Goal: Task Accomplishment & Management: Manage account settings

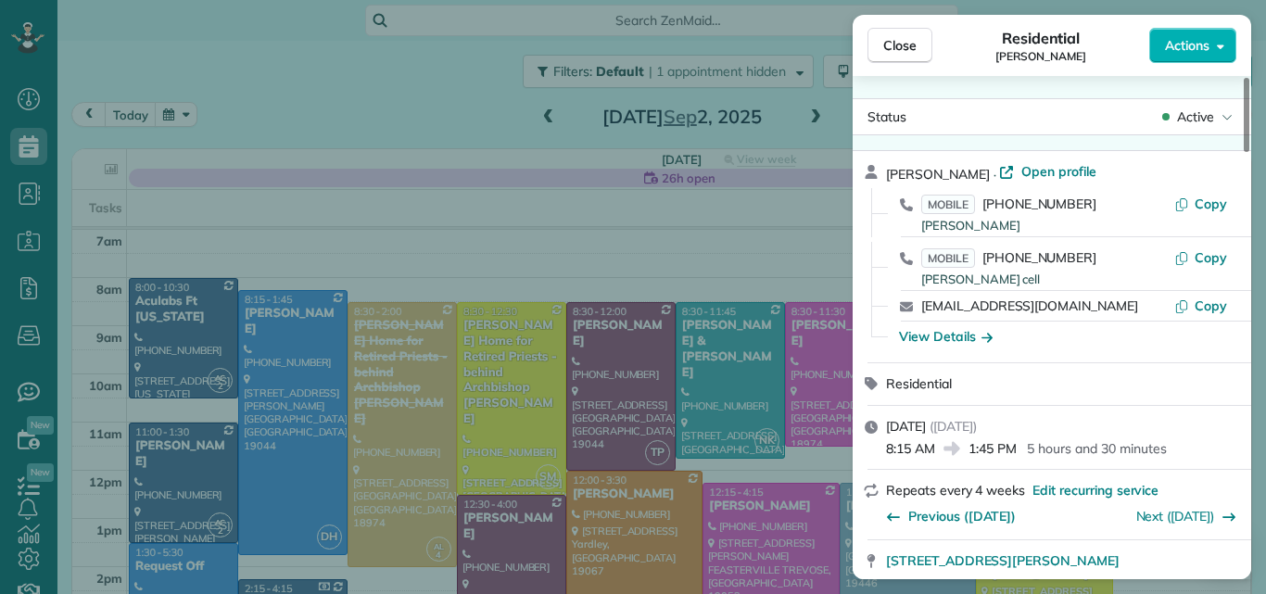
click at [904, 39] on span "Close" at bounding box center [899, 45] width 33 height 19
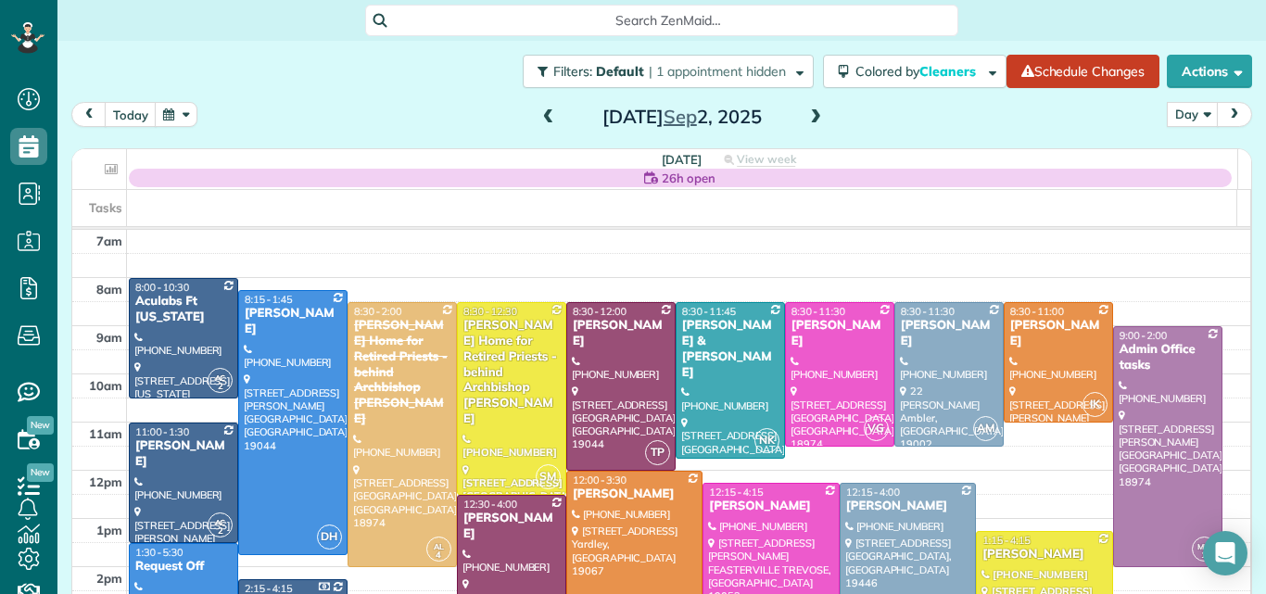
scroll to position [22, 0]
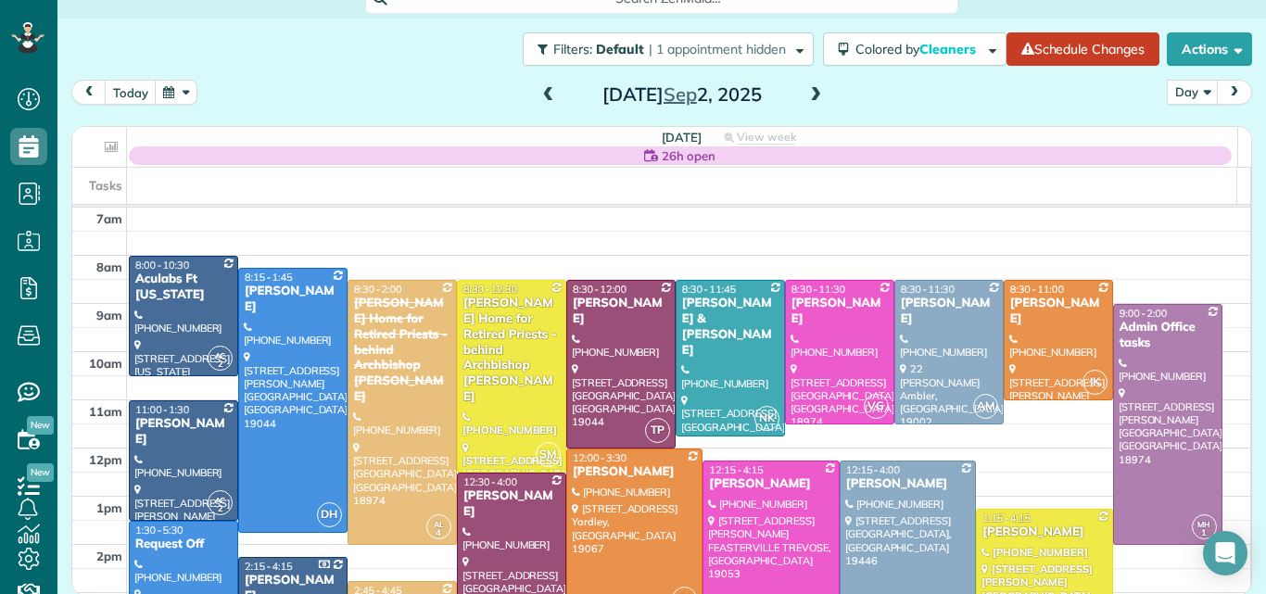
click at [812, 93] on span at bounding box center [815, 95] width 20 height 17
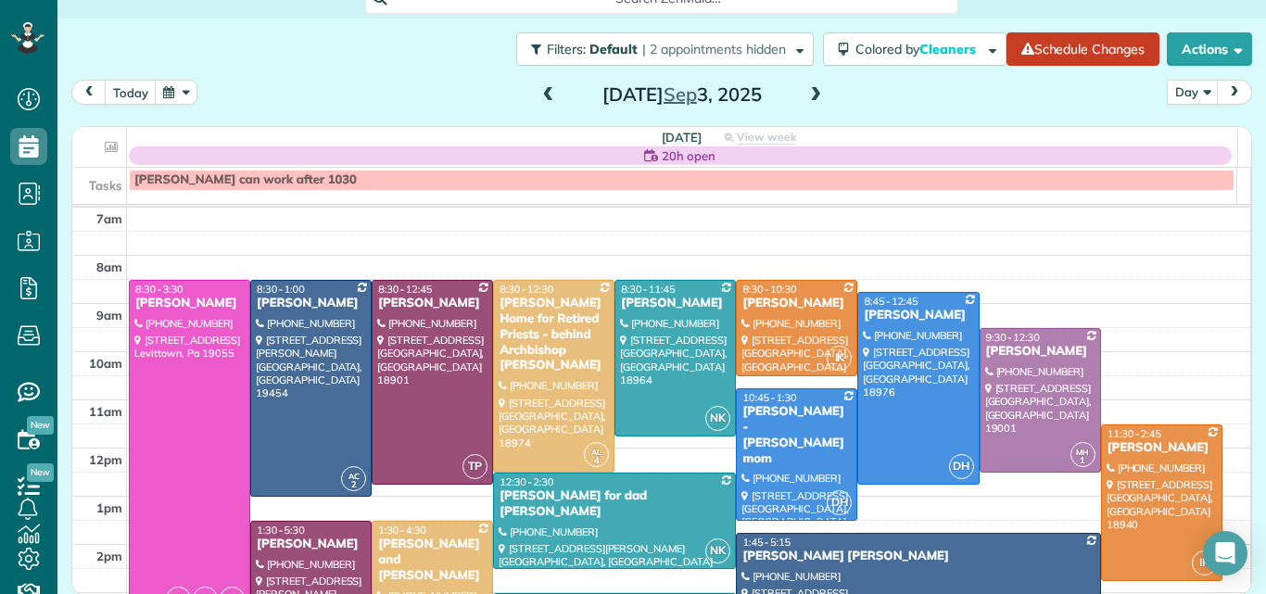
click at [812, 93] on span at bounding box center [815, 95] width 20 height 17
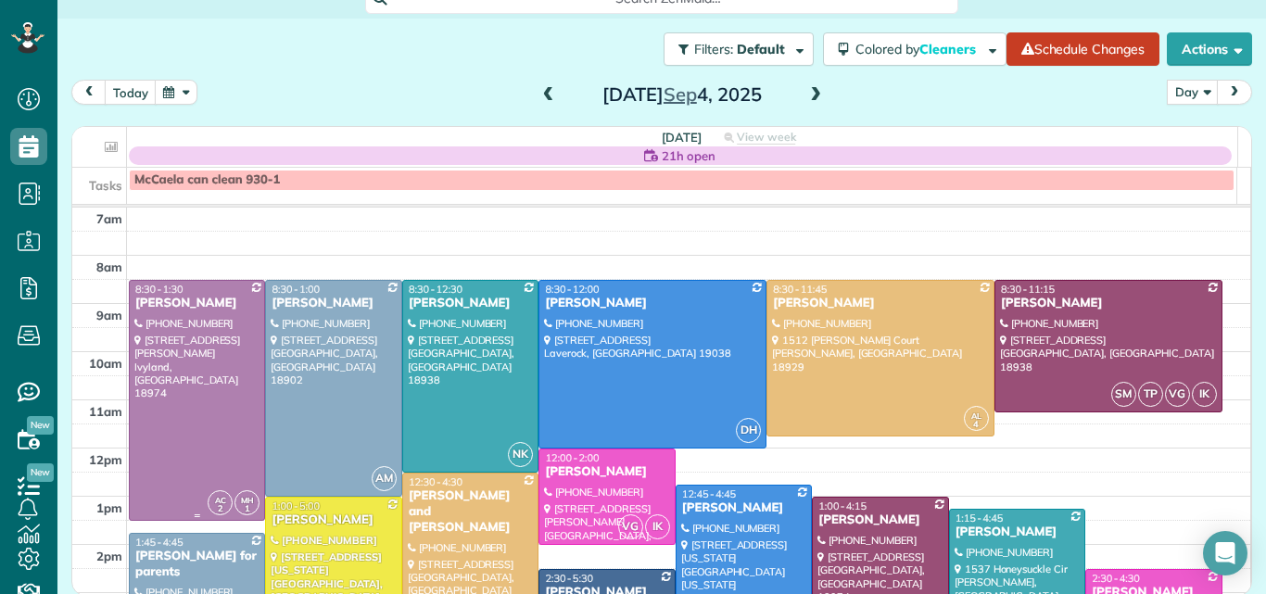
click at [209, 362] on div at bounding box center [197, 400] width 134 height 239
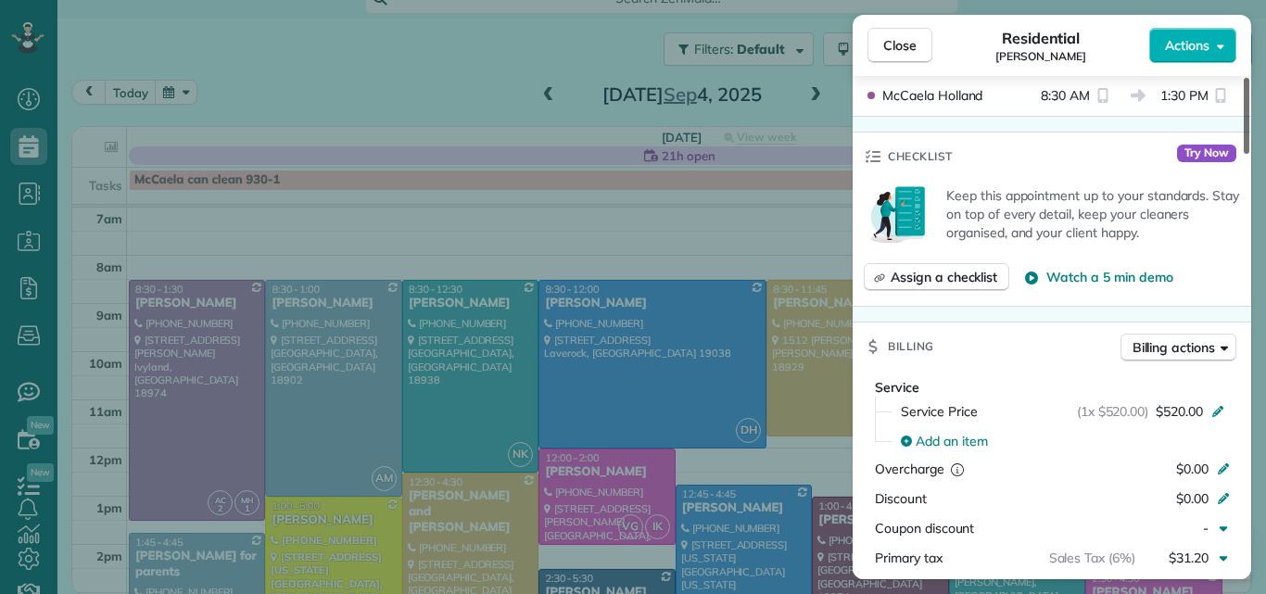
scroll to position [672, 0]
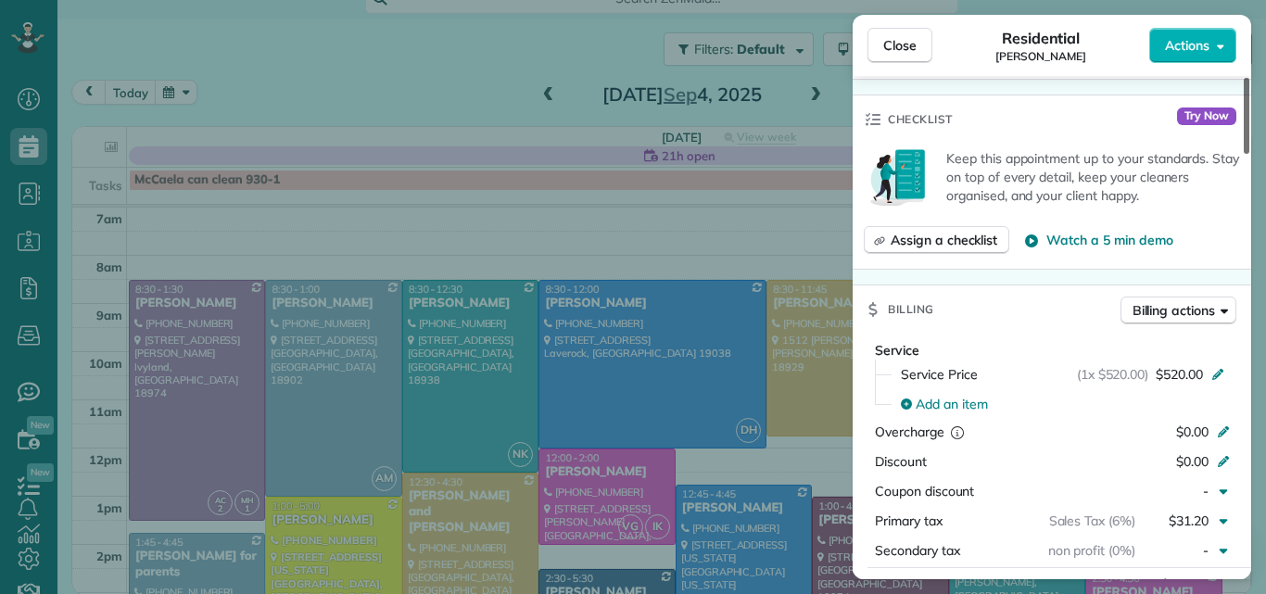
drag, startPoint x: 1243, startPoint y: 106, endPoint x: 1240, endPoint y: 207, distance: 101.1
click at [1243, 154] on div at bounding box center [1246, 116] width 6 height 76
click at [892, 32] on button "Close" at bounding box center [899, 45] width 65 height 35
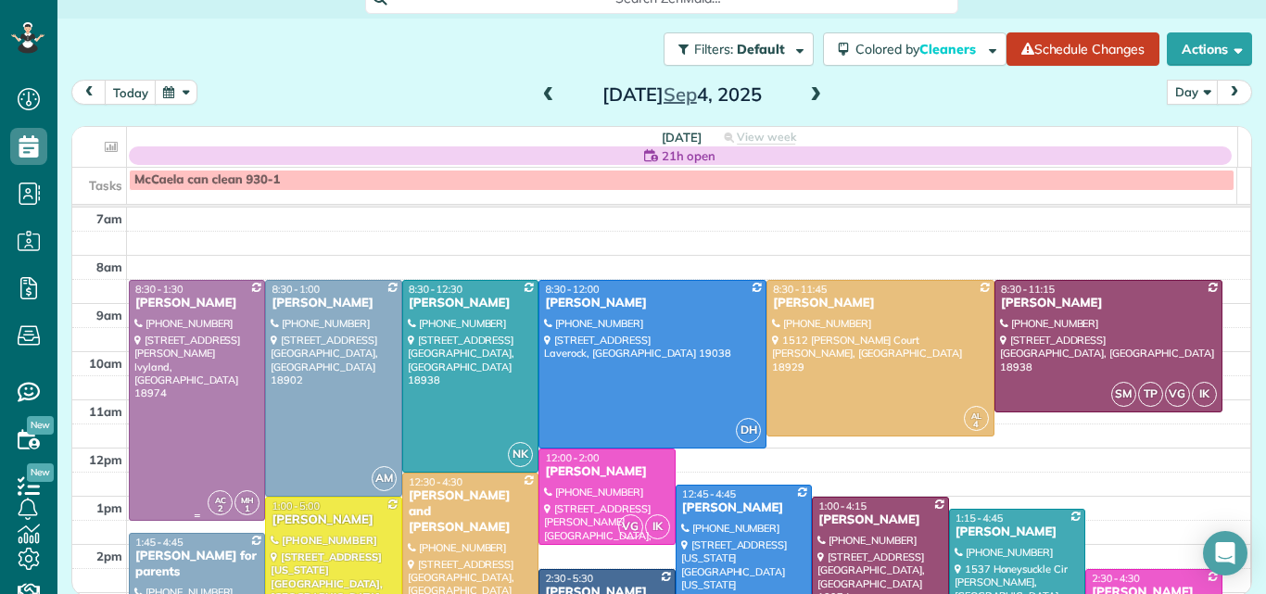
click at [212, 422] on div at bounding box center [197, 400] width 134 height 239
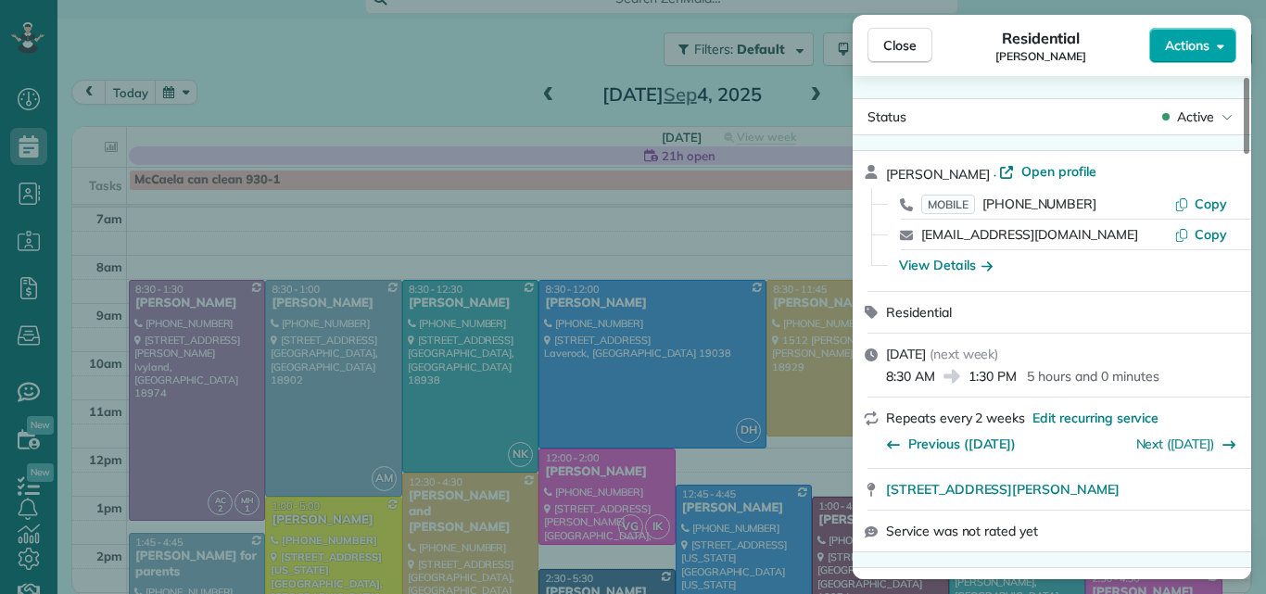
click at [1179, 48] on span "Actions" at bounding box center [1187, 45] width 44 height 19
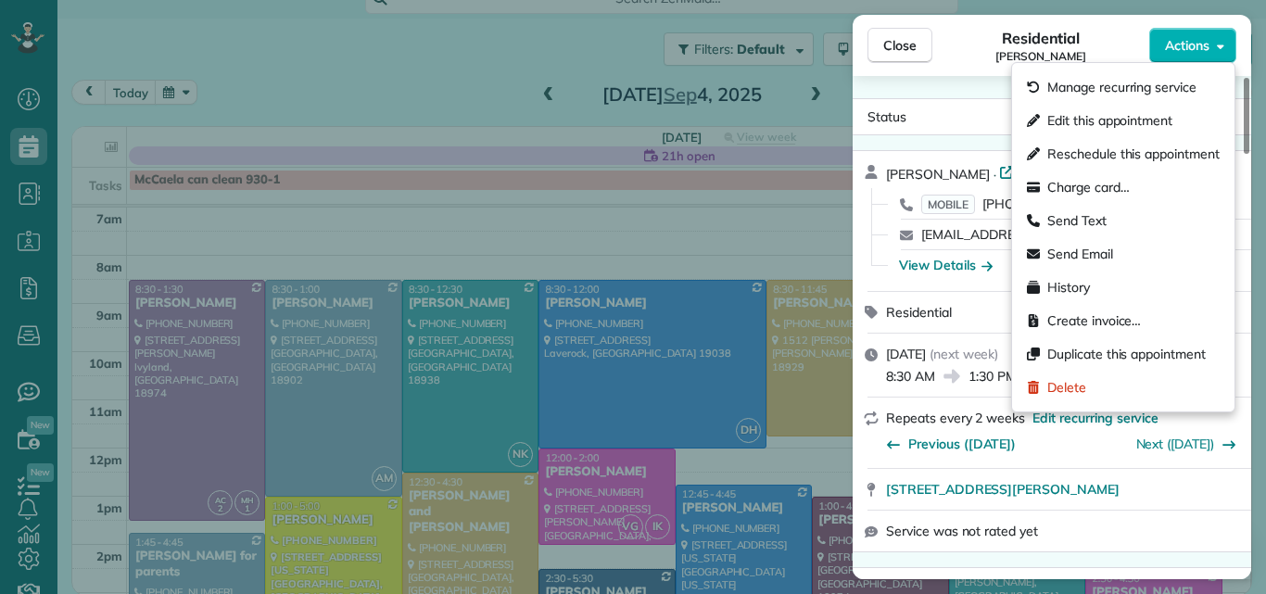
click at [978, 91] on div "Status Active Melissa Foulke · Open profile MOBILE (610) 306-6161 Copy mkfoulke…" at bounding box center [1051, 327] width 398 height 503
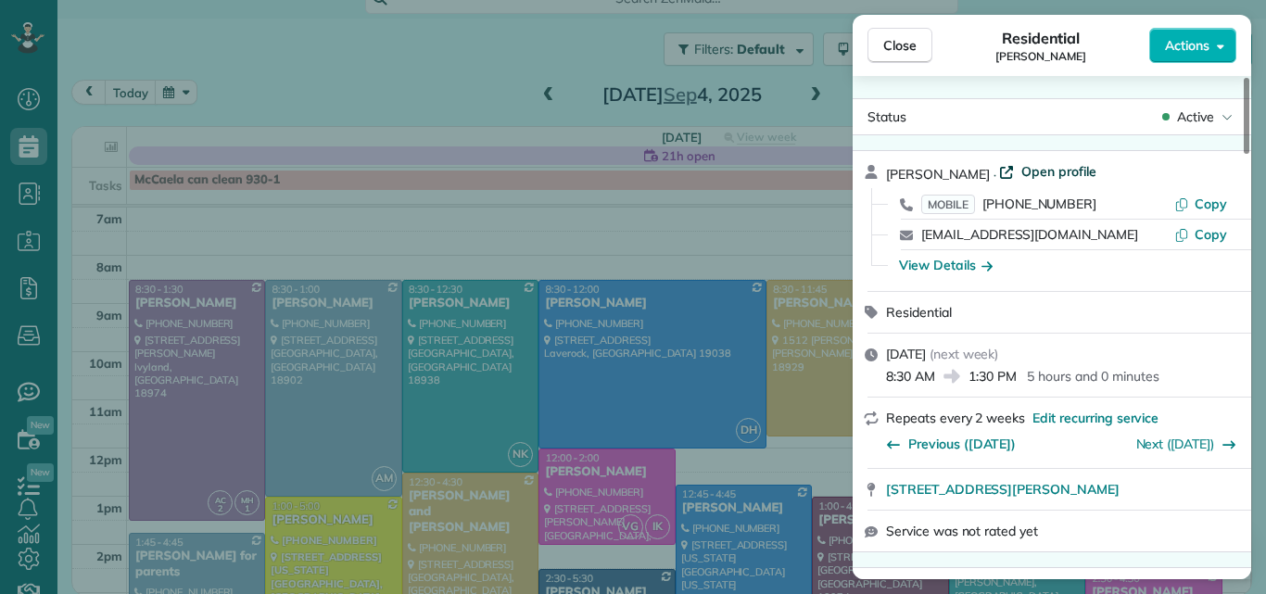
click at [1039, 169] on span "Open profile" at bounding box center [1058, 171] width 75 height 19
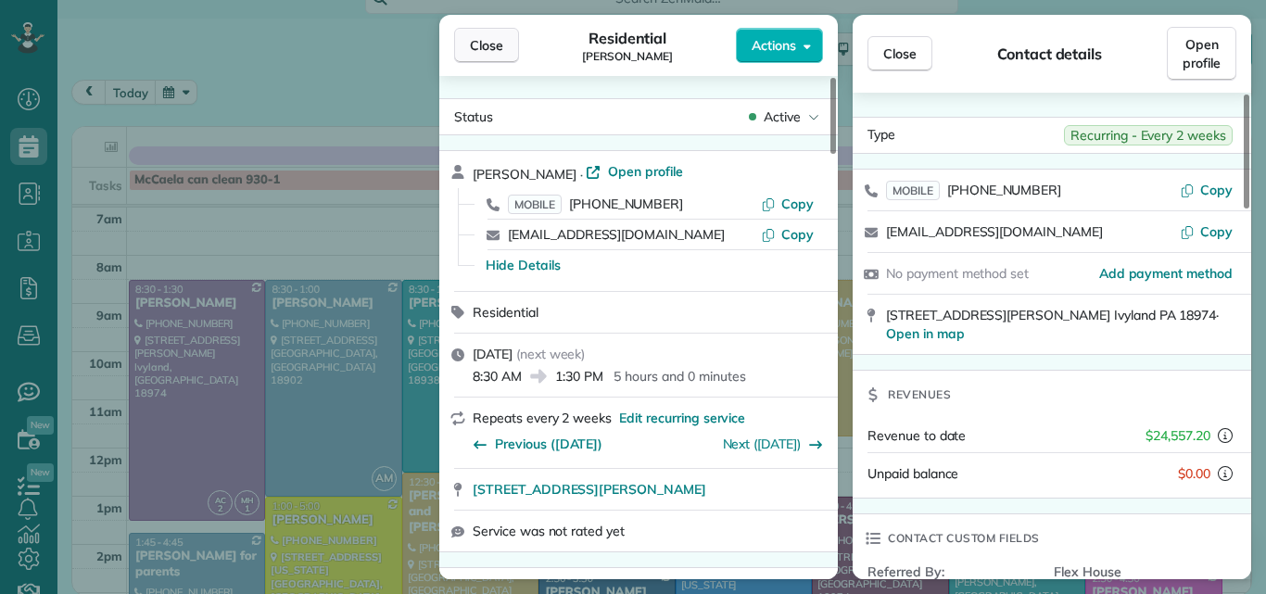
click at [499, 44] on span "Close" at bounding box center [486, 45] width 33 height 19
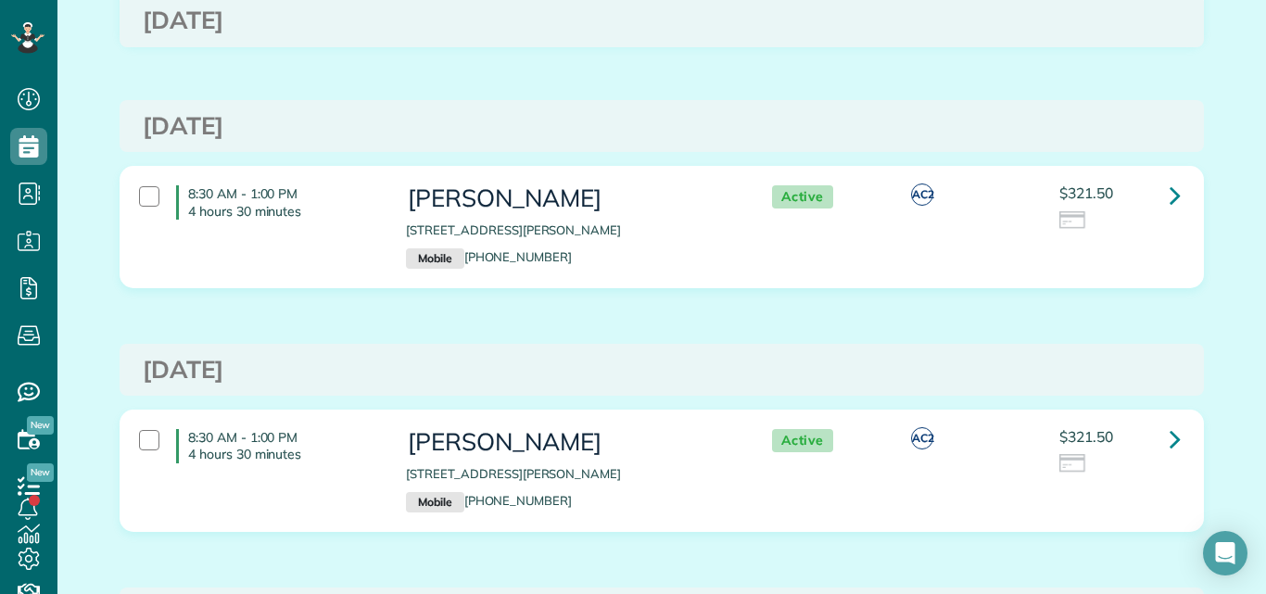
scroll to position [292, 0]
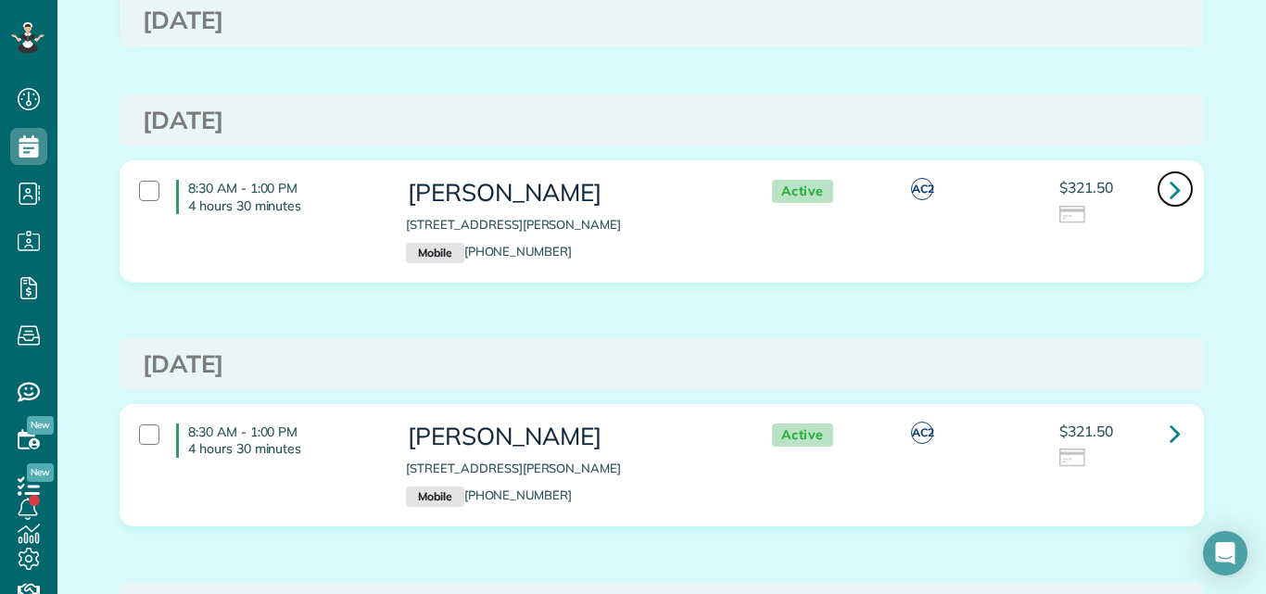
click at [1169, 181] on icon at bounding box center [1174, 189] width 11 height 32
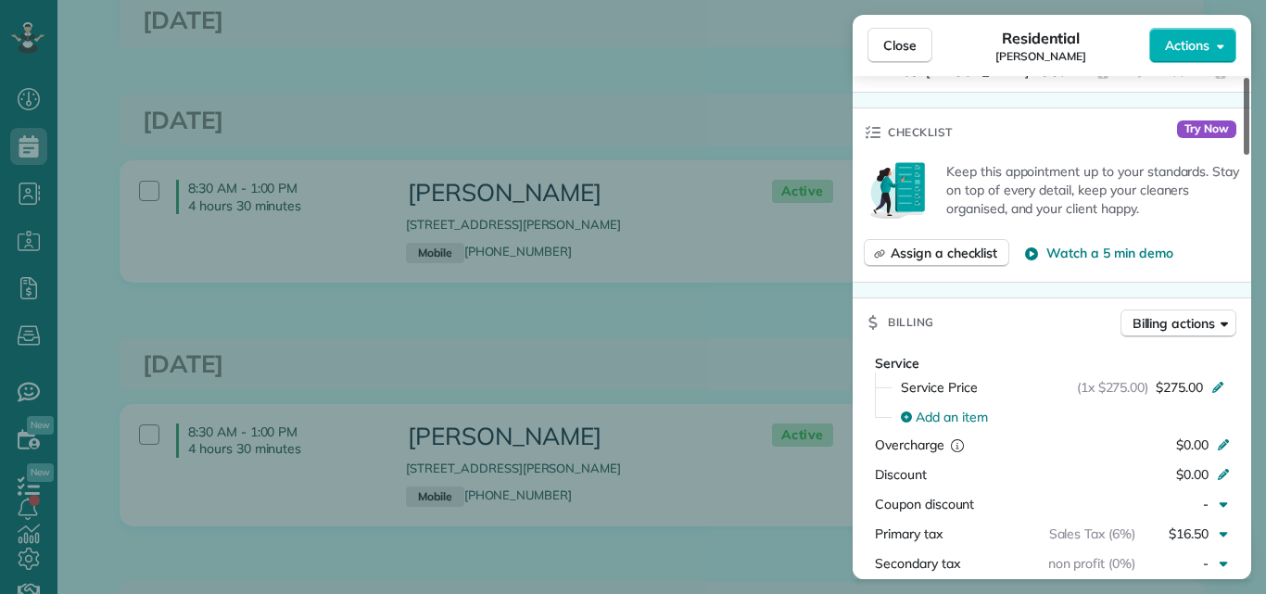
scroll to position [644, 0]
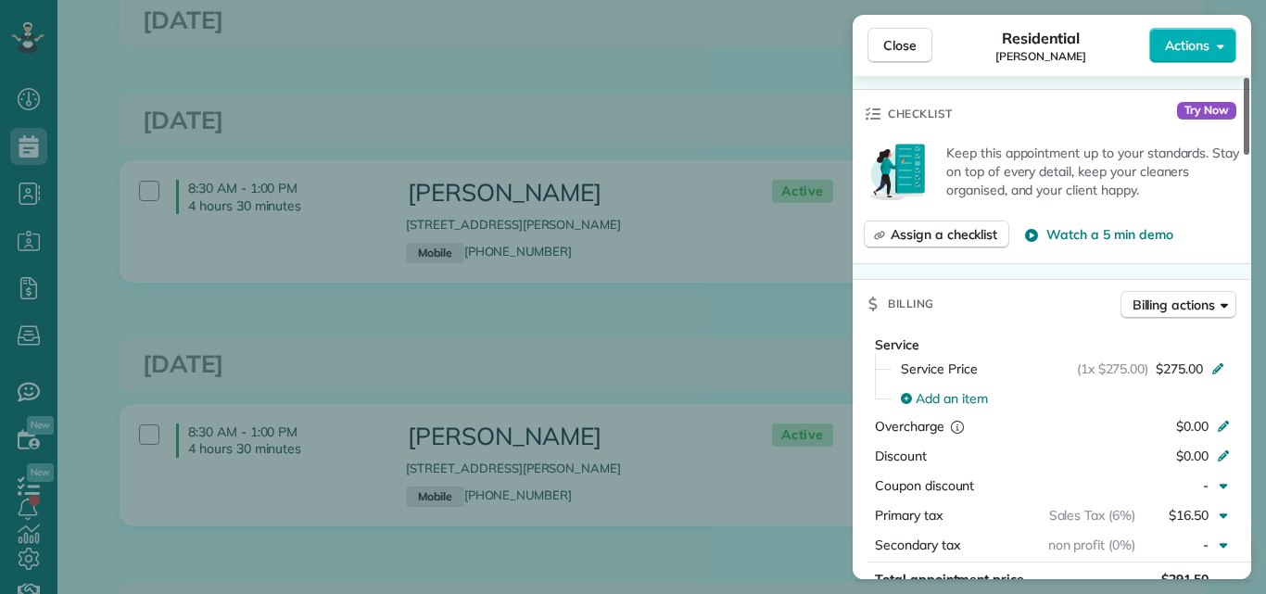
drag, startPoint x: 1245, startPoint y: 90, endPoint x: 1259, endPoint y: 188, distance: 99.2
click at [1249, 155] on div at bounding box center [1246, 116] width 6 height 77
click at [907, 38] on span "Close" at bounding box center [899, 45] width 33 height 19
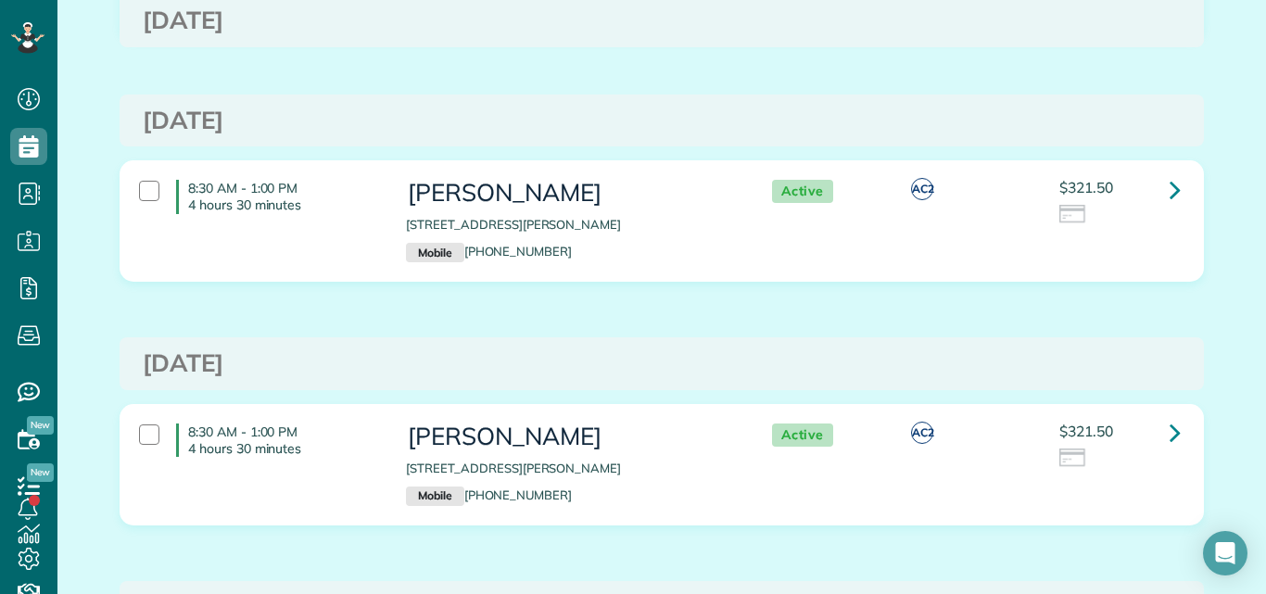
scroll to position [796, 0]
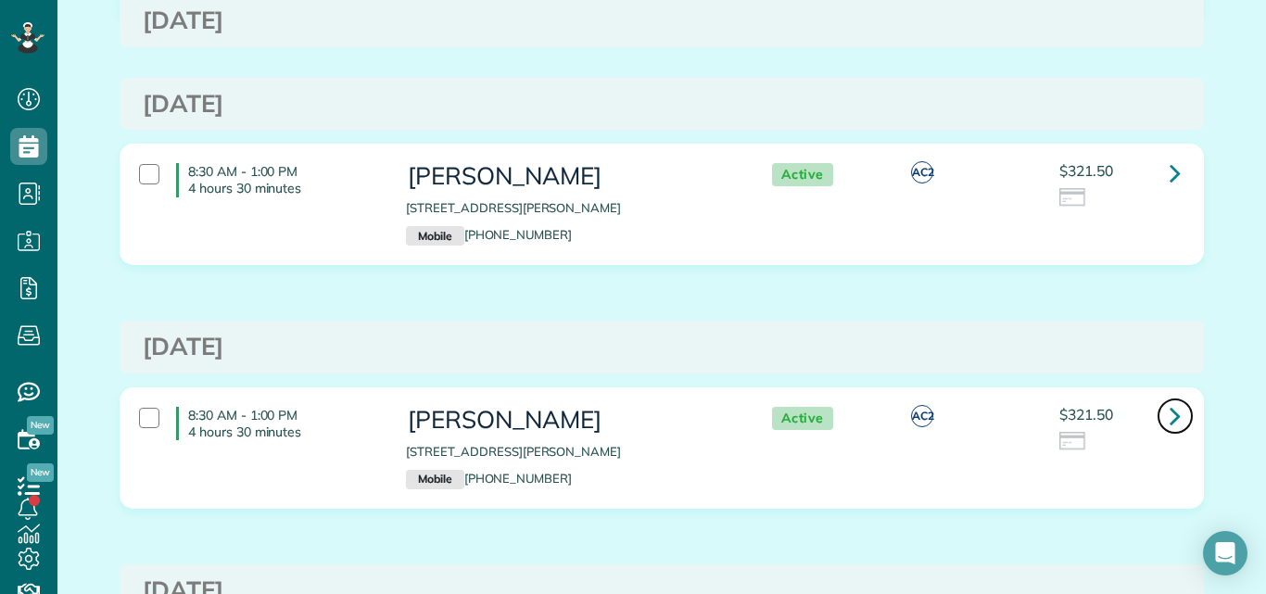
click at [1169, 414] on icon at bounding box center [1174, 415] width 11 height 32
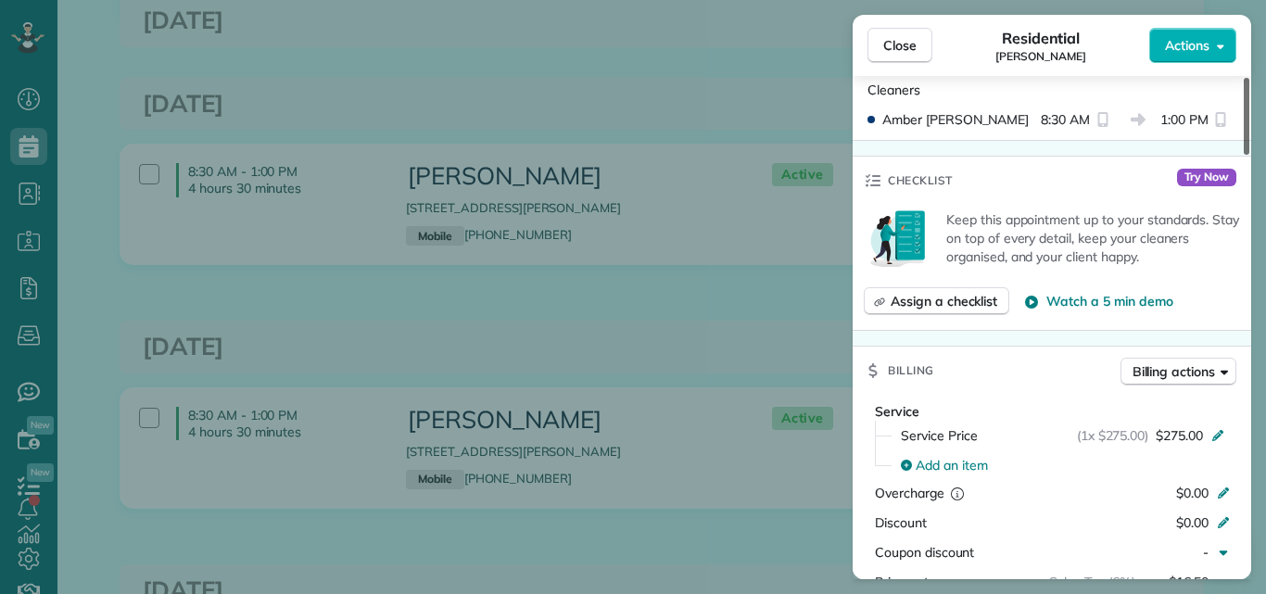
scroll to position [808, 0]
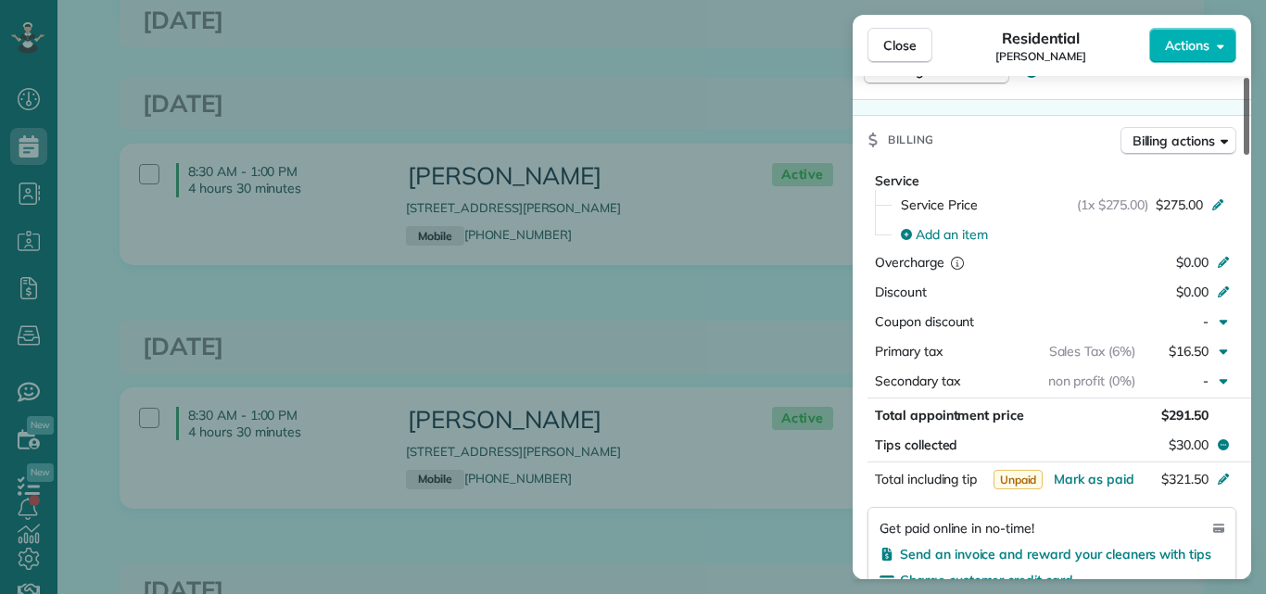
drag, startPoint x: 1243, startPoint y: 120, endPoint x: 1232, endPoint y: 244, distance: 123.7
click at [1243, 155] on div at bounding box center [1246, 116] width 6 height 77
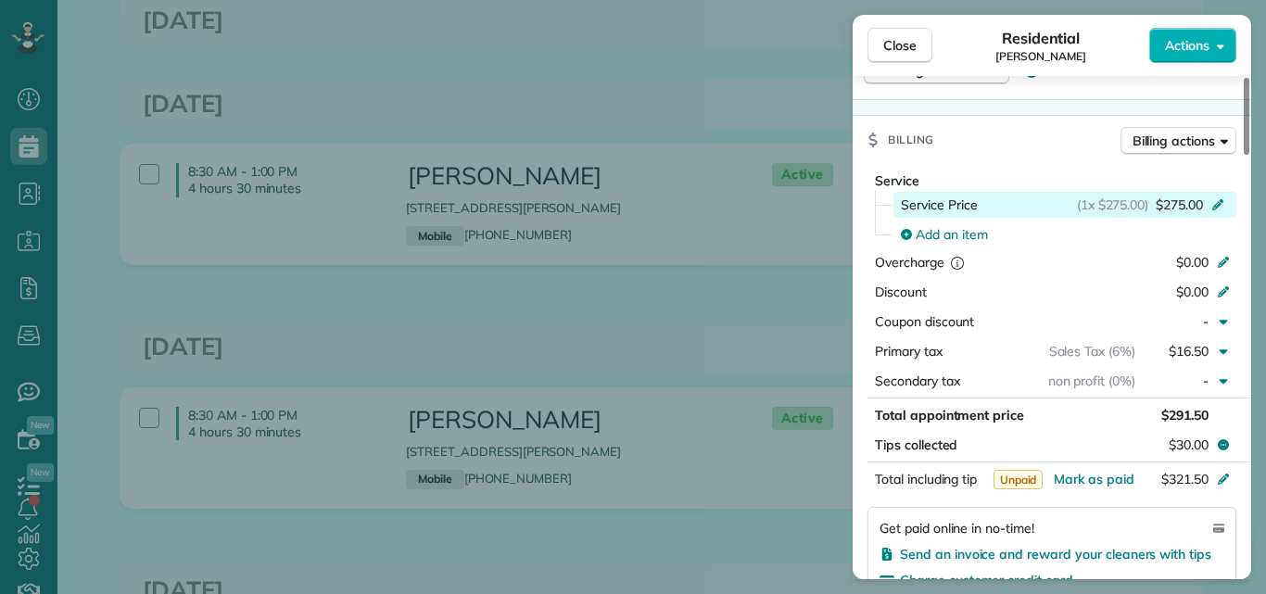
click at [1188, 200] on span "$275.00" at bounding box center [1178, 205] width 47 height 19
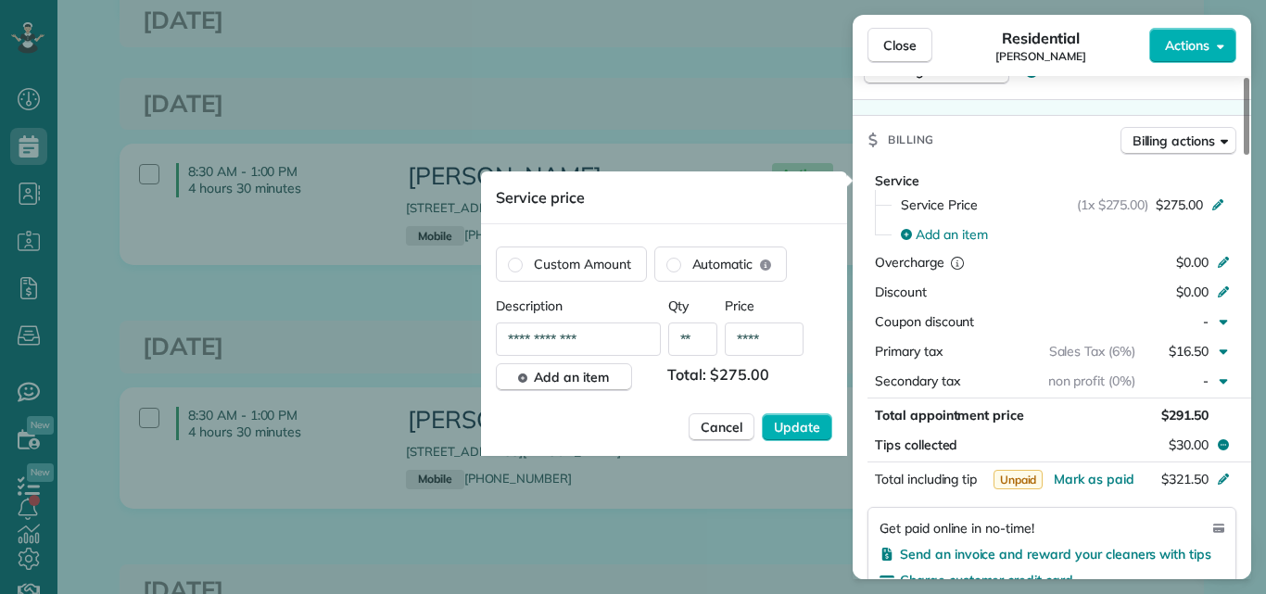
click at [772, 338] on input "****" at bounding box center [764, 338] width 79 height 33
type input "**"
type input "****"
click at [792, 435] on span "Update" at bounding box center [797, 427] width 46 height 19
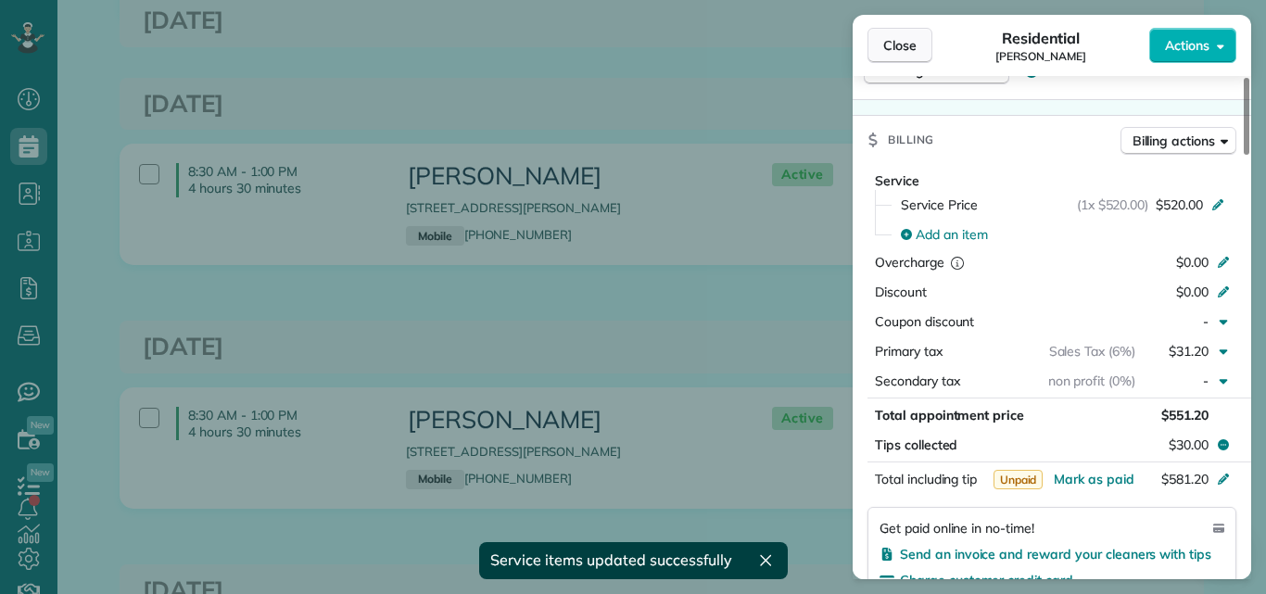
click at [890, 44] on span "Close" at bounding box center [899, 45] width 33 height 19
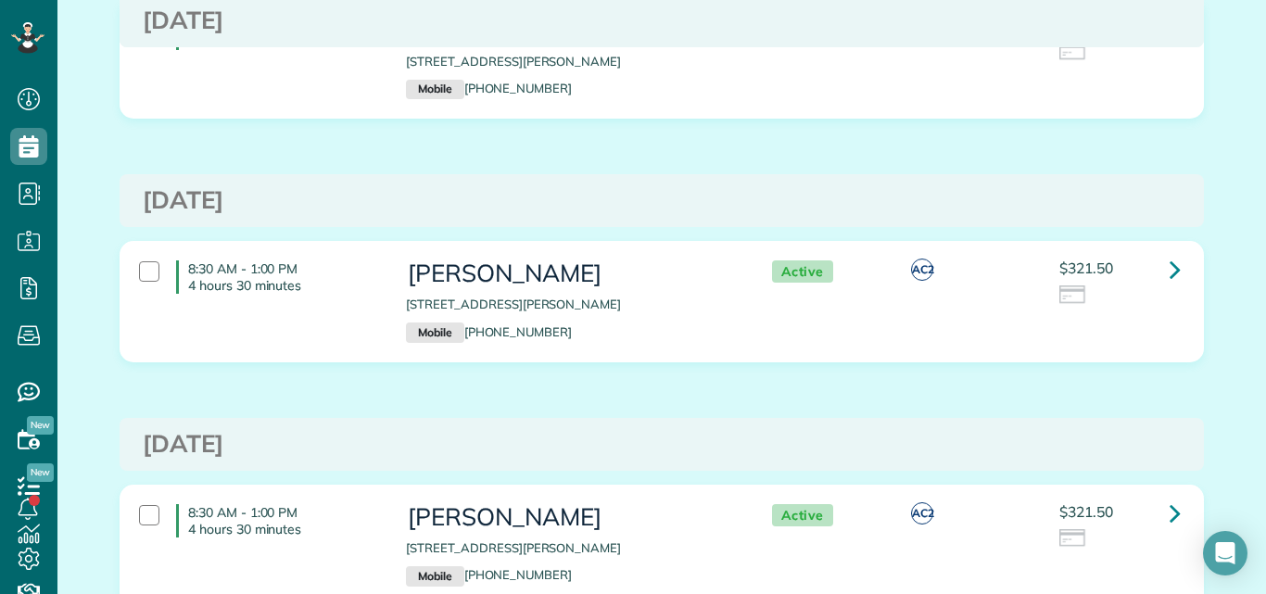
scroll to position [594, 57]
click at [1170, 268] on icon at bounding box center [1174, 269] width 11 height 32
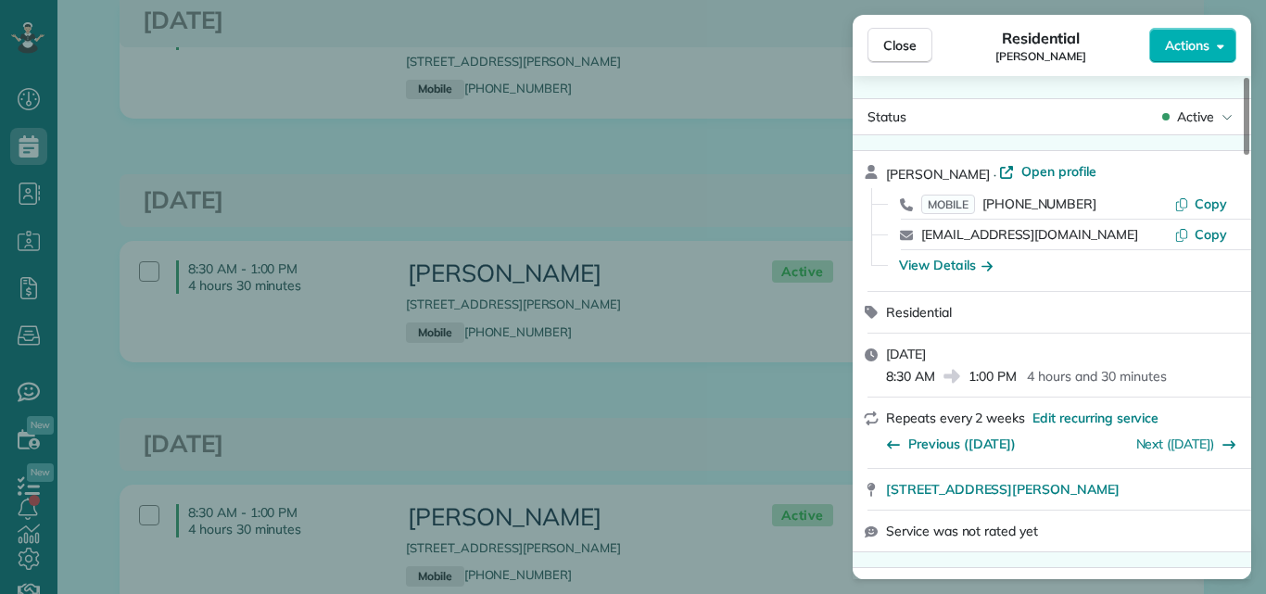
click at [899, 48] on span "Close" at bounding box center [899, 45] width 33 height 19
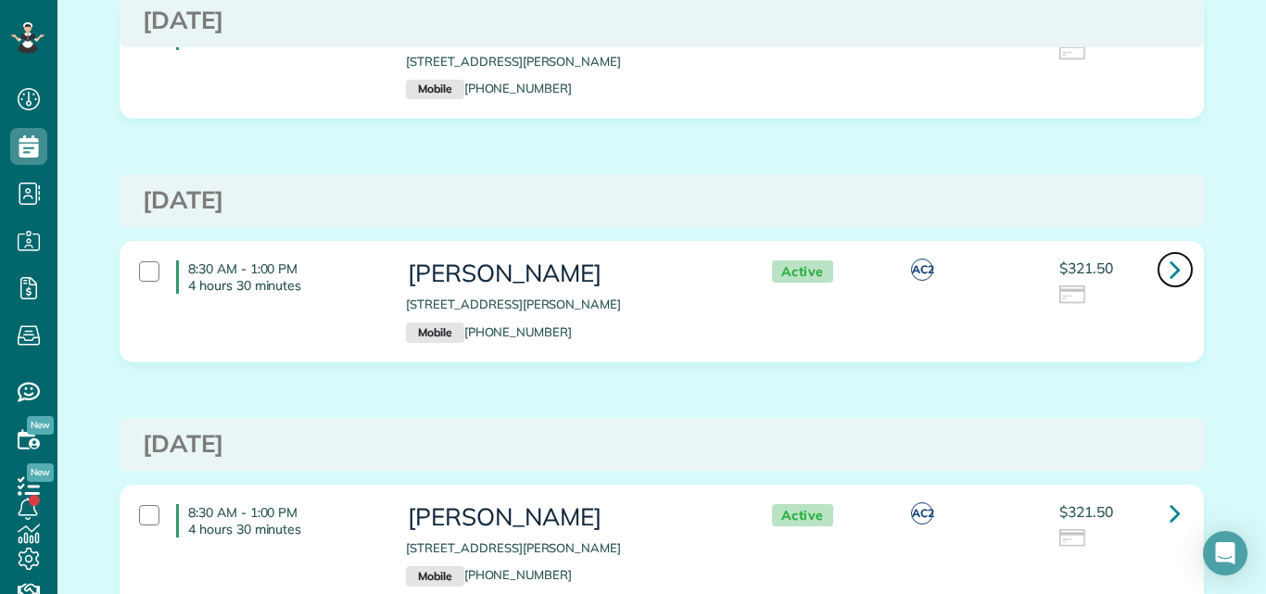
click at [1169, 268] on icon at bounding box center [1174, 269] width 11 height 32
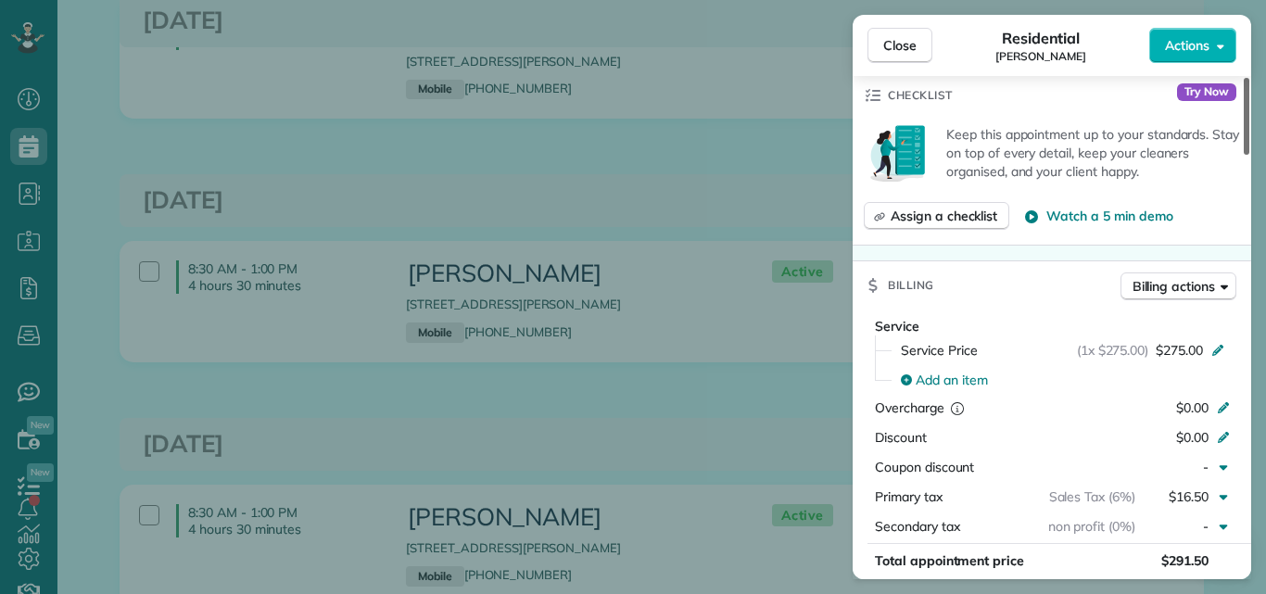
scroll to position [680, 0]
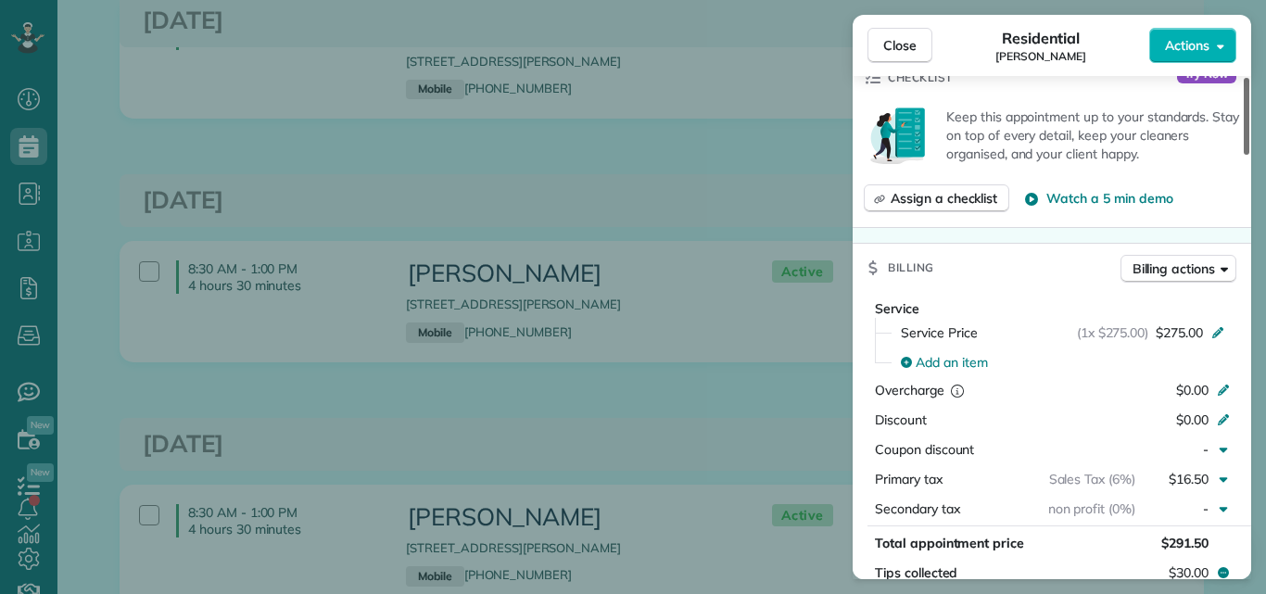
drag, startPoint x: 1243, startPoint y: 121, endPoint x: 1261, endPoint y: 225, distance: 105.3
click at [1249, 155] on div at bounding box center [1246, 116] width 6 height 77
click at [906, 43] on span "Close" at bounding box center [899, 45] width 33 height 19
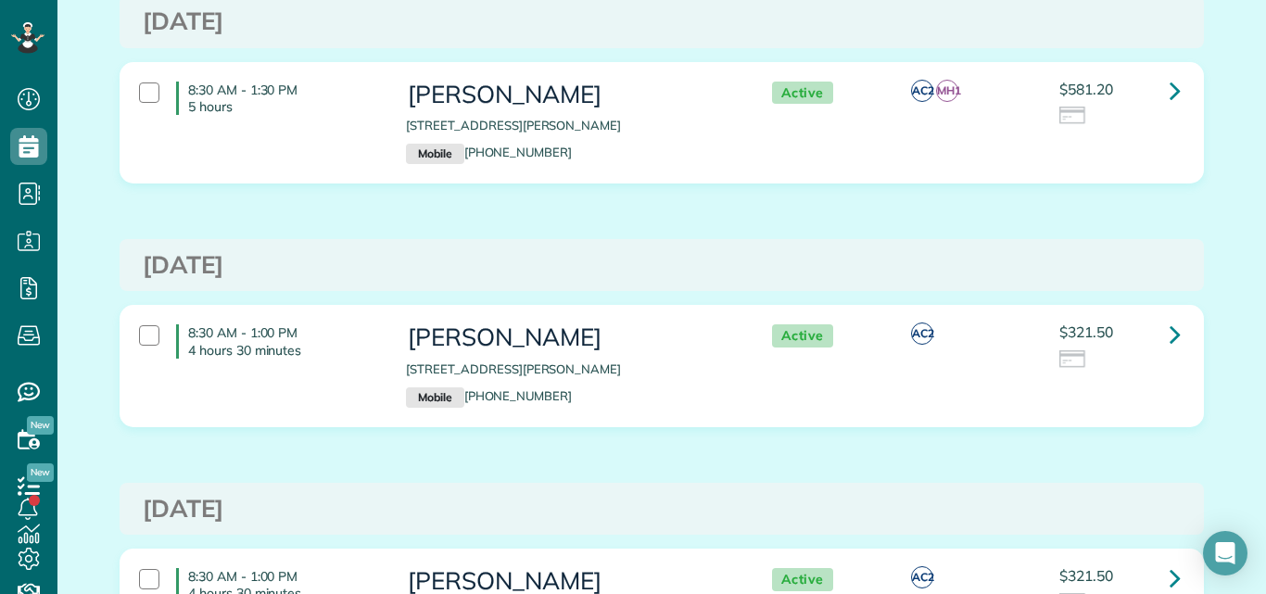
scroll to position [37, 0]
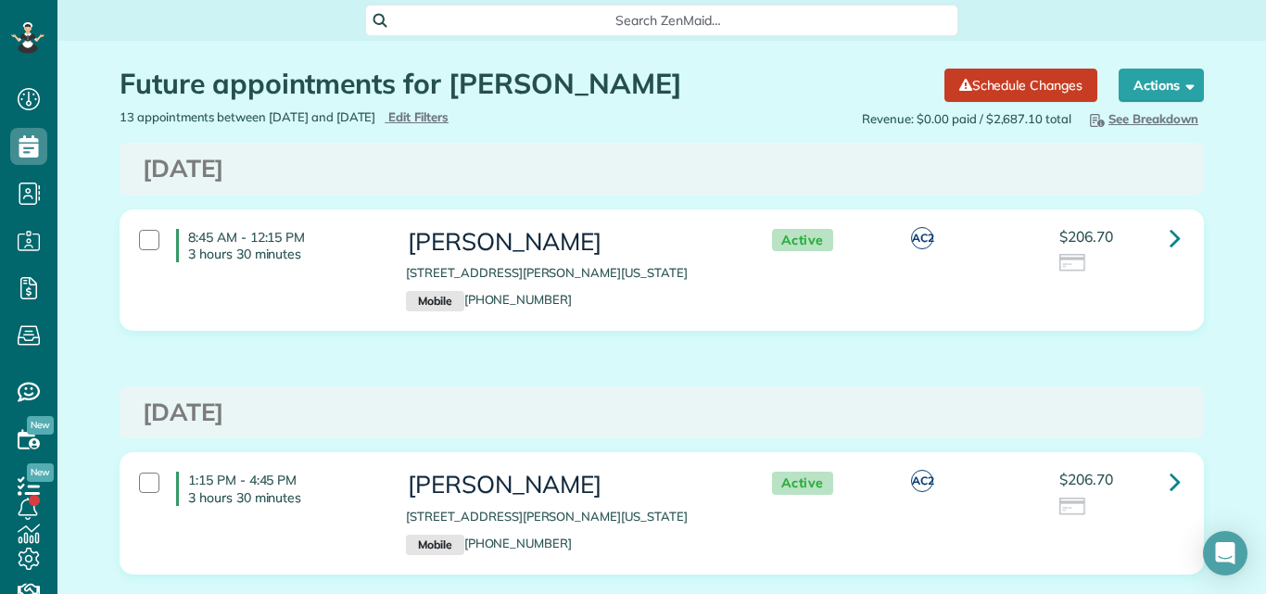
scroll to position [8, 8]
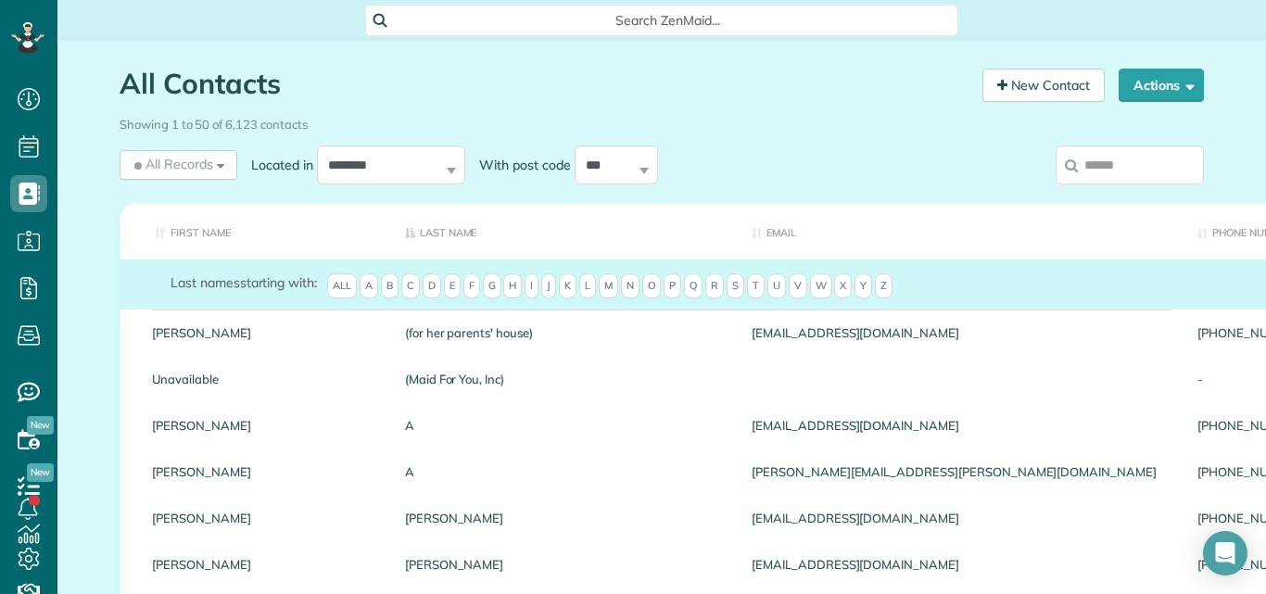
scroll to position [8, 8]
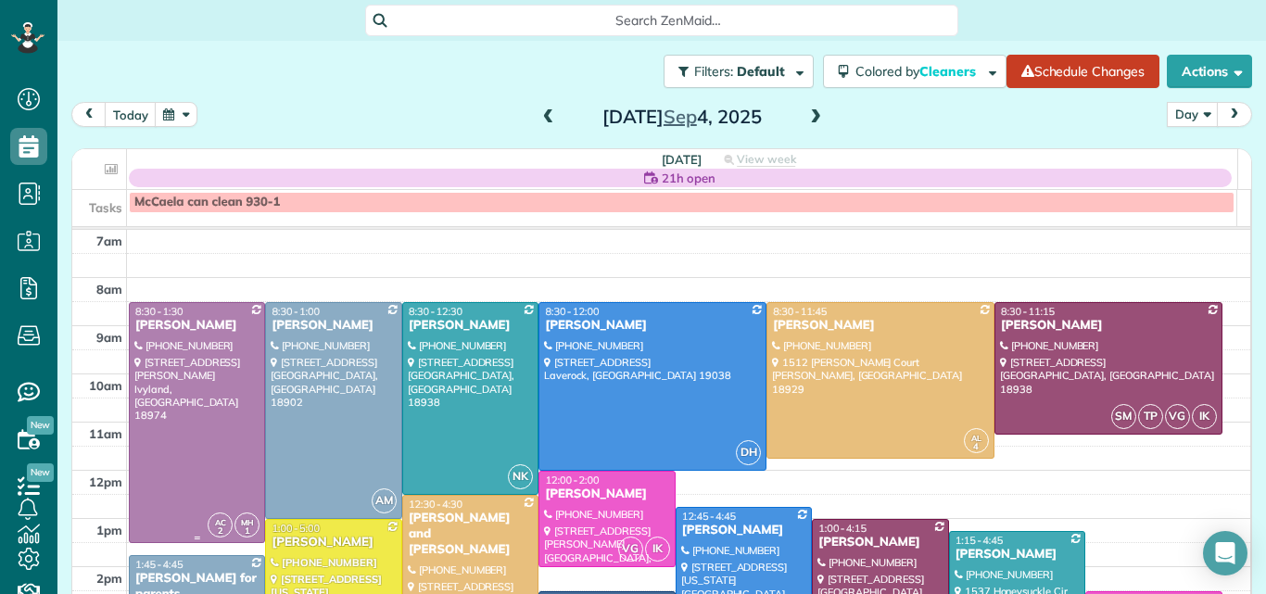
scroll to position [22, 0]
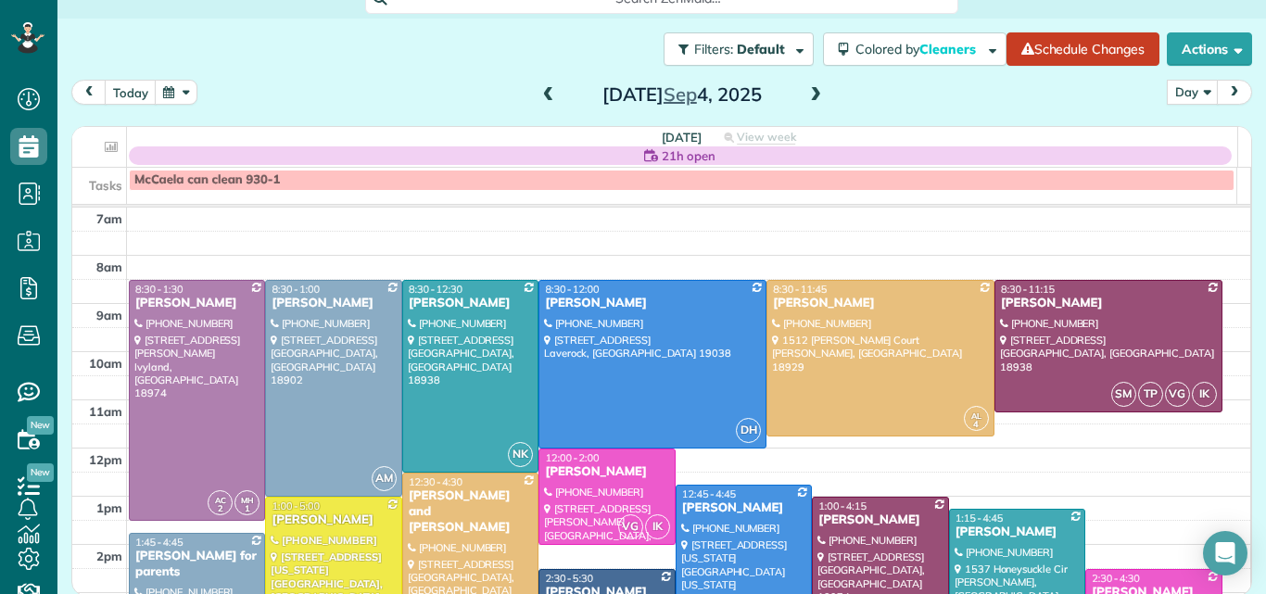
click at [538, 98] on span at bounding box center [548, 95] width 20 height 17
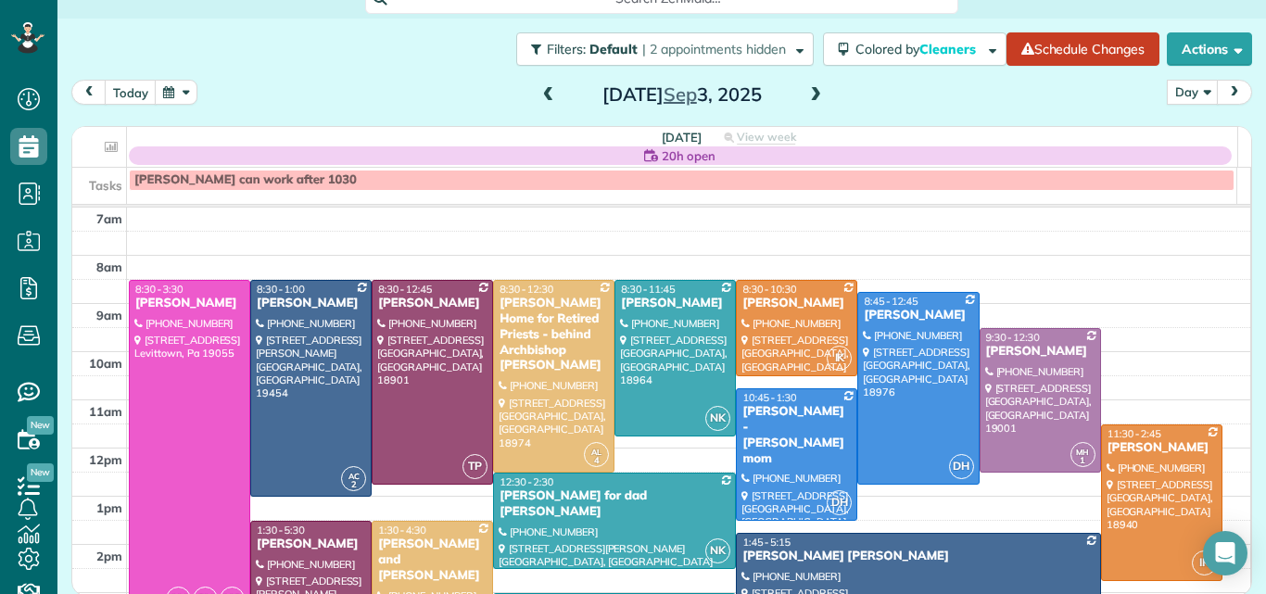
click at [538, 98] on span at bounding box center [548, 95] width 20 height 17
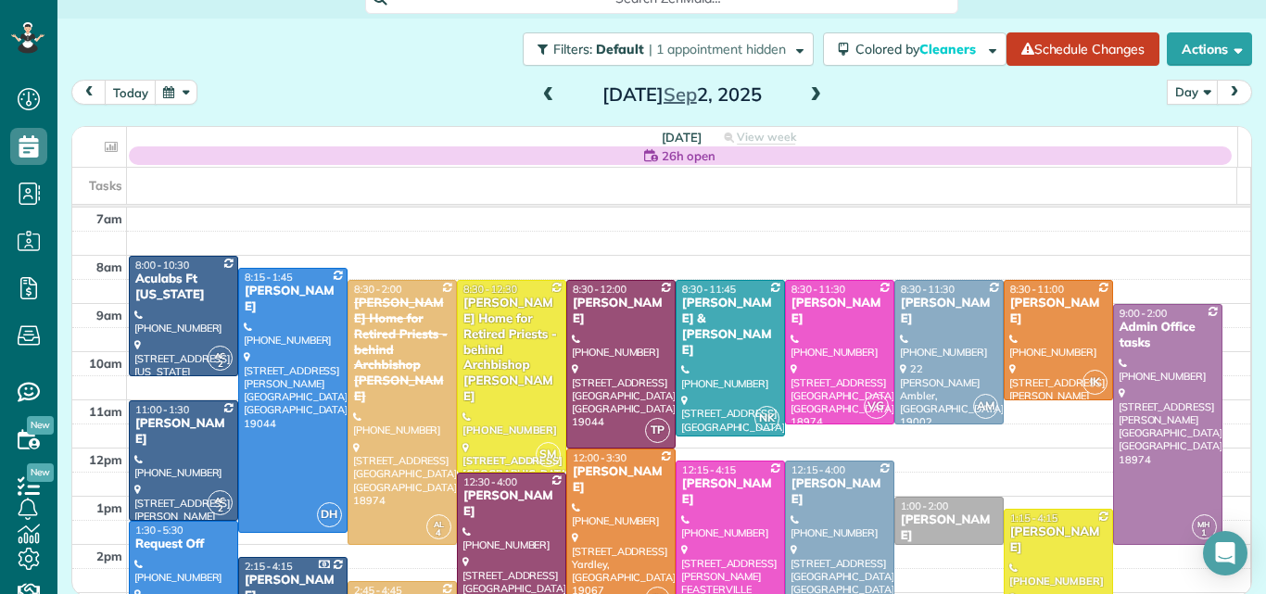
click at [806, 90] on span at bounding box center [815, 95] width 20 height 17
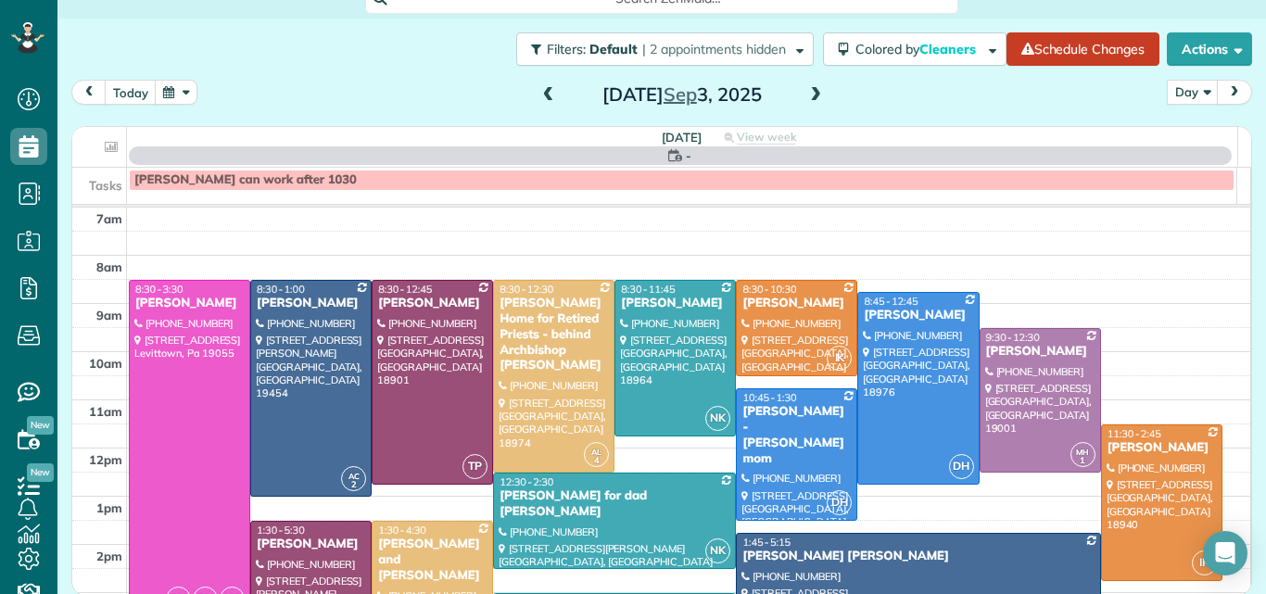
click at [806, 90] on span at bounding box center [815, 95] width 20 height 17
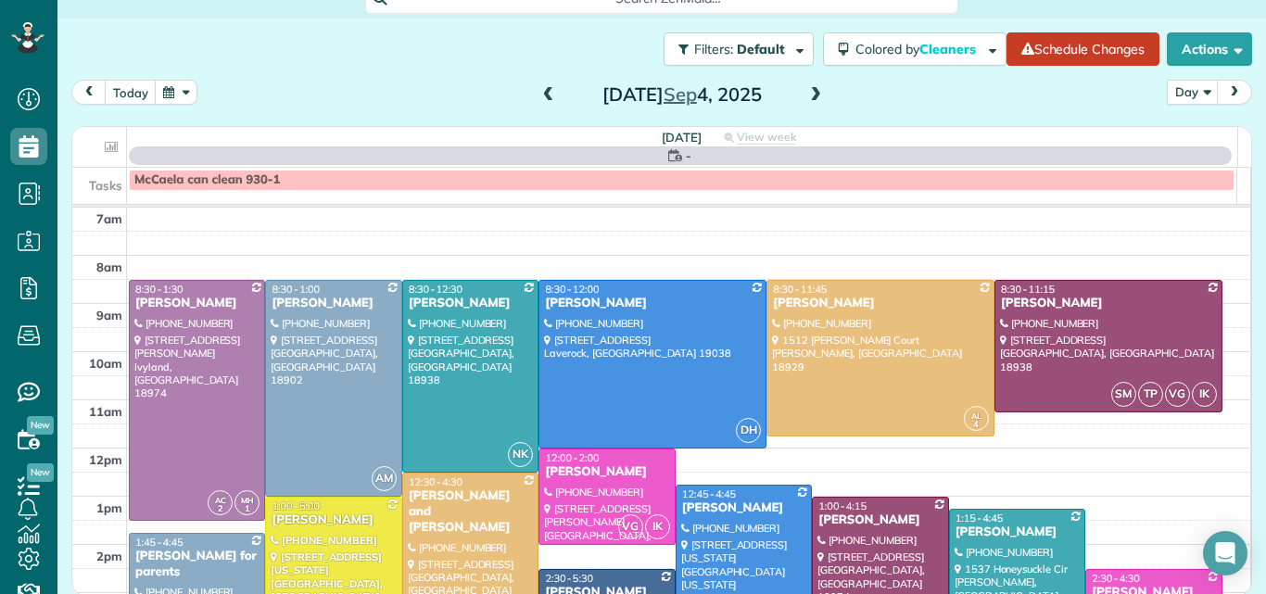
click at [806, 90] on span at bounding box center [815, 95] width 20 height 17
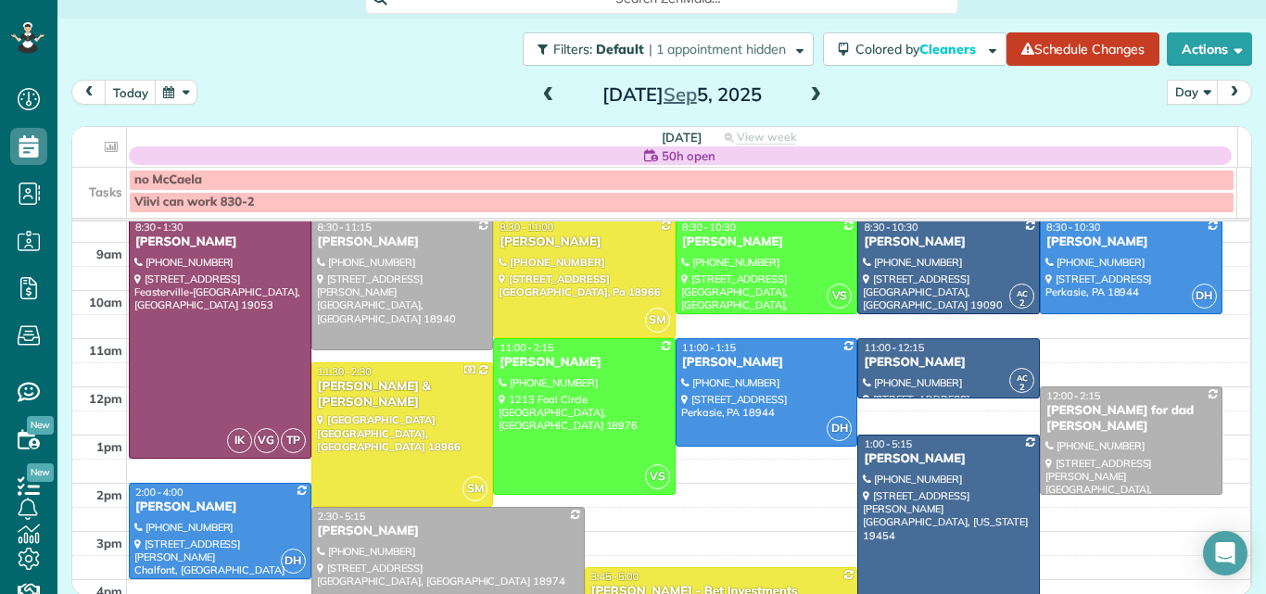
scroll to position [0, 0]
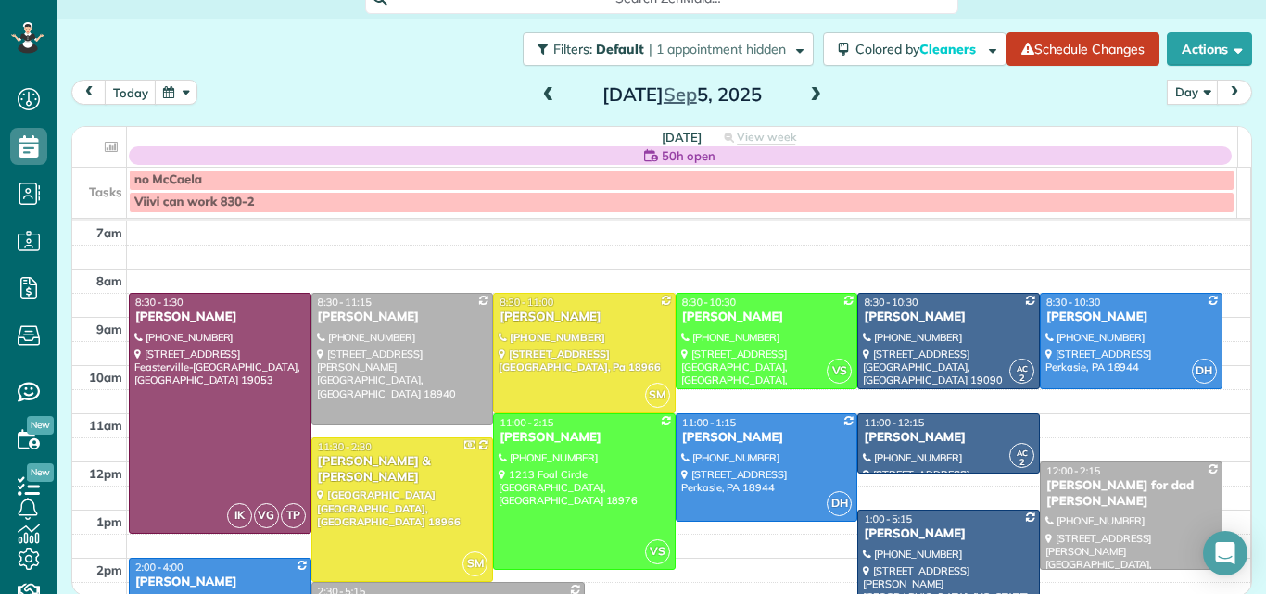
click at [805, 102] on span at bounding box center [815, 95] width 20 height 17
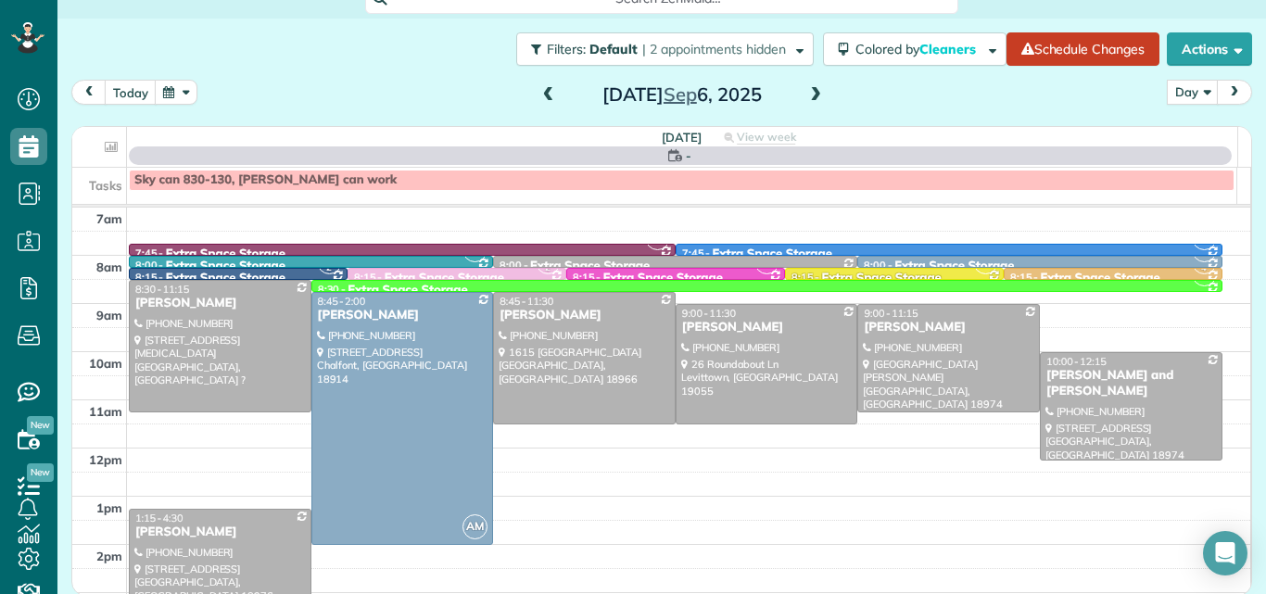
click at [541, 96] on span at bounding box center [548, 95] width 20 height 17
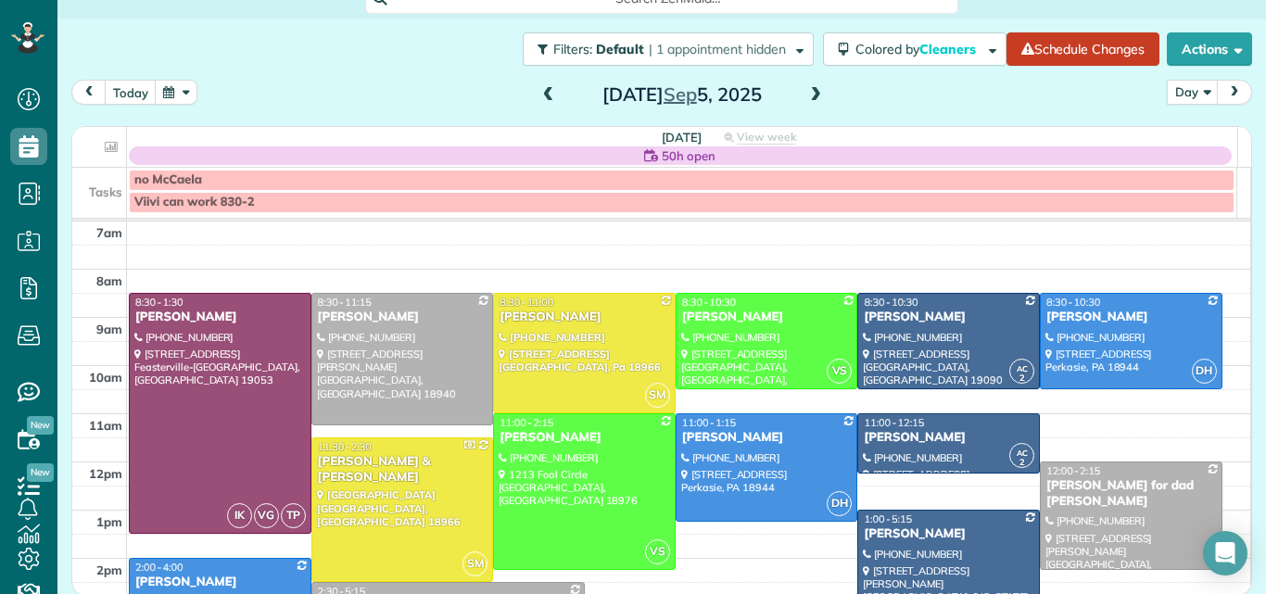
click at [541, 96] on span at bounding box center [548, 95] width 20 height 17
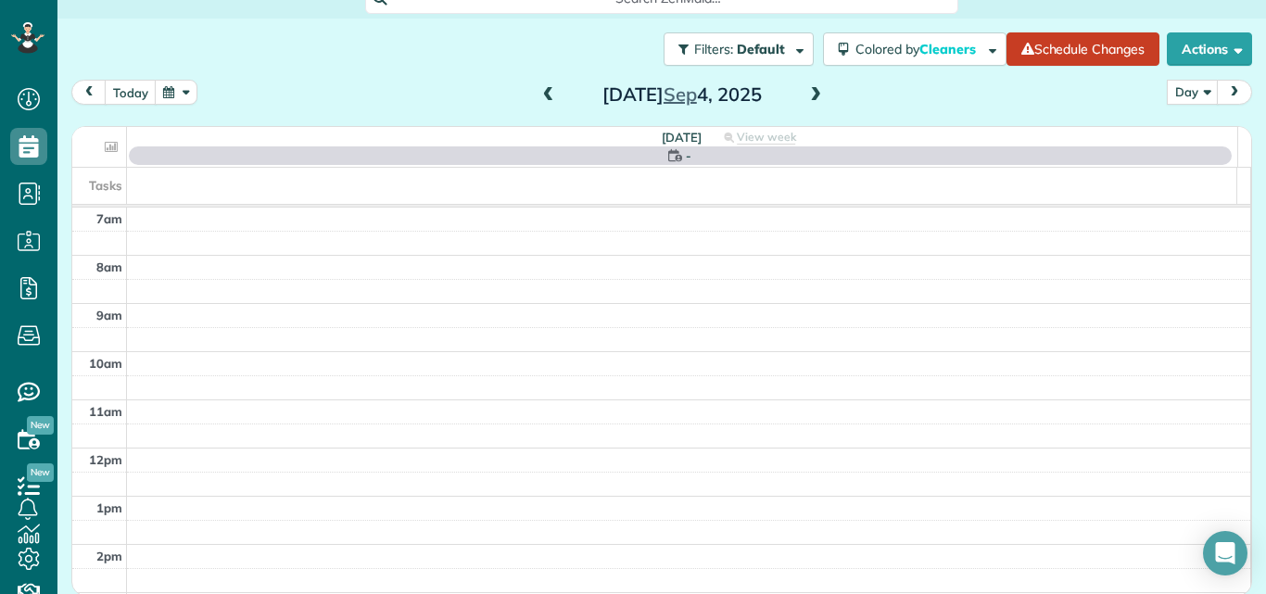
click at [806, 93] on span at bounding box center [815, 95] width 20 height 17
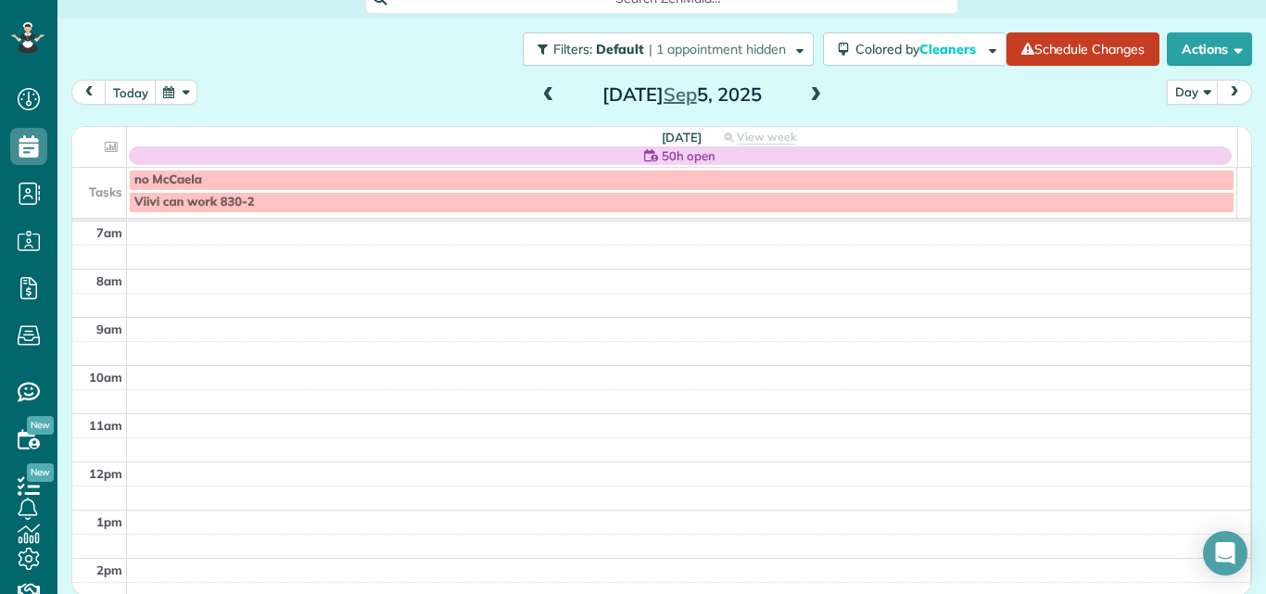
click at [546, 95] on span at bounding box center [548, 95] width 20 height 17
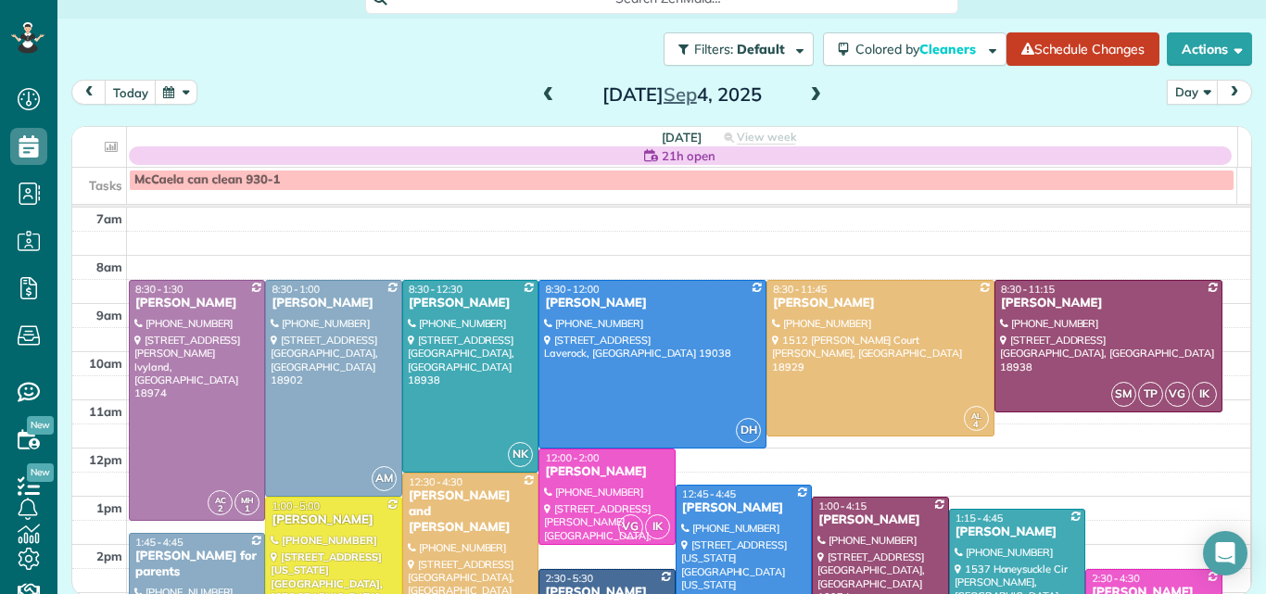
click at [811, 92] on span at bounding box center [815, 95] width 20 height 17
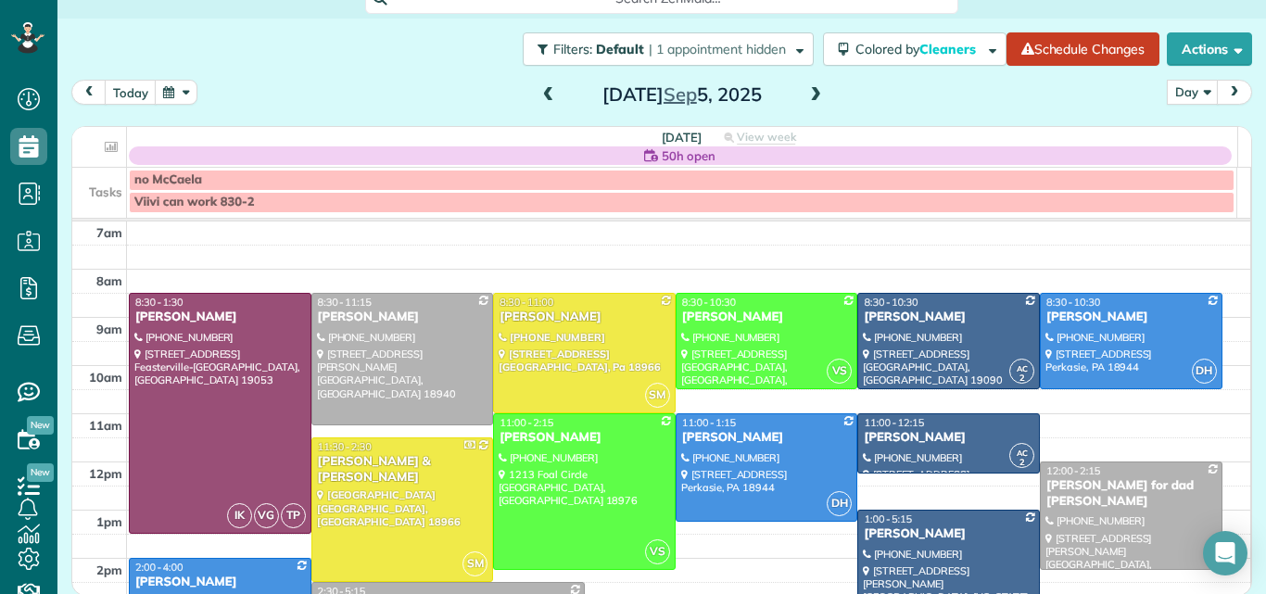
click at [867, 521] on span "1:00 - 5:15" at bounding box center [888, 518] width 48 height 13
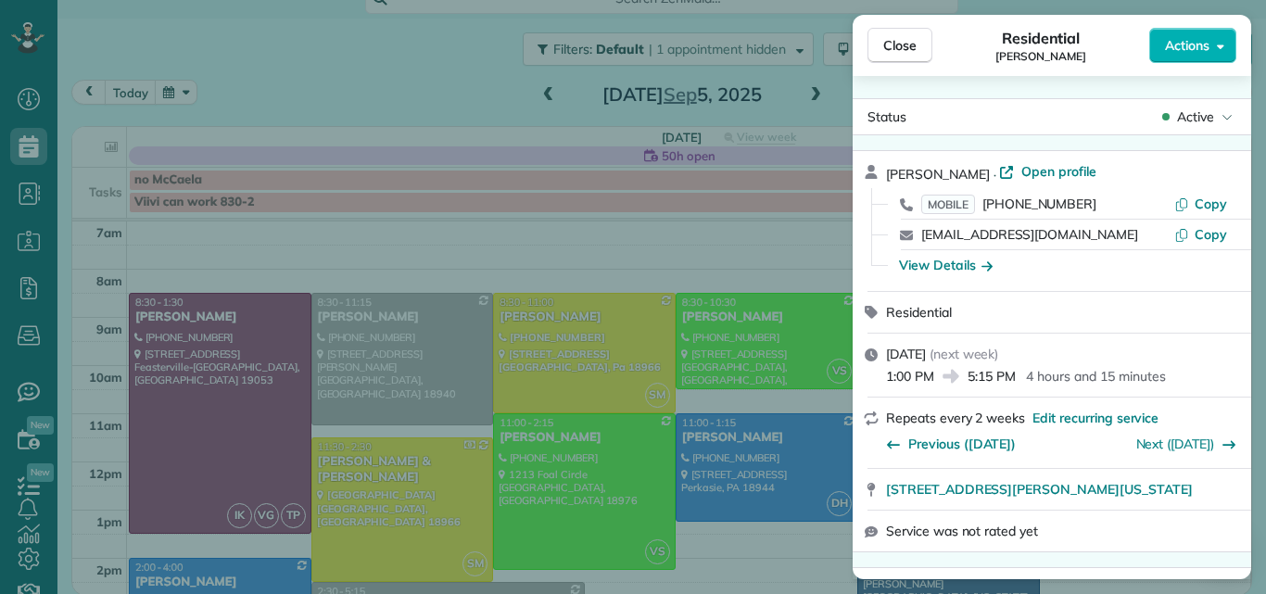
click at [1150, 233] on div "cdisantis@gmail.com" at bounding box center [1047, 234] width 253 height 19
click at [908, 46] on span "Close" at bounding box center [899, 45] width 33 height 19
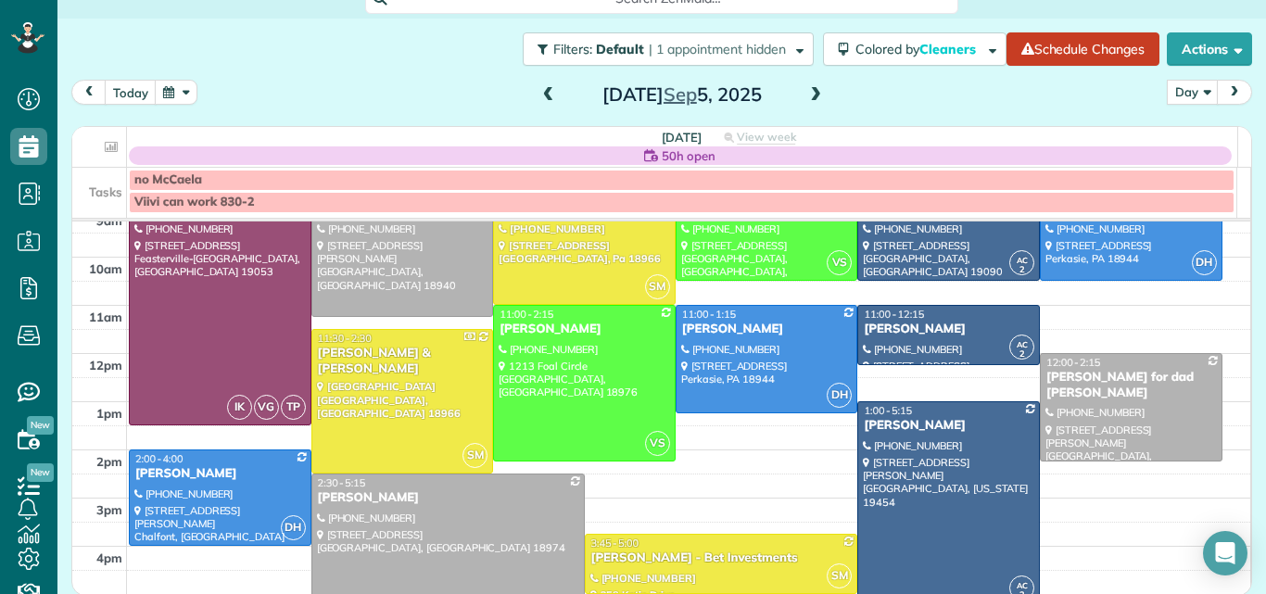
scroll to position [123, 0]
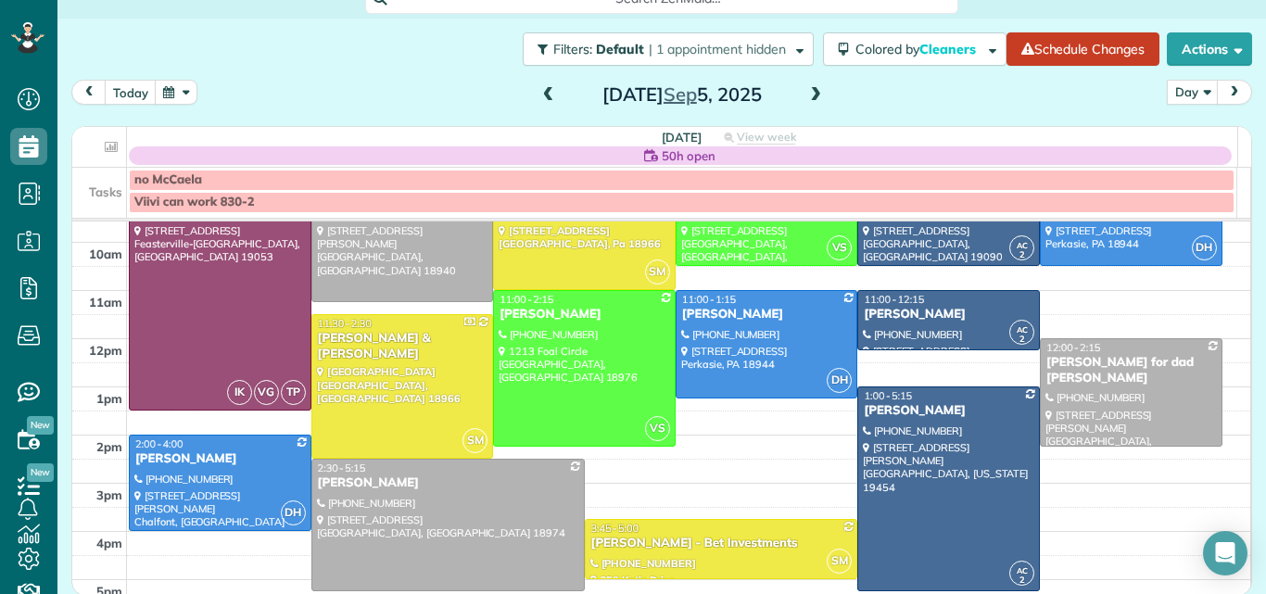
click at [539, 96] on span at bounding box center [548, 95] width 20 height 17
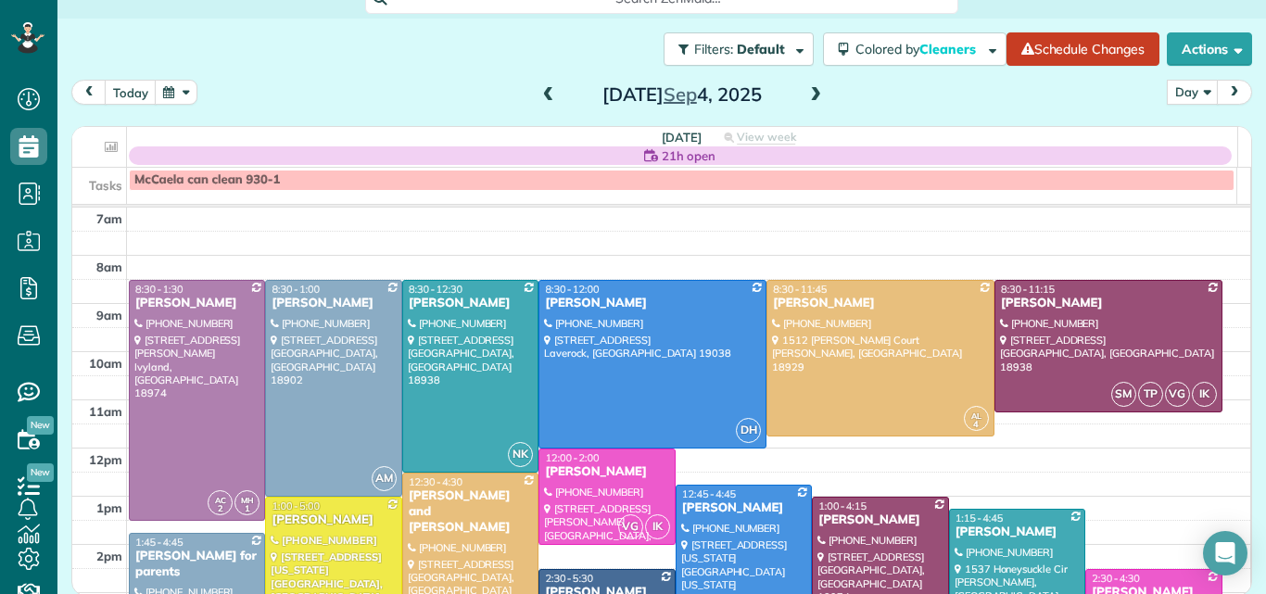
click at [539, 96] on span at bounding box center [548, 95] width 20 height 17
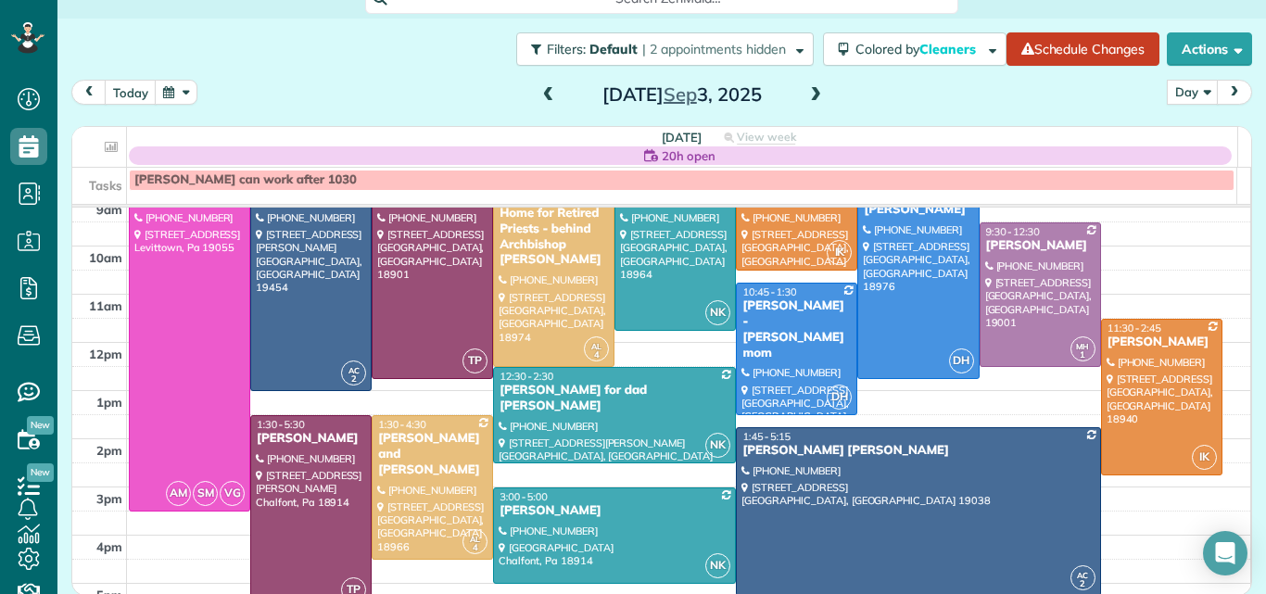
scroll to position [63, 0]
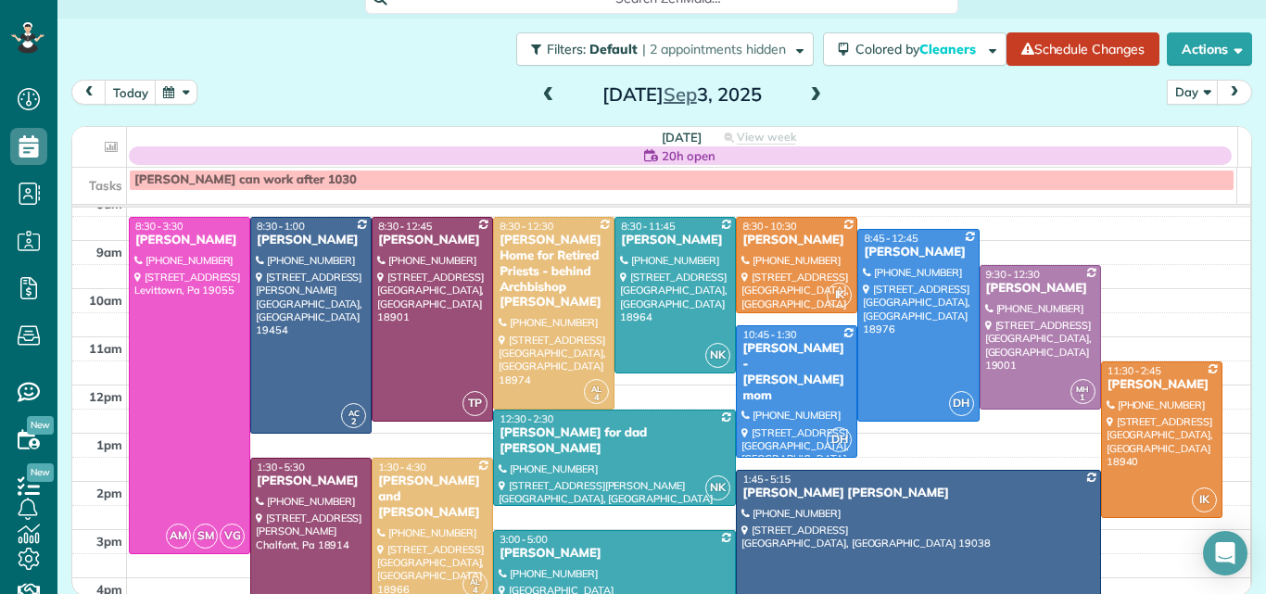
click at [542, 95] on span at bounding box center [548, 95] width 20 height 17
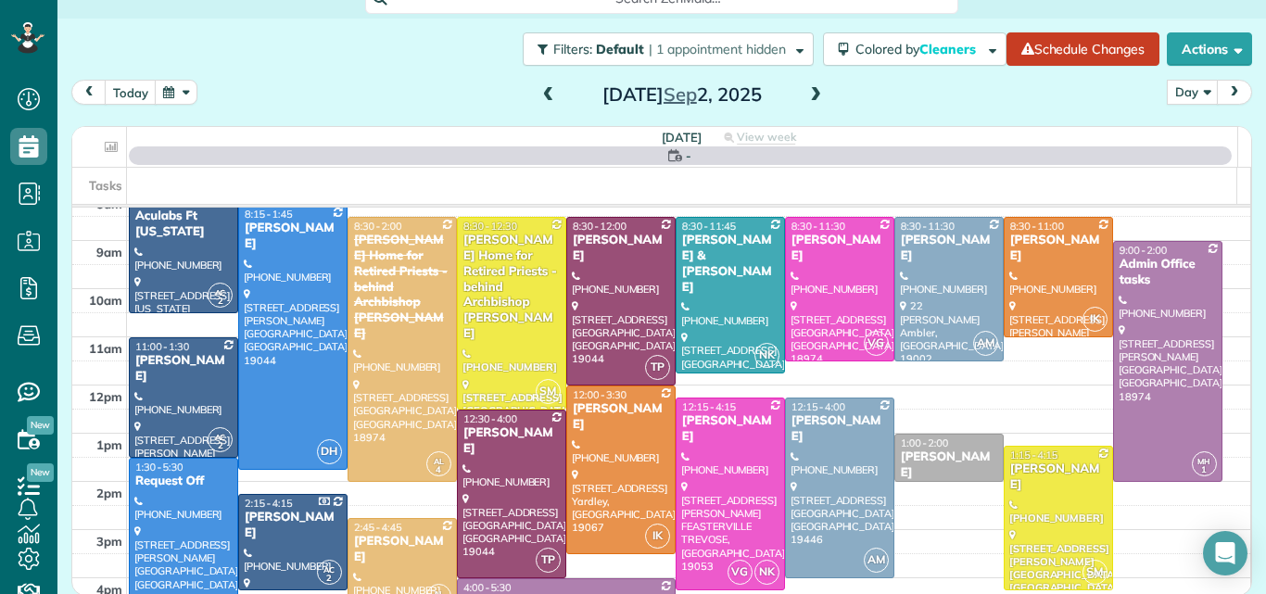
scroll to position [0, 0]
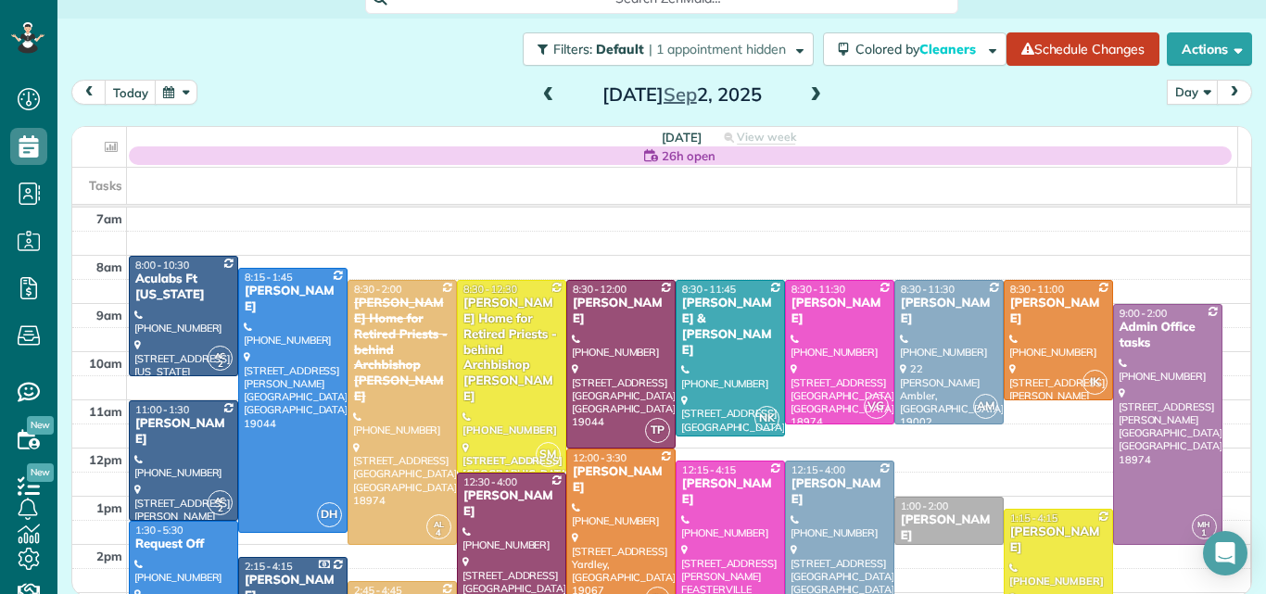
click at [542, 95] on span at bounding box center [548, 95] width 20 height 17
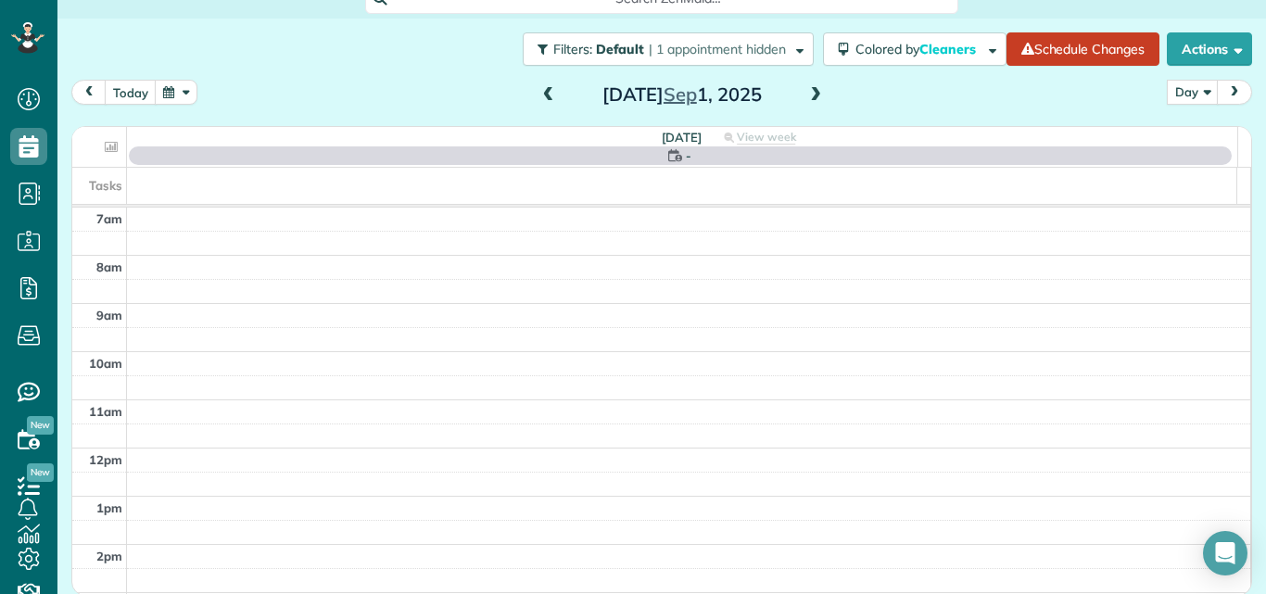
click at [542, 95] on span at bounding box center [548, 95] width 20 height 17
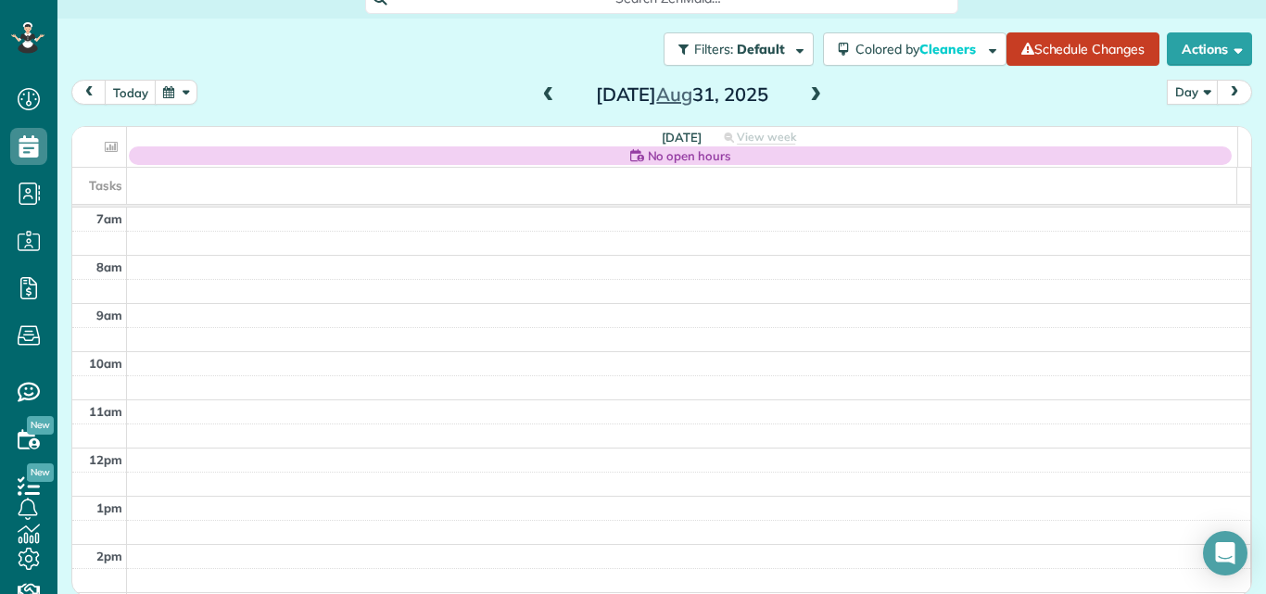
click at [805, 90] on span at bounding box center [815, 95] width 20 height 17
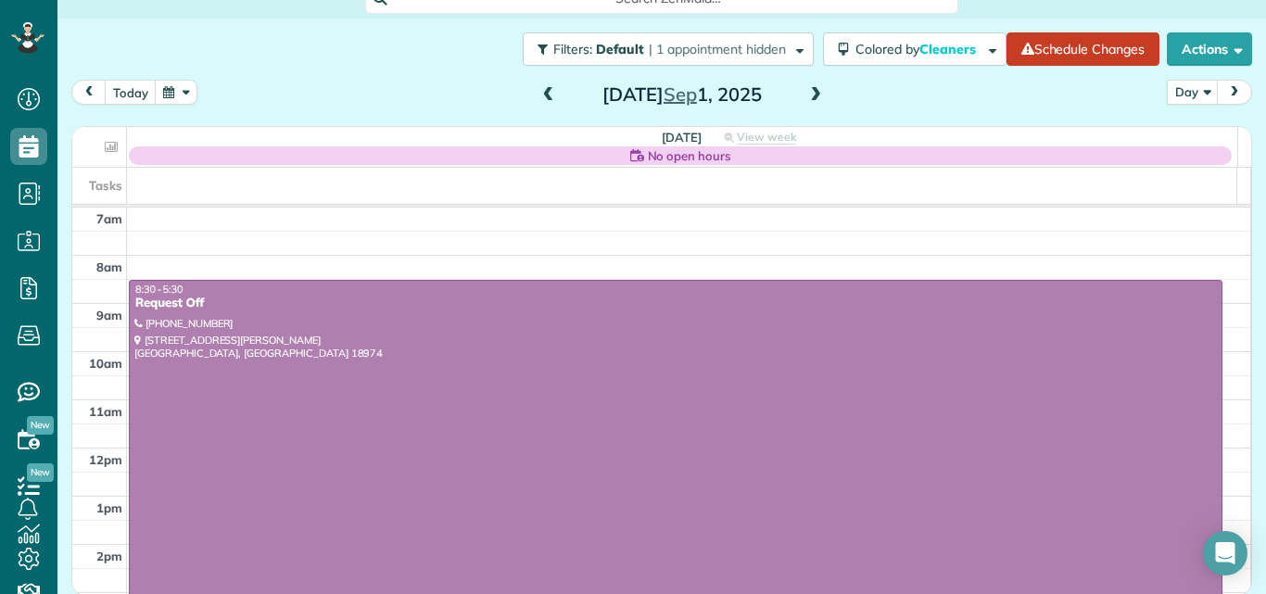
click at [805, 90] on span at bounding box center [815, 95] width 20 height 17
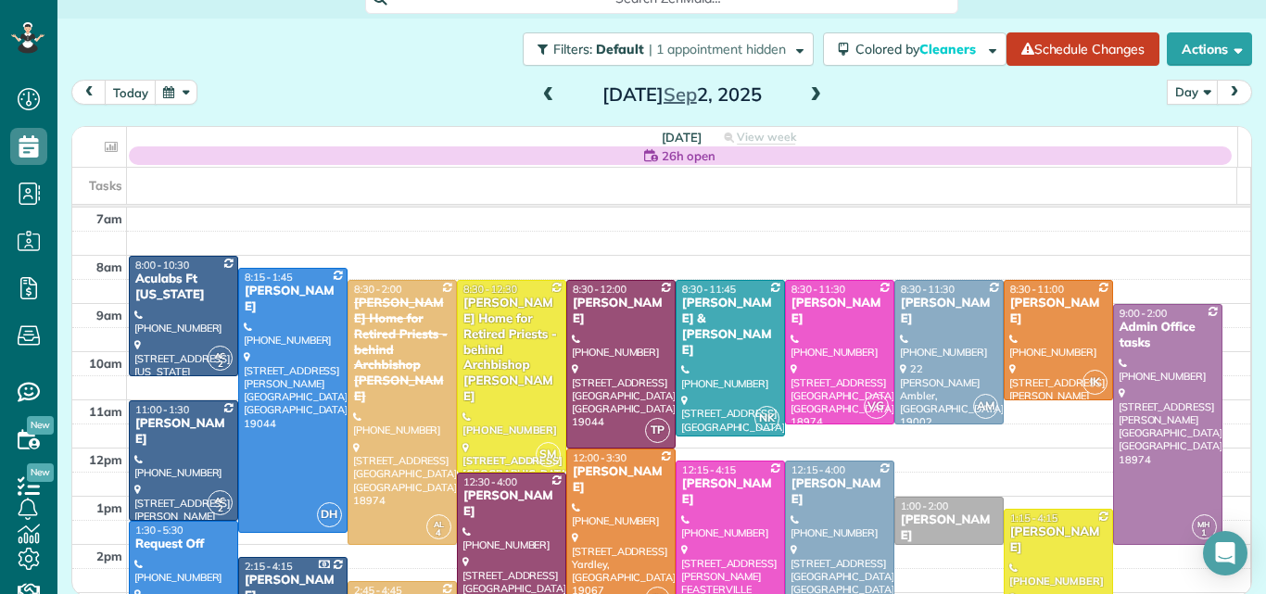
click at [538, 85] on span at bounding box center [548, 96] width 20 height 28
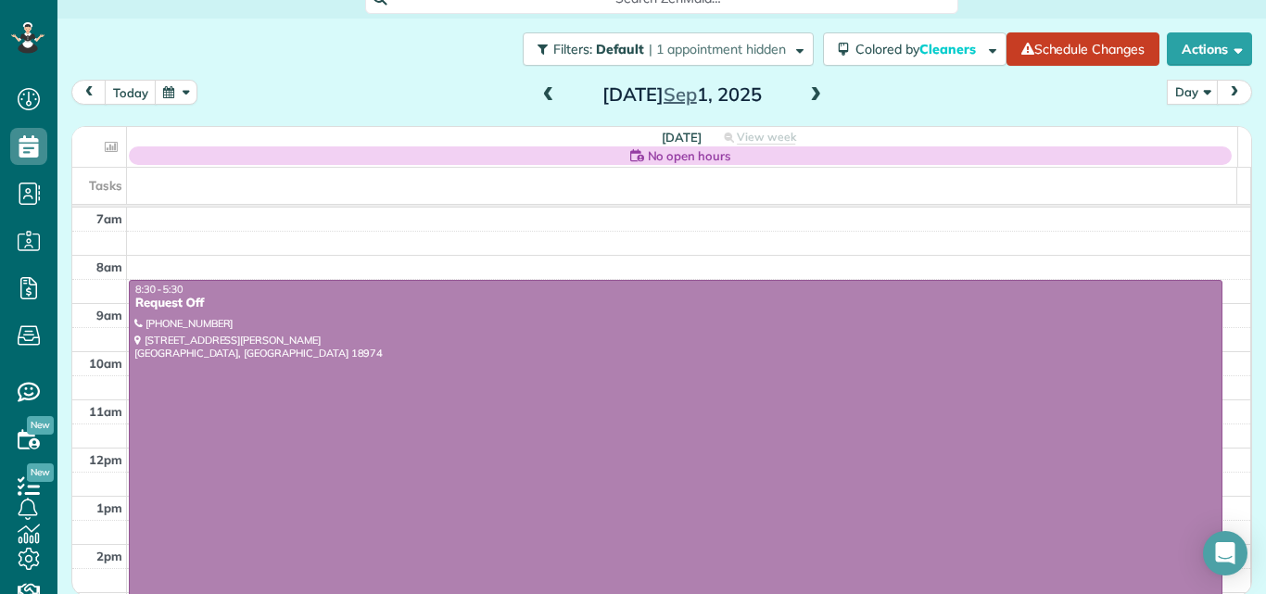
click at [540, 96] on span at bounding box center [548, 95] width 20 height 17
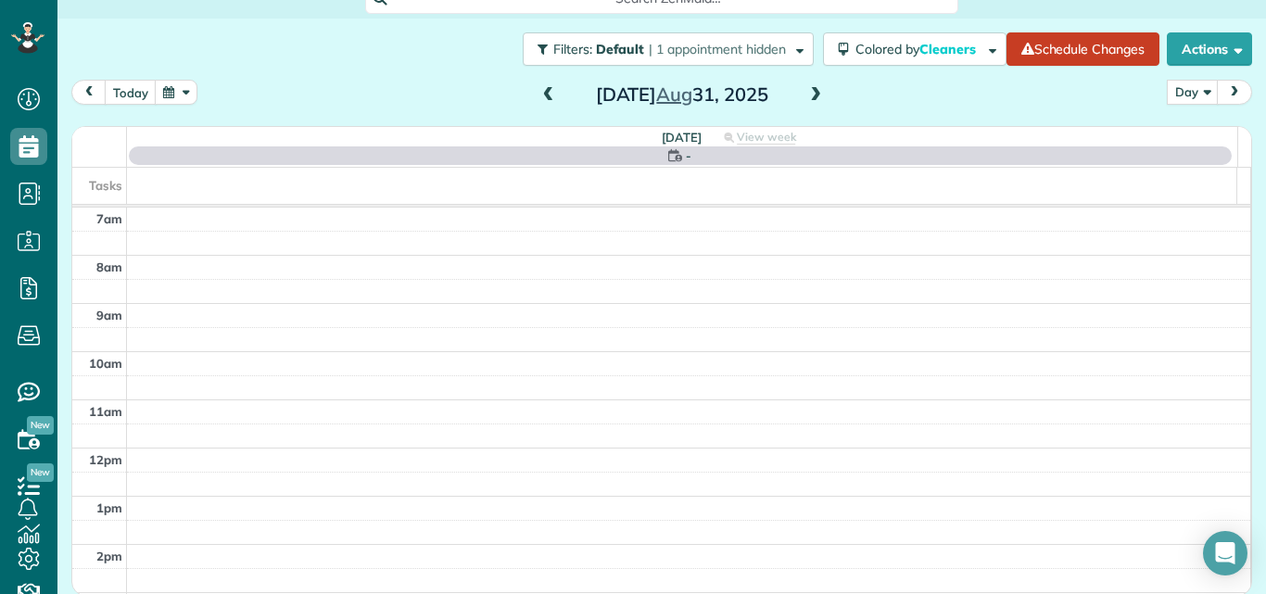
click at [540, 96] on span at bounding box center [548, 95] width 20 height 17
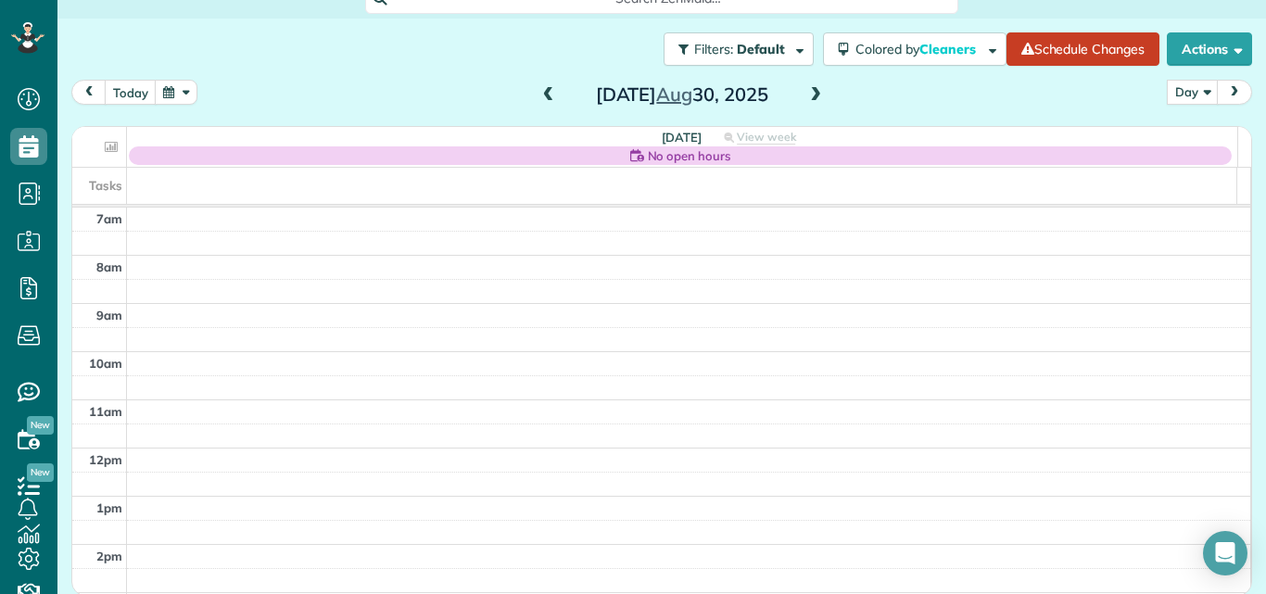
click at [540, 96] on span at bounding box center [548, 95] width 20 height 17
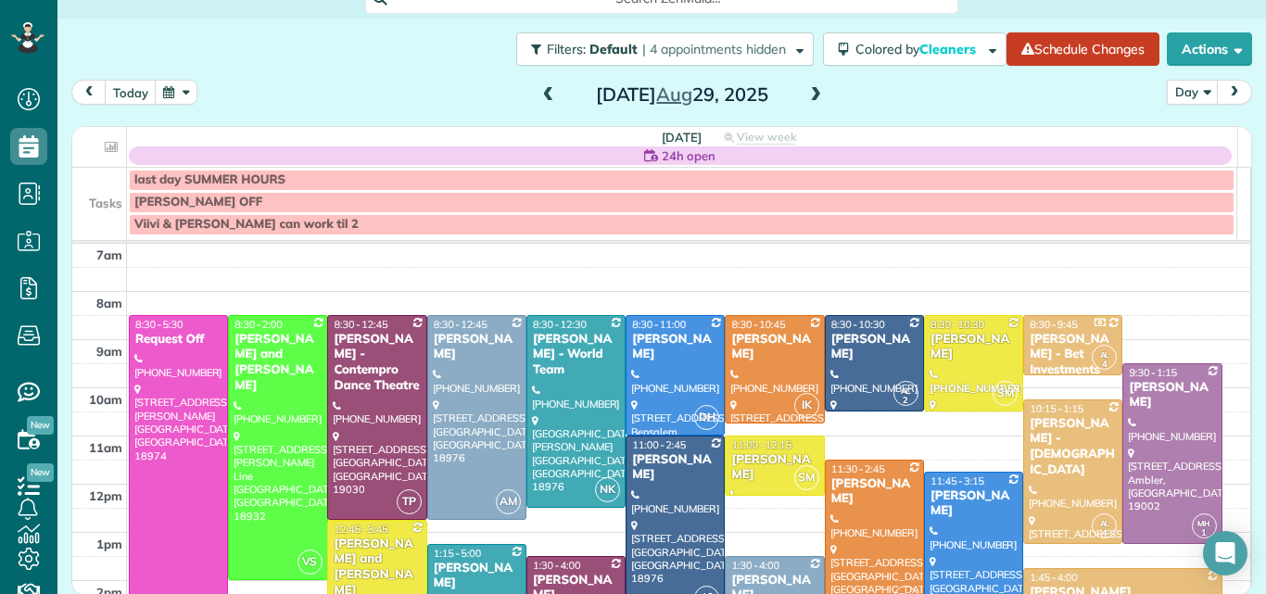
click at [540, 96] on span at bounding box center [548, 95] width 20 height 17
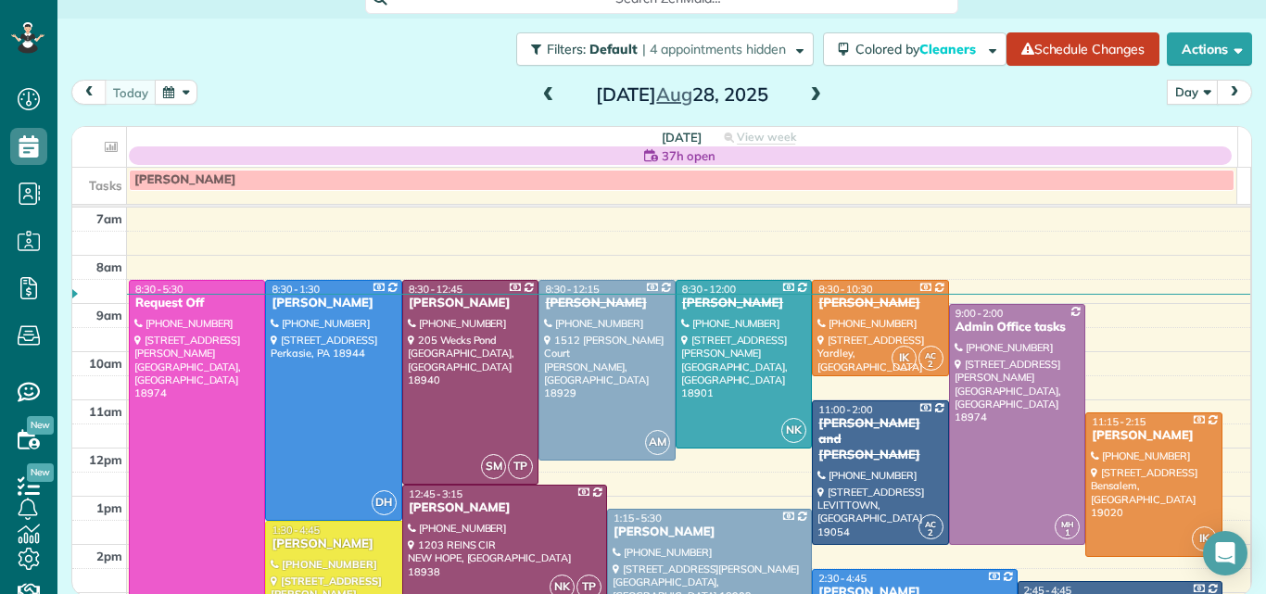
click at [540, 96] on span at bounding box center [548, 95] width 20 height 17
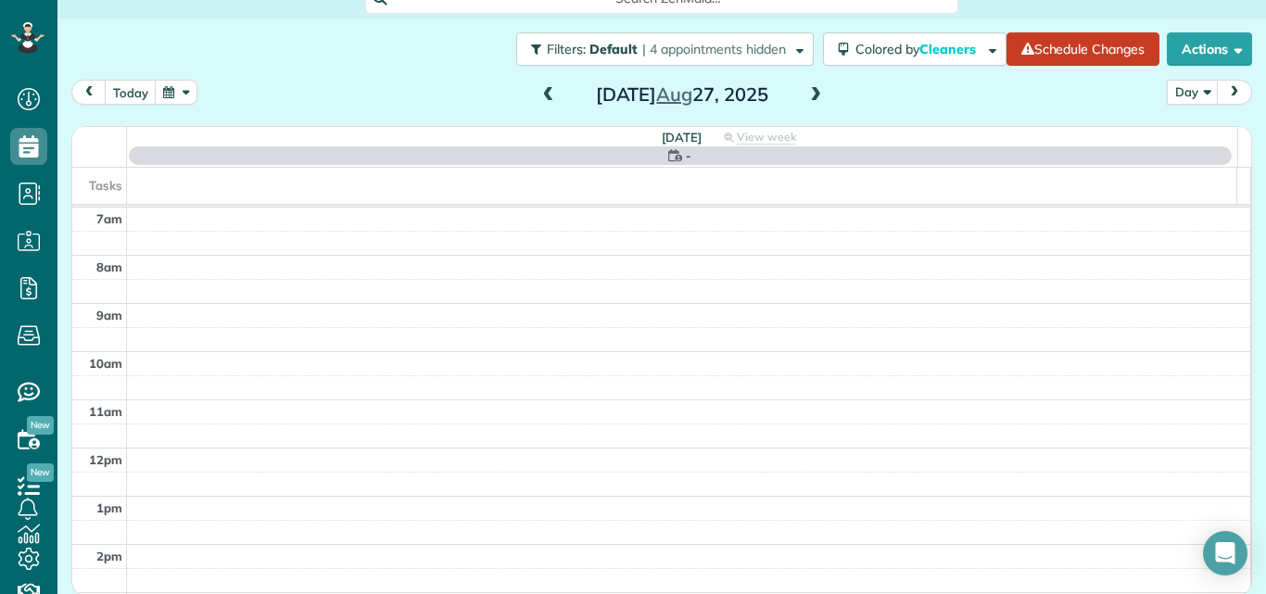
click at [540, 95] on span at bounding box center [548, 95] width 20 height 17
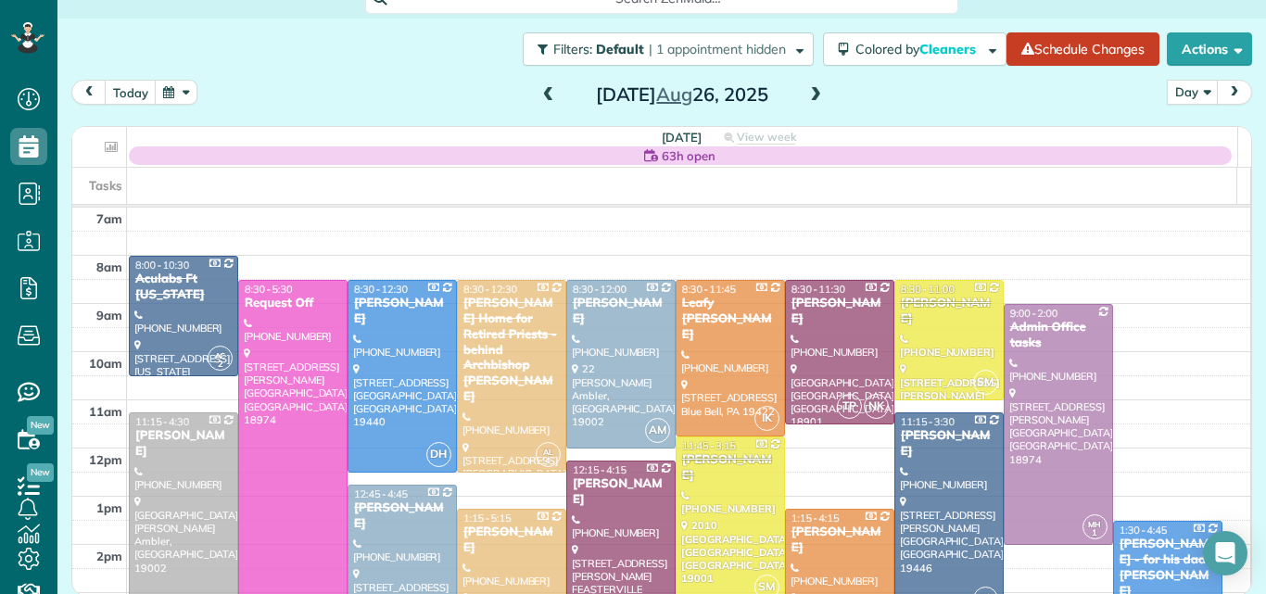
click at [540, 95] on span at bounding box center [548, 95] width 20 height 17
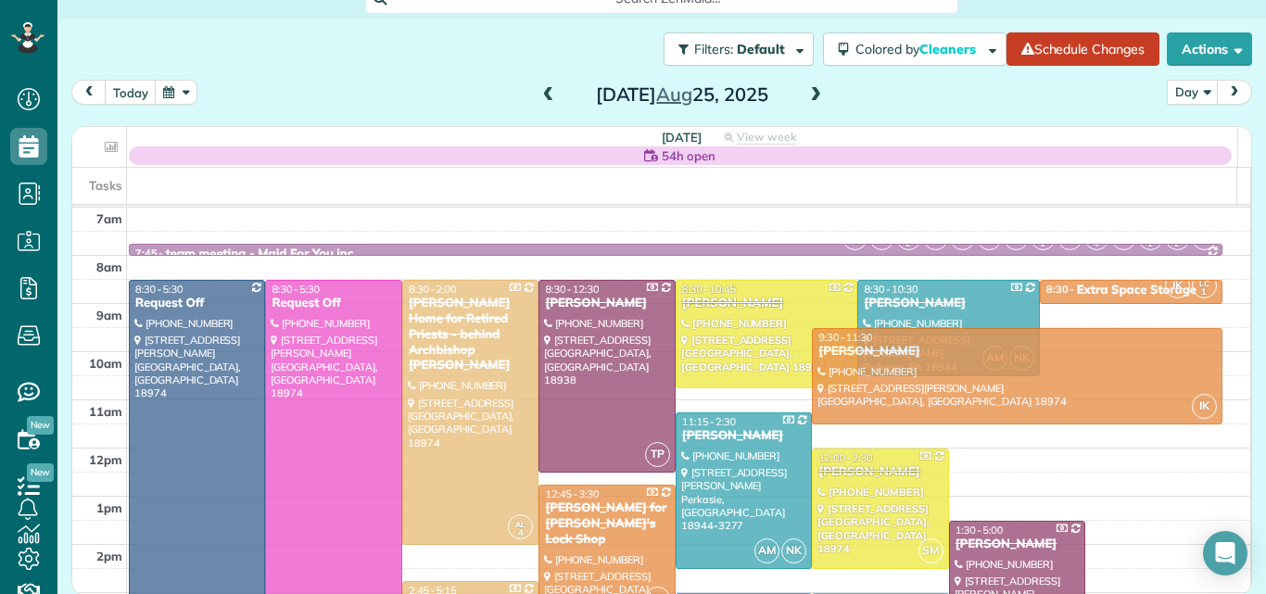
click at [540, 95] on span at bounding box center [548, 95] width 20 height 17
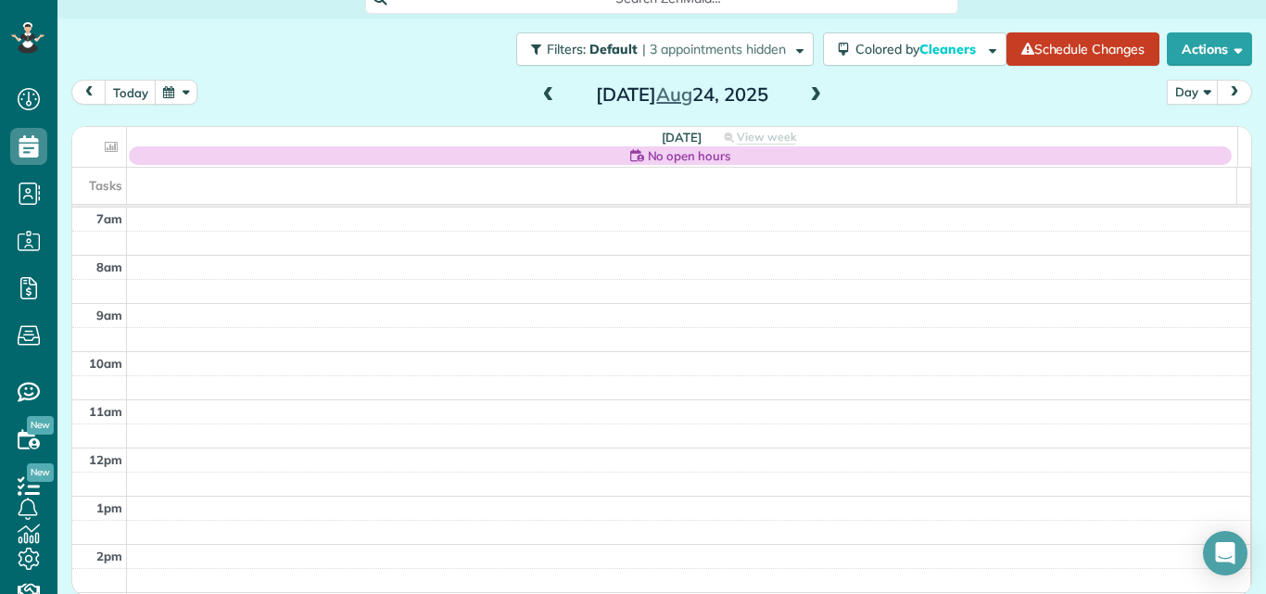
click at [808, 93] on span at bounding box center [815, 95] width 20 height 17
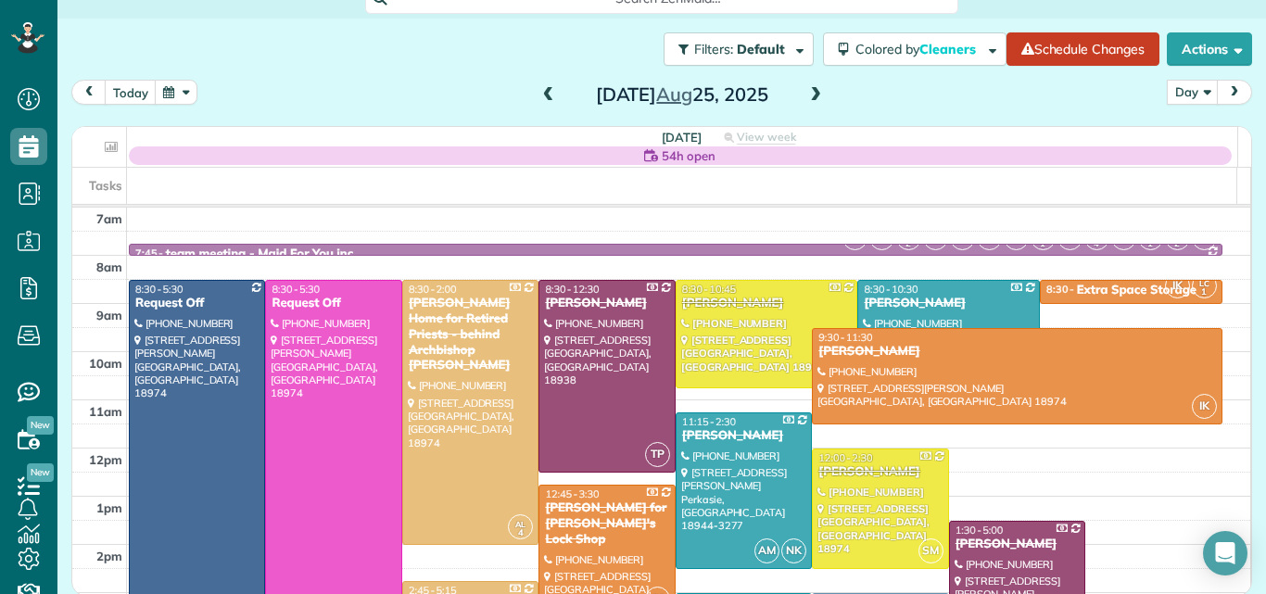
click at [538, 92] on span at bounding box center [548, 95] width 20 height 17
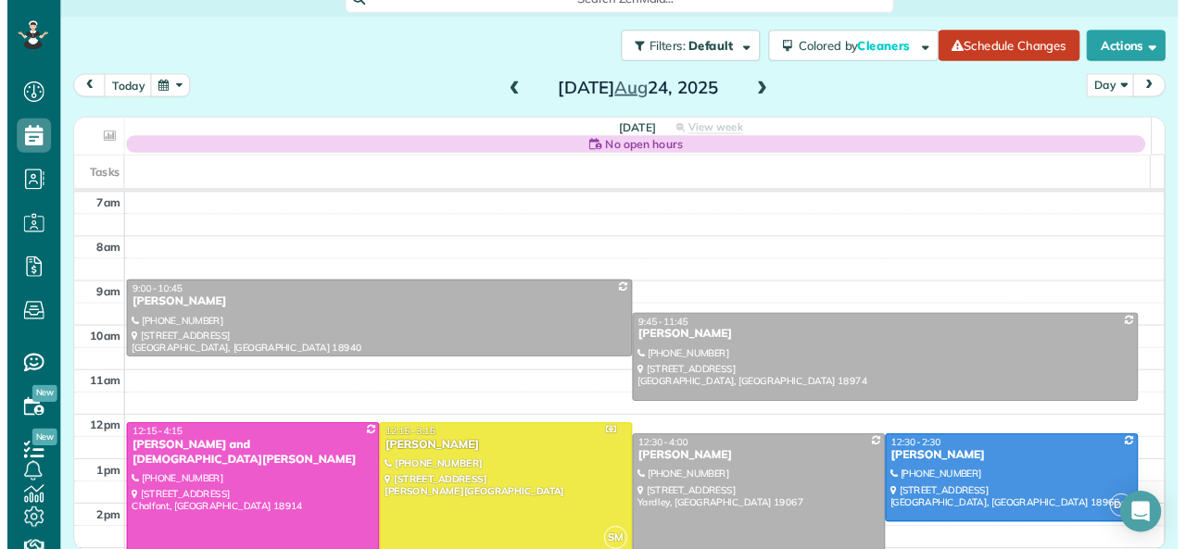
scroll to position [549, 57]
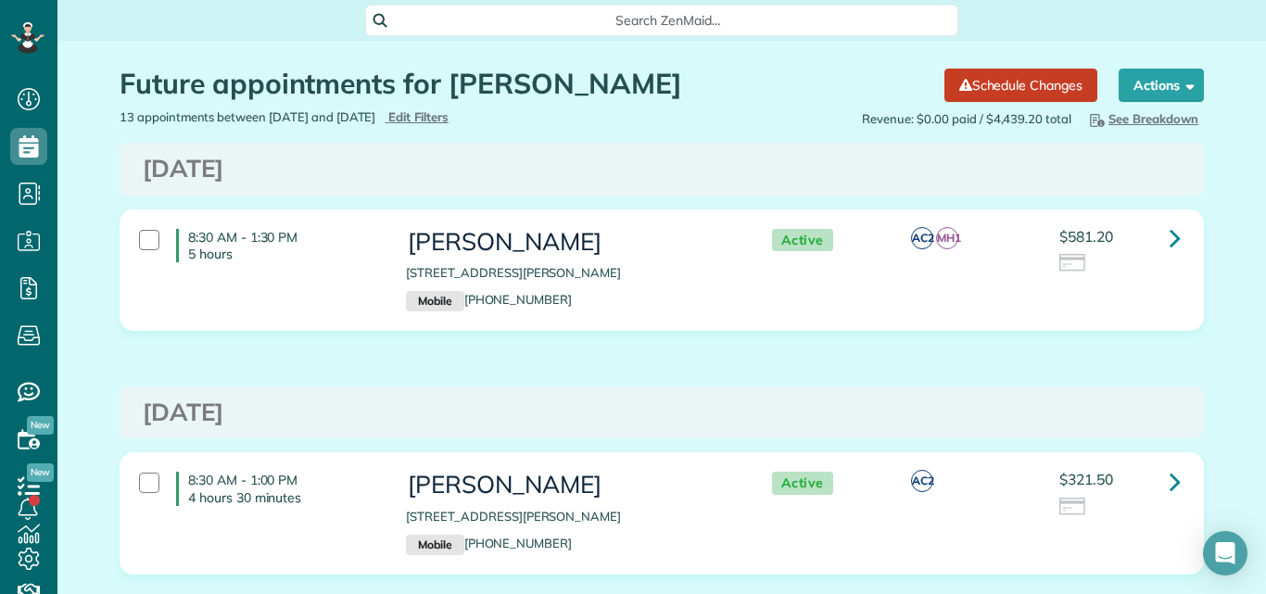
scroll to position [37, 0]
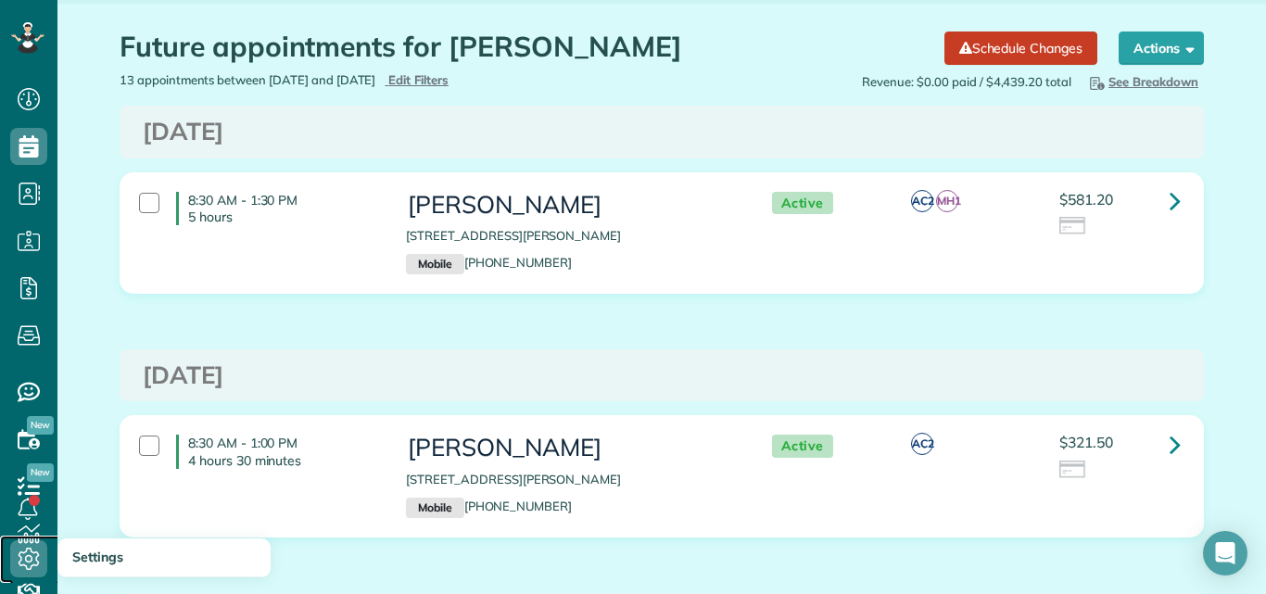
click at [32, 555] on icon at bounding box center [28, 558] width 37 height 37
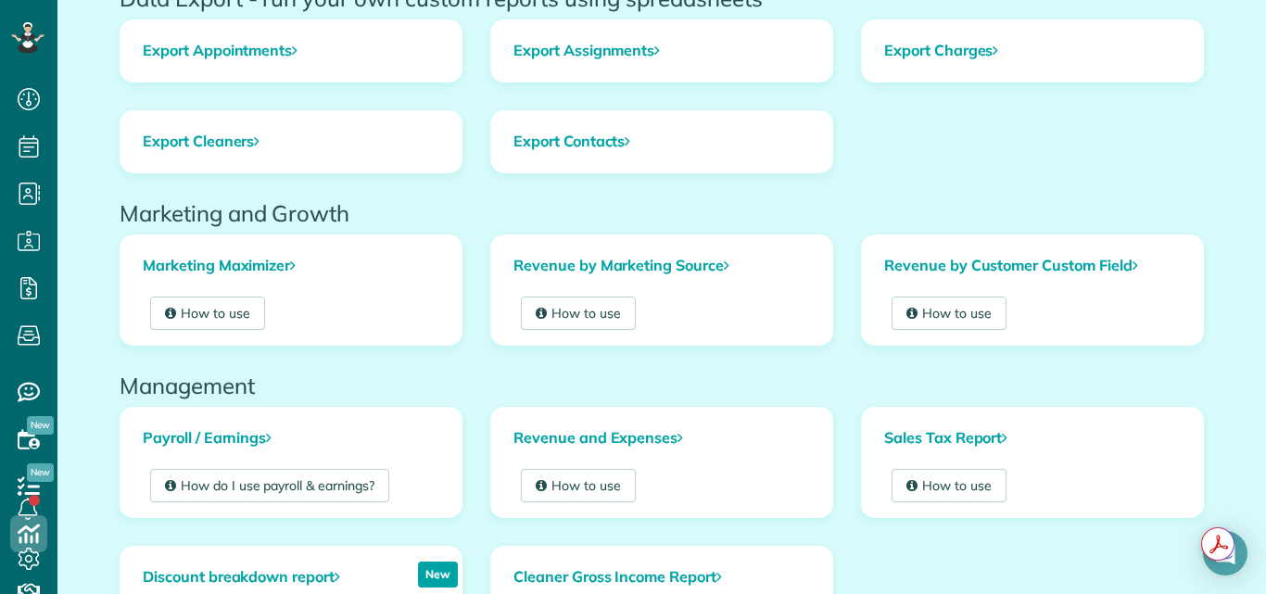
scroll to position [212, 0]
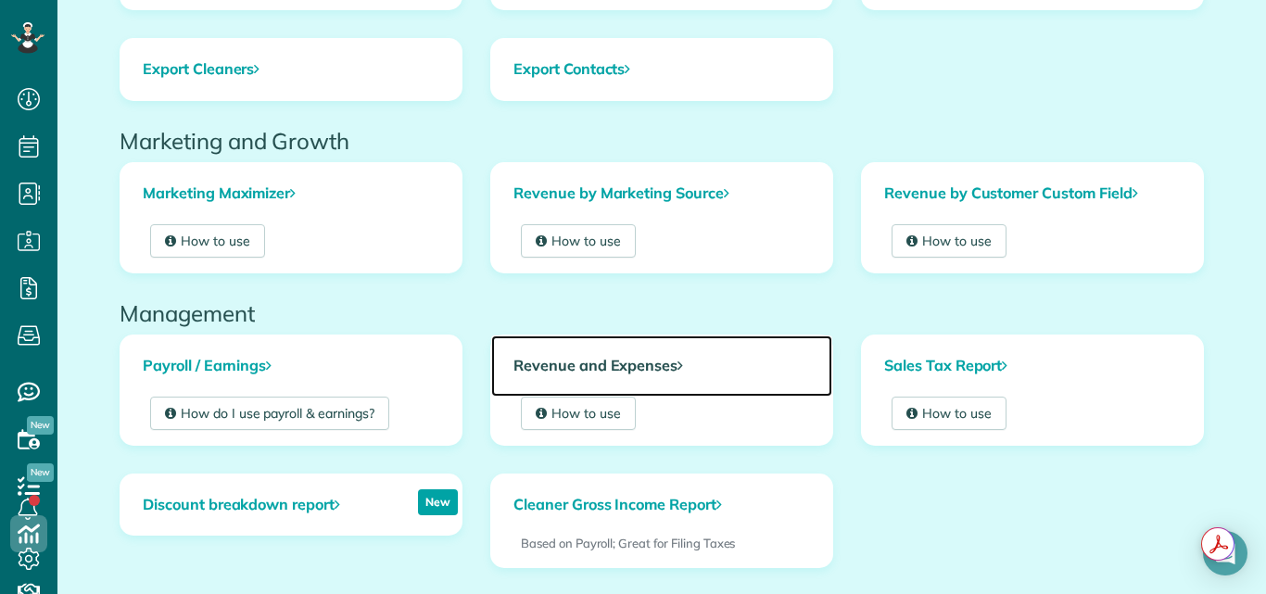
click at [548, 362] on link "Revenue and Expenses" at bounding box center [661, 365] width 341 height 61
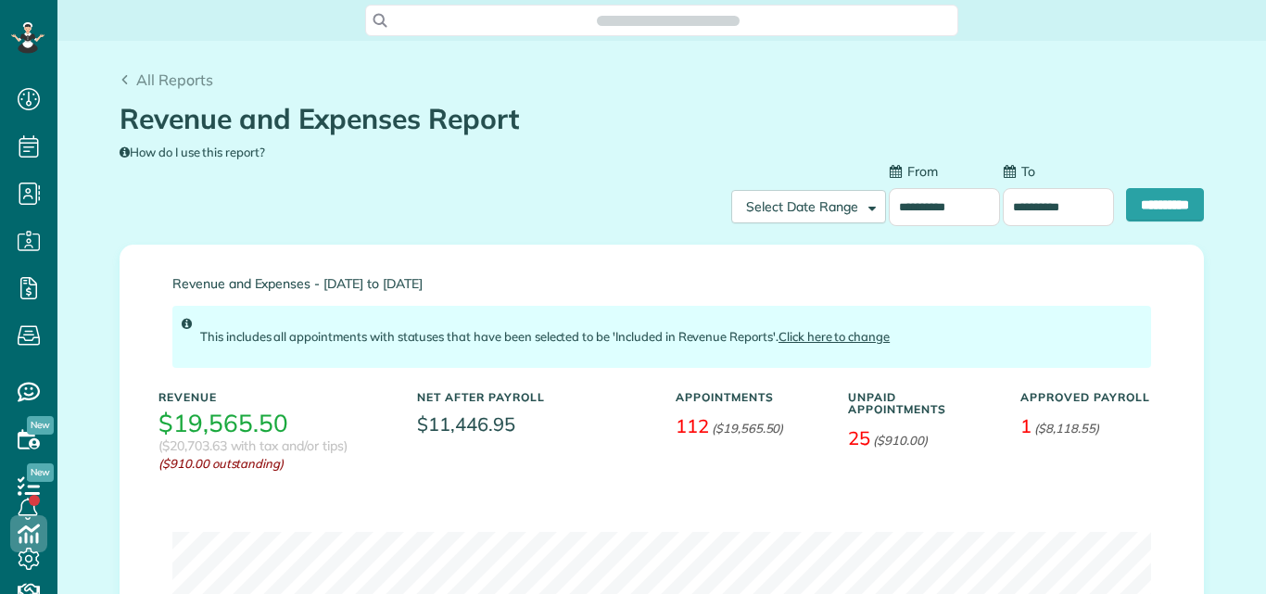
scroll to position [8, 8]
click at [925, 205] on input "**********" at bounding box center [944, 207] width 111 height 38
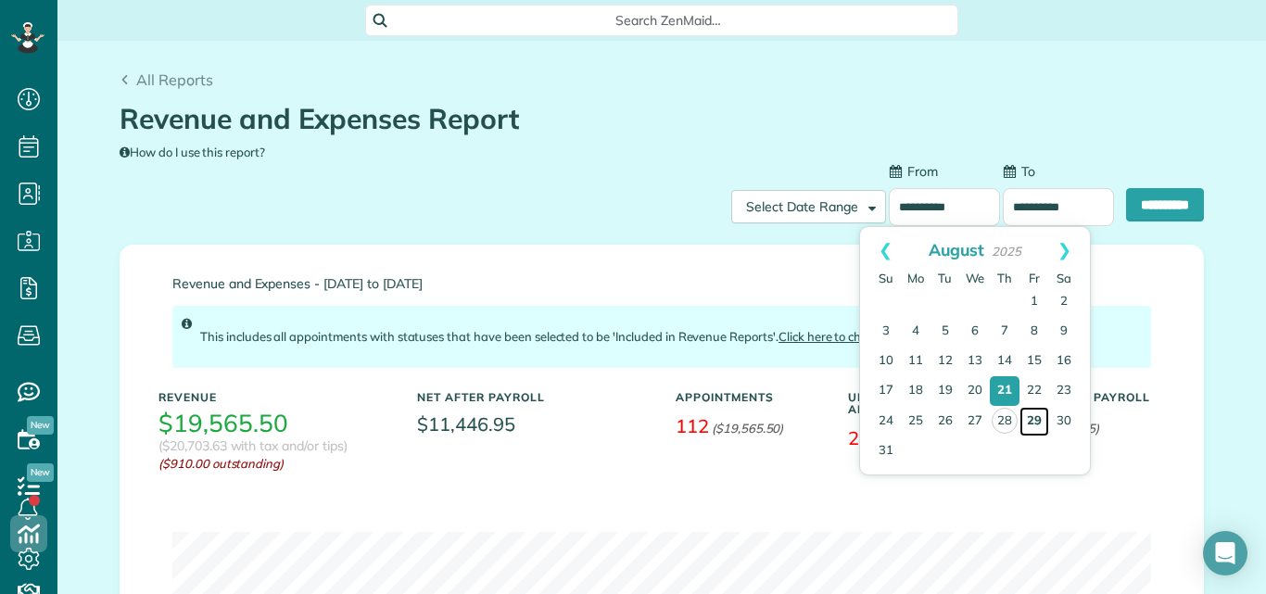
click at [1036, 418] on link "29" at bounding box center [1034, 422] width 30 height 30
type input "**********"
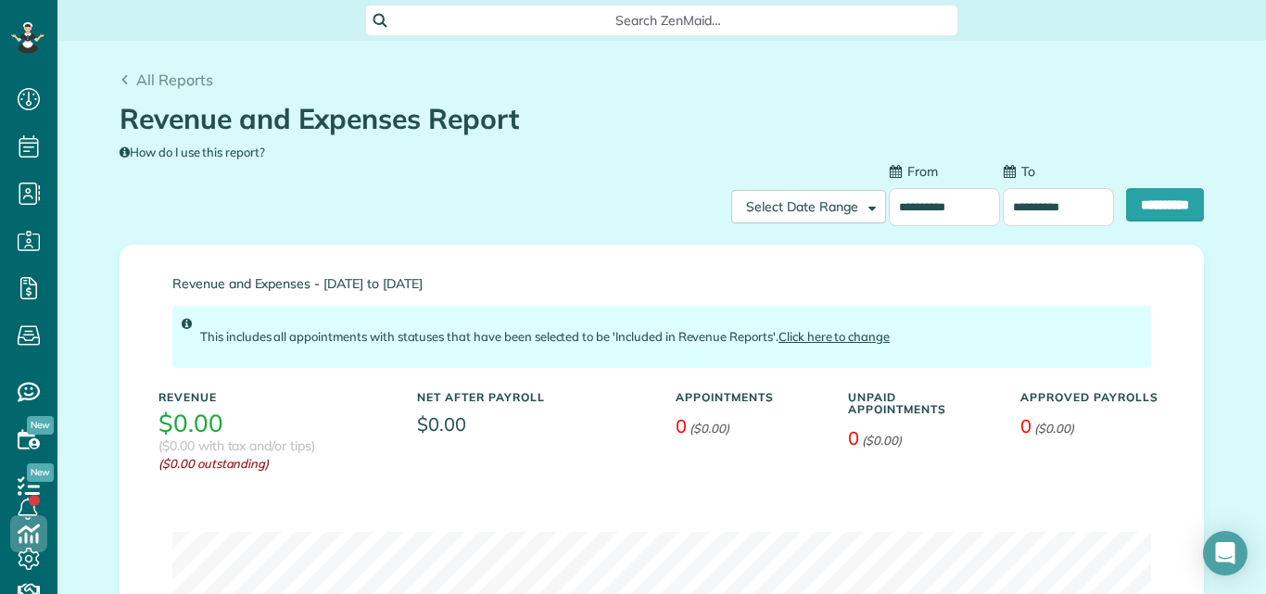
click at [1023, 204] on input "**********" at bounding box center [1058, 207] width 111 height 38
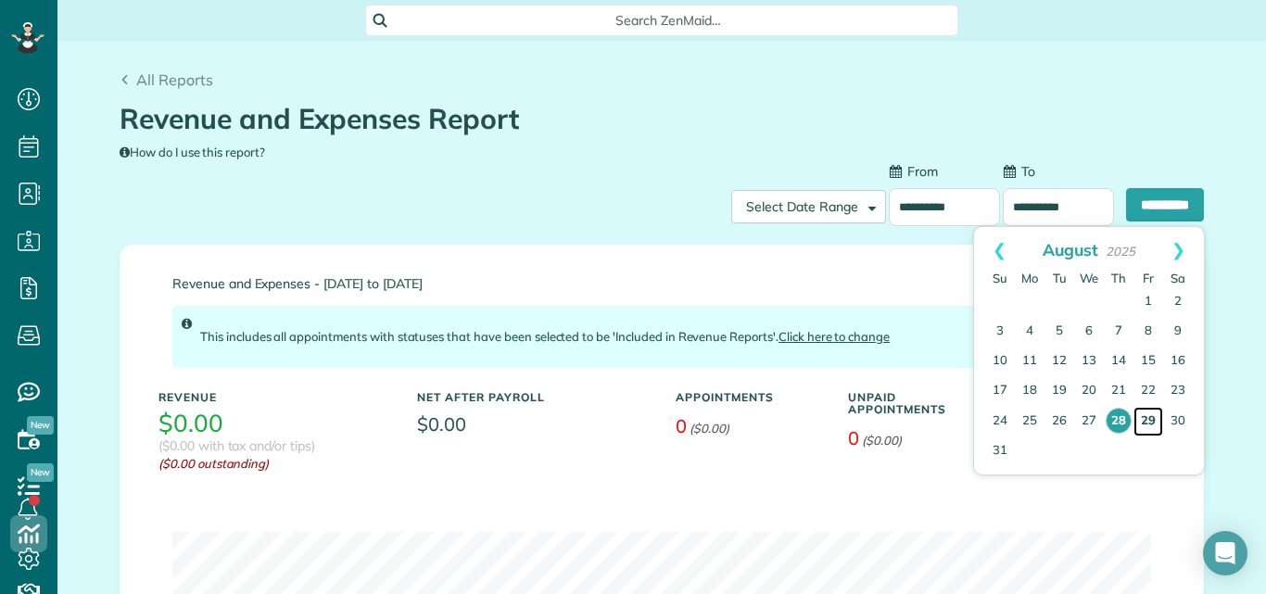
click at [1149, 412] on link "29" at bounding box center [1148, 422] width 30 height 30
type input "**********"
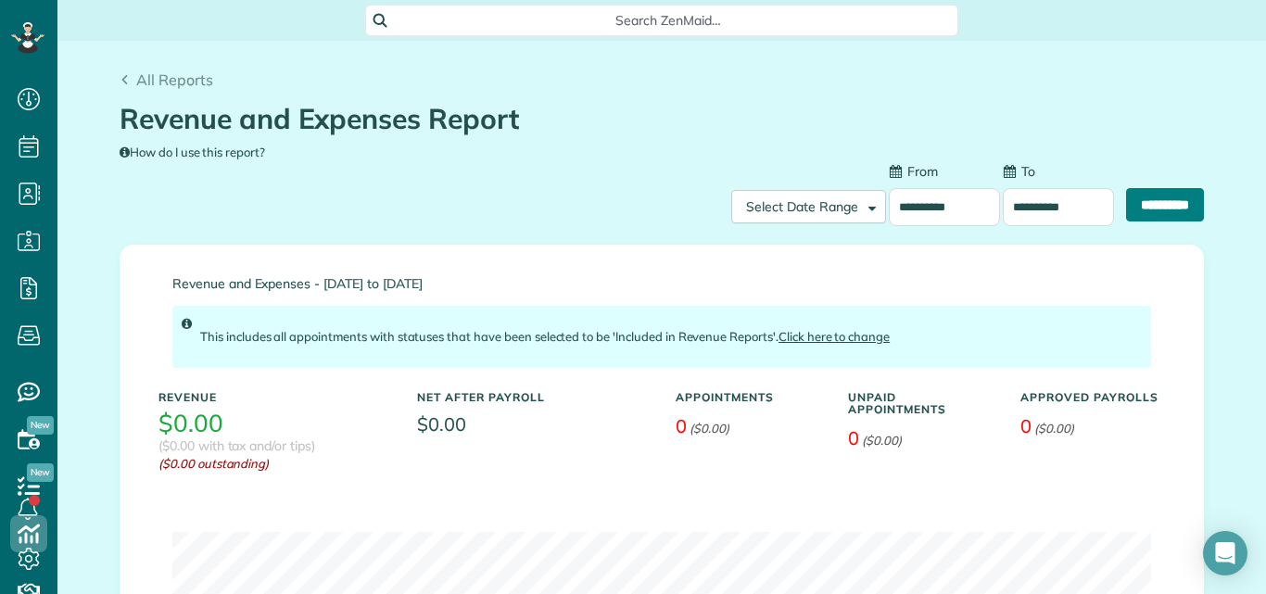
click at [1141, 199] on input "**********" at bounding box center [1165, 204] width 78 height 33
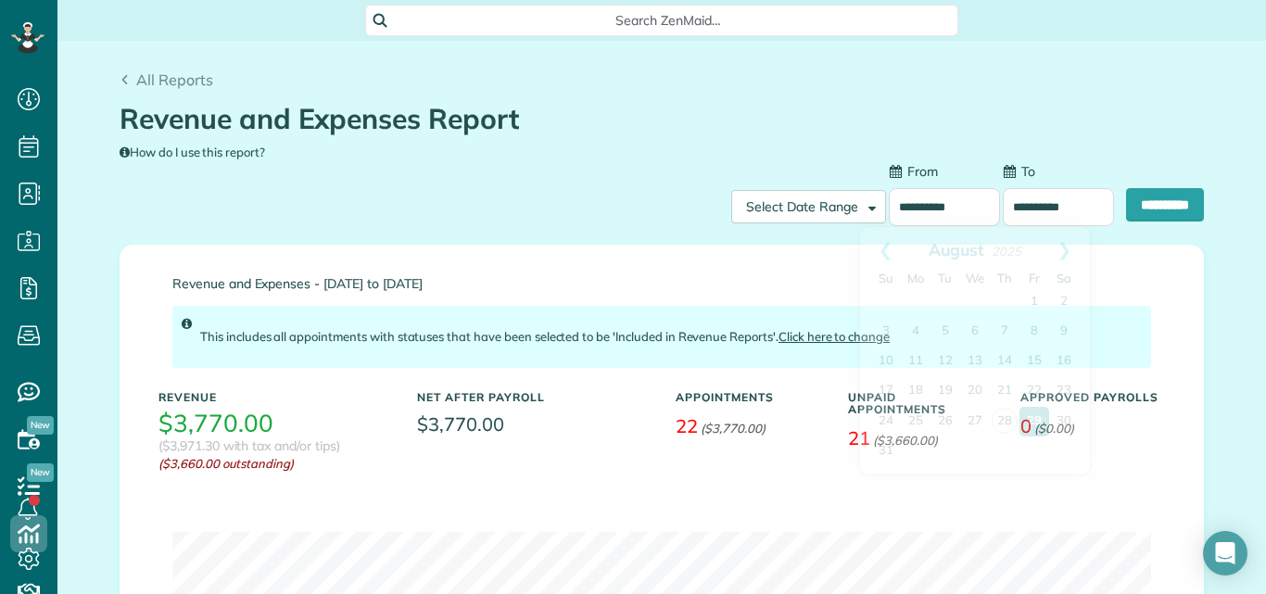
click at [938, 206] on input "**********" at bounding box center [944, 207] width 111 height 38
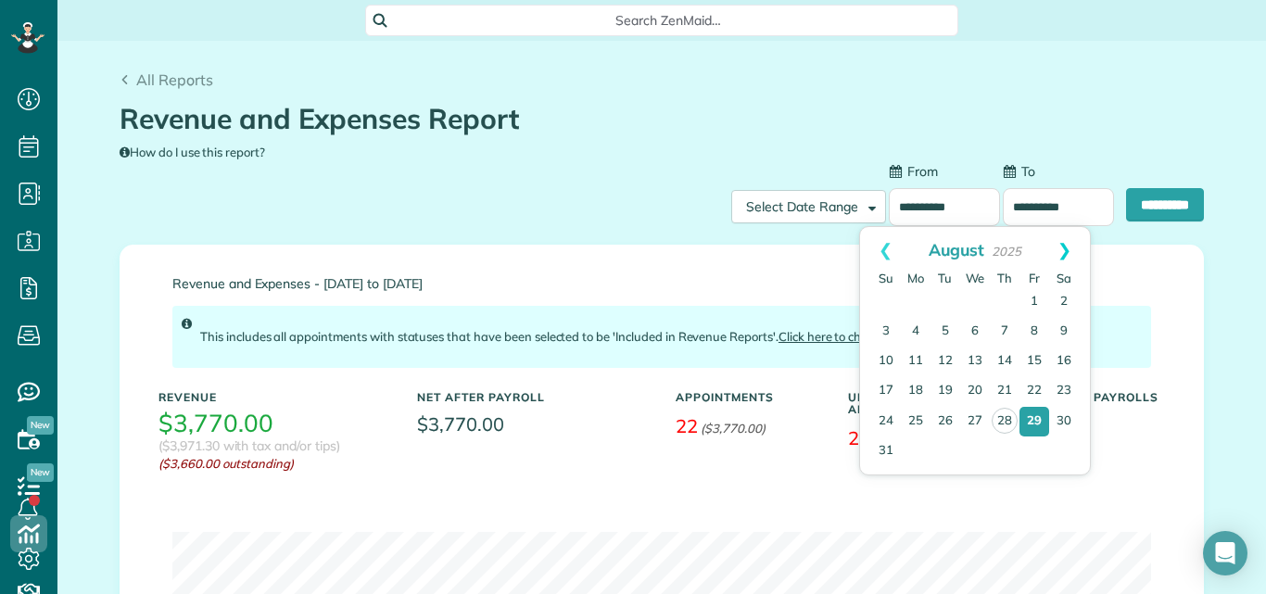
click at [1067, 245] on link "Next" at bounding box center [1064, 250] width 51 height 46
click at [949, 299] on link "2" at bounding box center [945, 302] width 30 height 30
type input "**********"
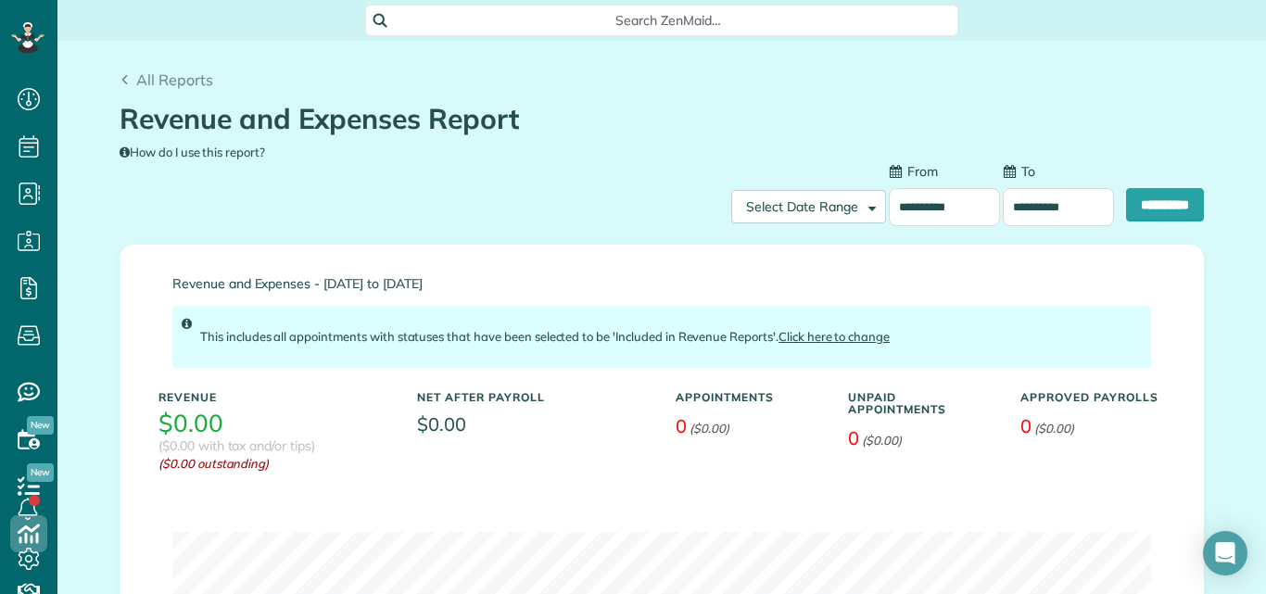
click at [1020, 214] on input "**********" at bounding box center [1058, 207] width 111 height 38
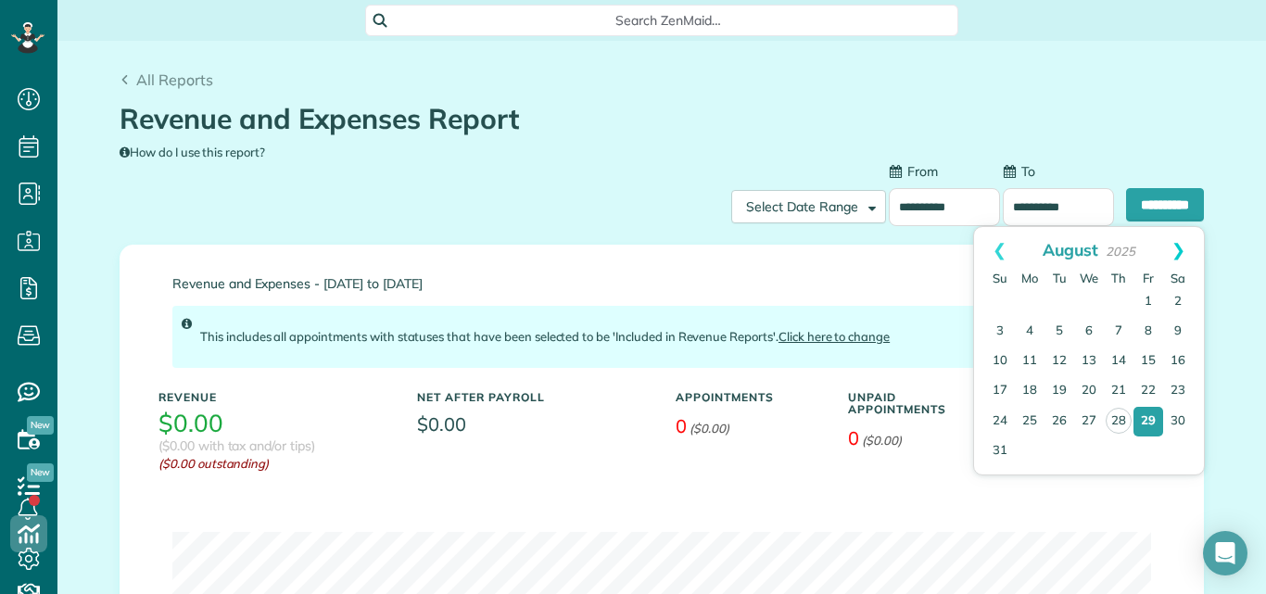
click at [1181, 247] on link "Next" at bounding box center [1178, 250] width 51 height 46
click at [1054, 299] on link "2" at bounding box center [1059, 302] width 30 height 30
type input "**********"
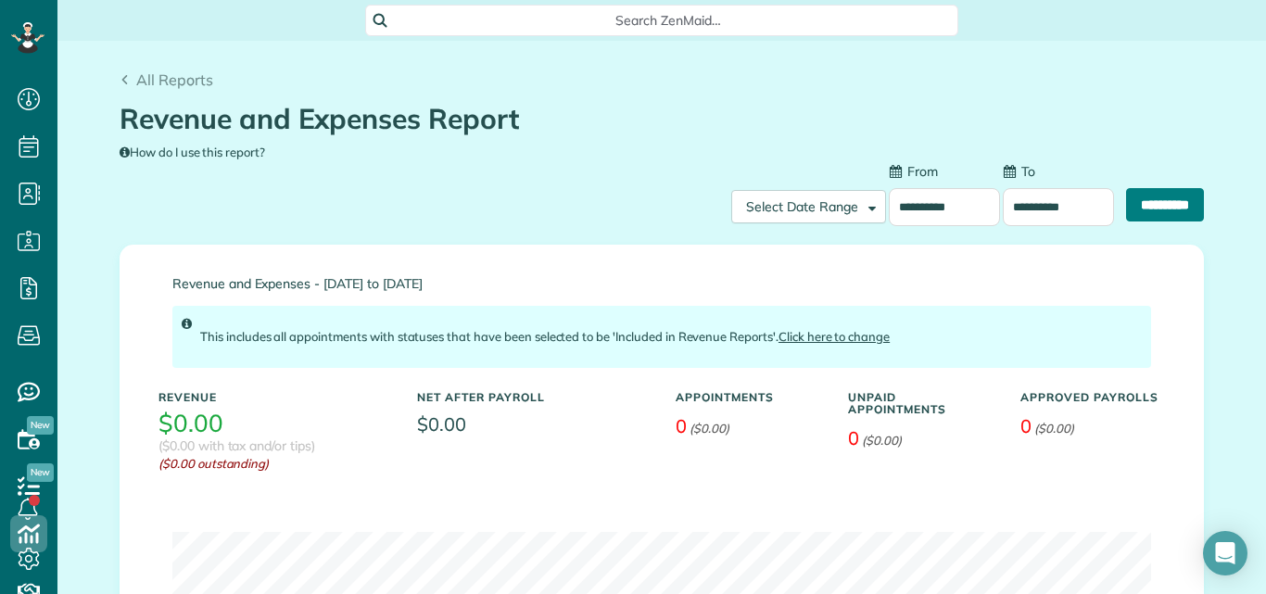
click at [1136, 196] on input "**********" at bounding box center [1165, 204] width 78 height 33
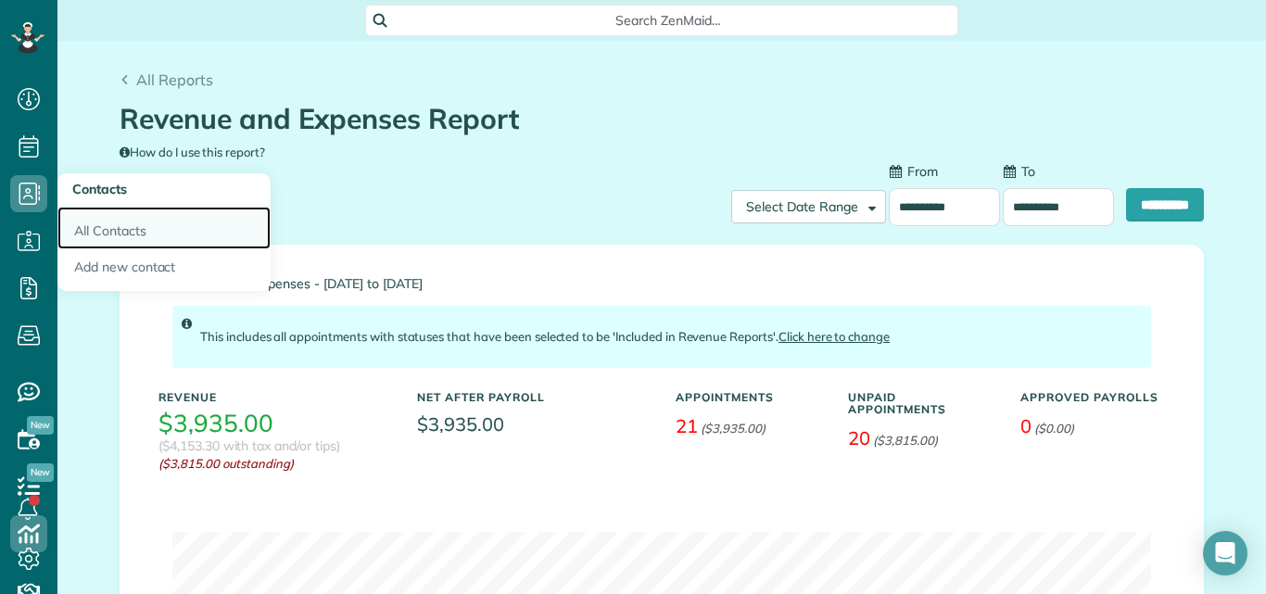
click at [99, 234] on link "All Contacts" at bounding box center [163, 228] width 213 height 43
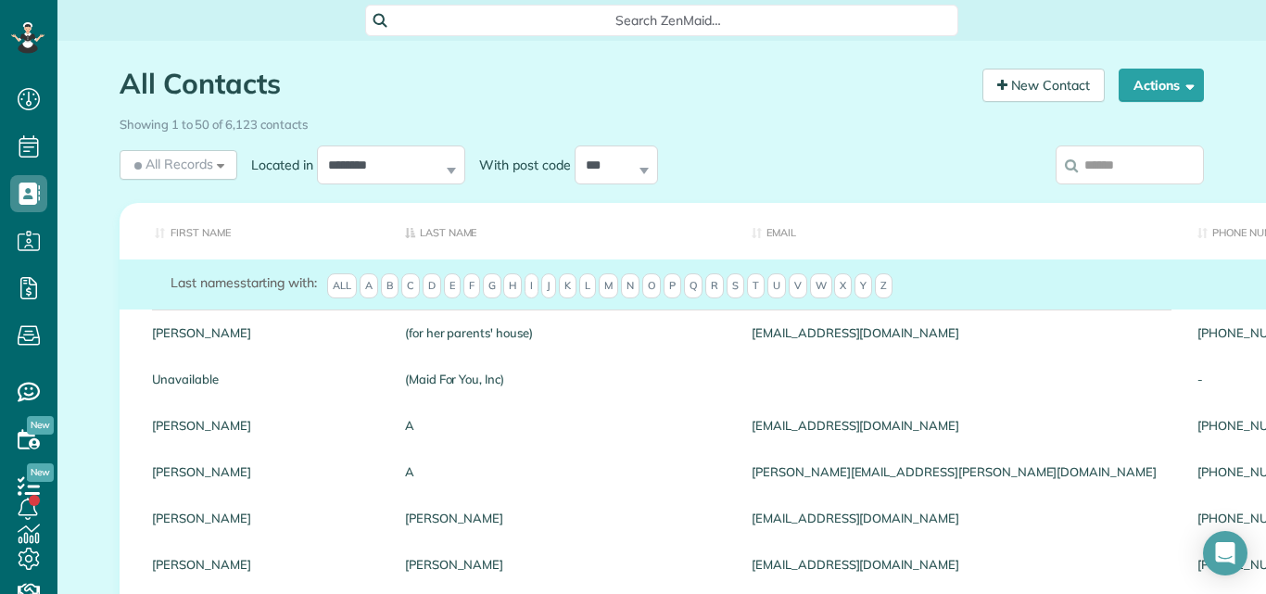
scroll to position [8, 8]
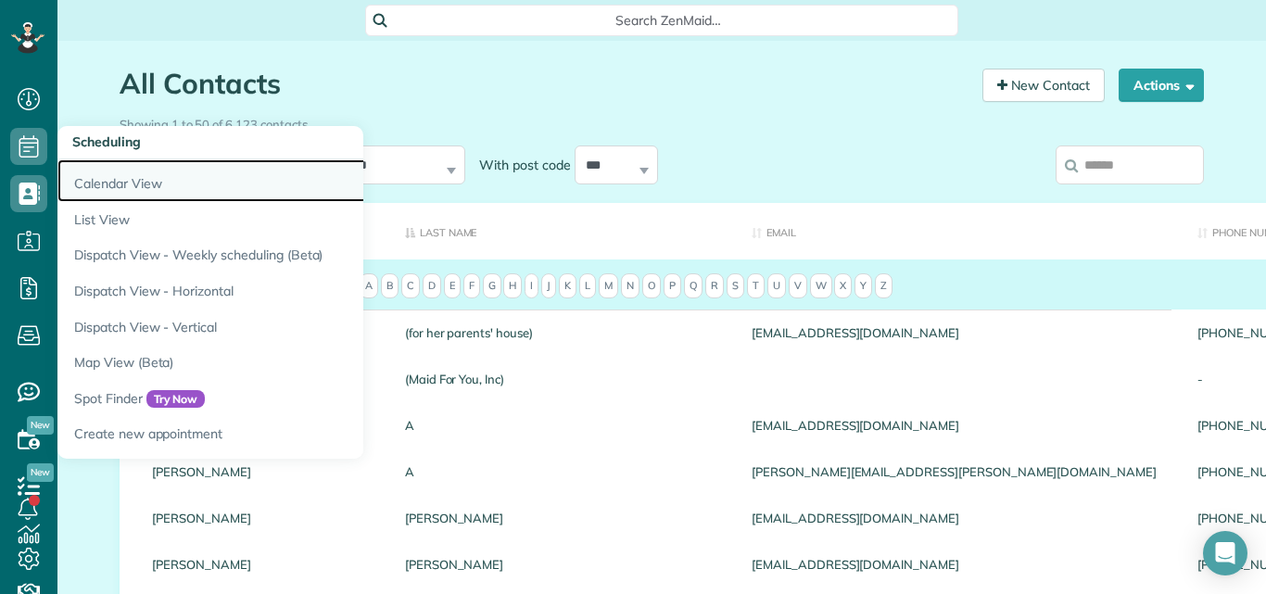
click at [96, 179] on link "Calendar View" at bounding box center [288, 180] width 463 height 43
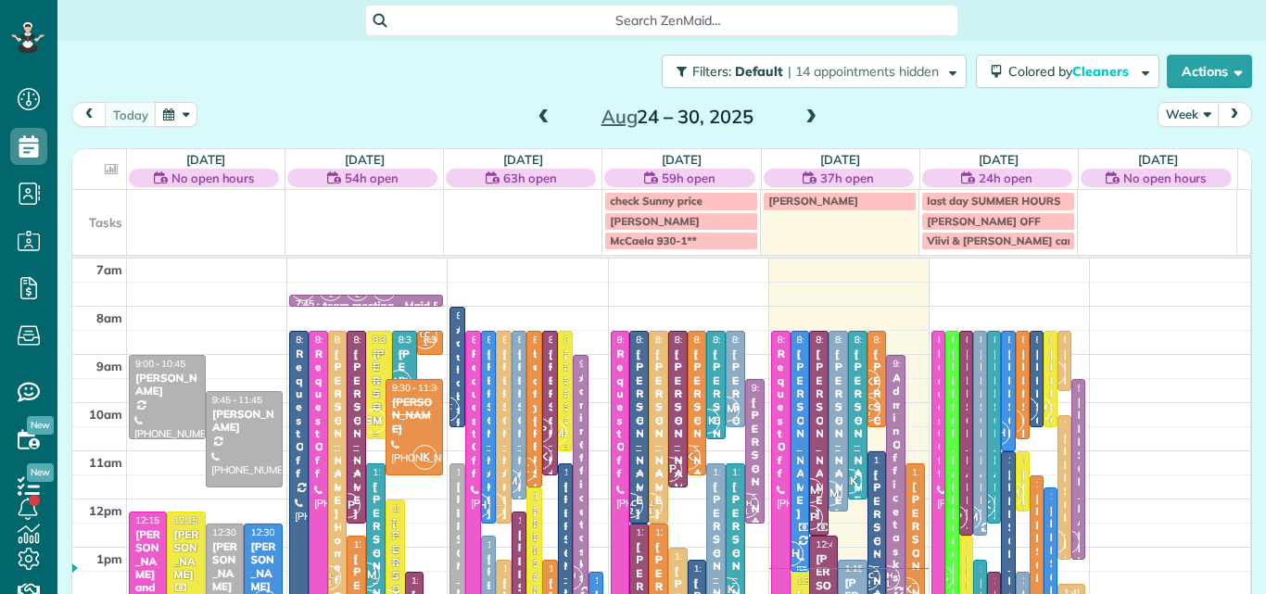
scroll to position [8, 8]
click at [1178, 120] on button "Week" at bounding box center [1187, 114] width 61 height 25
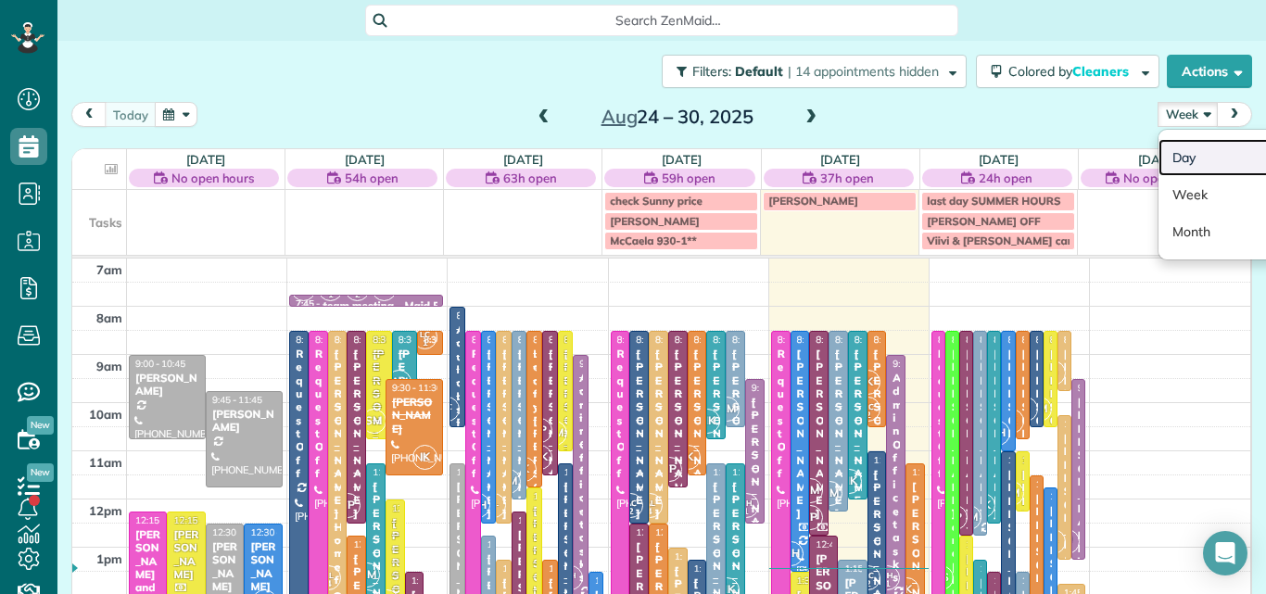
click at [1166, 152] on link "Day" at bounding box center [1231, 157] width 146 height 37
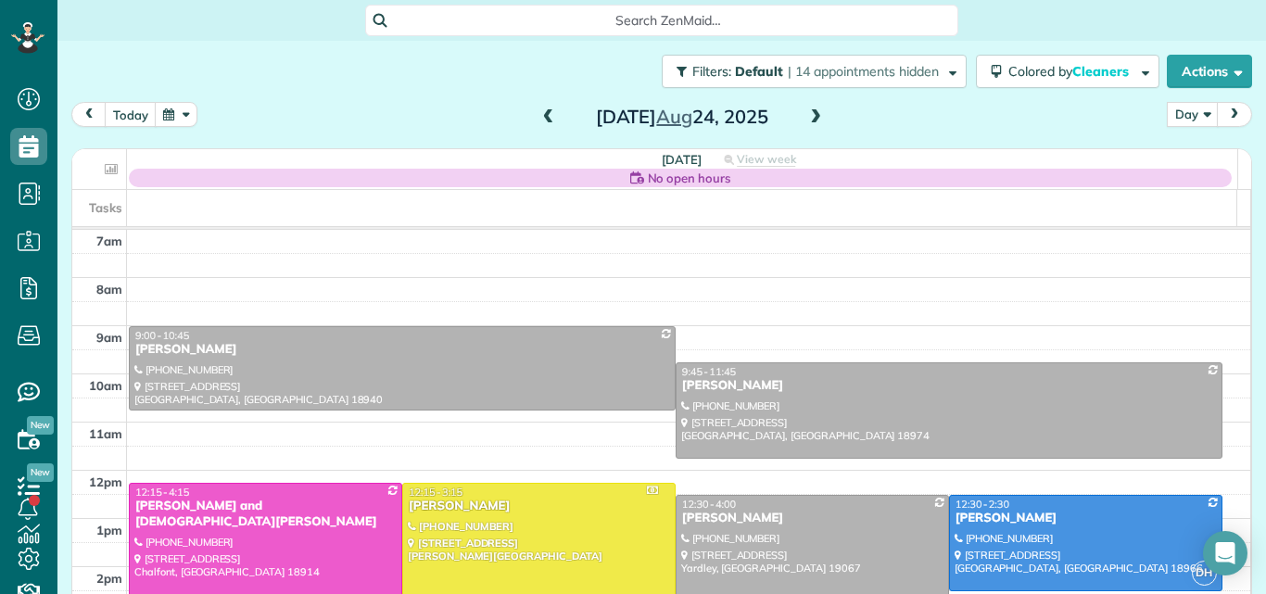
click at [806, 114] on span at bounding box center [815, 117] width 20 height 17
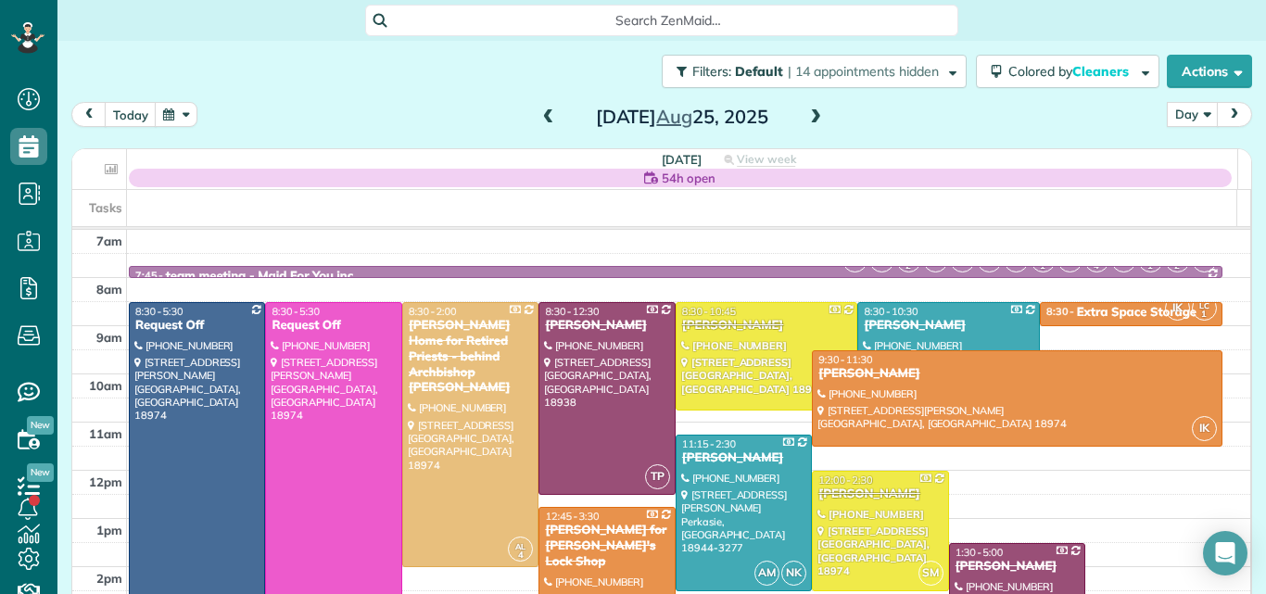
click at [806, 114] on span at bounding box center [815, 117] width 20 height 17
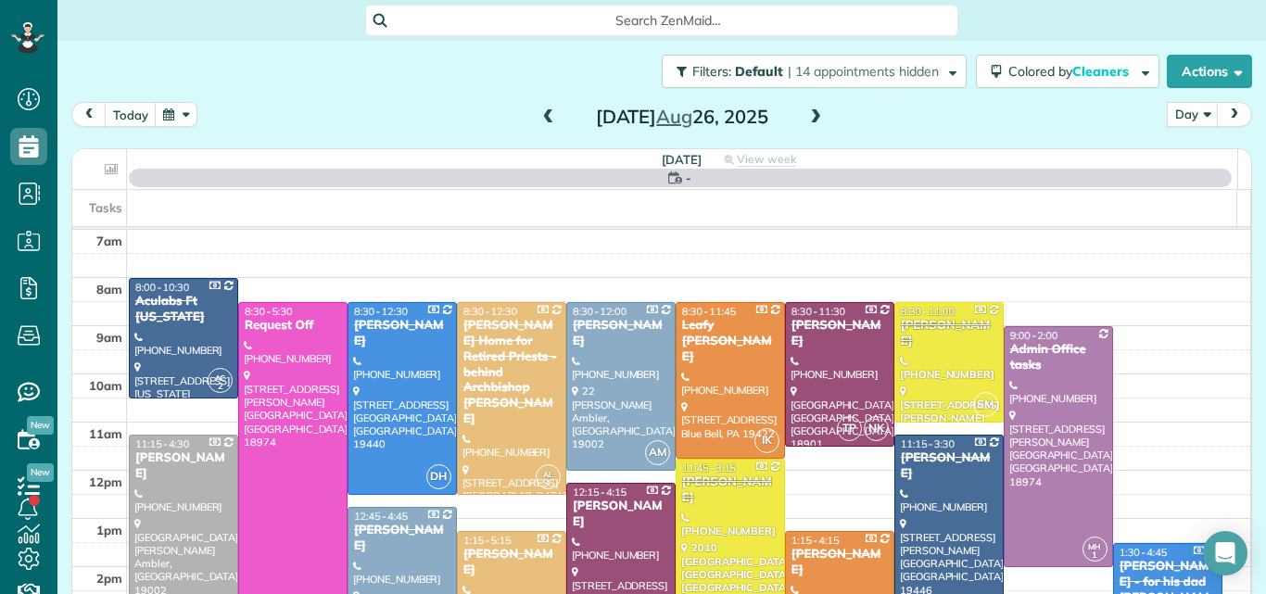
click at [806, 114] on span at bounding box center [815, 117] width 20 height 17
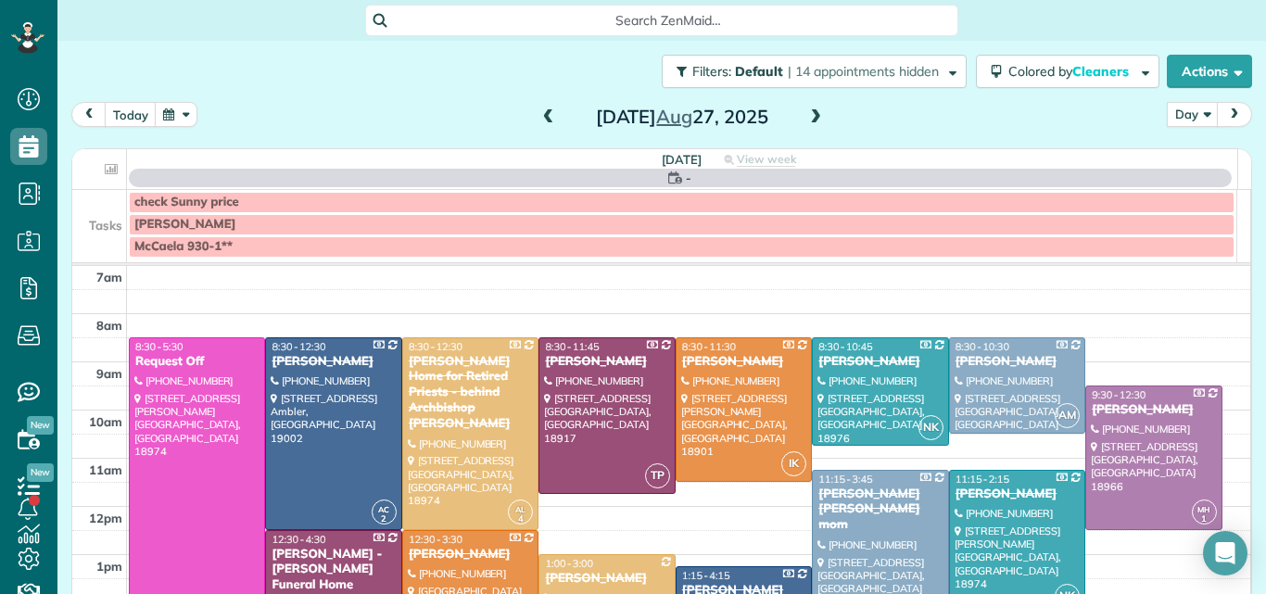
click at [806, 114] on span at bounding box center [815, 117] width 20 height 17
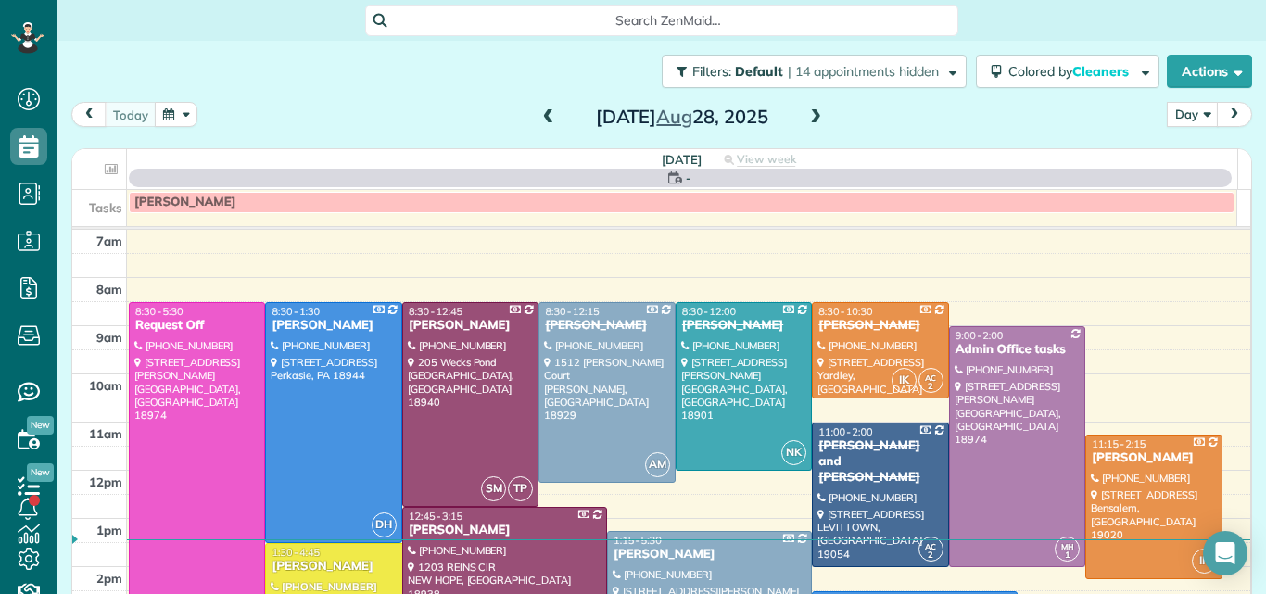
click at [806, 114] on span at bounding box center [815, 117] width 20 height 17
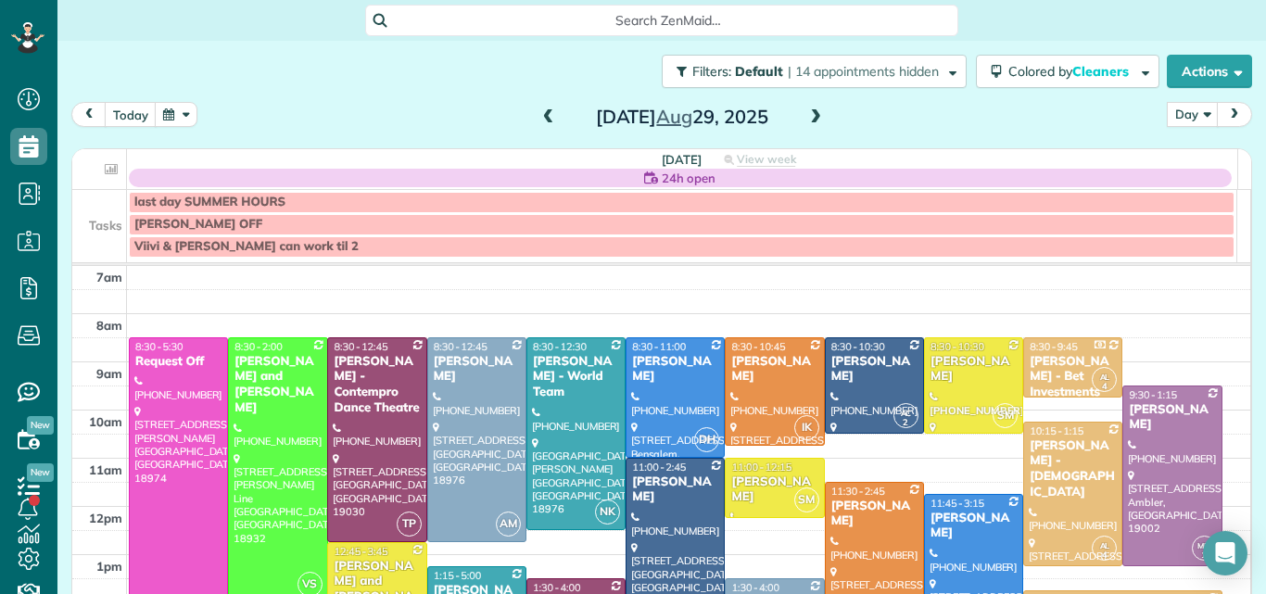
click at [806, 114] on span at bounding box center [815, 117] width 20 height 17
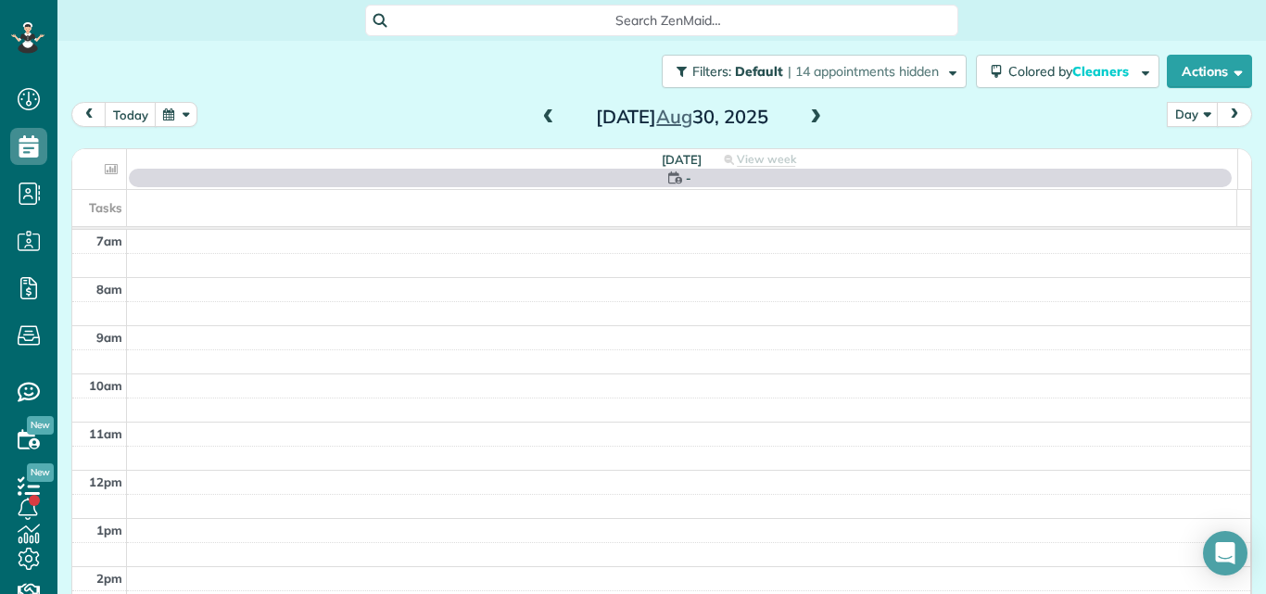
click at [806, 114] on span at bounding box center [815, 117] width 20 height 17
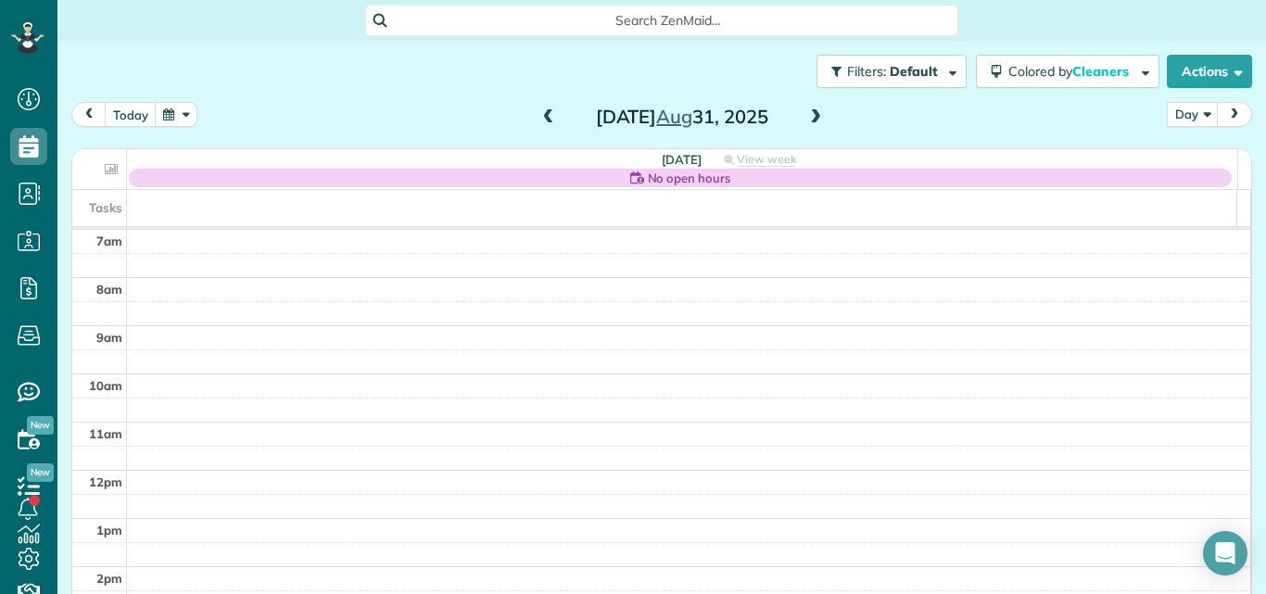
click at [806, 114] on span at bounding box center [815, 117] width 20 height 17
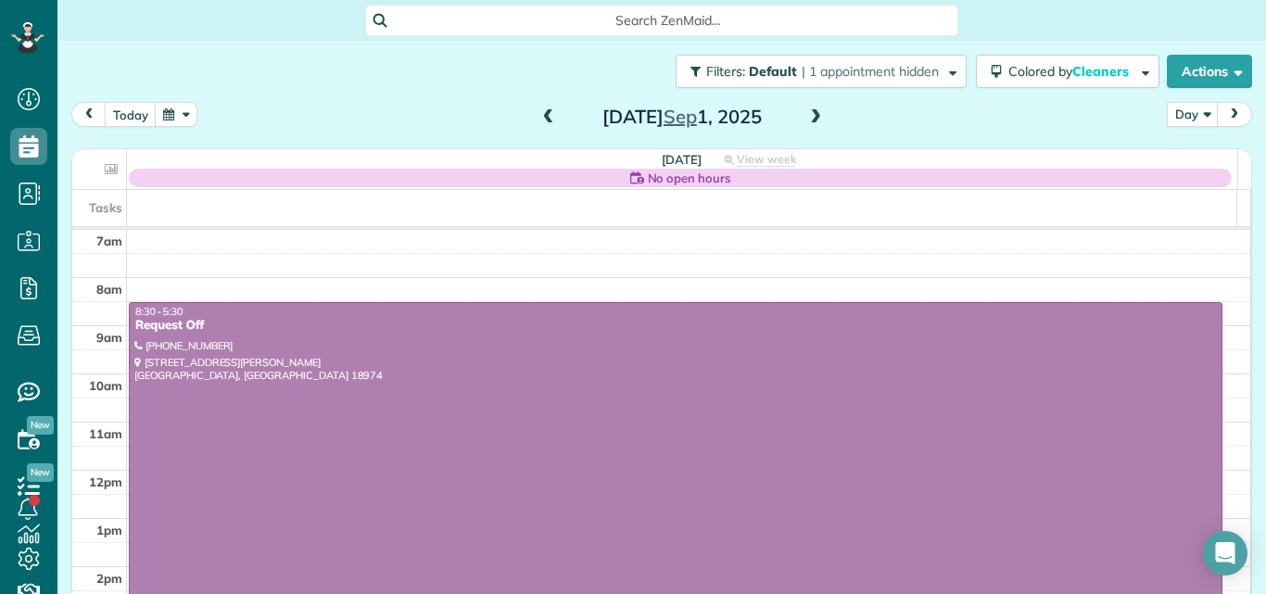
click at [806, 114] on span at bounding box center [815, 117] width 20 height 17
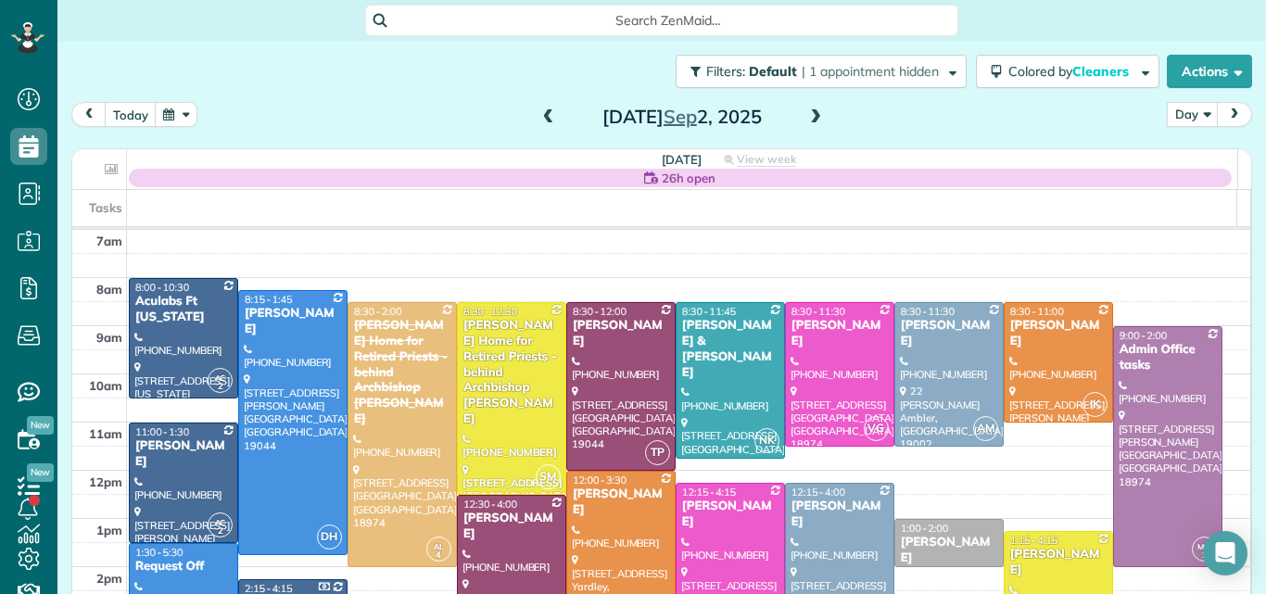
click at [810, 113] on span at bounding box center [815, 117] width 20 height 17
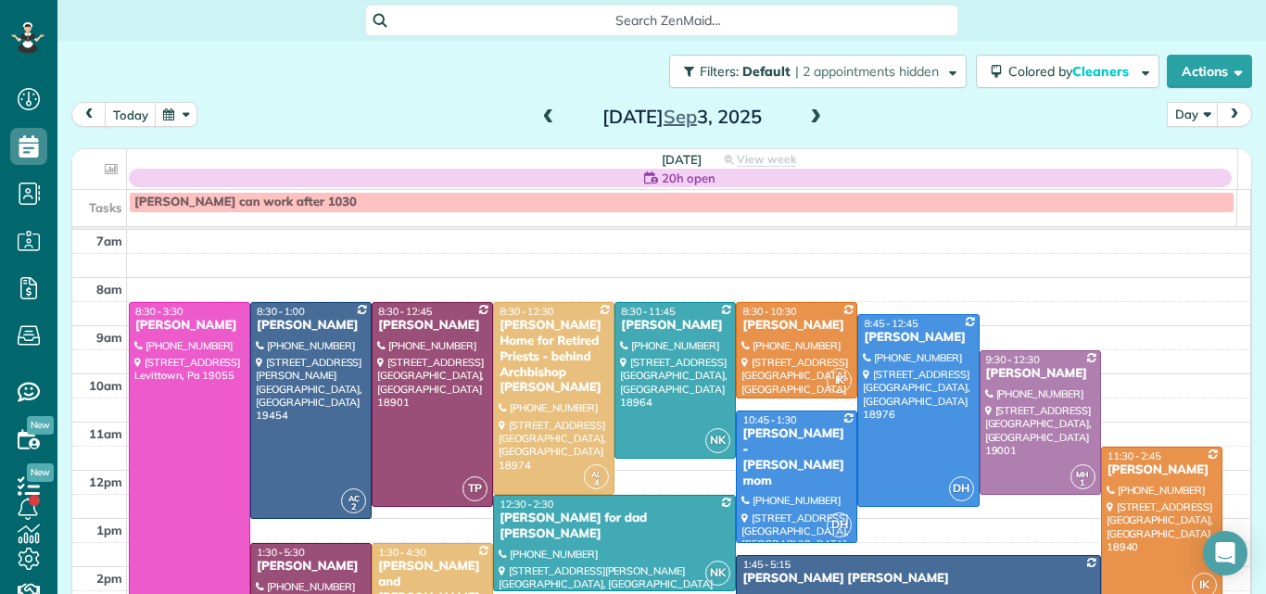
click at [174, 432] on div at bounding box center [190, 470] width 120 height 335
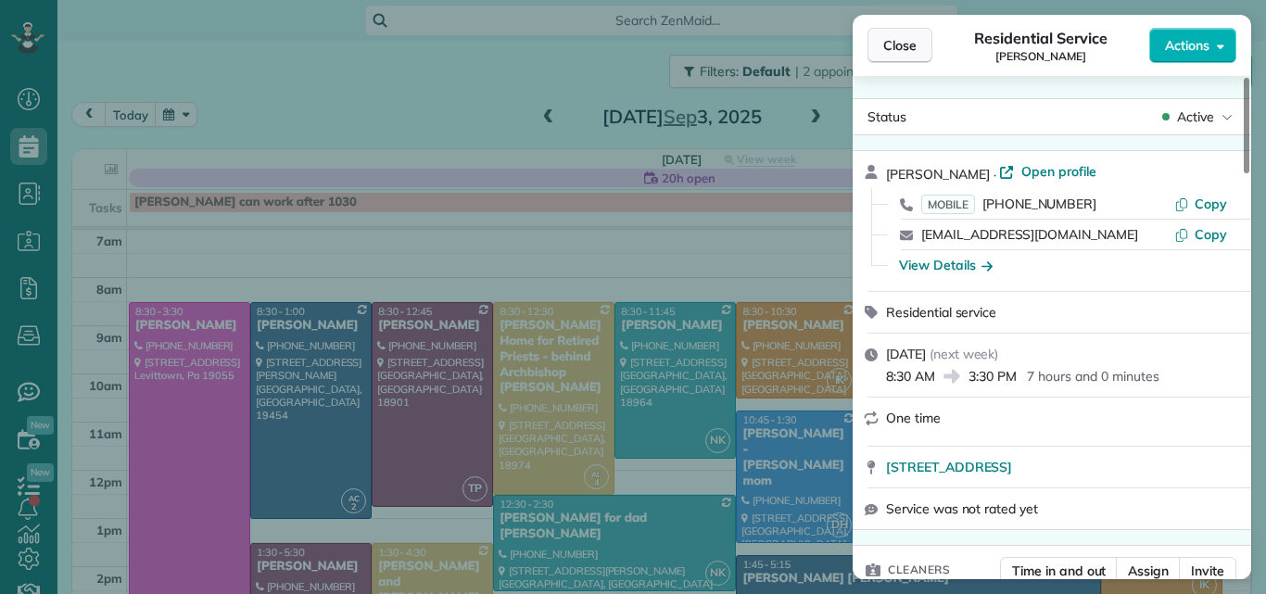
click at [890, 44] on span "Close" at bounding box center [899, 45] width 33 height 19
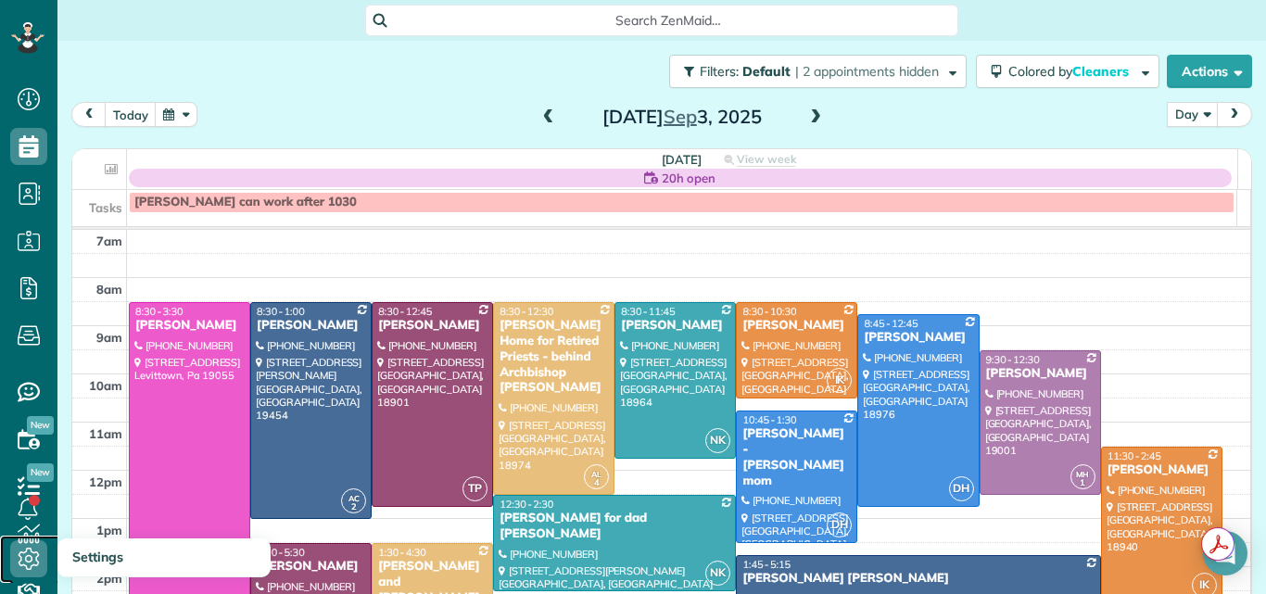
click at [32, 550] on icon at bounding box center [28, 558] width 37 height 37
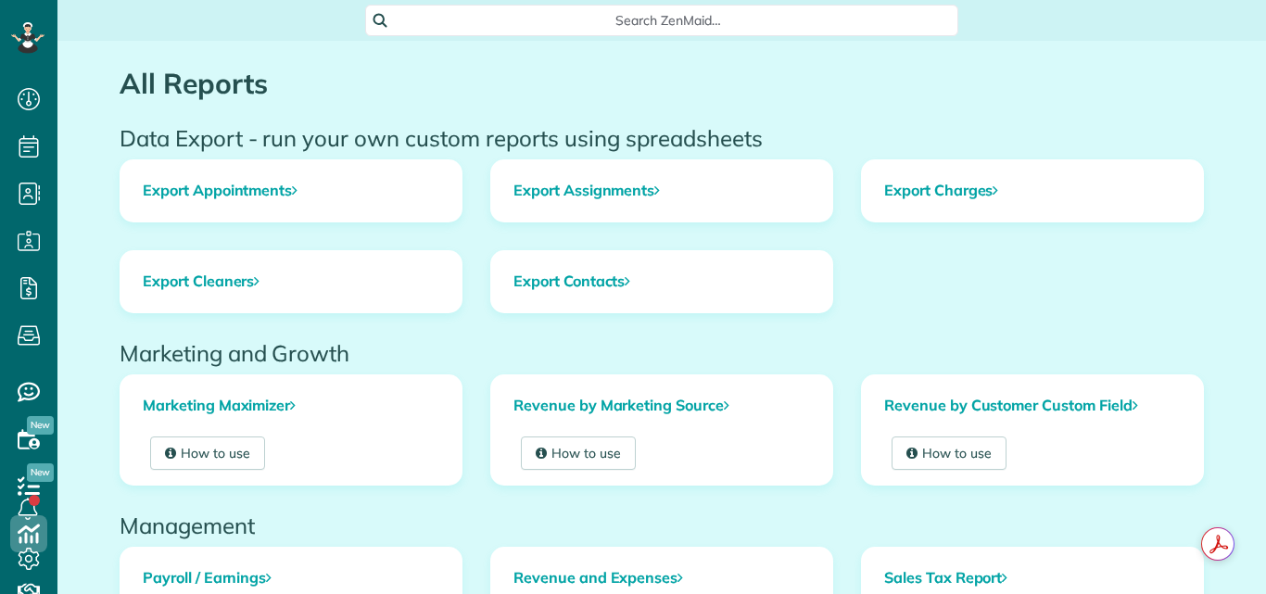
scroll to position [8, 8]
click at [563, 566] on link "Revenue and Expenses" at bounding box center [661, 578] width 341 height 61
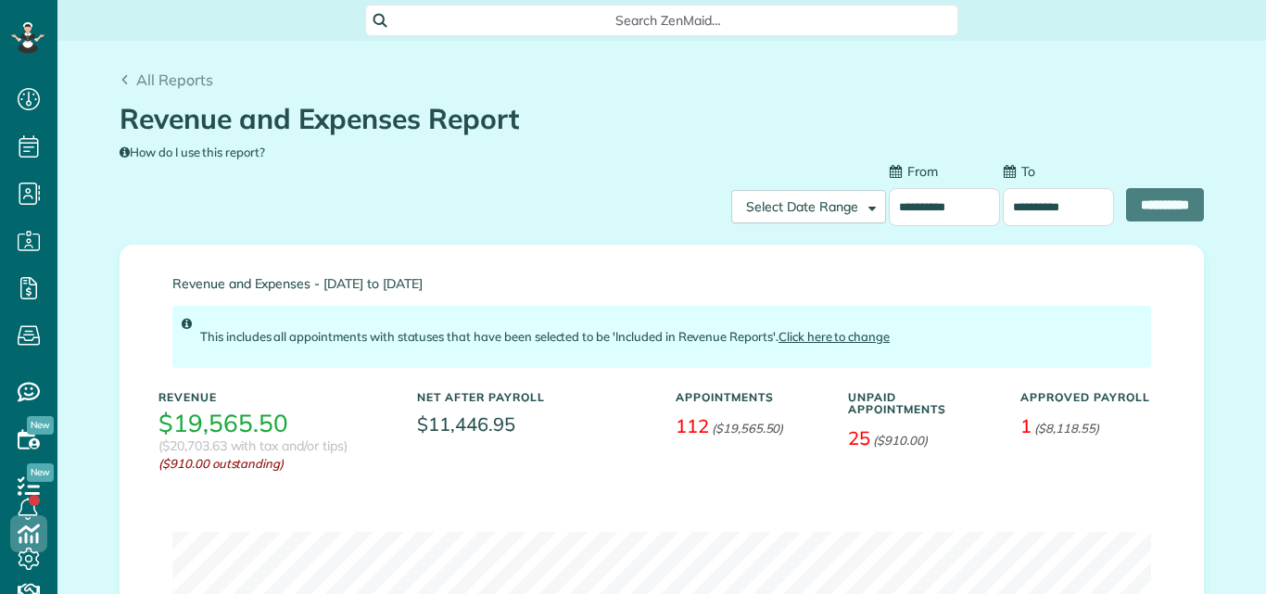
scroll to position [8, 8]
click at [947, 212] on input "**********" at bounding box center [944, 207] width 111 height 38
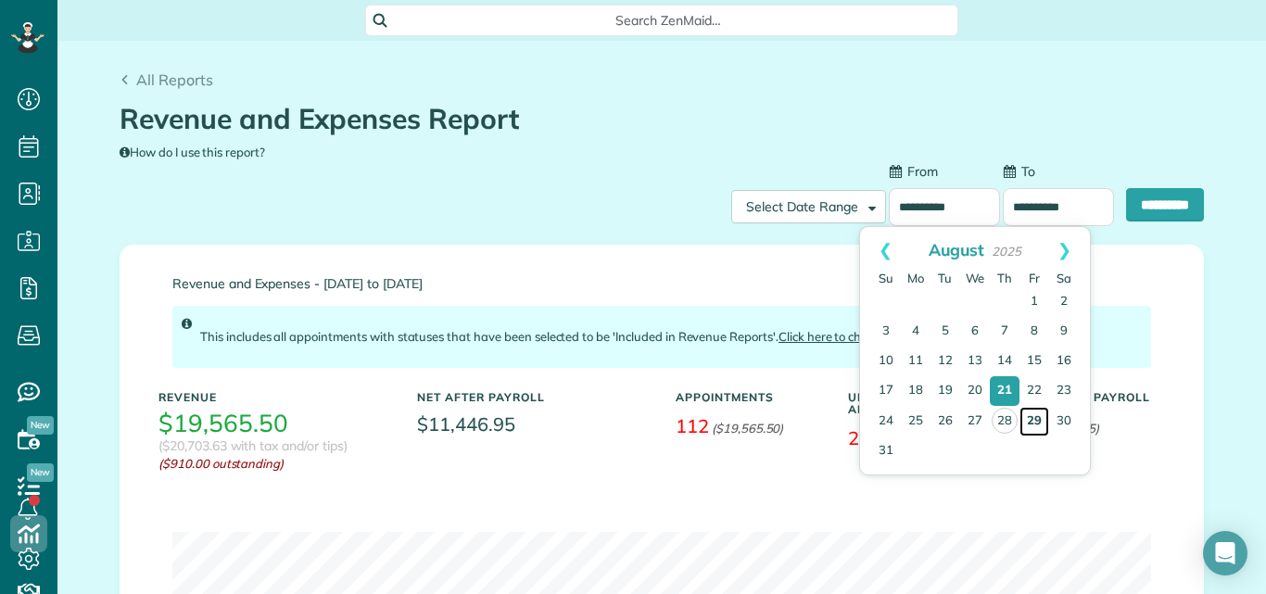
click at [1038, 412] on link "29" at bounding box center [1034, 422] width 30 height 30
type input "**********"
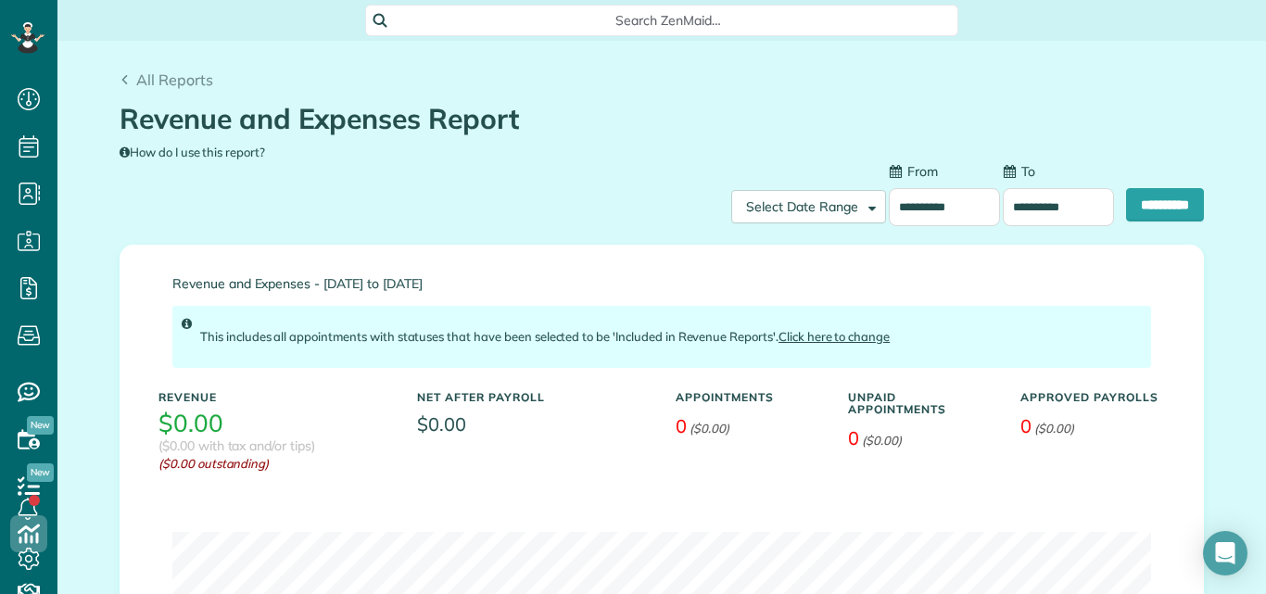
click at [1036, 207] on input "**********" at bounding box center [1058, 207] width 111 height 38
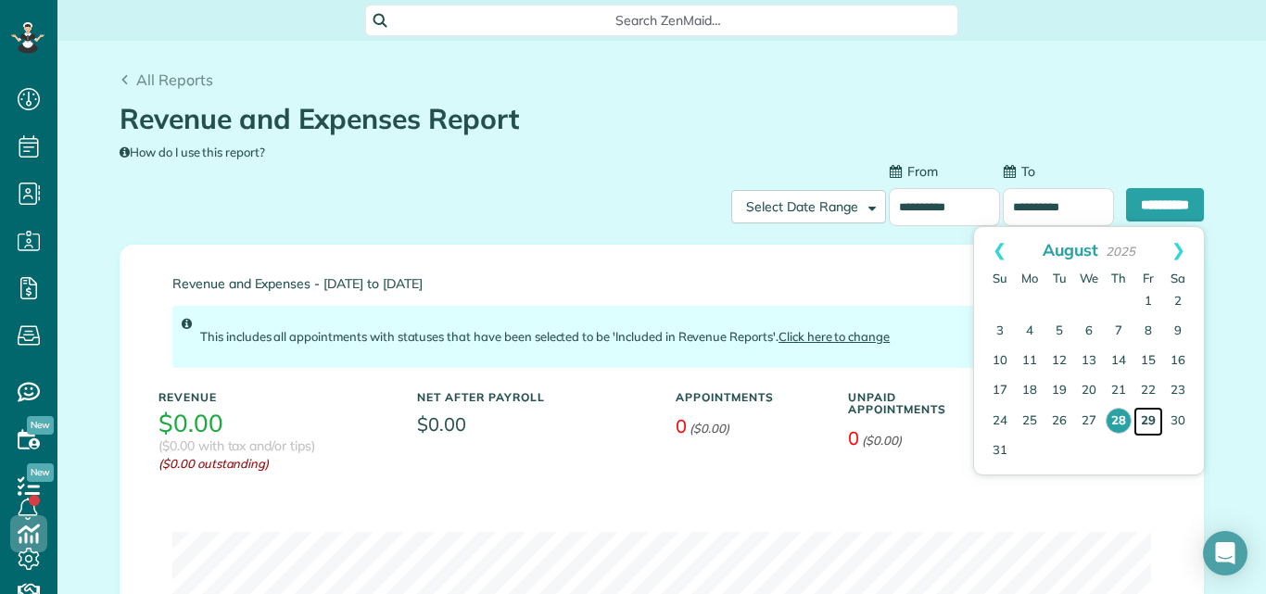
click at [1148, 421] on link "29" at bounding box center [1148, 422] width 30 height 30
type input "**********"
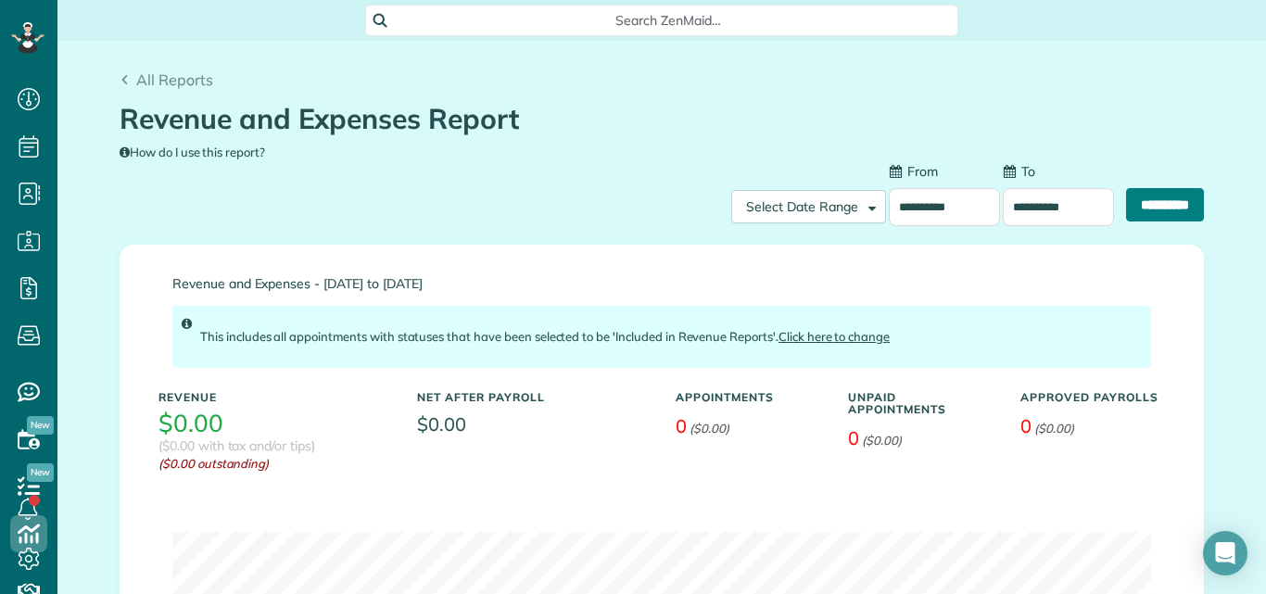
click at [1144, 202] on input "**********" at bounding box center [1165, 204] width 78 height 33
click at [940, 207] on input "**********" at bounding box center [944, 207] width 111 height 38
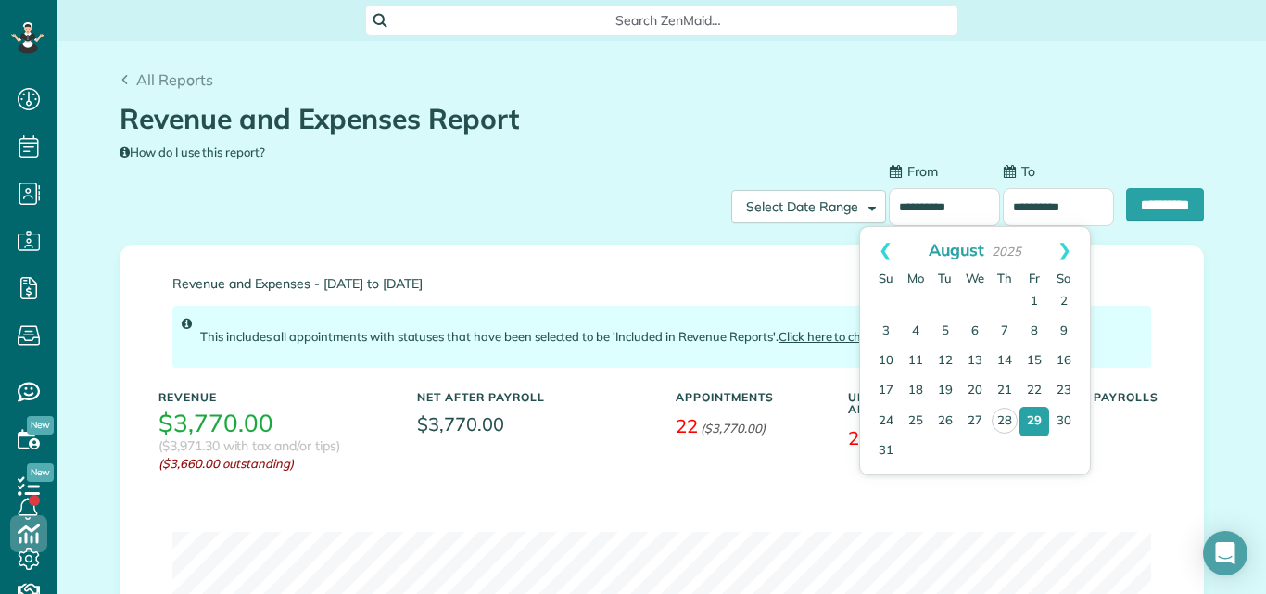
click at [940, 207] on input "**********" at bounding box center [944, 207] width 111 height 38
click at [1065, 250] on link "Next" at bounding box center [1064, 250] width 51 height 46
click at [943, 304] on link "2" at bounding box center [945, 302] width 30 height 30
type input "**********"
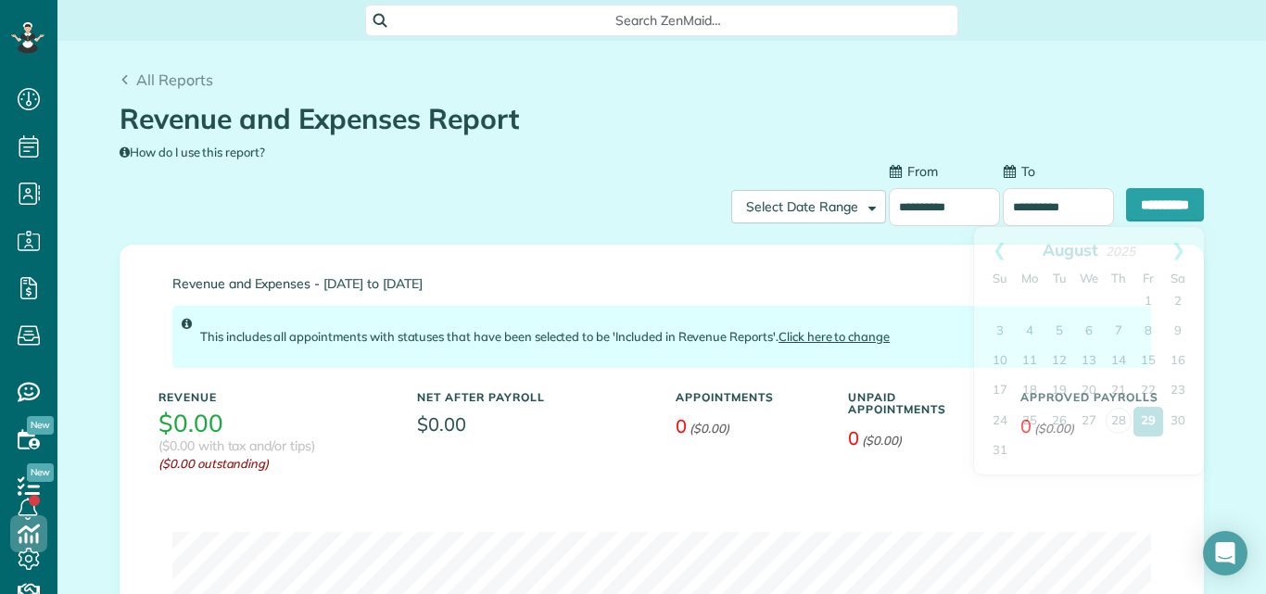
click at [1020, 203] on input "**********" at bounding box center [1058, 207] width 111 height 38
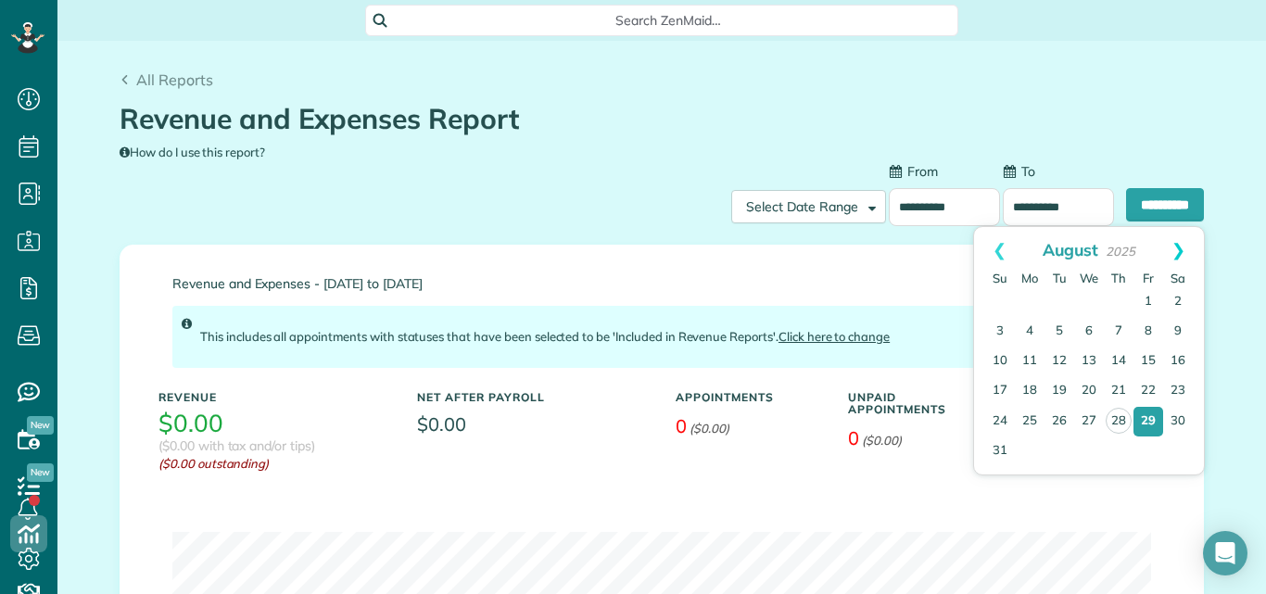
click at [1182, 247] on link "Next" at bounding box center [1178, 250] width 51 height 46
click at [1059, 295] on link "2" at bounding box center [1059, 302] width 30 height 30
type input "**********"
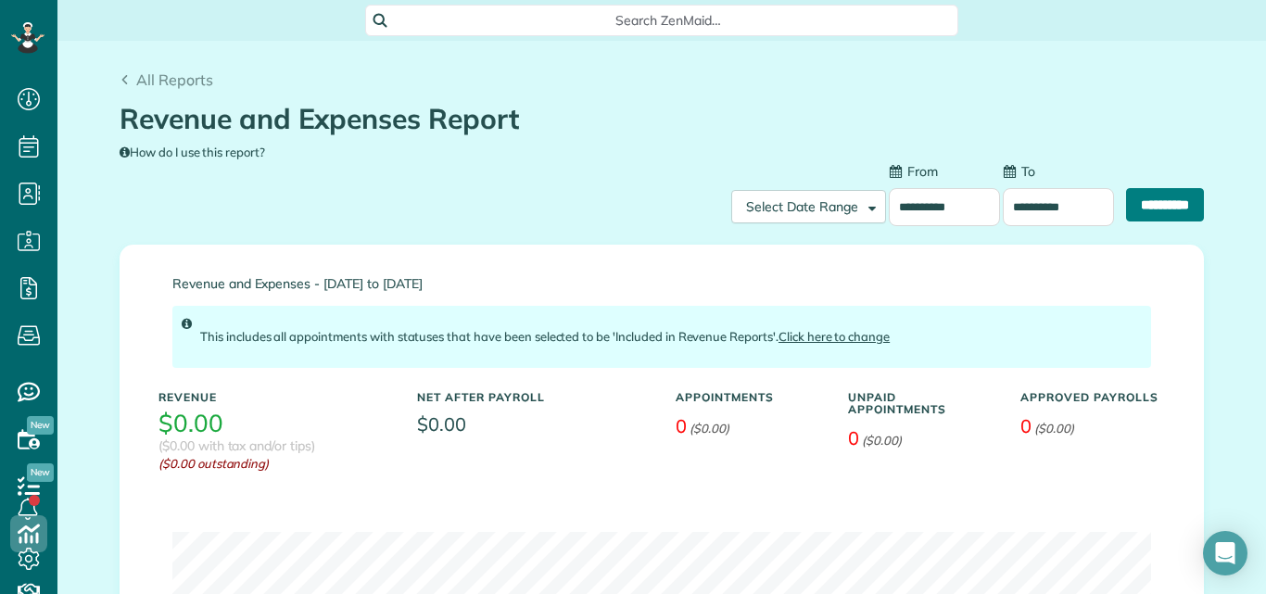
click at [1126, 201] on input "**********" at bounding box center [1165, 204] width 78 height 33
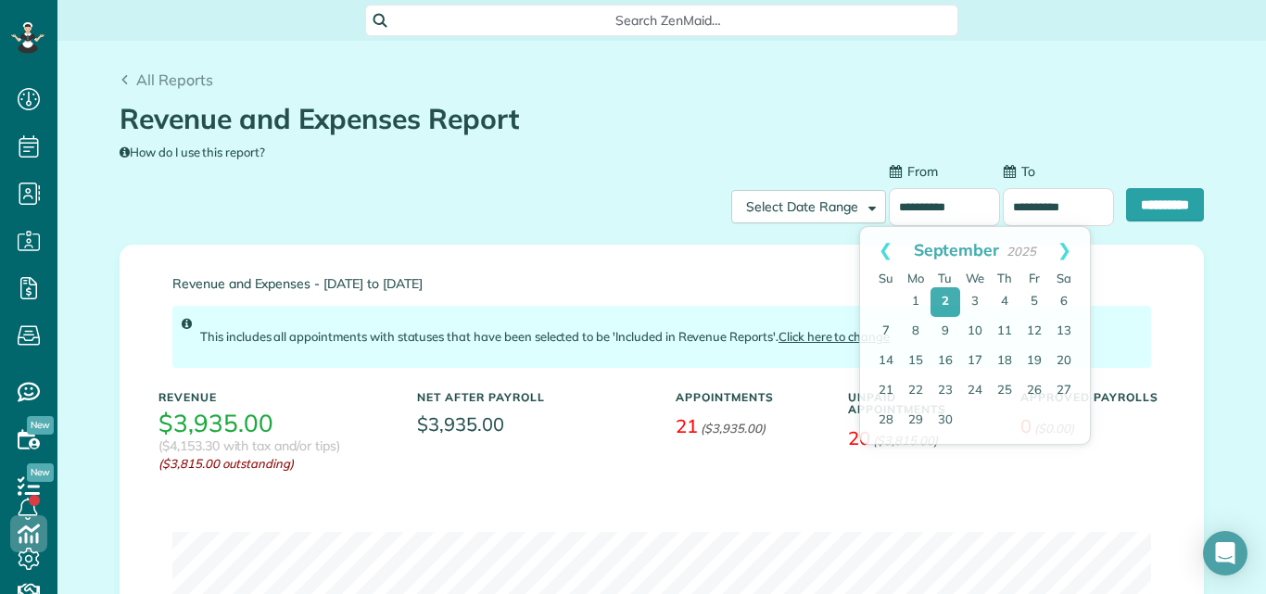
click at [925, 202] on input "**********" at bounding box center [944, 207] width 111 height 38
click at [974, 297] on link "3" at bounding box center [975, 302] width 30 height 30
type input "**********"
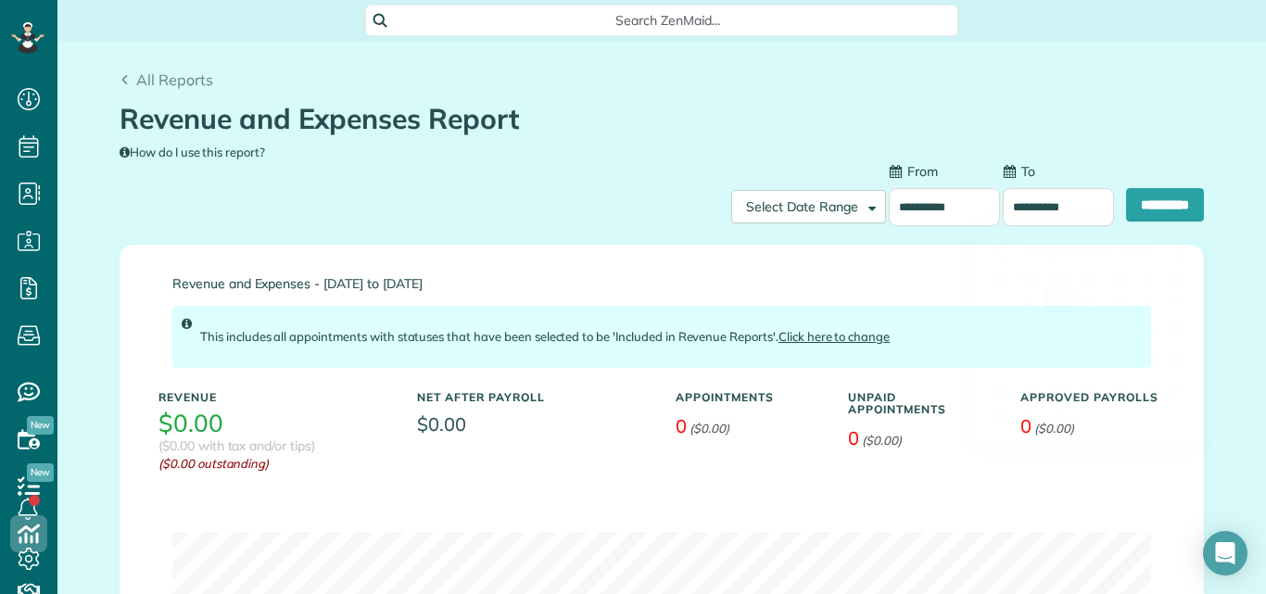
click at [1009, 208] on input "**********" at bounding box center [1058, 207] width 111 height 38
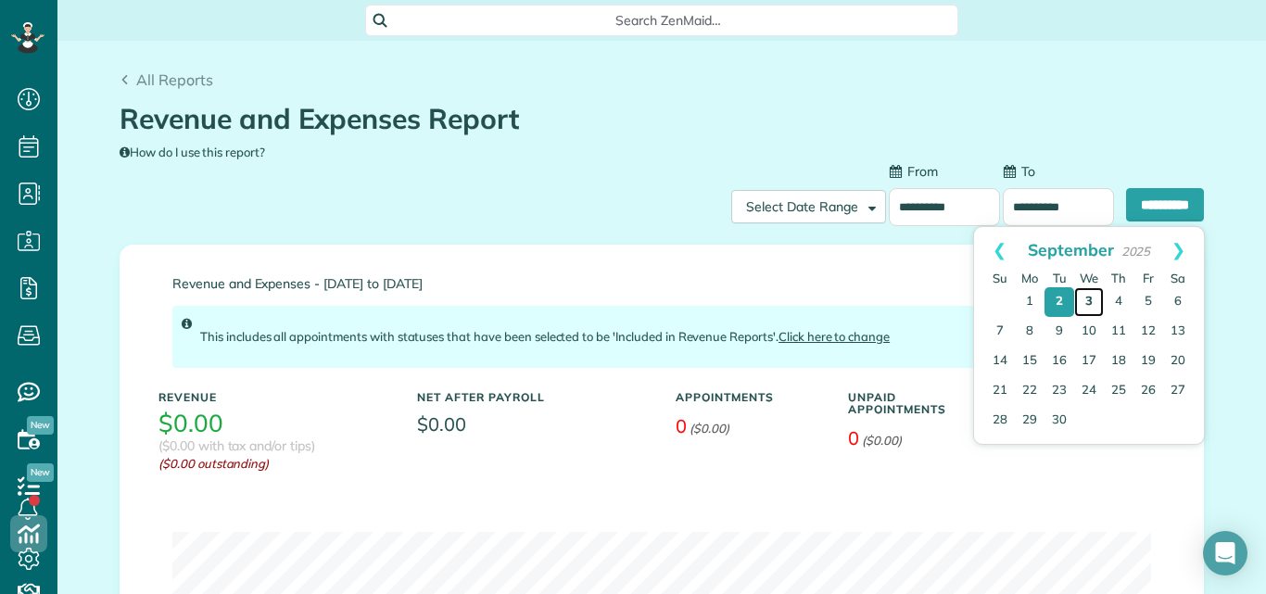
click at [1088, 294] on link "3" at bounding box center [1089, 302] width 30 height 30
type input "**********"
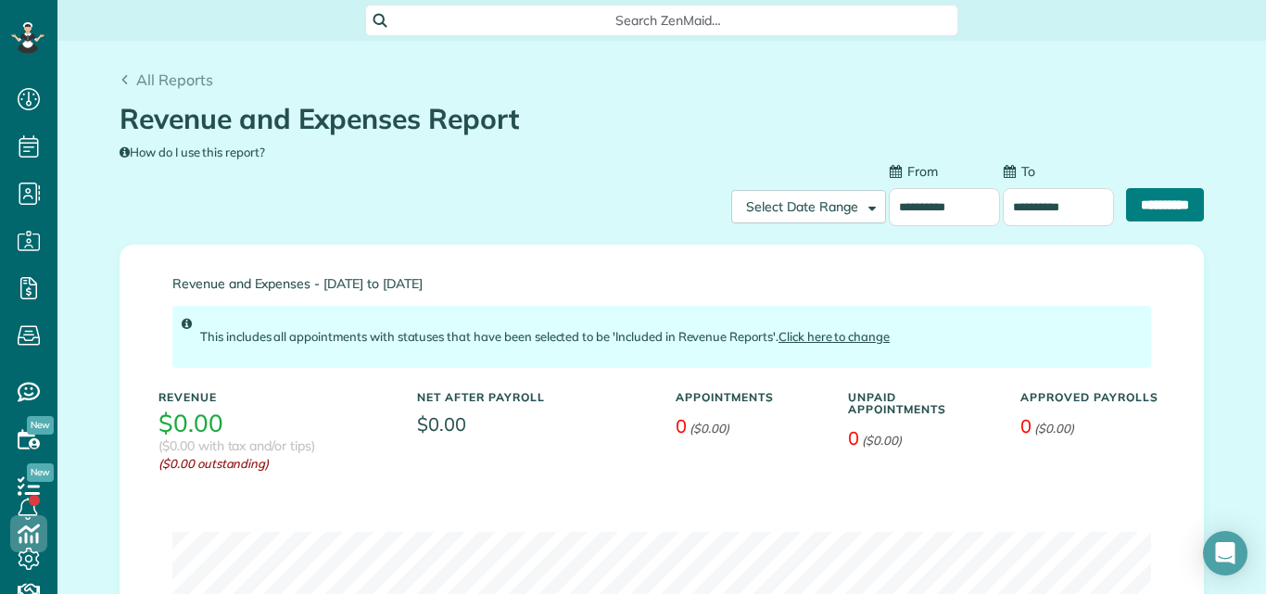
click at [1135, 194] on input "**********" at bounding box center [1165, 204] width 78 height 33
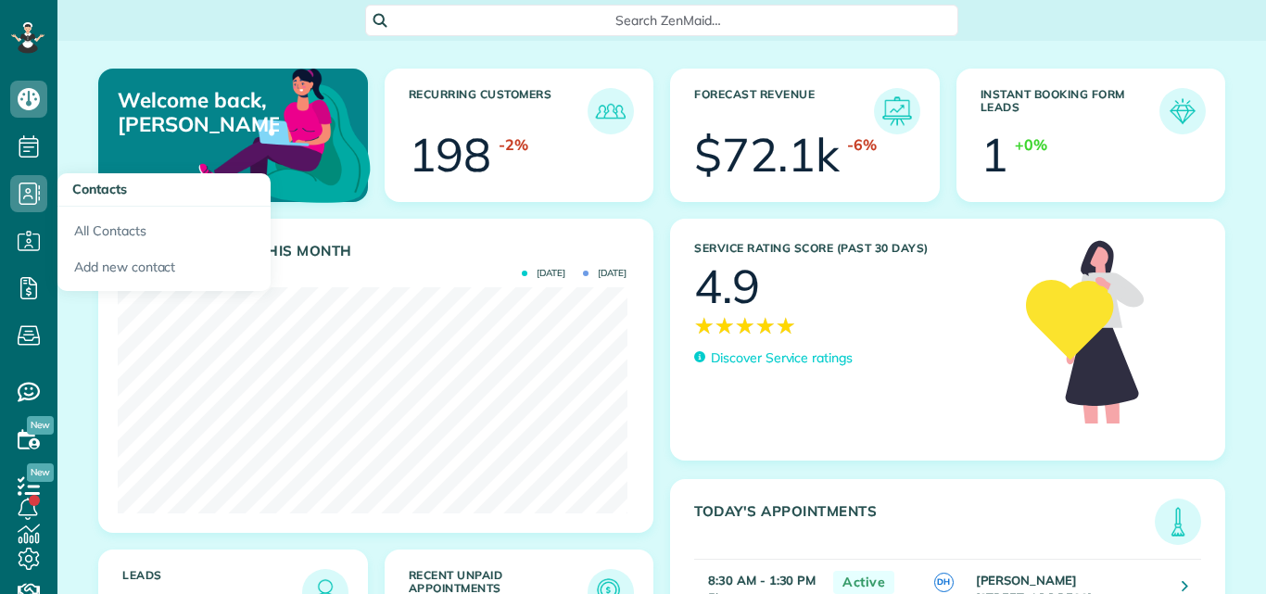
scroll to position [226, 509]
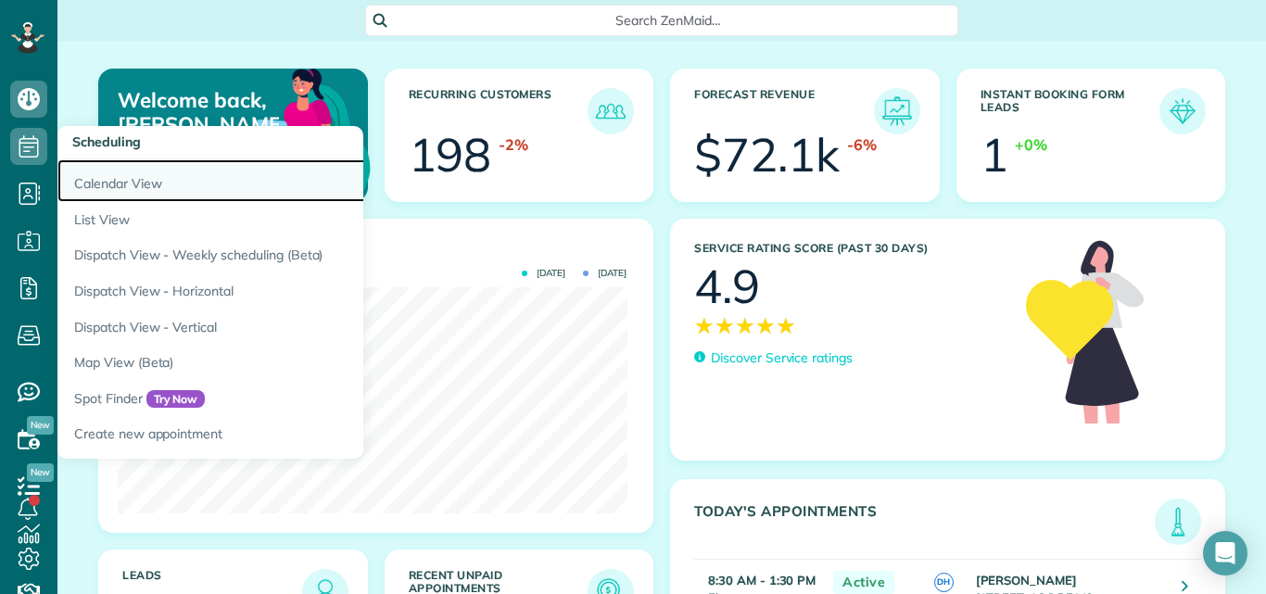
click at [89, 183] on link "Calendar View" at bounding box center [288, 180] width 463 height 43
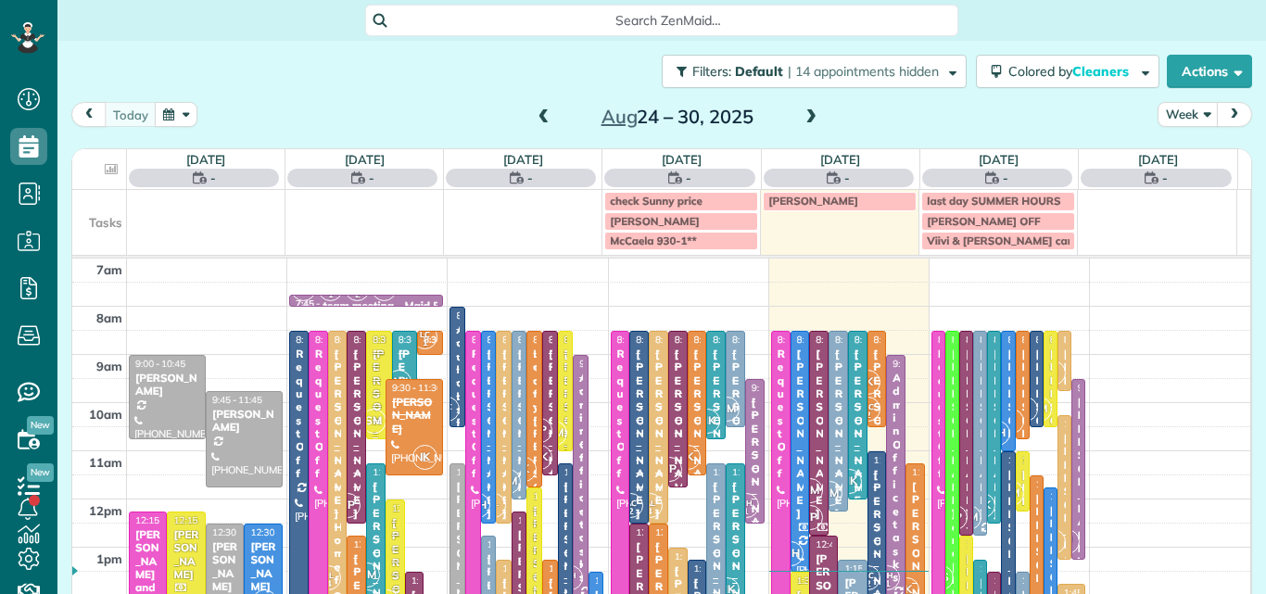
scroll to position [8, 8]
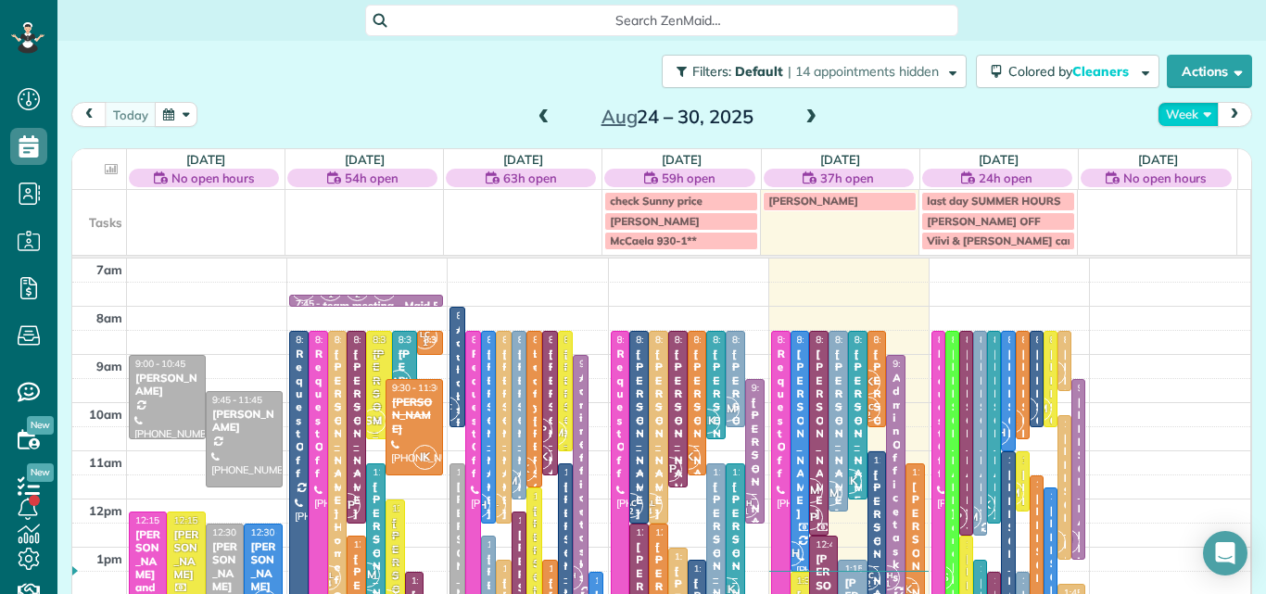
click at [1167, 106] on button "Week" at bounding box center [1187, 114] width 61 height 25
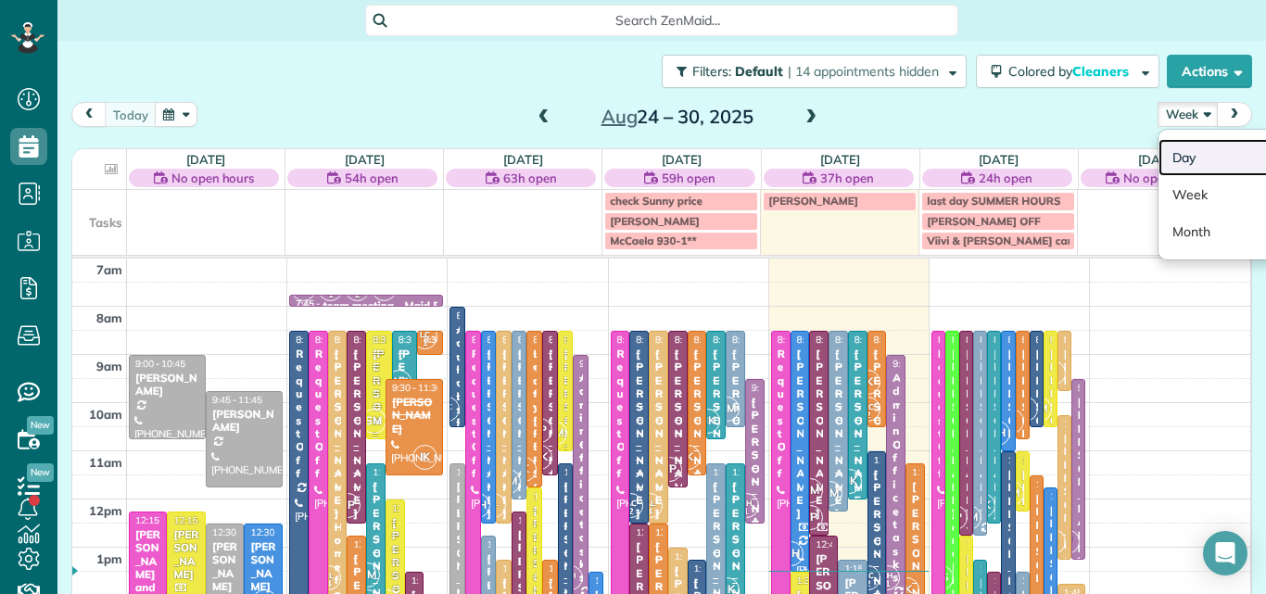
click at [1169, 160] on link "Day" at bounding box center [1231, 157] width 146 height 37
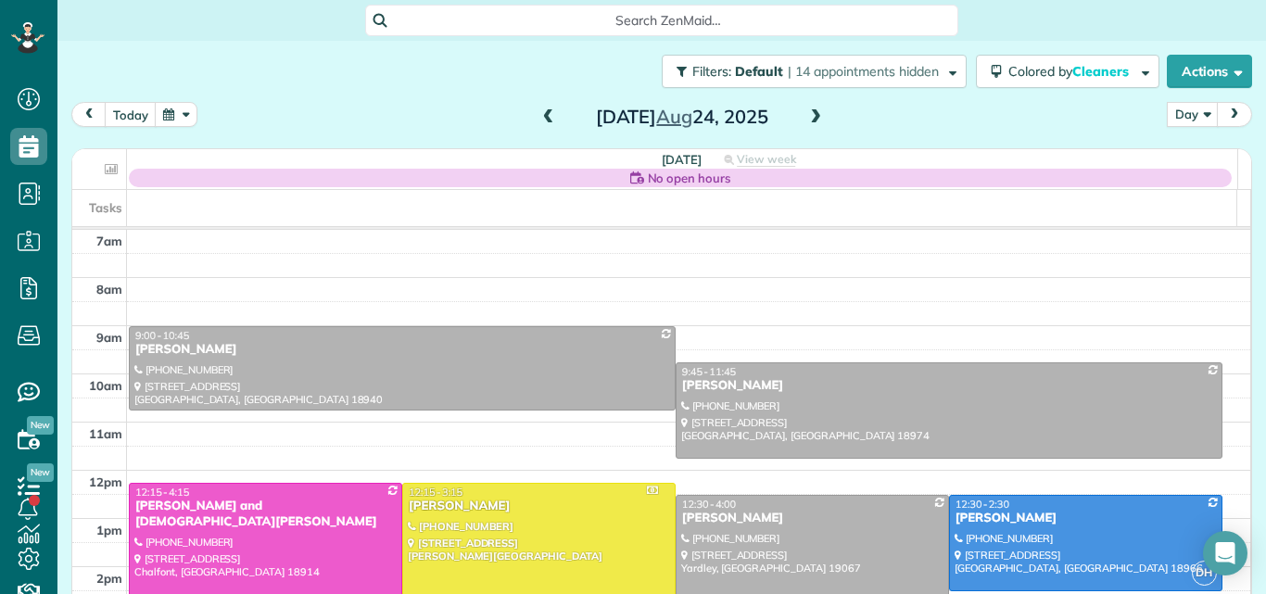
click at [810, 113] on span at bounding box center [815, 117] width 20 height 17
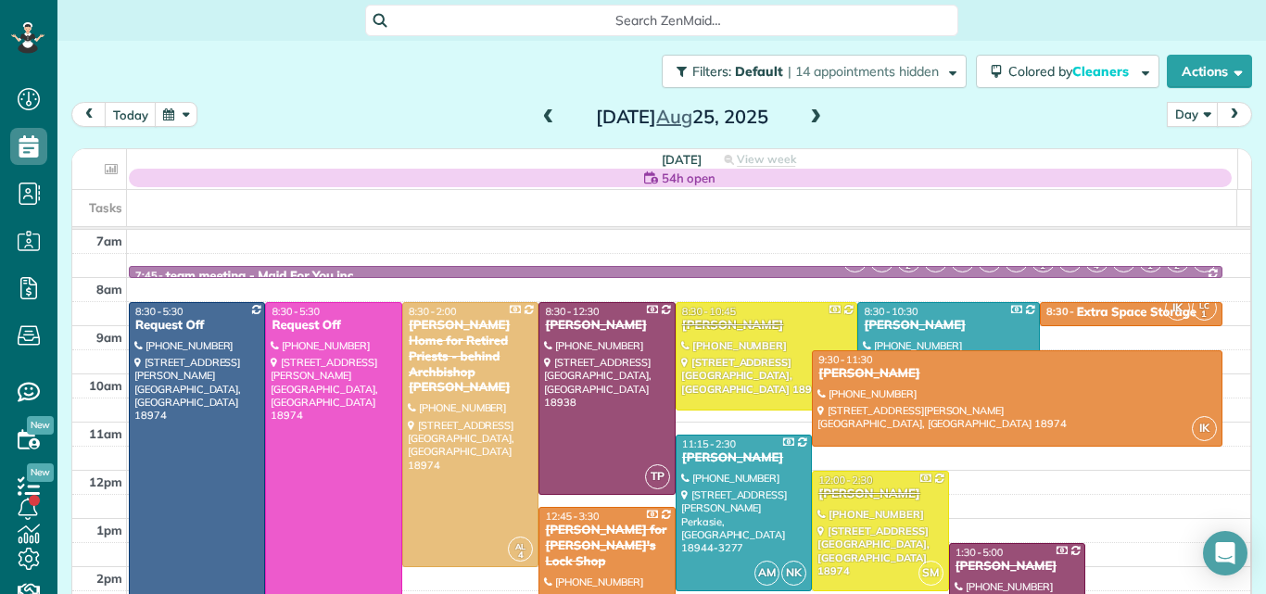
click at [810, 113] on span at bounding box center [815, 117] width 20 height 17
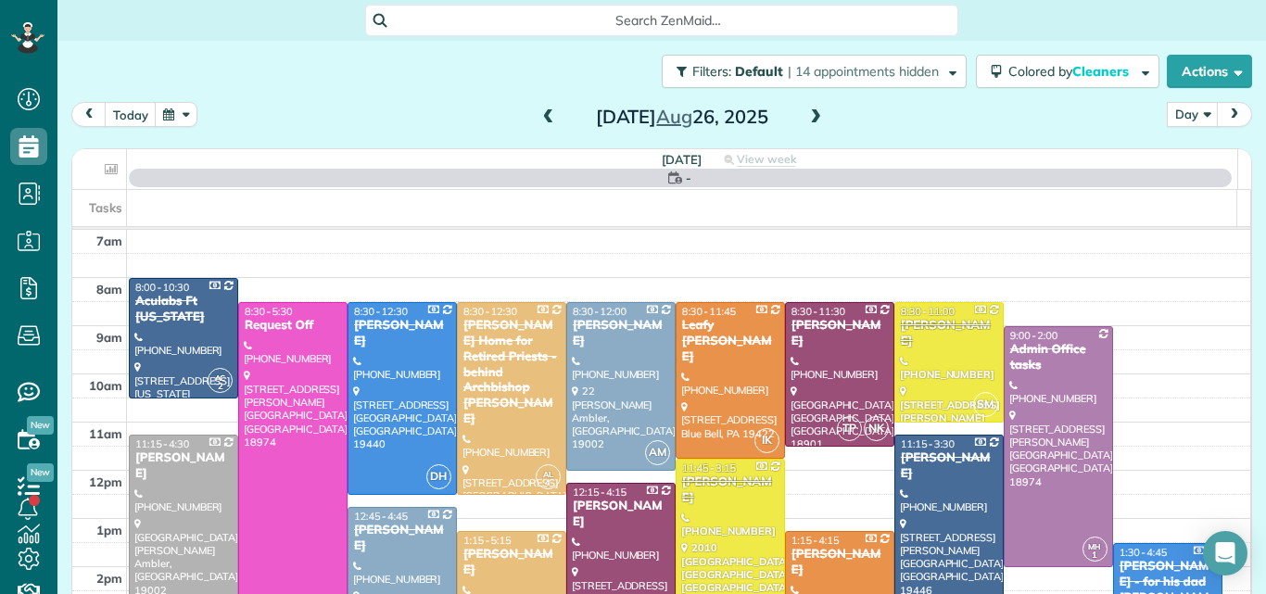
click at [810, 113] on span at bounding box center [815, 117] width 20 height 17
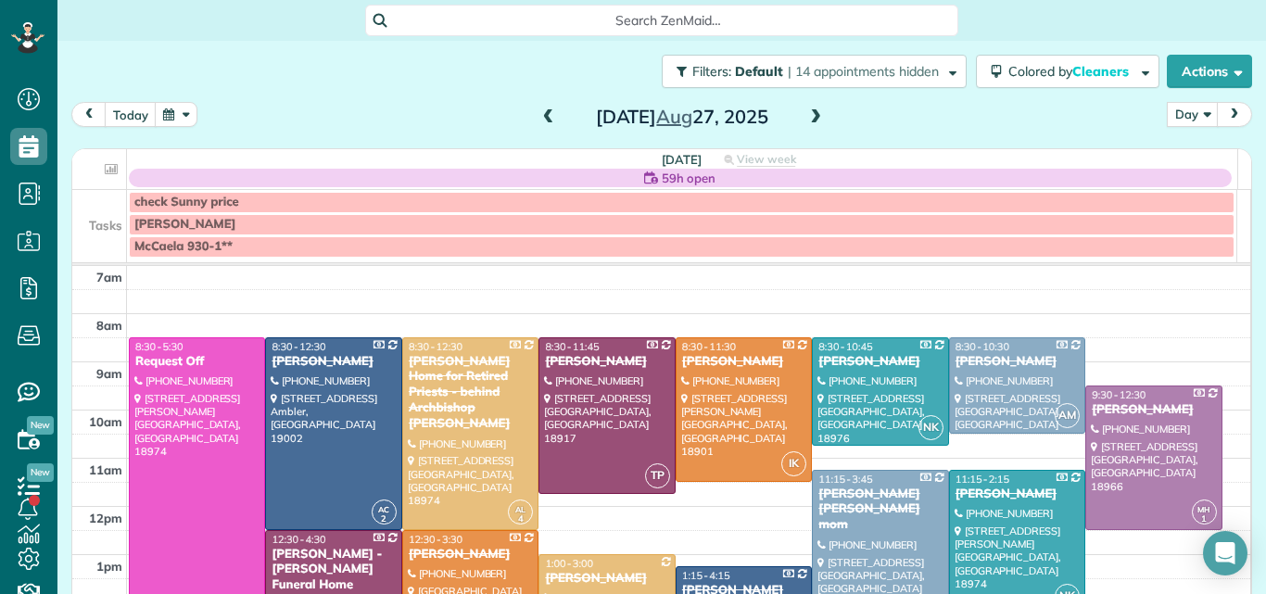
click at [810, 113] on span at bounding box center [815, 117] width 20 height 17
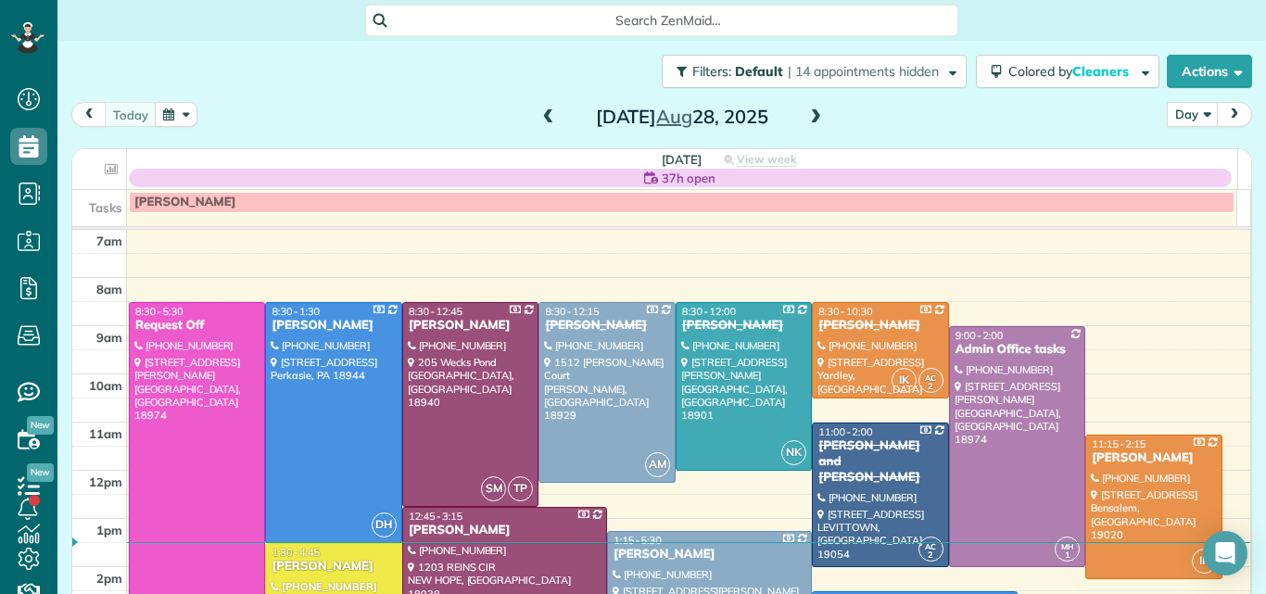
click at [810, 113] on span at bounding box center [815, 117] width 20 height 17
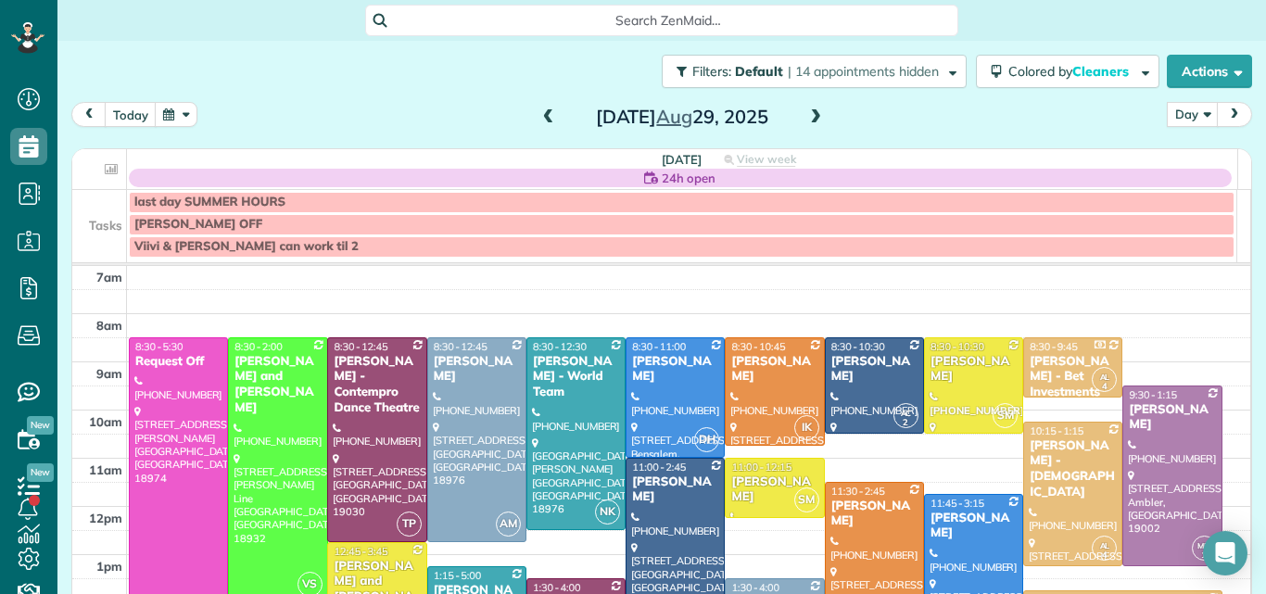
click at [810, 113] on span at bounding box center [815, 117] width 20 height 17
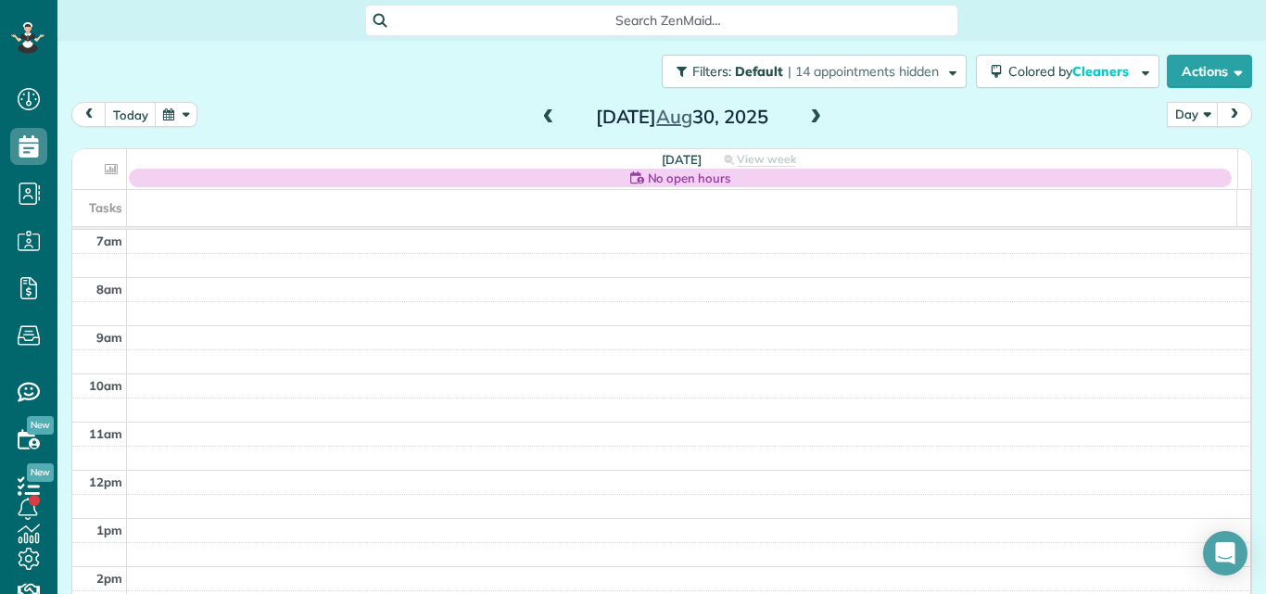
click at [810, 113] on span at bounding box center [815, 117] width 20 height 17
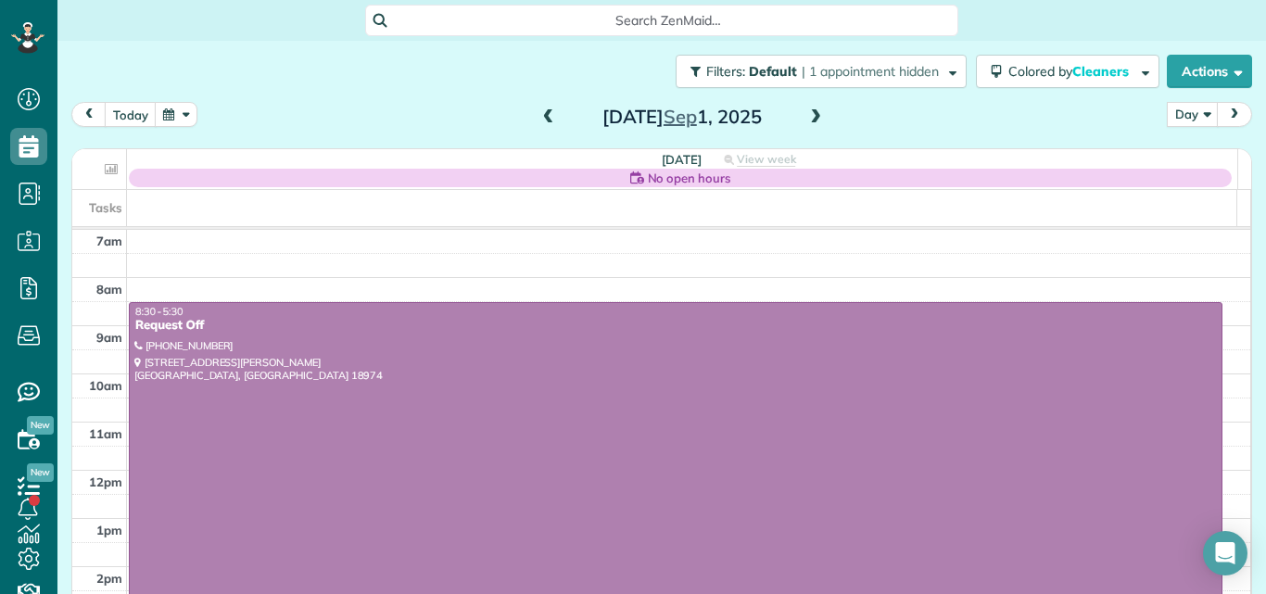
click at [810, 113] on span at bounding box center [815, 117] width 20 height 17
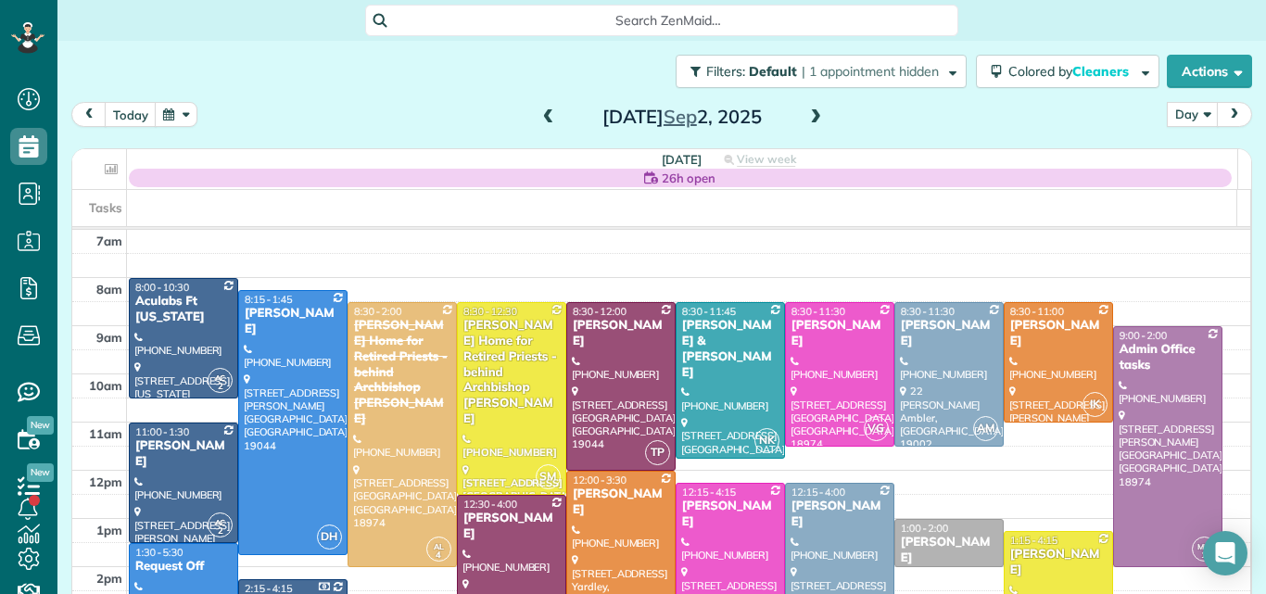
click at [810, 113] on span at bounding box center [815, 117] width 20 height 17
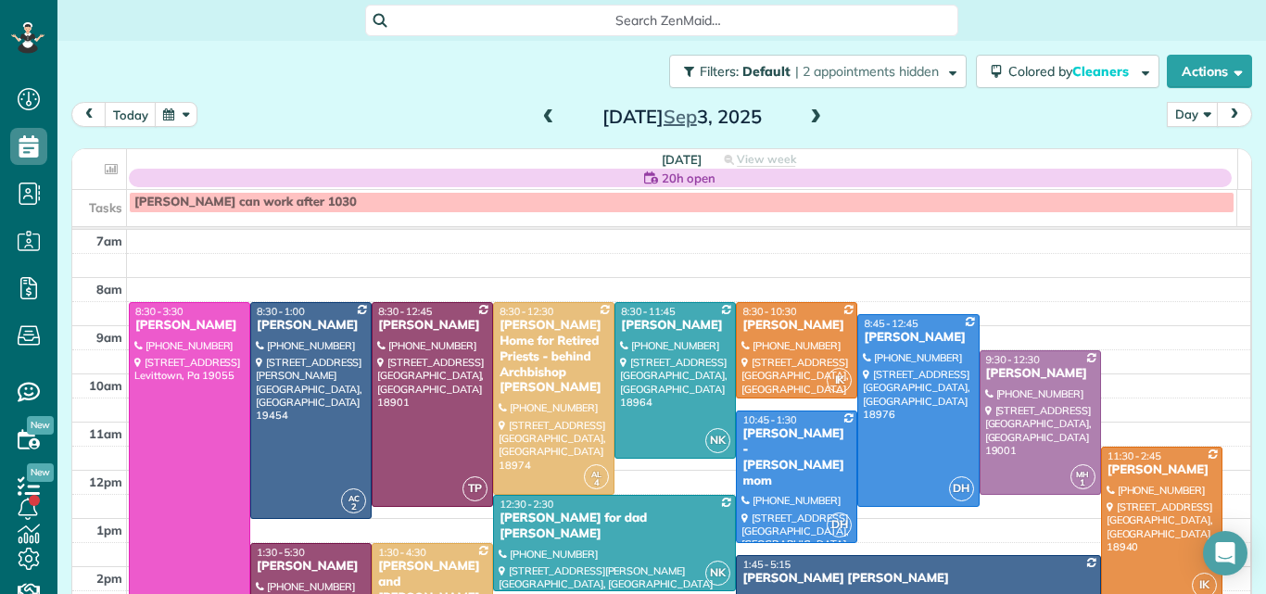
click at [217, 380] on div at bounding box center [190, 470] width 120 height 335
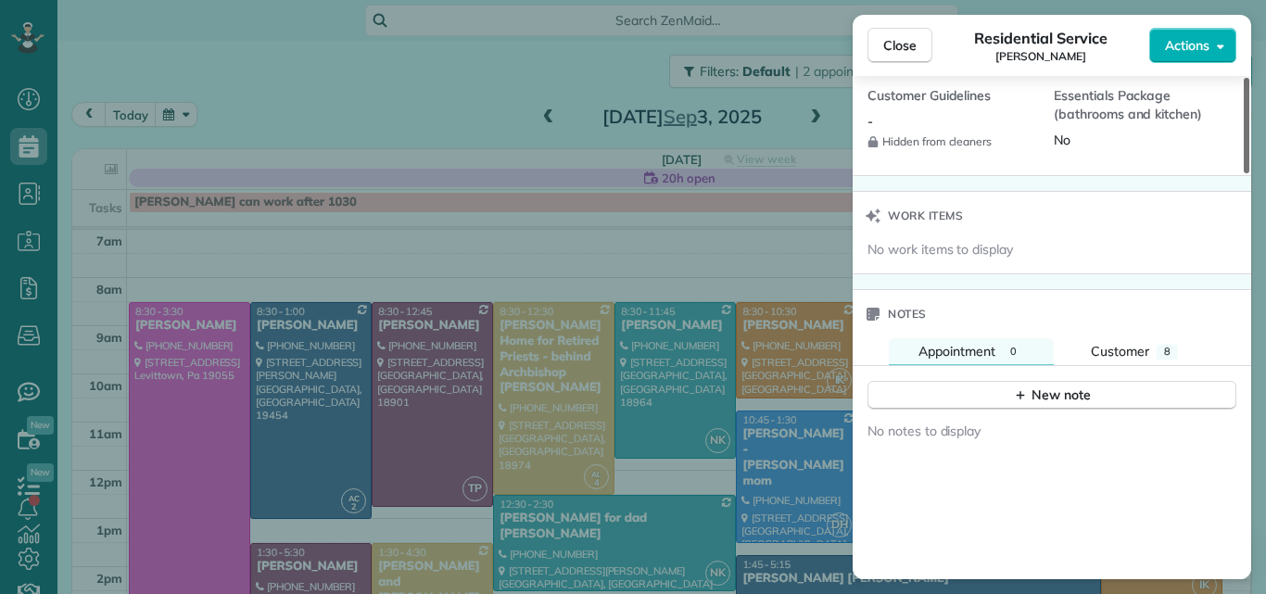
scroll to position [1811, 0]
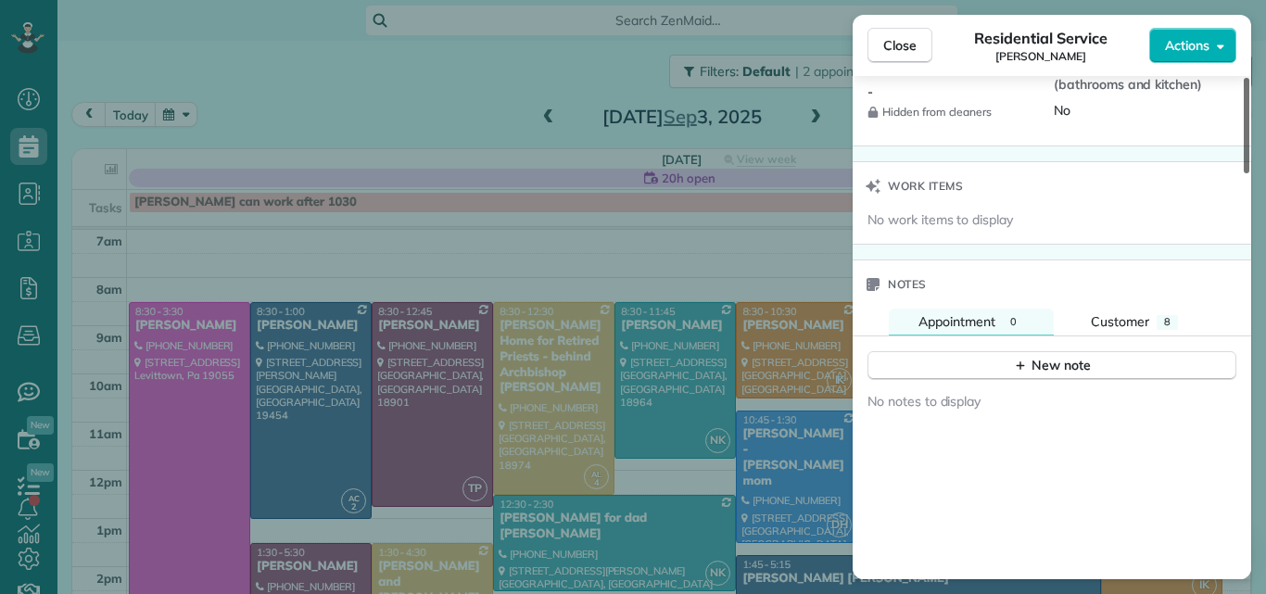
drag, startPoint x: 1246, startPoint y: 127, endPoint x: 1218, endPoint y: 472, distance: 345.8
click at [1243, 173] on div at bounding box center [1246, 125] width 6 height 95
click at [1126, 313] on span "Customer" at bounding box center [1120, 321] width 58 height 17
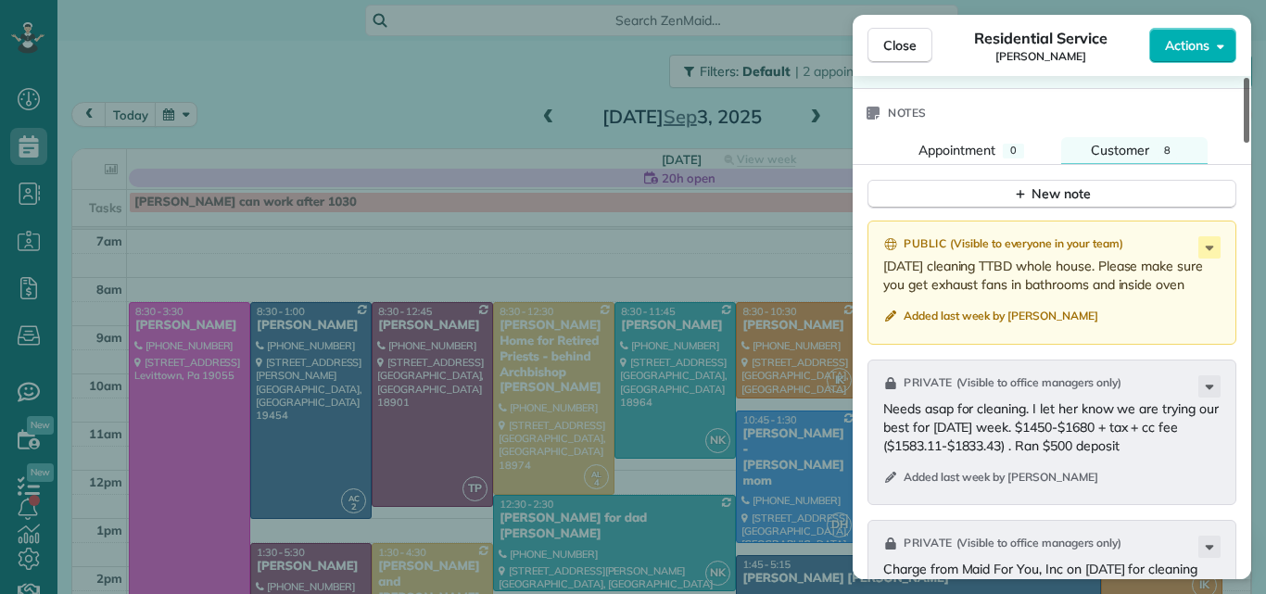
scroll to position [2018, 0]
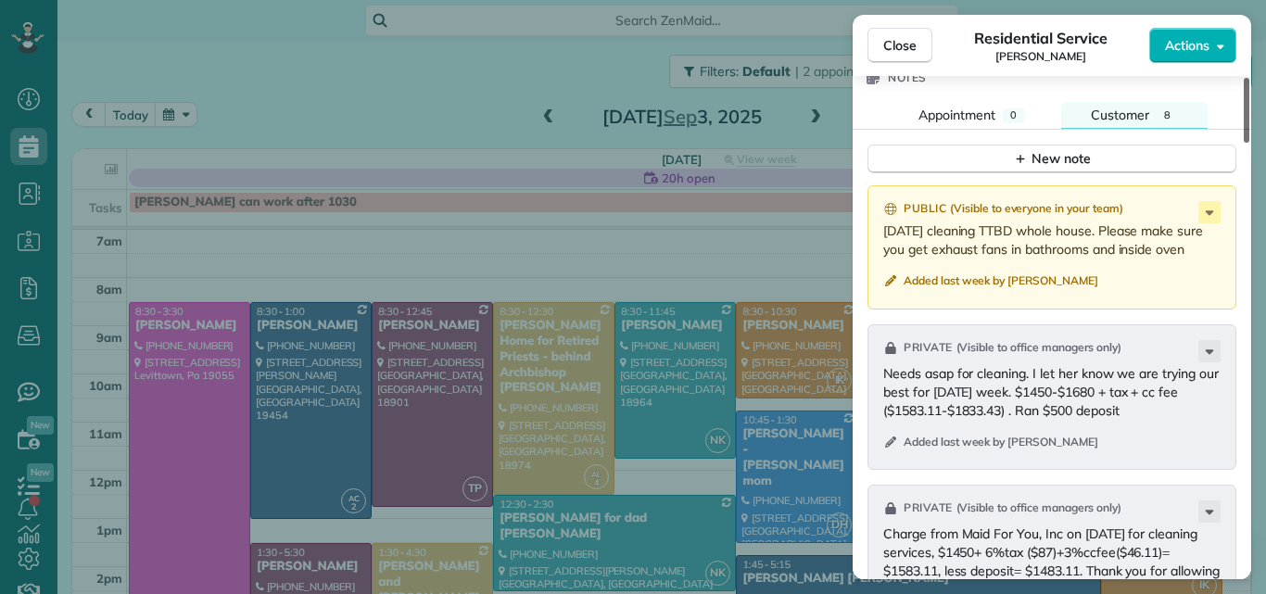
drag, startPoint x: 1245, startPoint y: 363, endPoint x: 1243, endPoint y: 390, distance: 26.9
click at [1243, 143] on div at bounding box center [1246, 110] width 6 height 65
click at [902, 40] on span "Close" at bounding box center [899, 45] width 33 height 19
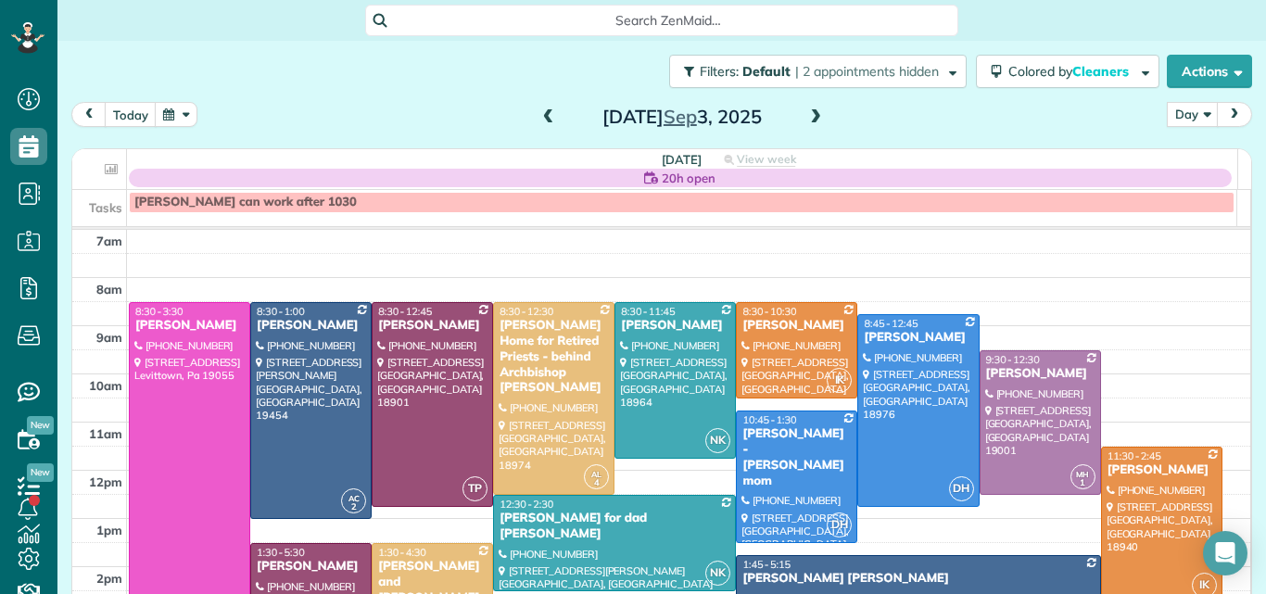
click at [182, 389] on div at bounding box center [190, 470] width 120 height 335
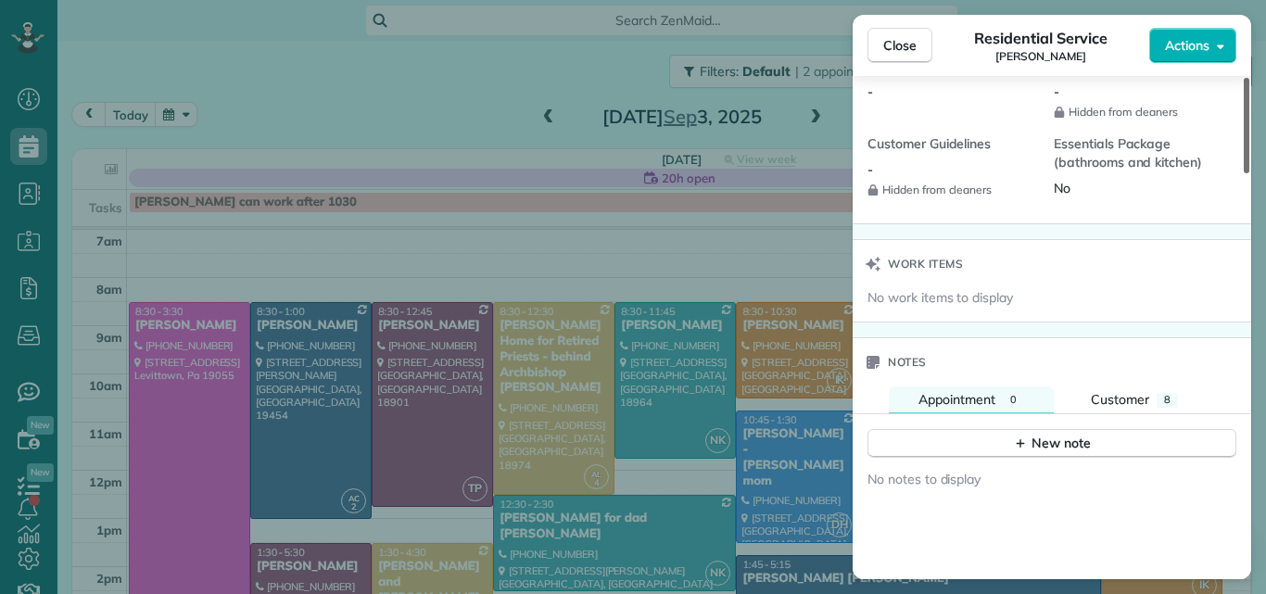
scroll to position [1743, 0]
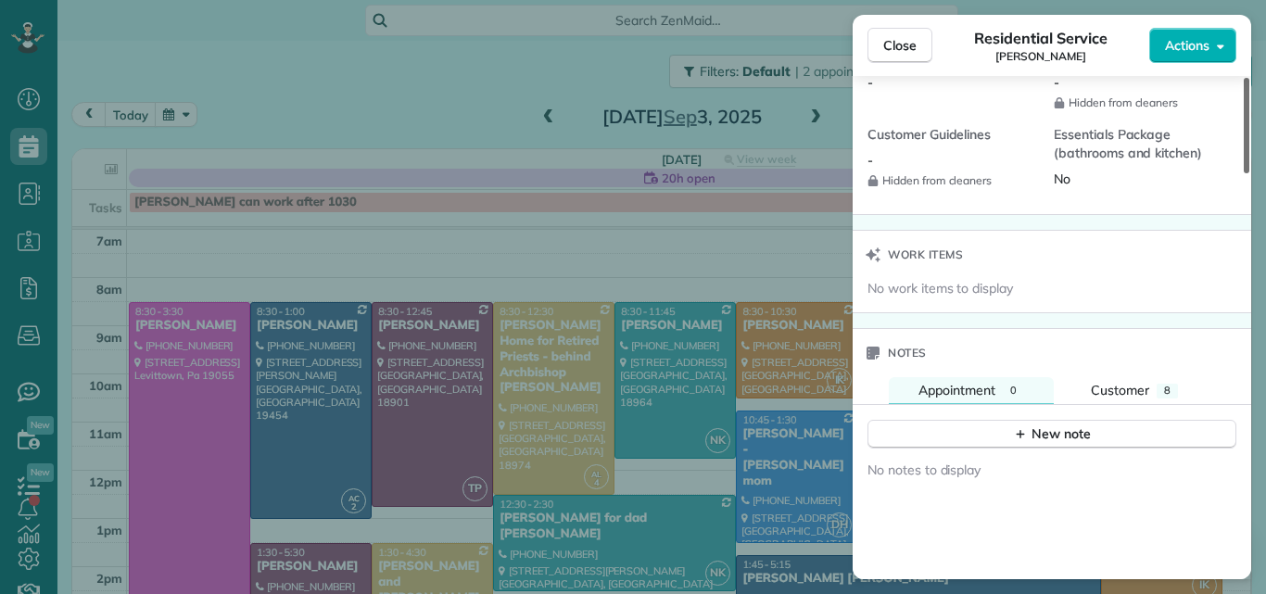
drag, startPoint x: 1244, startPoint y: 155, endPoint x: 1258, endPoint y: 486, distance: 332.0
click at [1249, 173] on div at bounding box center [1246, 125] width 6 height 95
click at [1132, 387] on span "Customer" at bounding box center [1120, 390] width 58 height 17
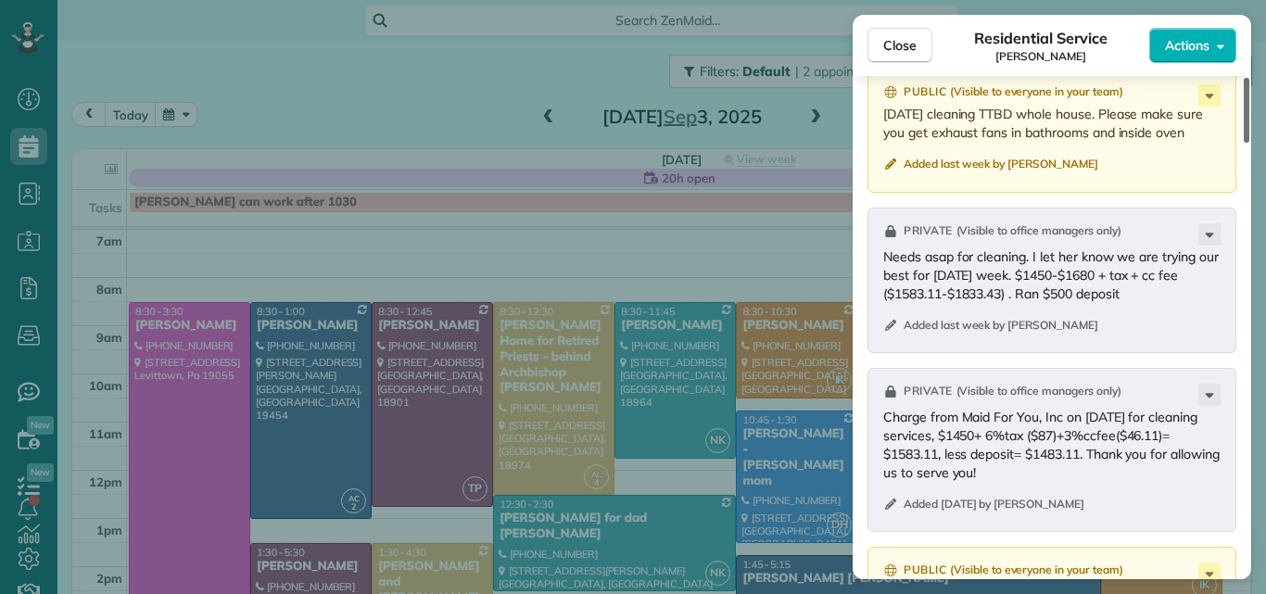
scroll to position [2164, 0]
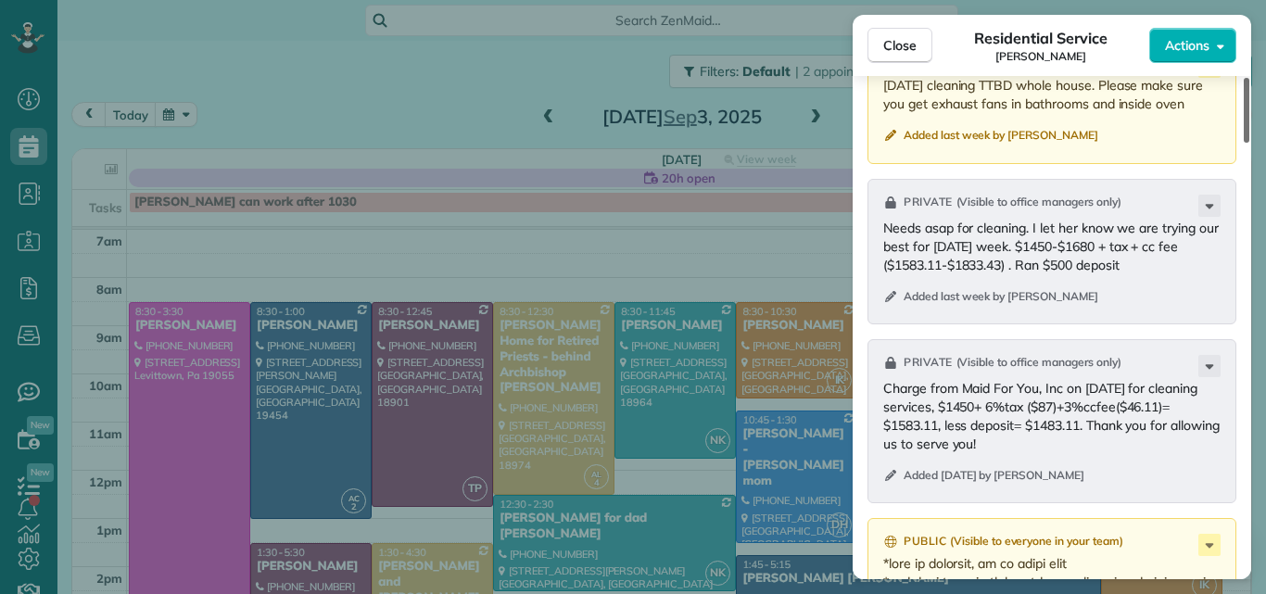
drag, startPoint x: 1246, startPoint y: 335, endPoint x: 1261, endPoint y: 389, distance: 56.6
click at [1249, 143] on div at bounding box center [1246, 110] width 6 height 65
click at [909, 42] on span "Close" at bounding box center [899, 45] width 33 height 19
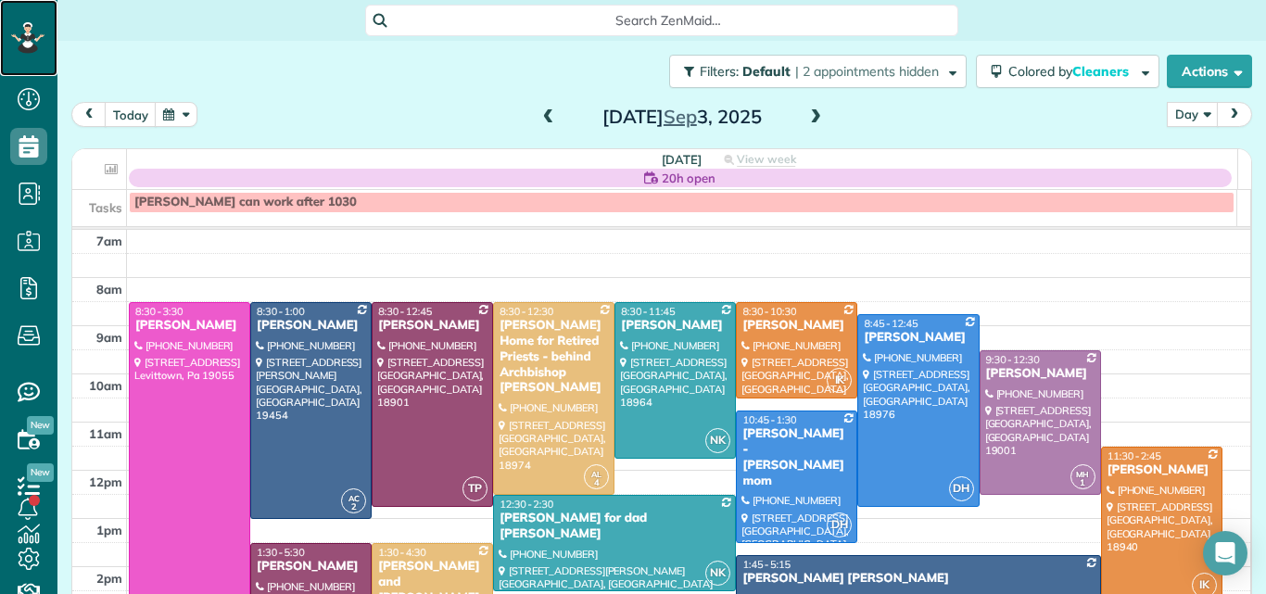
click at [31, 29] on icon at bounding box center [28, 27] width 6 height 7
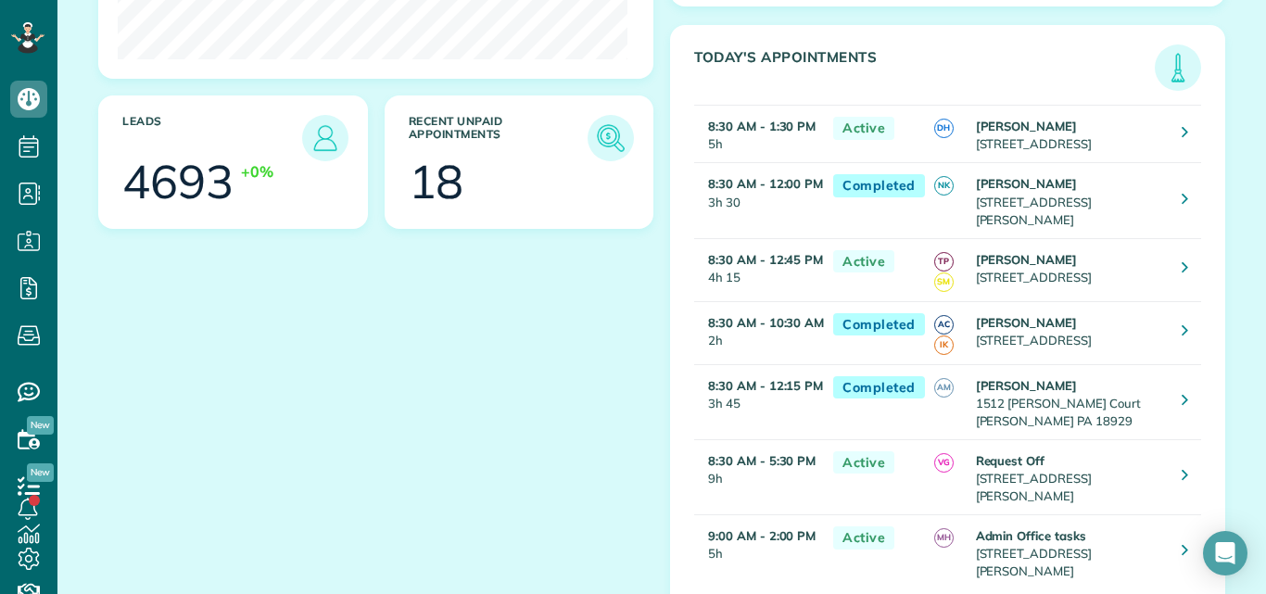
scroll to position [187, 0]
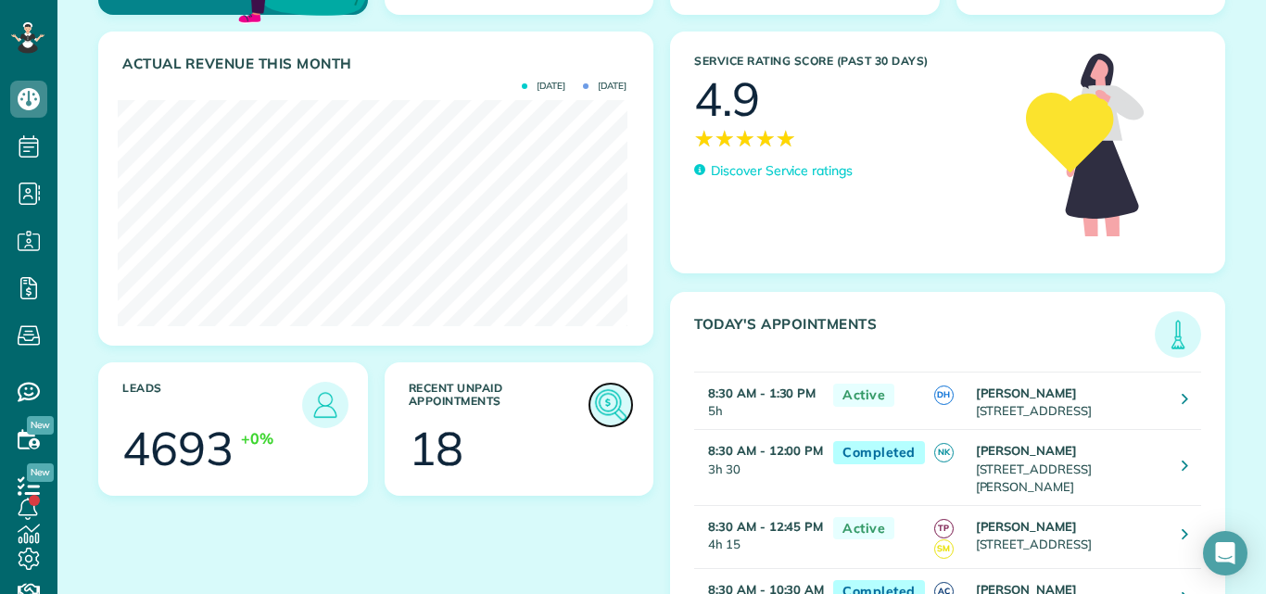
click at [599, 398] on img at bounding box center [610, 405] width 43 height 43
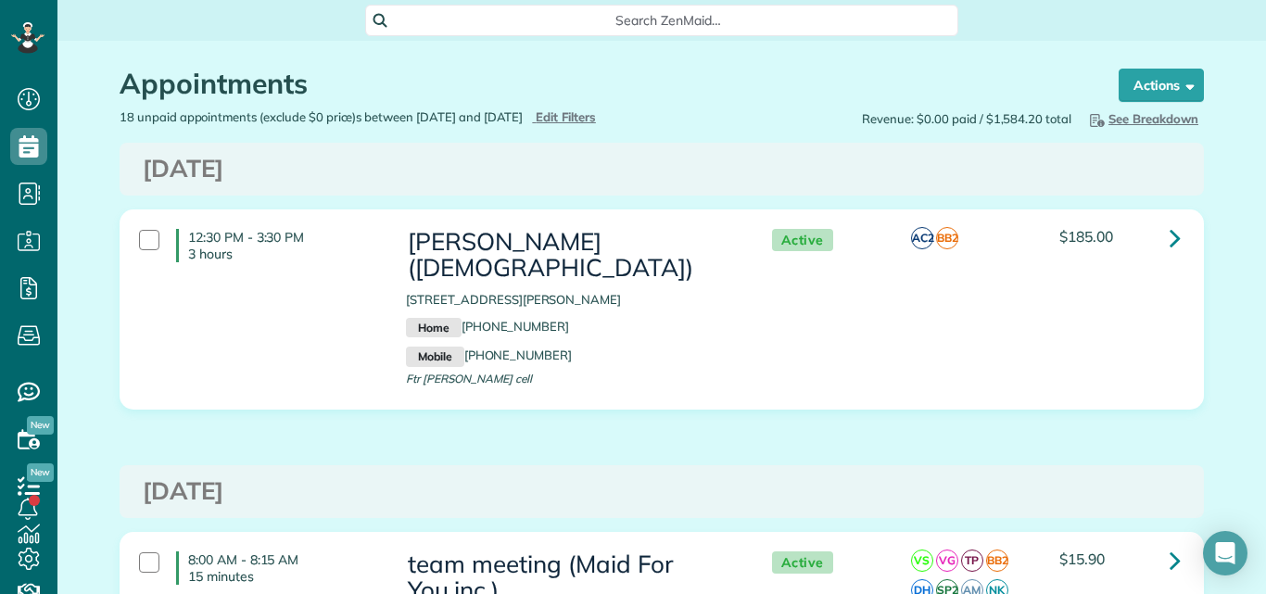
scroll to position [113, 0]
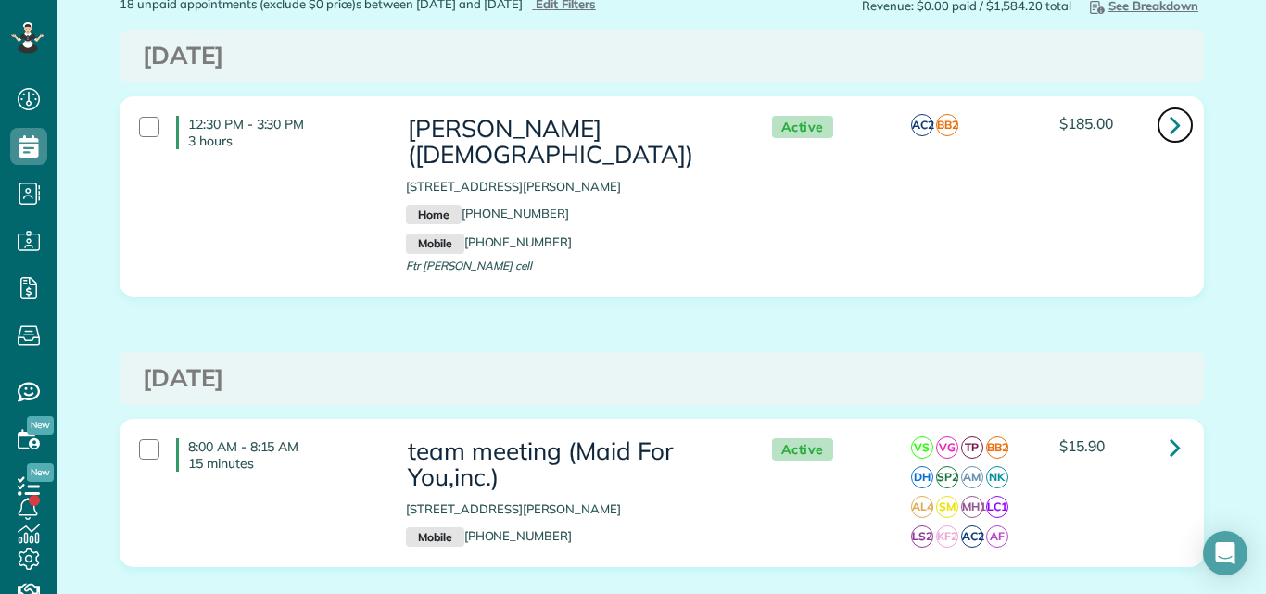
click at [1169, 123] on icon at bounding box center [1174, 124] width 11 height 32
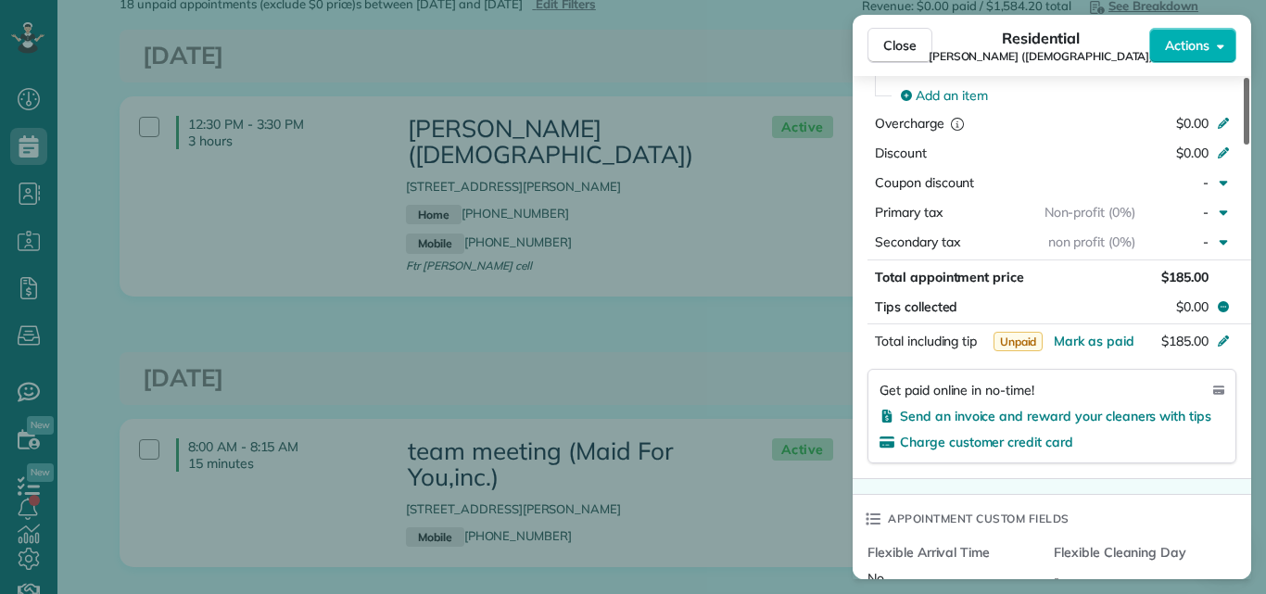
drag, startPoint x: 1244, startPoint y: 88, endPoint x: 1232, endPoint y: 251, distance: 163.5
click at [1243, 145] on div at bounding box center [1246, 111] width 6 height 67
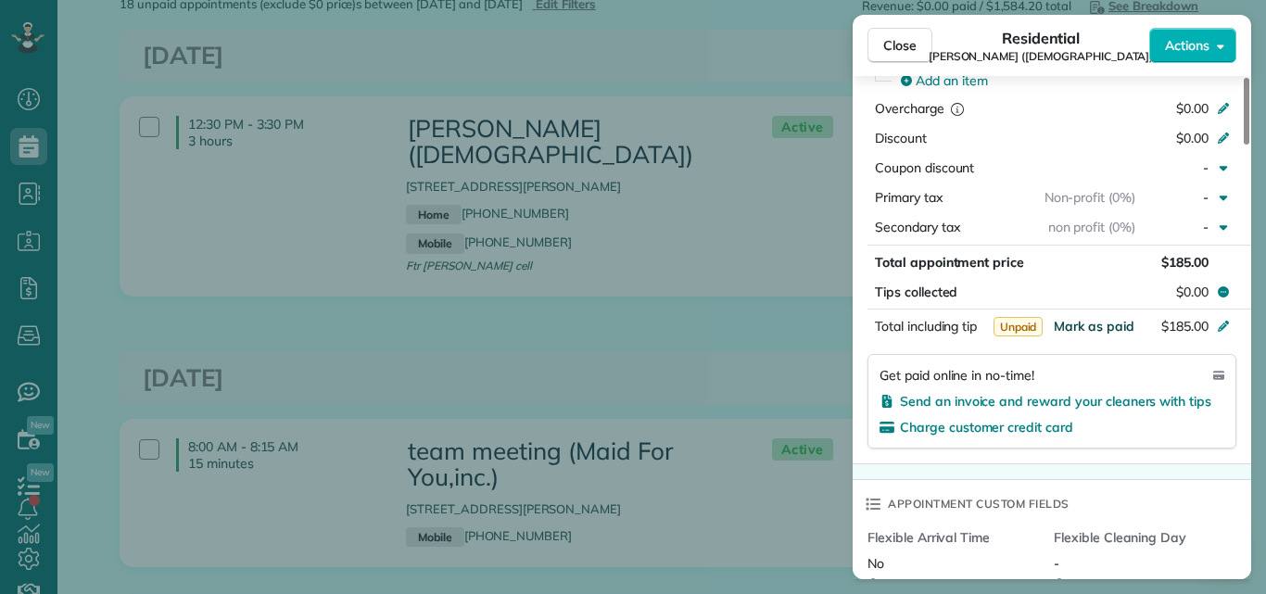
click at [1085, 325] on span "Mark as paid" at bounding box center [1094, 326] width 81 height 17
click at [917, 41] on button "Close" at bounding box center [899, 45] width 65 height 35
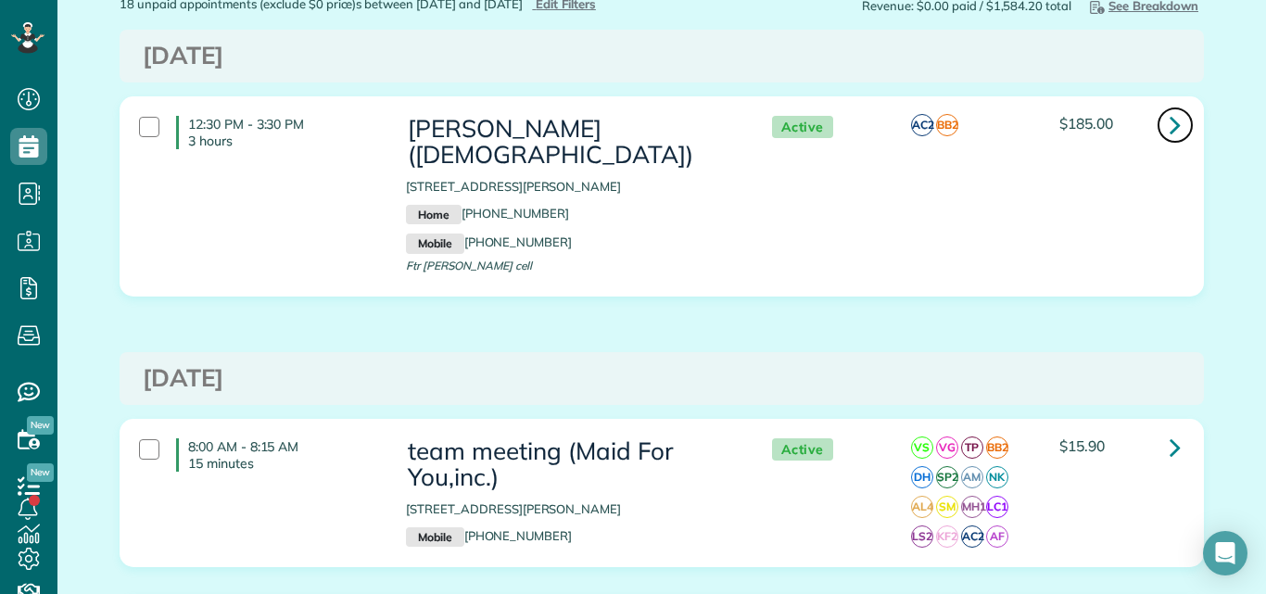
click at [1169, 126] on icon at bounding box center [1174, 124] width 11 height 32
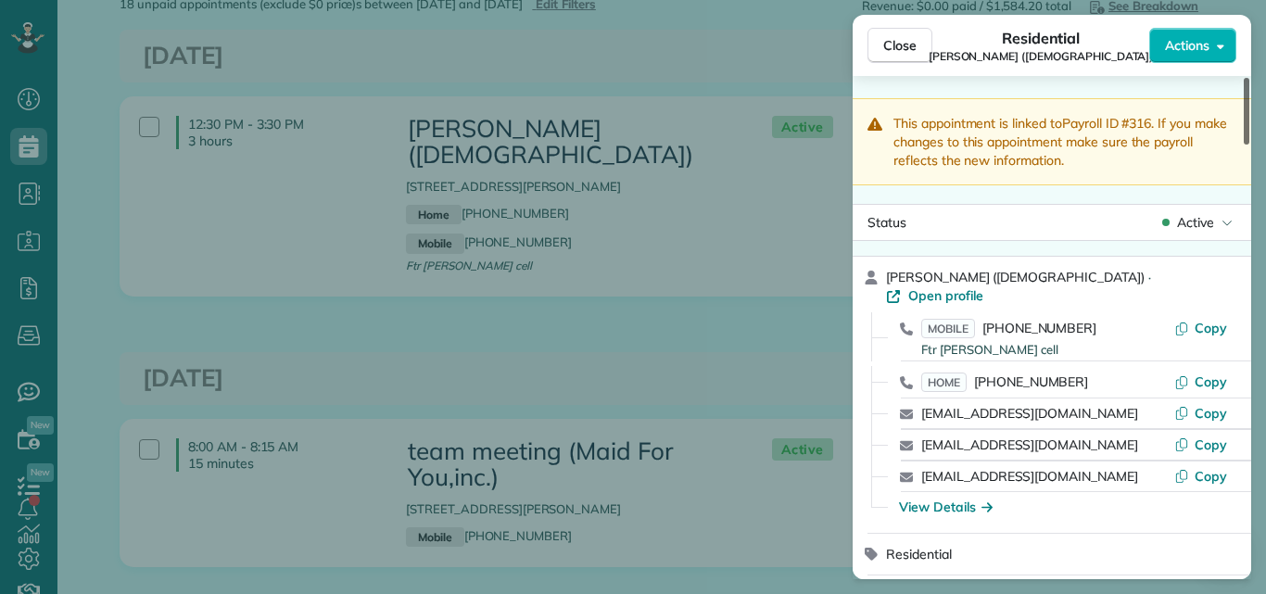
drag, startPoint x: 1245, startPoint y: 94, endPoint x: 1265, endPoint y: 23, distance: 73.1
click at [1249, 78] on div at bounding box center [1246, 111] width 6 height 67
click at [983, 296] on span "Open profile" at bounding box center [945, 295] width 75 height 19
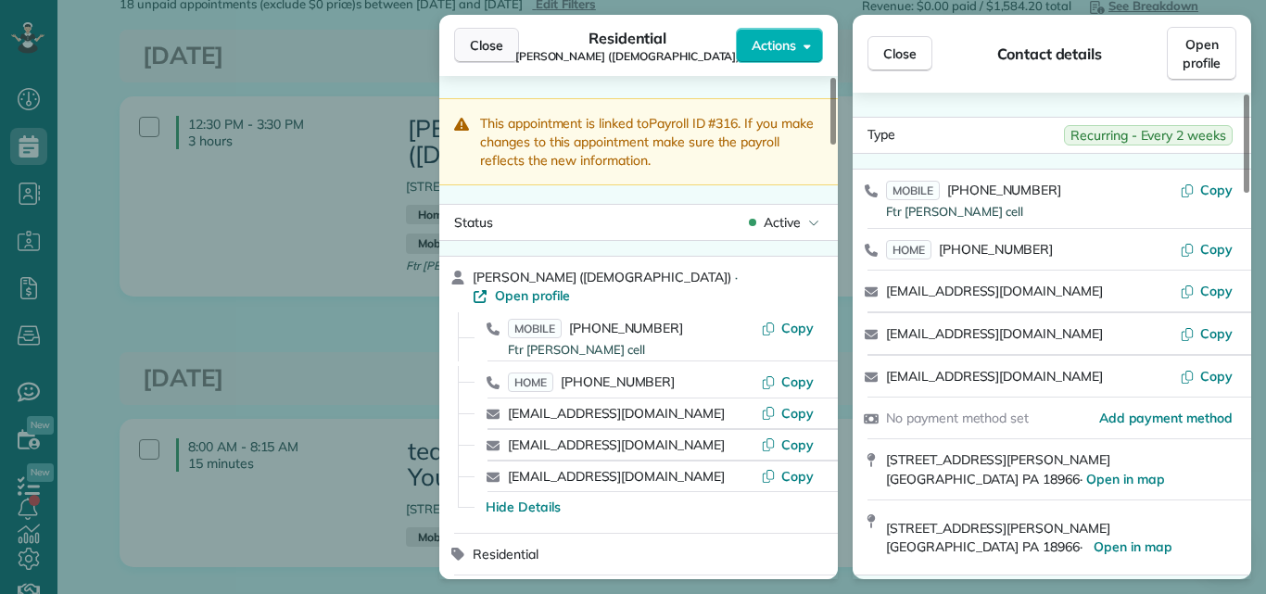
click at [479, 34] on button "Close" at bounding box center [486, 45] width 65 height 35
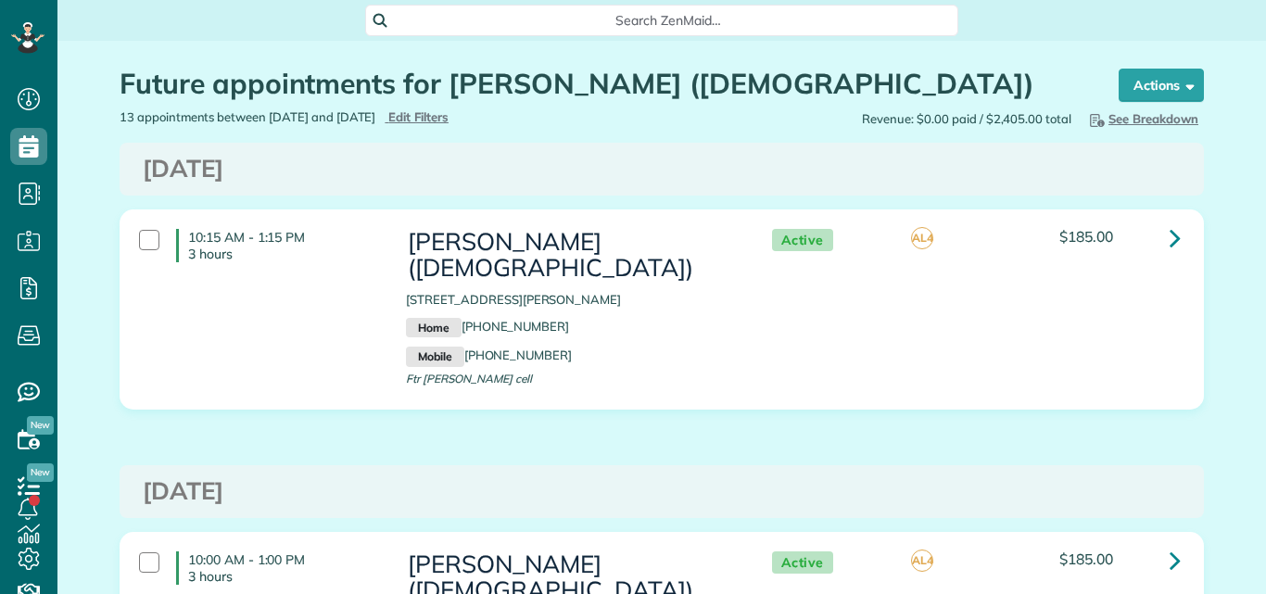
scroll to position [8, 8]
click at [1170, 254] on icon at bounding box center [1174, 237] width 11 height 32
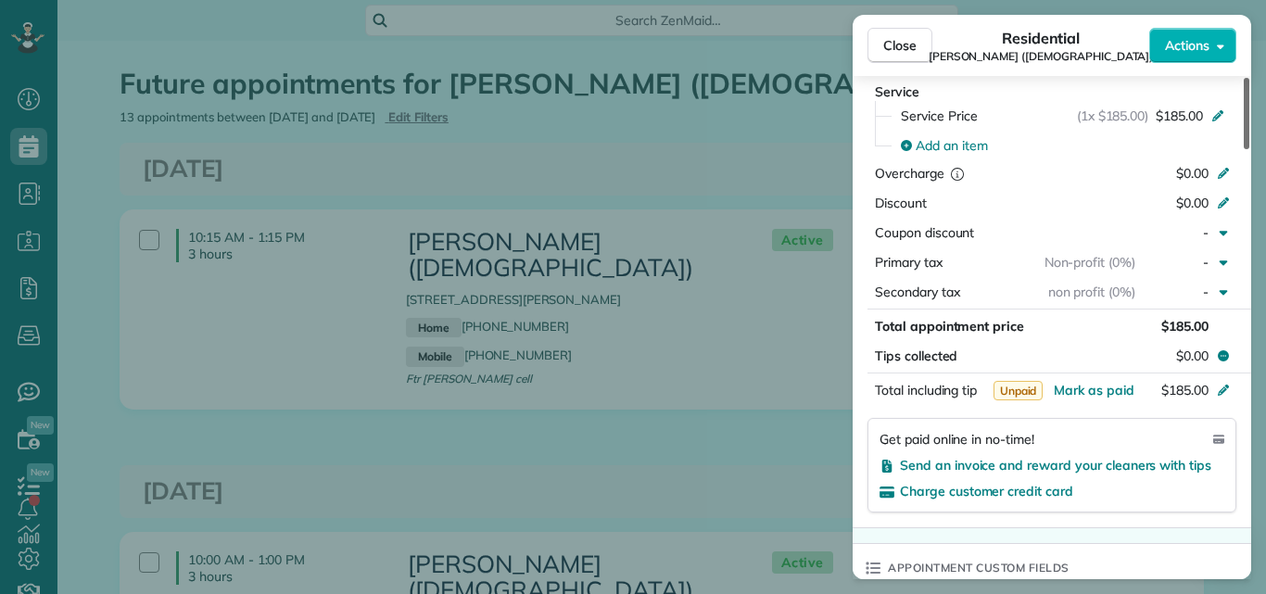
scroll to position [1094, 0]
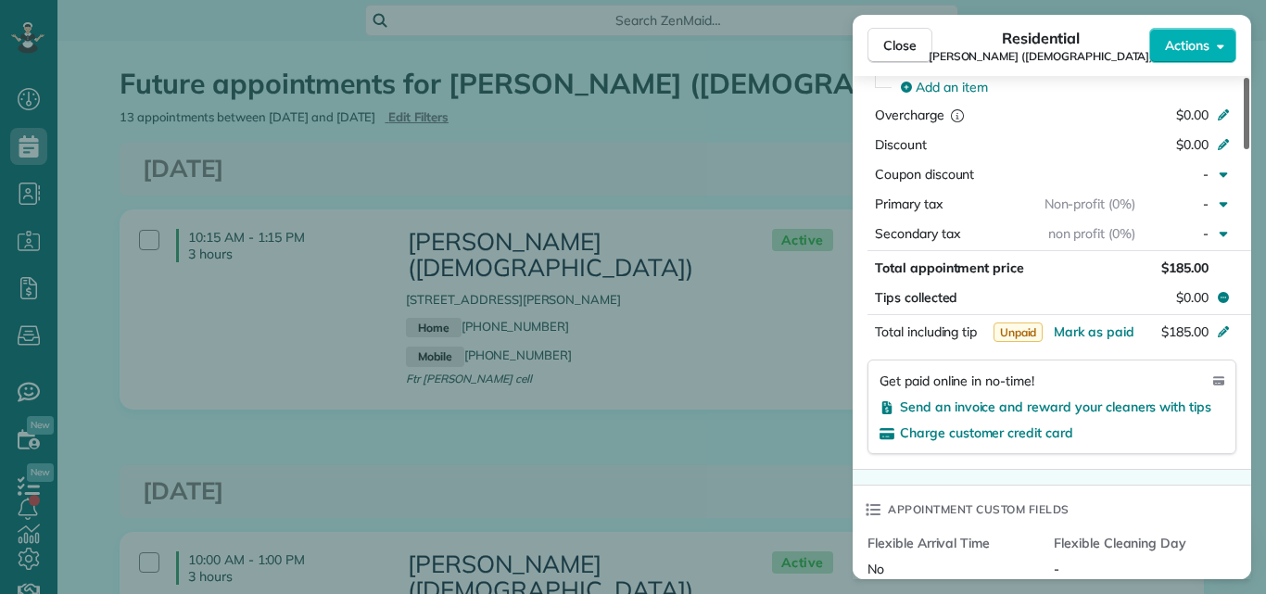
drag, startPoint x: 1246, startPoint y: 93, endPoint x: 1265, endPoint y: 248, distance: 156.8
click at [1249, 149] on div at bounding box center [1246, 113] width 6 height 71
click at [1086, 328] on span "Mark as paid" at bounding box center [1094, 331] width 81 height 17
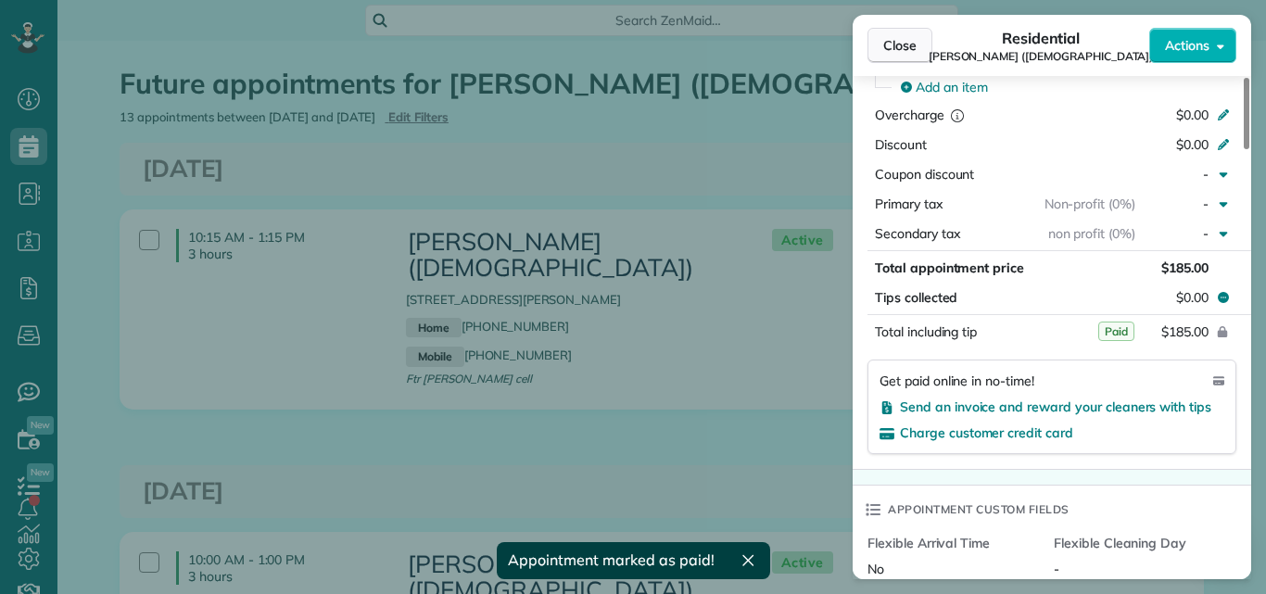
click at [900, 48] on span "Close" at bounding box center [899, 45] width 33 height 19
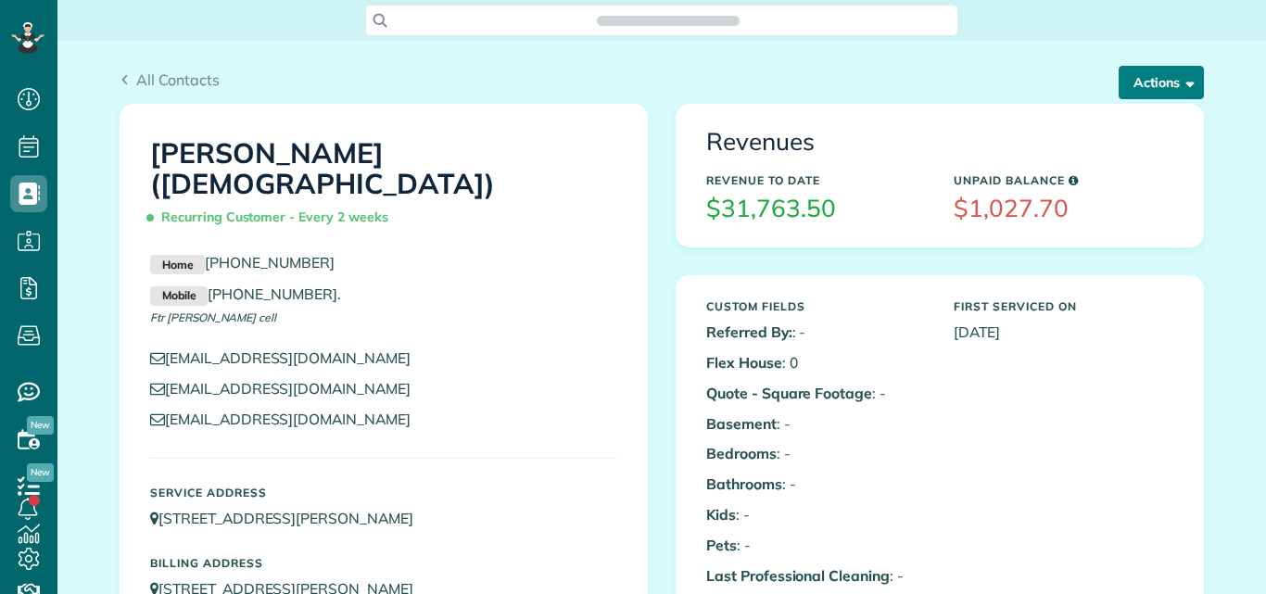
click at [1137, 75] on button "Actions" at bounding box center [1160, 82] width 85 height 33
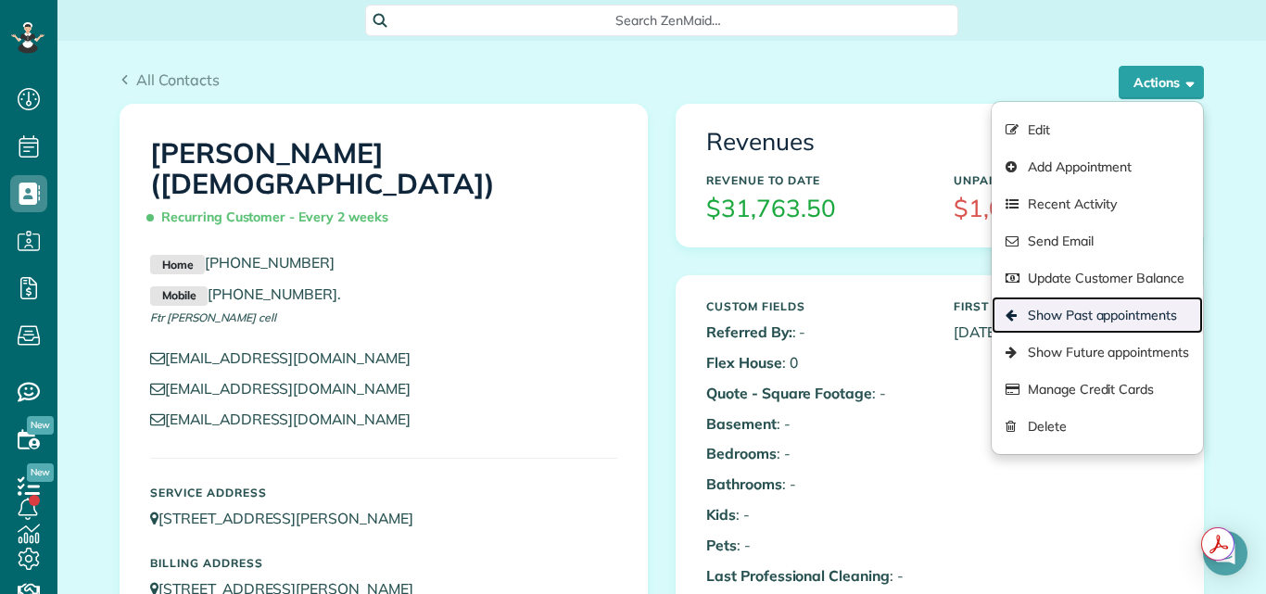
click at [1096, 306] on link "Show Past appointments" at bounding box center [1096, 315] width 211 height 37
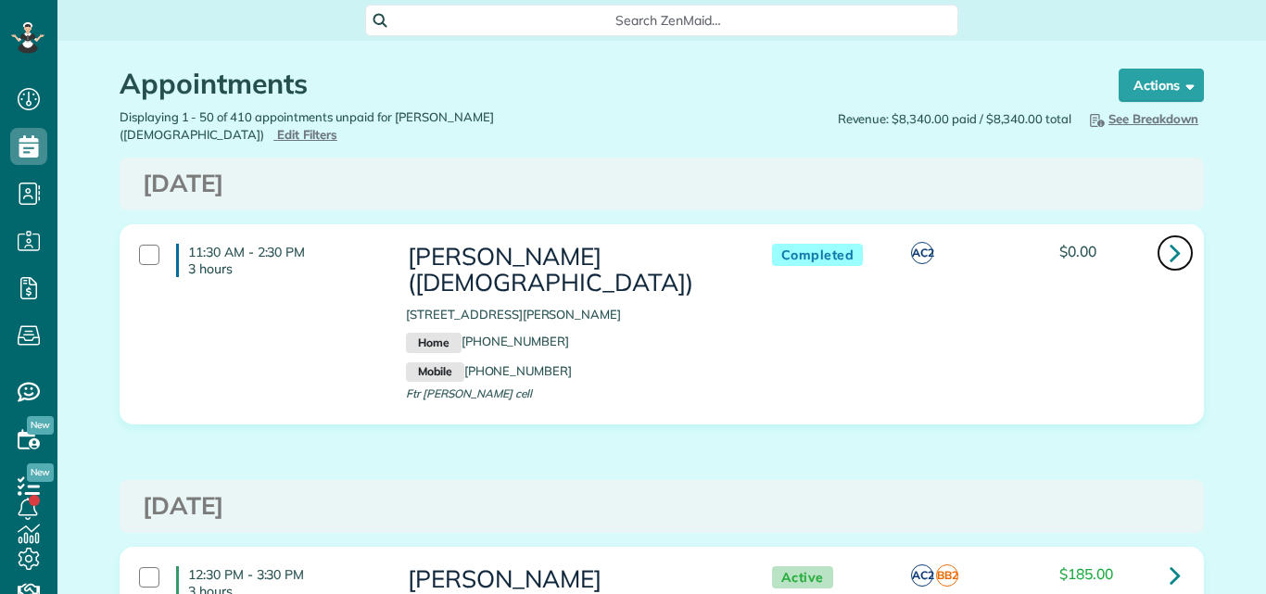
click at [1169, 249] on icon at bounding box center [1174, 252] width 11 height 32
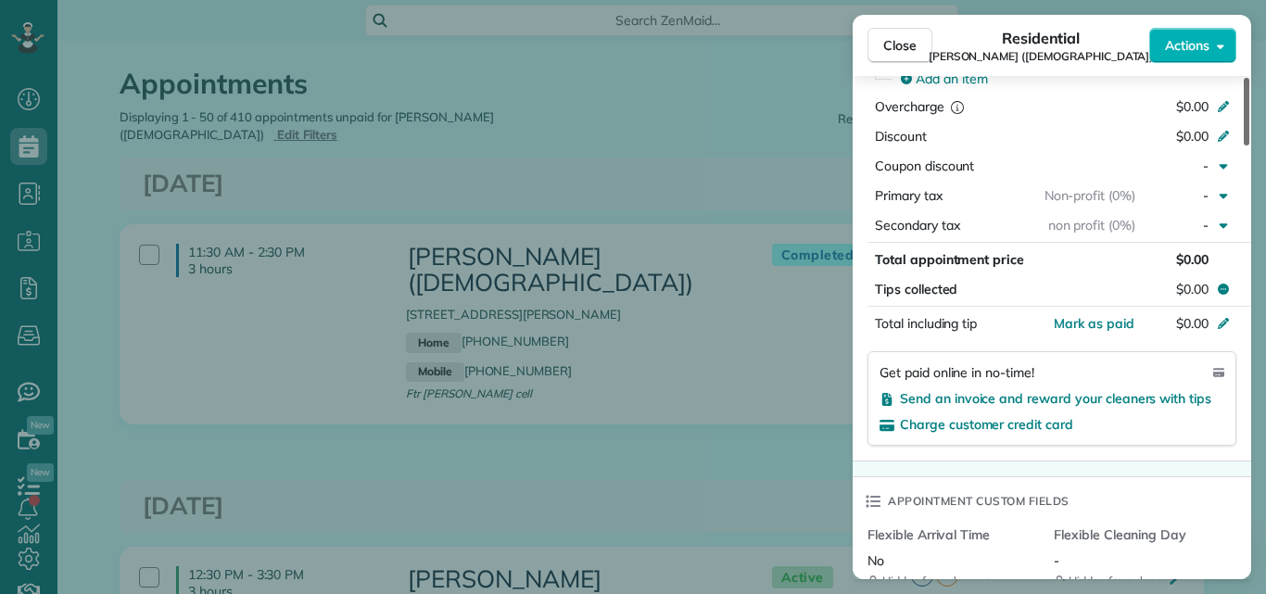
scroll to position [1123, 0]
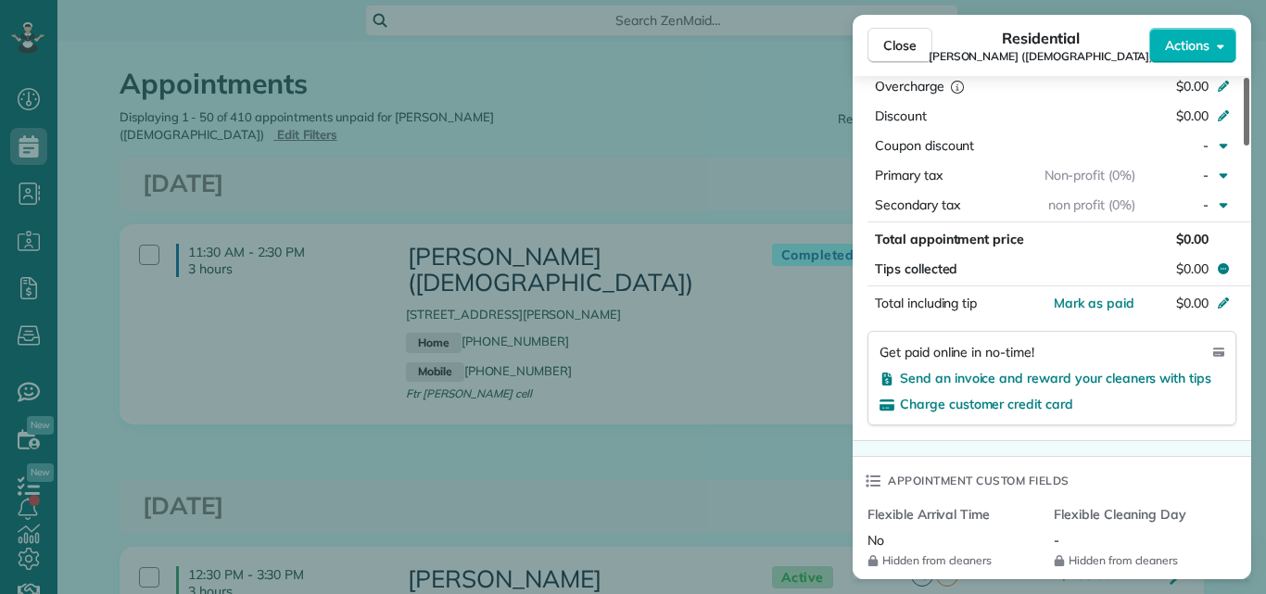
drag, startPoint x: 1244, startPoint y: 88, endPoint x: 1219, endPoint y: 240, distance: 154.0
click at [1243, 145] on div at bounding box center [1246, 112] width 6 height 68
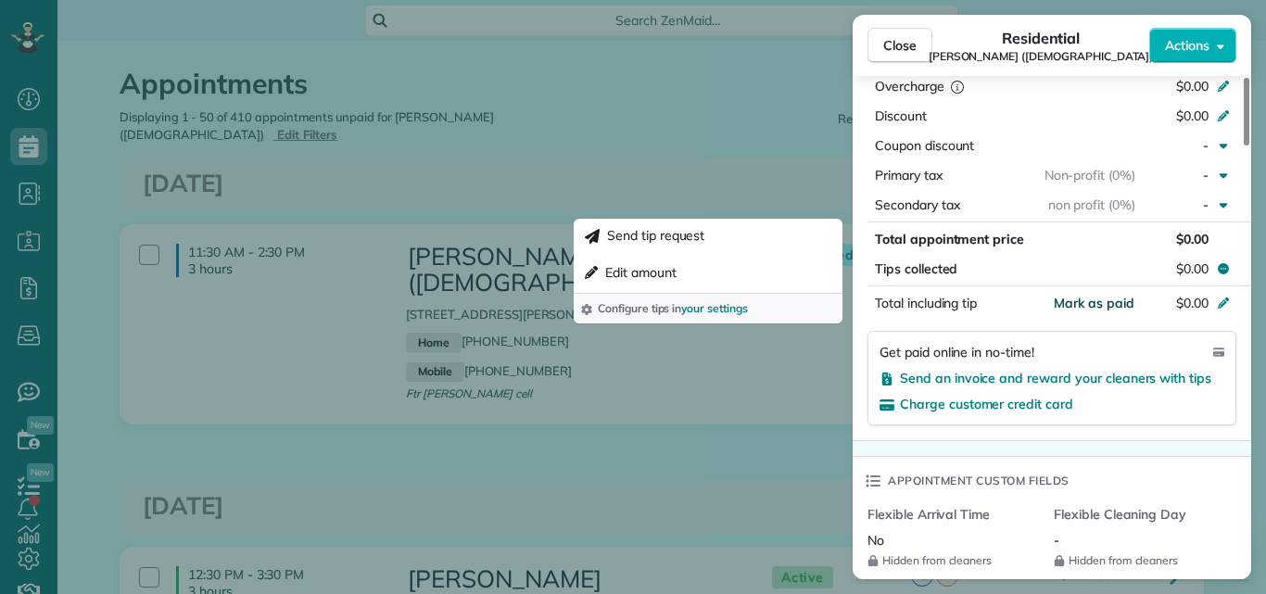
click at [1119, 297] on span "Mark as paid" at bounding box center [1094, 303] width 81 height 17
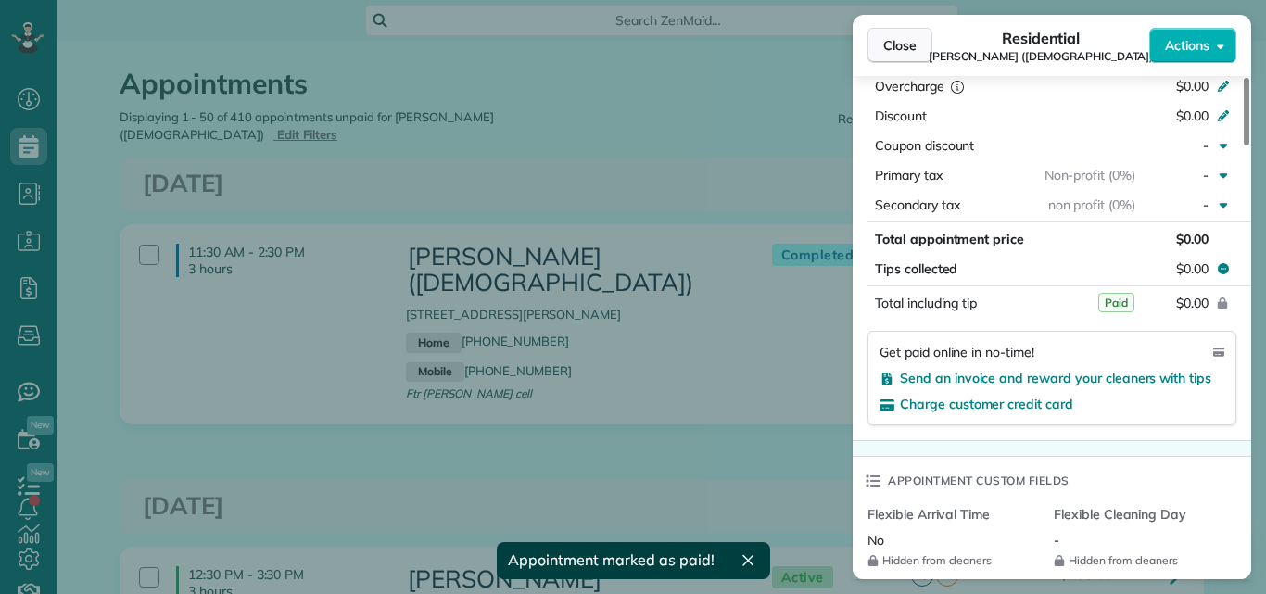
click at [890, 37] on span "Close" at bounding box center [899, 45] width 33 height 19
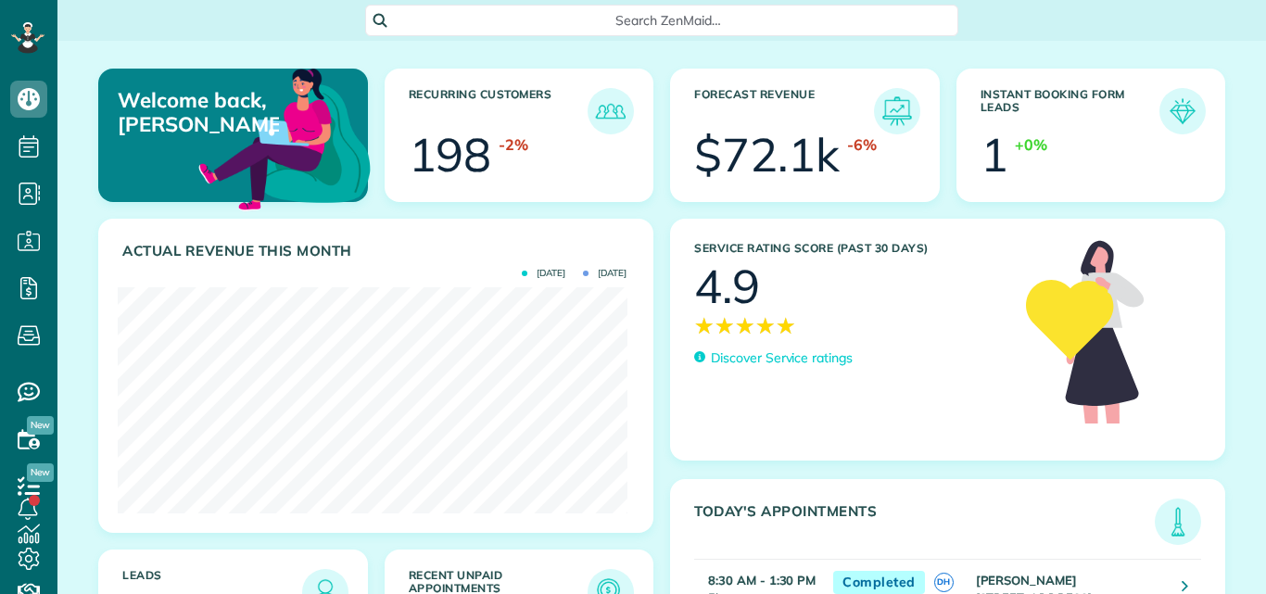
scroll to position [226, 509]
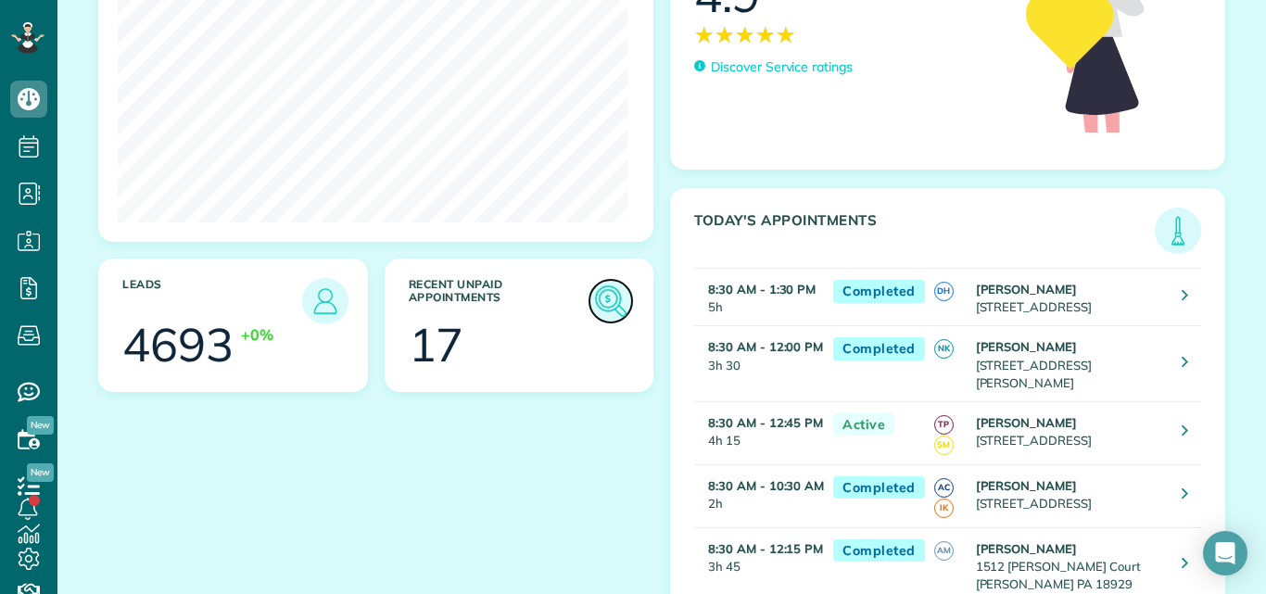
click at [604, 299] on img at bounding box center [610, 301] width 43 height 43
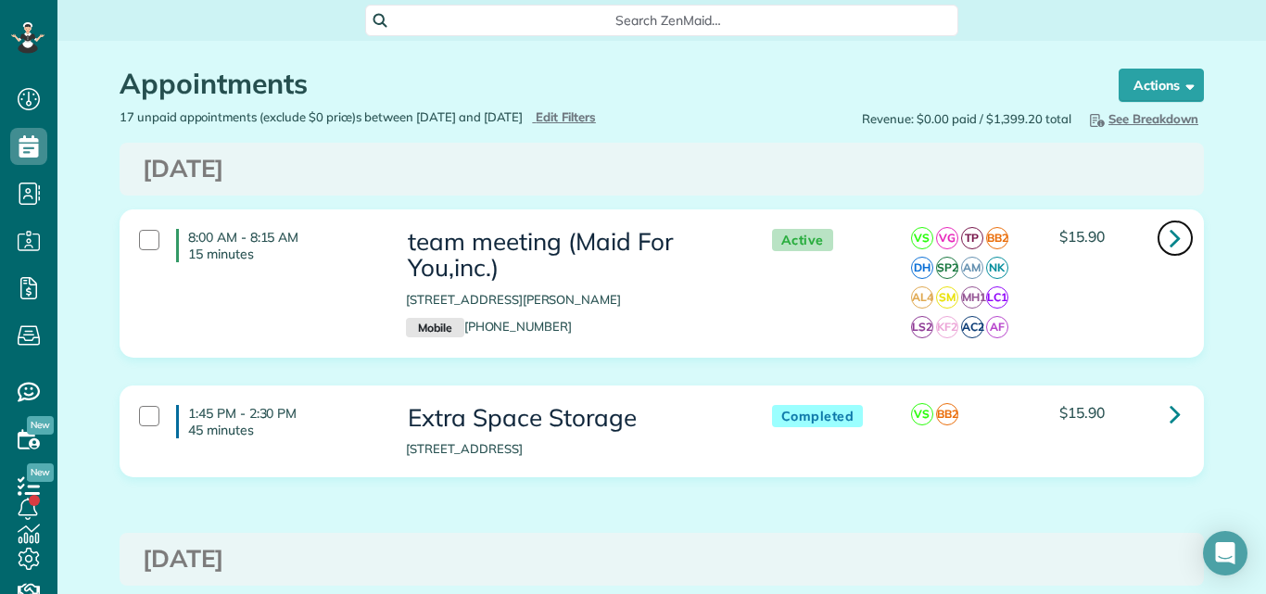
click at [1169, 229] on icon at bounding box center [1174, 237] width 11 height 32
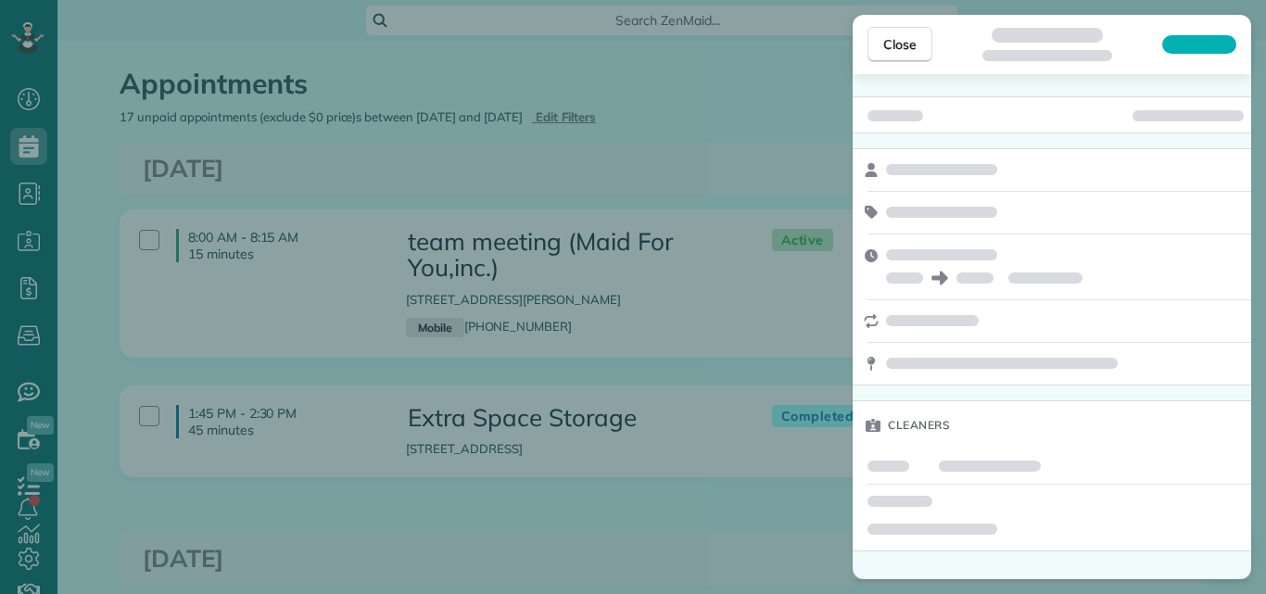
click at [1251, 80] on div "Close Cleaners" at bounding box center [633, 297] width 1266 height 594
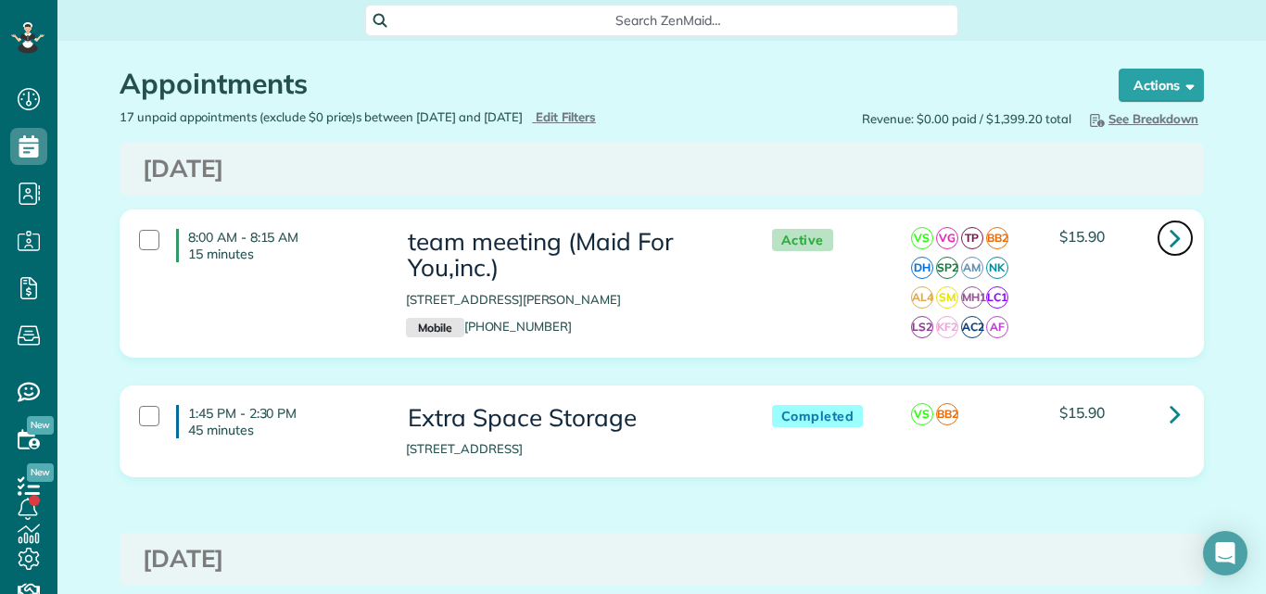
click at [1159, 232] on link at bounding box center [1174, 238] width 37 height 37
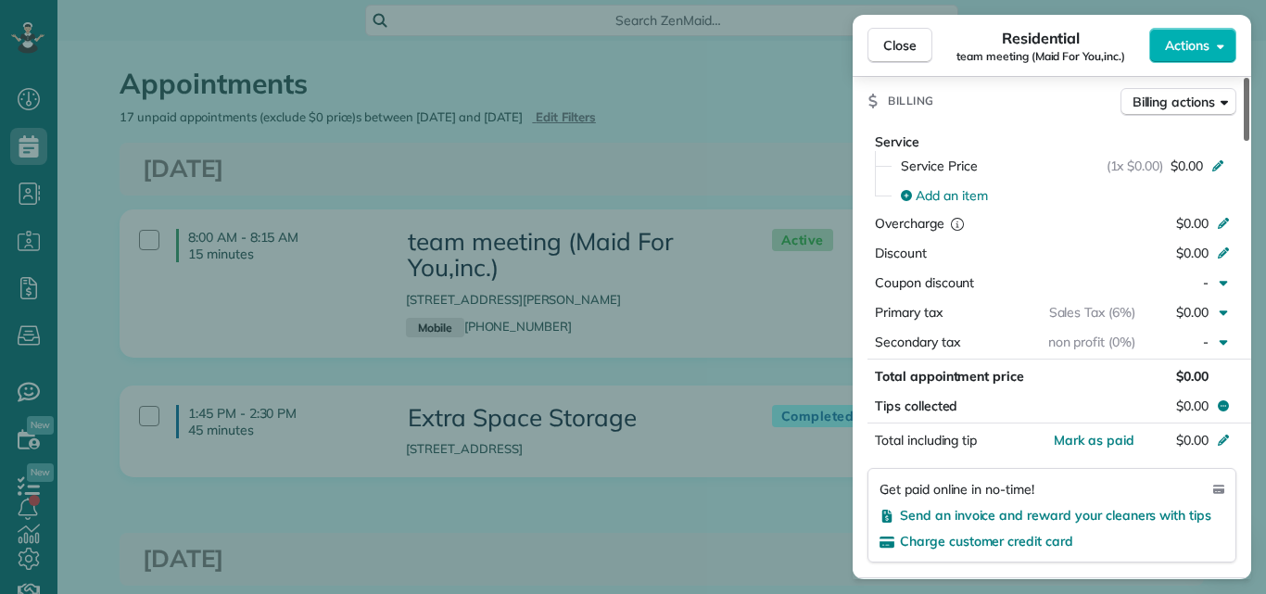
scroll to position [1439, 0]
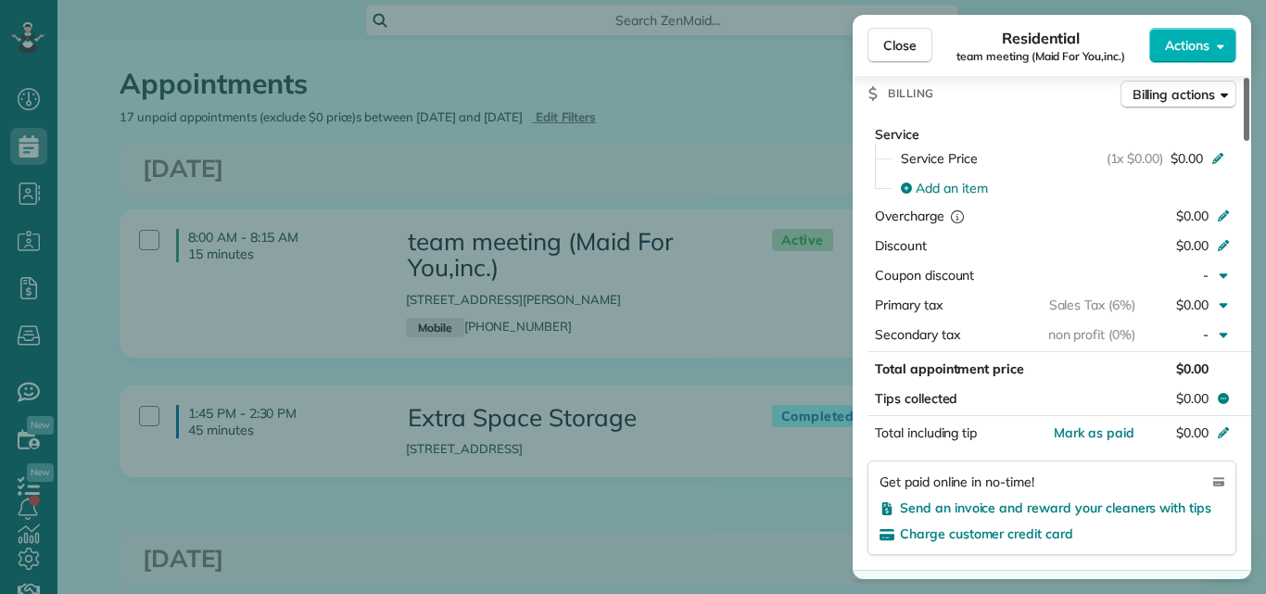
drag, startPoint x: 1246, startPoint y: 128, endPoint x: 1225, endPoint y: 307, distance: 180.1
click at [1243, 141] on div at bounding box center [1246, 109] width 6 height 63
click at [1103, 431] on span "Mark as paid" at bounding box center [1094, 432] width 81 height 17
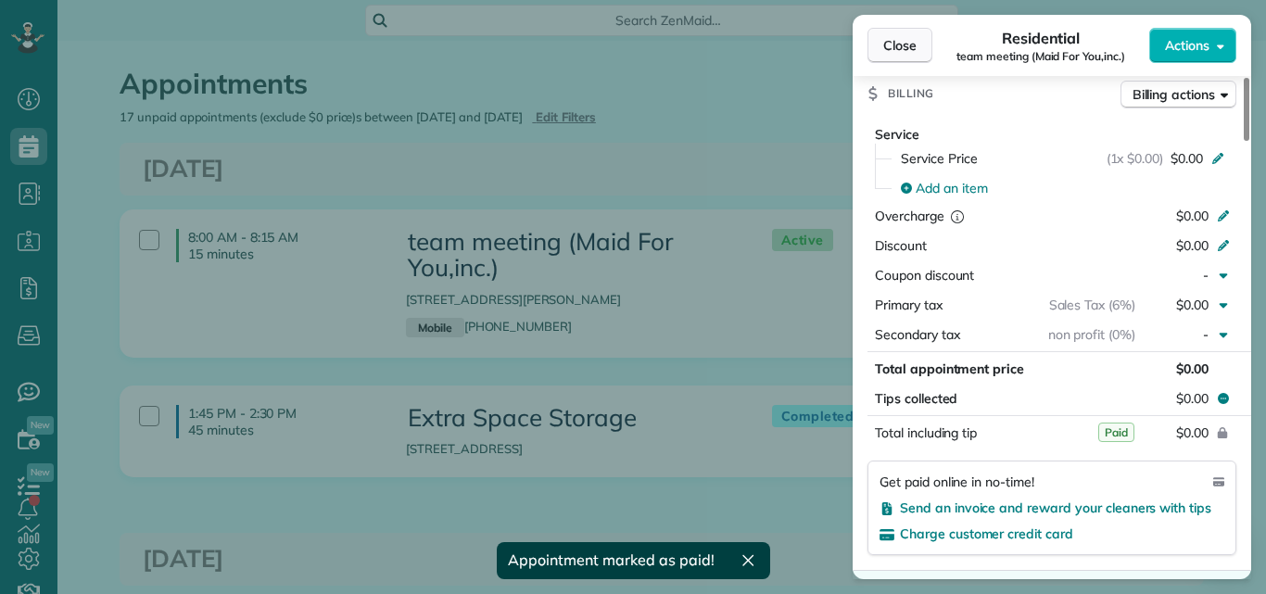
click at [898, 39] on span "Close" at bounding box center [899, 45] width 33 height 19
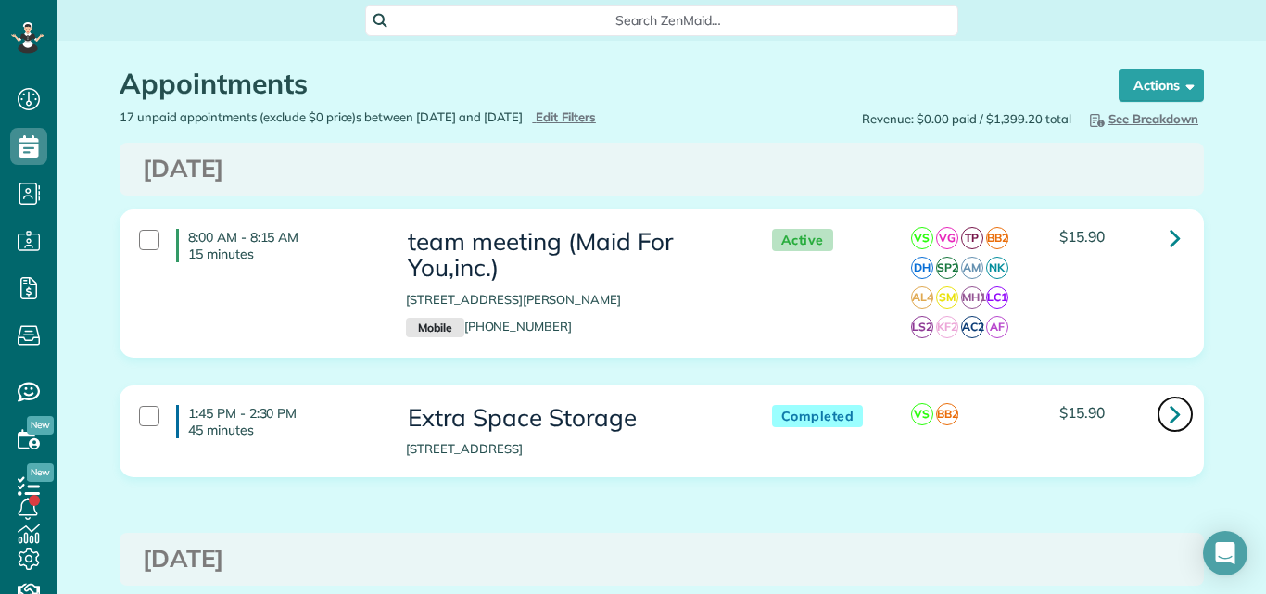
click at [1169, 409] on icon at bounding box center [1174, 414] width 11 height 32
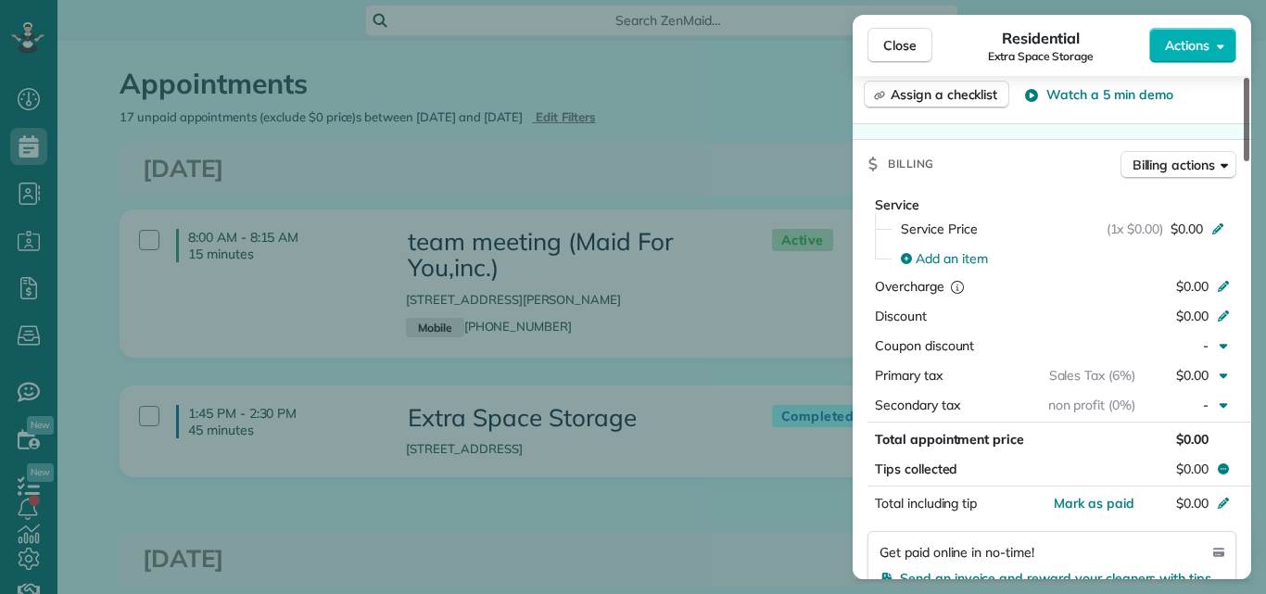
scroll to position [913, 0]
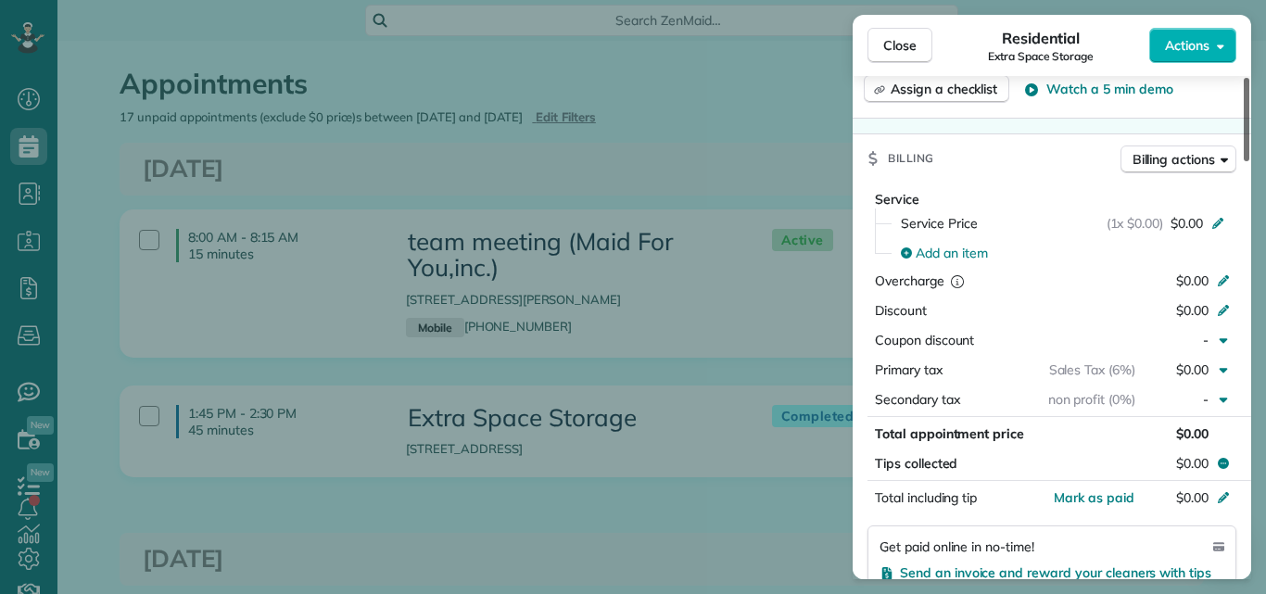
drag, startPoint x: 1246, startPoint y: 137, endPoint x: 1219, endPoint y: 289, distance: 154.3
click at [1243, 161] on div at bounding box center [1246, 119] width 6 height 83
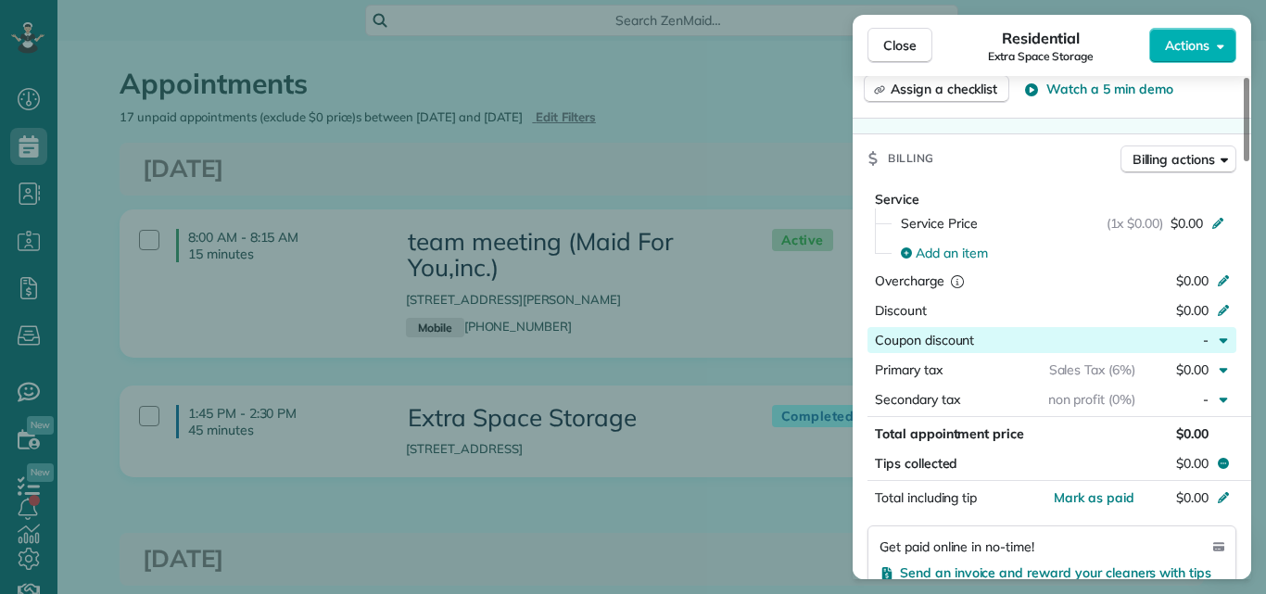
click at [1075, 332] on div "button" at bounding box center [1054, 340] width 161 height 19
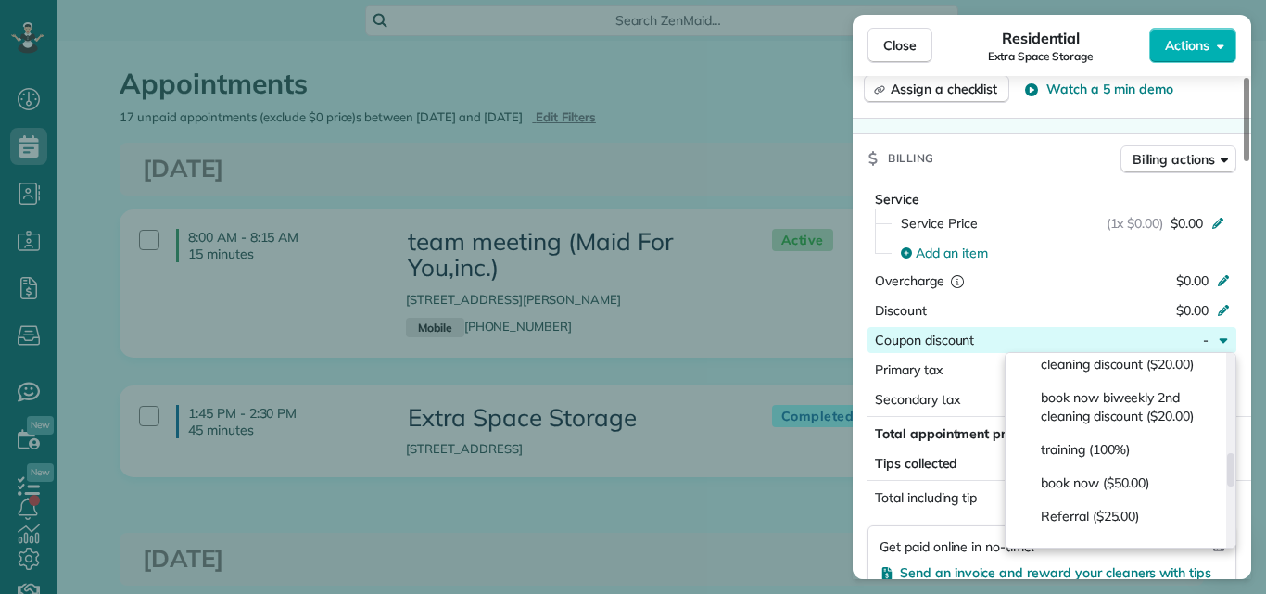
scroll to position [586, 0]
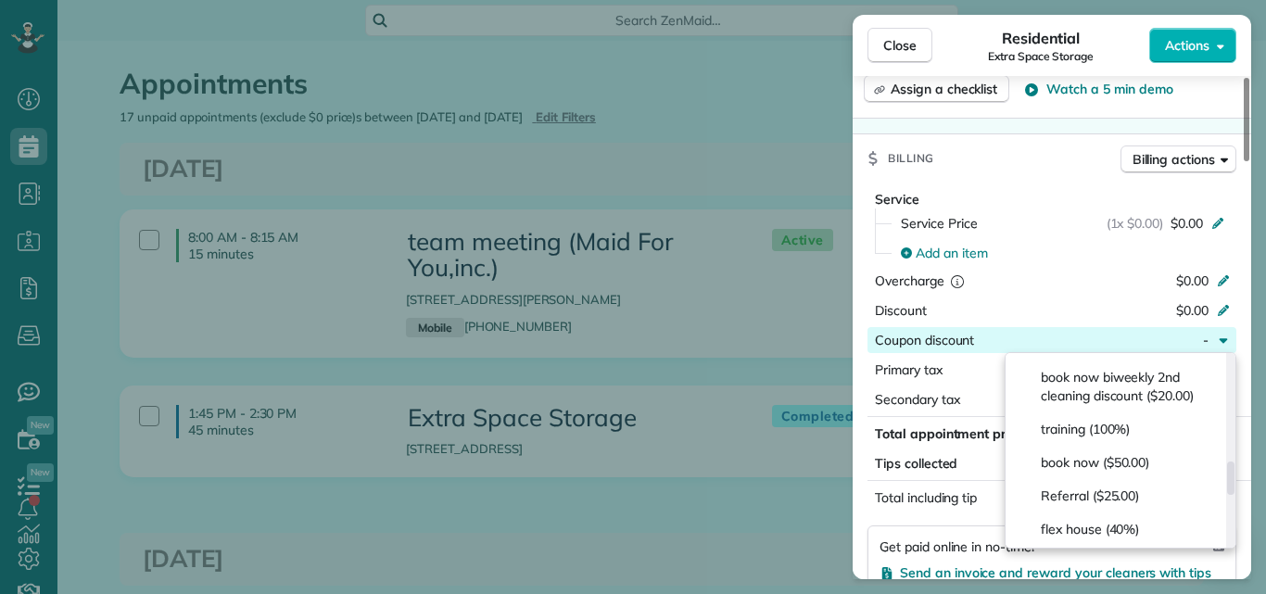
drag, startPoint x: 1231, startPoint y: 372, endPoint x: 1227, endPoint y: 478, distance: 106.7
click at [1227, 478] on div at bounding box center [1230, 477] width 7 height 33
click at [1117, 438] on span "training (100%)" at bounding box center [1085, 429] width 89 height 19
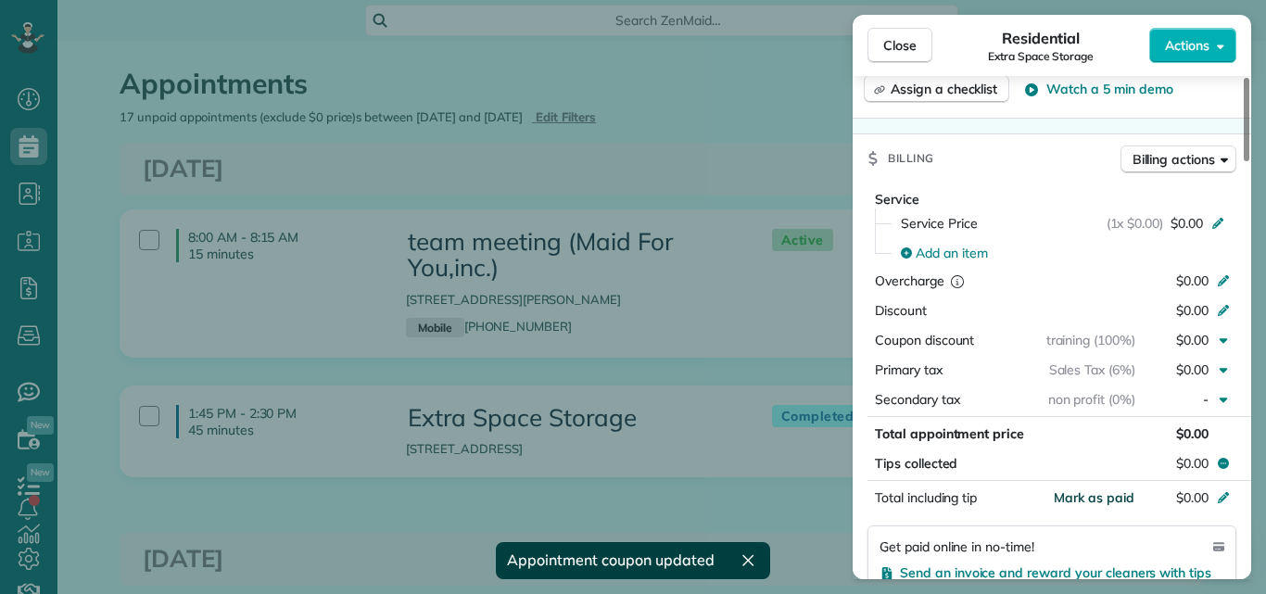
click at [1099, 495] on span "Mark as paid" at bounding box center [1094, 497] width 81 height 17
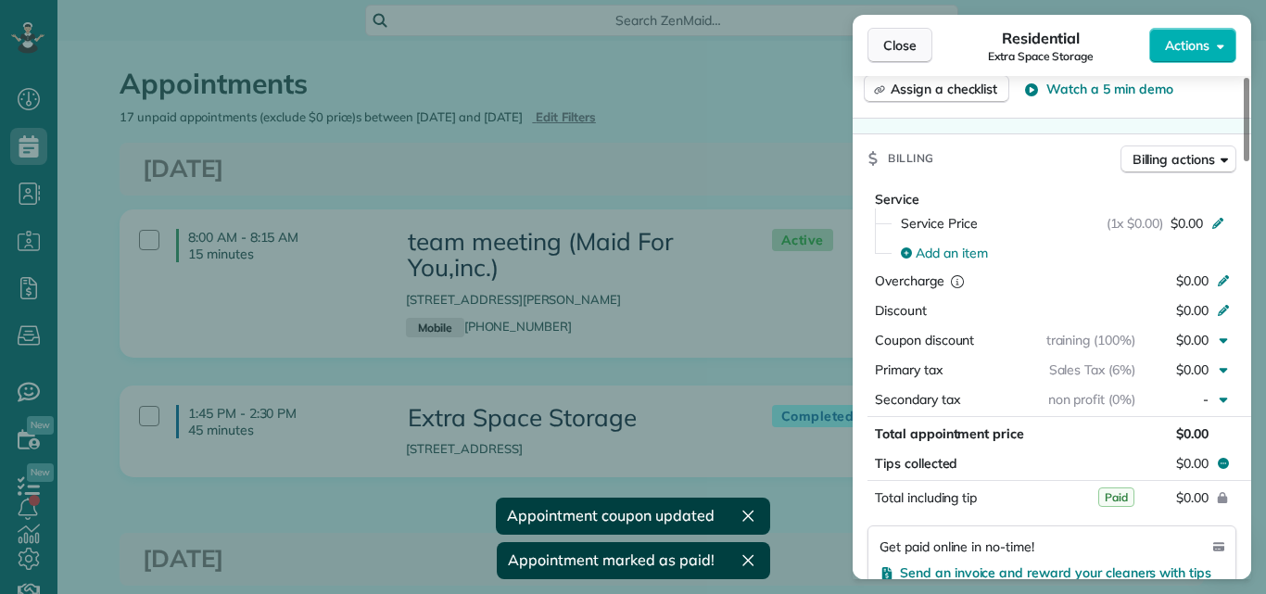
click at [900, 36] on span "Close" at bounding box center [899, 45] width 33 height 19
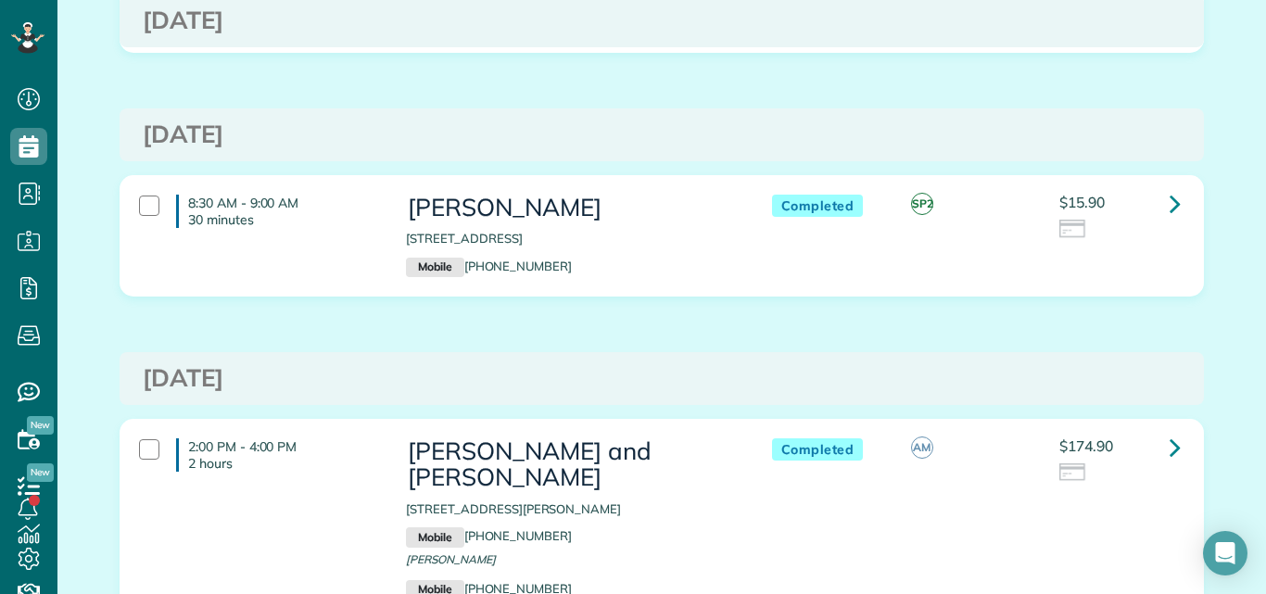
scroll to position [438, 0]
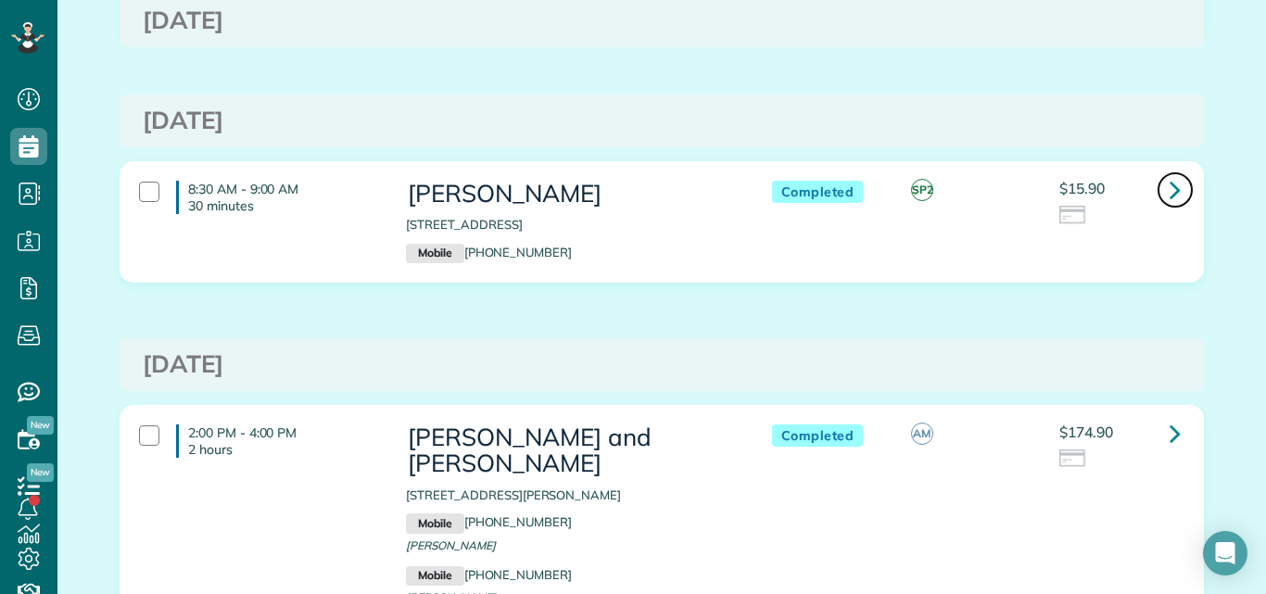
click at [1159, 189] on link at bounding box center [1174, 189] width 37 height 37
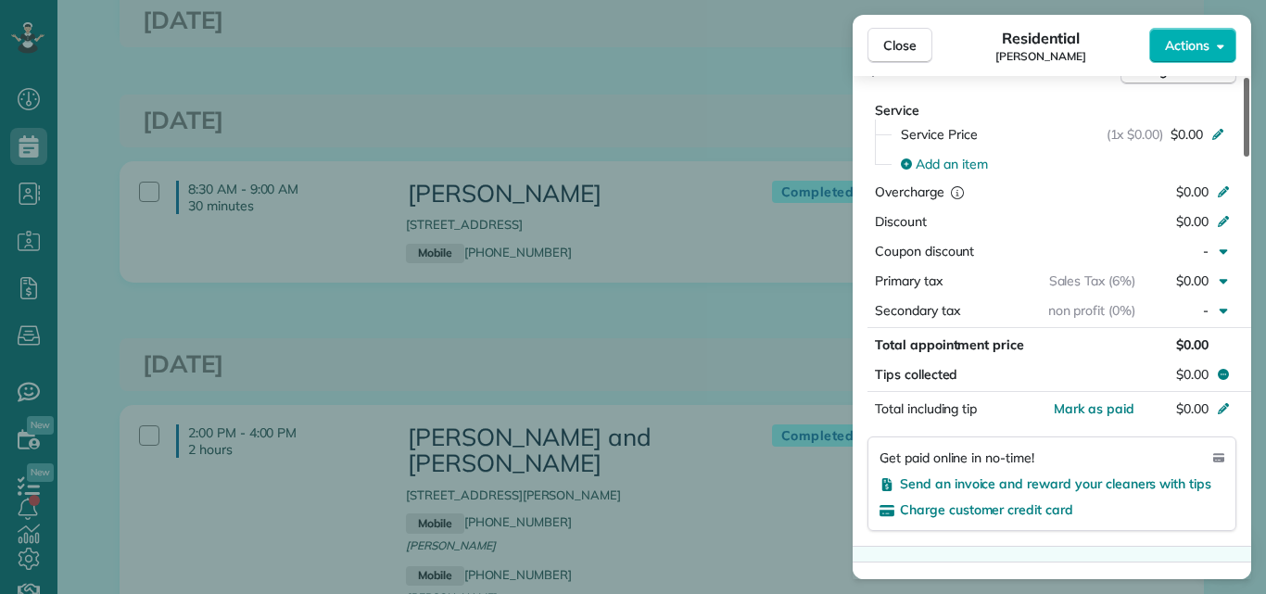
scroll to position [865, 0]
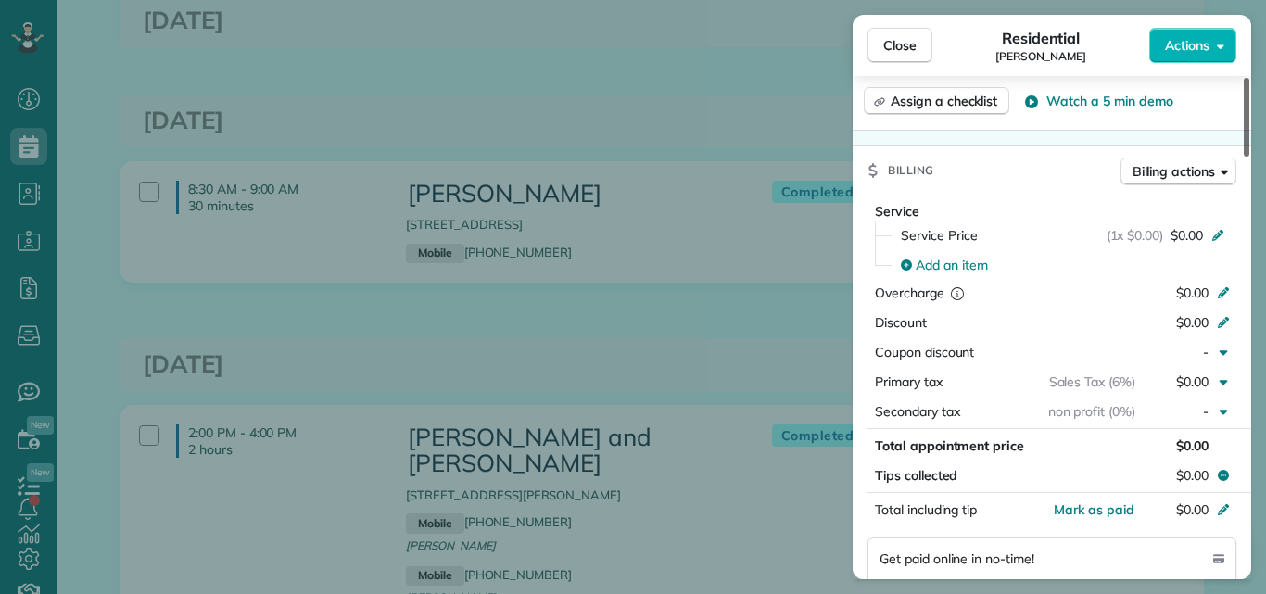
drag, startPoint x: 1246, startPoint y: 126, endPoint x: 1265, endPoint y: 262, distance: 137.5
click at [1249, 157] on div at bounding box center [1246, 117] width 6 height 79
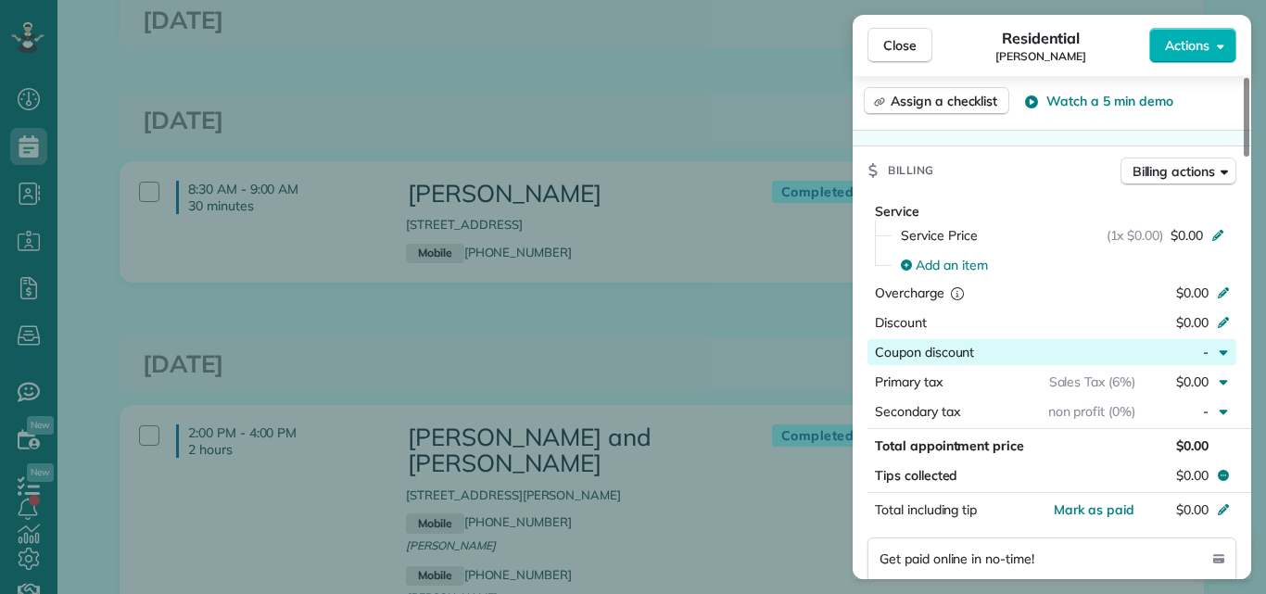
click at [1113, 354] on div "button" at bounding box center [1054, 352] width 161 height 19
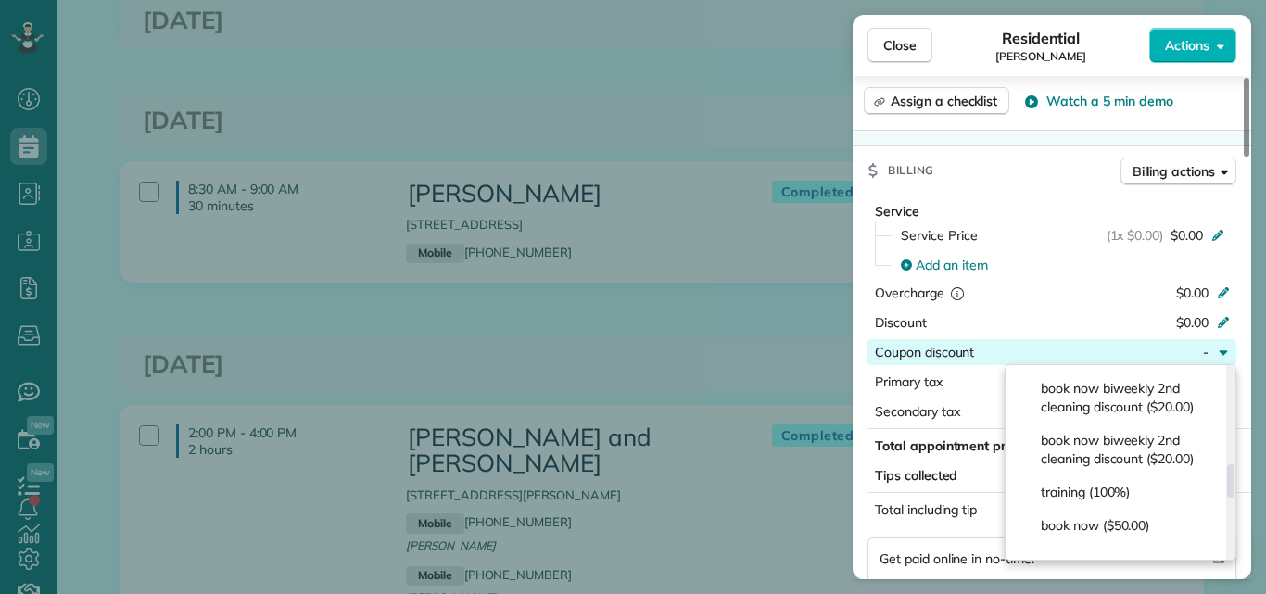
scroll to position [575, 0]
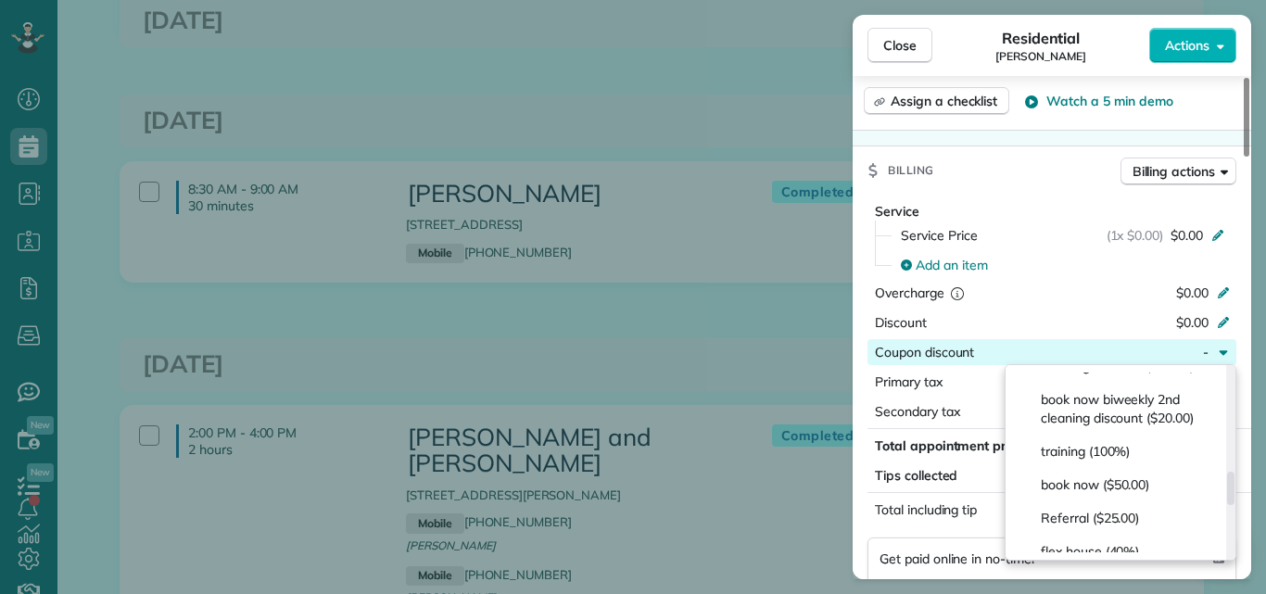
drag, startPoint x: 1231, startPoint y: 384, endPoint x: 1215, endPoint y: 488, distance: 105.9
click at [1227, 488] on div at bounding box center [1230, 488] width 7 height 33
click at [1129, 461] on span "training (100%)" at bounding box center [1085, 451] width 89 height 19
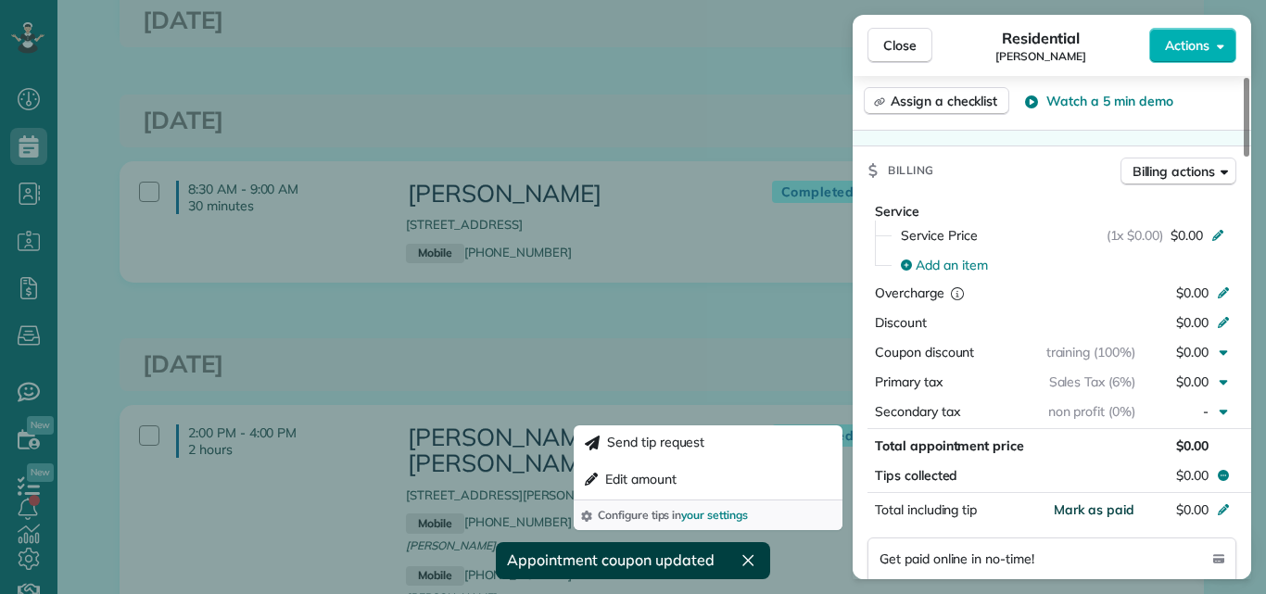
click at [1124, 508] on span "Mark as paid" at bounding box center [1094, 509] width 81 height 17
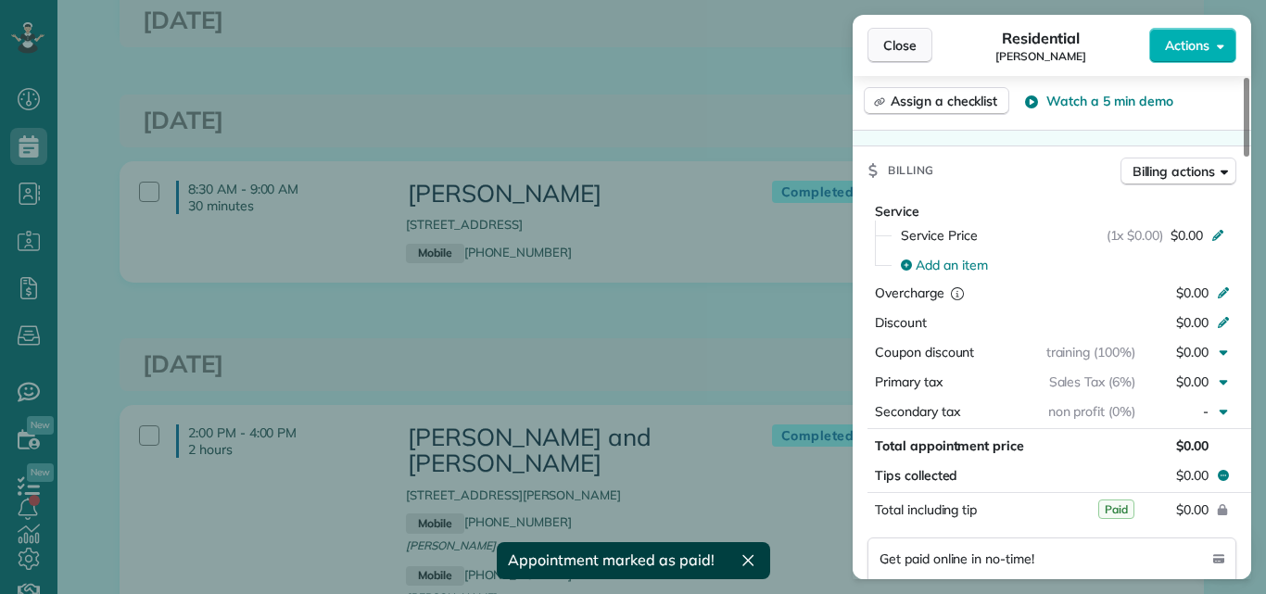
click at [896, 41] on span "Close" at bounding box center [899, 45] width 33 height 19
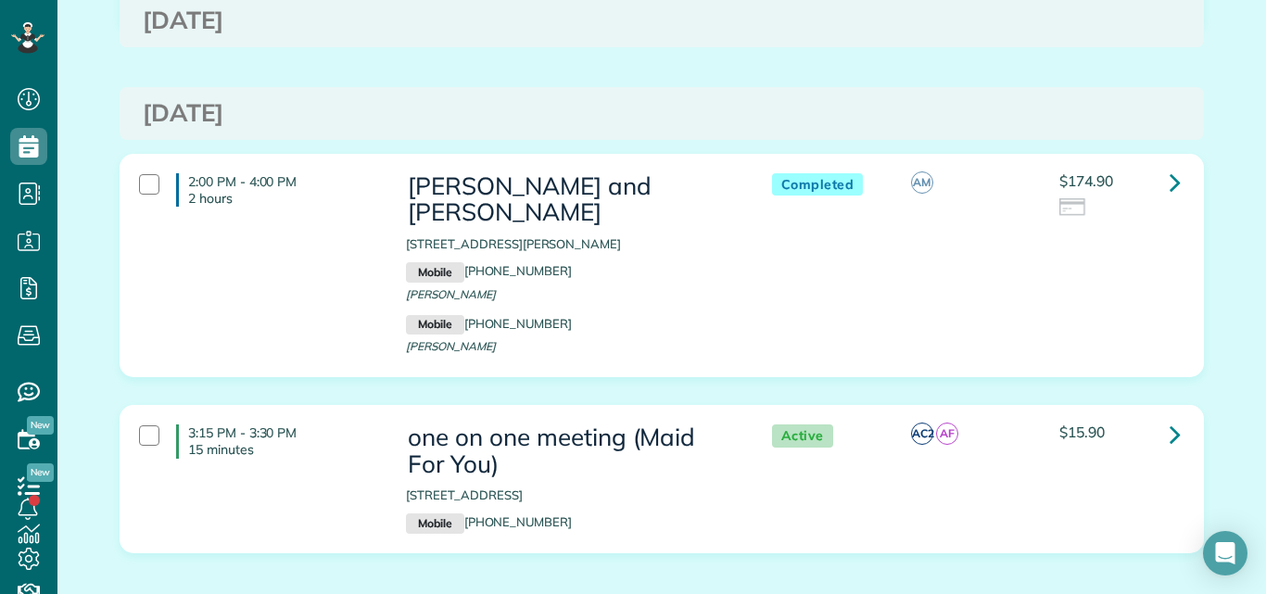
scroll to position [703, 0]
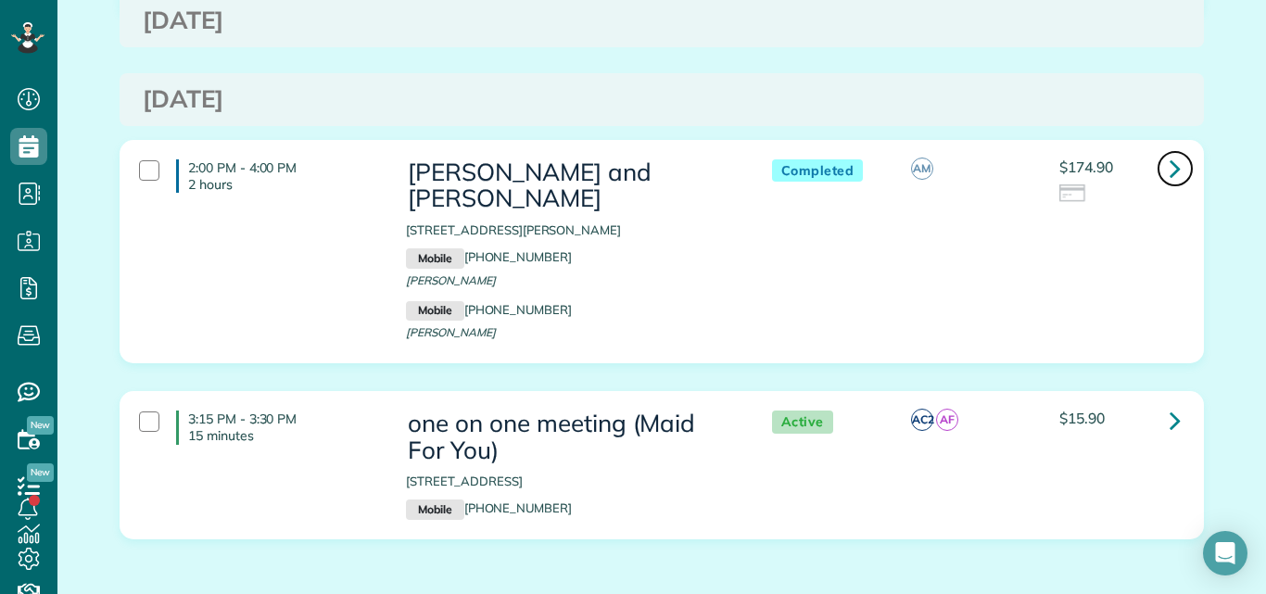
click at [1170, 164] on icon at bounding box center [1174, 168] width 11 height 32
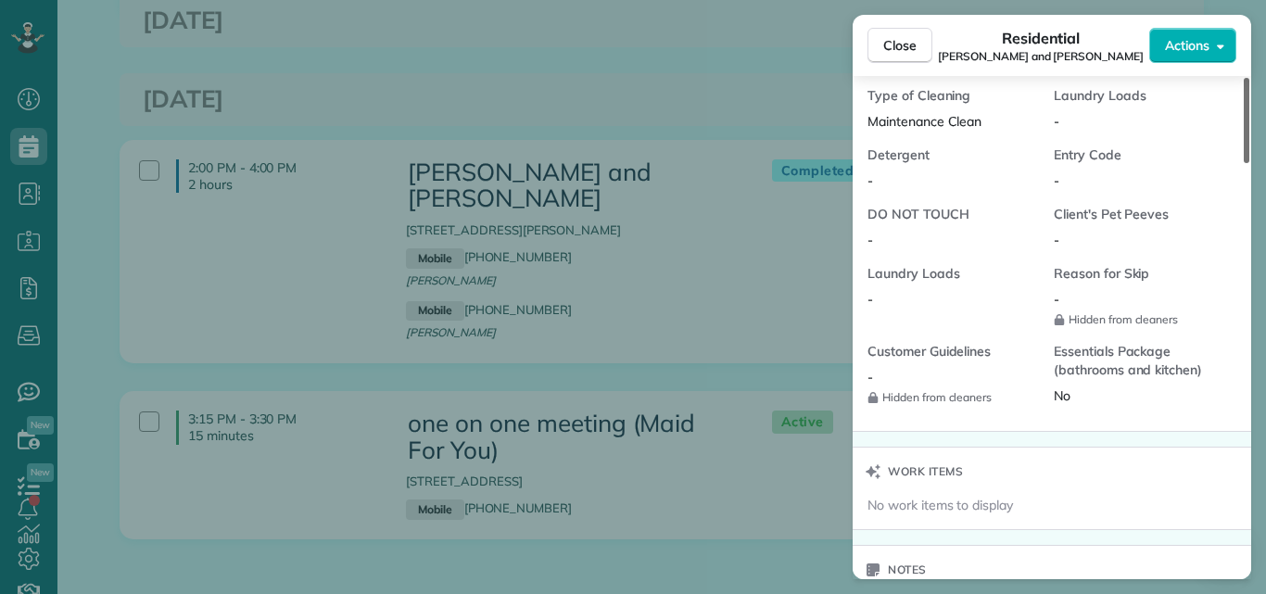
scroll to position [1706, 0]
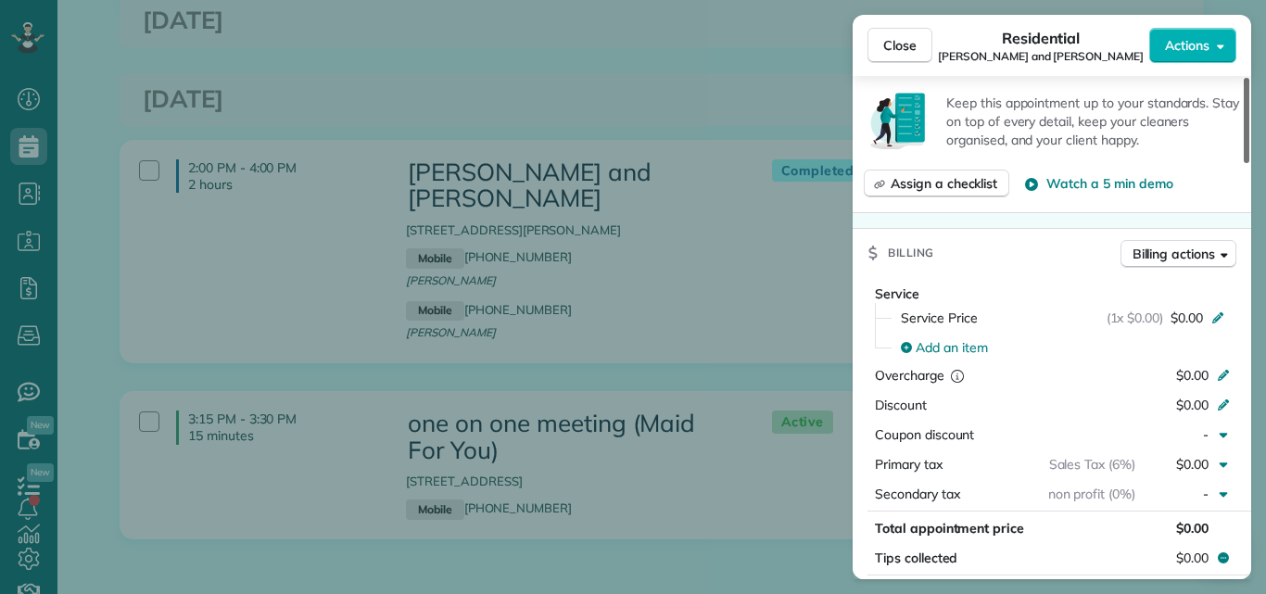
drag, startPoint x: 1244, startPoint y: 100, endPoint x: 1265, endPoint y: 251, distance: 152.4
click at [1249, 163] on div at bounding box center [1246, 120] width 6 height 85
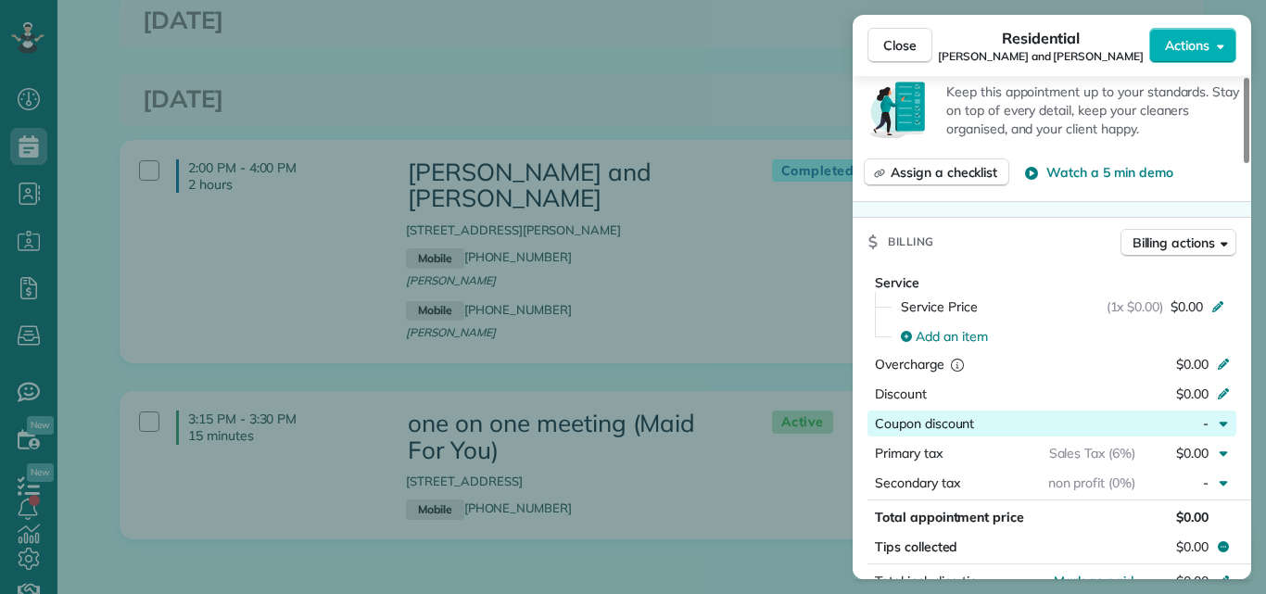
click at [1098, 420] on div "button" at bounding box center [1054, 423] width 161 height 19
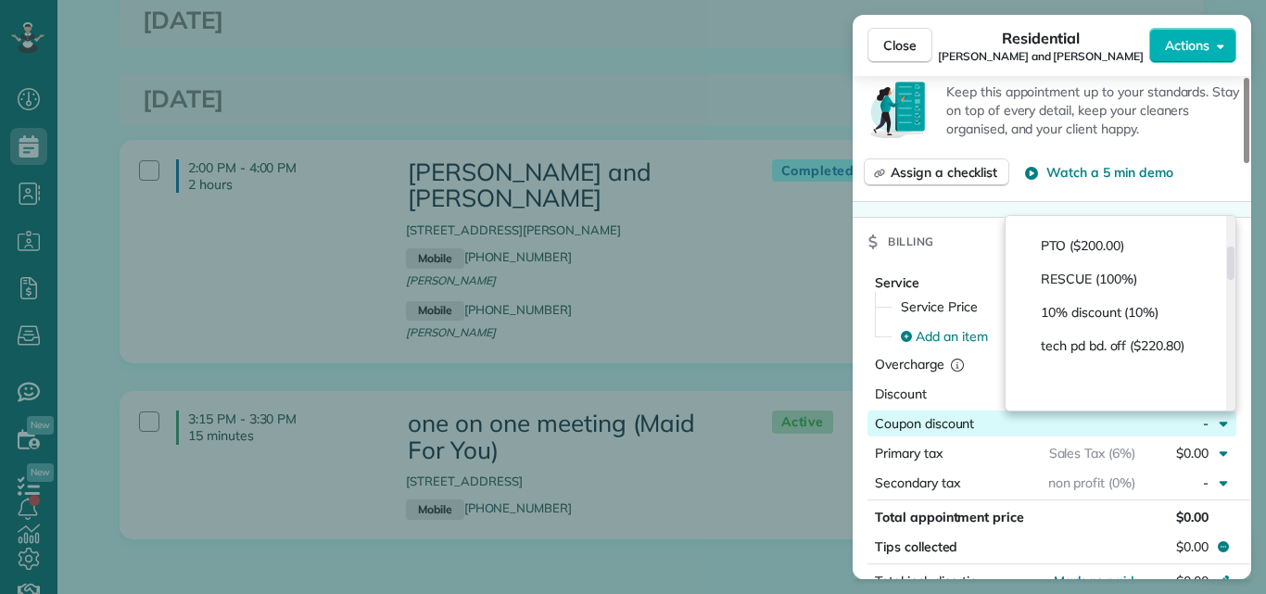
scroll to position [142, 0]
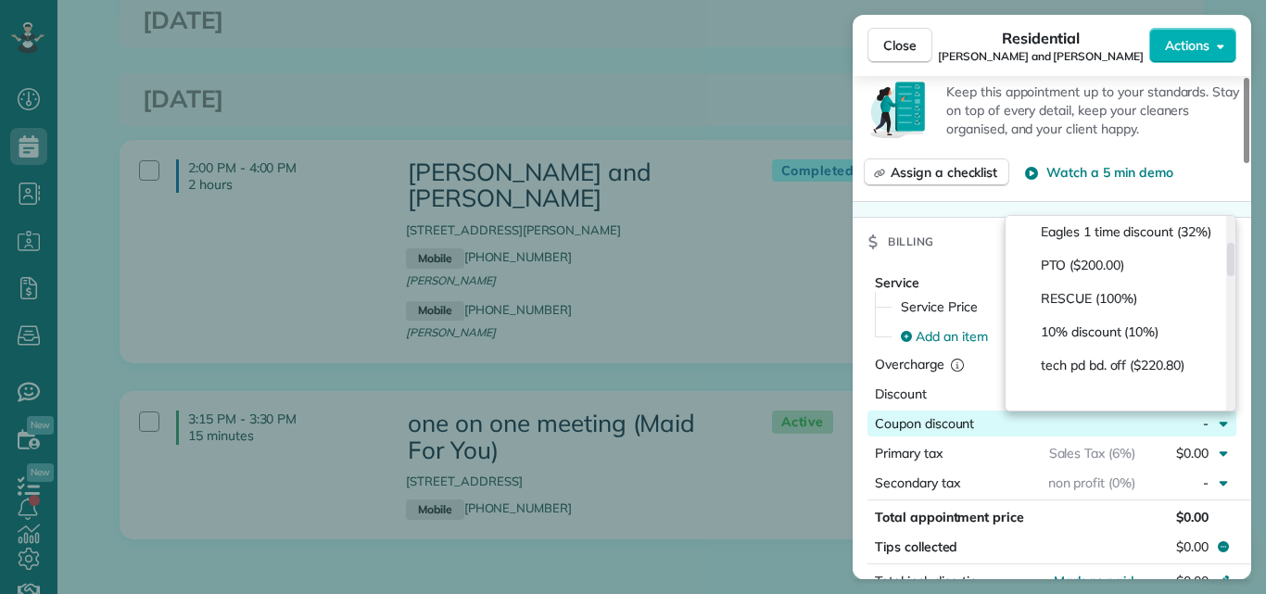
drag, startPoint x: 1231, startPoint y: 233, endPoint x: 1227, endPoint y: 258, distance: 25.3
click at [1227, 258] on div at bounding box center [1230, 259] width 7 height 33
click at [1129, 308] on span "RESCUE (100%)" at bounding box center [1089, 298] width 96 height 19
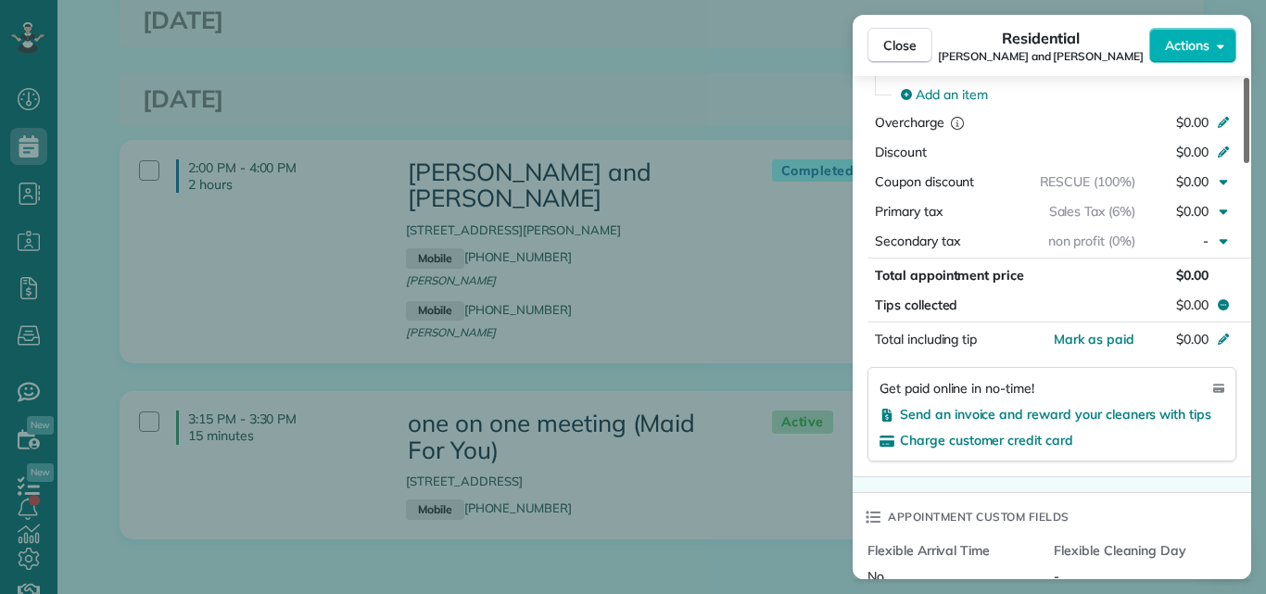
scroll to position [1178, 0]
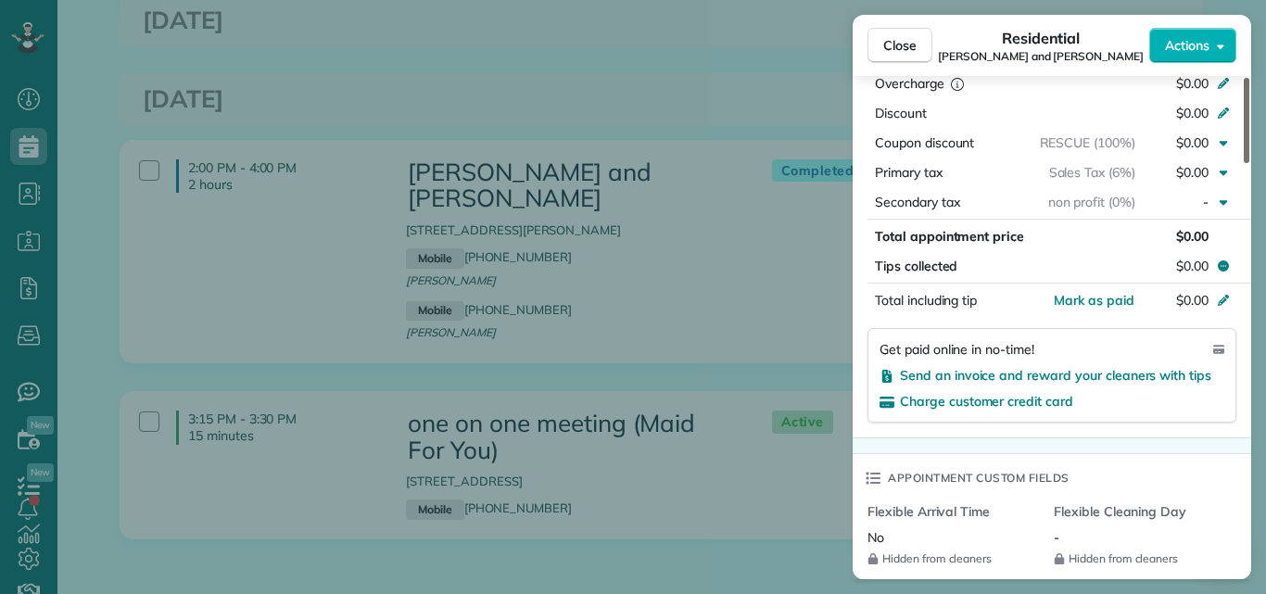
drag, startPoint x: 1248, startPoint y: 266, endPoint x: 1251, endPoint y: 313, distance: 47.3
click at [1249, 163] on div at bounding box center [1246, 120] width 6 height 85
click at [1120, 297] on span "Mark as paid" at bounding box center [1094, 300] width 81 height 17
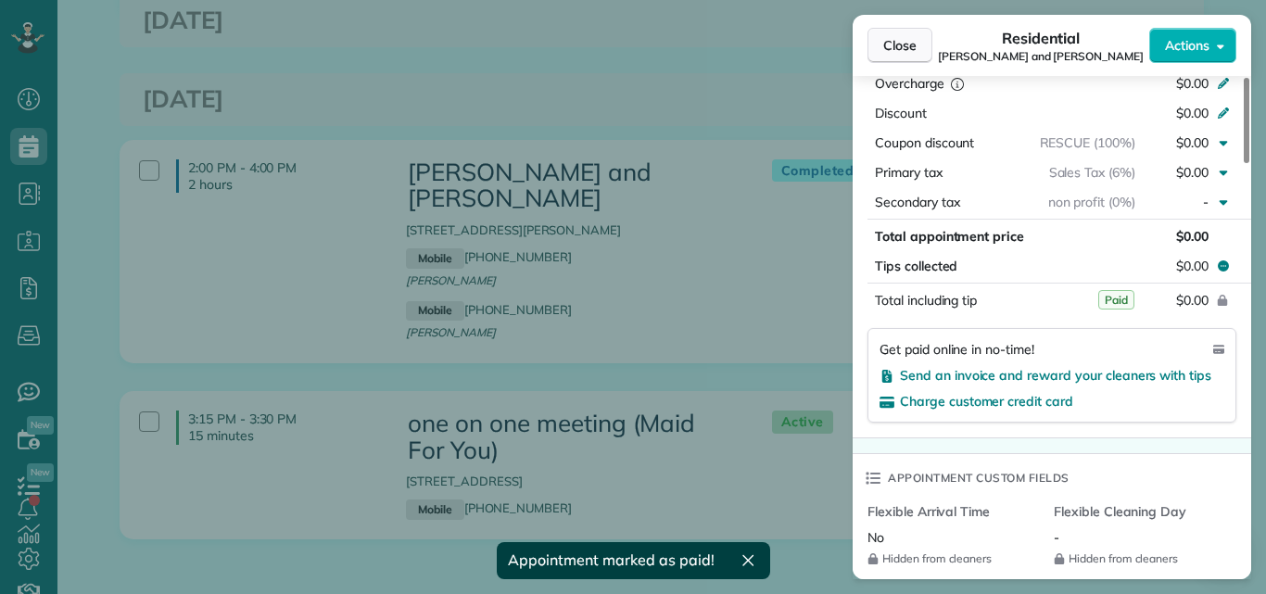
click at [904, 34] on button "Close" at bounding box center [899, 45] width 65 height 35
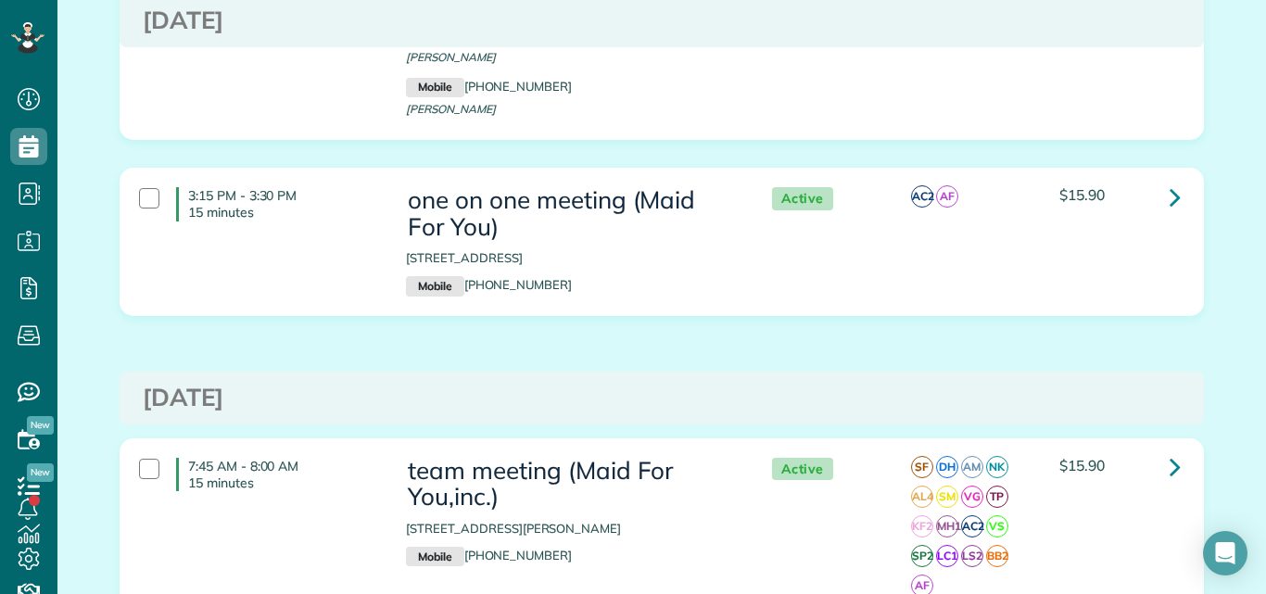
scroll to position [975, 0]
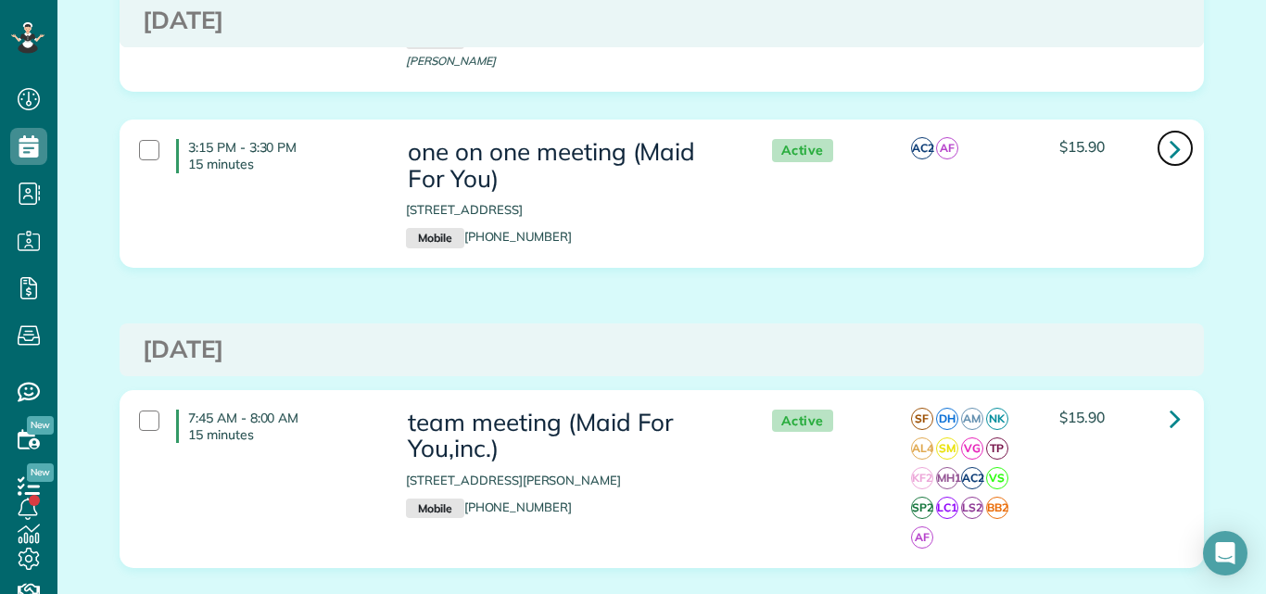
click at [1169, 133] on icon at bounding box center [1174, 149] width 11 height 32
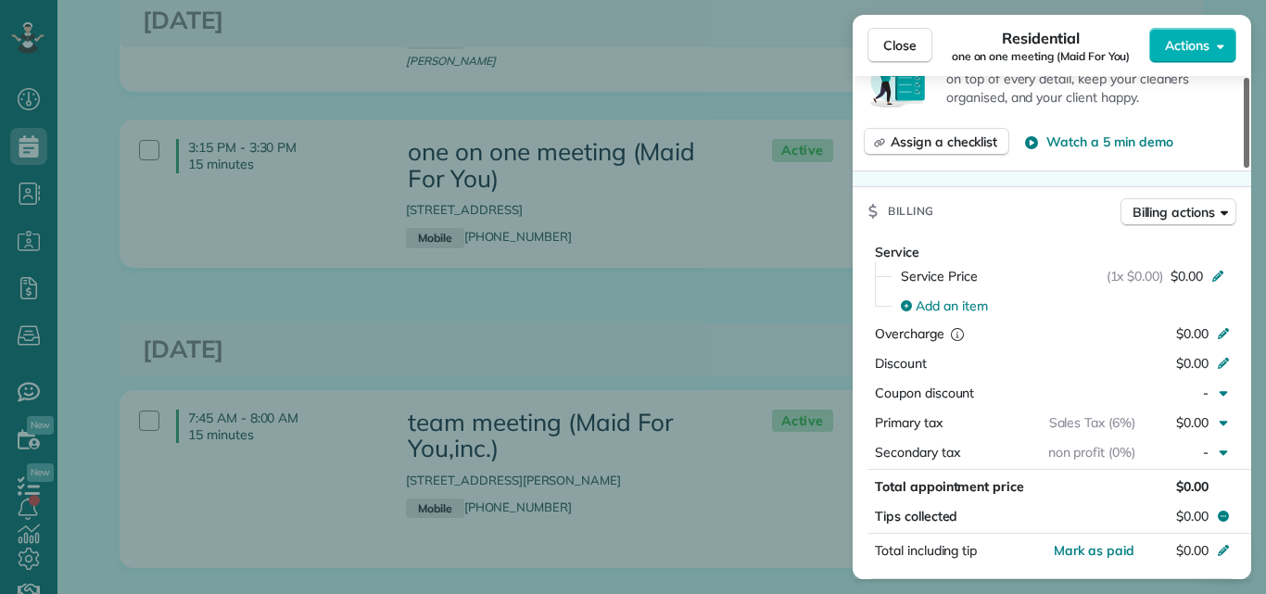
scroll to position [808, 0]
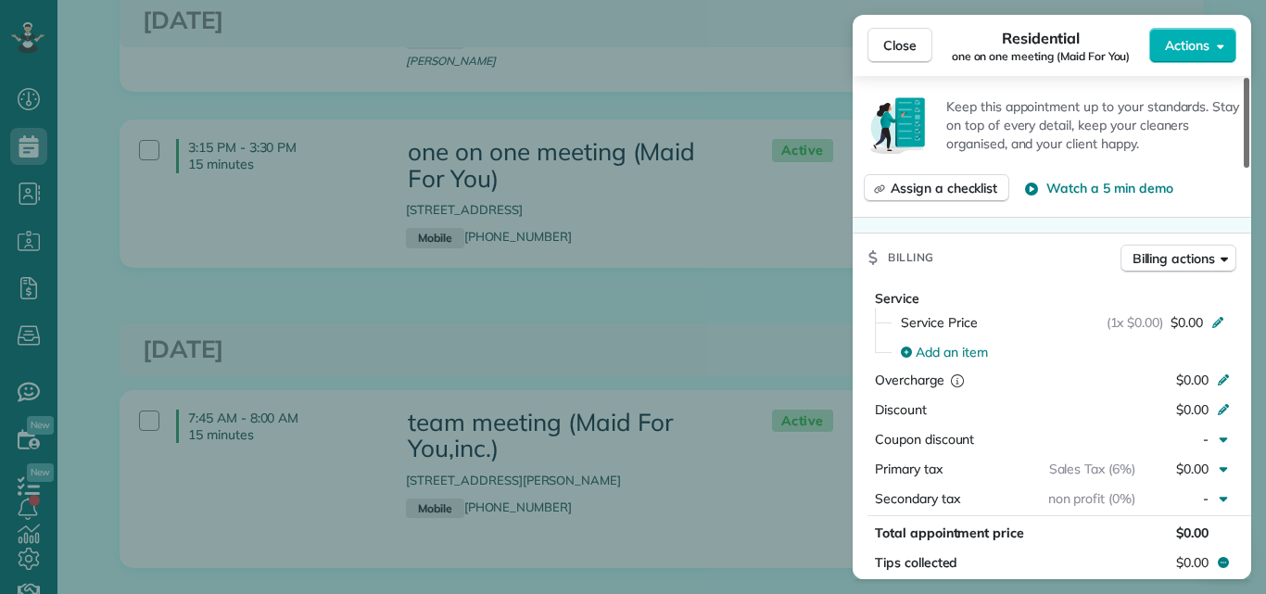
drag, startPoint x: 1243, startPoint y: 117, endPoint x: 1260, endPoint y: 260, distance: 144.7
click at [1249, 168] on div at bounding box center [1246, 123] width 6 height 90
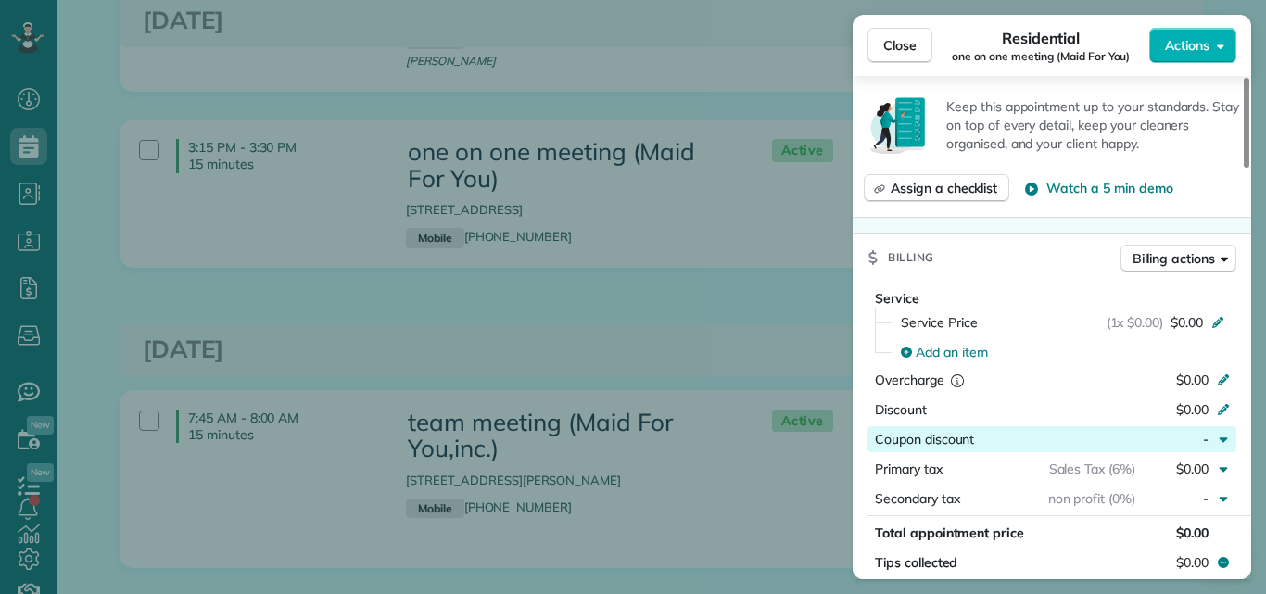
click at [1097, 428] on button "Coupon discount -" at bounding box center [1051, 439] width 369 height 26
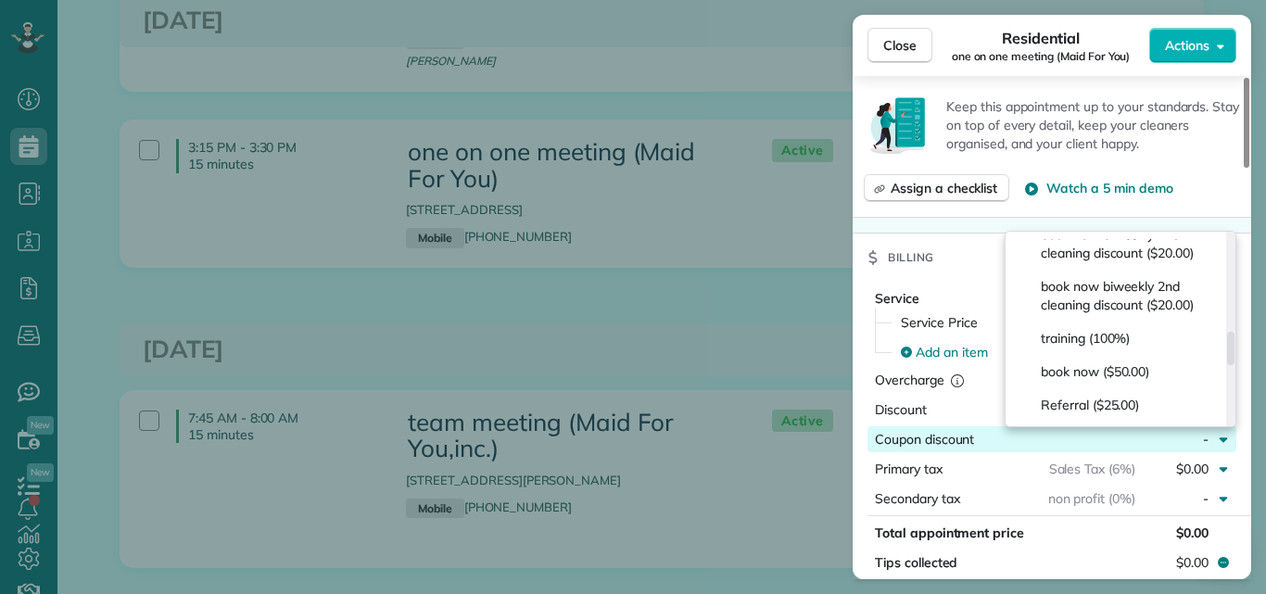
drag, startPoint x: 1231, startPoint y: 253, endPoint x: 1240, endPoint y: 355, distance: 102.3
click at [1234, 355] on div at bounding box center [1230, 348] width 7 height 33
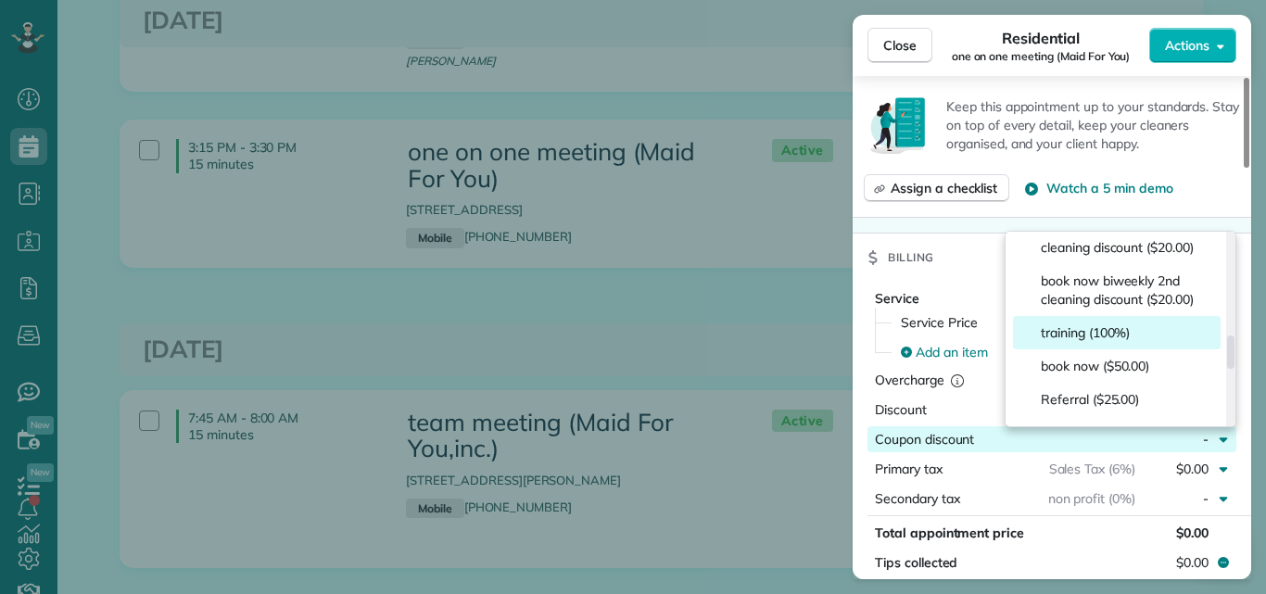
click at [1097, 342] on span "training (100%)" at bounding box center [1085, 332] width 89 height 19
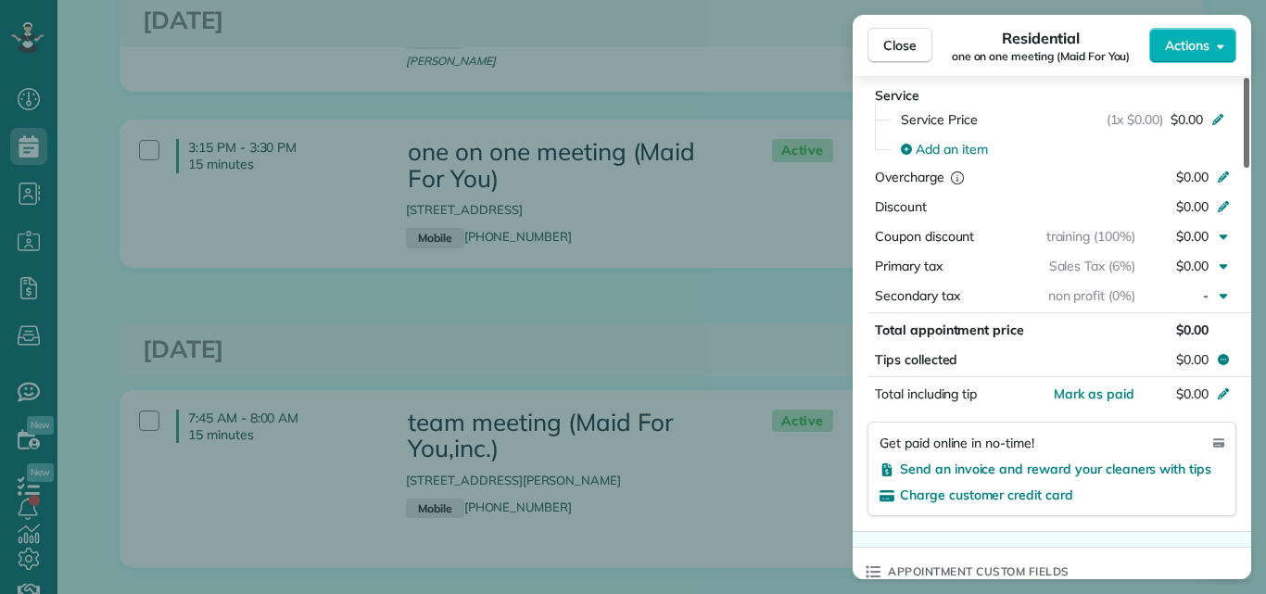
drag, startPoint x: 1245, startPoint y: 267, endPoint x: 1243, endPoint y: 307, distance: 39.9
click at [1243, 168] on div at bounding box center [1246, 123] width 6 height 90
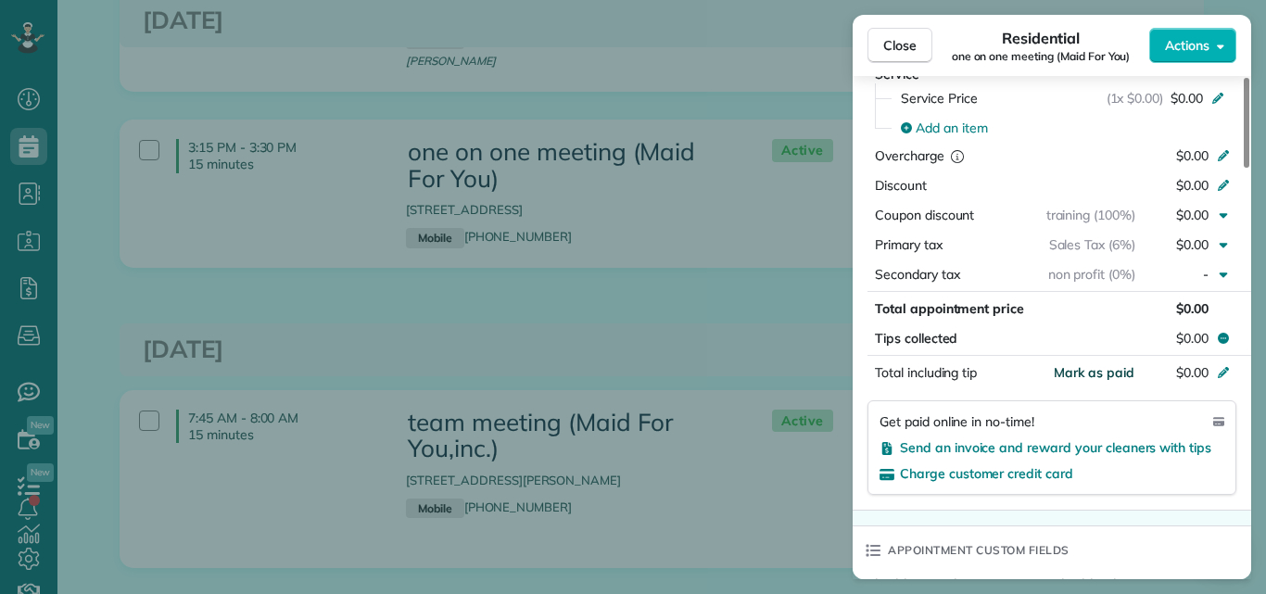
click at [1130, 369] on span "Mark as paid" at bounding box center [1094, 372] width 81 height 17
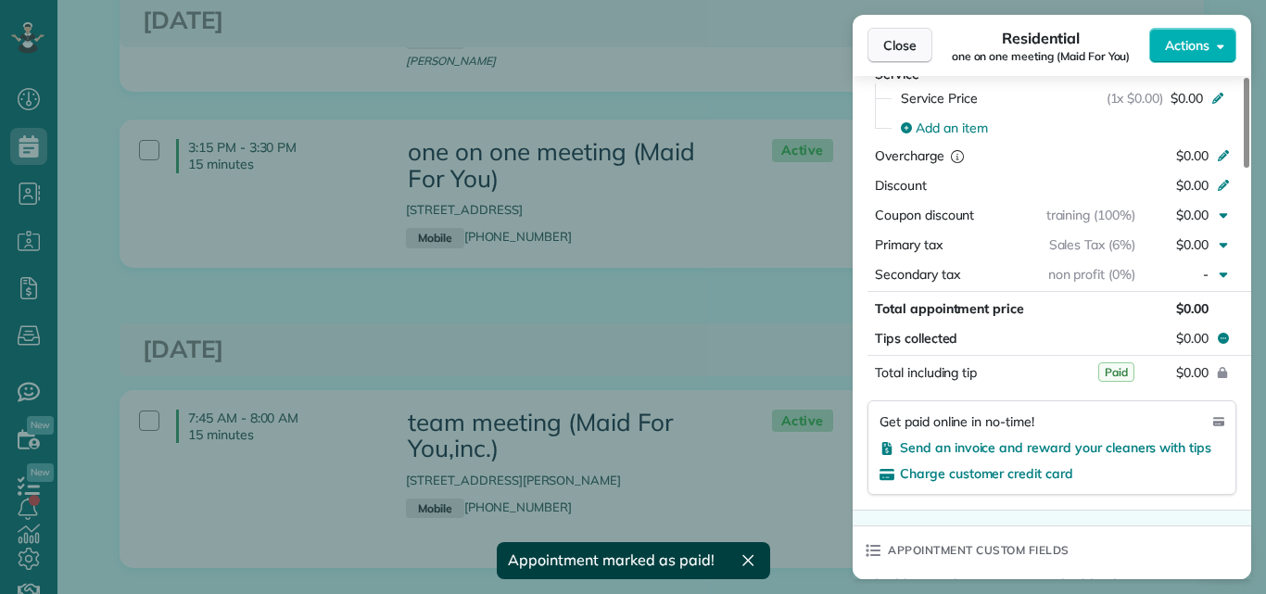
click at [908, 44] on span "Close" at bounding box center [899, 45] width 33 height 19
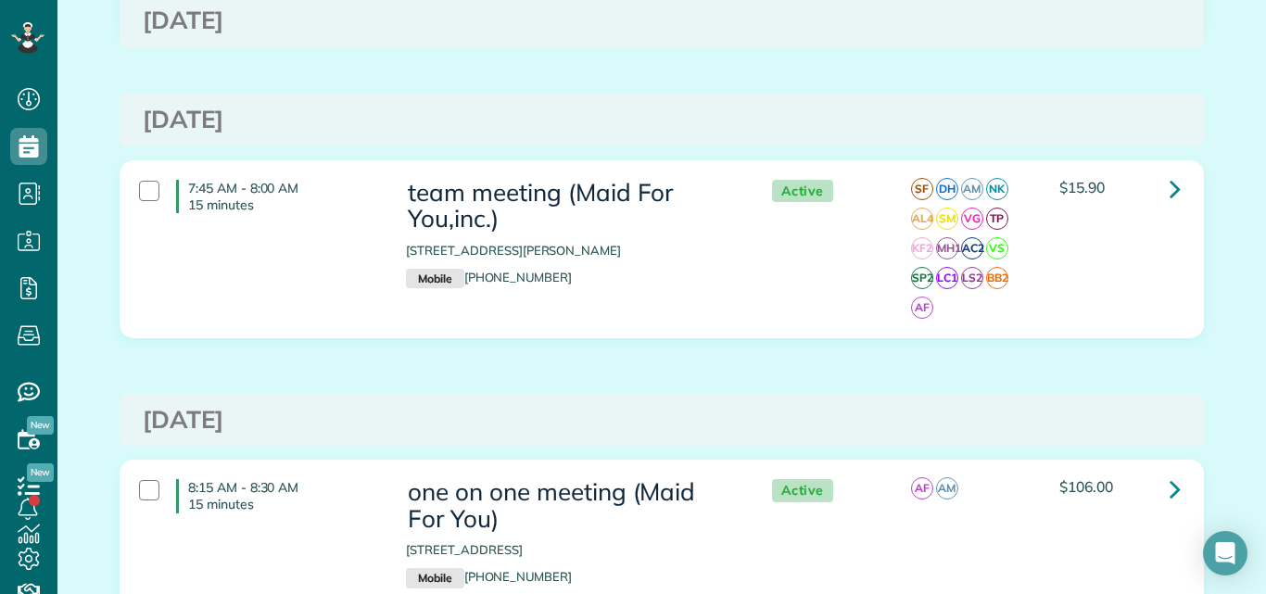
scroll to position [1274, 0]
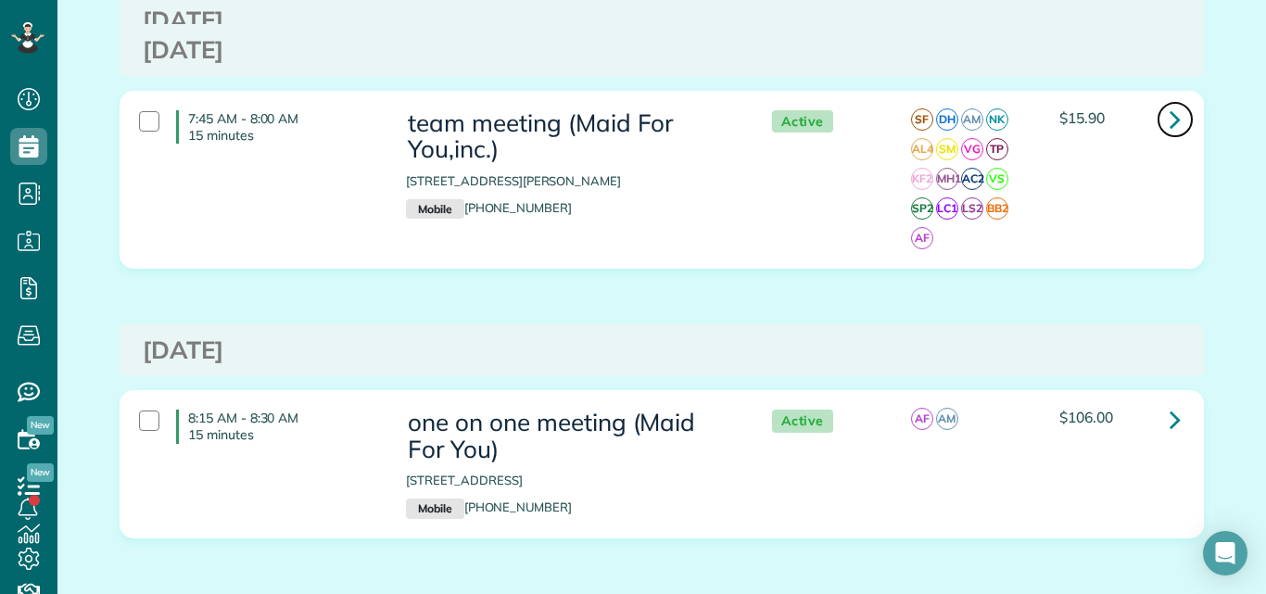
click at [1169, 103] on icon at bounding box center [1174, 119] width 11 height 32
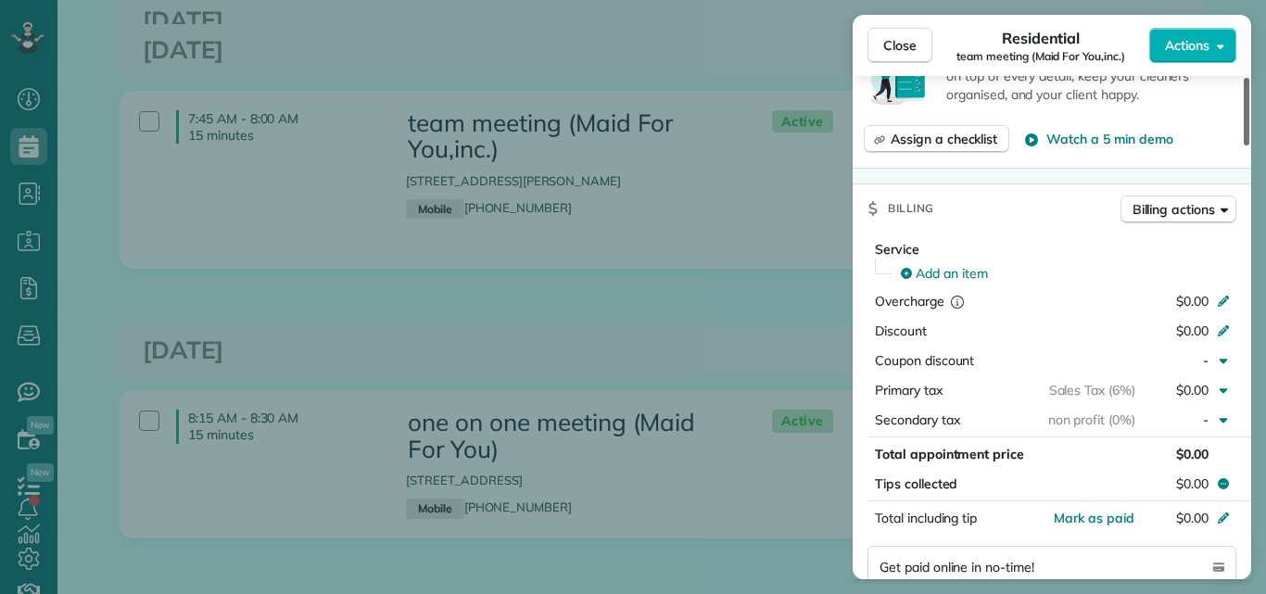
scroll to position [1281, 0]
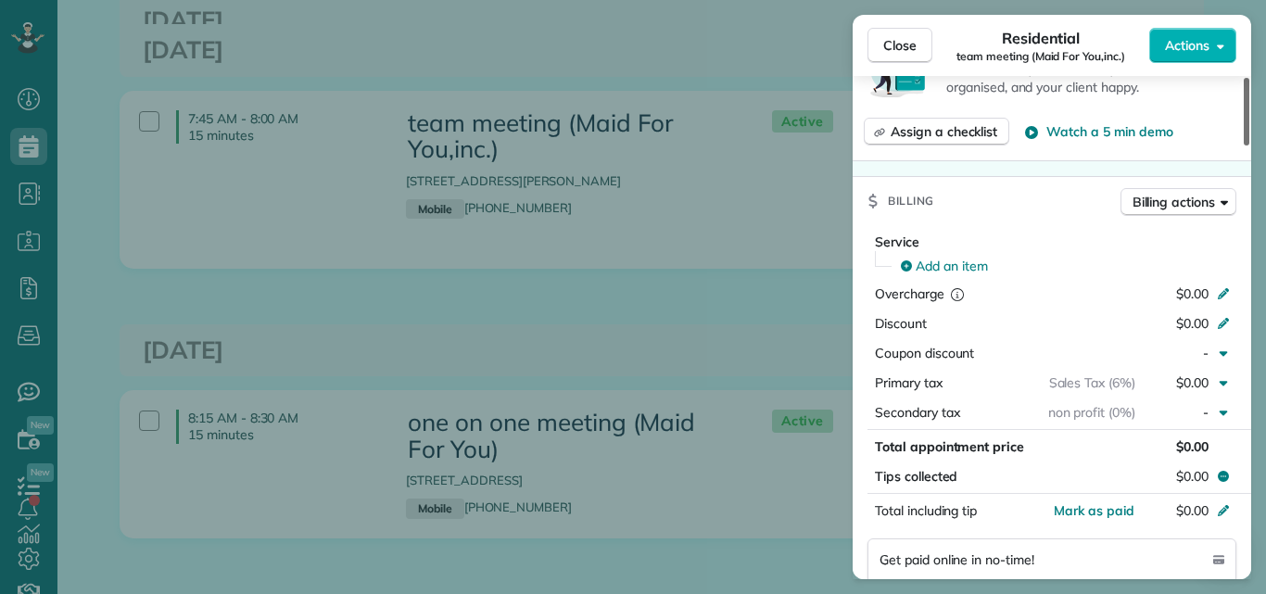
drag, startPoint x: 1244, startPoint y: 119, endPoint x: 1253, endPoint y: 291, distance: 172.5
click at [1249, 145] on div at bounding box center [1246, 112] width 6 height 68
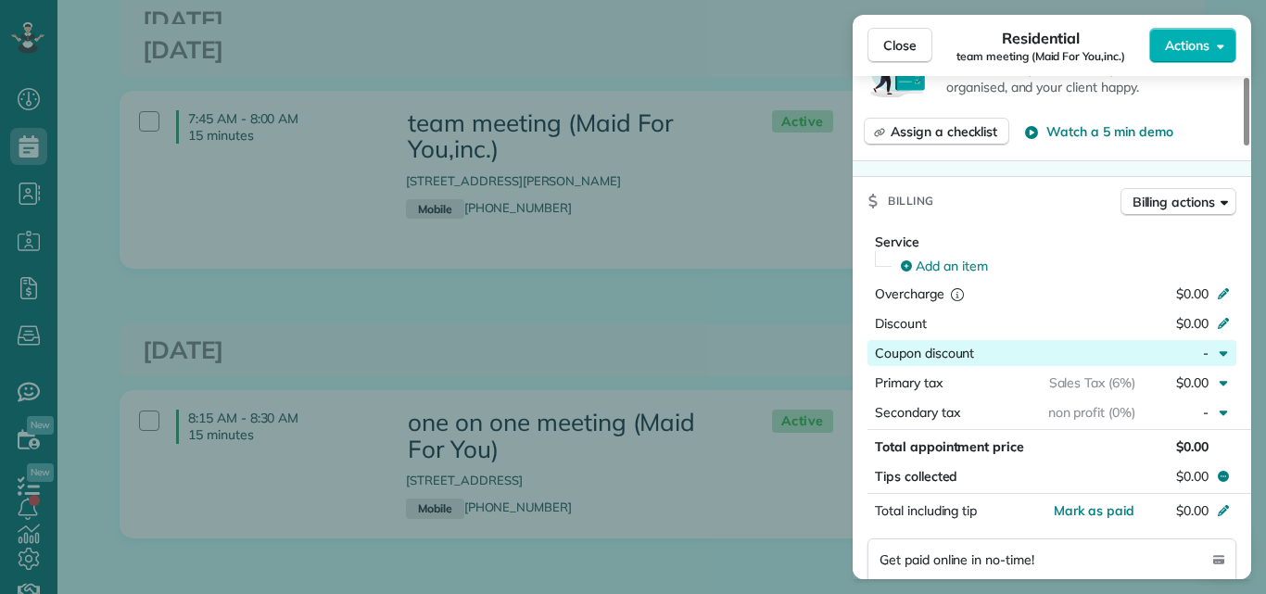
click at [1127, 352] on div "button" at bounding box center [1054, 353] width 161 height 19
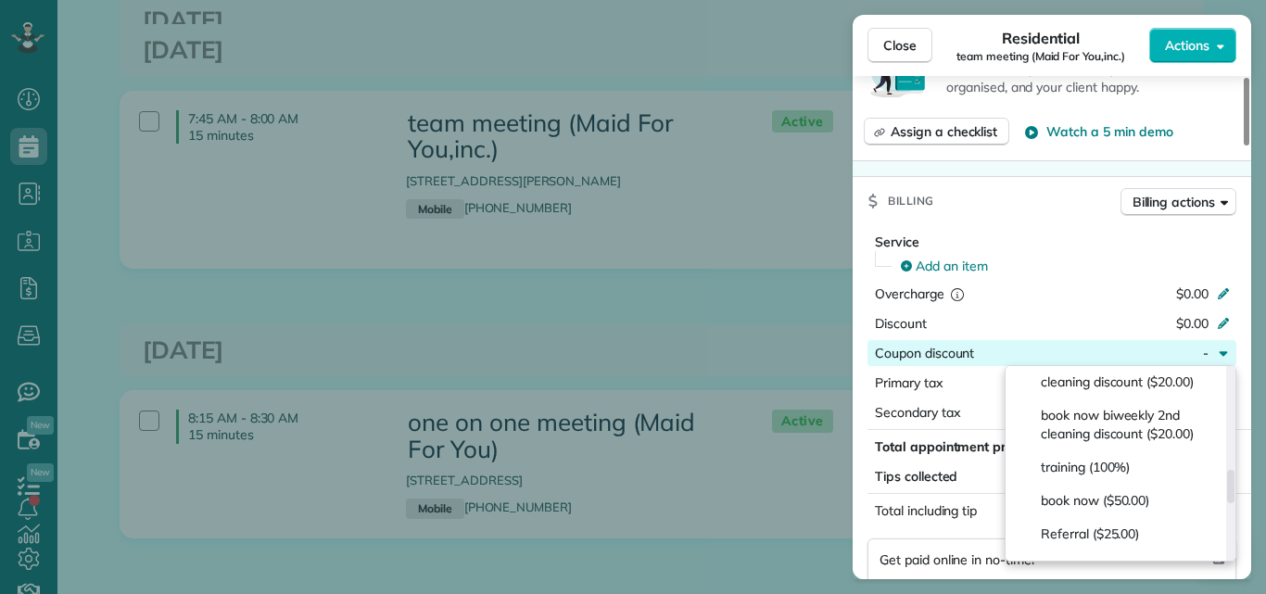
scroll to position [565, 0]
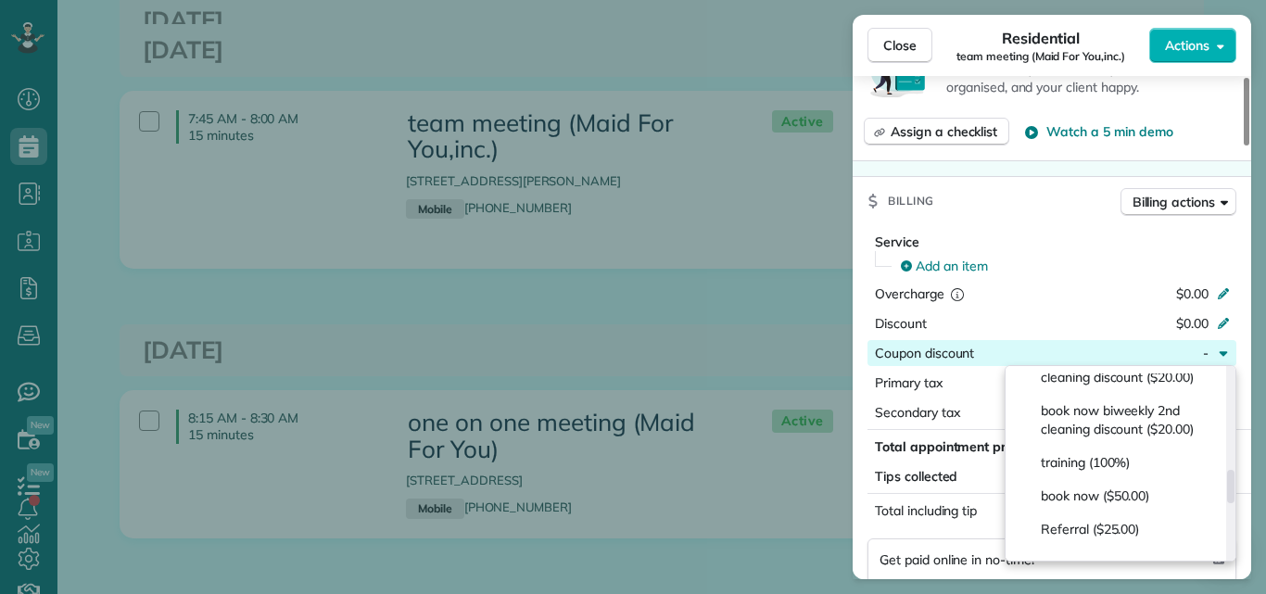
drag, startPoint x: 1230, startPoint y: 384, endPoint x: 1226, endPoint y: 486, distance: 102.9
click at [1227, 486] on div at bounding box center [1230, 486] width 7 height 33
click at [1121, 472] on span "training (100%)" at bounding box center [1085, 462] width 89 height 19
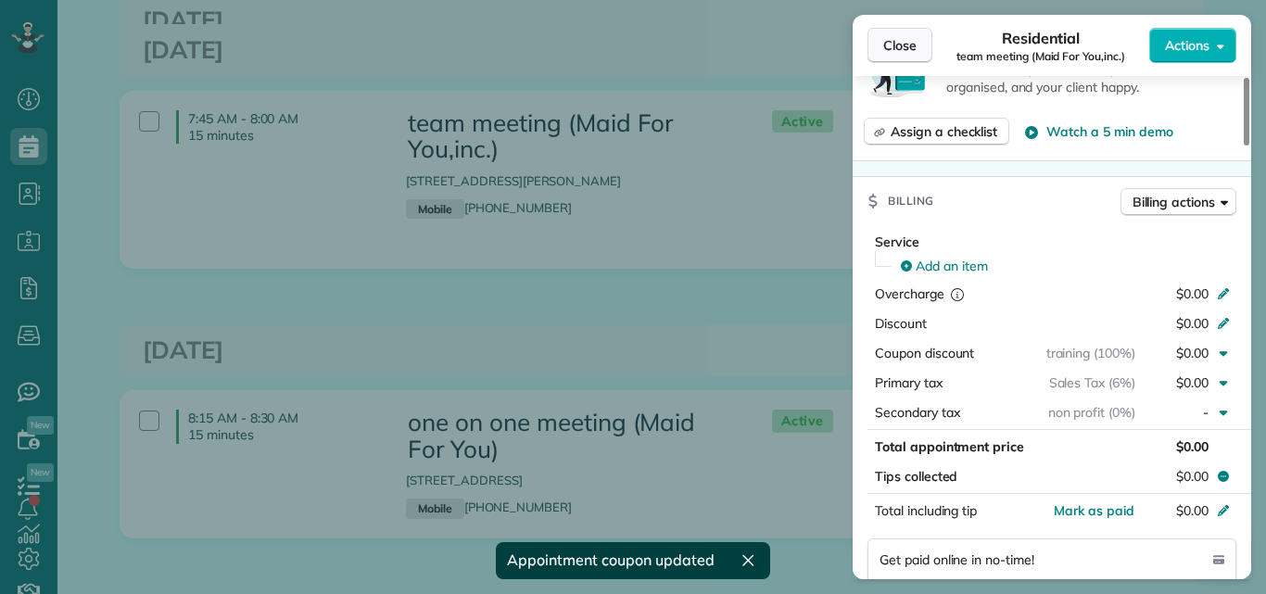
click at [909, 39] on span "Close" at bounding box center [899, 45] width 33 height 19
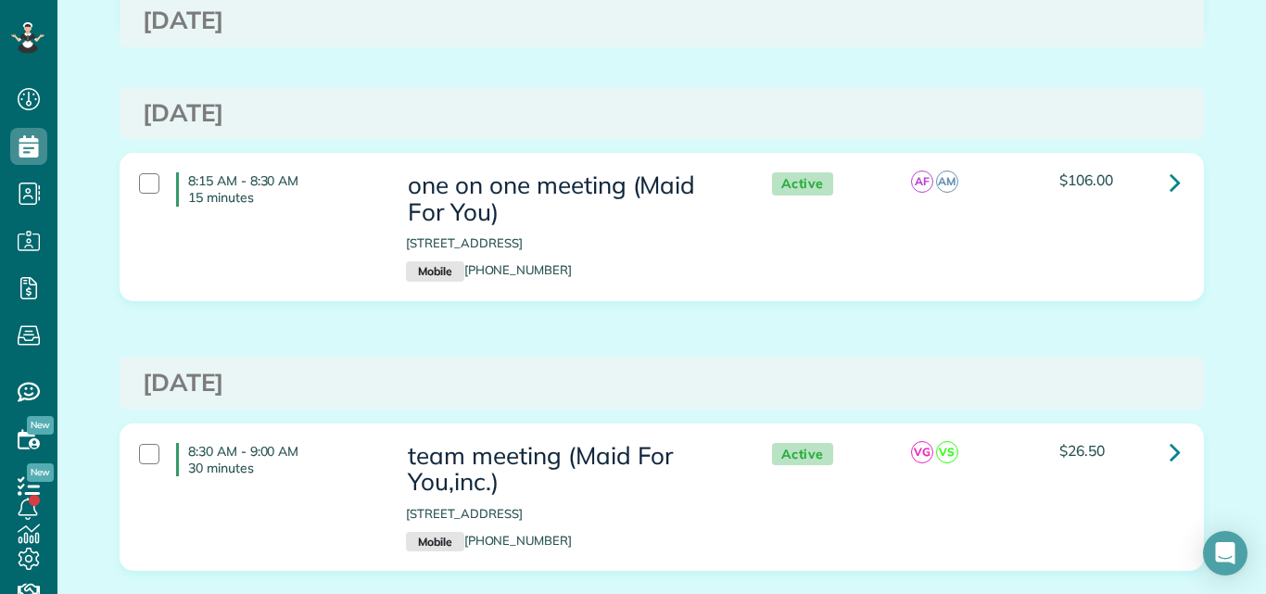
scroll to position [1672, 0]
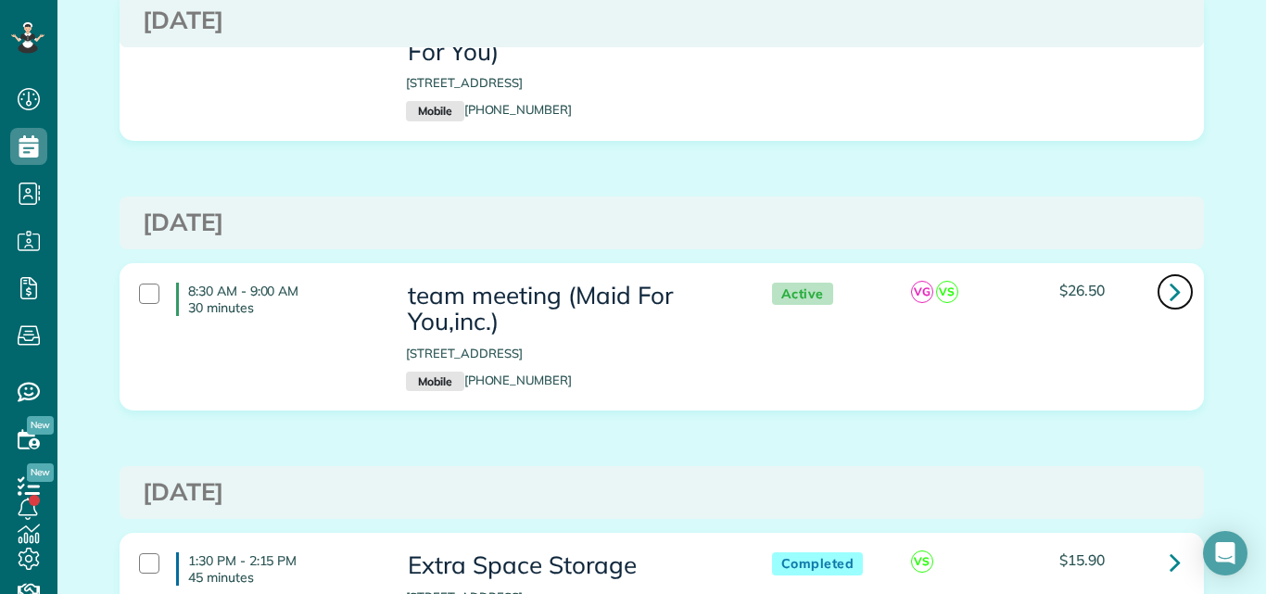
click at [1170, 275] on icon at bounding box center [1174, 291] width 11 height 32
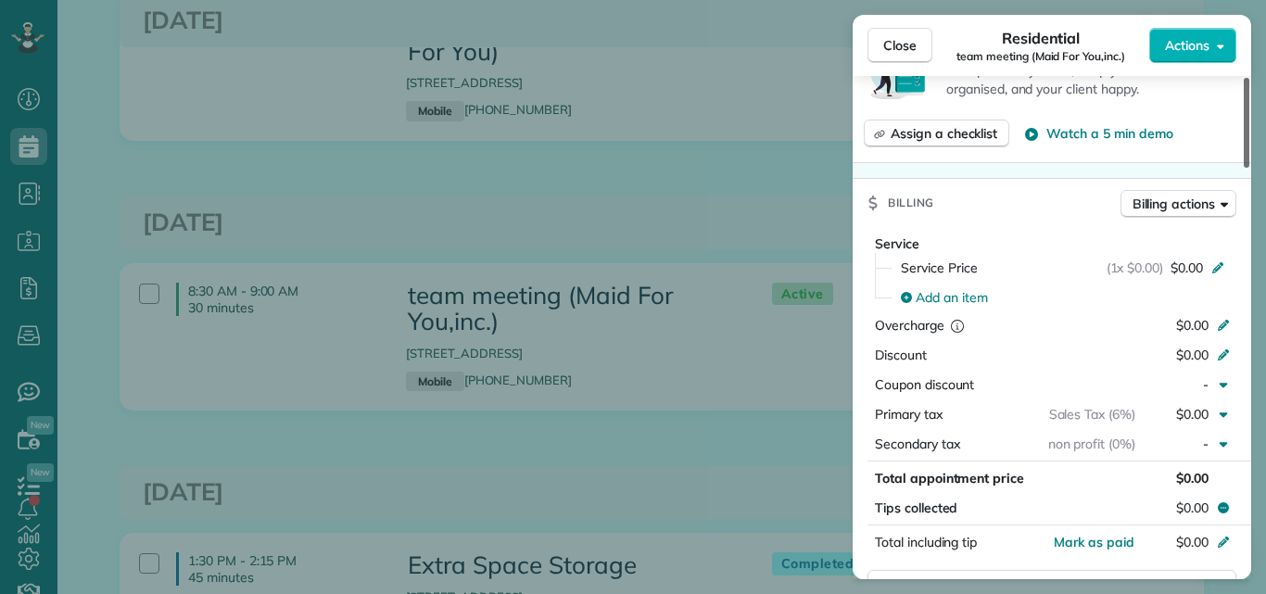
scroll to position [819, 0]
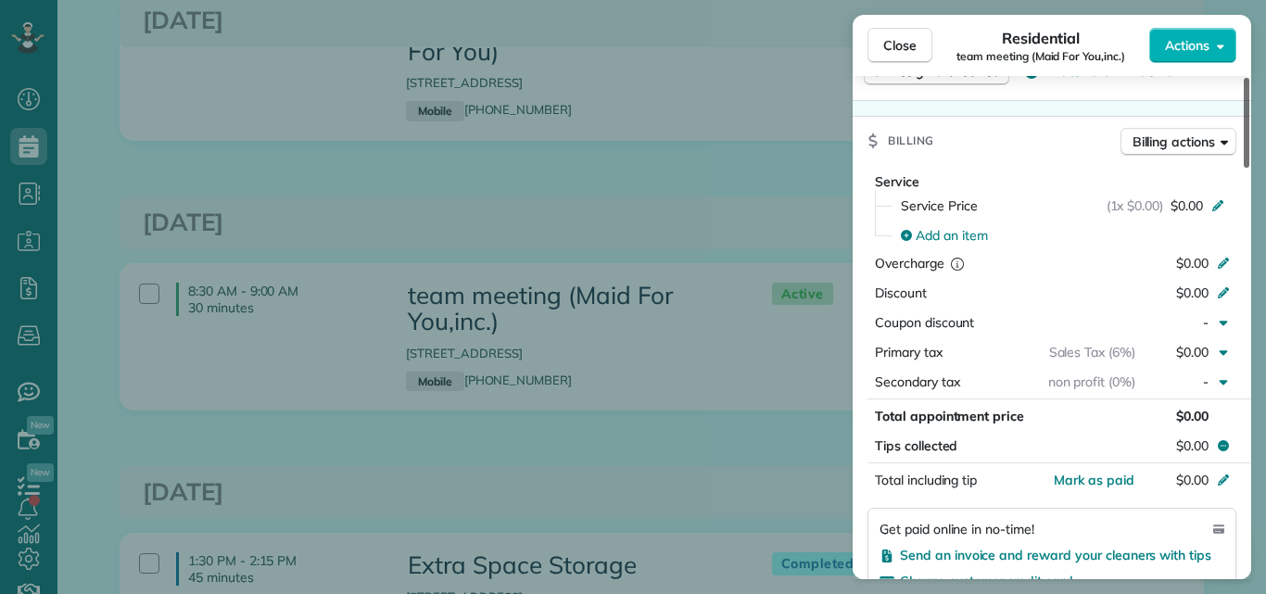
drag, startPoint x: 1245, startPoint y: 138, endPoint x: 1255, endPoint y: 284, distance: 145.8
click at [1249, 168] on div at bounding box center [1246, 123] width 6 height 90
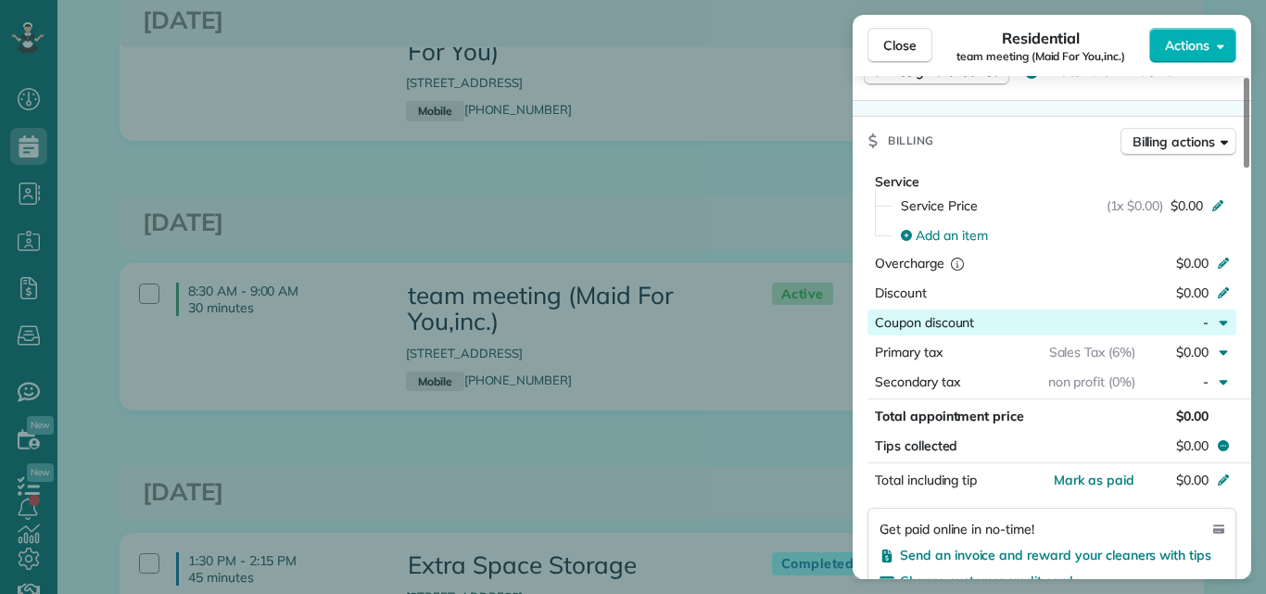
click at [1069, 325] on div "button" at bounding box center [1054, 322] width 161 height 19
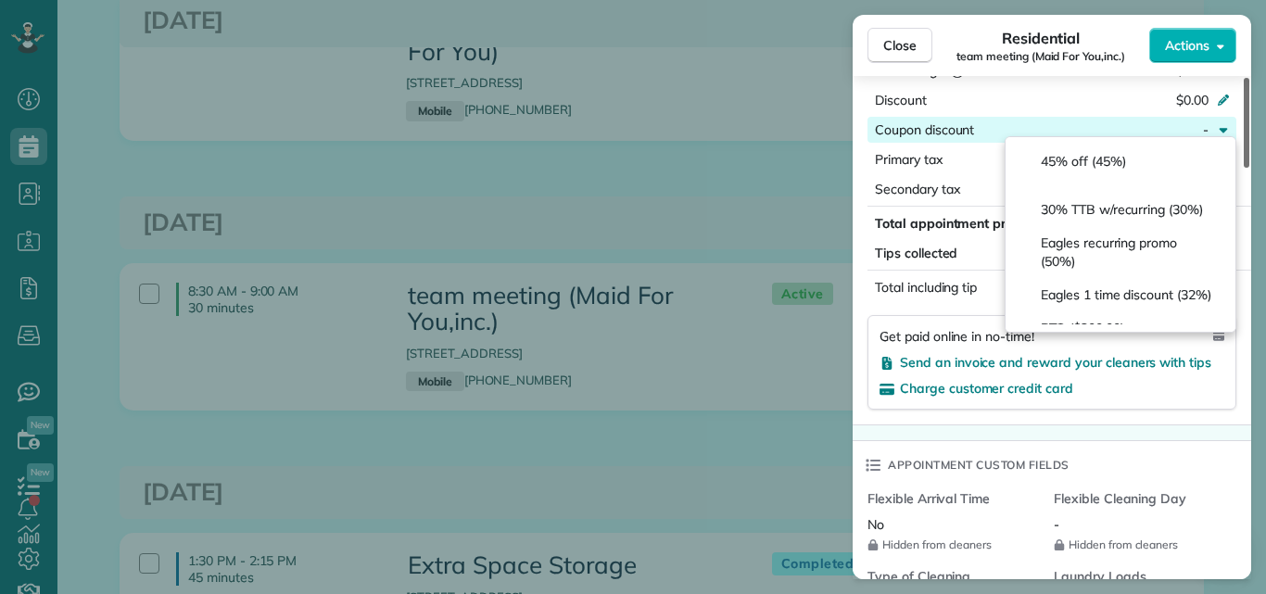
scroll to position [1017, 0]
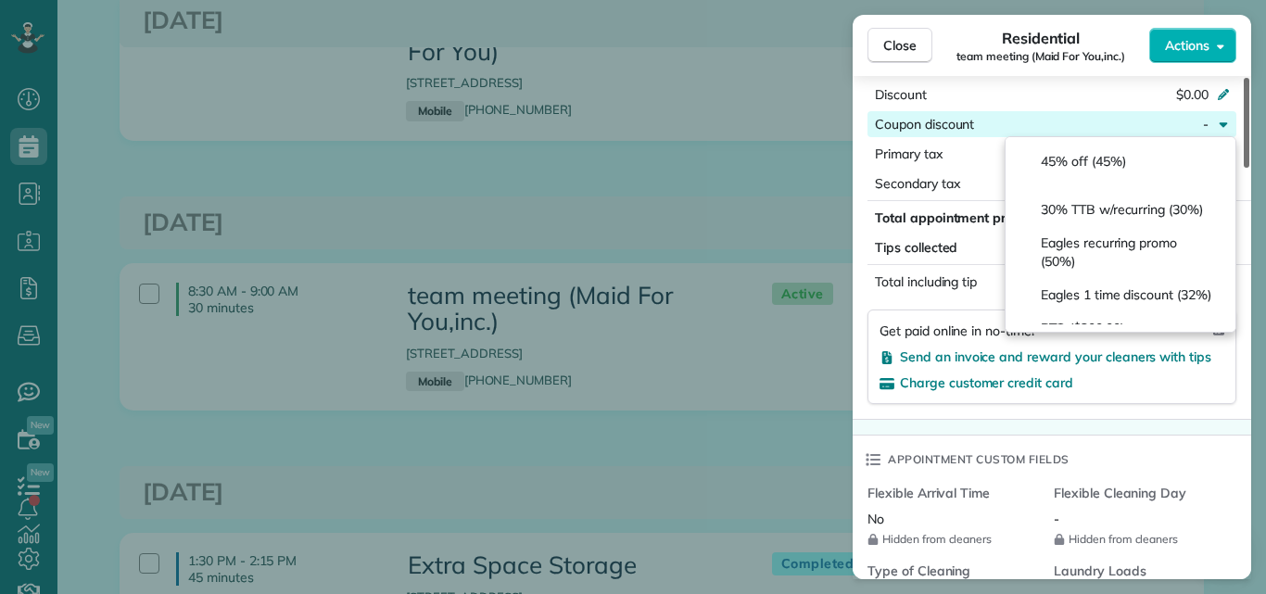
drag, startPoint x: 1246, startPoint y: 268, endPoint x: 1243, endPoint y: 303, distance: 35.4
click at [1243, 168] on div at bounding box center [1246, 123] width 6 height 90
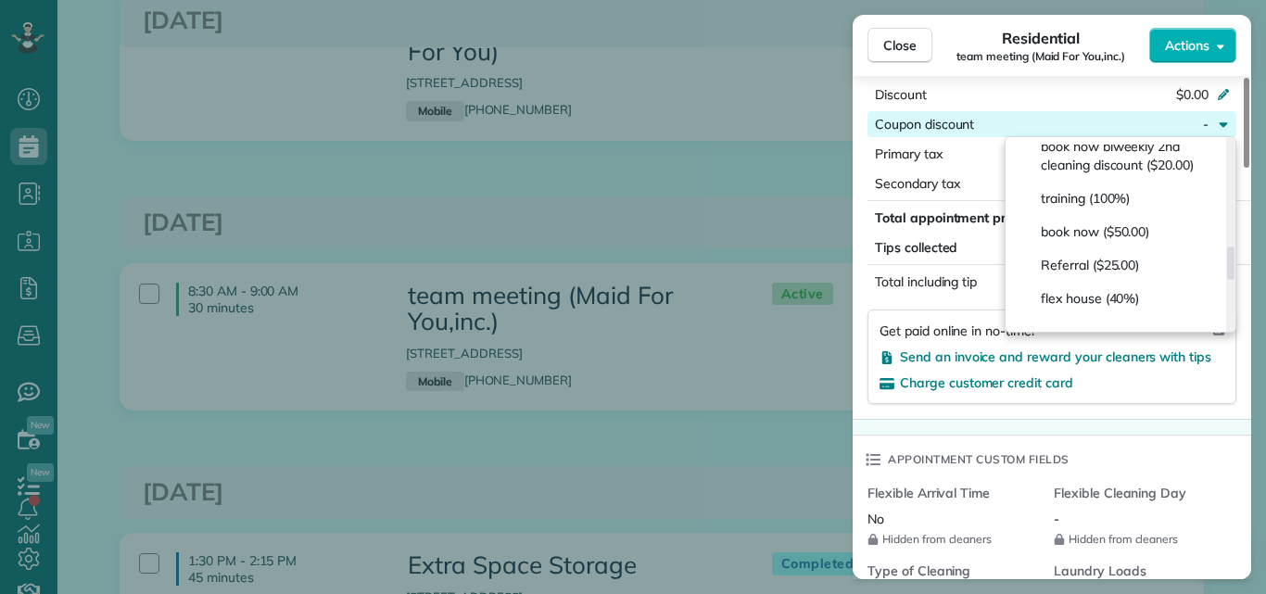
drag, startPoint x: 1228, startPoint y: 160, endPoint x: 1232, endPoint y: 271, distance: 111.3
click at [1232, 271] on div at bounding box center [1230, 262] width 7 height 33
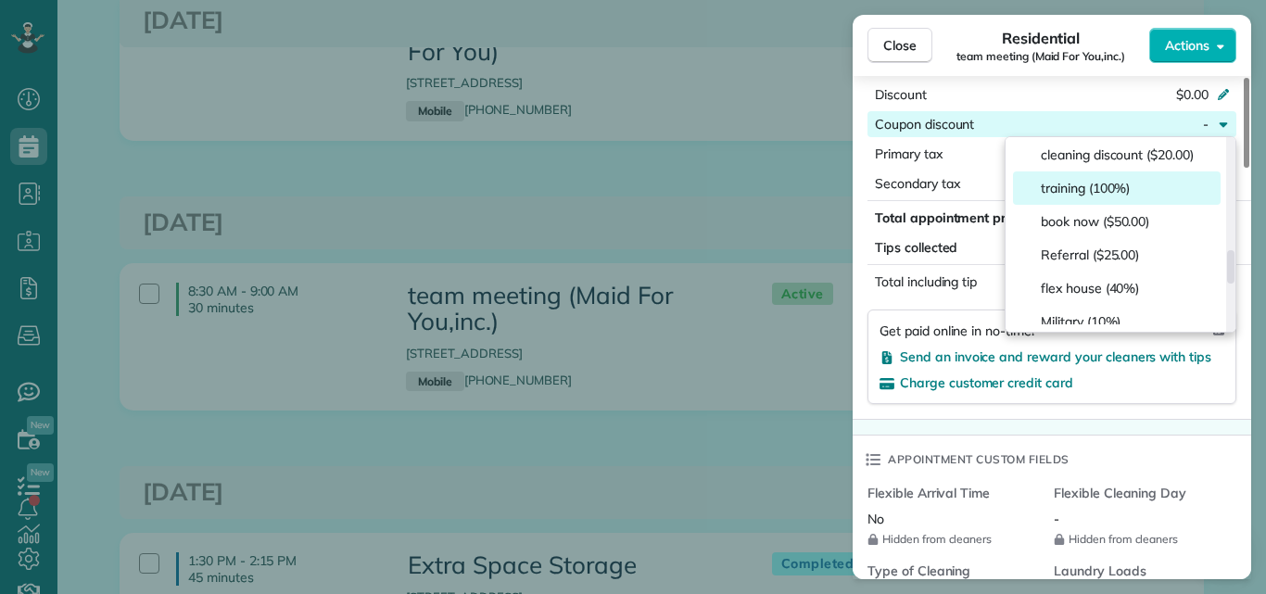
click at [1122, 197] on span "training (100%)" at bounding box center [1085, 188] width 89 height 19
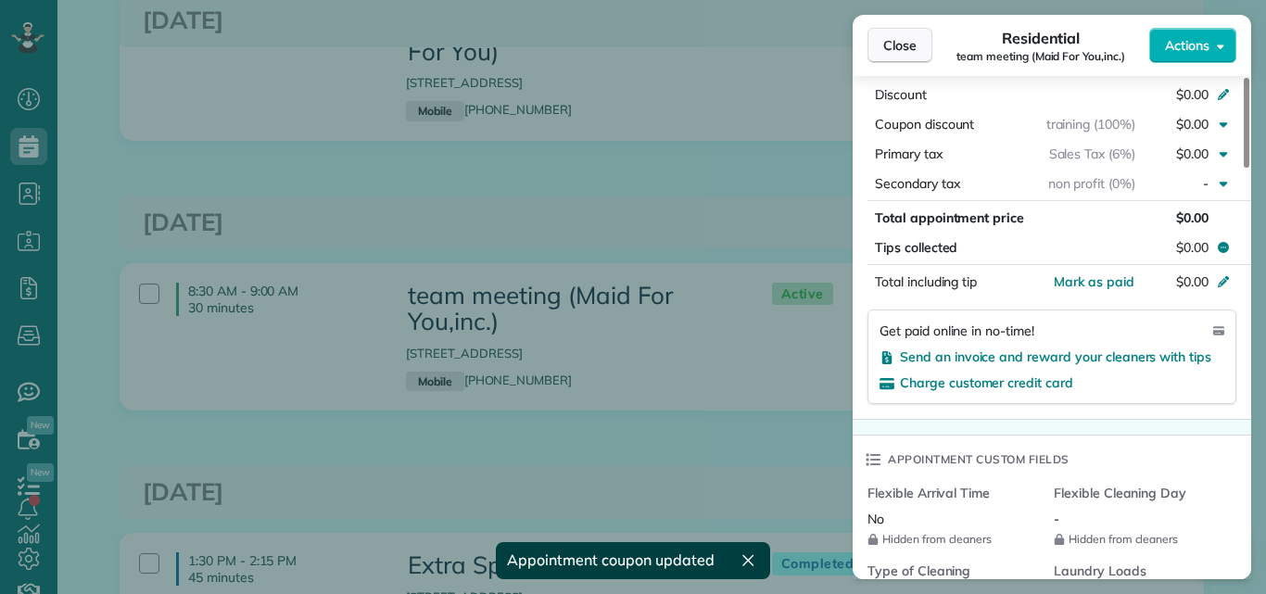
click at [900, 36] on span "Close" at bounding box center [899, 45] width 33 height 19
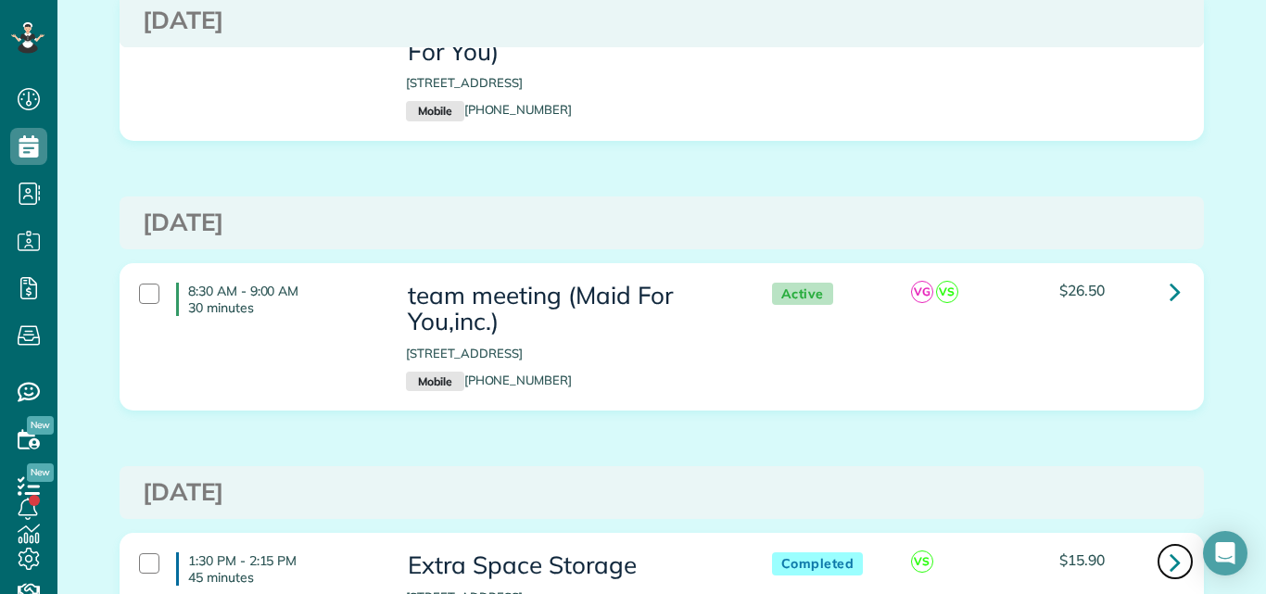
click at [1169, 546] on icon at bounding box center [1174, 562] width 11 height 32
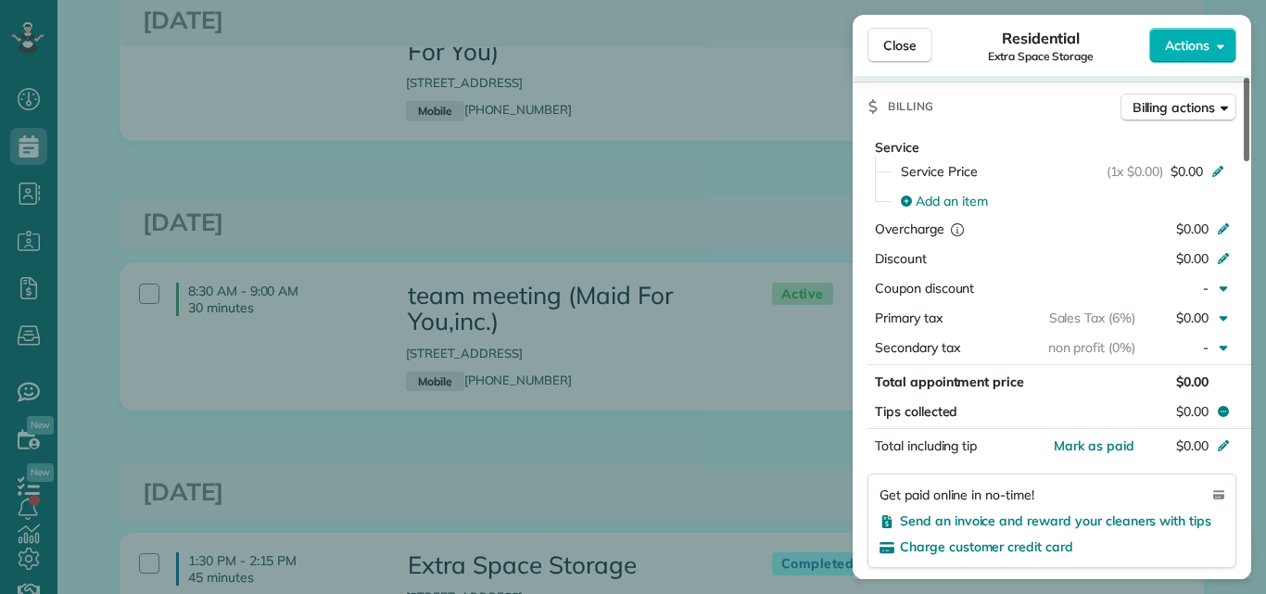
drag, startPoint x: 1245, startPoint y: 143, endPoint x: 1247, endPoint y: 298, distance: 155.7
click at [1247, 161] on div at bounding box center [1246, 119] width 6 height 83
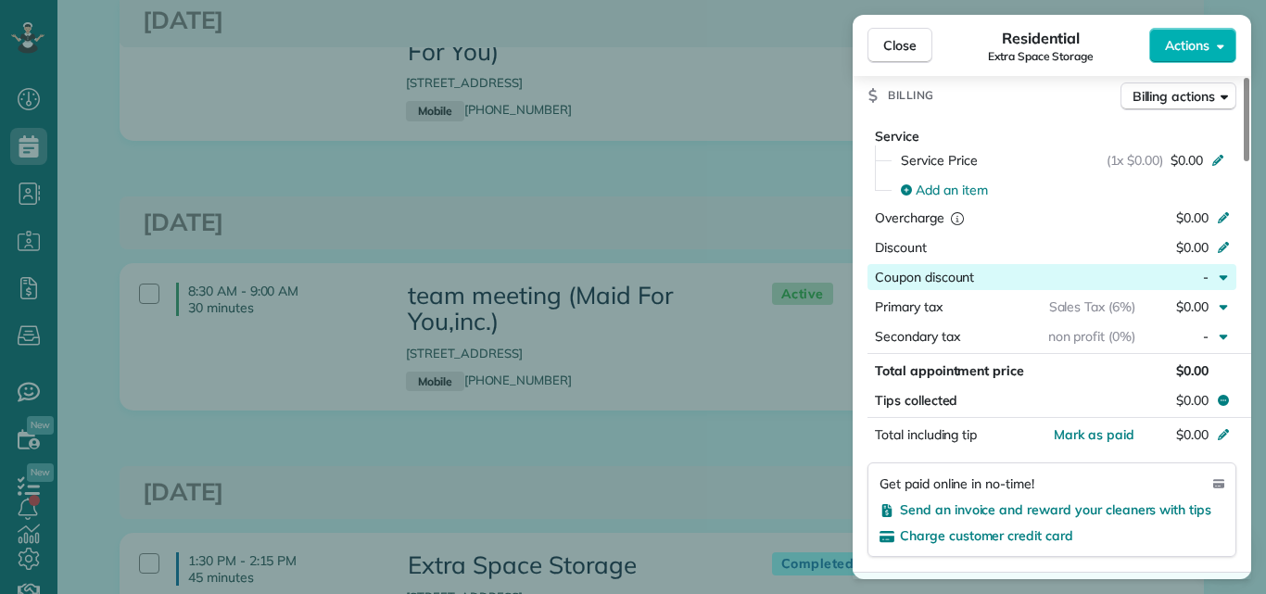
click at [1045, 275] on div "button" at bounding box center [1054, 277] width 161 height 19
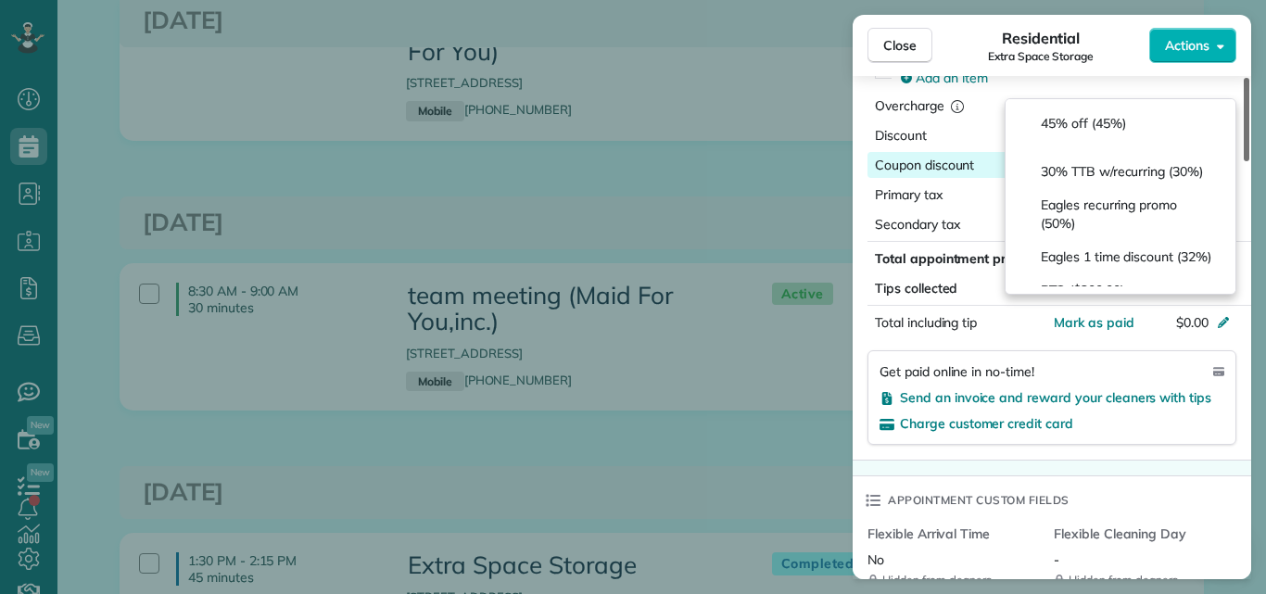
scroll to position [1133, 0]
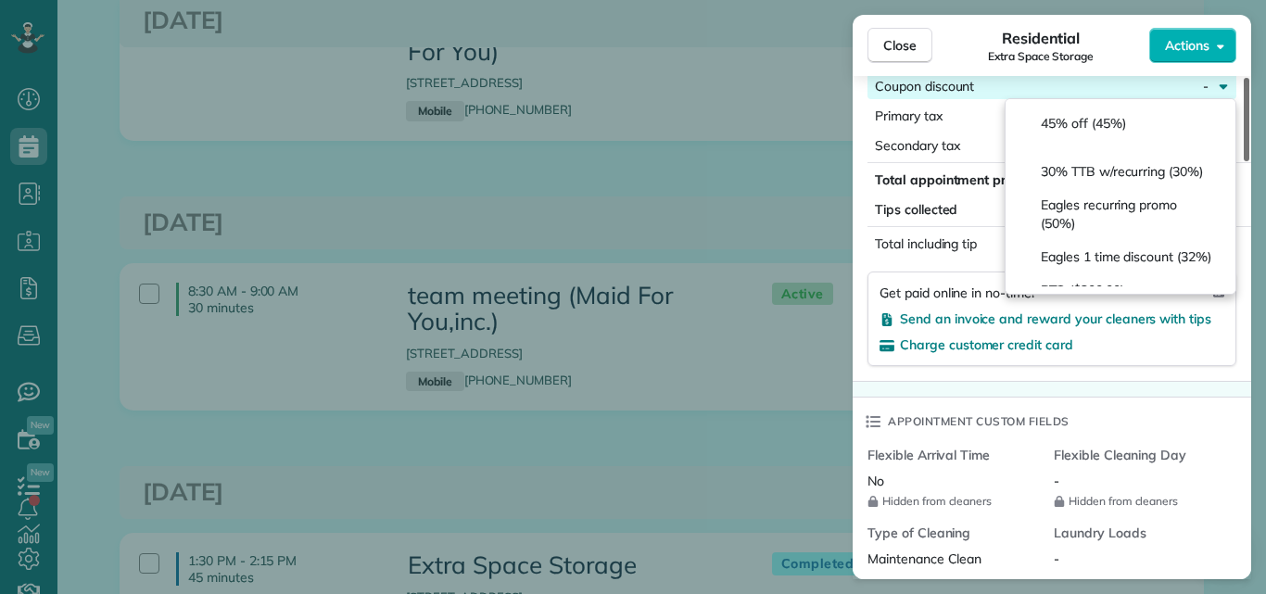
drag, startPoint x: 1245, startPoint y: 249, endPoint x: 1242, endPoint y: 281, distance: 31.7
click at [1243, 161] on div at bounding box center [1246, 119] width 6 height 83
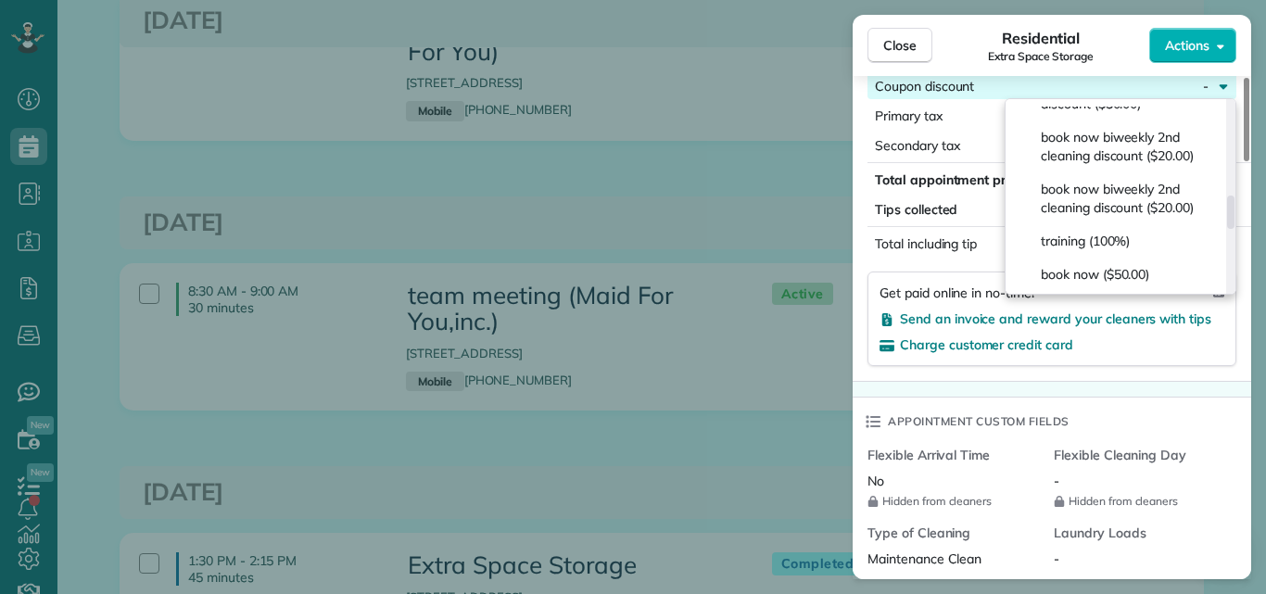
scroll to position [530, 0]
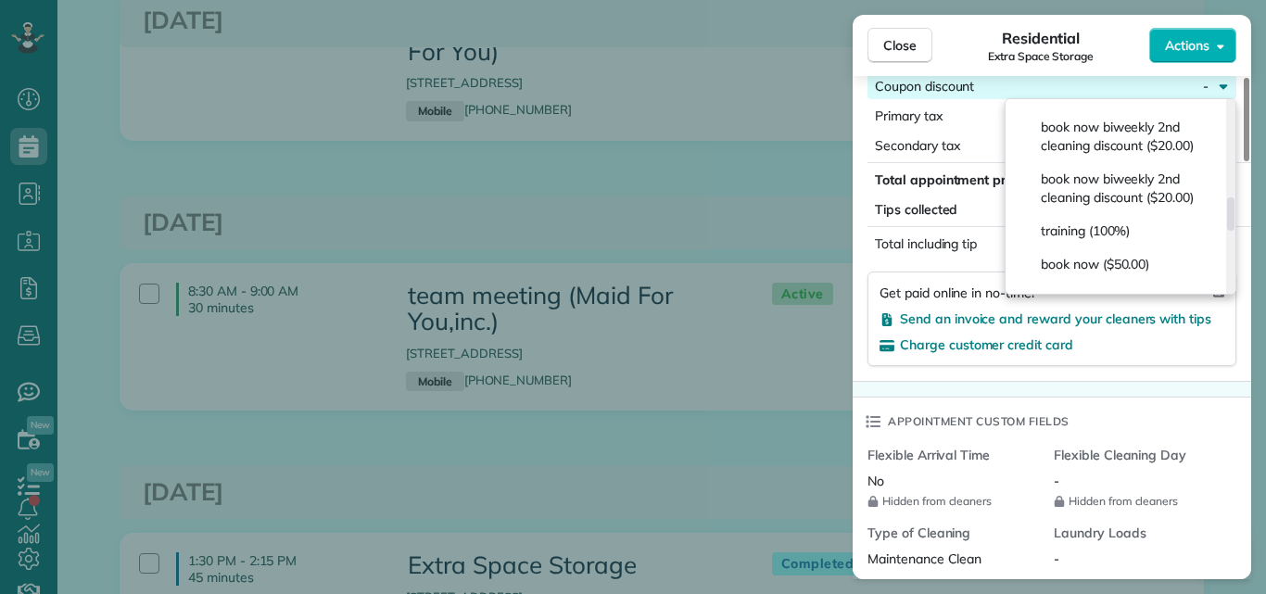
drag, startPoint x: 1231, startPoint y: 125, endPoint x: 1215, endPoint y: 221, distance: 97.6
click at [1227, 221] on div at bounding box center [1230, 213] width 7 height 33
click at [1145, 245] on div "training (100%)" at bounding box center [1117, 230] width 208 height 33
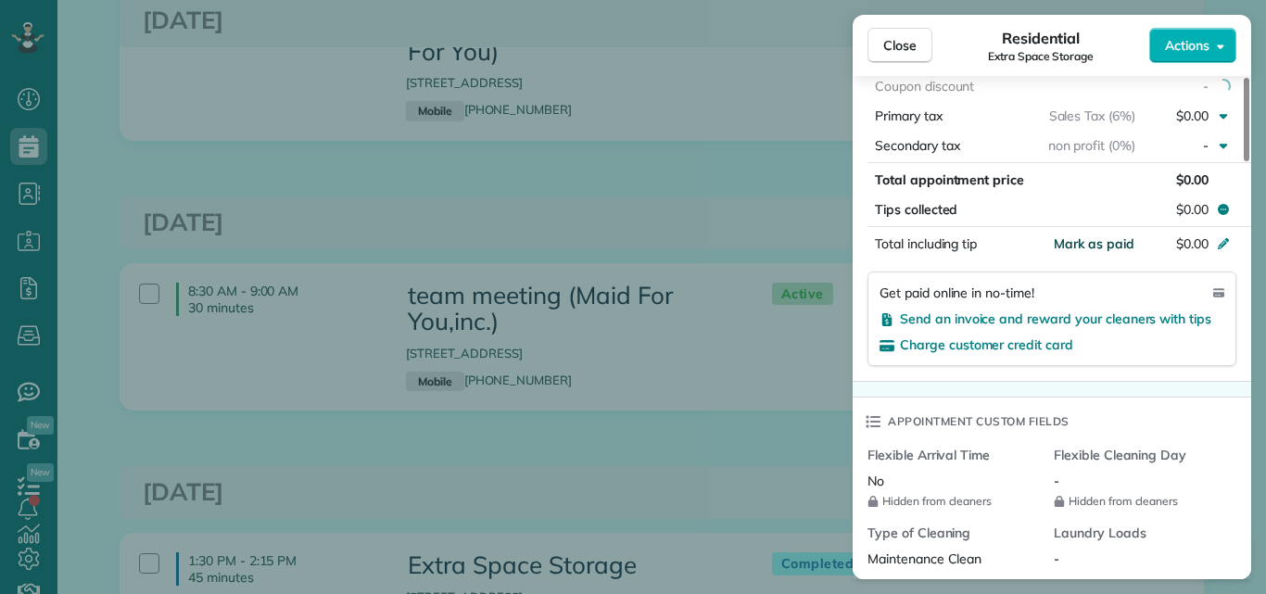
click at [1109, 244] on span "Mark as paid" at bounding box center [1094, 243] width 81 height 17
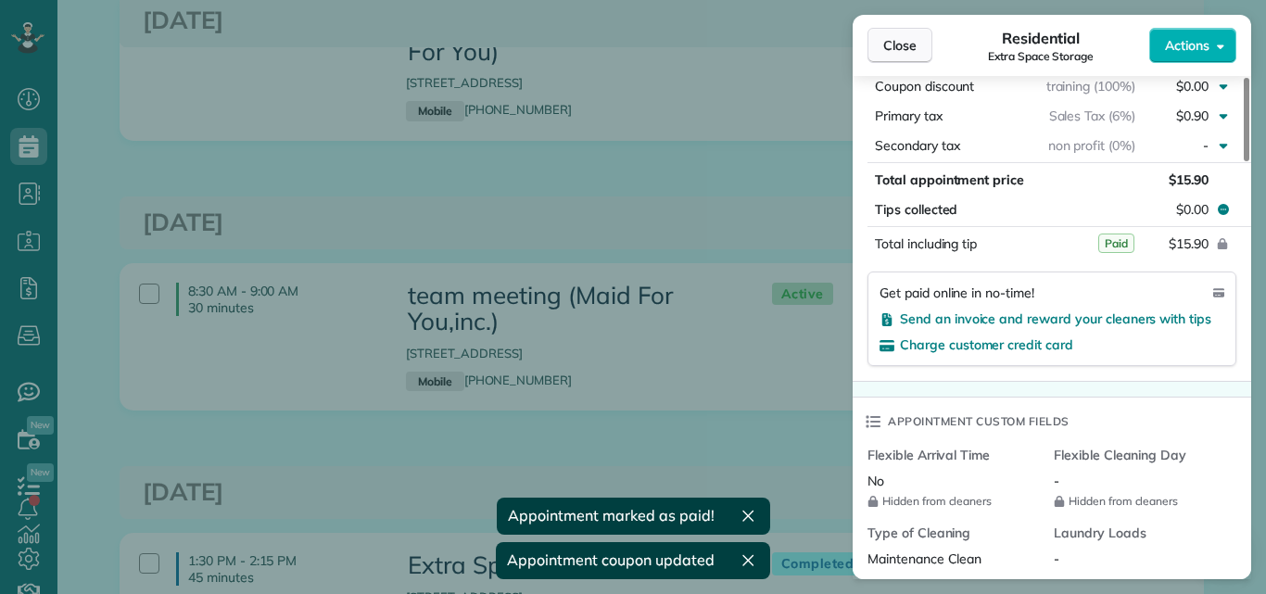
click at [894, 44] on span "Close" at bounding box center [899, 45] width 33 height 19
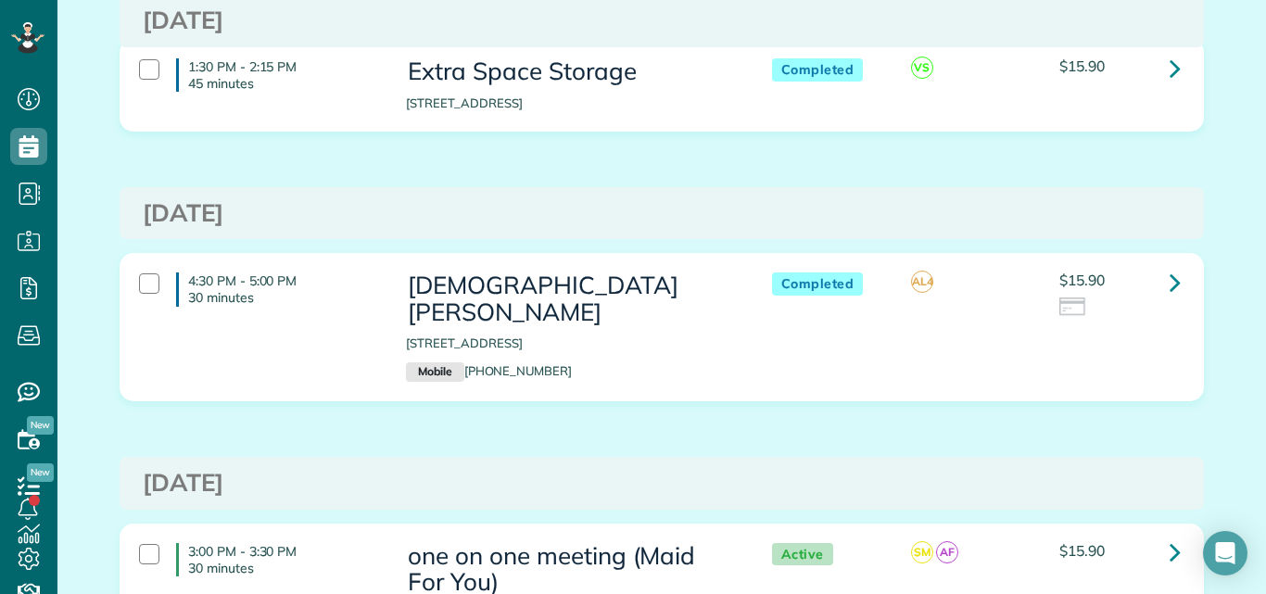
scroll to position [2173, 0]
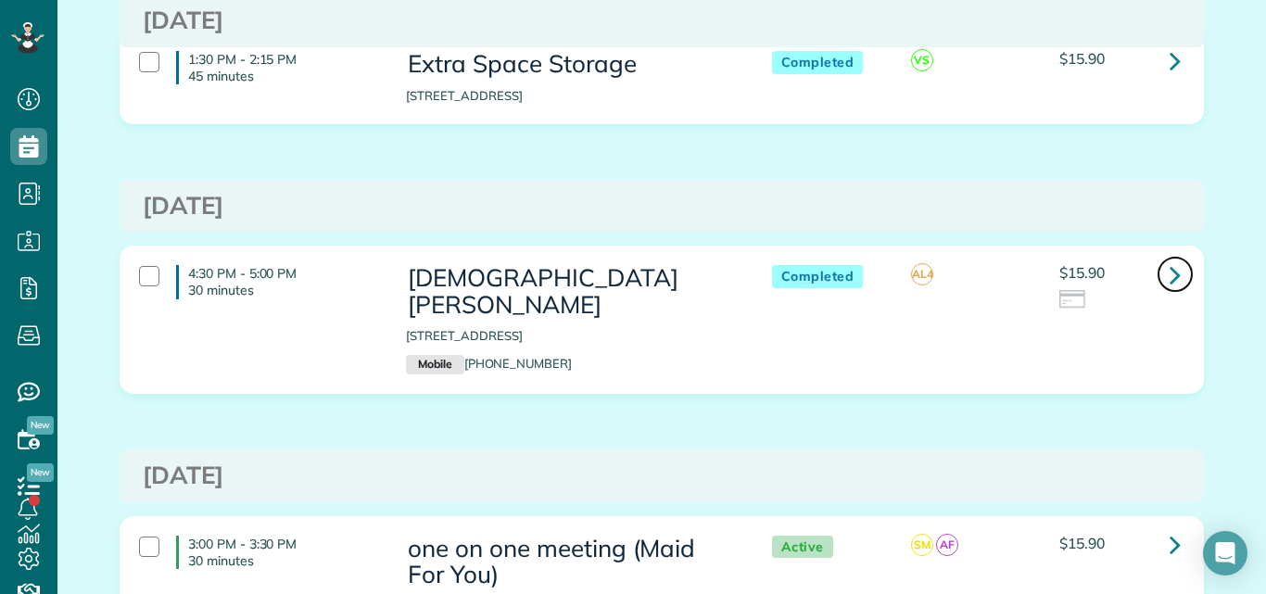
click at [1169, 259] on icon at bounding box center [1174, 275] width 11 height 32
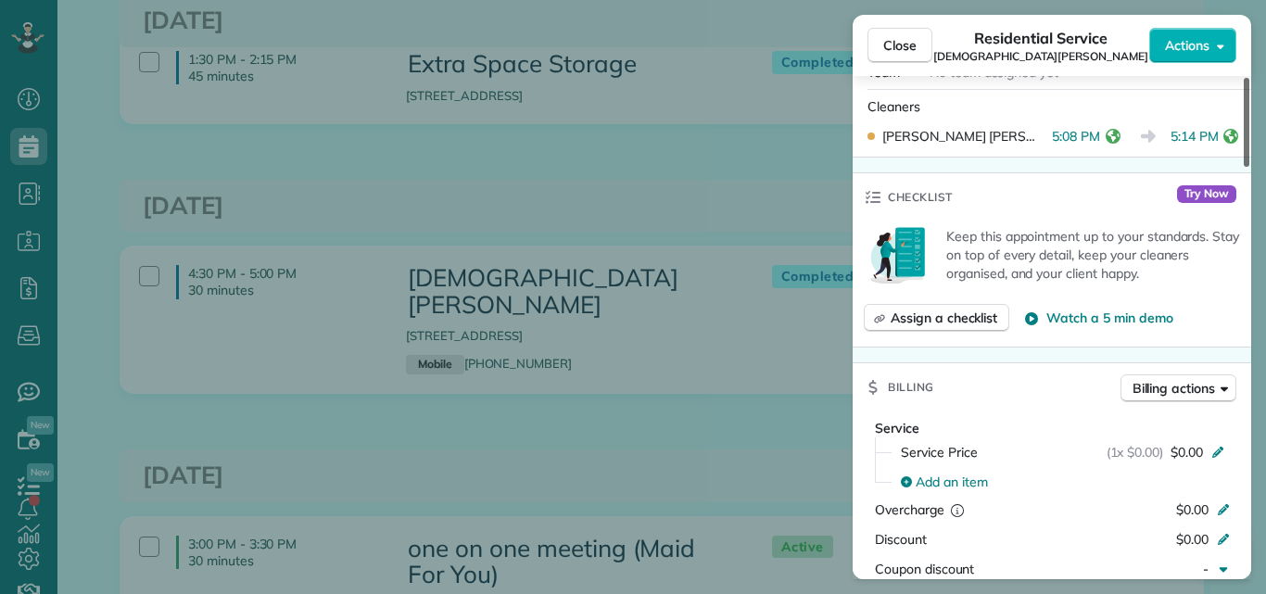
scroll to position [801, 0]
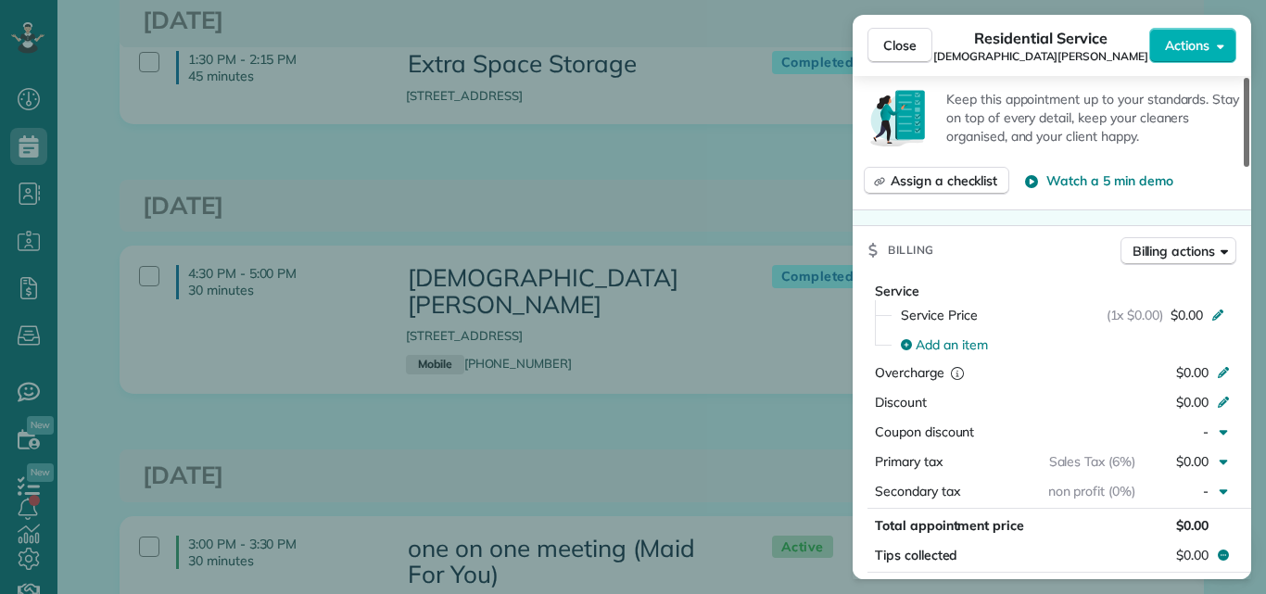
drag, startPoint x: 1244, startPoint y: 137, endPoint x: 1244, endPoint y: 278, distance: 140.8
click at [1244, 167] on div at bounding box center [1246, 122] width 6 height 89
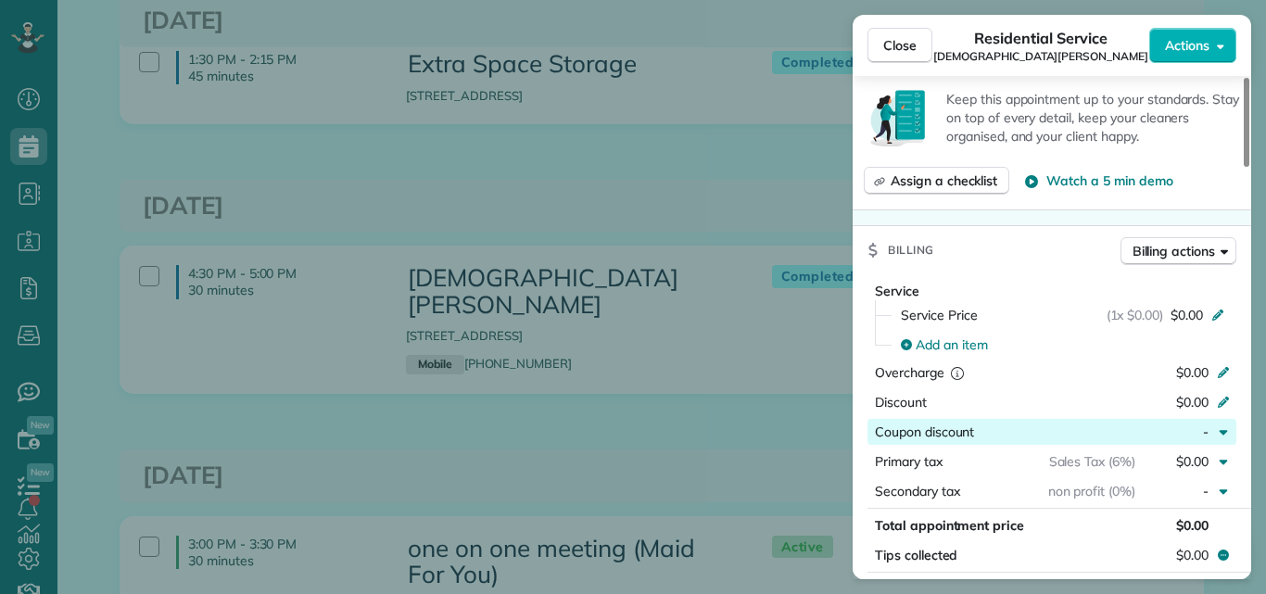
click at [1100, 423] on div "button" at bounding box center [1054, 432] width 161 height 19
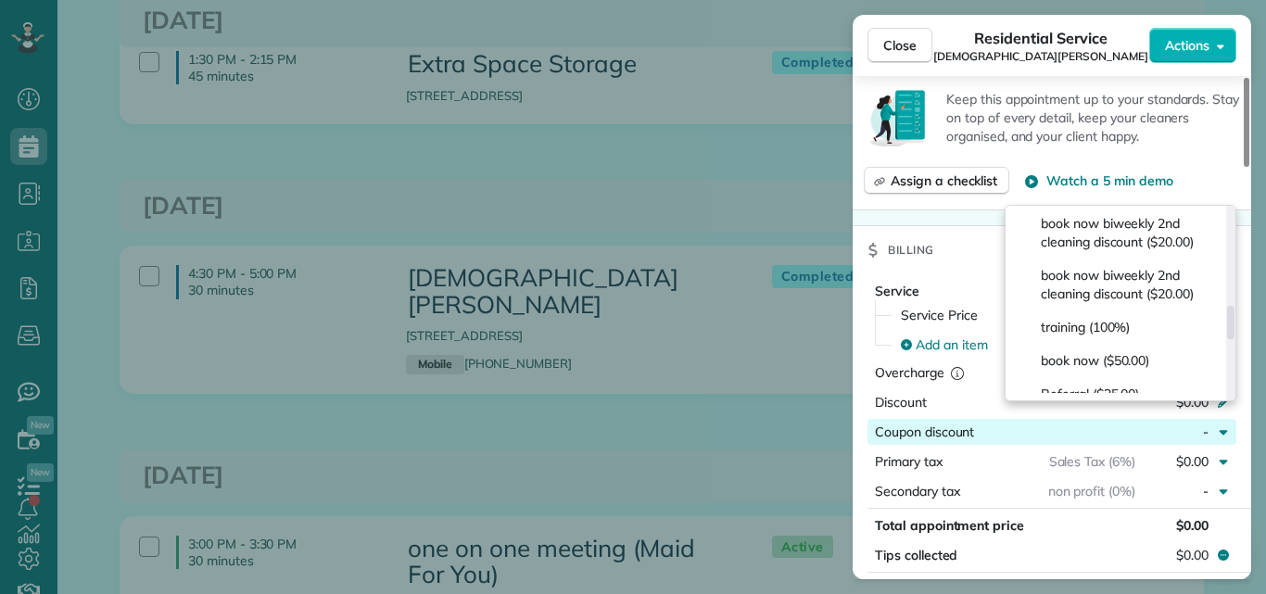
scroll to position [586, 0]
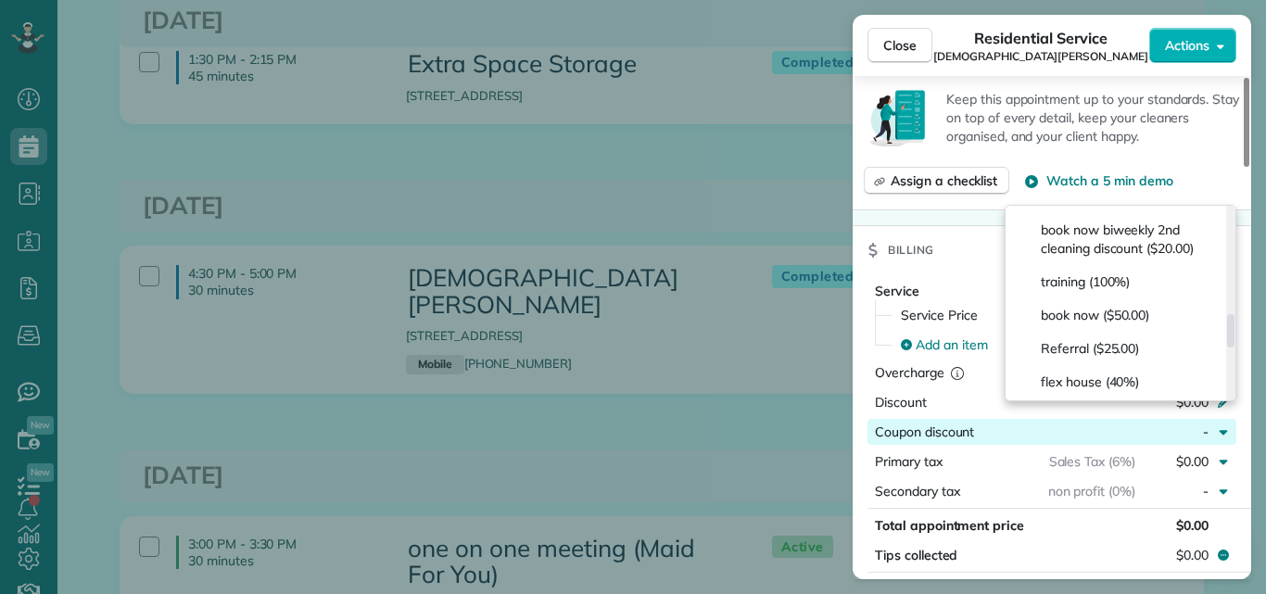
drag, startPoint x: 1233, startPoint y: 228, endPoint x: 1234, endPoint y: 335, distance: 106.6
click at [1234, 335] on div at bounding box center [1230, 330] width 7 height 33
click at [1063, 291] on span "training (100%)" at bounding box center [1085, 281] width 89 height 19
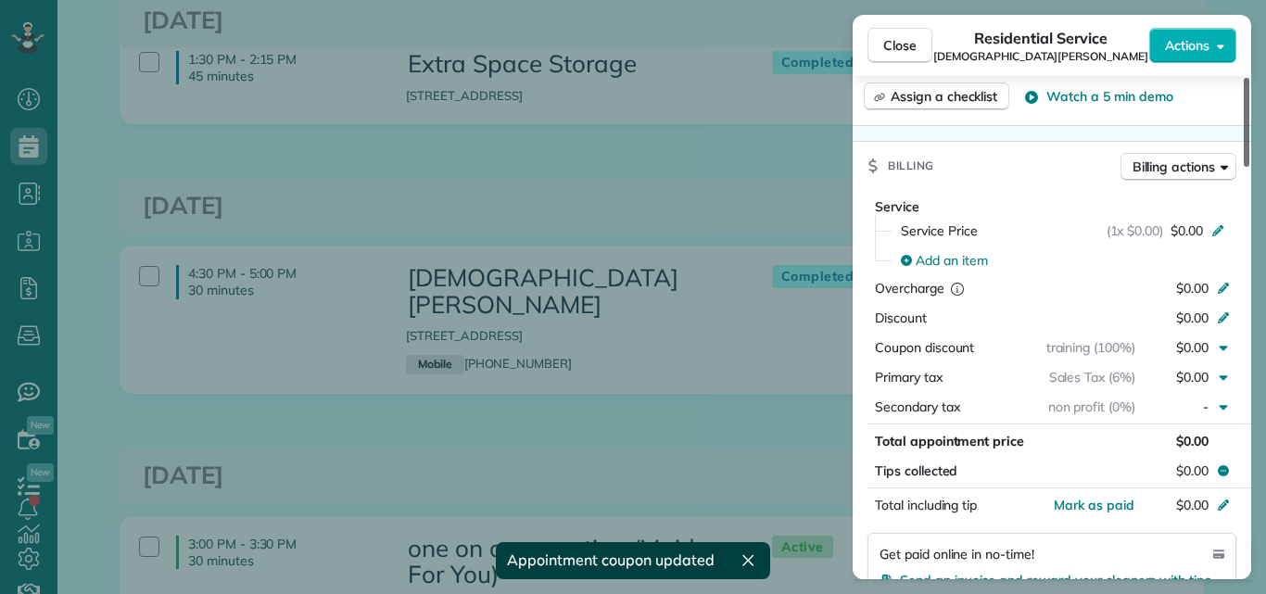
scroll to position [927, 0]
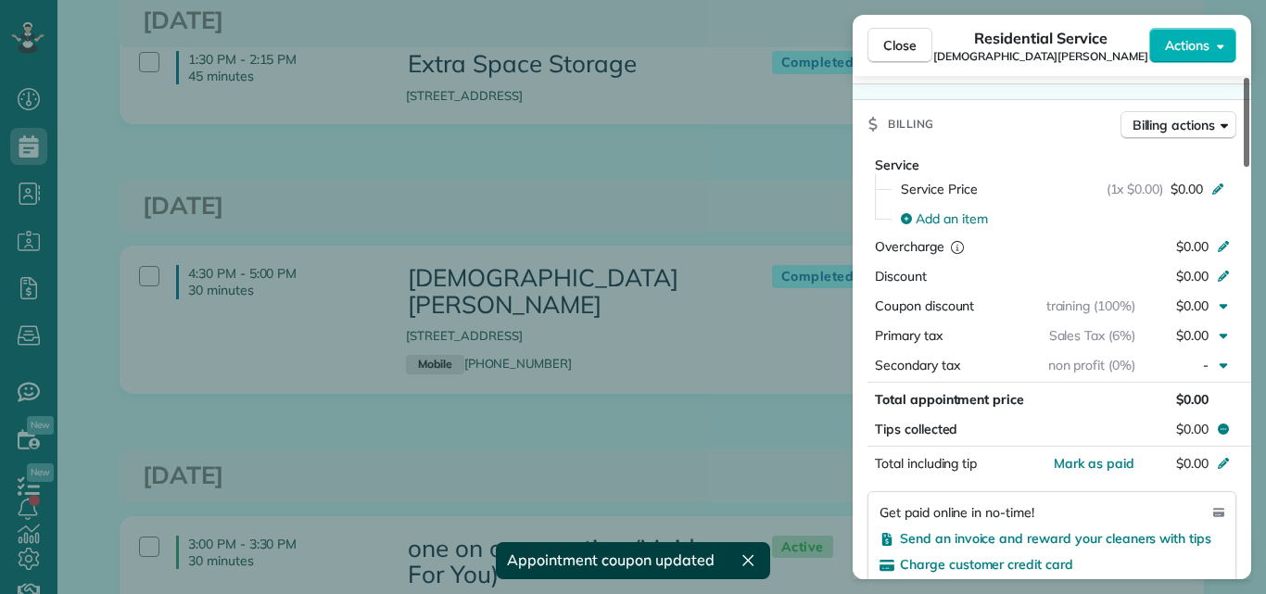
drag, startPoint x: 1247, startPoint y: 268, endPoint x: 1249, endPoint y: 290, distance: 22.3
click at [1249, 167] on div at bounding box center [1246, 122] width 6 height 89
click at [1100, 455] on span "Mark as paid" at bounding box center [1094, 463] width 81 height 17
click at [903, 38] on span "Close" at bounding box center [899, 45] width 33 height 19
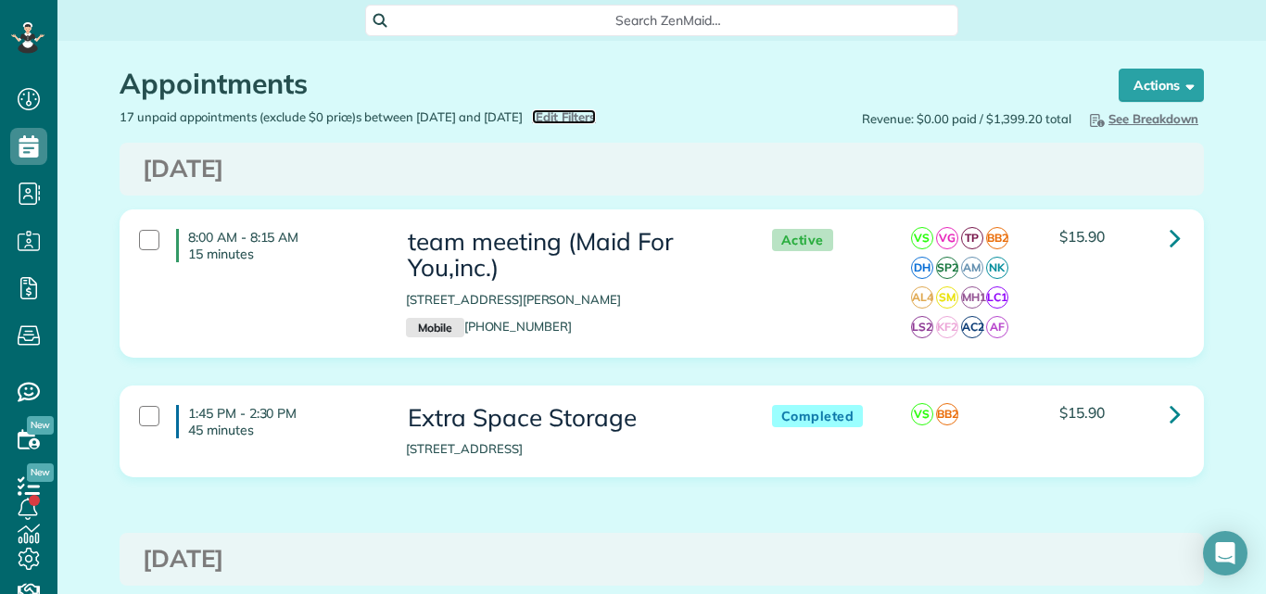
click at [596, 117] on span "Edit Filters" at bounding box center [566, 116] width 60 height 15
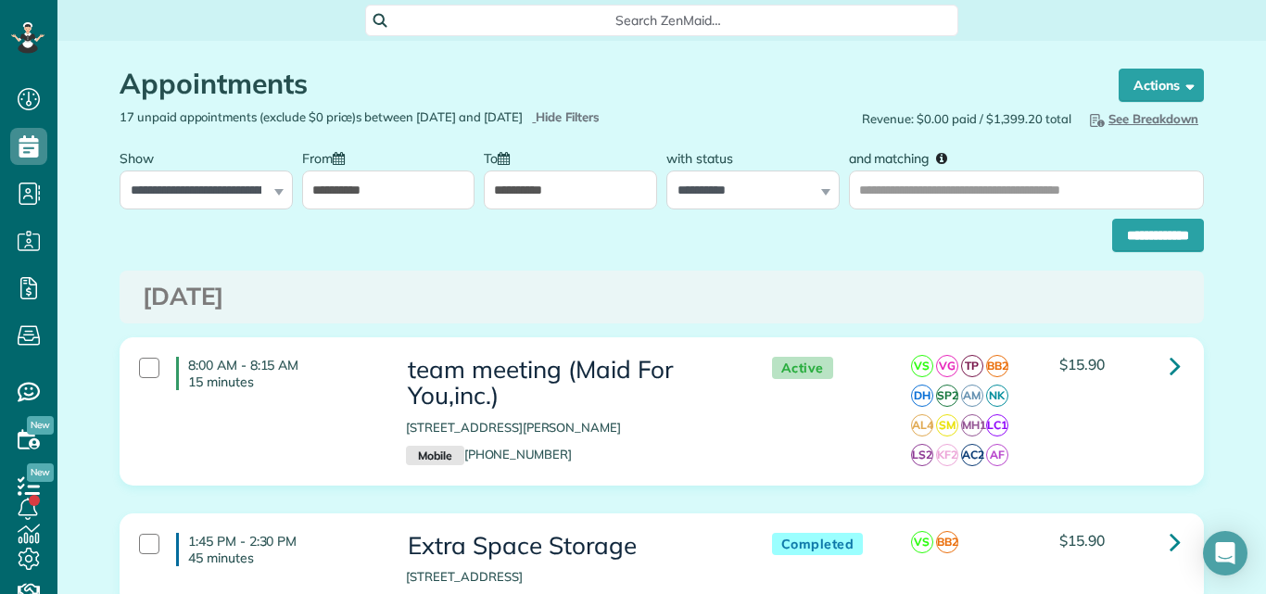
click at [574, 195] on input "**********" at bounding box center [570, 189] width 173 height 39
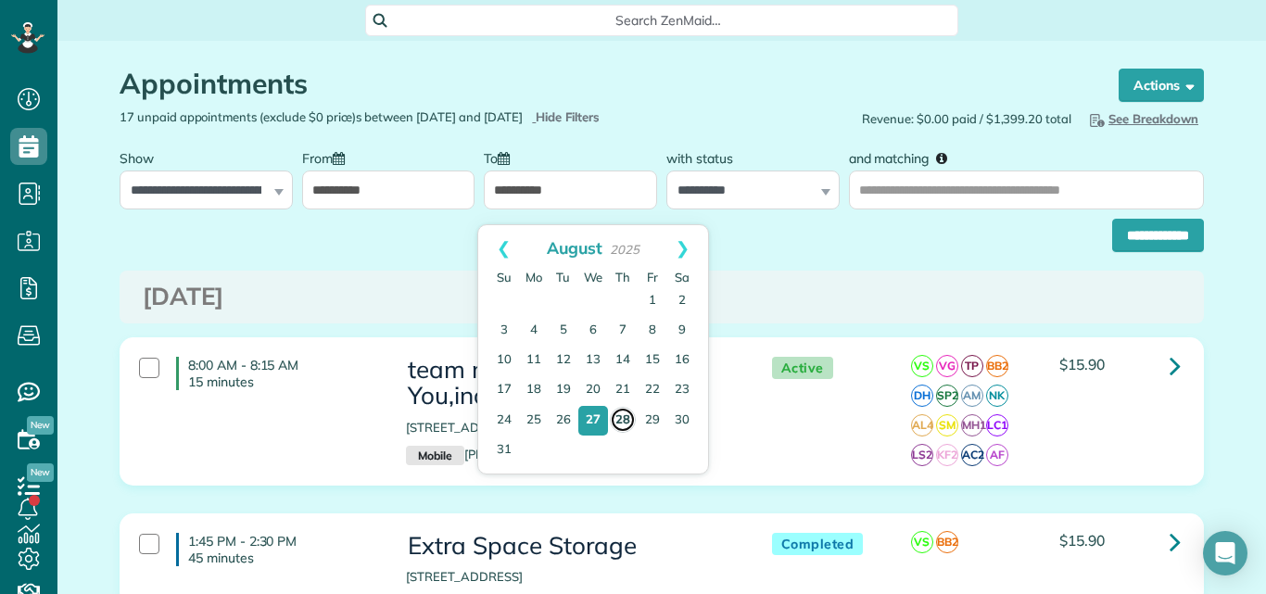
click at [620, 420] on link "28" at bounding box center [623, 420] width 26 height 26
type input "**********"
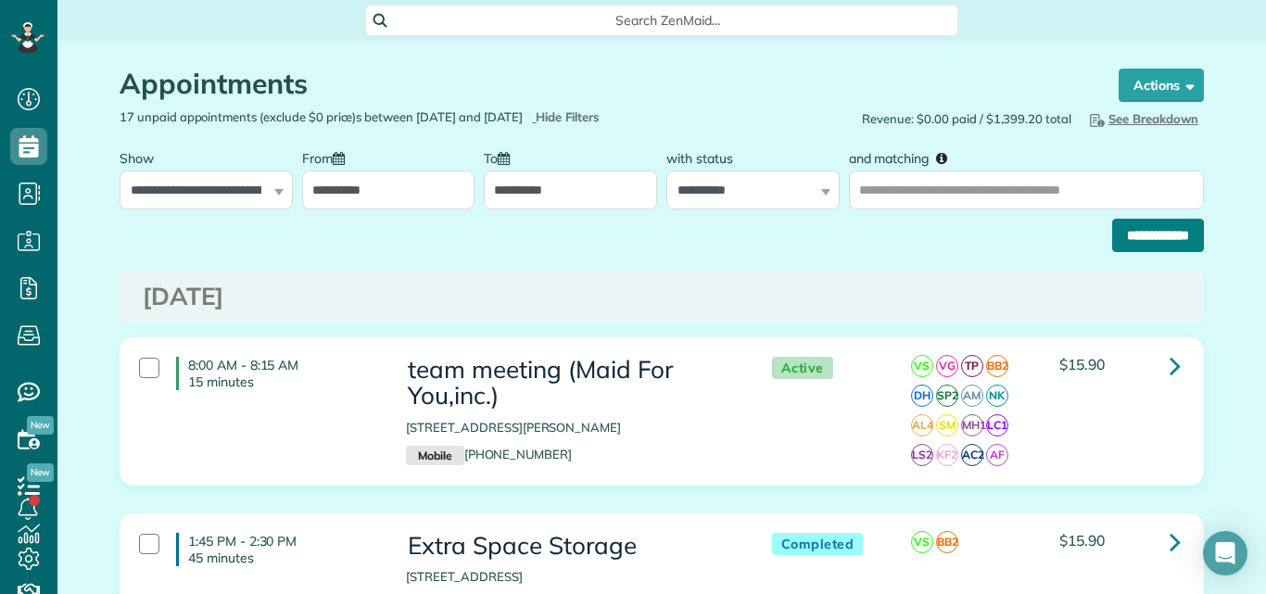
click at [1117, 242] on input "**********" at bounding box center [1158, 235] width 92 height 33
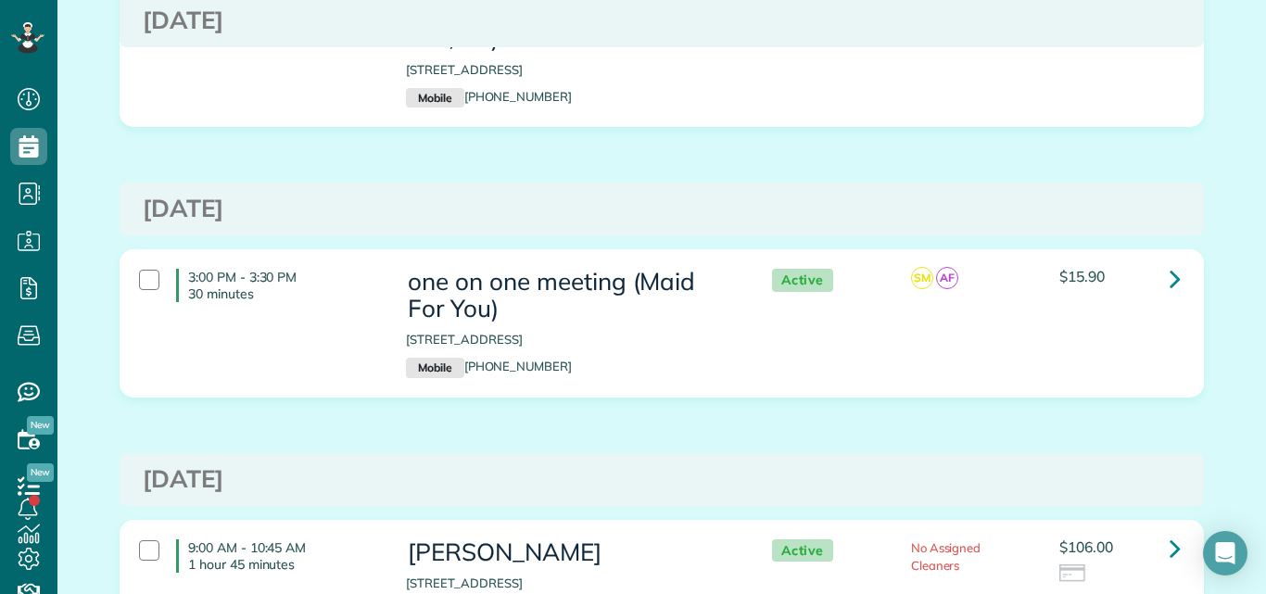
scroll to position [657, 0]
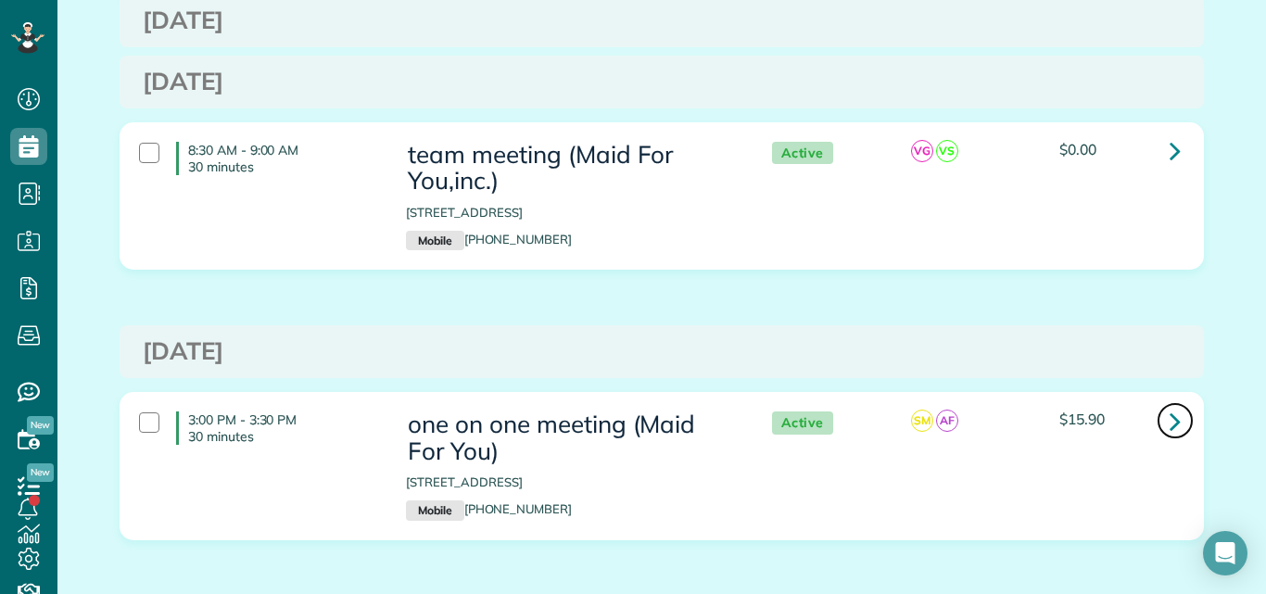
click at [1172, 417] on icon at bounding box center [1174, 421] width 11 height 32
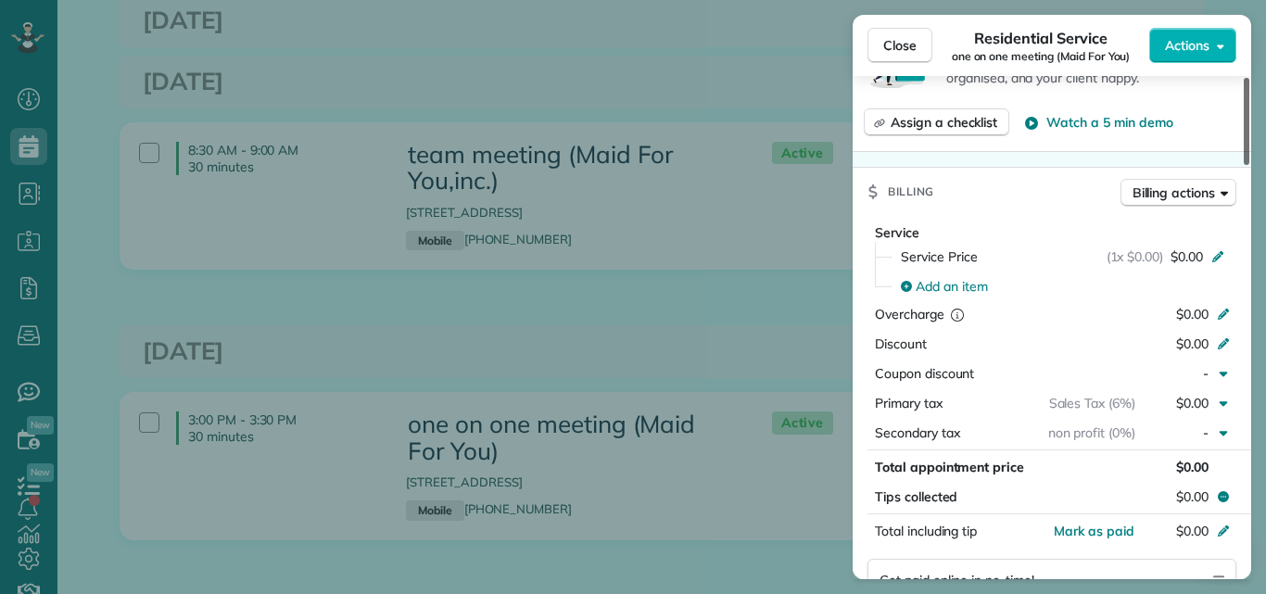
scroll to position [901, 0]
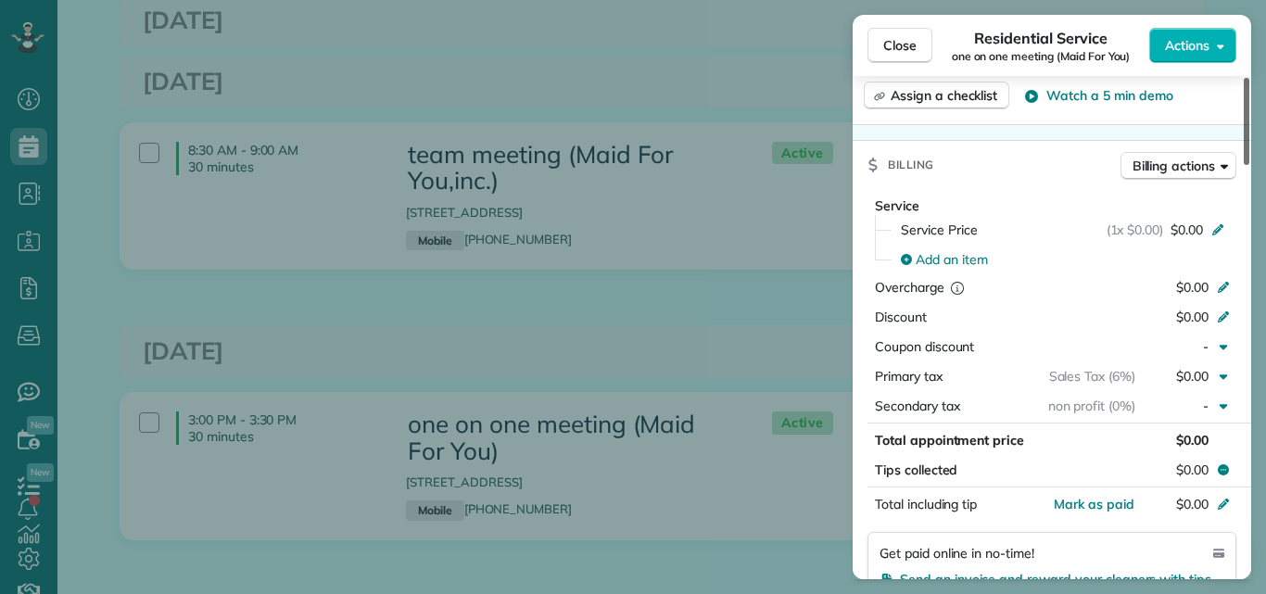
drag, startPoint x: 1247, startPoint y: 108, endPoint x: 1236, endPoint y: 264, distance: 156.1
click at [1243, 165] on div at bounding box center [1246, 121] width 6 height 87
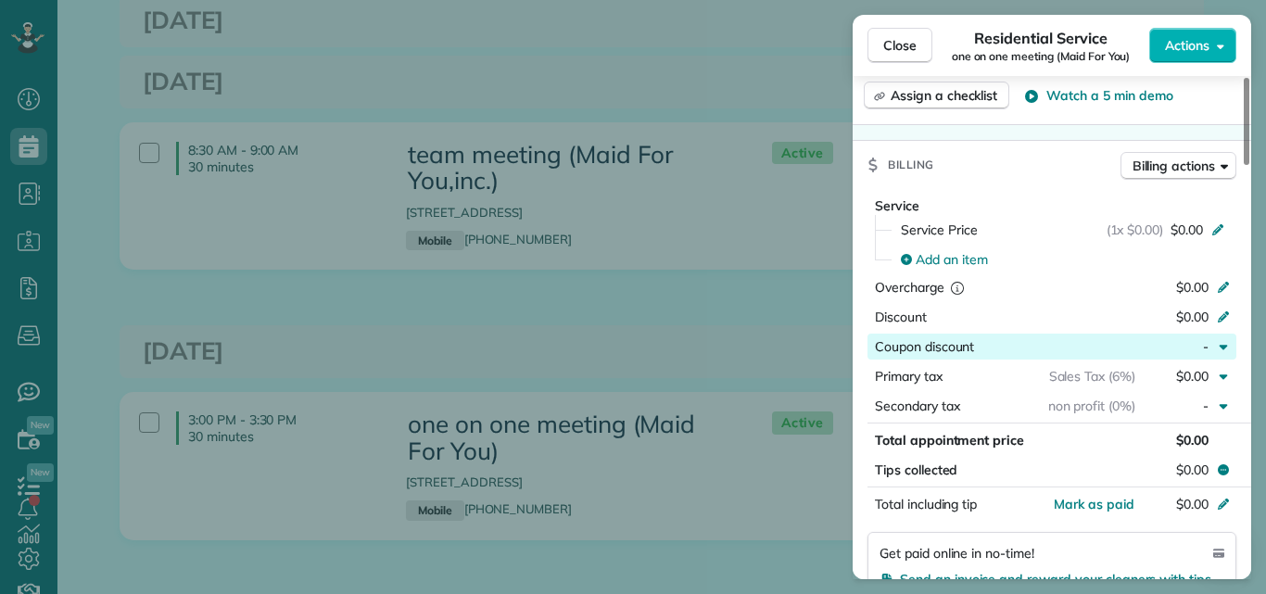
click at [1117, 345] on div "button" at bounding box center [1054, 346] width 161 height 19
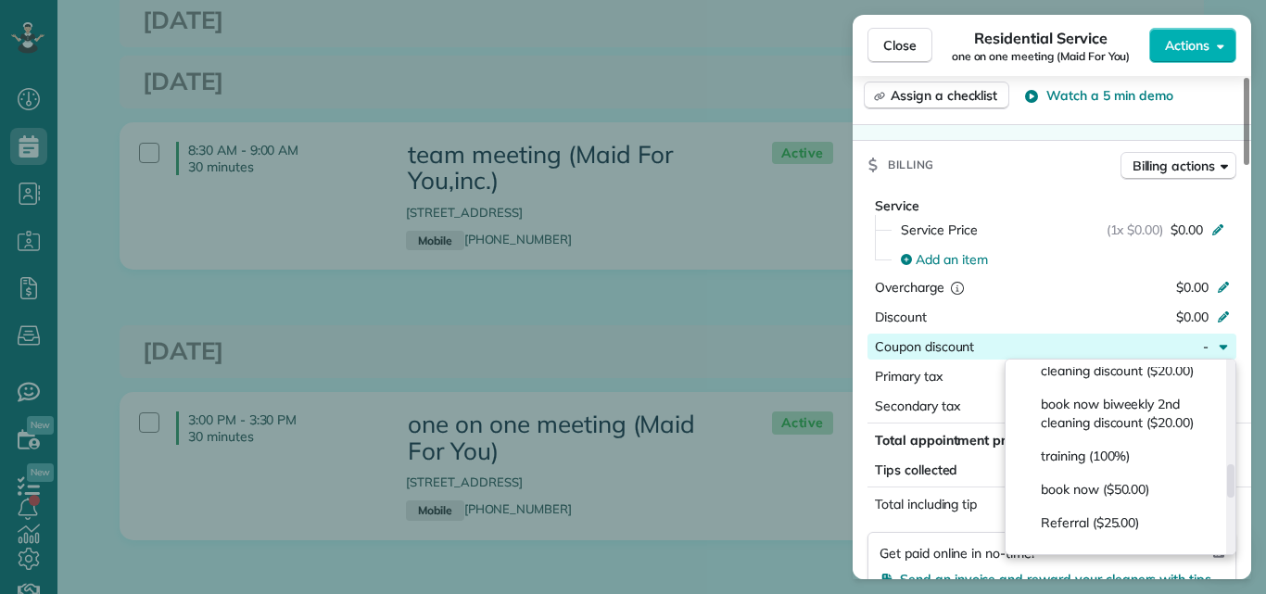
scroll to position [596, 0]
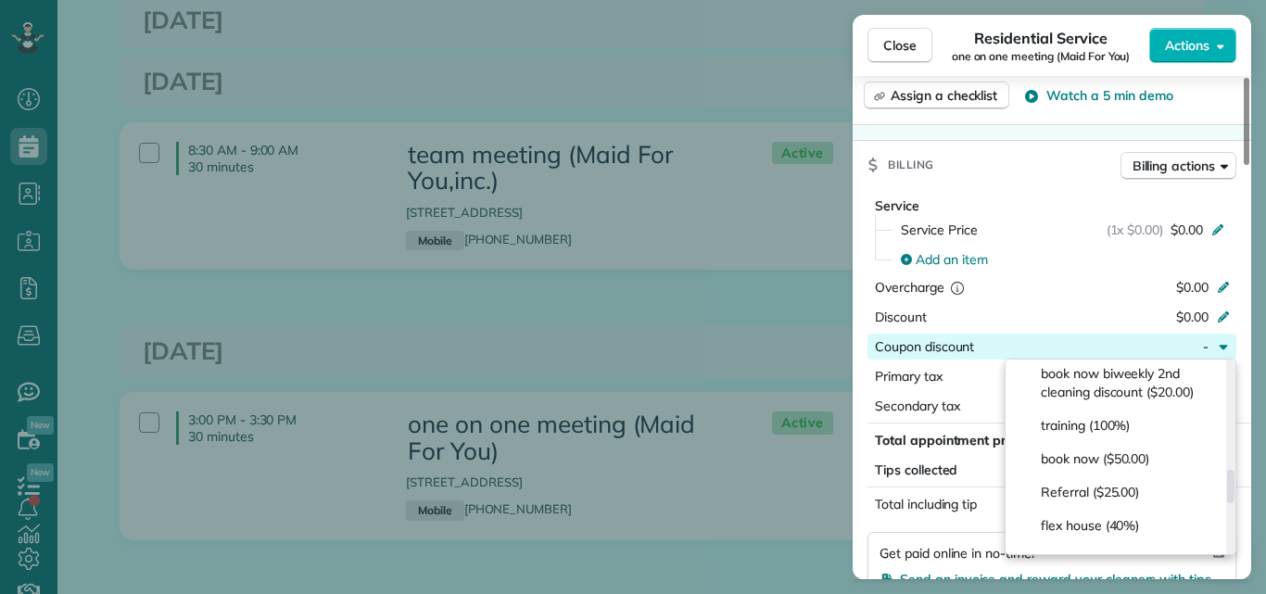
drag, startPoint x: 1228, startPoint y: 377, endPoint x: 1196, endPoint y: 486, distance: 112.9
click at [1227, 486] on div at bounding box center [1230, 486] width 7 height 33
click at [1142, 436] on div "training (100%)" at bounding box center [1117, 425] width 208 height 33
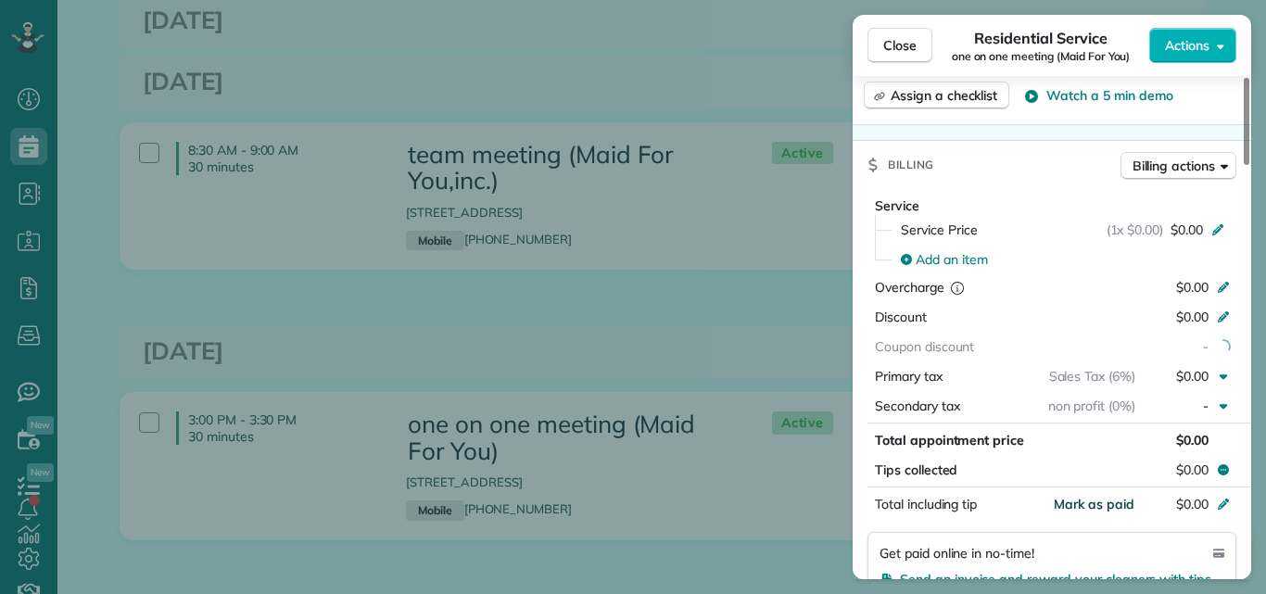
click at [1119, 500] on span "Mark as paid" at bounding box center [1094, 504] width 81 height 17
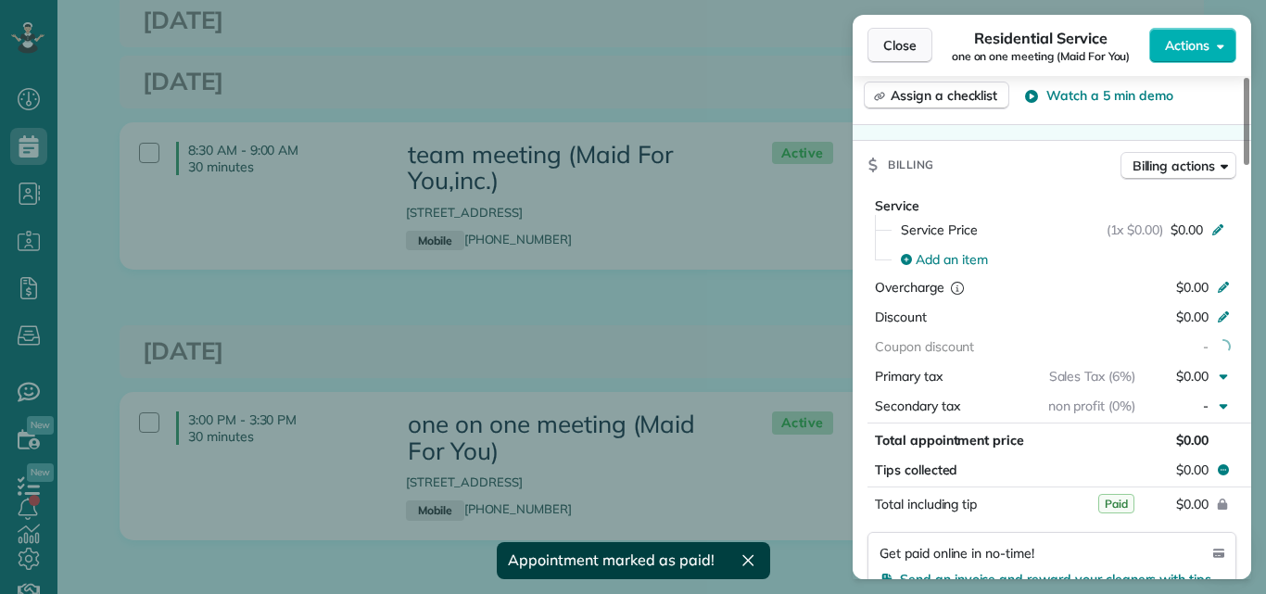
click at [903, 41] on span "Close" at bounding box center [899, 45] width 33 height 19
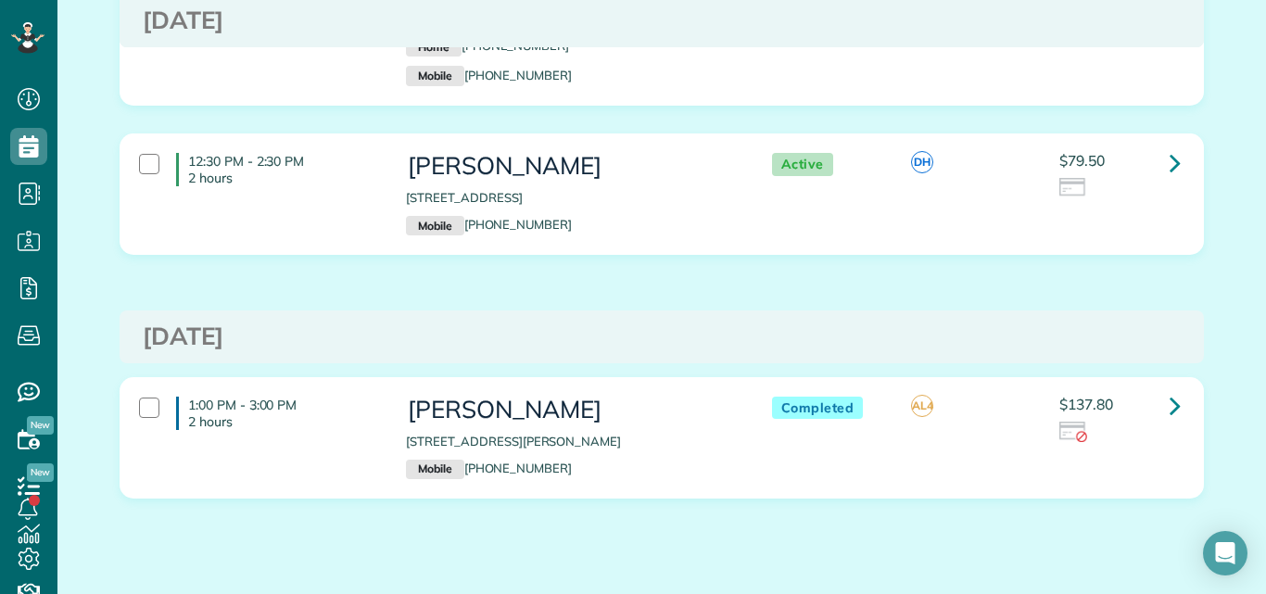
scroll to position [2017, 0]
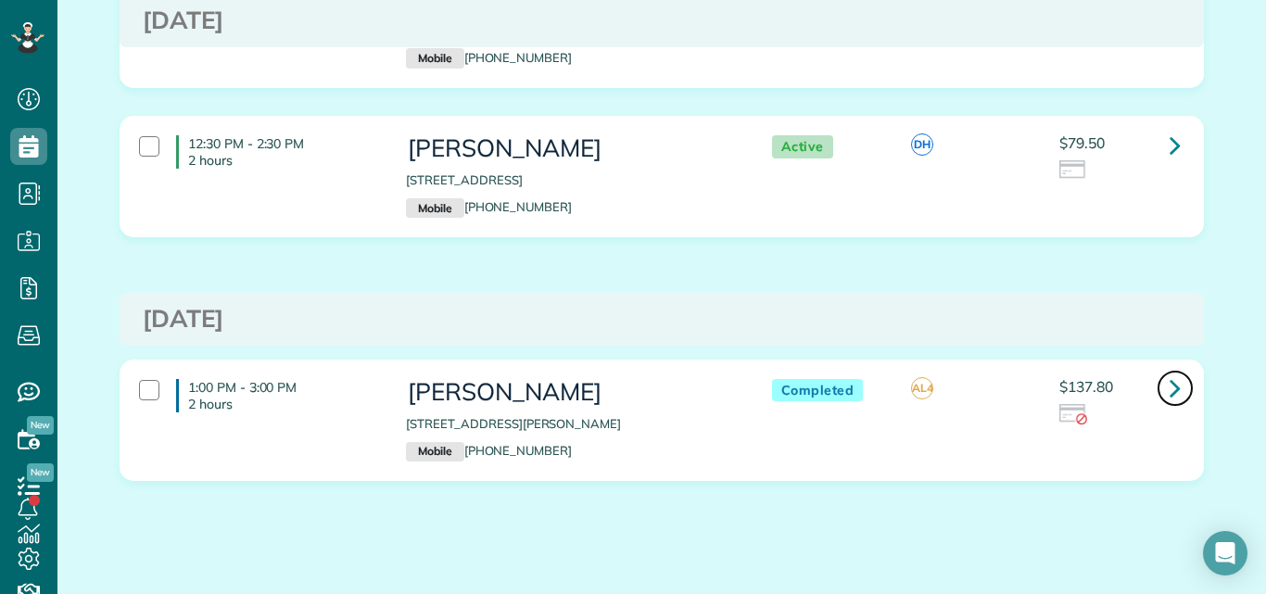
click at [1169, 376] on icon at bounding box center [1174, 388] width 11 height 32
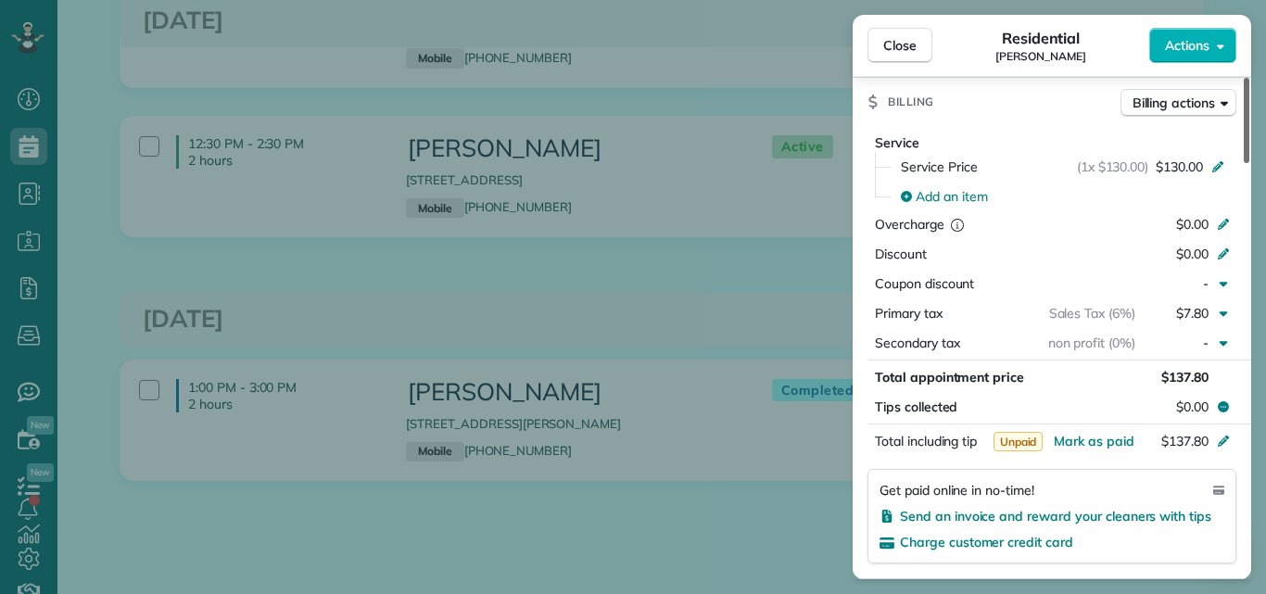
scroll to position [856, 0]
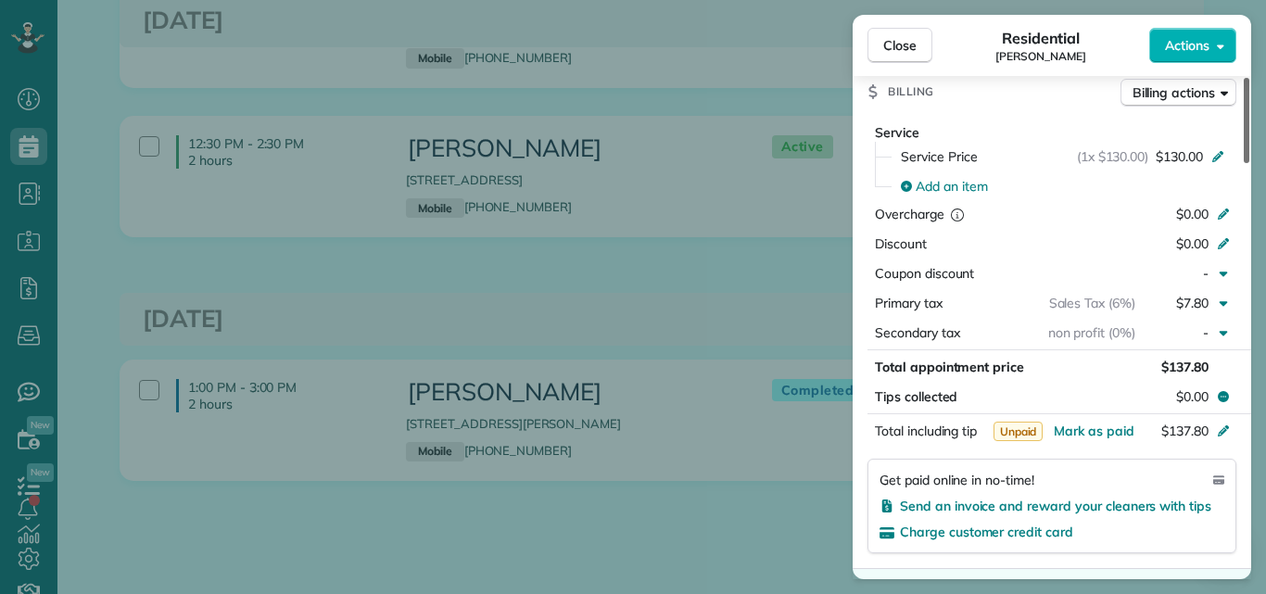
drag, startPoint x: 1243, startPoint y: 127, endPoint x: 1226, endPoint y: 271, distance: 145.6
click at [1243, 163] on div at bounding box center [1246, 120] width 6 height 85
click at [903, 42] on span "Close" at bounding box center [899, 45] width 33 height 19
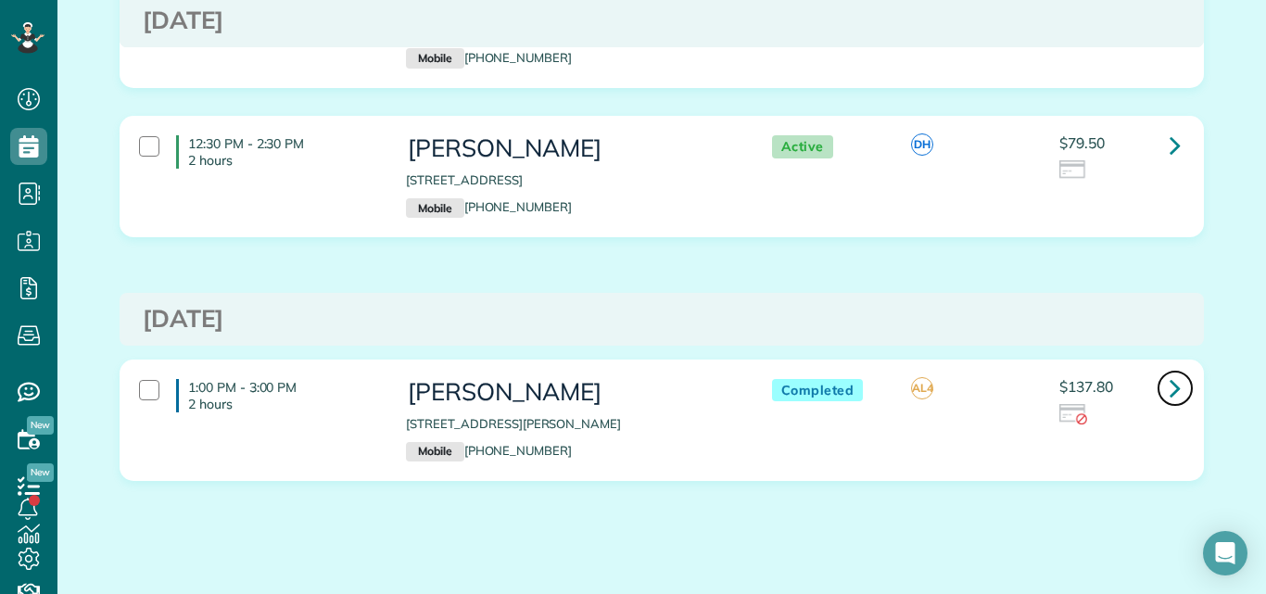
click at [1171, 379] on icon at bounding box center [1174, 388] width 11 height 32
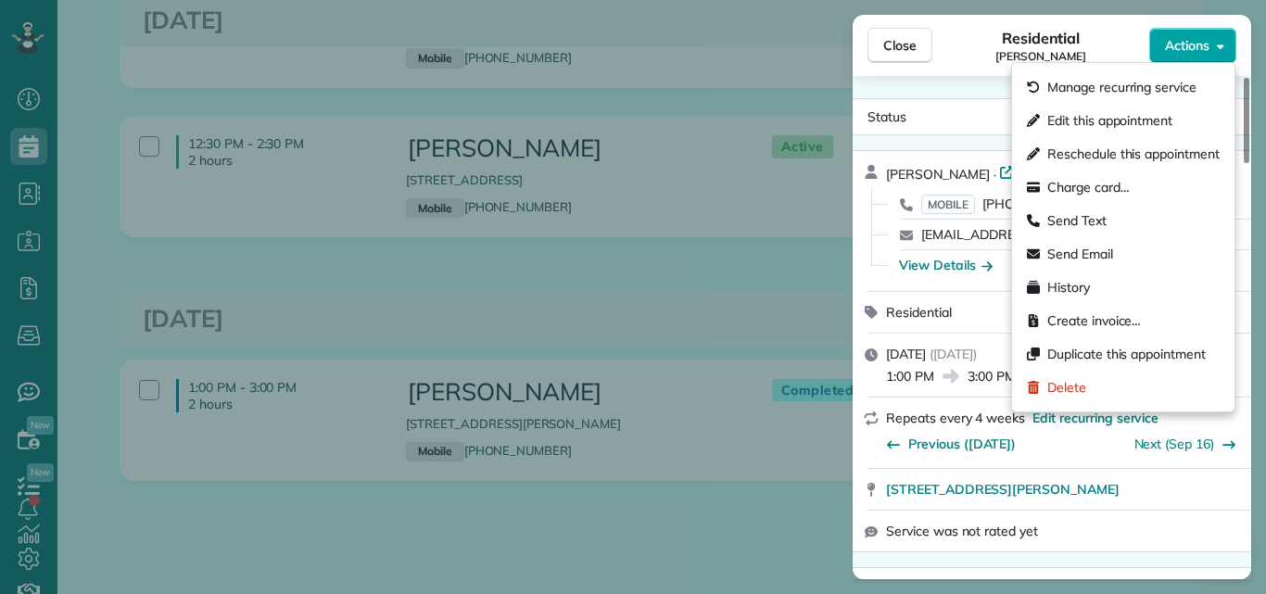
click at [1174, 43] on span "Actions" at bounding box center [1187, 45] width 44 height 19
click at [928, 78] on div "Status Completed Barbara Tomeo · Open profile MOBILE (215) 518-8727 Copy barbar…" at bounding box center [1051, 327] width 398 height 503
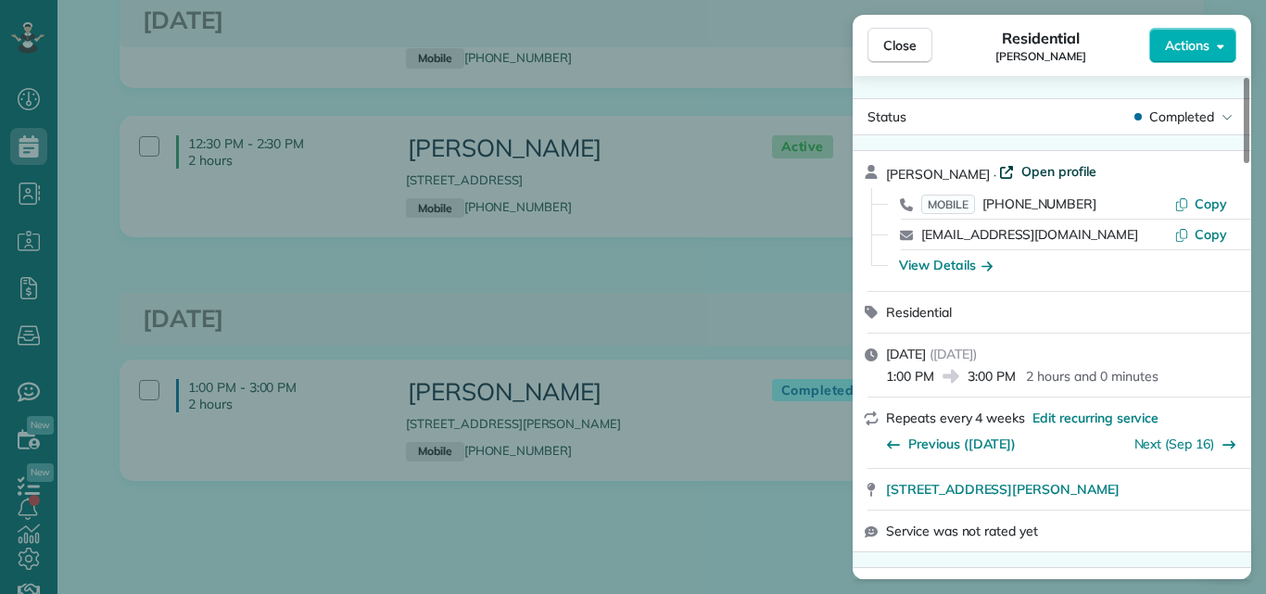
click at [1042, 170] on span "Open profile" at bounding box center [1058, 171] width 75 height 19
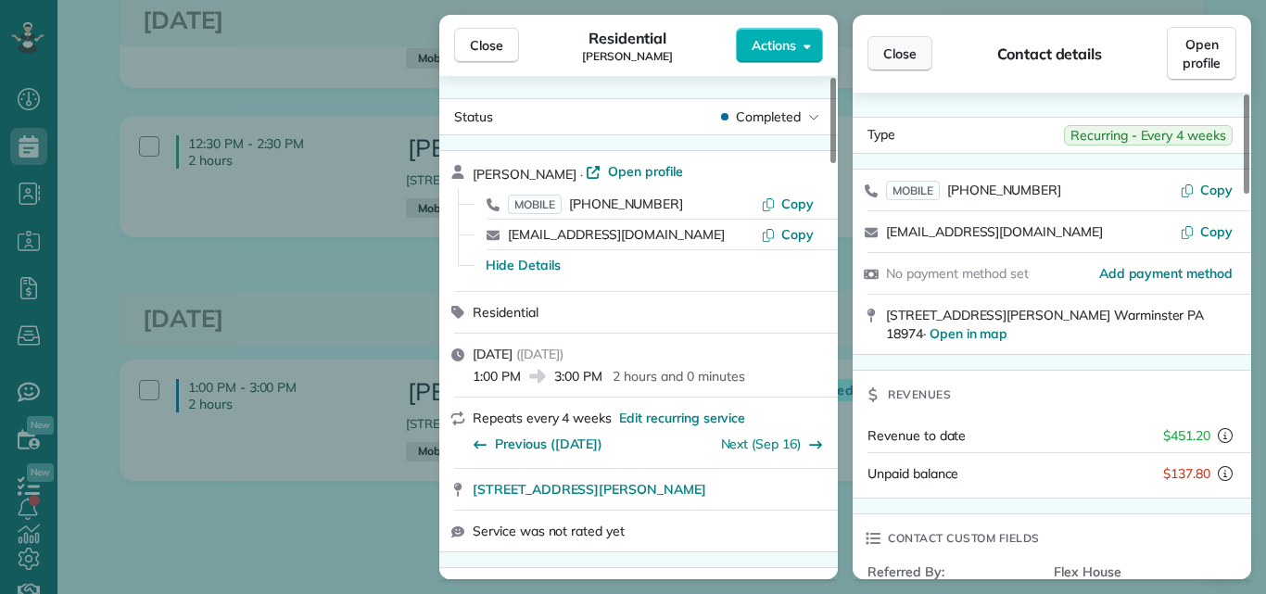
click at [903, 49] on span "Close" at bounding box center [899, 53] width 33 height 19
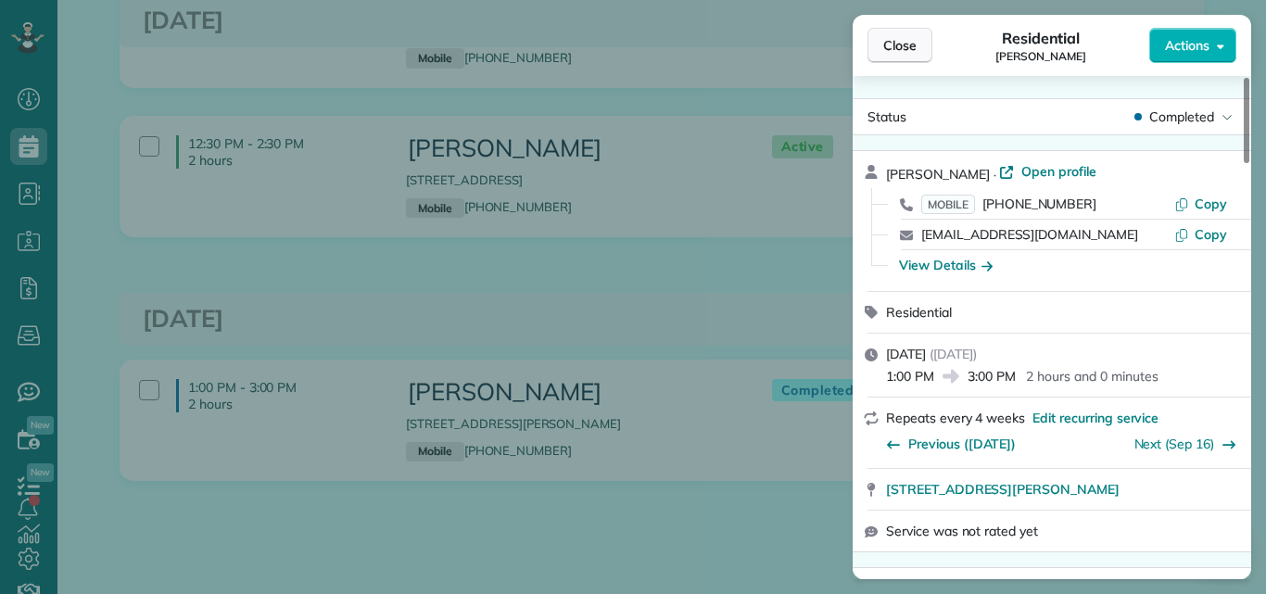
click at [890, 45] on span "Close" at bounding box center [899, 45] width 33 height 19
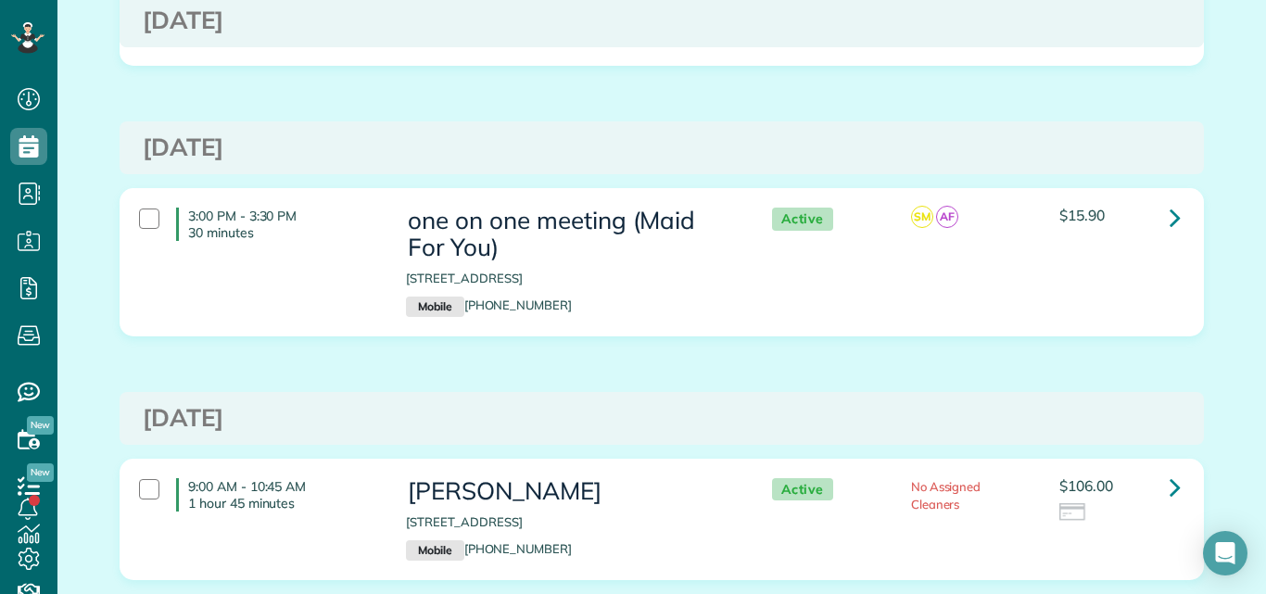
scroll to position [848, 0]
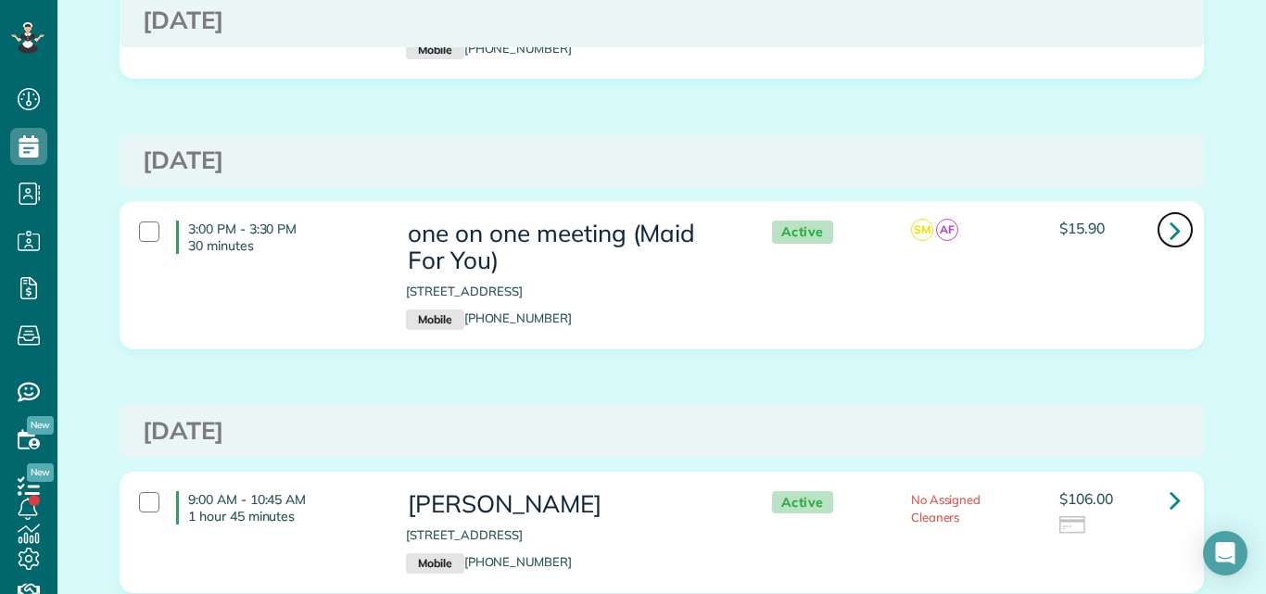
click at [1169, 233] on icon at bounding box center [1174, 230] width 11 height 32
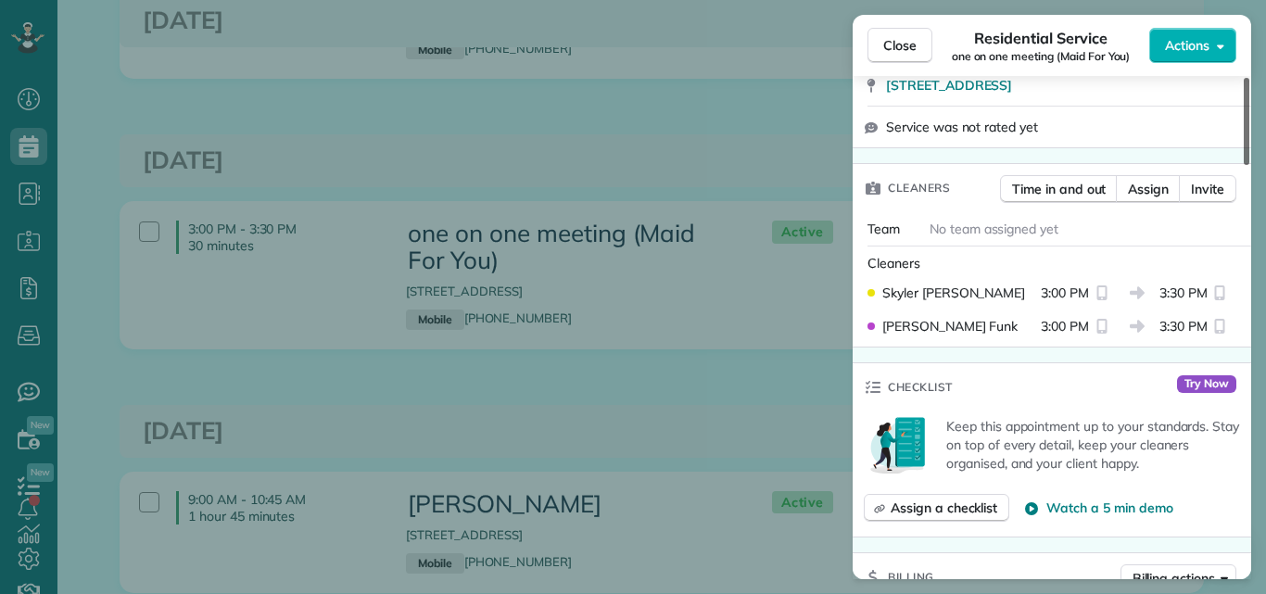
scroll to position [327, 0]
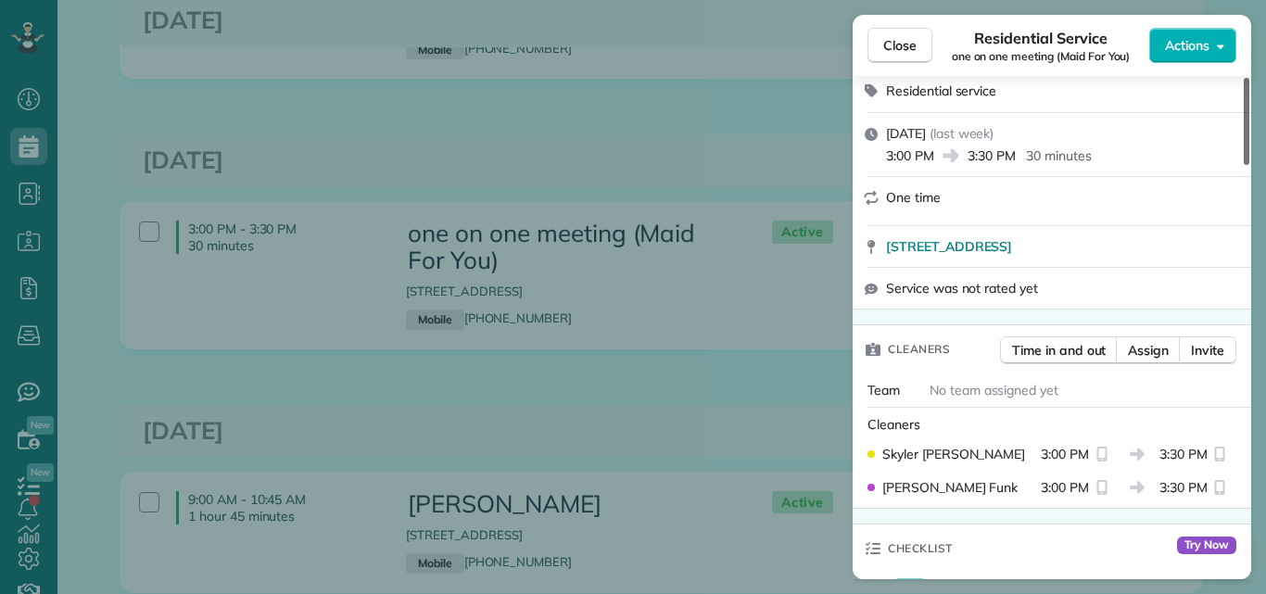
drag, startPoint x: 1245, startPoint y: 111, endPoint x: 1257, endPoint y: 168, distance: 57.8
click at [1249, 165] on div at bounding box center [1246, 121] width 6 height 87
click at [903, 44] on span "Close" at bounding box center [899, 45] width 33 height 19
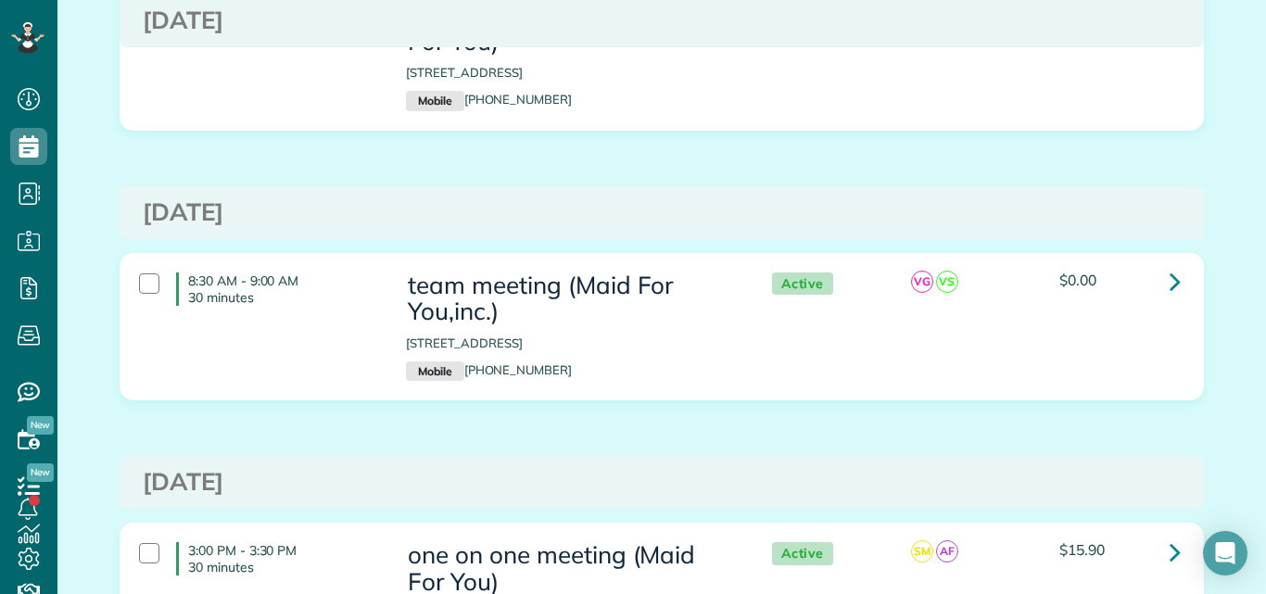
scroll to position [477, 0]
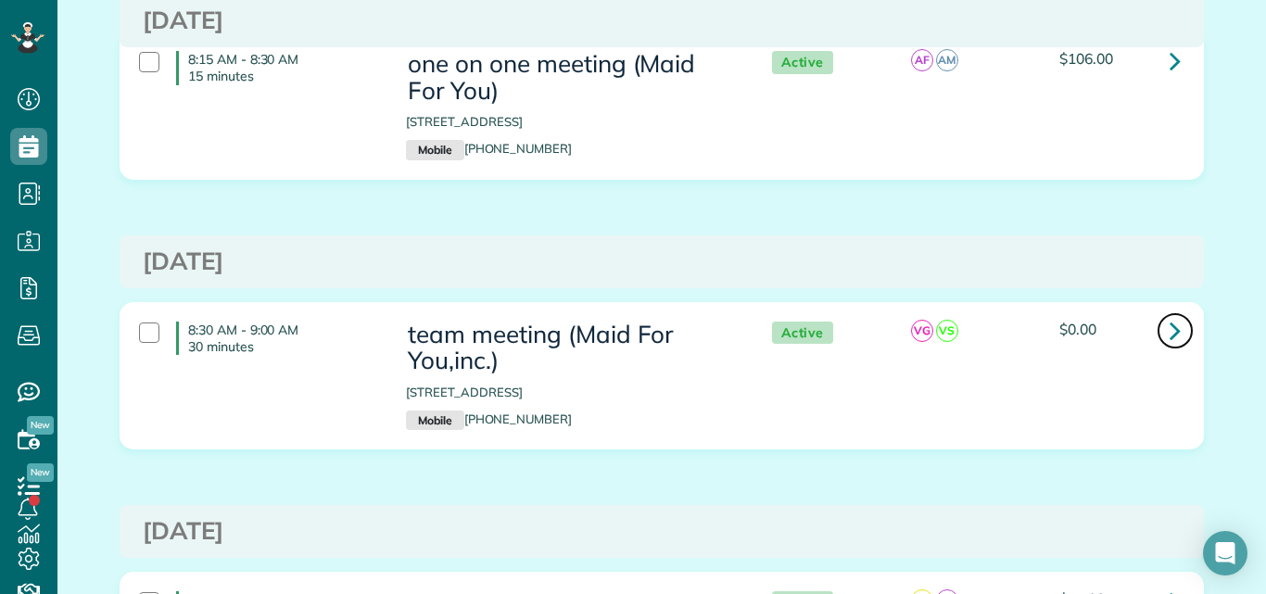
click at [1169, 334] on icon at bounding box center [1174, 330] width 11 height 32
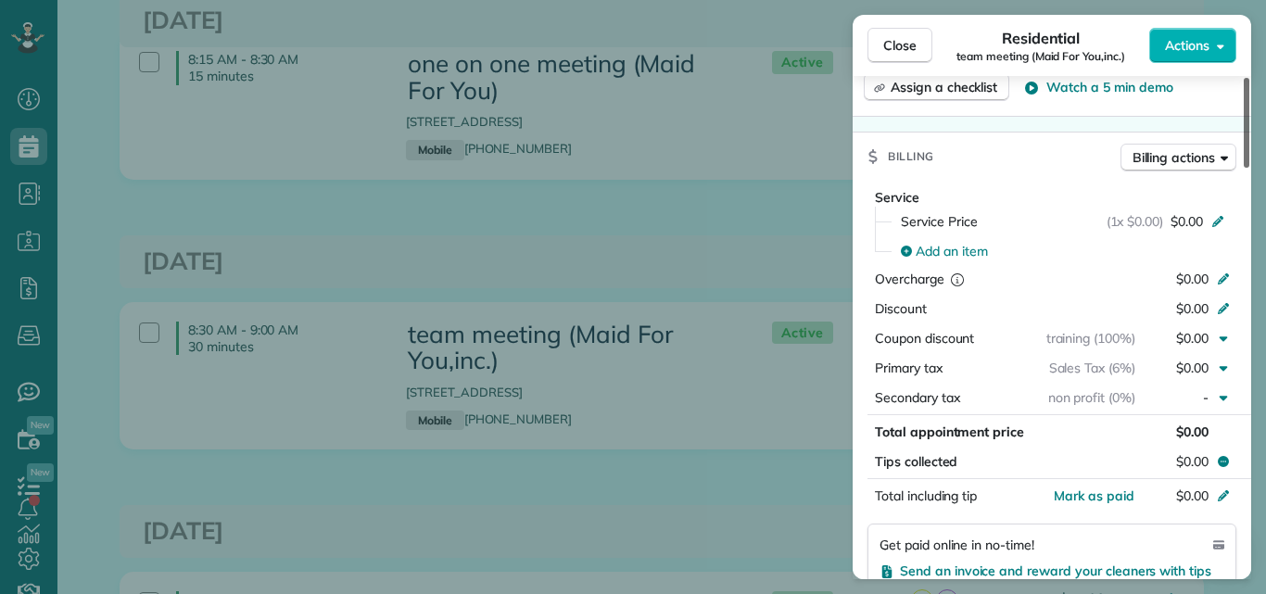
scroll to position [819, 0]
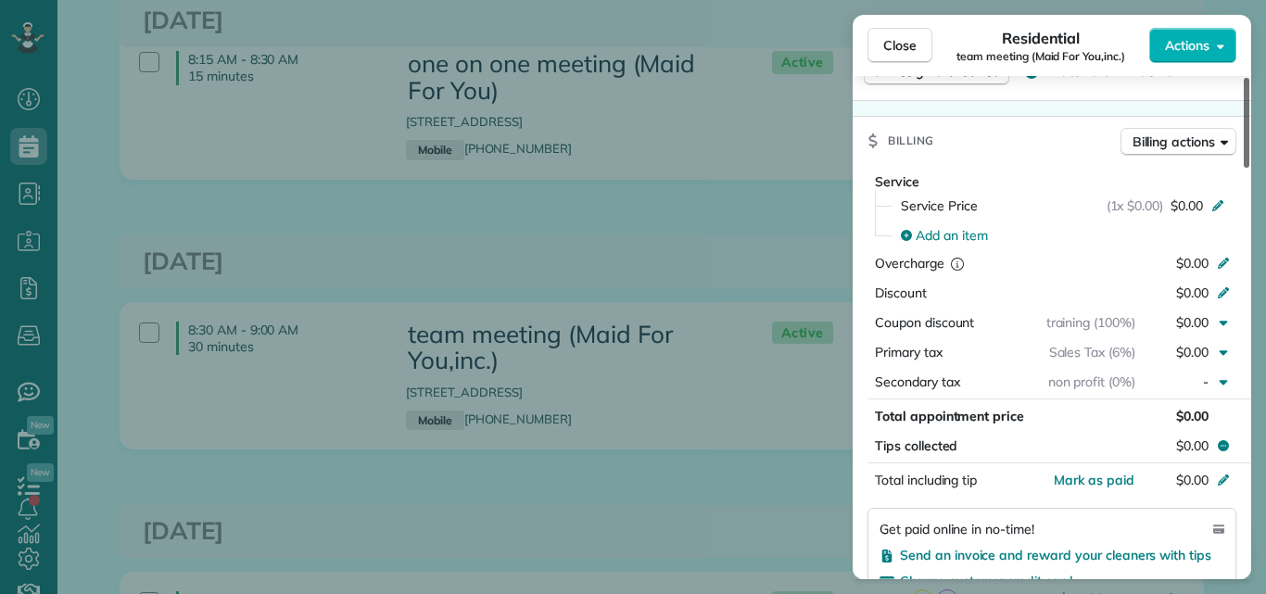
drag, startPoint x: 1245, startPoint y: 131, endPoint x: 1220, endPoint y: 276, distance: 147.6
click at [1243, 168] on div at bounding box center [1246, 123] width 6 height 90
click at [1114, 474] on span "Mark as paid" at bounding box center [1094, 480] width 81 height 17
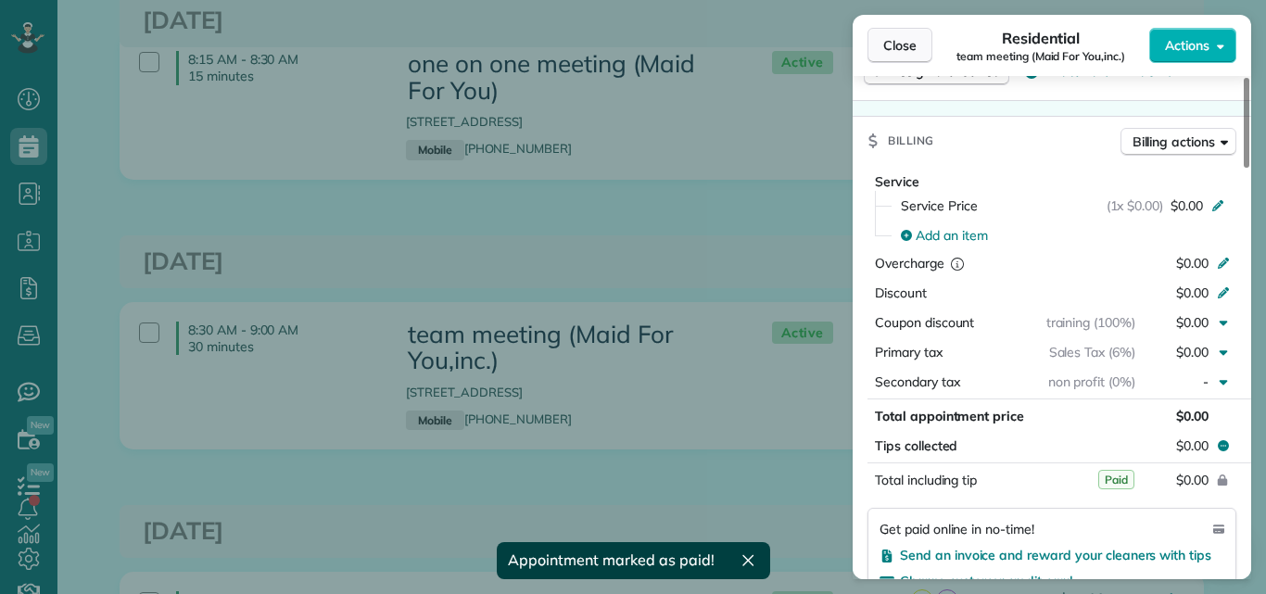
click at [893, 40] on span "Close" at bounding box center [899, 45] width 33 height 19
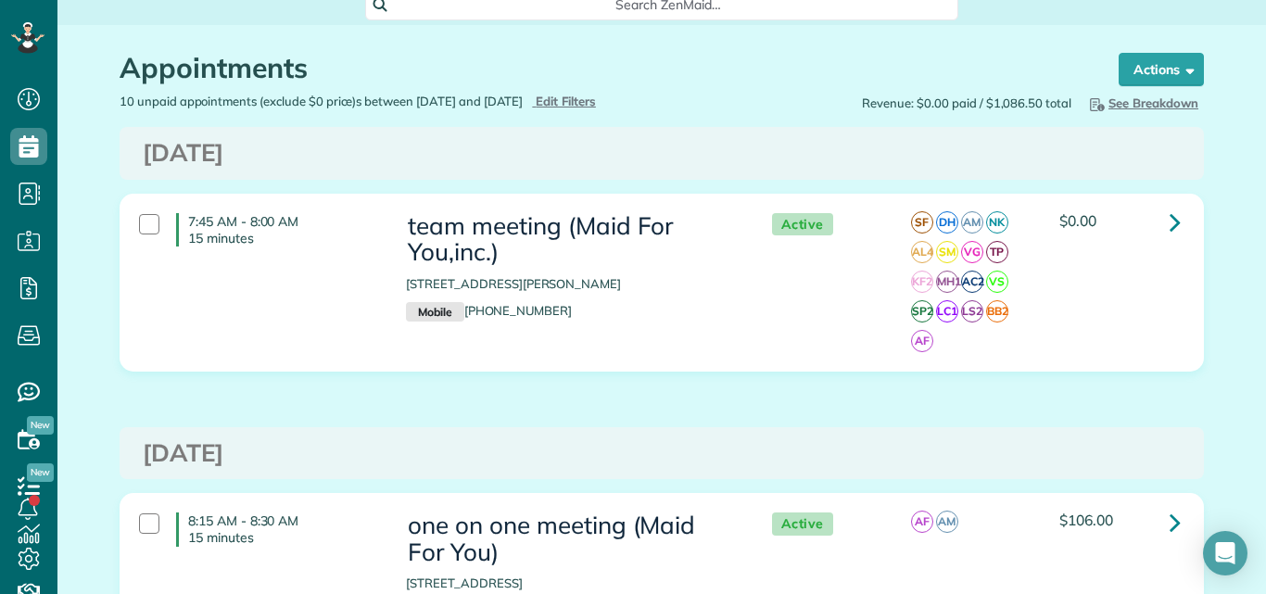
scroll to position [7, 0]
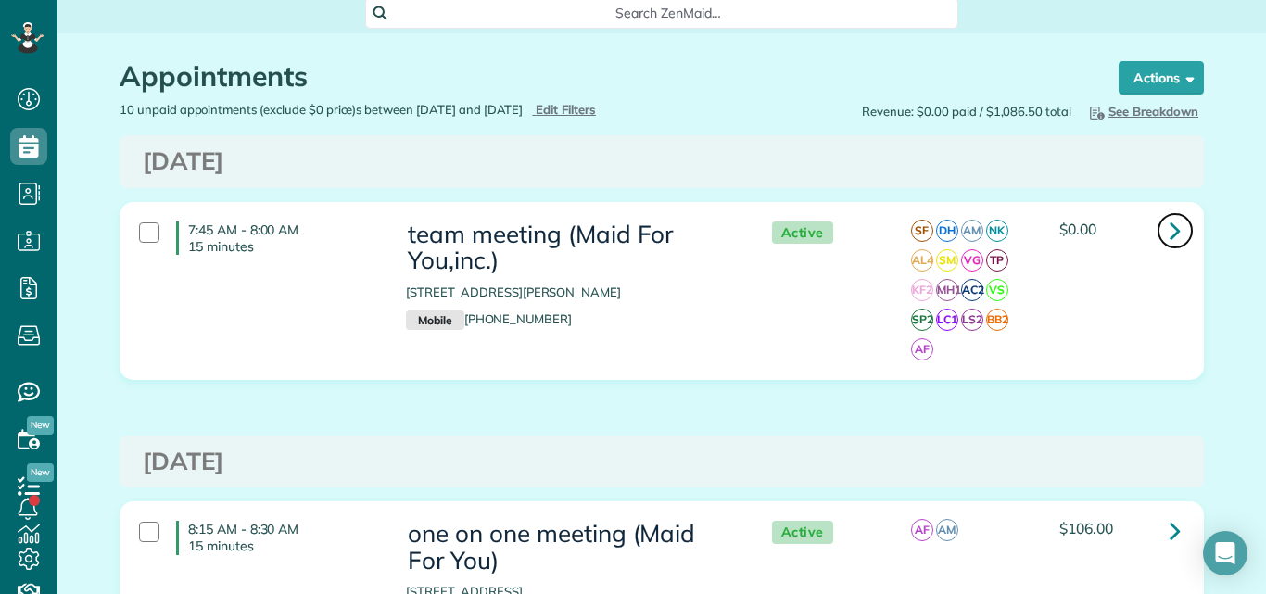
click at [1169, 229] on icon at bounding box center [1174, 230] width 11 height 32
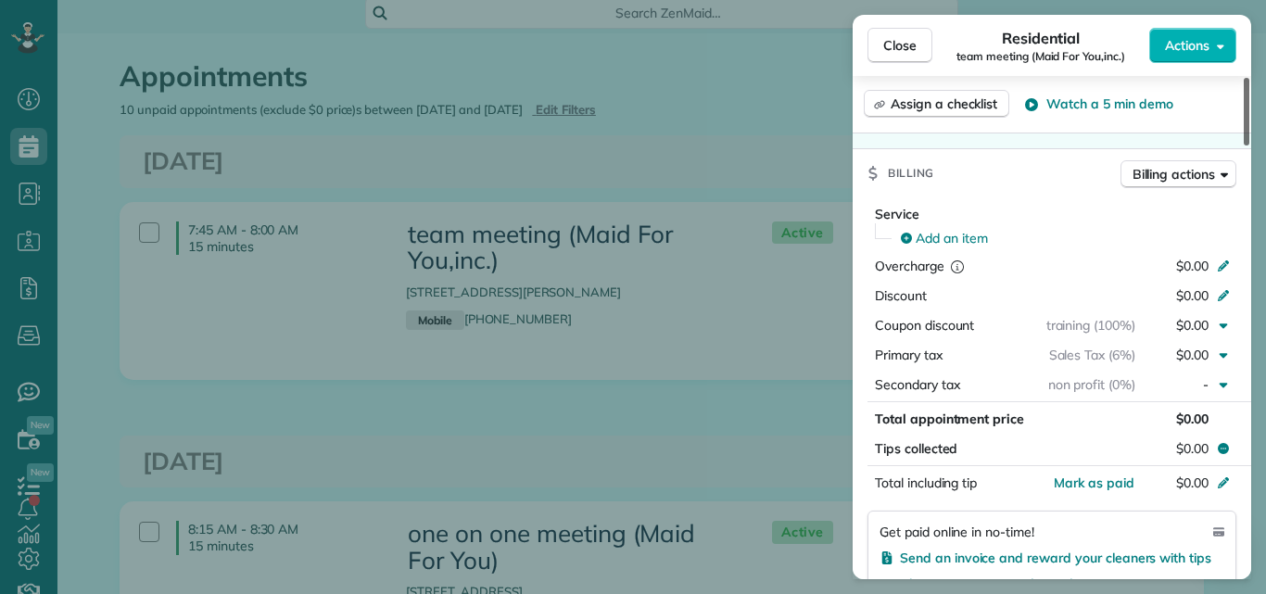
scroll to position [1370, 0]
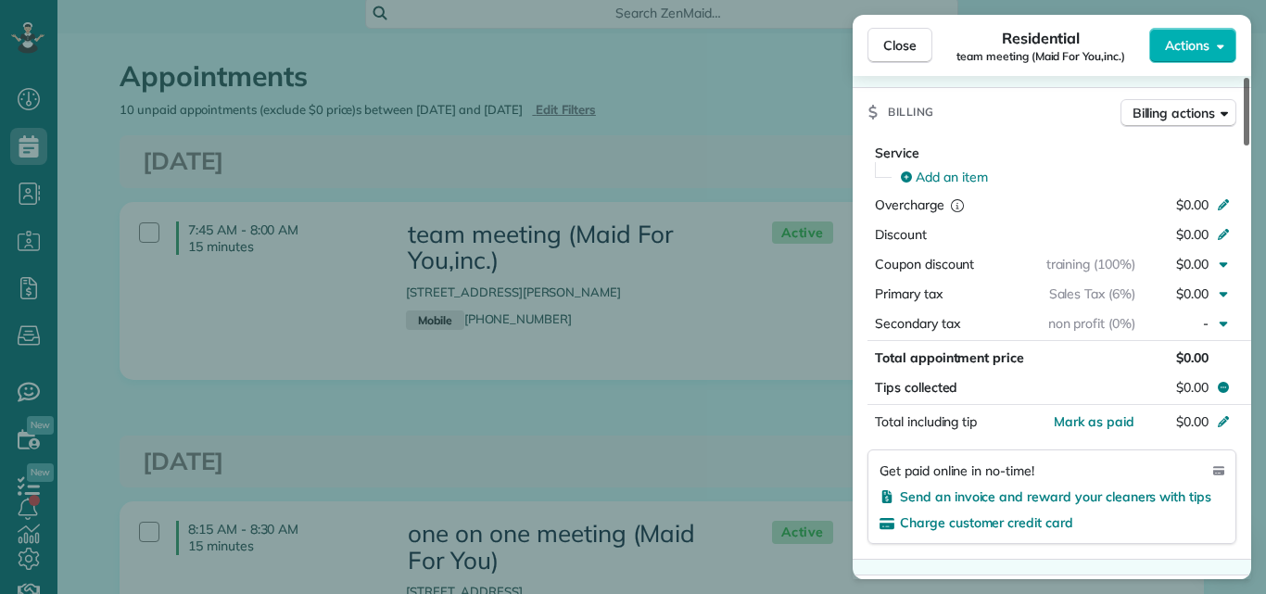
drag, startPoint x: 1244, startPoint y: 100, endPoint x: 1250, endPoint y: 284, distance: 184.5
click at [1249, 145] on div at bounding box center [1246, 112] width 6 height 68
click at [1127, 414] on span "Mark as paid" at bounding box center [1094, 421] width 81 height 17
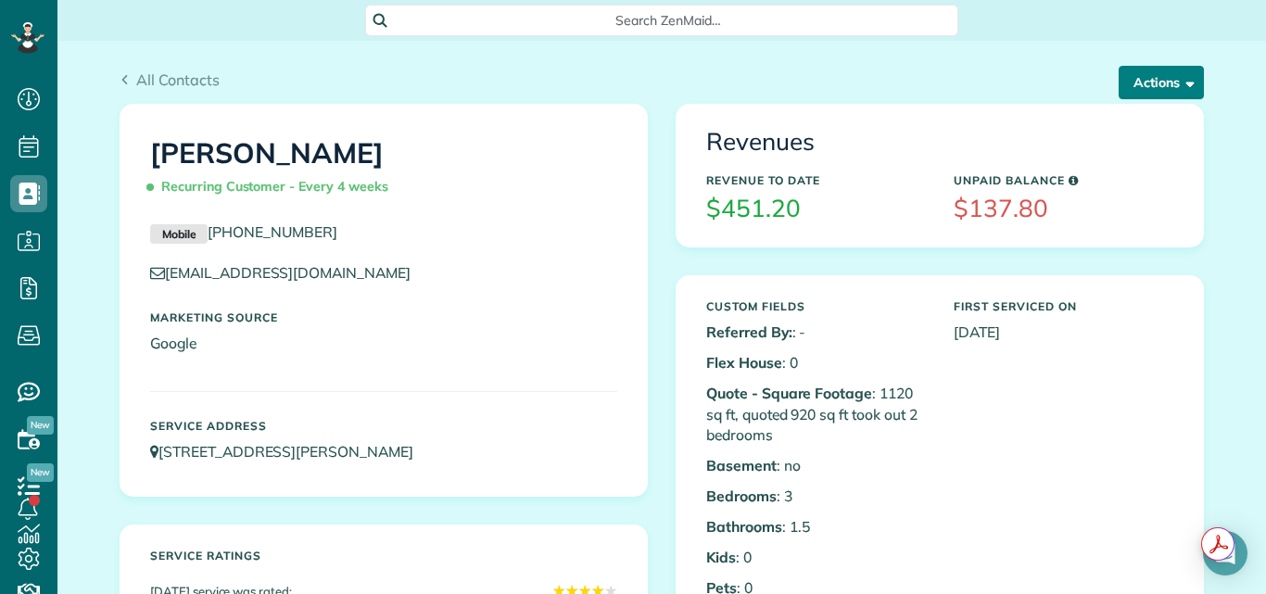
click at [1147, 80] on button "Actions" at bounding box center [1160, 82] width 85 height 33
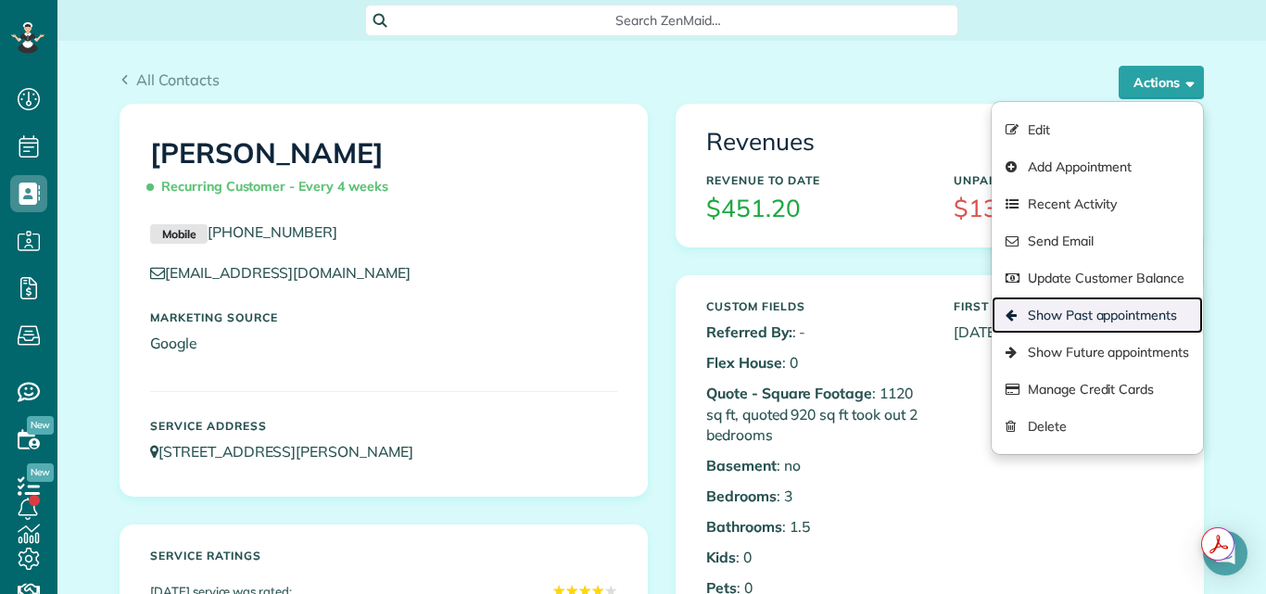
click at [1042, 313] on link "Show Past appointments" at bounding box center [1096, 315] width 211 height 37
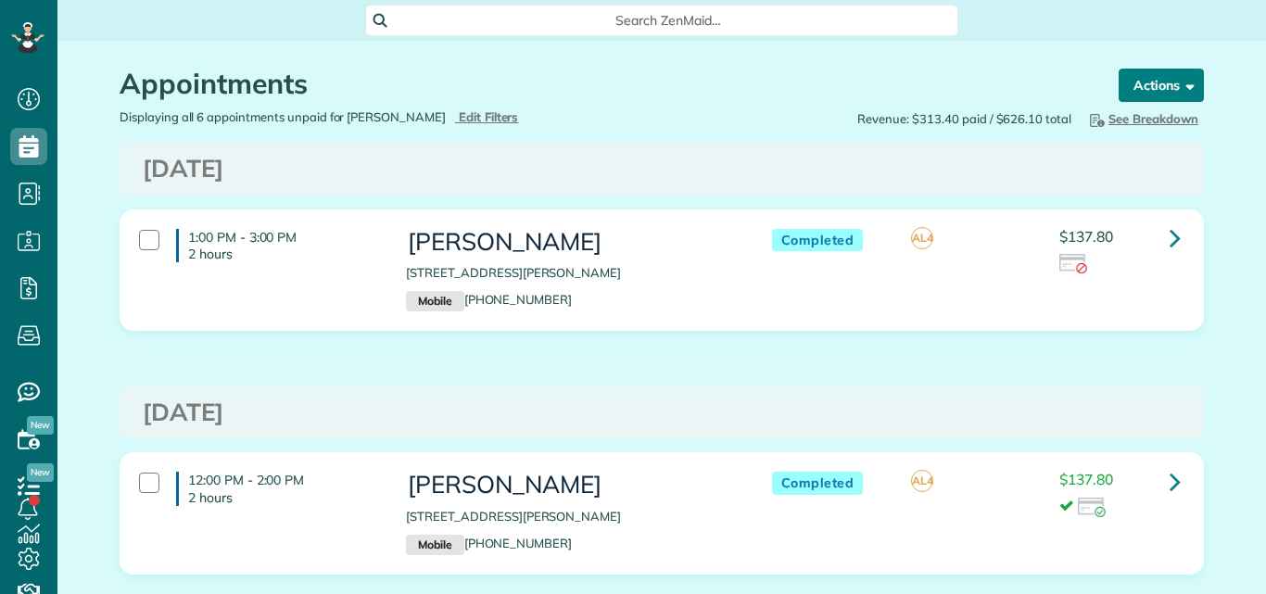
click at [1157, 82] on button "Actions" at bounding box center [1160, 85] width 85 height 33
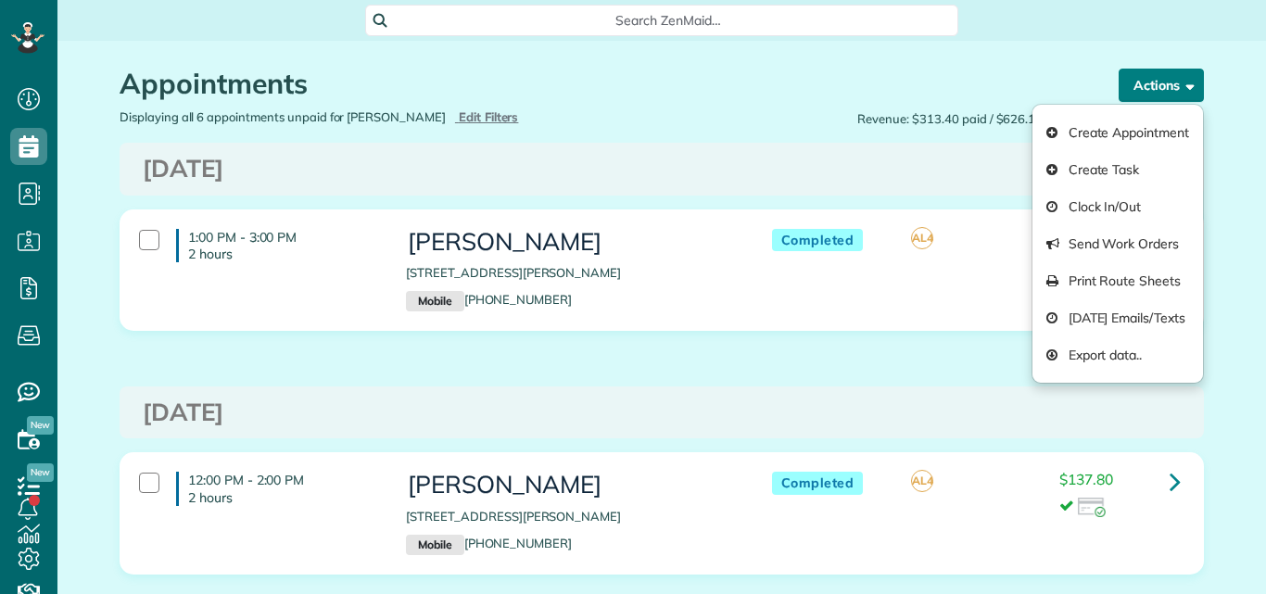
scroll to position [8, 8]
click at [1019, 85] on h1 "Appointments" at bounding box center [602, 84] width 964 height 31
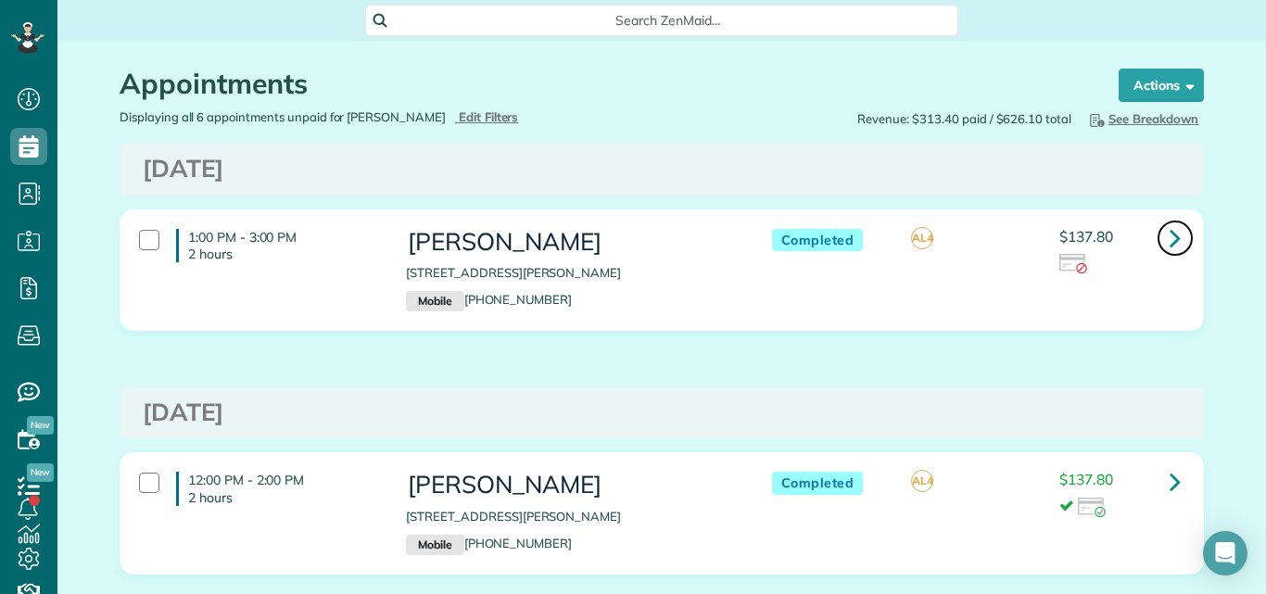
click at [1169, 235] on icon at bounding box center [1174, 237] width 11 height 32
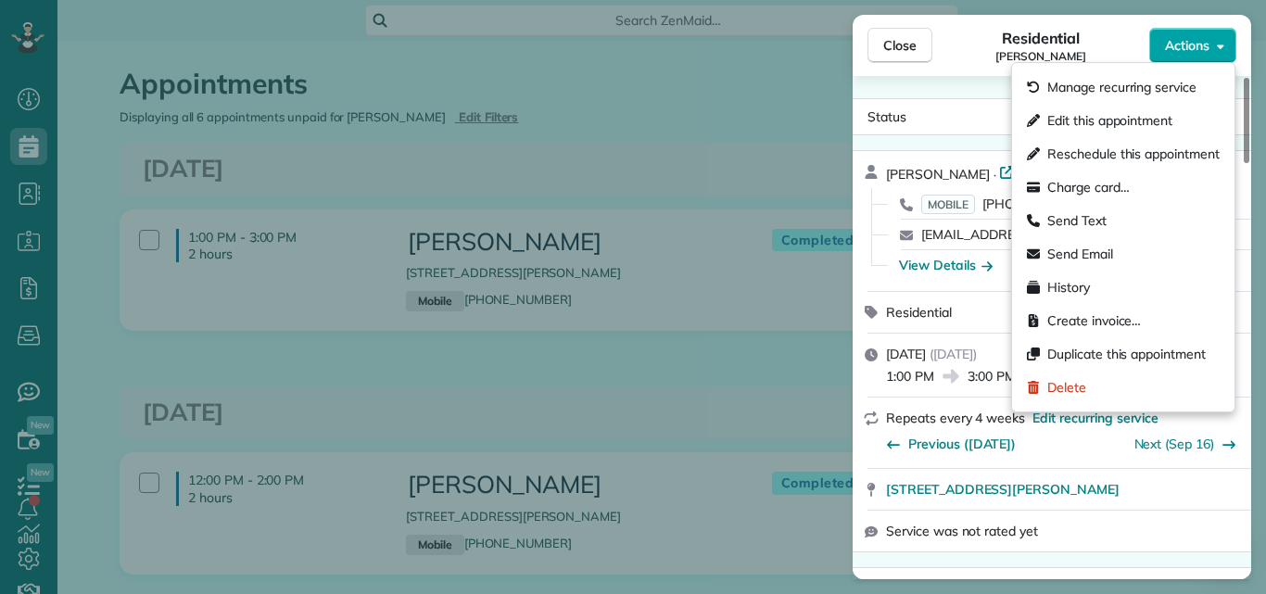
click at [1193, 41] on span "Actions" at bounding box center [1187, 45] width 44 height 19
click at [1095, 29] on div "Residential [PERSON_NAME]" at bounding box center [1040, 45] width 217 height 37
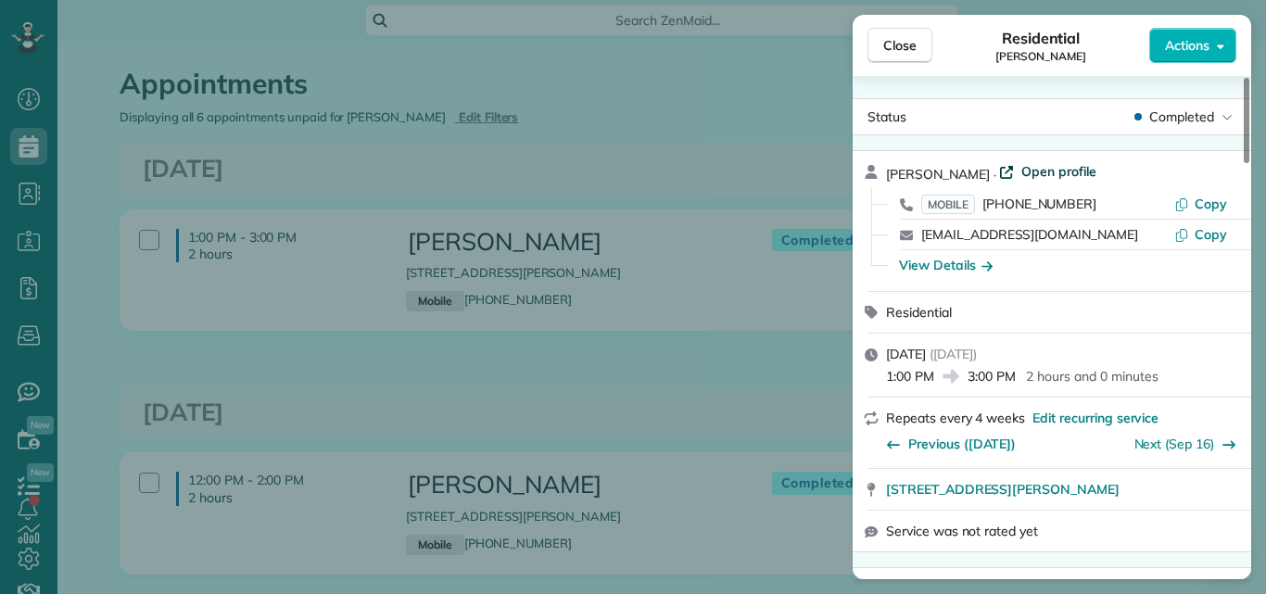
click at [1060, 167] on span "Open profile" at bounding box center [1058, 171] width 75 height 19
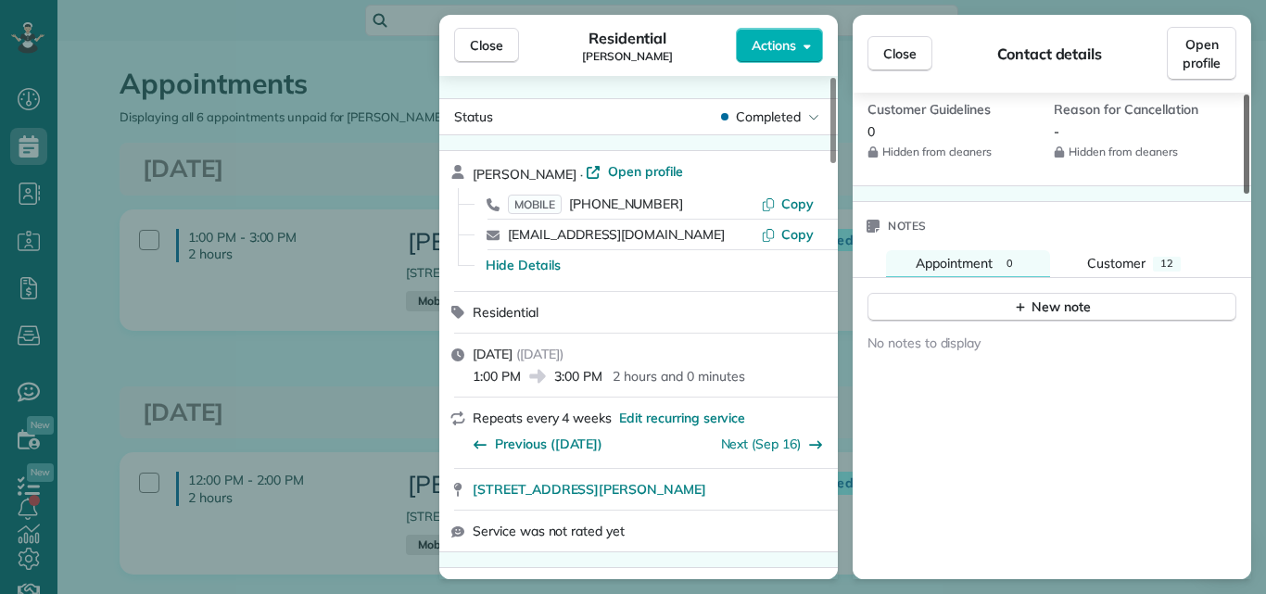
scroll to position [1641, 0]
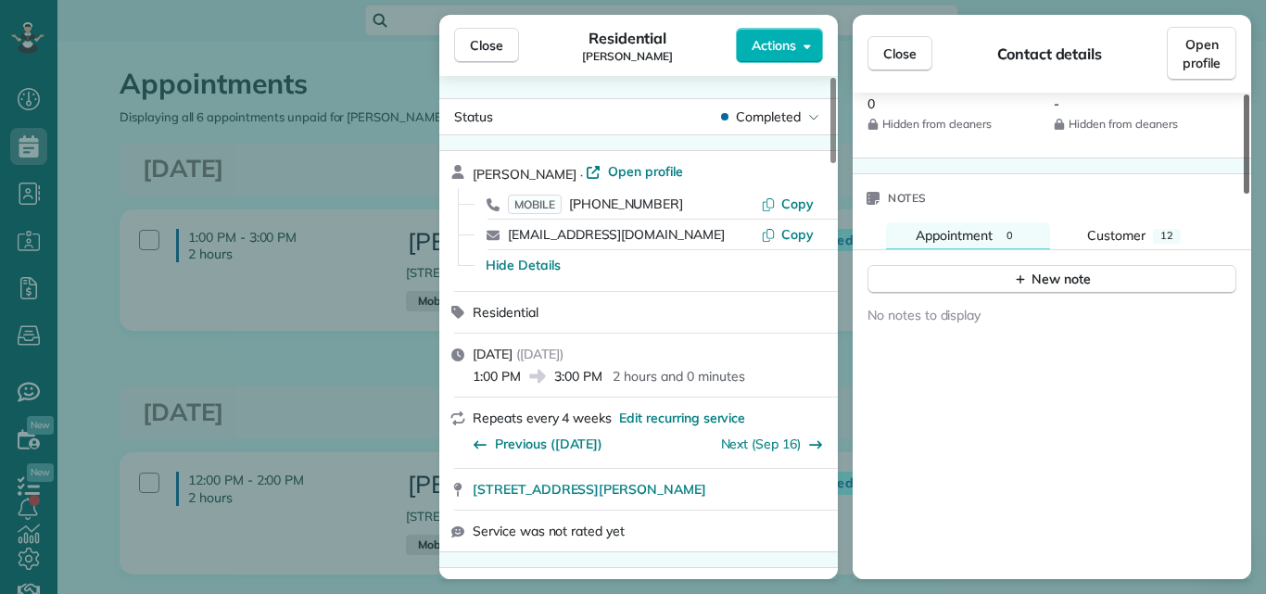
drag, startPoint x: 1247, startPoint y: 125, endPoint x: 1218, endPoint y: 458, distance: 333.9
click at [1243, 194] on div at bounding box center [1246, 144] width 6 height 99
click at [909, 50] on span "Close" at bounding box center [899, 53] width 33 height 19
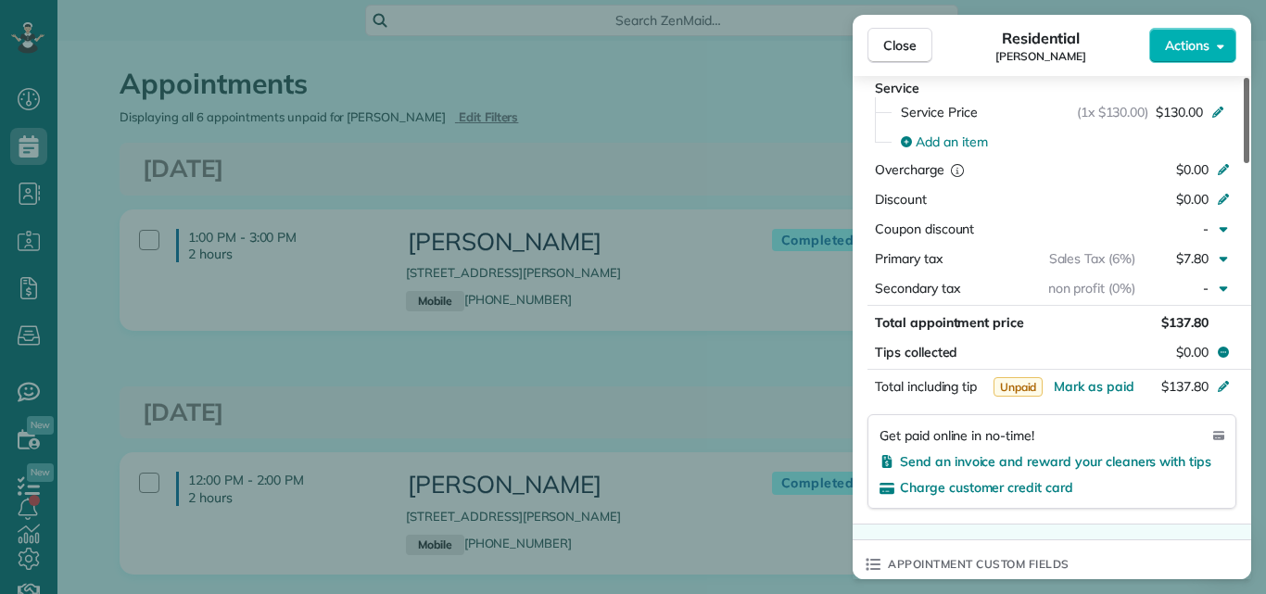
scroll to position [933, 0]
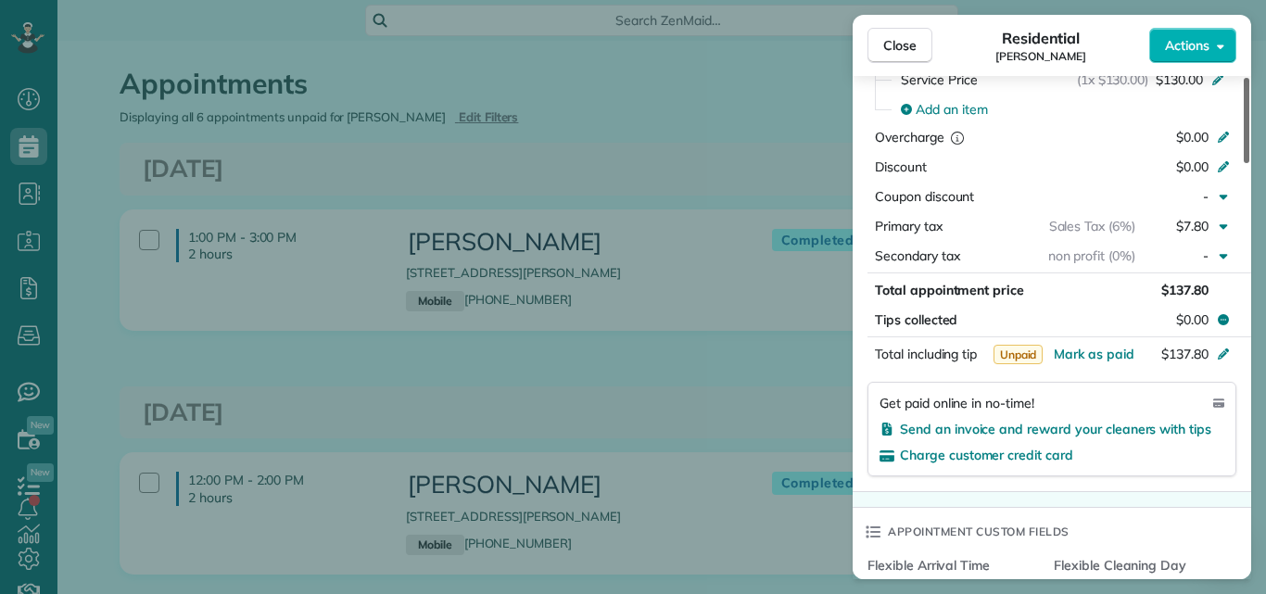
drag, startPoint x: 1246, startPoint y: 102, endPoint x: 1252, endPoint y: 259, distance: 157.6
click at [1249, 163] on div at bounding box center [1246, 120] width 6 height 85
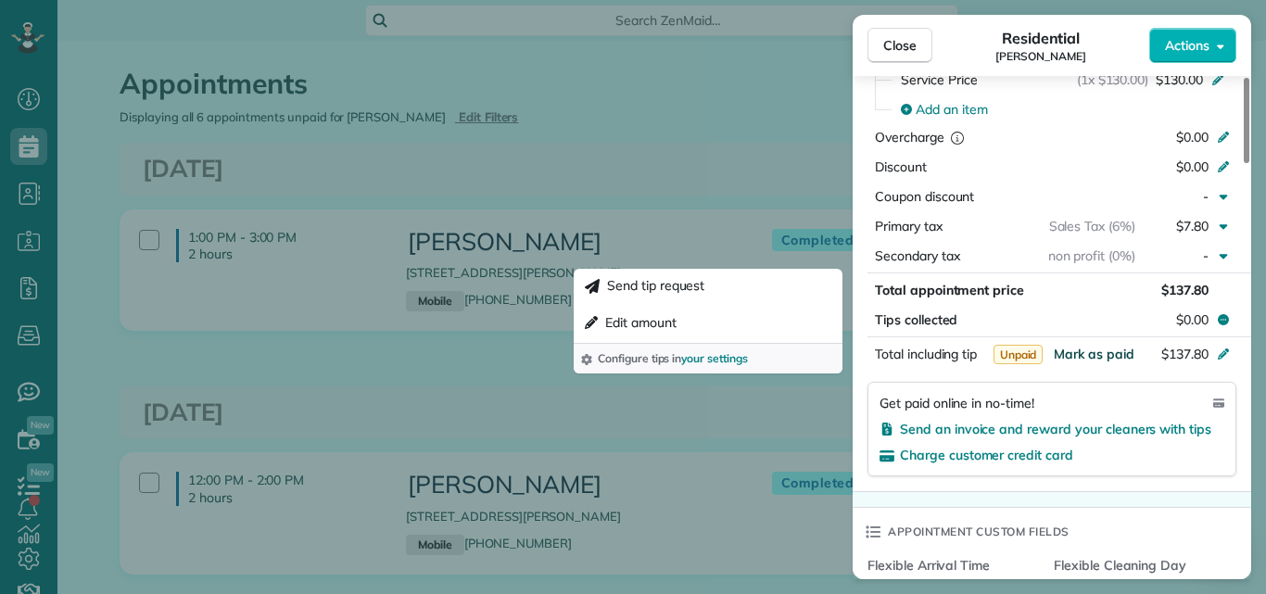
click at [1114, 350] on span "Mark as paid" at bounding box center [1094, 354] width 81 height 17
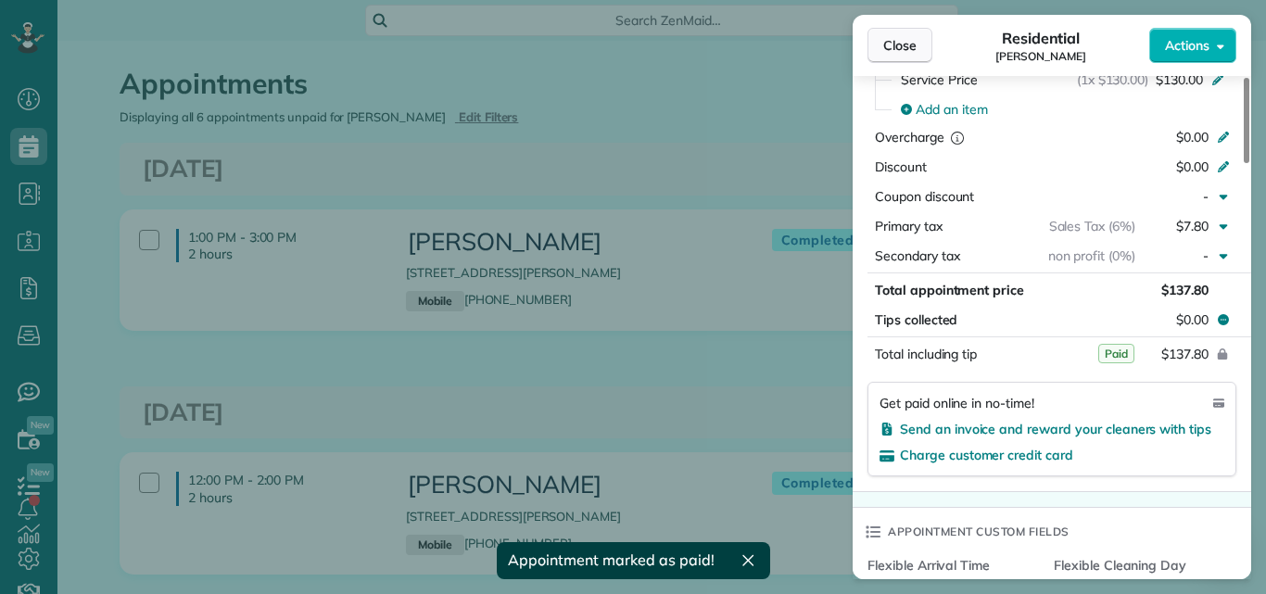
click at [893, 38] on span "Close" at bounding box center [899, 45] width 33 height 19
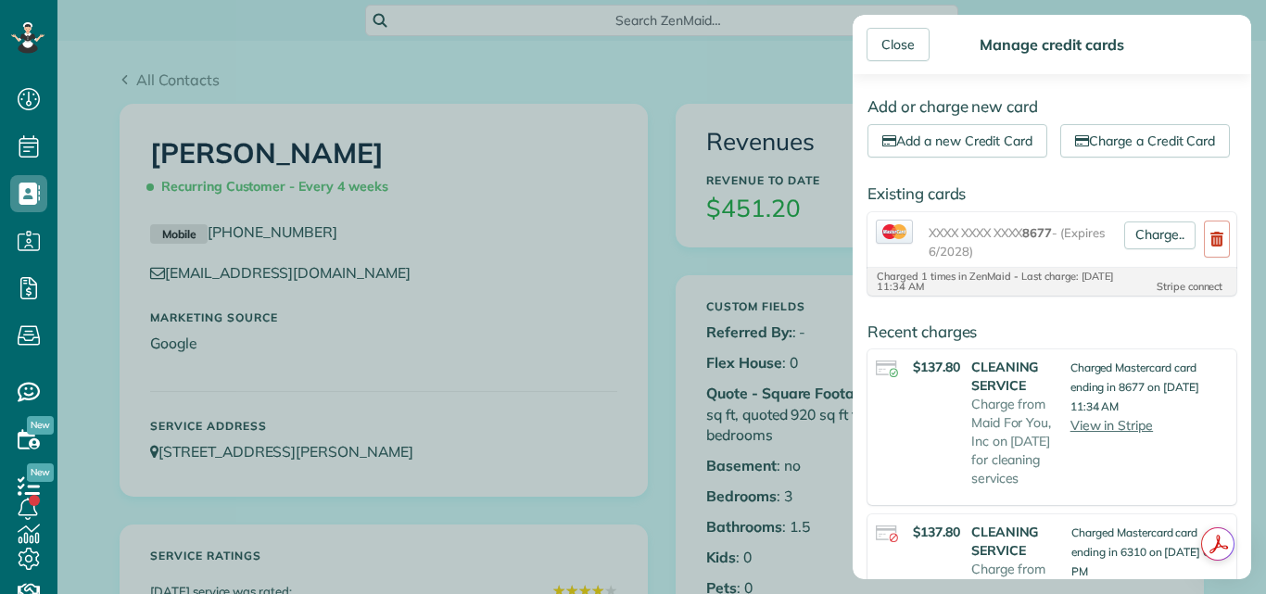
scroll to position [8, 8]
click at [1265, 51] on aside "Close Manage credit cards Add or charge new card Add a new Credit Card Charge a…" at bounding box center [1052, 297] width 428 height 594
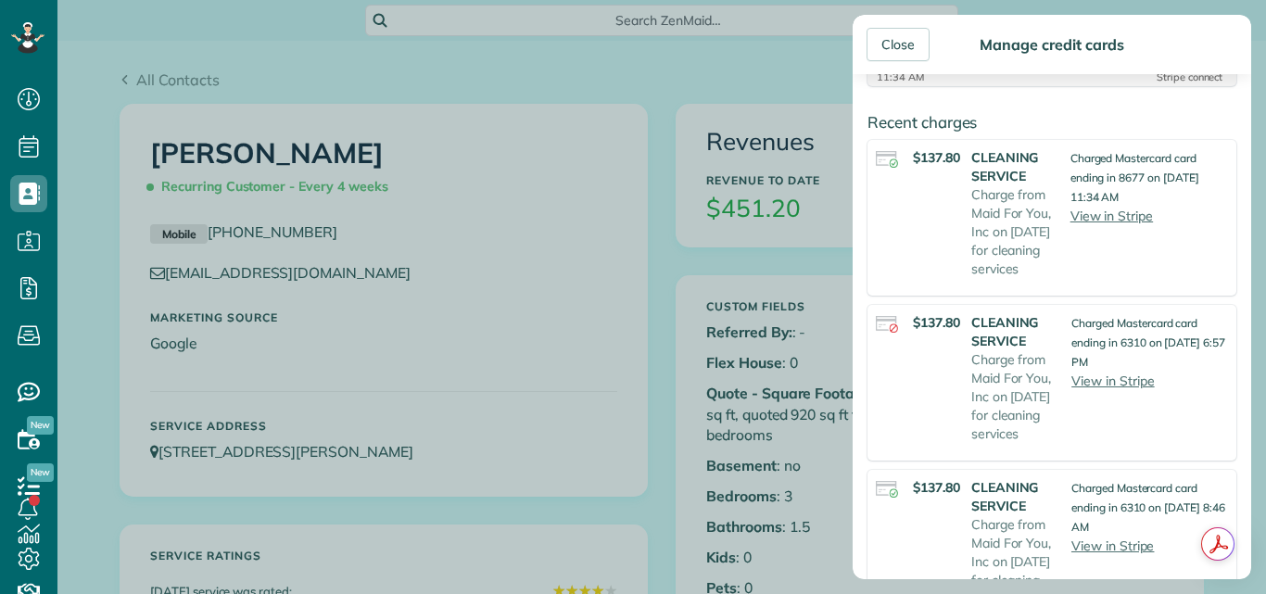
scroll to position [214, 0]
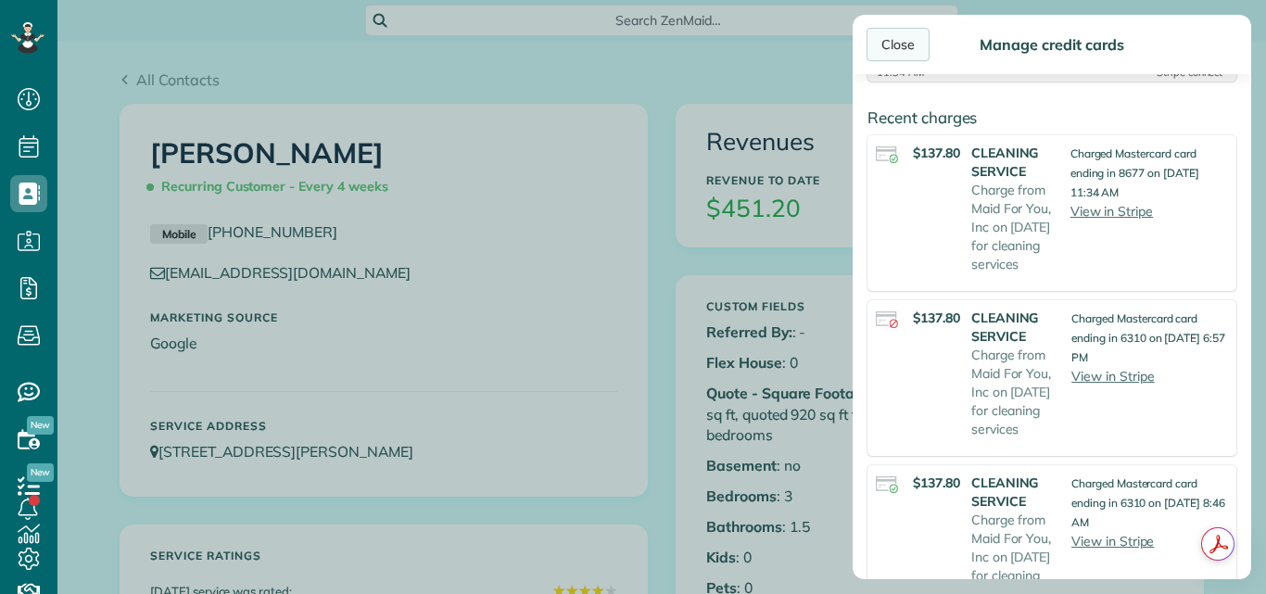
click at [913, 37] on div "Close" at bounding box center [897, 44] width 63 height 33
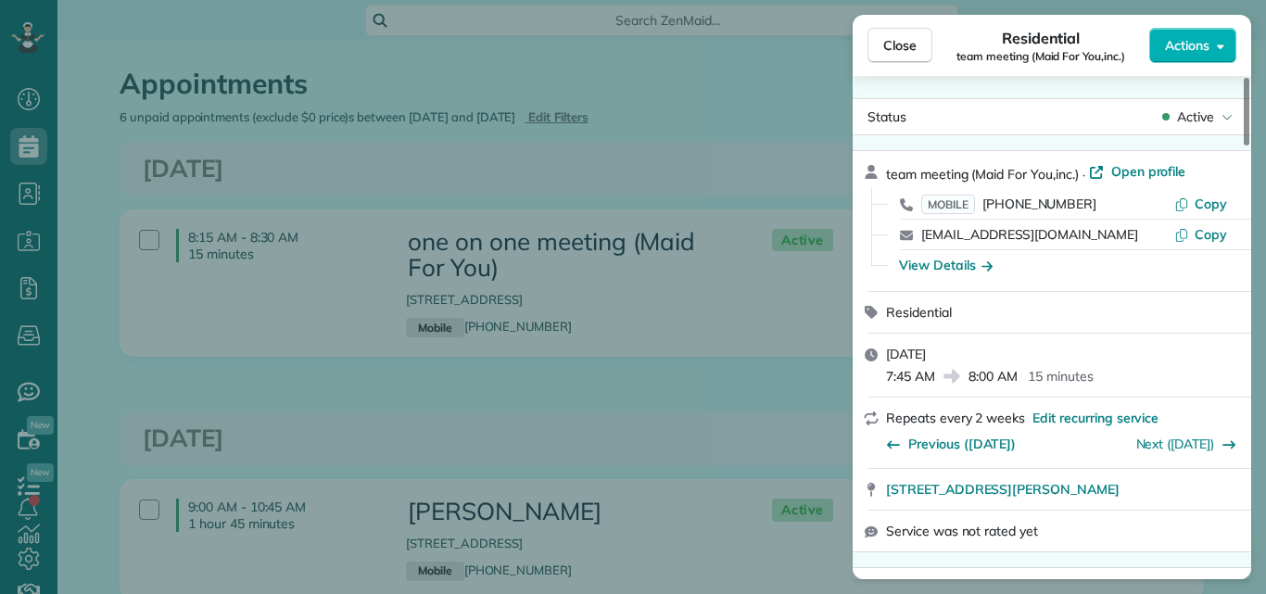
scroll to position [8, 8]
click at [894, 44] on span "Close" at bounding box center [899, 45] width 33 height 19
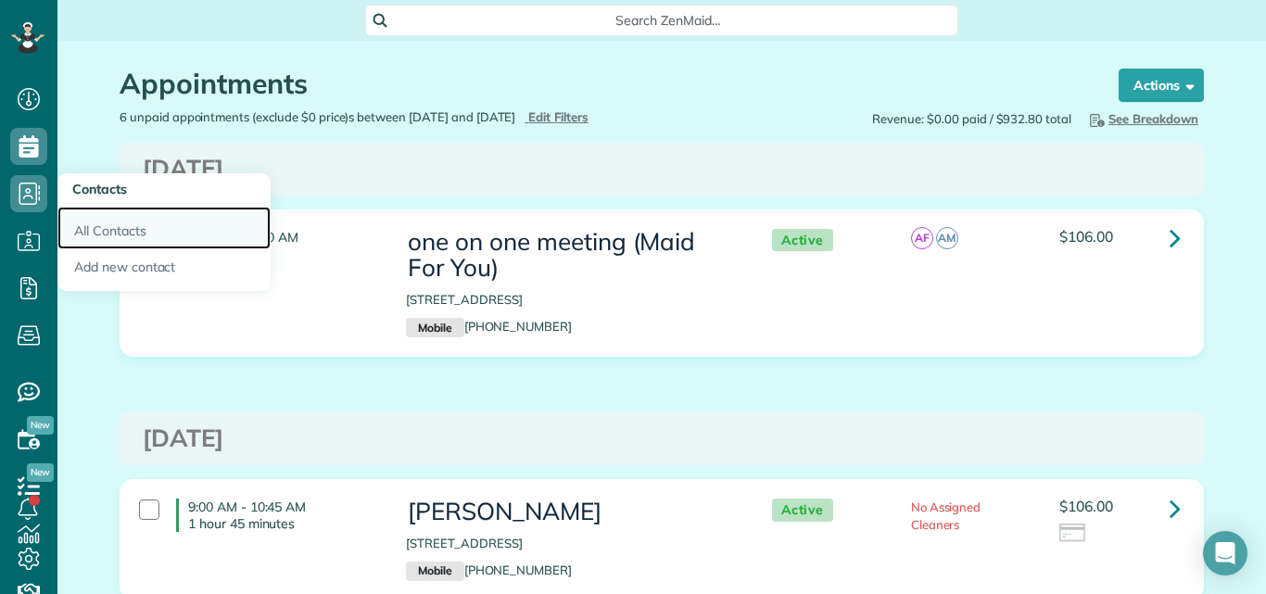
click at [96, 231] on link "All Contacts" at bounding box center [163, 228] width 213 height 43
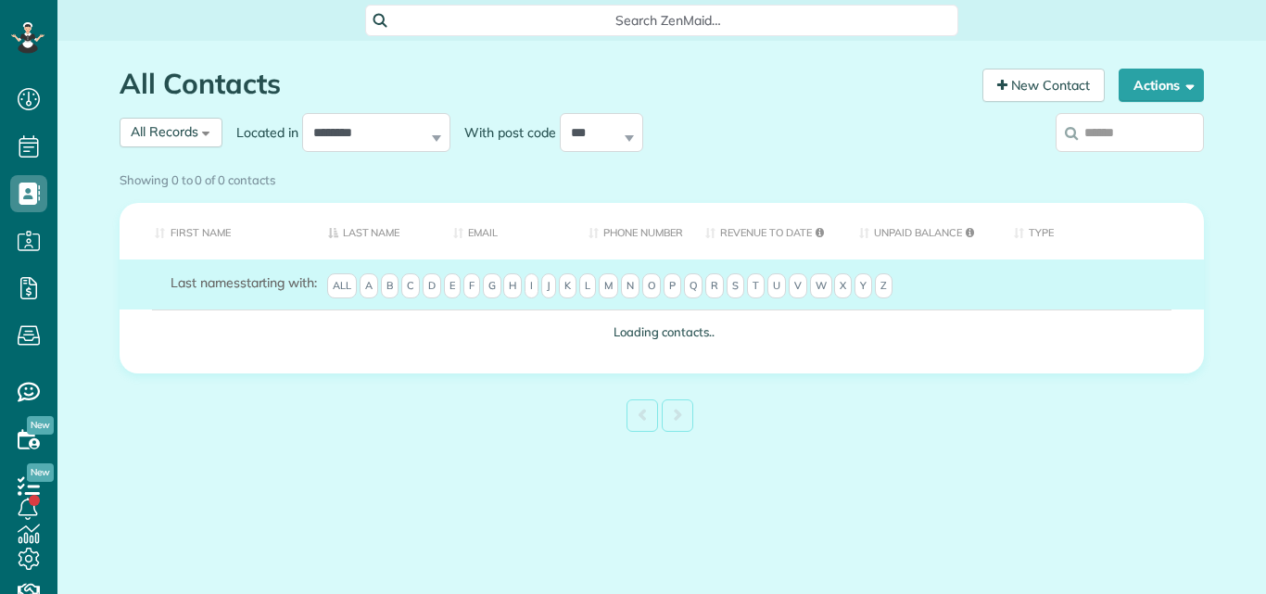
scroll to position [8, 8]
type input "******"
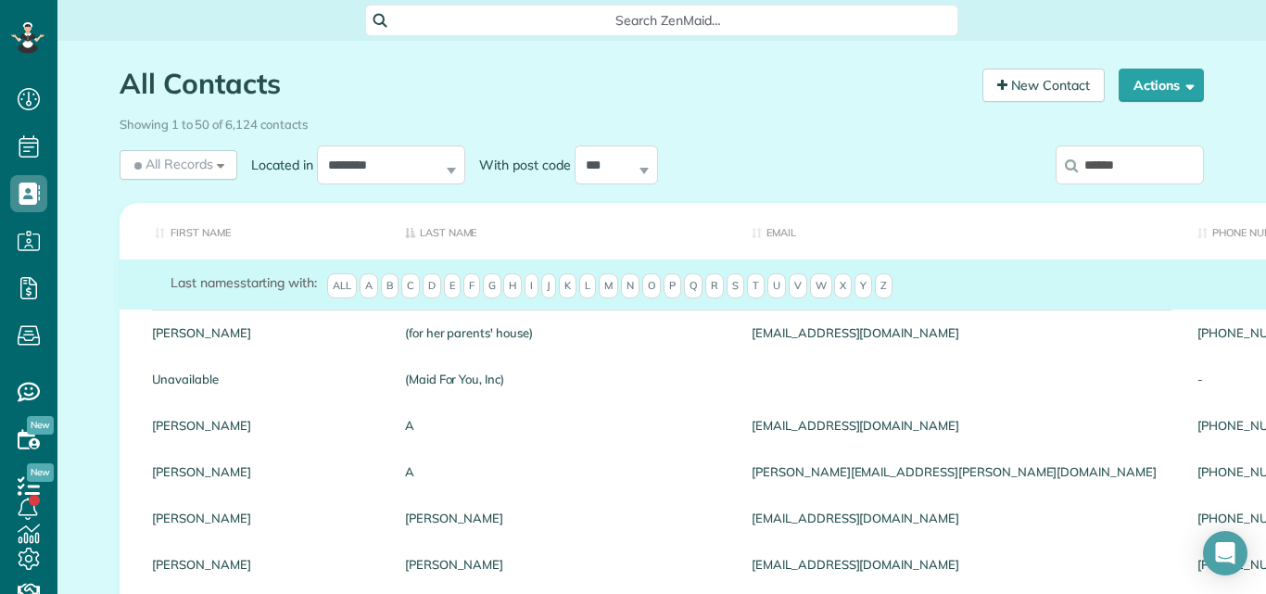
click at [1118, 164] on input "******" at bounding box center [1129, 164] width 148 height 39
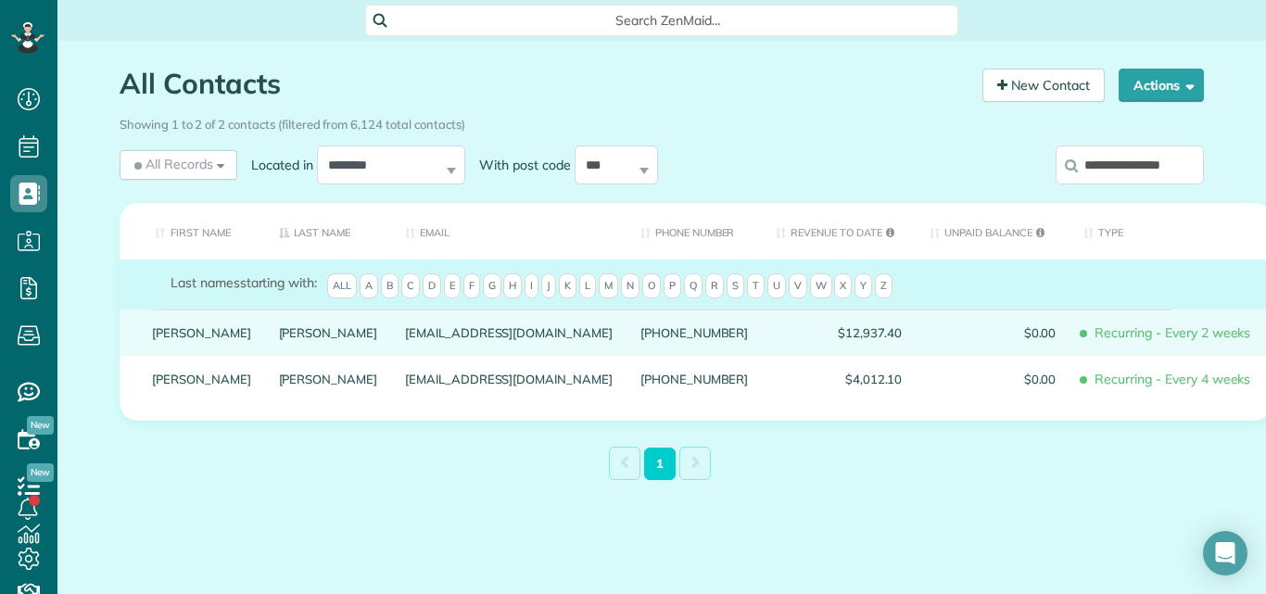
type input "**********"
click at [279, 339] on link "McClellan" at bounding box center [328, 332] width 99 height 13
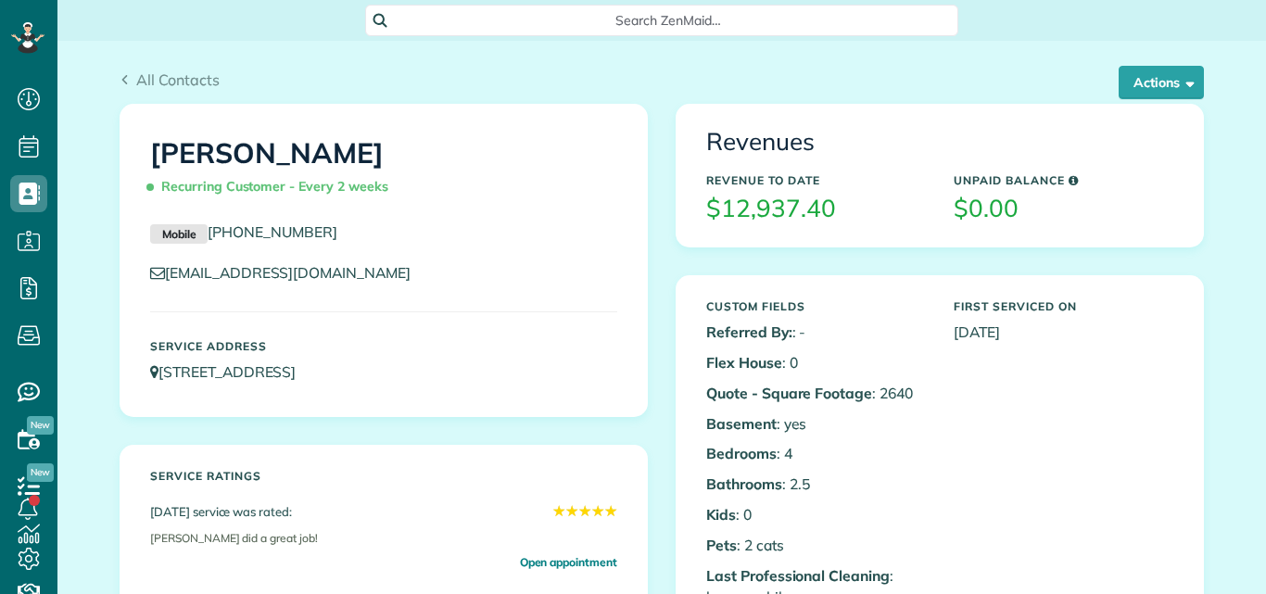
scroll to position [8, 8]
click at [1145, 77] on button "Actions" at bounding box center [1160, 82] width 85 height 33
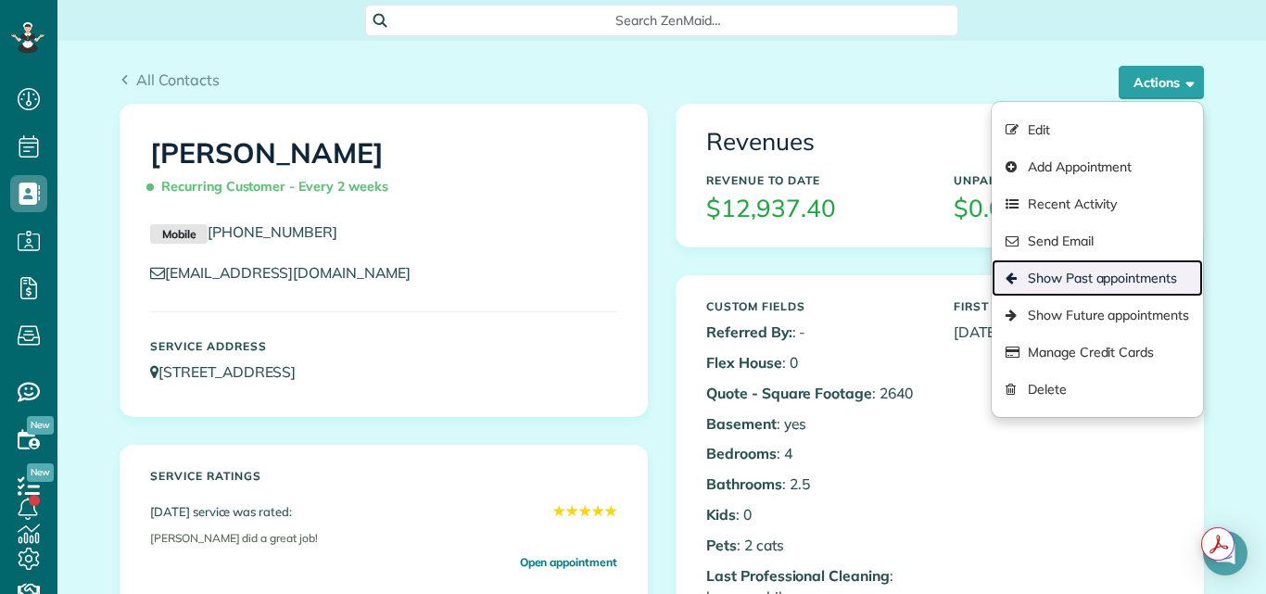
click at [1084, 275] on link "Show Past appointments" at bounding box center [1096, 277] width 211 height 37
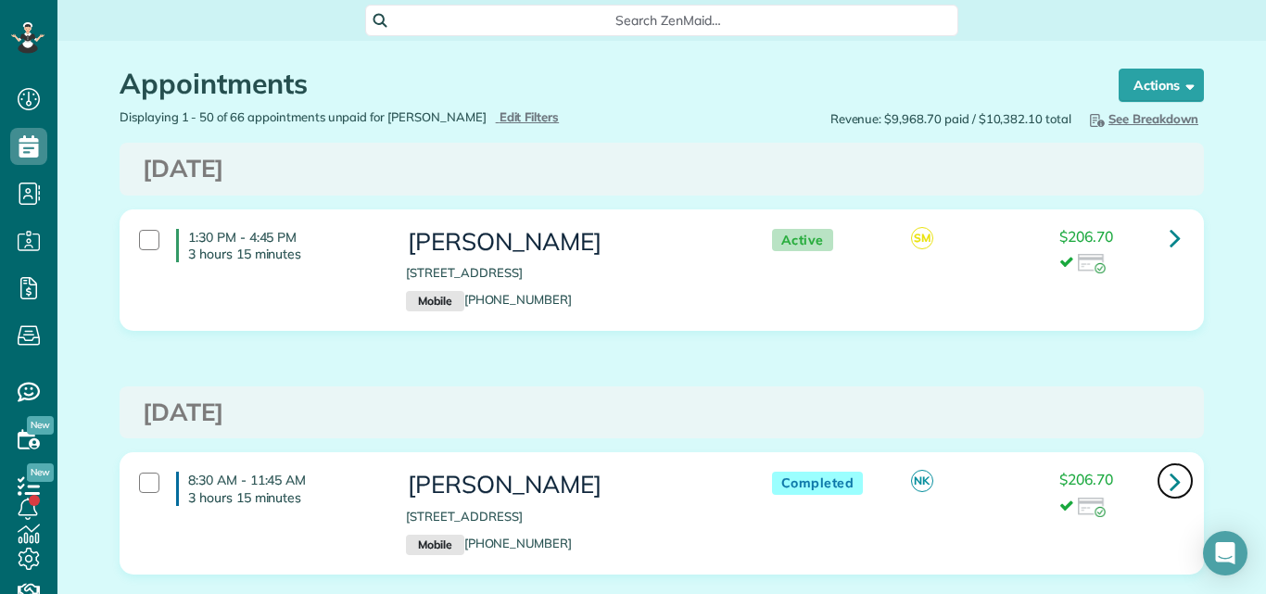
click at [1169, 475] on icon at bounding box center [1174, 481] width 11 height 32
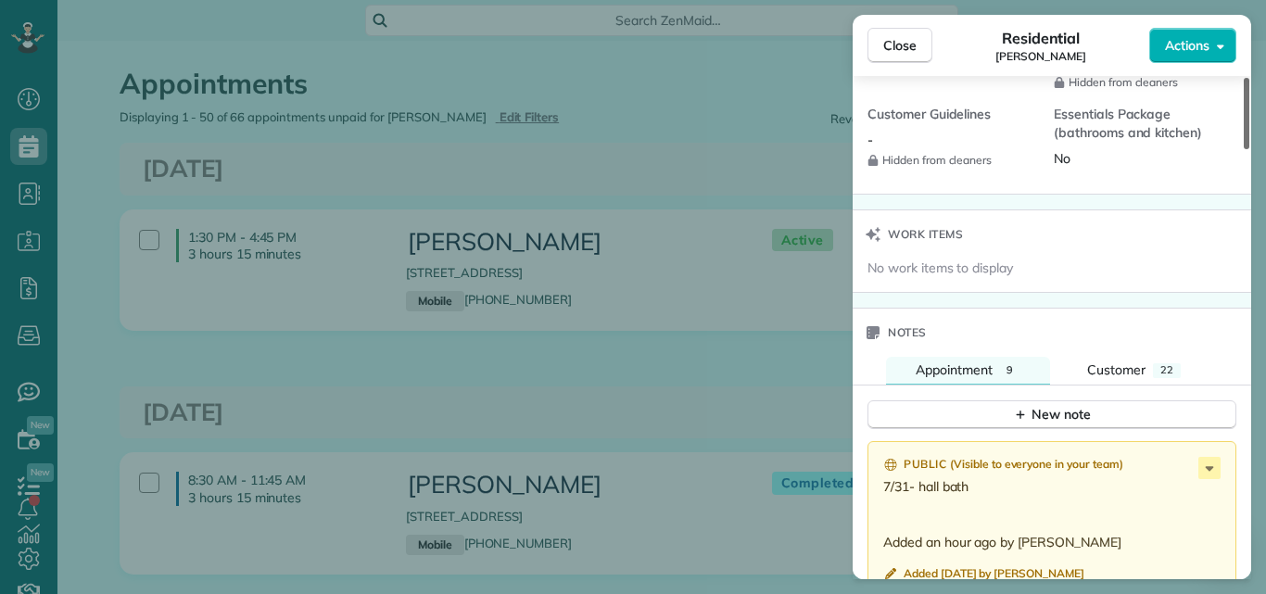
scroll to position [1790, 0]
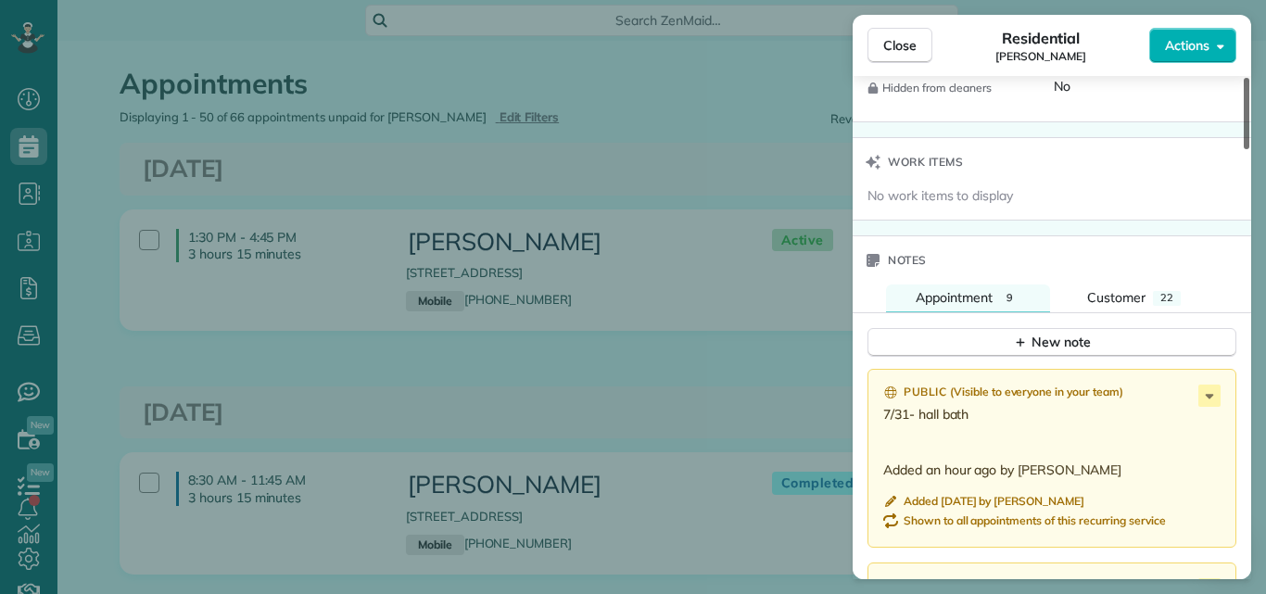
drag, startPoint x: 1247, startPoint y: 123, endPoint x: 1214, endPoint y: 376, distance: 255.2
click at [1243, 149] on div at bounding box center [1246, 113] width 6 height 71
click at [1033, 335] on div "New note" at bounding box center [1052, 342] width 78 height 19
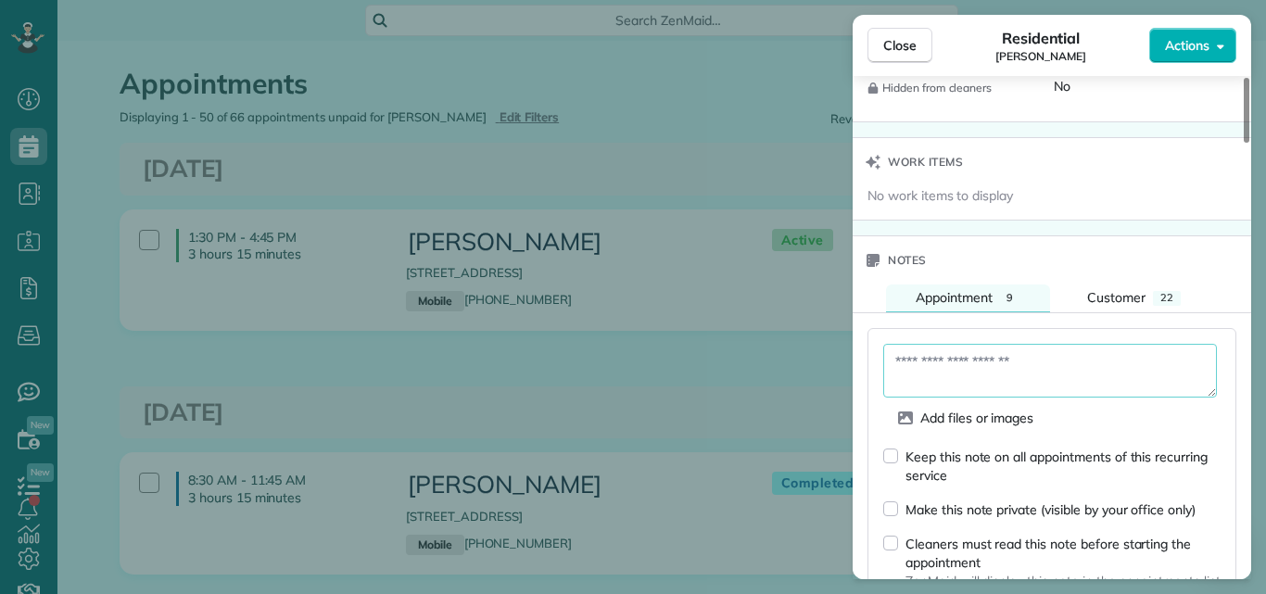
click at [940, 363] on textarea at bounding box center [1050, 371] width 334 height 54
click at [940, 349] on textarea "*" at bounding box center [1050, 371] width 334 height 54
type textarea "**********"
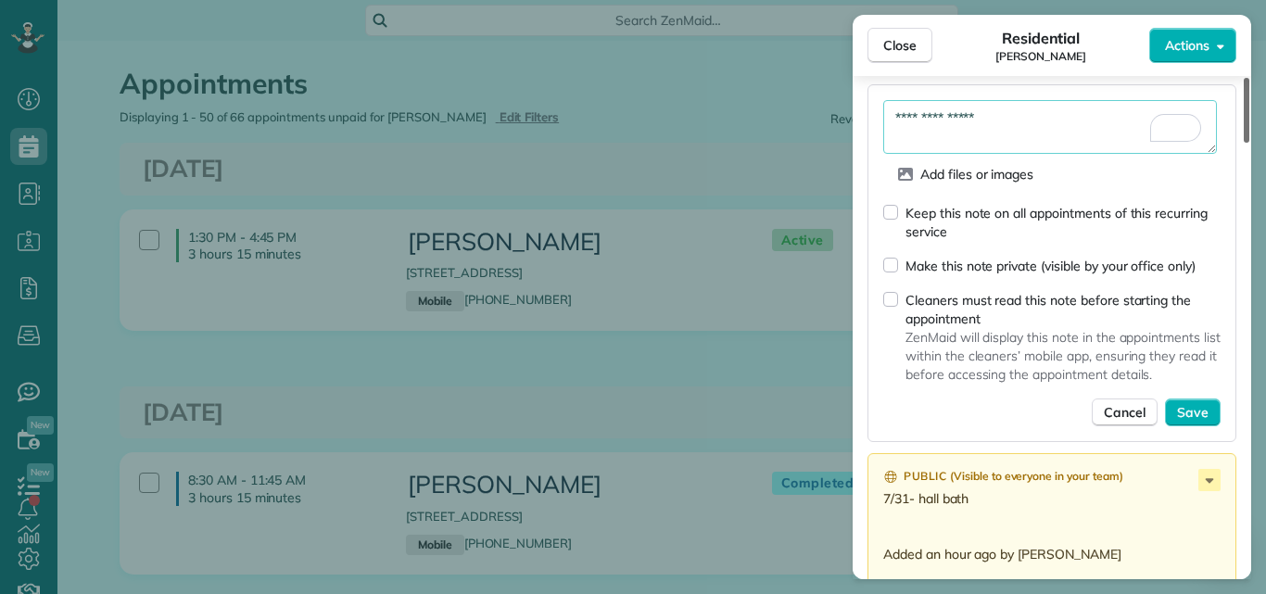
scroll to position [2076, 0]
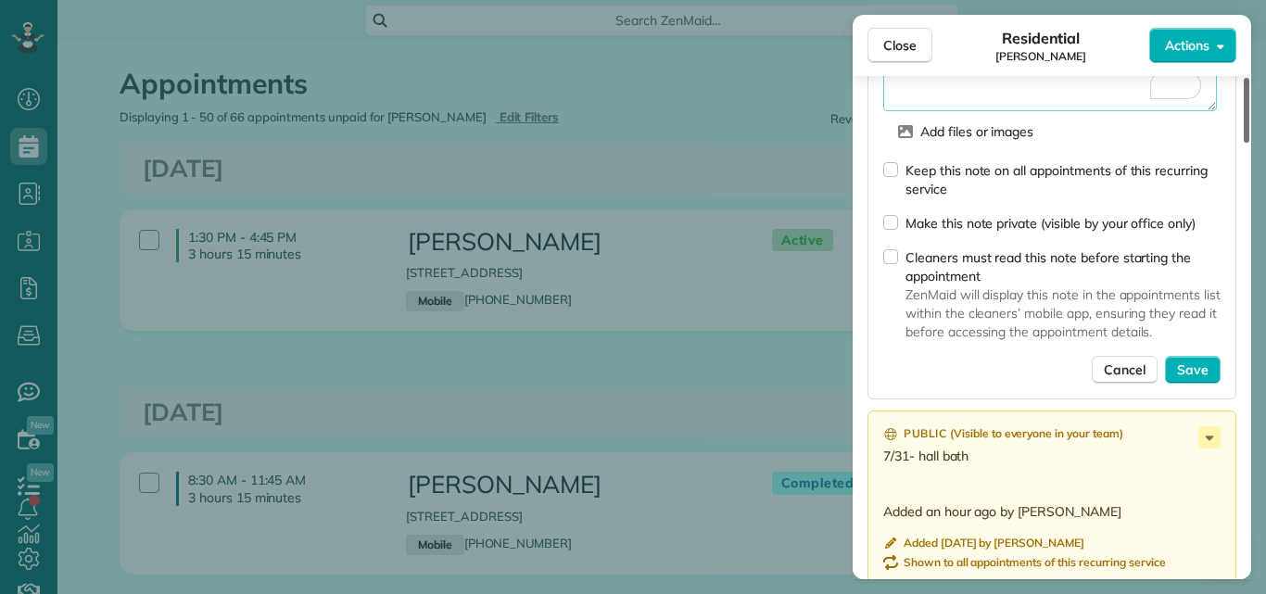
drag, startPoint x: 1247, startPoint y: 343, endPoint x: 1240, endPoint y: 380, distance: 37.8
click at [1243, 143] on div at bounding box center [1246, 110] width 6 height 65
click at [1198, 367] on span "Save" at bounding box center [1193, 369] width 32 height 19
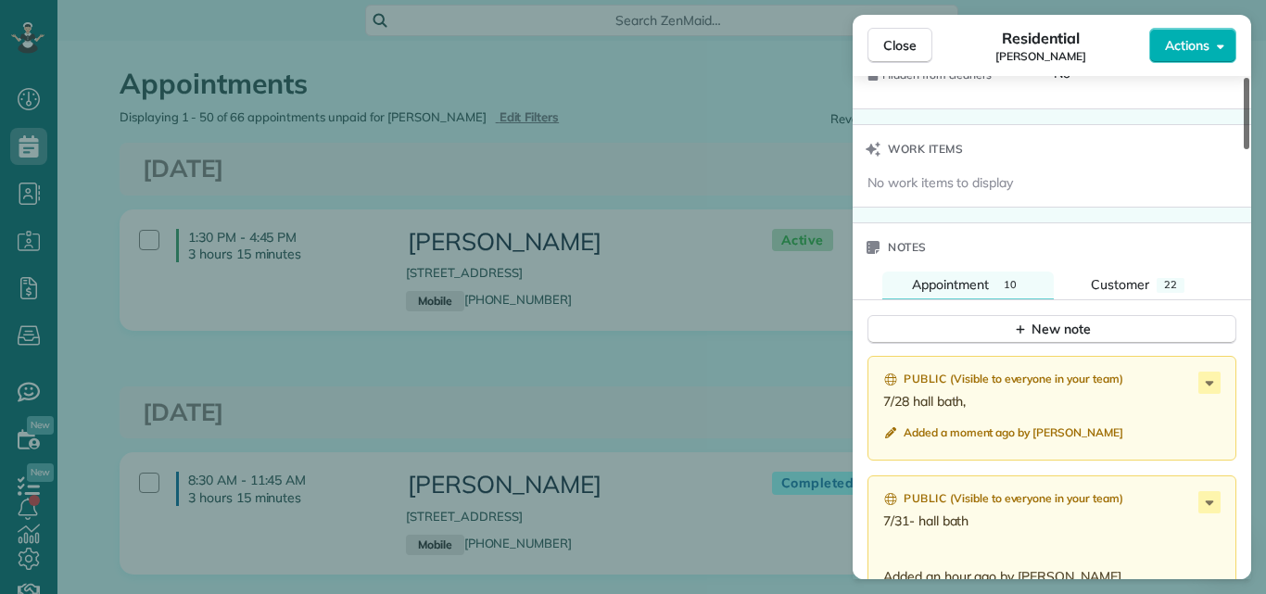
drag, startPoint x: 1243, startPoint y: 381, endPoint x: 1258, endPoint y: 307, distance: 75.6
click at [1249, 149] on div at bounding box center [1246, 113] width 6 height 71
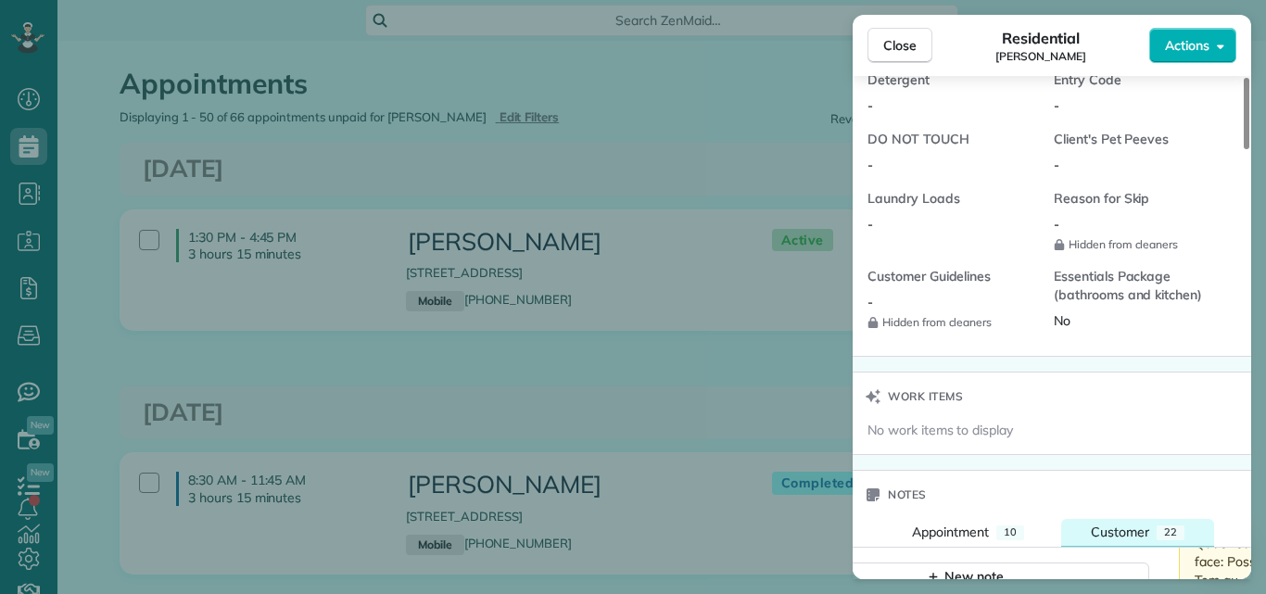
click at [1129, 531] on span "Customer" at bounding box center [1120, 532] width 58 height 17
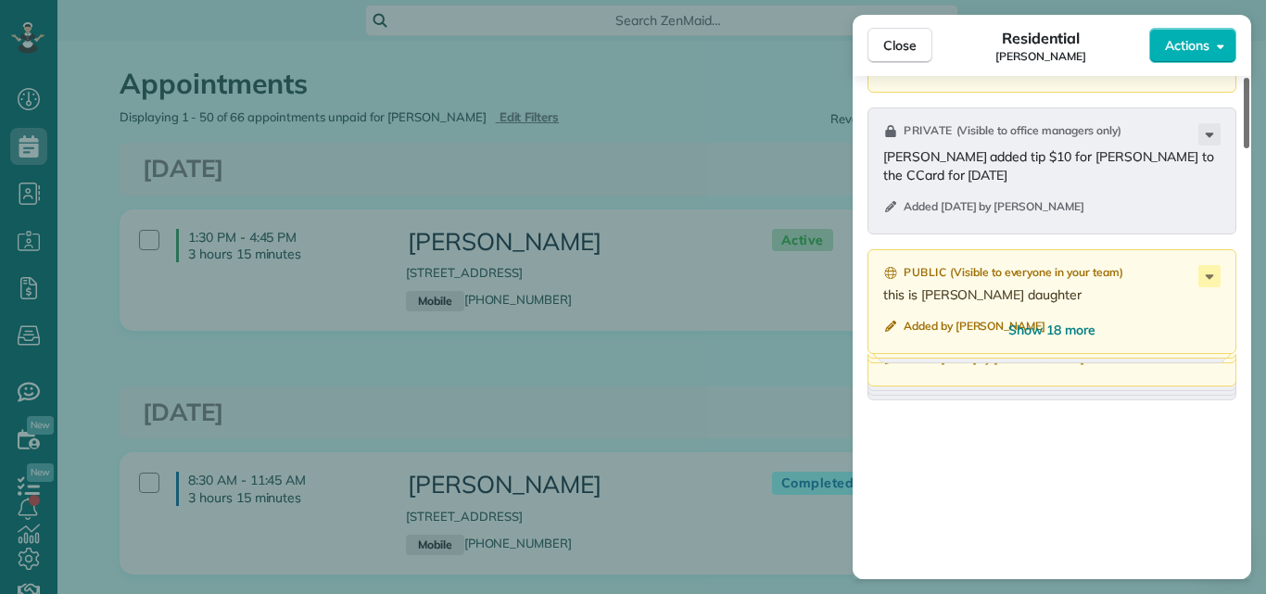
scroll to position [2517, 0]
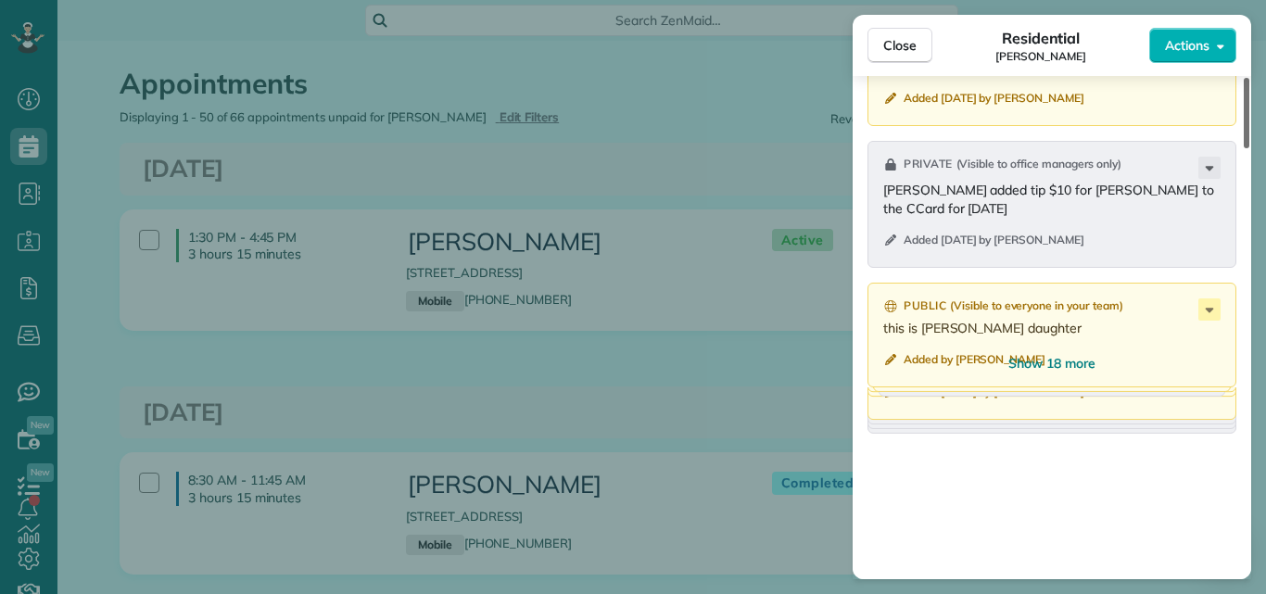
drag, startPoint x: 1243, startPoint y: 345, endPoint x: 1263, endPoint y: 480, distance: 136.7
click at [1249, 148] on div at bounding box center [1246, 113] width 6 height 70
click at [1061, 368] on span "Show 18 more" at bounding box center [1051, 363] width 87 height 19
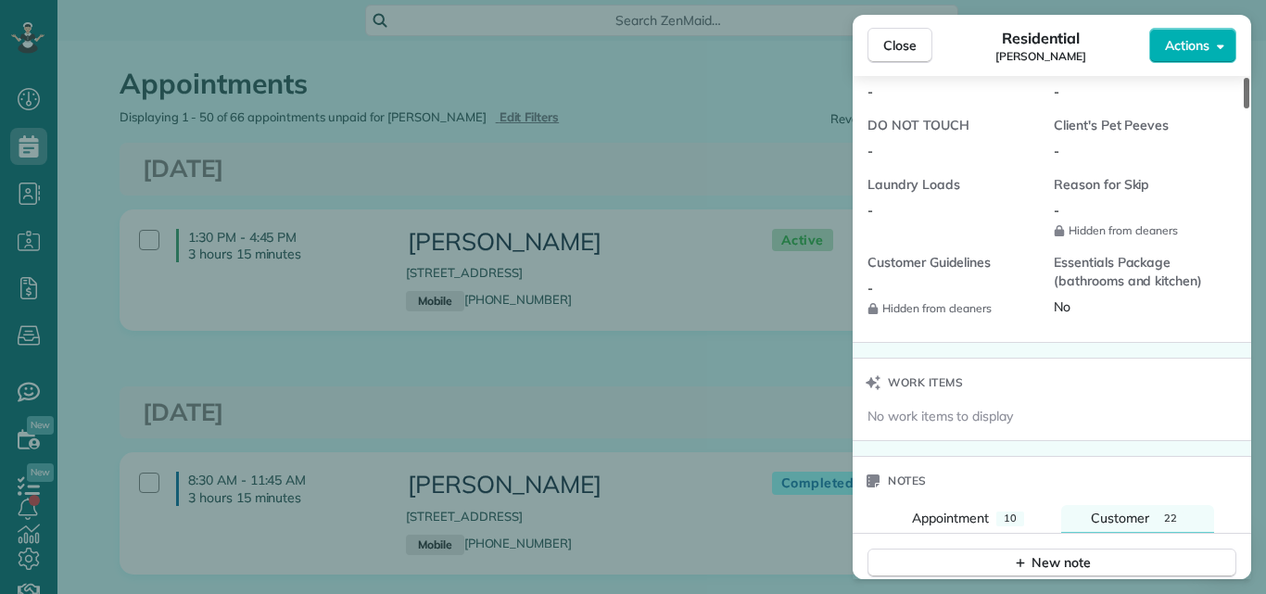
scroll to position [1508, 0]
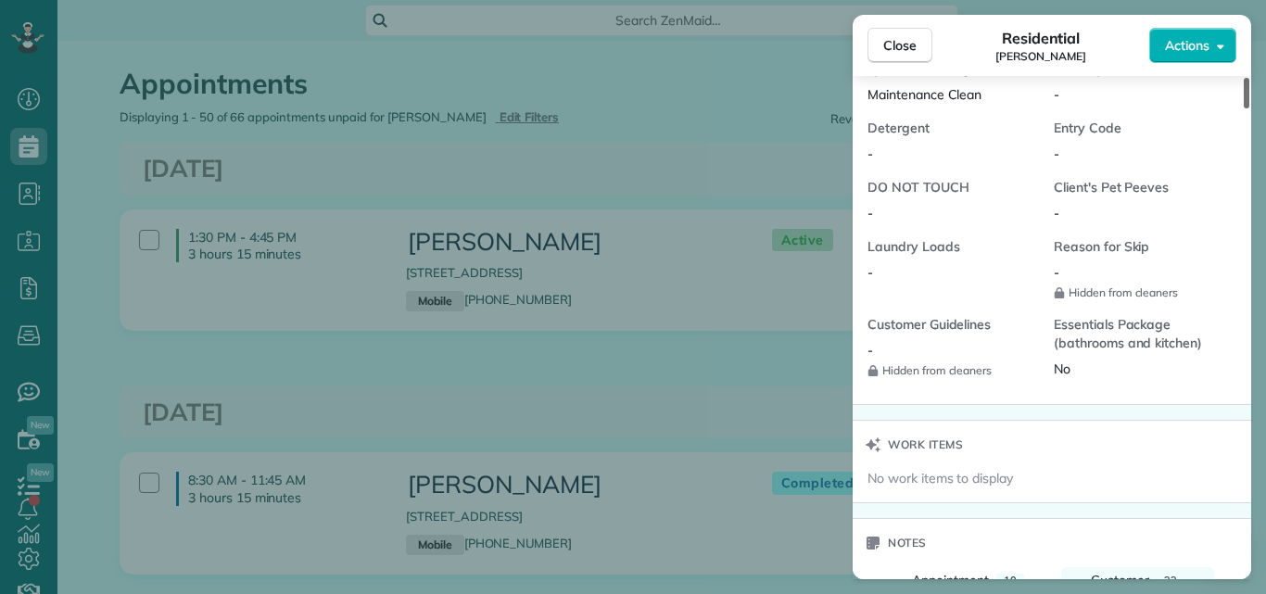
drag, startPoint x: 1247, startPoint y: 246, endPoint x: 1248, endPoint y: 185, distance: 60.2
click at [1248, 108] on div at bounding box center [1246, 93] width 6 height 31
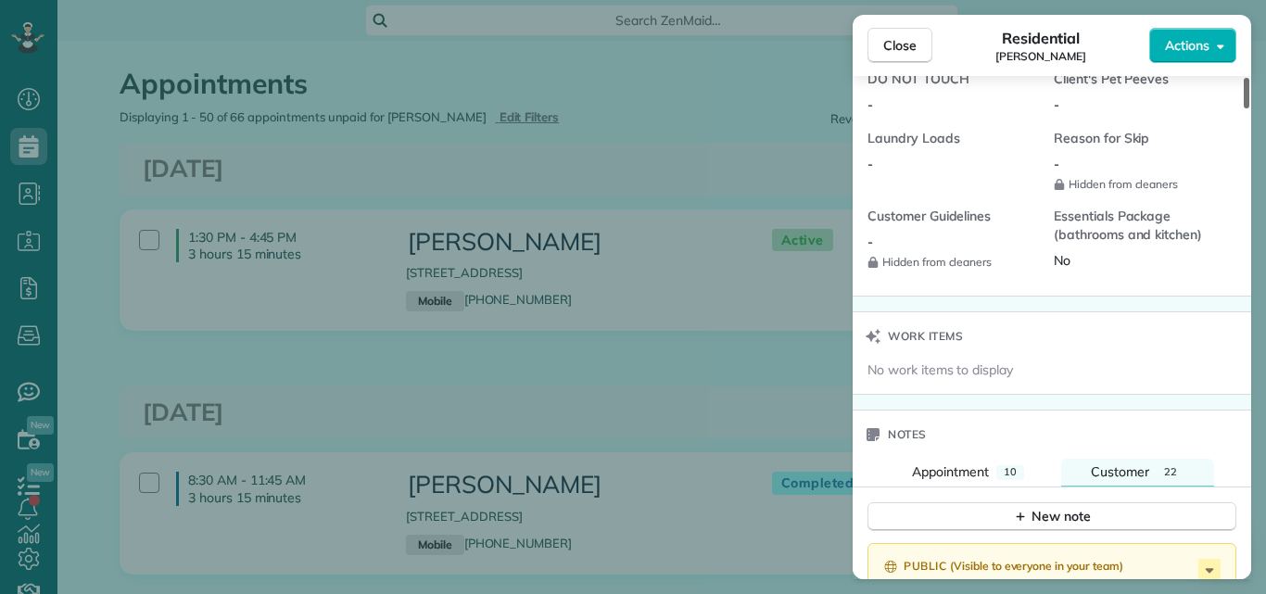
scroll to position [1678, 0]
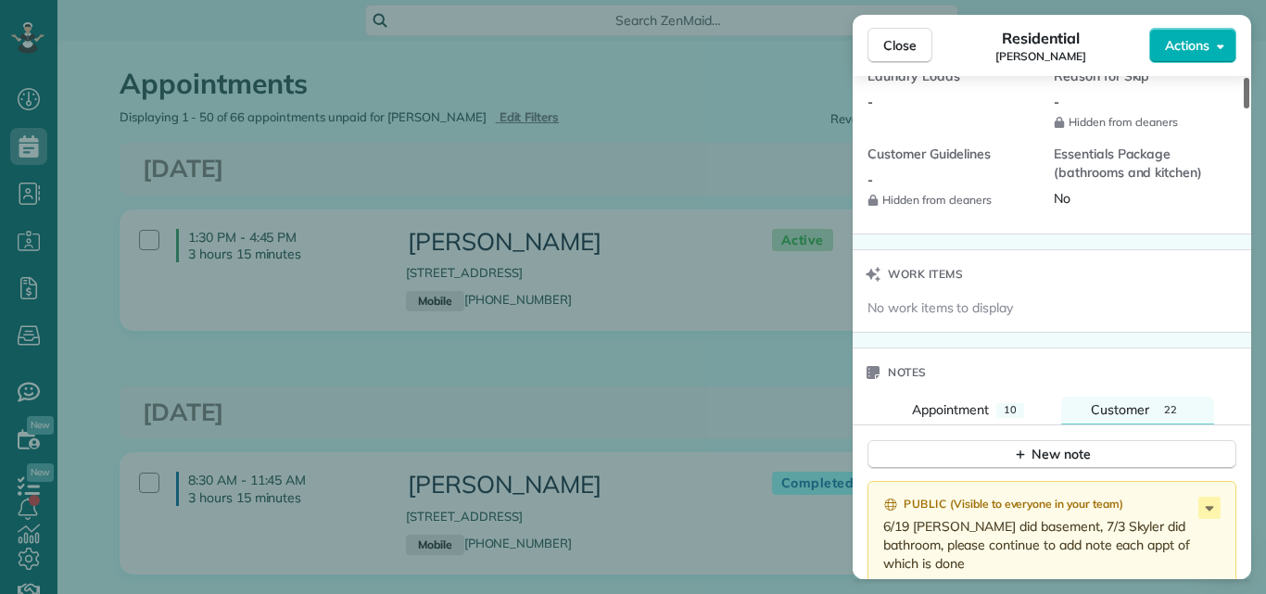
drag, startPoint x: 1248, startPoint y: 184, endPoint x: 1244, endPoint y: 195, distance: 10.8
click at [1244, 108] on div at bounding box center [1246, 93] width 6 height 31
click at [1038, 448] on div "New note" at bounding box center [1052, 454] width 78 height 19
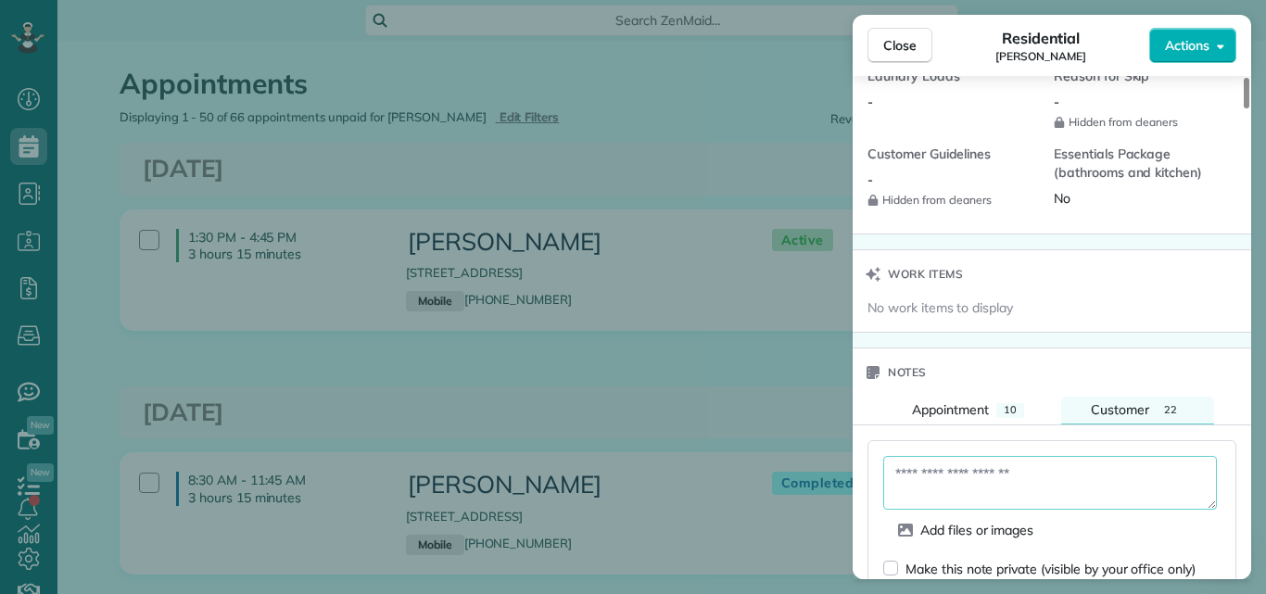
click at [985, 469] on textarea at bounding box center [1050, 483] width 334 height 54
type textarea "*"
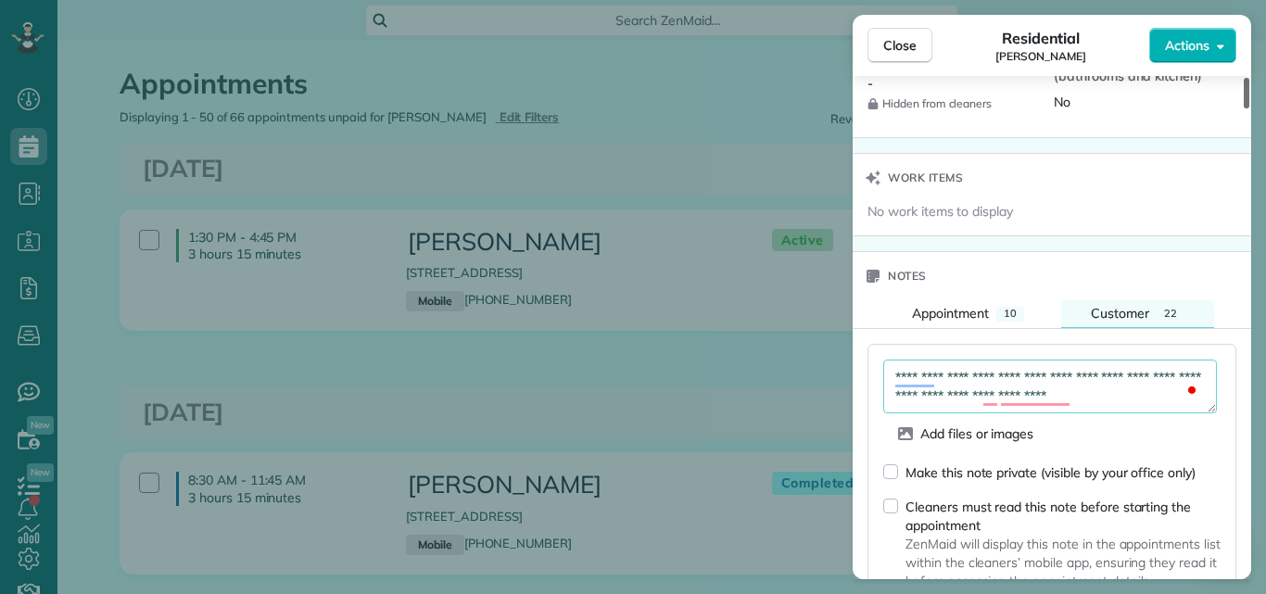
click at [1243, 108] on div at bounding box center [1246, 93] width 6 height 31
type textarea "**********"
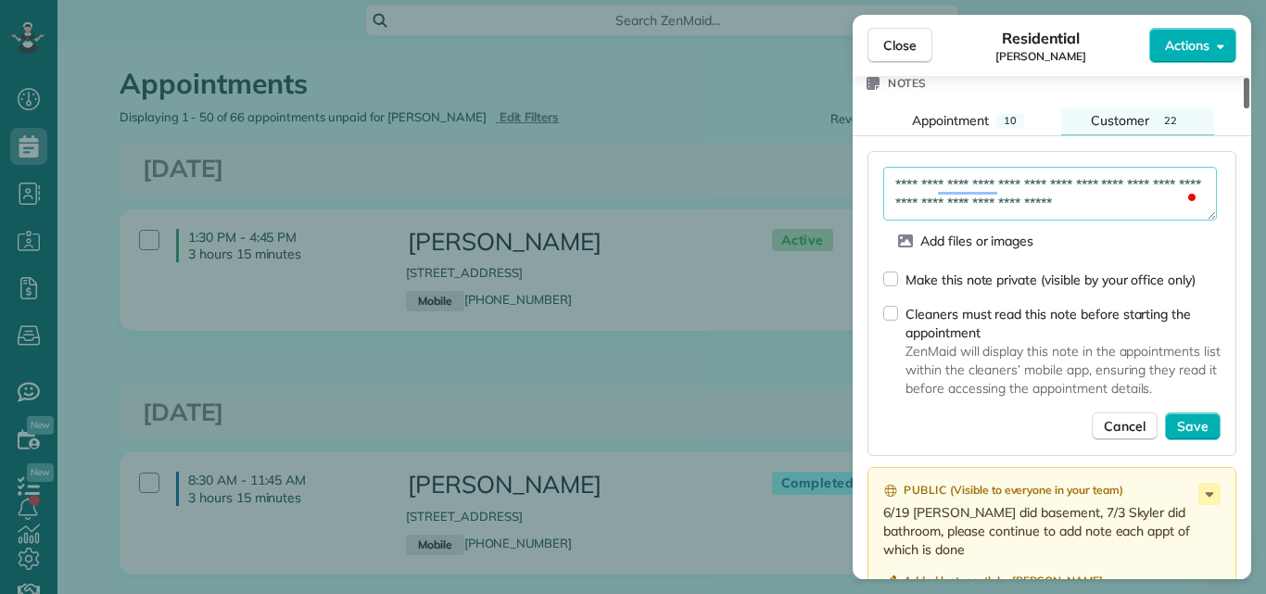
scroll to position [1983, 0]
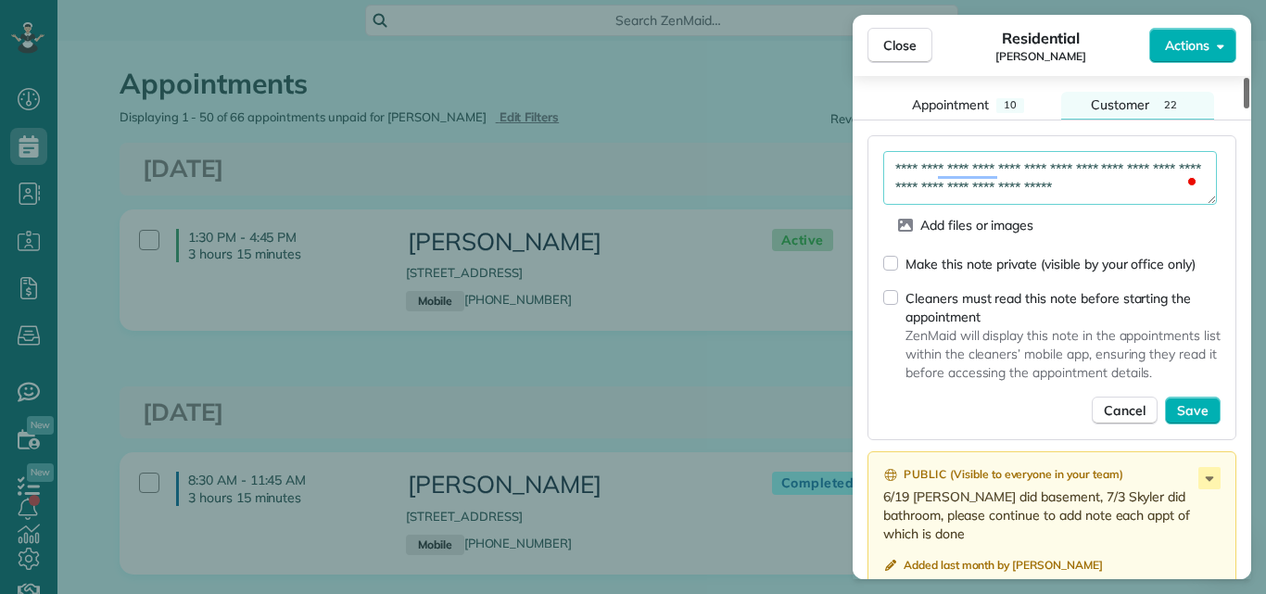
drag, startPoint x: 1245, startPoint y: 196, endPoint x: 1243, endPoint y: 208, distance: 12.2
click at [1243, 108] on div at bounding box center [1246, 93] width 6 height 31
click at [1199, 407] on span "Save" at bounding box center [1193, 410] width 32 height 19
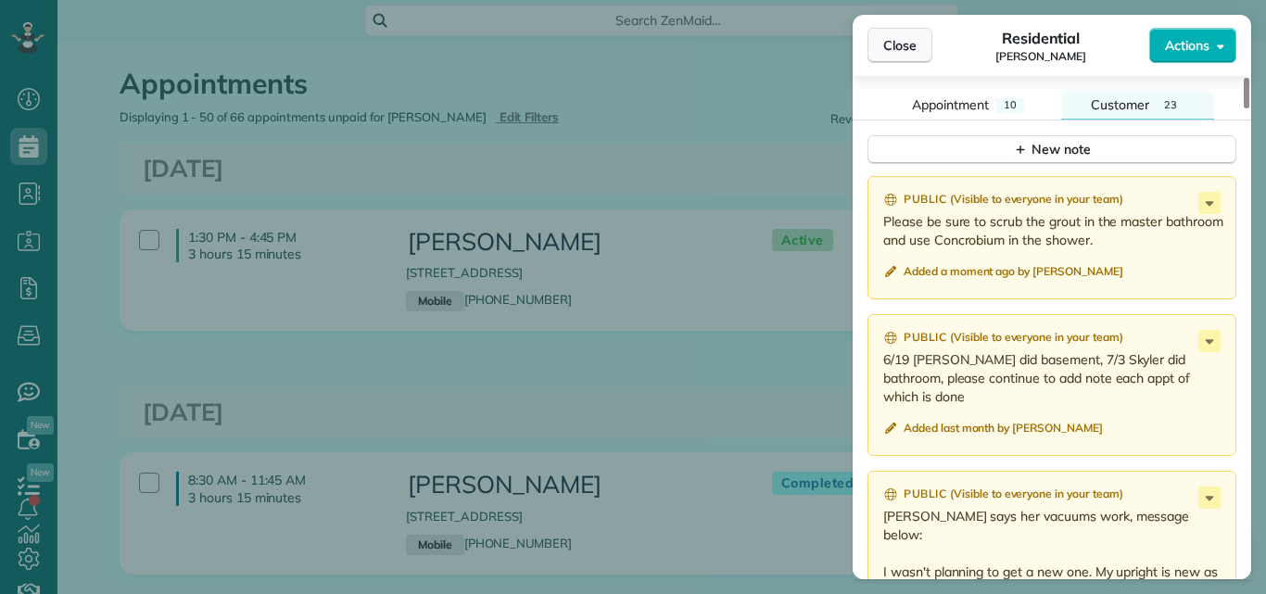
click at [890, 42] on span "Close" at bounding box center [899, 45] width 33 height 19
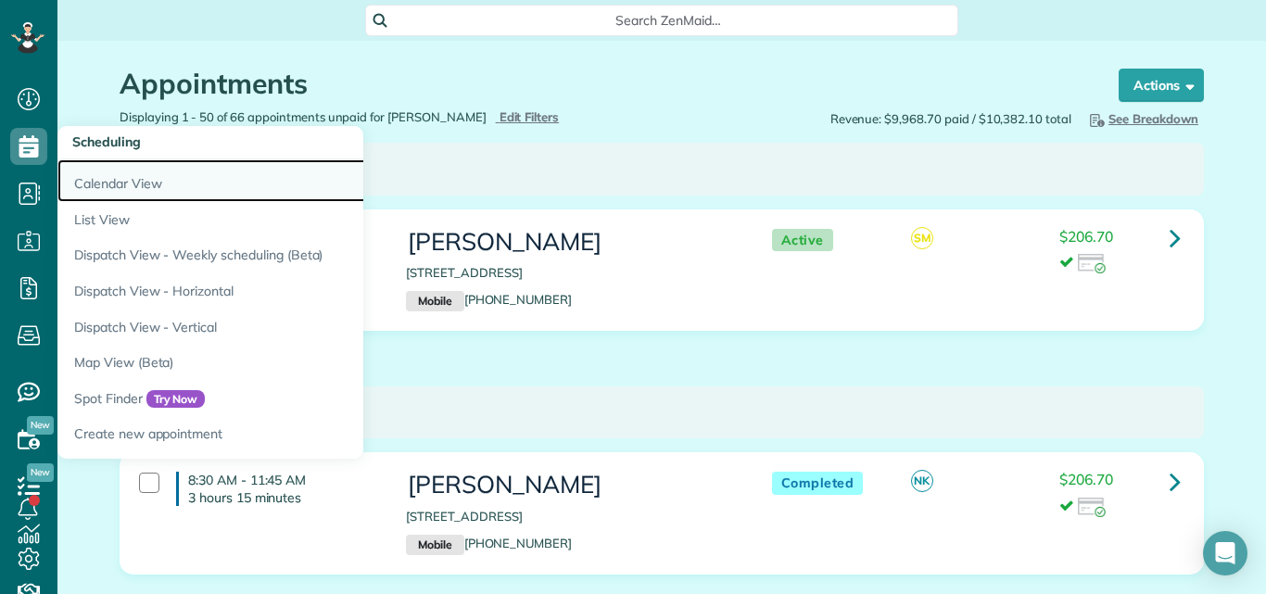
click at [84, 178] on link "Calendar View" at bounding box center [288, 180] width 463 height 43
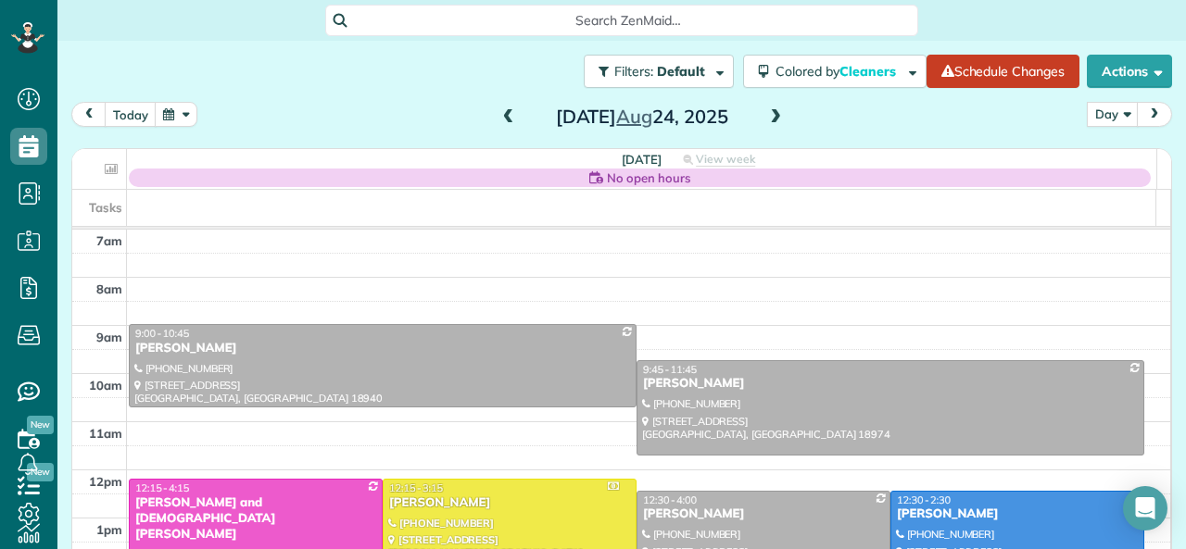
scroll to position [22, 0]
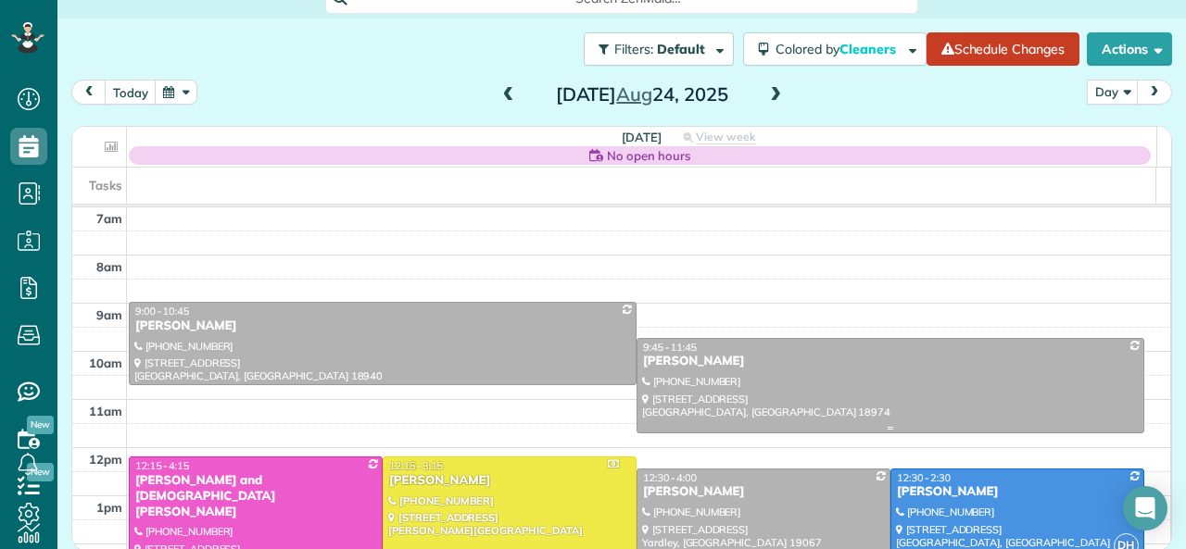
click at [720, 366] on div "[PERSON_NAME]" at bounding box center [890, 362] width 497 height 16
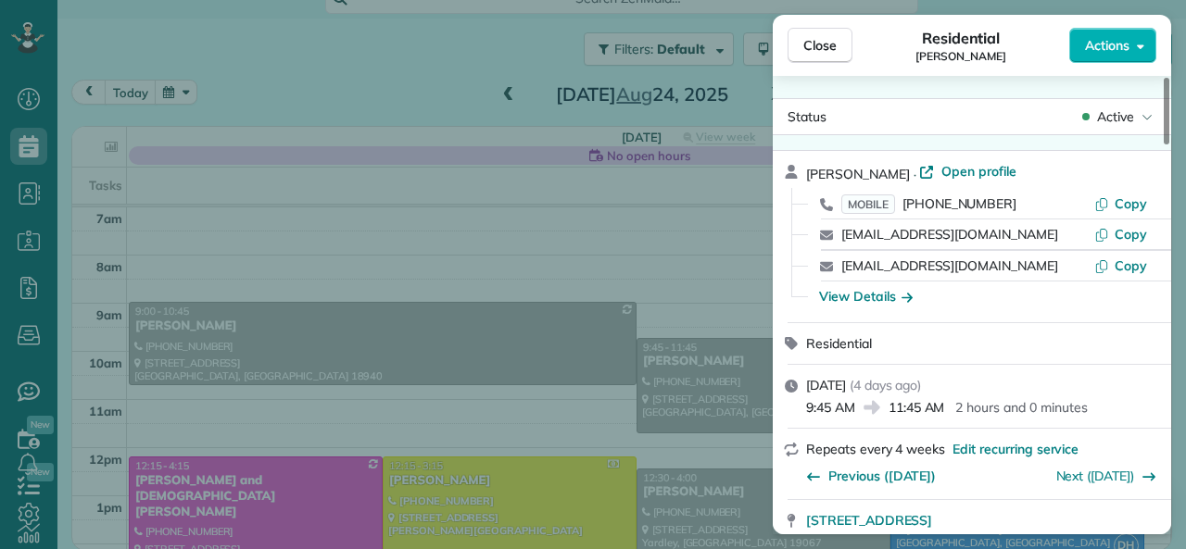
drag, startPoint x: 1055, startPoint y: 15, endPoint x: 1016, endPoint y: 10, distance: 39.2
click at [1016, 10] on div "Close Residential [PERSON_NAME] Actions Status Active [PERSON_NAME] · Open prof…" at bounding box center [593, 274] width 1186 height 549
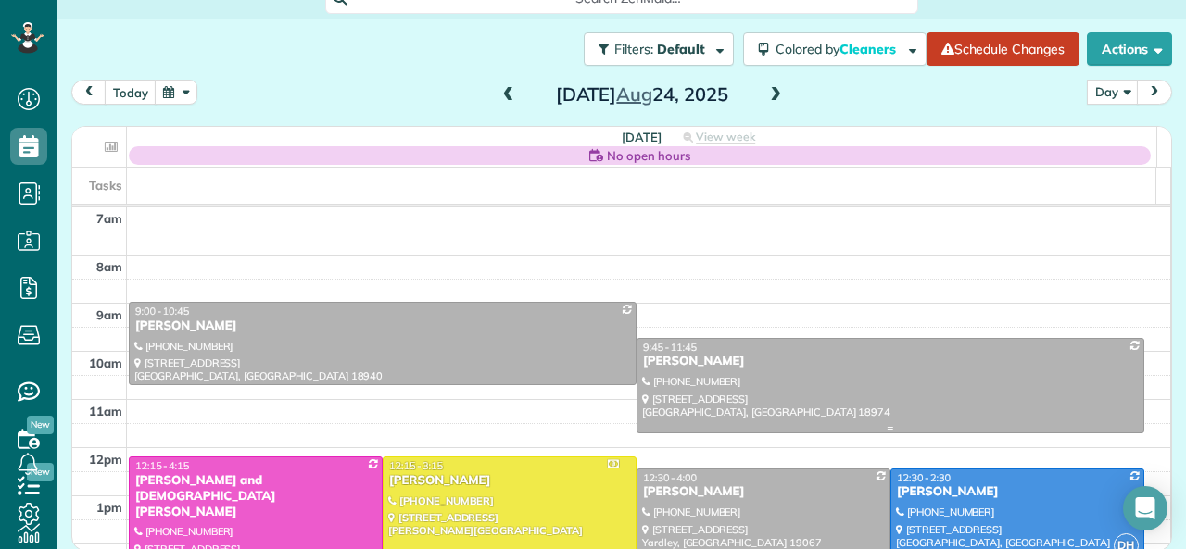
click at [917, 386] on div at bounding box center [890, 386] width 506 height 94
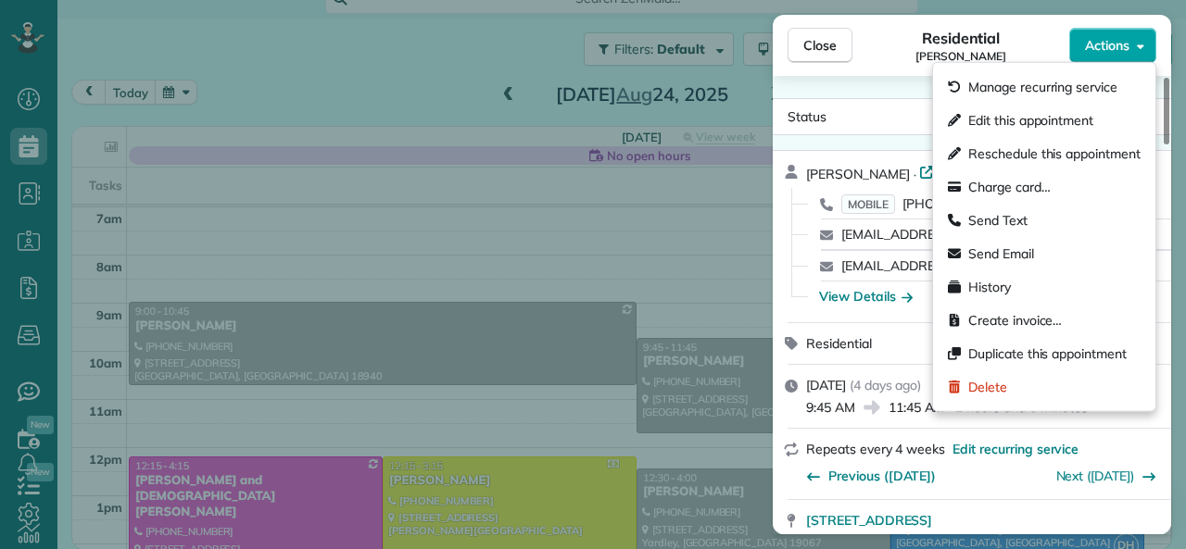
click at [1105, 44] on span "Actions" at bounding box center [1107, 45] width 44 height 19
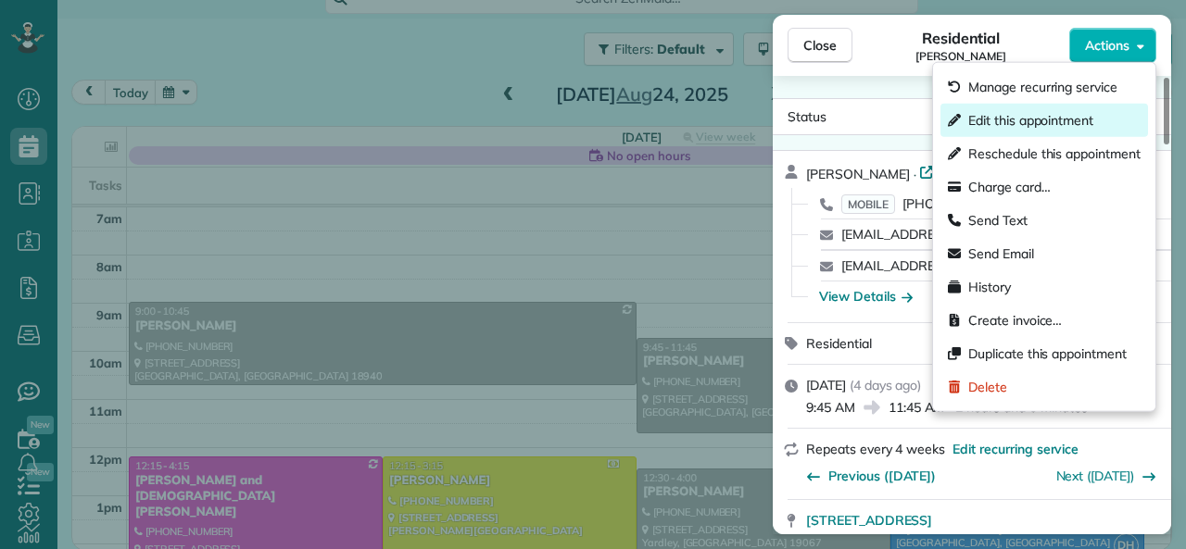
click at [1067, 124] on span "Edit this appointment" at bounding box center [1030, 120] width 125 height 19
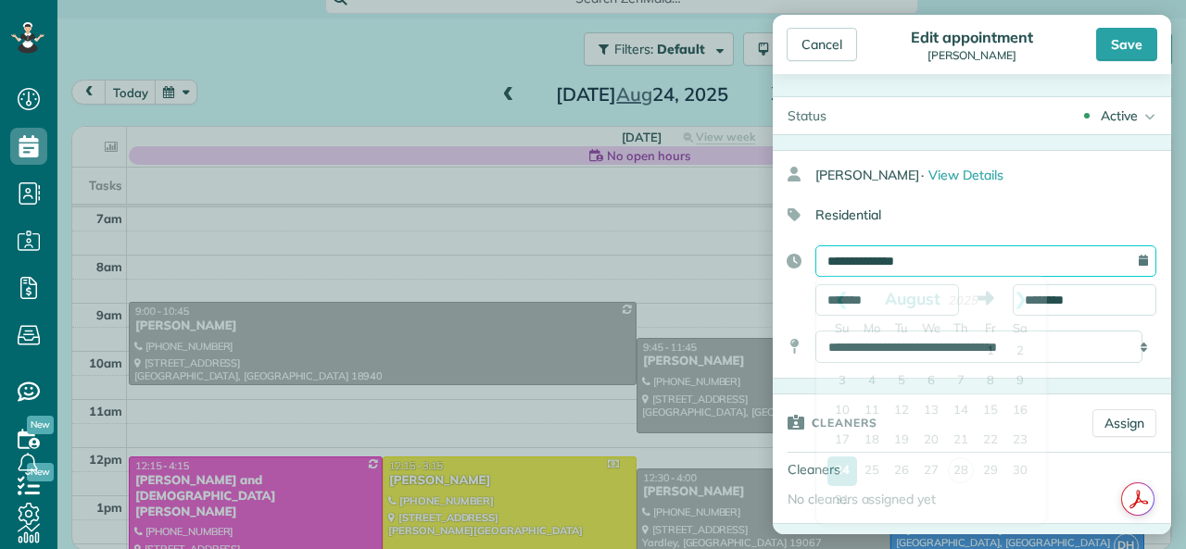
click at [932, 261] on input "**********" at bounding box center [985, 262] width 341 height 32
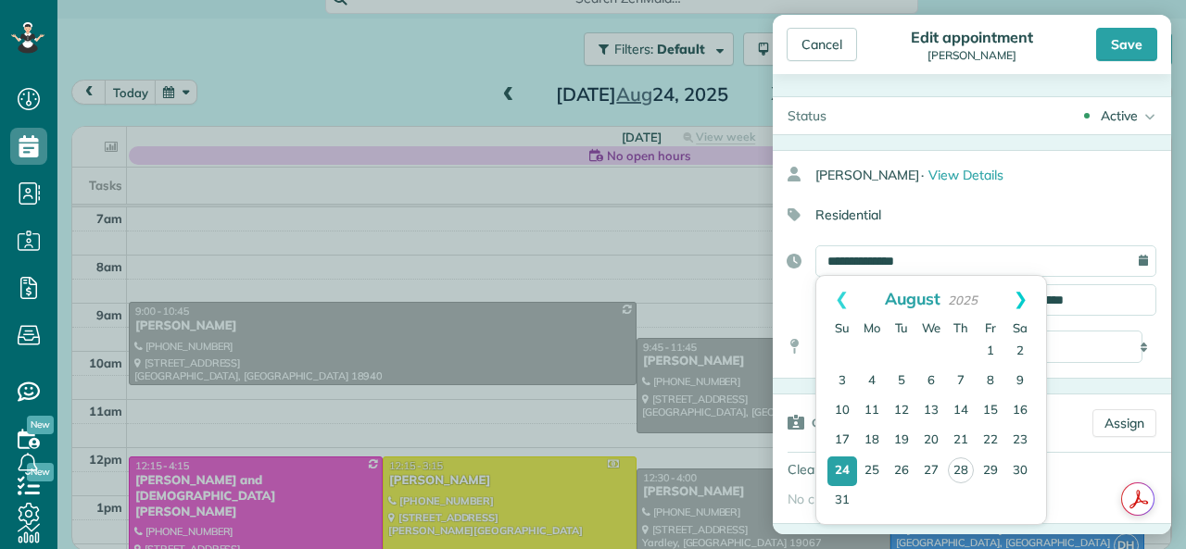
click at [1020, 290] on link "Next" at bounding box center [1020, 299] width 51 height 46
click at [929, 351] on link "3" at bounding box center [931, 352] width 30 height 30
type input "**********"
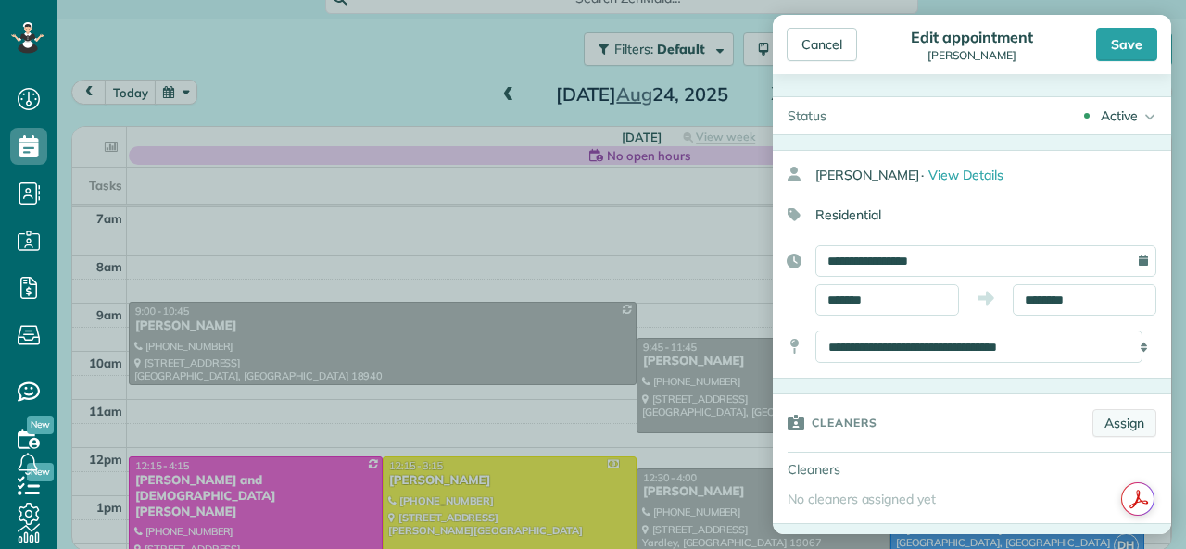
click at [1094, 422] on link "Assign" at bounding box center [1124, 424] width 64 height 28
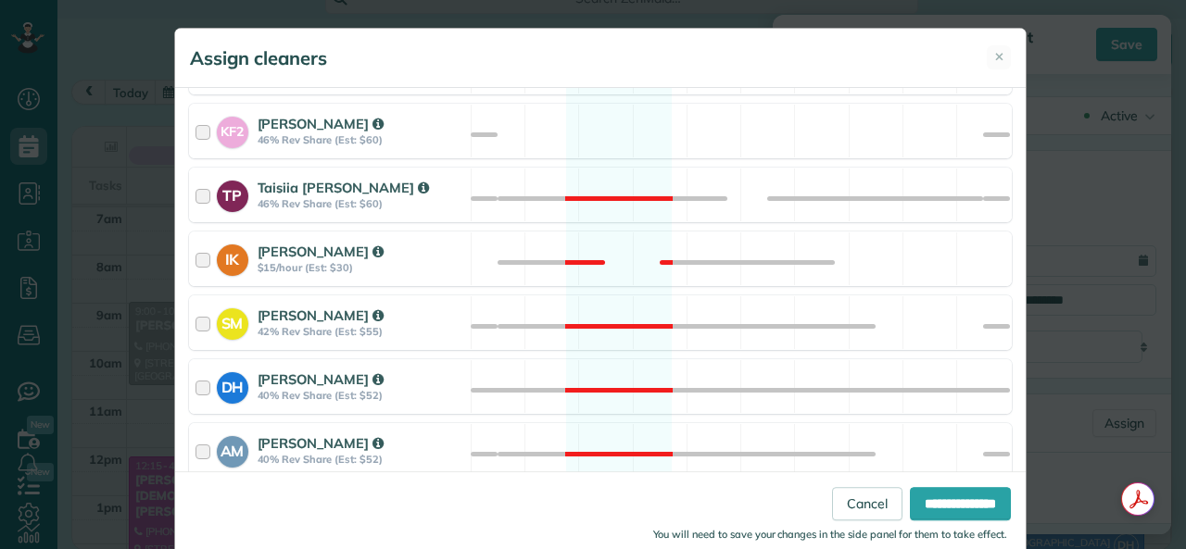
scroll to position [842, 0]
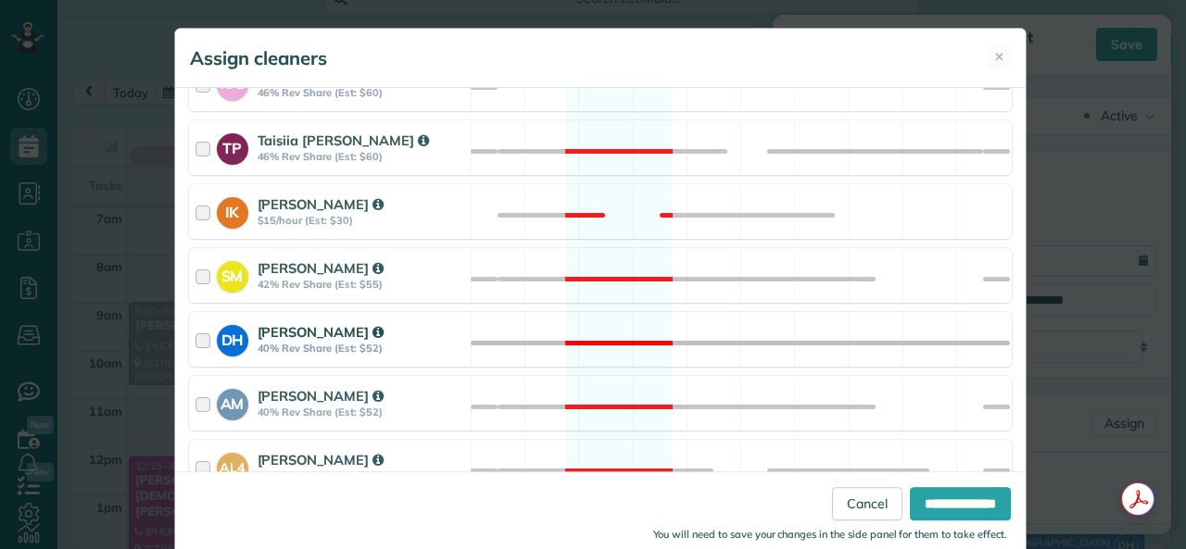
click at [196, 329] on div at bounding box center [206, 339] width 21 height 34
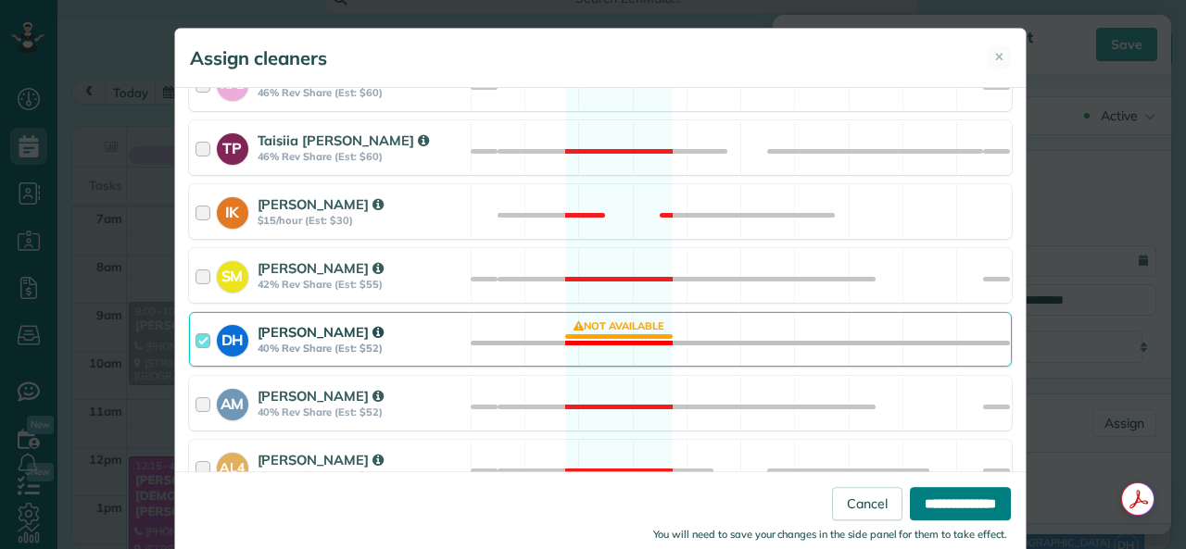
click at [914, 499] on input "**********" at bounding box center [960, 503] width 101 height 33
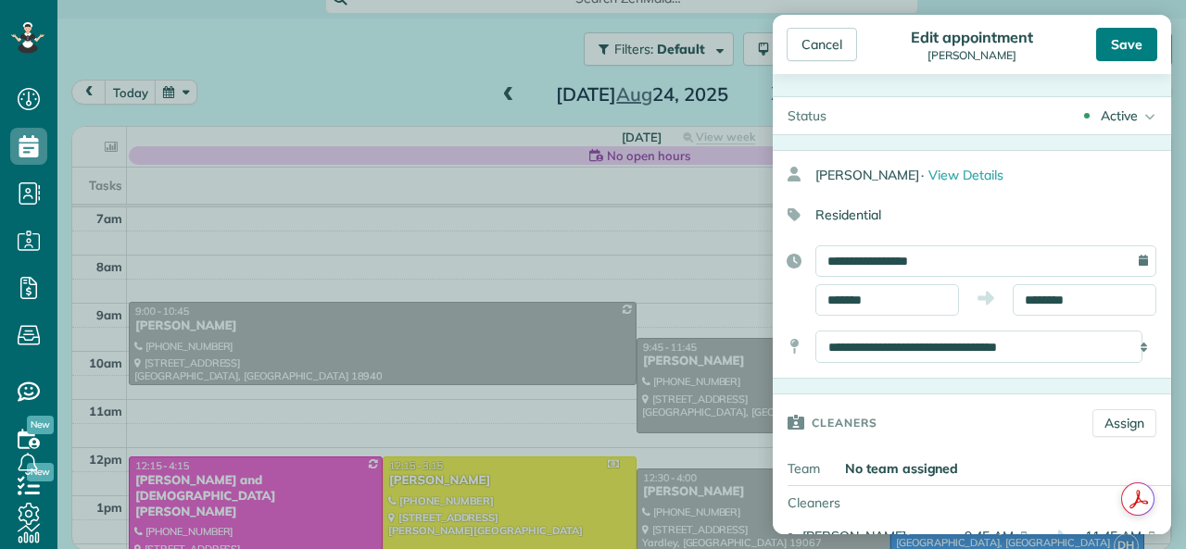
click at [1119, 40] on div "Save" at bounding box center [1126, 44] width 61 height 33
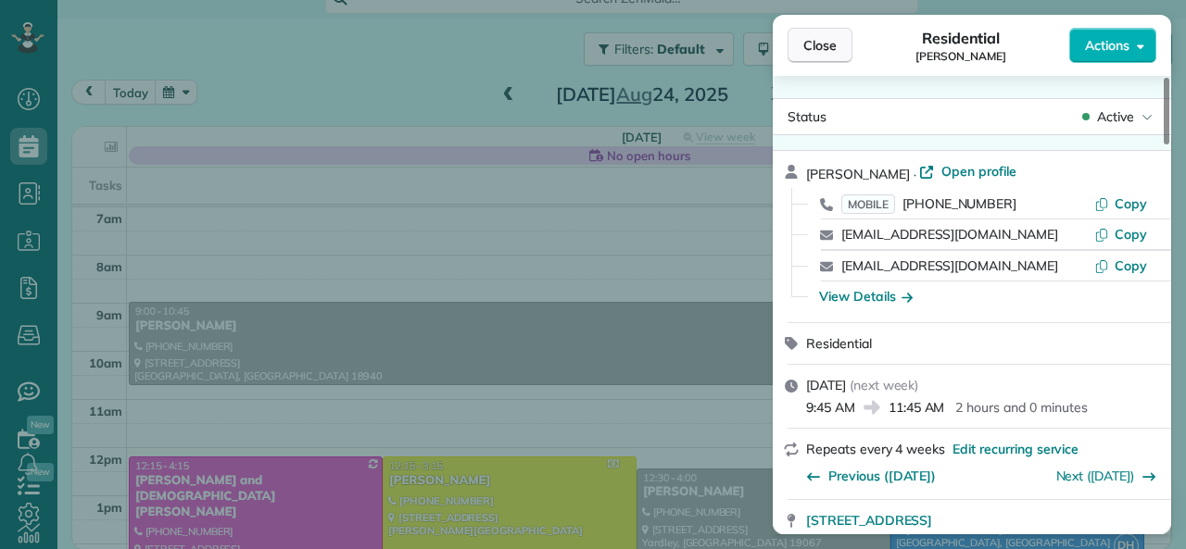
click at [822, 44] on span "Close" at bounding box center [819, 45] width 33 height 19
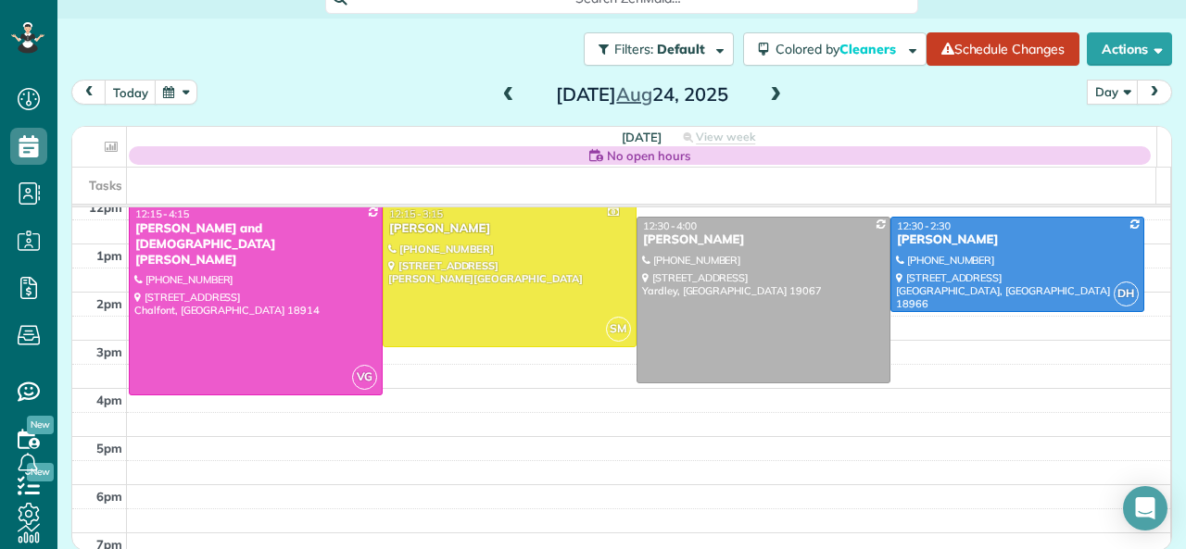
scroll to position [255, 0]
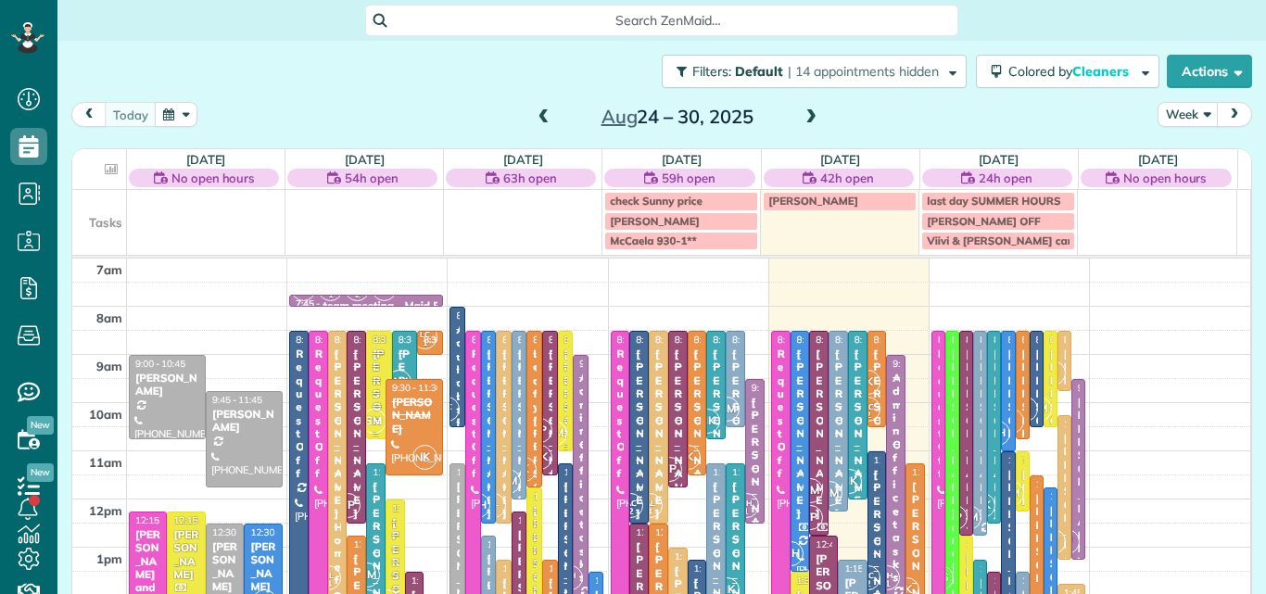
scroll to position [8, 8]
click at [809, 120] on span at bounding box center [811, 117] width 20 height 17
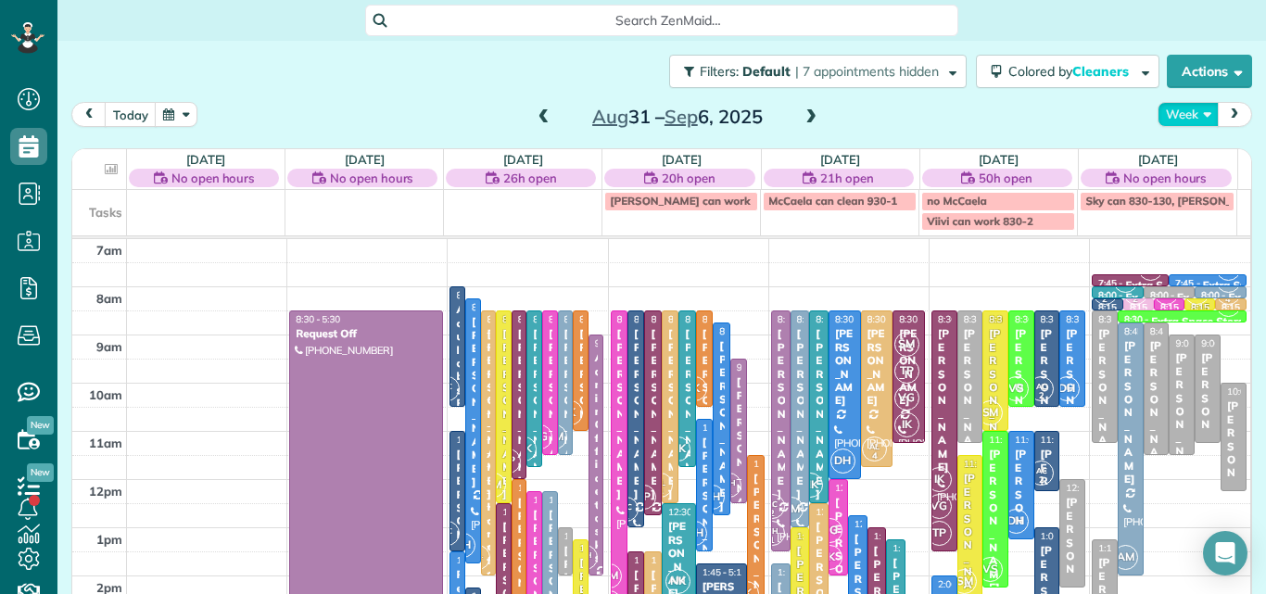
click at [1168, 107] on button "Week" at bounding box center [1187, 114] width 61 height 25
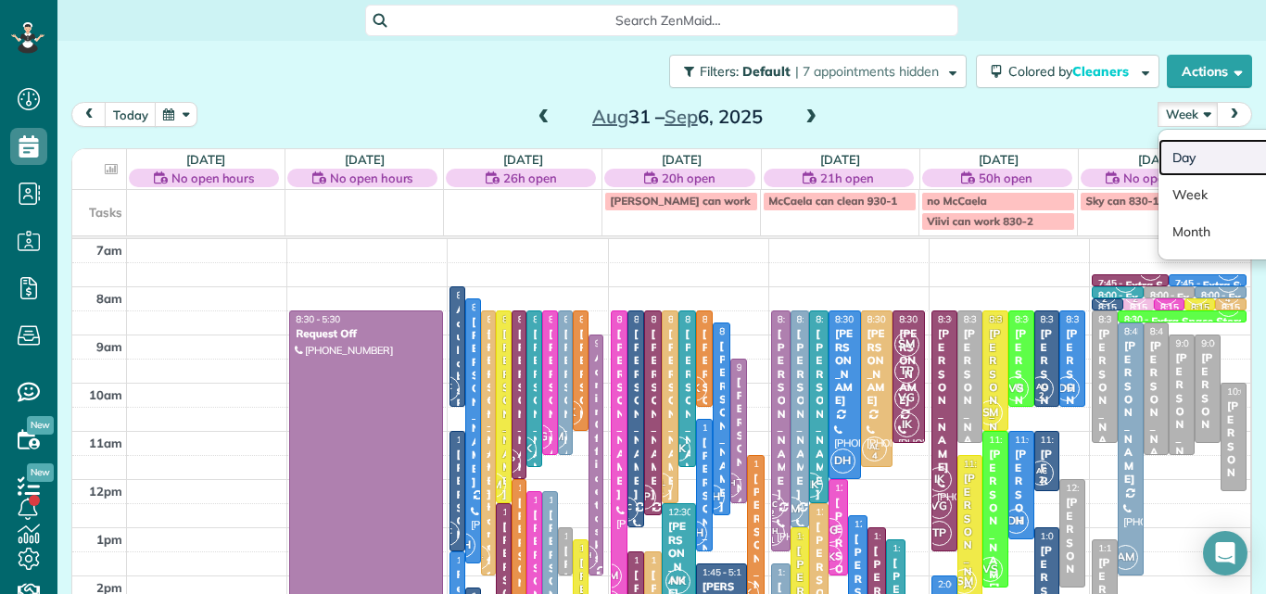
click at [1167, 153] on link "Day" at bounding box center [1231, 157] width 146 height 37
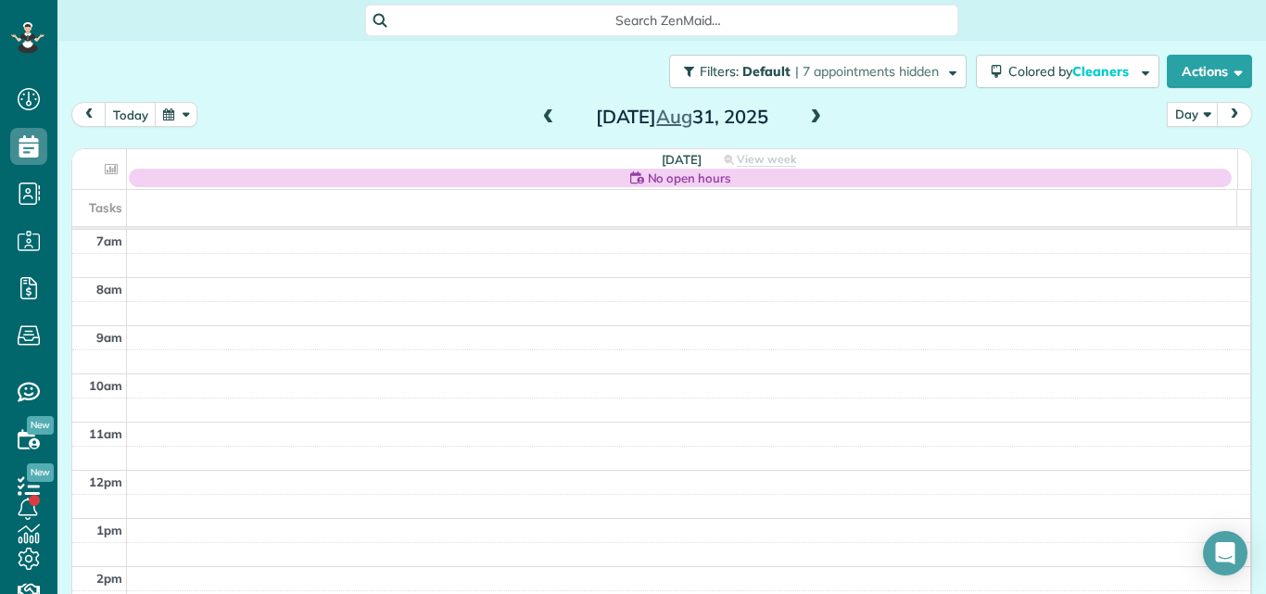
click at [805, 118] on span at bounding box center [815, 117] width 20 height 17
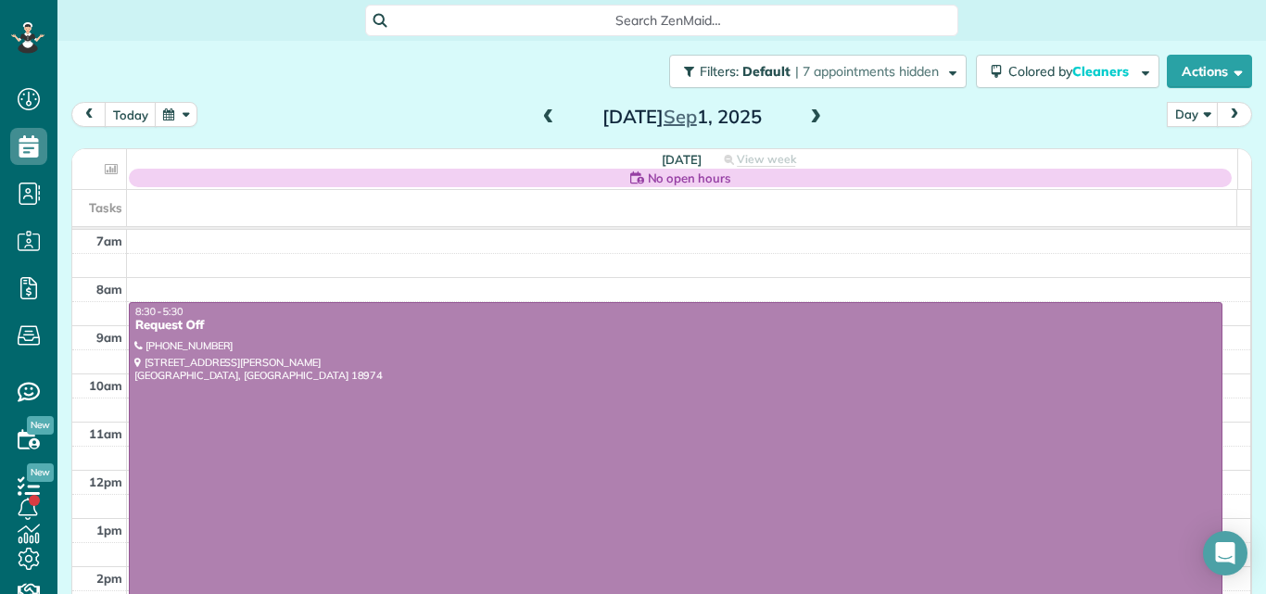
click at [805, 118] on span at bounding box center [815, 117] width 20 height 17
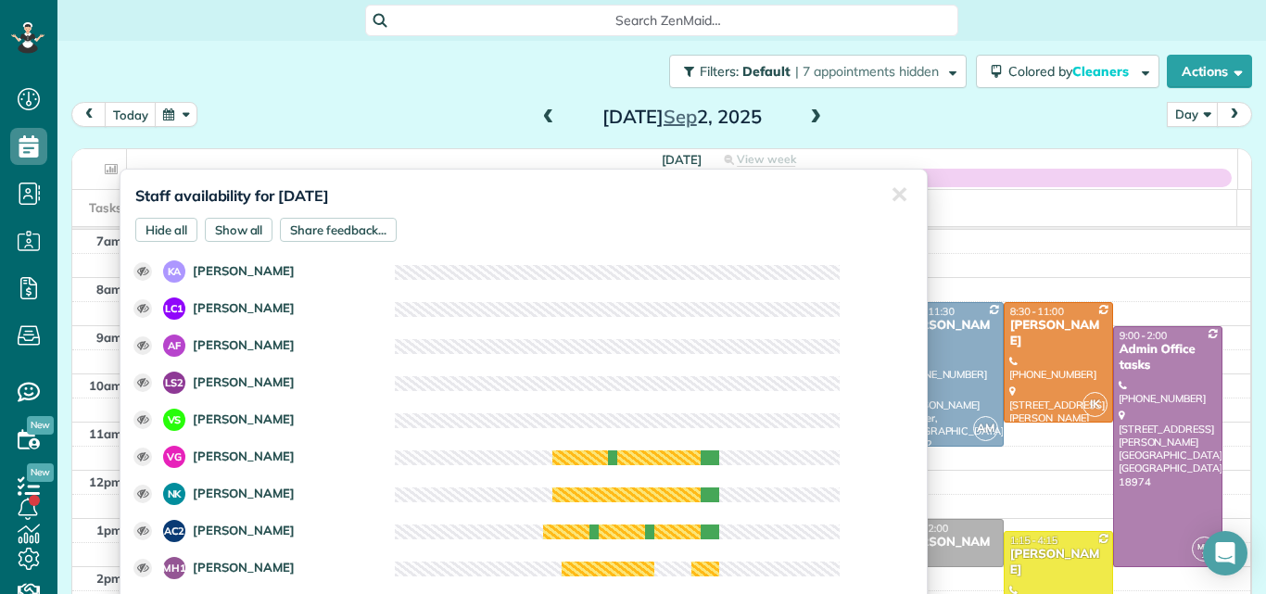
click at [683, 174] on div "Staff availability for September 2, 2025 Hide all Show all Share feedback... ✕ …" at bounding box center [524, 388] width 808 height 439
click at [980, 133] on div "today Day Day Week Month Tuesday Sep 2, 2025" at bounding box center [661, 119] width 1180 height 34
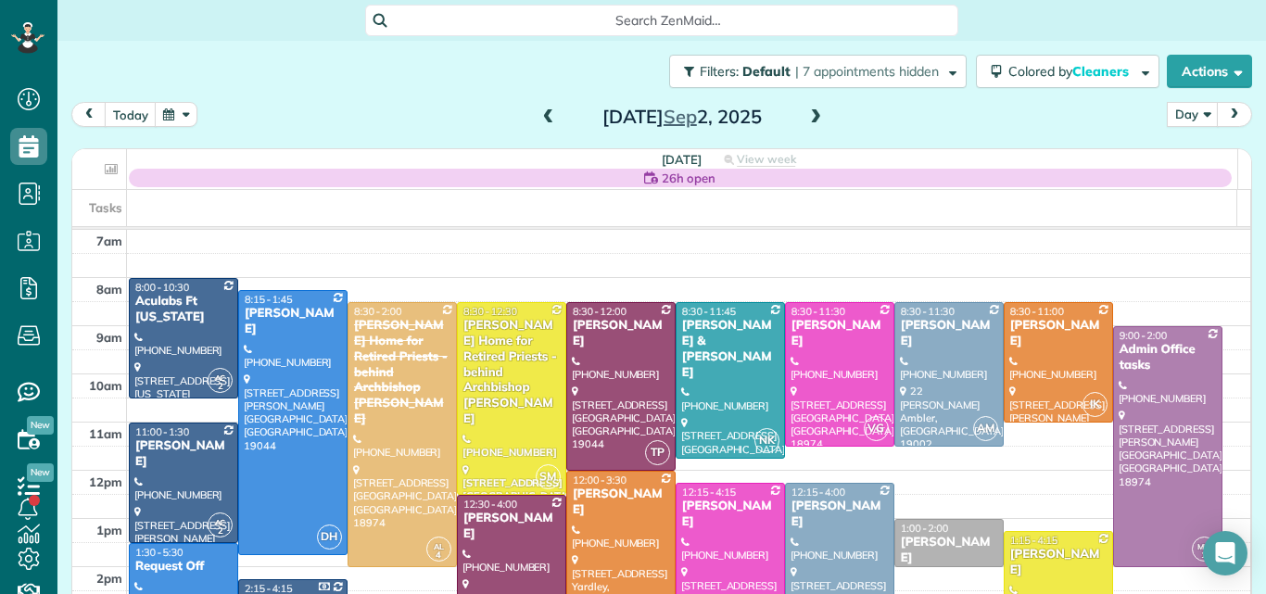
click at [808, 110] on span at bounding box center [815, 117] width 20 height 17
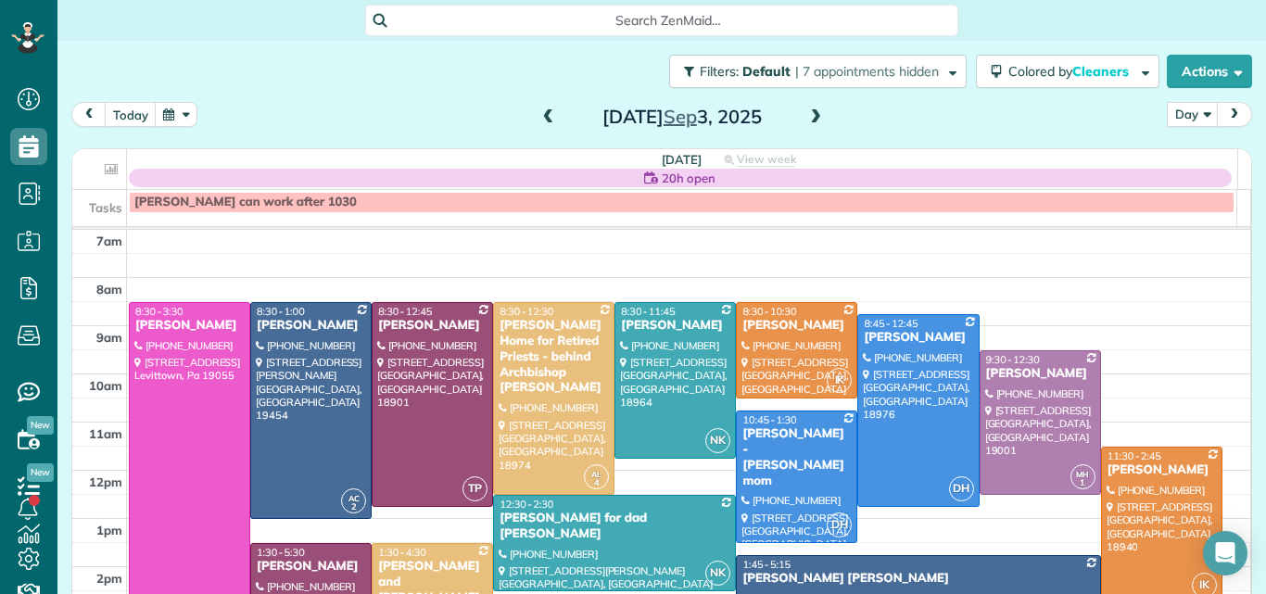
click at [549, 118] on span at bounding box center [548, 117] width 20 height 17
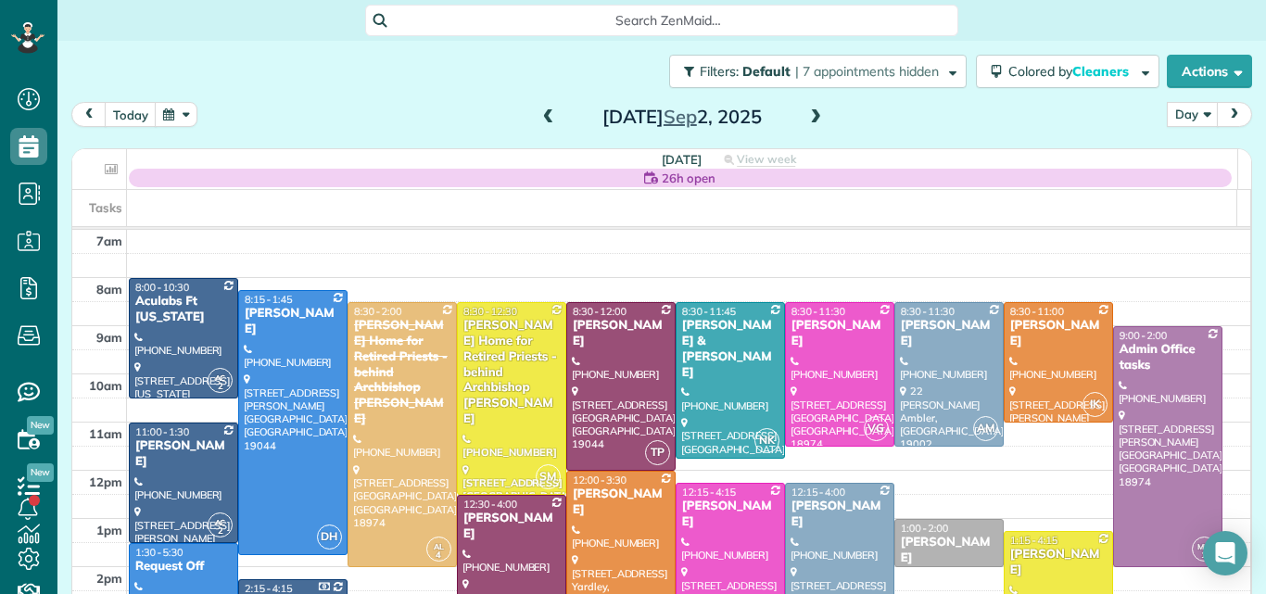
click at [805, 114] on span at bounding box center [815, 117] width 20 height 17
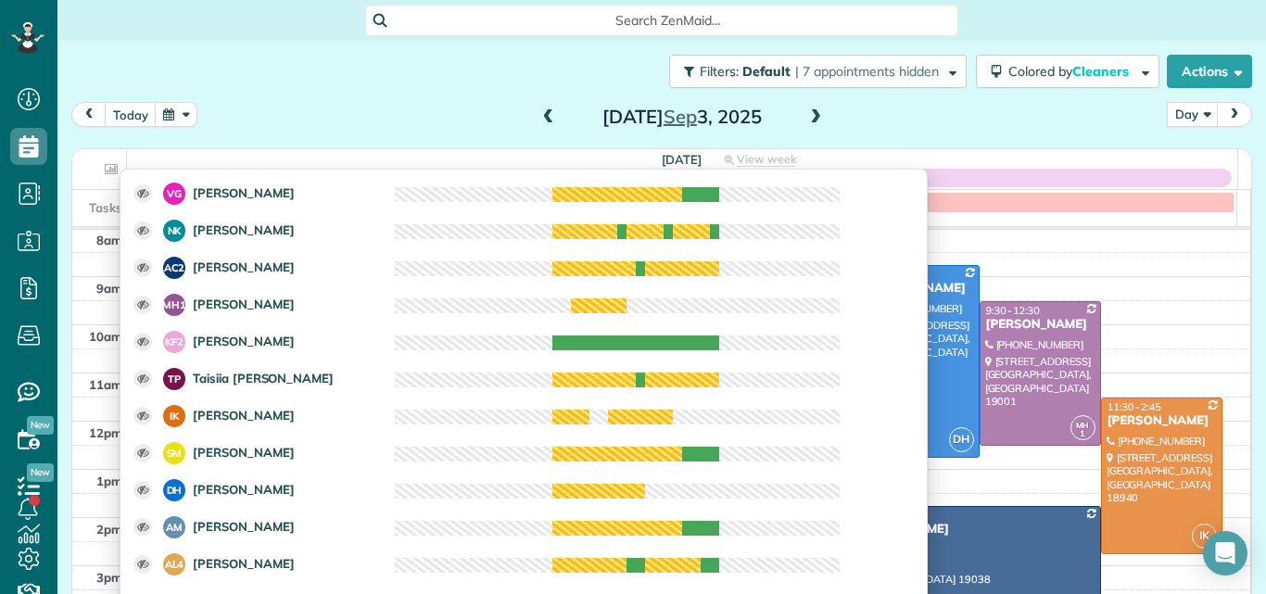
scroll to position [337, 0]
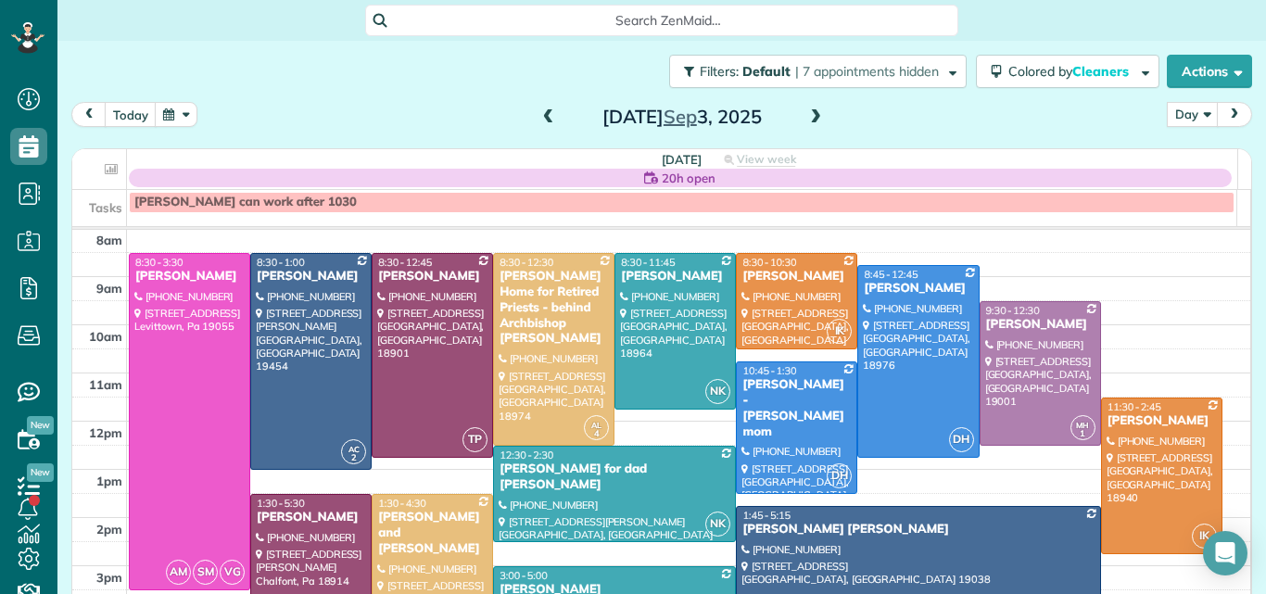
click at [934, 115] on div "today Day Day Week Month Wednesday Sep 3, 2025" at bounding box center [661, 119] width 1180 height 34
click at [807, 113] on span at bounding box center [815, 117] width 20 height 17
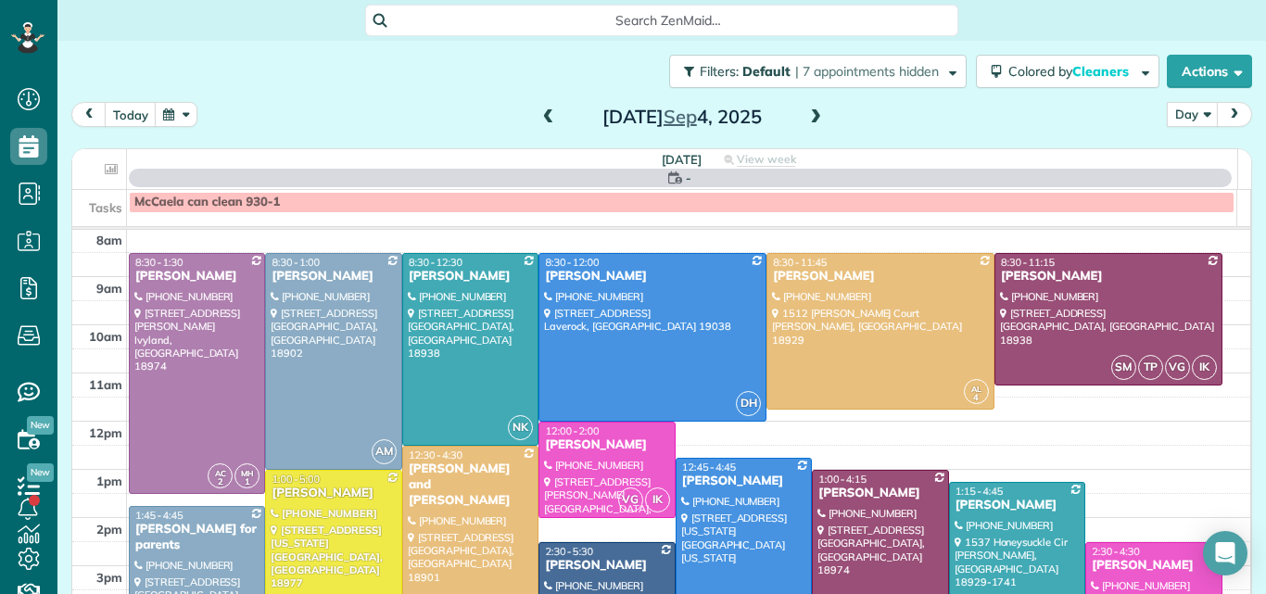
scroll to position [0, 0]
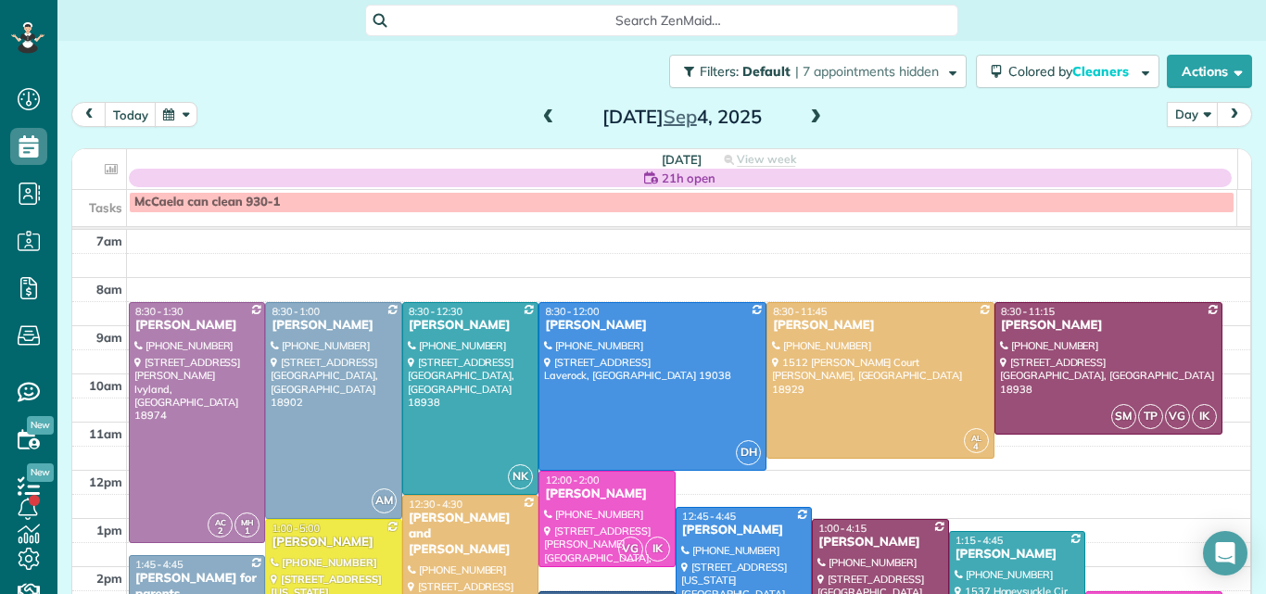
click at [538, 118] on span at bounding box center [548, 117] width 20 height 17
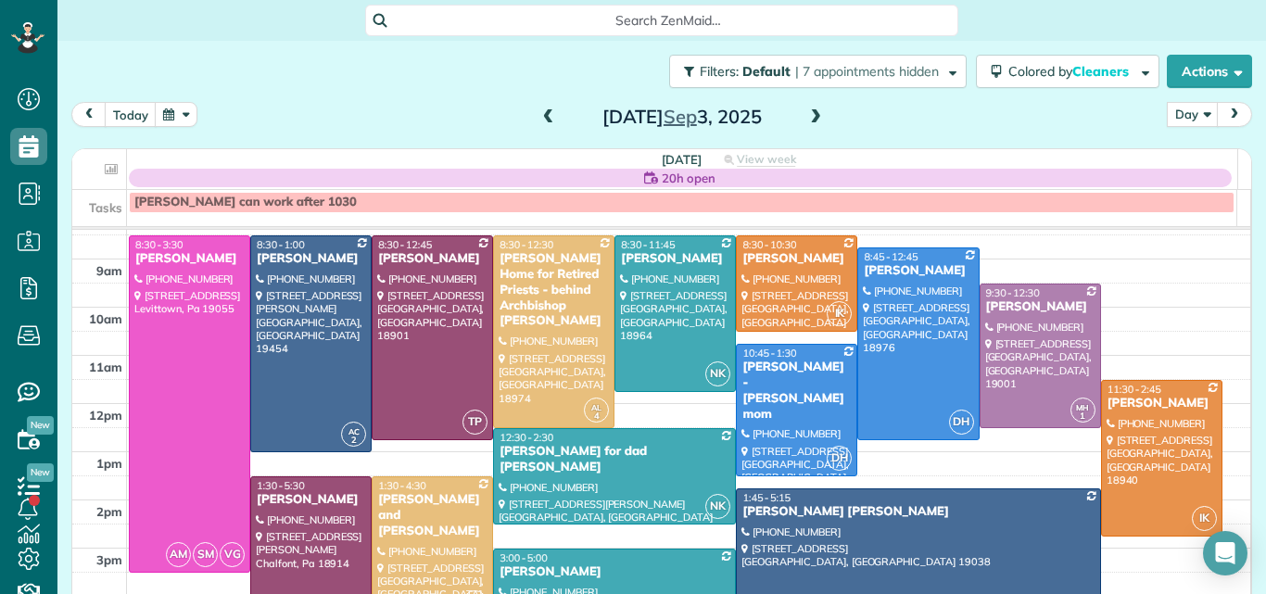
scroll to position [76, 0]
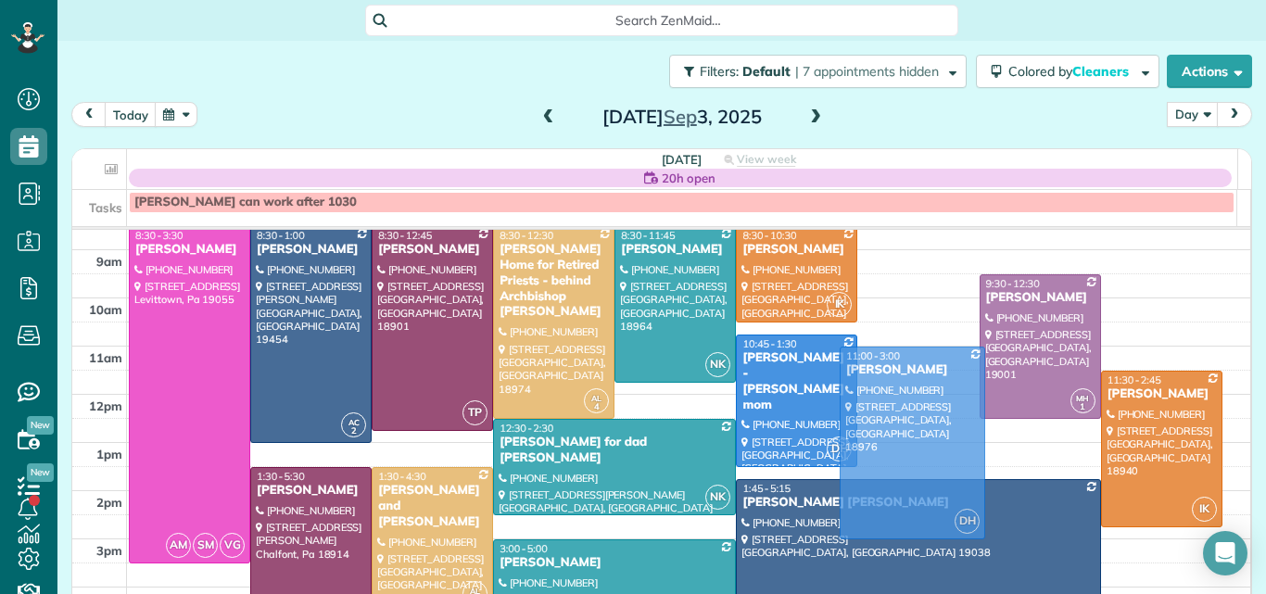
drag, startPoint x: 889, startPoint y: 293, endPoint x: 870, endPoint y: 406, distance: 114.6
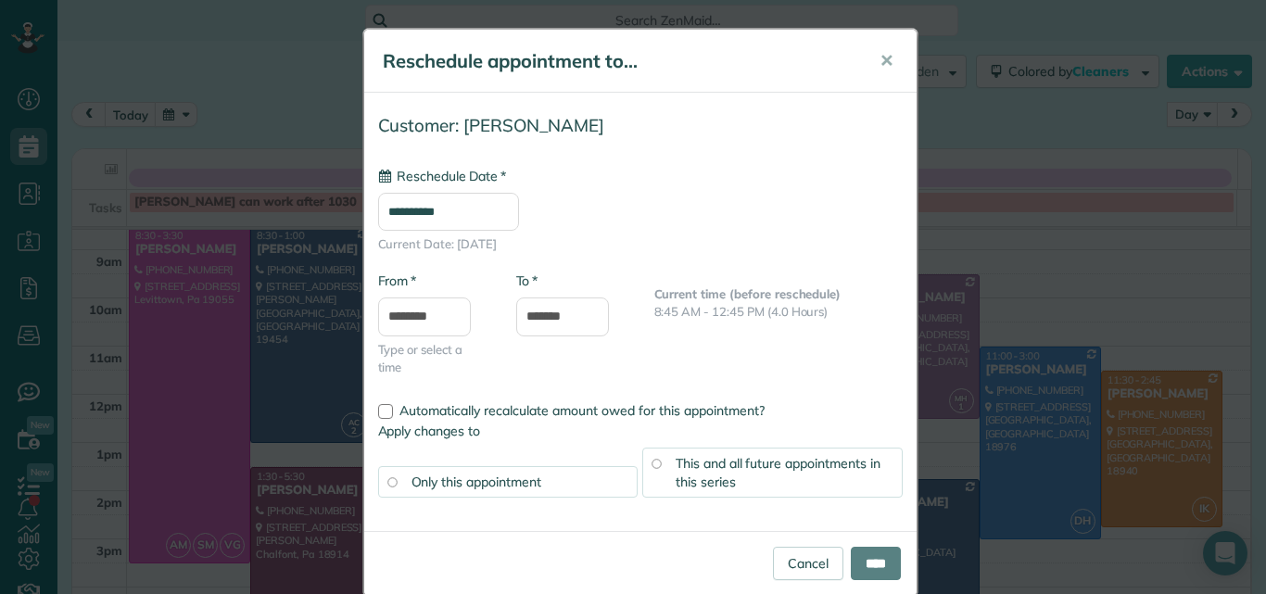
click at [870, 406] on form "**********" at bounding box center [640, 344] width 552 height 503
type input "**********"
click at [864, 556] on input "****" at bounding box center [876, 562] width 50 height 33
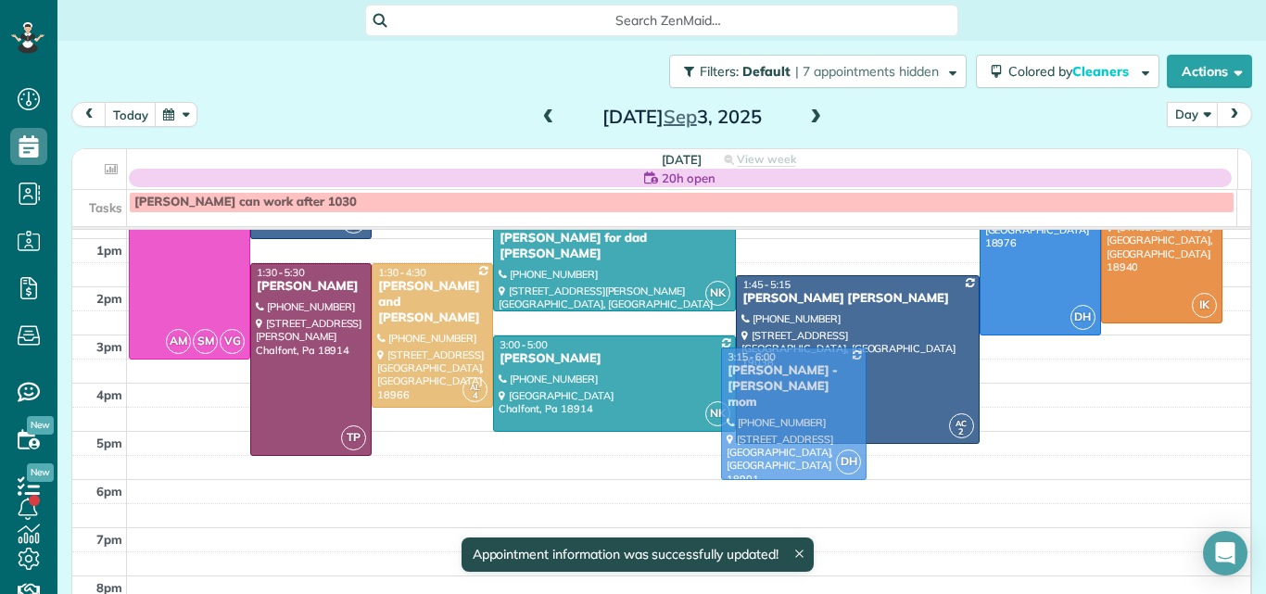
scroll to position [285, 0]
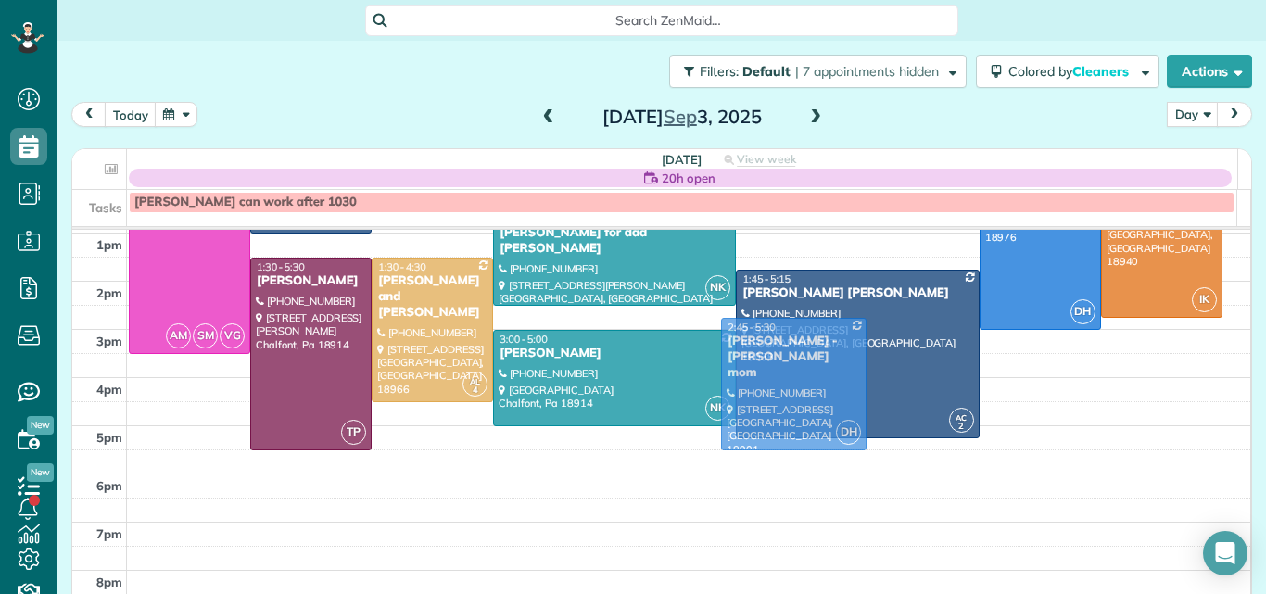
drag, startPoint x: 773, startPoint y: 386, endPoint x: 737, endPoint y: 577, distance: 194.3
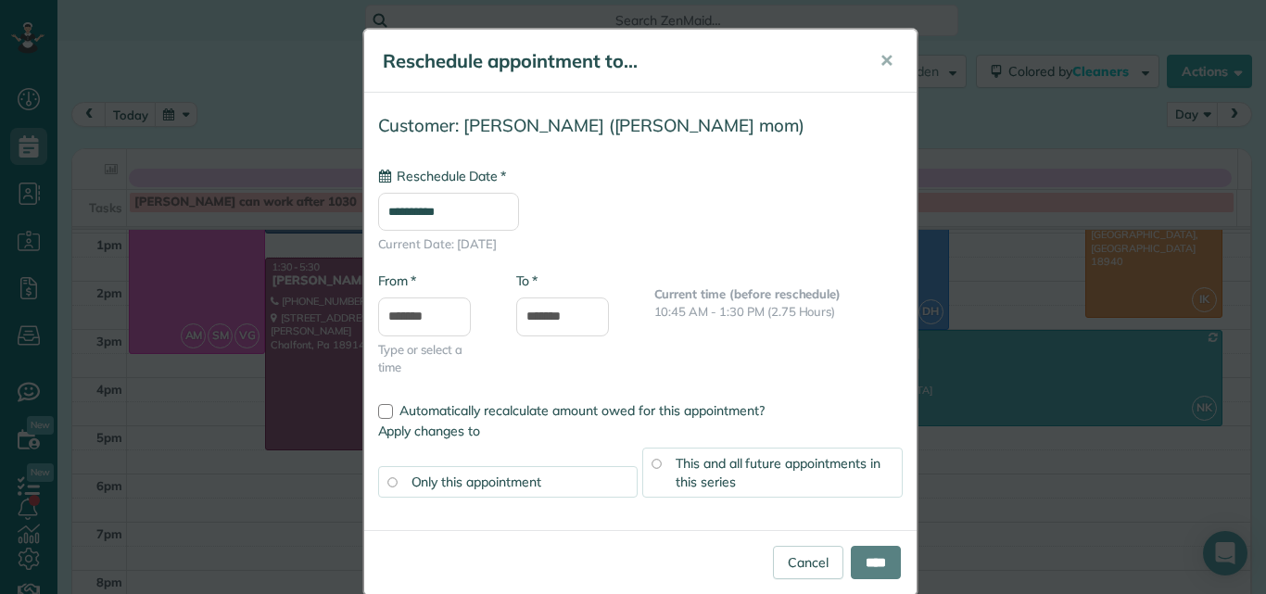
type input "**********"
click at [781, 556] on link "Cancel" at bounding box center [808, 562] width 70 height 33
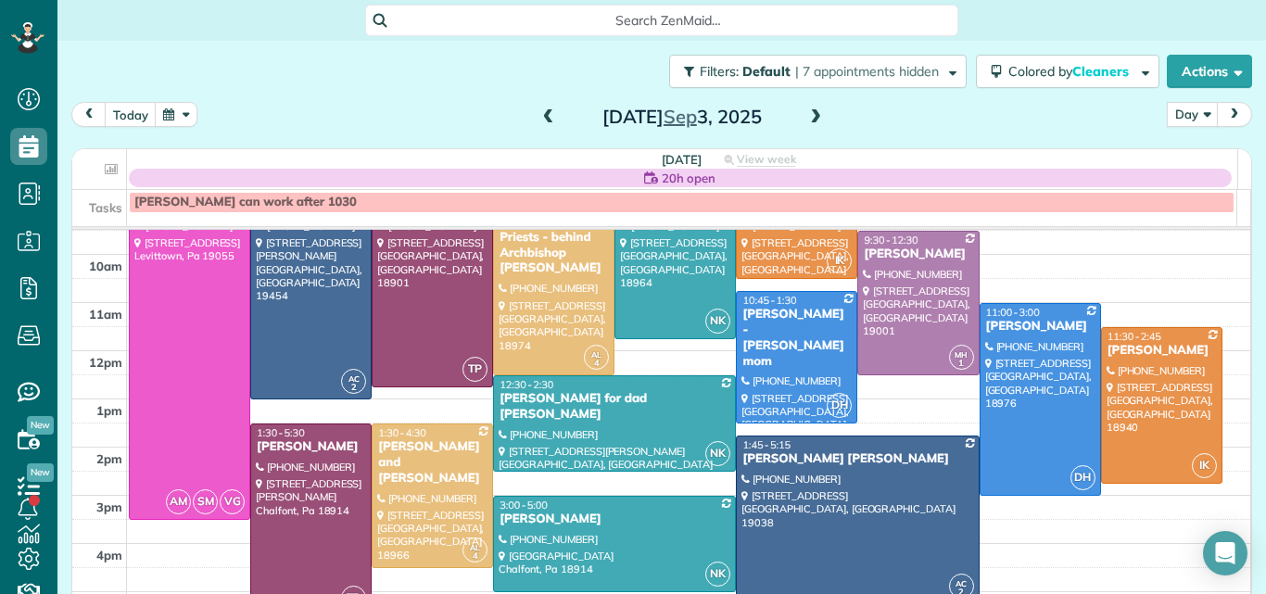
scroll to position [112, 0]
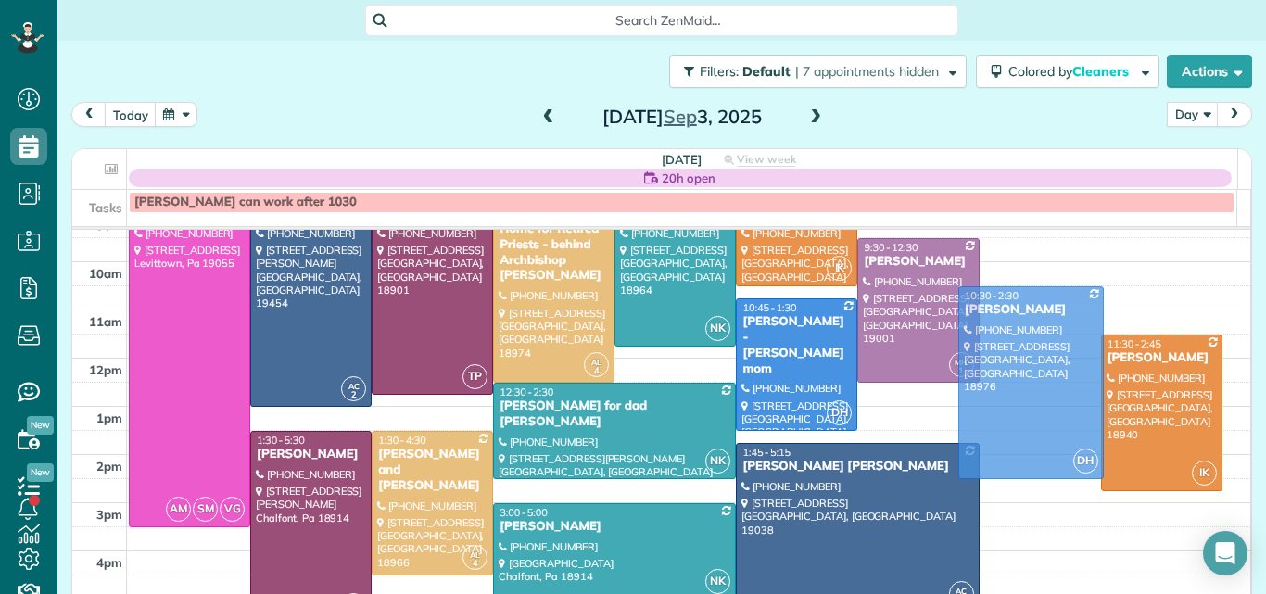
drag, startPoint x: 1047, startPoint y: 332, endPoint x: 1046, endPoint y: 307, distance: 25.0
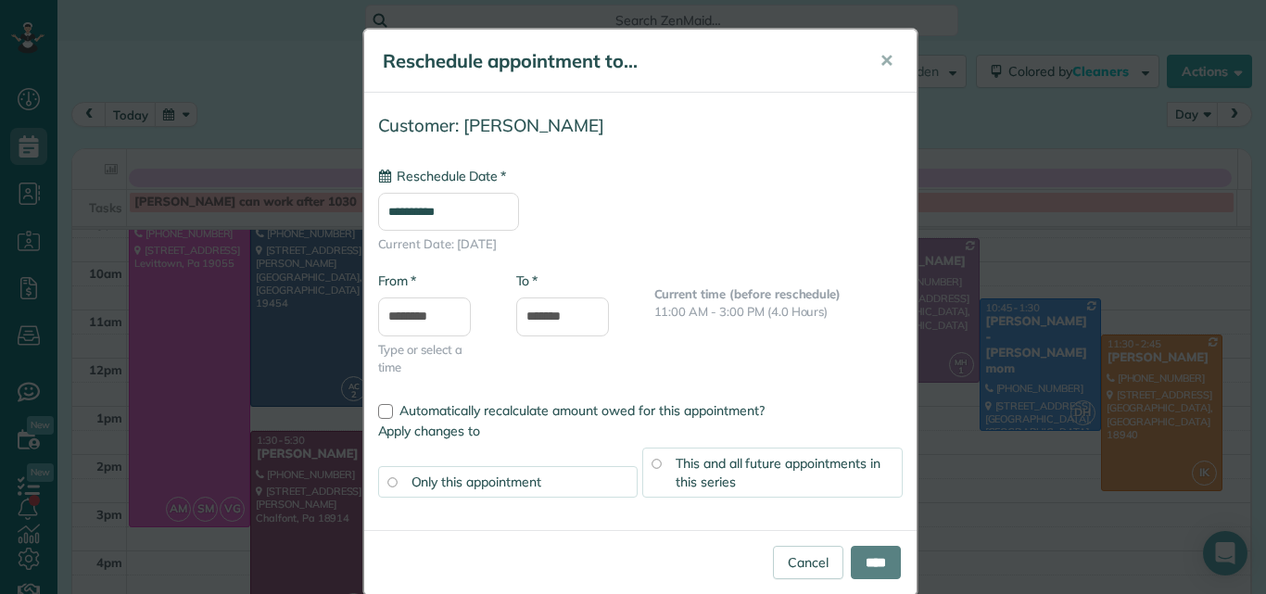
type input "**********"
click at [859, 544] on div "Cancel ****" at bounding box center [640, 562] width 552 height 65
click at [858, 557] on input "****" at bounding box center [876, 562] width 50 height 33
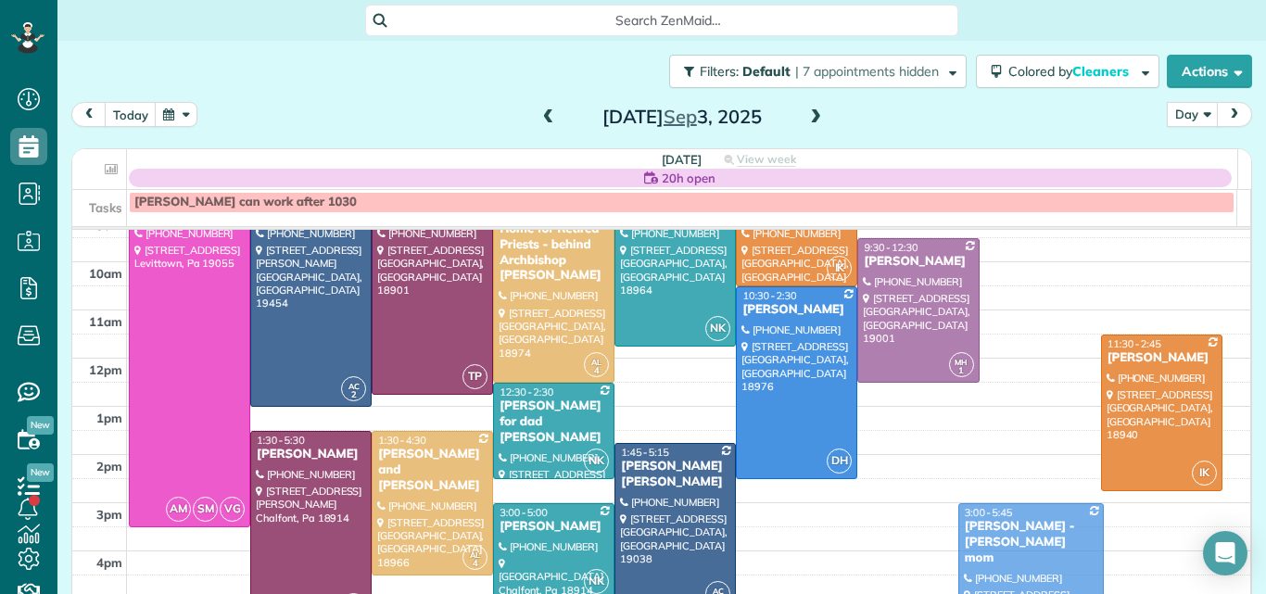
drag, startPoint x: 1004, startPoint y: 360, endPoint x: 977, endPoint y: 560, distance: 202.1
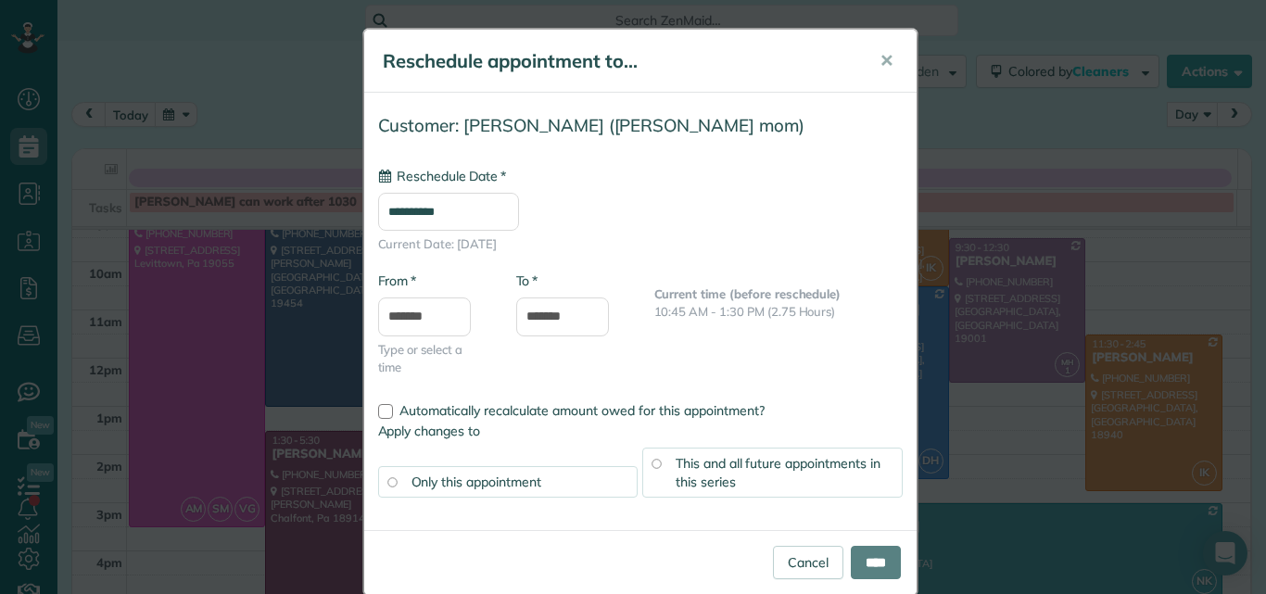
type input "**********"
click at [784, 557] on link "Cancel" at bounding box center [808, 562] width 70 height 33
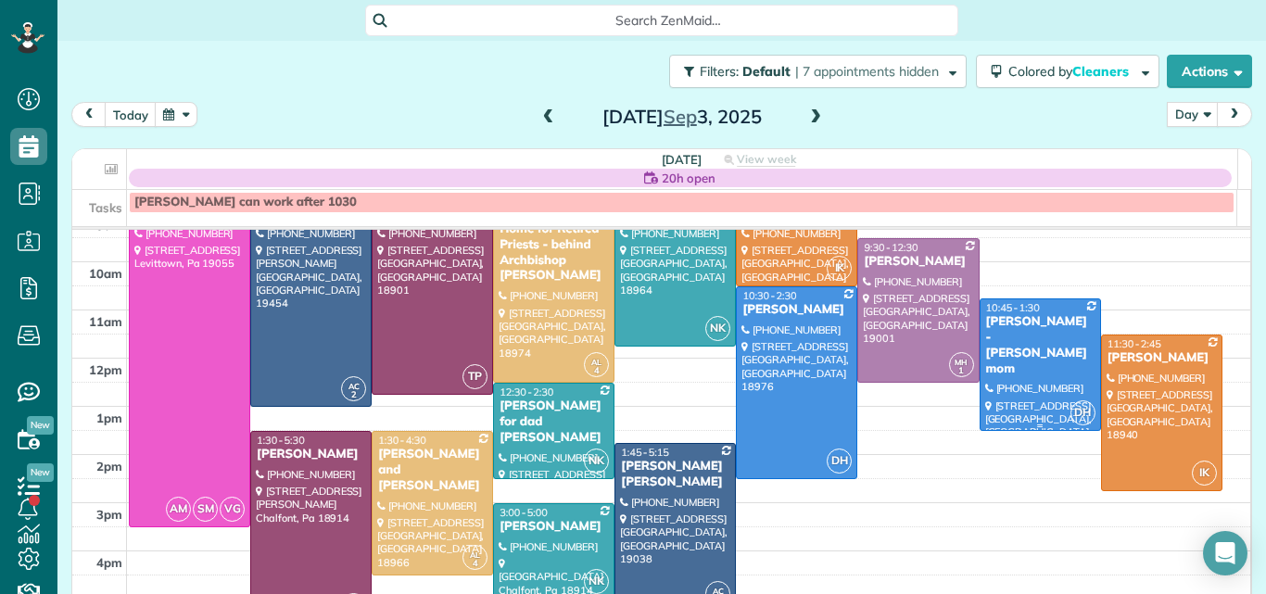
click at [1029, 314] on div "Barbara Smith - Jennifer McClellan's mom" at bounding box center [1040, 345] width 110 height 63
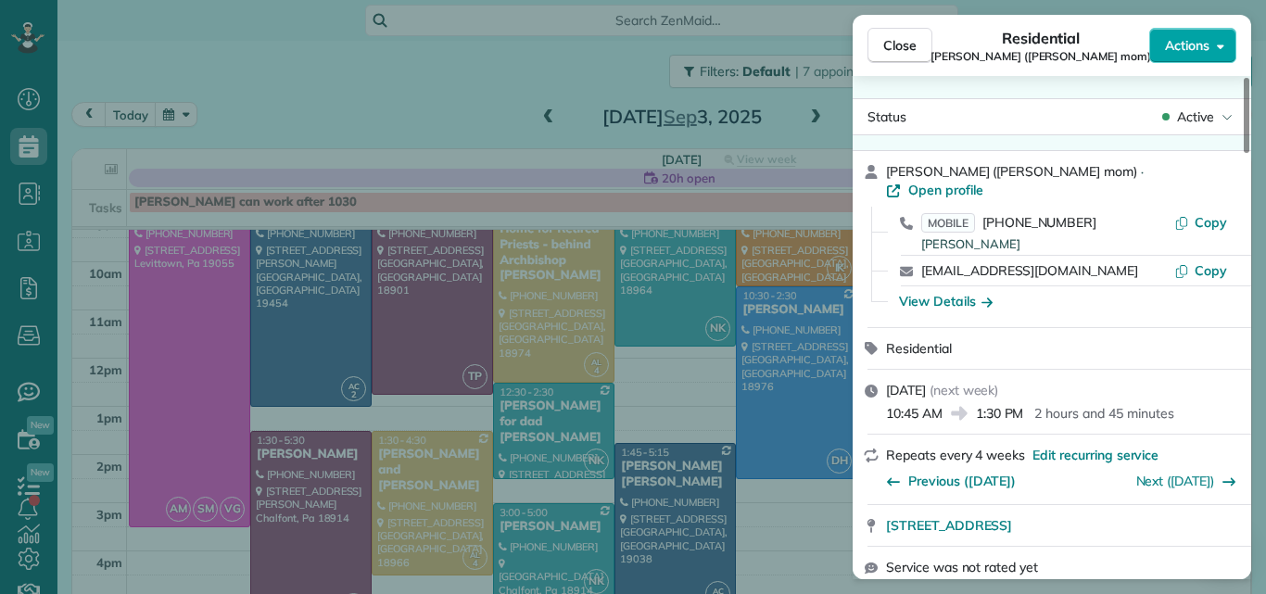
click at [1177, 50] on span "Actions" at bounding box center [1187, 45] width 44 height 19
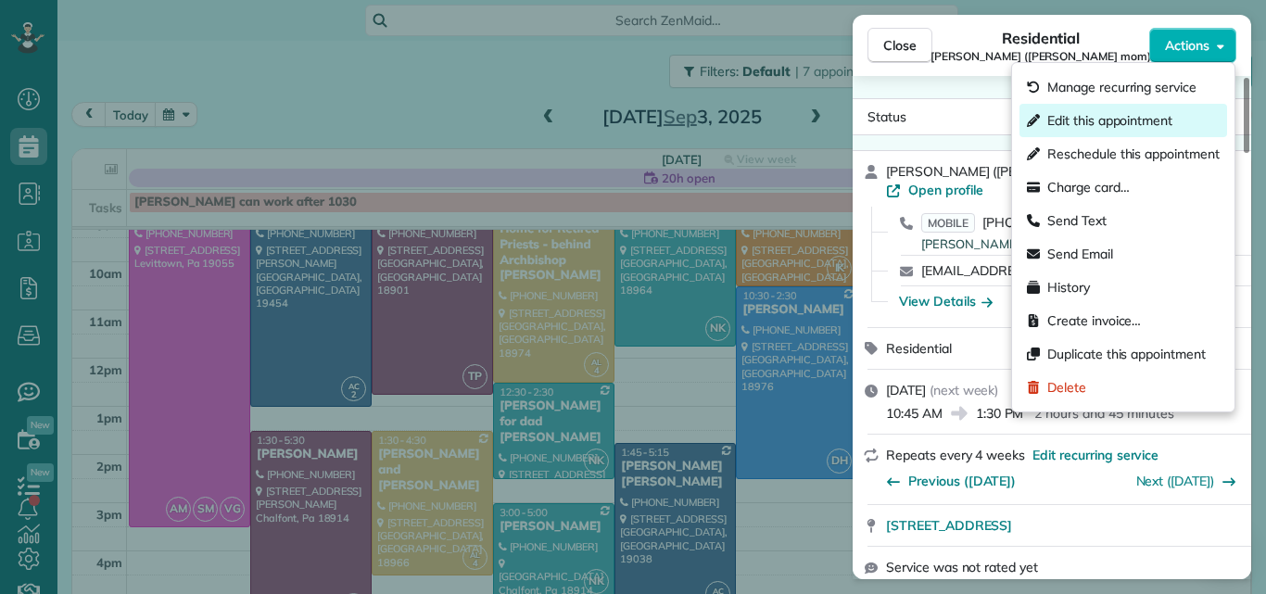
click at [1133, 115] on span "Edit this appointment" at bounding box center [1109, 120] width 125 height 19
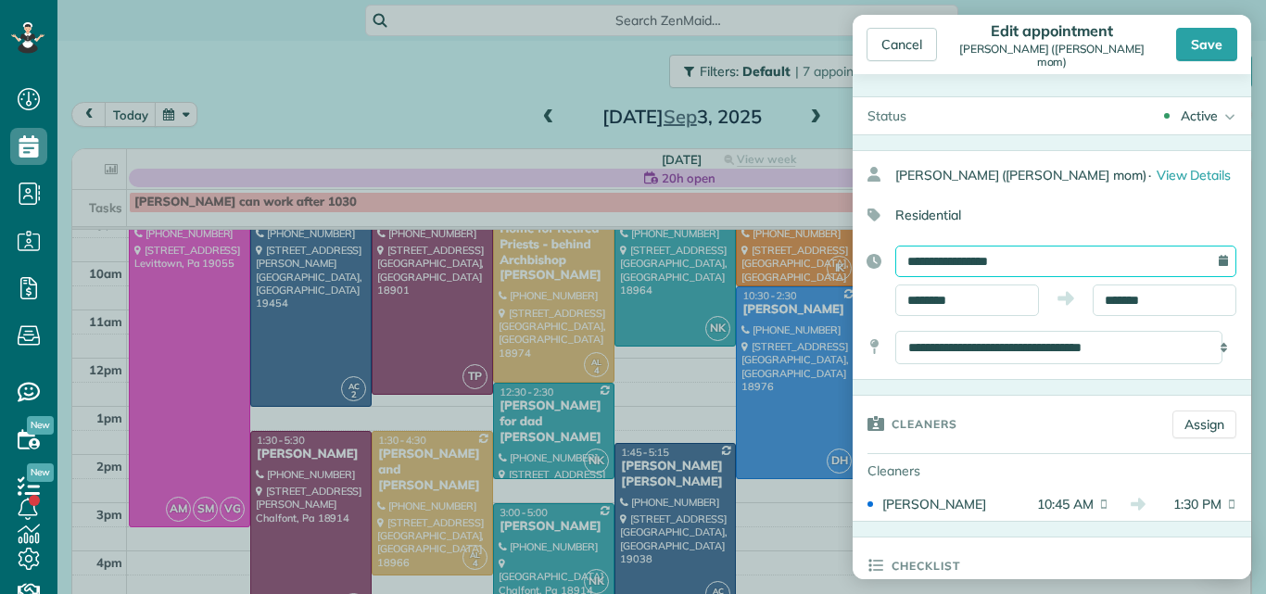
click at [1075, 277] on input "**********" at bounding box center [1065, 262] width 341 height 32
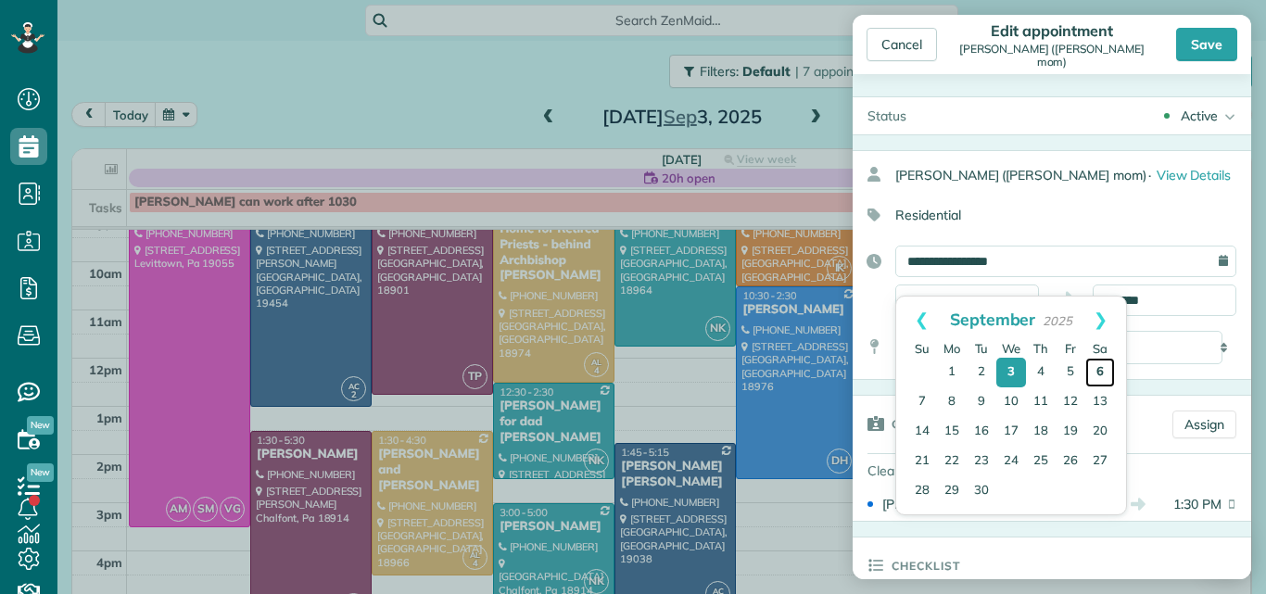
click at [1097, 367] on link "6" at bounding box center [1100, 373] width 30 height 30
type input "**********"
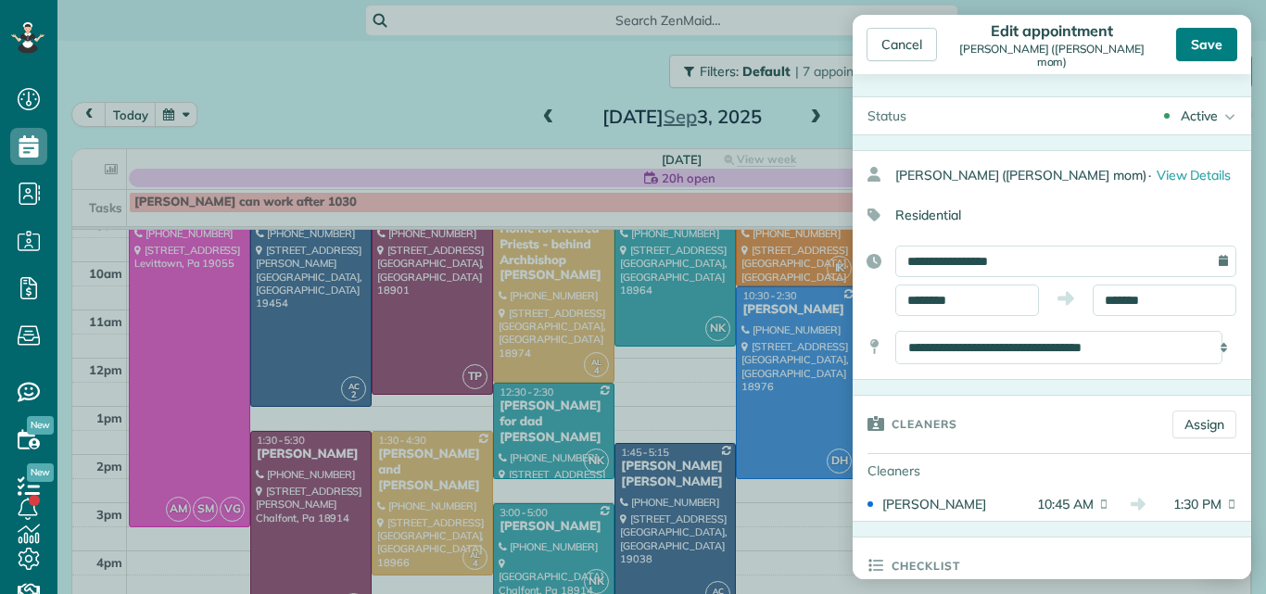
click at [1209, 40] on div "Save" at bounding box center [1206, 44] width 61 height 33
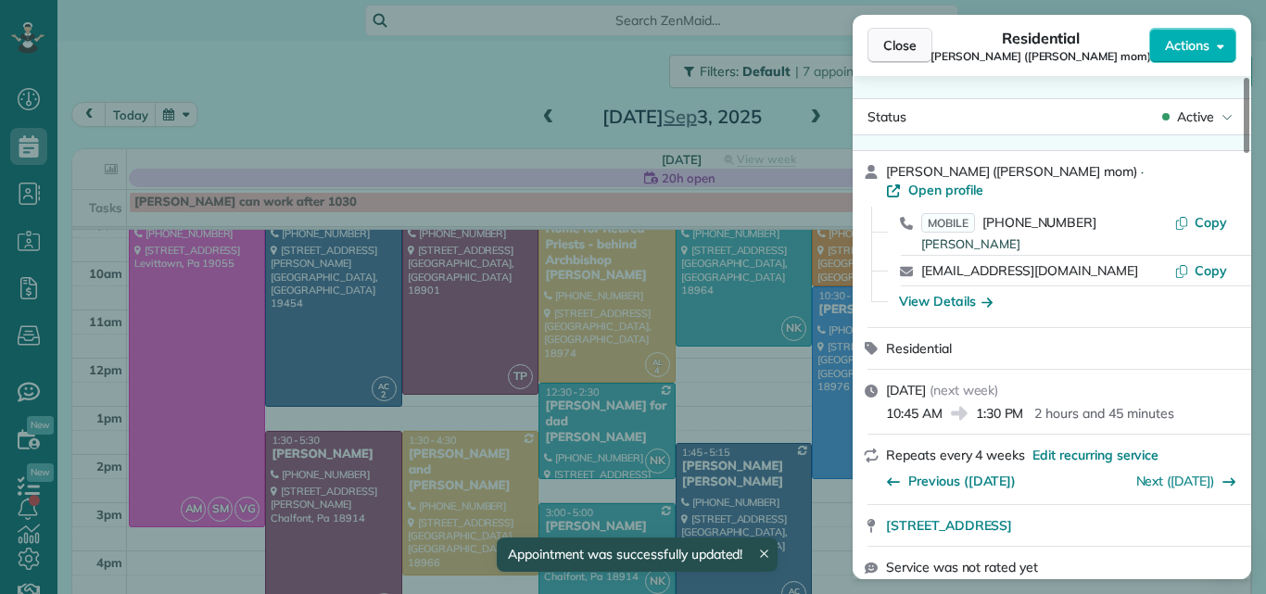
click at [901, 44] on span "Close" at bounding box center [899, 45] width 33 height 19
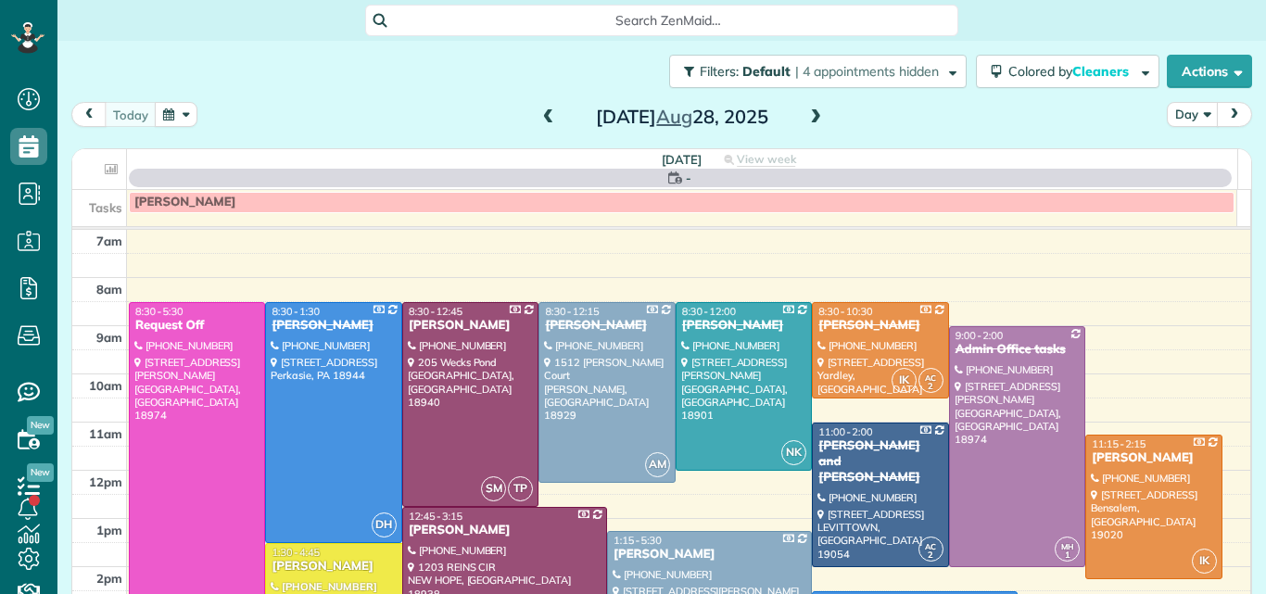
scroll to position [8, 8]
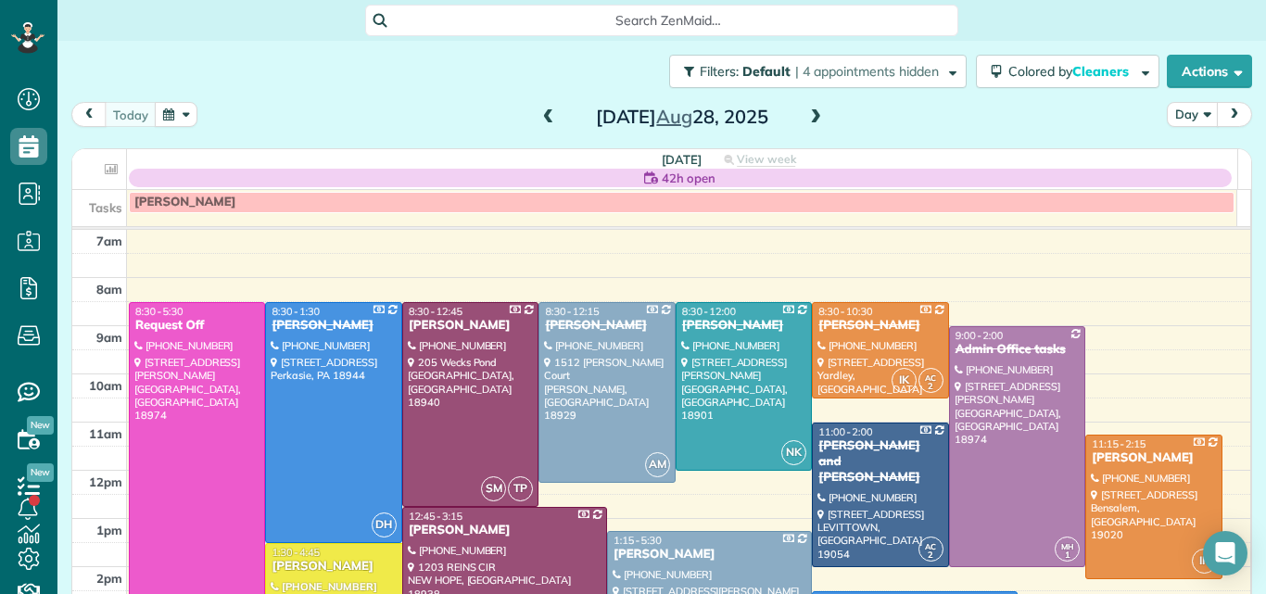
click at [813, 115] on span at bounding box center [815, 117] width 20 height 17
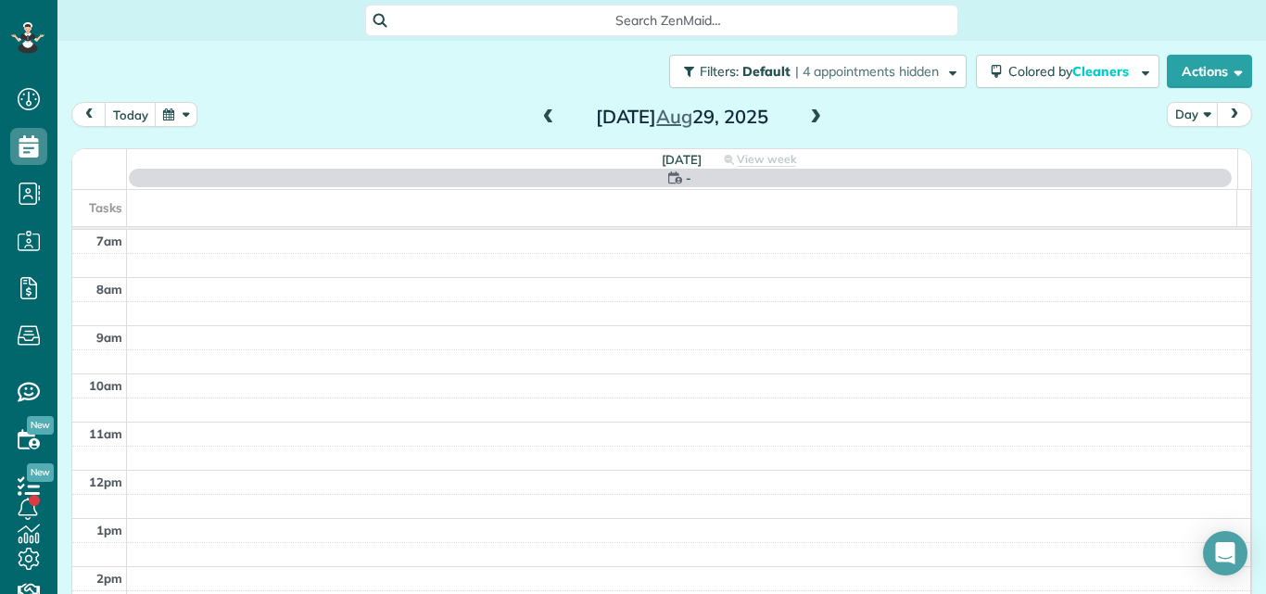
click at [541, 120] on span at bounding box center [548, 117] width 20 height 17
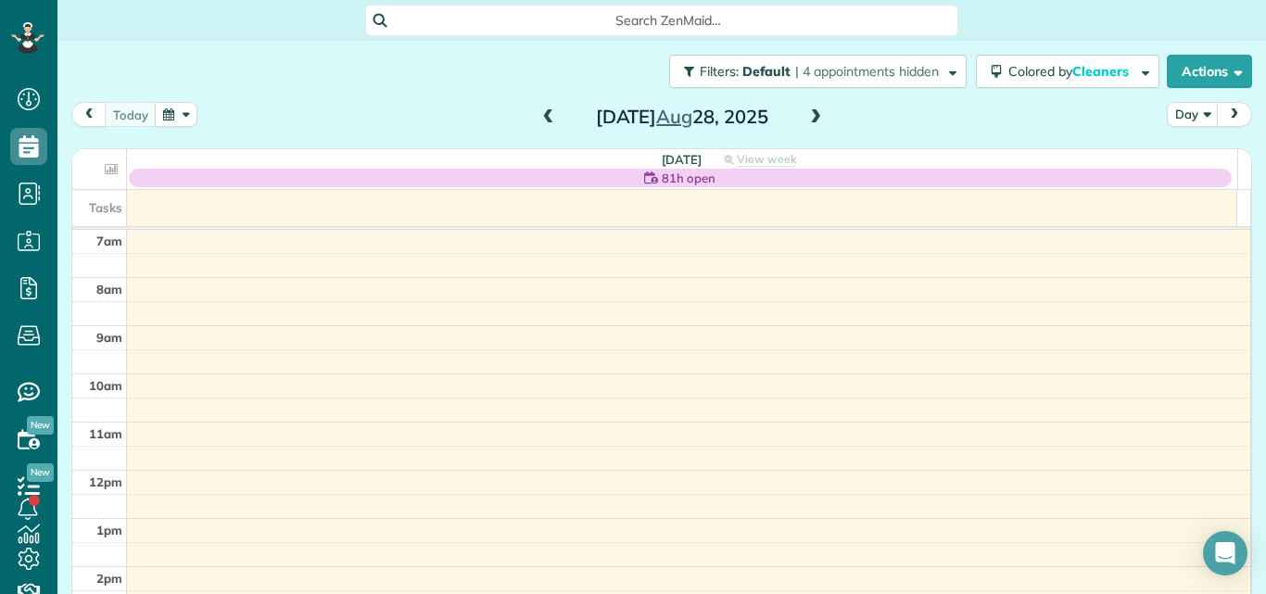
click at [544, 117] on span at bounding box center [548, 117] width 20 height 17
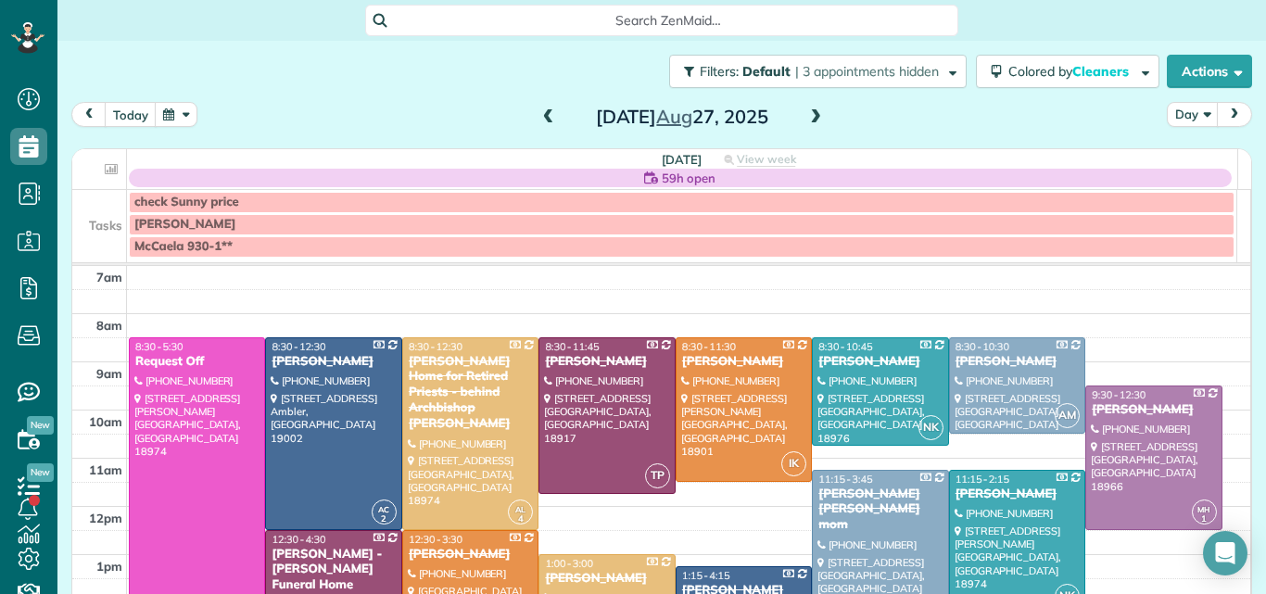
click at [806, 117] on span at bounding box center [815, 117] width 20 height 17
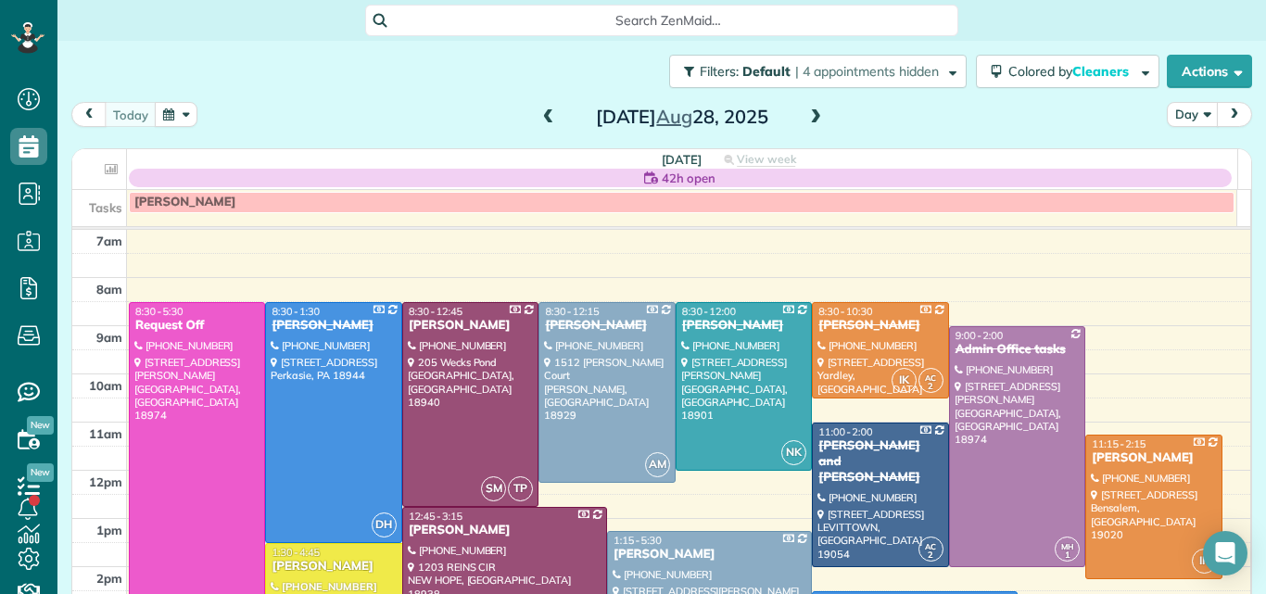
click at [434, 556] on div at bounding box center [504, 567] width 203 height 119
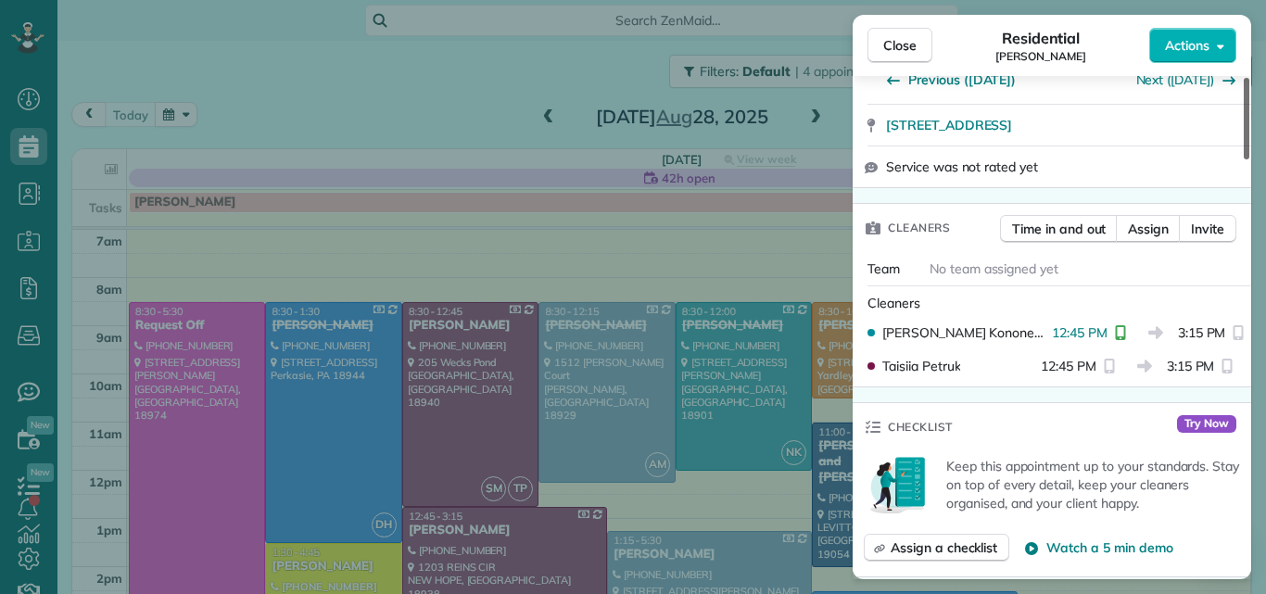
scroll to position [375, 0]
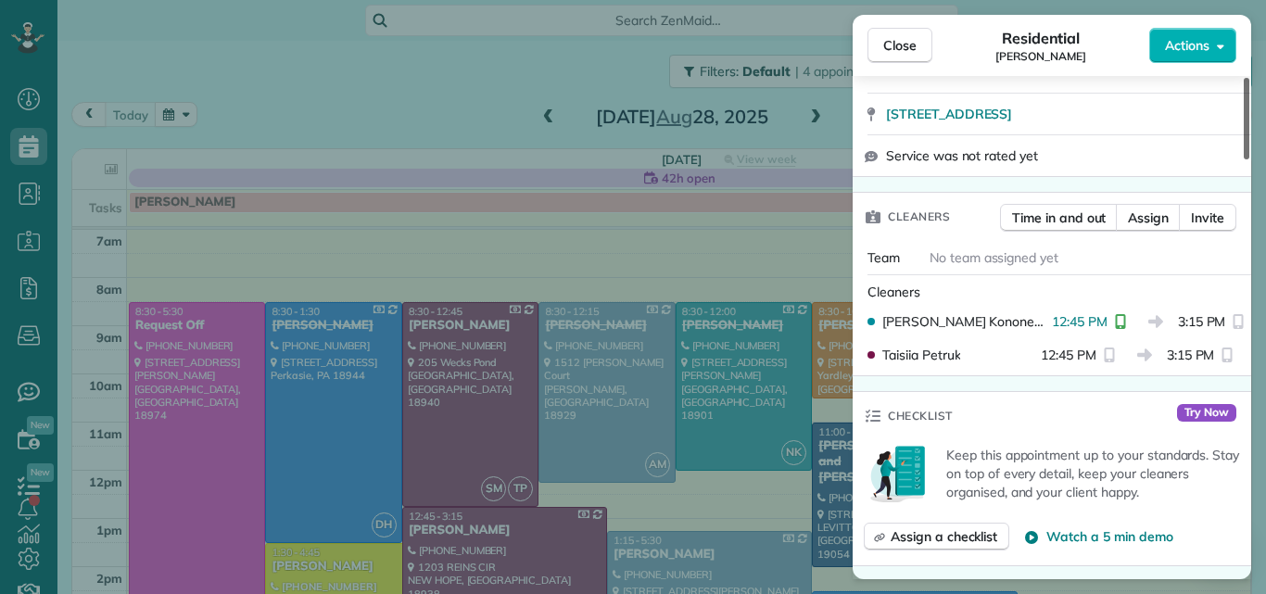
drag, startPoint x: 1243, startPoint y: 140, endPoint x: 1228, endPoint y: 201, distance: 62.9
click at [1243, 159] on div at bounding box center [1246, 119] width 6 height 82
click at [881, 38] on button "Close" at bounding box center [899, 45] width 65 height 35
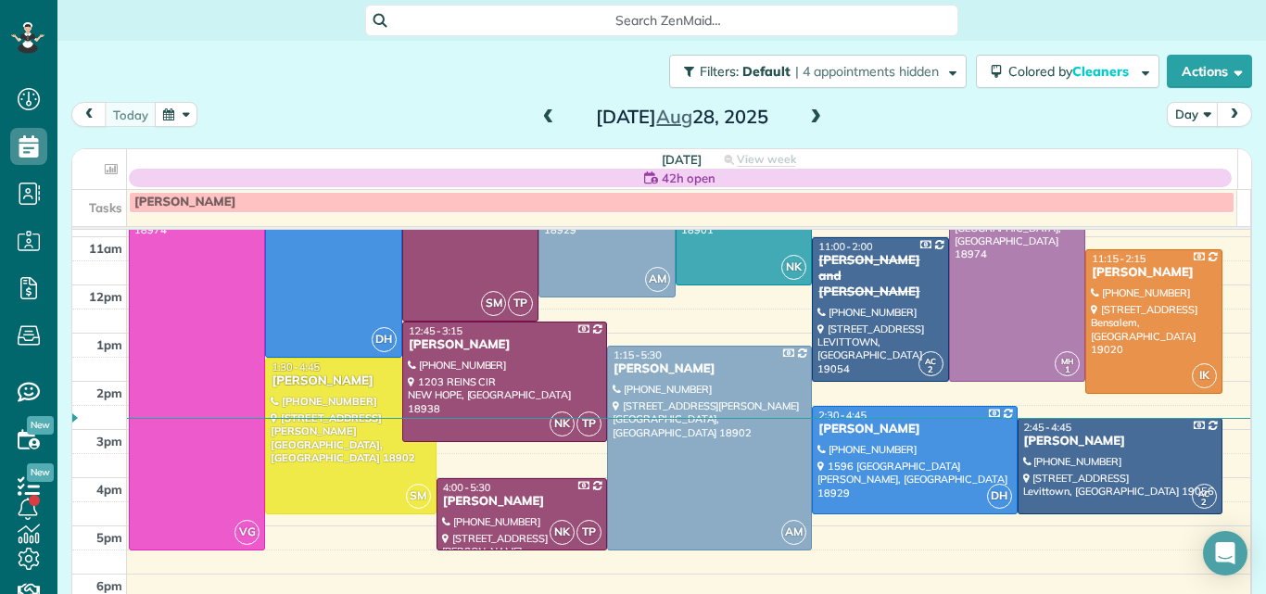
scroll to position [203, 0]
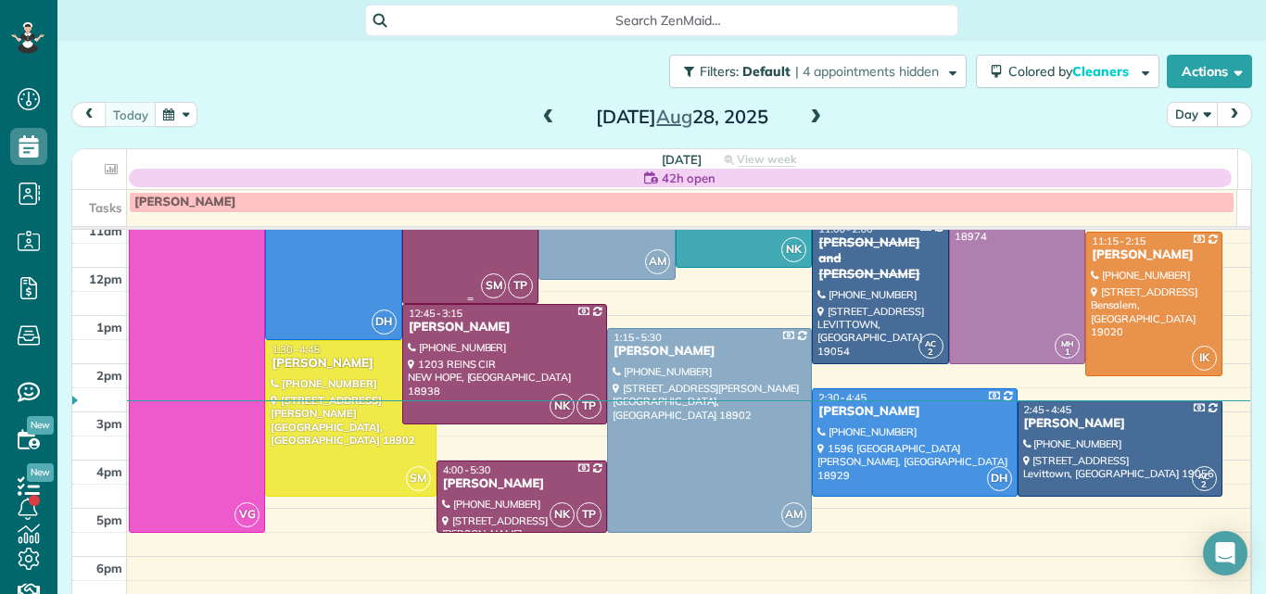
click at [449, 250] on div at bounding box center [470, 201] width 134 height 203
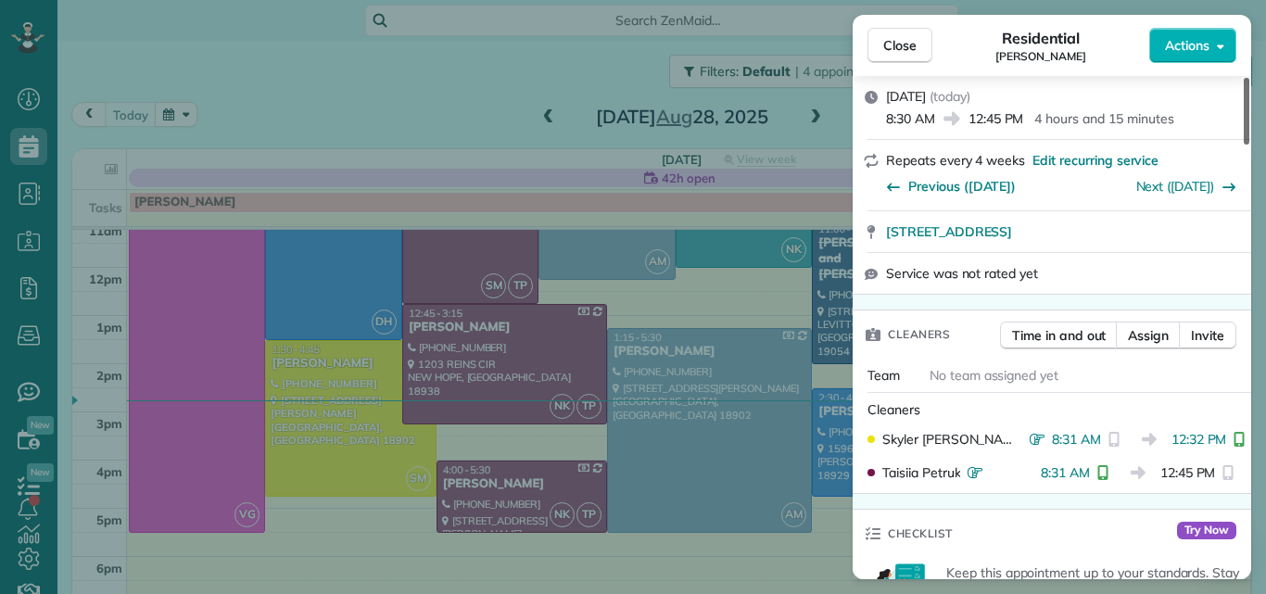
scroll to position [299, 0]
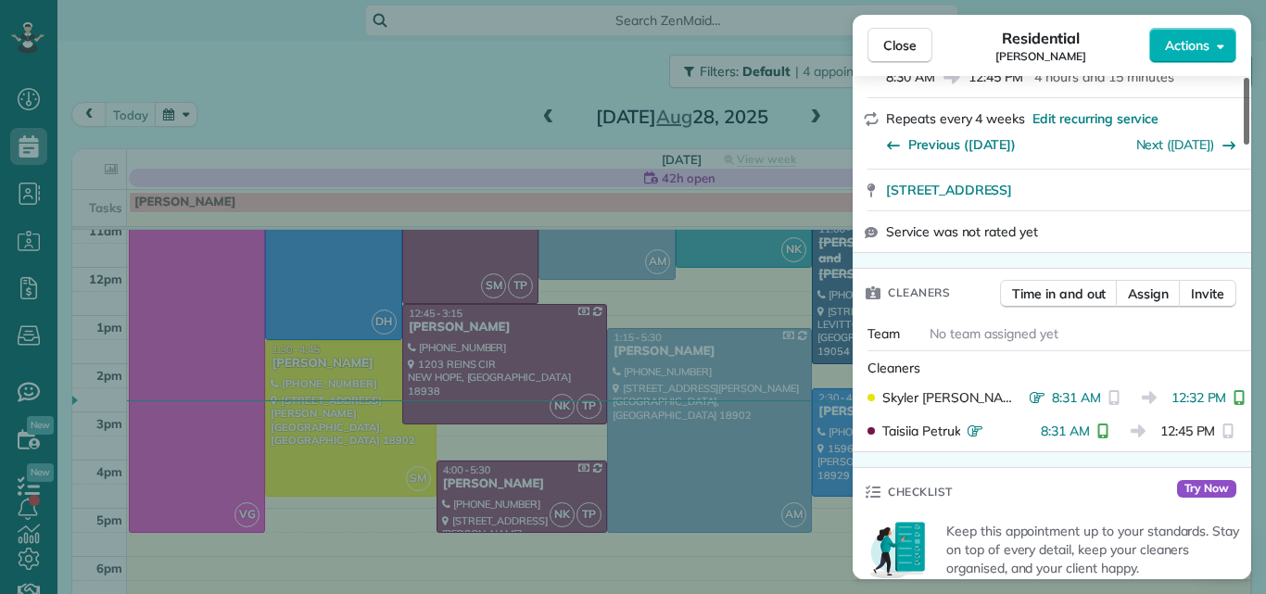
drag, startPoint x: 1244, startPoint y: 128, endPoint x: 1241, endPoint y: 168, distance: 40.0
click at [1243, 145] on div at bounding box center [1246, 111] width 6 height 67
click at [901, 45] on span "Close" at bounding box center [899, 45] width 33 height 19
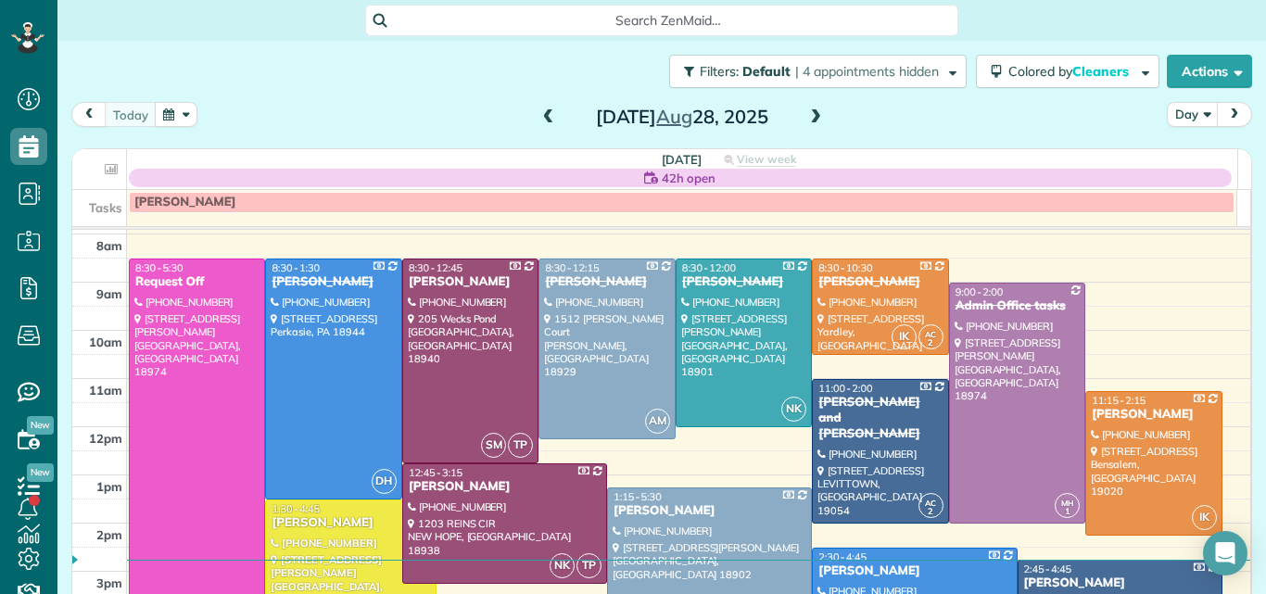
scroll to position [53, 0]
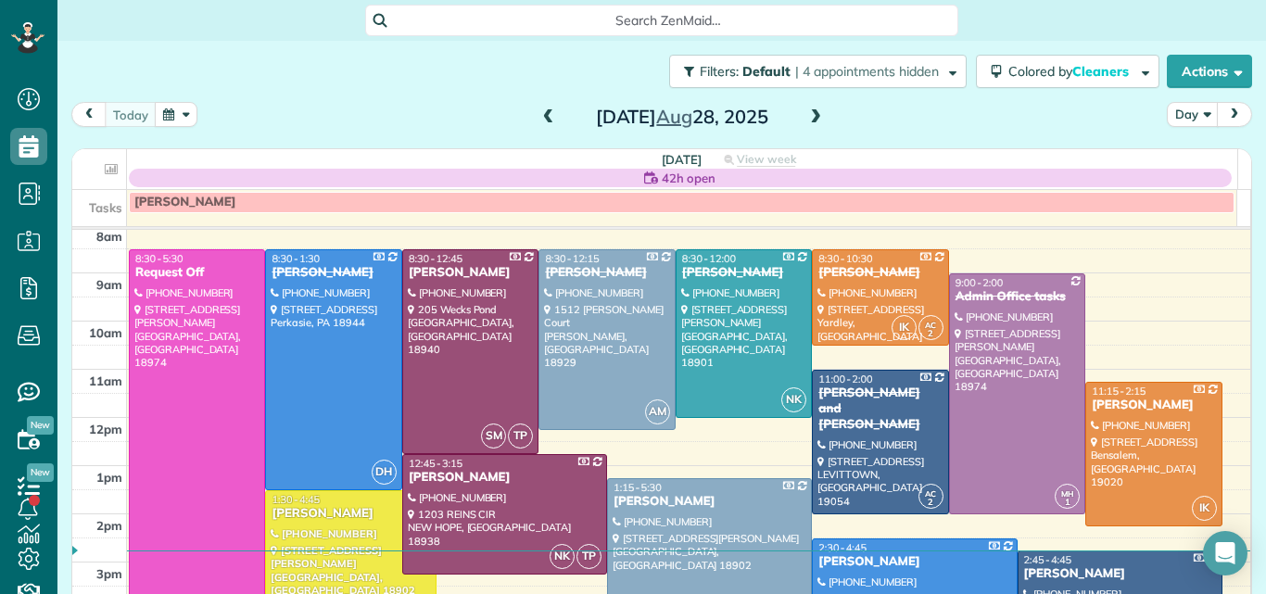
click at [805, 122] on span at bounding box center [815, 117] width 20 height 17
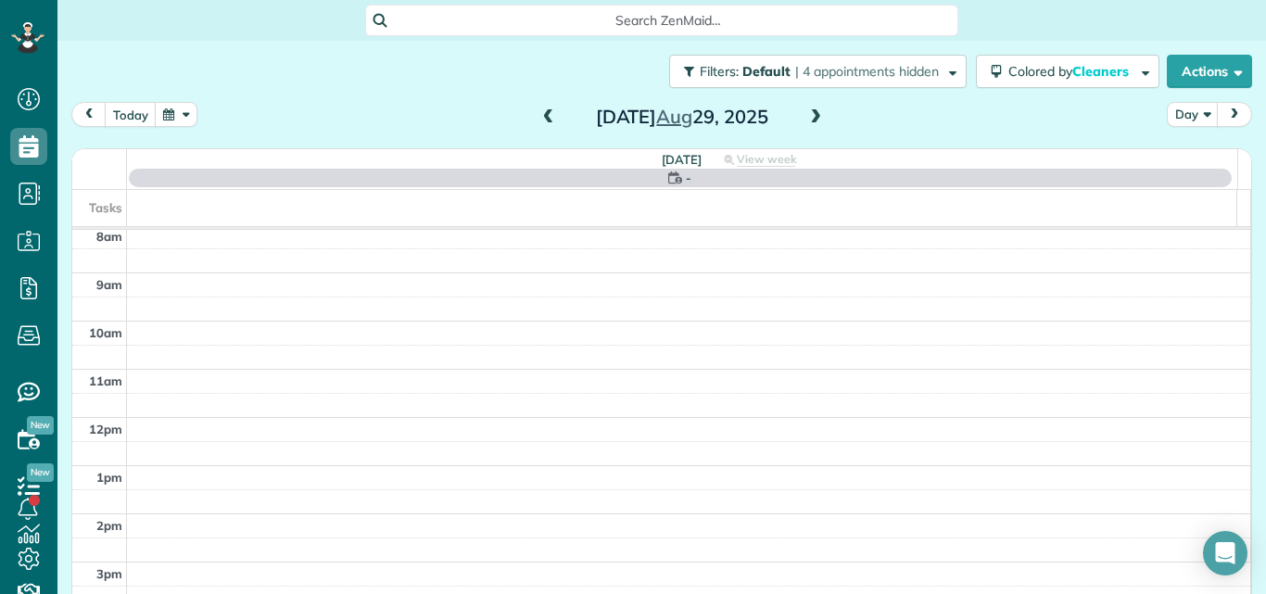
scroll to position [0, 0]
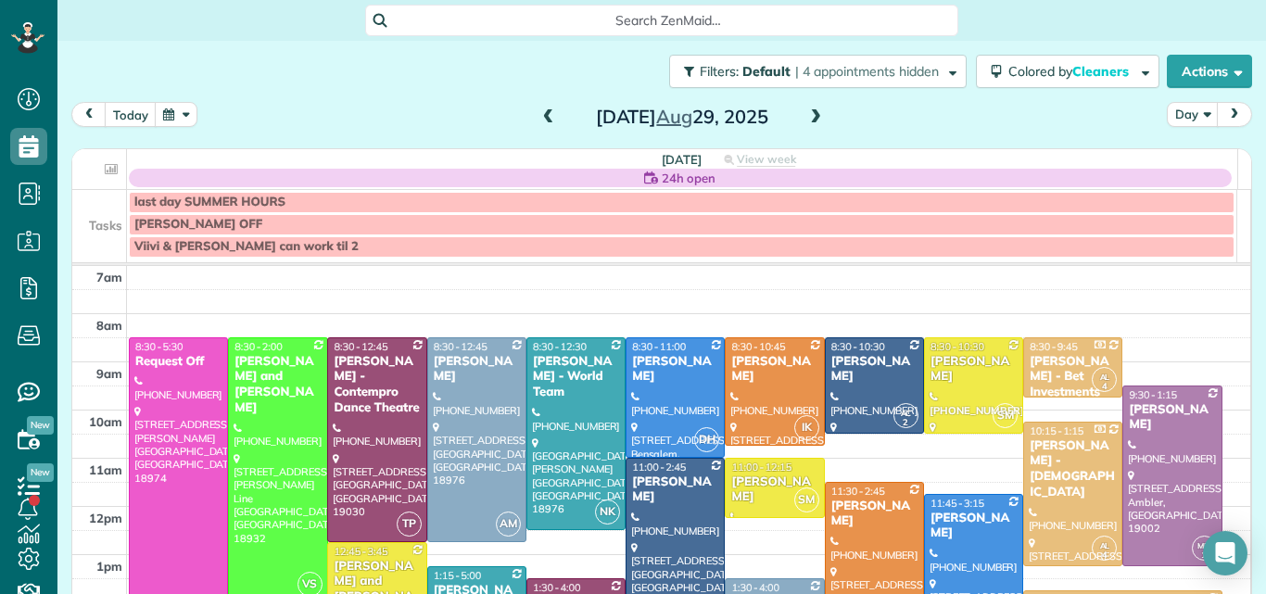
click at [805, 122] on span at bounding box center [815, 117] width 20 height 17
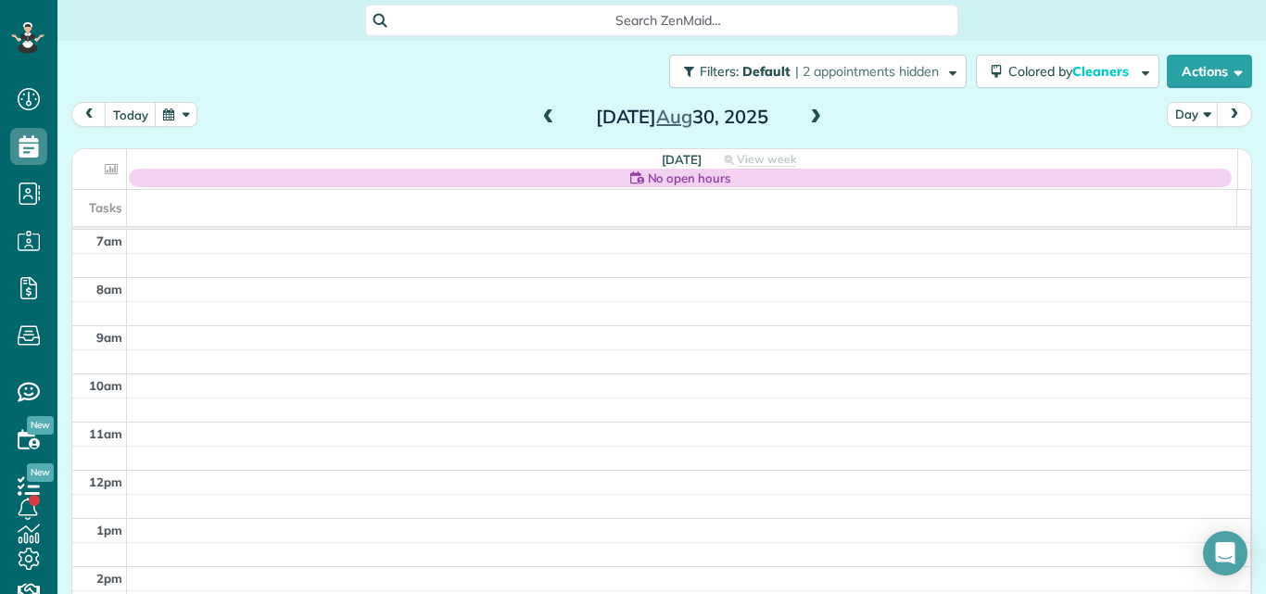
click at [805, 122] on span at bounding box center [815, 117] width 20 height 17
click at [808, 118] on span at bounding box center [815, 117] width 20 height 17
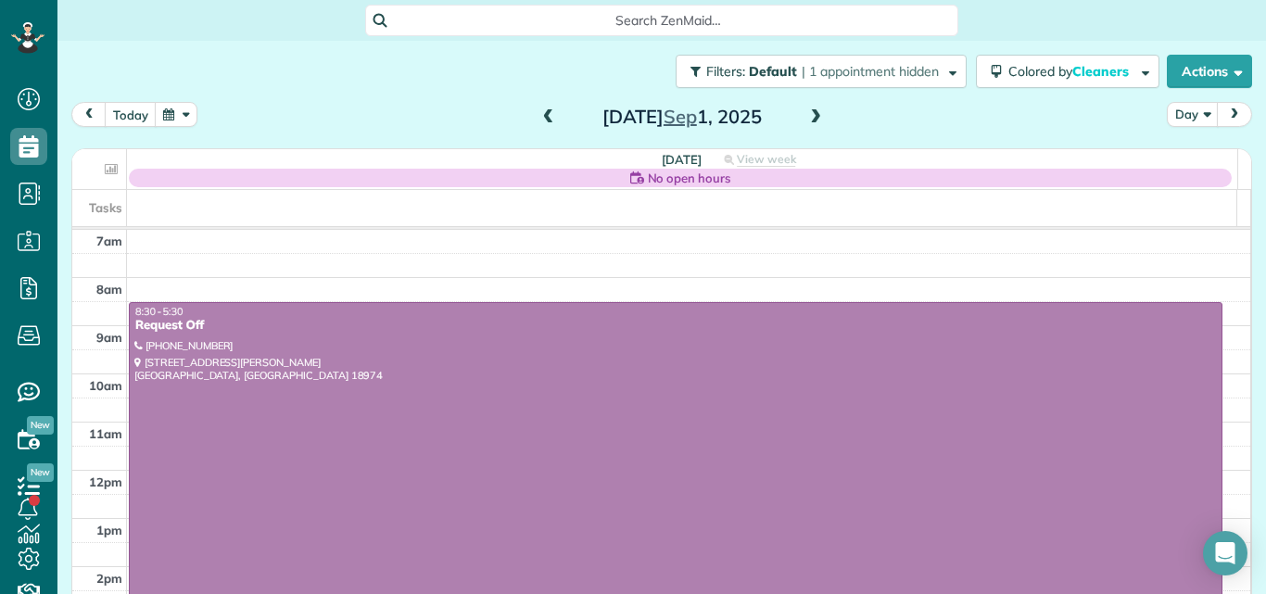
click at [808, 118] on span at bounding box center [815, 117] width 20 height 17
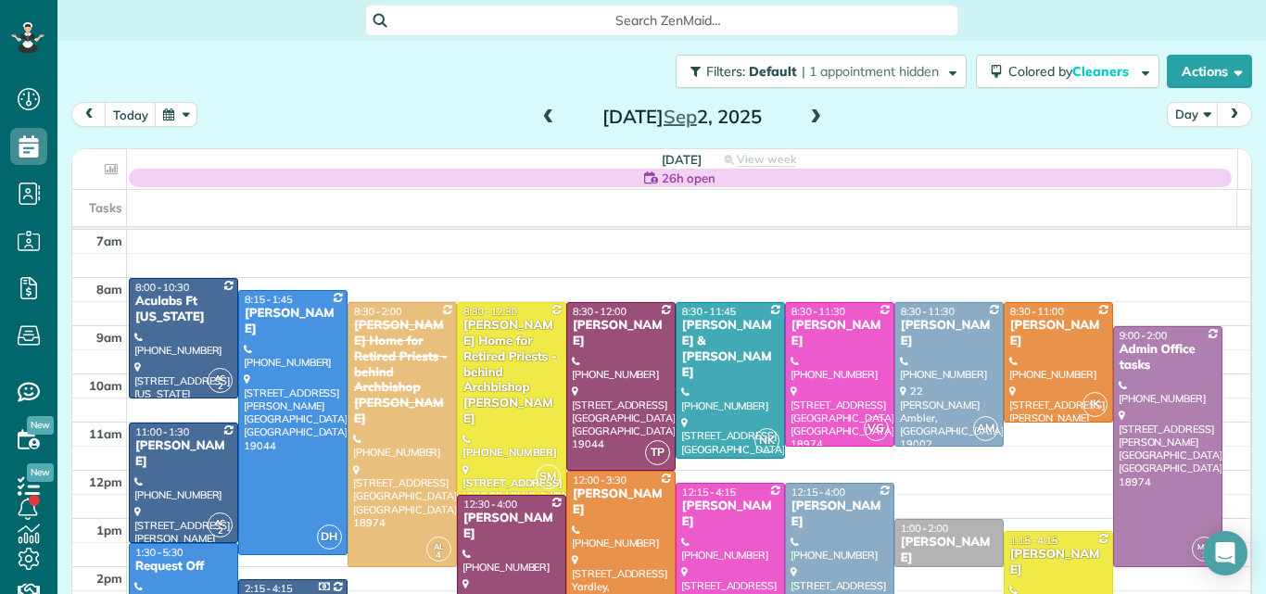
click at [808, 118] on span at bounding box center [815, 117] width 20 height 17
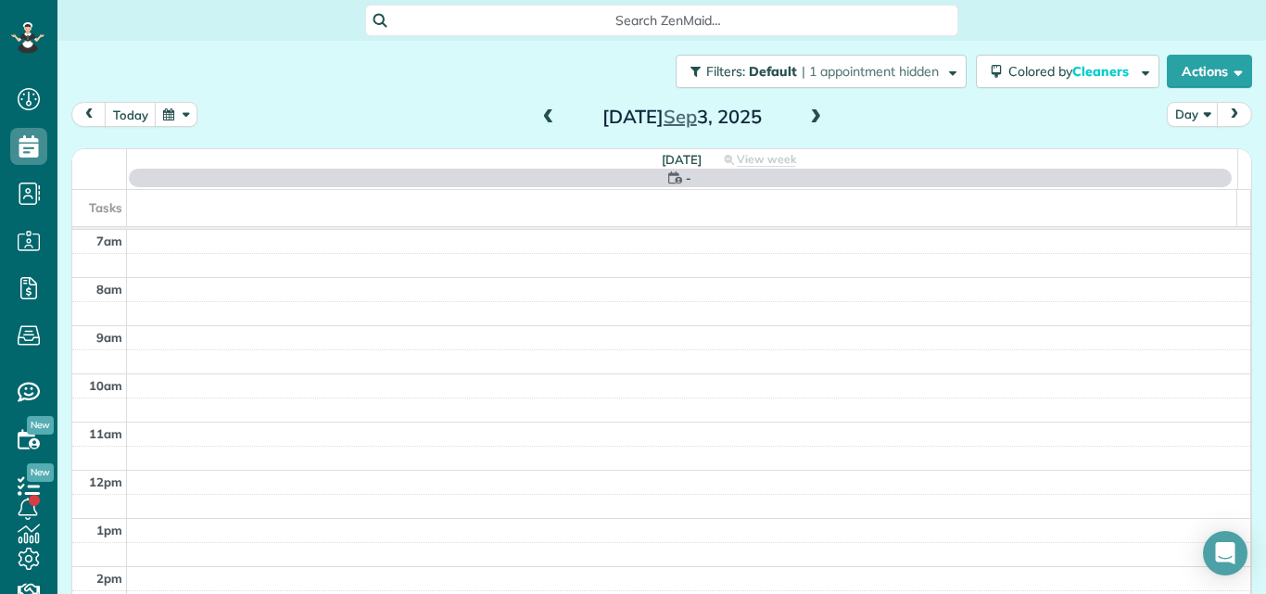
click at [808, 118] on span at bounding box center [815, 117] width 20 height 17
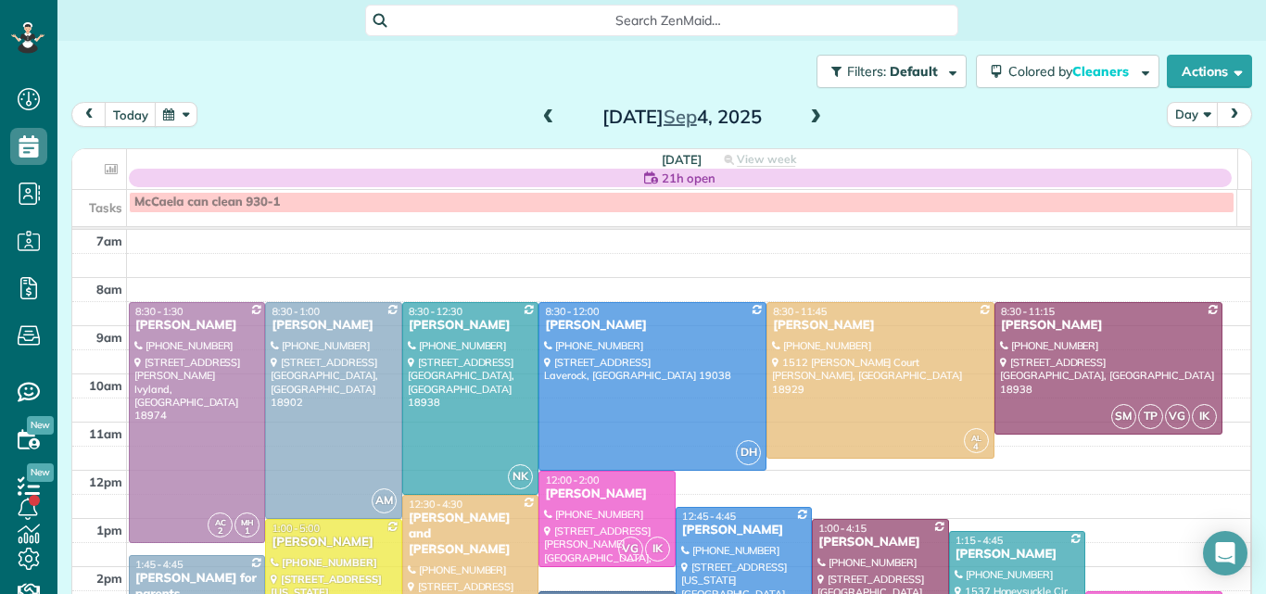
click at [808, 118] on span at bounding box center [815, 117] width 20 height 17
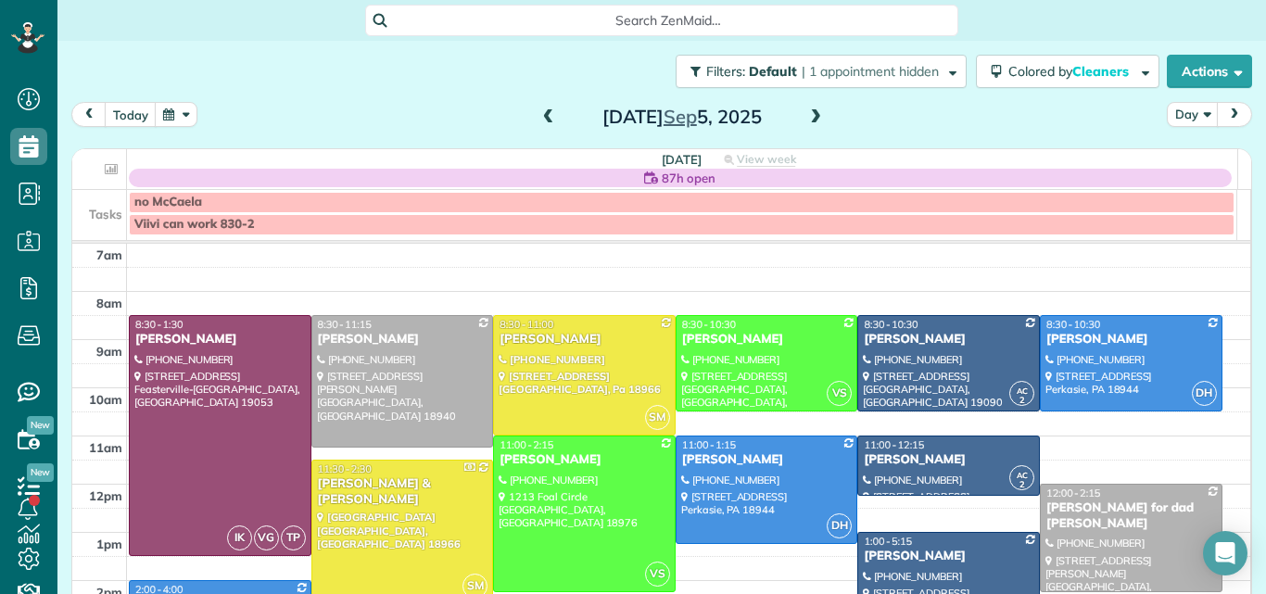
click at [538, 120] on span at bounding box center [548, 117] width 20 height 17
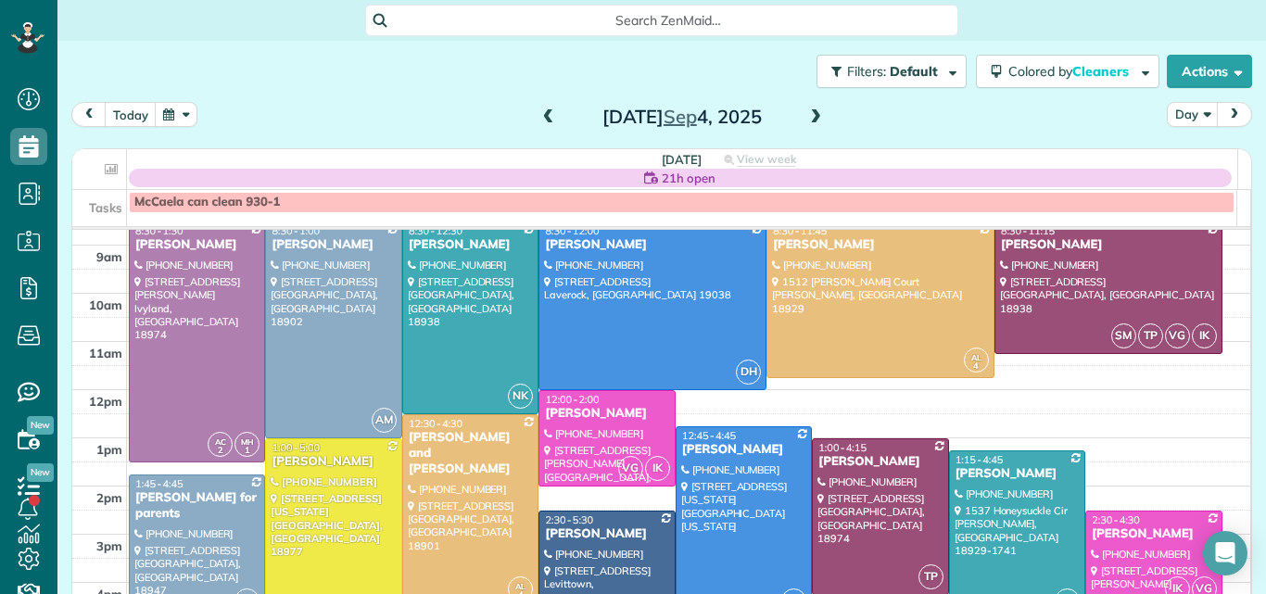
scroll to position [38, 0]
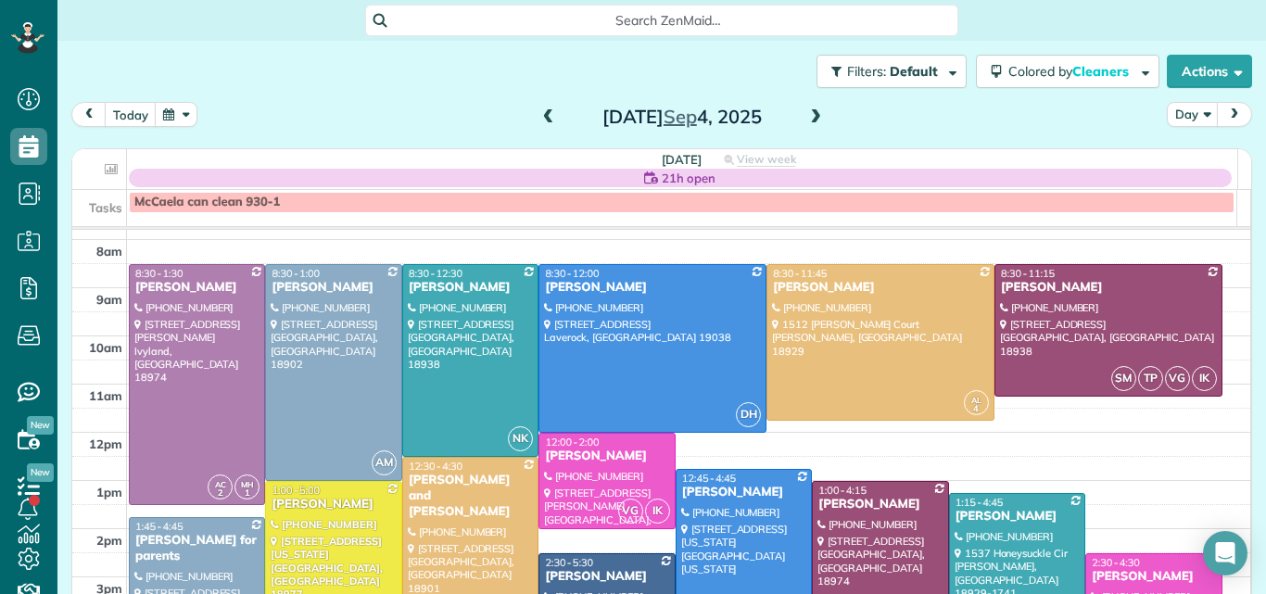
click at [540, 112] on span at bounding box center [548, 117] width 20 height 17
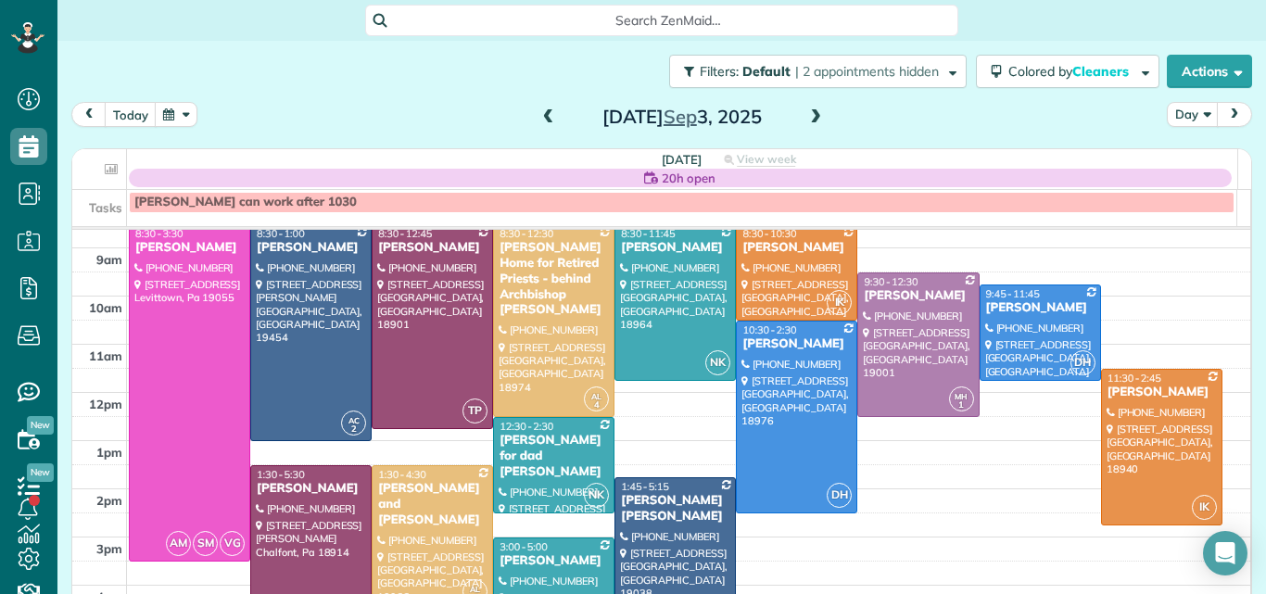
scroll to position [105, 0]
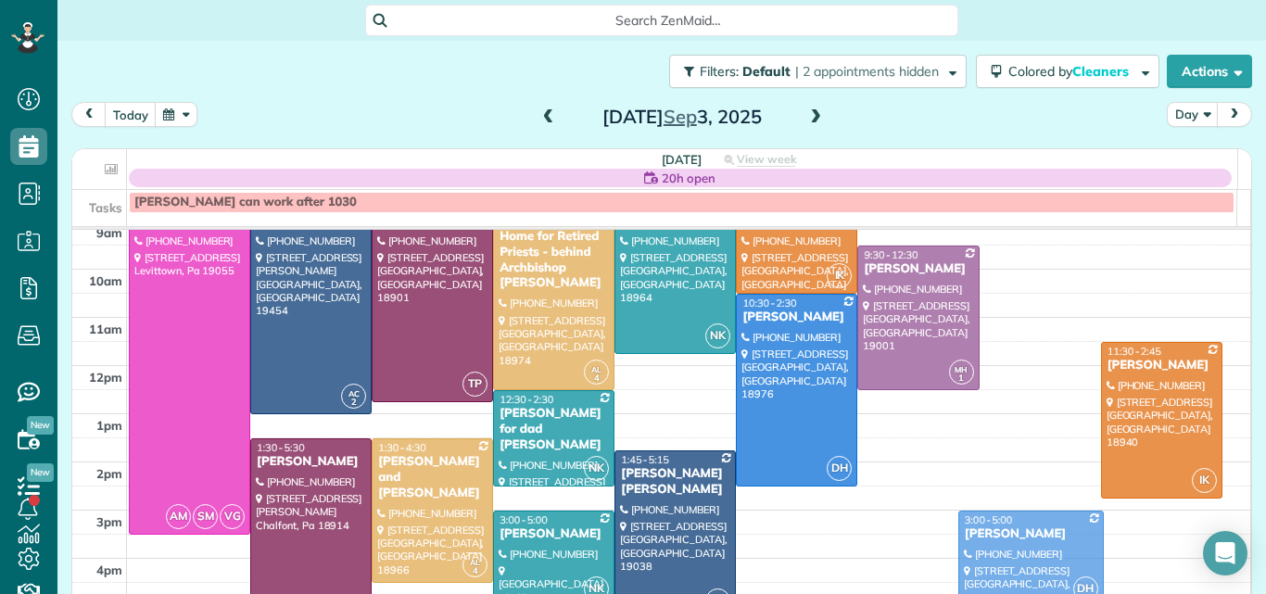
drag, startPoint x: 1035, startPoint y: 293, endPoint x: 953, endPoint y: 551, distance: 271.1
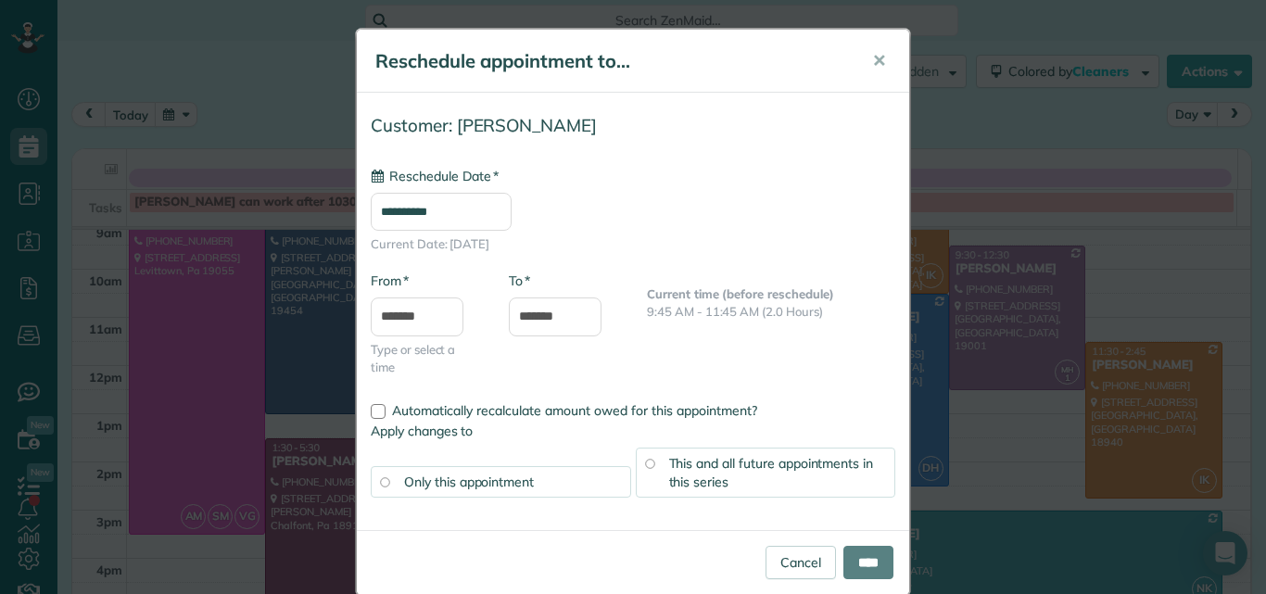
type input "**********"
click at [843, 562] on input "****" at bounding box center [868, 562] width 50 height 33
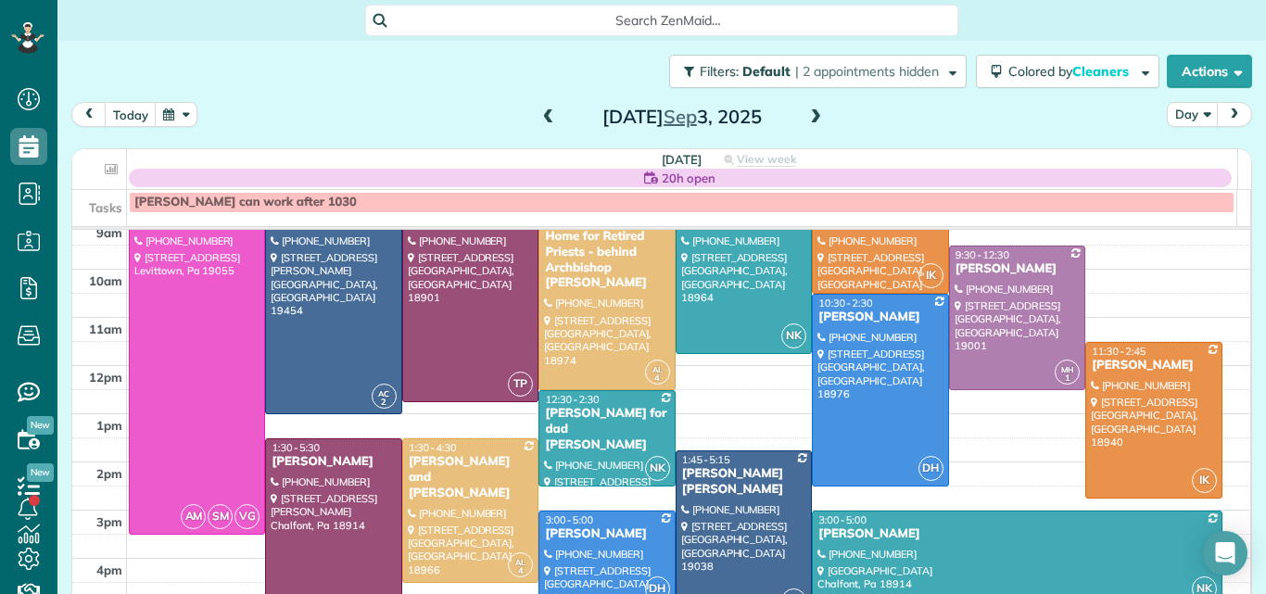
click at [611, 530] on div "[PERSON_NAME]" at bounding box center [606, 534] width 125 height 16
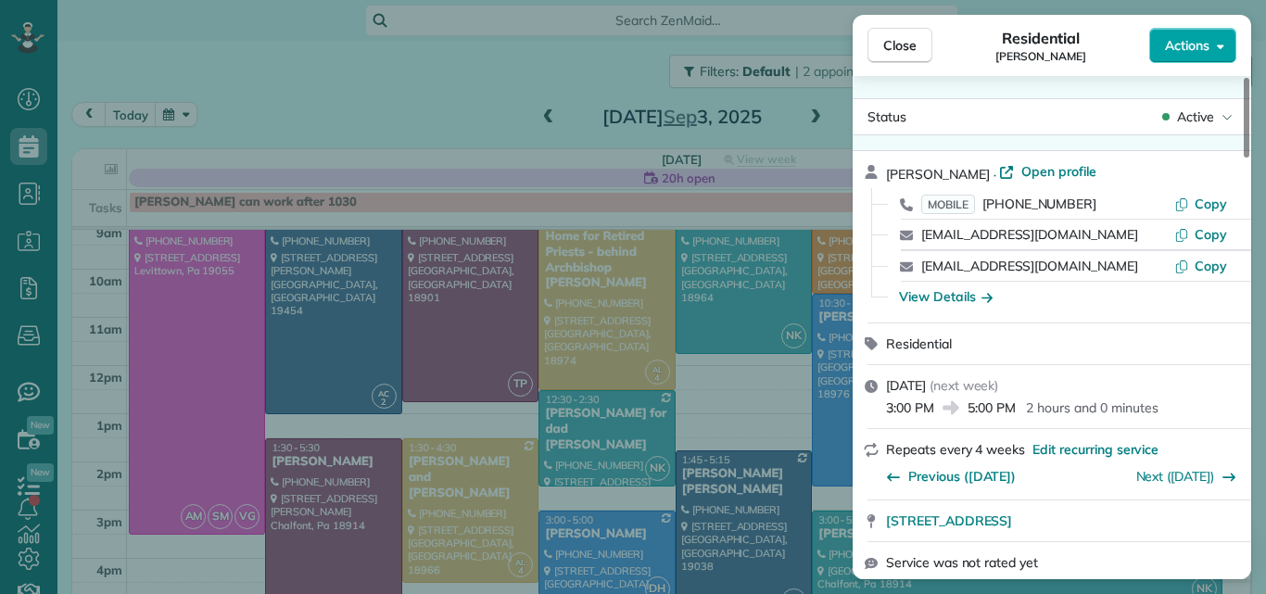
click at [1186, 46] on span "Actions" at bounding box center [1187, 45] width 44 height 19
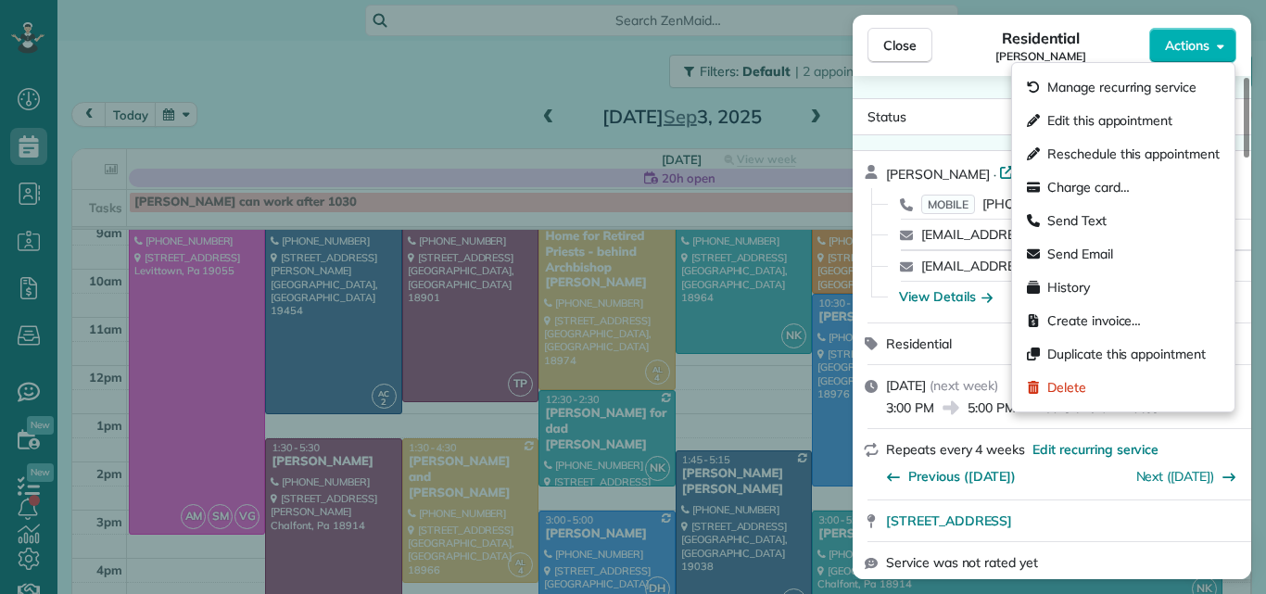
click at [956, 96] on div "Status Active Jenea Lomas · Open profile MOBILE (215) 870-4754 Copy gtandjenea@…" at bounding box center [1051, 327] width 398 height 503
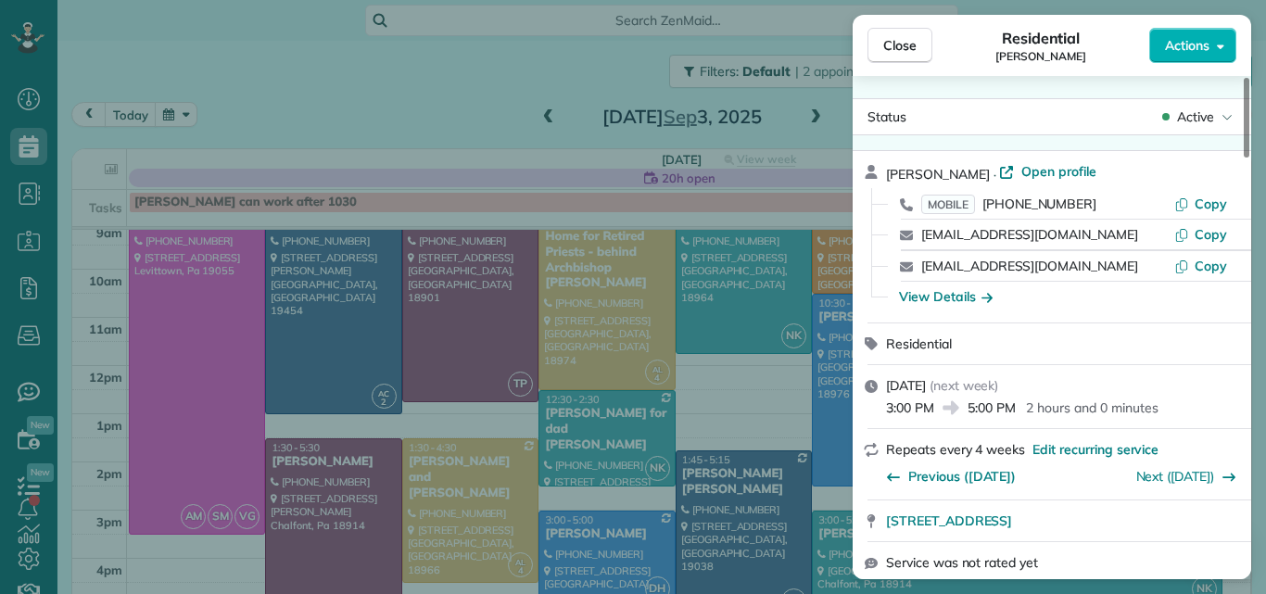
click at [956, 96] on div "Status Active Jenea Lomas · Open profile MOBILE (215) 870-4754 Copy gtandjenea@…" at bounding box center [1051, 327] width 398 height 503
click at [1021, 163] on span "Open profile" at bounding box center [1058, 171] width 75 height 19
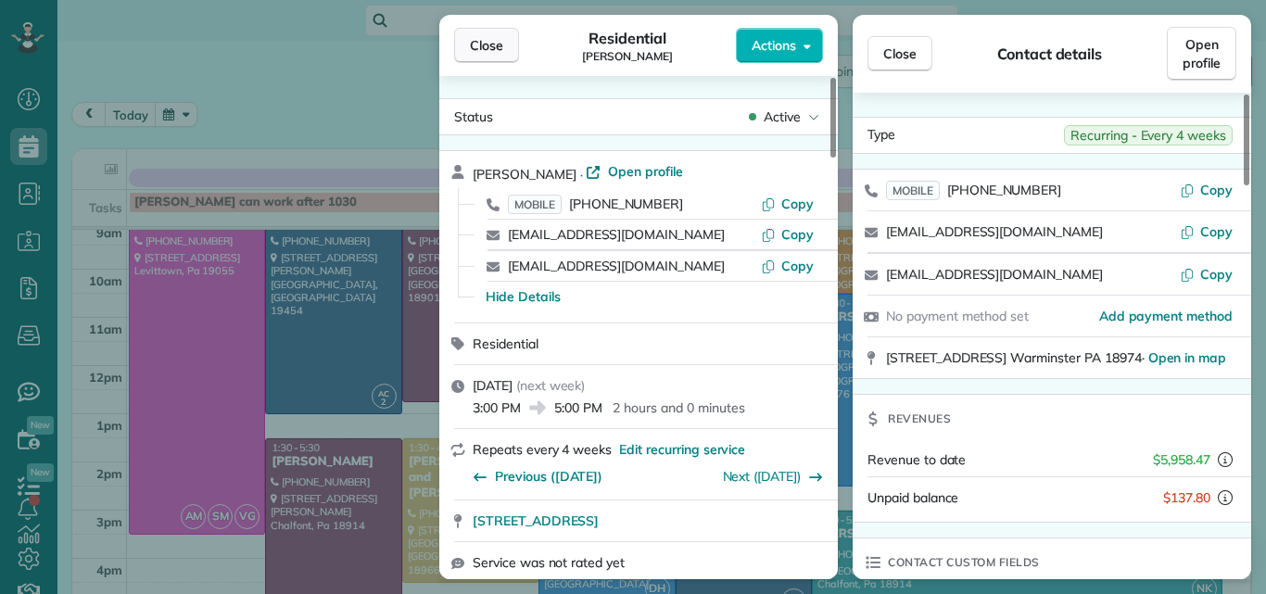
click at [498, 44] on span "Close" at bounding box center [486, 45] width 33 height 19
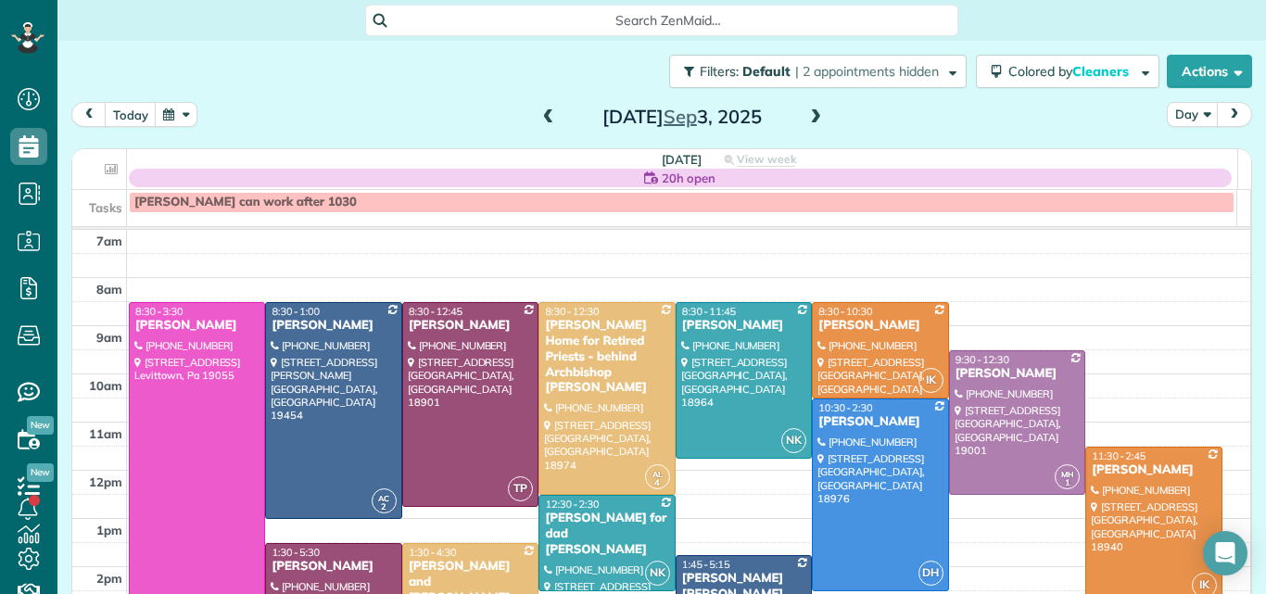
click at [808, 121] on span at bounding box center [815, 117] width 20 height 17
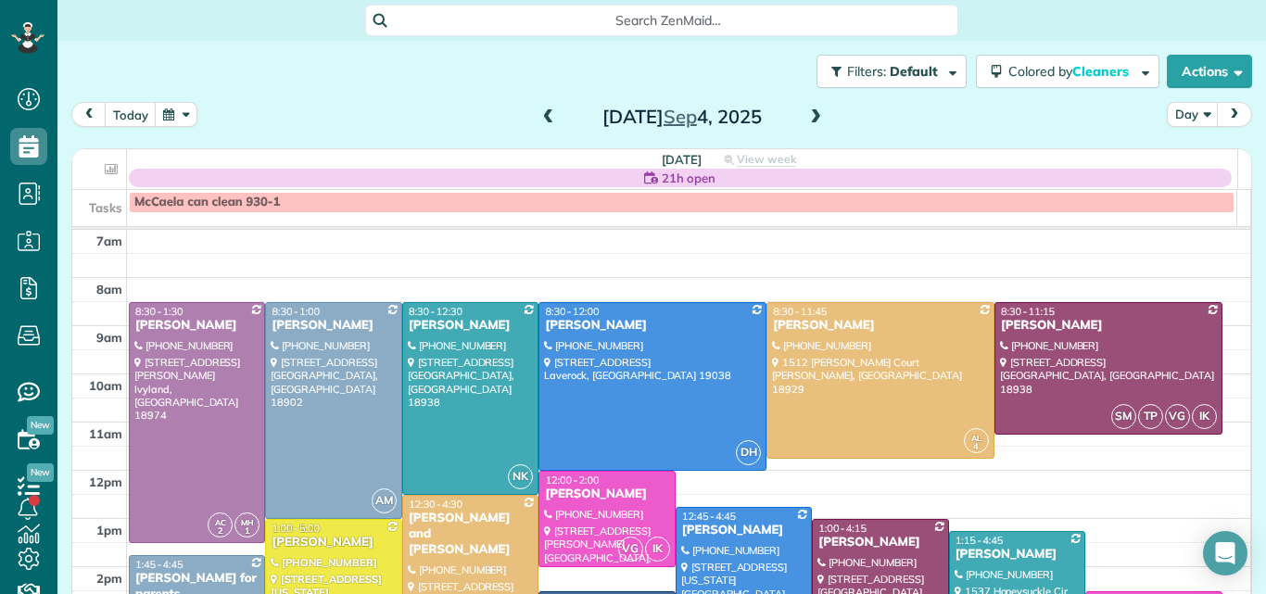
click at [808, 121] on span at bounding box center [815, 117] width 20 height 17
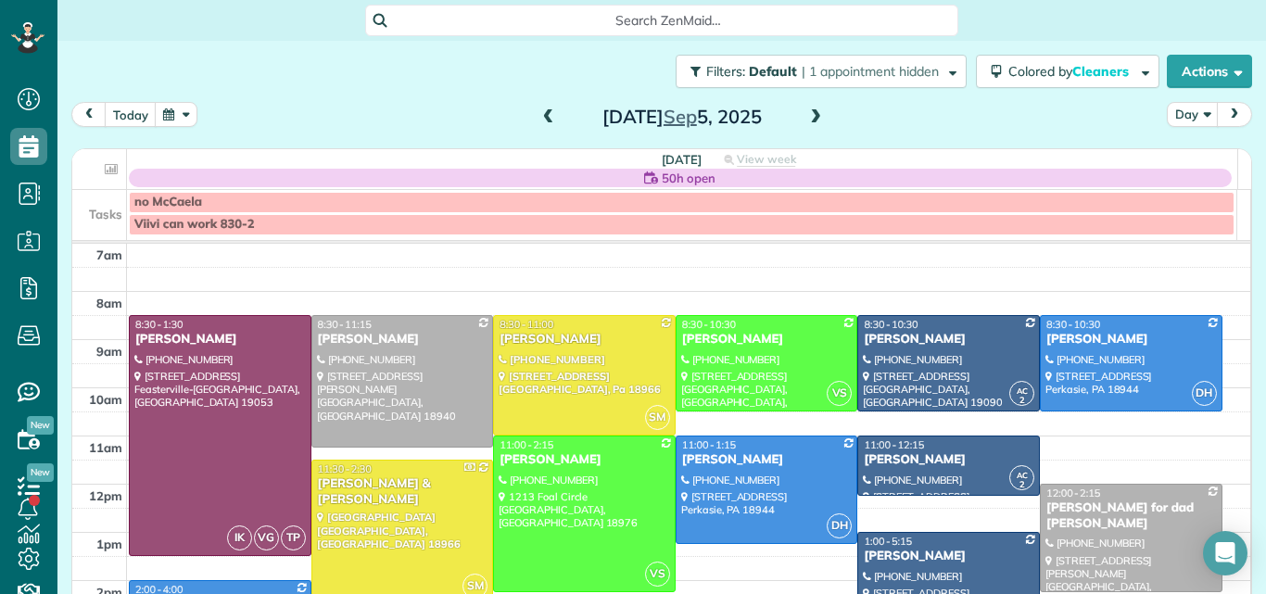
click at [808, 121] on span at bounding box center [815, 117] width 20 height 17
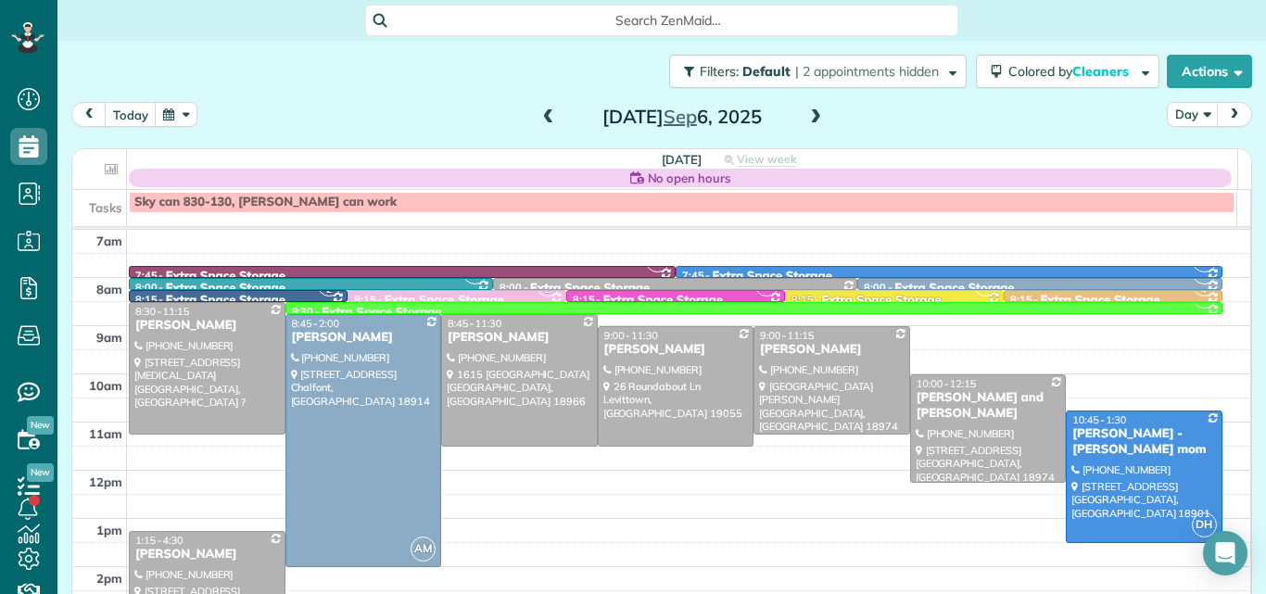
click at [208, 547] on div "Claire Smith" at bounding box center [206, 555] width 145 height 16
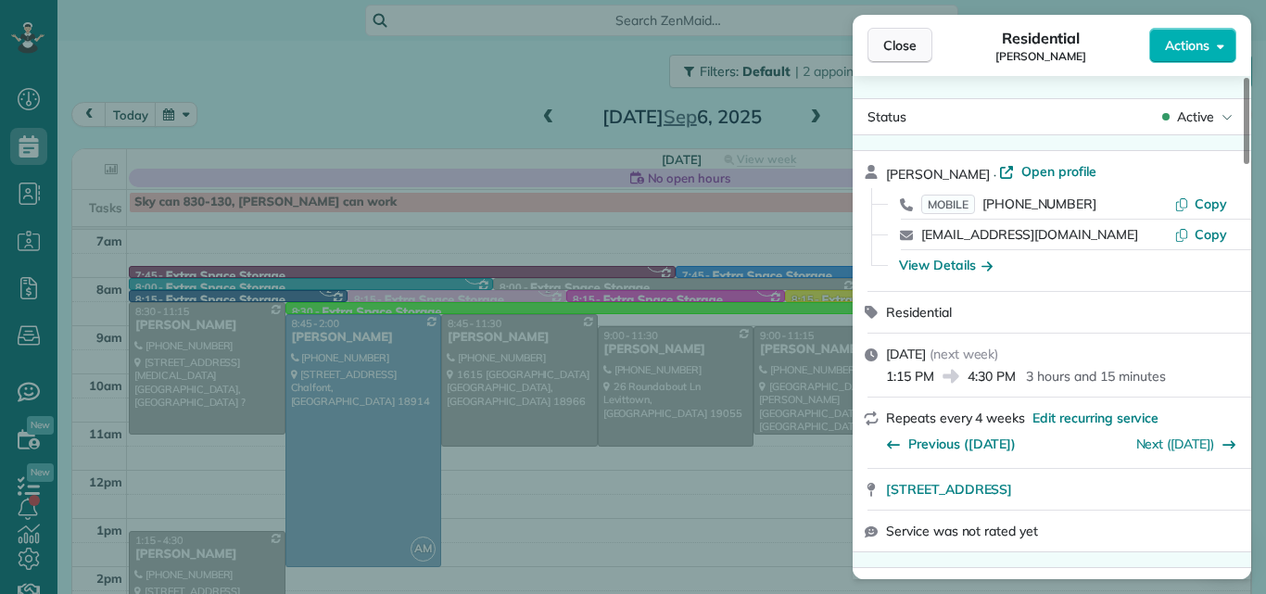
click at [889, 32] on button "Close" at bounding box center [899, 45] width 65 height 35
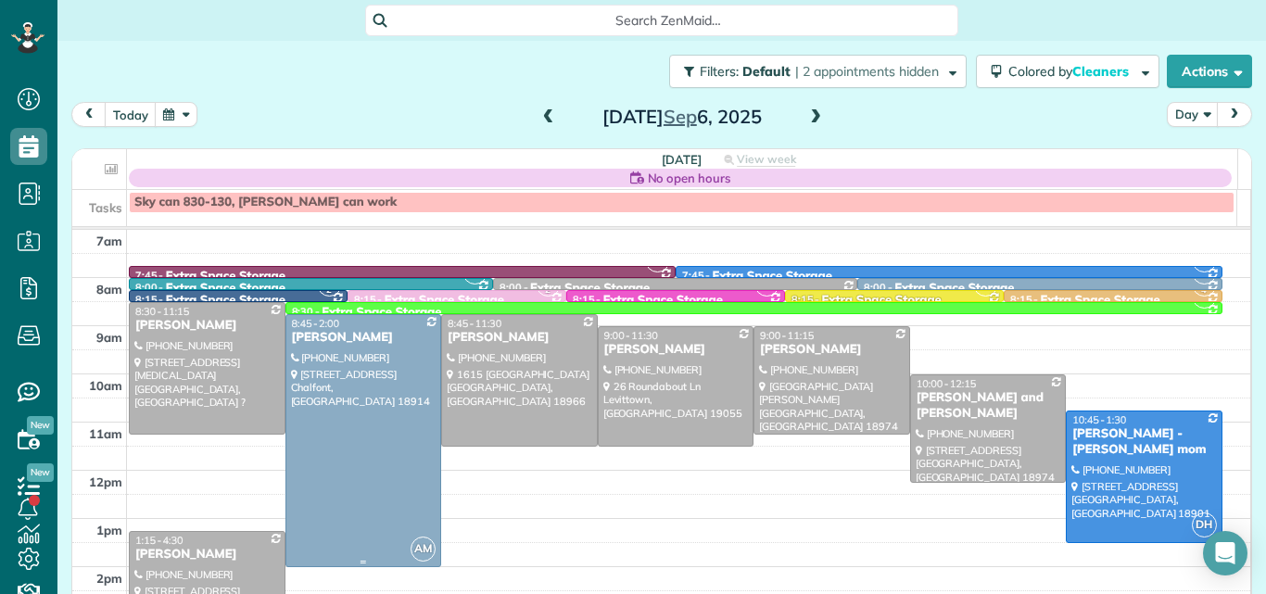
click at [353, 431] on div at bounding box center [363, 440] width 155 height 251
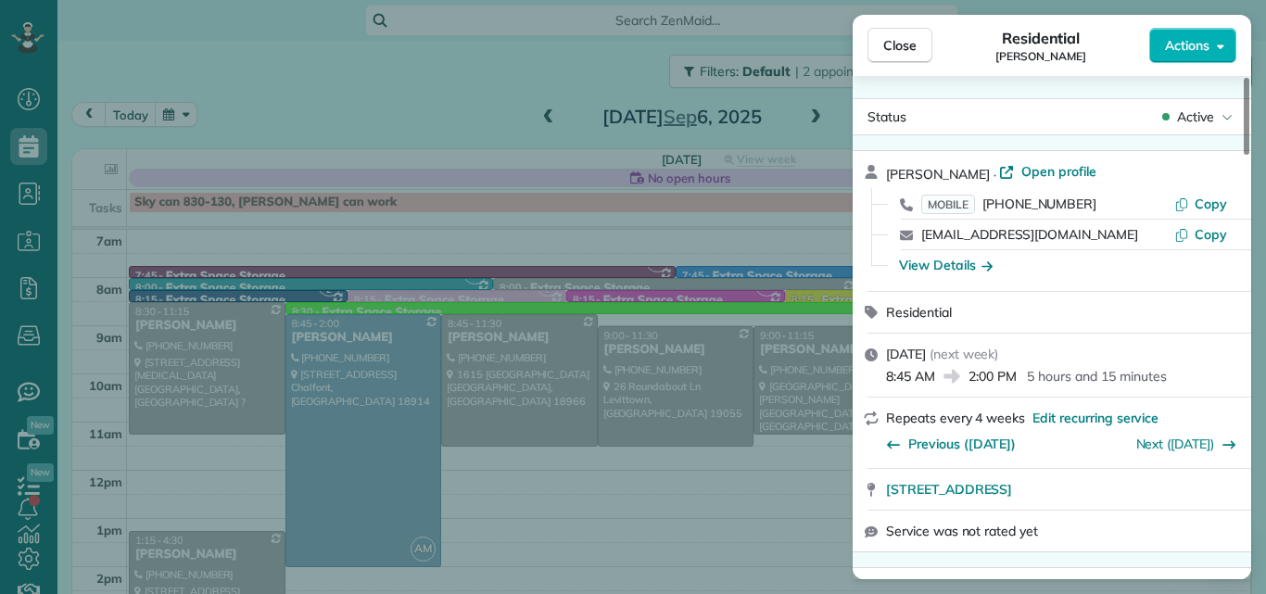
click at [1022, 173] on span "Open profile" at bounding box center [1058, 171] width 75 height 19
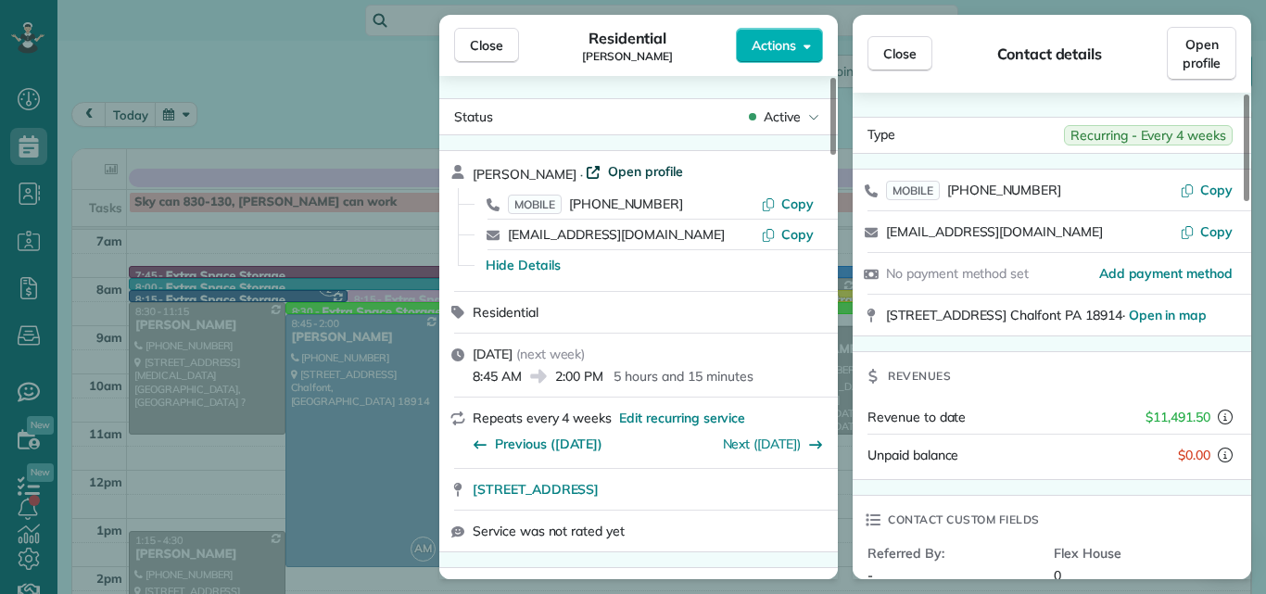
click at [652, 169] on span "Open profile" at bounding box center [645, 171] width 75 height 19
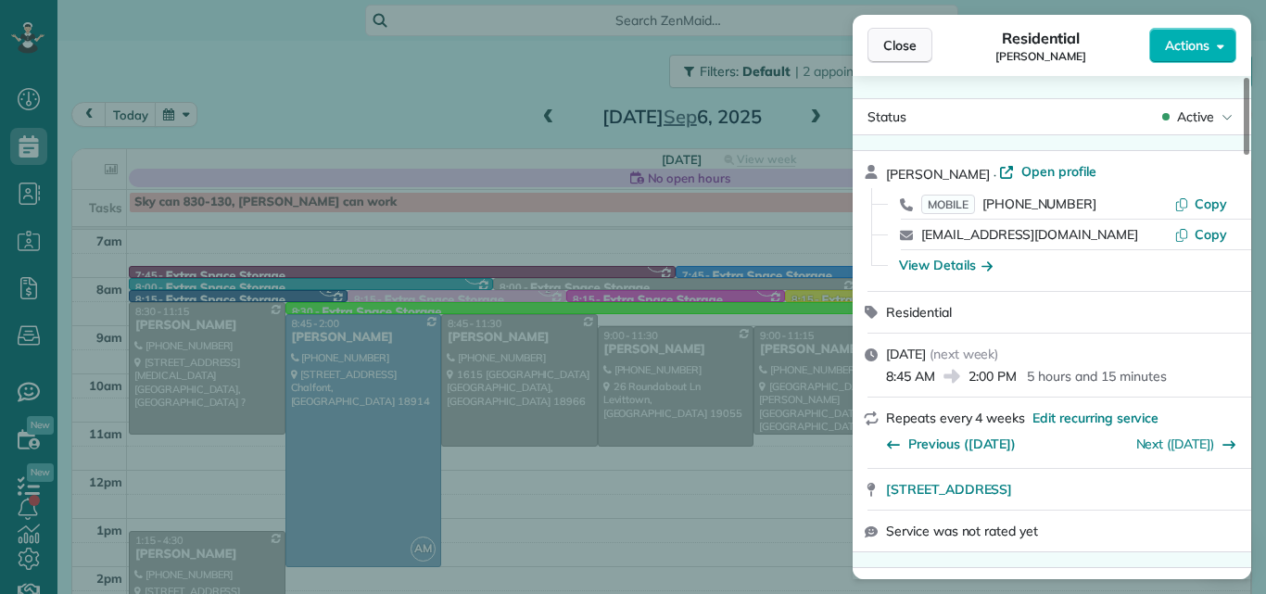
click at [904, 32] on button "Close" at bounding box center [899, 45] width 65 height 35
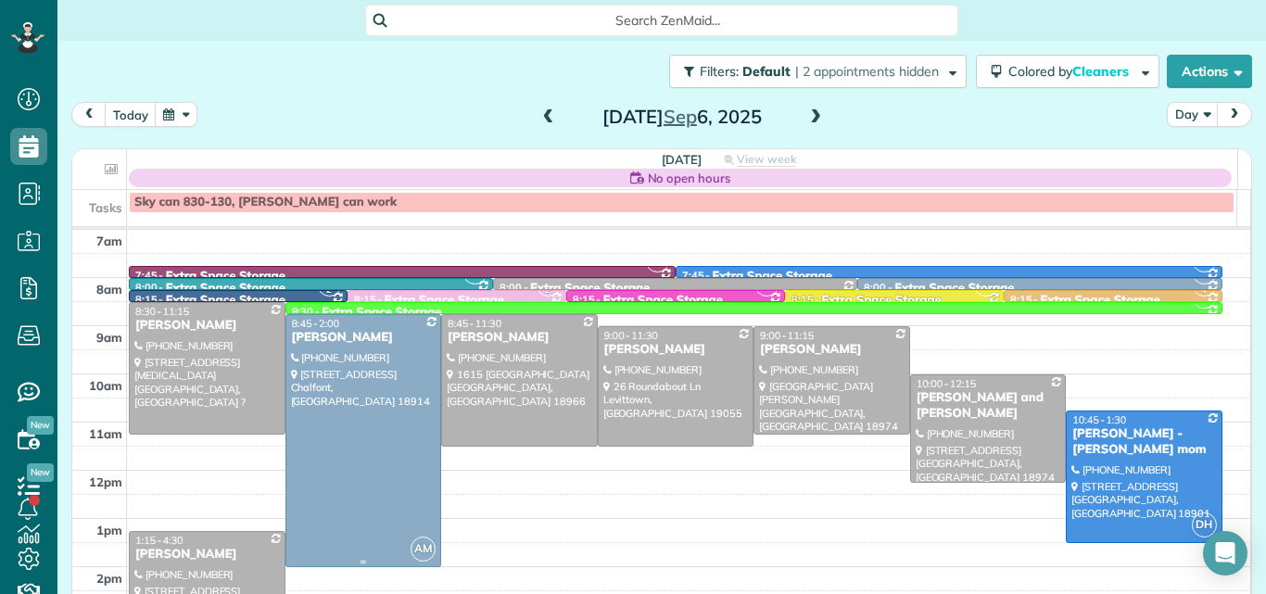
click at [372, 434] on div at bounding box center [363, 440] width 155 height 251
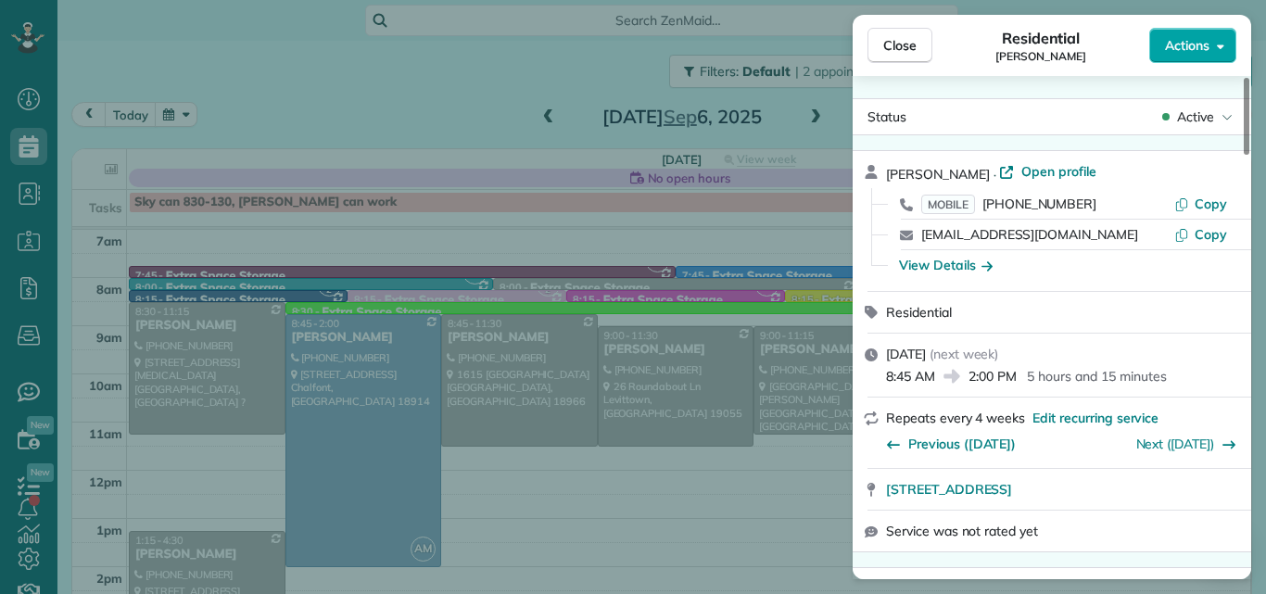
click at [1193, 46] on span "Actions" at bounding box center [1187, 45] width 44 height 19
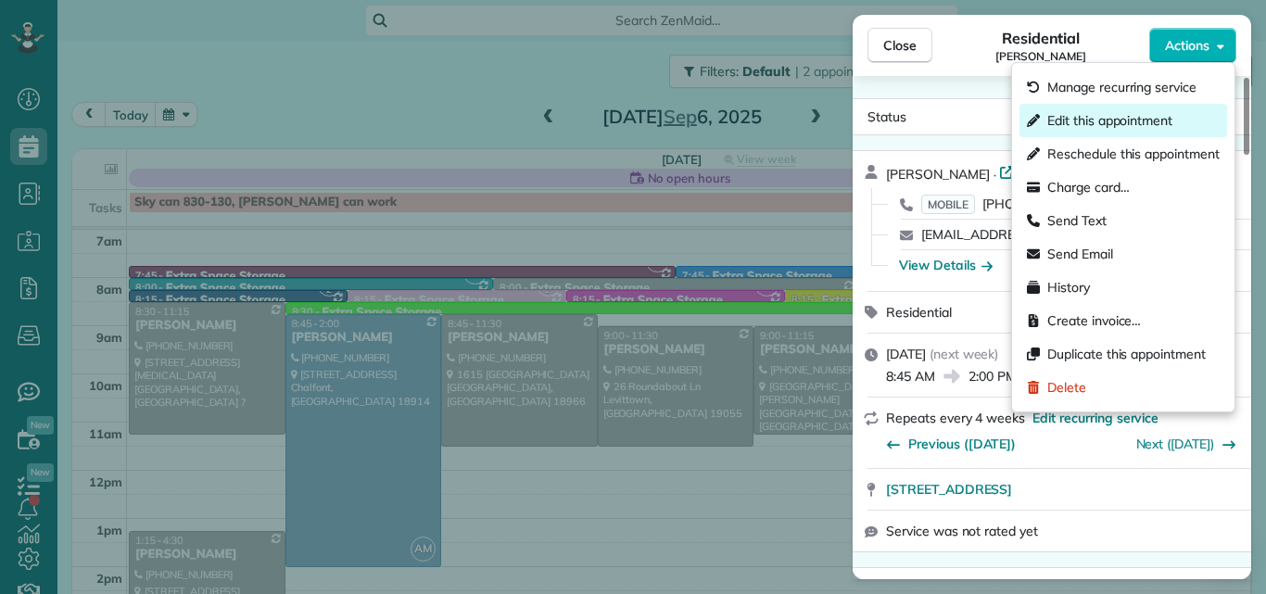
click at [1124, 123] on span "Edit this appointment" at bounding box center [1109, 120] width 125 height 19
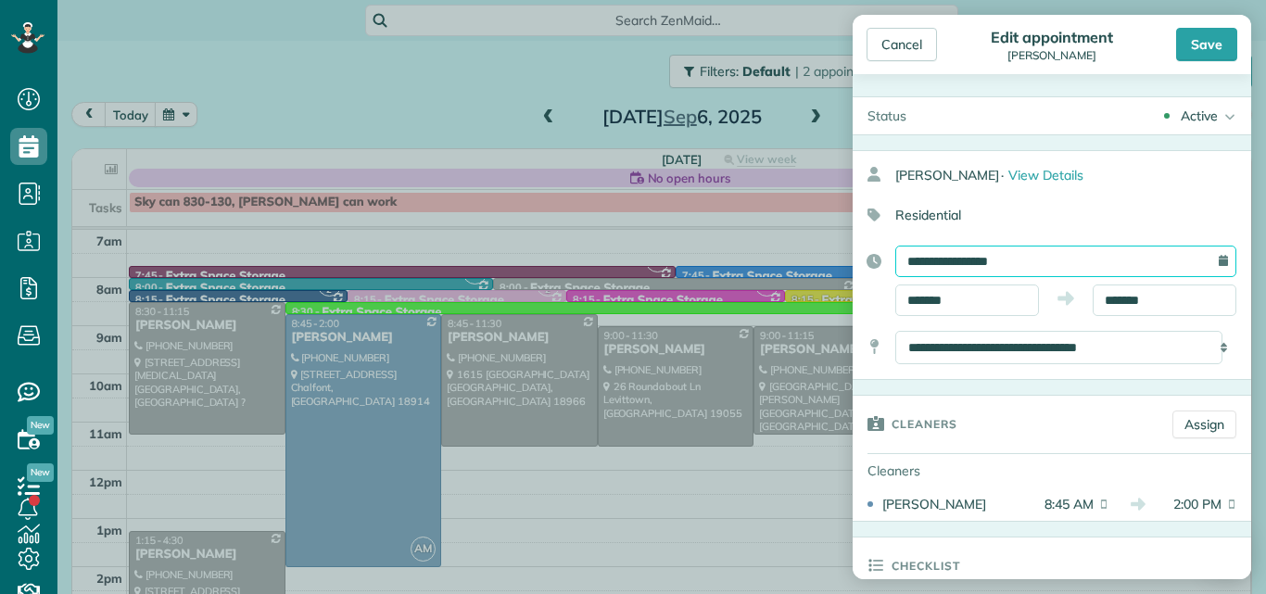
click at [1032, 251] on input "**********" at bounding box center [1065, 262] width 341 height 32
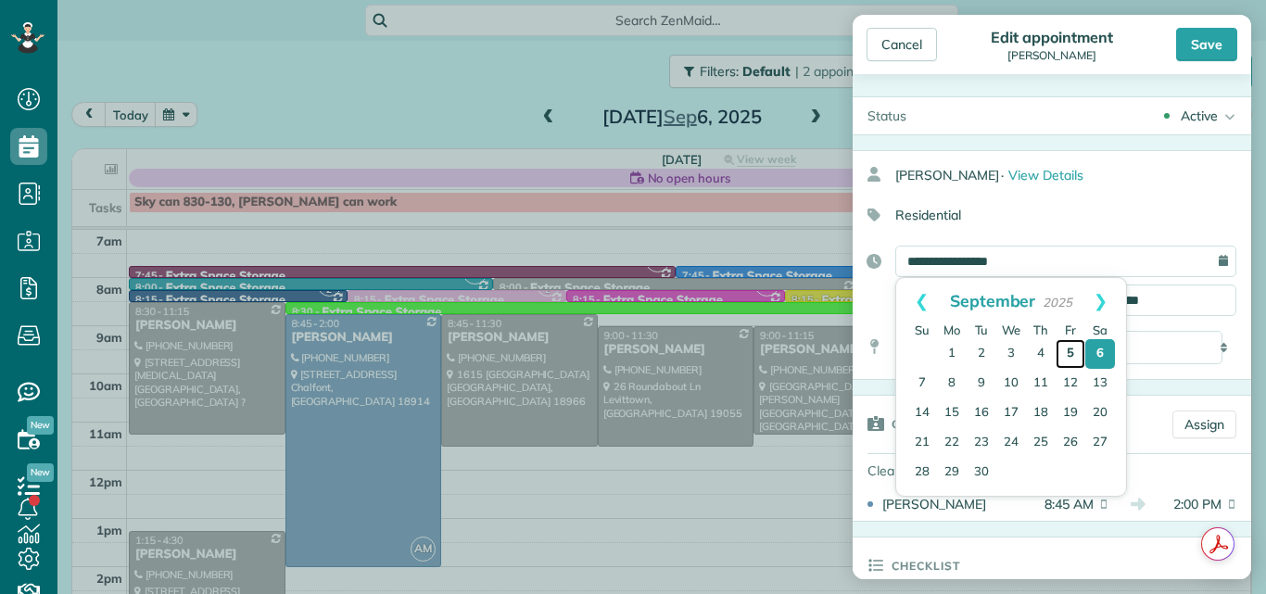
click at [1069, 348] on link "5" at bounding box center [1070, 354] width 30 height 30
type input "**********"
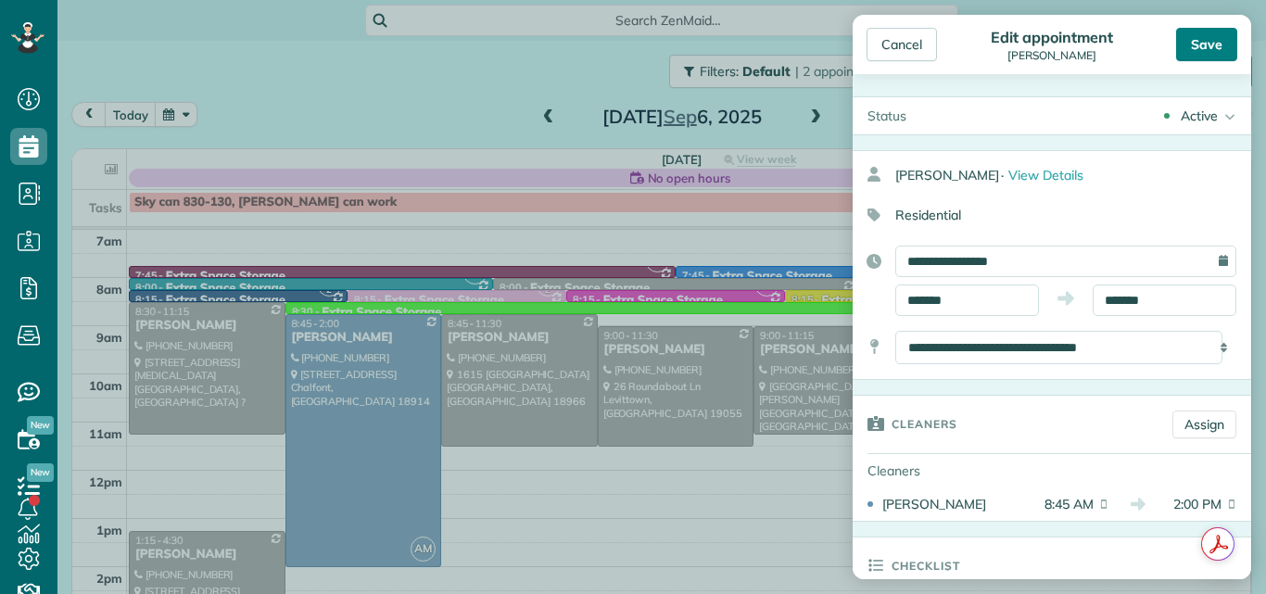
click at [1207, 32] on div "Save" at bounding box center [1206, 44] width 61 height 33
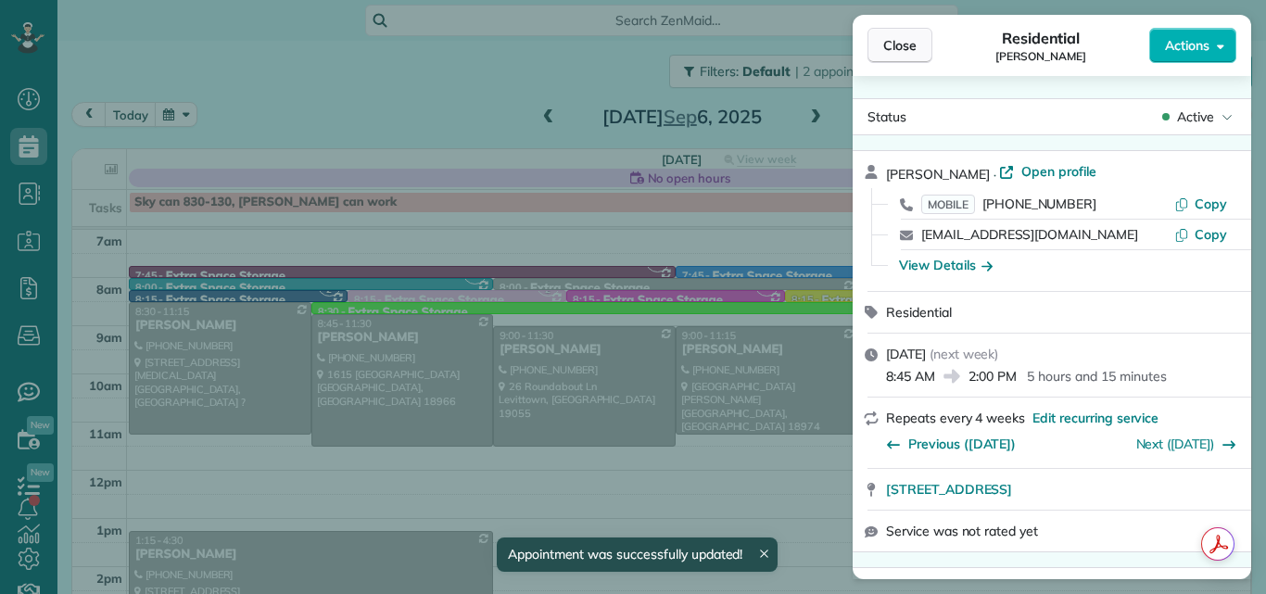
click at [898, 39] on span "Close" at bounding box center [899, 45] width 33 height 19
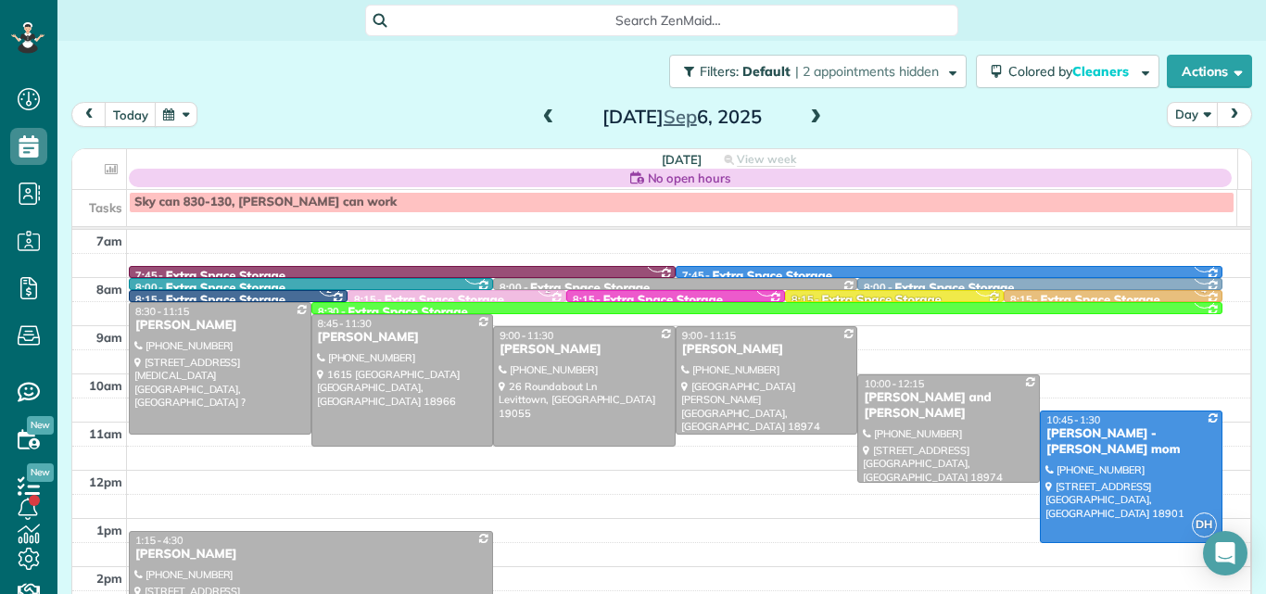
click at [409, 542] on div "1:15 - 4:30" at bounding box center [310, 540] width 353 height 13
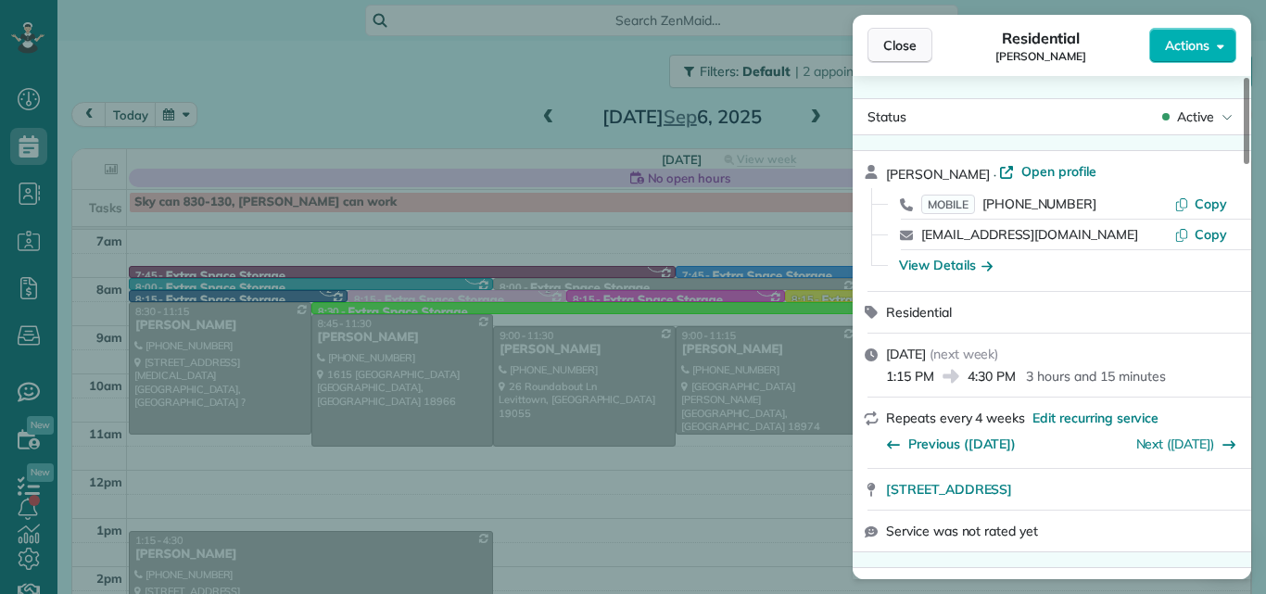
click at [908, 35] on button "Close" at bounding box center [899, 45] width 65 height 35
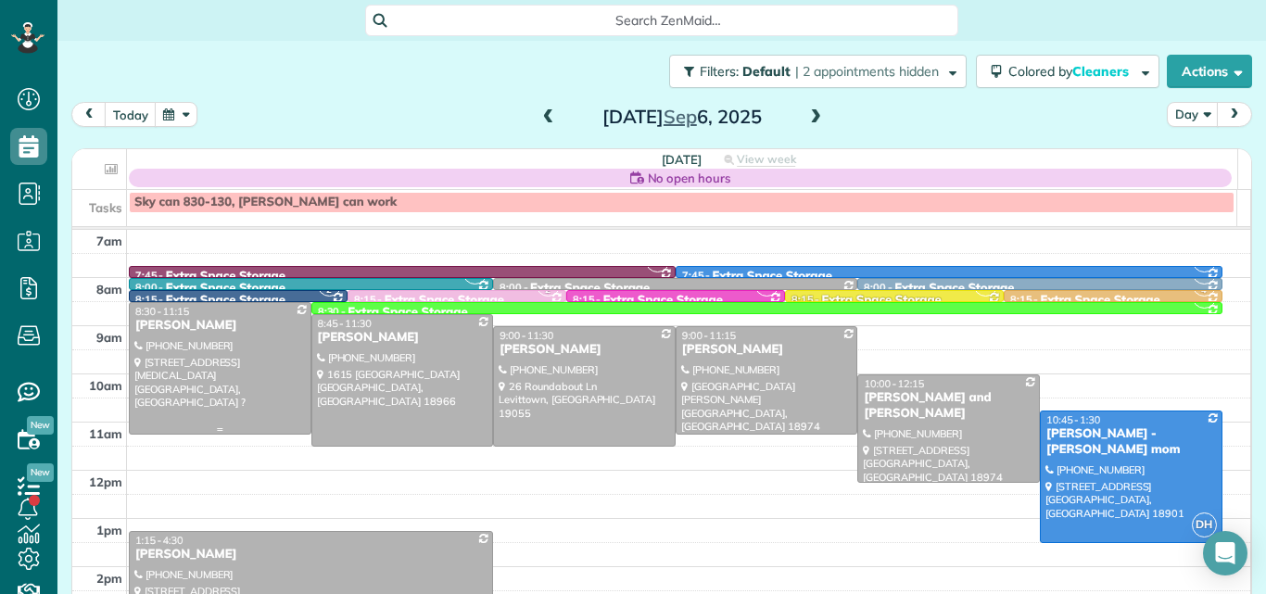
click at [237, 381] on div at bounding box center [220, 368] width 181 height 131
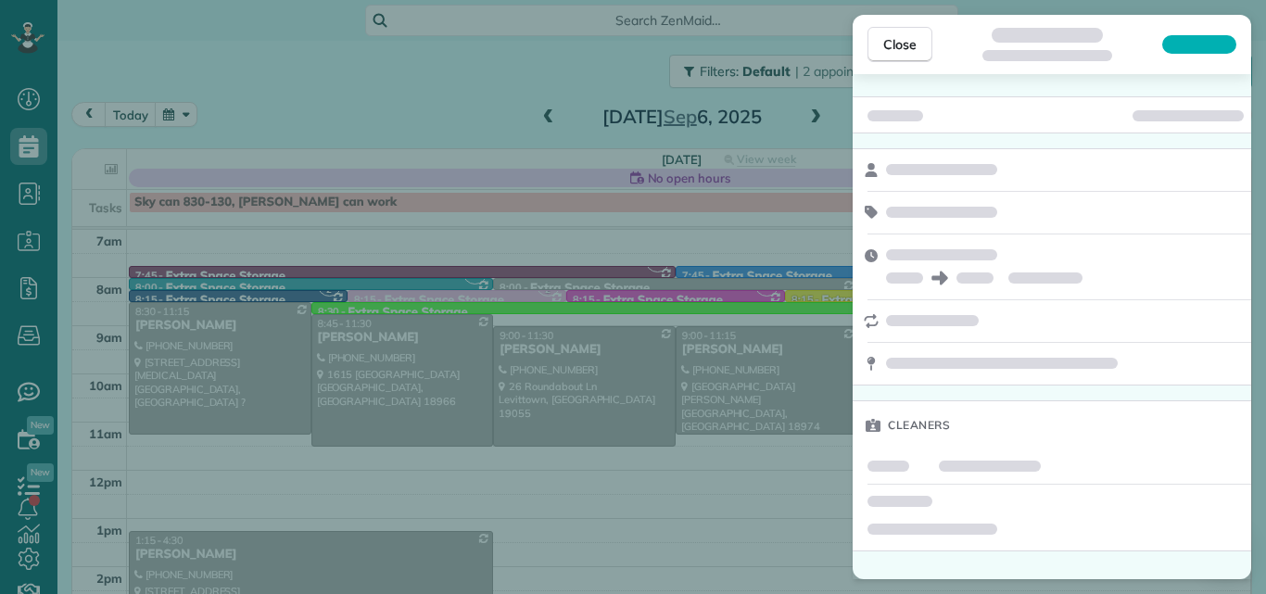
drag, startPoint x: 1227, startPoint y: 164, endPoint x: 1240, endPoint y: 144, distance: 24.2
click at [1240, 144] on div "Cleaners" at bounding box center [1051, 323] width 398 height 455
click at [1241, 141] on div "Cleaners" at bounding box center [1051, 323] width 398 height 455
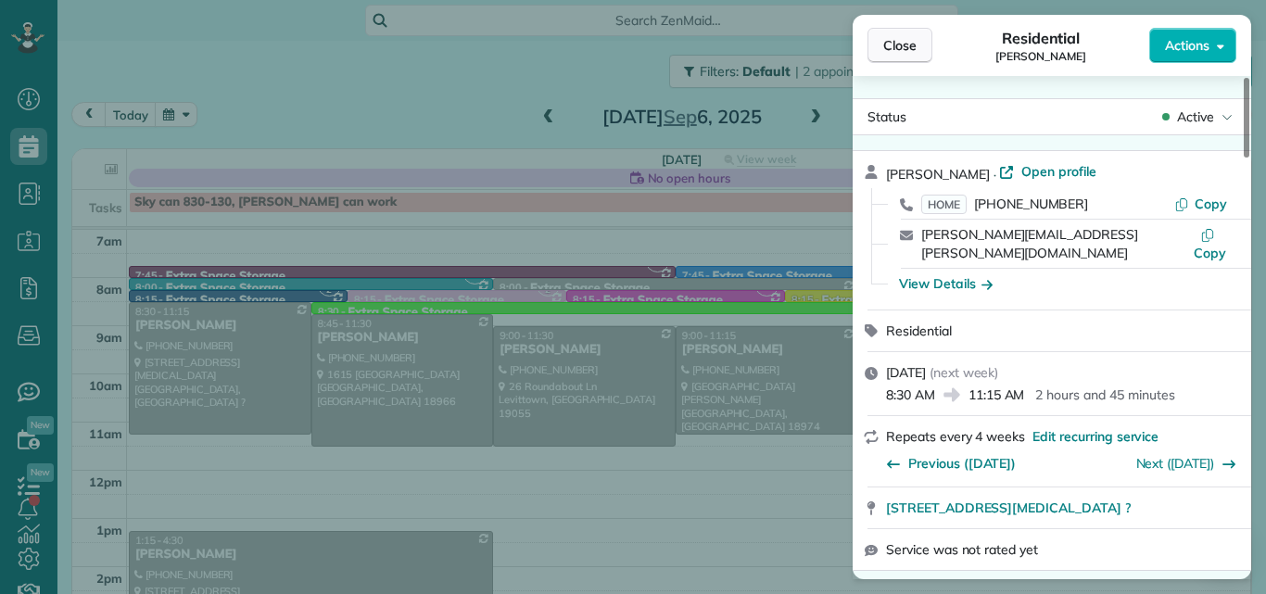
click at [908, 44] on span "Close" at bounding box center [899, 45] width 33 height 19
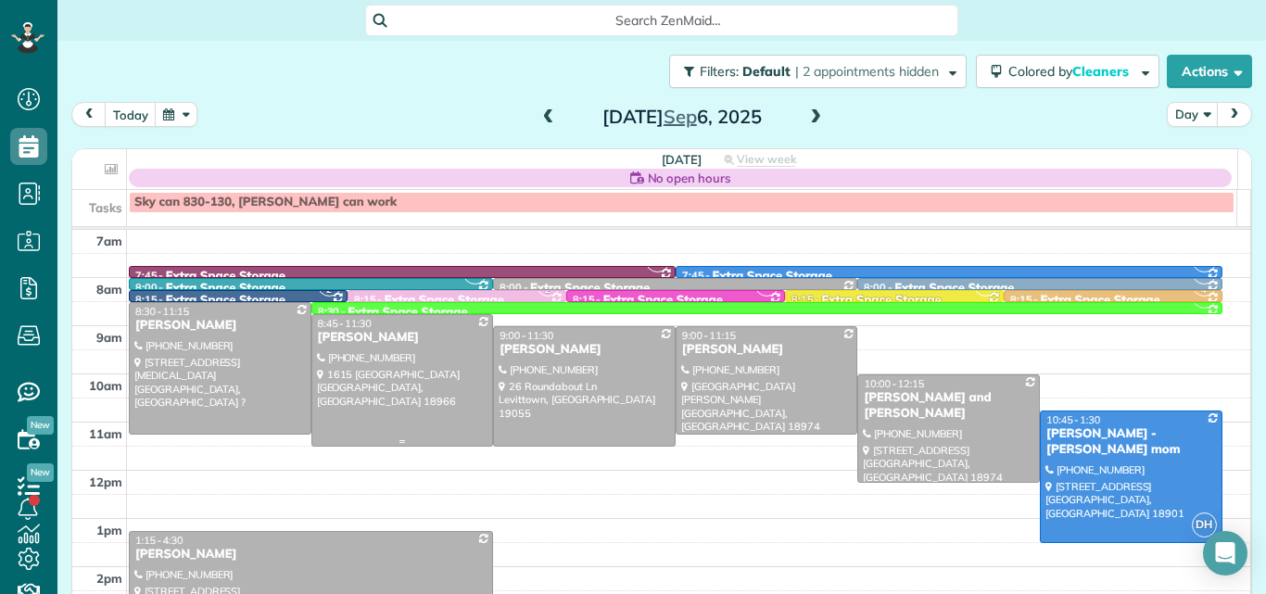
click at [415, 356] on div at bounding box center [402, 380] width 181 height 131
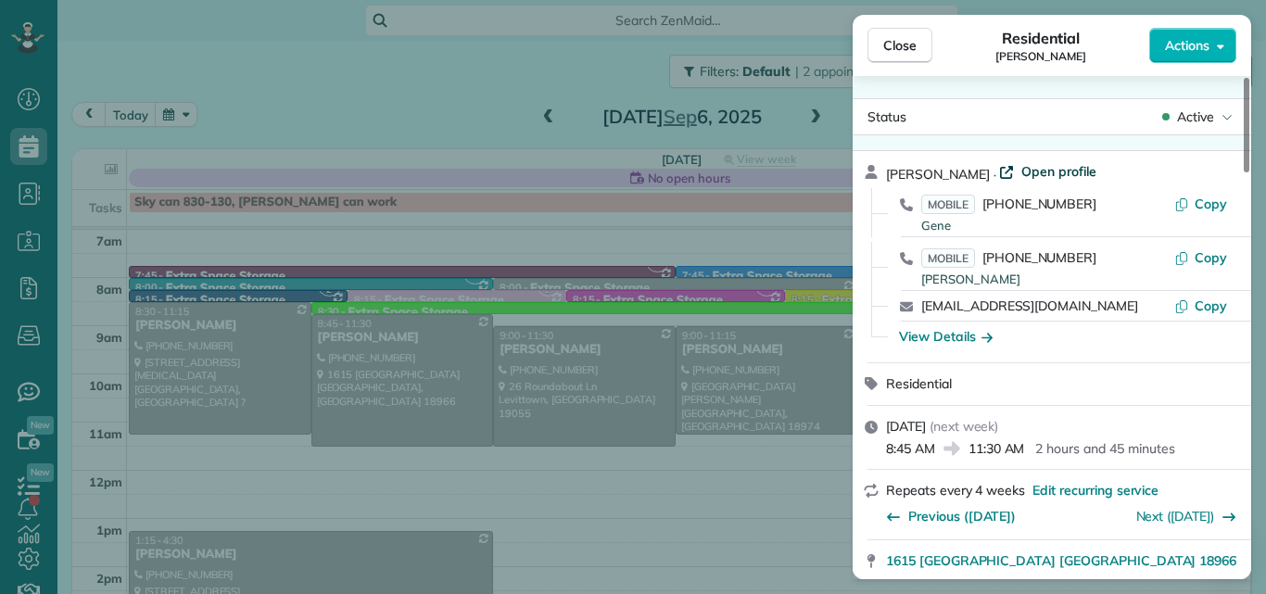
click at [1034, 172] on span "Open profile" at bounding box center [1058, 171] width 75 height 19
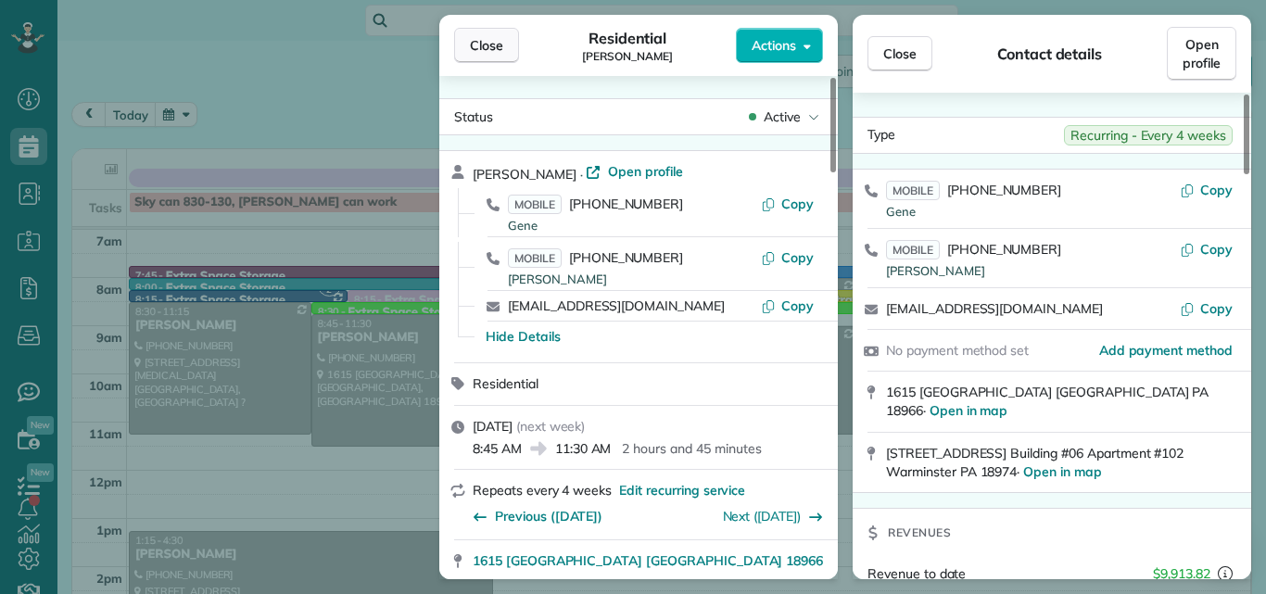
click at [483, 38] on span "Close" at bounding box center [486, 45] width 33 height 19
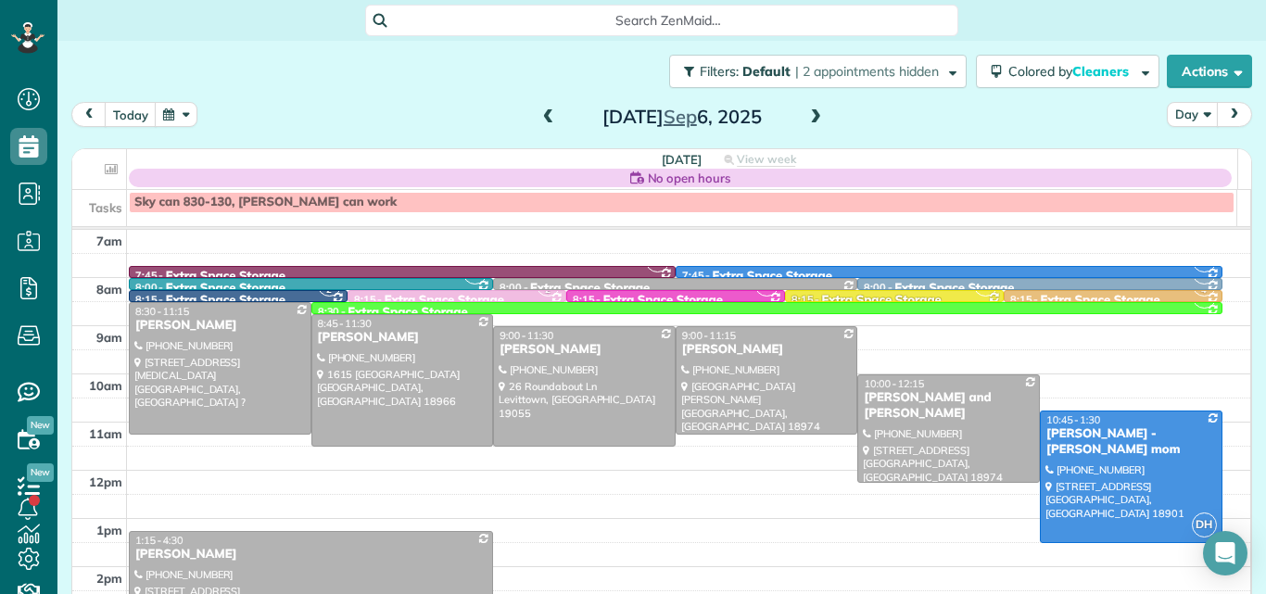
click at [541, 120] on span at bounding box center [548, 117] width 20 height 17
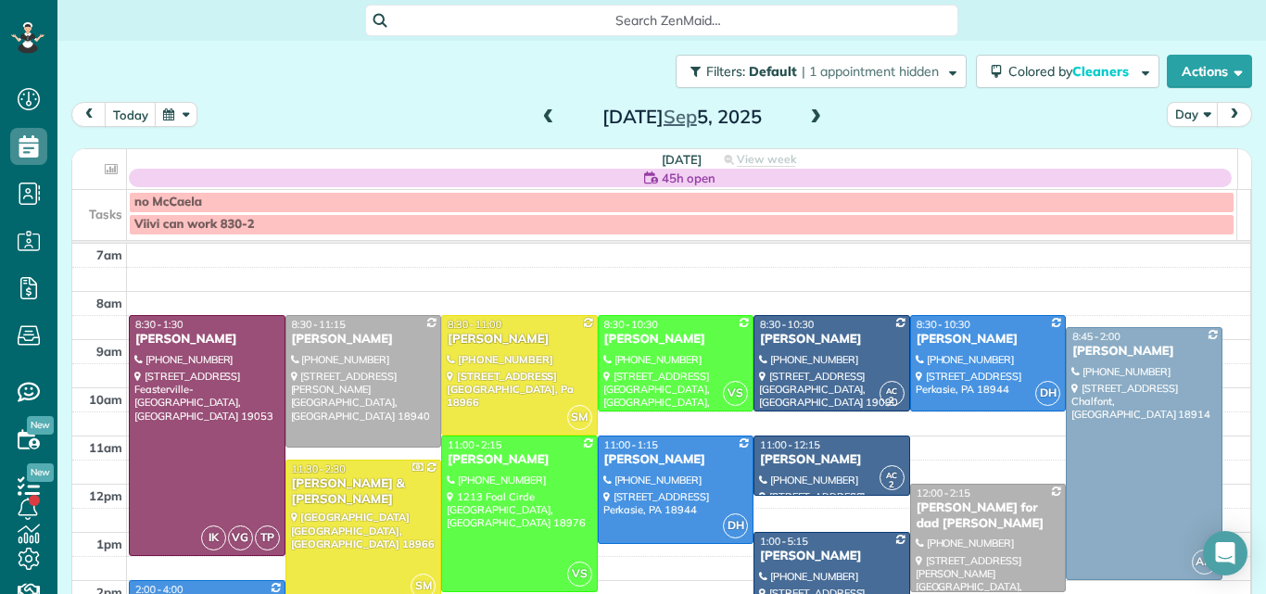
click at [805, 115] on span at bounding box center [815, 117] width 20 height 17
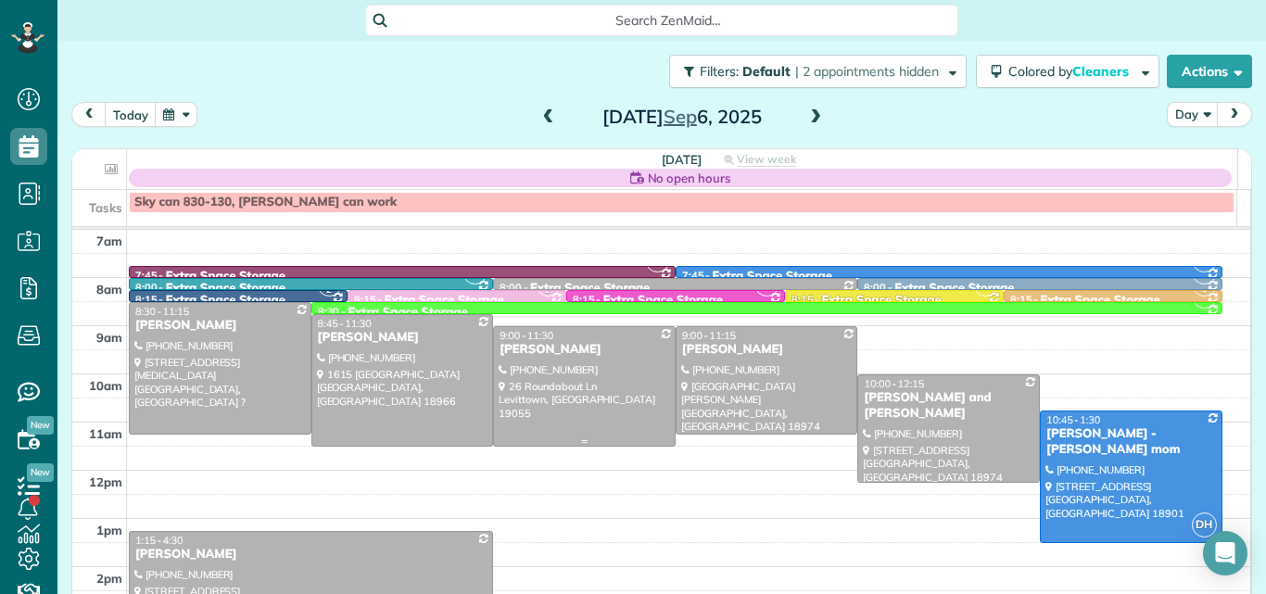
click at [544, 343] on div "Jeff Rider" at bounding box center [584, 350] width 171 height 16
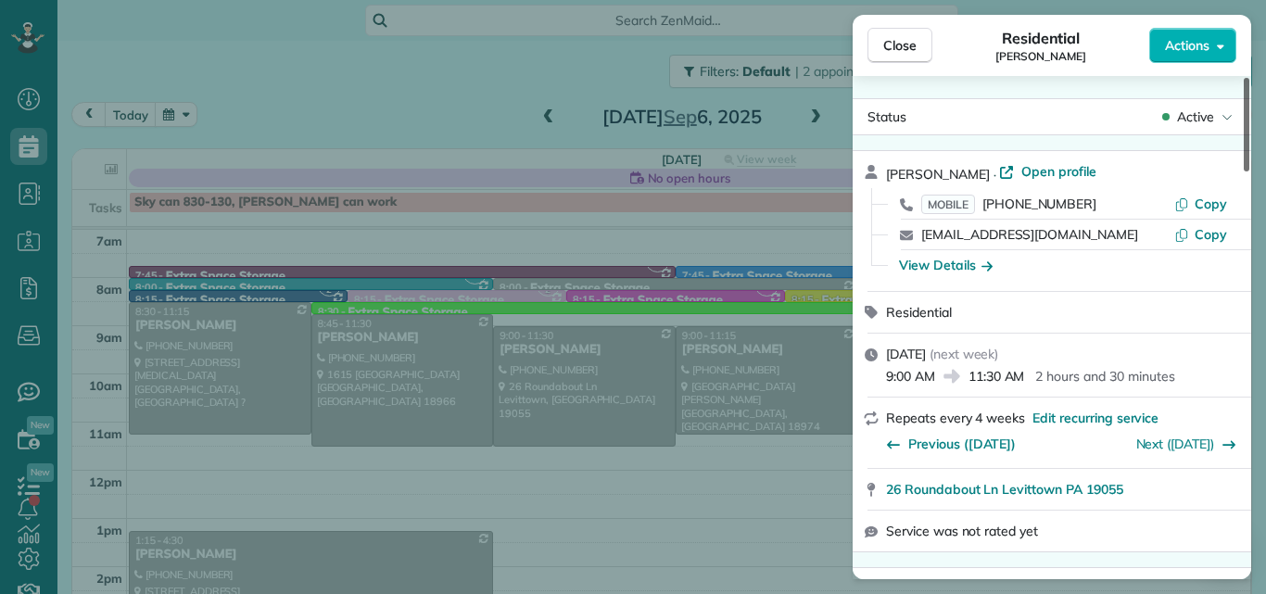
drag, startPoint x: 1247, startPoint y: 110, endPoint x: 1265, endPoint y: 3, distance: 108.9
click at [1249, 78] on div at bounding box center [1246, 125] width 6 height 94
click at [1021, 169] on span "Open profile" at bounding box center [1058, 171] width 75 height 19
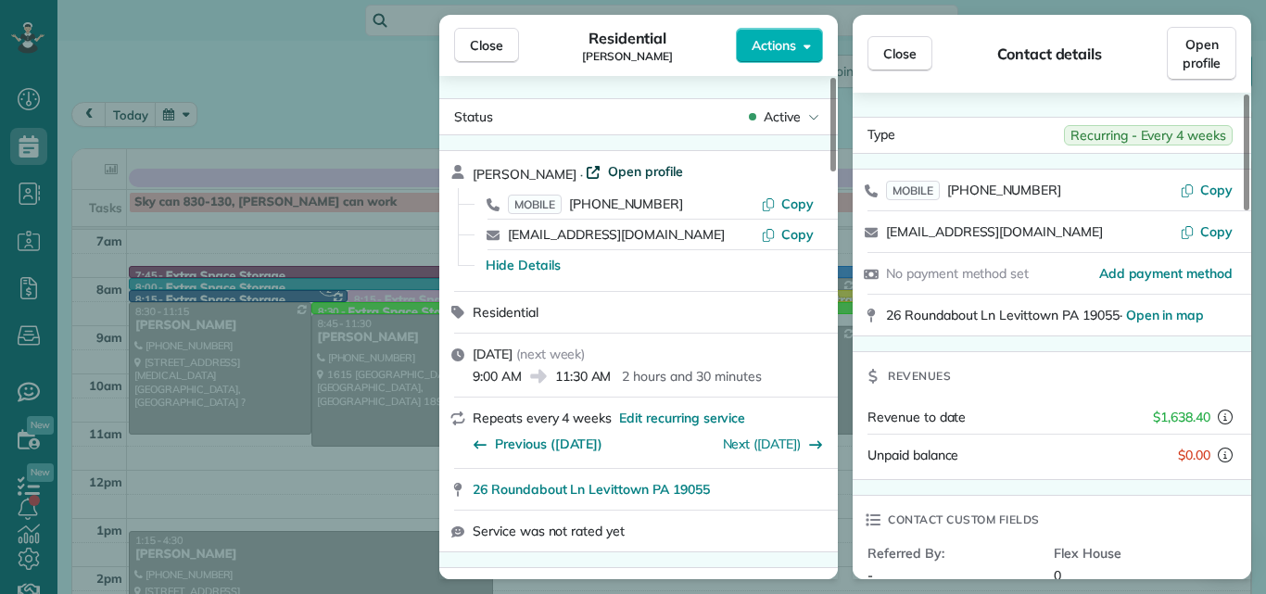
click at [608, 168] on span "Open profile" at bounding box center [645, 171] width 75 height 19
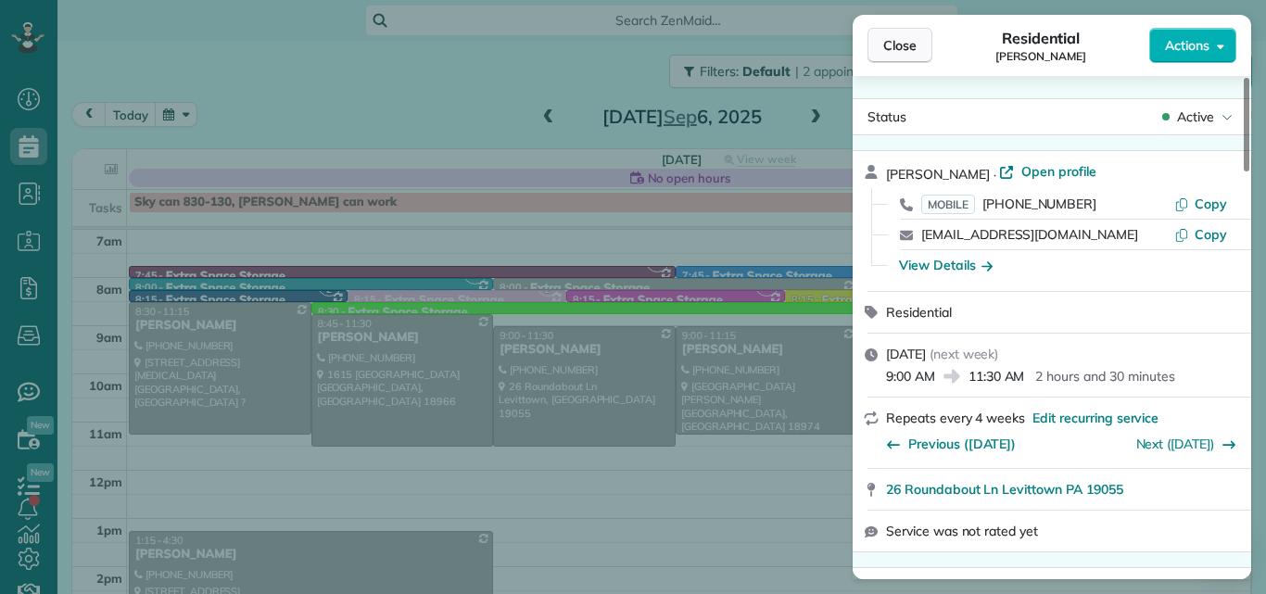
click at [898, 35] on button "Close" at bounding box center [899, 45] width 65 height 35
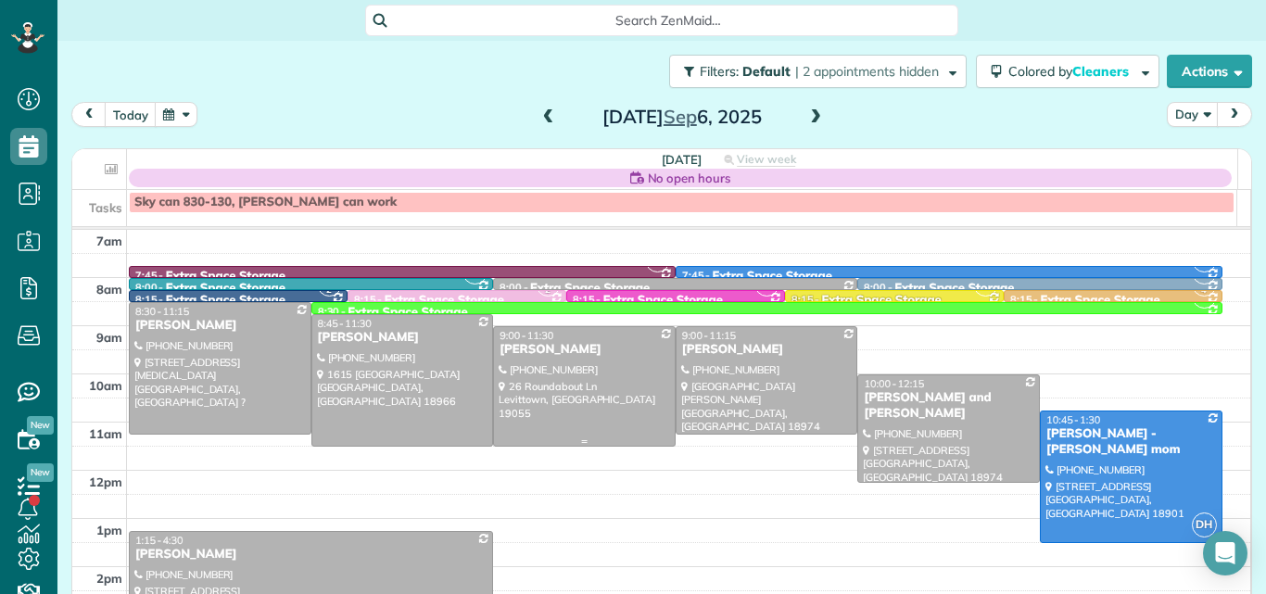
click at [558, 393] on div at bounding box center [584, 386] width 181 height 119
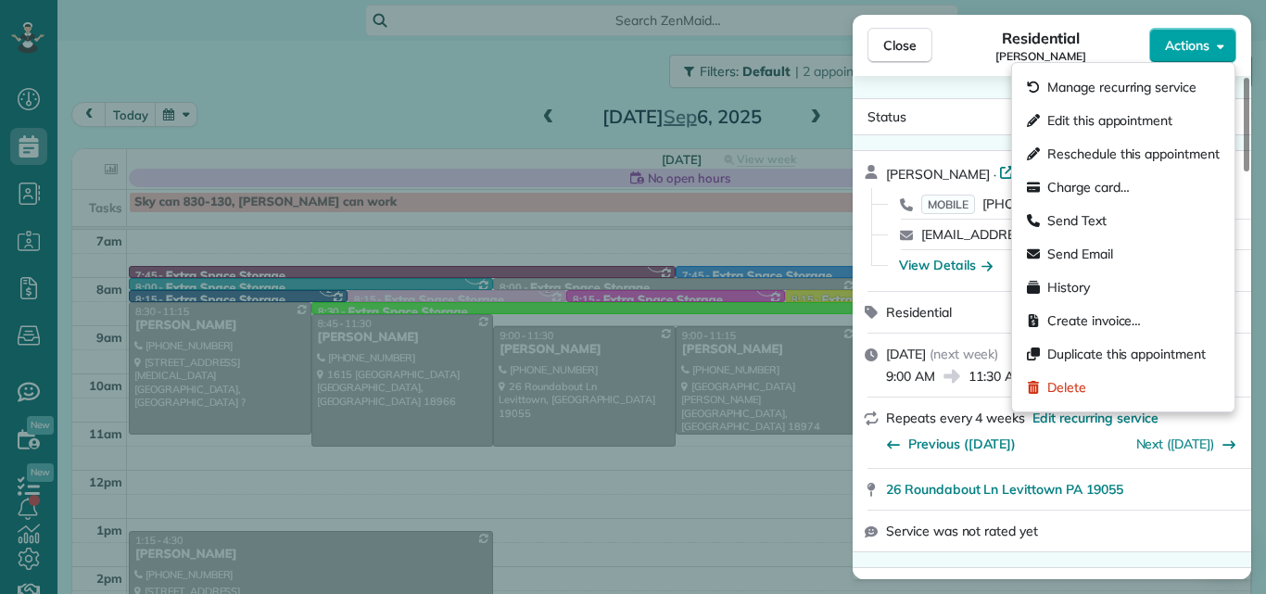
click at [1188, 46] on span "Actions" at bounding box center [1187, 45] width 44 height 19
click at [1097, 117] on span "Edit this appointment" at bounding box center [1109, 120] width 125 height 19
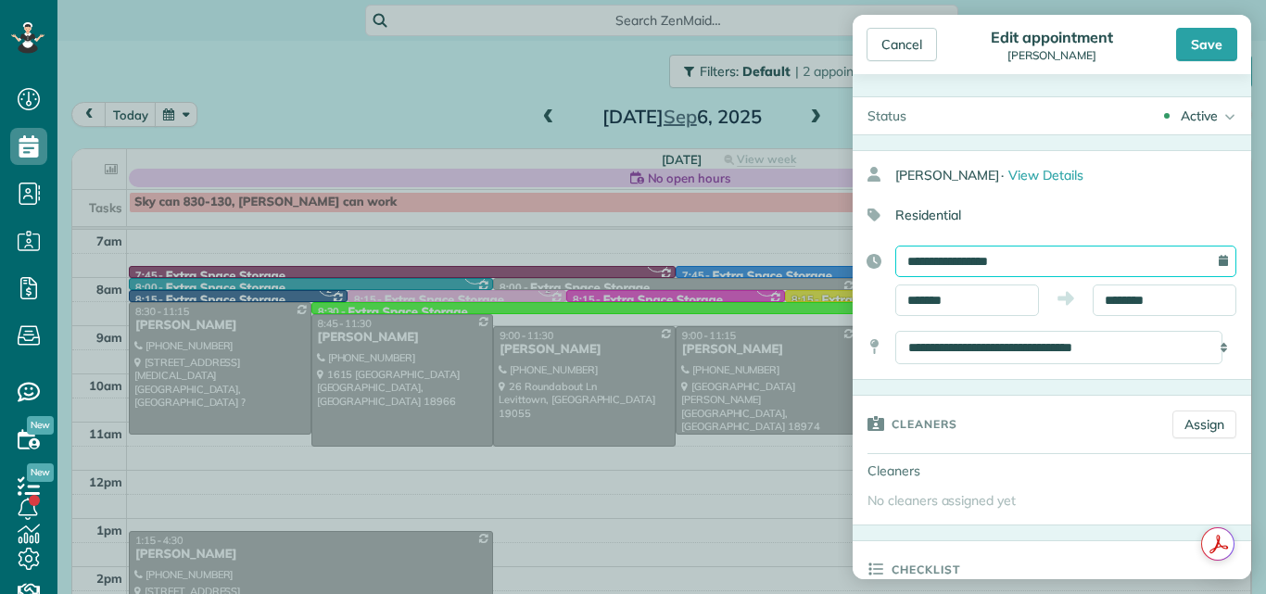
click at [1044, 257] on input "**********" at bounding box center [1065, 262] width 341 height 32
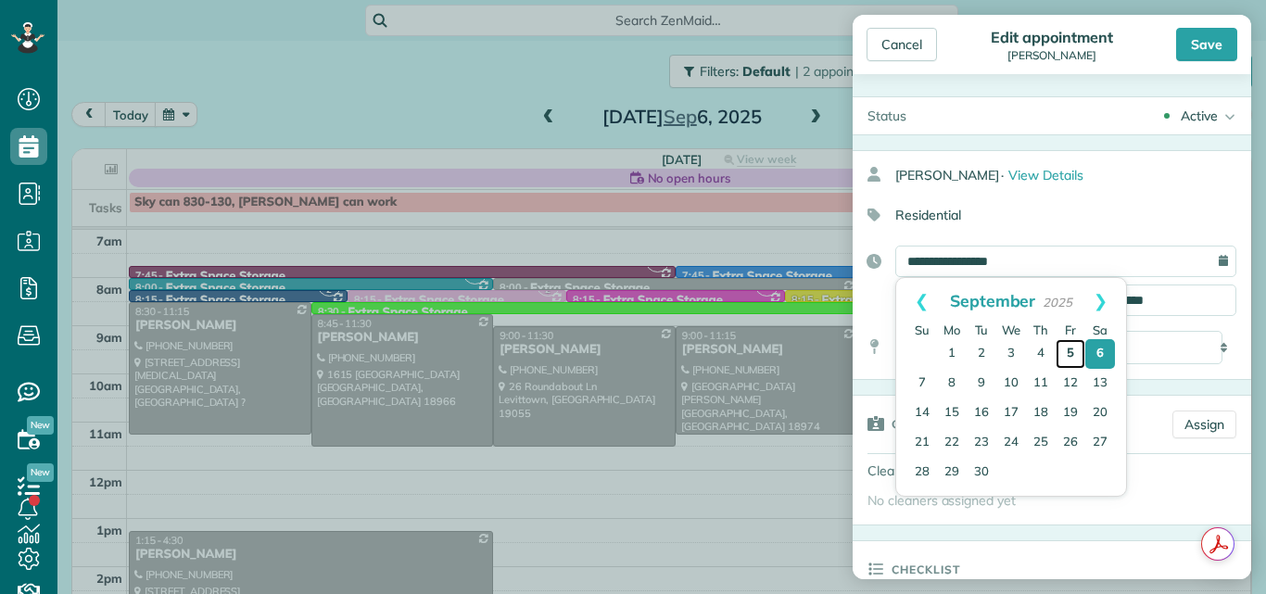
click at [1067, 351] on link "5" at bounding box center [1070, 354] width 30 height 30
type input "**********"
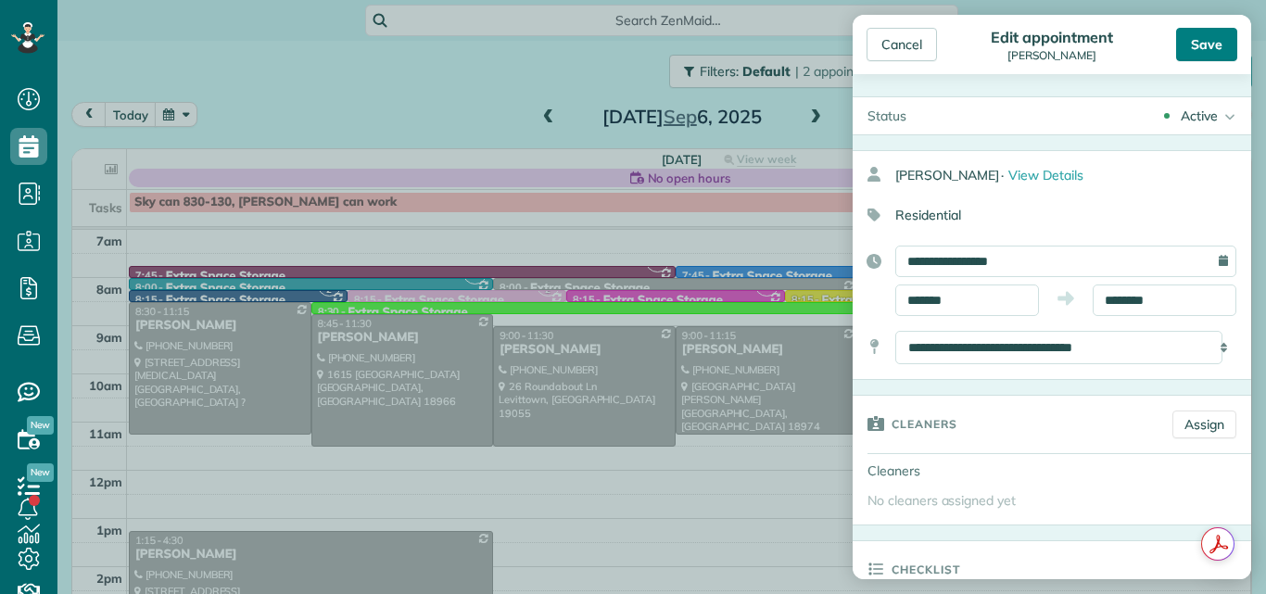
click at [1203, 44] on div "Save" at bounding box center [1206, 44] width 61 height 33
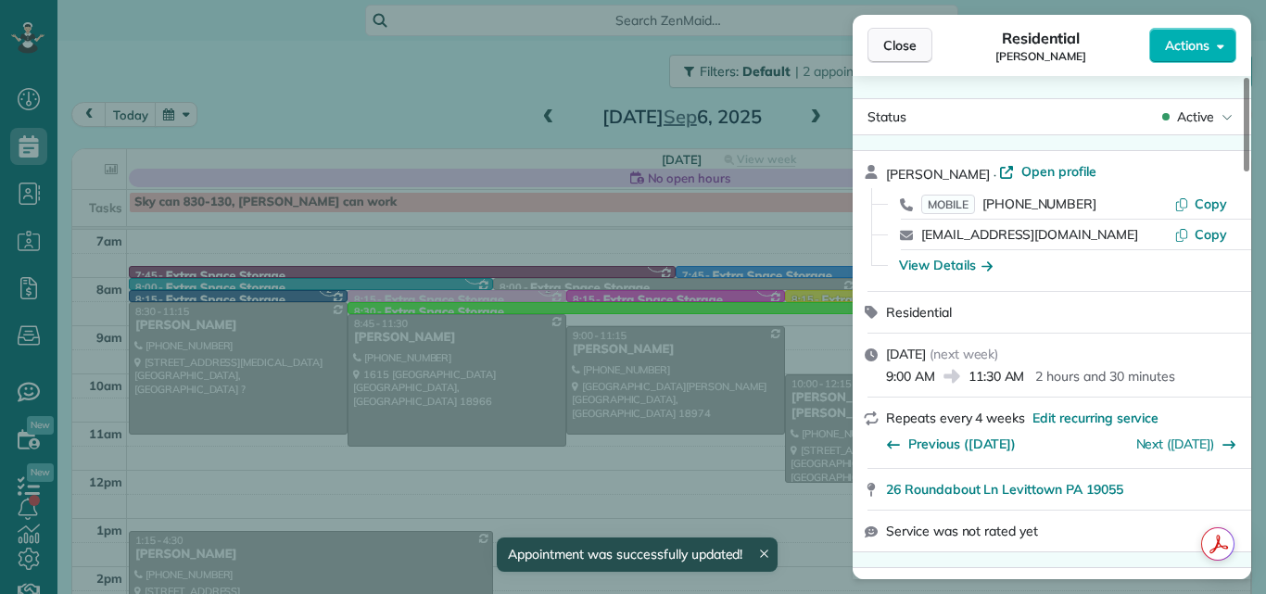
click at [898, 47] on span "Close" at bounding box center [899, 45] width 33 height 19
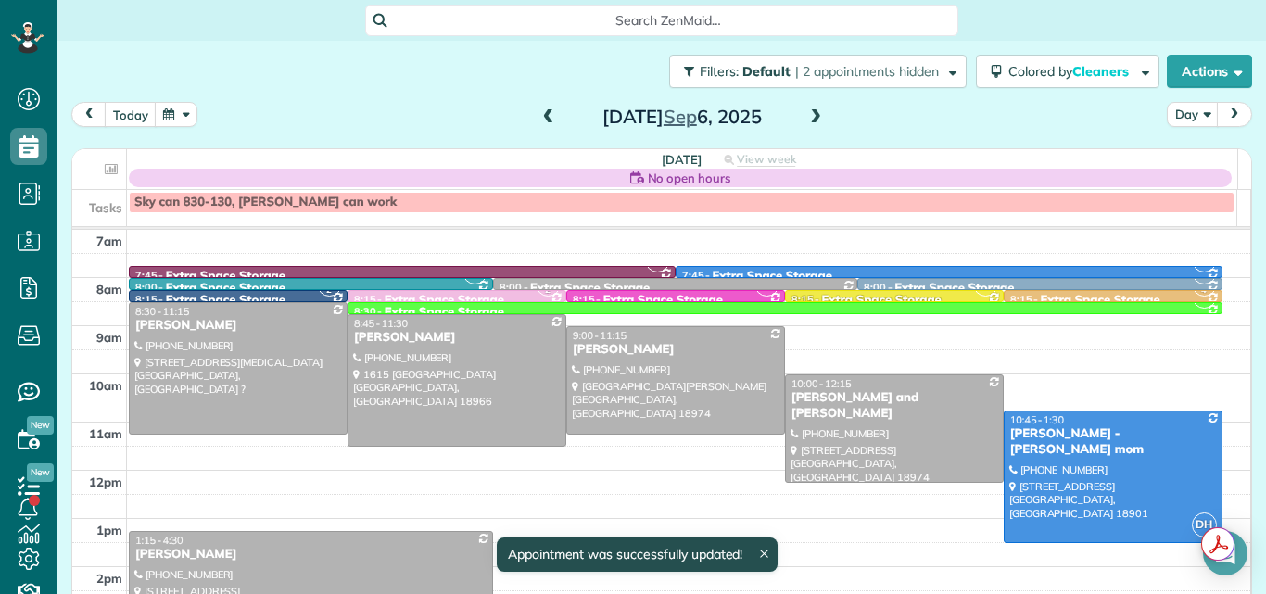
click at [542, 110] on span at bounding box center [548, 117] width 20 height 17
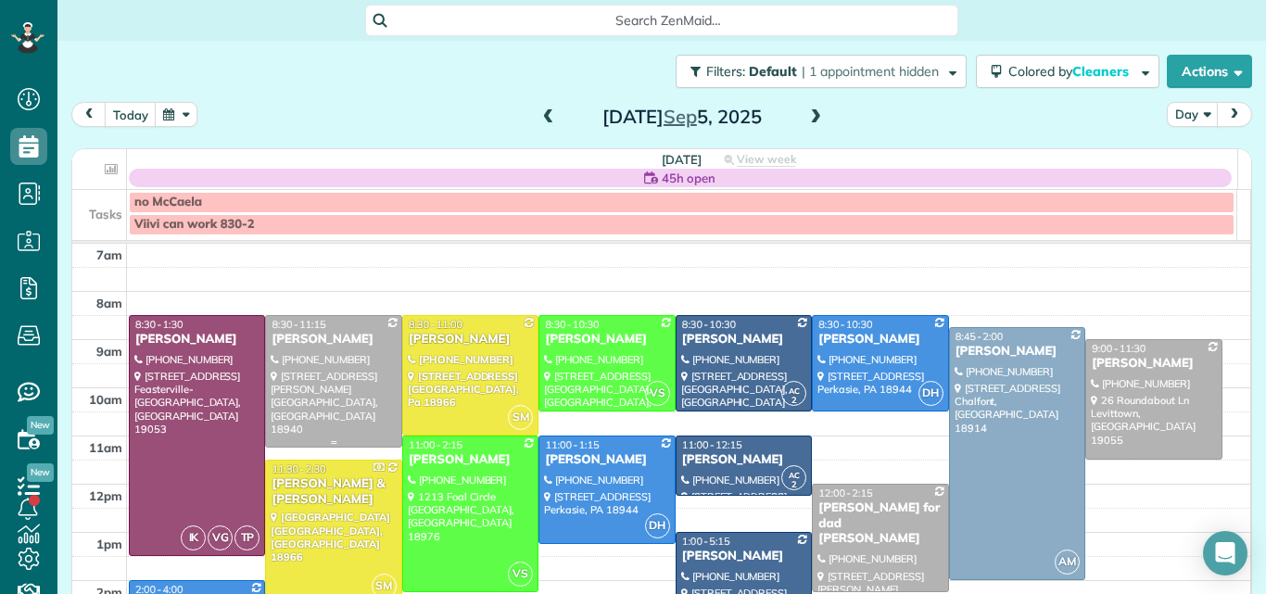
click at [329, 354] on div at bounding box center [333, 381] width 134 height 131
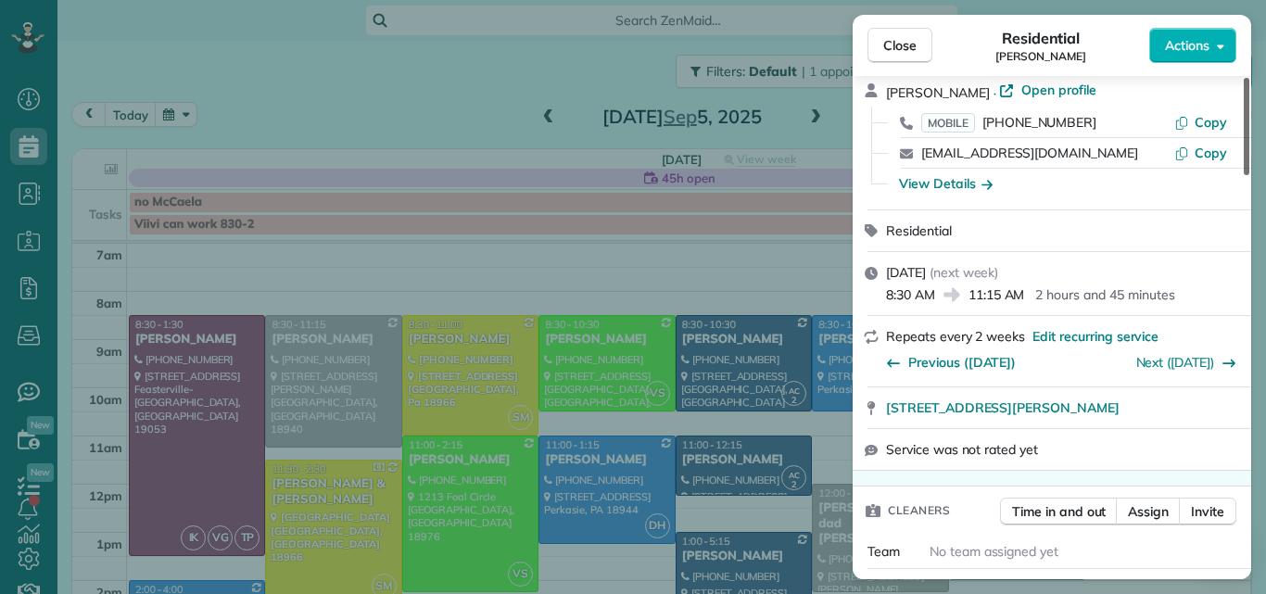
scroll to position [110, 0]
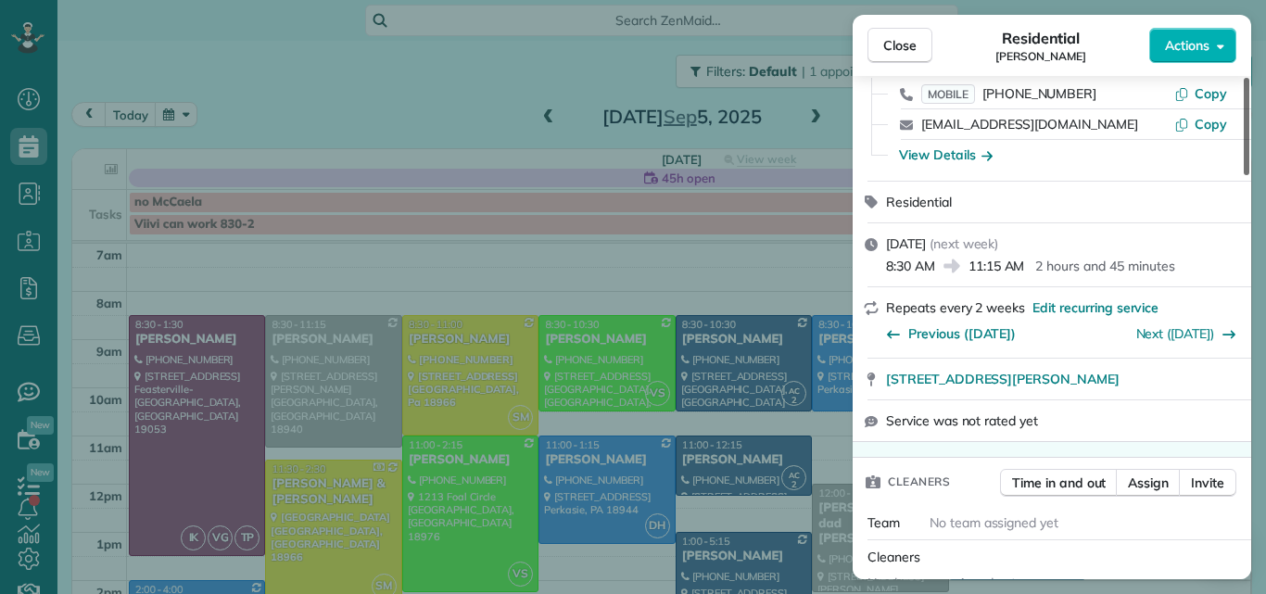
drag, startPoint x: 1244, startPoint y: 157, endPoint x: 1238, endPoint y: 178, distance: 22.3
click at [1243, 175] on div at bounding box center [1246, 126] width 6 height 97
click at [893, 33] on button "Close" at bounding box center [899, 45] width 65 height 35
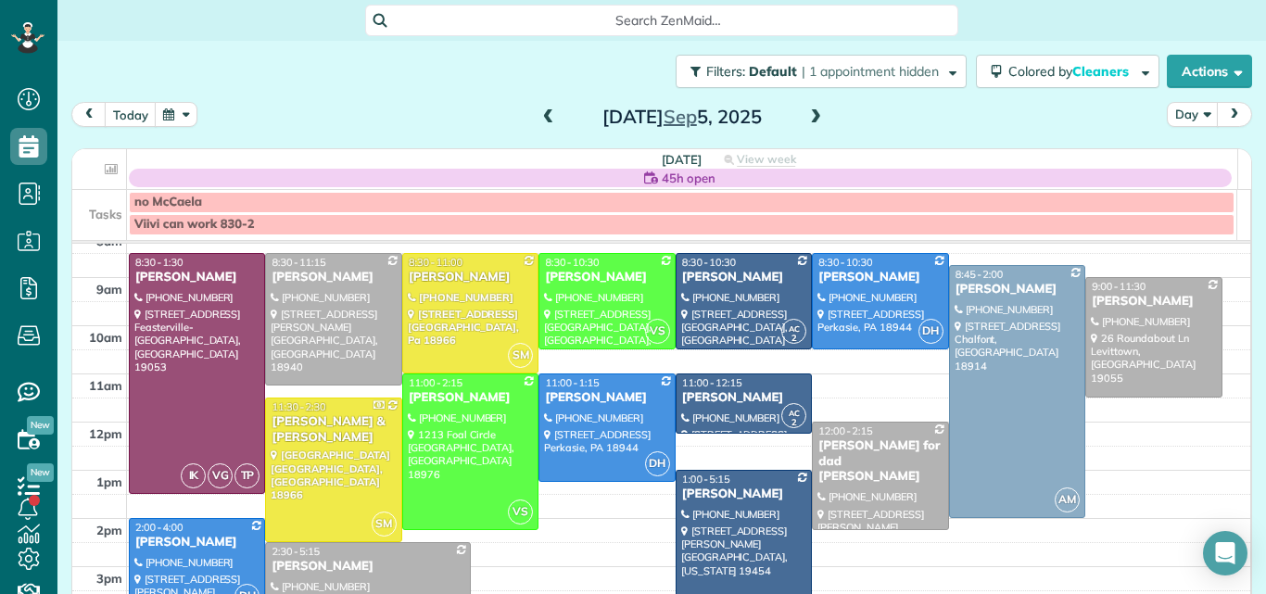
scroll to position [64, 0]
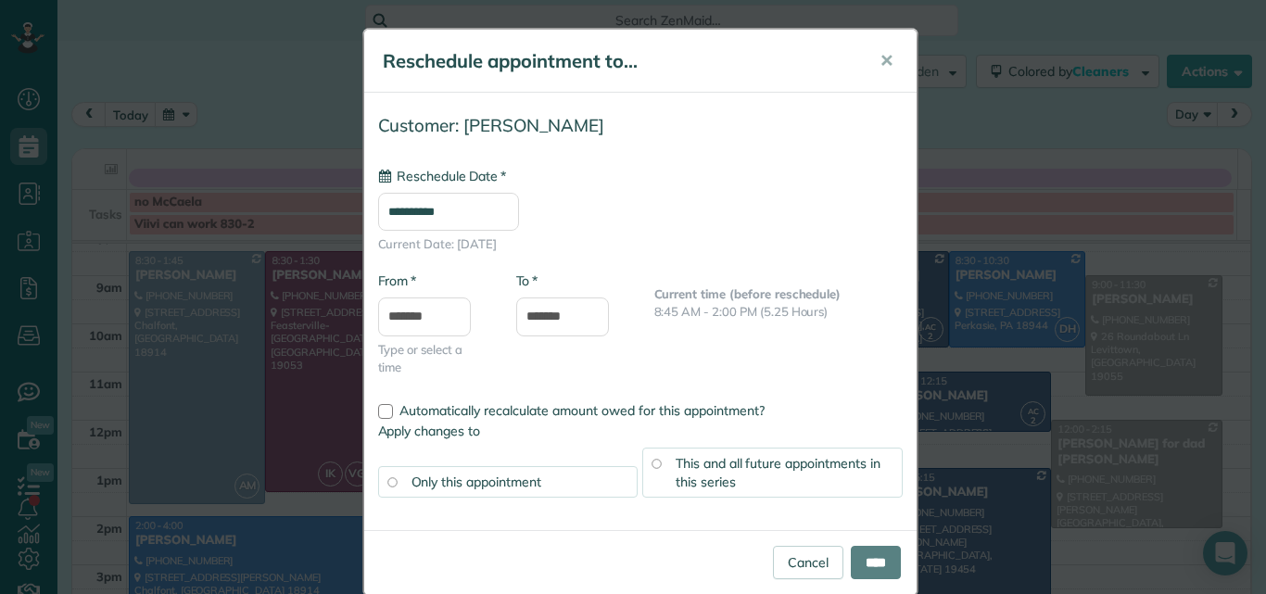
type input "**********"
click at [851, 557] on input "****" at bounding box center [876, 562] width 50 height 33
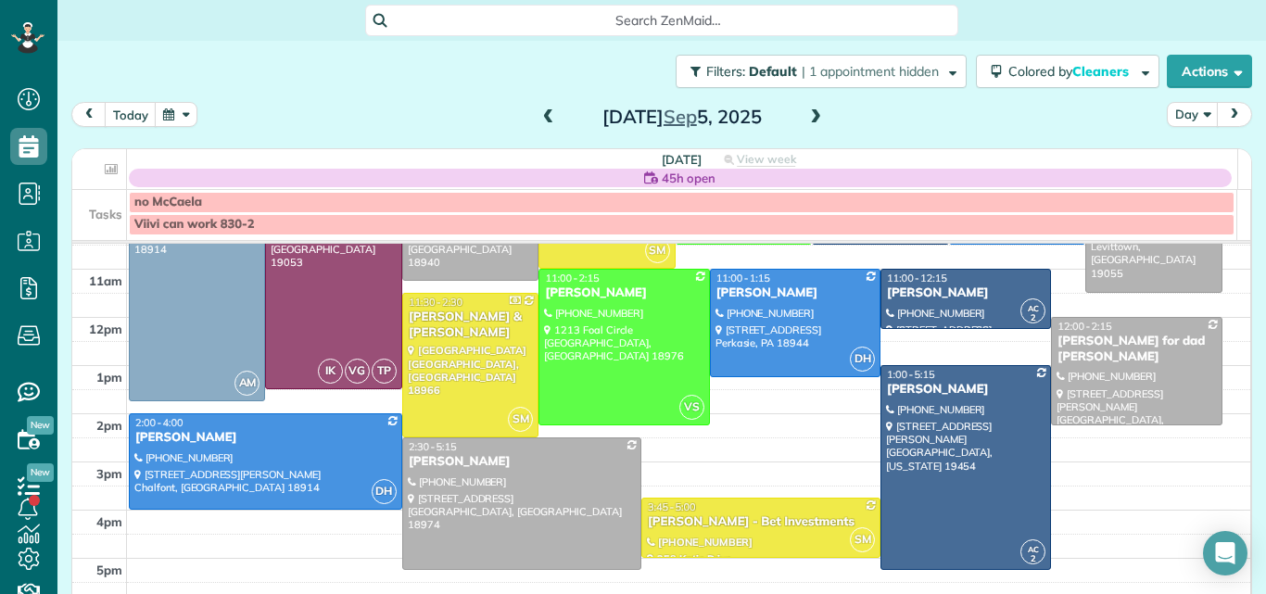
scroll to position [172, 0]
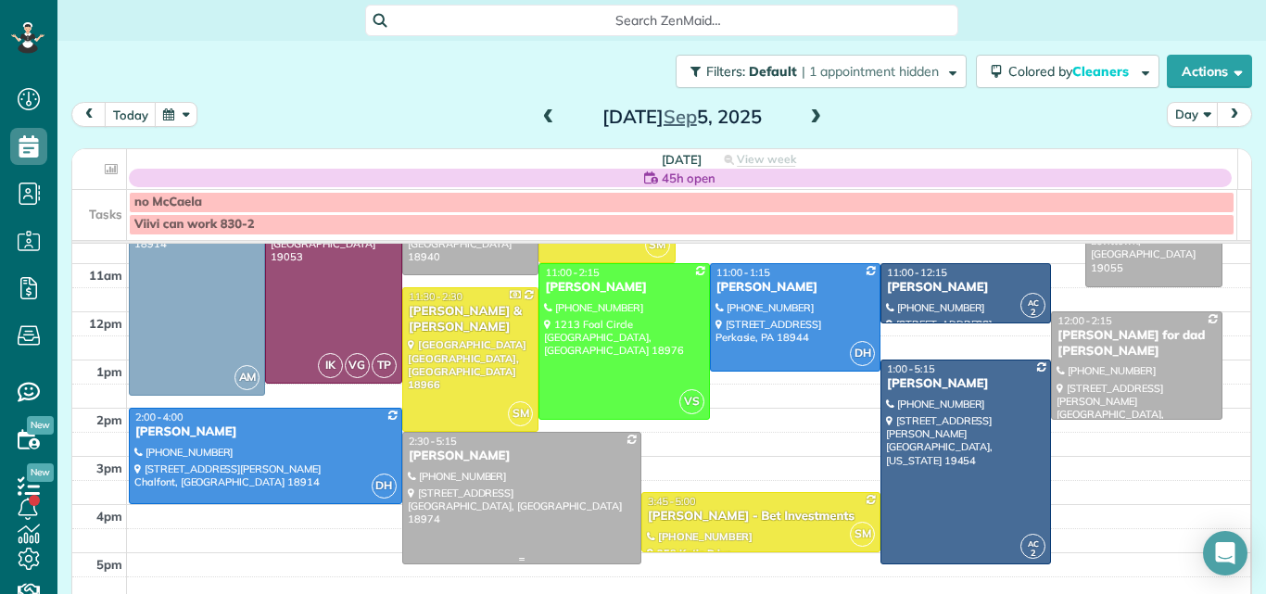
click at [554, 510] on div at bounding box center [521, 498] width 237 height 131
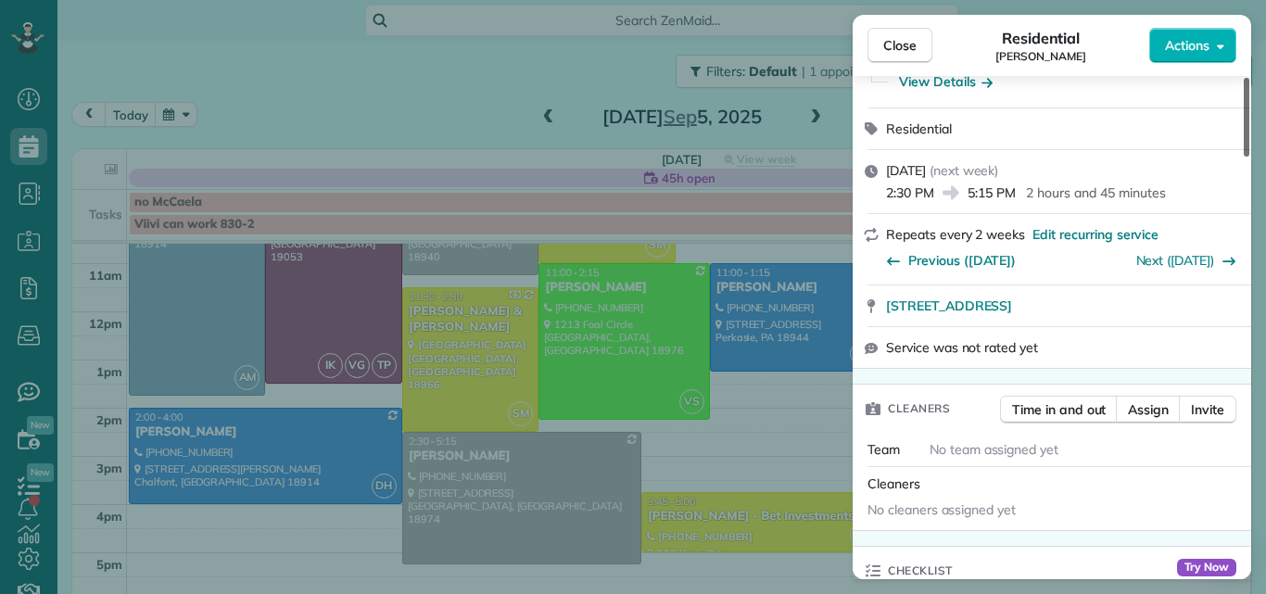
scroll to position [296, 0]
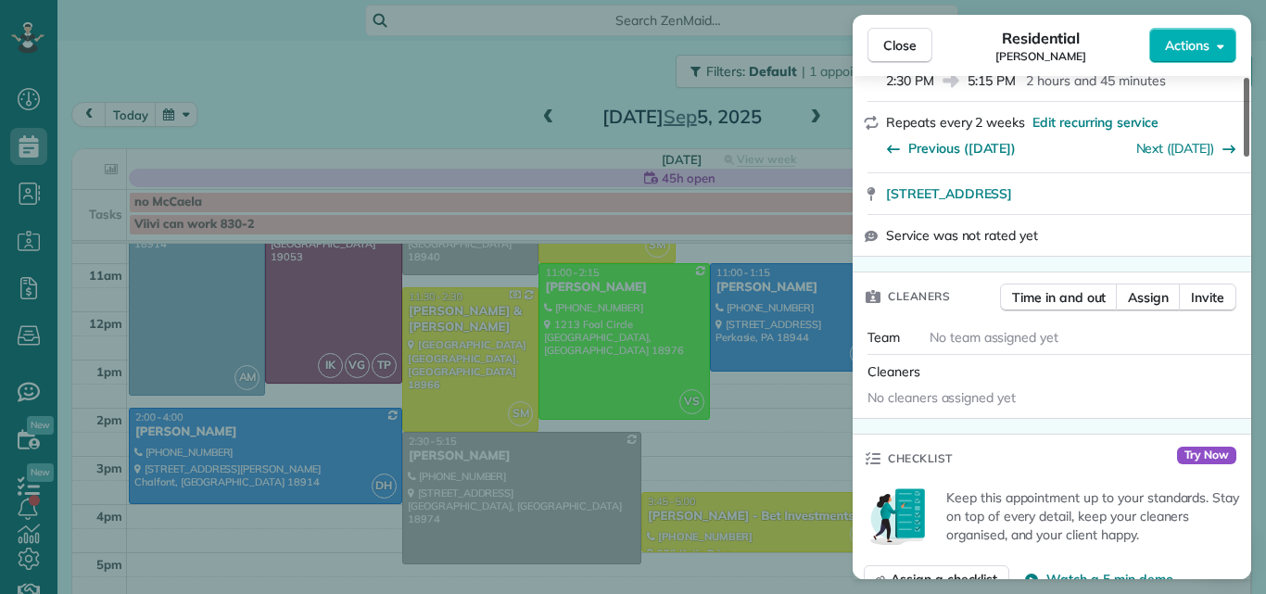
drag, startPoint x: 1243, startPoint y: 132, endPoint x: 1231, endPoint y: 183, distance: 52.6
click at [1243, 157] on div at bounding box center [1246, 117] width 6 height 79
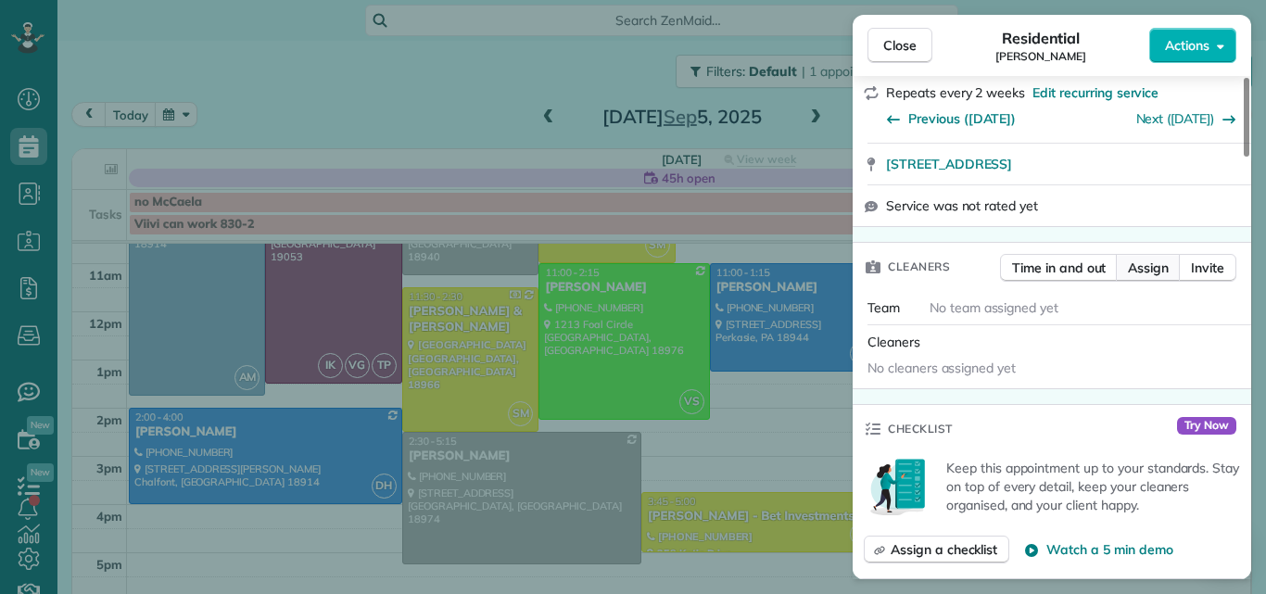
click at [1142, 260] on span "Assign" at bounding box center [1148, 268] width 41 height 19
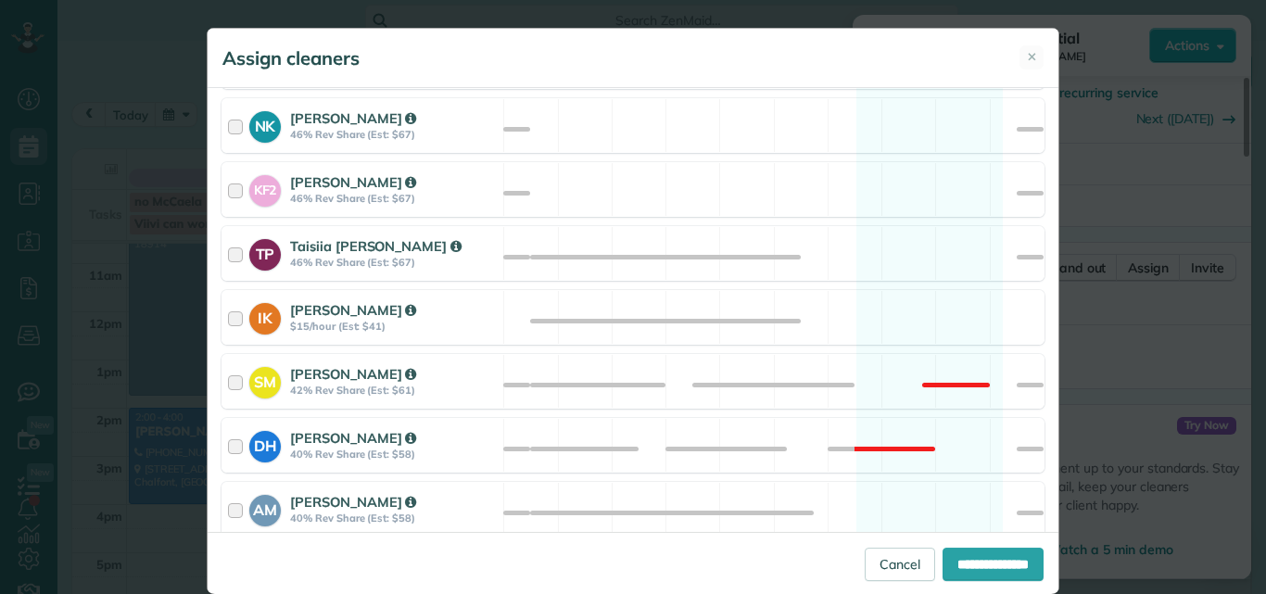
scroll to position [910, 0]
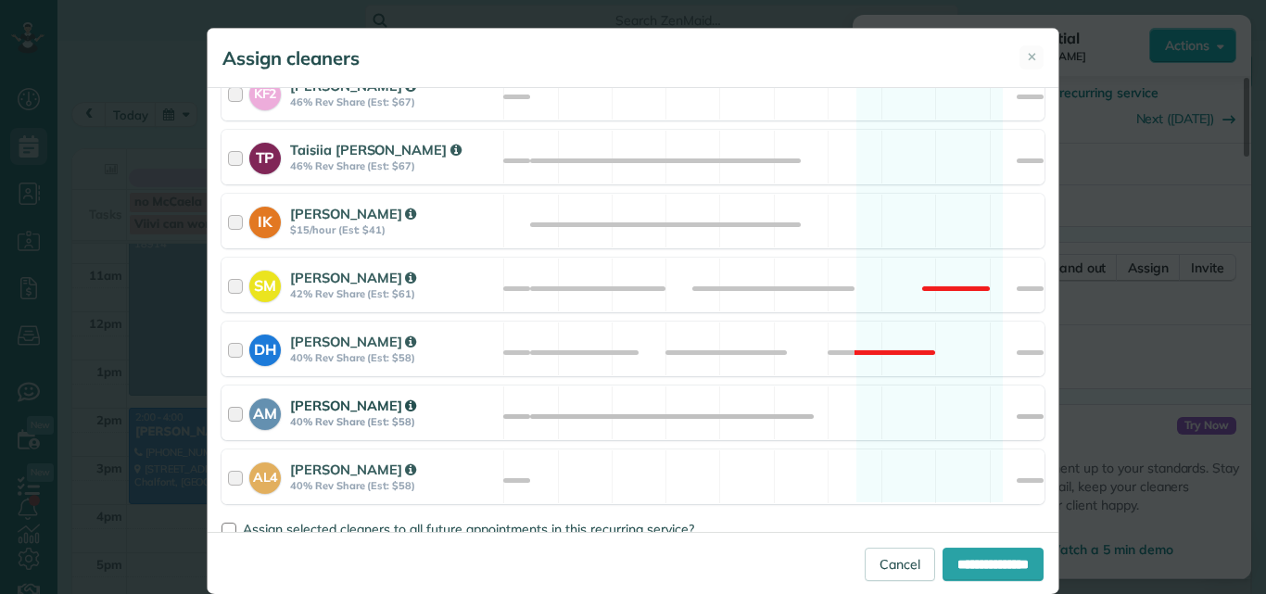
click at [228, 418] on div at bounding box center [238, 413] width 21 height 34
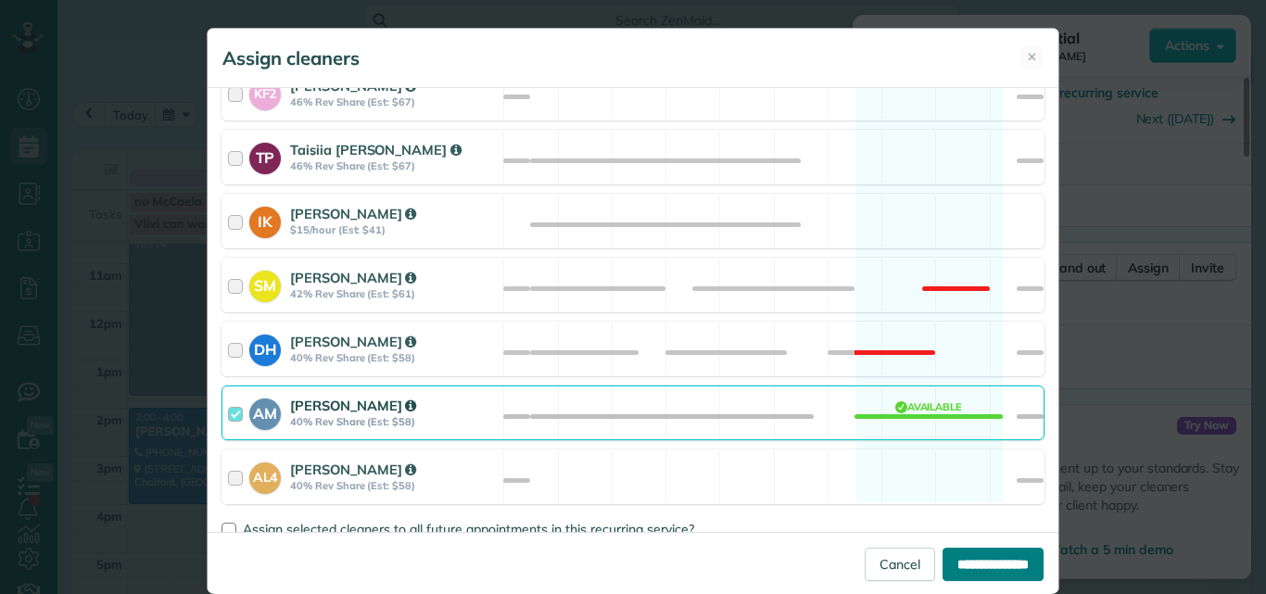
click at [953, 556] on input "**********" at bounding box center [992, 564] width 101 height 33
type input "**********"
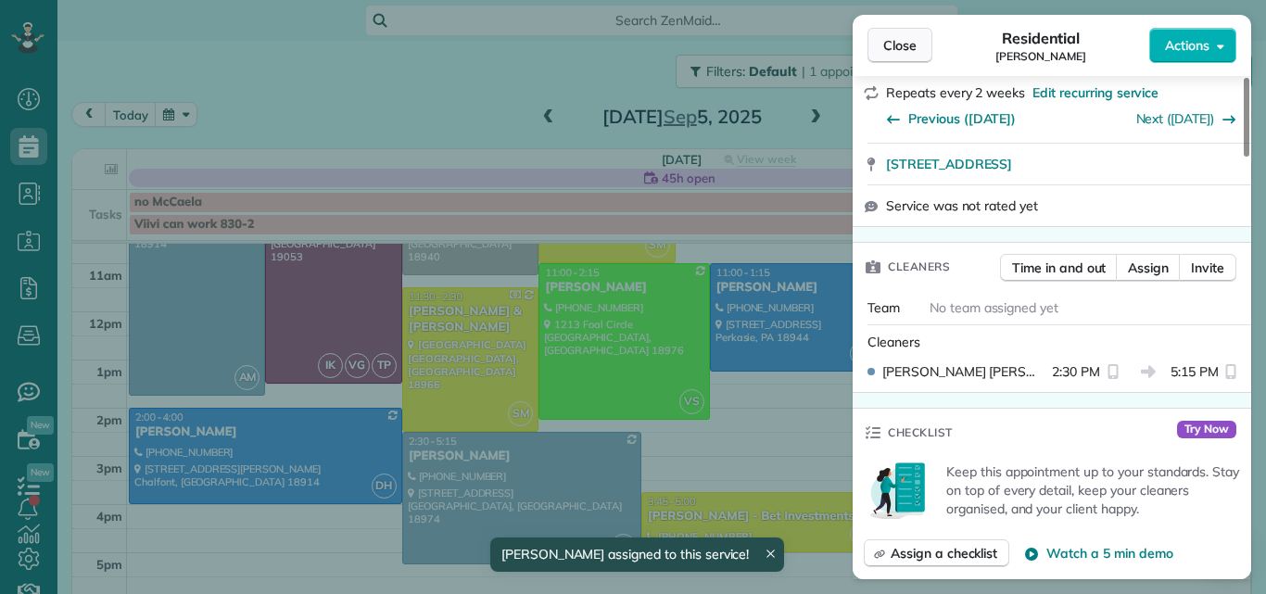
click at [903, 34] on button "Close" at bounding box center [899, 45] width 65 height 35
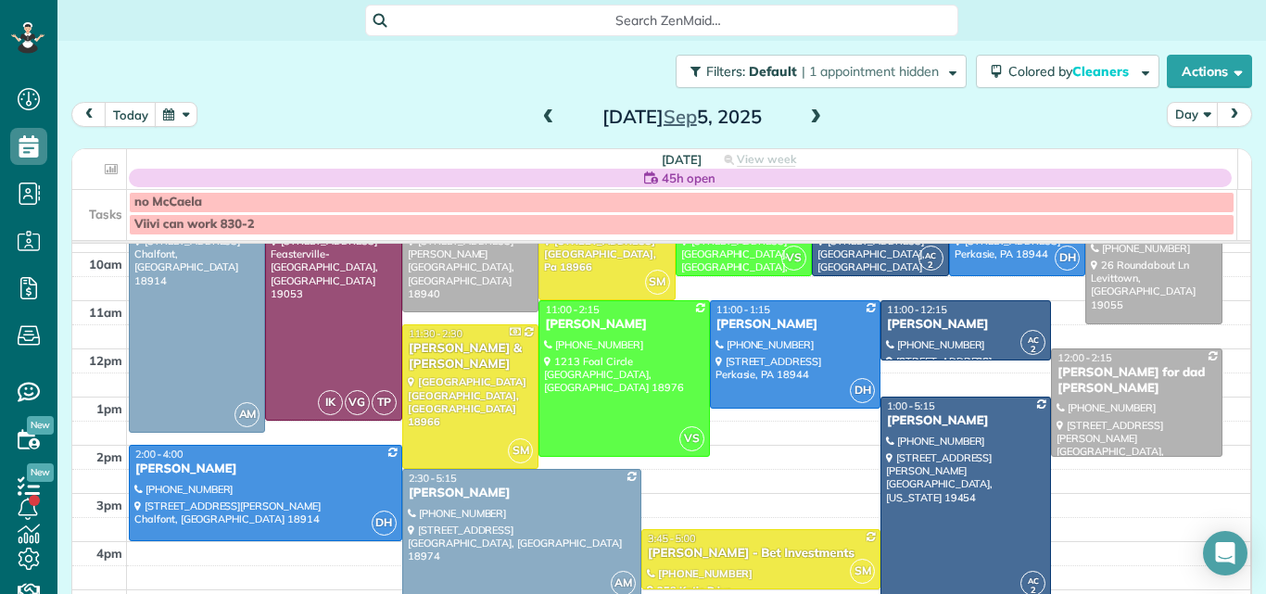
scroll to position [61, 0]
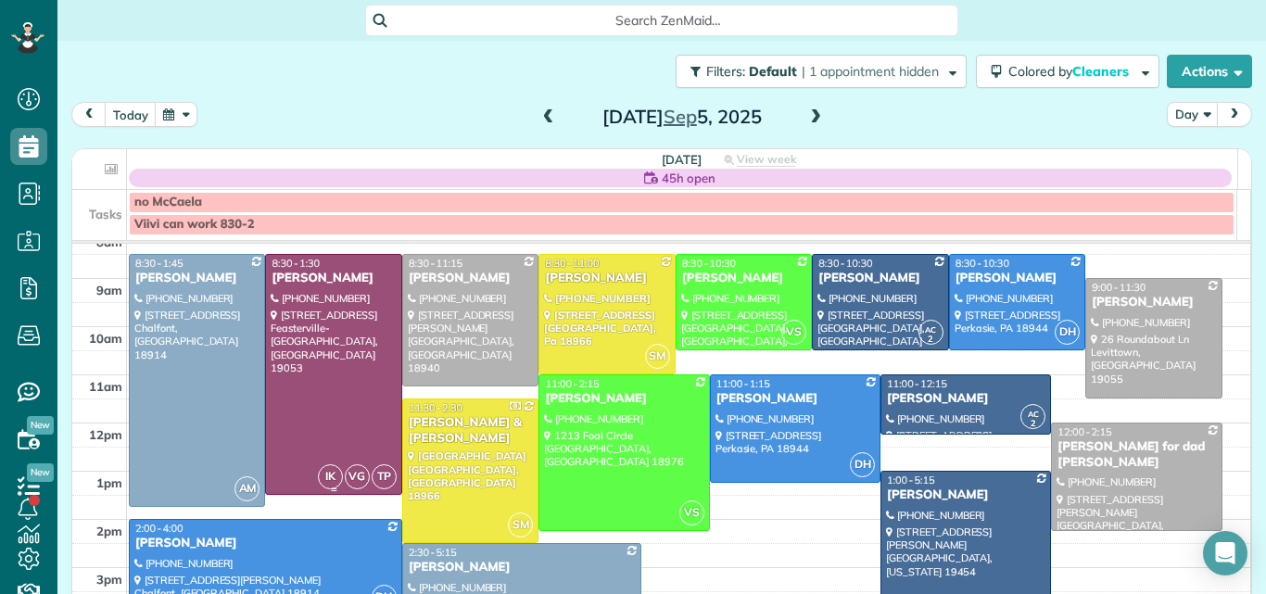
click at [279, 314] on div at bounding box center [333, 374] width 134 height 239
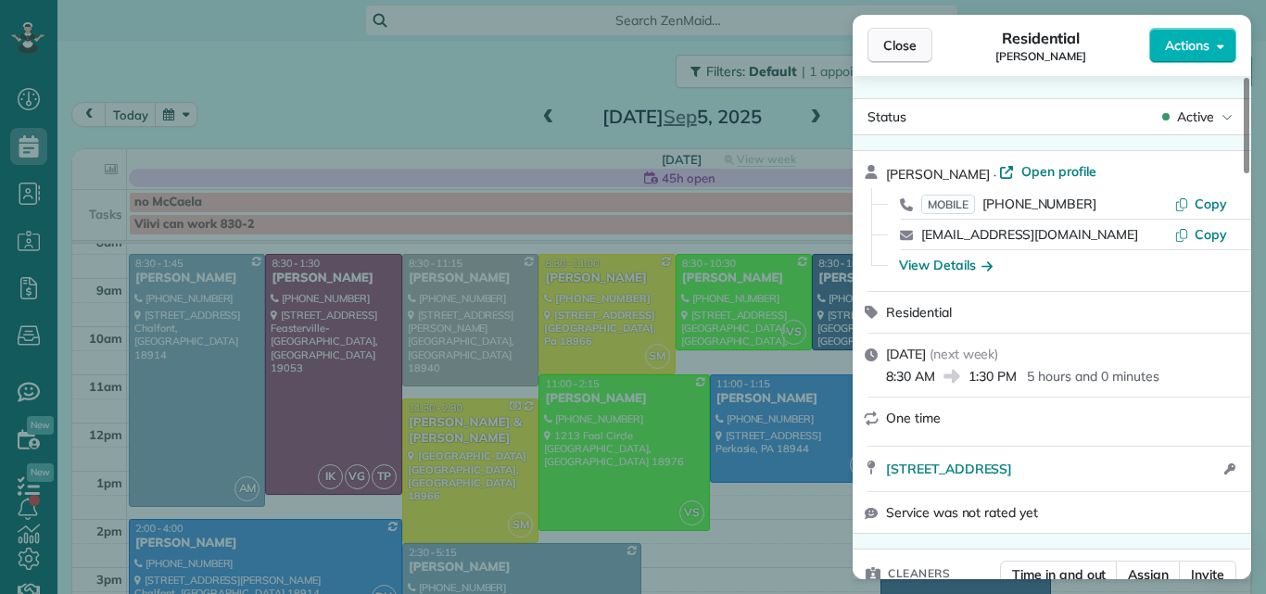
click at [880, 43] on button "Close" at bounding box center [899, 45] width 65 height 35
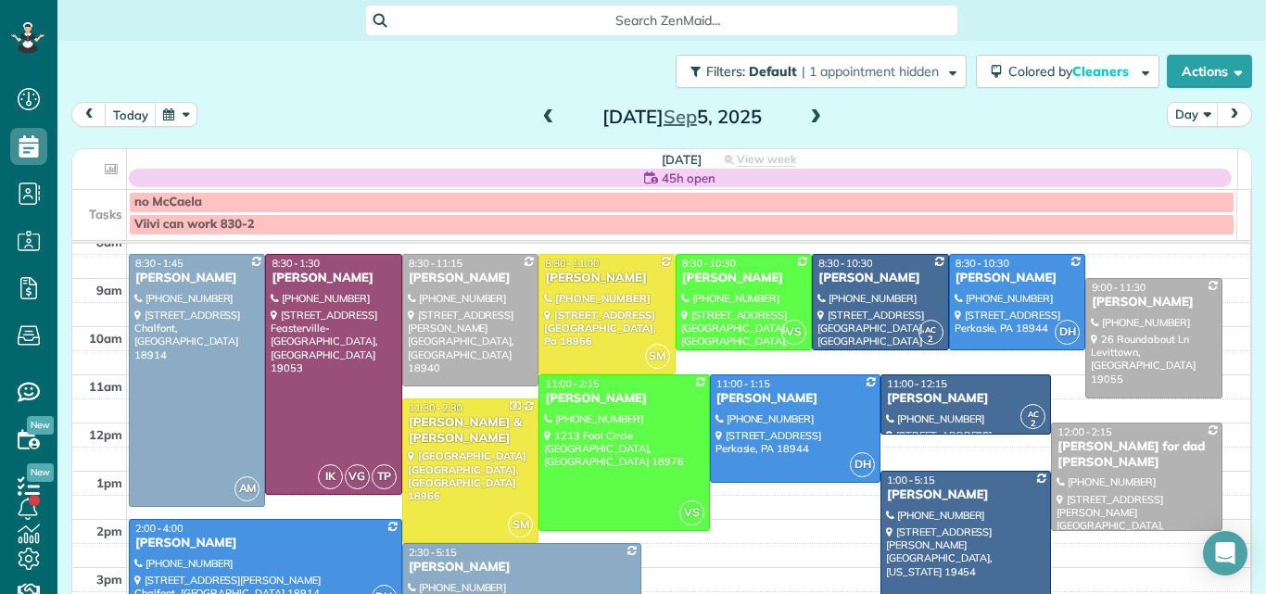
click at [298, 321] on div at bounding box center [333, 374] width 134 height 239
click at [0, 0] on div at bounding box center [0, 0] width 0 height 0
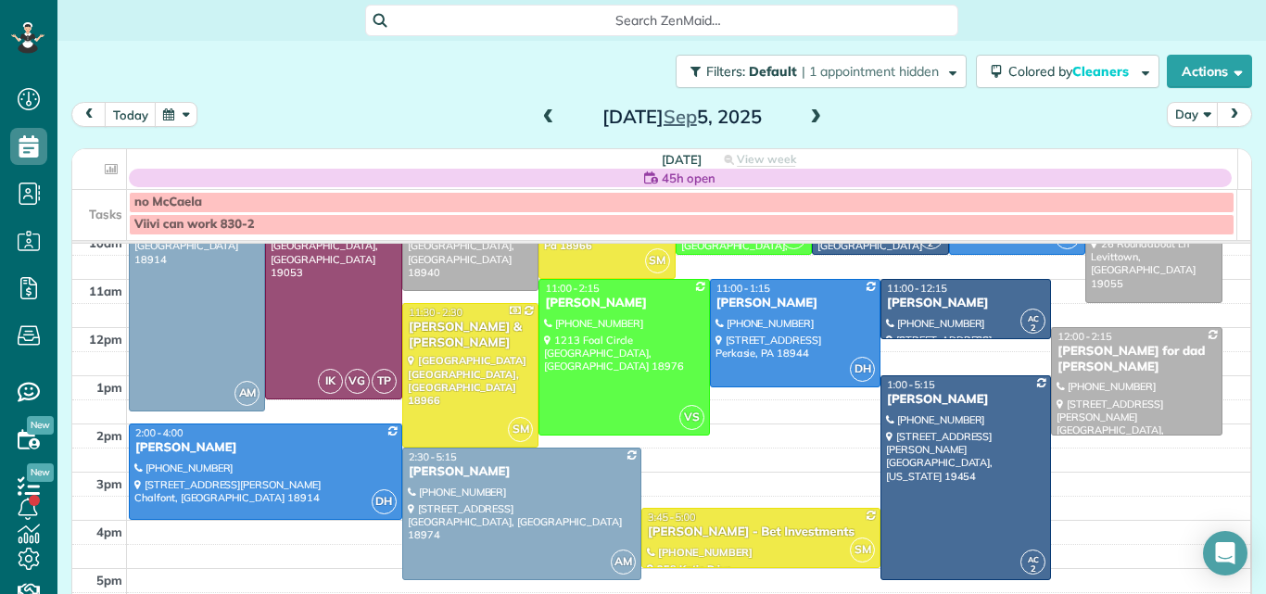
scroll to position [89, 0]
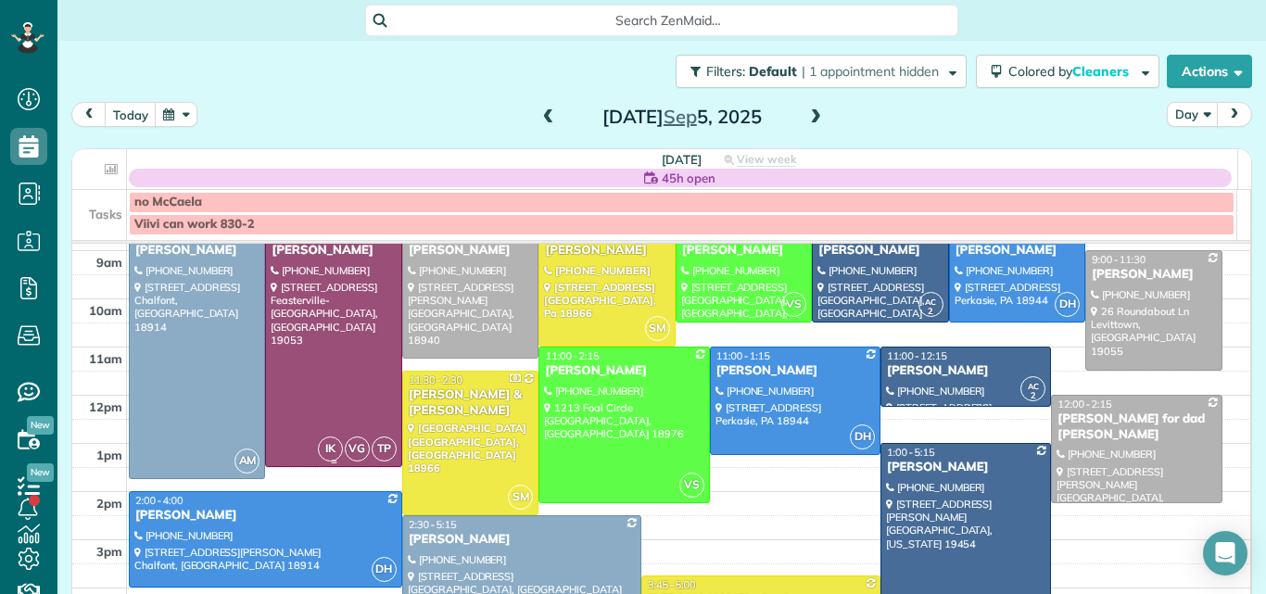
click at [293, 315] on div at bounding box center [333, 346] width 134 height 239
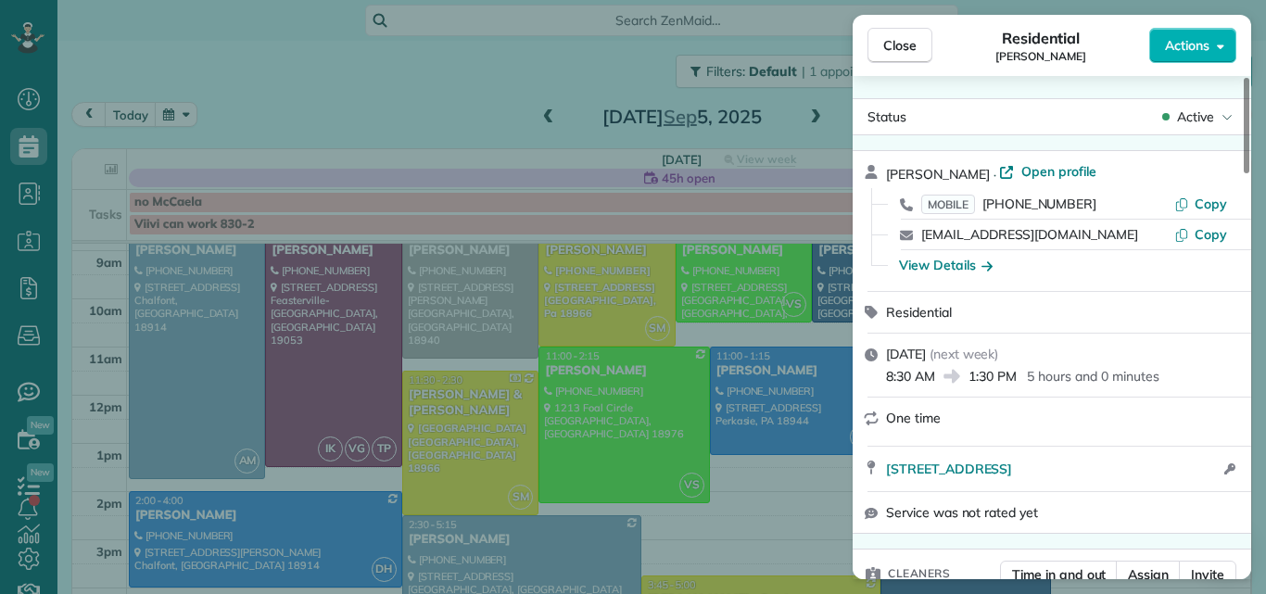
click at [1122, 57] on div "Residential Andrea Beal" at bounding box center [1040, 45] width 217 height 37
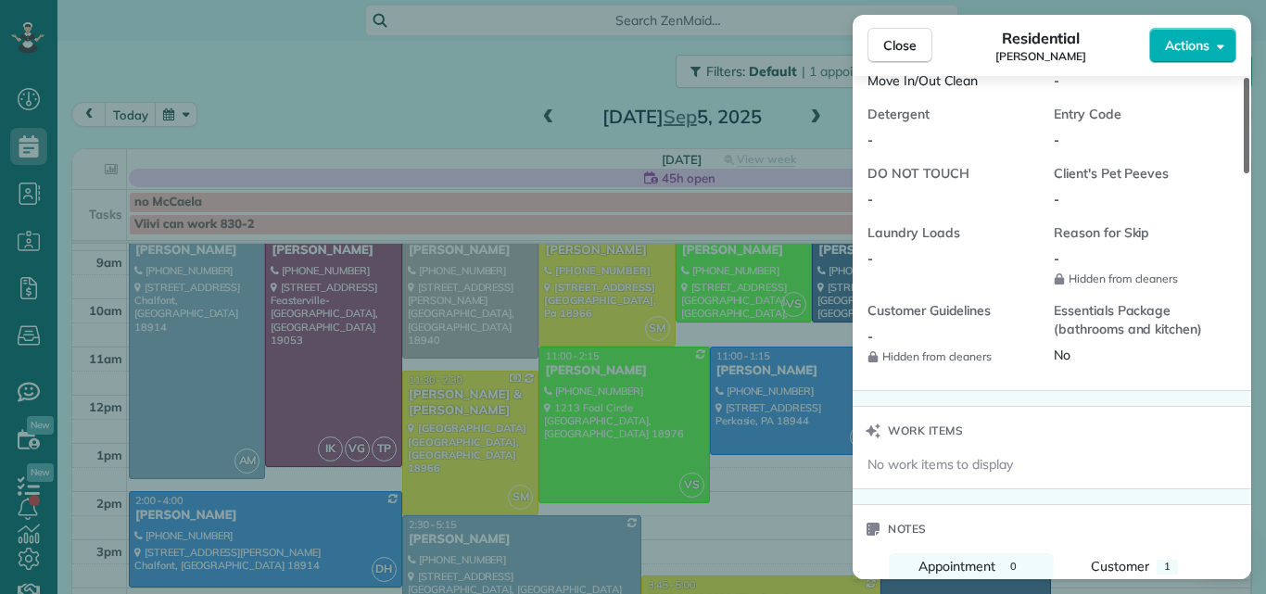
scroll to position [1648, 0]
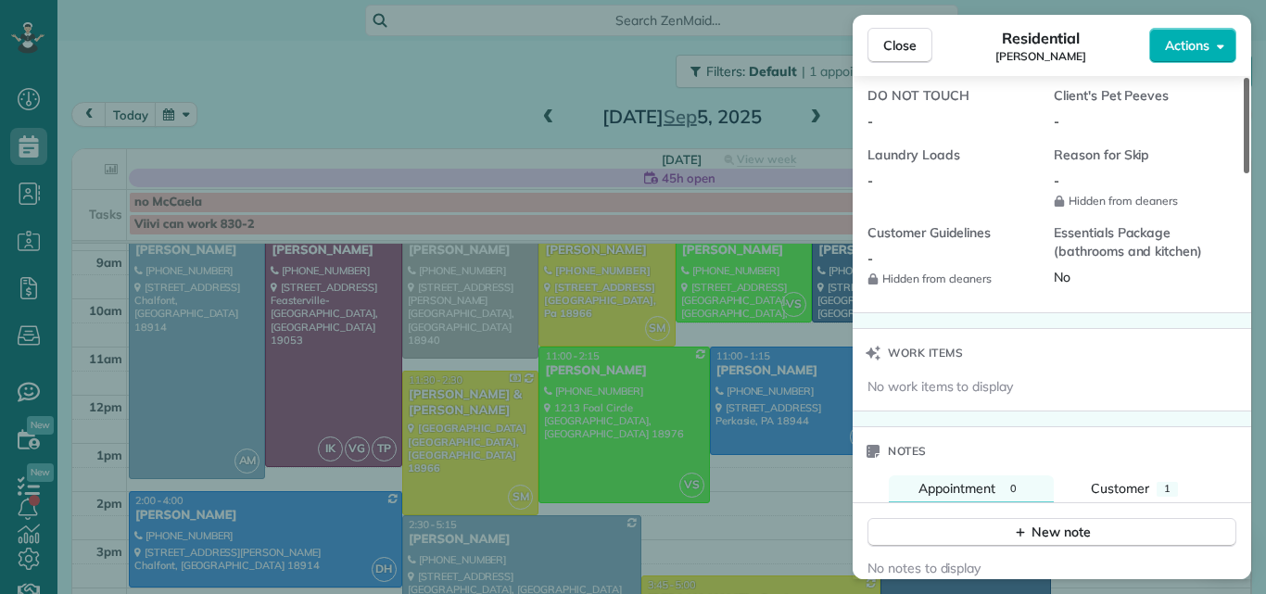
drag, startPoint x: 1245, startPoint y: 112, endPoint x: 1184, endPoint y: 425, distance: 319.1
click at [1243, 173] on div at bounding box center [1246, 125] width 6 height 95
click at [1065, 527] on div "New note" at bounding box center [1052, 532] width 78 height 19
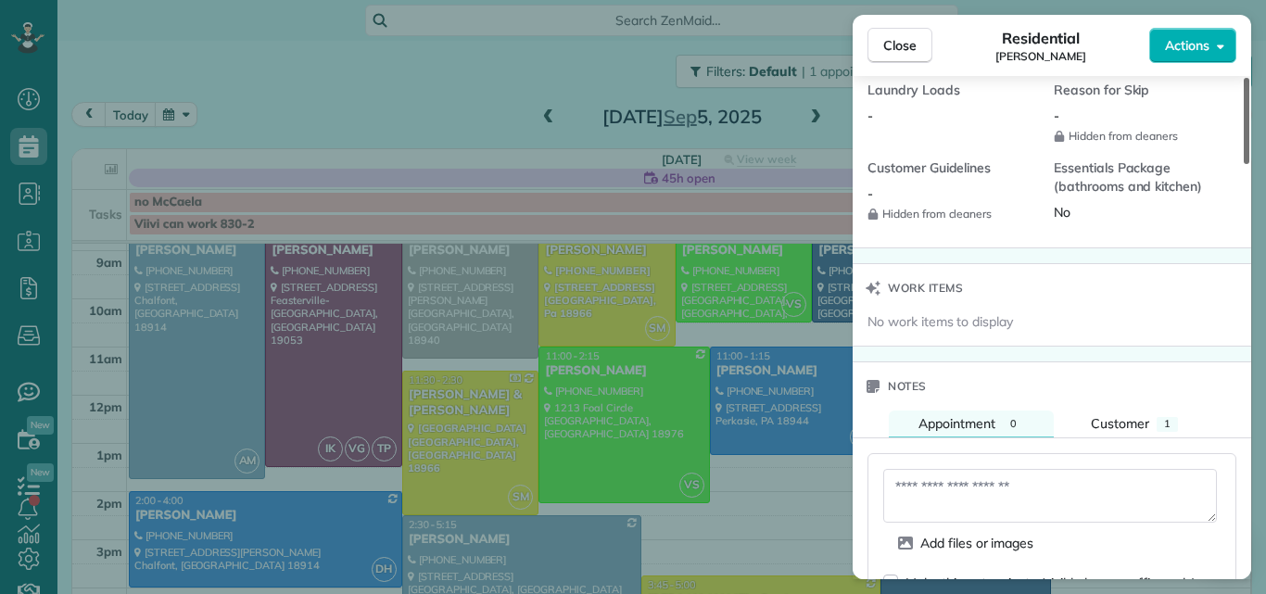
drag, startPoint x: 1246, startPoint y: 377, endPoint x: 1241, endPoint y: 409, distance: 32.0
click at [1243, 164] on div at bounding box center [1246, 121] width 6 height 86
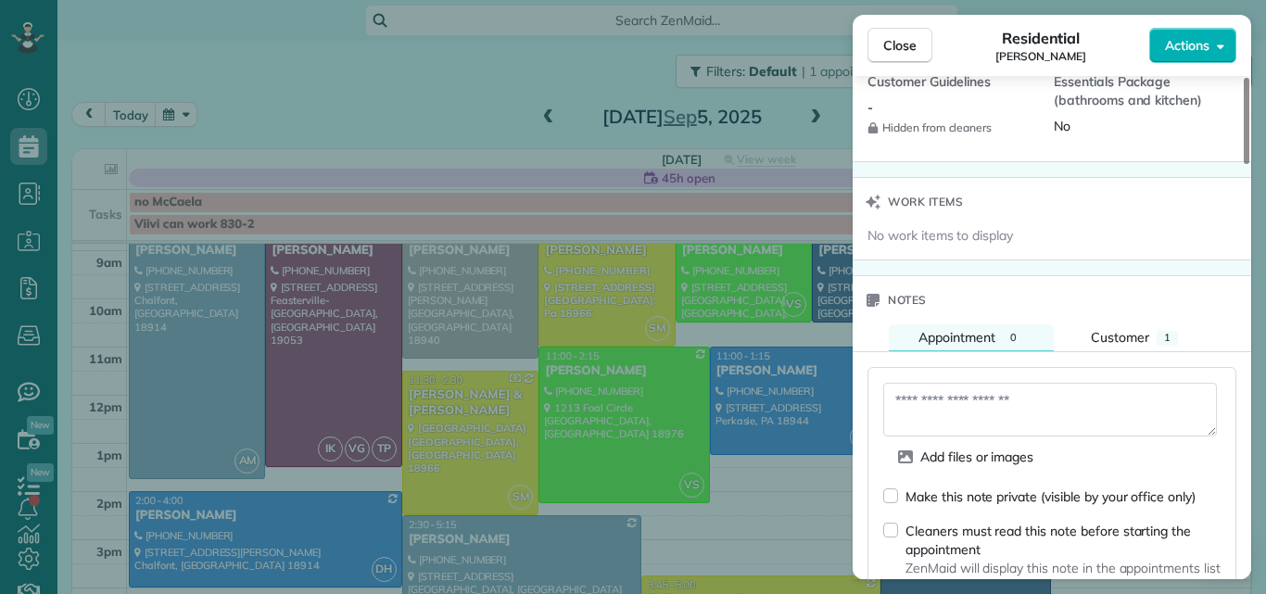
click at [920, 410] on textarea at bounding box center [1050, 410] width 334 height 54
type textarea "**********"
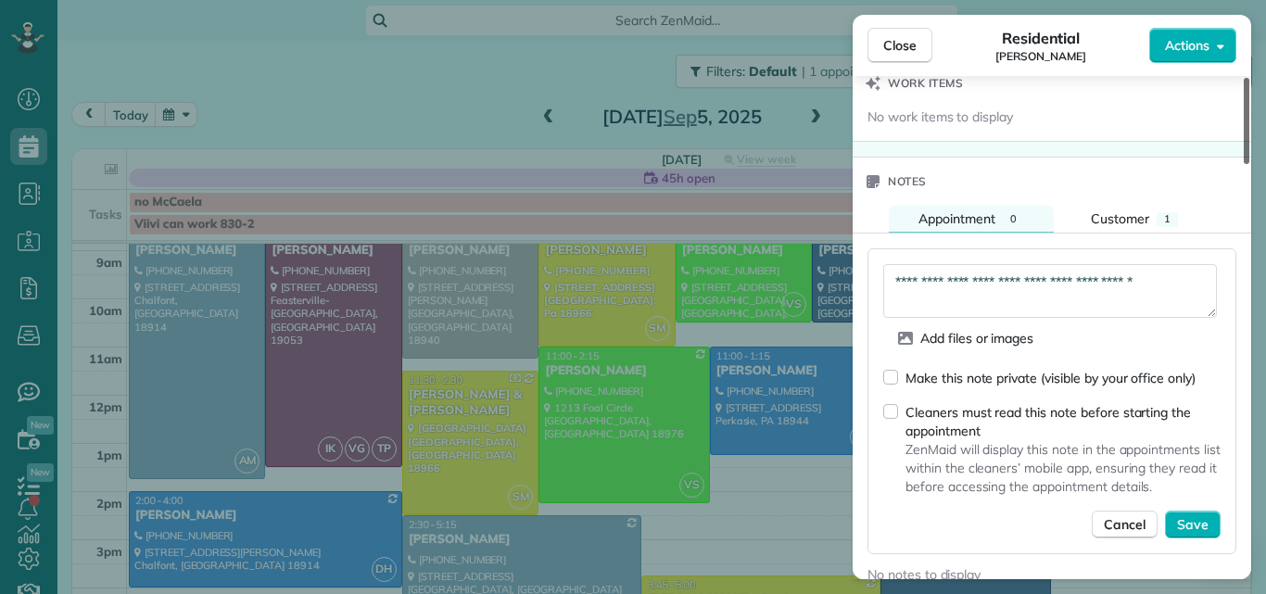
drag, startPoint x: 1245, startPoint y: 421, endPoint x: 1241, endPoint y: 461, distance: 40.1
click at [1243, 164] on div at bounding box center [1246, 121] width 6 height 86
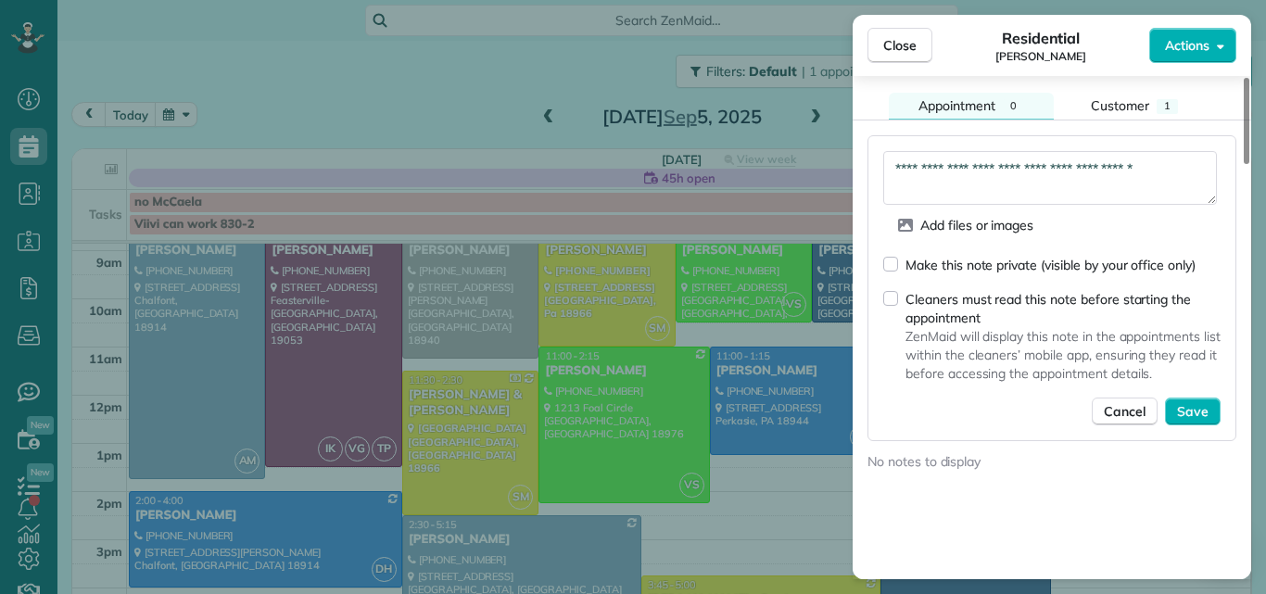
drag, startPoint x: 890, startPoint y: 35, endPoint x: 573, endPoint y: 263, distance: 391.1
click at [890, 35] on button "Close" at bounding box center [899, 45] width 65 height 35
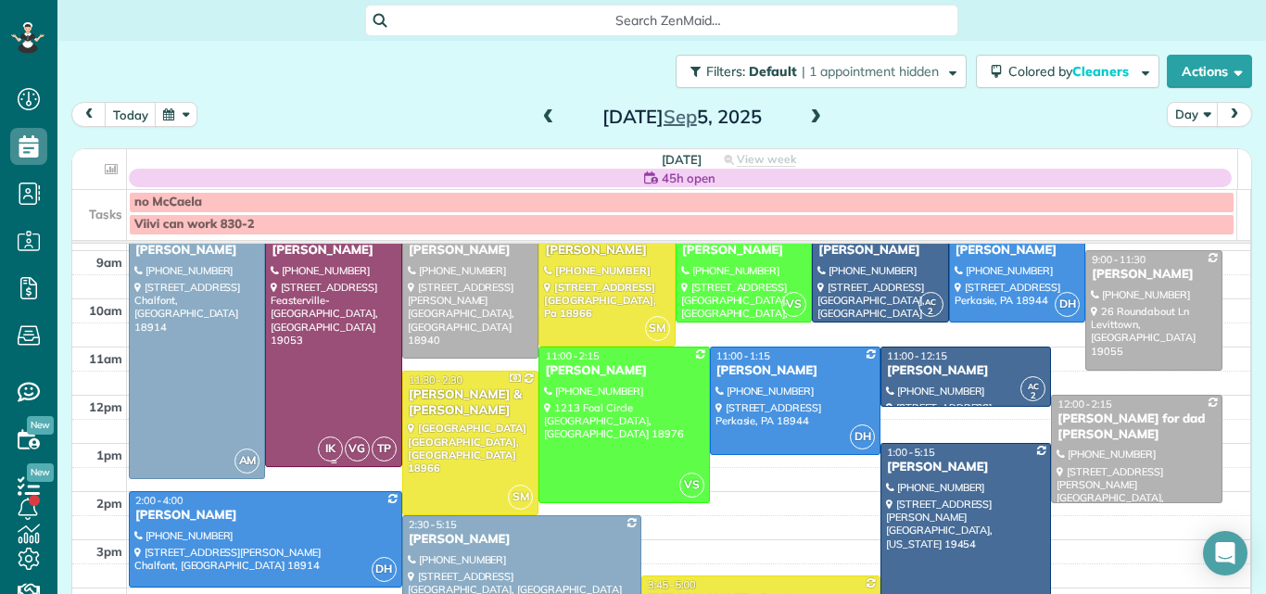
click at [354, 335] on div at bounding box center [333, 346] width 134 height 239
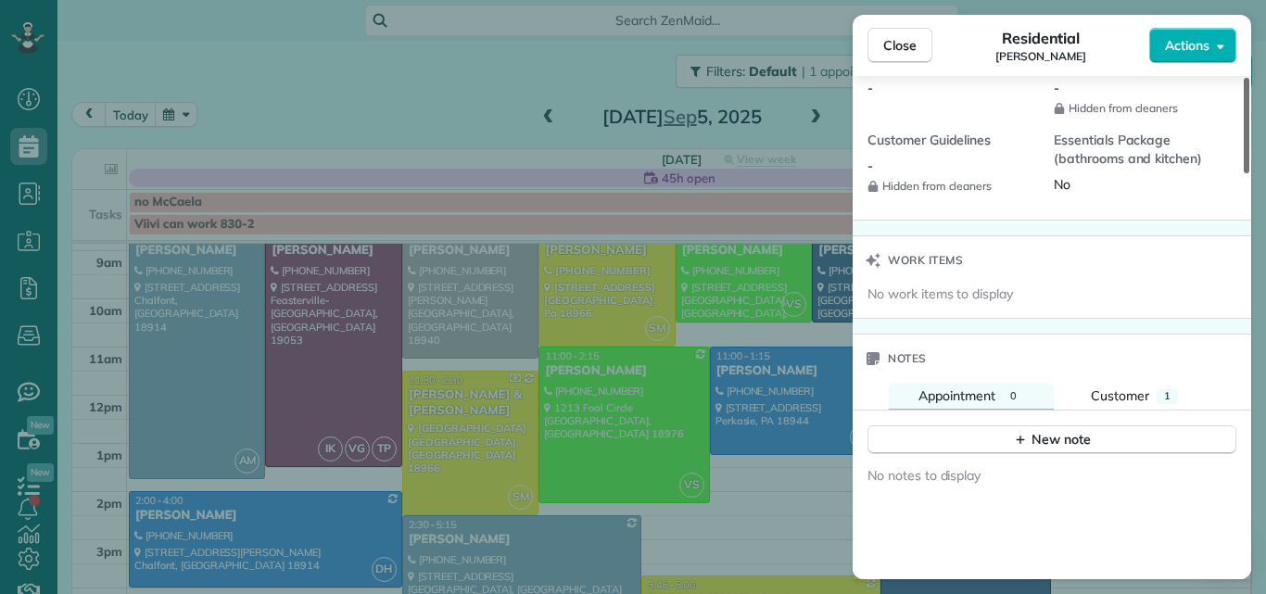
scroll to position [1786, 0]
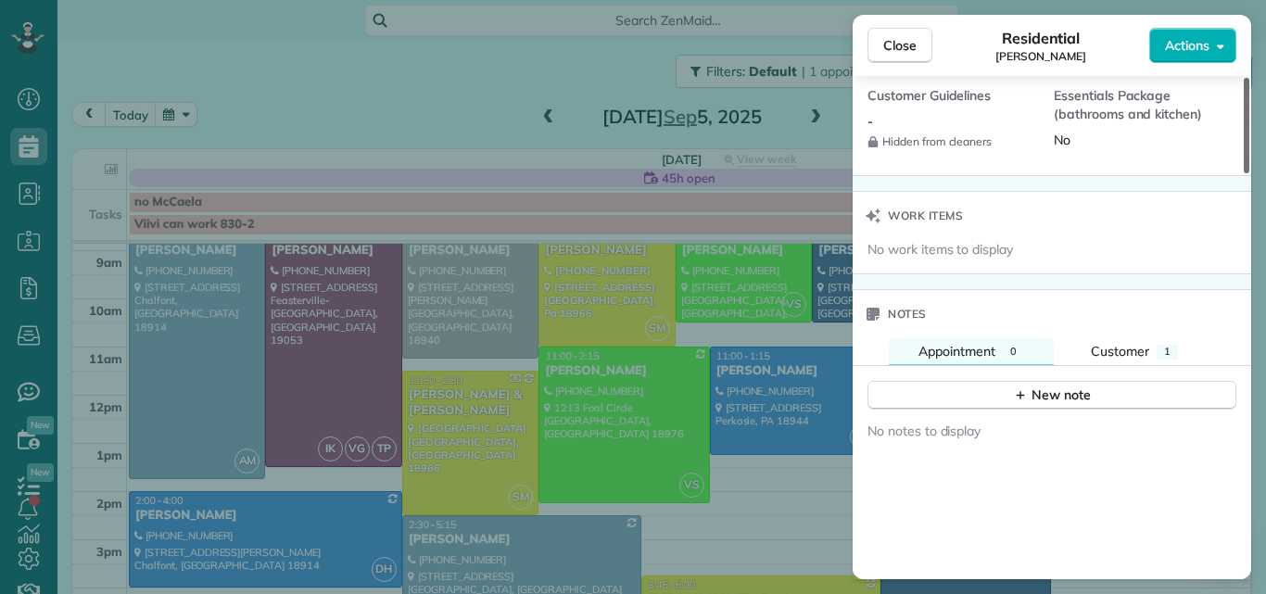
drag, startPoint x: 1246, startPoint y: 154, endPoint x: 1207, endPoint y: 493, distance: 341.4
click at [1243, 173] on div at bounding box center [1246, 125] width 6 height 95
click at [1131, 351] on span "Customer" at bounding box center [1120, 351] width 58 height 17
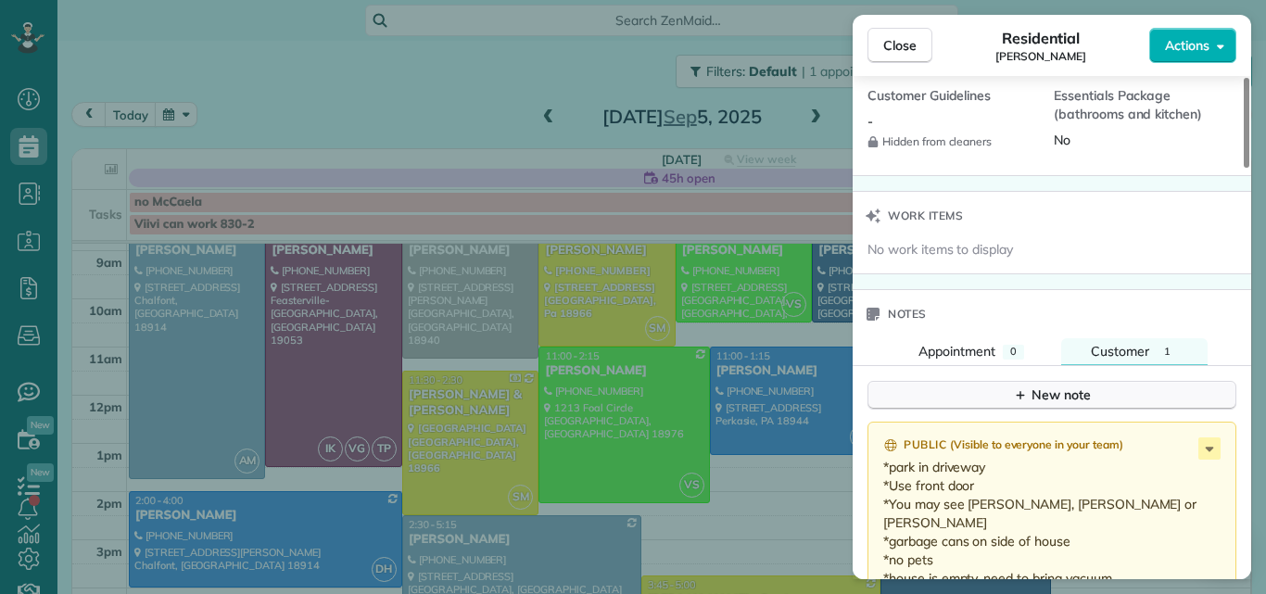
click at [1077, 391] on div "New note" at bounding box center [1052, 394] width 78 height 19
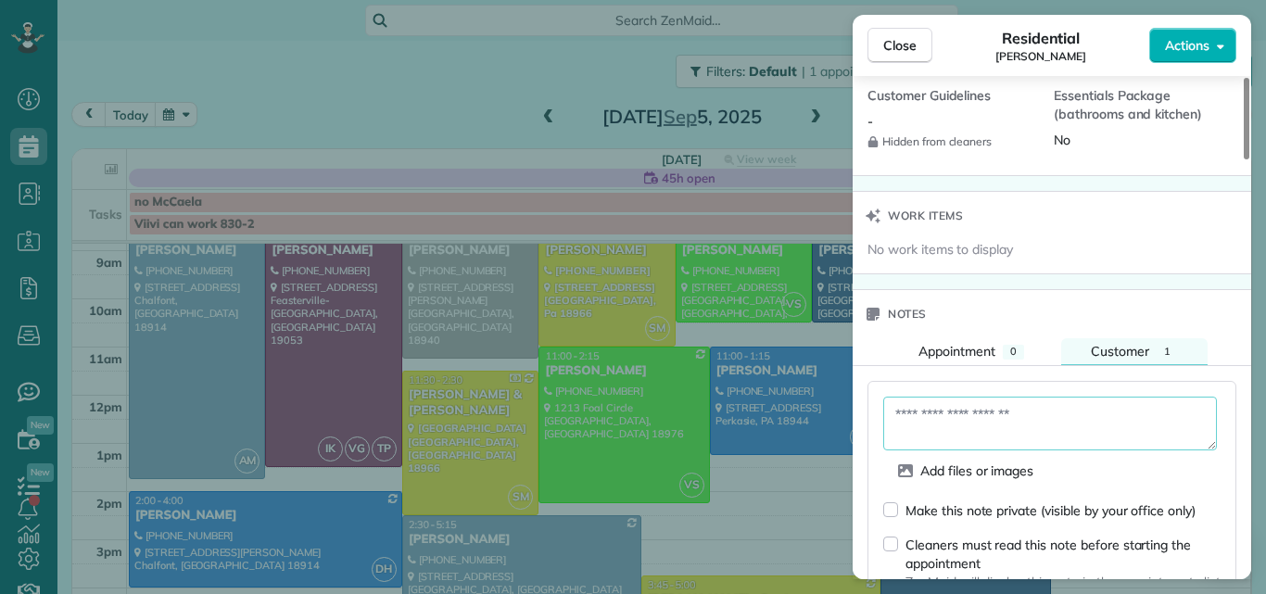
click at [1007, 405] on textarea at bounding box center [1050, 424] width 334 height 54
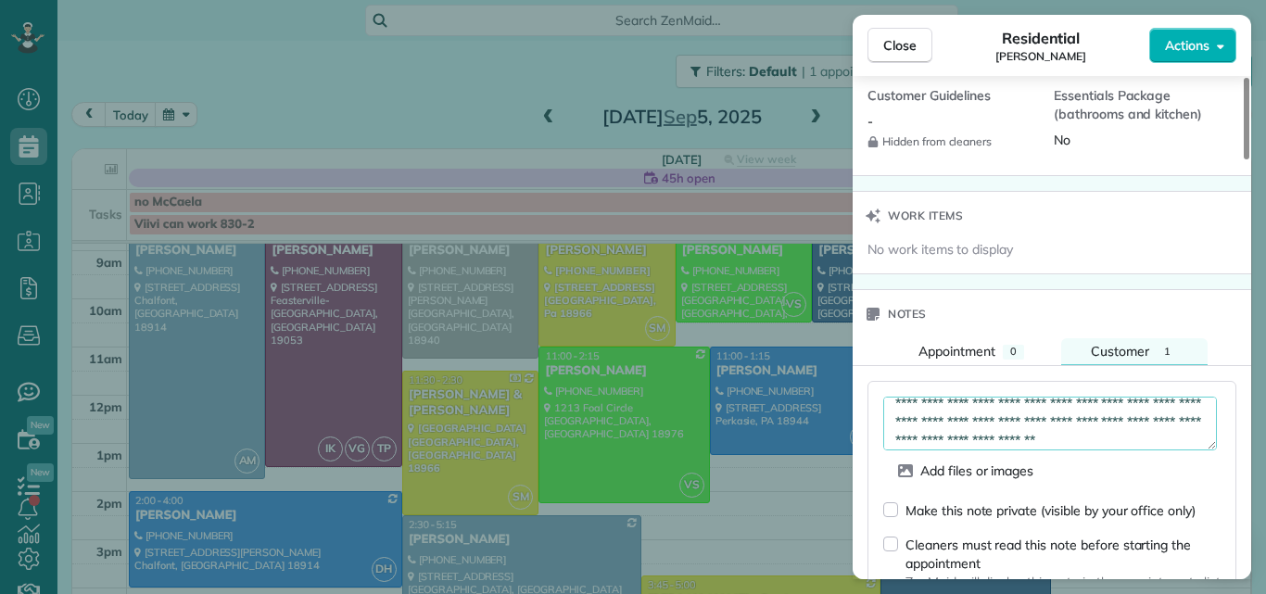
type textarea "**********"
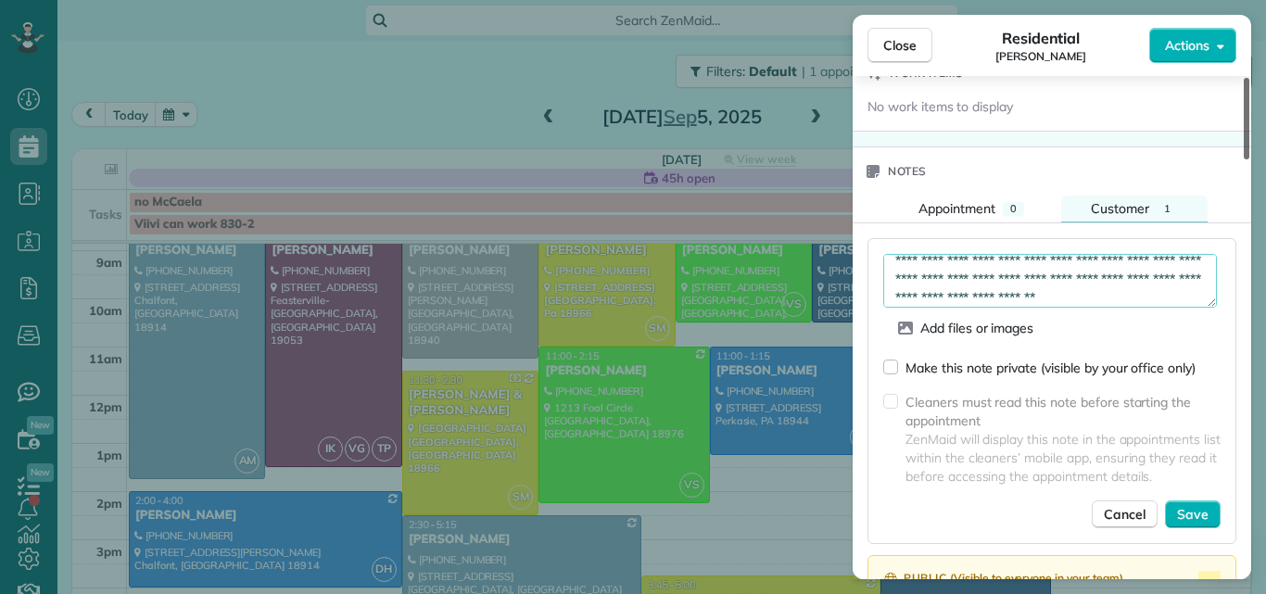
scroll to position [2054, 0]
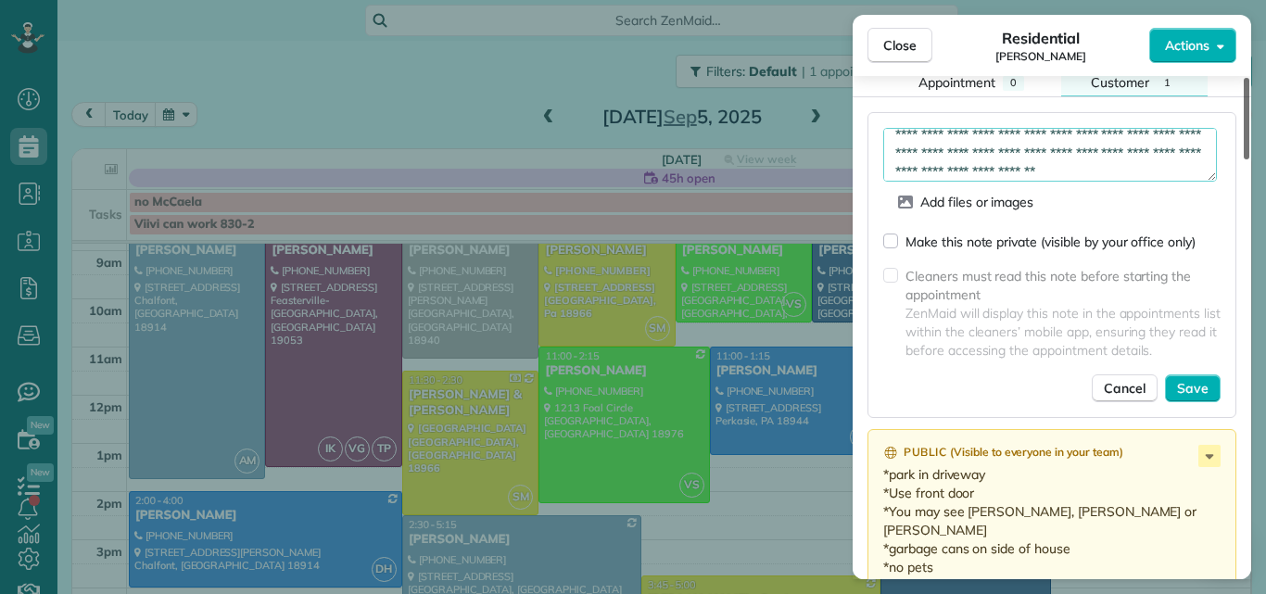
drag, startPoint x: 1246, startPoint y: 406, endPoint x: 1238, endPoint y: 449, distance: 44.3
click at [1243, 159] on div at bounding box center [1246, 119] width 6 height 82
click at [1201, 385] on span "Save" at bounding box center [1193, 388] width 32 height 19
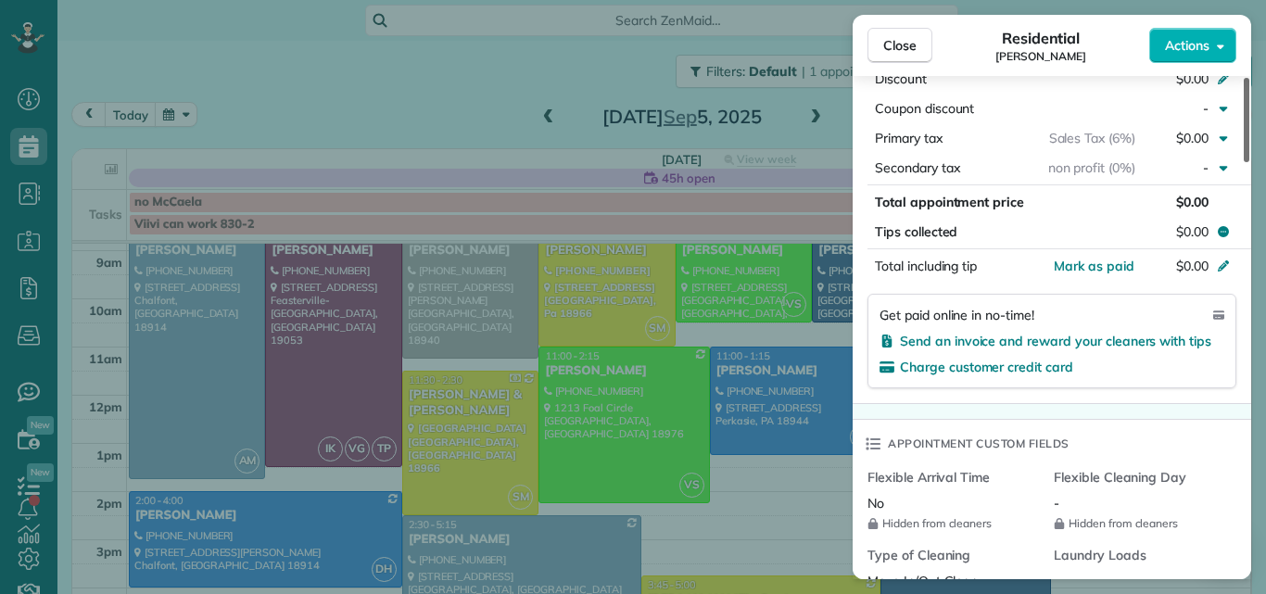
scroll to position [1049, 0]
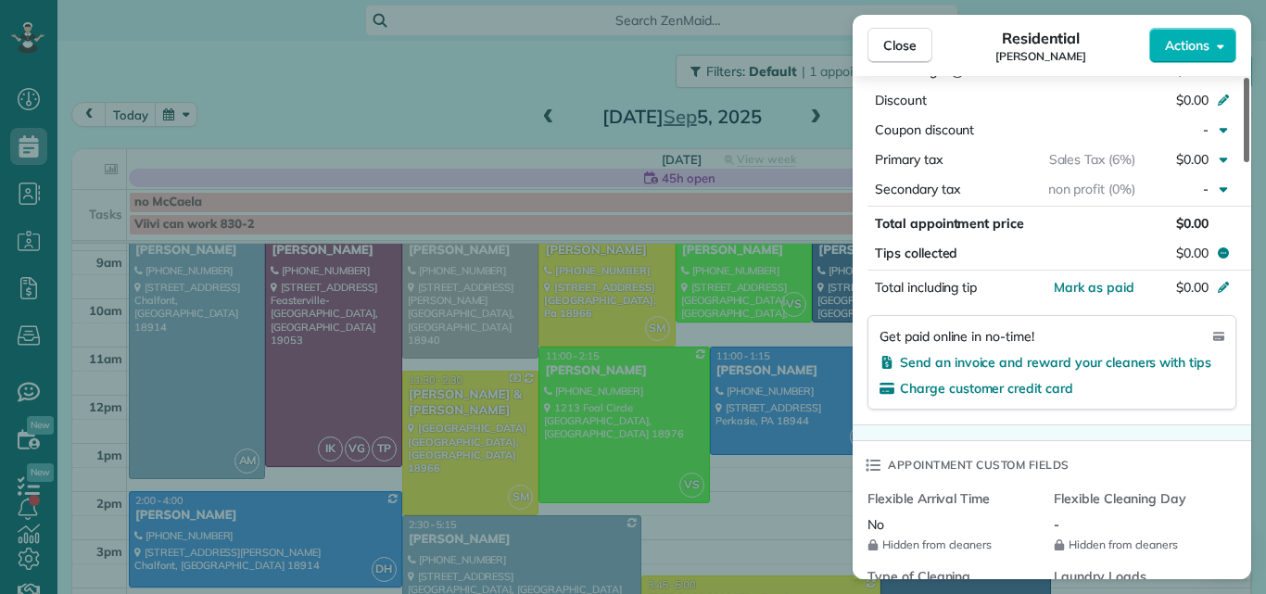
drag, startPoint x: 1245, startPoint y: 430, endPoint x: 1238, endPoint y: 260, distance: 169.7
click at [1243, 162] on div at bounding box center [1246, 120] width 6 height 84
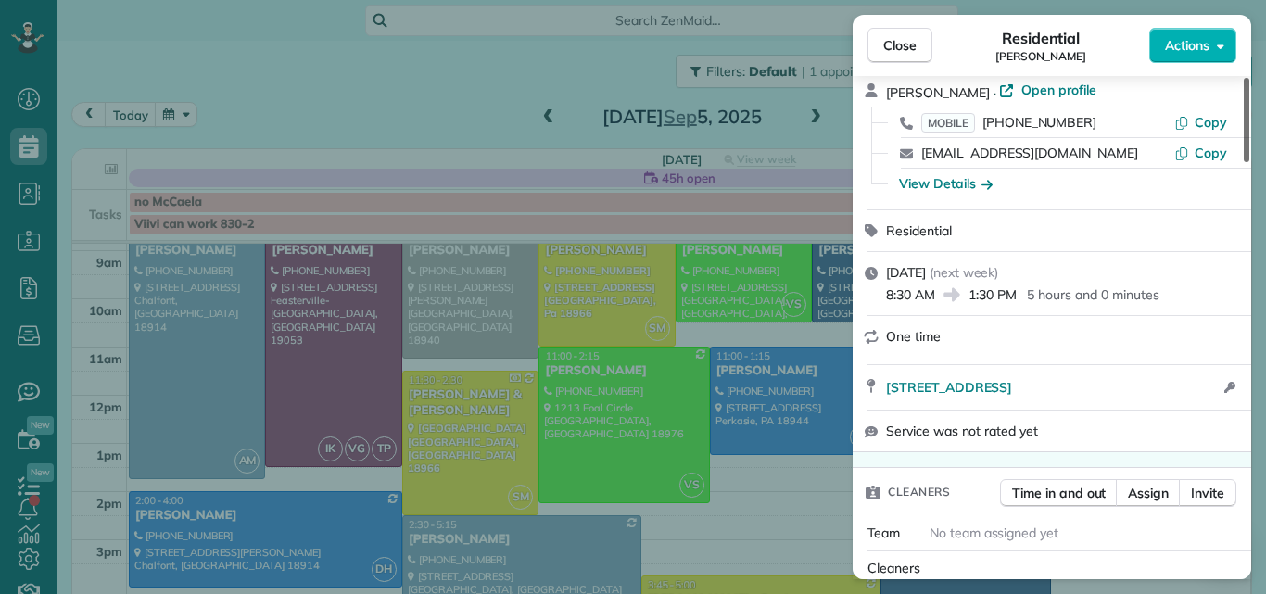
scroll to position [0, 0]
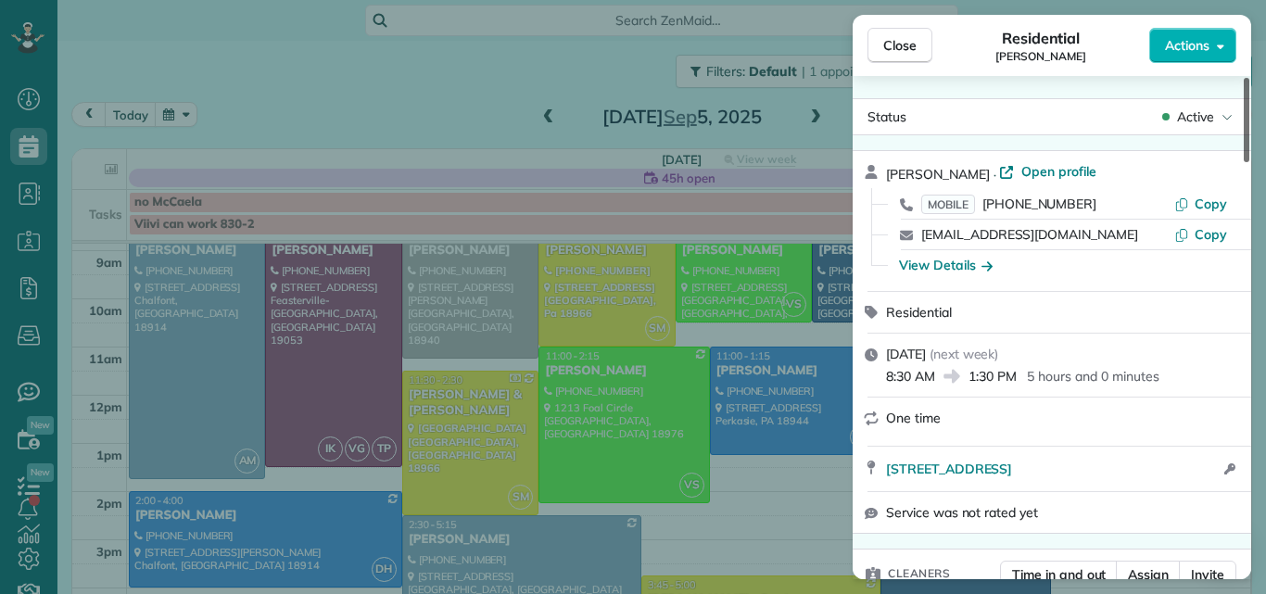
drag, startPoint x: 1245, startPoint y: 269, endPoint x: 1239, endPoint y: 67, distance: 202.1
click at [1243, 78] on div at bounding box center [1246, 120] width 6 height 84
click at [910, 48] on span "Close" at bounding box center [899, 45] width 33 height 19
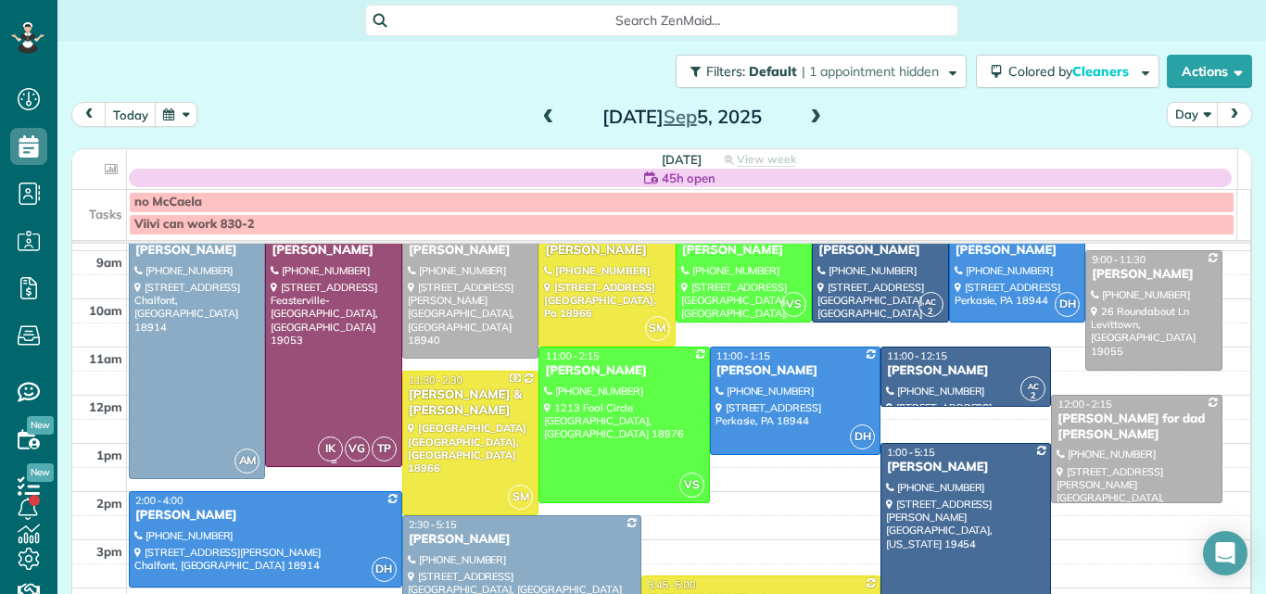
click at [357, 329] on div at bounding box center [333, 346] width 134 height 239
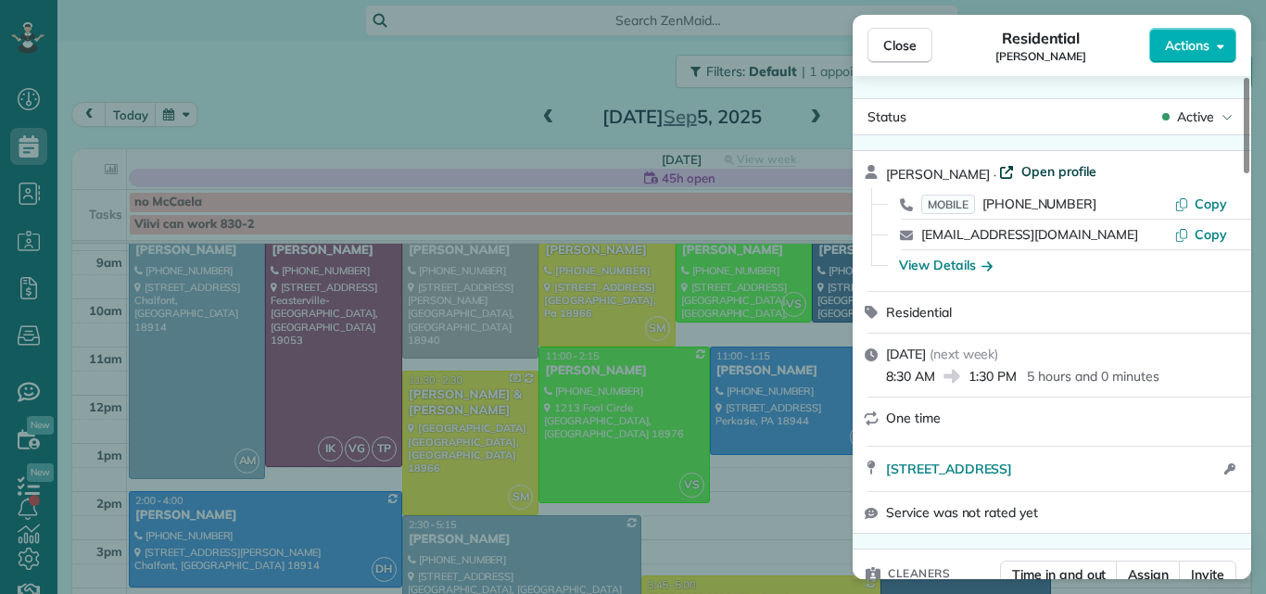
click at [1021, 168] on span "Open profile" at bounding box center [1058, 171] width 75 height 19
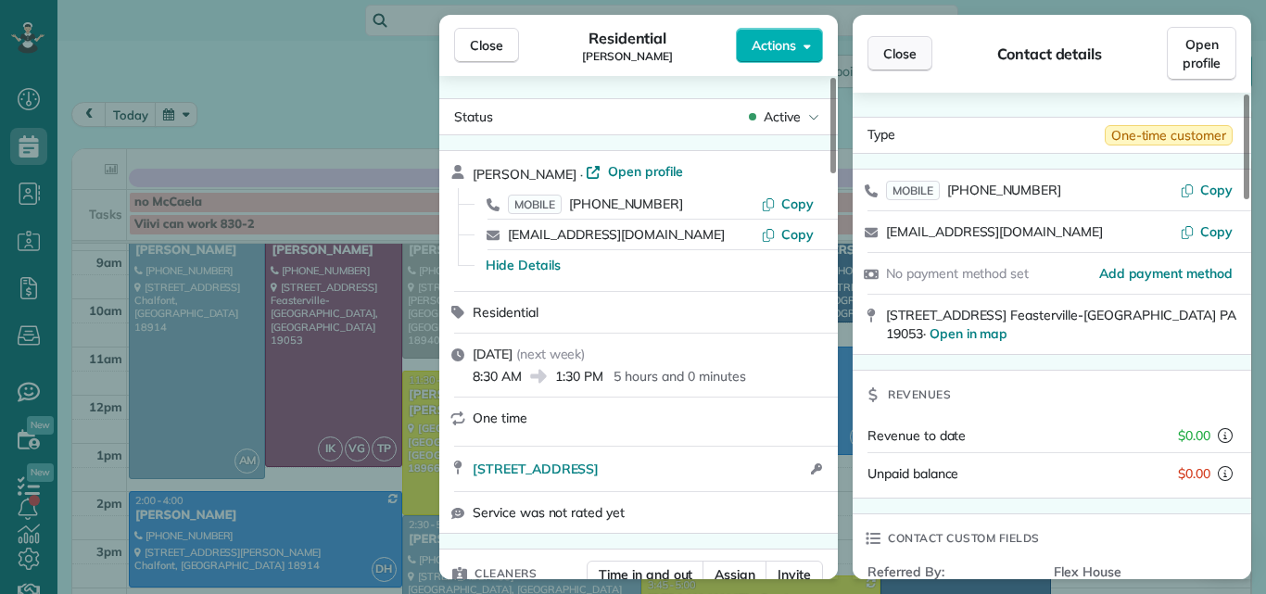
click at [896, 50] on span "Close" at bounding box center [899, 53] width 33 height 19
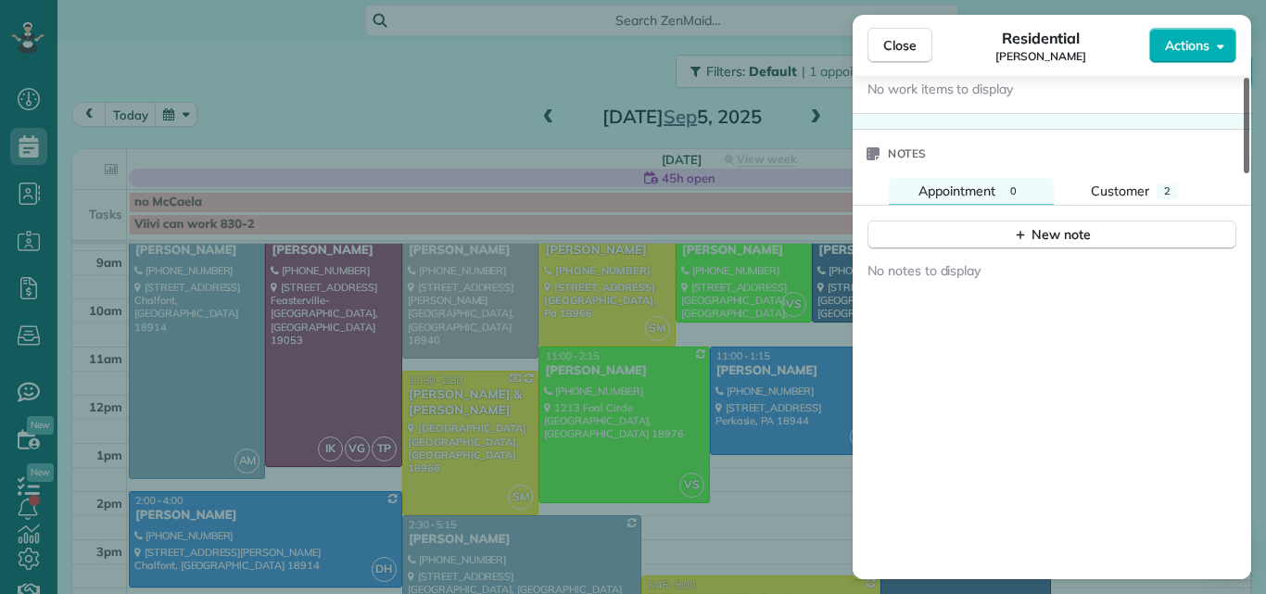
drag, startPoint x: 1243, startPoint y: 112, endPoint x: 1194, endPoint y: 483, distance: 373.9
click at [1243, 173] on div at bounding box center [1246, 125] width 6 height 95
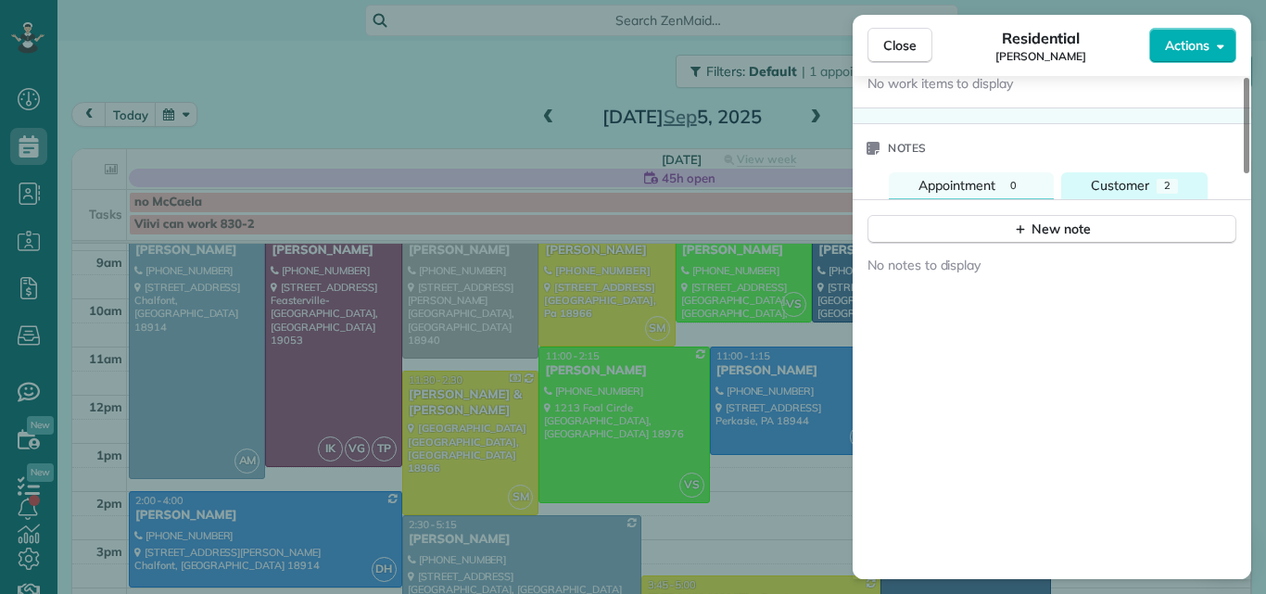
click at [1109, 183] on span "Customer" at bounding box center [1120, 185] width 58 height 17
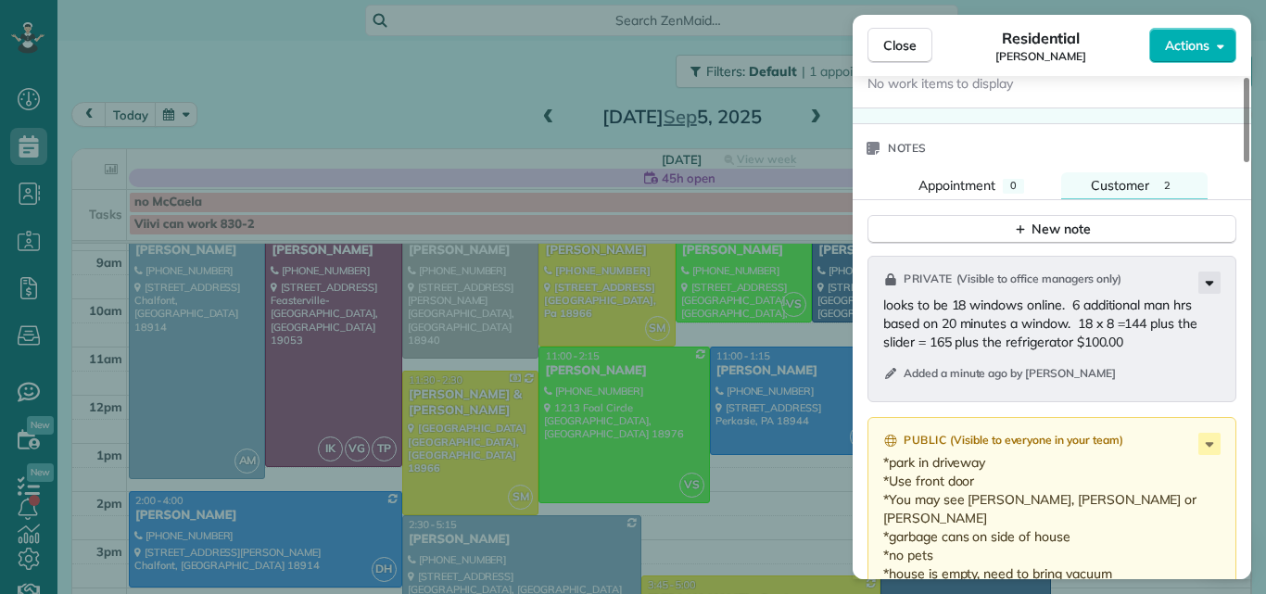
click at [1205, 280] on icon at bounding box center [1209, 282] width 22 height 22
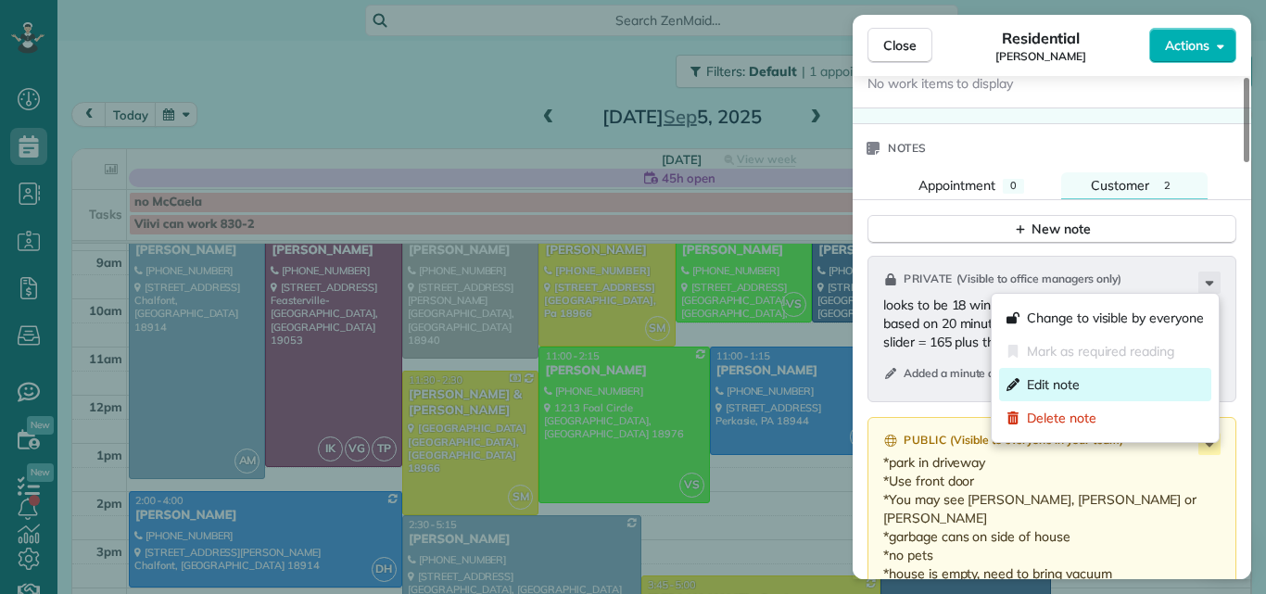
click at [1076, 380] on span "Edit note" at bounding box center [1053, 384] width 53 height 19
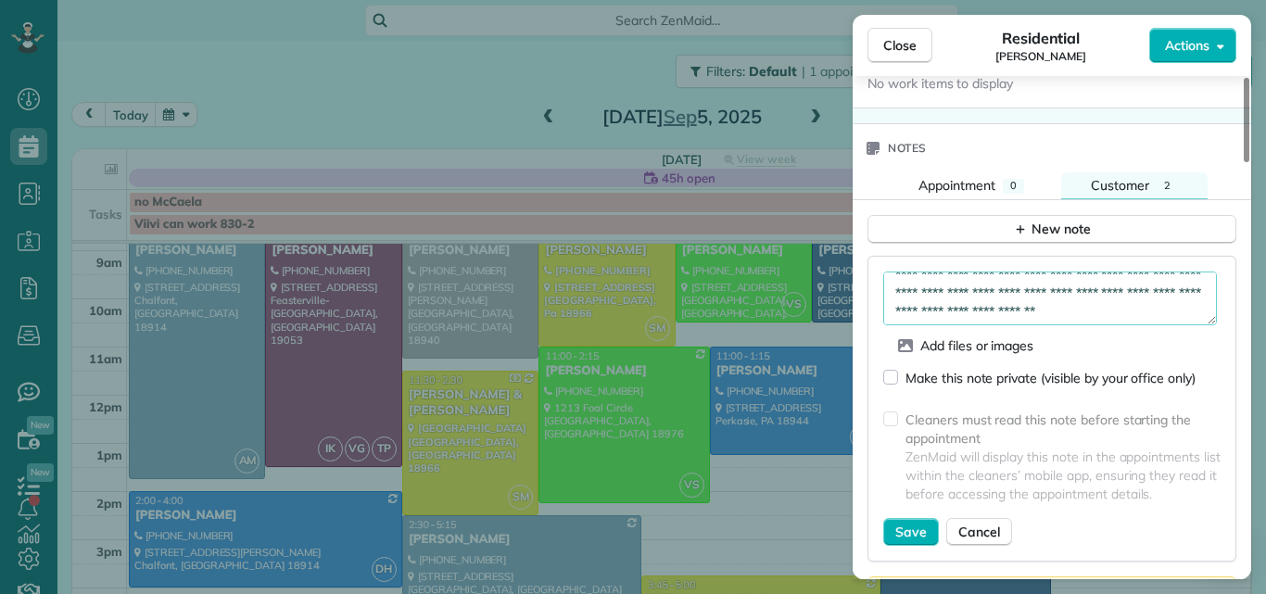
scroll to position [19, 0]
click at [1195, 307] on textarea "**********" at bounding box center [1050, 298] width 334 height 54
click at [1183, 297] on textarea "**********" at bounding box center [1050, 298] width 334 height 54
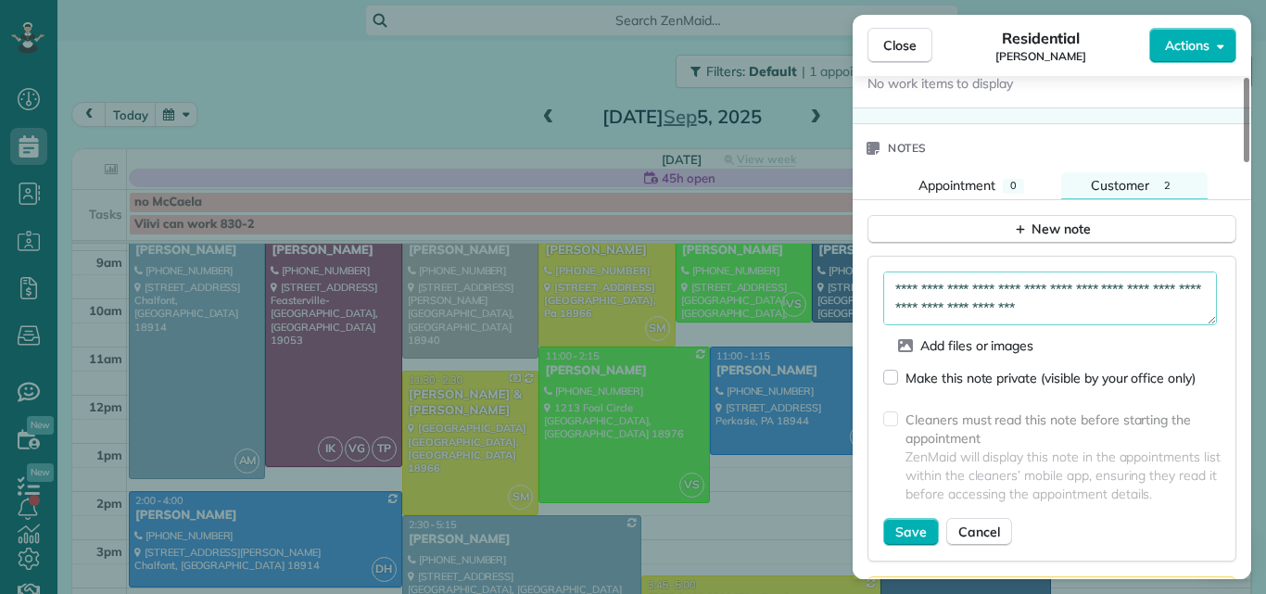
click at [945, 309] on textarea "**********" at bounding box center [1050, 298] width 334 height 54
type textarea "**********"
click at [904, 523] on span "Save" at bounding box center [911, 532] width 32 height 19
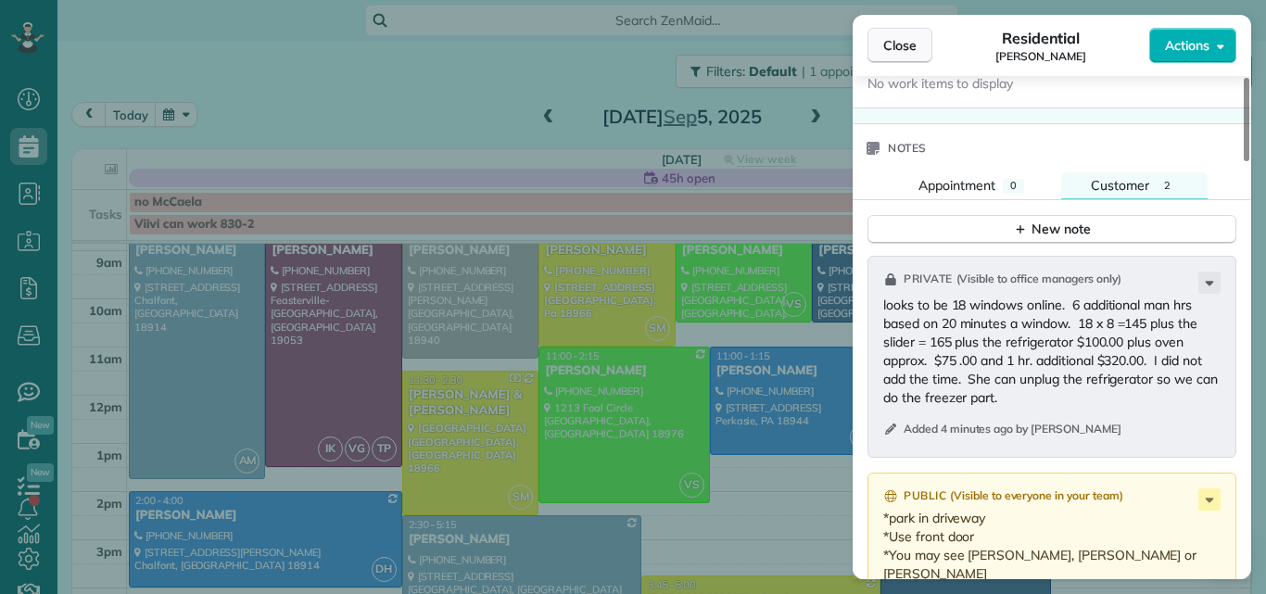
click at [888, 36] on span "Close" at bounding box center [899, 45] width 33 height 19
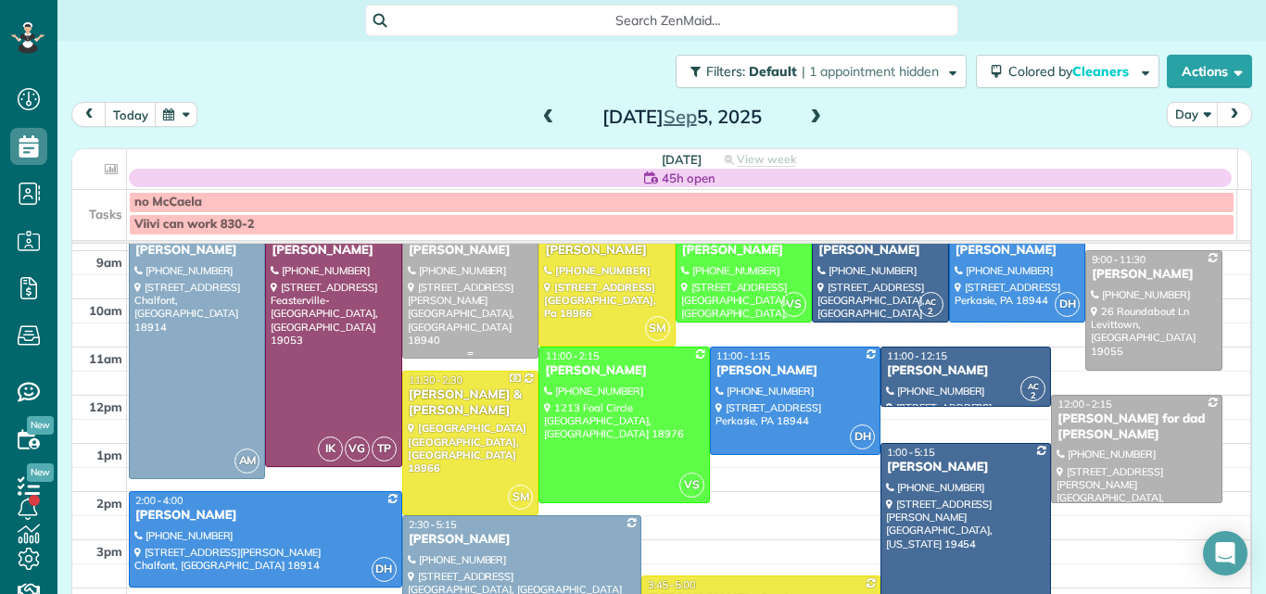
click at [484, 284] on div at bounding box center [470, 292] width 134 height 131
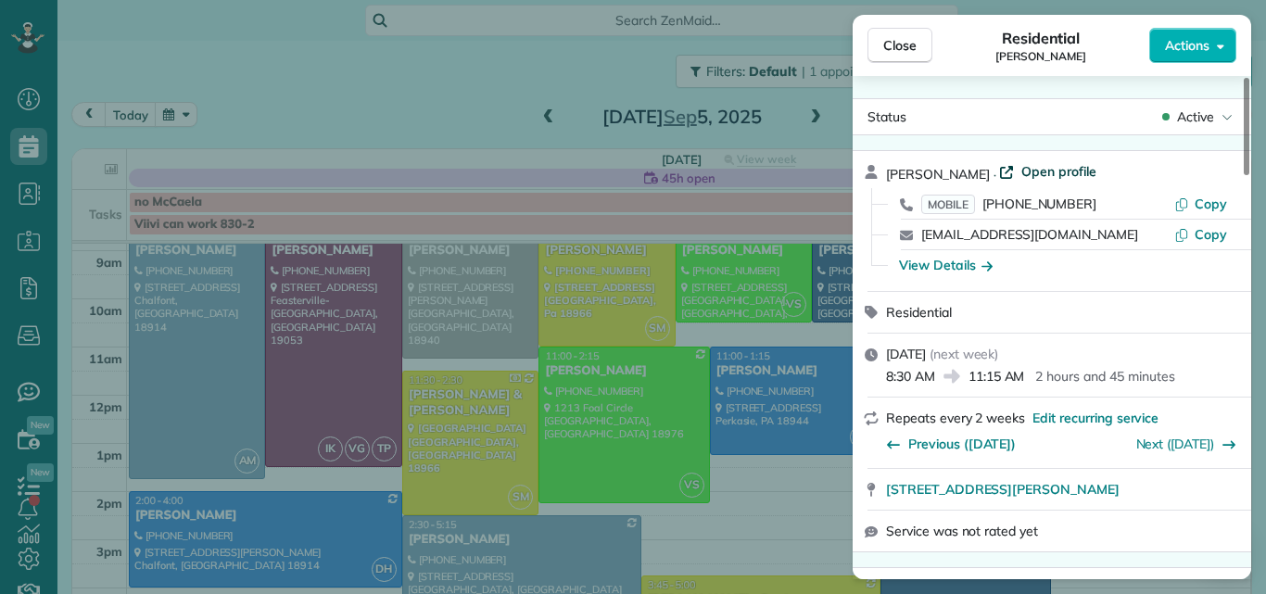
click at [1021, 170] on span "Open profile" at bounding box center [1058, 171] width 75 height 19
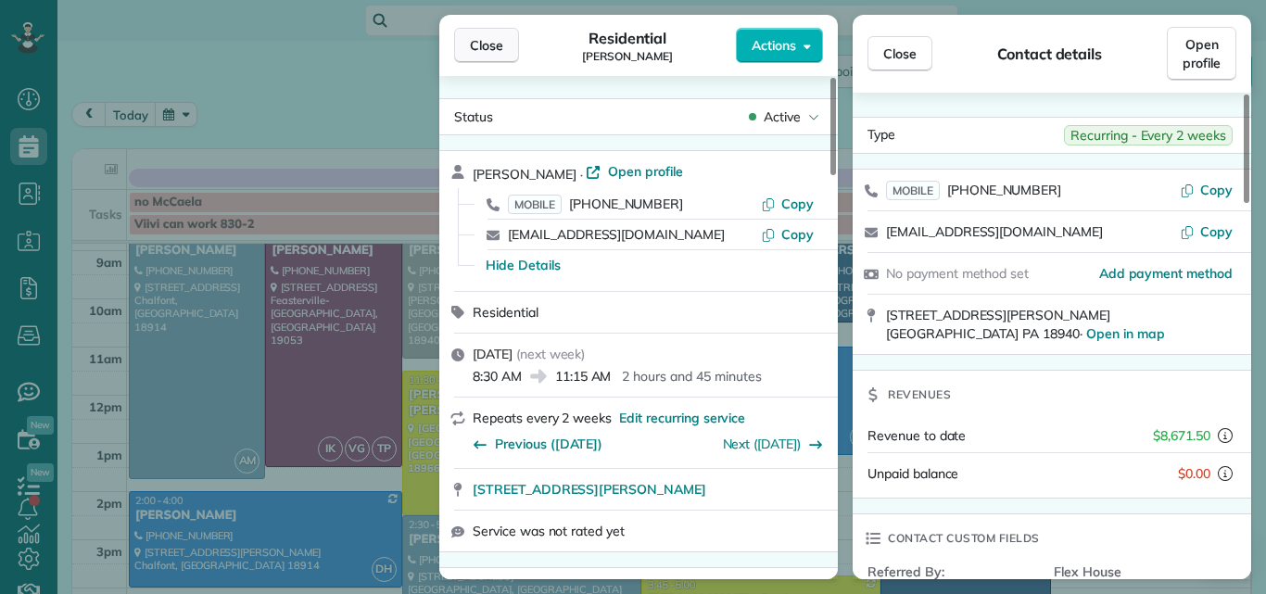
click at [499, 50] on span "Close" at bounding box center [486, 45] width 33 height 19
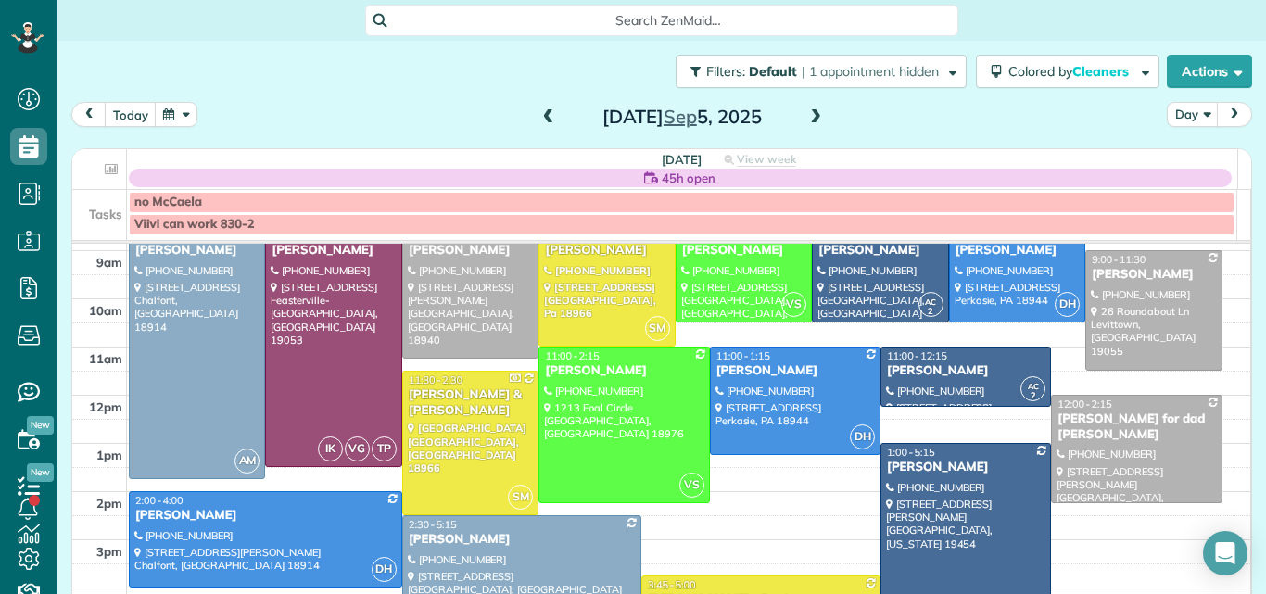
scroll to position [52, 0]
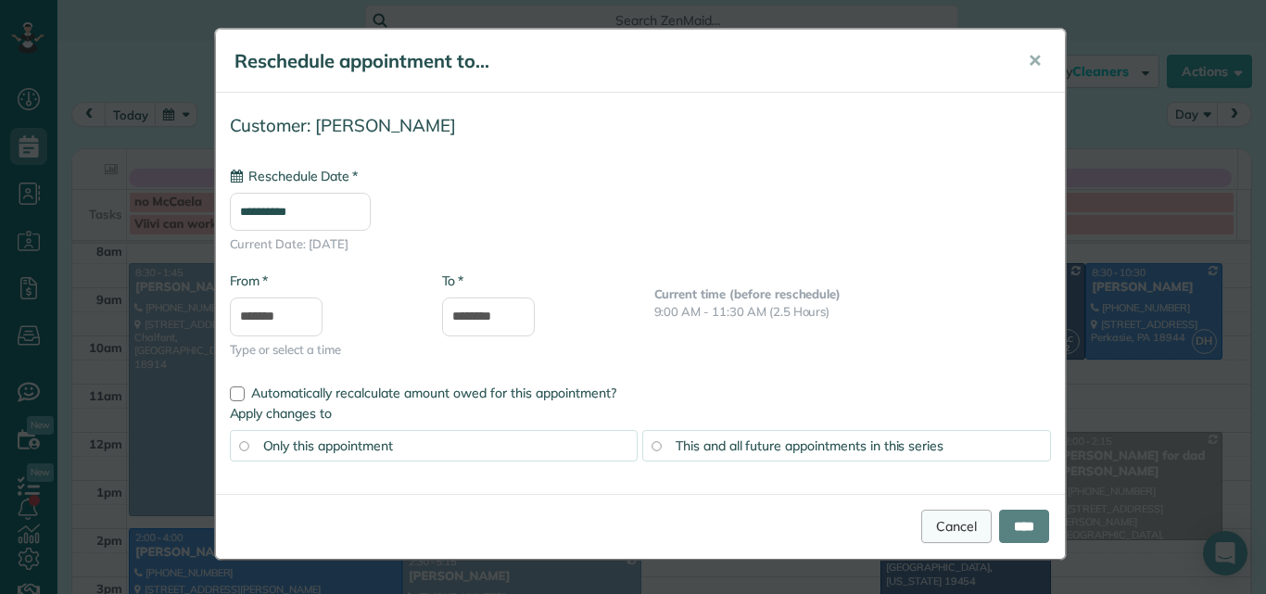
type input "**********"
click at [941, 529] on link "Cancel" at bounding box center [956, 526] width 70 height 33
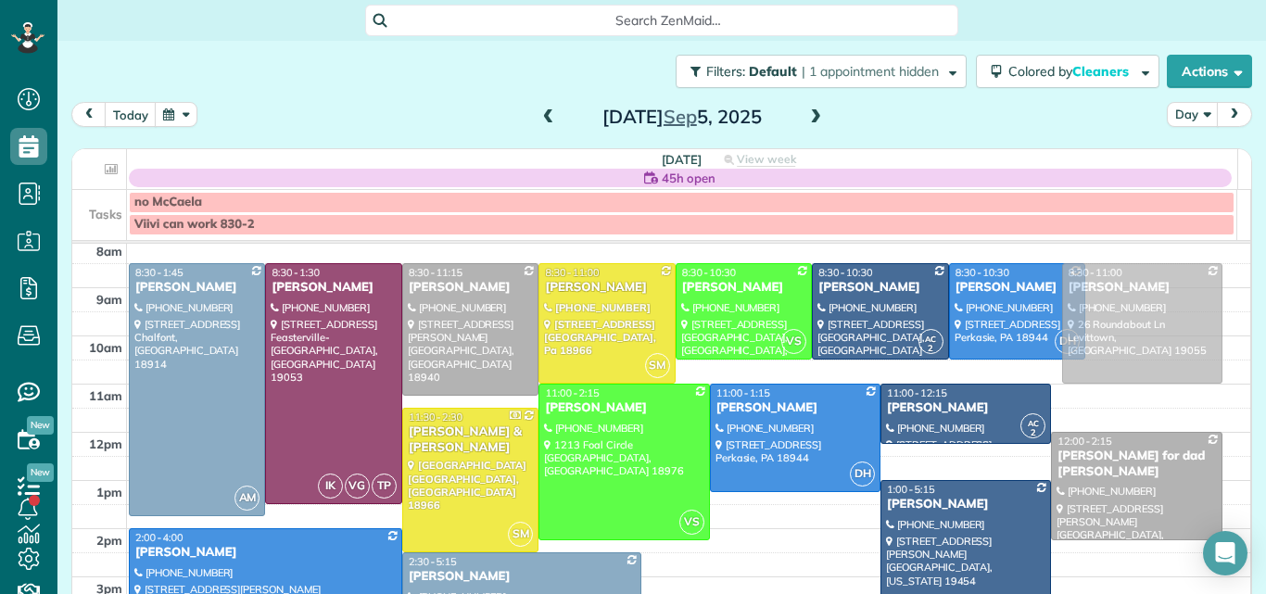
drag, startPoint x: 1105, startPoint y: 346, endPoint x: 1105, endPoint y: 326, distance: 19.5
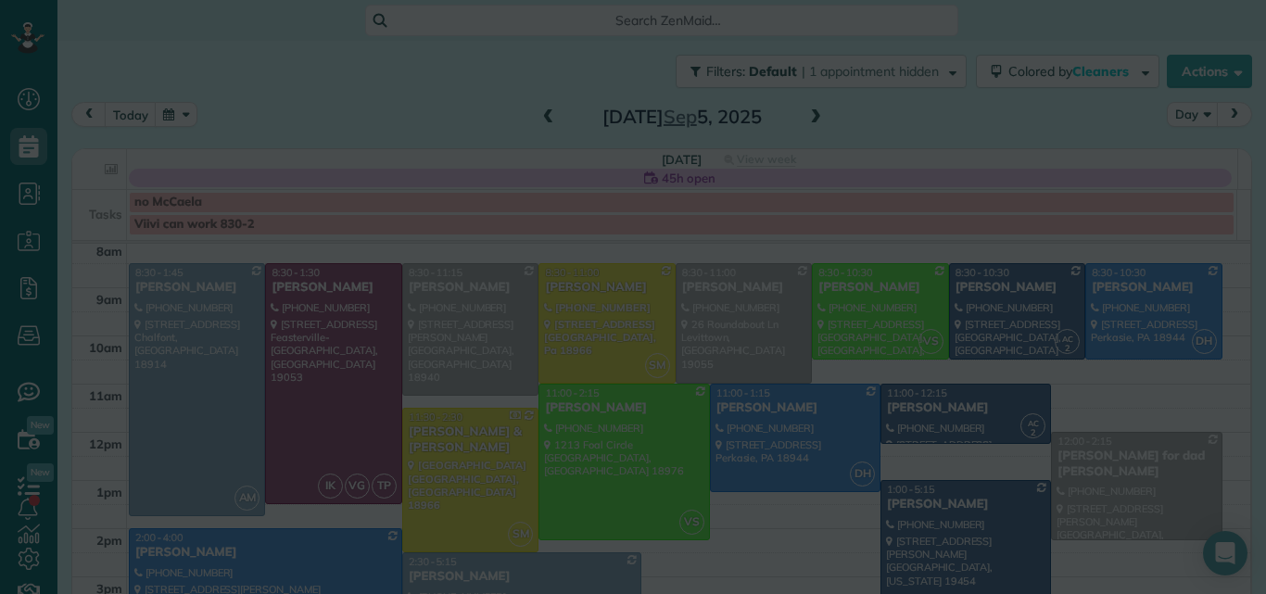
click at [1105, 316] on div at bounding box center [633, 297] width 1266 height 594
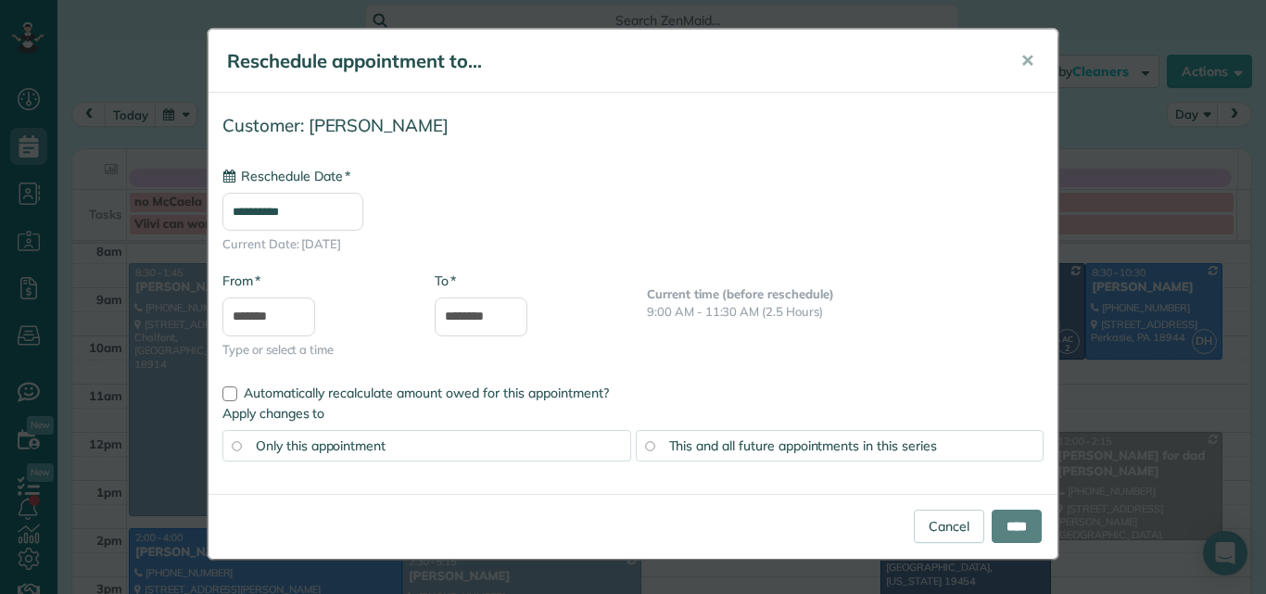
type input "**********"
click at [1231, 253] on div "**********" at bounding box center [633, 297] width 1266 height 594
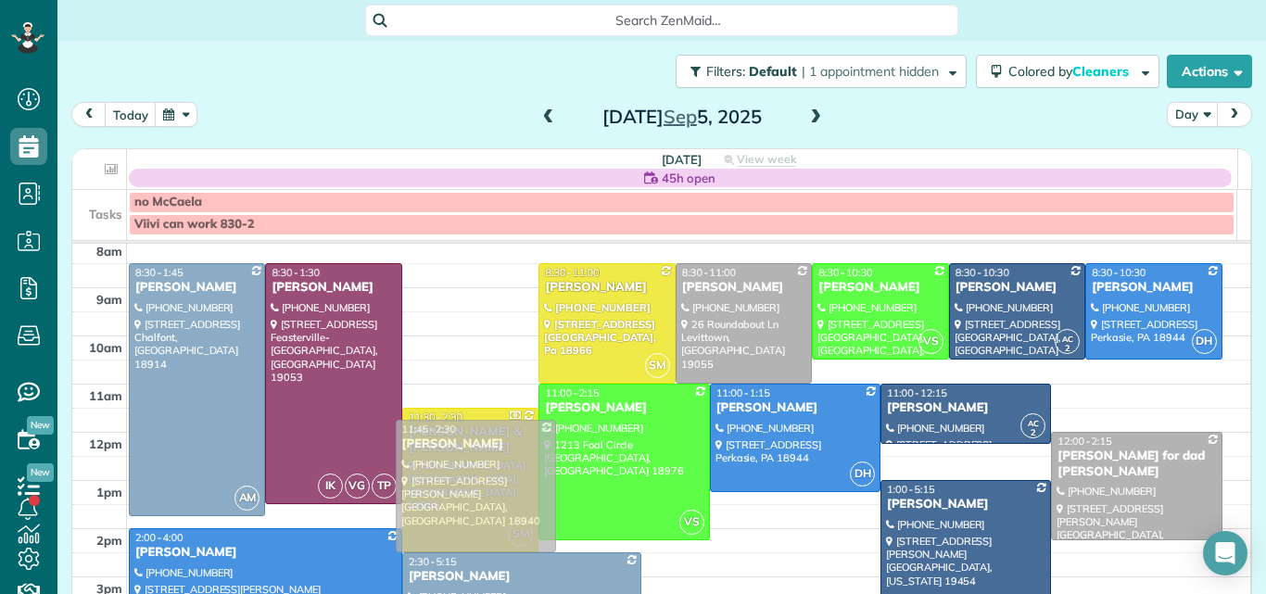
drag, startPoint x: 474, startPoint y: 303, endPoint x: 475, endPoint y: 454, distance: 151.0
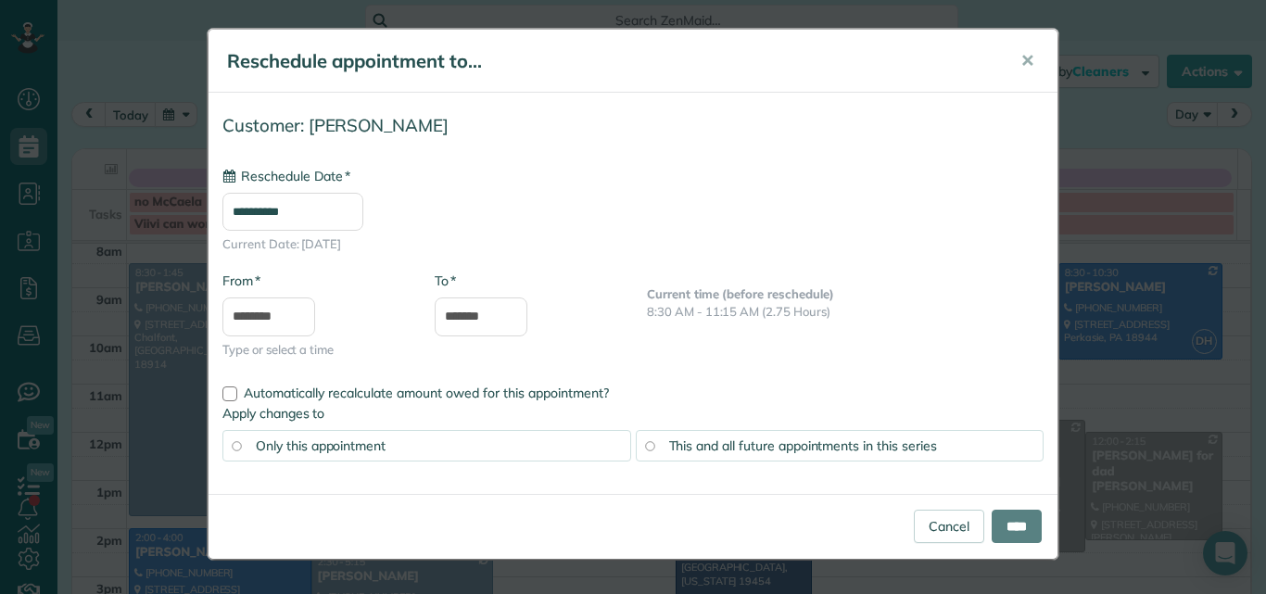
type input "**********"
click at [950, 520] on link "Cancel" at bounding box center [949, 526] width 70 height 33
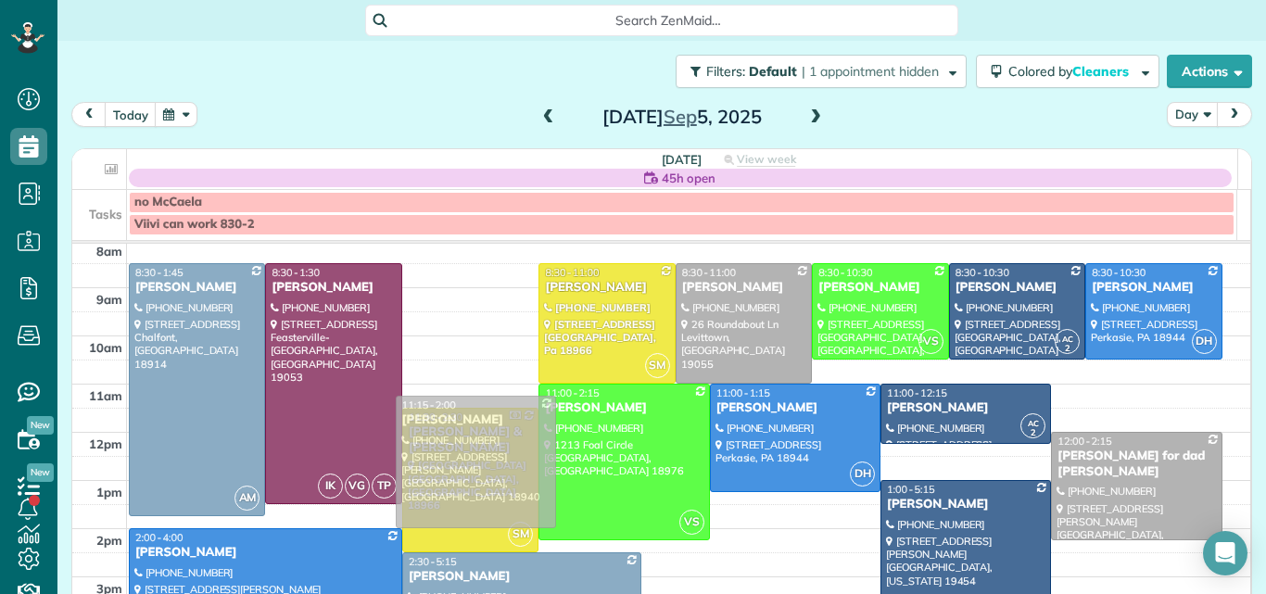
drag, startPoint x: 480, startPoint y: 290, endPoint x: 486, endPoint y: 424, distance: 134.5
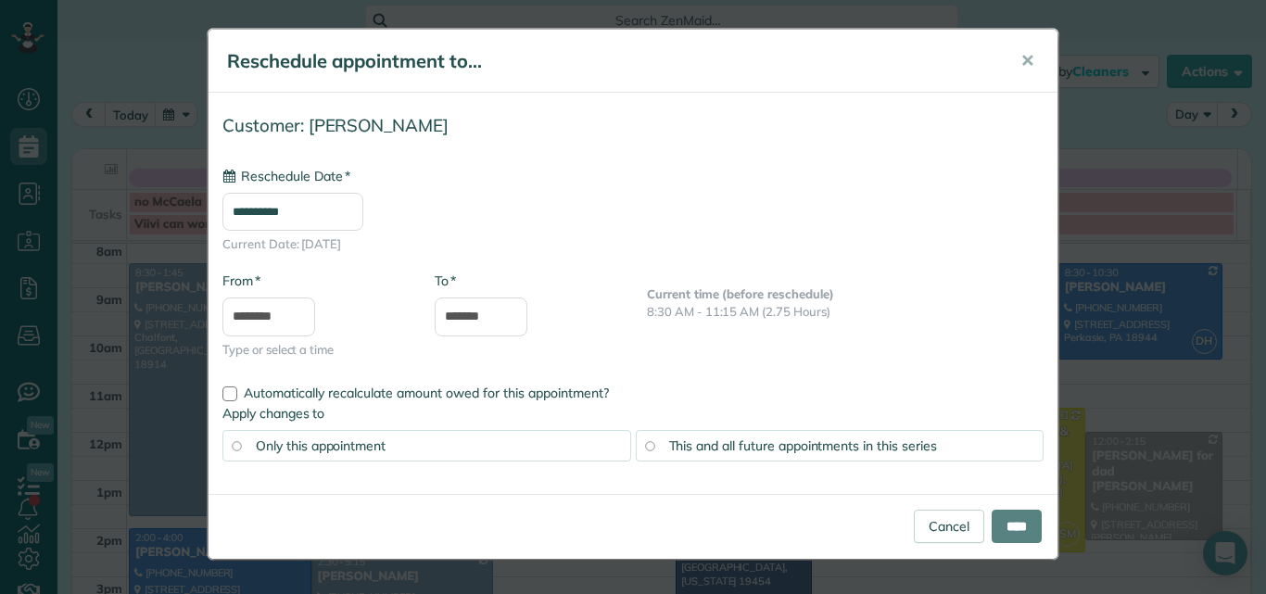
type input "**********"
click at [941, 519] on link "Cancel" at bounding box center [949, 526] width 70 height 33
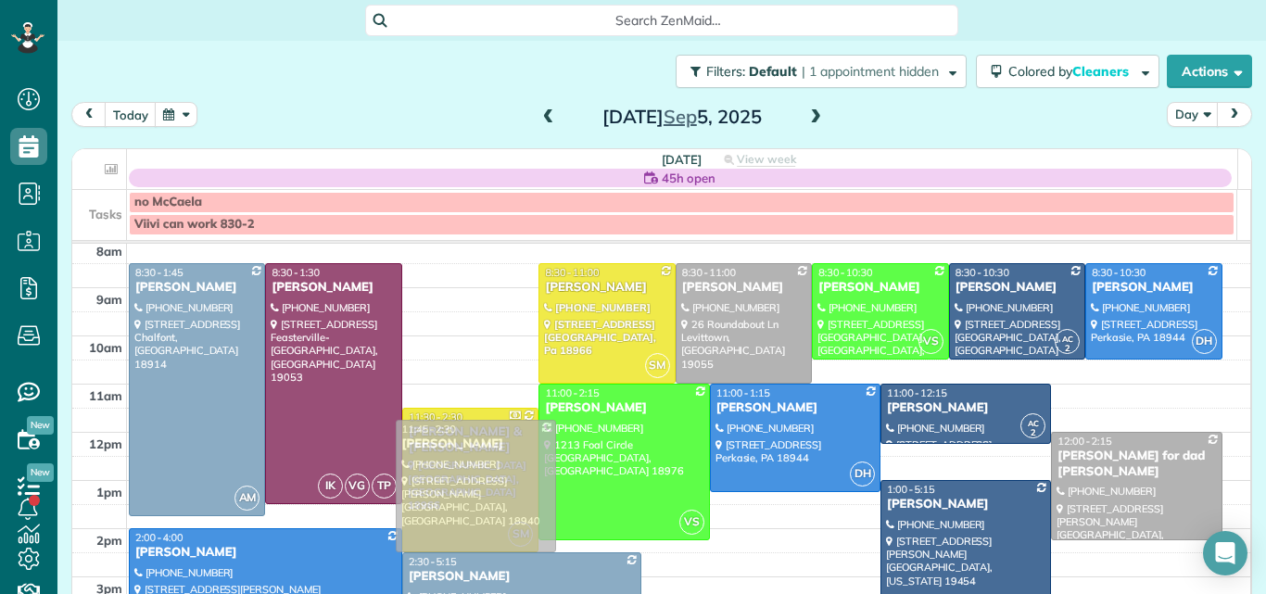
drag, startPoint x: 450, startPoint y: 299, endPoint x: 452, endPoint y: 456, distance: 156.6
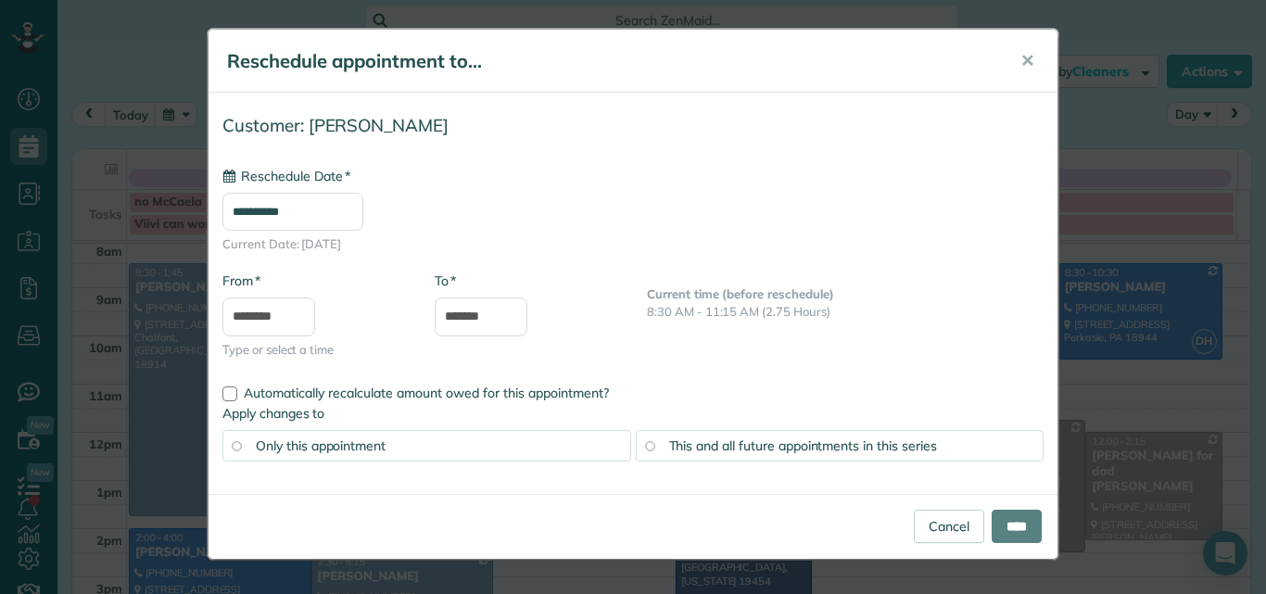
type input "**********"
click at [1023, 520] on input "****" at bounding box center [1016, 526] width 50 height 33
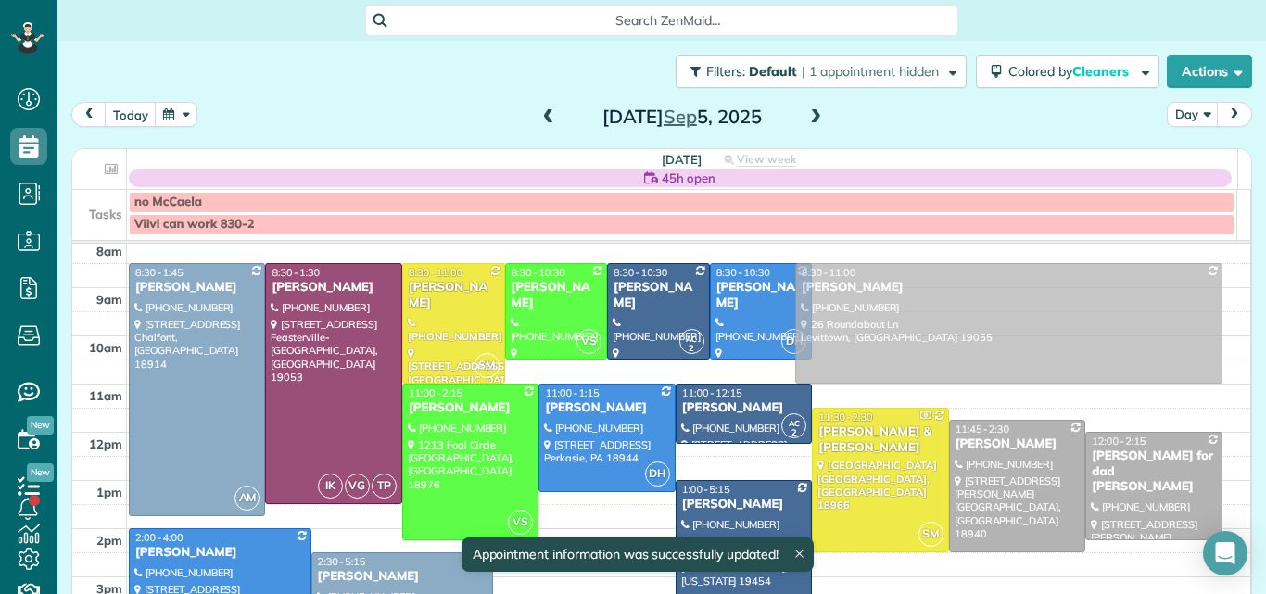
drag, startPoint x: 911, startPoint y: 330, endPoint x: 908, endPoint y: 302, distance: 27.9
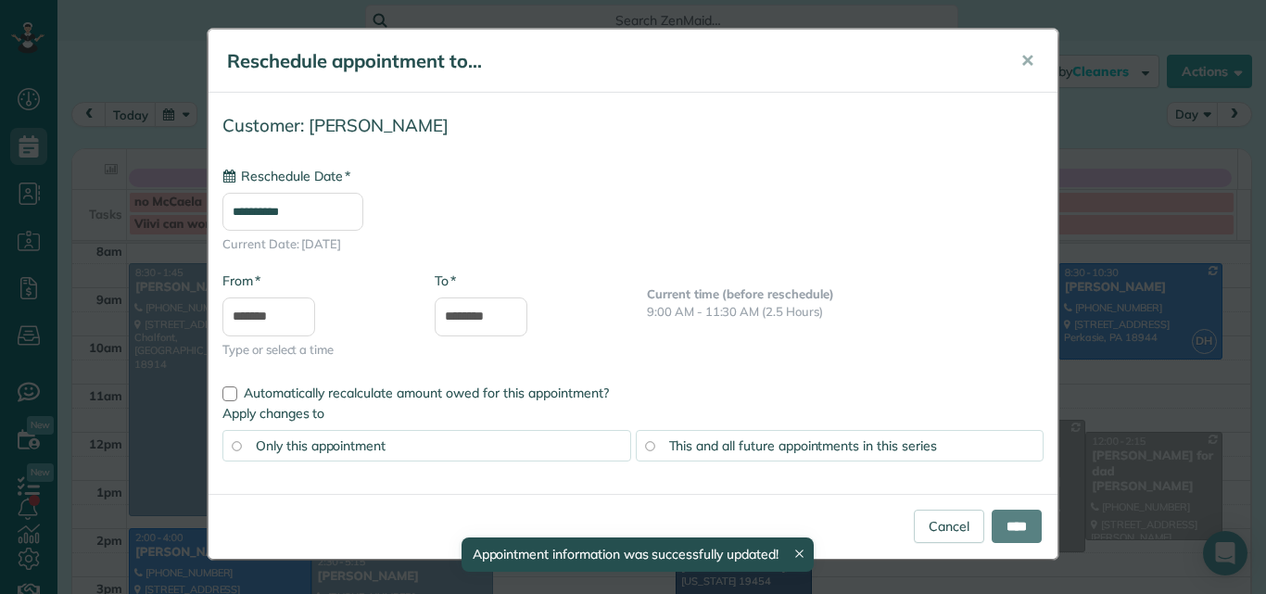
type input "**********"
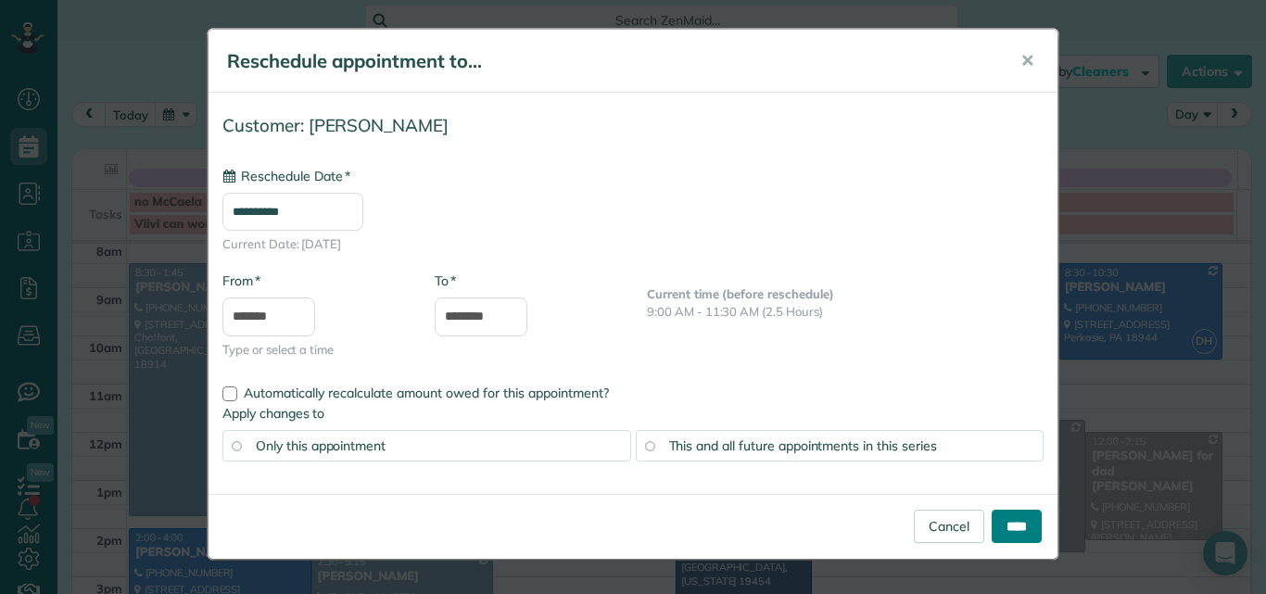
click at [1014, 520] on input "****" at bounding box center [1016, 526] width 50 height 33
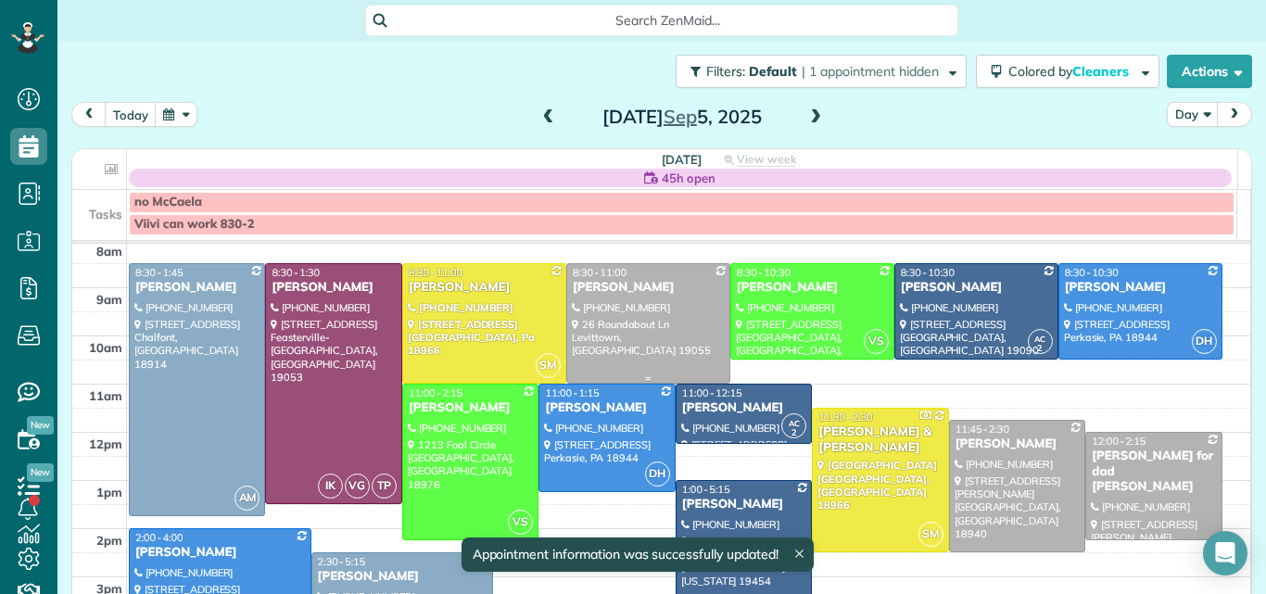
click at [650, 315] on div at bounding box center [648, 323] width 162 height 119
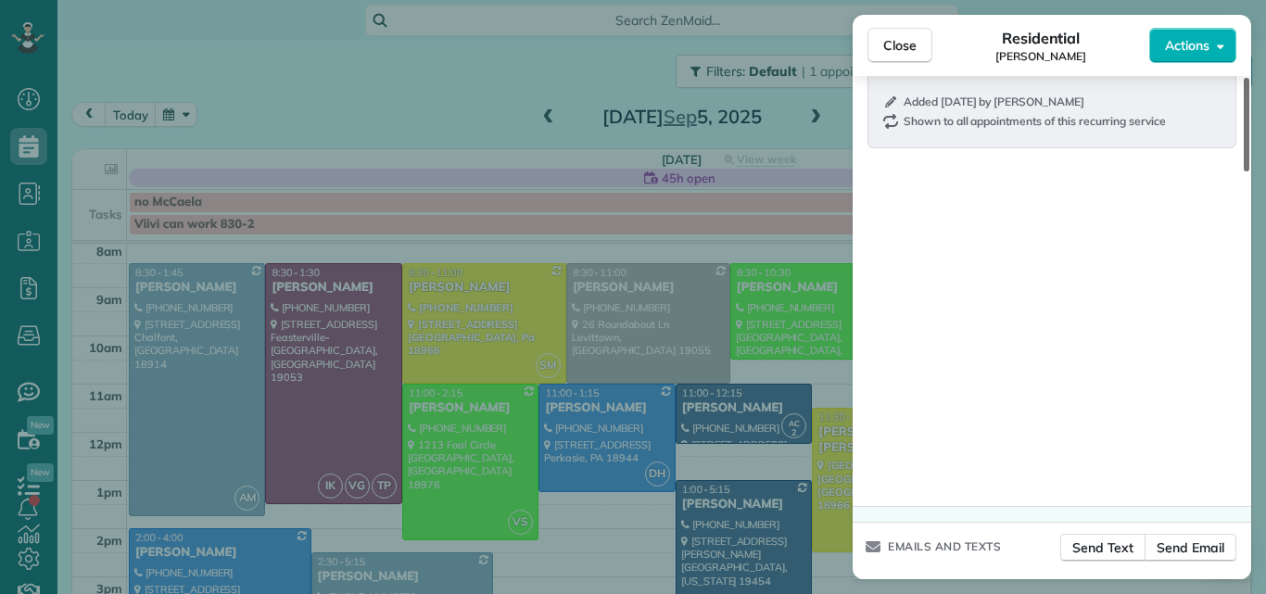
scroll to position [2178, 0]
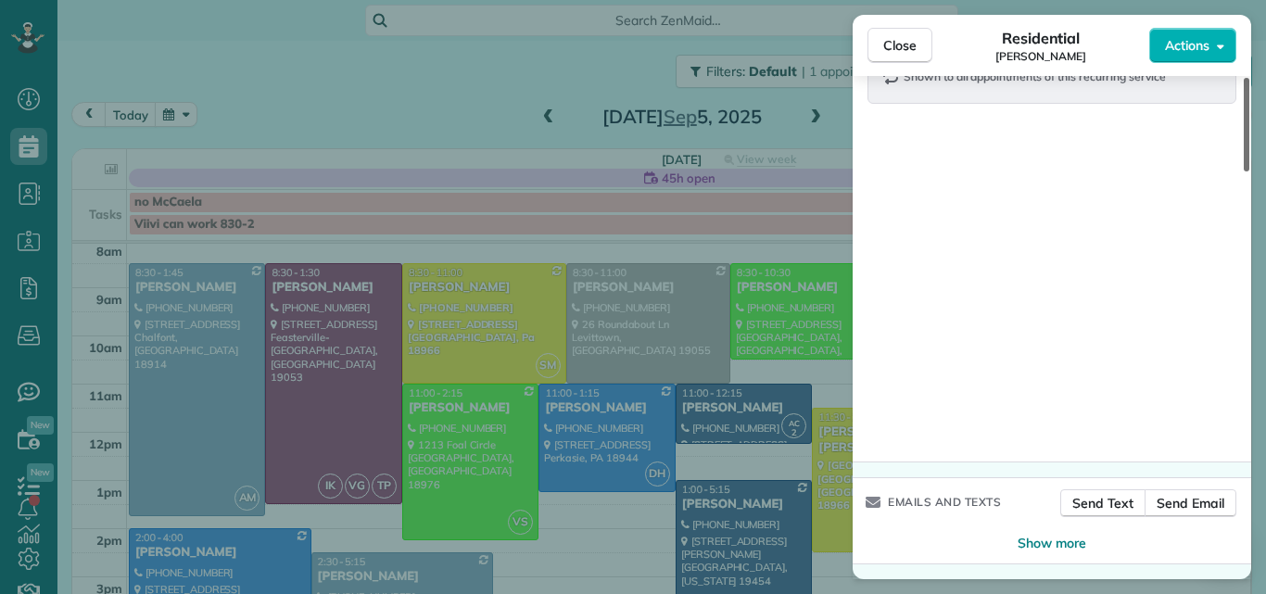
drag, startPoint x: 1245, startPoint y: 143, endPoint x: 1154, endPoint y: 560, distance: 426.9
click at [1243, 171] on div at bounding box center [1246, 125] width 6 height 94
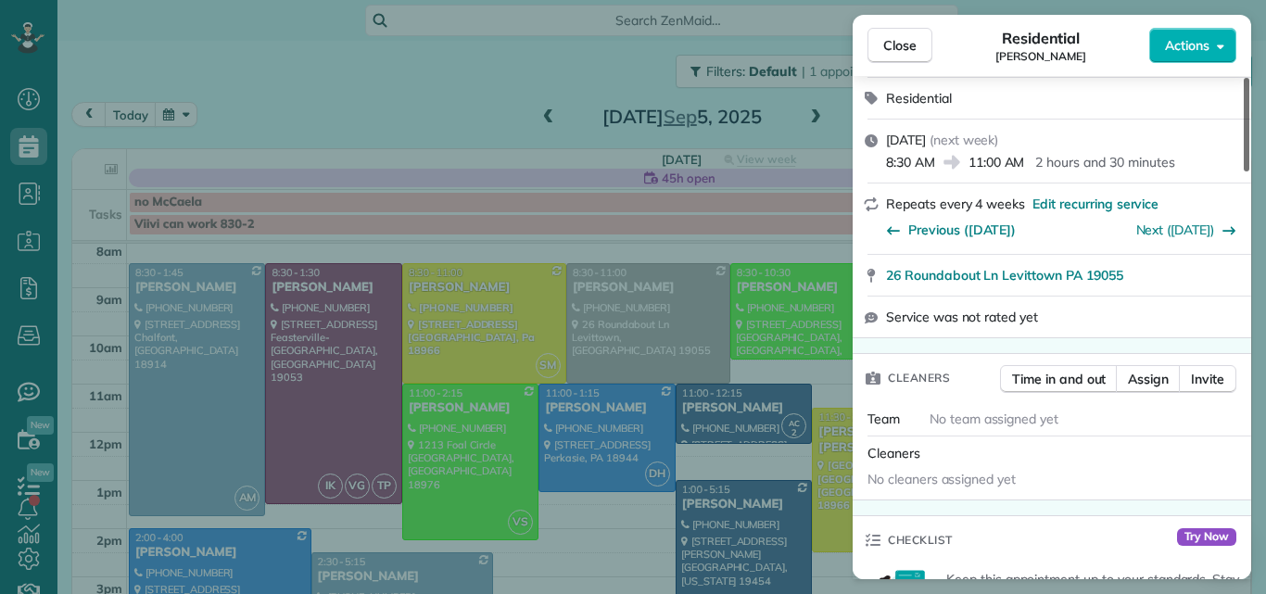
scroll to position [174, 0]
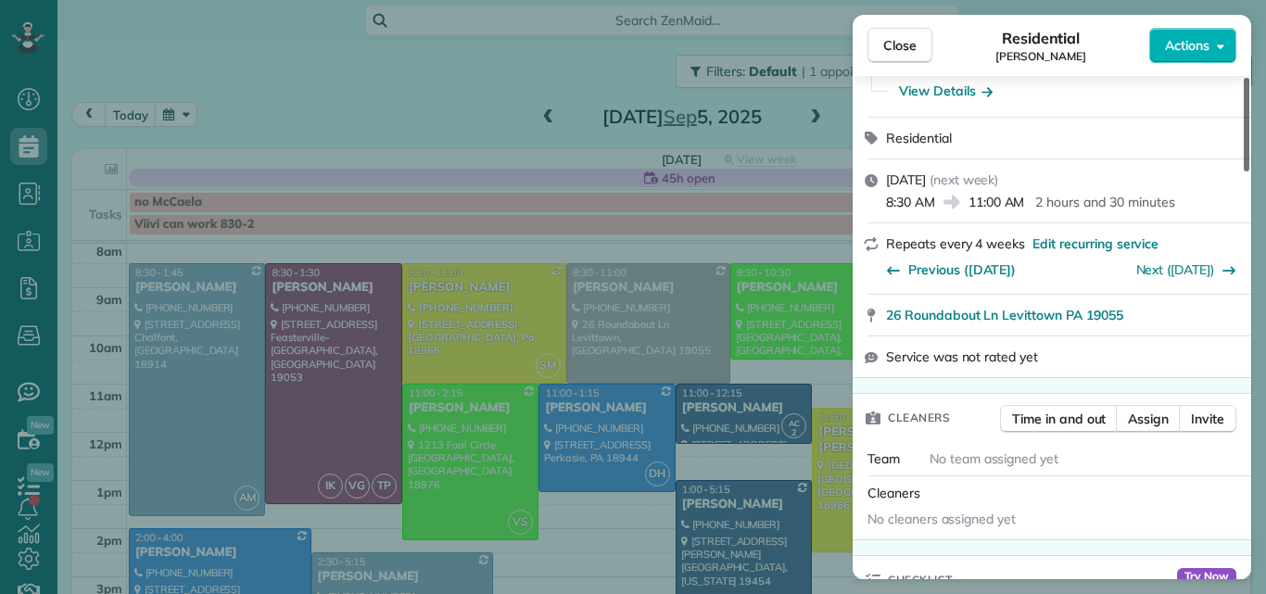
drag, startPoint x: 1245, startPoint y: 499, endPoint x: 1265, endPoint y: 126, distance: 373.9
click at [1249, 126] on div at bounding box center [1246, 125] width 6 height 94
click at [1154, 412] on span "Assign" at bounding box center [1148, 419] width 41 height 19
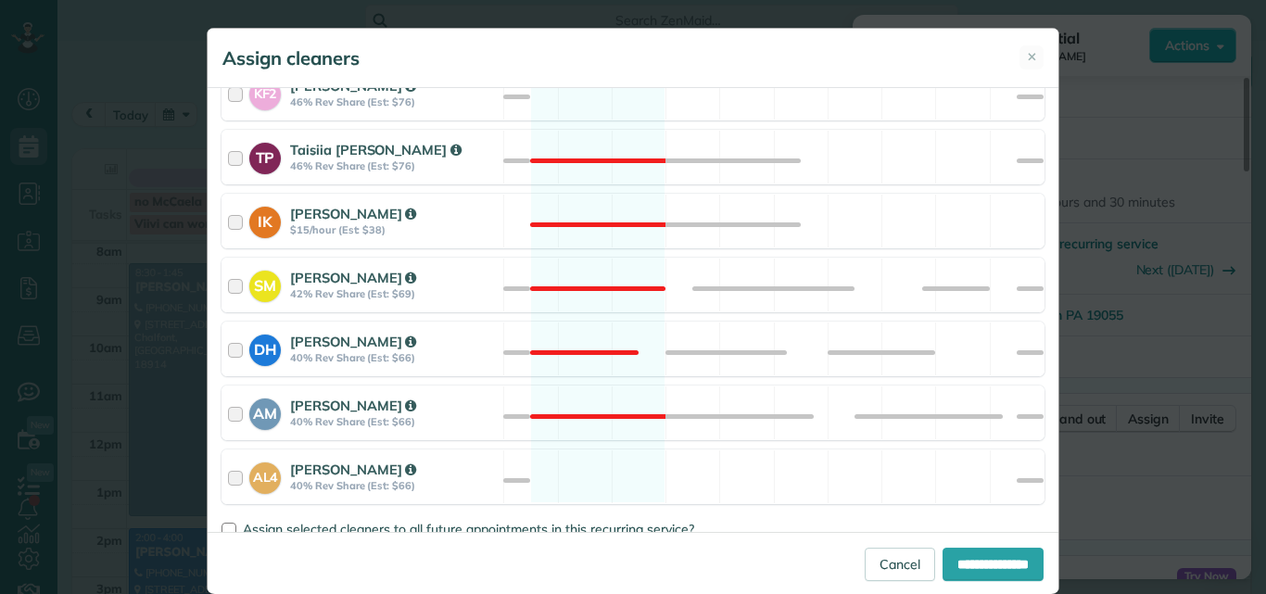
scroll to position [948, 0]
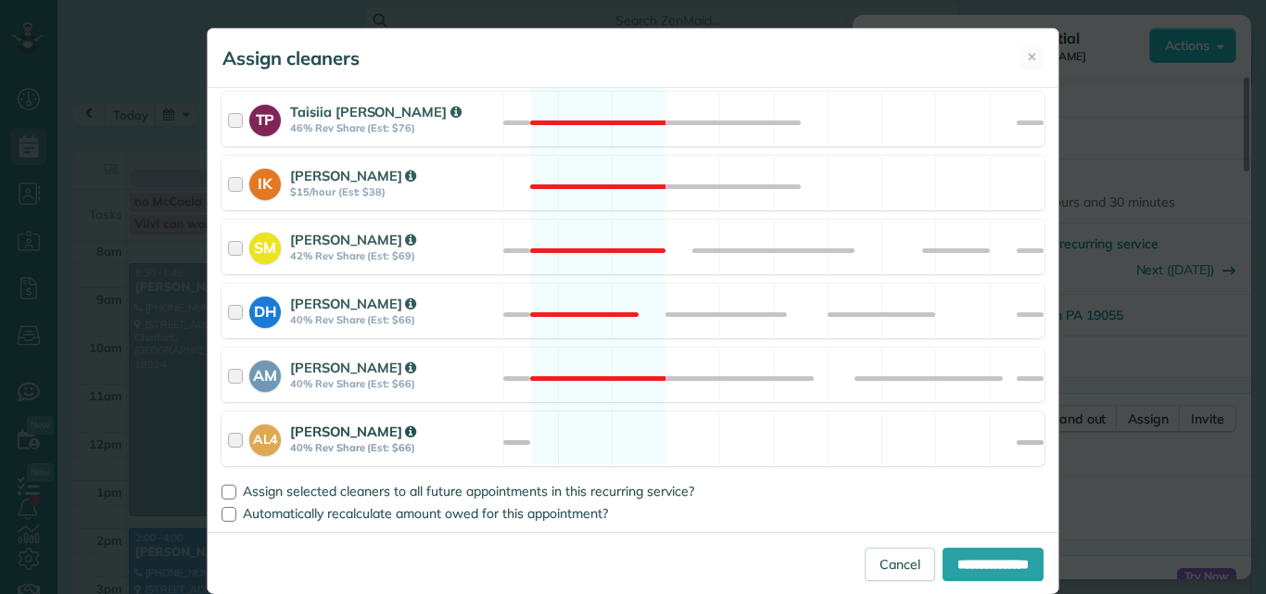
click at [228, 435] on div at bounding box center [238, 439] width 21 height 34
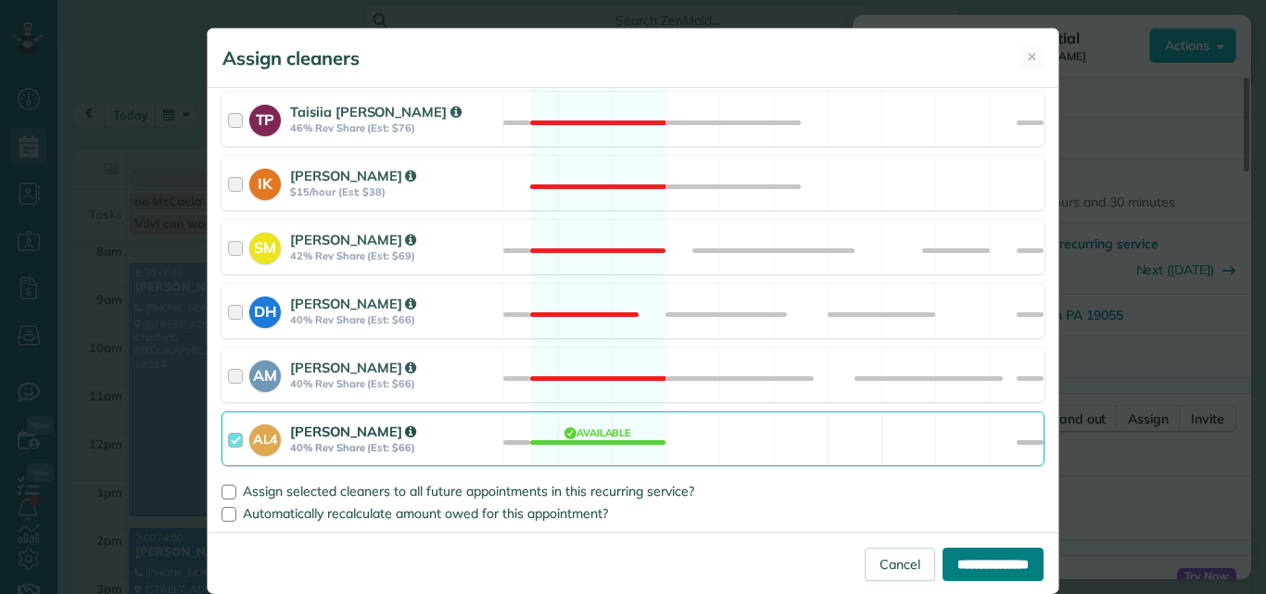
click at [993, 563] on input "**********" at bounding box center [992, 564] width 101 height 33
type input "**********"
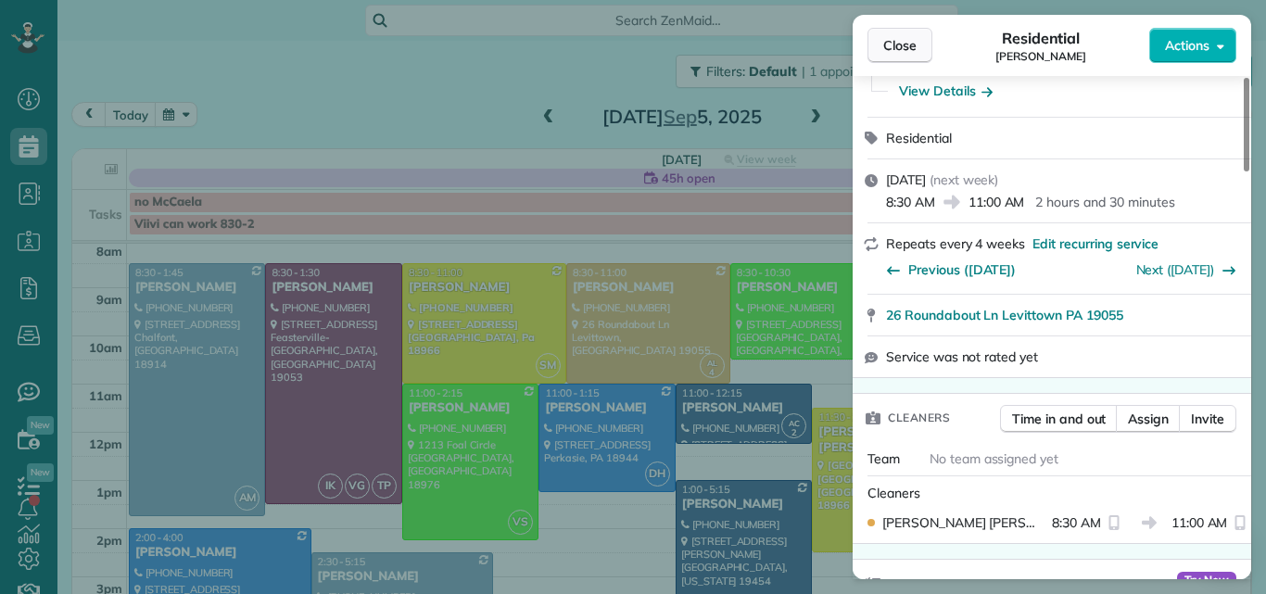
click at [908, 34] on button "Close" at bounding box center [899, 45] width 65 height 35
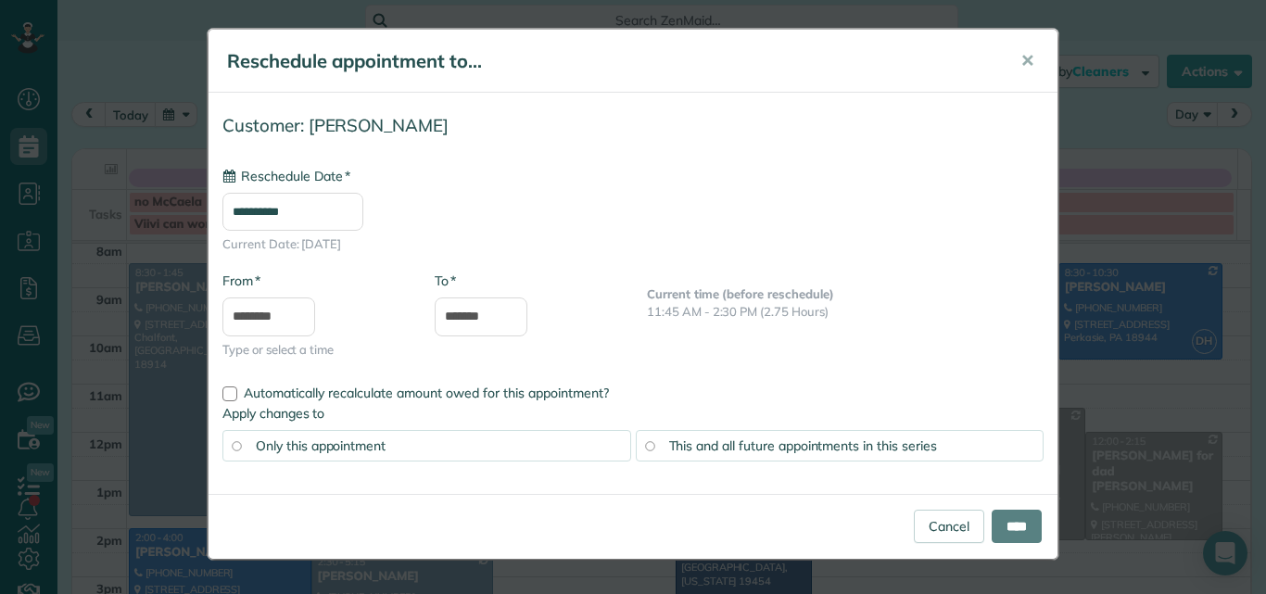
type input "**********"
click at [1016, 523] on input "****" at bounding box center [1016, 526] width 50 height 33
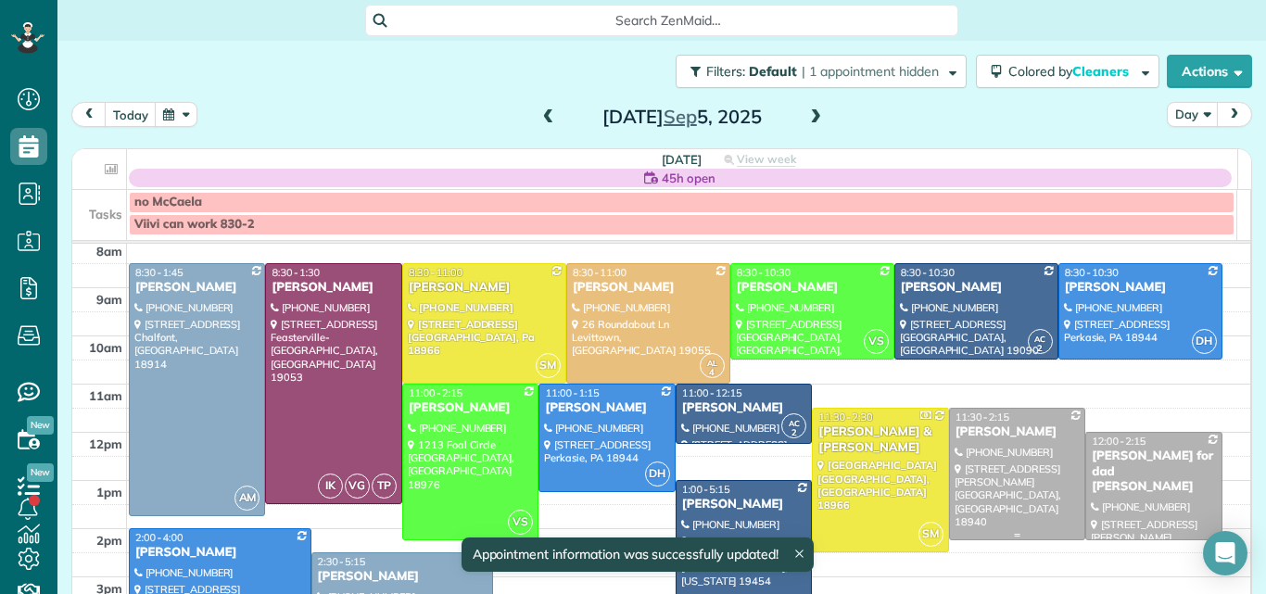
click at [1002, 489] on div at bounding box center [1017, 474] width 134 height 131
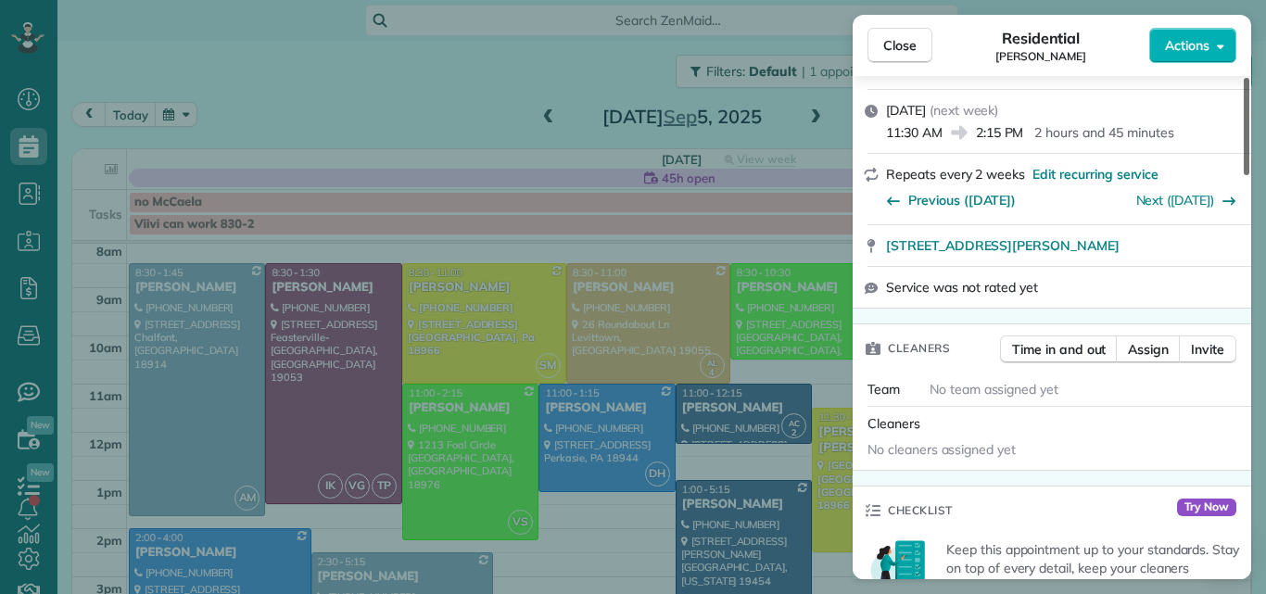
drag, startPoint x: 1245, startPoint y: 141, endPoint x: 1236, endPoint y: 192, distance: 51.8
click at [1243, 175] on div at bounding box center [1246, 126] width 6 height 97
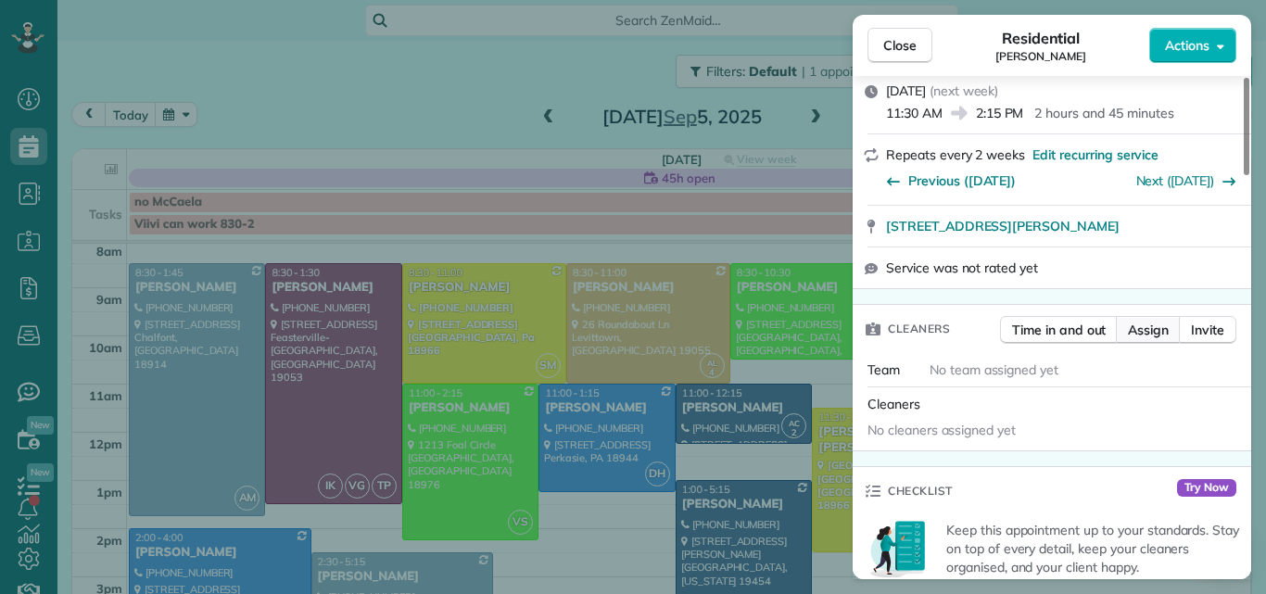
click at [1134, 326] on span "Assign" at bounding box center [1148, 330] width 41 height 19
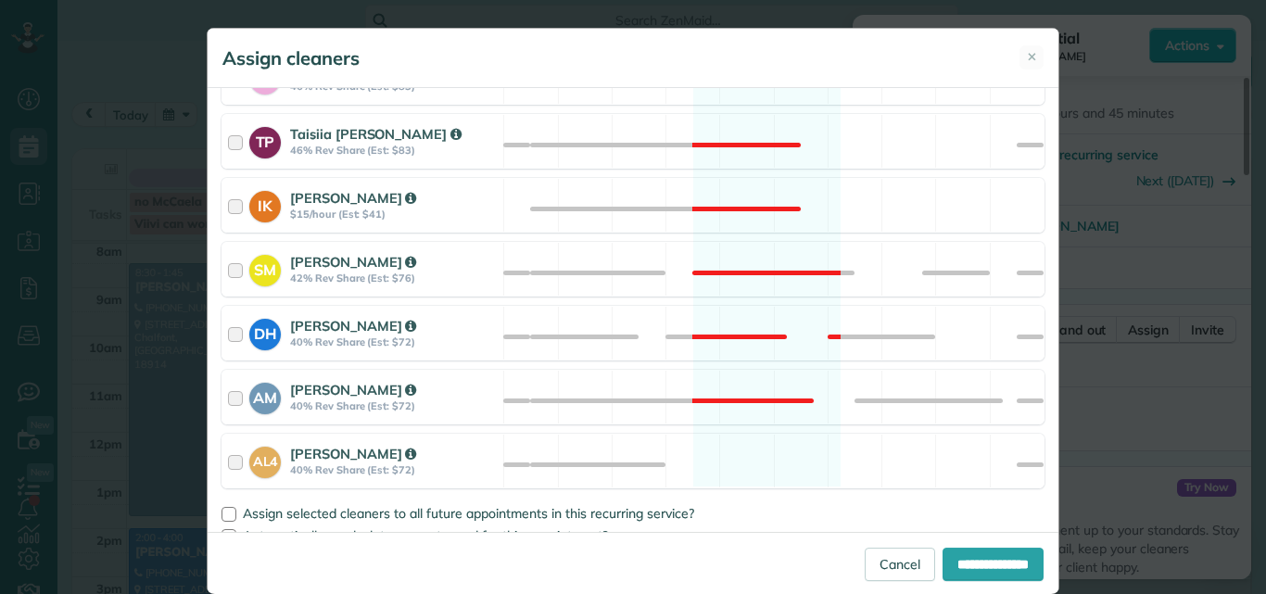
scroll to position [948, 0]
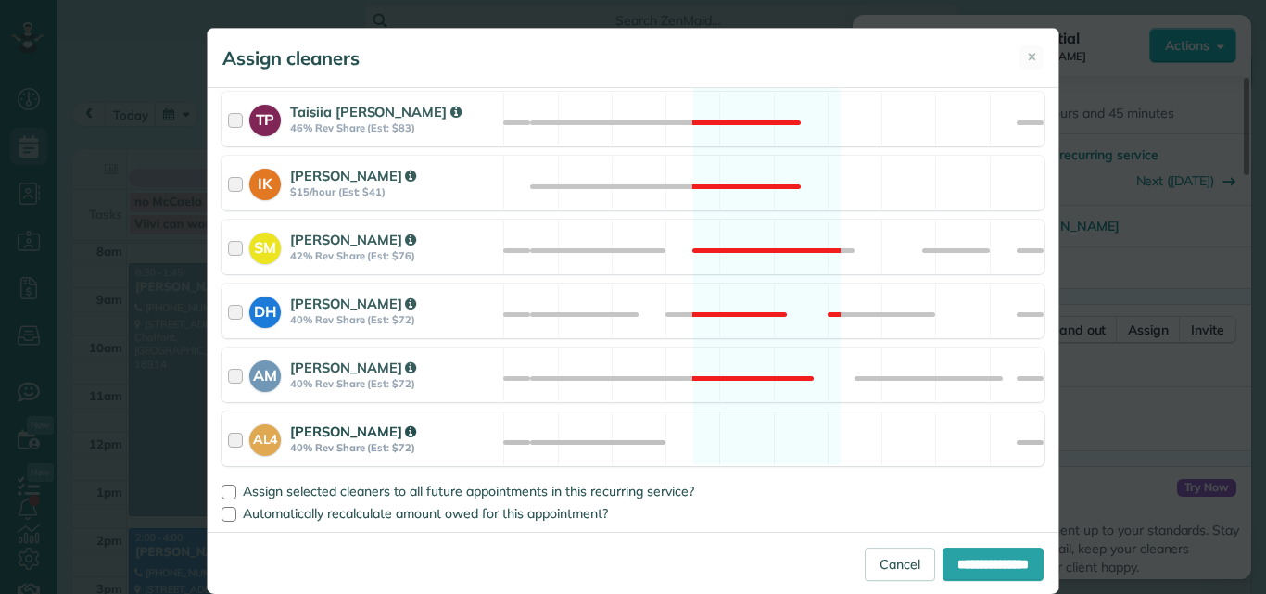
click at [233, 440] on div at bounding box center [238, 439] width 21 height 34
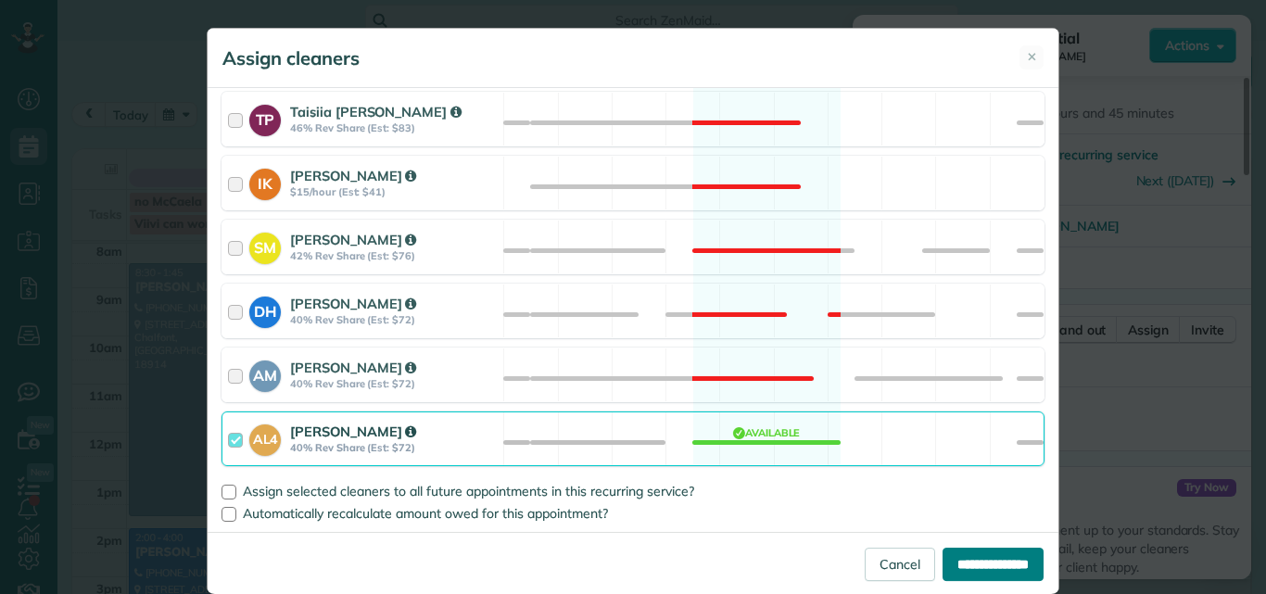
click at [1004, 560] on input "**********" at bounding box center [992, 564] width 101 height 33
type input "**********"
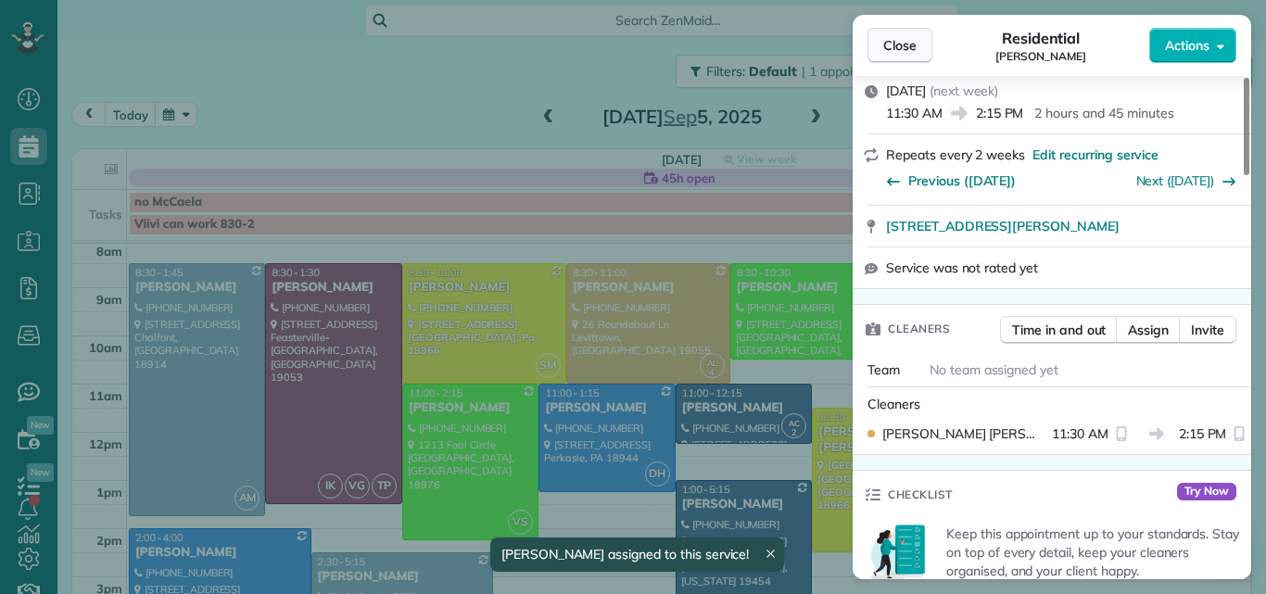
click at [881, 39] on button "Close" at bounding box center [899, 45] width 65 height 35
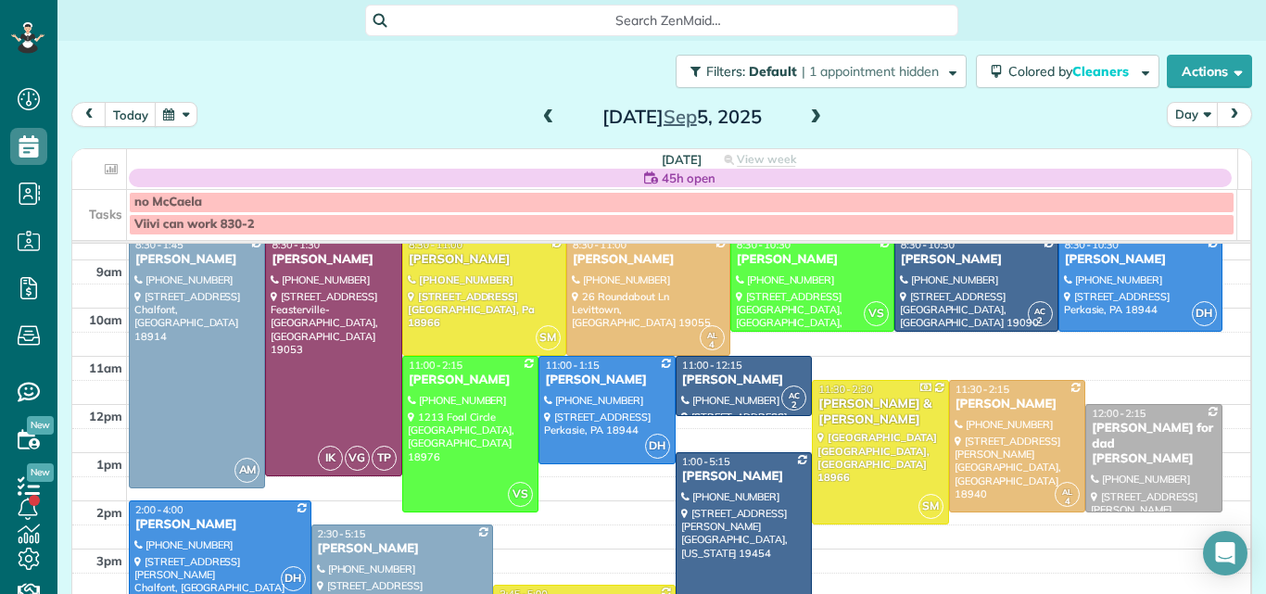
scroll to position [125, 0]
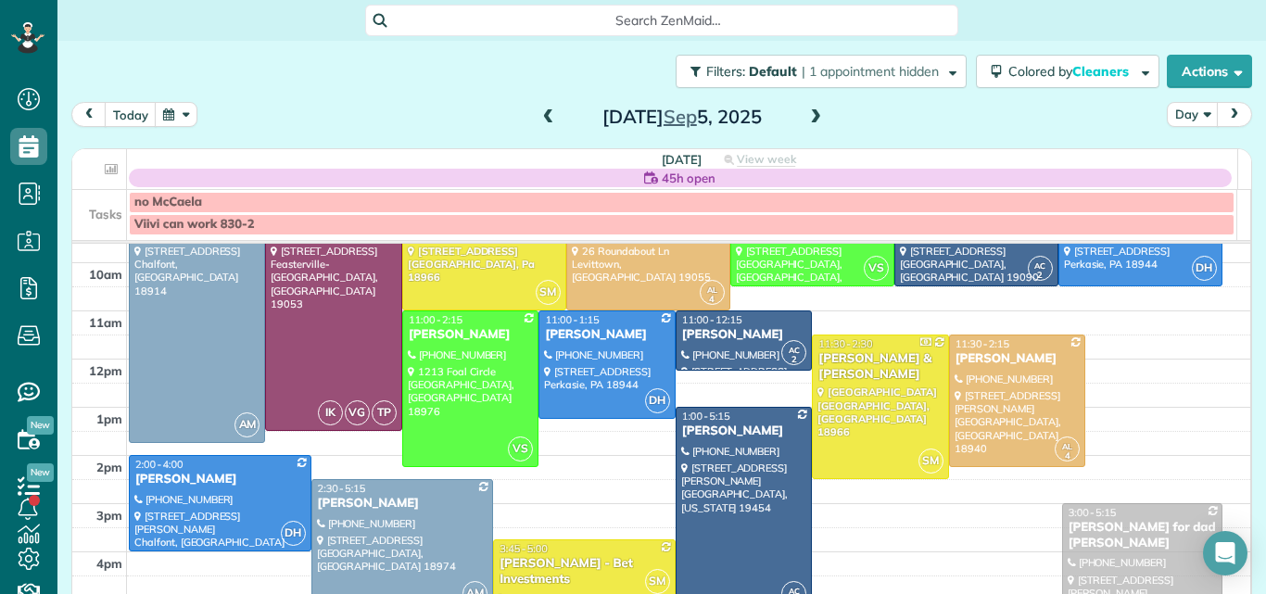
drag, startPoint x: 1118, startPoint y: 438, endPoint x: 1105, endPoint y: 587, distance: 149.7
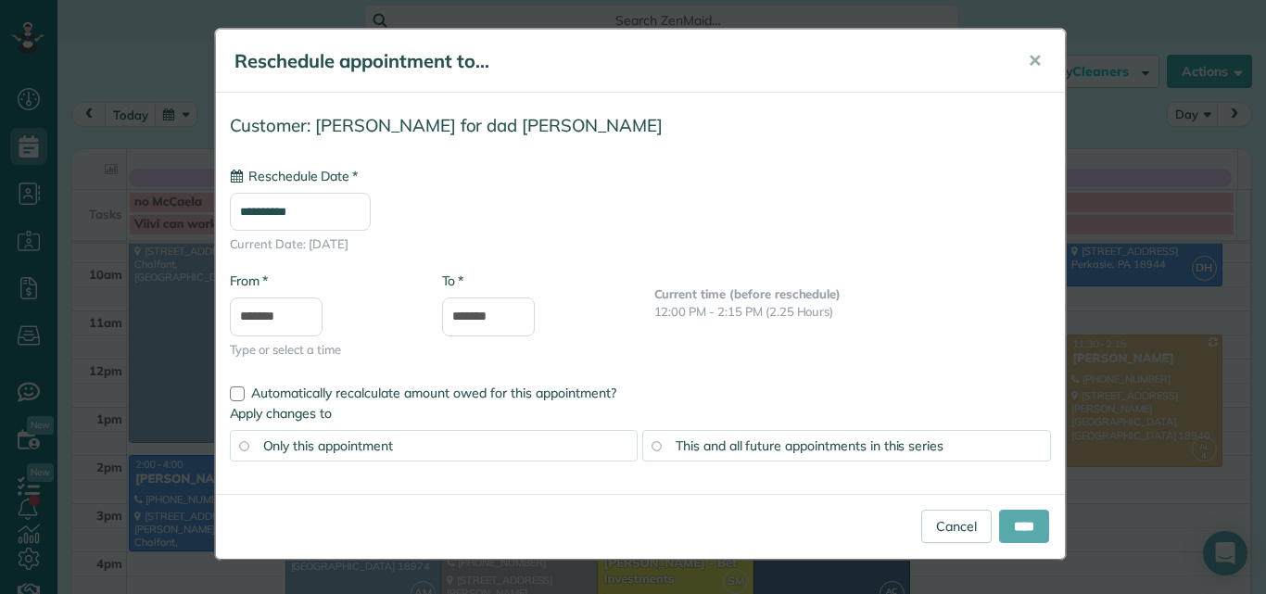
type input "**********"
click at [1025, 510] on input "****" at bounding box center [1024, 526] width 50 height 33
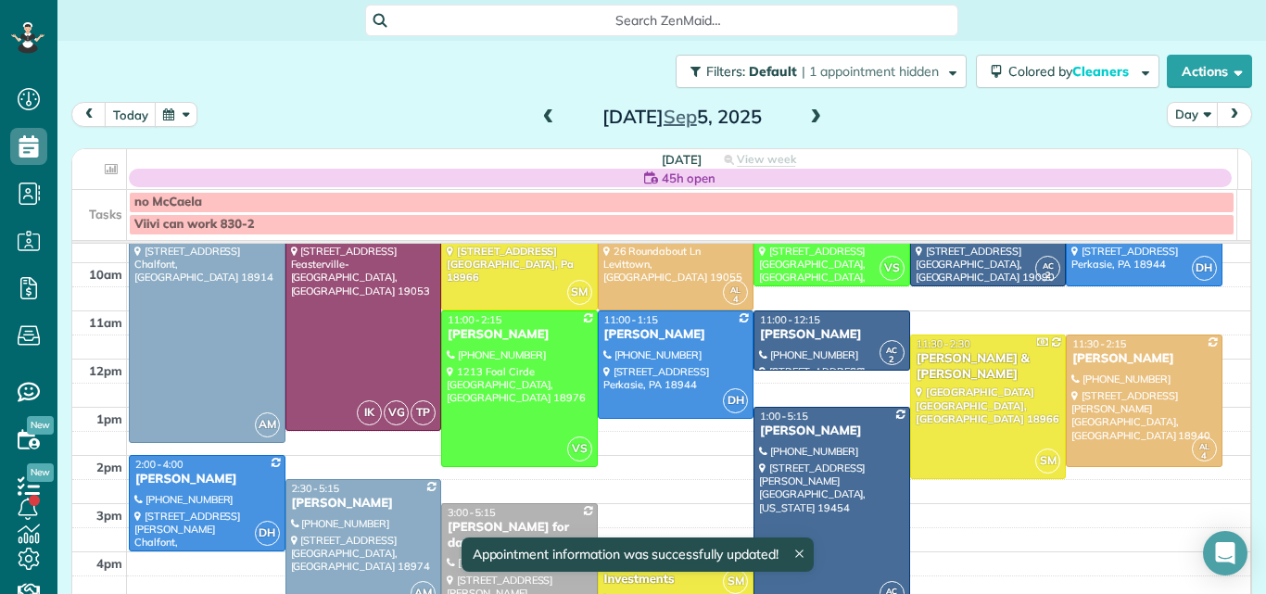
click at [476, 514] on span "3:00 - 5:15" at bounding box center [472, 512] width 48 height 13
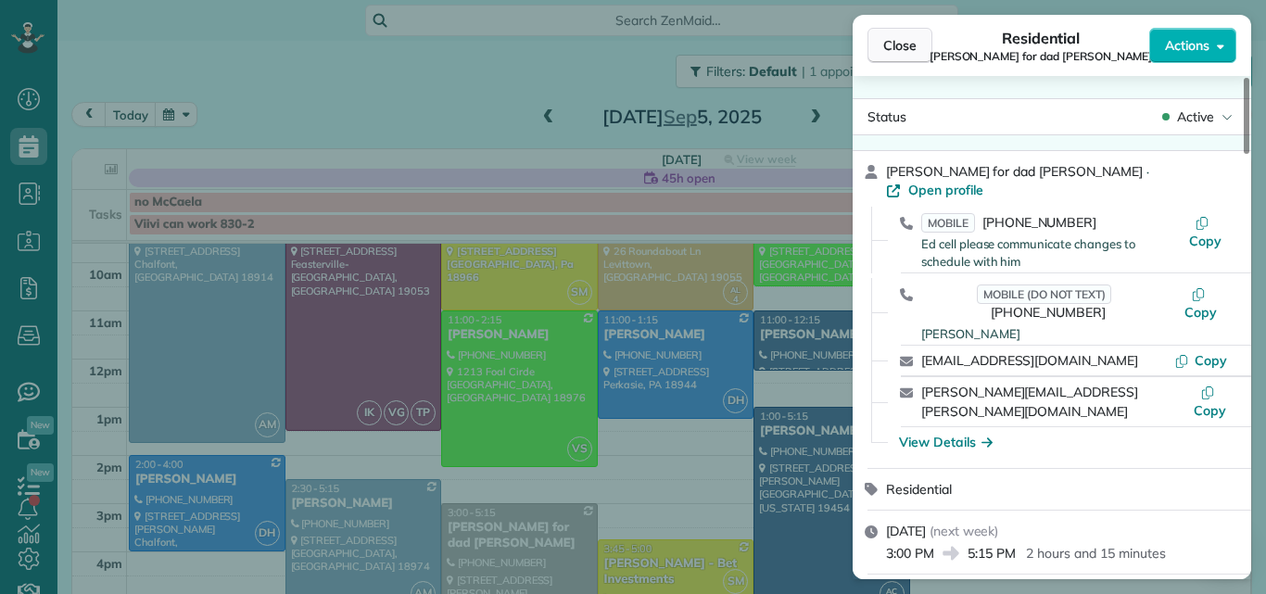
click at [909, 44] on span "Close" at bounding box center [899, 45] width 33 height 19
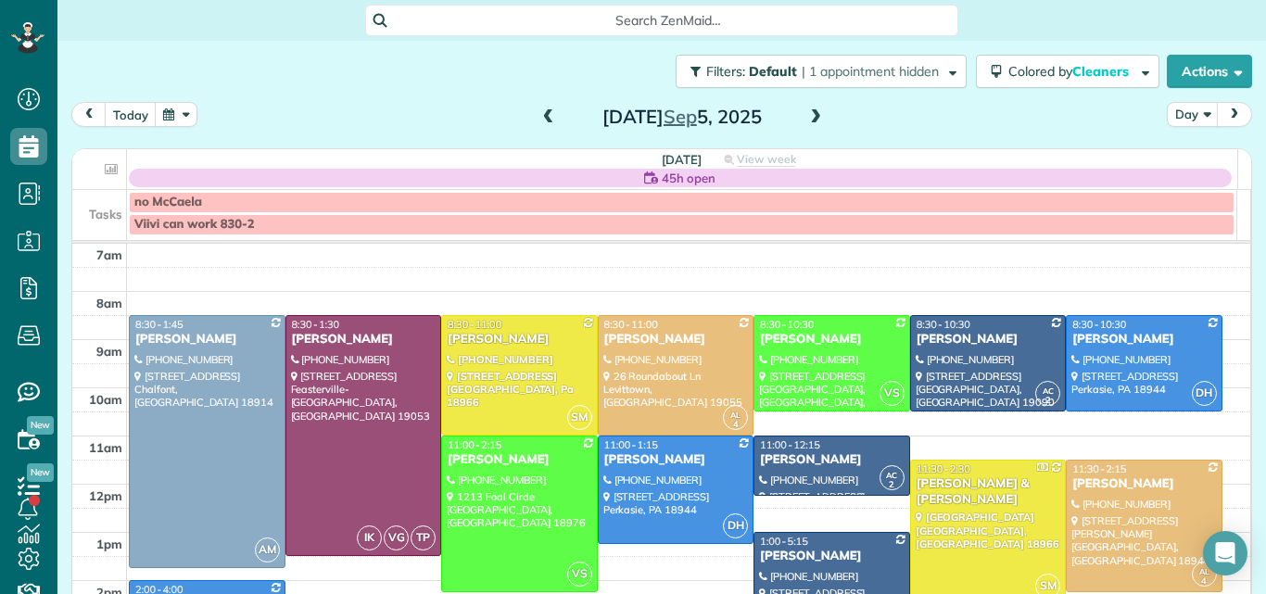
click at [538, 115] on span at bounding box center [548, 117] width 20 height 17
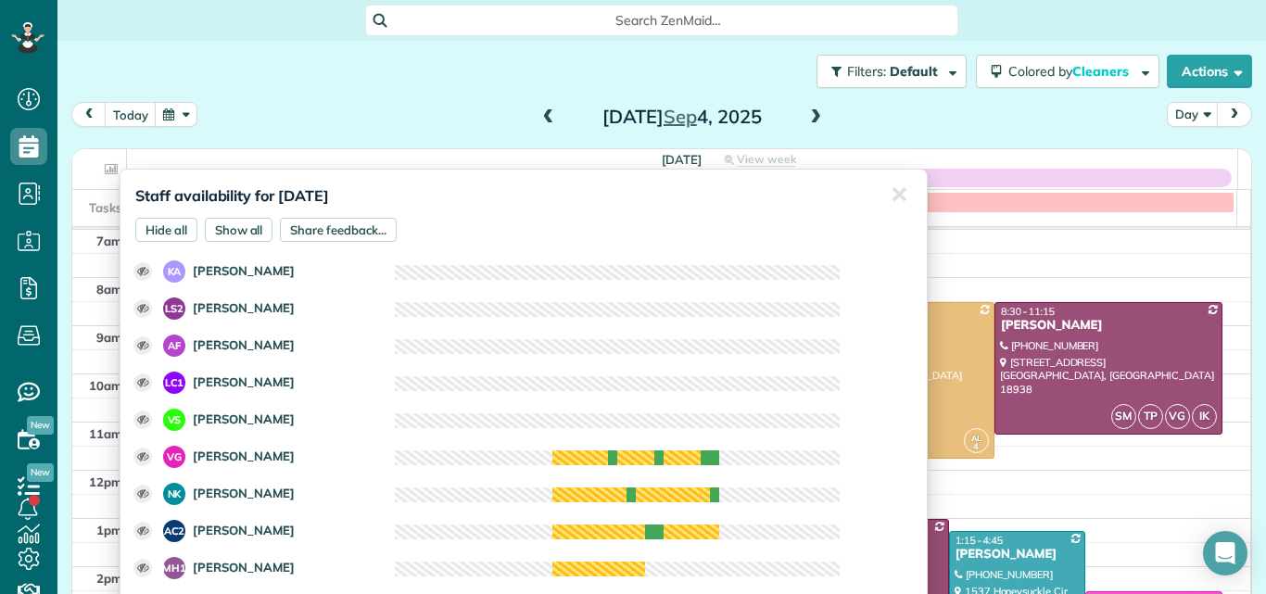
click at [688, 172] on div "Staff availability for September 4, 2025 Hide all Show all Share feedback... ✕ …" at bounding box center [524, 388] width 808 height 439
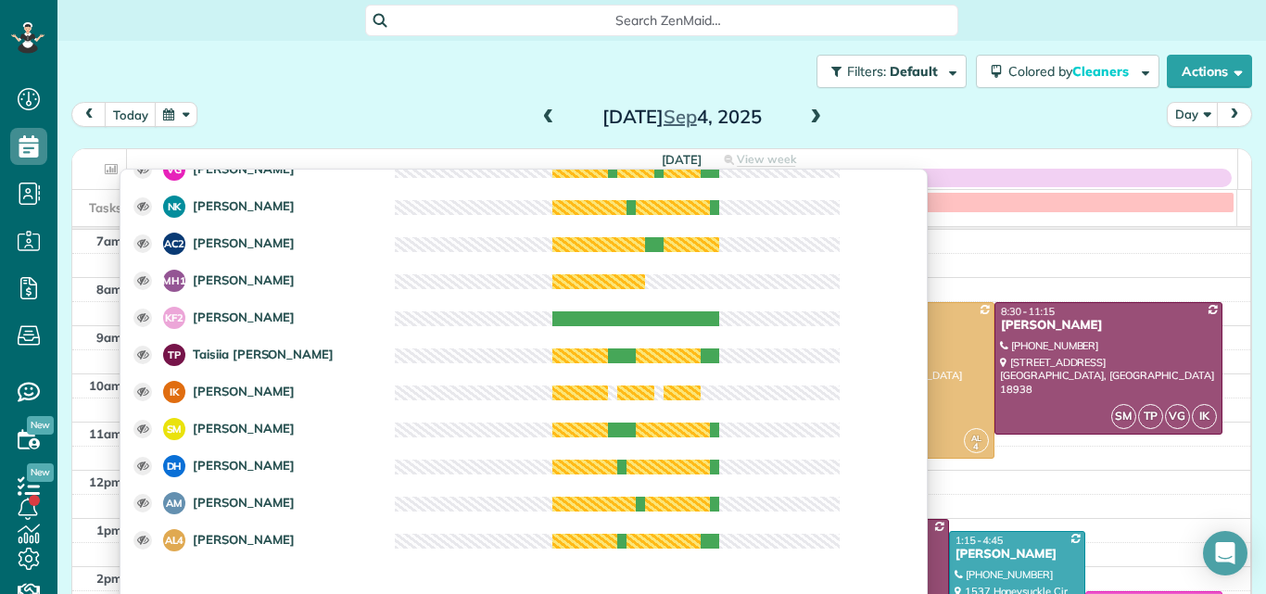
scroll to position [337, 0]
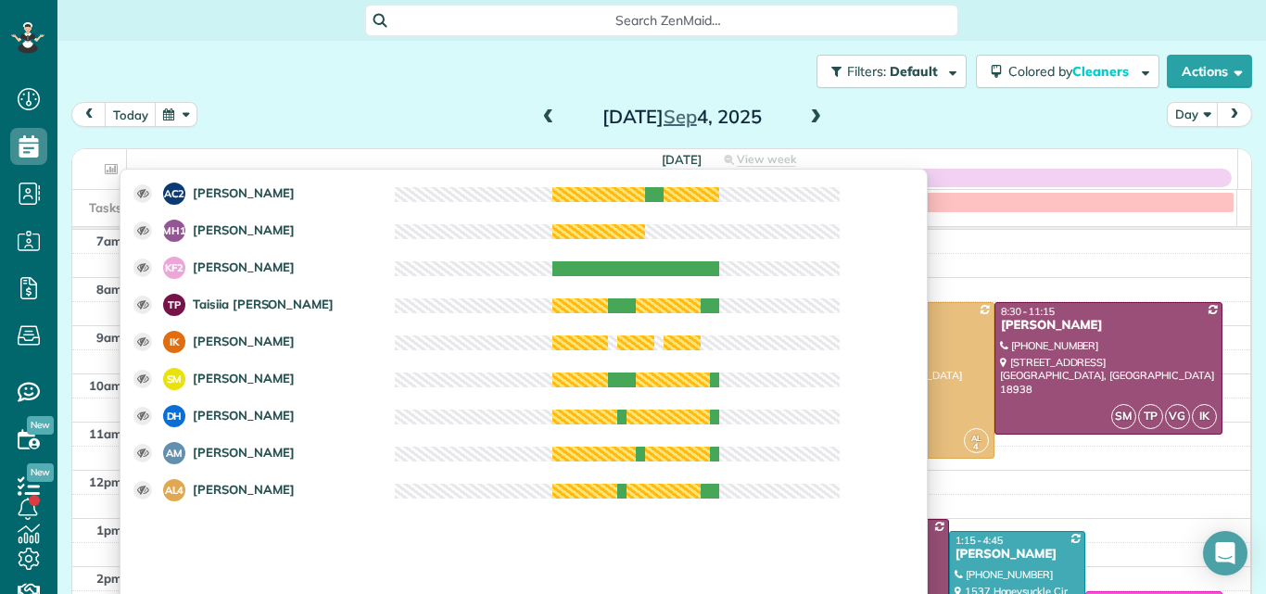
click at [972, 104] on div "today Day Thursday Sep 4, 2025" at bounding box center [661, 119] width 1180 height 34
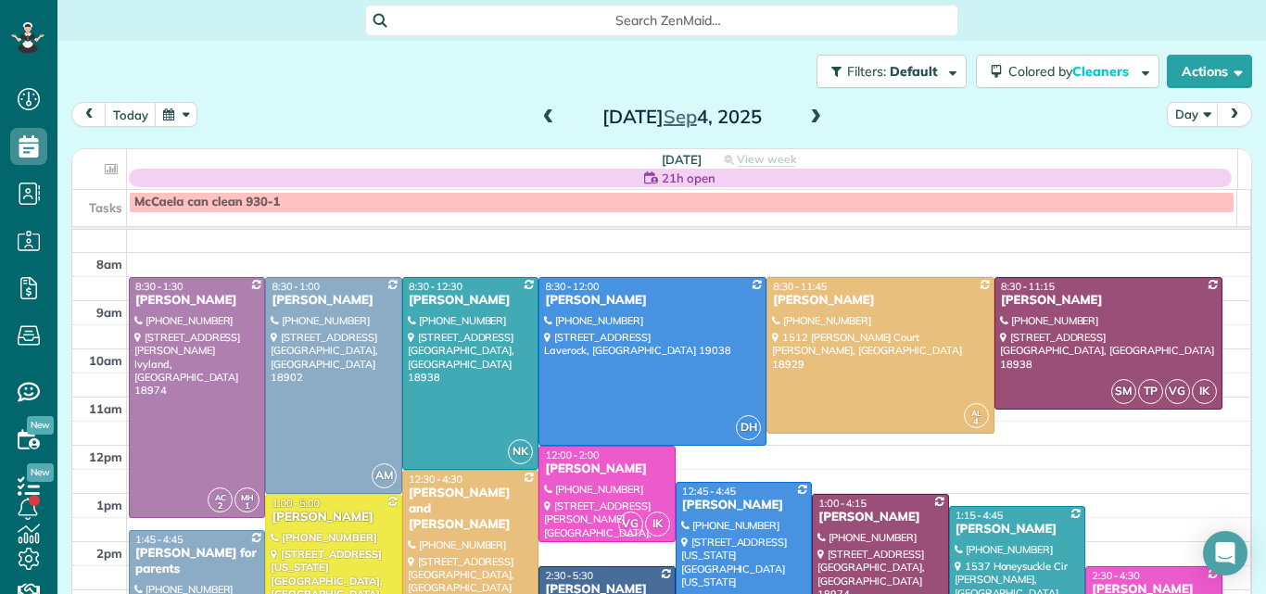
scroll to position [0, 0]
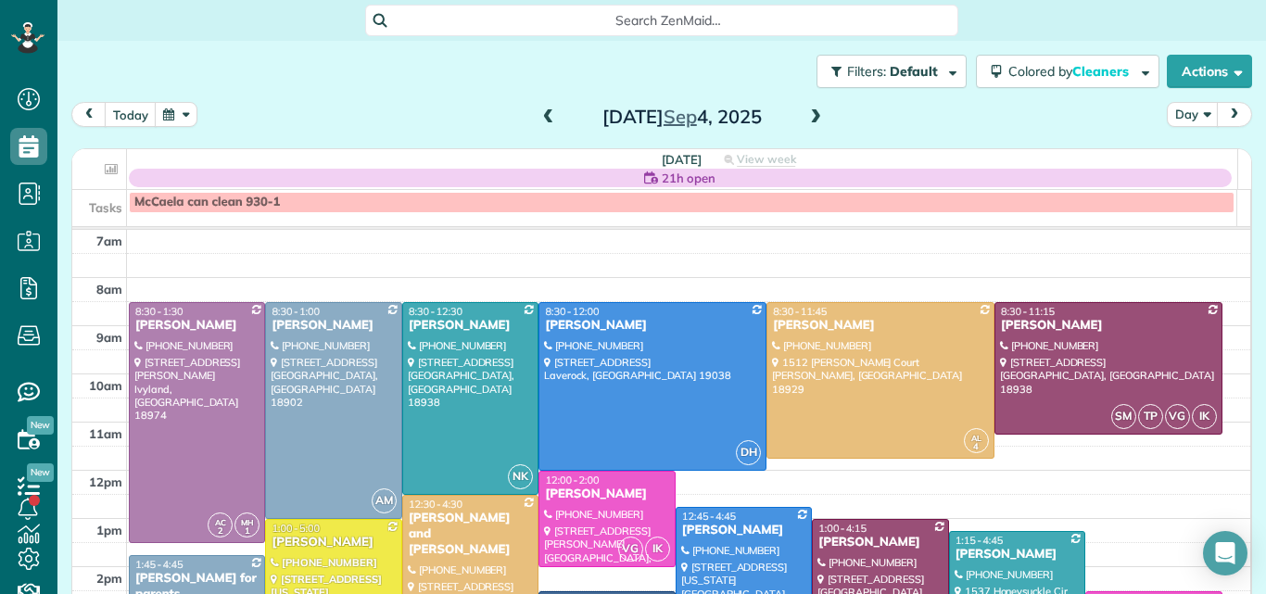
drag, startPoint x: 332, startPoint y: 77, endPoint x: 404, endPoint y: 95, distance: 74.6
click at [404, 95] on div "Filters: Default | 1 appointment hidden Colored by Cleaners Color by Cleaner Co…" at bounding box center [661, 71] width 1208 height 61
click at [805, 113] on span at bounding box center [815, 117] width 20 height 17
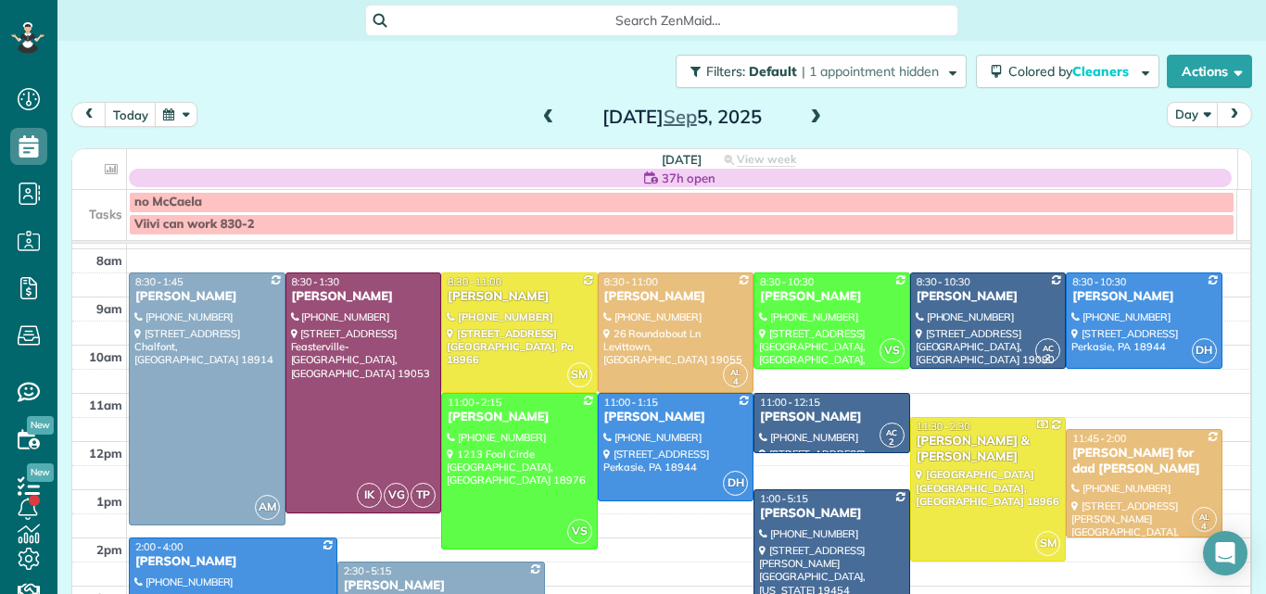
scroll to position [2, 0]
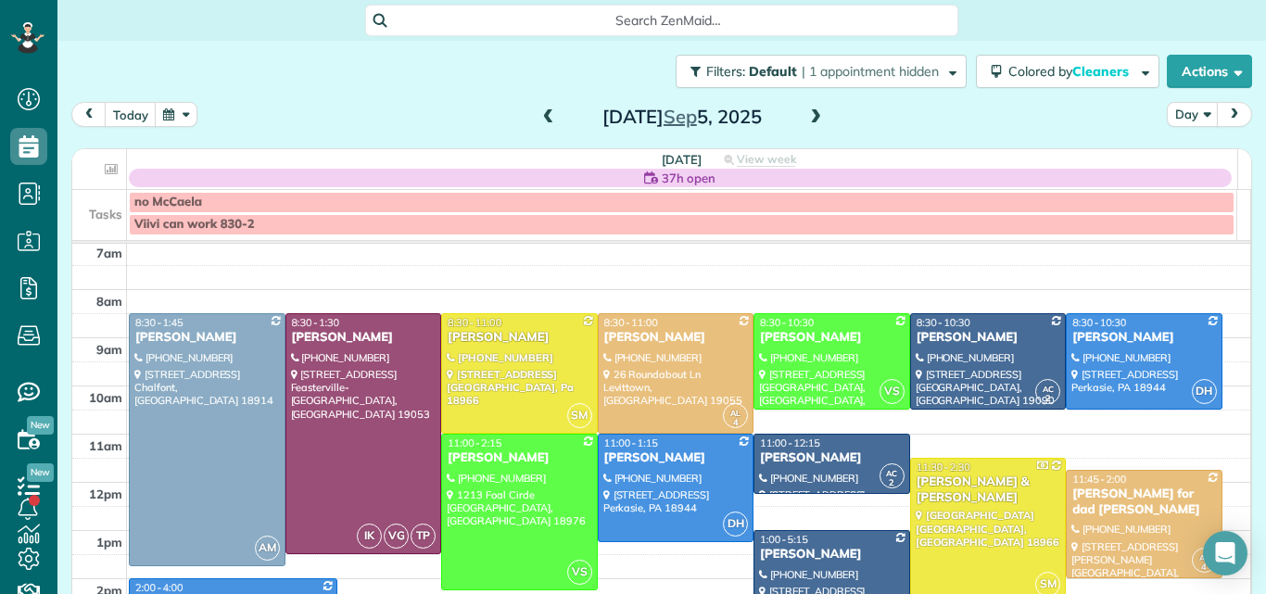
click at [538, 117] on span at bounding box center [548, 117] width 20 height 17
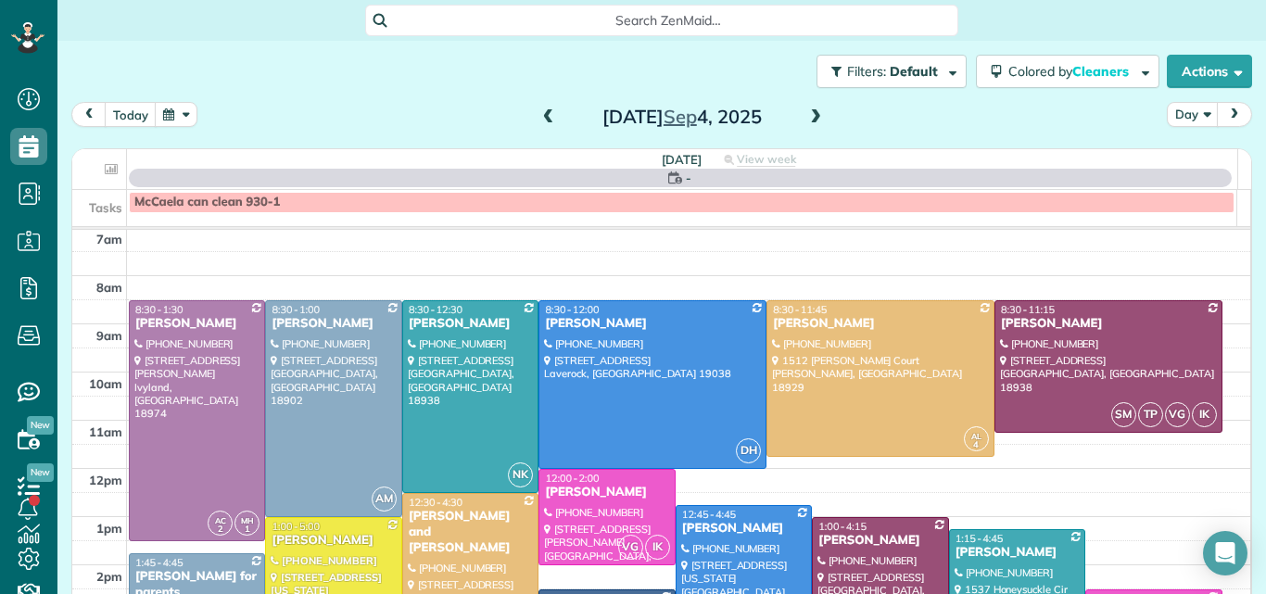
scroll to position [0, 0]
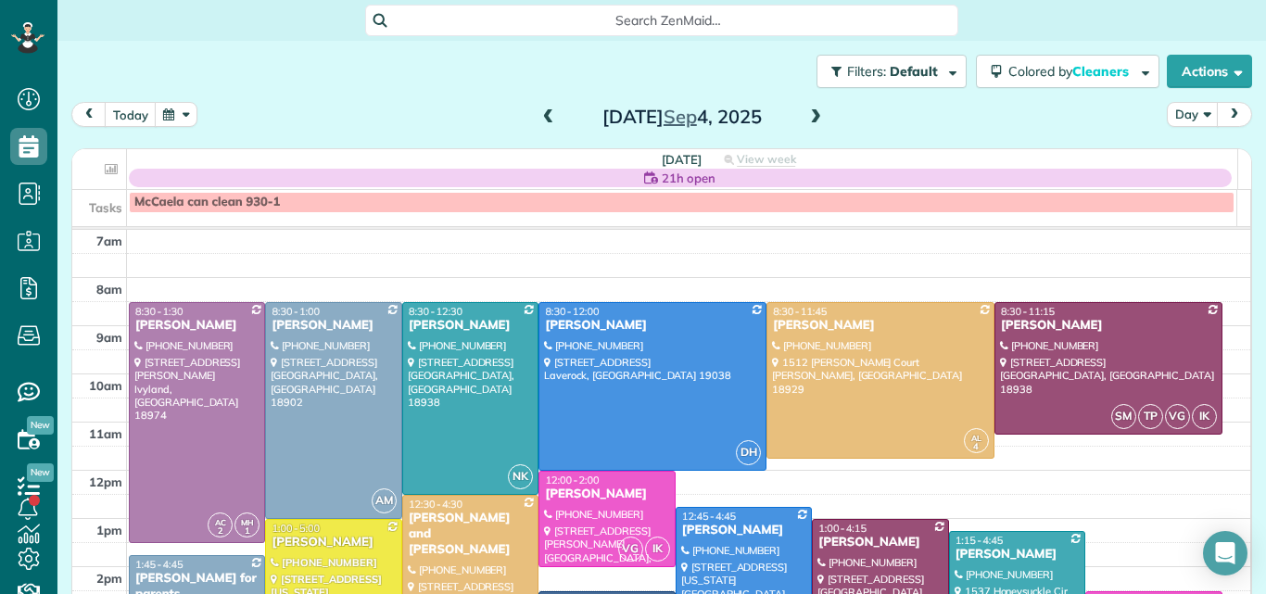
click at [808, 113] on span at bounding box center [815, 117] width 20 height 17
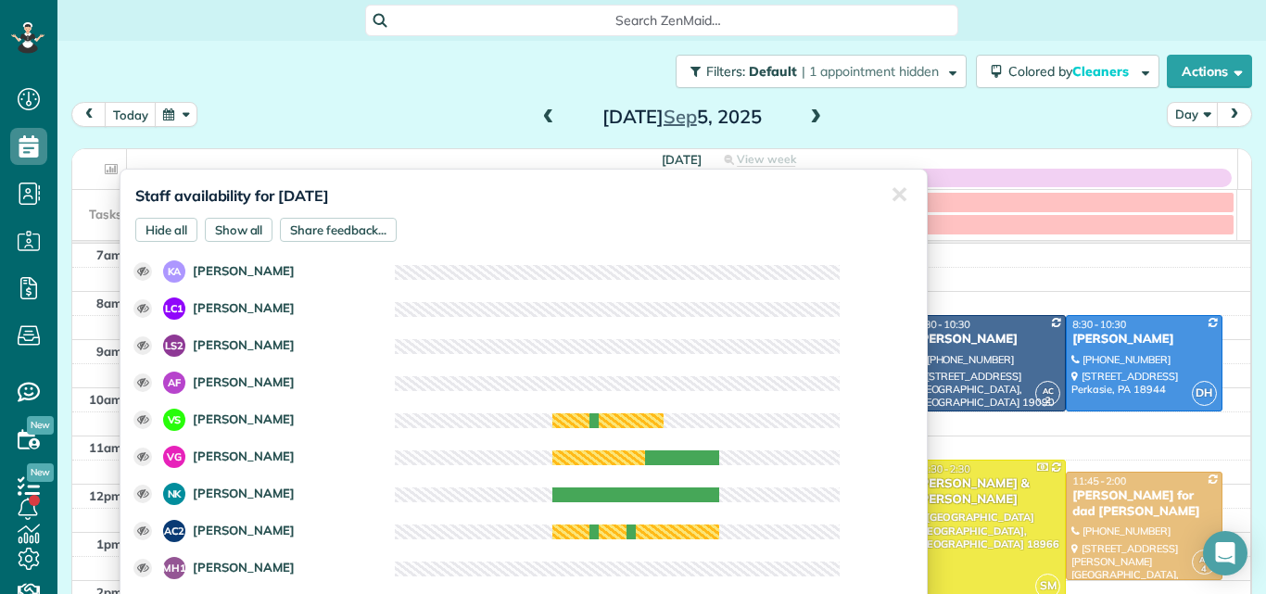
click at [671, 172] on div "Staff availability for September 5, 2025 Hide all Show all Share feedback... ✕ …" at bounding box center [524, 388] width 808 height 439
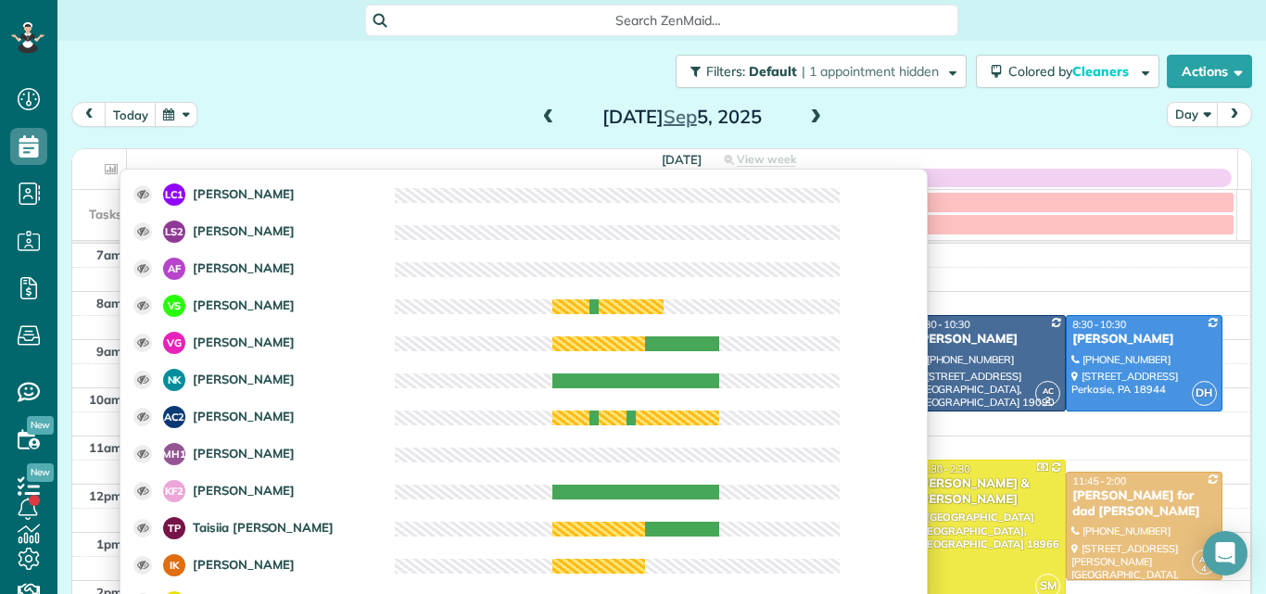
scroll to position [16, 0]
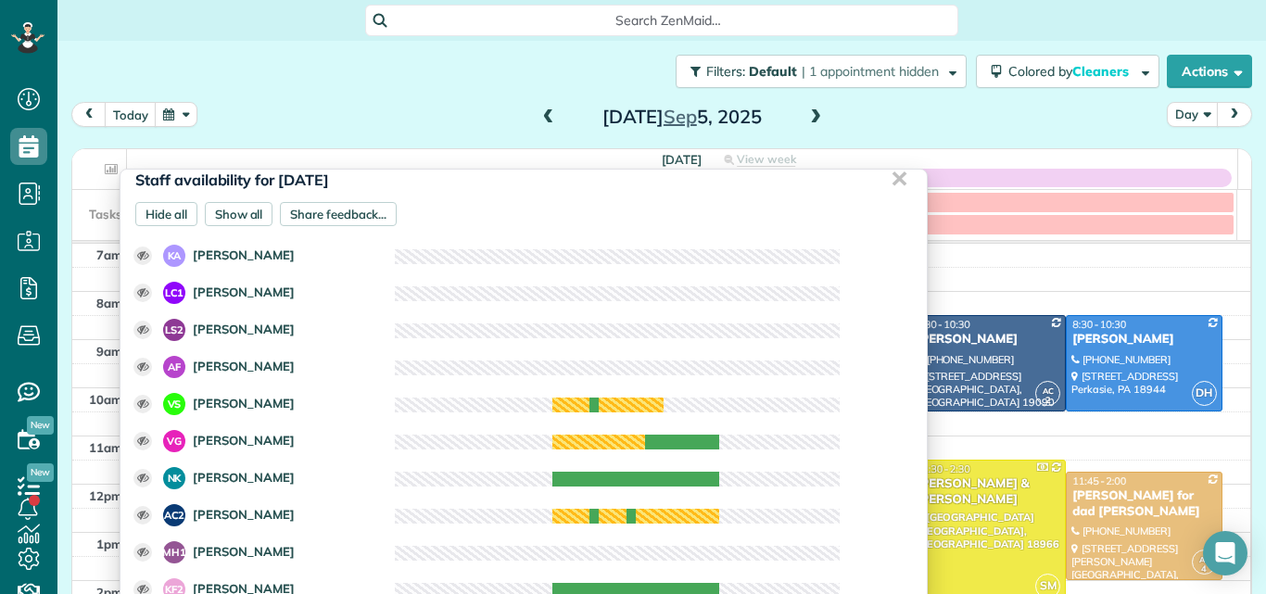
click at [885, 179] on div "✕" at bounding box center [898, 179] width 37 height 51
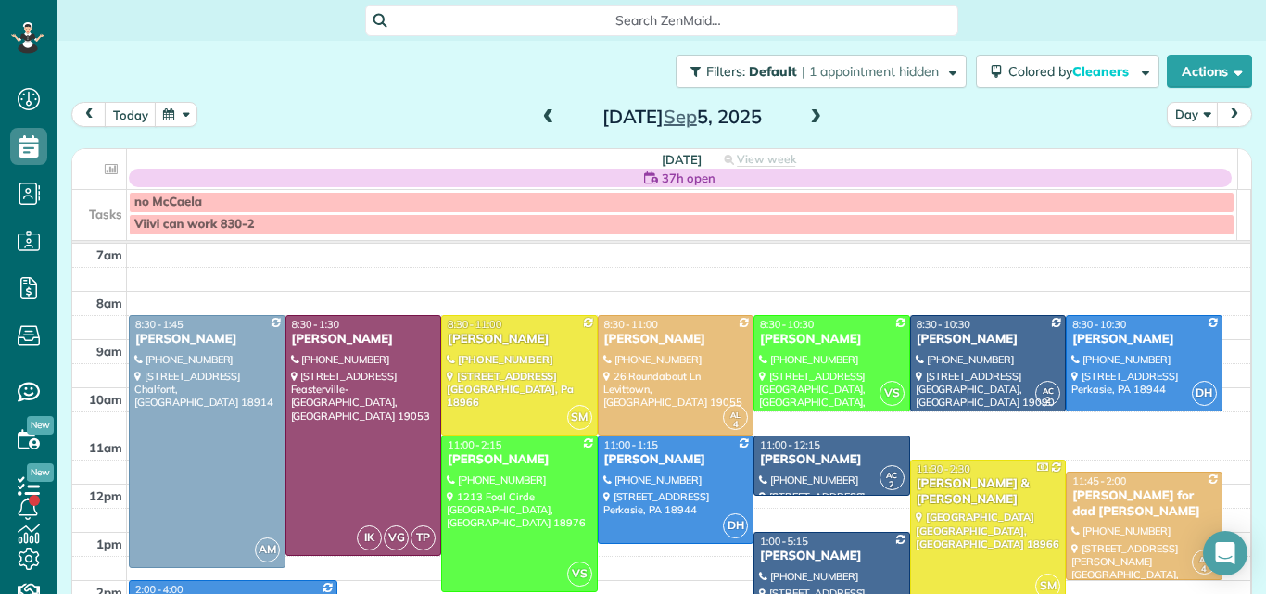
click at [805, 117] on span at bounding box center [815, 117] width 20 height 17
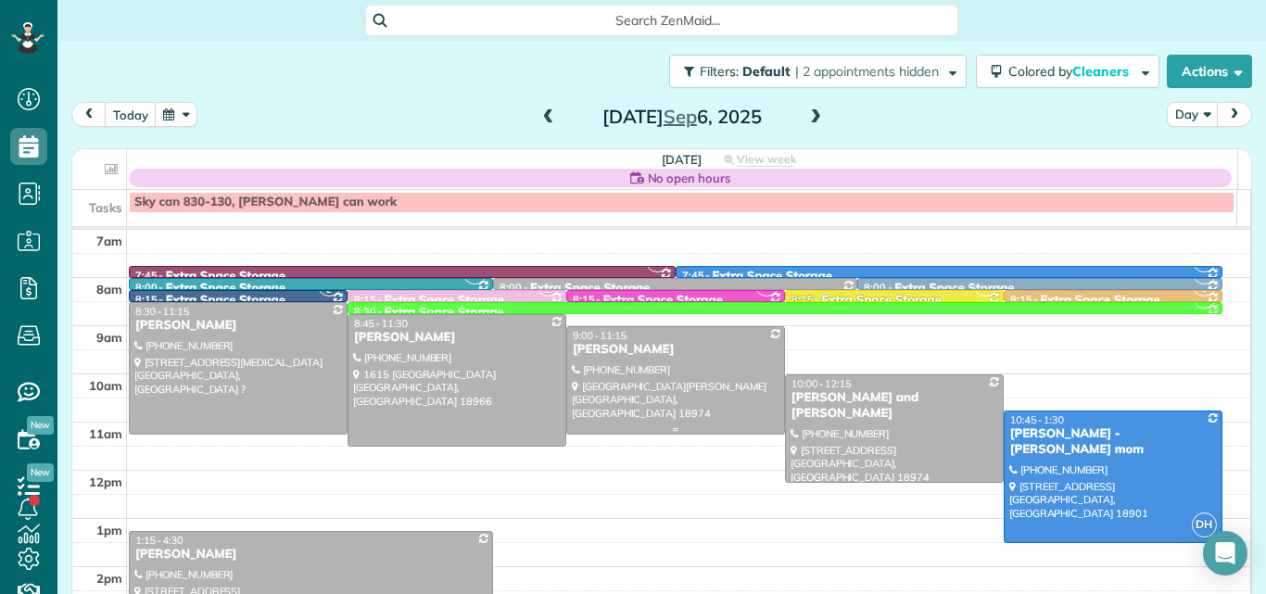
click at [643, 347] on div "Rick Schmid" at bounding box center [676, 350] width 208 height 16
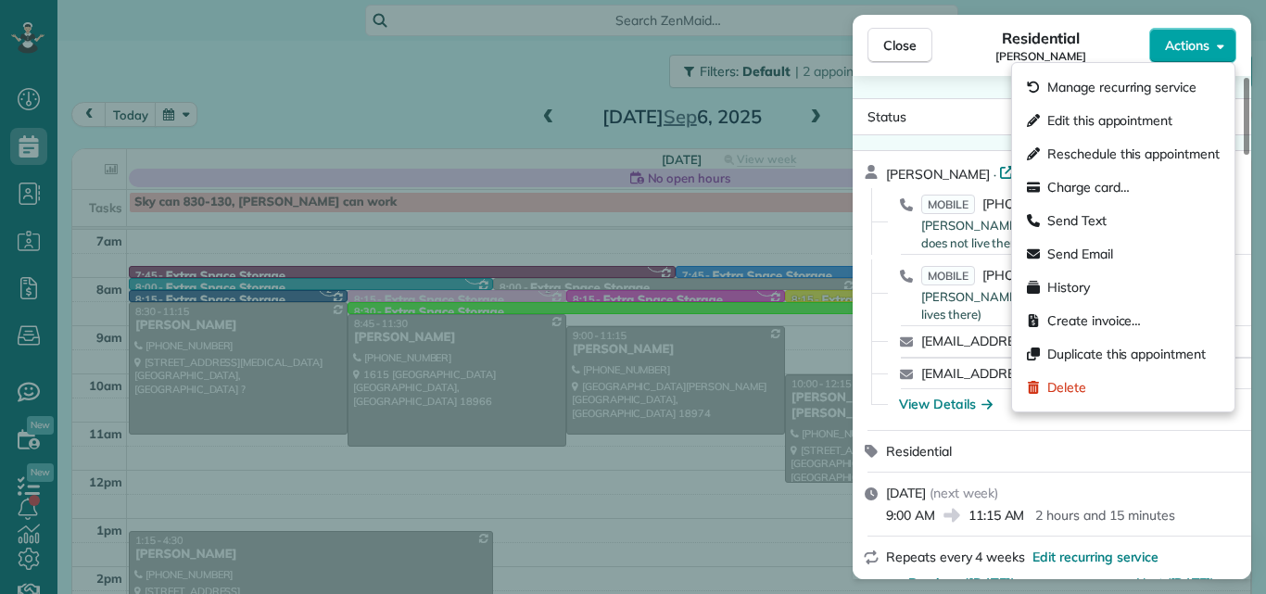
click at [1180, 44] on span "Actions" at bounding box center [1187, 45] width 44 height 19
click at [1138, 117] on span "Edit this appointment" at bounding box center [1109, 120] width 125 height 19
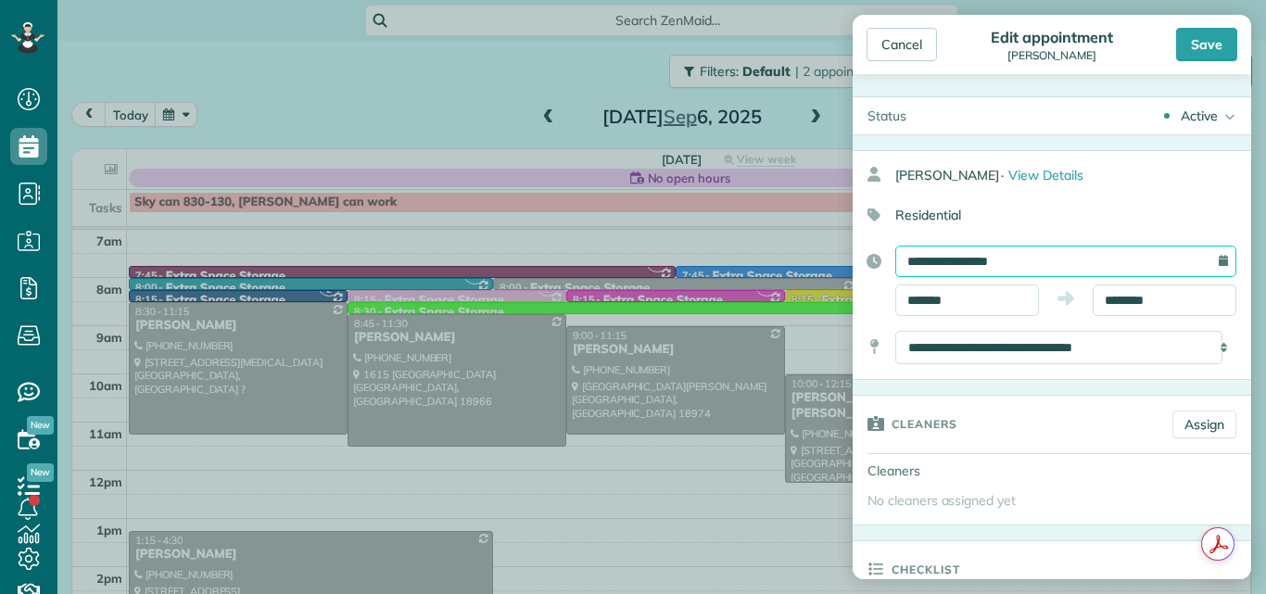
click at [1083, 251] on input "**********" at bounding box center [1065, 262] width 341 height 32
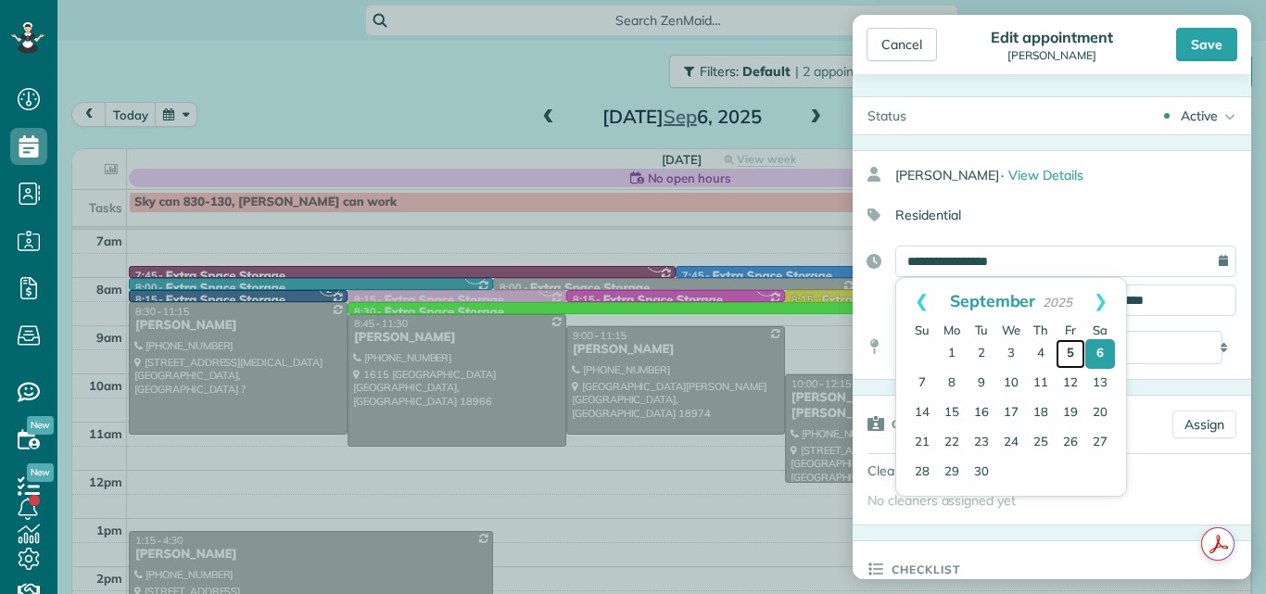
click at [1069, 354] on link "5" at bounding box center [1070, 354] width 30 height 30
type input "**********"
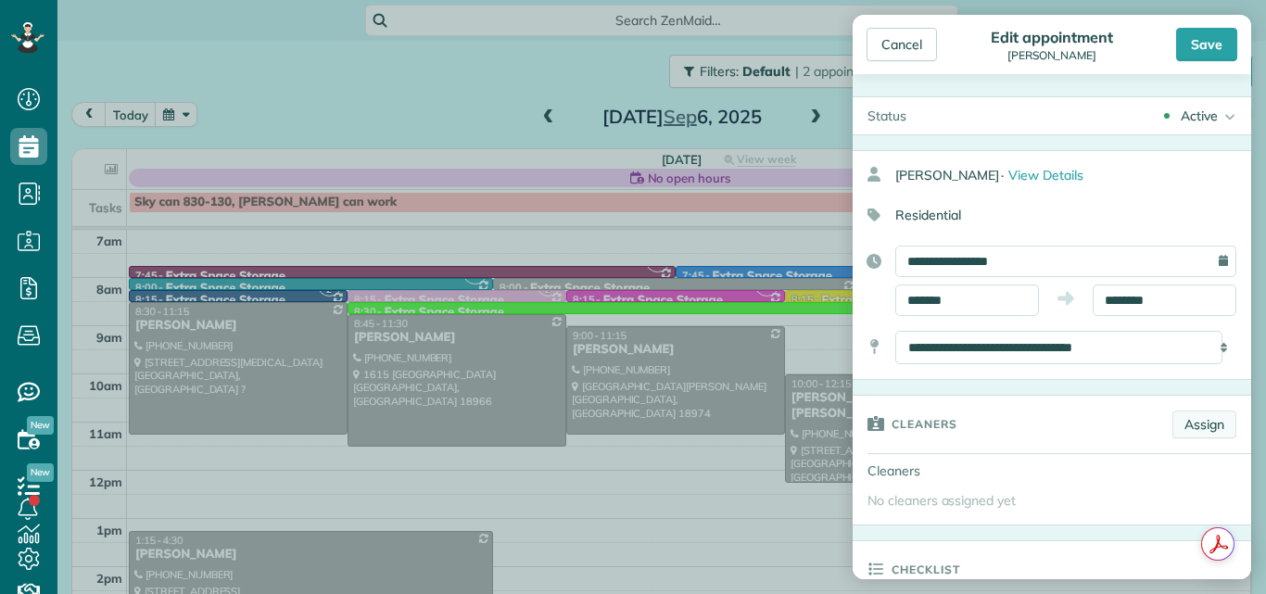
click at [1193, 428] on link "Assign" at bounding box center [1204, 424] width 64 height 28
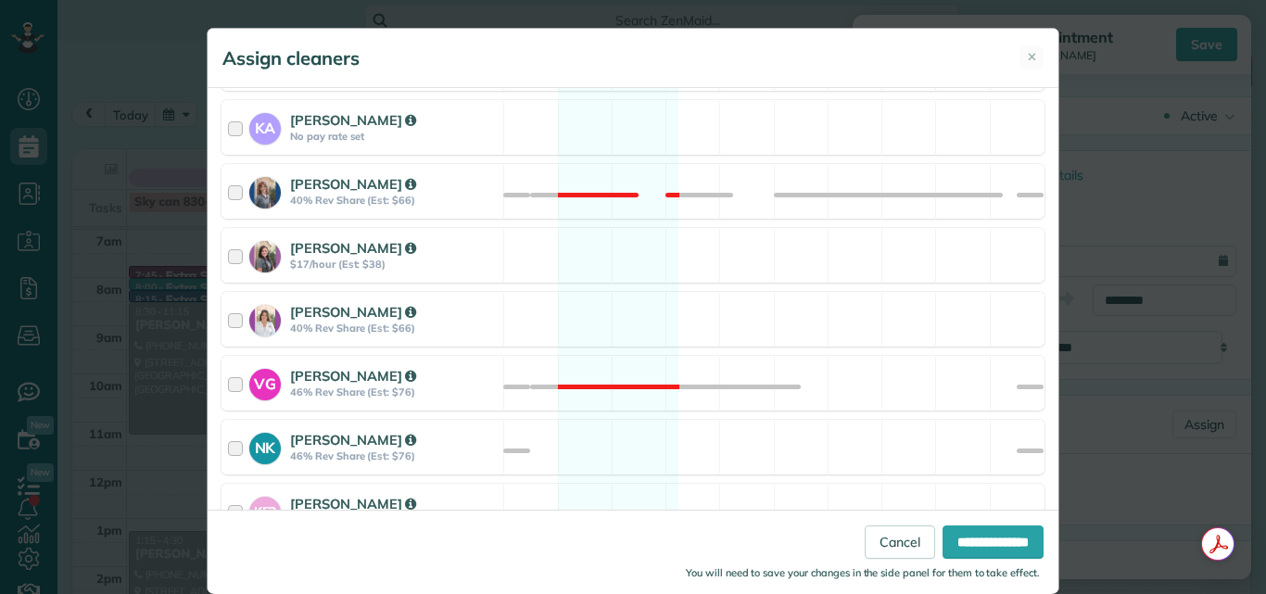
scroll to position [529, 0]
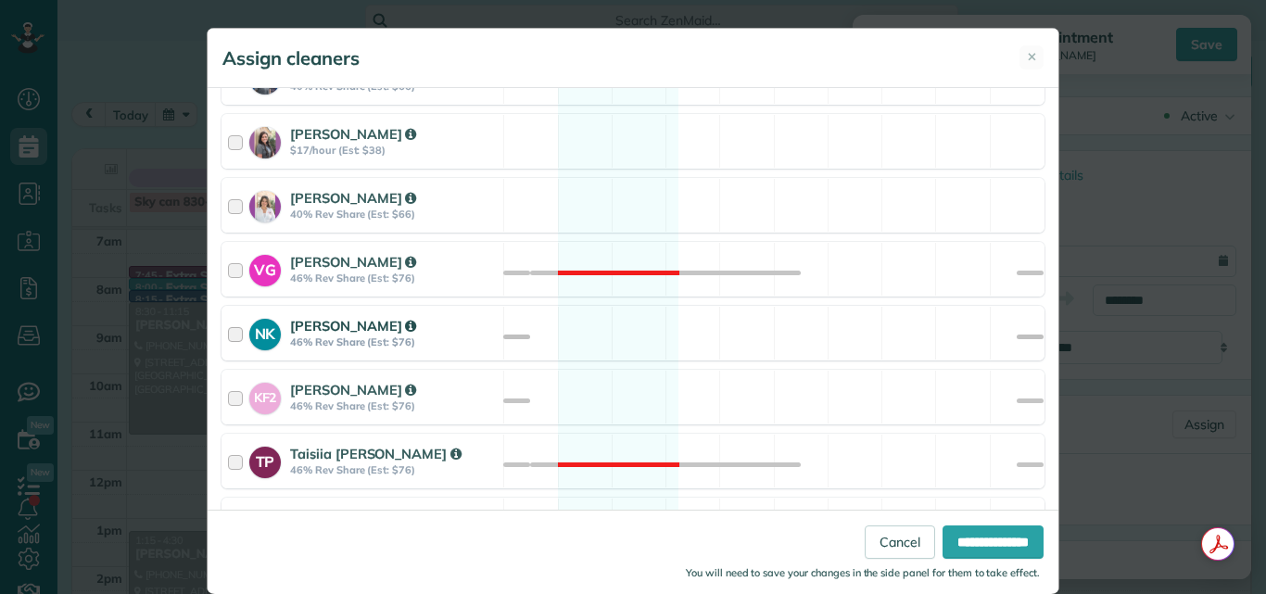
click at [228, 335] on div at bounding box center [238, 333] width 21 height 34
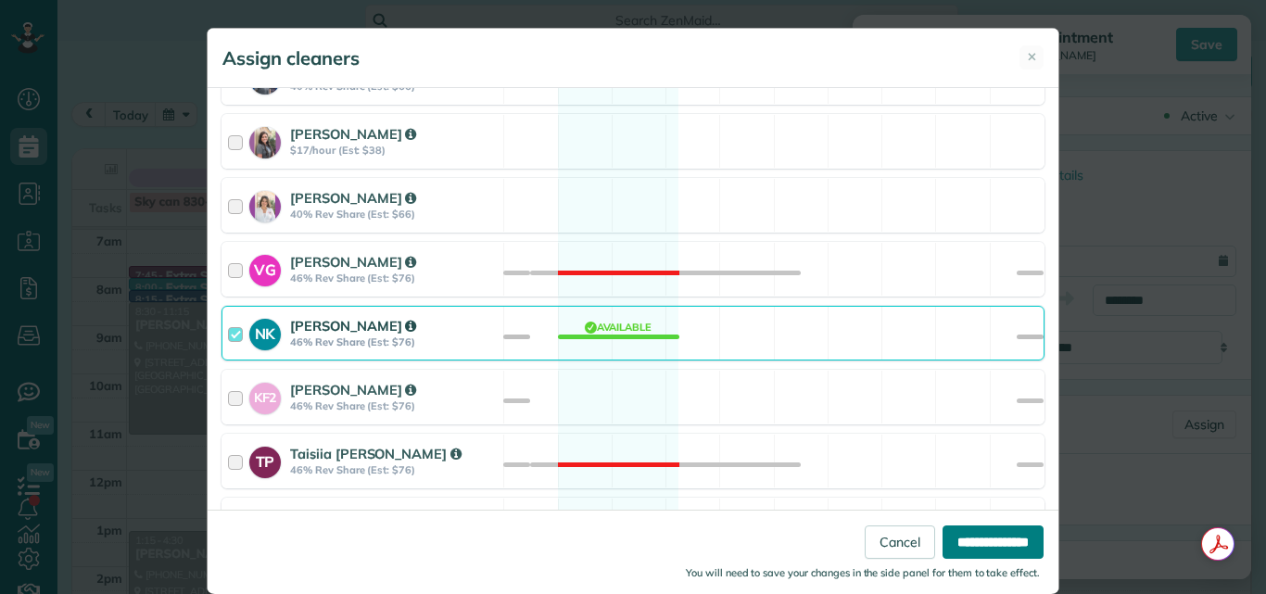
click at [946, 537] on input "**********" at bounding box center [992, 541] width 101 height 33
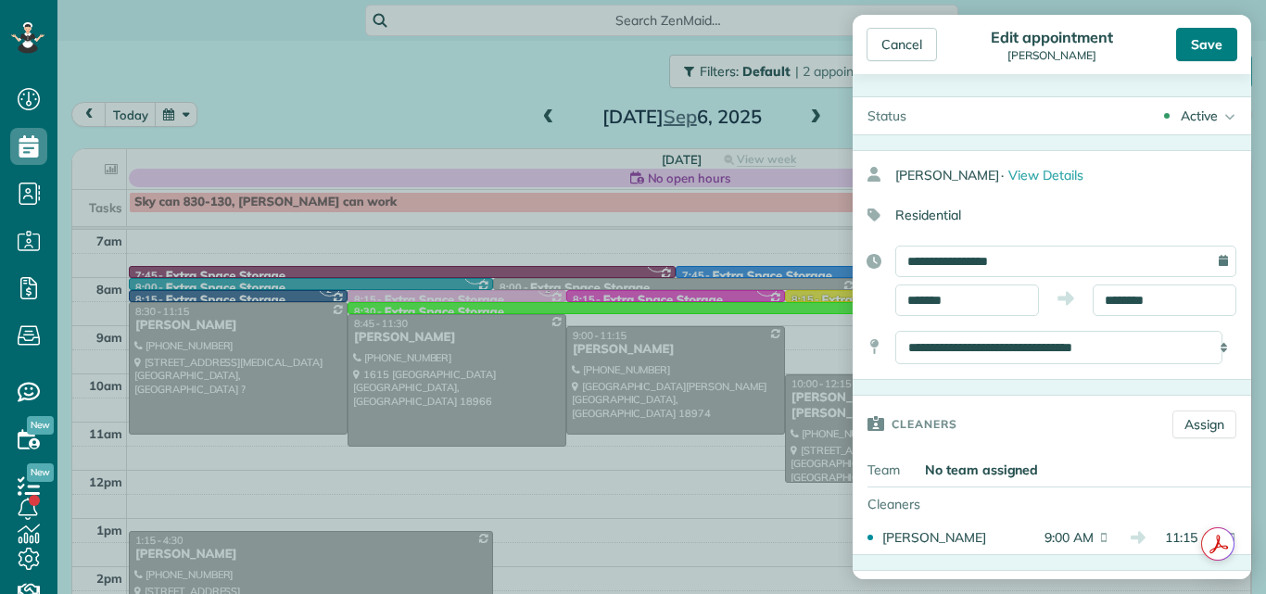
click at [1201, 43] on div "Save" at bounding box center [1206, 44] width 61 height 33
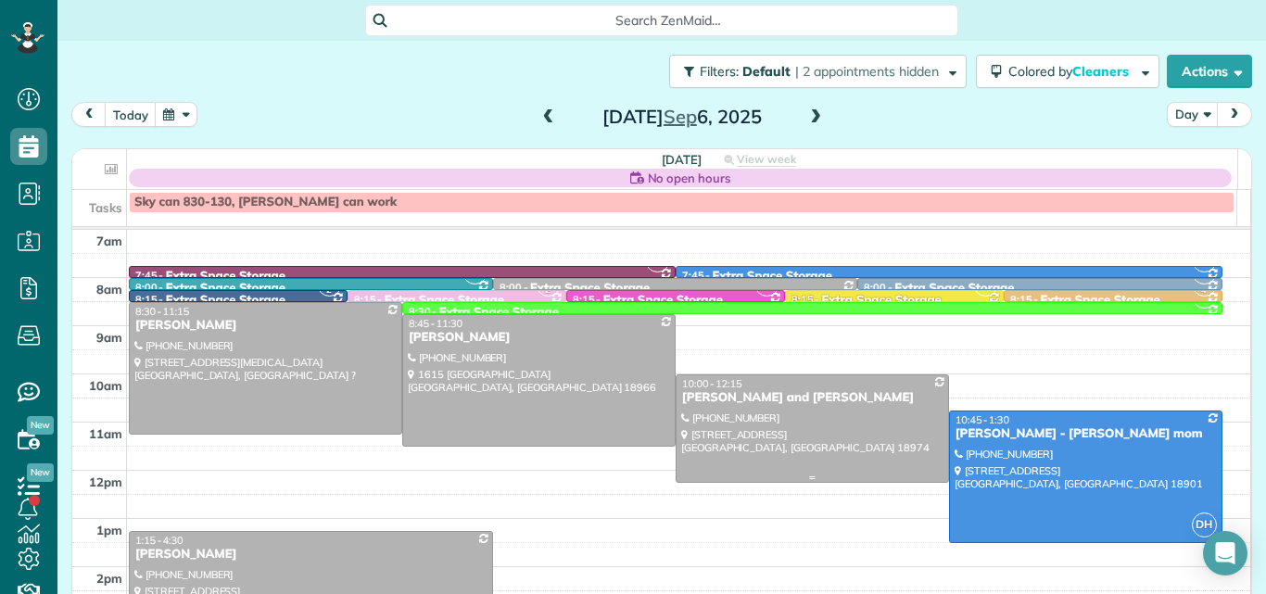
click at [702, 419] on div at bounding box center [811, 428] width 271 height 107
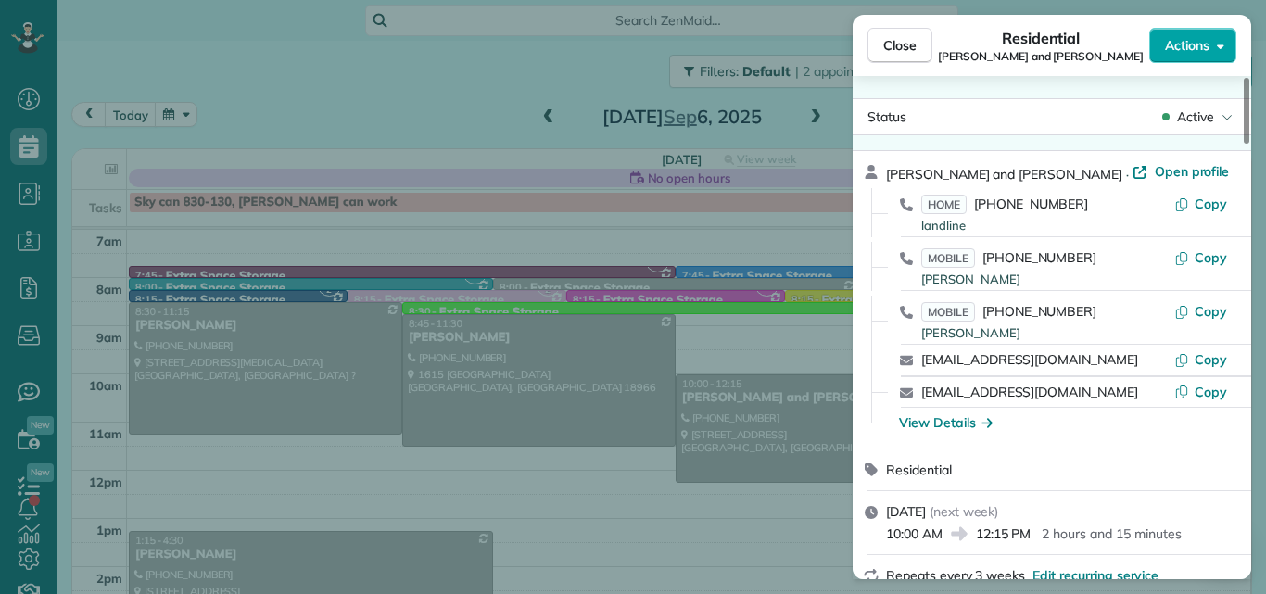
click at [1191, 52] on span "Actions" at bounding box center [1187, 45] width 44 height 19
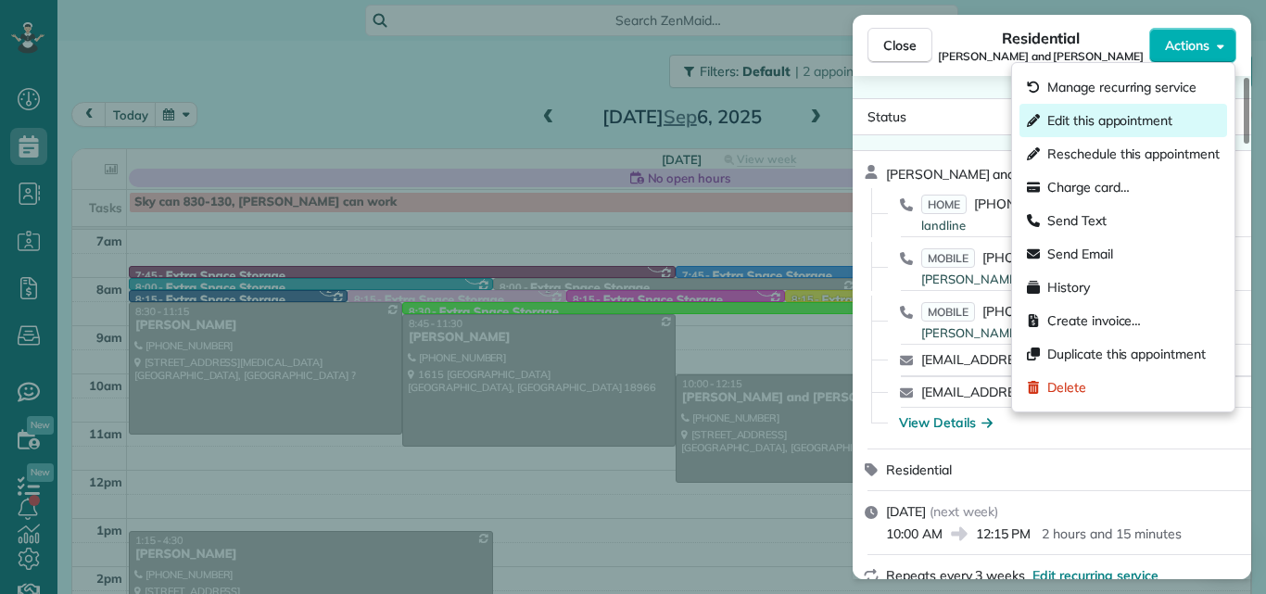
click at [1112, 117] on span "Edit this appointment" at bounding box center [1109, 120] width 125 height 19
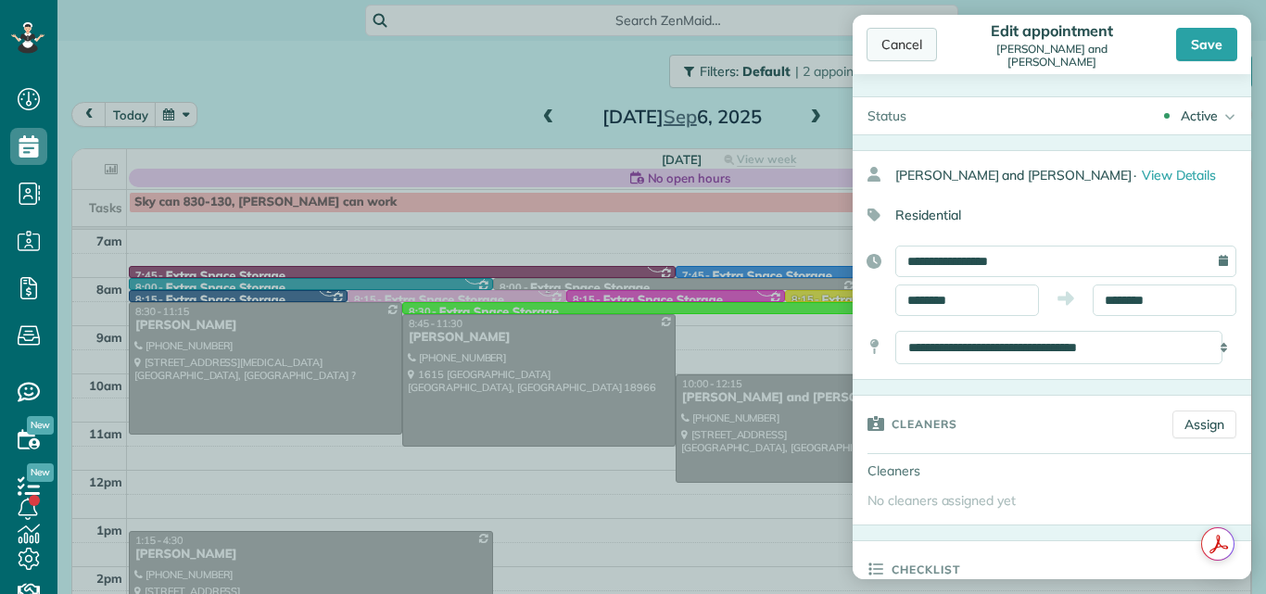
click at [911, 47] on div "Cancel" at bounding box center [901, 44] width 70 height 33
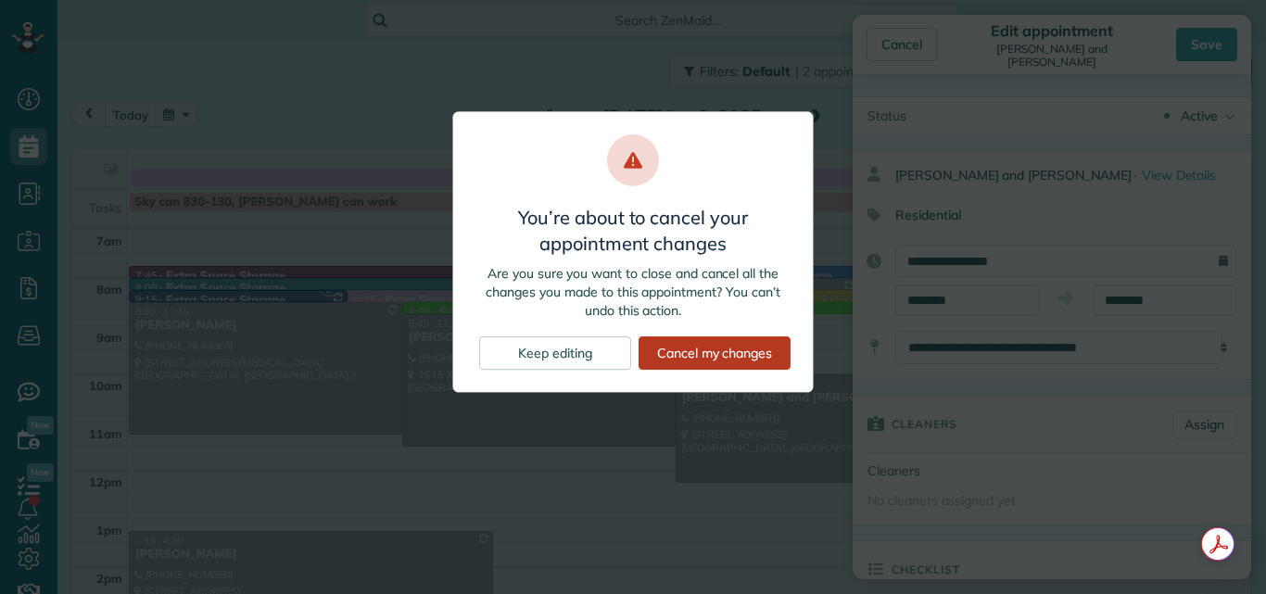
click at [688, 354] on div "Cancel my changes" at bounding box center [714, 352] width 152 height 33
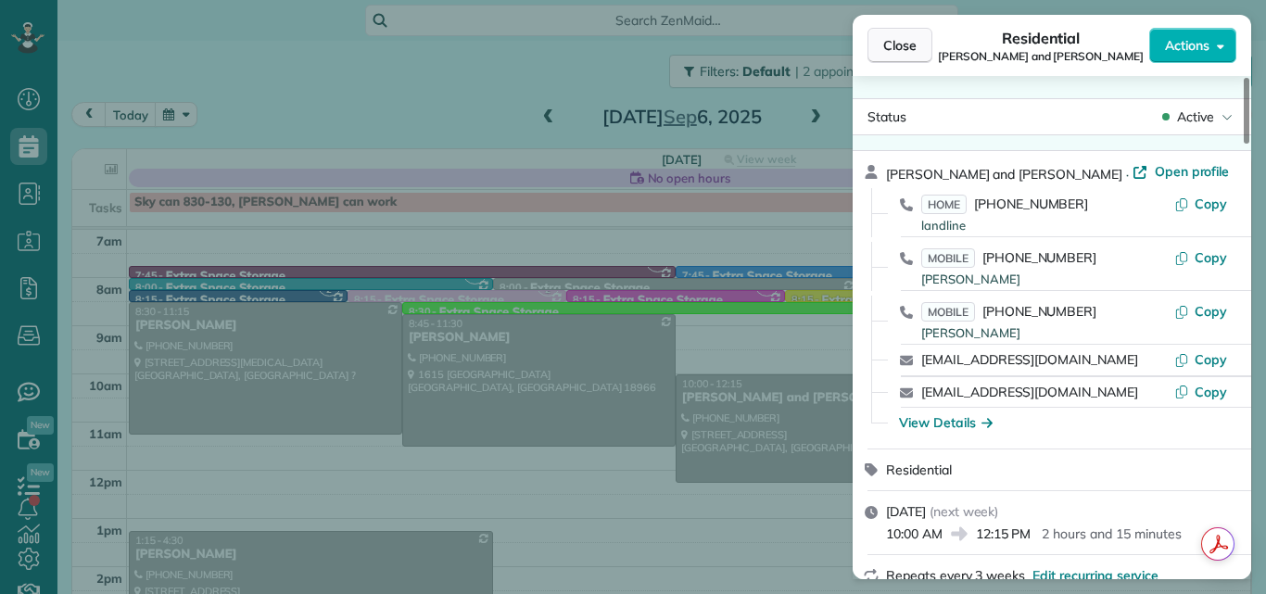
click at [887, 49] on span "Close" at bounding box center [899, 45] width 33 height 19
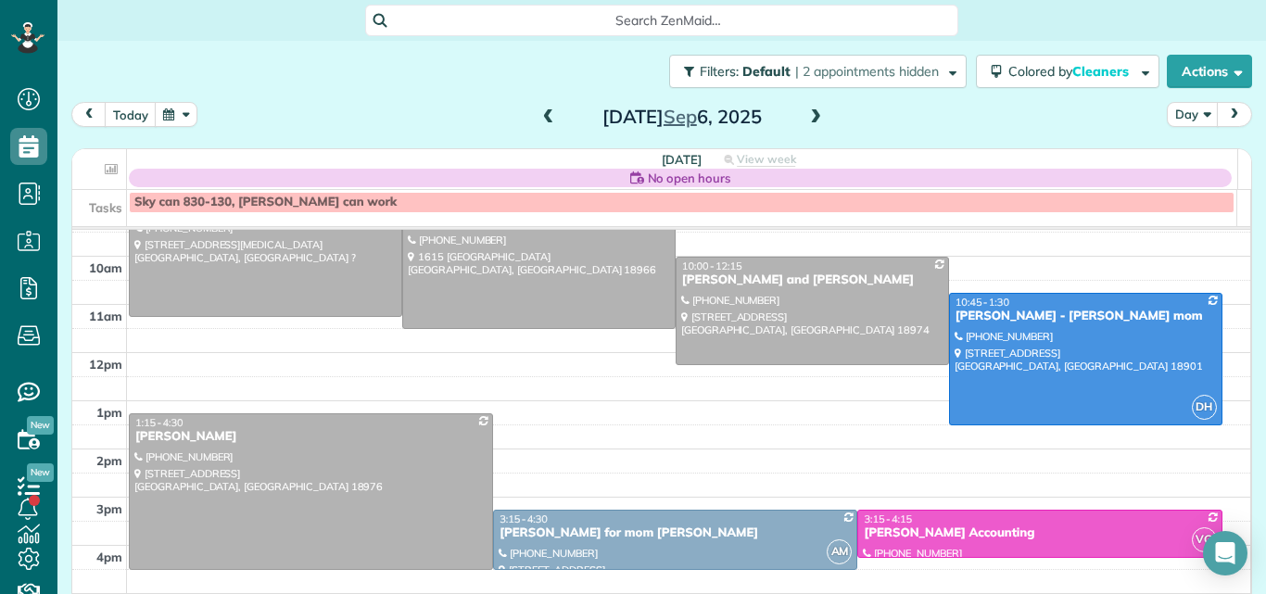
scroll to position [116, 0]
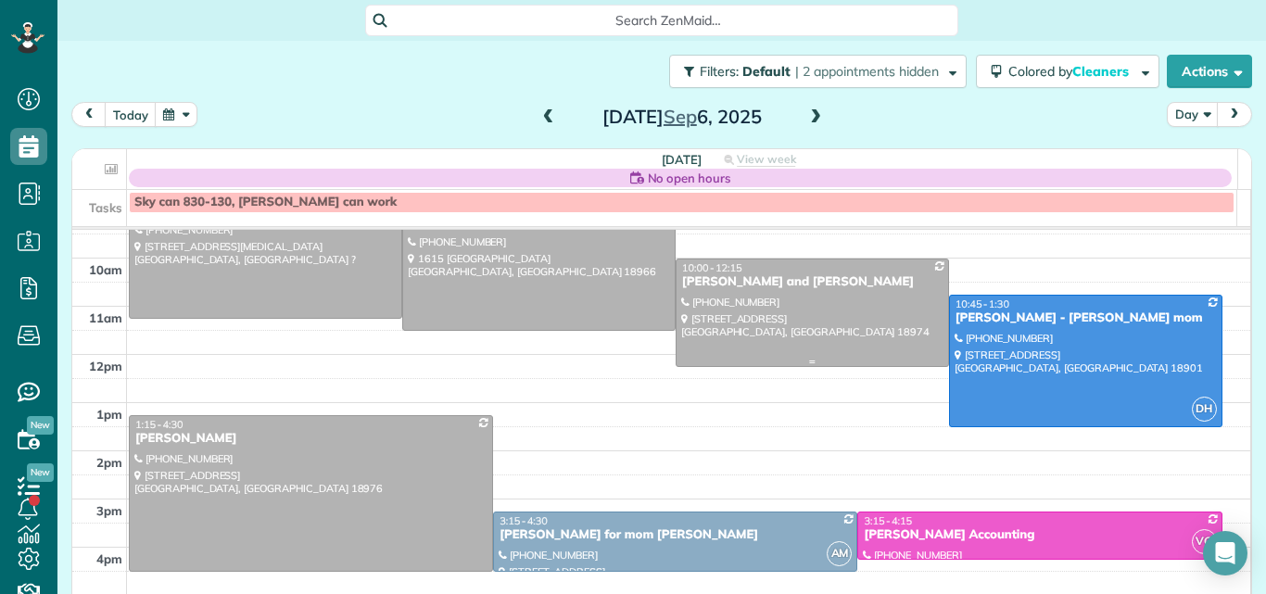
click at [759, 302] on div at bounding box center [811, 312] width 271 height 107
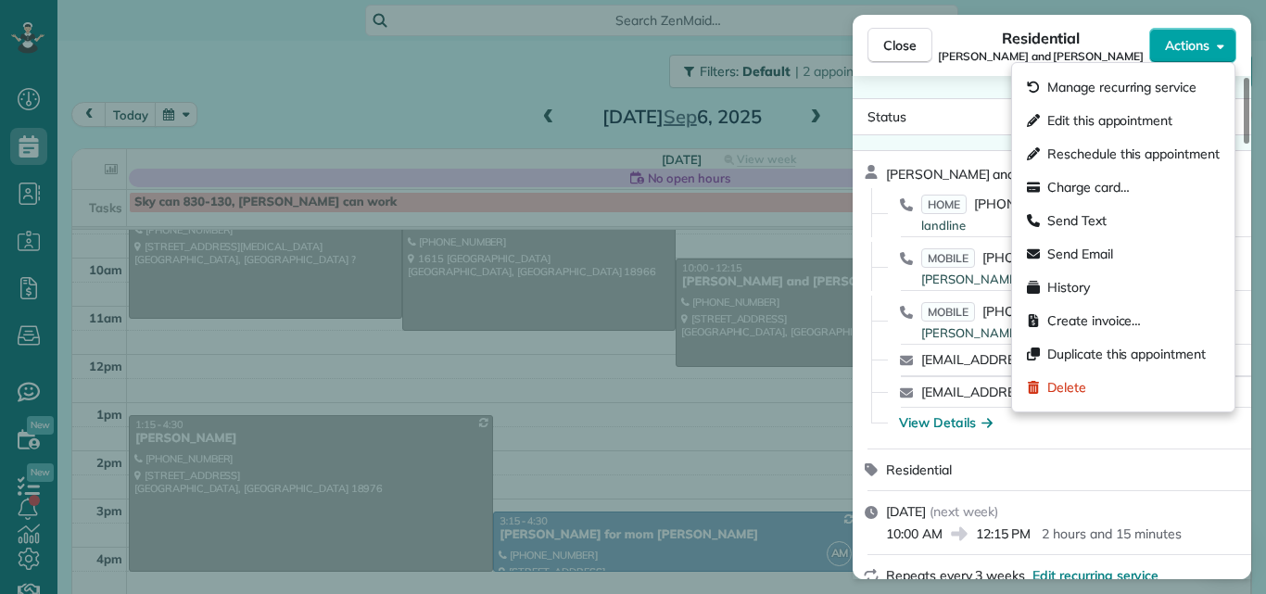
click at [1191, 45] on span "Actions" at bounding box center [1187, 45] width 44 height 19
click at [1146, 113] on span "Edit this appointment" at bounding box center [1109, 120] width 125 height 19
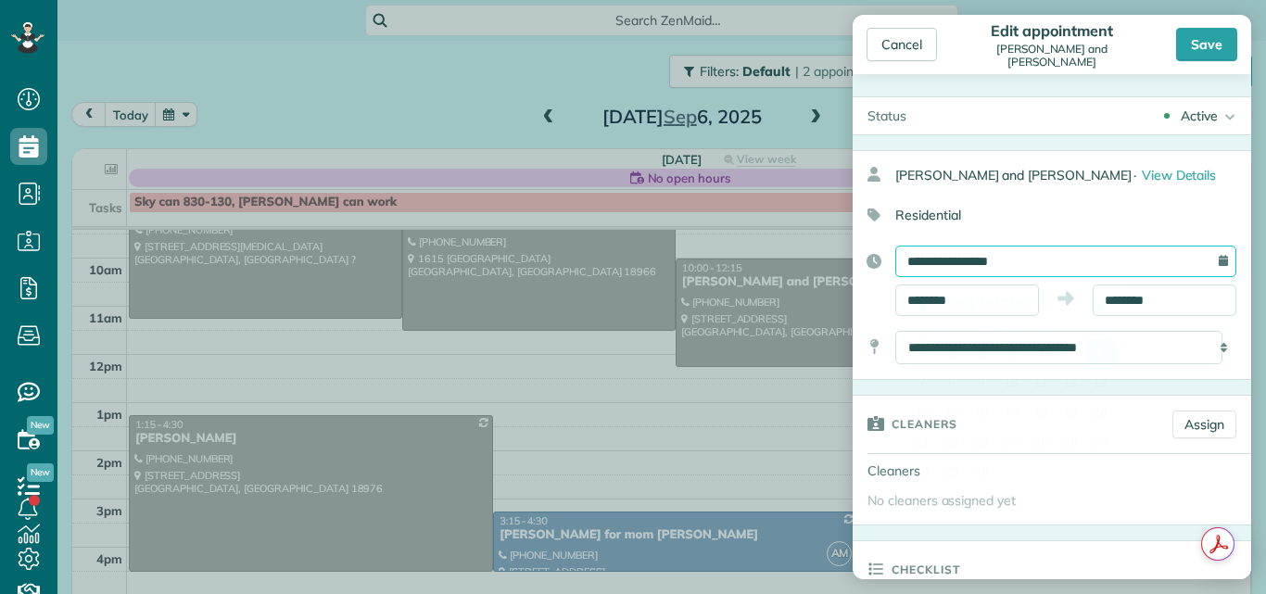
click at [1028, 259] on input "**********" at bounding box center [1065, 262] width 341 height 32
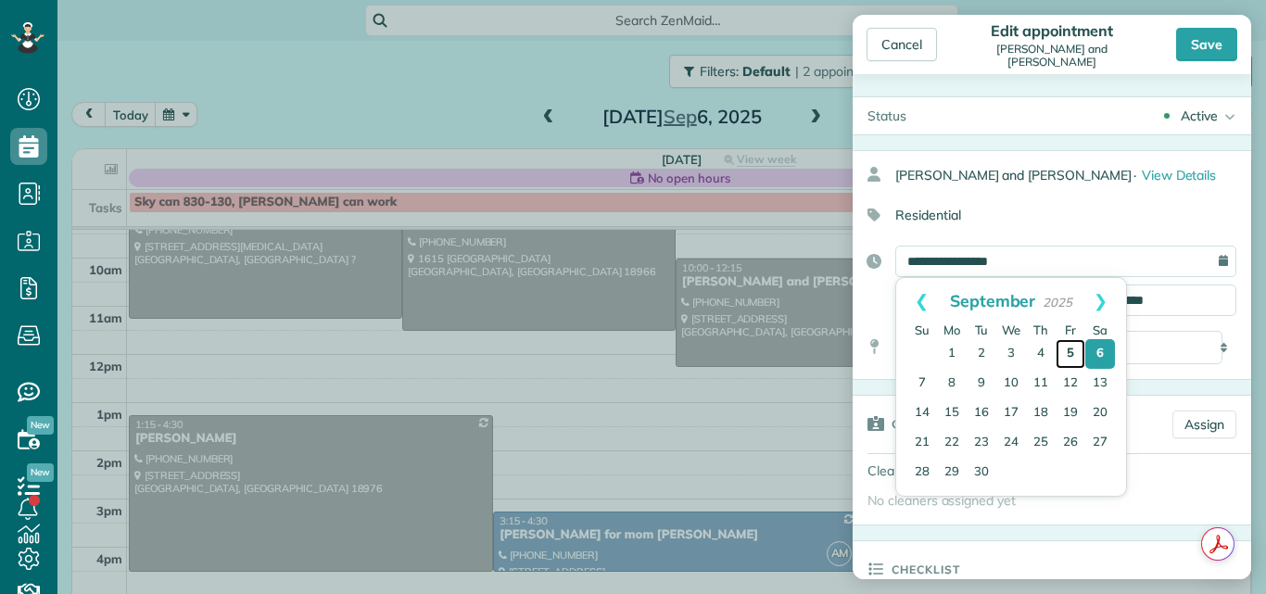
click at [1068, 351] on link "5" at bounding box center [1070, 354] width 30 height 30
type input "**********"
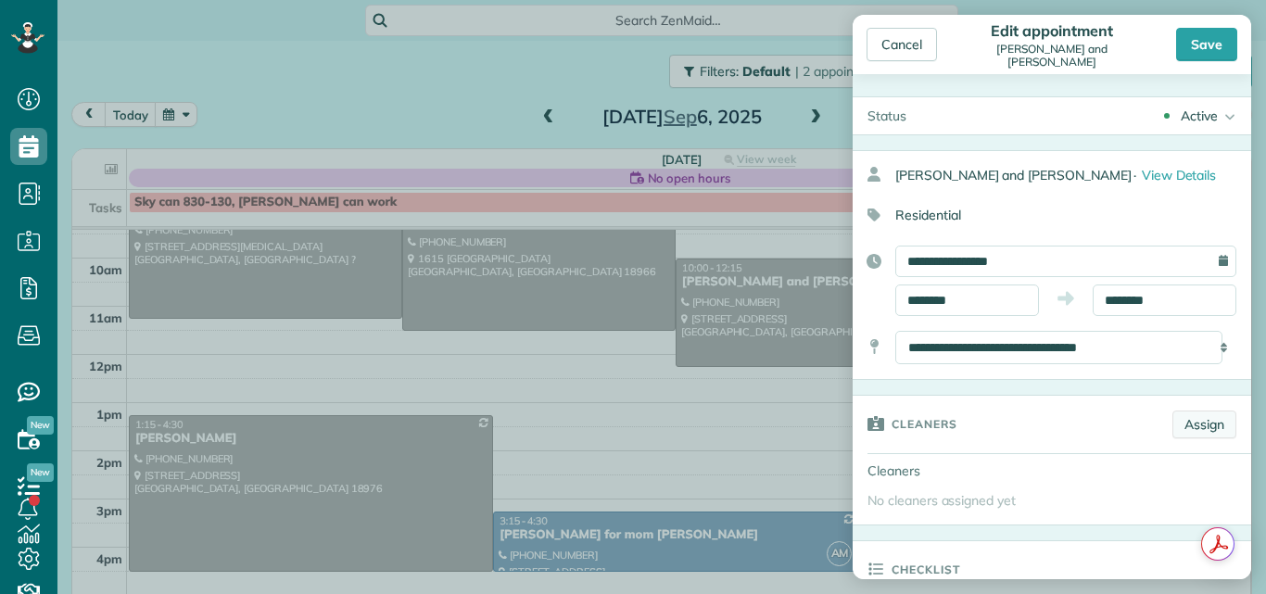
click at [1186, 423] on link "Assign" at bounding box center [1204, 424] width 64 height 28
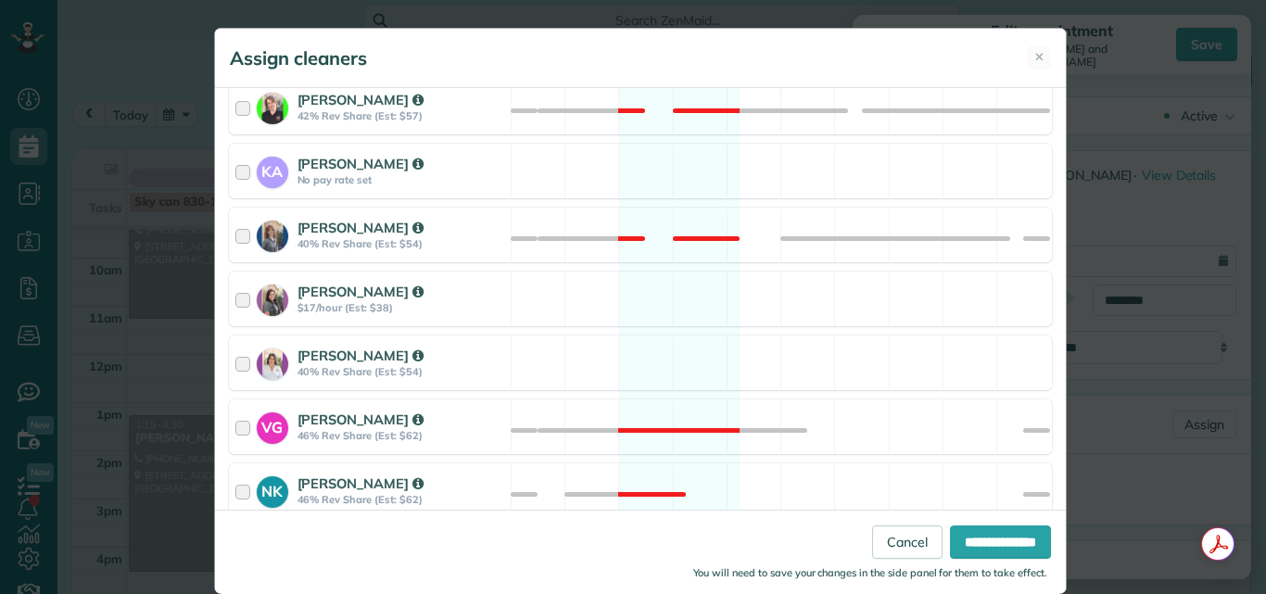
scroll to position [558, 0]
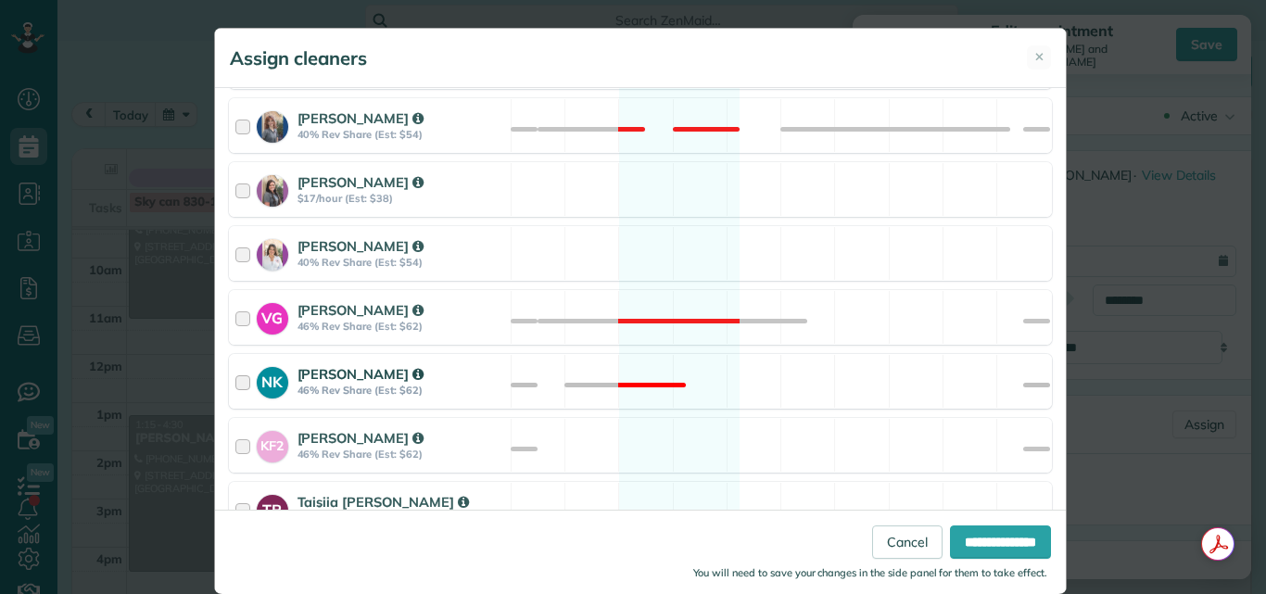
click at [235, 374] on div at bounding box center [245, 381] width 21 height 34
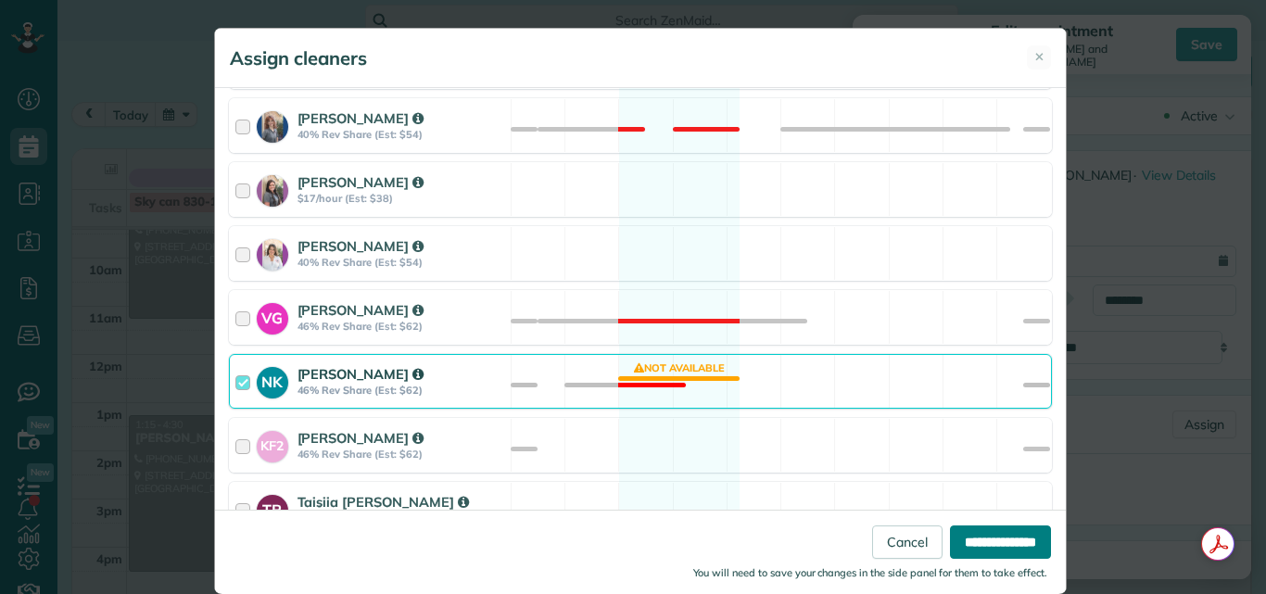
click at [976, 540] on input "**********" at bounding box center [1000, 541] width 101 height 33
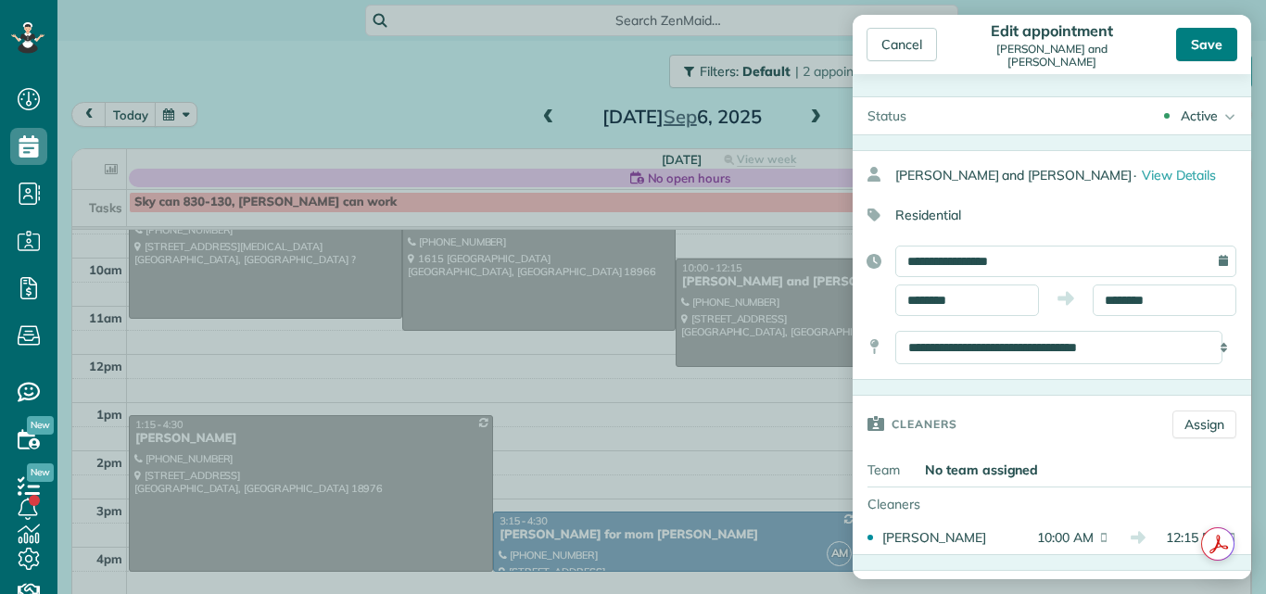
click at [1207, 50] on div "Save" at bounding box center [1206, 44] width 61 height 33
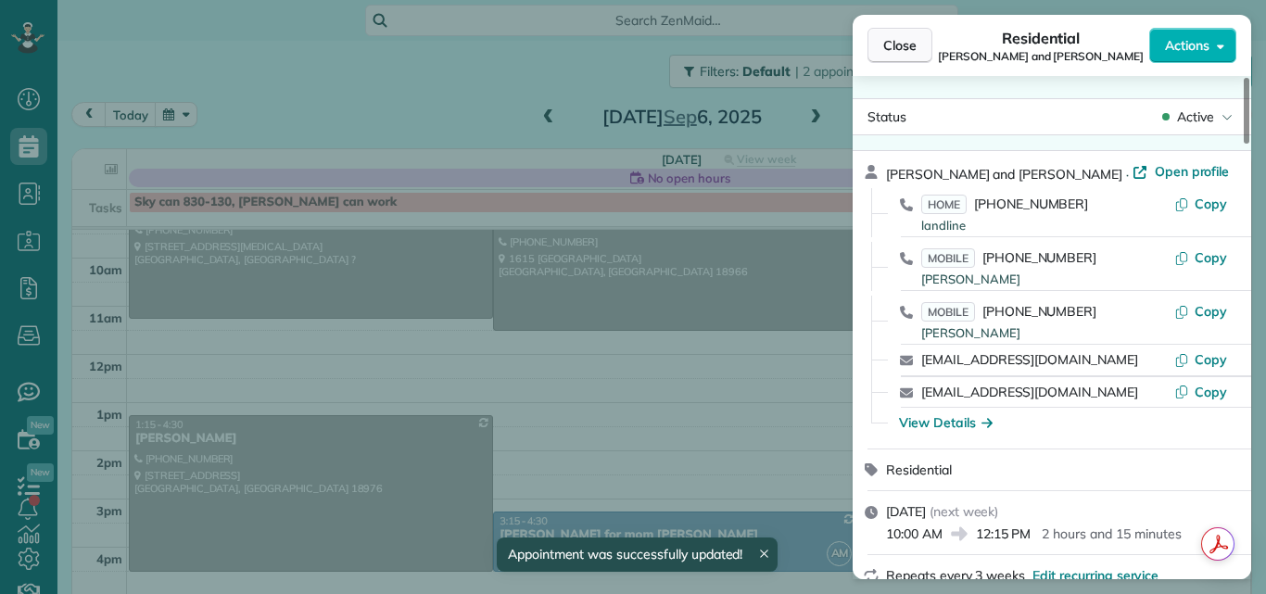
click at [901, 49] on span "Close" at bounding box center [899, 45] width 33 height 19
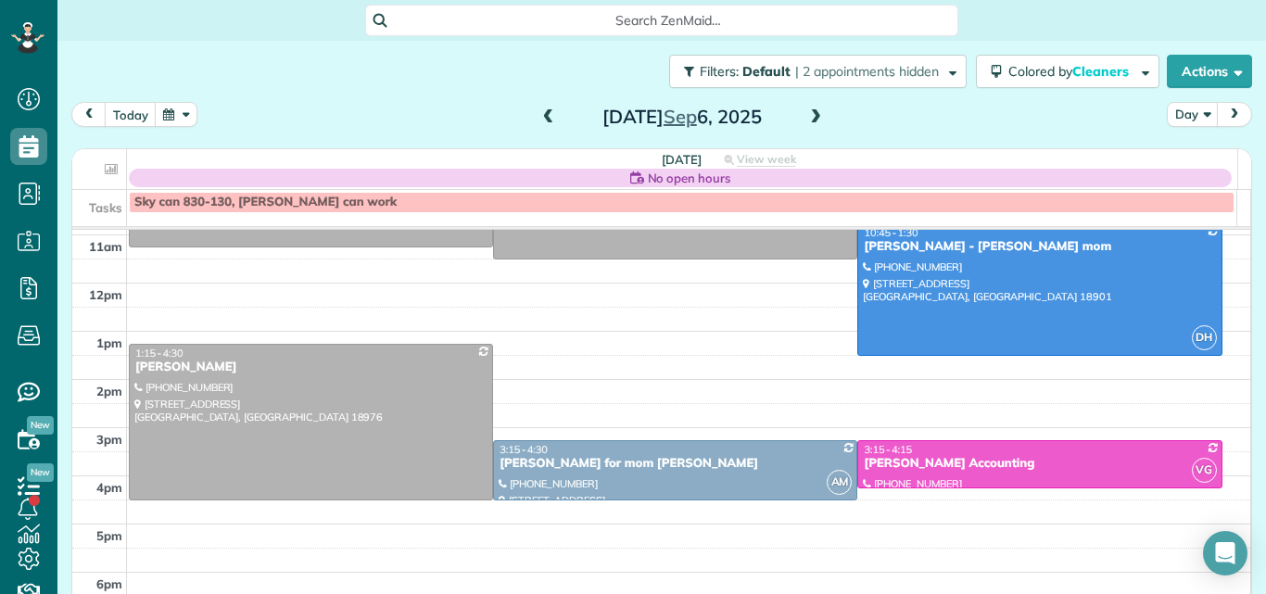
scroll to position [185, 0]
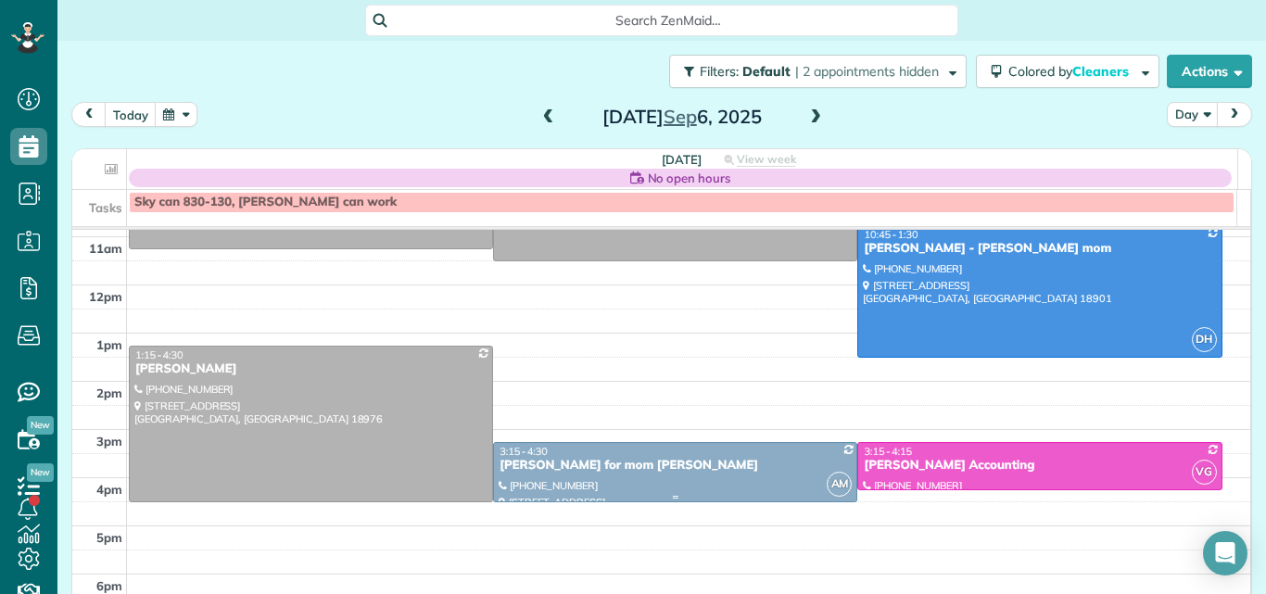
click at [734, 461] on div "Jeramie Ferrell for mom Josephine Leone" at bounding box center [675, 466] width 353 height 16
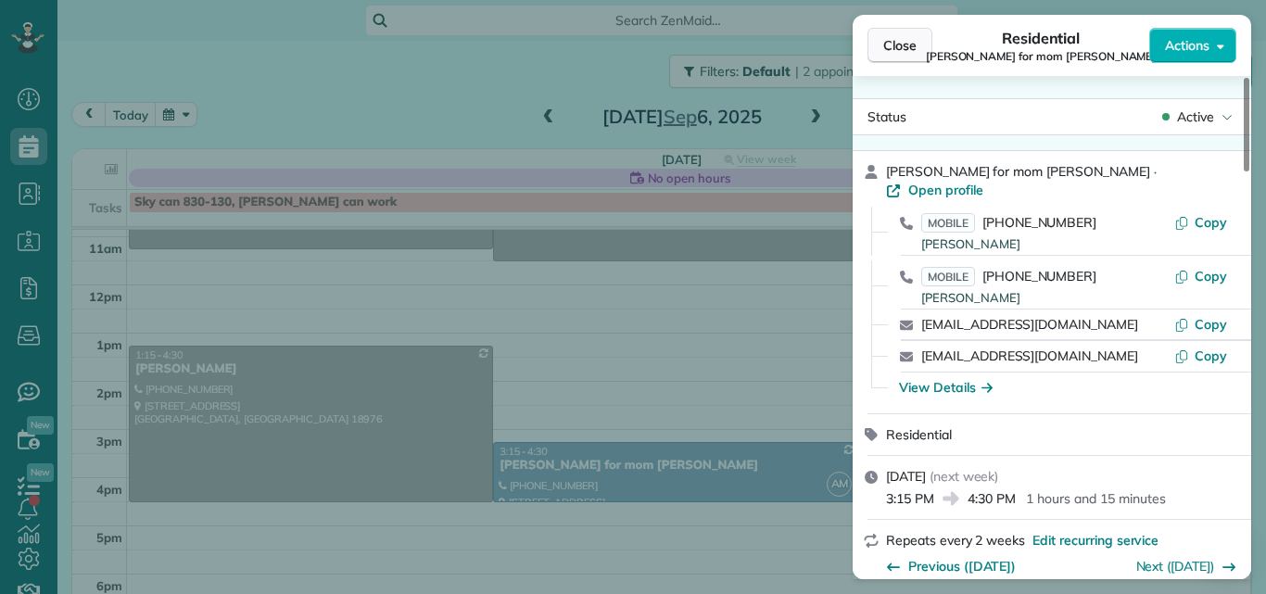
click at [890, 40] on span "Close" at bounding box center [899, 45] width 33 height 19
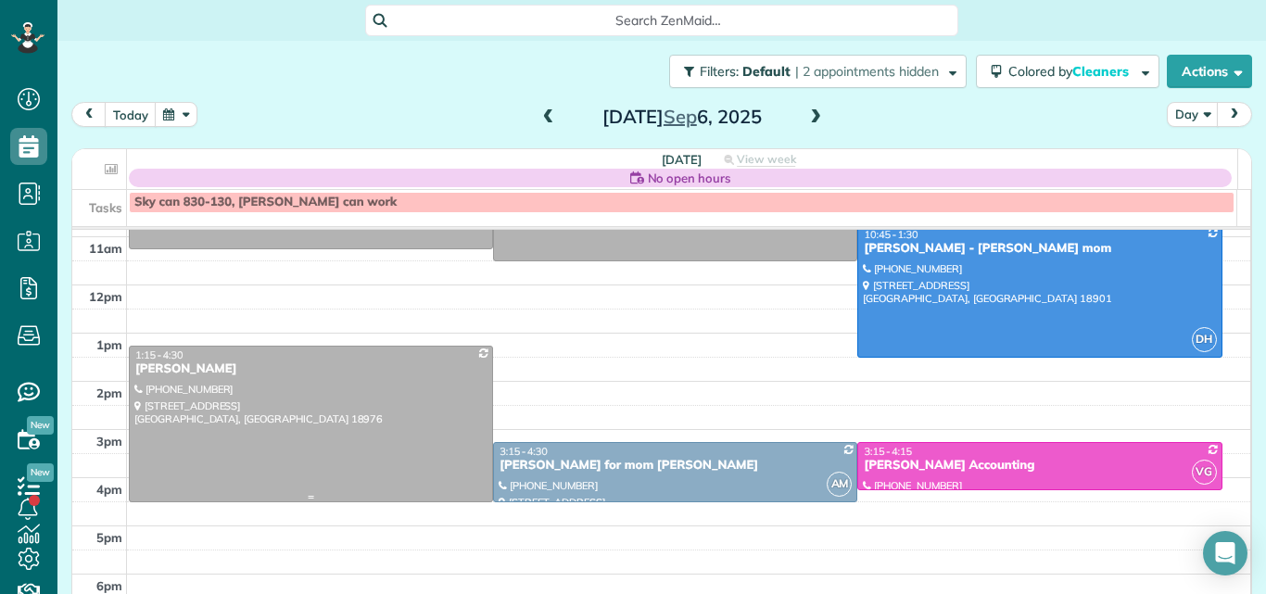
click at [372, 426] on div at bounding box center [311, 424] width 362 height 155
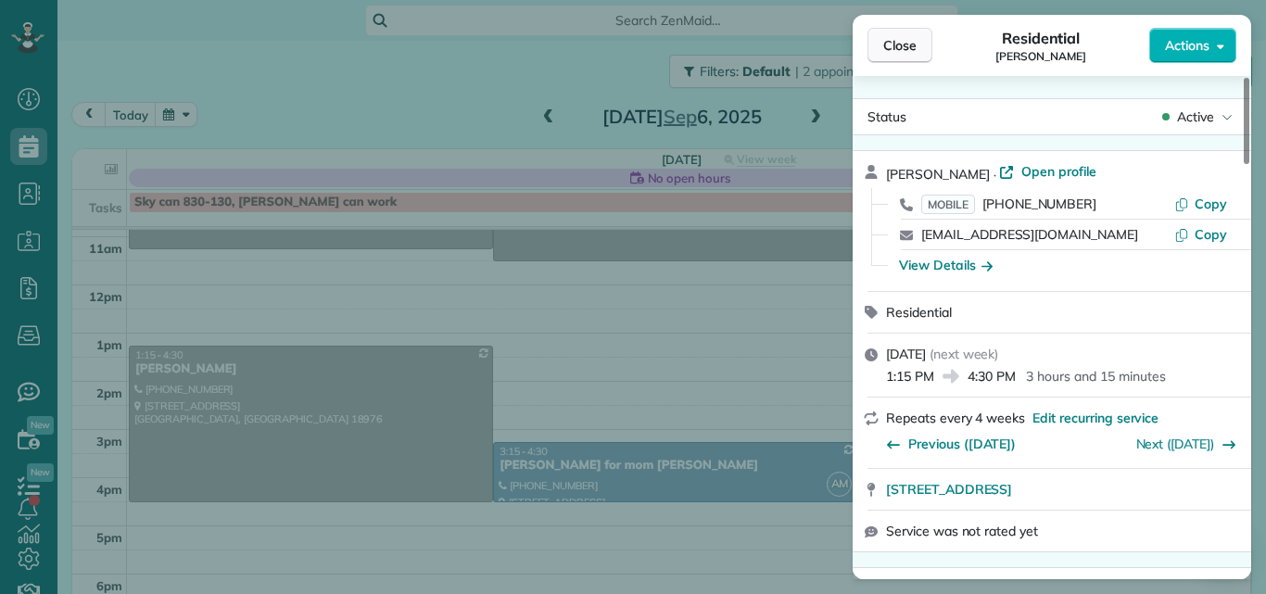
click at [912, 44] on span "Close" at bounding box center [899, 45] width 33 height 19
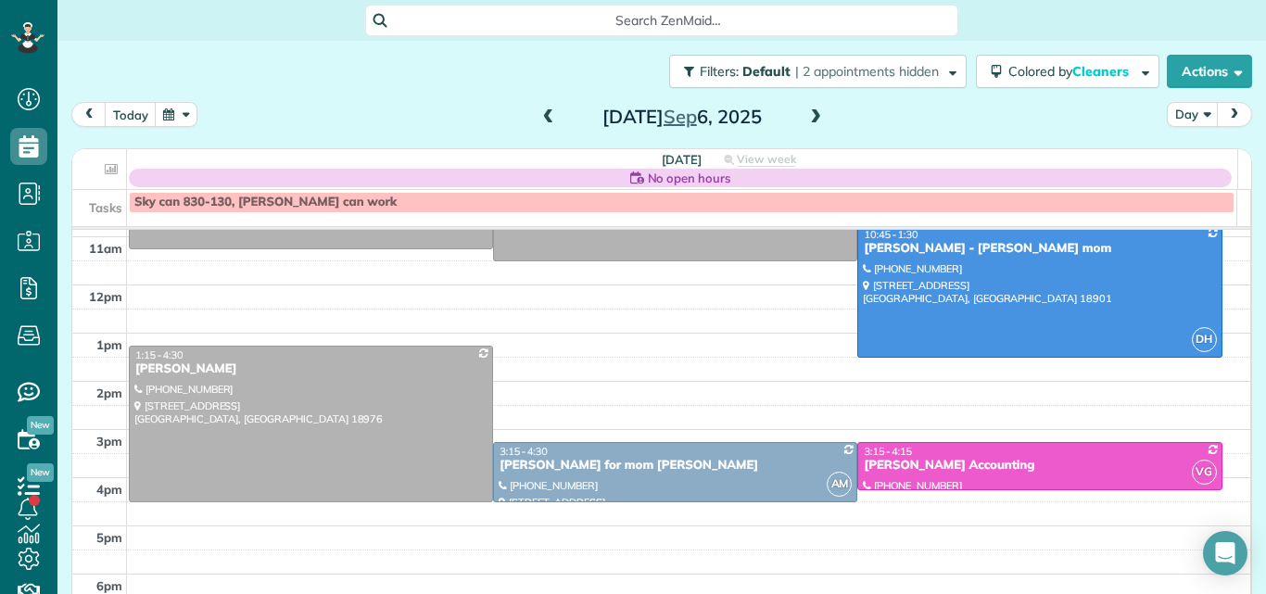
click at [538, 117] on span at bounding box center [548, 117] width 20 height 17
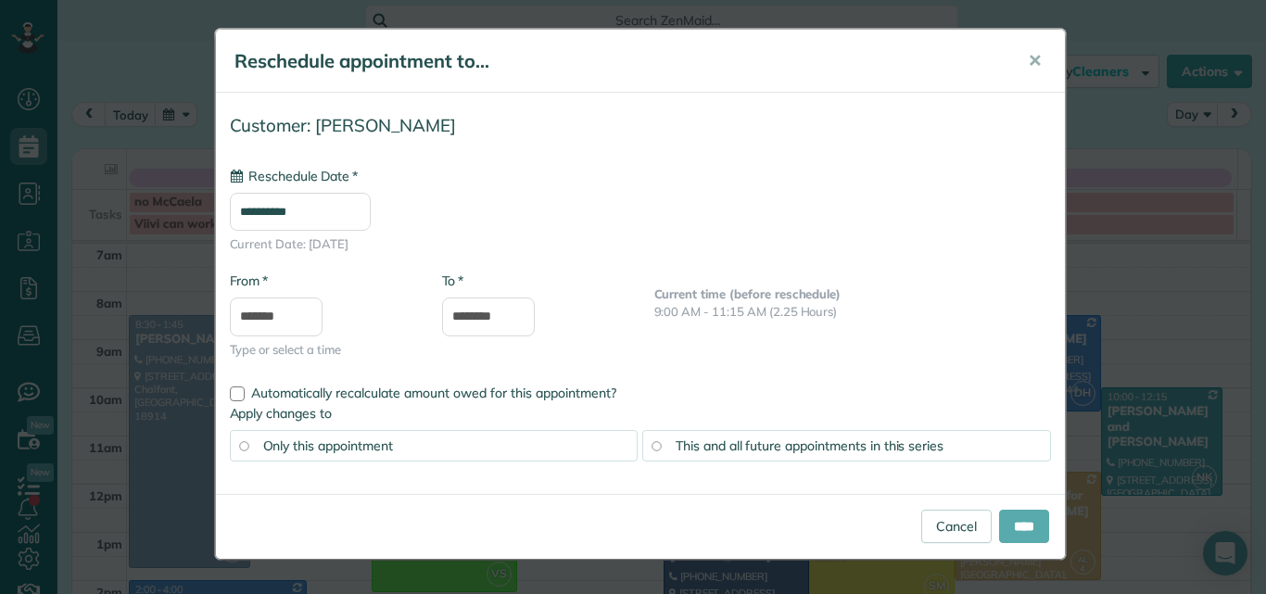
type input "**********"
click at [1013, 528] on input "****" at bounding box center [1024, 526] width 50 height 33
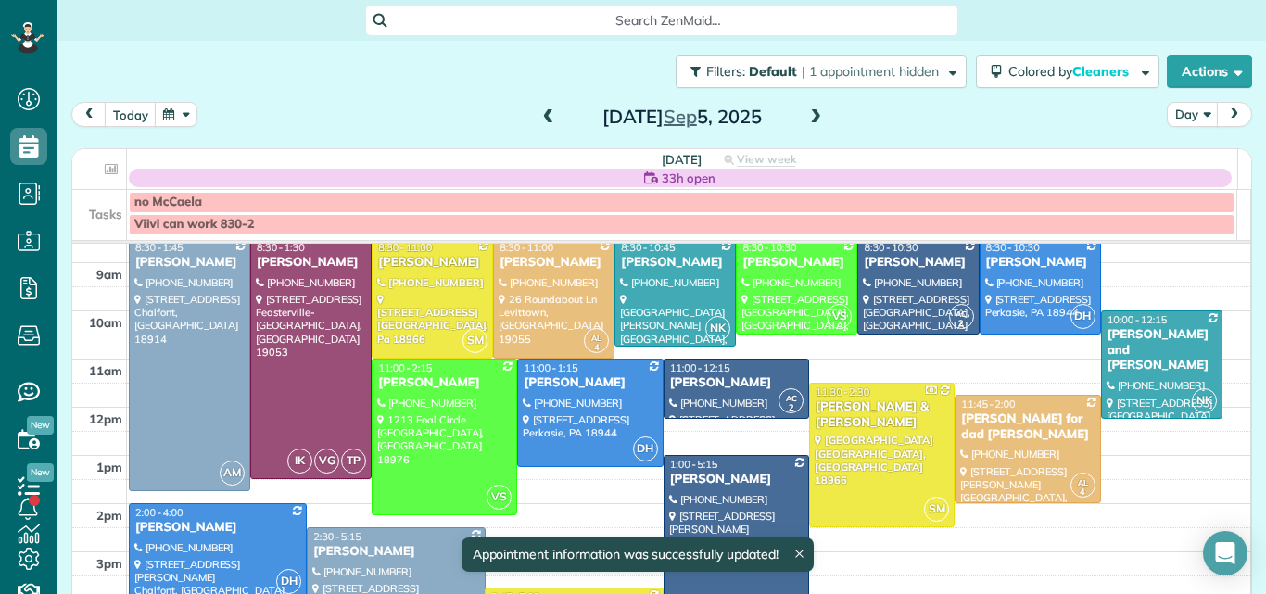
scroll to position [82, 0]
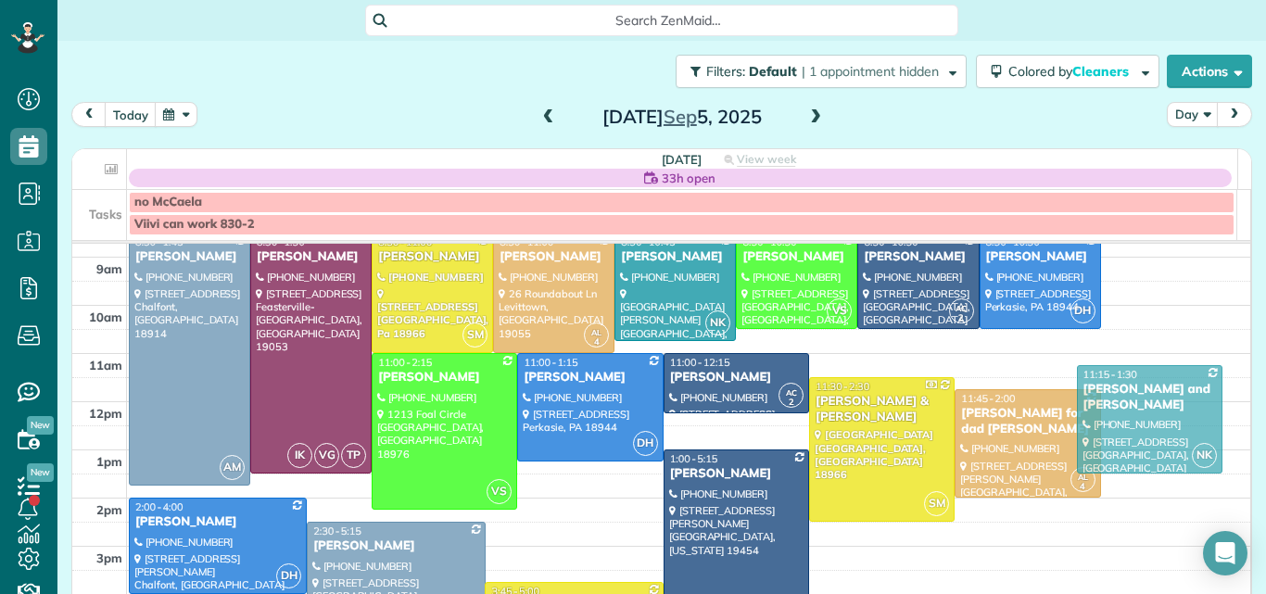
drag, startPoint x: 1148, startPoint y: 347, endPoint x: 1168, endPoint y: 408, distance: 63.3
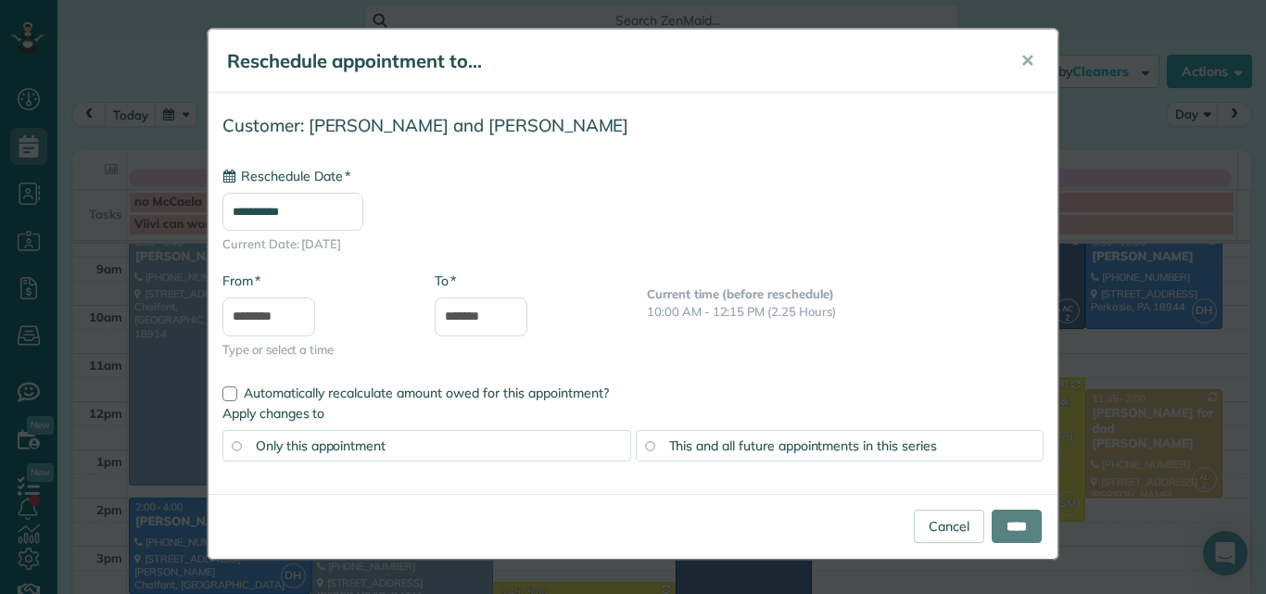
type input "**********"
click at [1011, 519] on input "****" at bounding box center [1016, 526] width 50 height 33
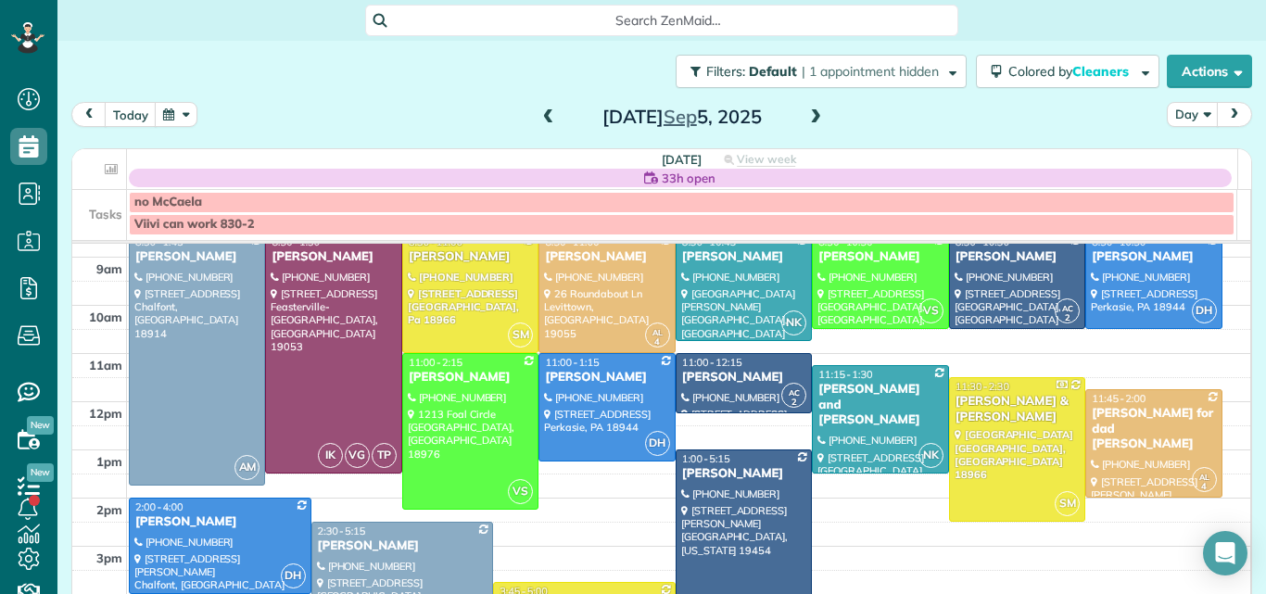
click at [539, 110] on span at bounding box center [548, 117] width 20 height 17
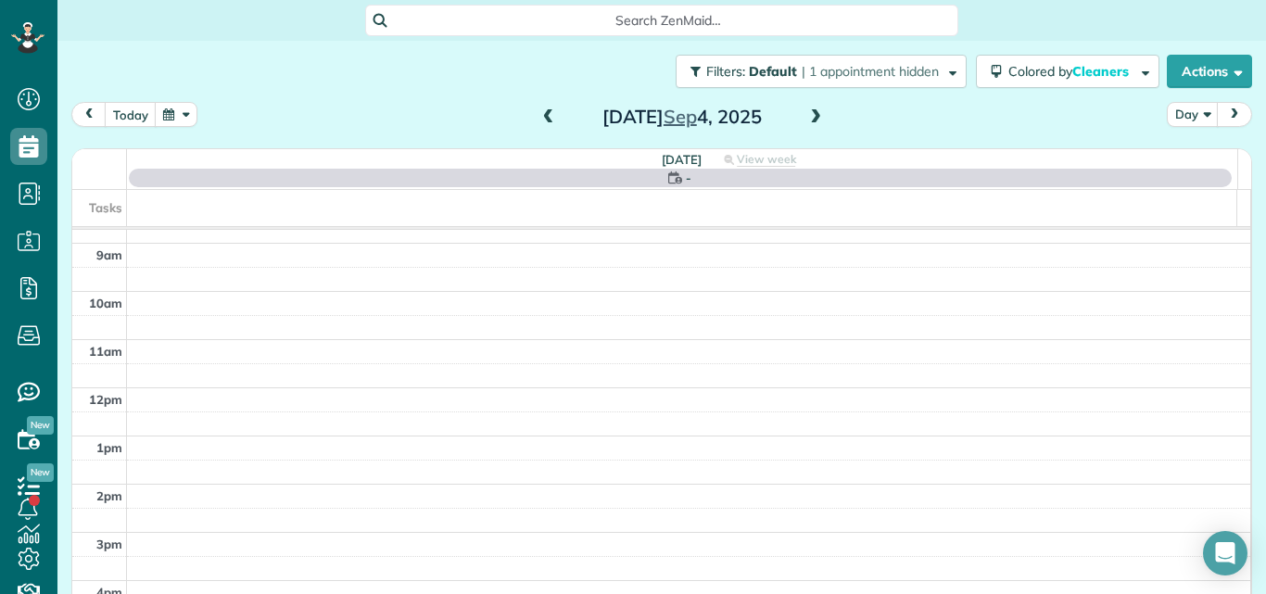
scroll to position [0, 0]
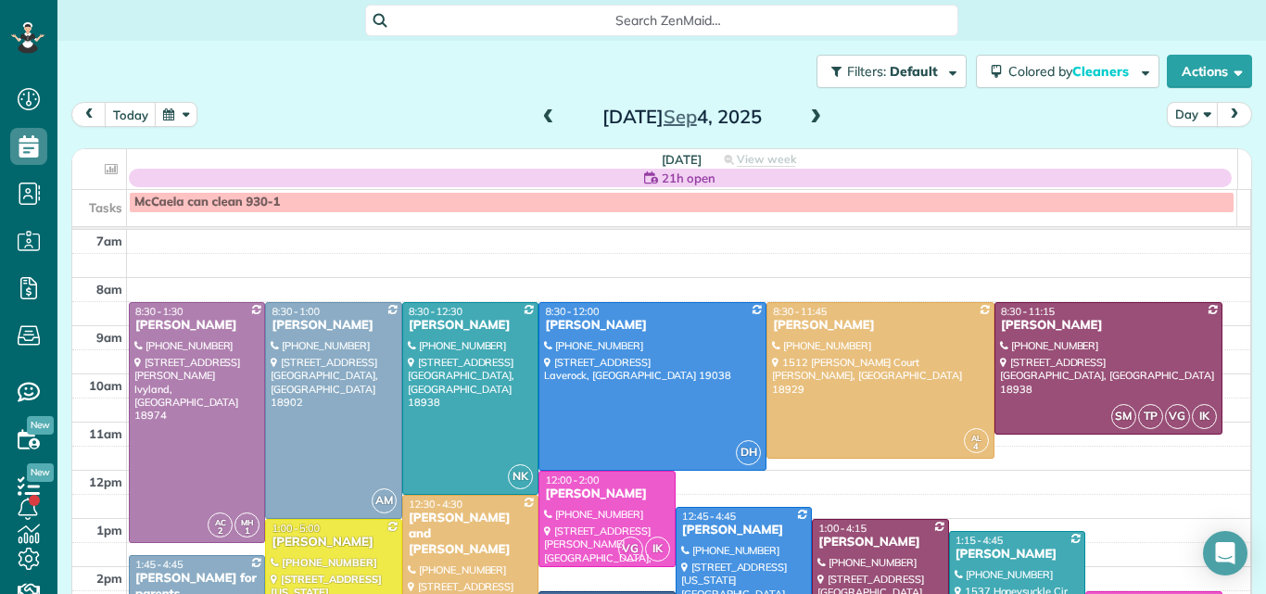
click at [808, 116] on span at bounding box center [815, 117] width 20 height 17
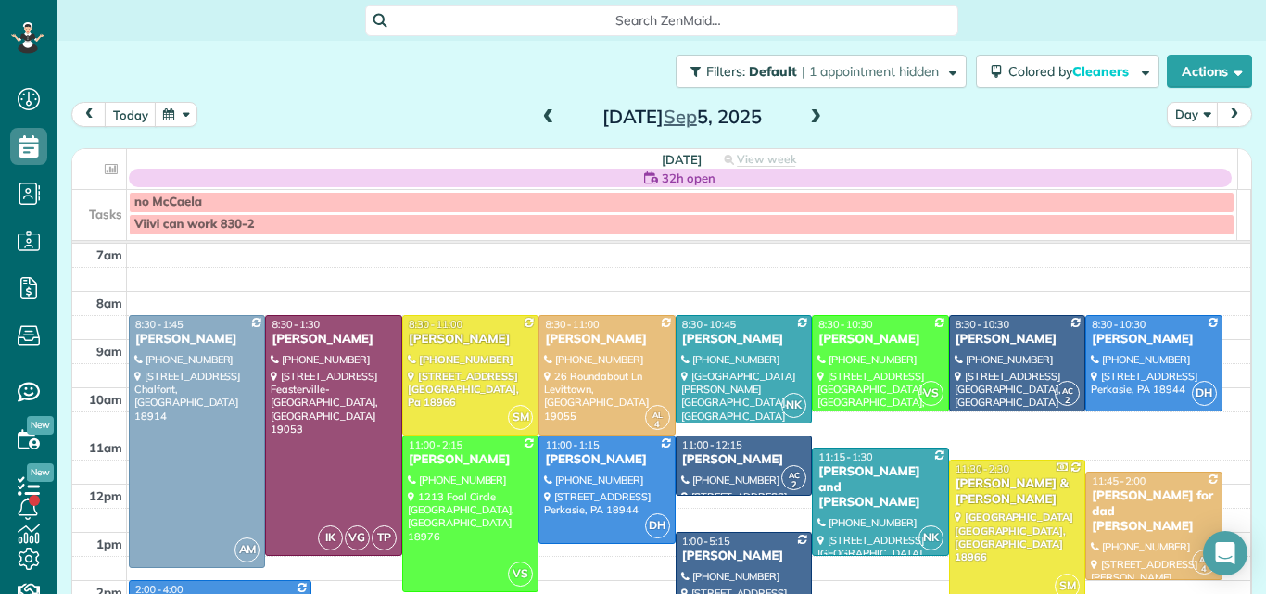
click at [808, 116] on span at bounding box center [815, 117] width 20 height 17
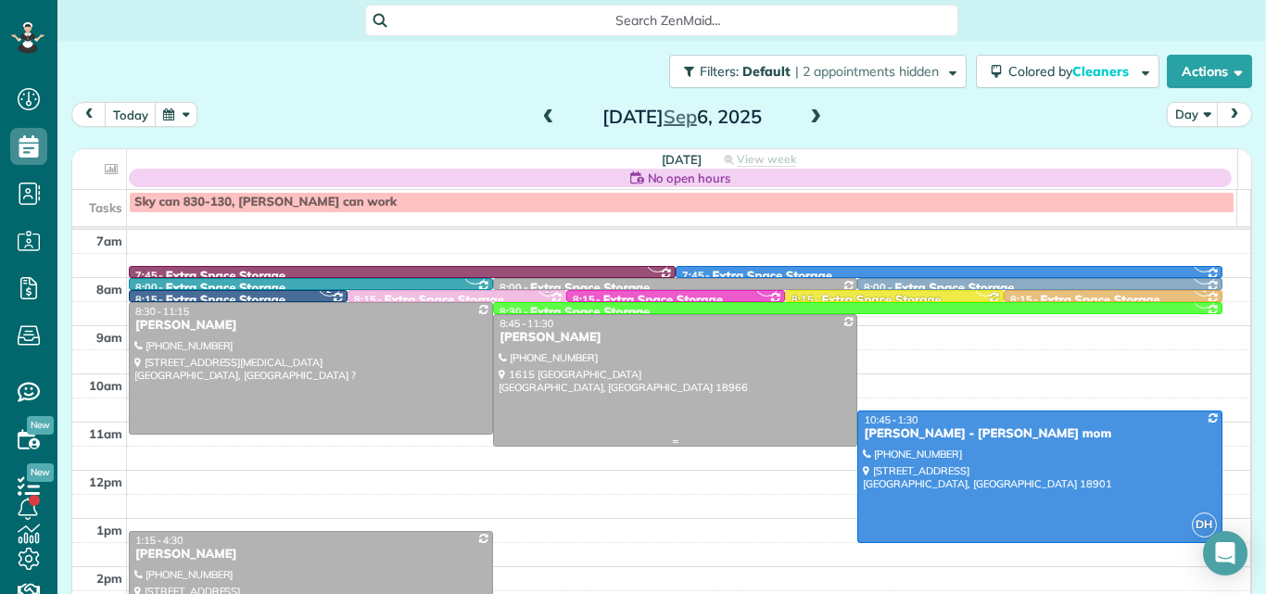
click at [677, 370] on div at bounding box center [675, 380] width 362 height 131
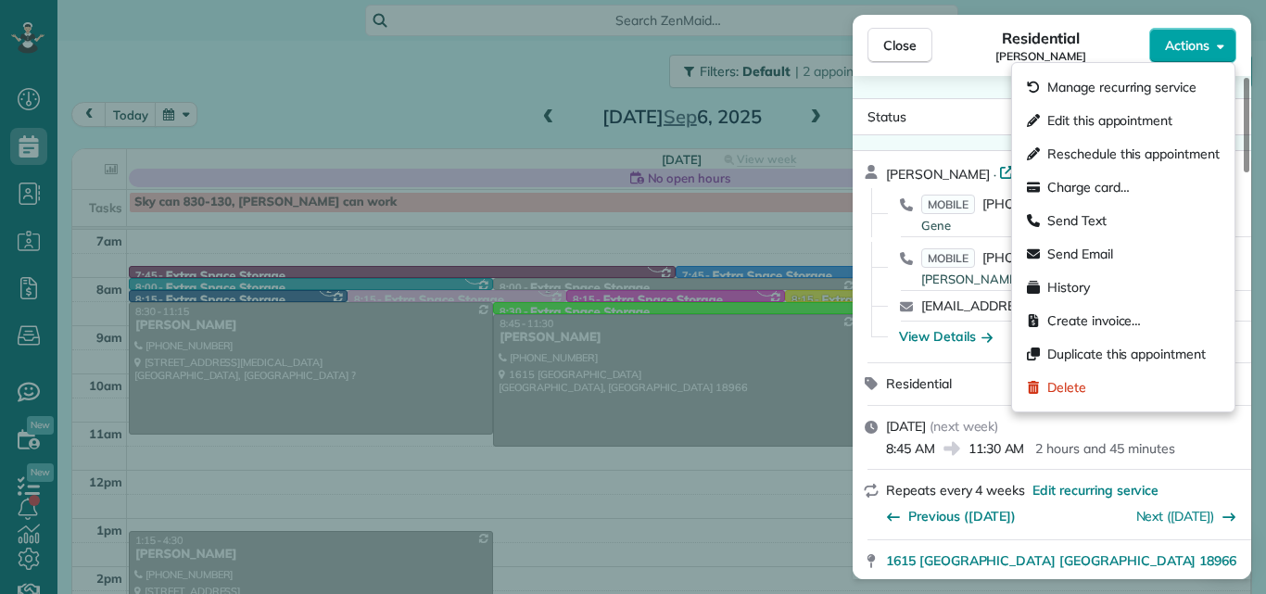
click at [1173, 37] on span "Actions" at bounding box center [1187, 45] width 44 height 19
click at [1130, 124] on span "Edit this appointment" at bounding box center [1109, 120] width 125 height 19
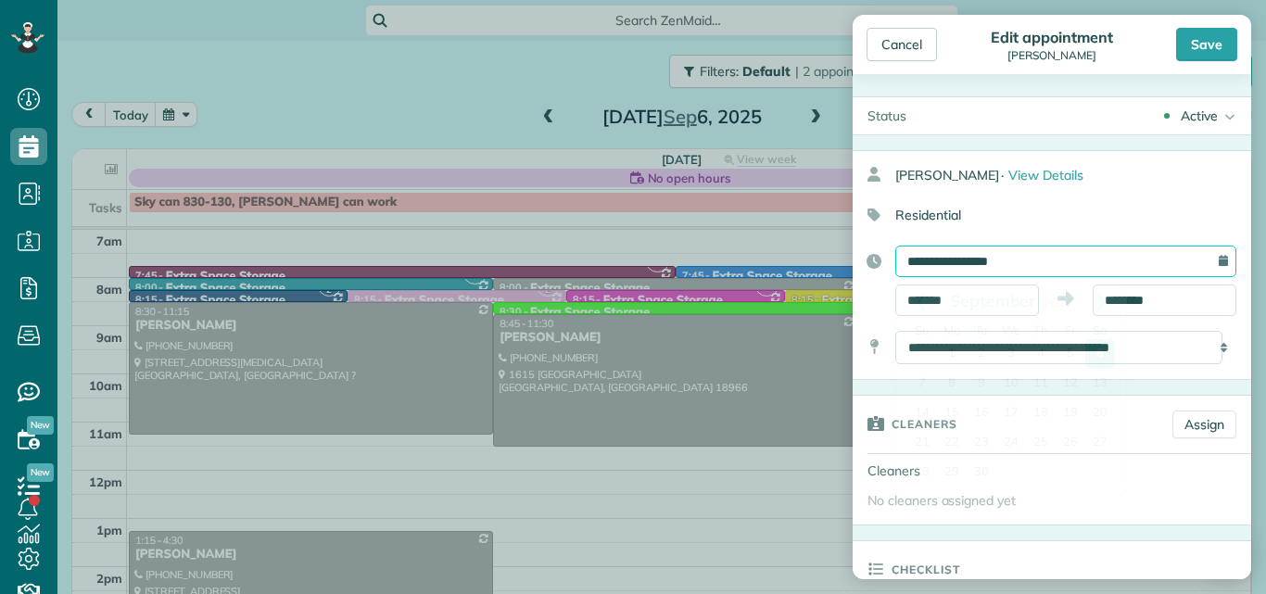
click at [1067, 257] on input "**********" at bounding box center [1065, 262] width 341 height 32
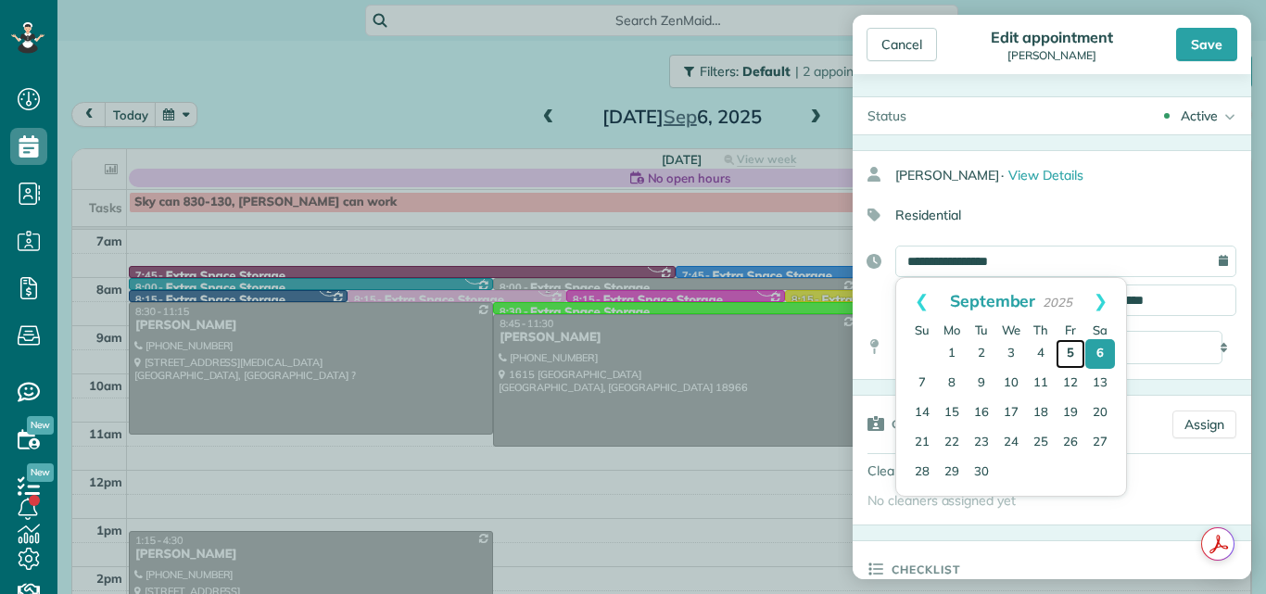
click at [1069, 350] on link "5" at bounding box center [1070, 354] width 30 height 30
type input "**********"
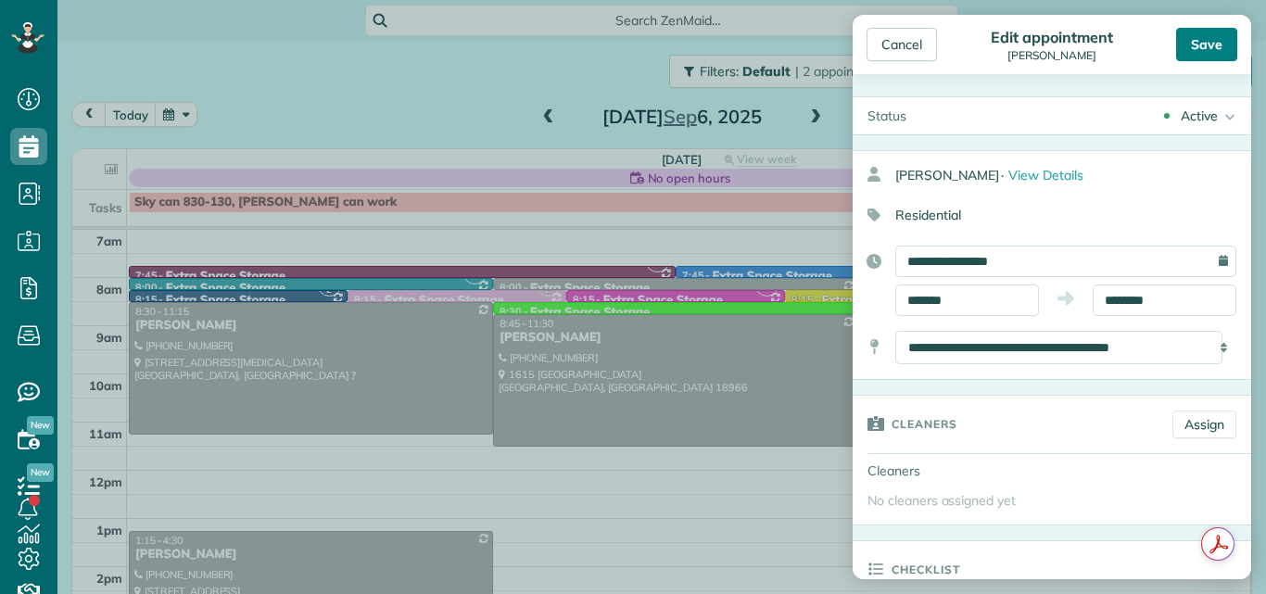
click at [1195, 33] on div "Save" at bounding box center [1206, 44] width 61 height 33
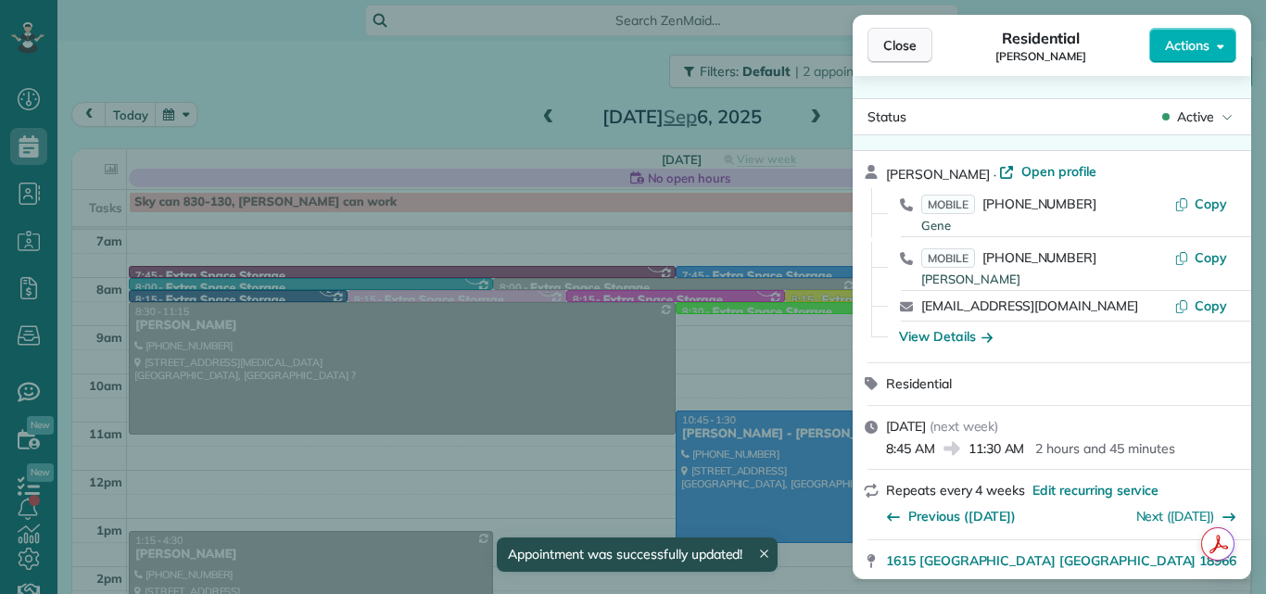
click at [904, 42] on span "Close" at bounding box center [899, 45] width 33 height 19
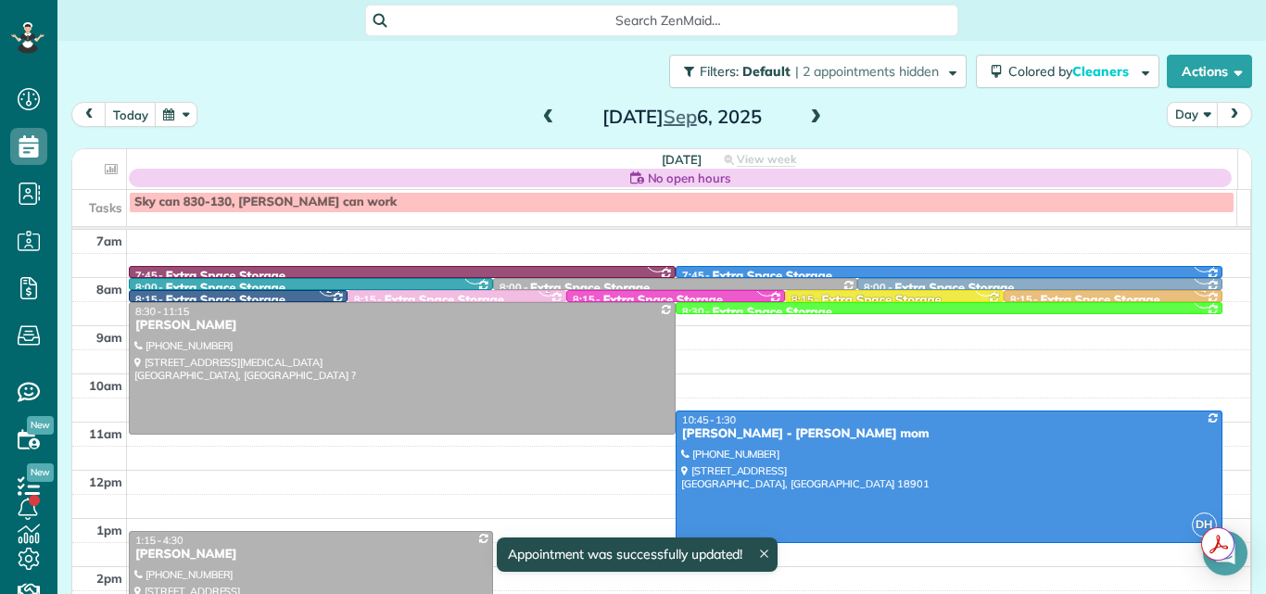
click at [539, 119] on span at bounding box center [548, 117] width 20 height 17
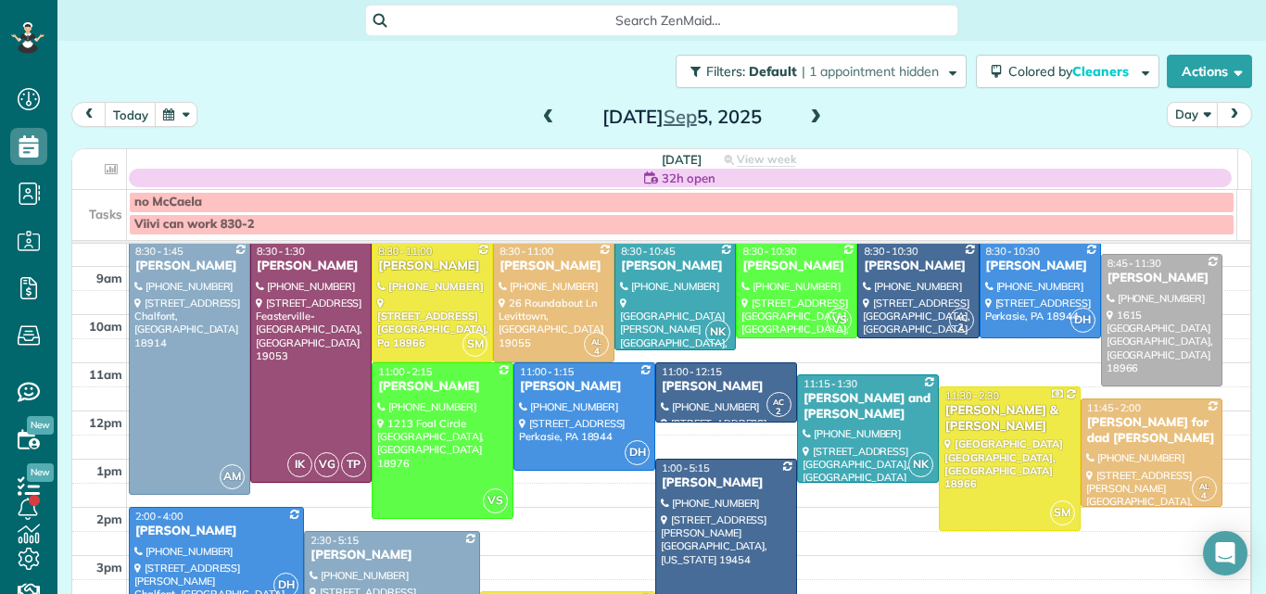
scroll to position [77, 0]
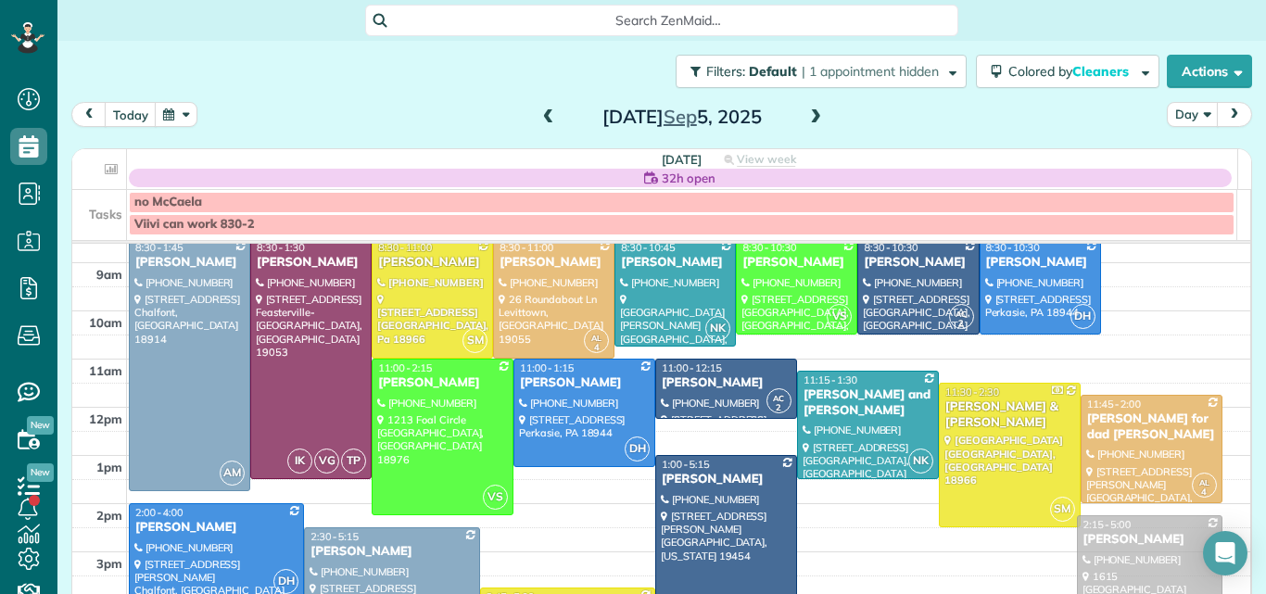
drag, startPoint x: 1154, startPoint y: 311, endPoint x: 1124, endPoint y: 577, distance: 267.6
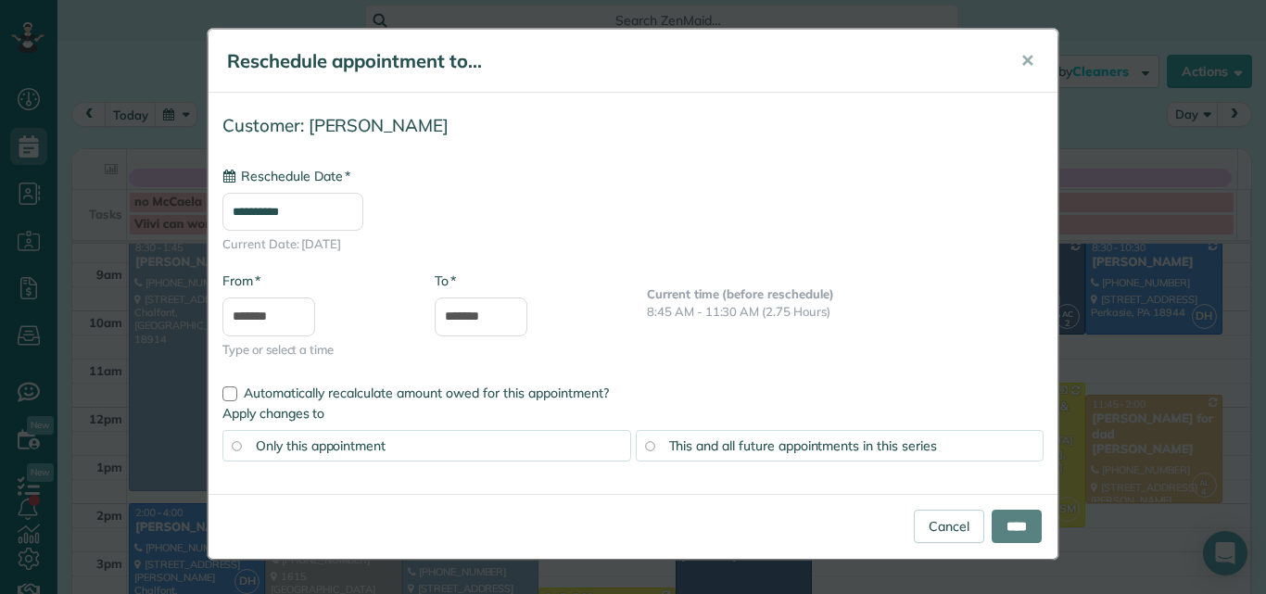
type input "**********"
click at [927, 525] on link "Cancel" at bounding box center [949, 526] width 70 height 33
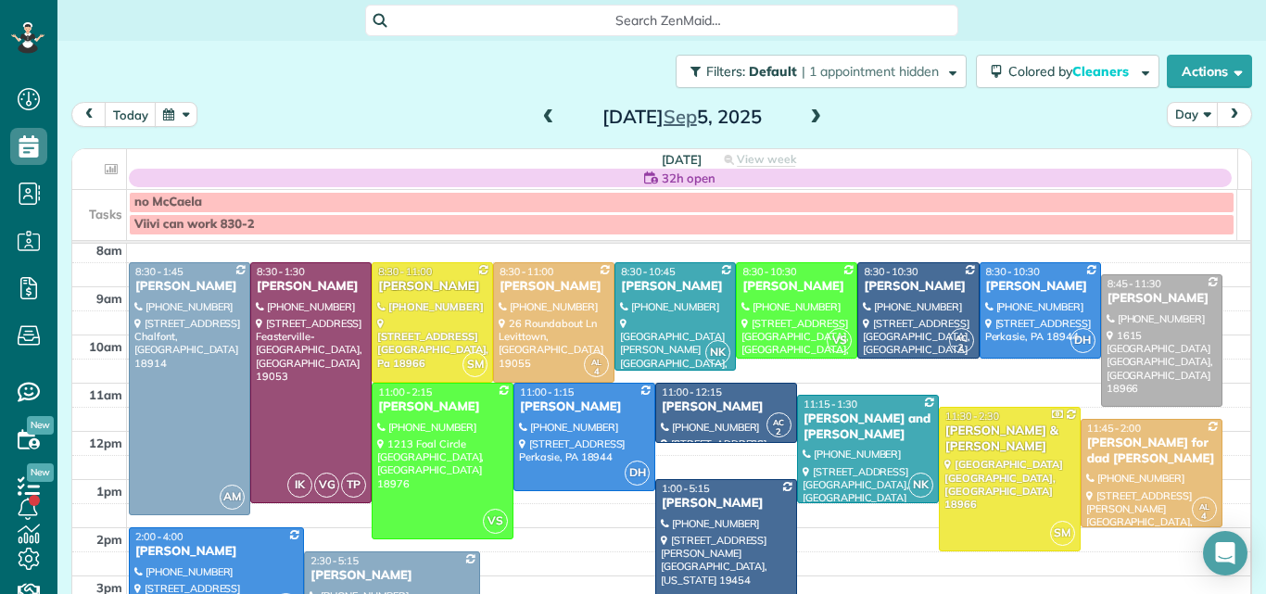
scroll to position [66, 0]
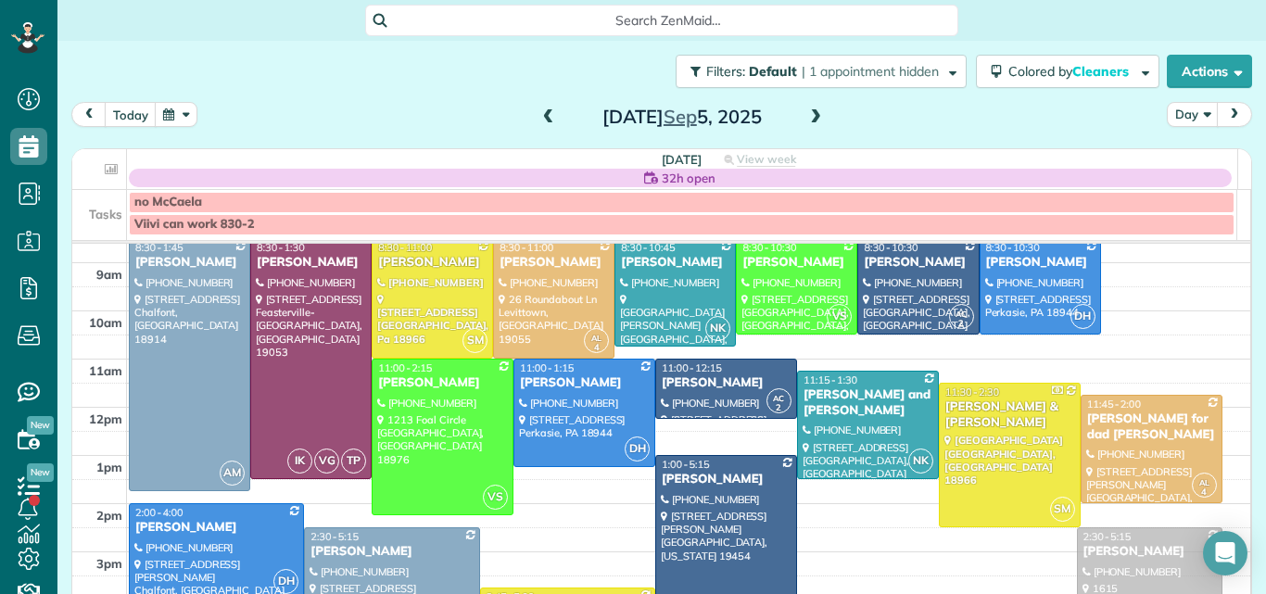
drag, startPoint x: 1132, startPoint y: 316, endPoint x: 1139, endPoint y: 594, distance: 278.1
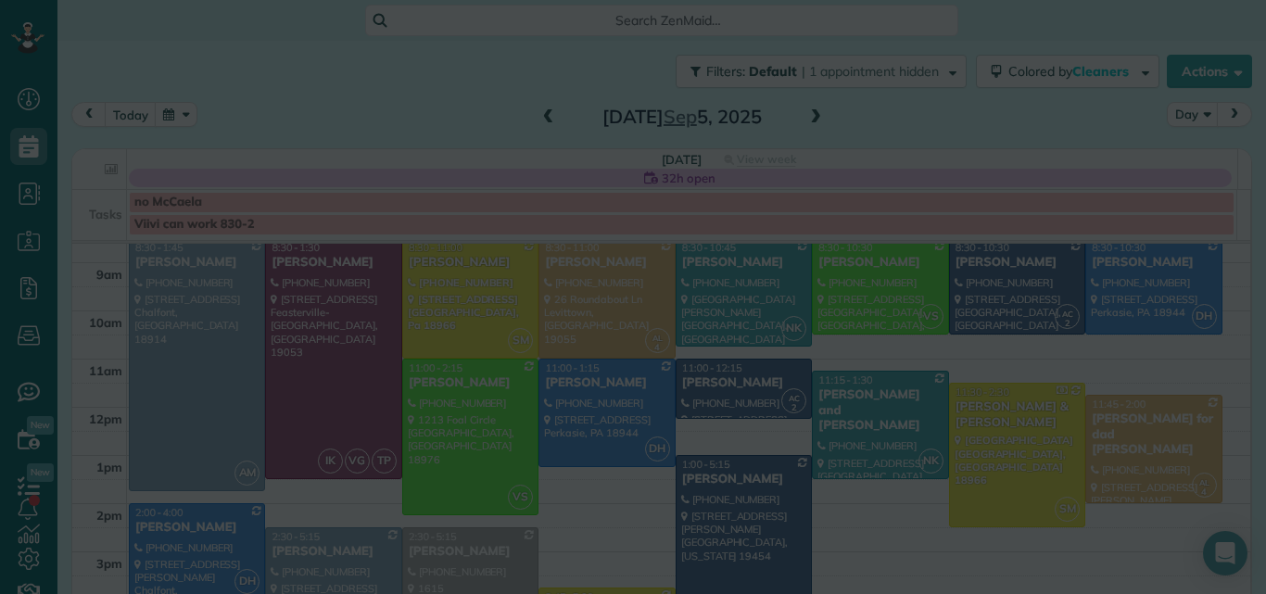
scroll to position [78, 0]
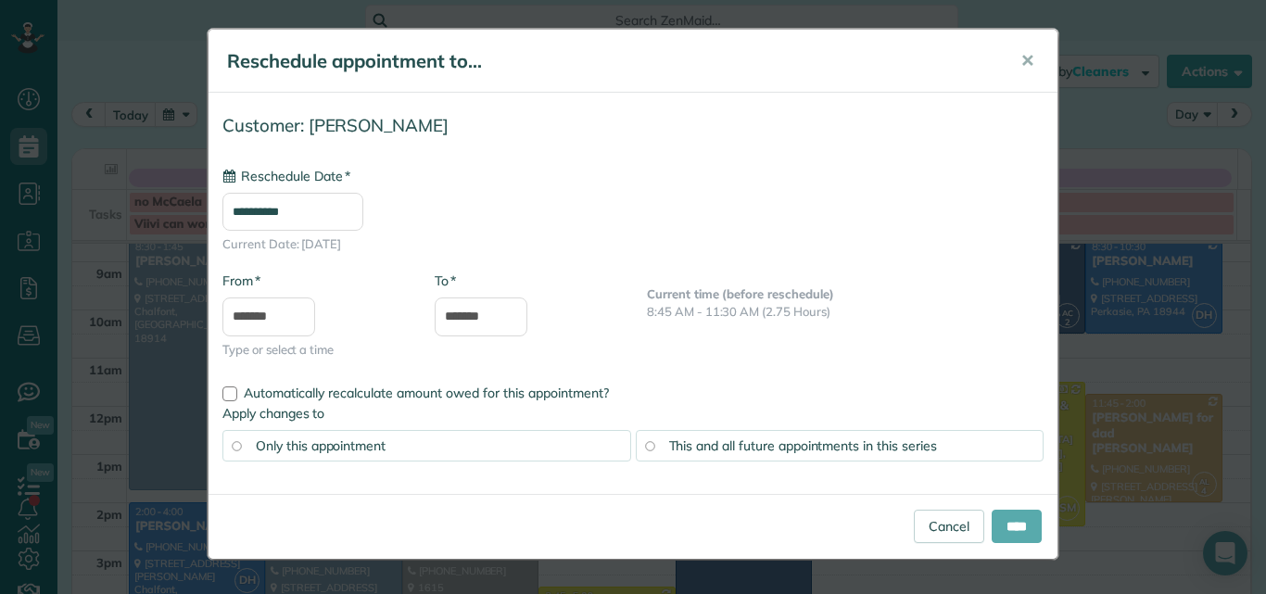
type input "**********"
click at [1013, 519] on input "****" at bounding box center [1016, 526] width 50 height 33
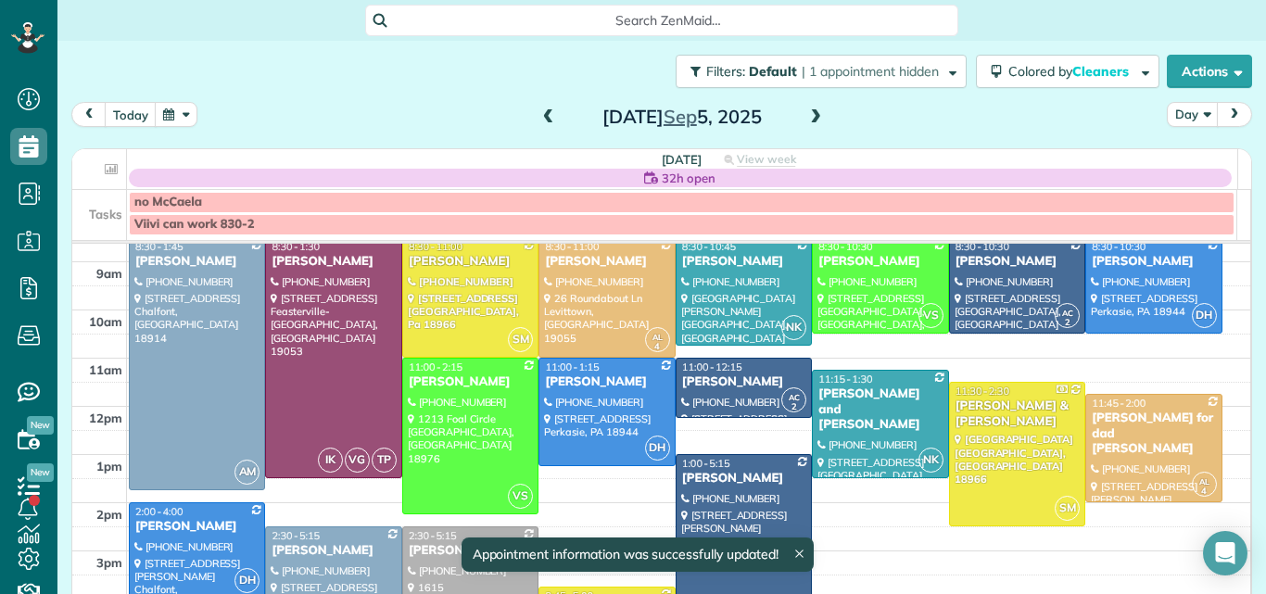
click at [448, 577] on div at bounding box center [470, 592] width 134 height 131
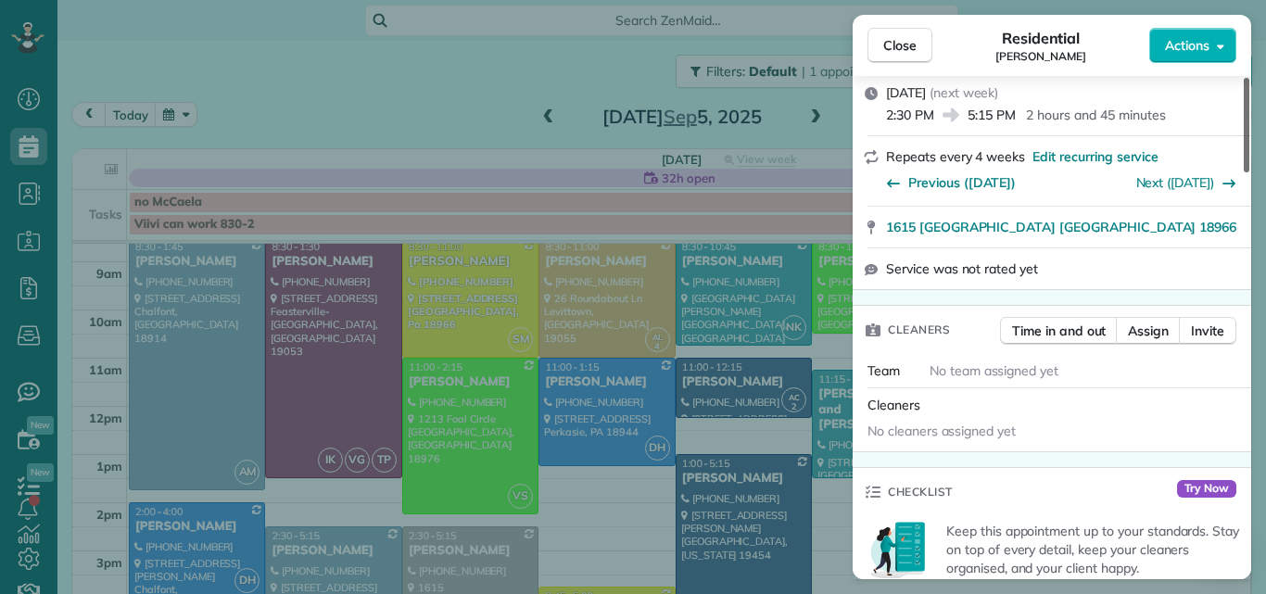
scroll to position [515, 0]
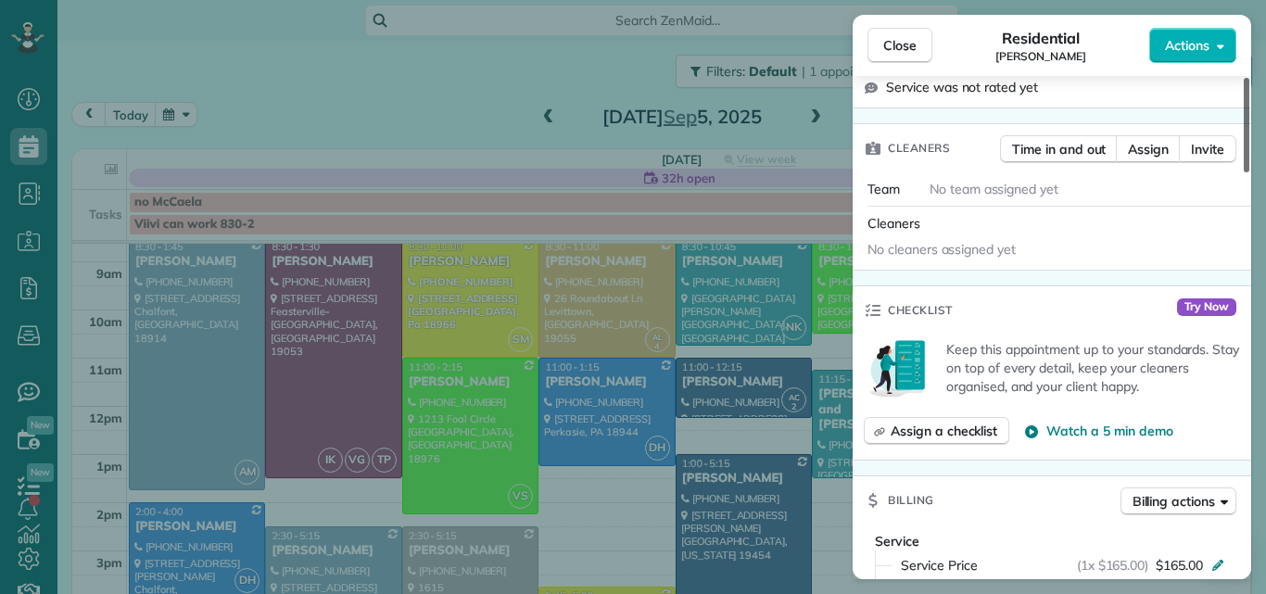
drag, startPoint x: 1245, startPoint y: 136, endPoint x: 1218, endPoint y: 234, distance: 100.9
click at [1243, 172] on div at bounding box center [1246, 125] width 6 height 95
click at [1155, 145] on span "Assign" at bounding box center [1148, 149] width 41 height 19
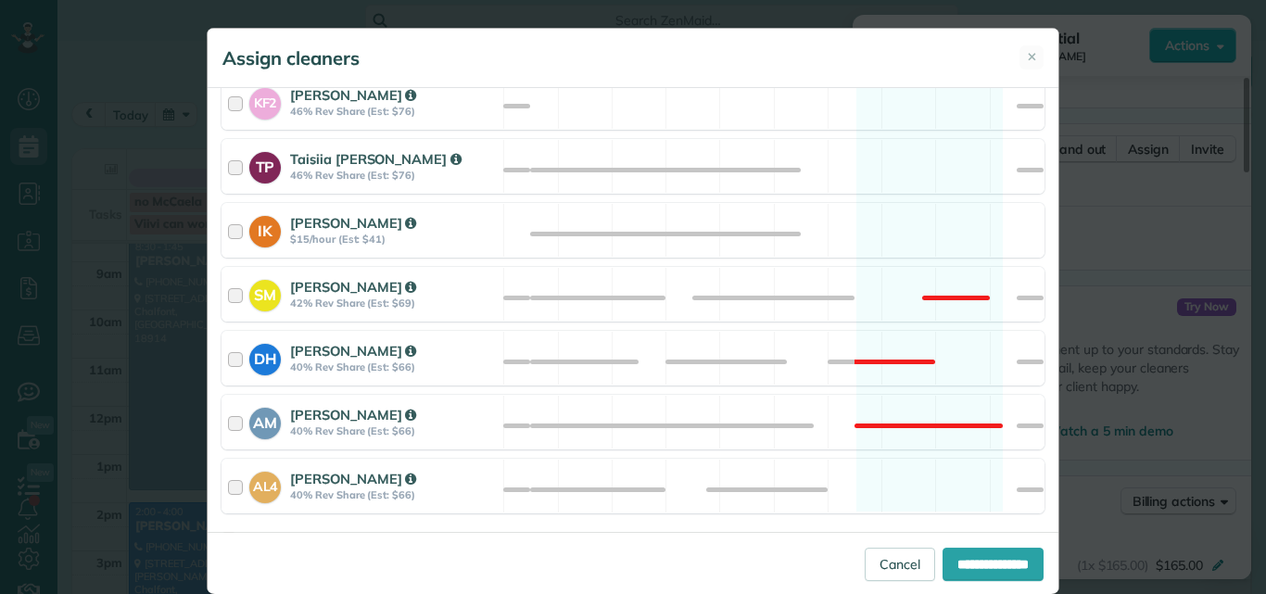
scroll to position [948, 0]
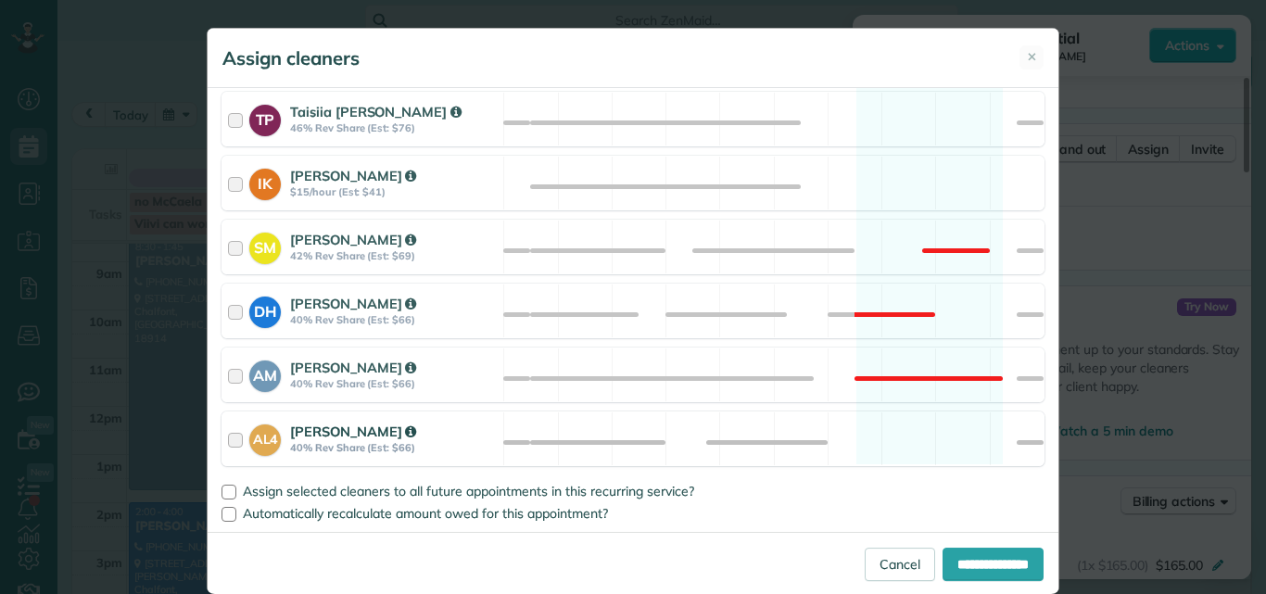
click at [228, 436] on div at bounding box center [238, 439] width 21 height 34
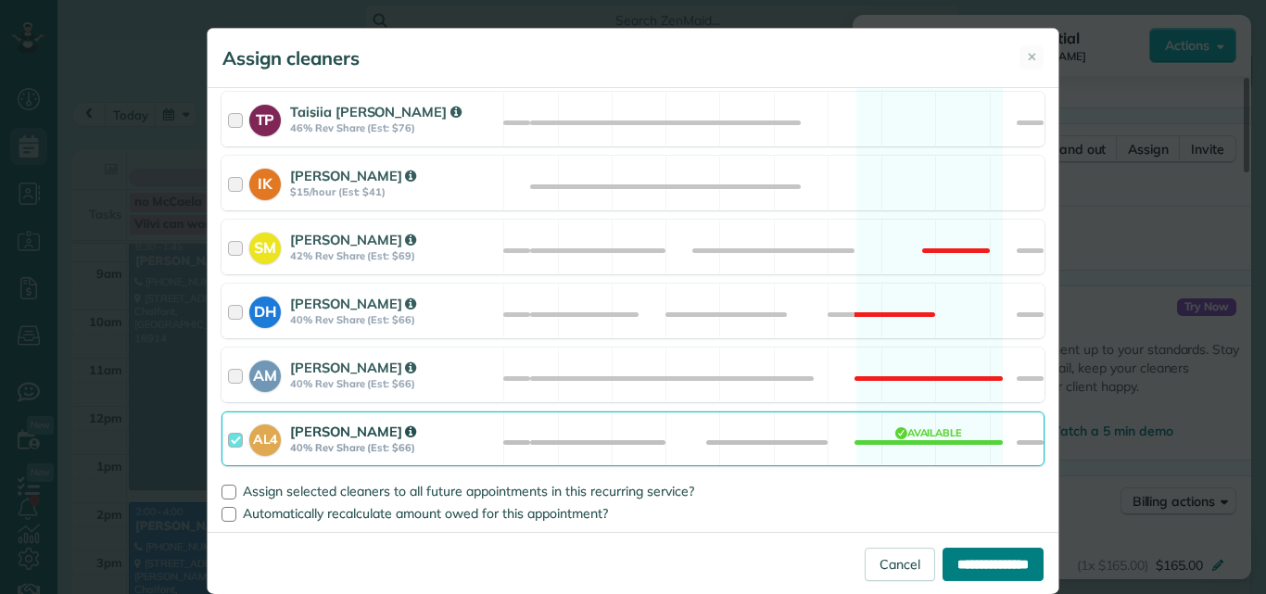
click at [974, 567] on input "**********" at bounding box center [992, 564] width 101 height 33
type input "**********"
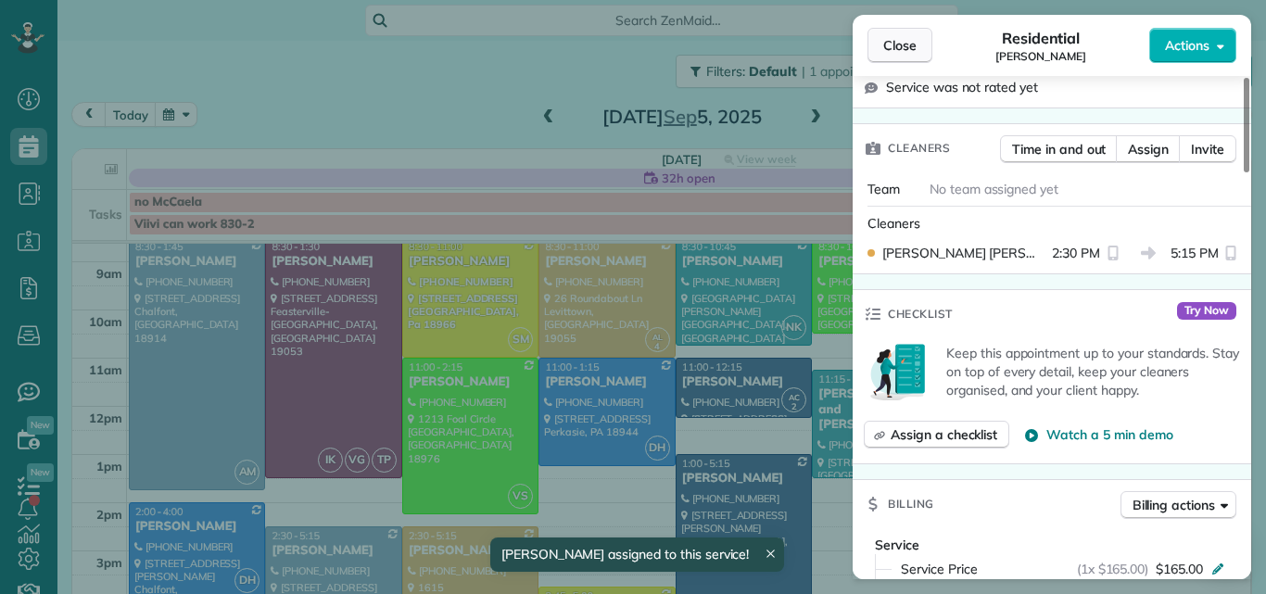
click at [907, 35] on button "Close" at bounding box center [899, 45] width 65 height 35
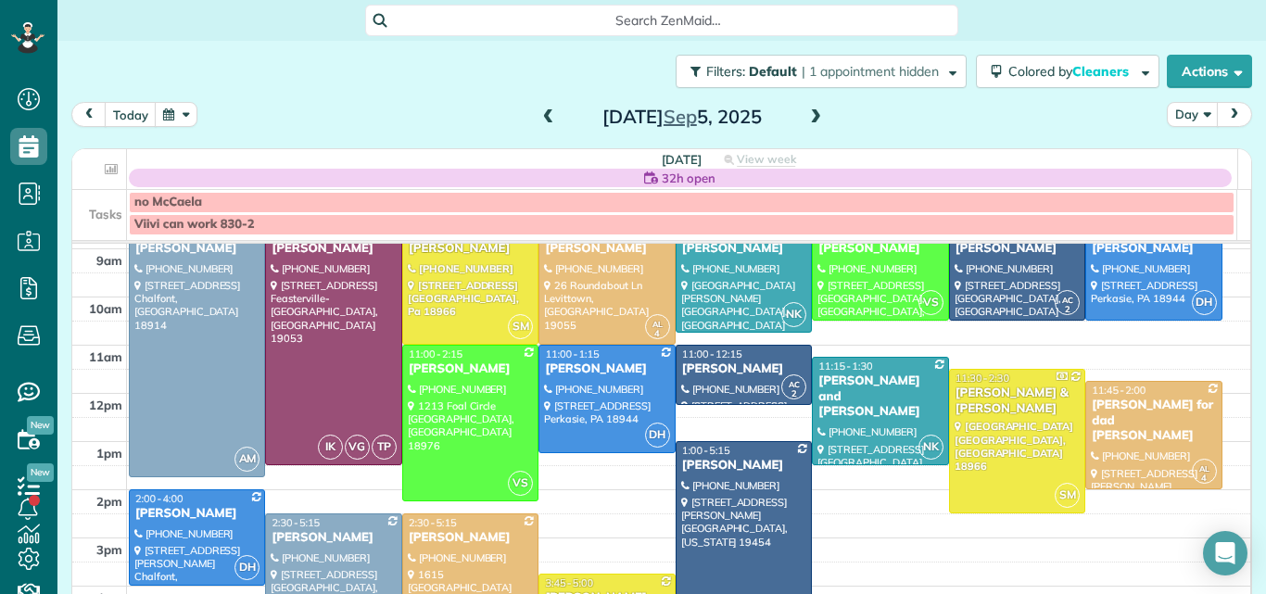
scroll to position [67, 0]
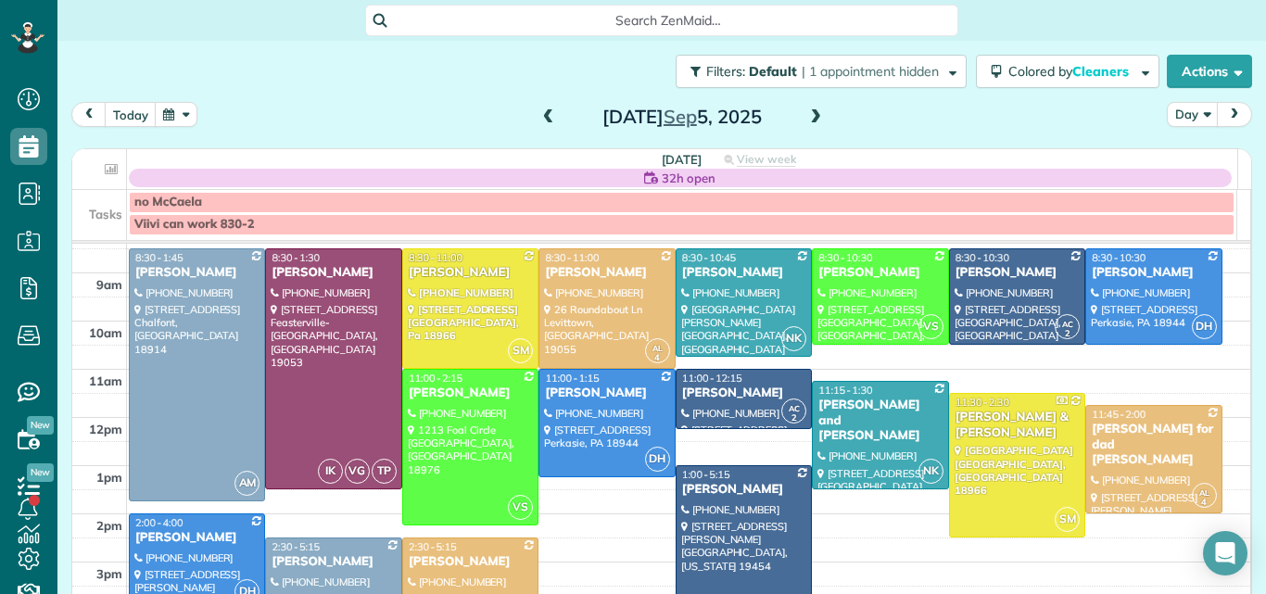
click at [805, 115] on span at bounding box center [815, 117] width 20 height 17
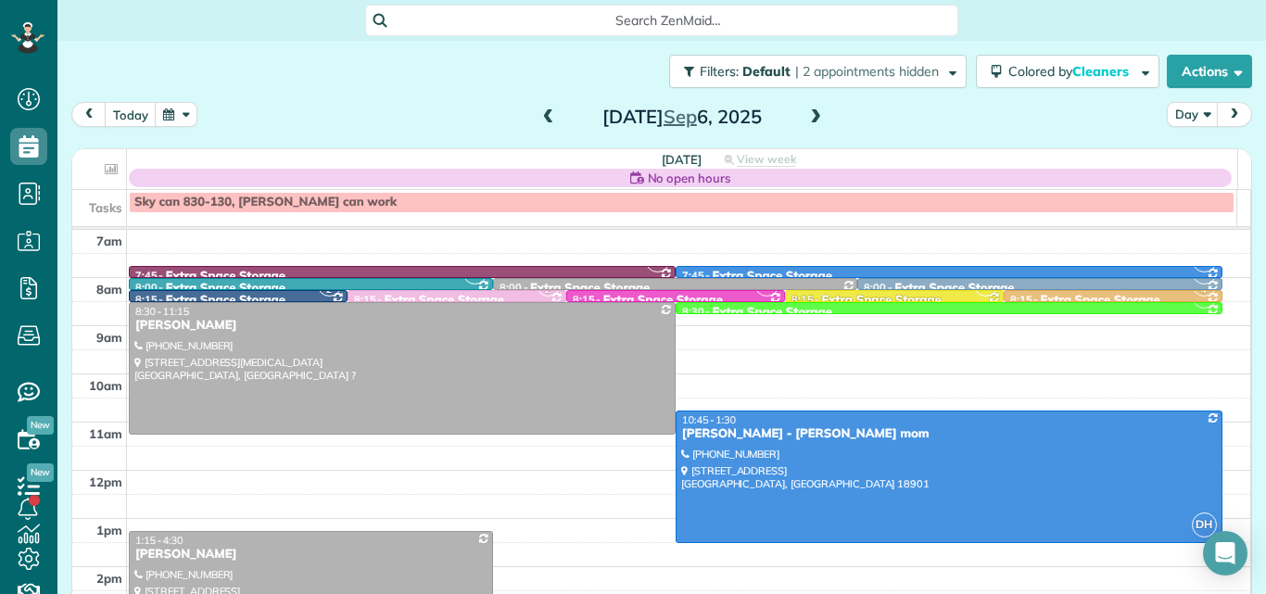
click at [432, 550] on div "Claire Smith" at bounding box center [310, 555] width 353 height 16
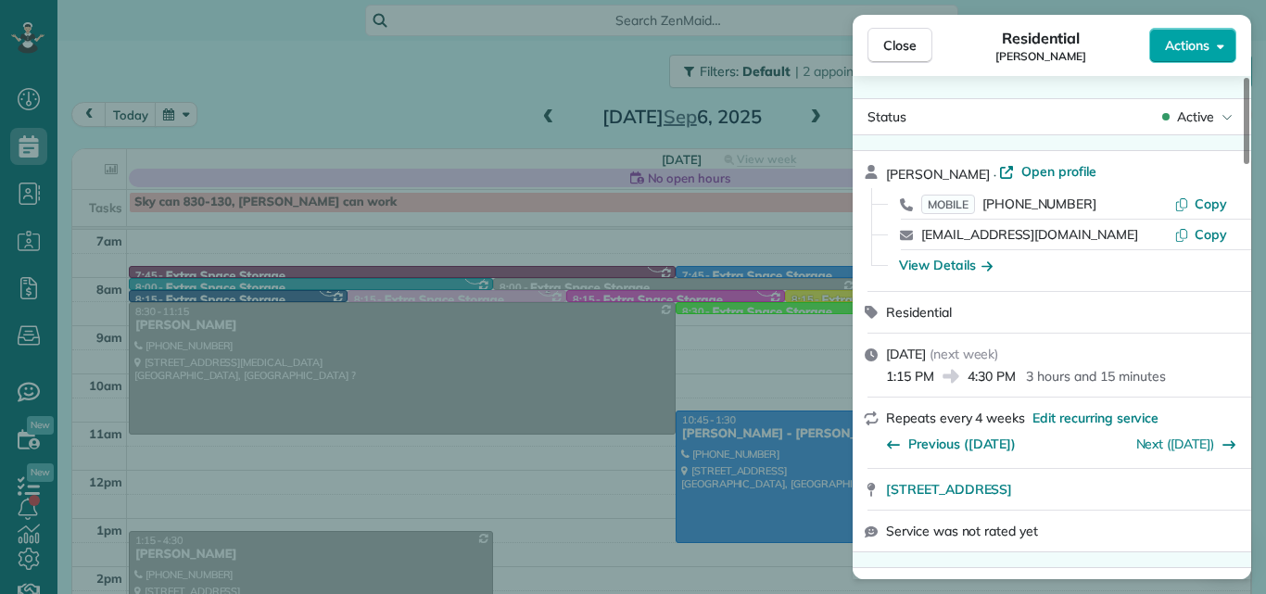
click at [1187, 35] on button "Actions" at bounding box center [1192, 45] width 87 height 35
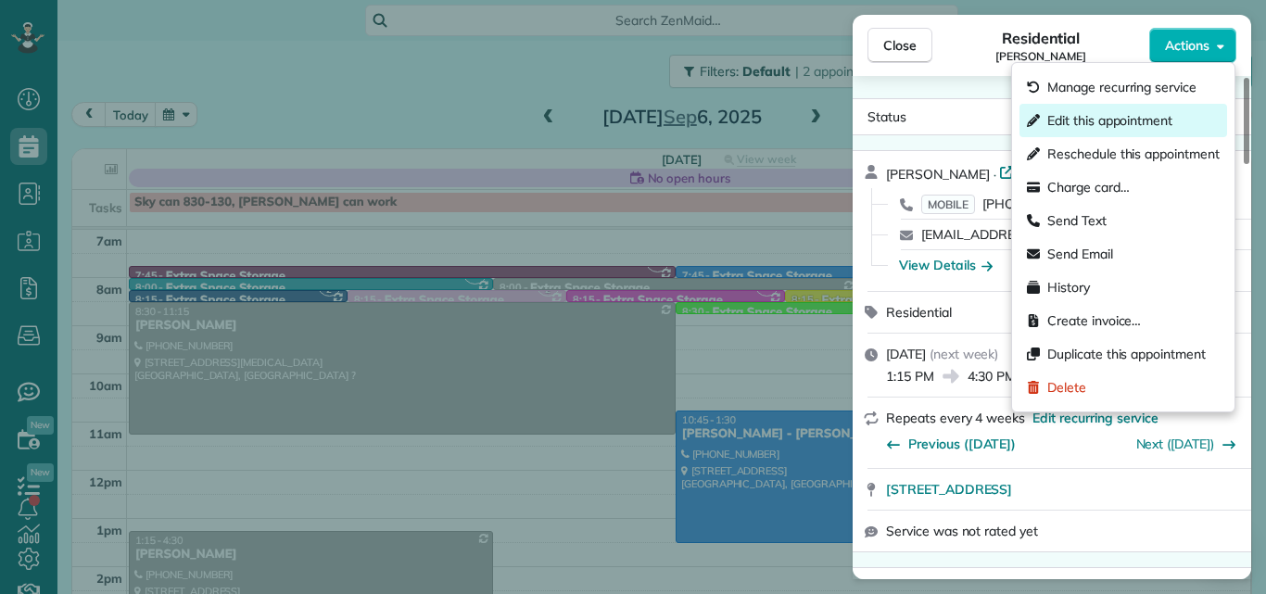
click at [1127, 110] on div "Edit this appointment" at bounding box center [1123, 120] width 208 height 33
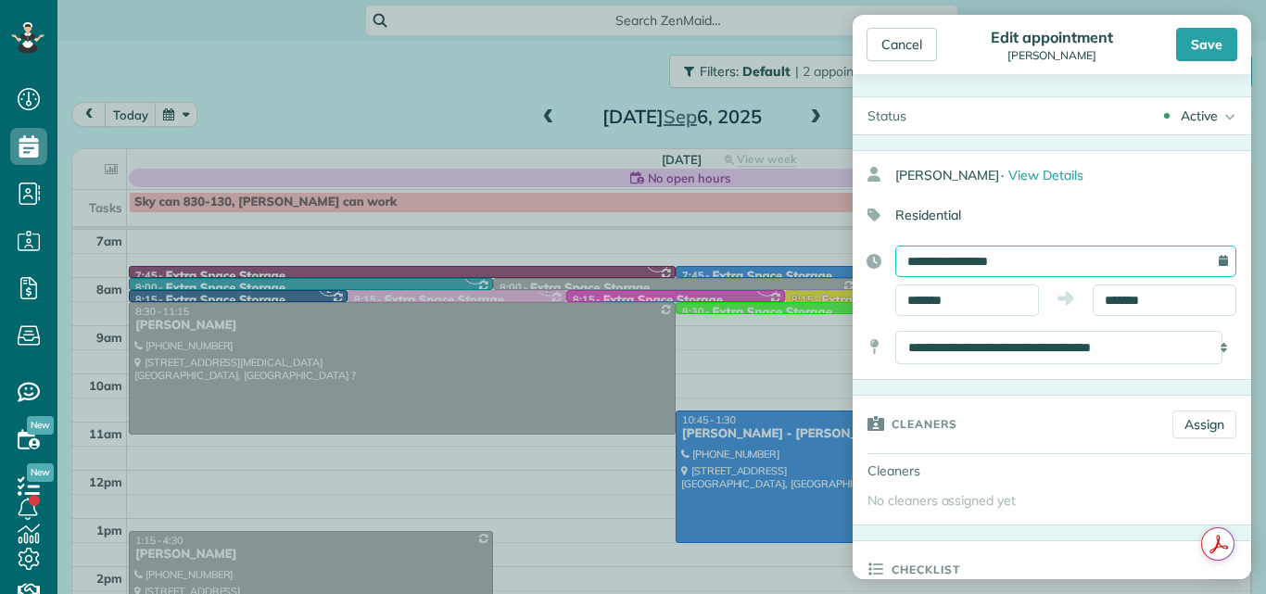
click at [1072, 252] on input "**********" at bounding box center [1065, 262] width 341 height 32
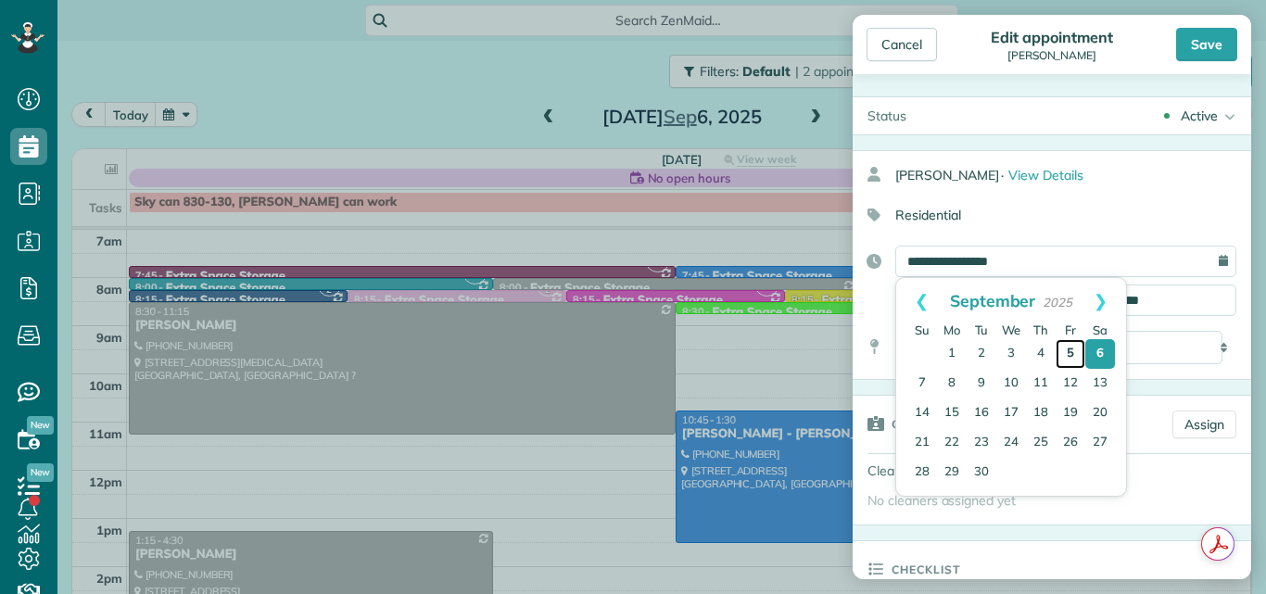
click at [1068, 357] on link "5" at bounding box center [1070, 354] width 30 height 30
type input "**********"
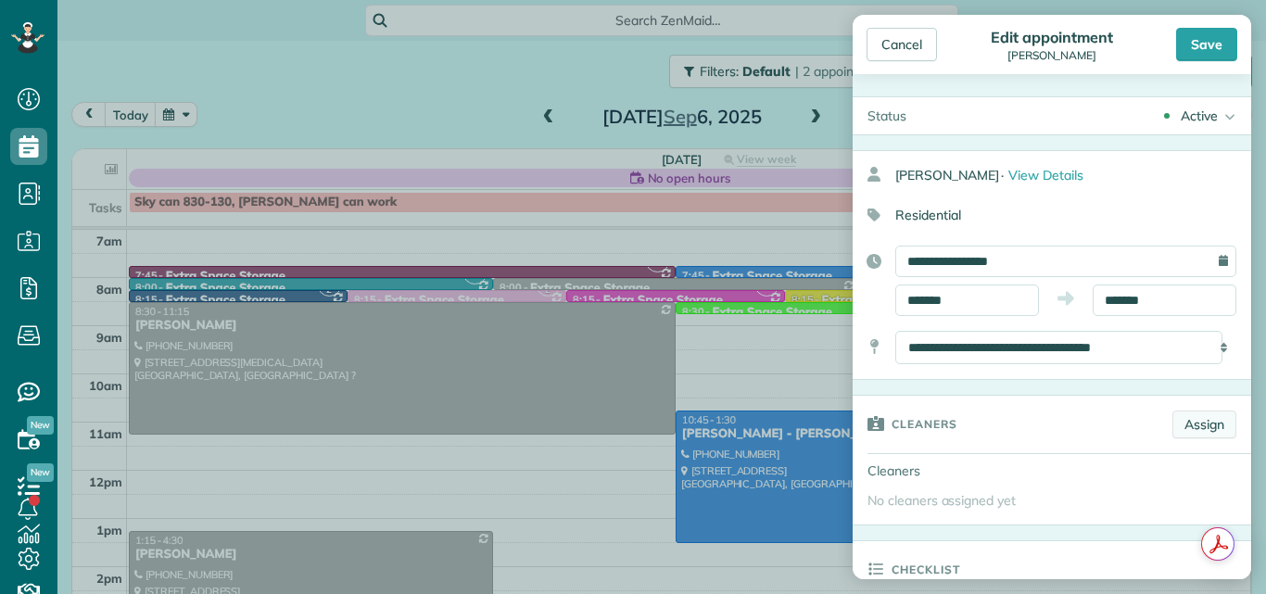
click at [1194, 418] on link "Assign" at bounding box center [1204, 424] width 64 height 28
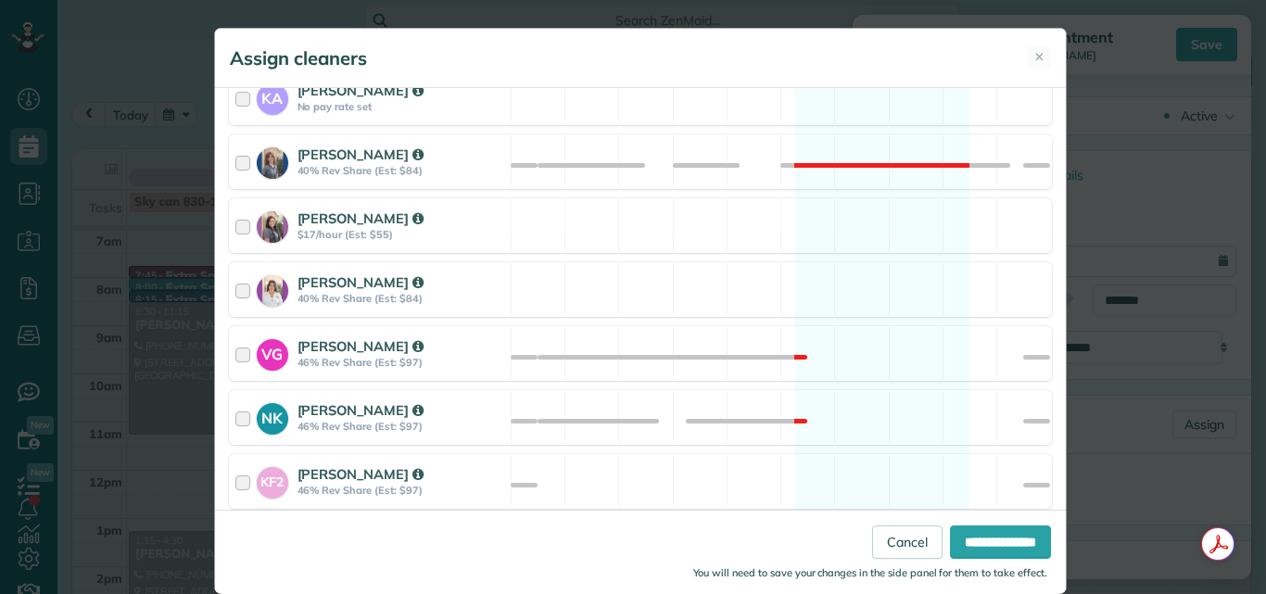
scroll to position [555, 0]
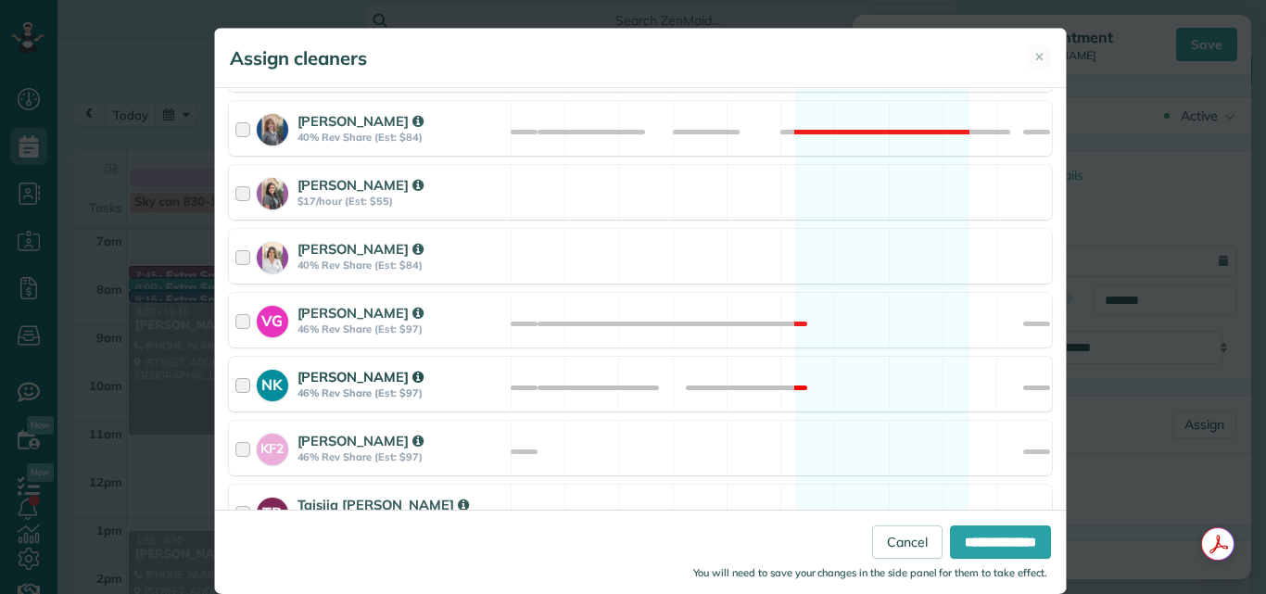
click at [238, 379] on div at bounding box center [245, 384] width 21 height 34
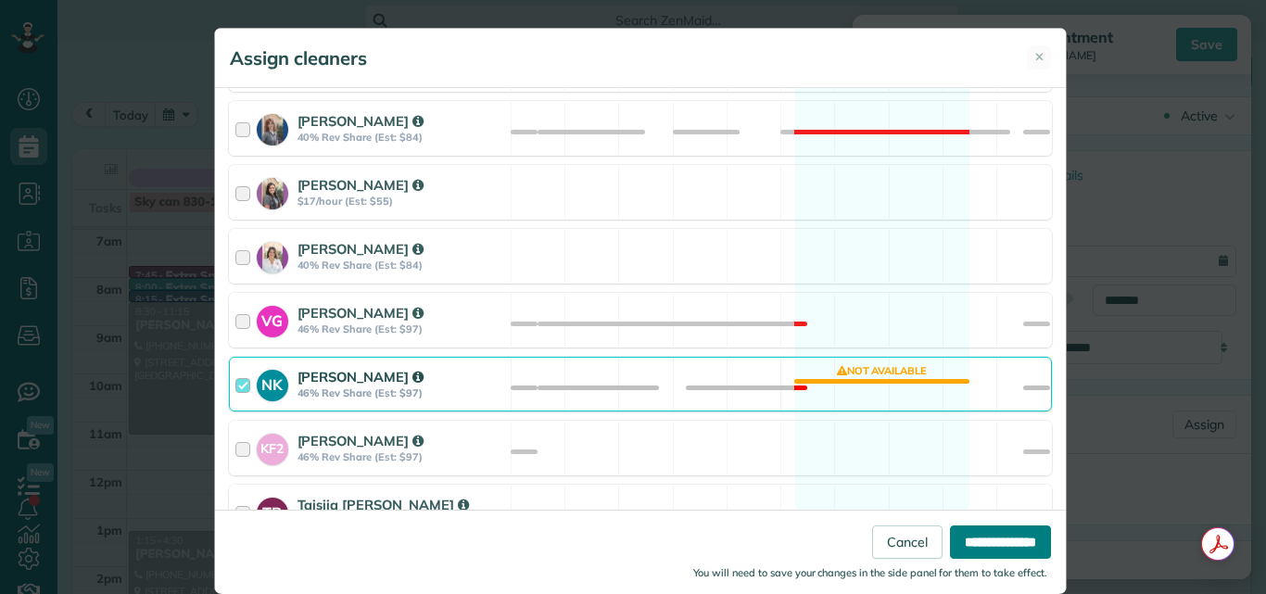
click at [971, 536] on input "**********" at bounding box center [1000, 541] width 101 height 33
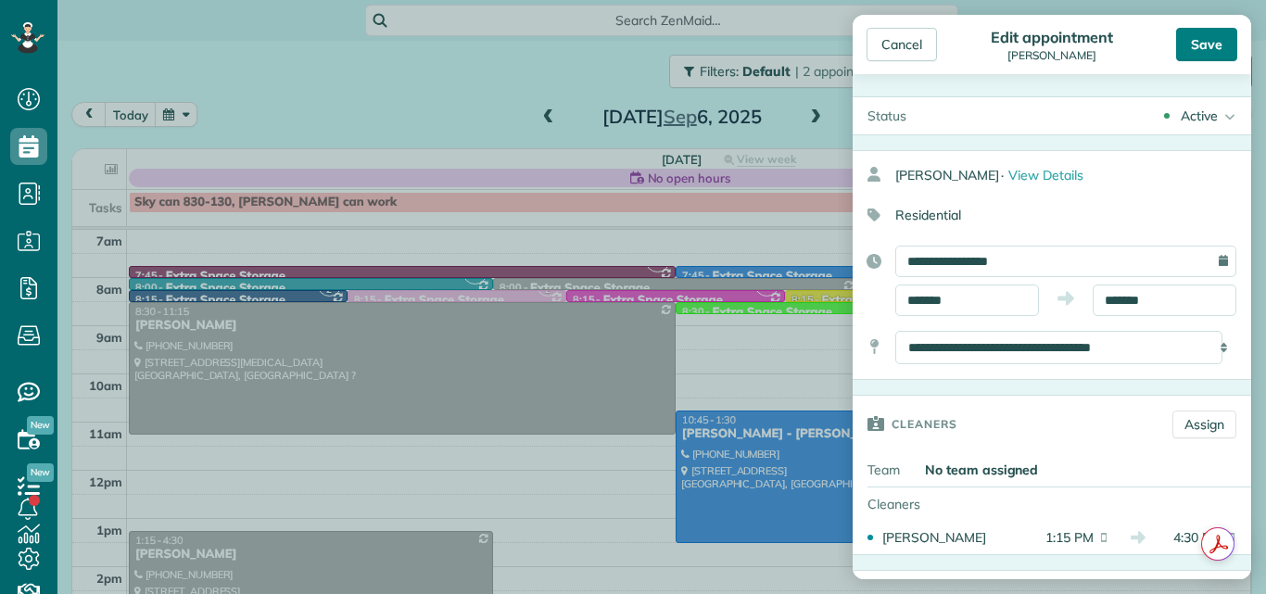
click at [1204, 39] on div "Save" at bounding box center [1206, 44] width 61 height 33
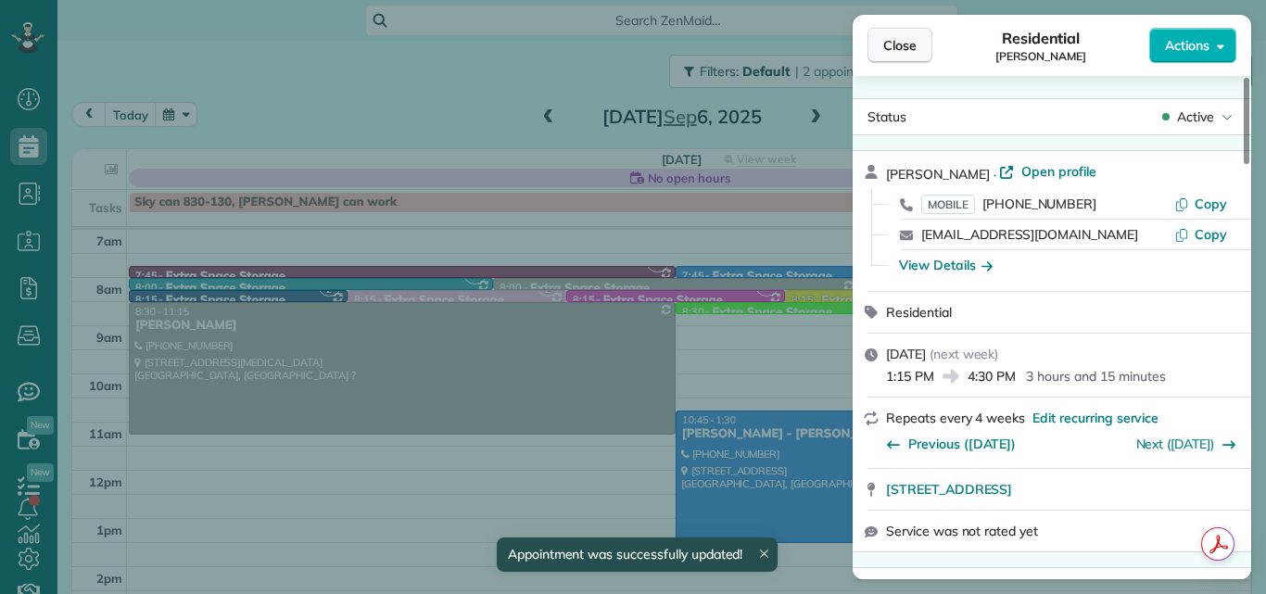
click at [880, 42] on button "Close" at bounding box center [899, 45] width 65 height 35
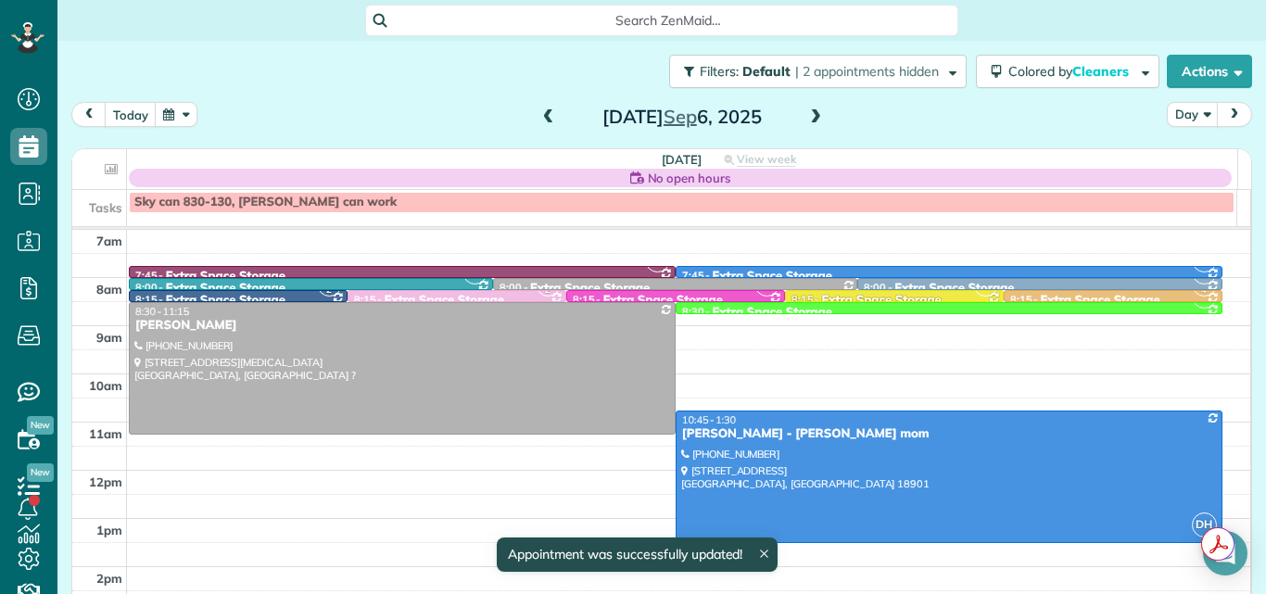
click at [544, 114] on span at bounding box center [548, 117] width 20 height 17
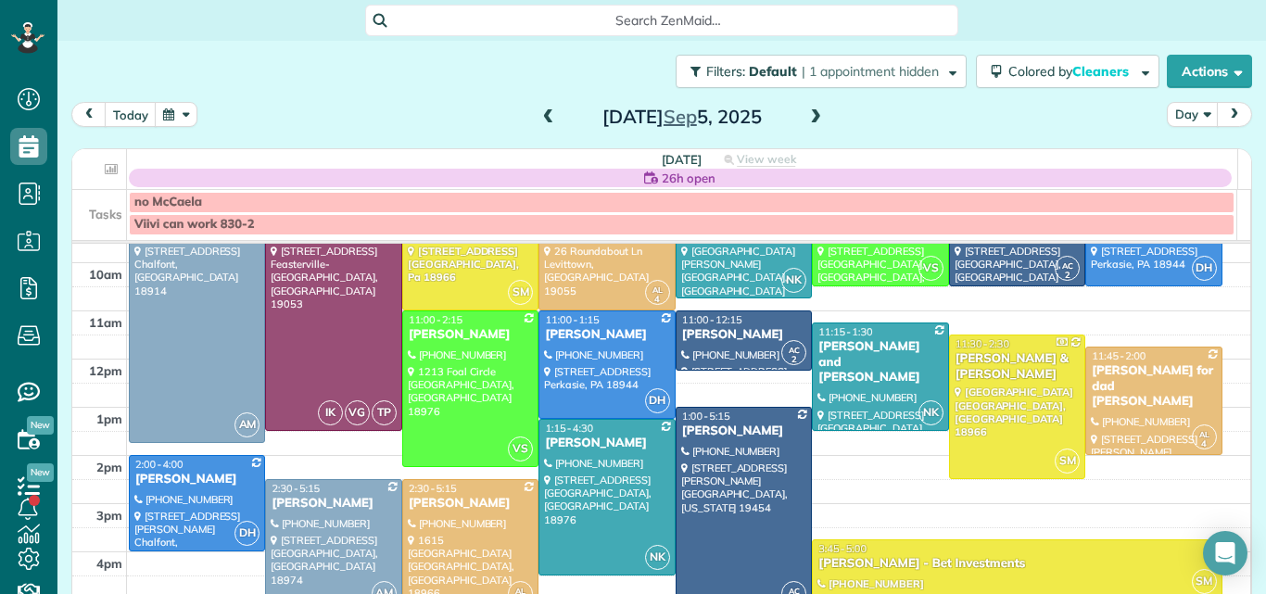
scroll to position [127, 0]
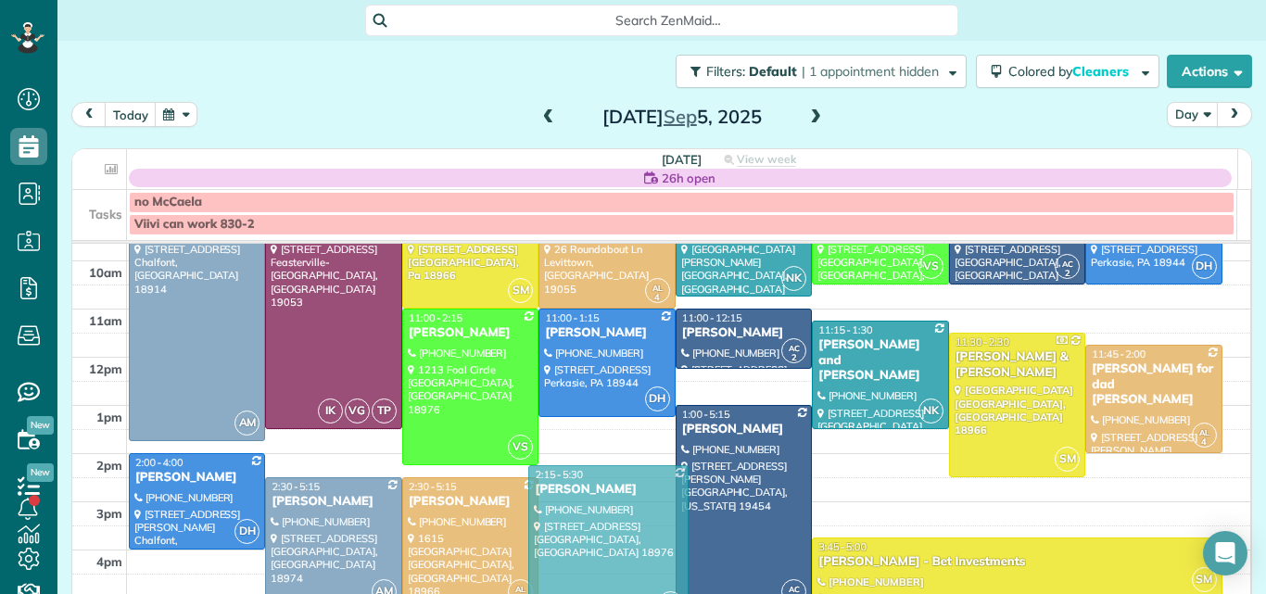
drag, startPoint x: 620, startPoint y: 452, endPoint x: 609, endPoint y: 498, distance: 46.7
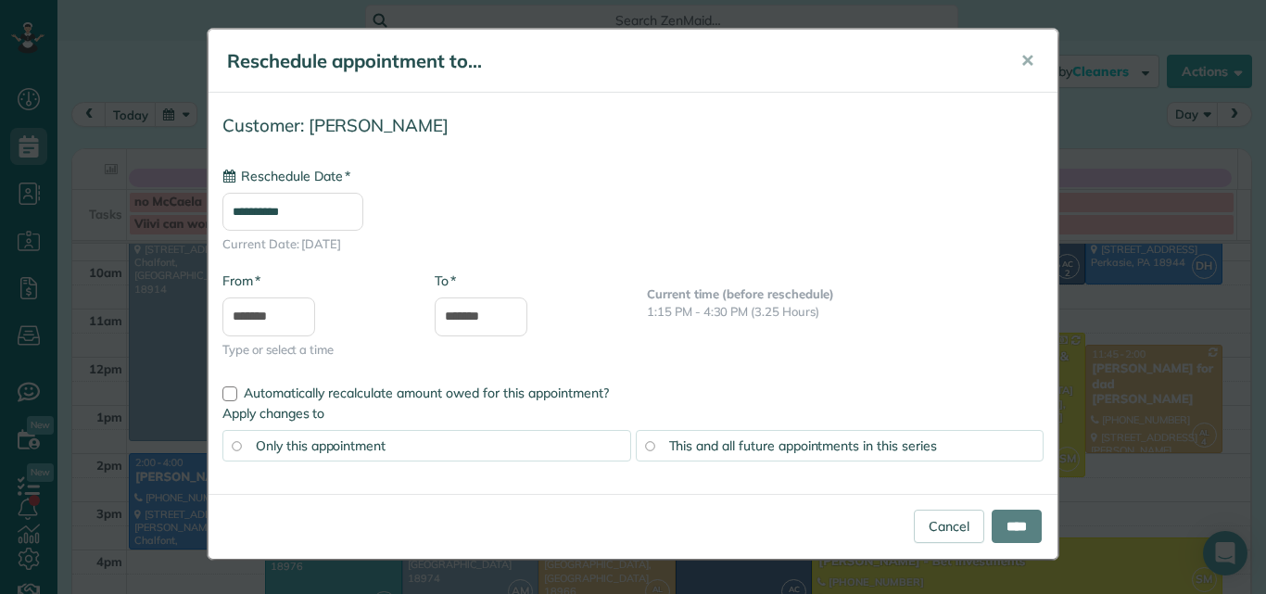
type input "**********"
click at [1003, 528] on input "****" at bounding box center [1016, 526] width 50 height 33
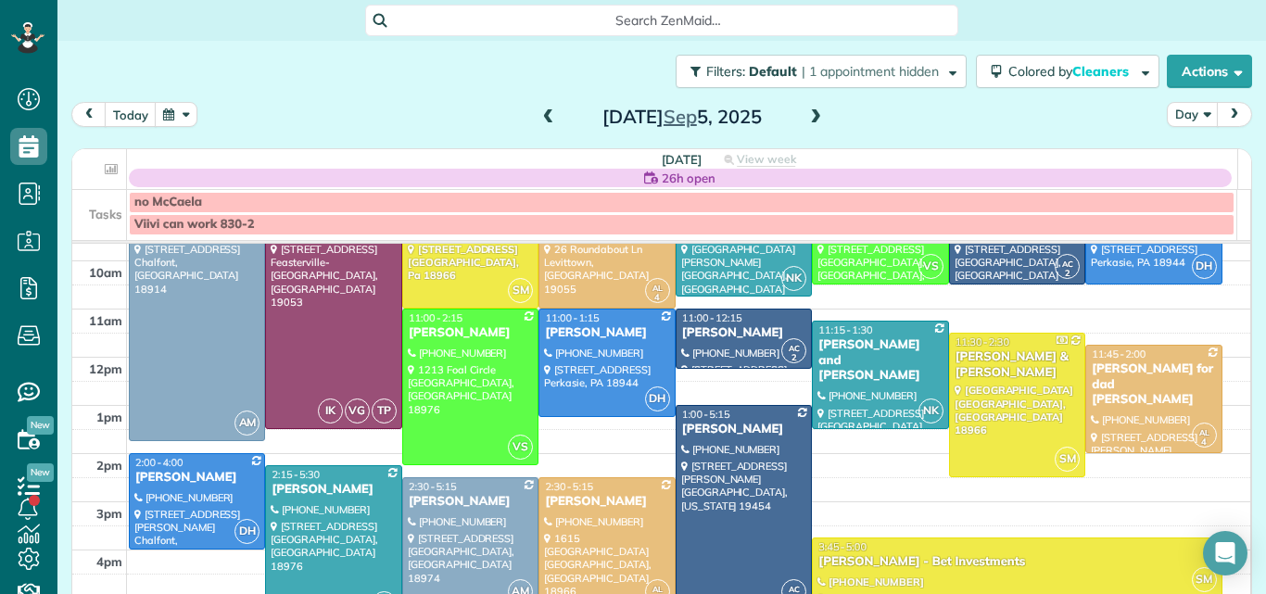
click at [539, 114] on span at bounding box center [548, 117] width 20 height 17
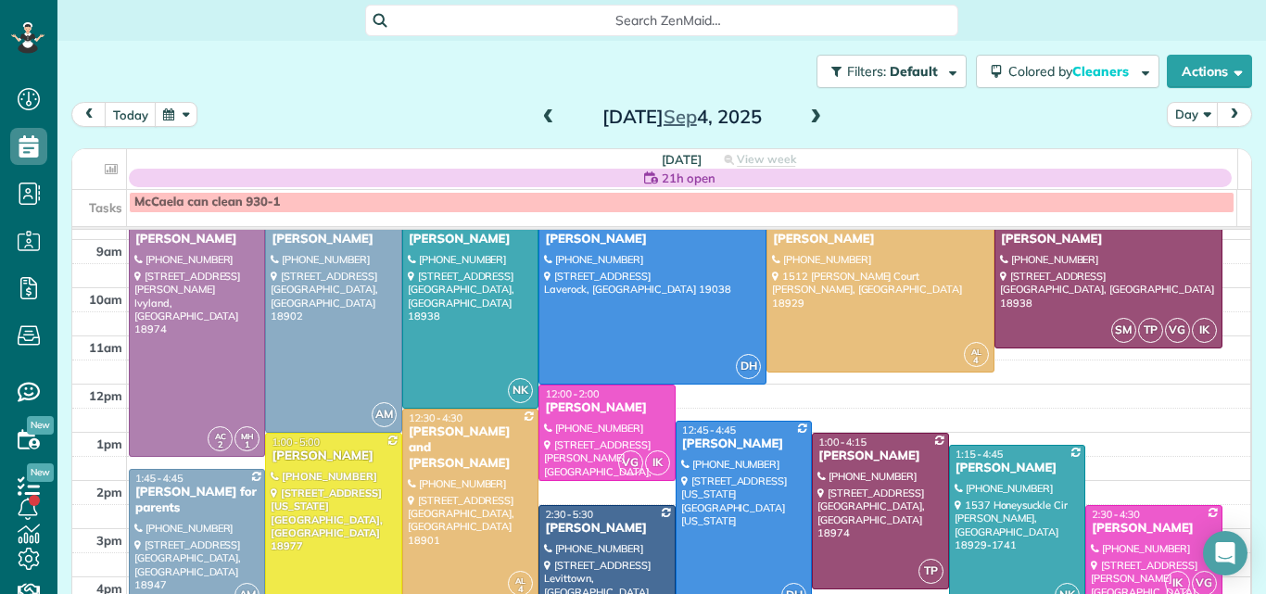
scroll to position [16, 0]
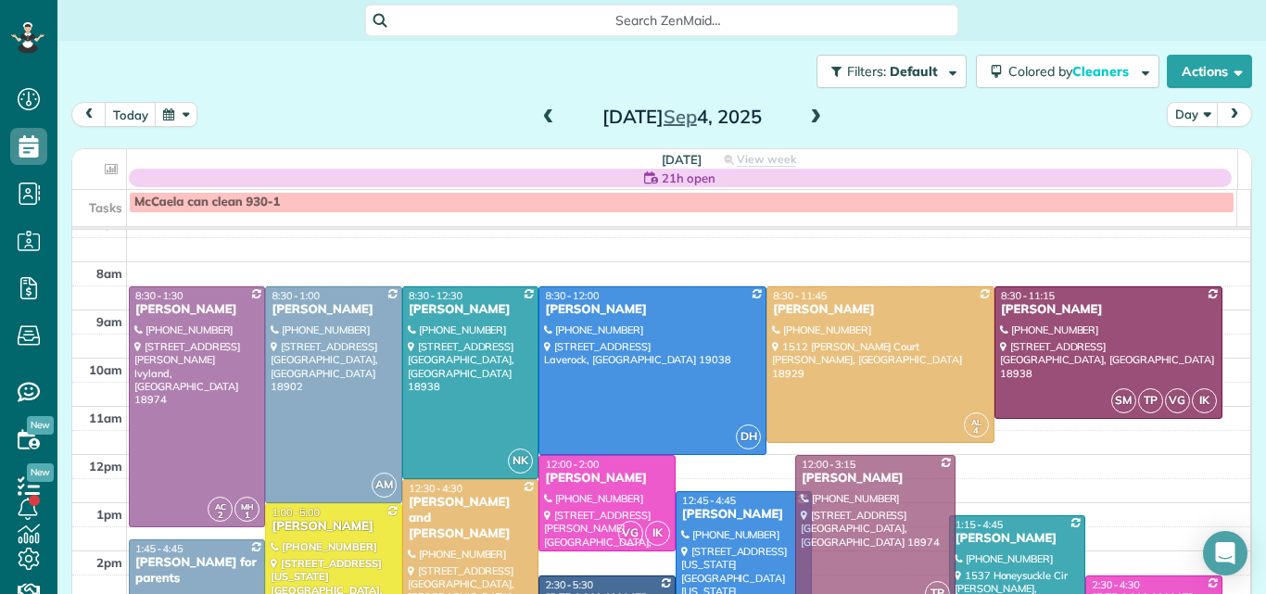
drag, startPoint x: 875, startPoint y: 517, endPoint x: 873, endPoint y: 472, distance: 45.4
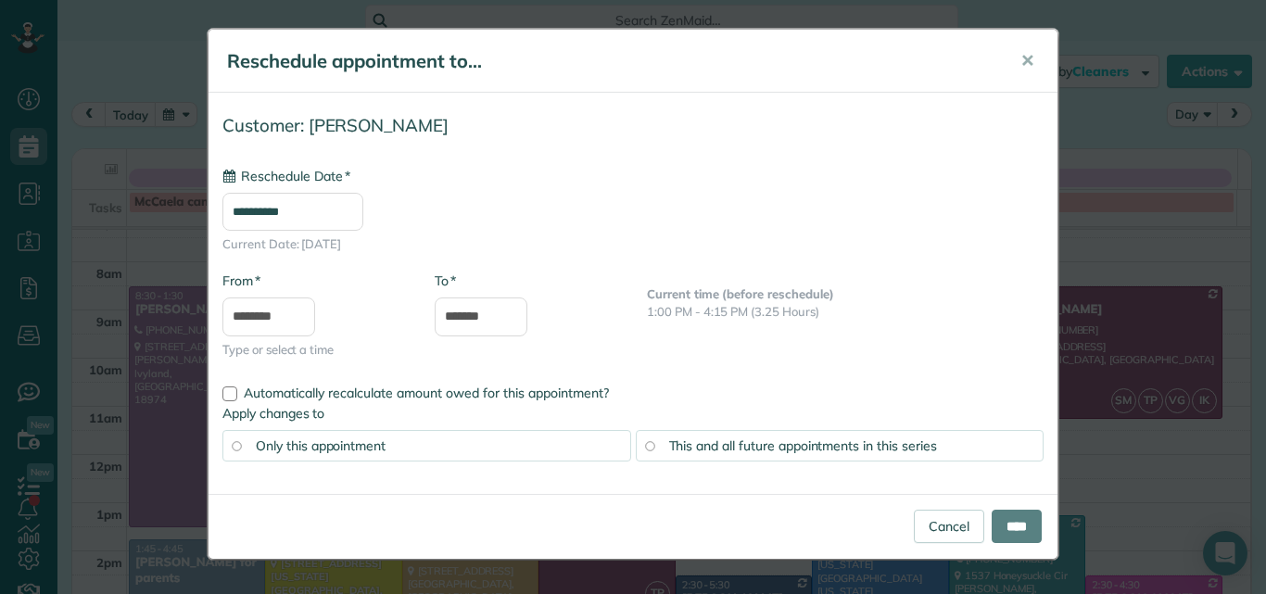
type input "**********"
click at [1016, 521] on input "****" at bounding box center [1016, 526] width 50 height 33
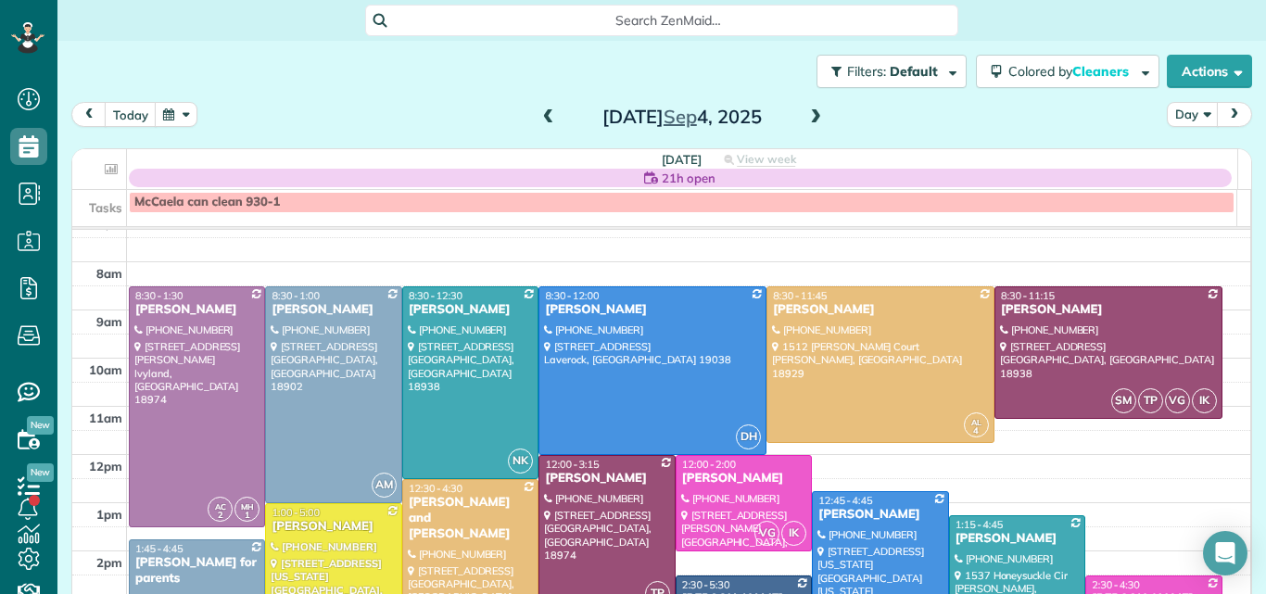
click at [809, 122] on span at bounding box center [815, 117] width 20 height 17
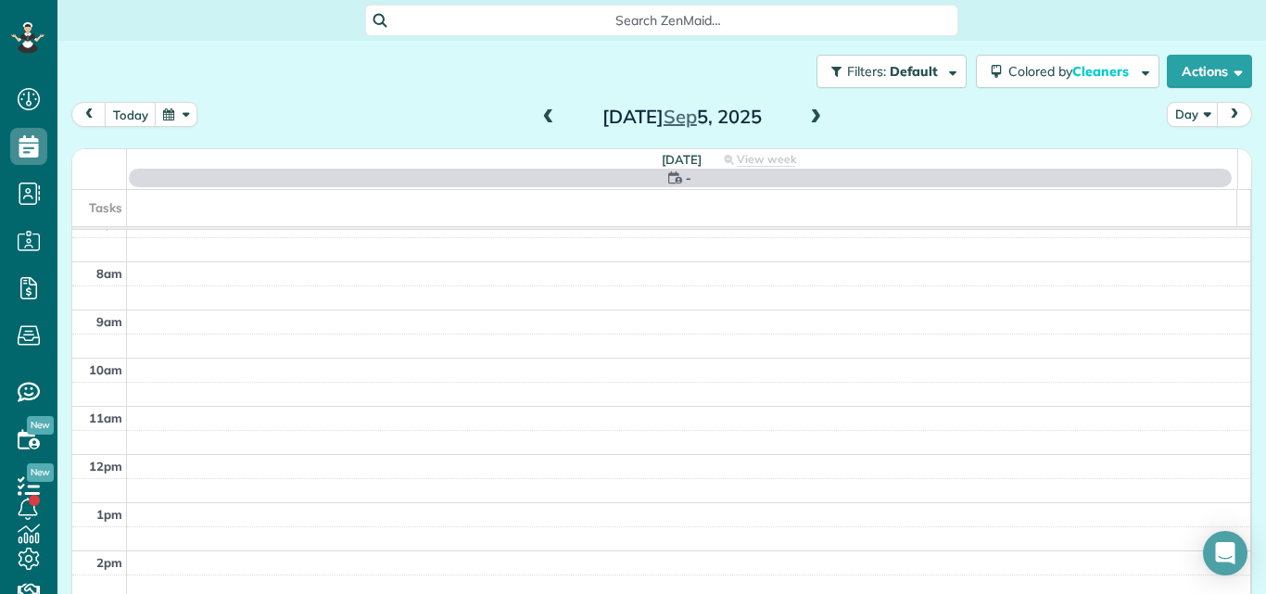
scroll to position [0, 0]
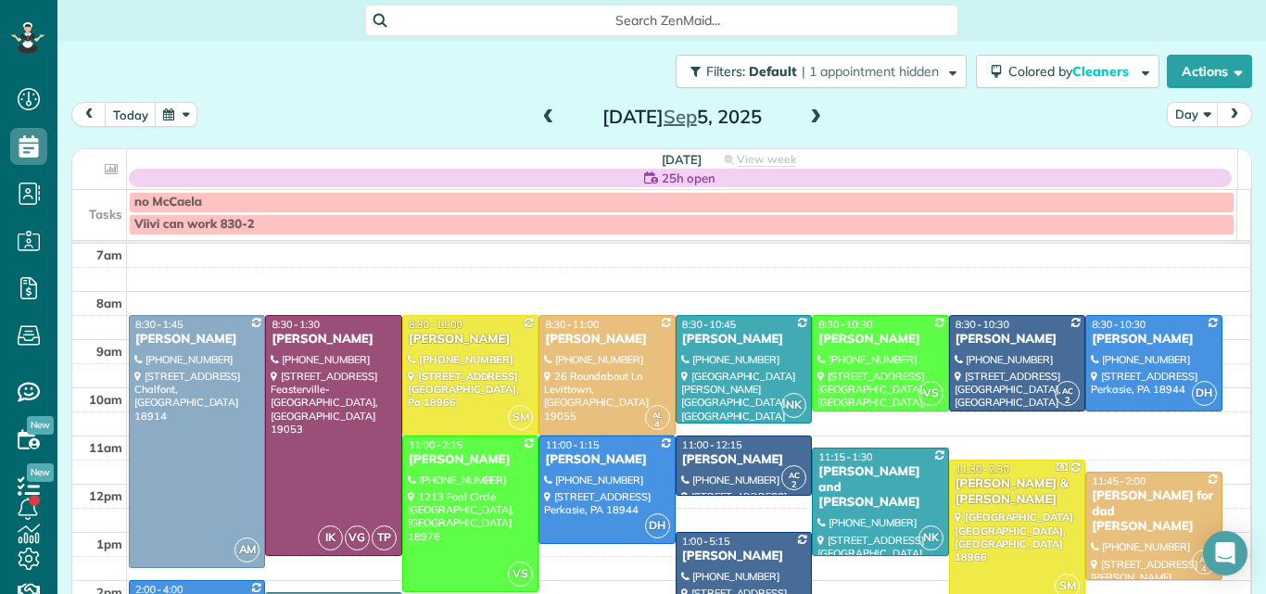
click at [809, 122] on span at bounding box center [815, 117] width 20 height 17
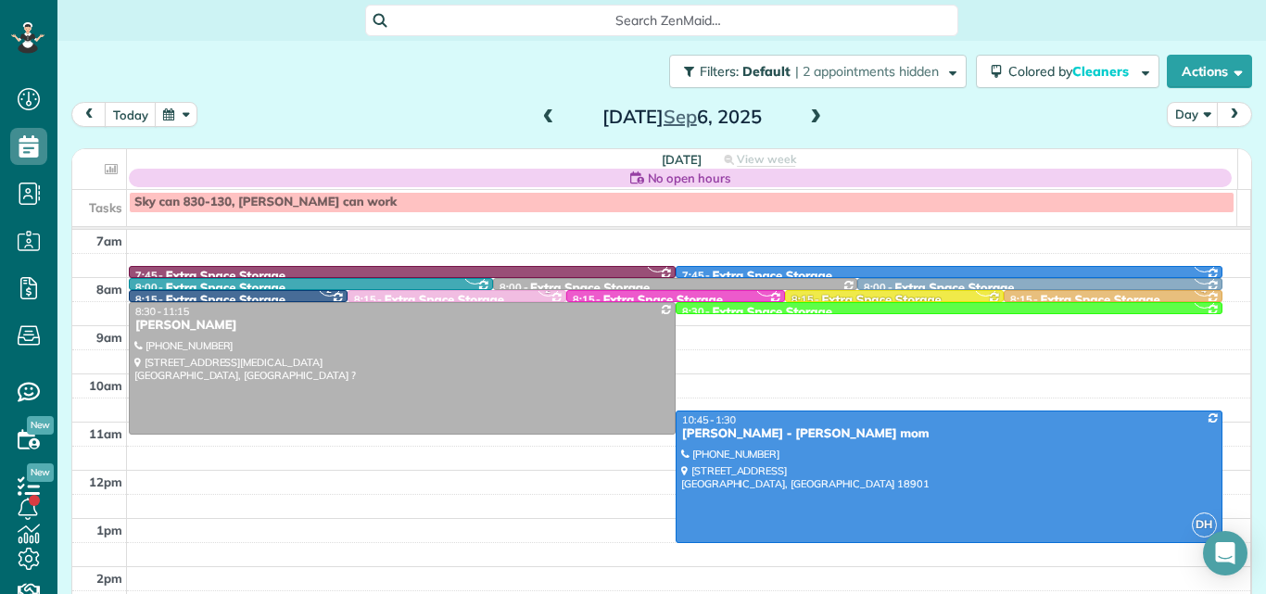
click at [809, 122] on span at bounding box center [815, 117] width 20 height 17
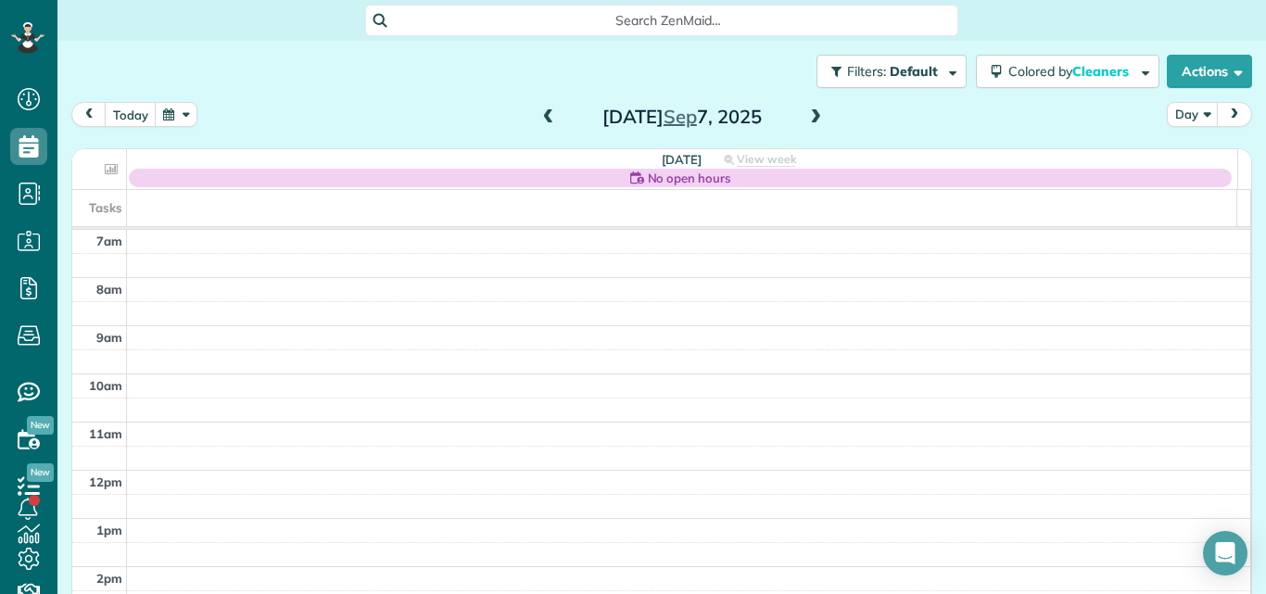
click at [809, 122] on span at bounding box center [815, 117] width 20 height 17
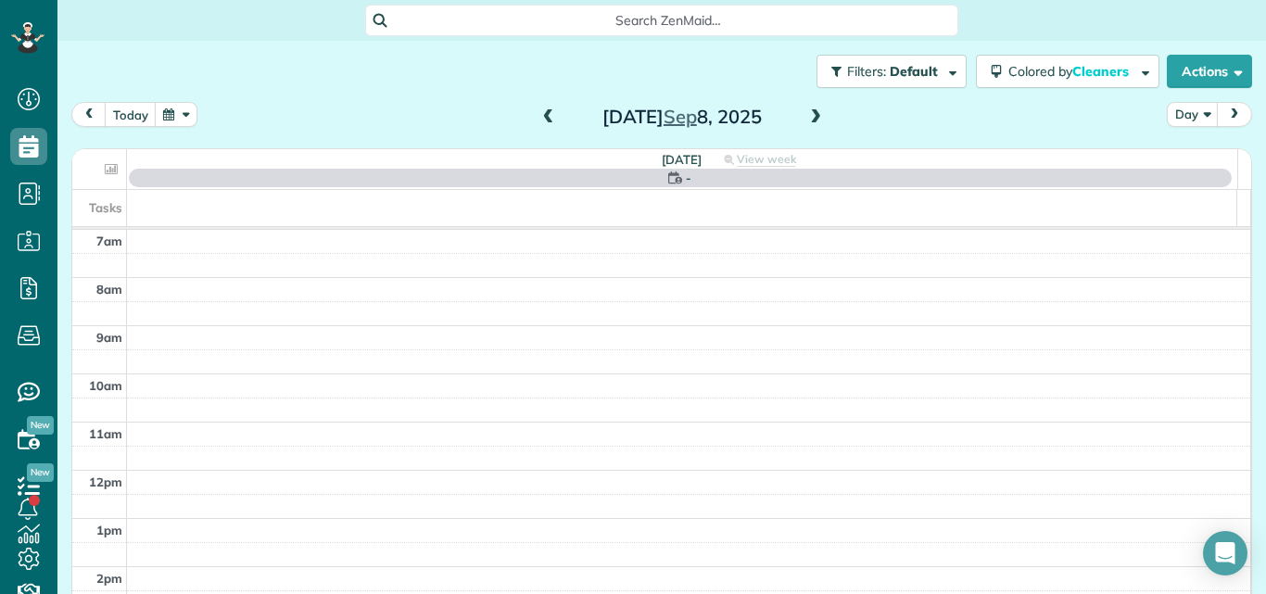
click at [809, 122] on span at bounding box center [815, 117] width 20 height 17
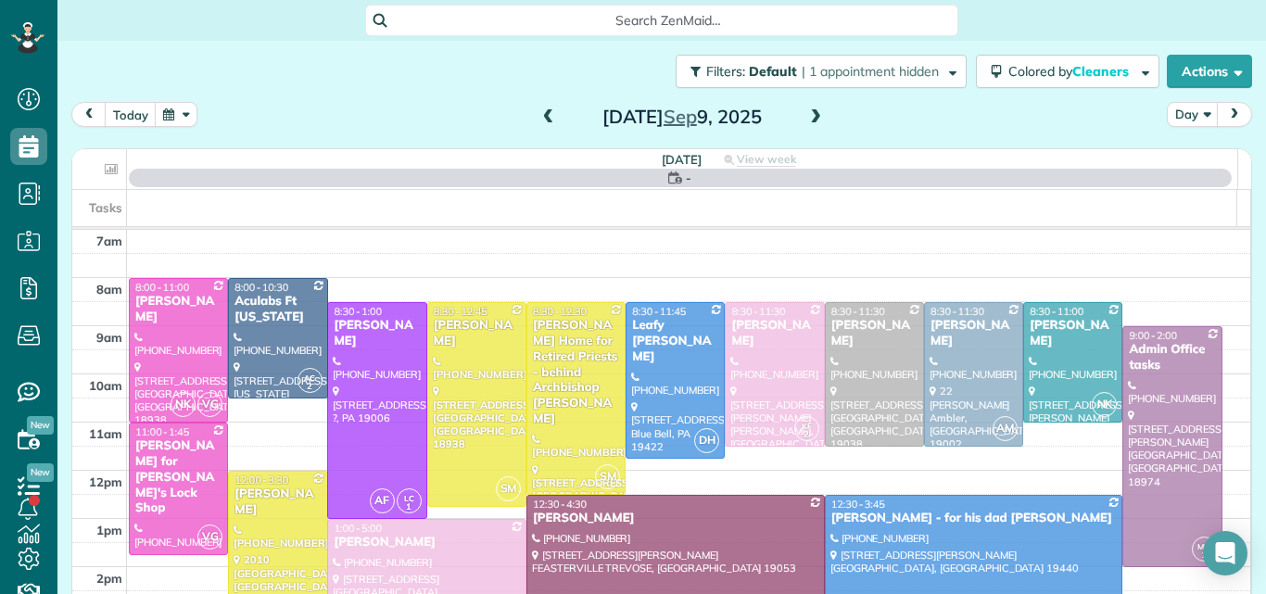
click at [809, 122] on span at bounding box center [815, 117] width 20 height 17
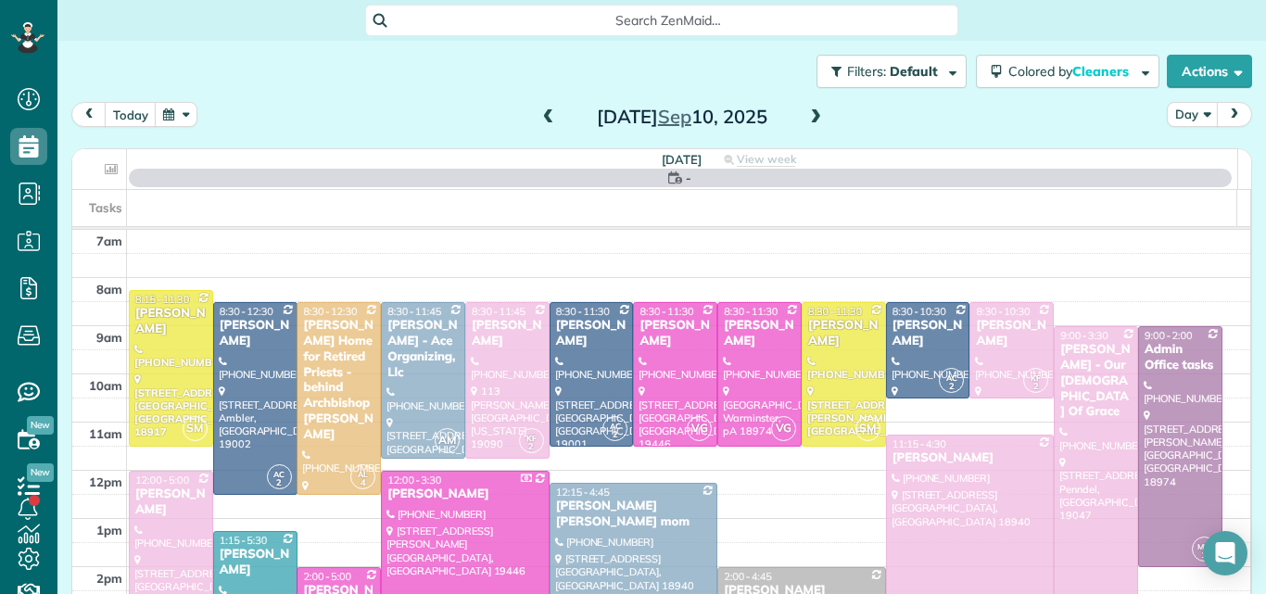
click at [809, 122] on span at bounding box center [815, 117] width 20 height 17
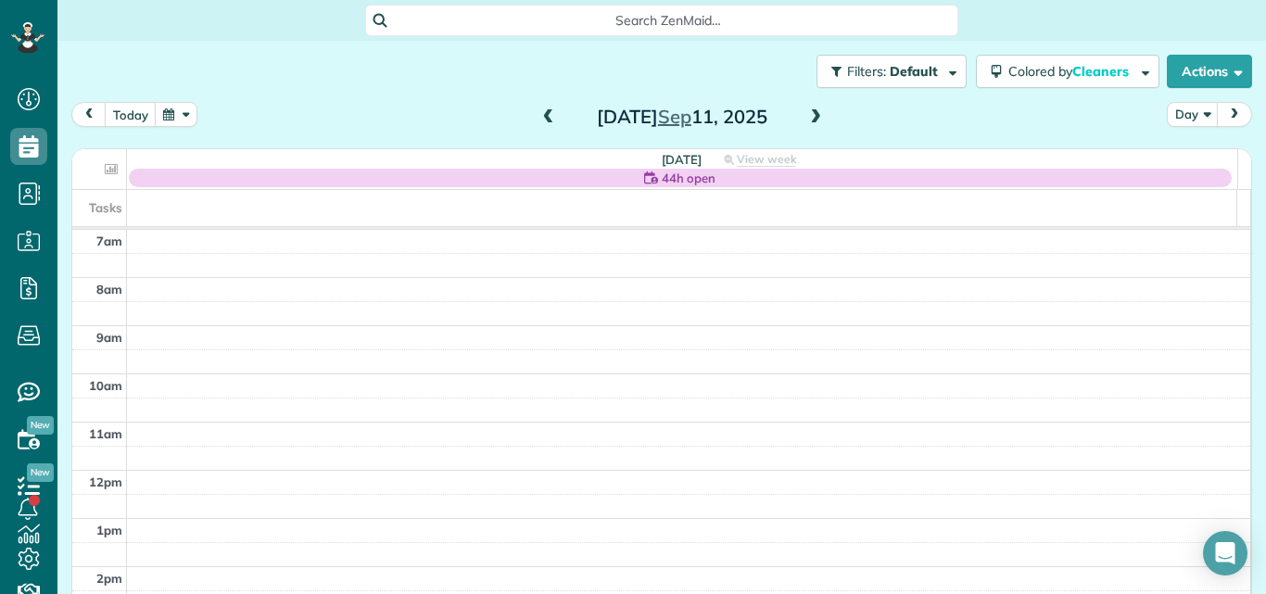
click at [809, 122] on span at bounding box center [815, 117] width 20 height 17
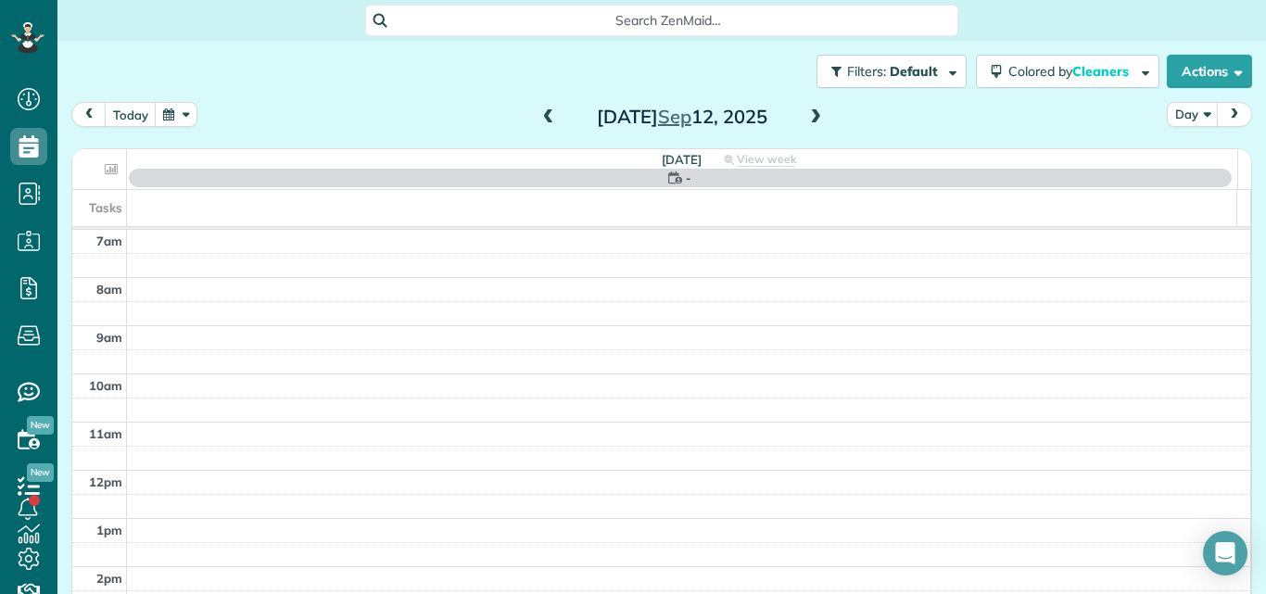
click at [809, 122] on span at bounding box center [815, 117] width 20 height 17
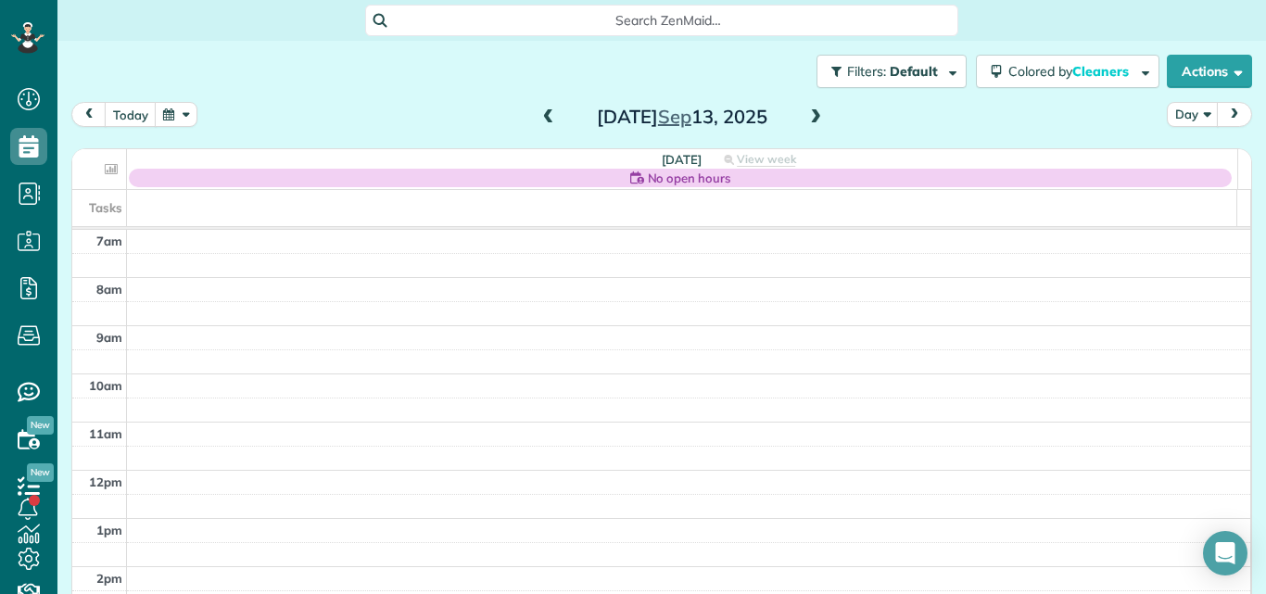
click at [811, 114] on span at bounding box center [815, 117] width 20 height 17
click at [542, 111] on span at bounding box center [548, 117] width 20 height 17
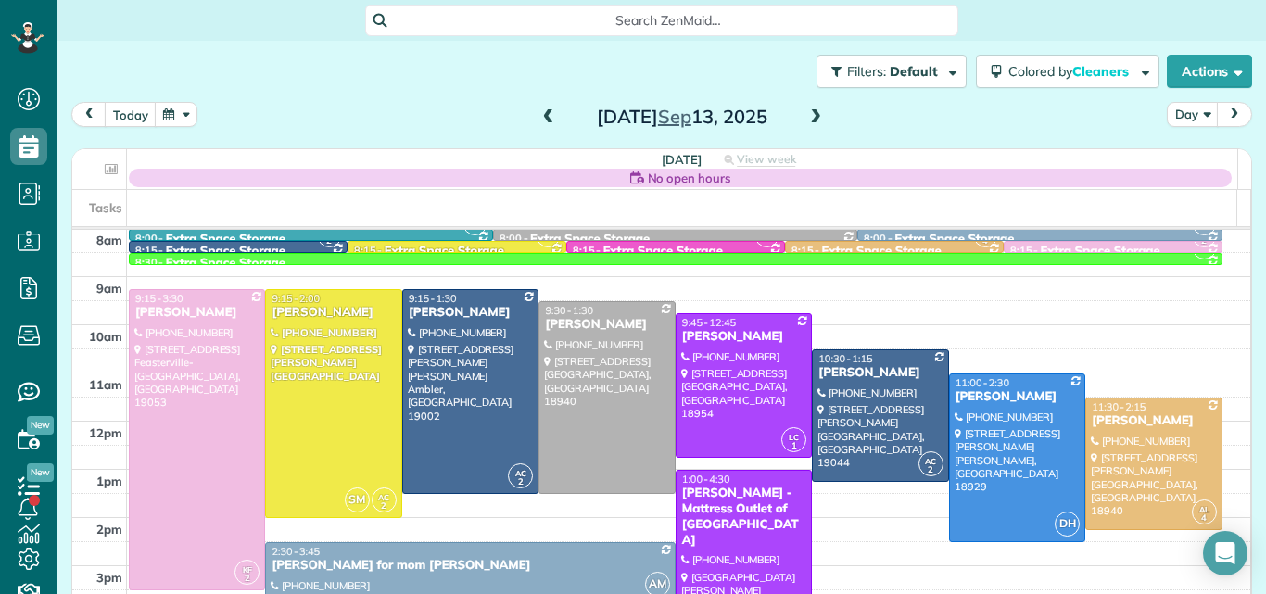
scroll to position [74, 0]
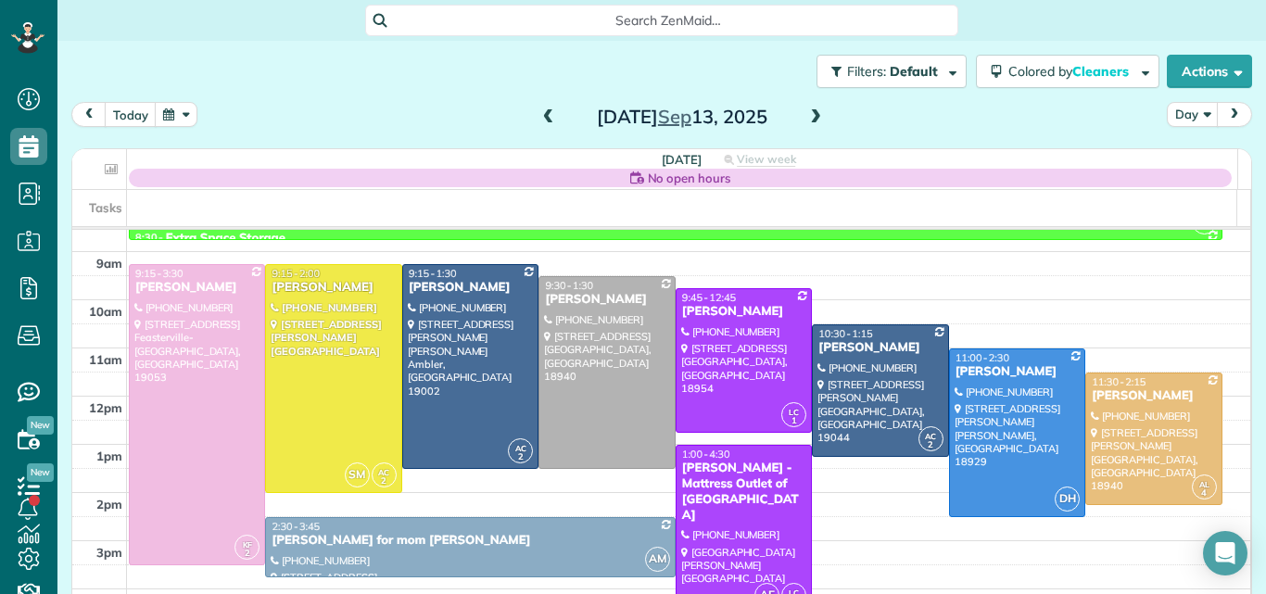
click at [534, 121] on div "Saturday Sep 13, 2025" at bounding box center [682, 117] width 297 height 30
click at [117, 110] on button "today" at bounding box center [131, 114] width 52 height 25
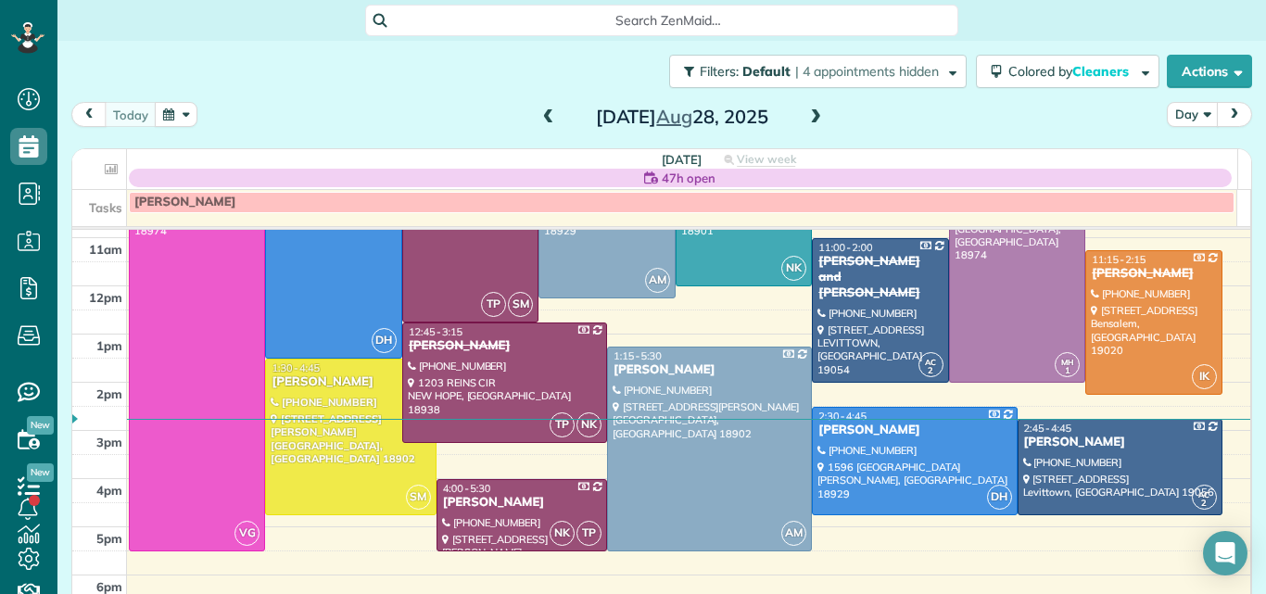
scroll to position [158, 0]
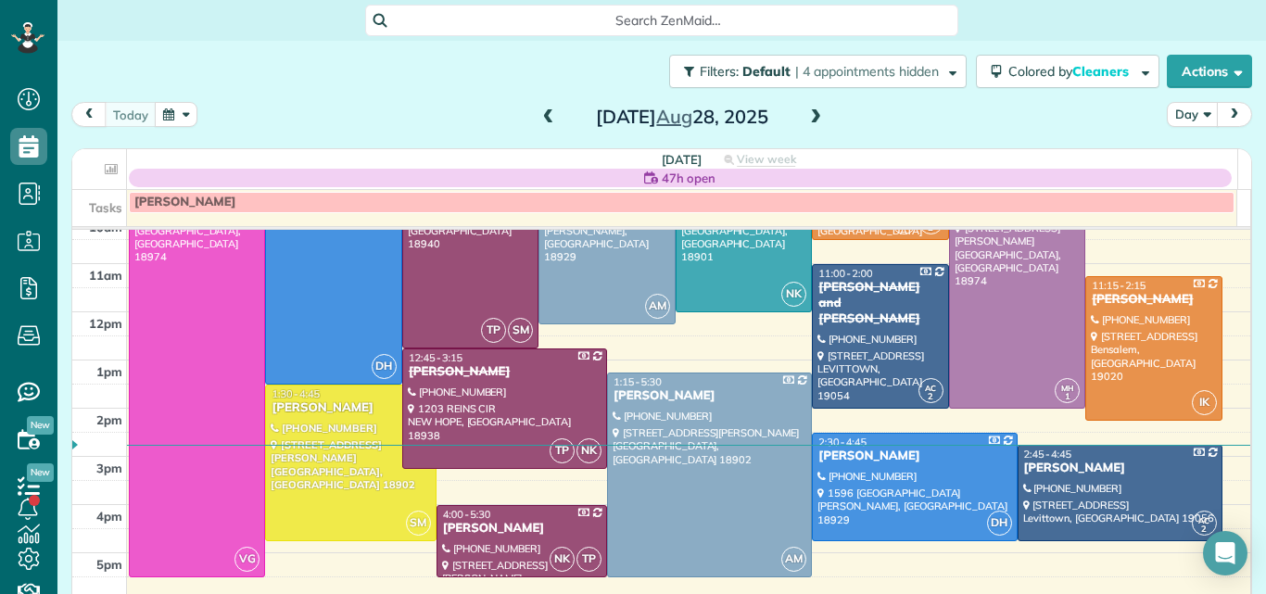
click at [808, 116] on span at bounding box center [815, 117] width 20 height 17
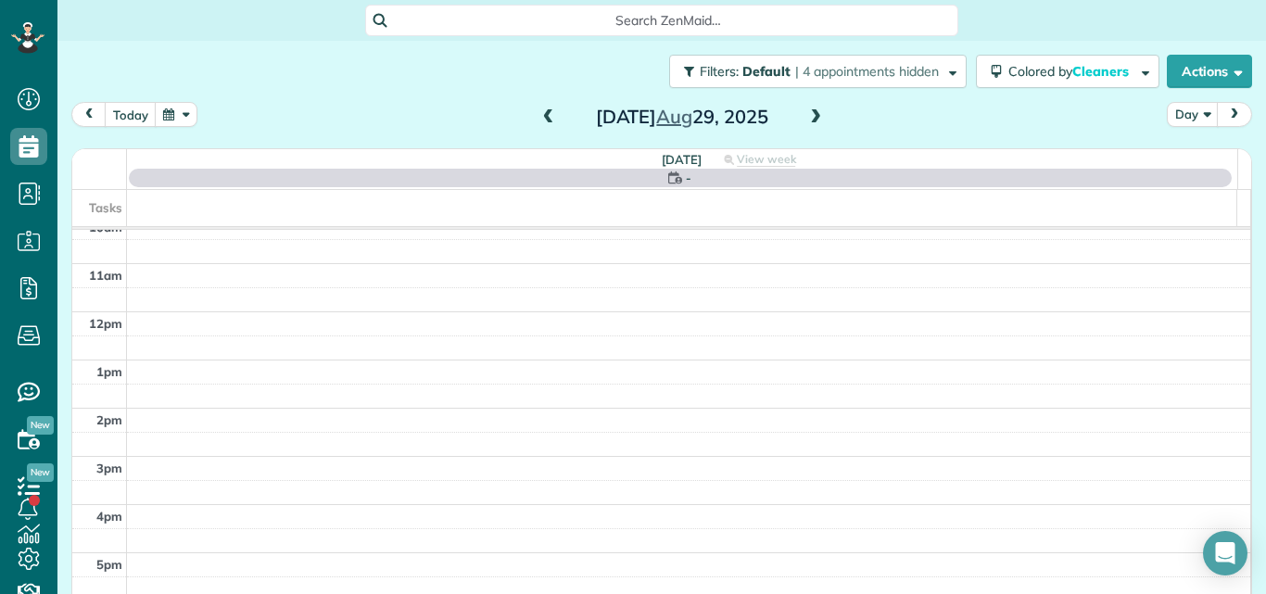
scroll to position [0, 0]
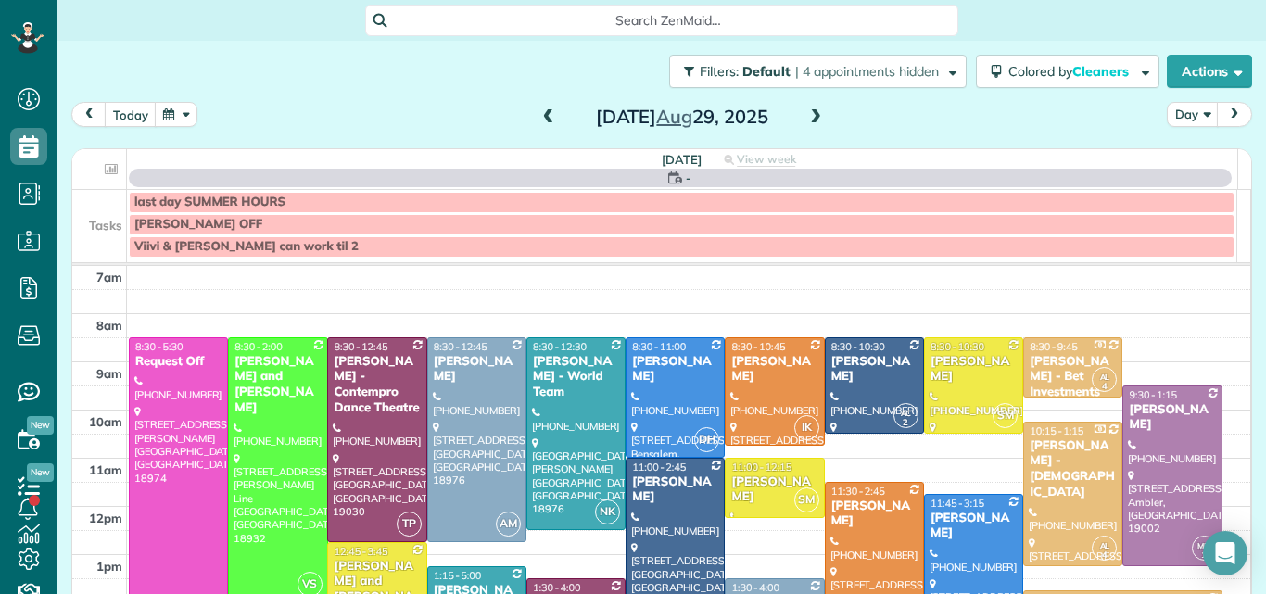
click at [808, 116] on span at bounding box center [815, 117] width 20 height 17
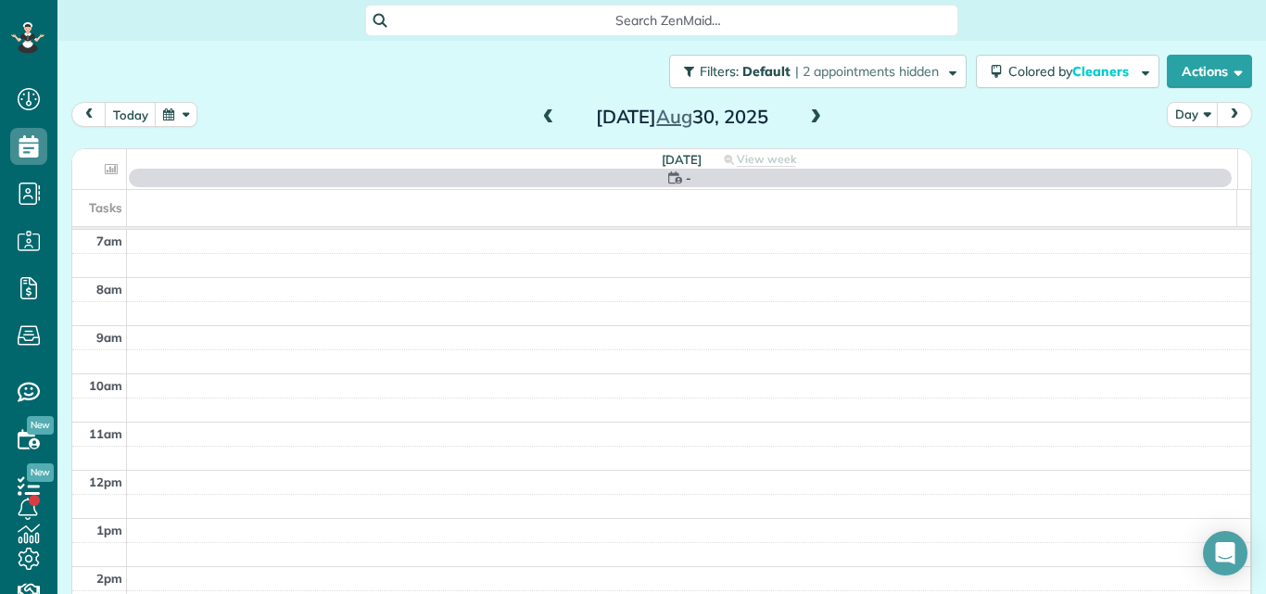
click at [808, 116] on span at bounding box center [815, 117] width 20 height 17
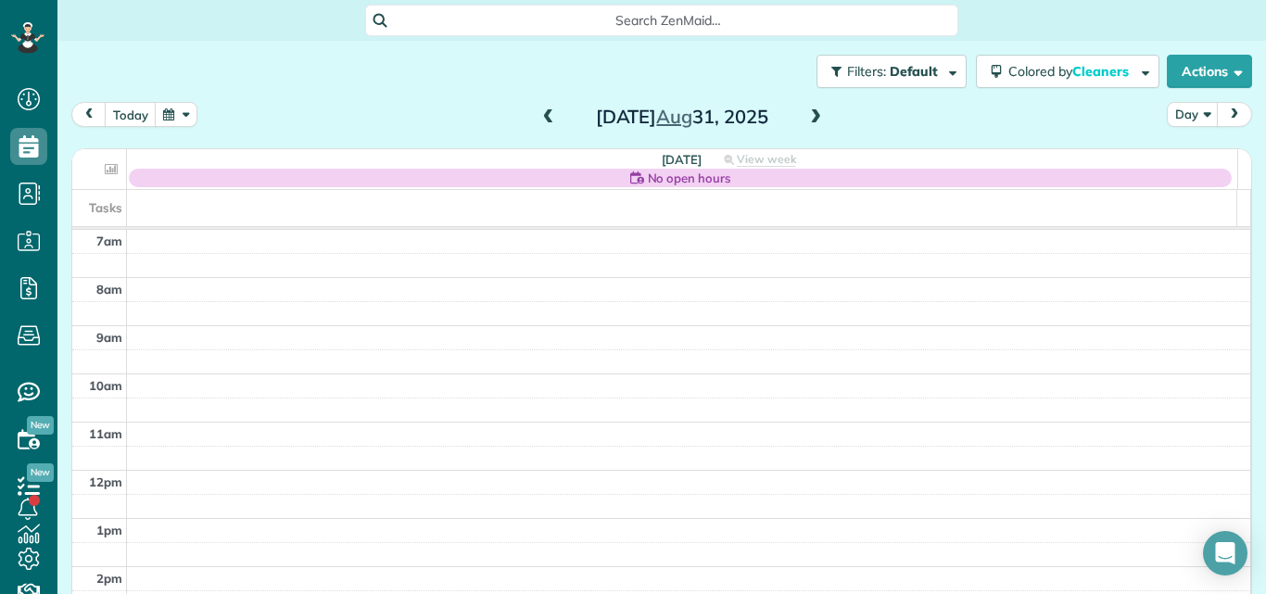
click at [808, 116] on span at bounding box center [815, 117] width 20 height 17
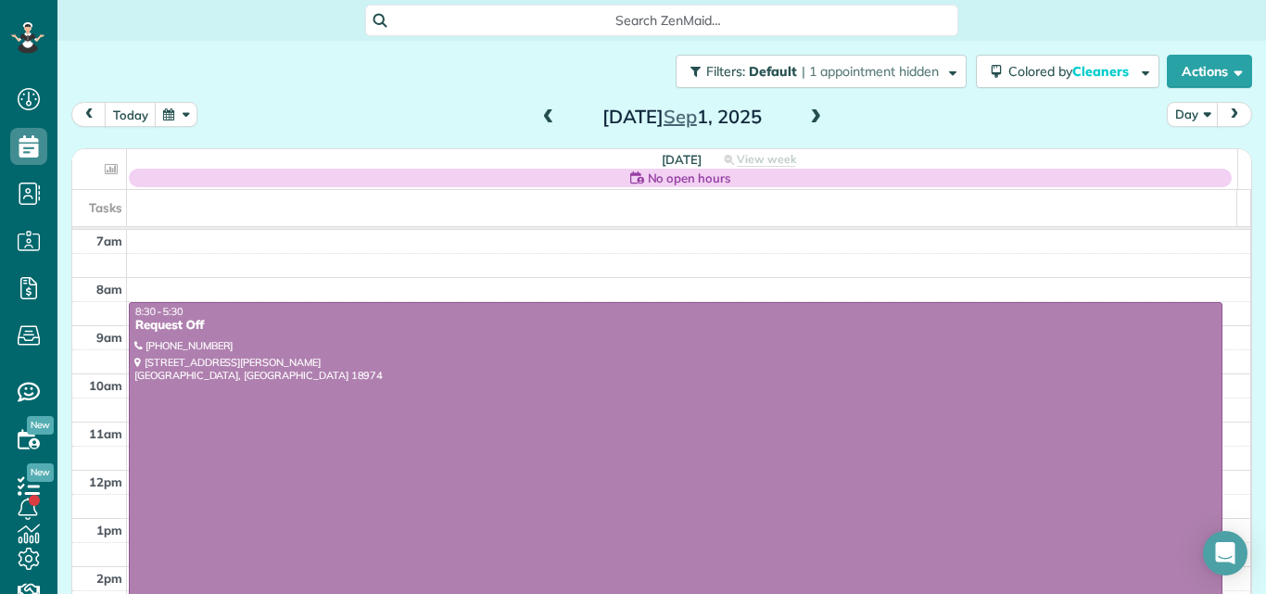
click at [808, 116] on span at bounding box center [815, 117] width 20 height 17
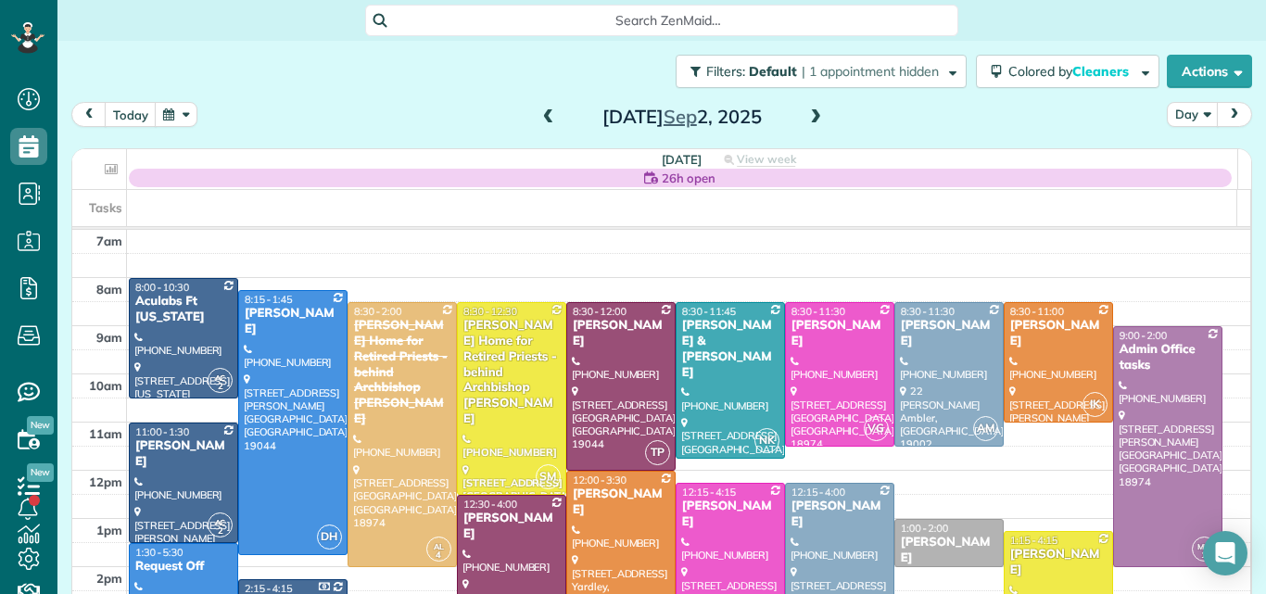
click at [808, 116] on span at bounding box center [815, 117] width 20 height 17
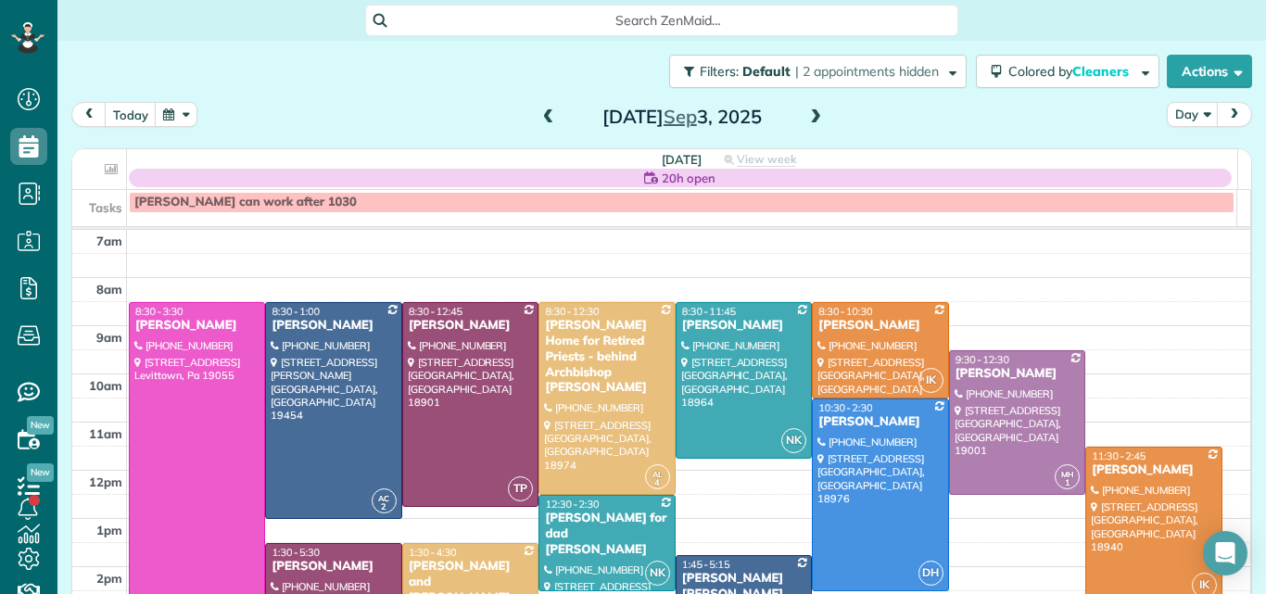
click at [808, 116] on span at bounding box center [815, 117] width 20 height 17
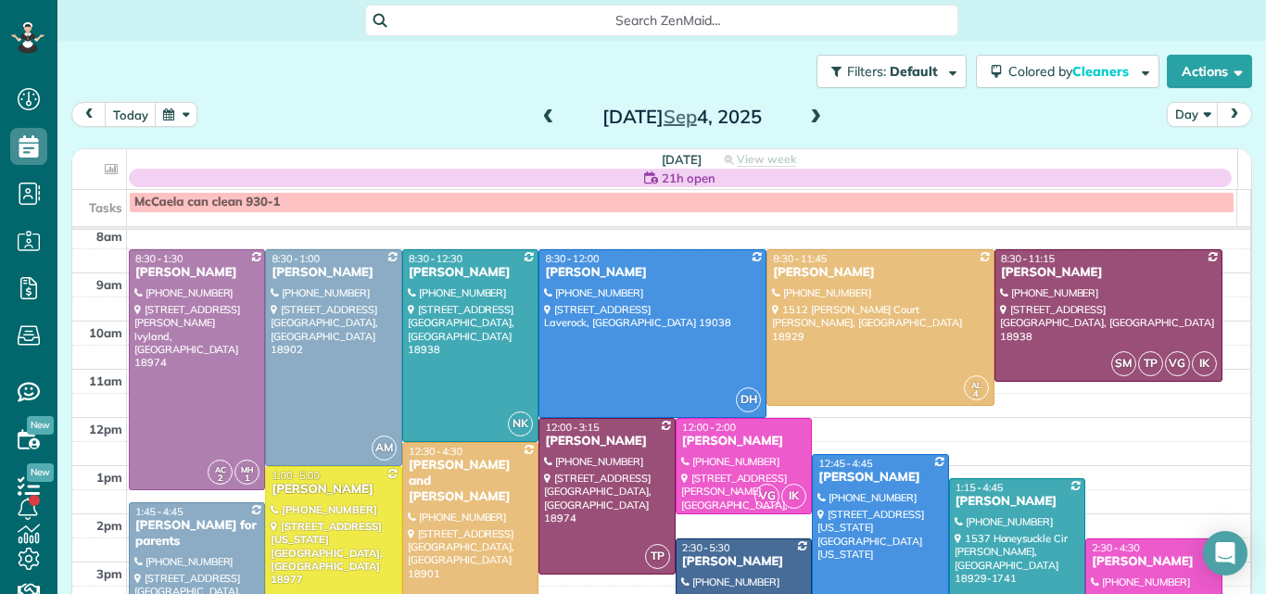
scroll to position [51, 0]
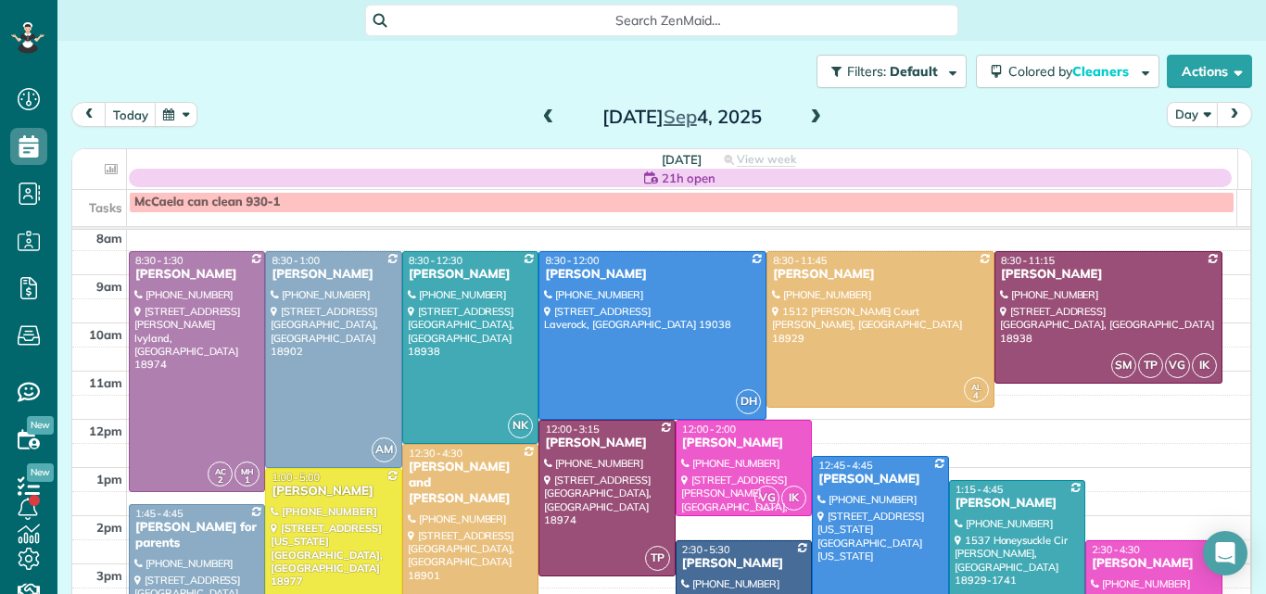
click at [806, 118] on span at bounding box center [815, 117] width 20 height 17
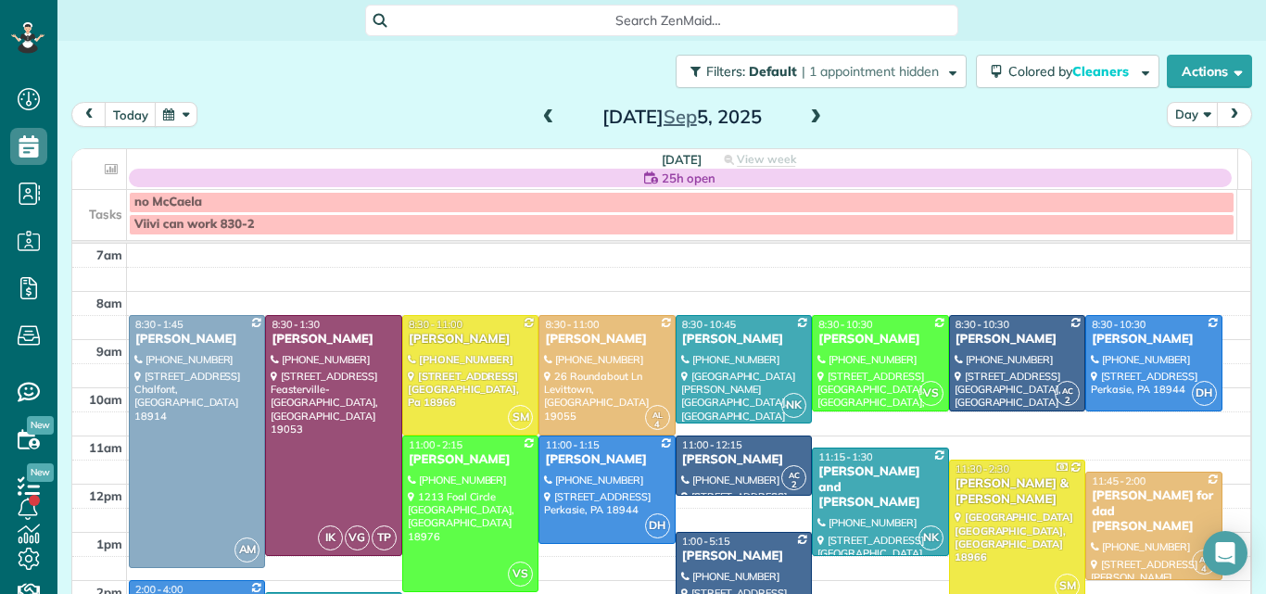
click at [1219, 278] on td at bounding box center [689, 279] width 1124 height 24
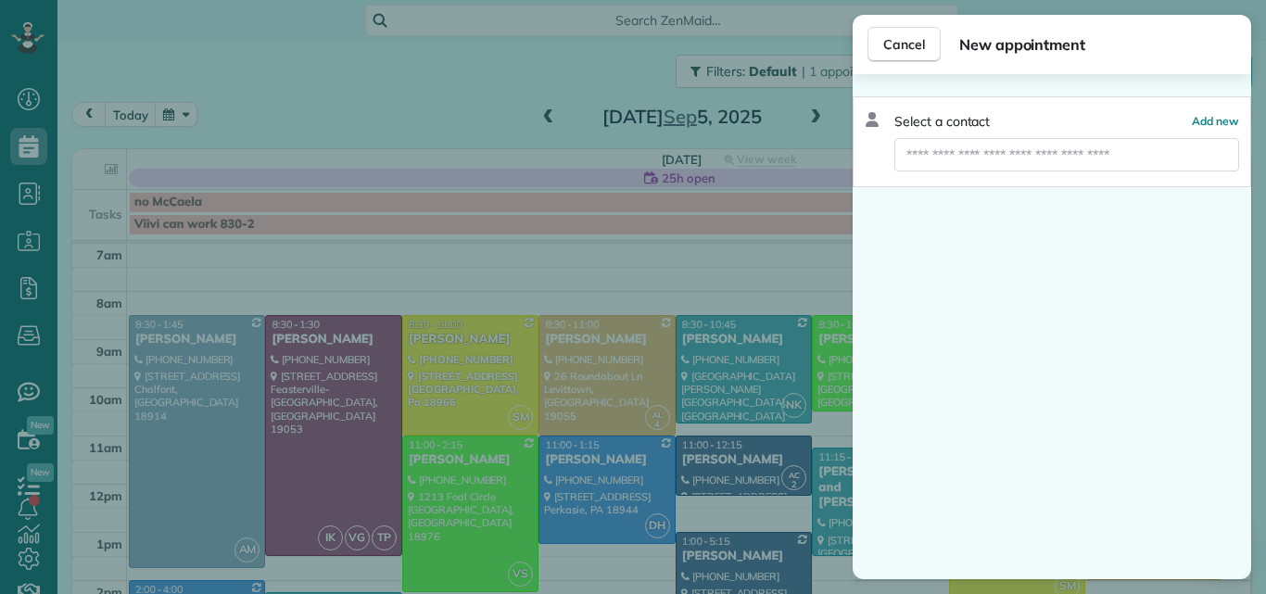
click at [1218, 286] on div "Cancel New appointment Select a contact Add new" at bounding box center [633, 297] width 1266 height 594
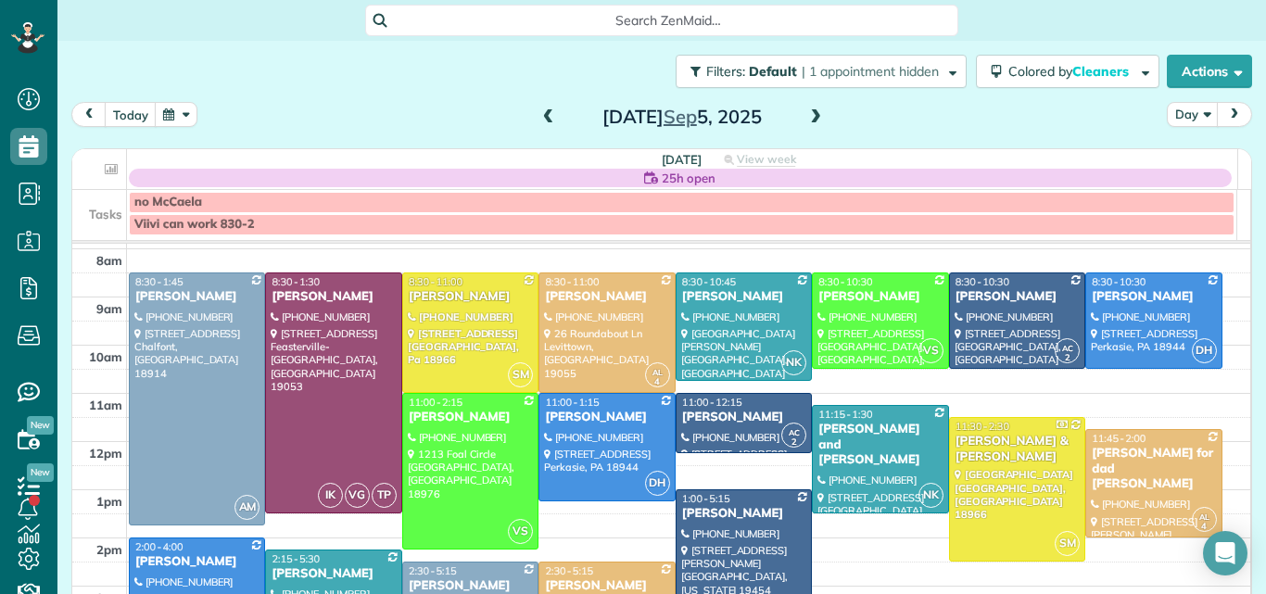
scroll to position [11, 0]
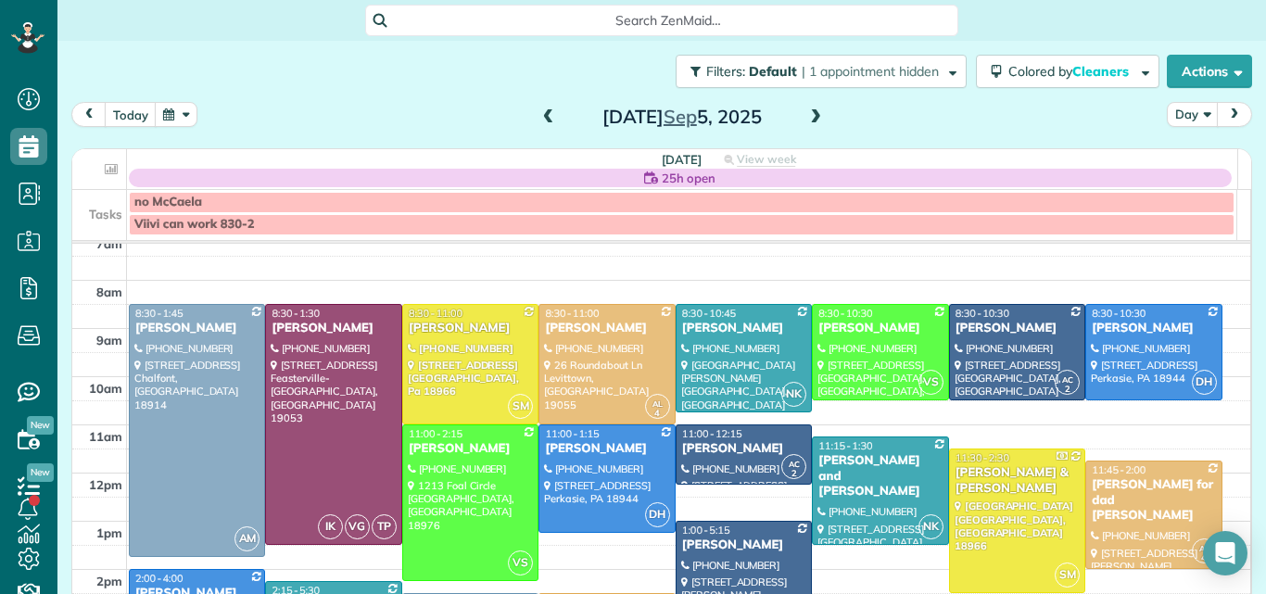
click at [538, 115] on span at bounding box center [548, 117] width 20 height 17
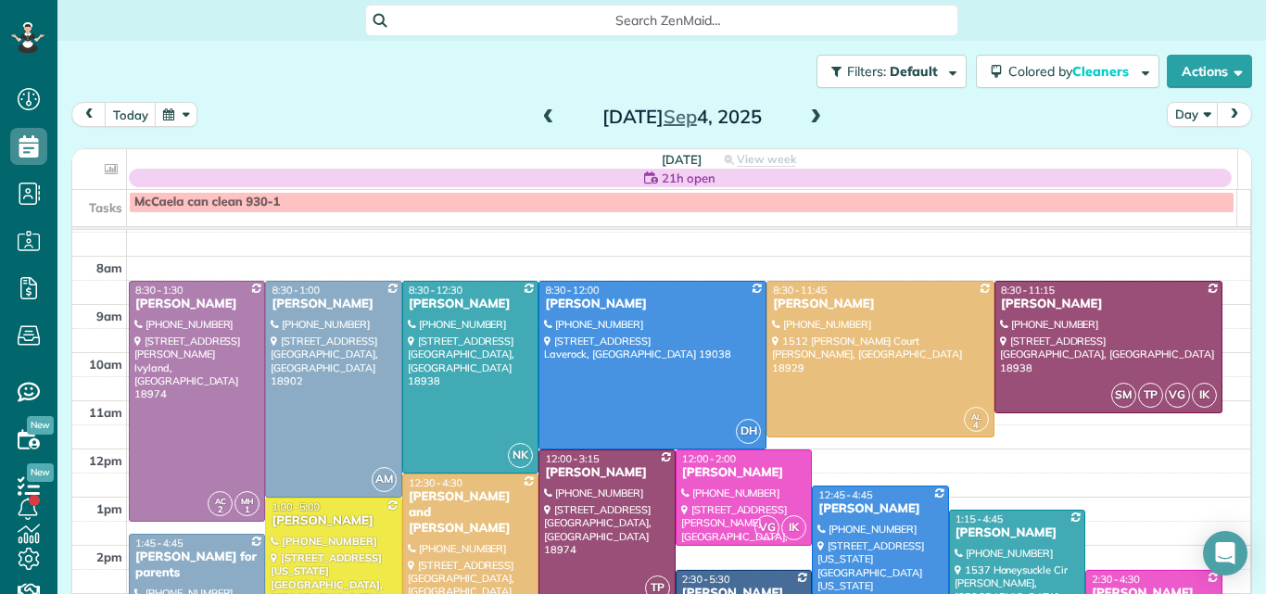
scroll to position [27, 0]
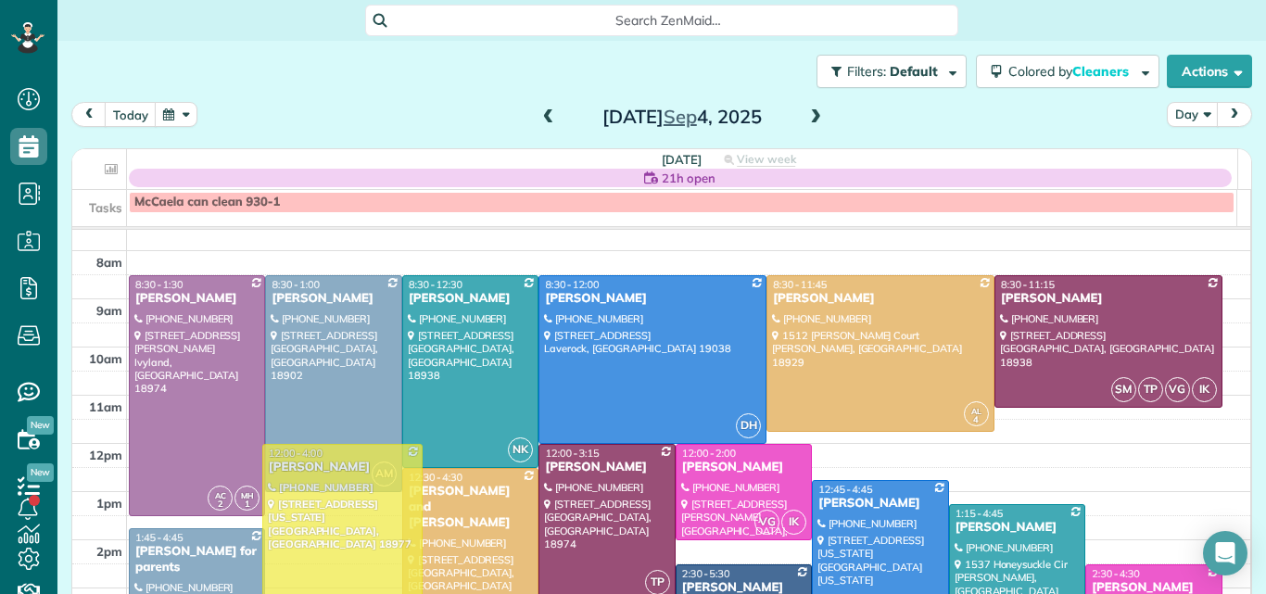
drag, startPoint x: 371, startPoint y: 527, endPoint x: 356, endPoint y: 483, distance: 46.9
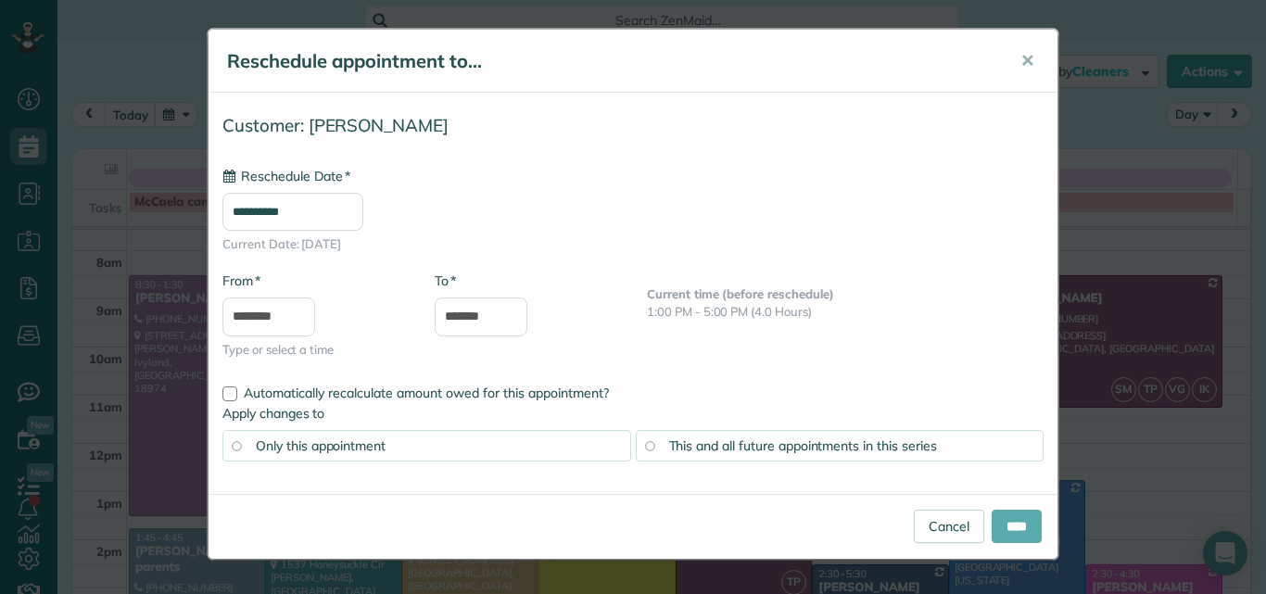
type input "**********"
click at [1015, 518] on input "****" at bounding box center [1016, 526] width 50 height 33
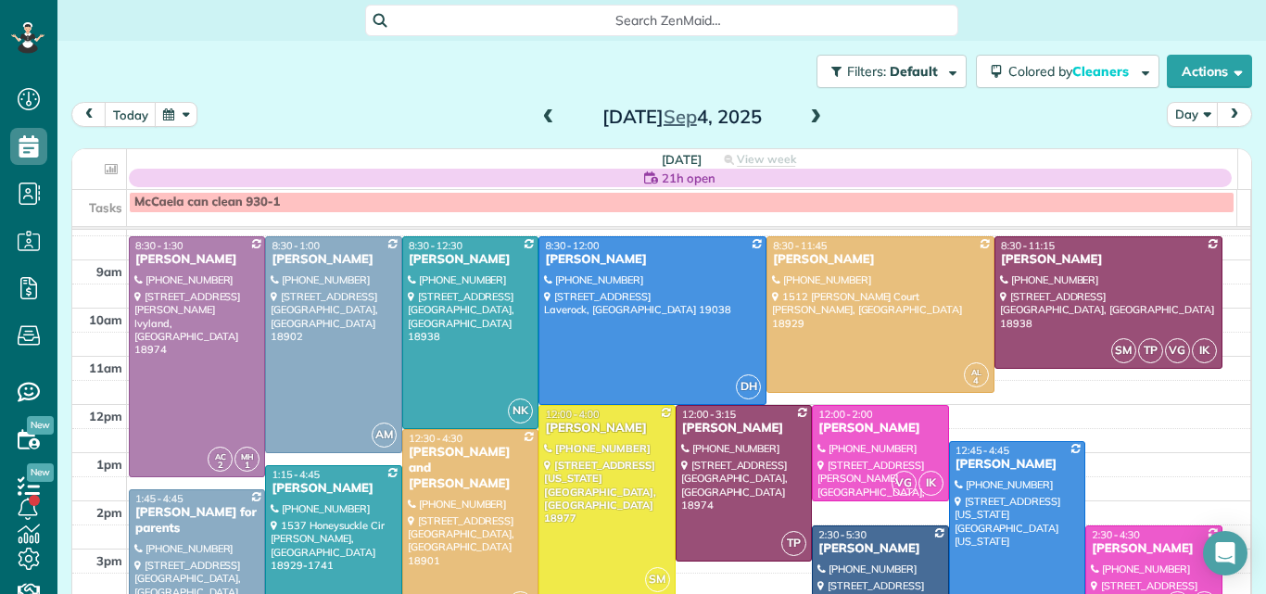
scroll to position [59, 0]
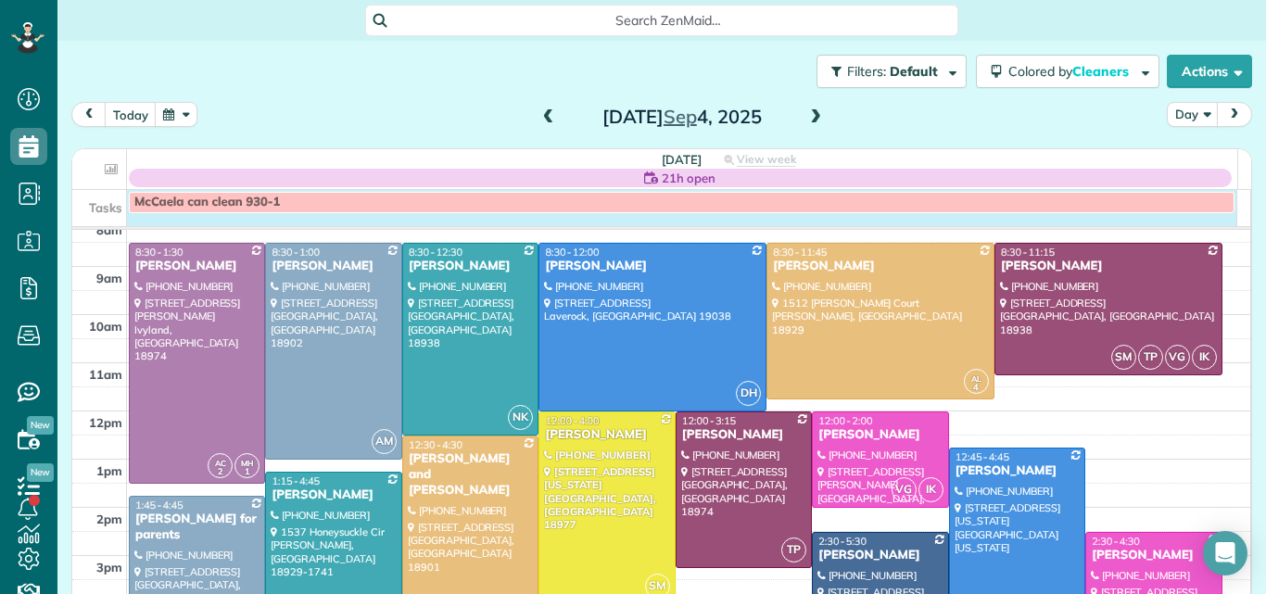
click at [352, 219] on div "Tasks McCaela can clean 930-1" at bounding box center [654, 208] width 1165 height 36
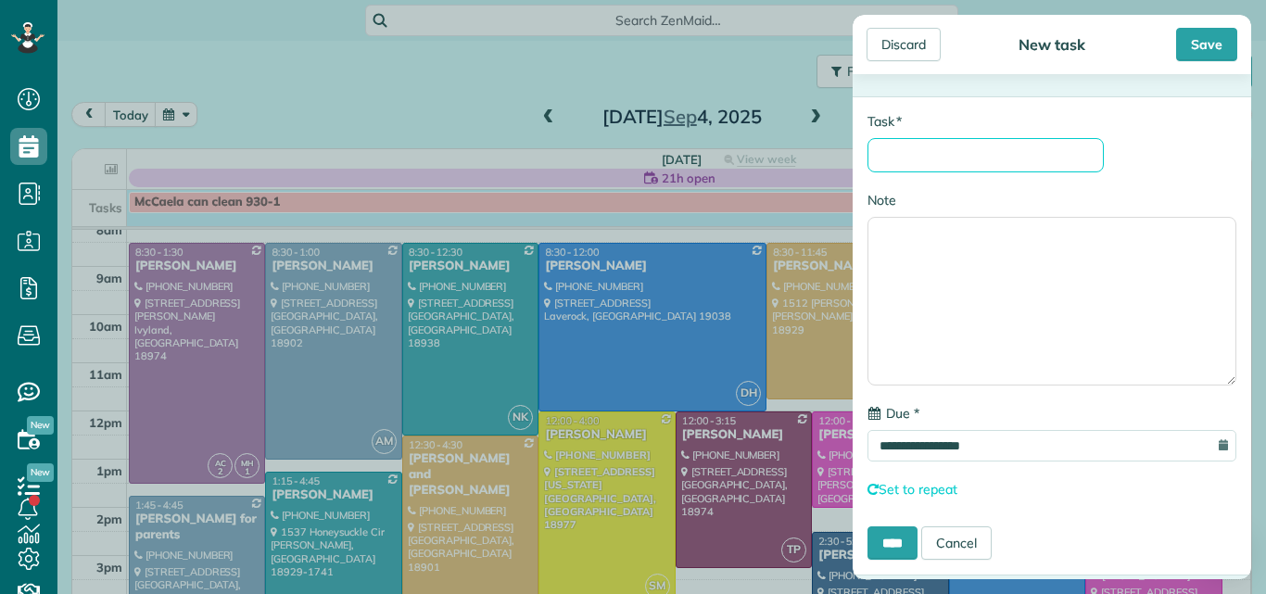
click at [964, 143] on input "* Task" at bounding box center [985, 155] width 236 height 34
type input "********"
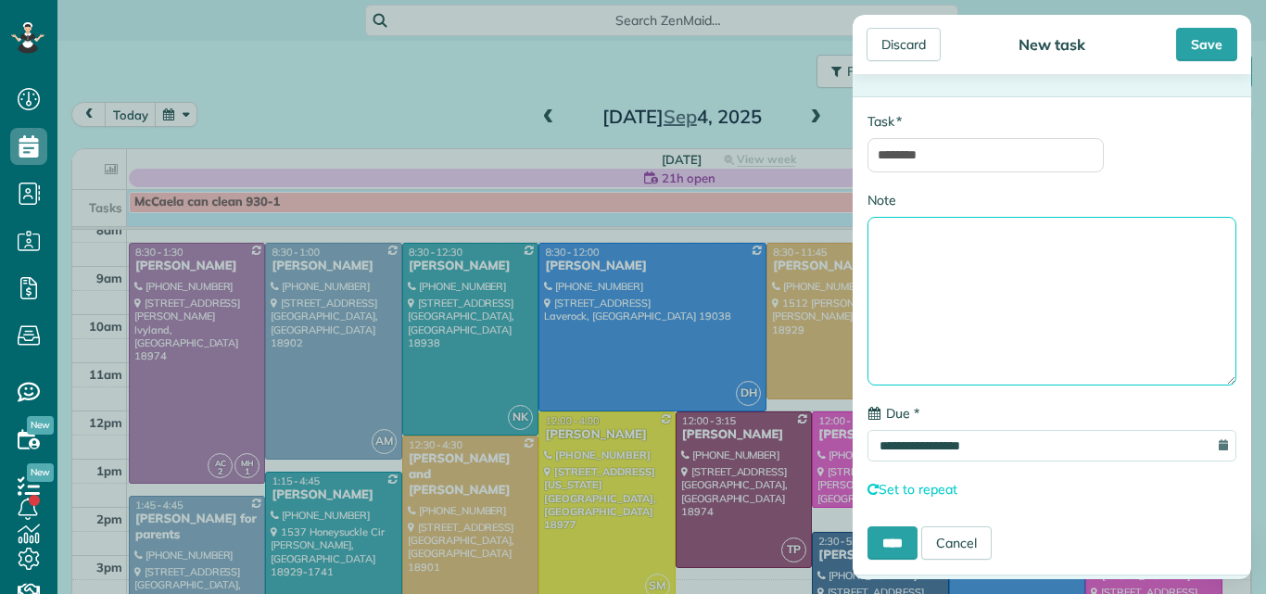
click at [920, 251] on textarea "Note" at bounding box center [1051, 301] width 369 height 169
click at [985, 235] on textarea "**********" at bounding box center [1051, 301] width 369 height 169
type textarea "**********"
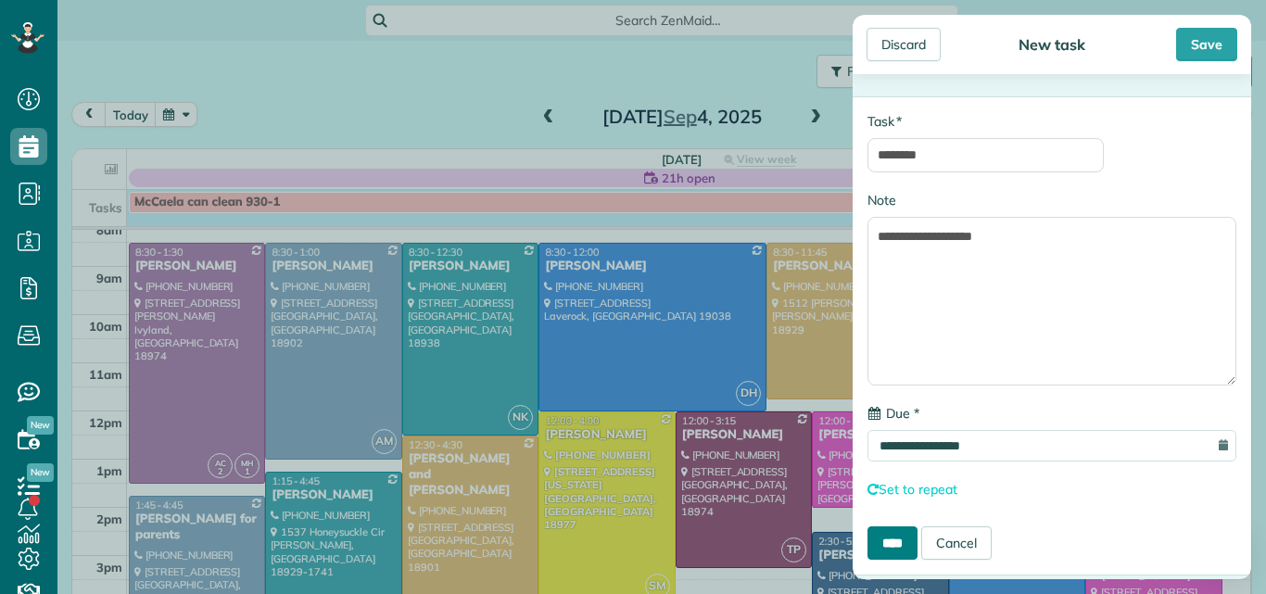
click at [904, 543] on input "****" at bounding box center [892, 542] width 50 height 33
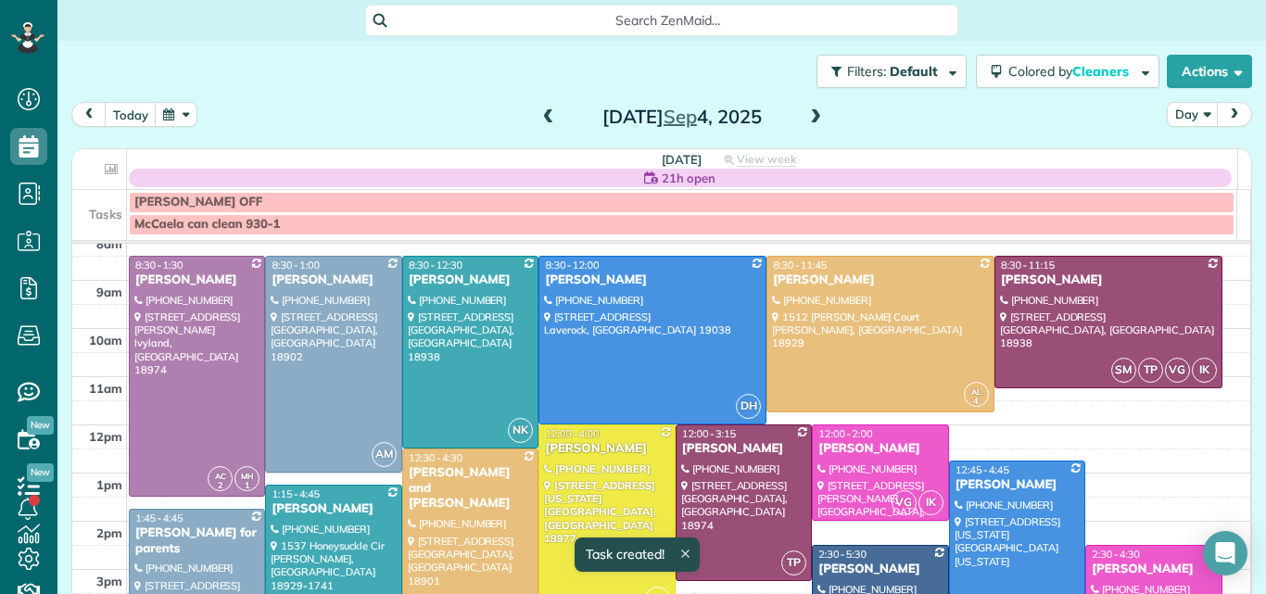
click at [805, 115] on span at bounding box center [815, 117] width 20 height 17
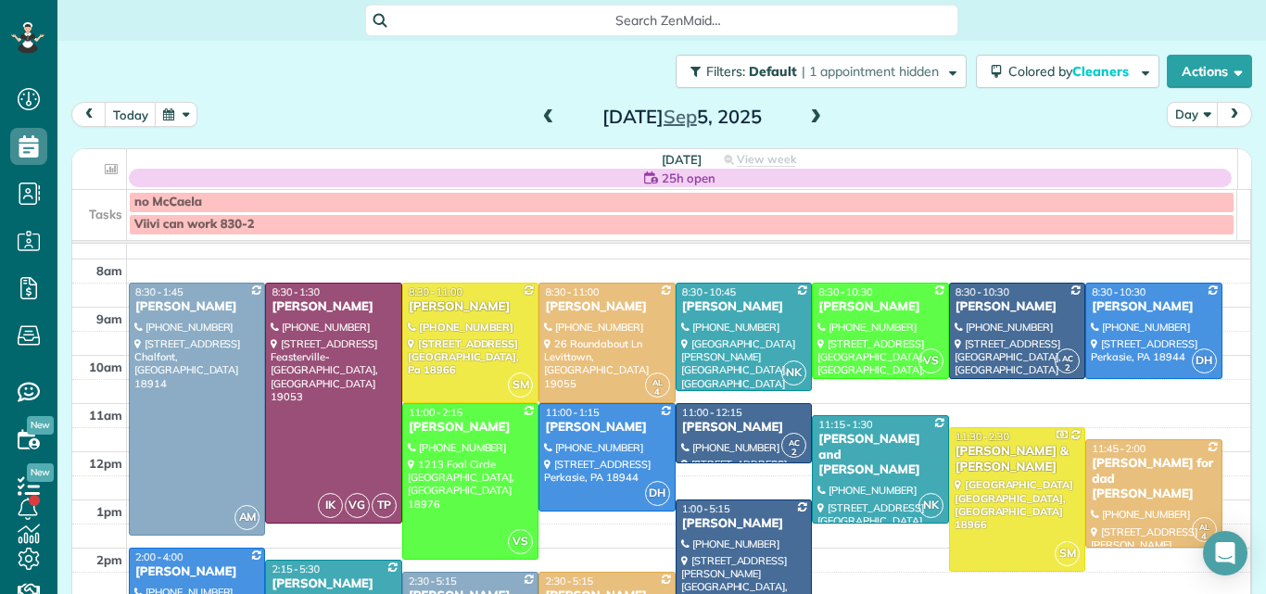
scroll to position [38, 0]
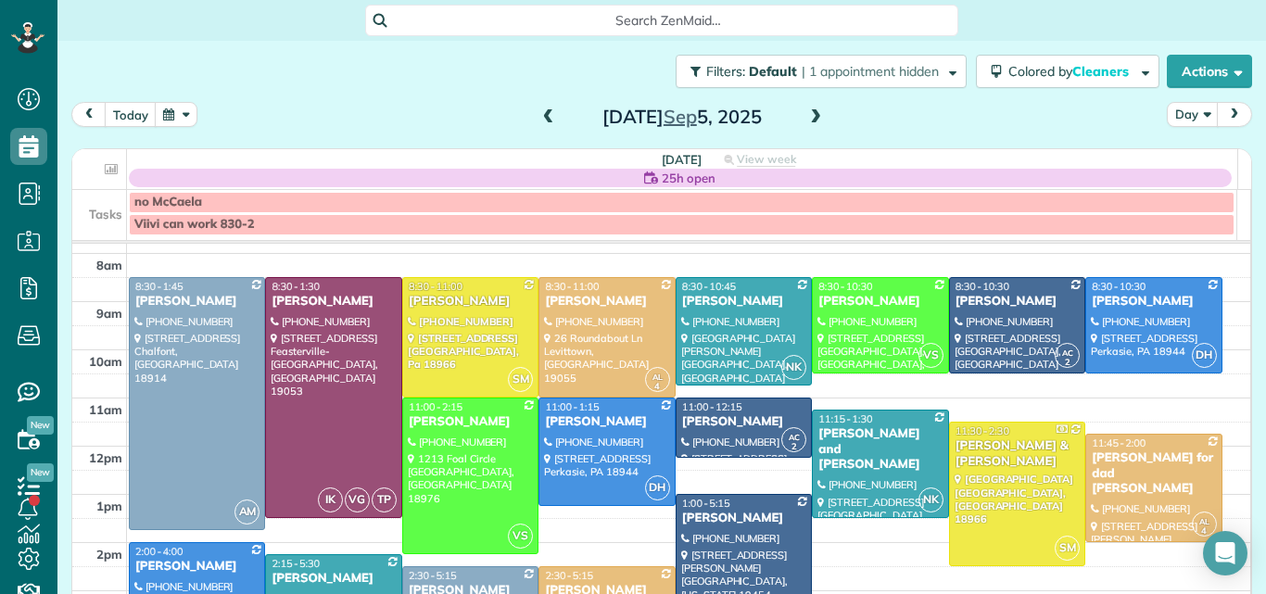
click at [538, 116] on span at bounding box center [548, 117] width 20 height 17
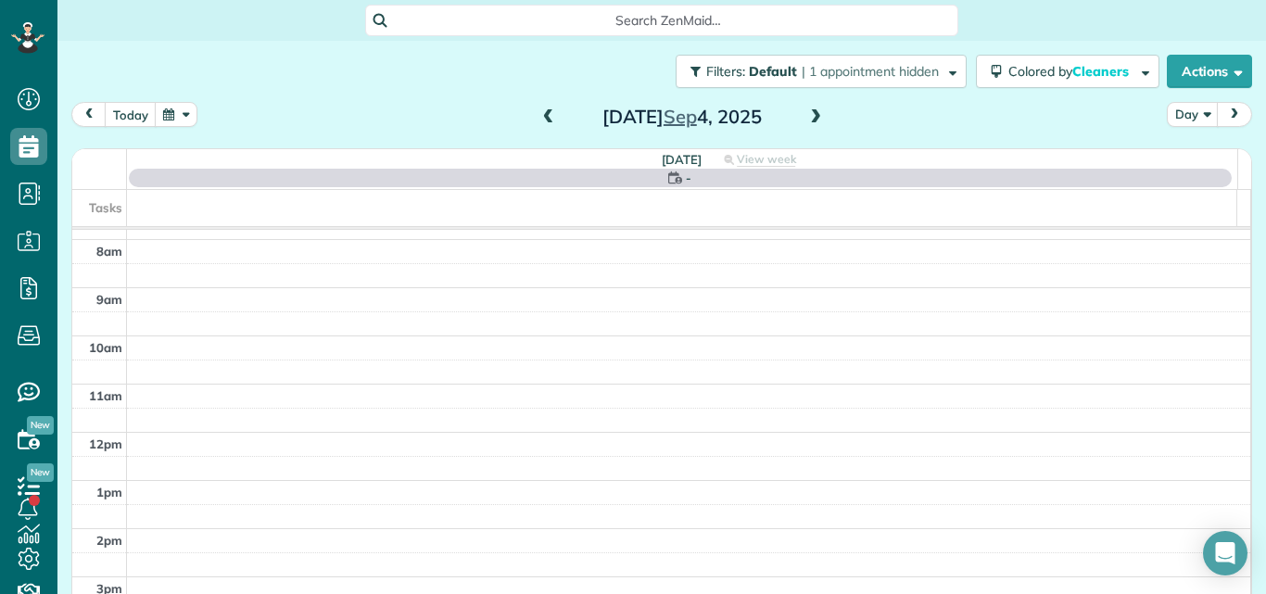
scroll to position [0, 0]
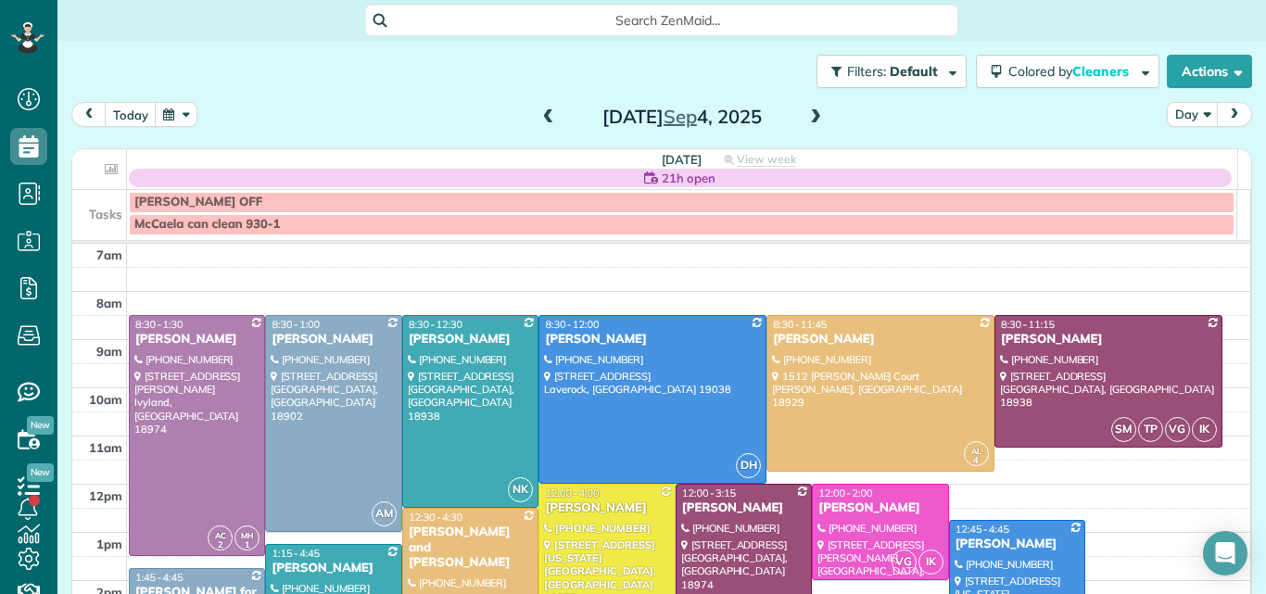
click at [538, 116] on span at bounding box center [548, 117] width 20 height 17
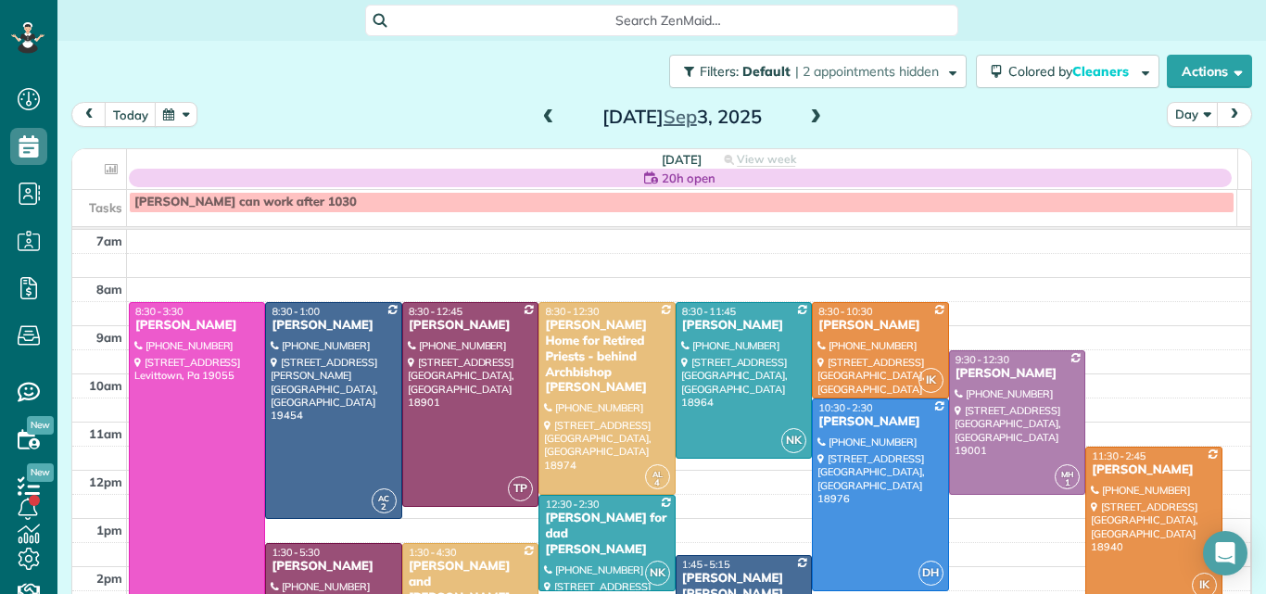
click at [805, 114] on span at bounding box center [815, 117] width 20 height 17
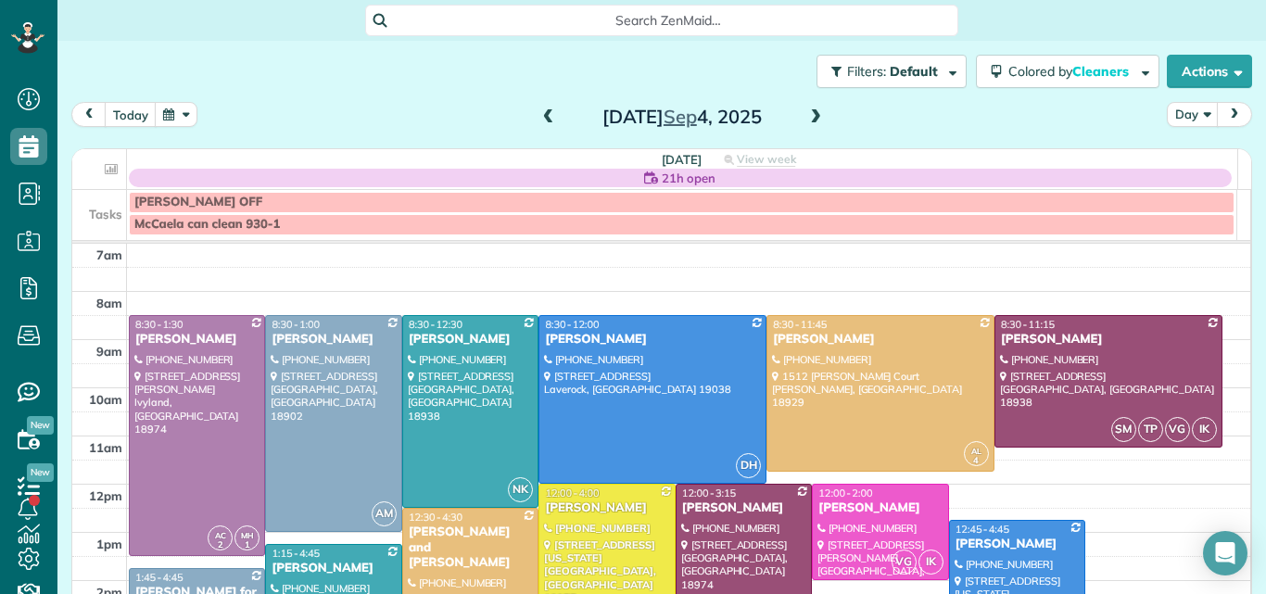
click at [541, 123] on span at bounding box center [548, 117] width 20 height 17
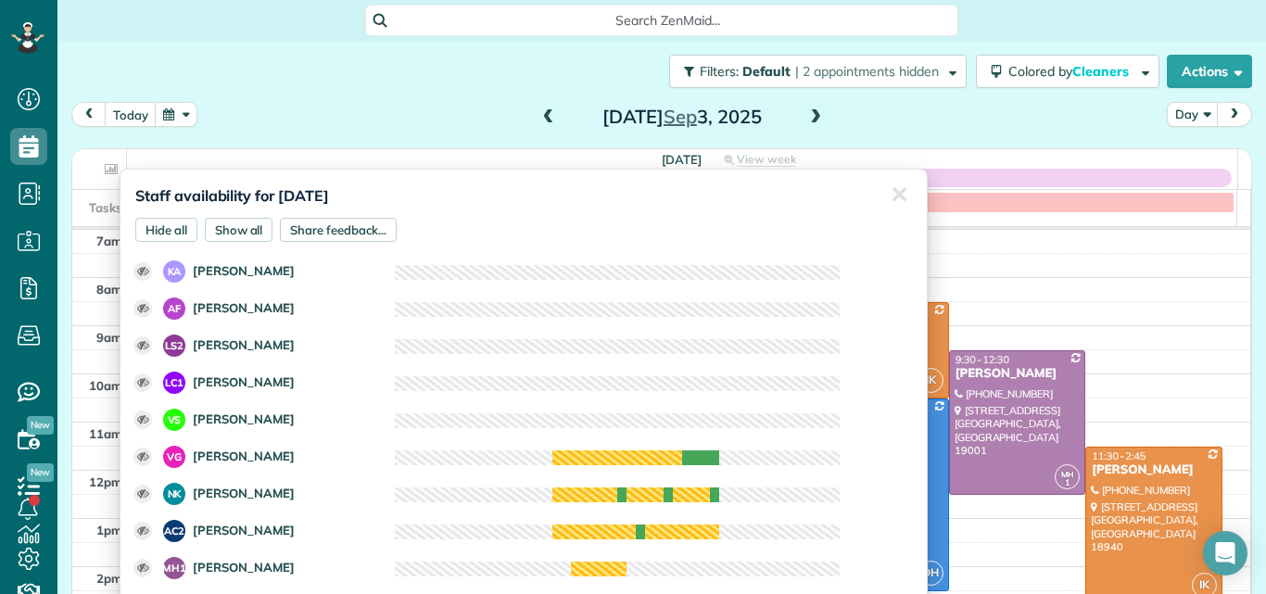
click at [698, 173] on div "Staff availability for September 3, 2025 Hide all Show all Share feedback... ✕ …" at bounding box center [524, 388] width 808 height 439
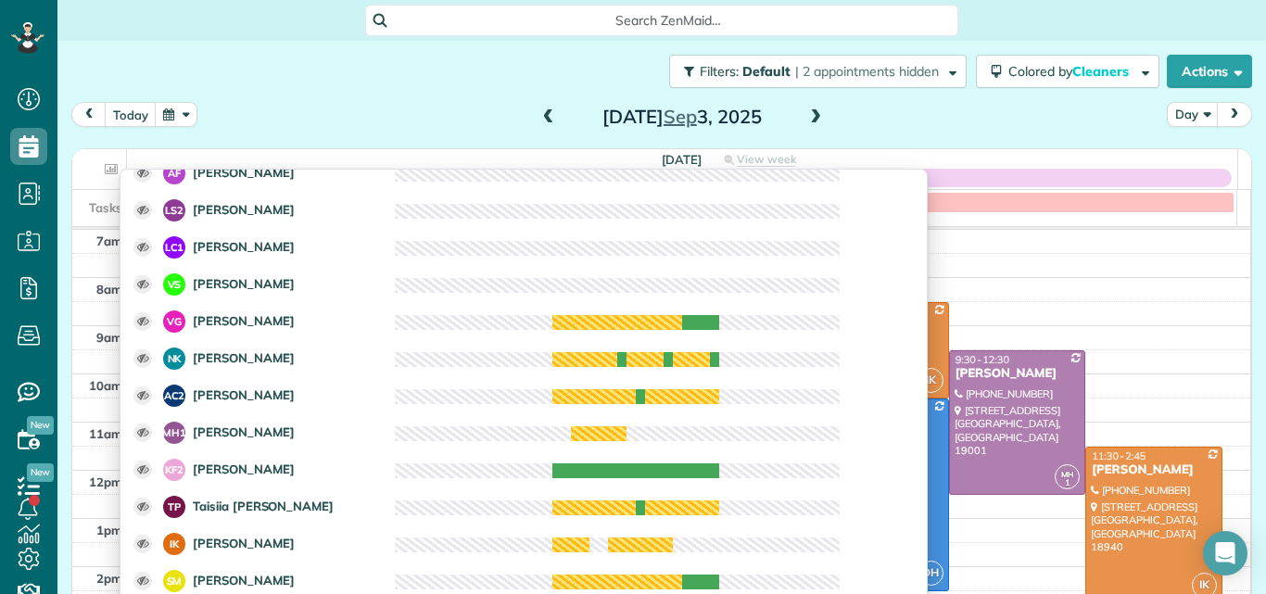
scroll to position [76, 0]
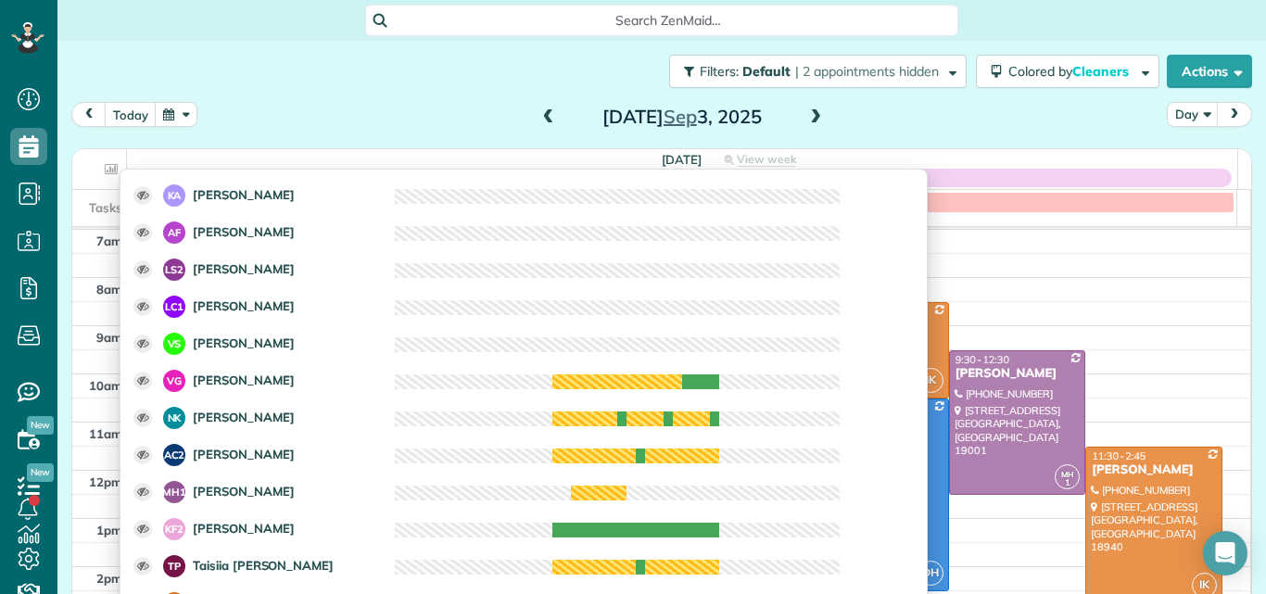
click at [970, 120] on div "today Day Wednesday Sep 3, 2025" at bounding box center [661, 119] width 1180 height 34
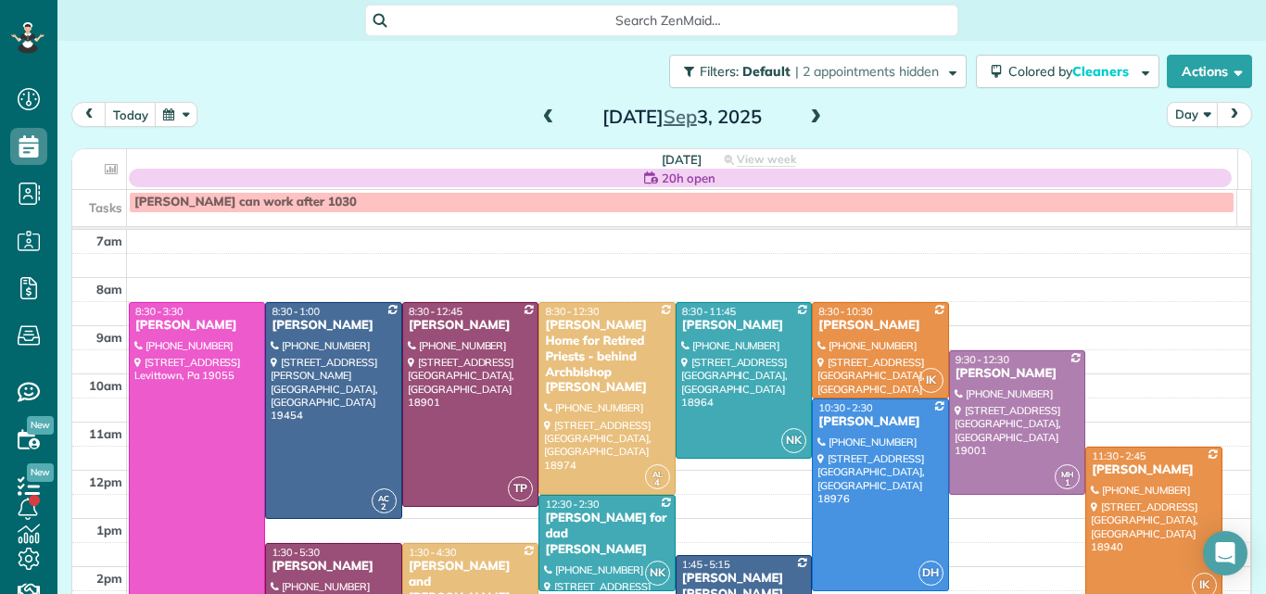
click at [805, 115] on span at bounding box center [815, 117] width 20 height 17
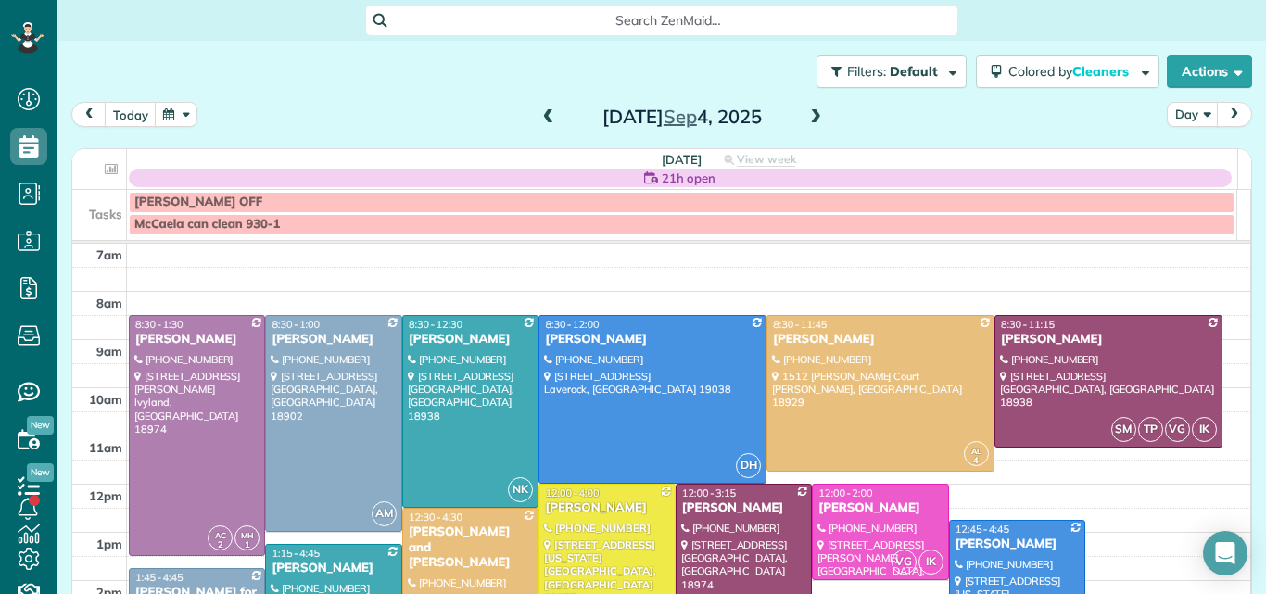
click at [805, 120] on span at bounding box center [815, 117] width 20 height 17
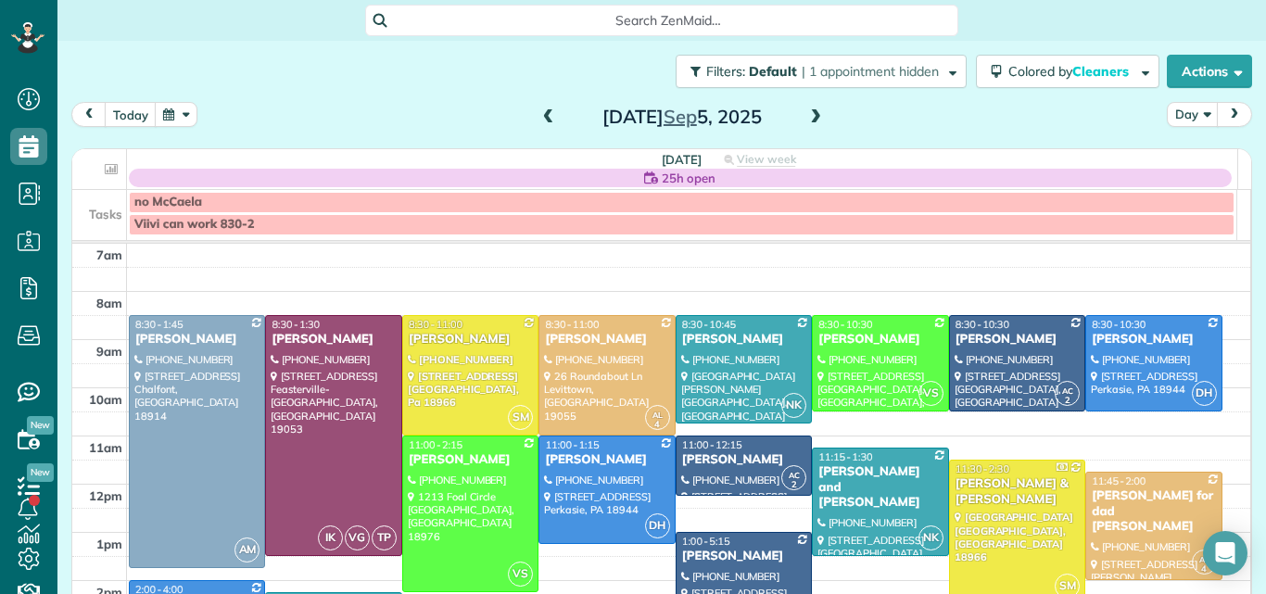
click at [538, 107] on span at bounding box center [548, 118] width 20 height 28
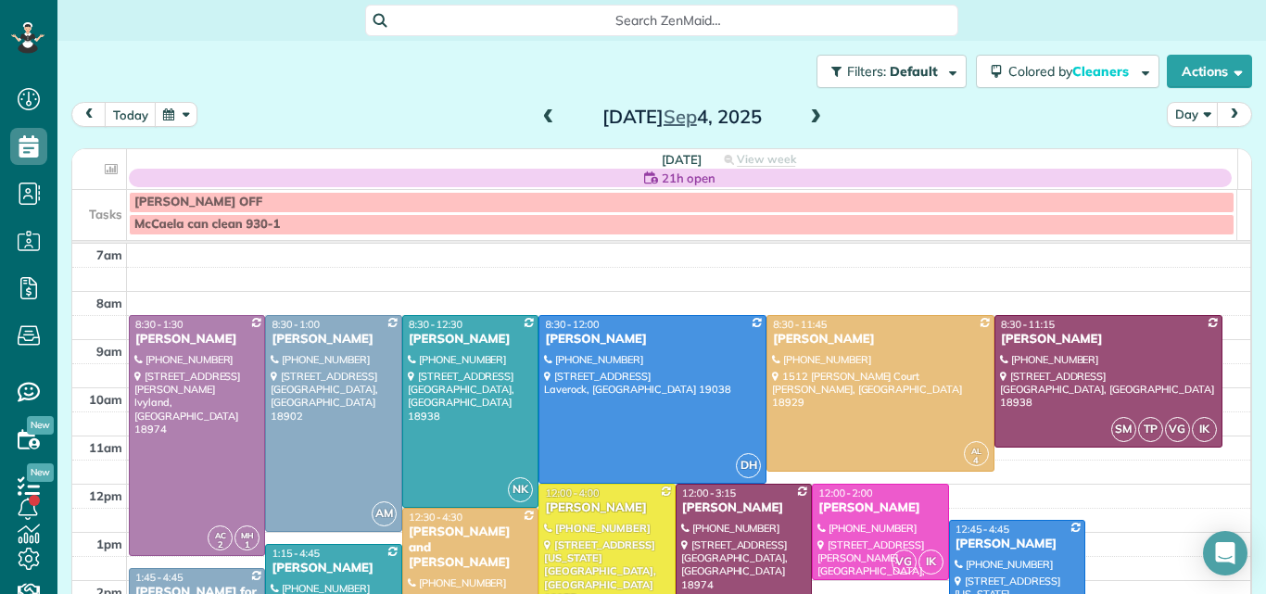
click at [546, 118] on span at bounding box center [548, 117] width 20 height 17
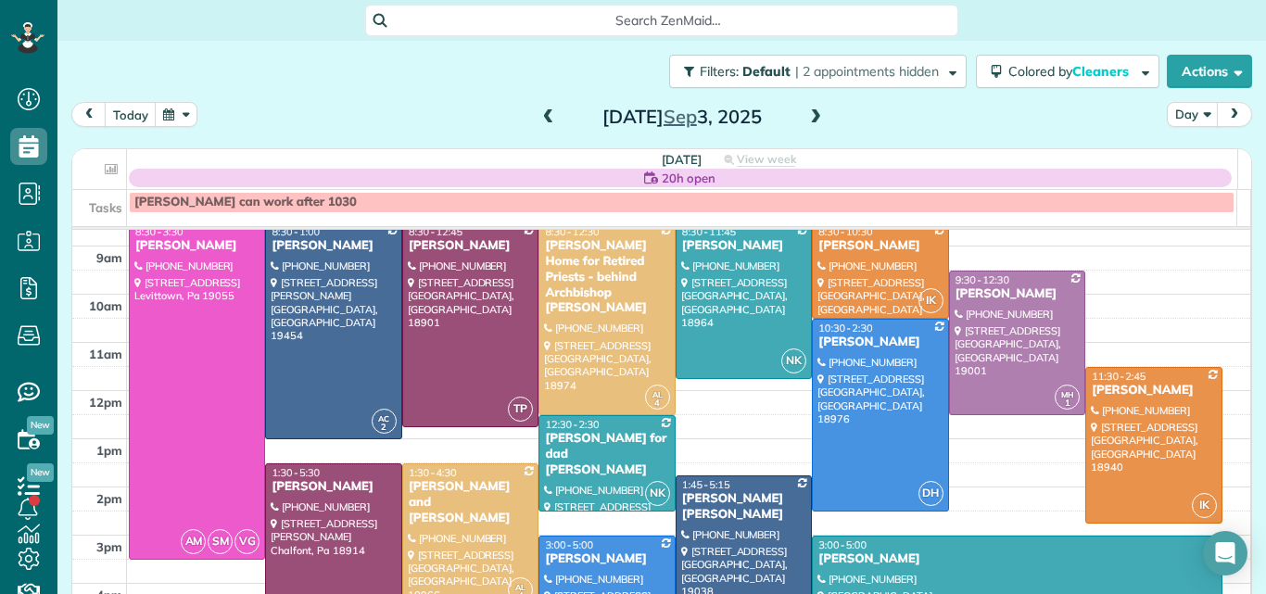
scroll to position [102, 0]
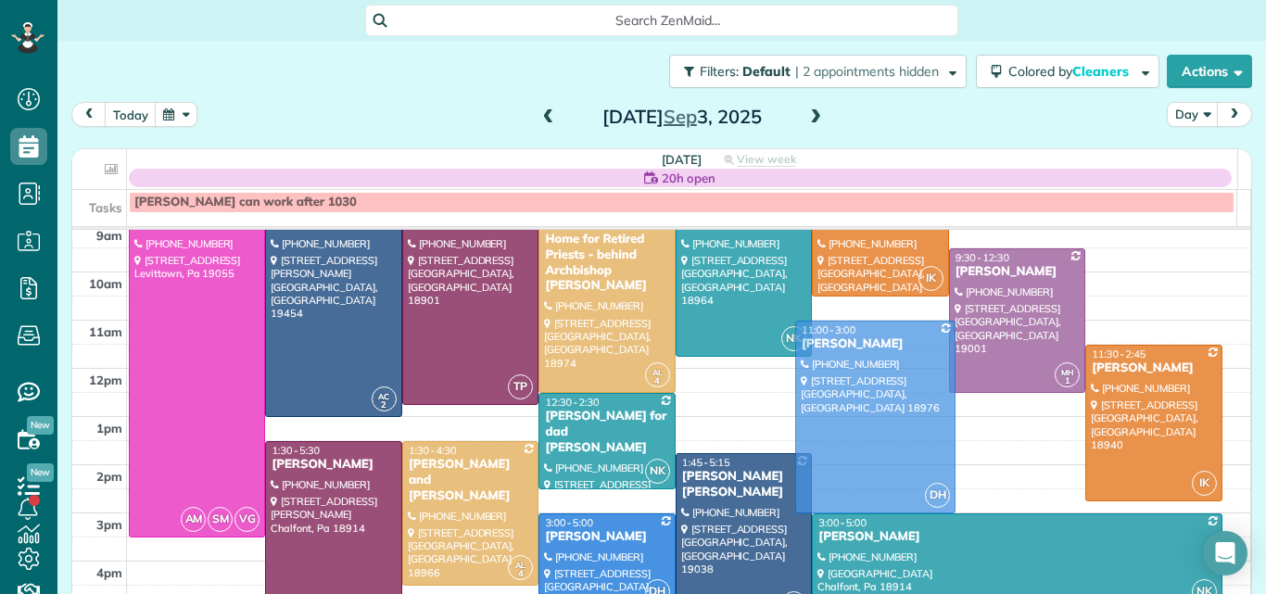
drag, startPoint x: 859, startPoint y: 397, endPoint x: 859, endPoint y: 415, distance: 18.5
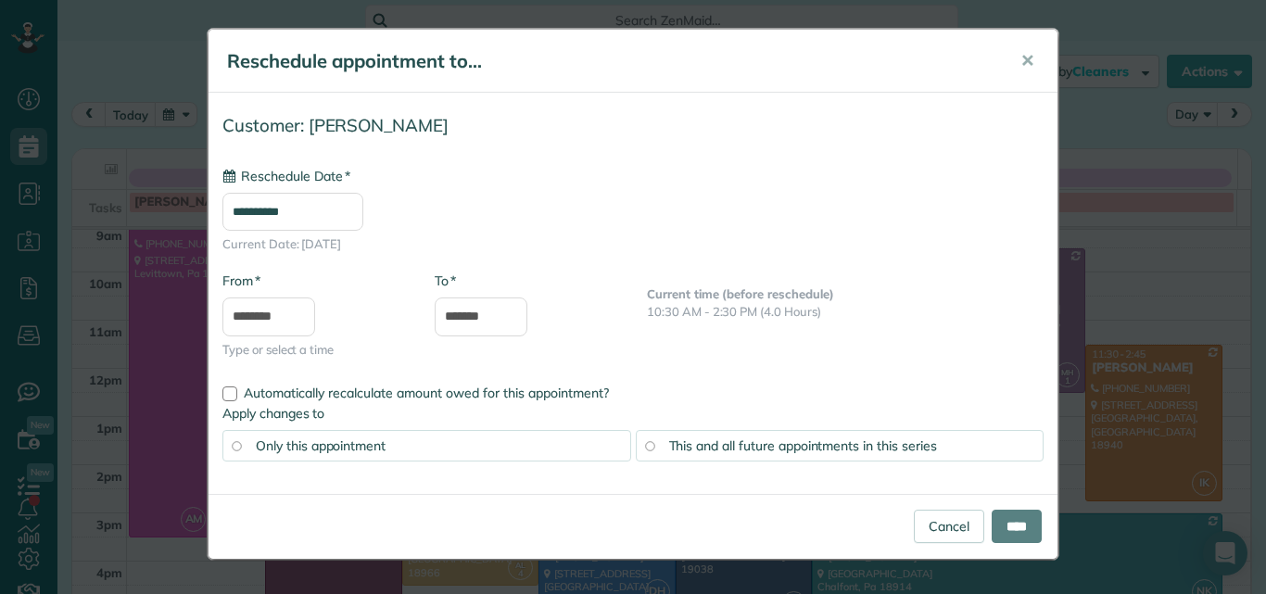
type input "**********"
click at [1001, 512] on input "****" at bounding box center [1016, 526] width 50 height 33
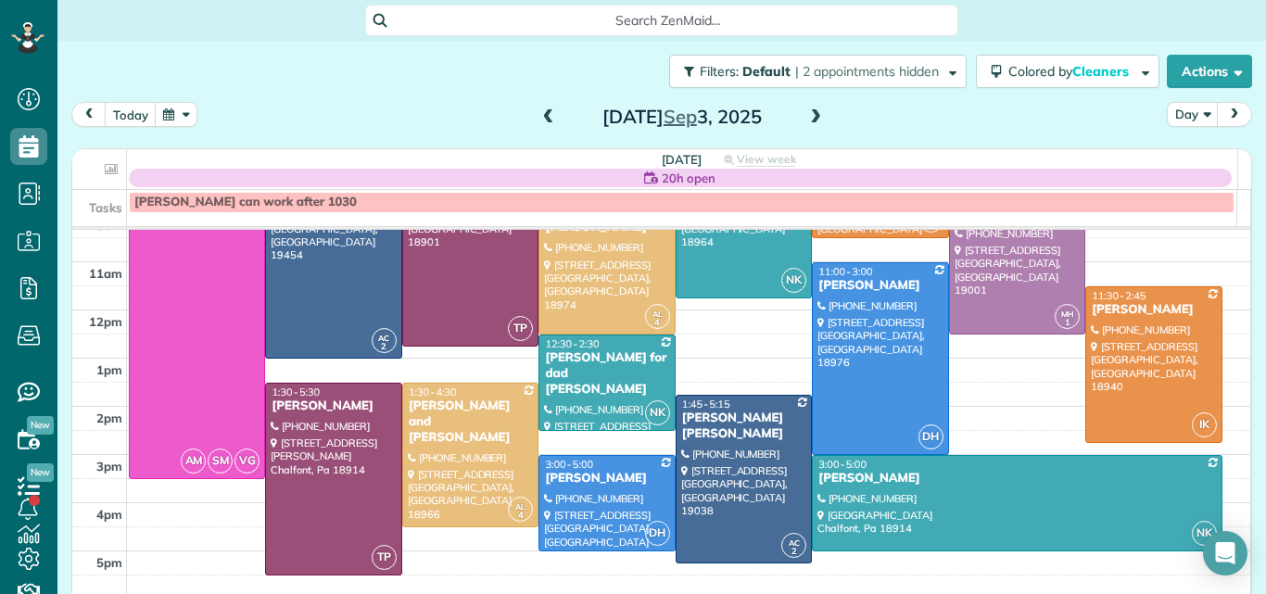
scroll to position [182, 0]
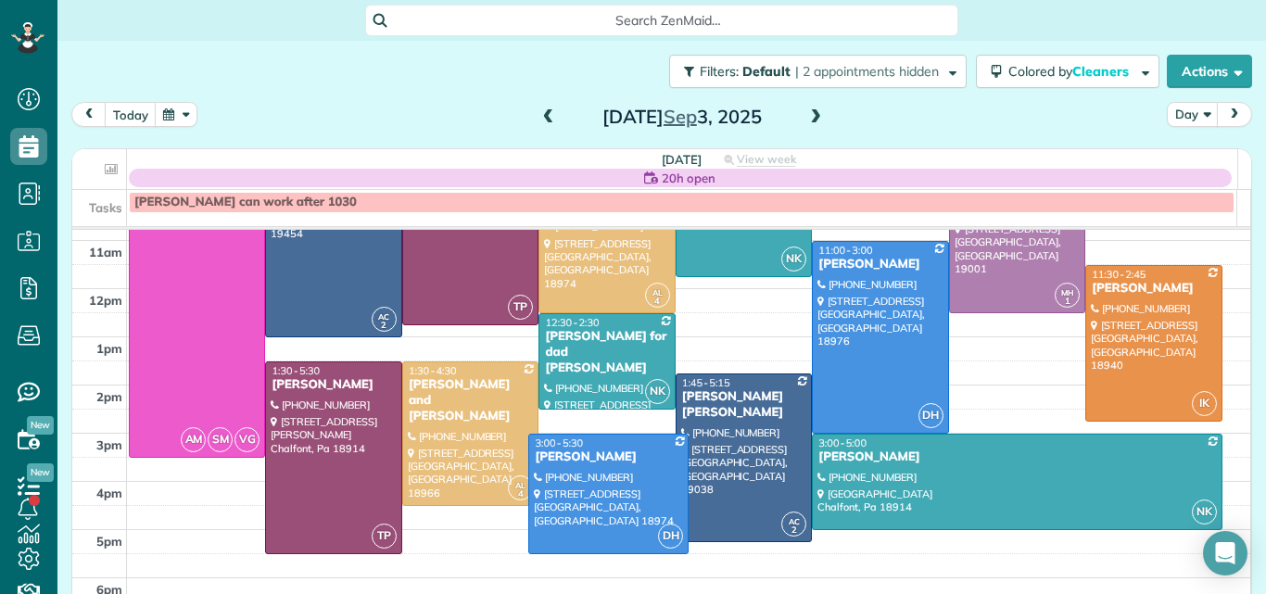
drag, startPoint x: 561, startPoint y: 522, endPoint x: 562, endPoint y: 542, distance: 20.5
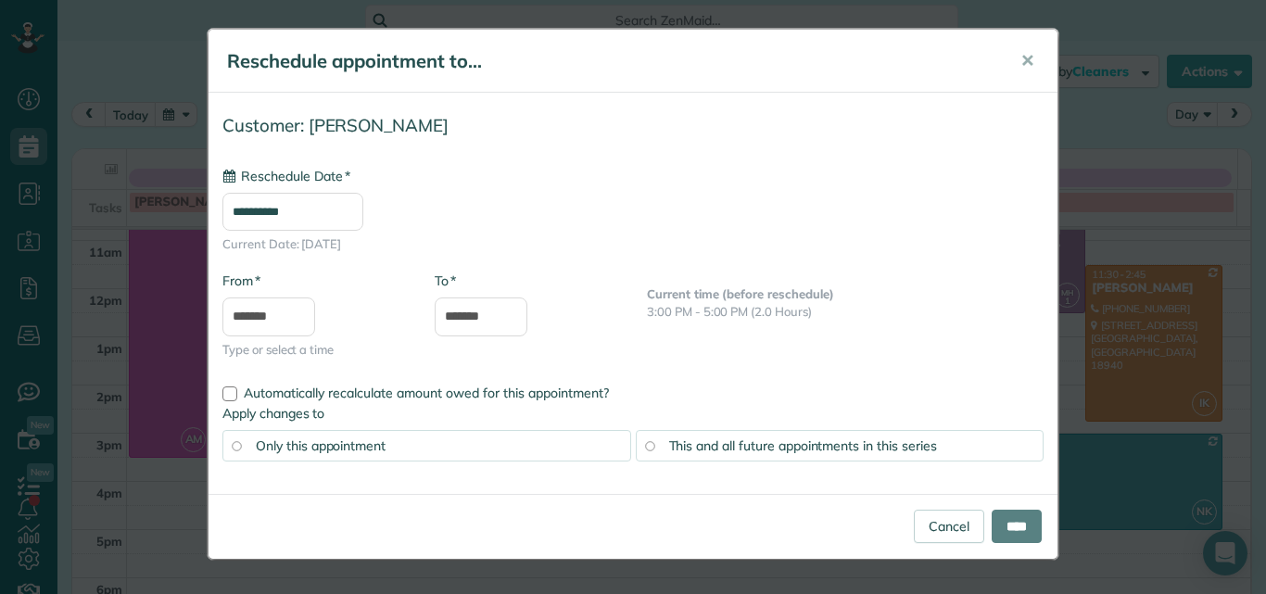
type input "**********"
click at [939, 523] on link "Cancel" at bounding box center [949, 526] width 70 height 33
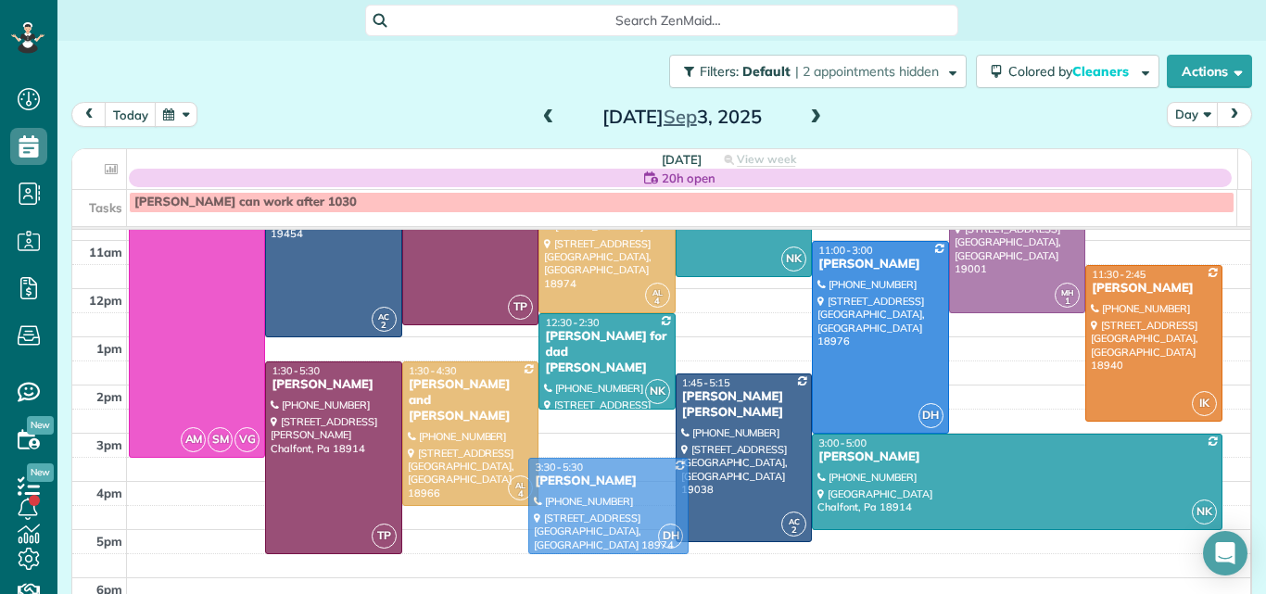
drag, startPoint x: 576, startPoint y: 450, endPoint x: 578, endPoint y: 470, distance: 19.5
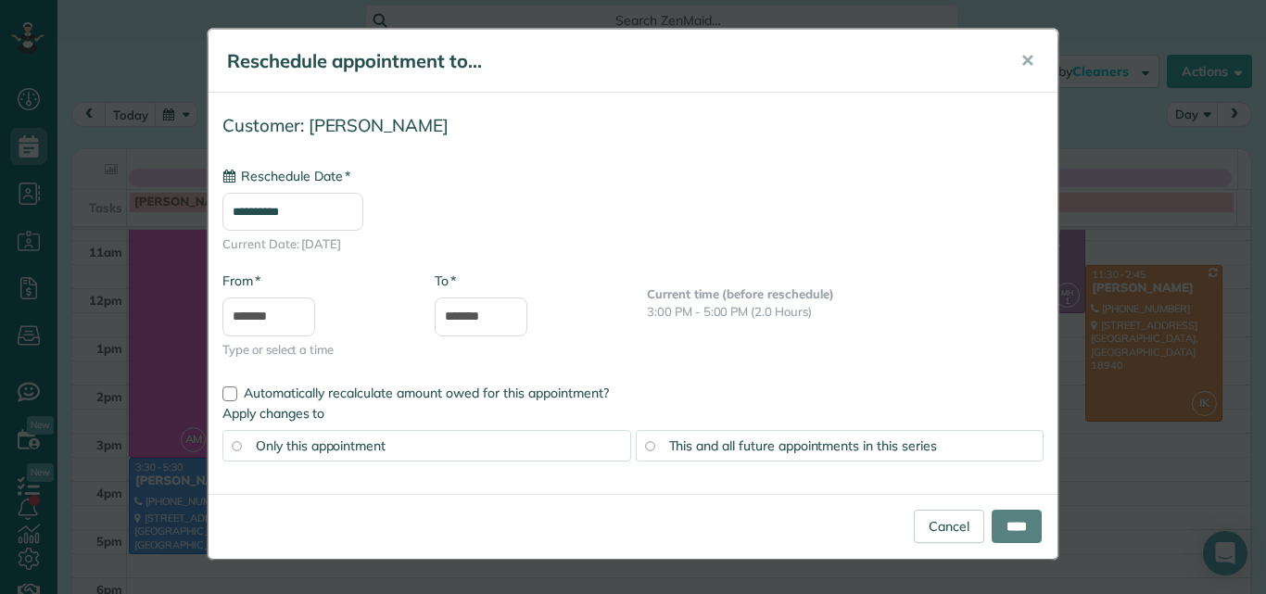
type input "**********"
click at [1006, 516] on input "****" at bounding box center [1016, 526] width 50 height 33
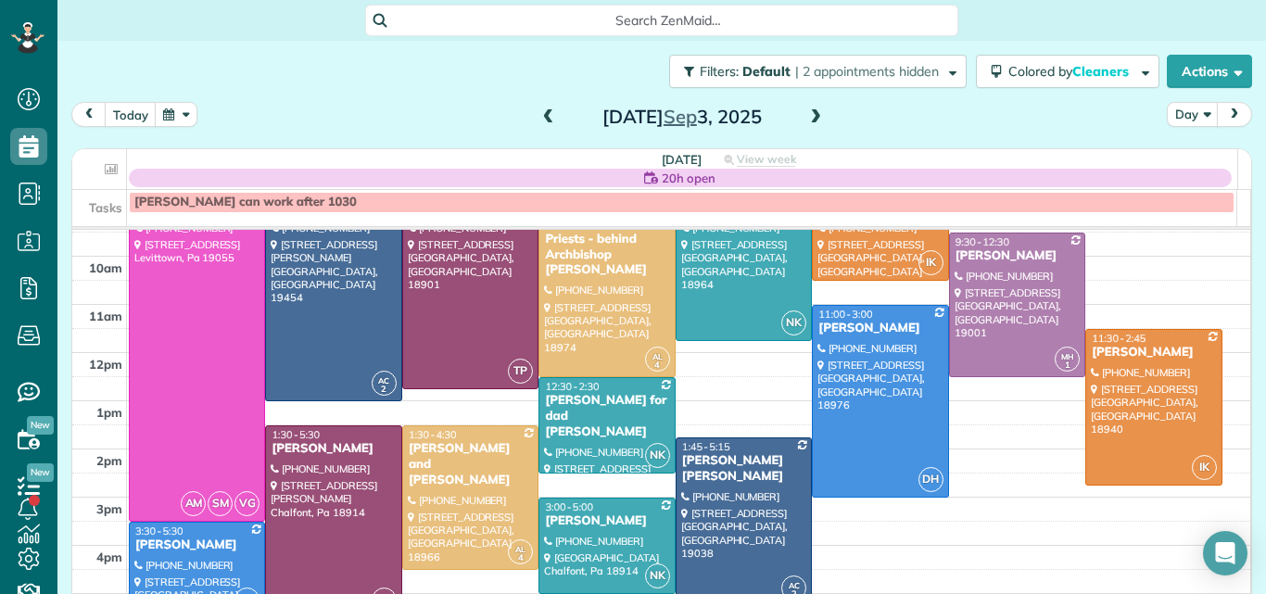
scroll to position [125, 0]
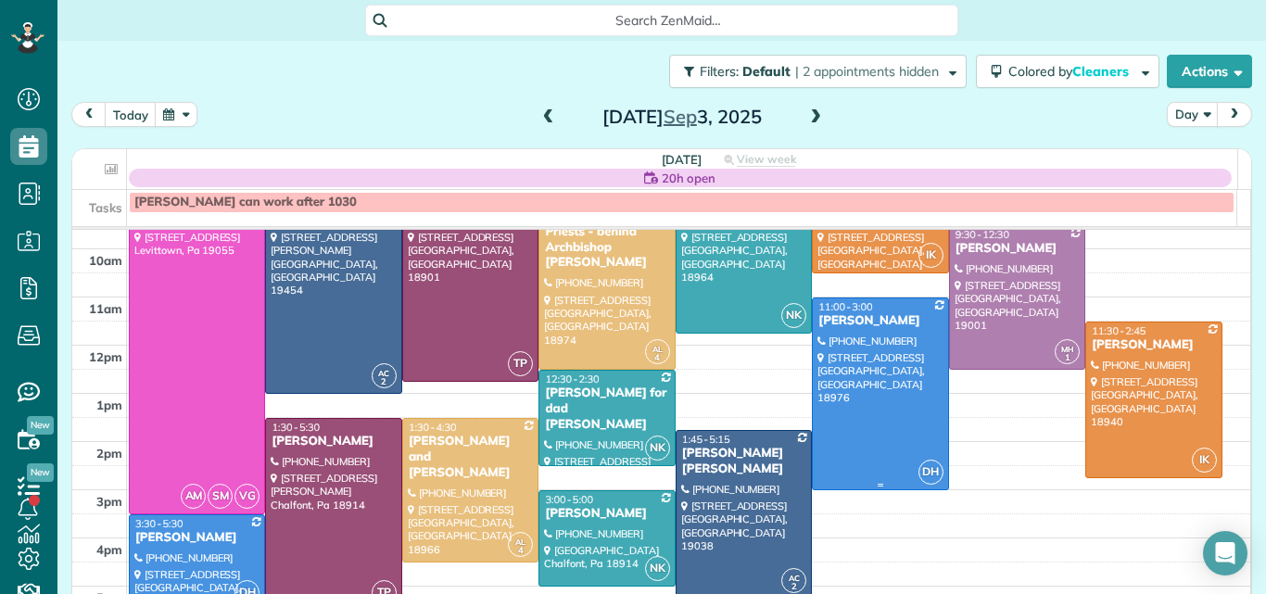
click at [847, 370] on div at bounding box center [880, 393] width 134 height 191
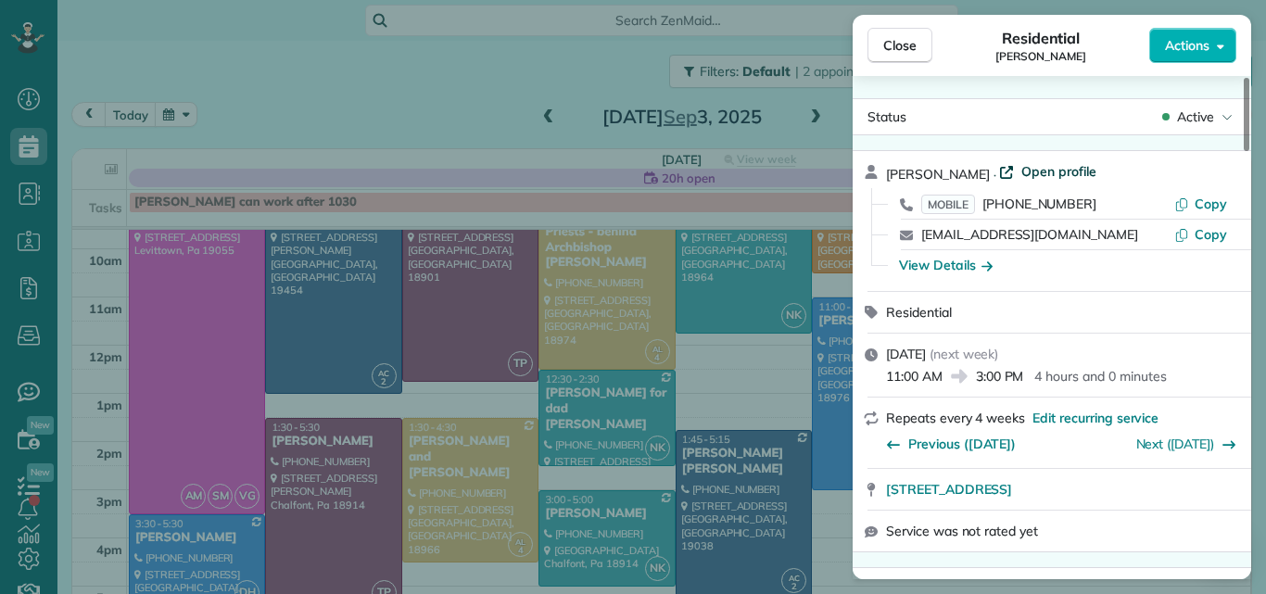
click at [1021, 165] on span "Open profile" at bounding box center [1058, 171] width 75 height 19
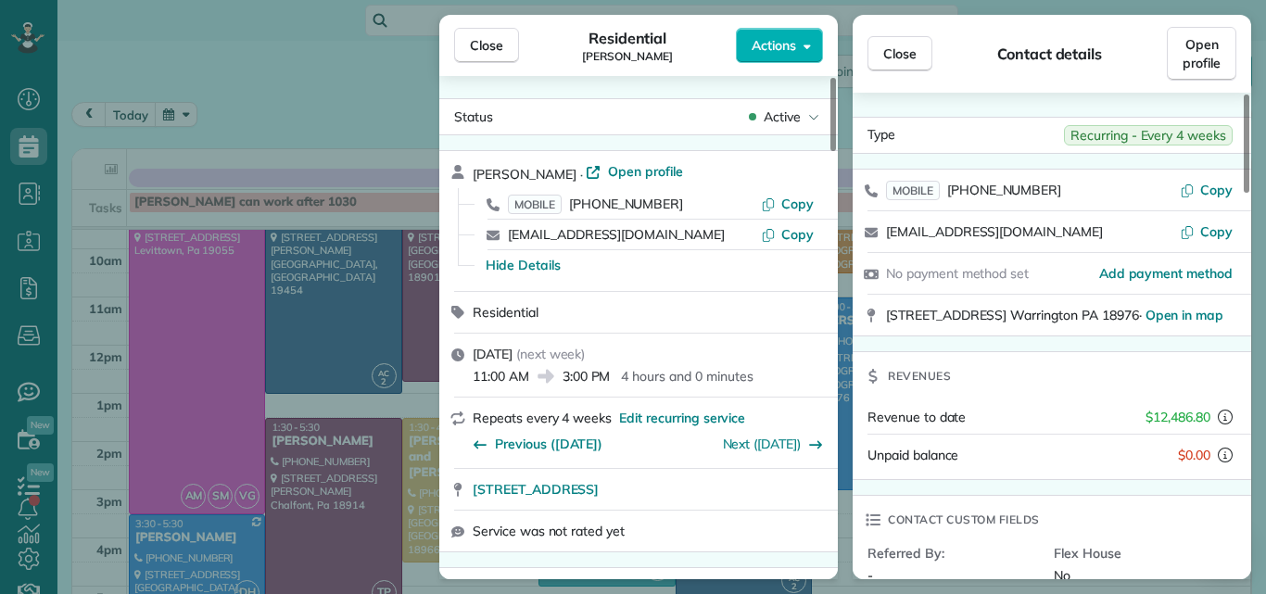
click at [496, 23] on div "Close Residential JD Kelly Actions" at bounding box center [638, 45] width 398 height 61
click at [491, 38] on span "Close" at bounding box center [486, 45] width 33 height 19
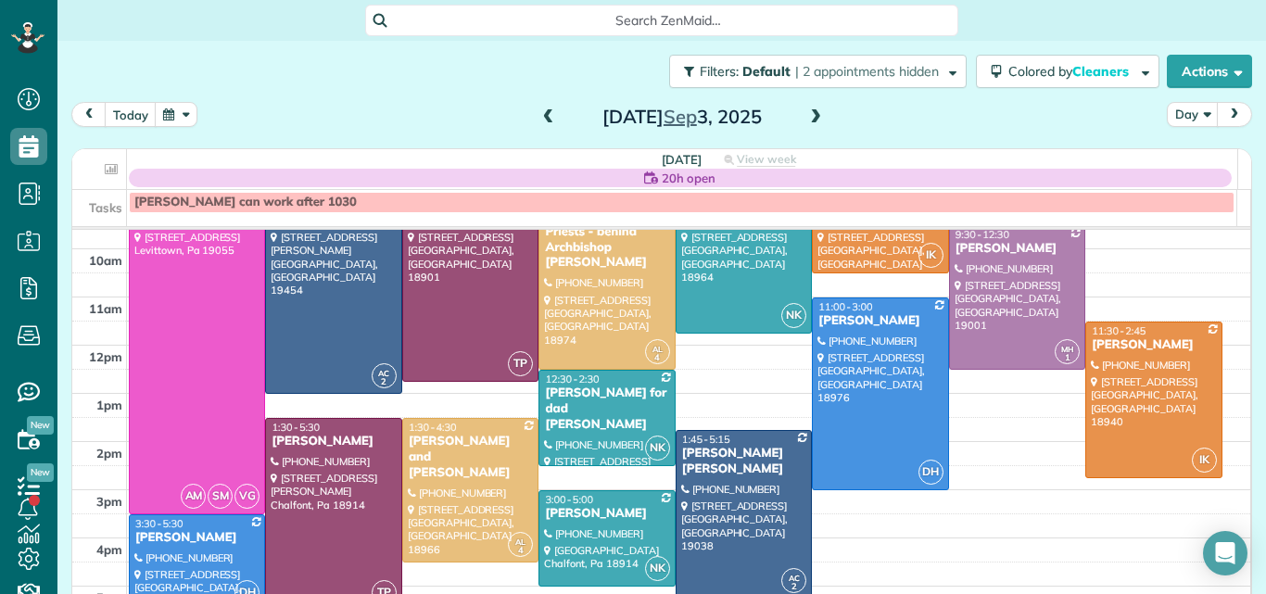
click at [805, 113] on span at bounding box center [815, 117] width 20 height 17
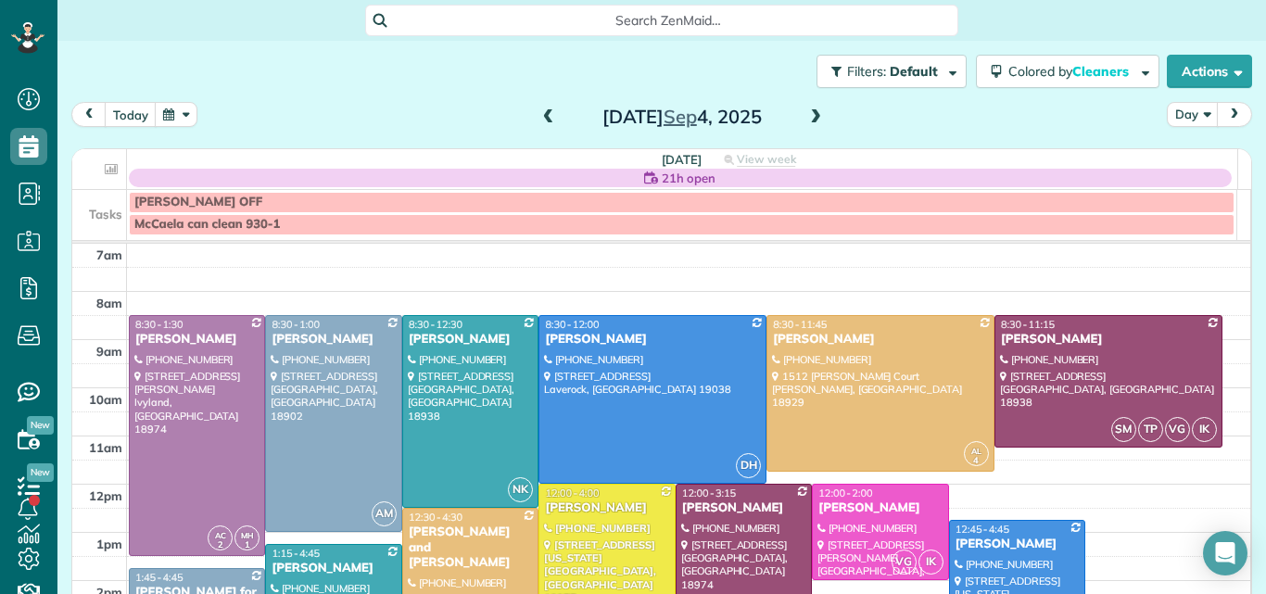
click at [807, 117] on span at bounding box center [815, 117] width 20 height 17
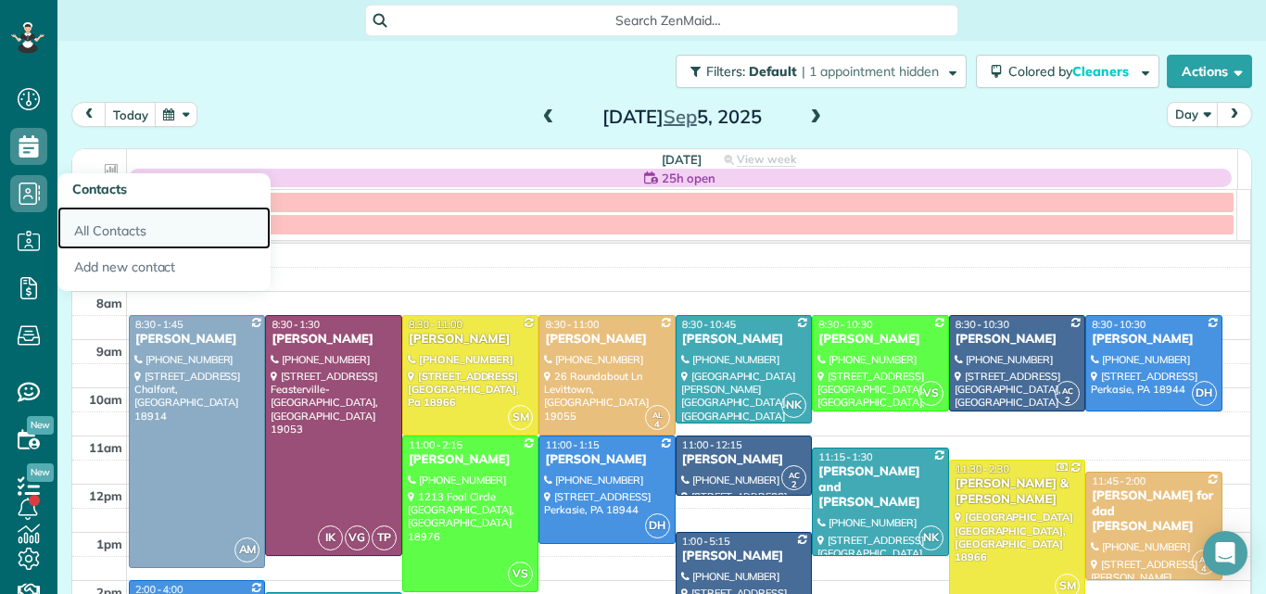
click at [93, 224] on link "All Contacts" at bounding box center [163, 228] width 213 height 43
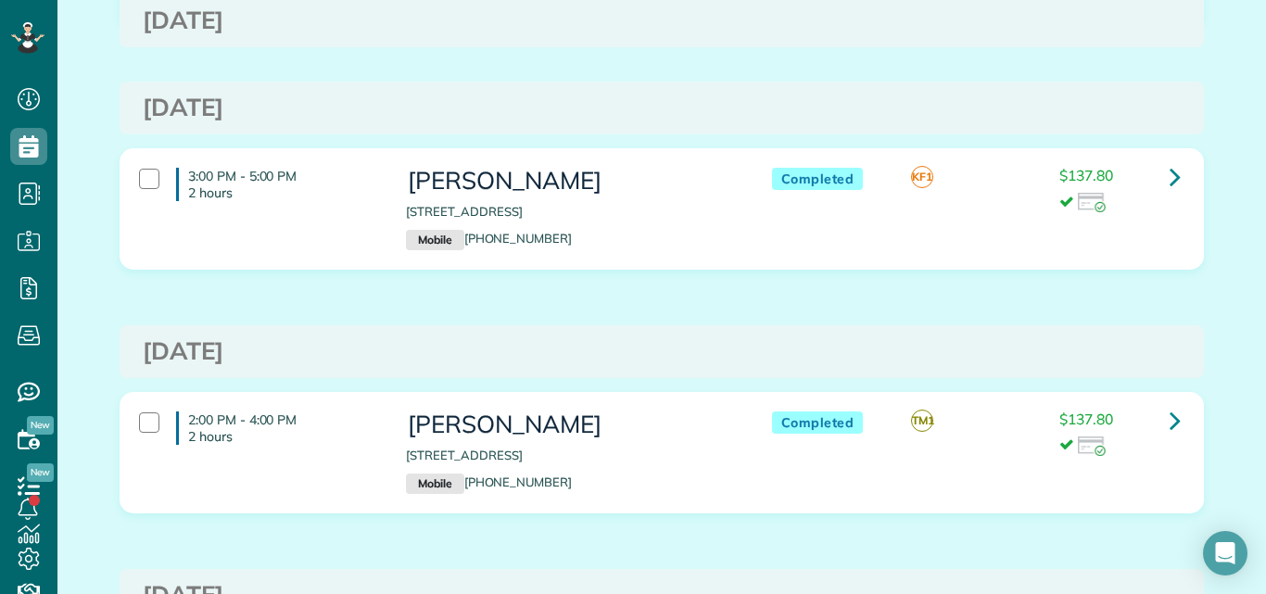
scroll to position [689, 0]
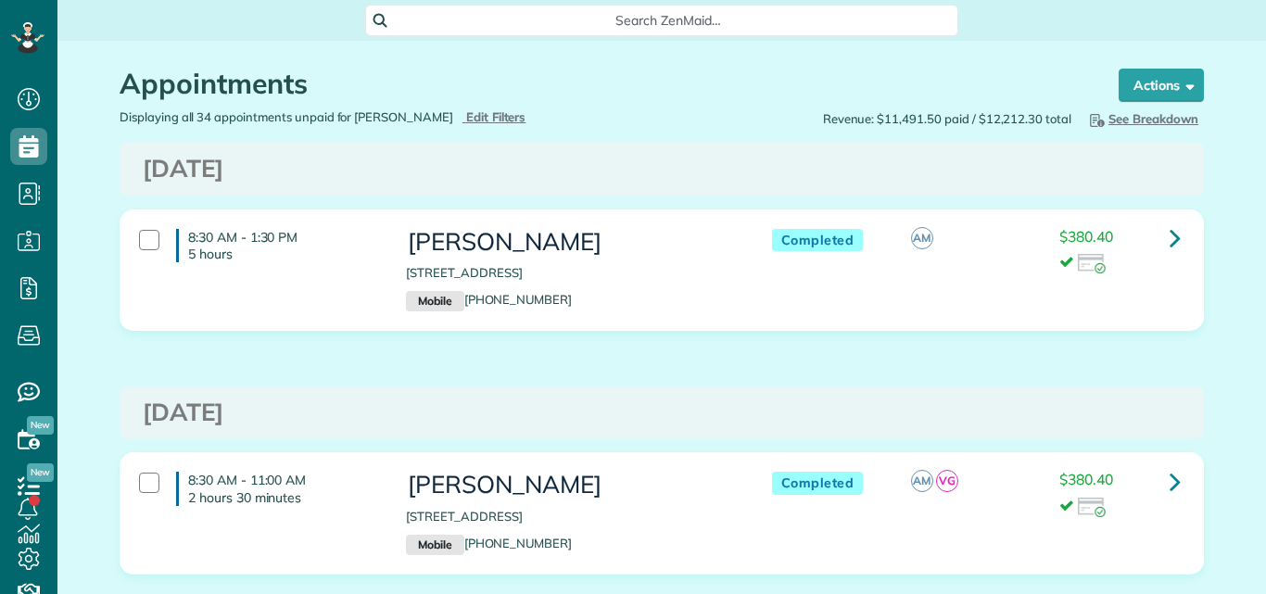
scroll to position [8, 8]
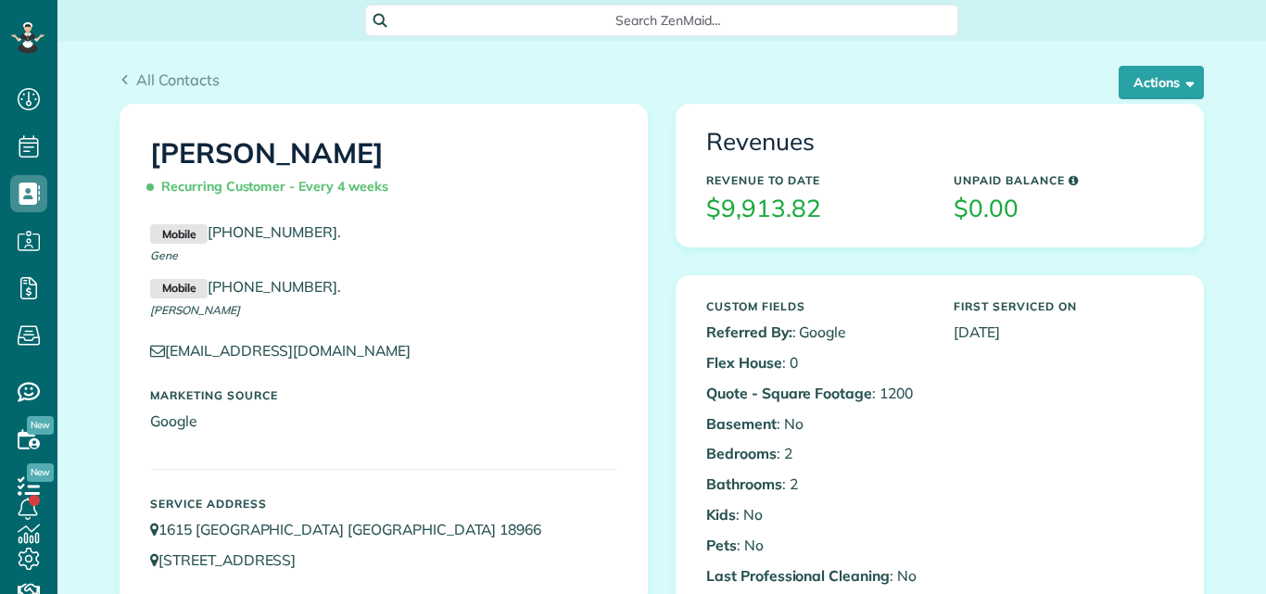
scroll to position [8, 8]
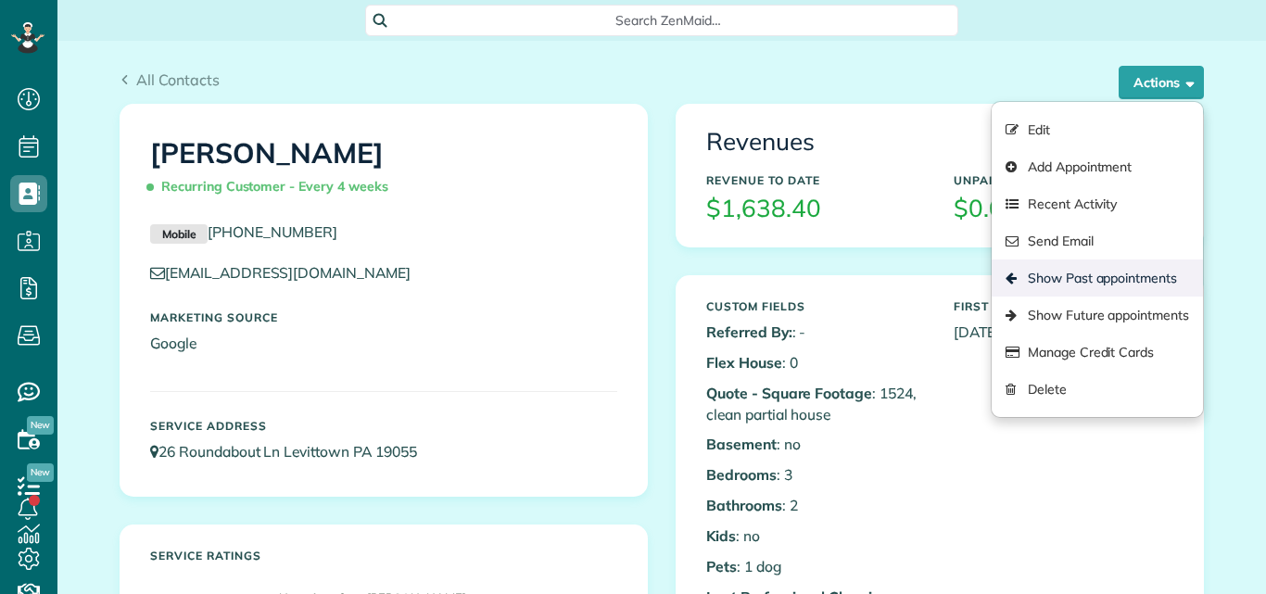
scroll to position [8, 8]
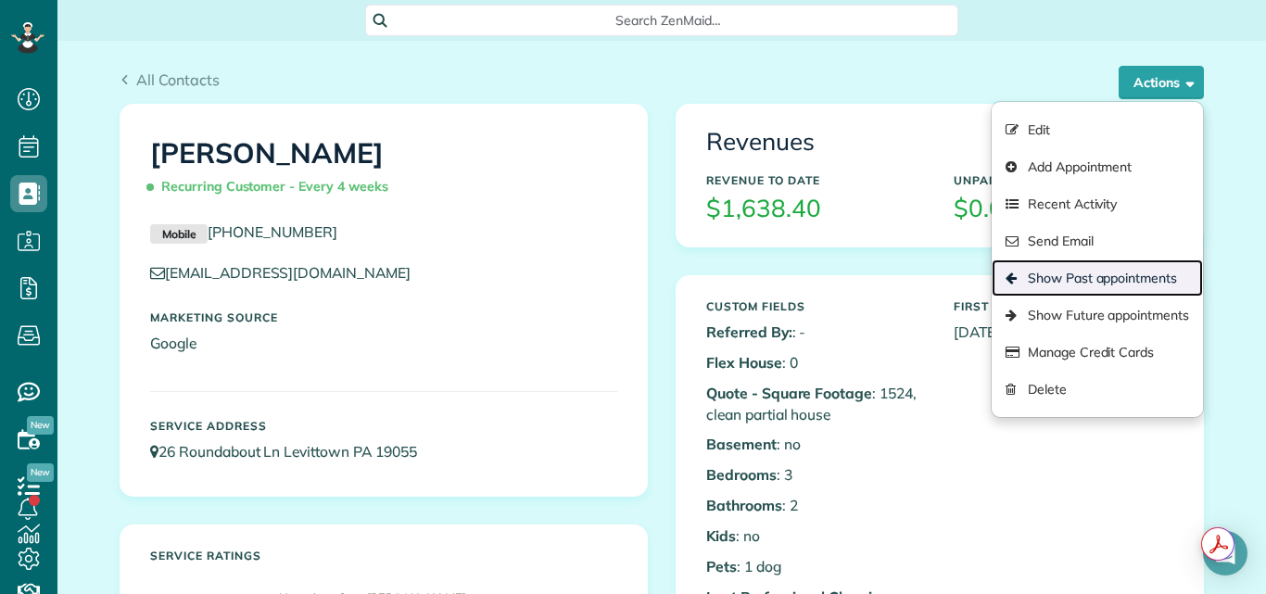
click at [1085, 272] on link "Show Past appointments" at bounding box center [1096, 277] width 211 height 37
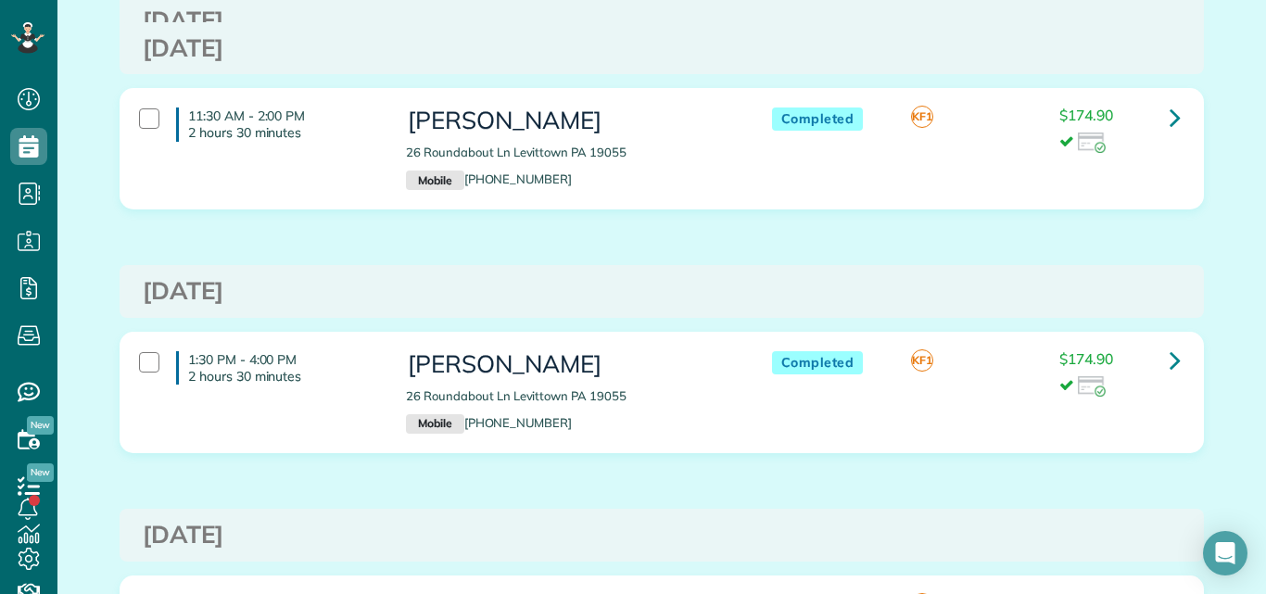
scroll to position [431, 0]
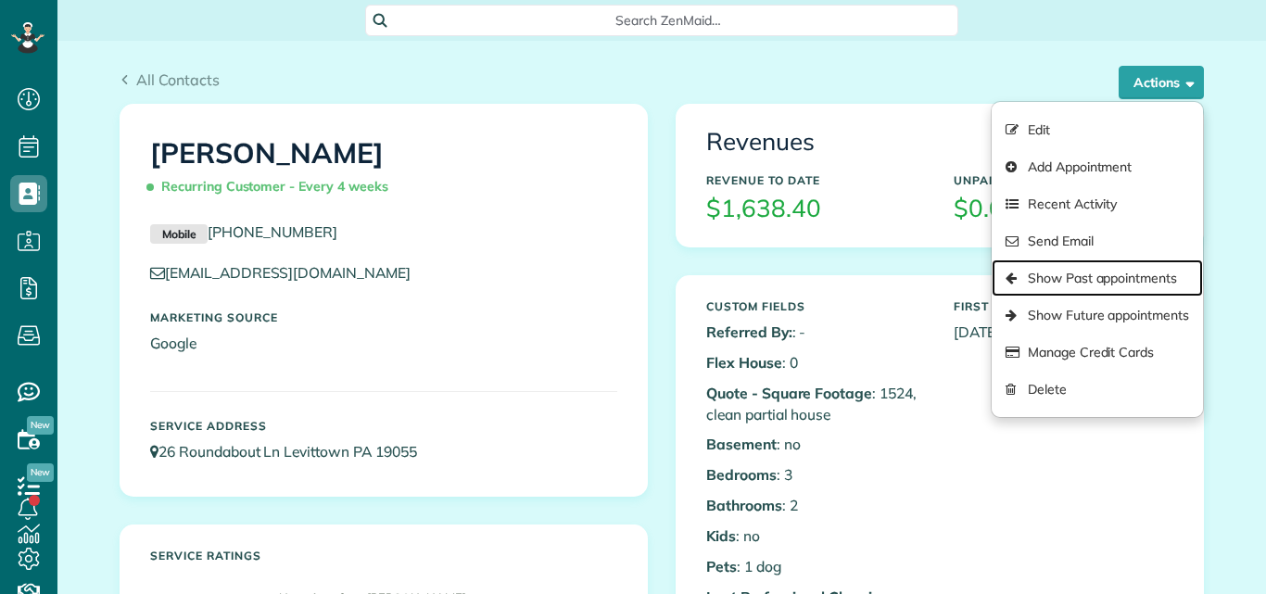
scroll to position [8, 8]
click at [1075, 278] on link "Show Past appointments" at bounding box center [1096, 277] width 211 height 37
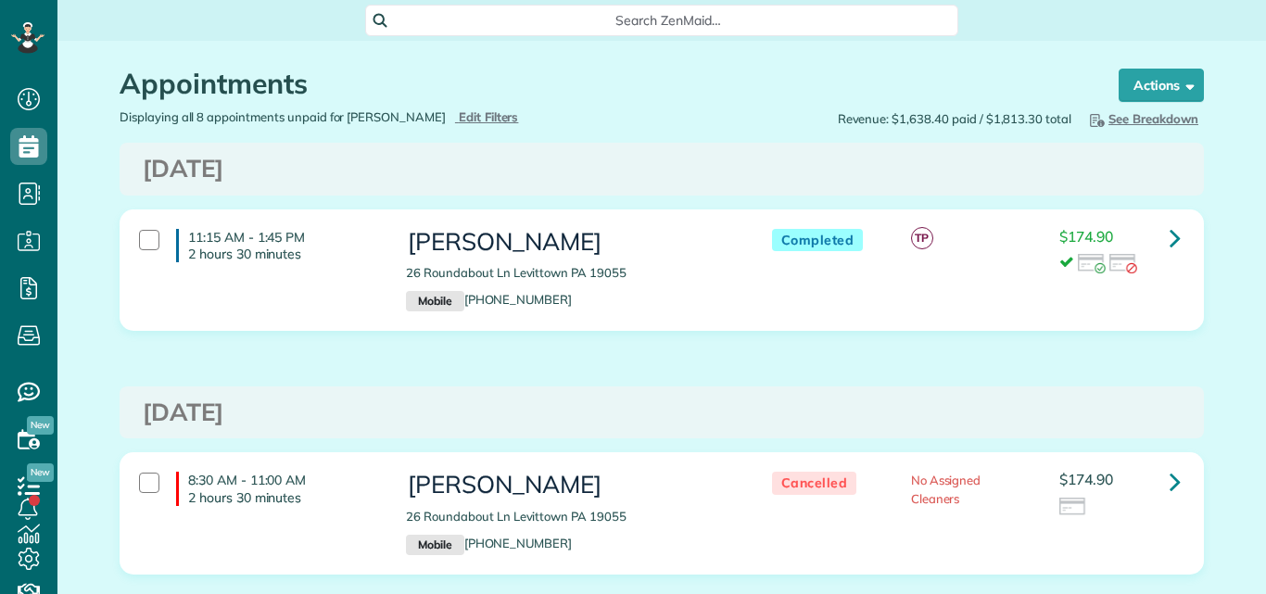
scroll to position [8, 8]
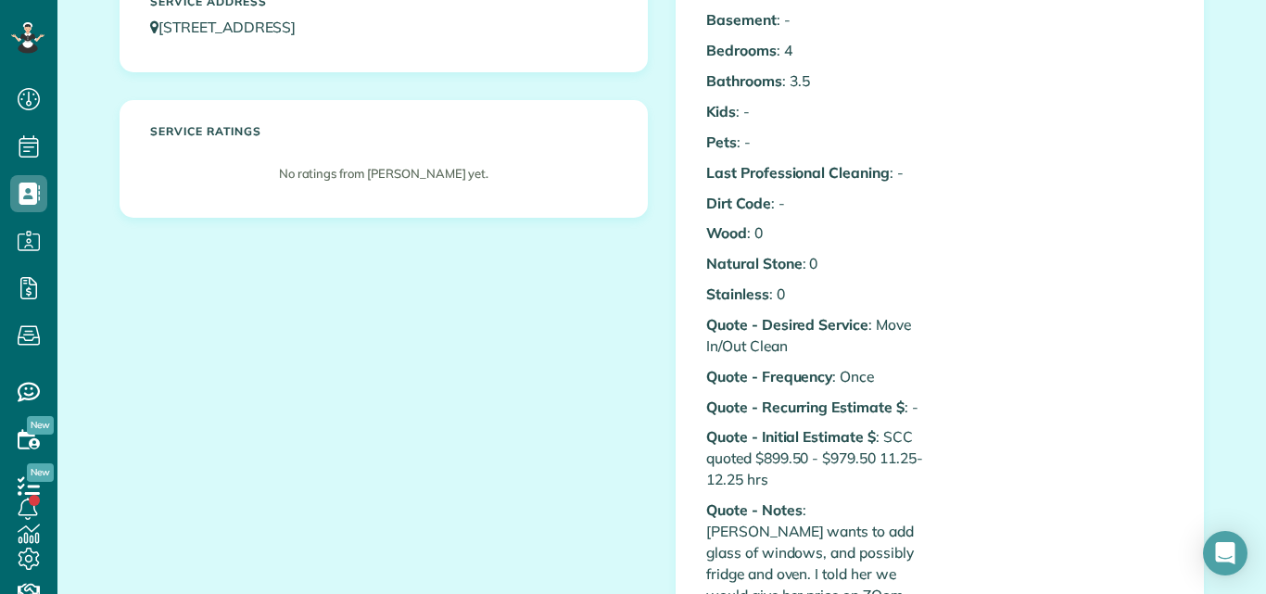
scroll to position [274, 0]
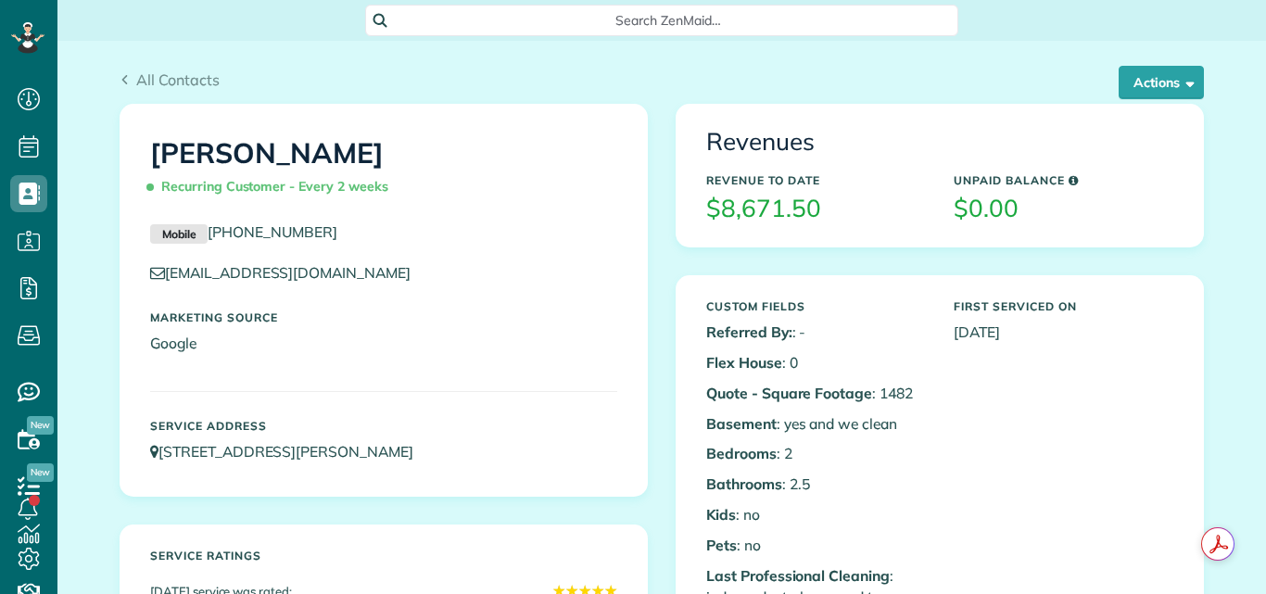
scroll to position [8, 8]
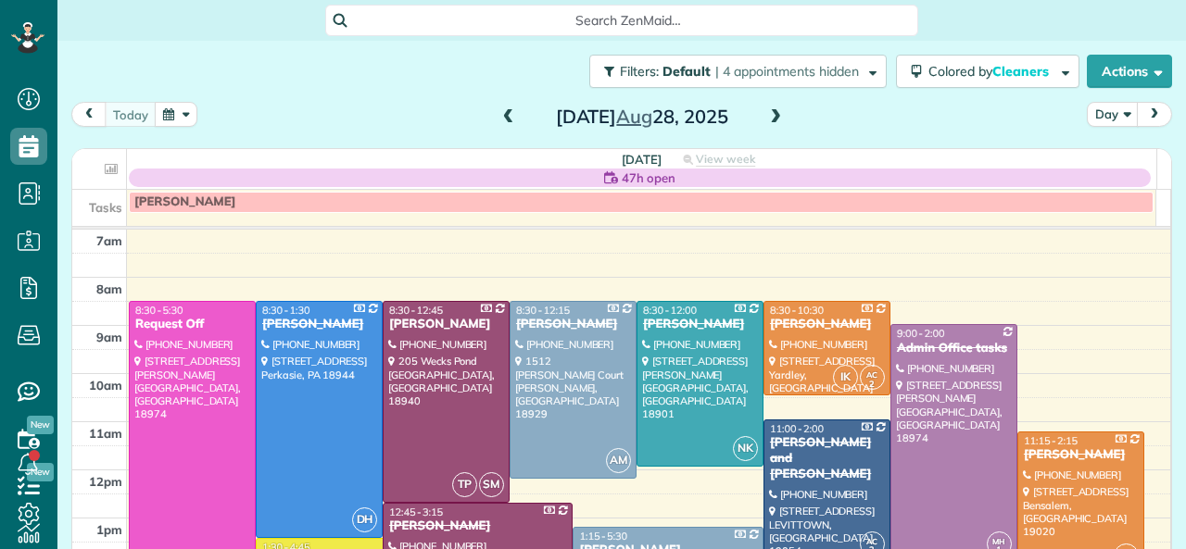
scroll to position [7, 7]
click at [767, 116] on span at bounding box center [775, 117] width 20 height 17
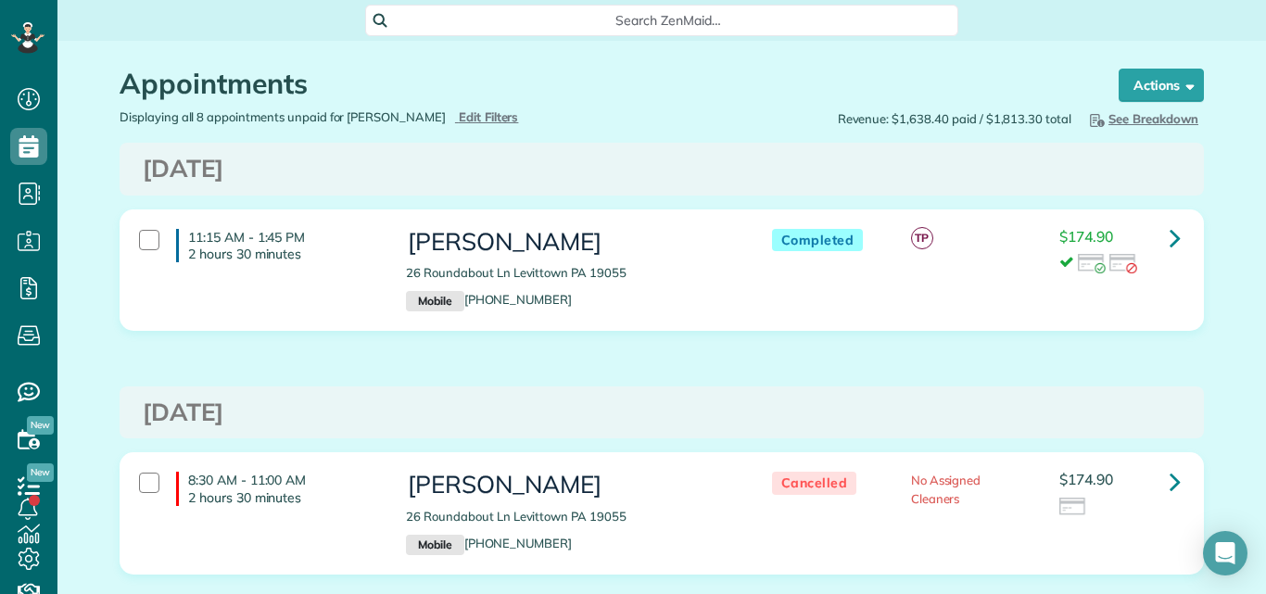
scroll to position [431, 0]
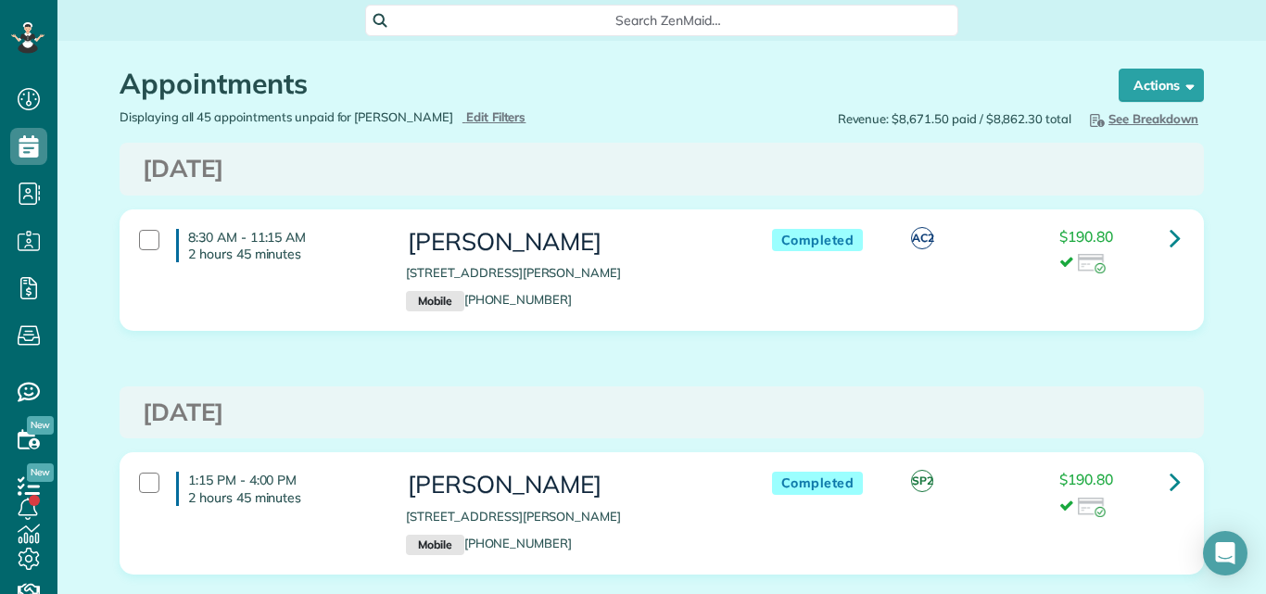
scroll to position [8, 8]
click at [1161, 237] on link at bounding box center [1174, 238] width 37 height 37
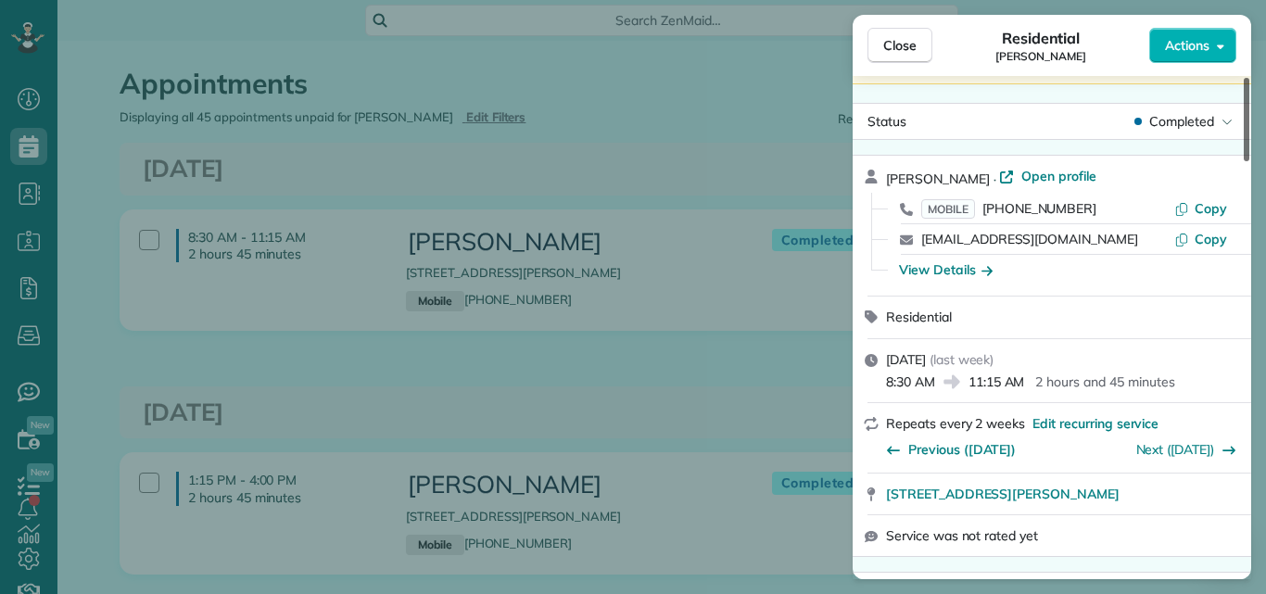
drag, startPoint x: 1244, startPoint y: 120, endPoint x: 1243, endPoint y: 142, distance: 22.3
click at [1243, 142] on div at bounding box center [1246, 119] width 6 height 83
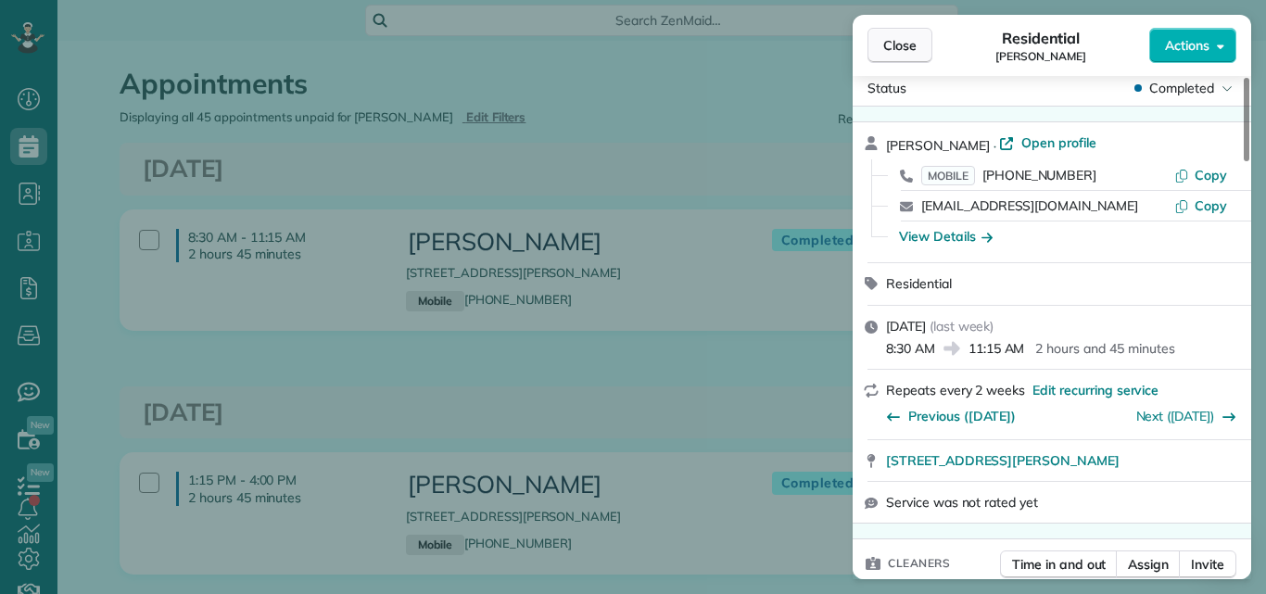
click at [903, 32] on button "Close" at bounding box center [899, 45] width 65 height 35
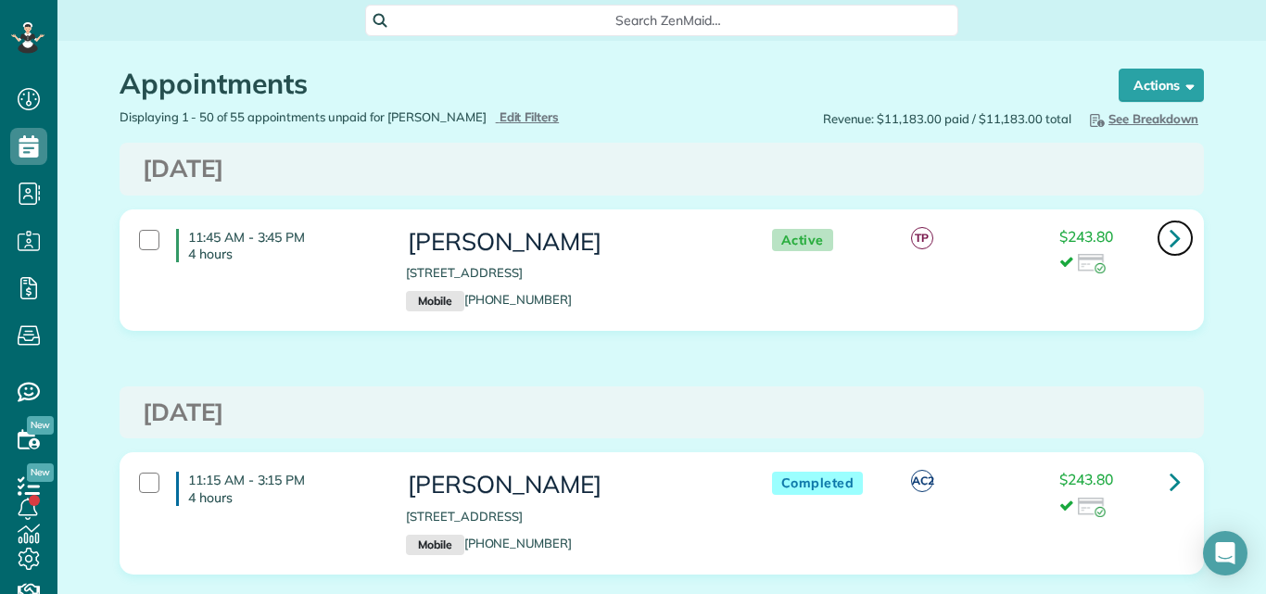
click at [1161, 235] on link at bounding box center [1174, 238] width 37 height 37
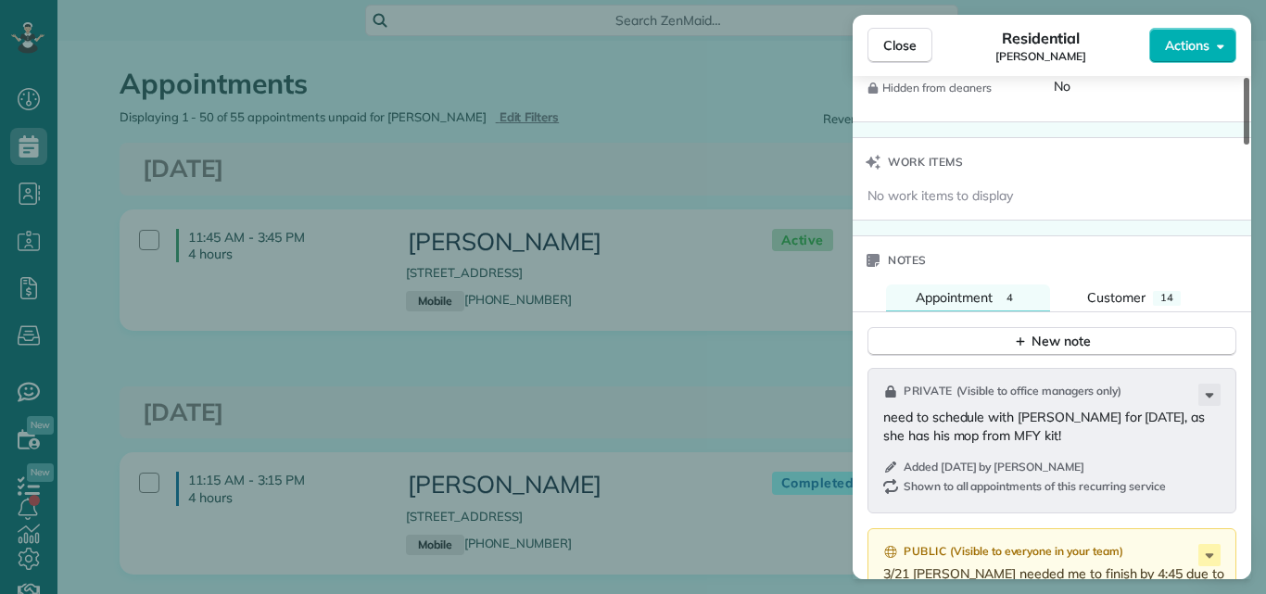
scroll to position [1938, 0]
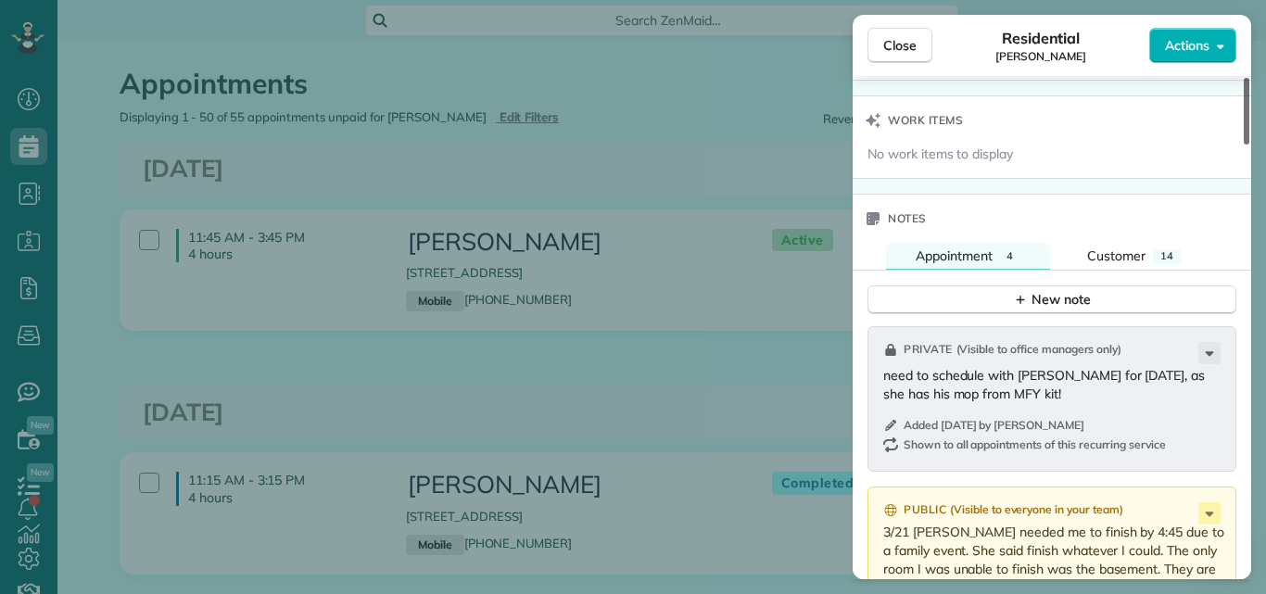
drag, startPoint x: 1247, startPoint y: 107, endPoint x: 1214, endPoint y: 364, distance: 258.8
click at [1243, 145] on div at bounding box center [1246, 111] width 6 height 67
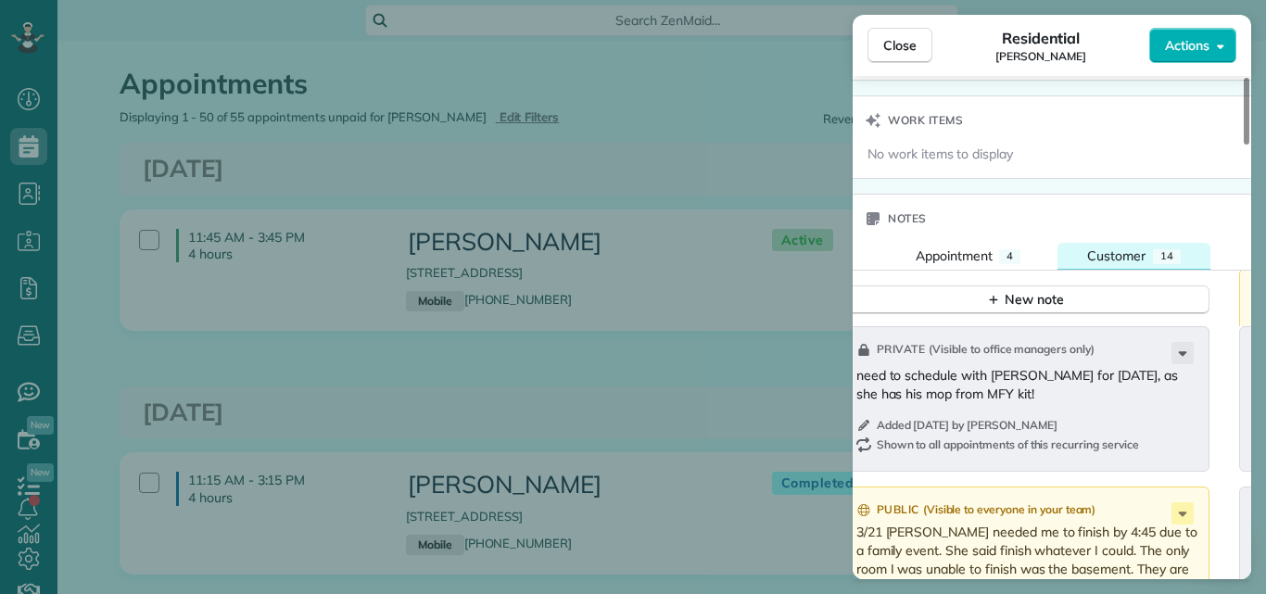
click at [1111, 250] on span "Customer" at bounding box center [1116, 255] width 58 height 17
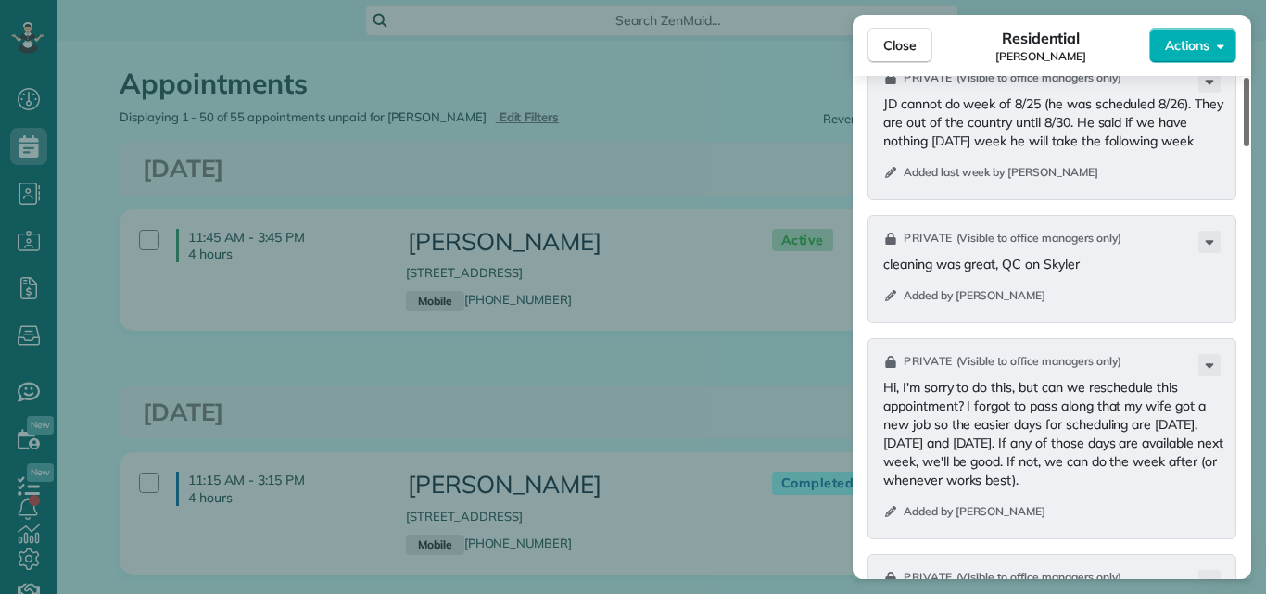
scroll to position [2217, 0]
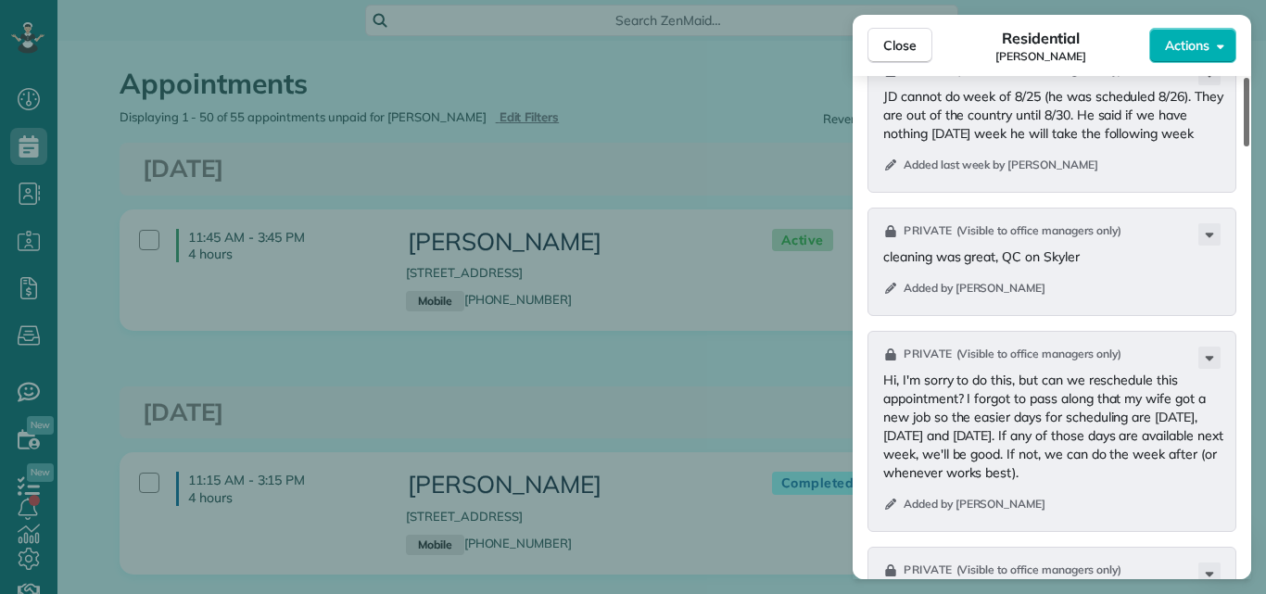
drag, startPoint x: 1243, startPoint y: 344, endPoint x: 1231, endPoint y: 382, distance: 39.9
click at [1243, 146] on div at bounding box center [1246, 112] width 6 height 69
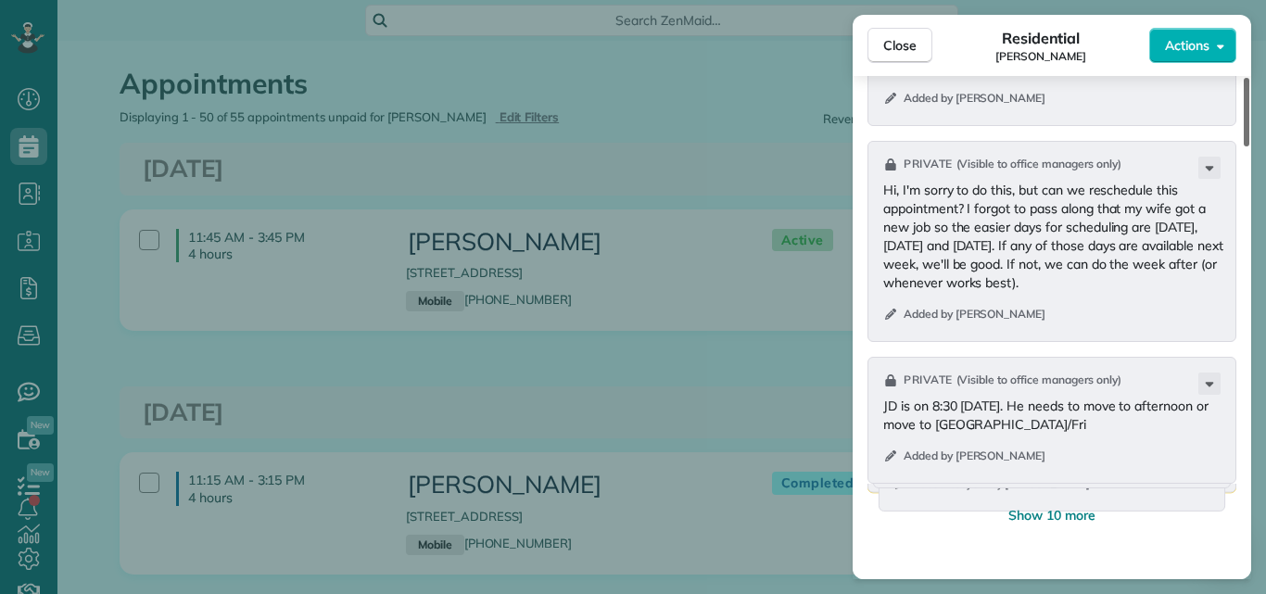
scroll to position [2442, 0]
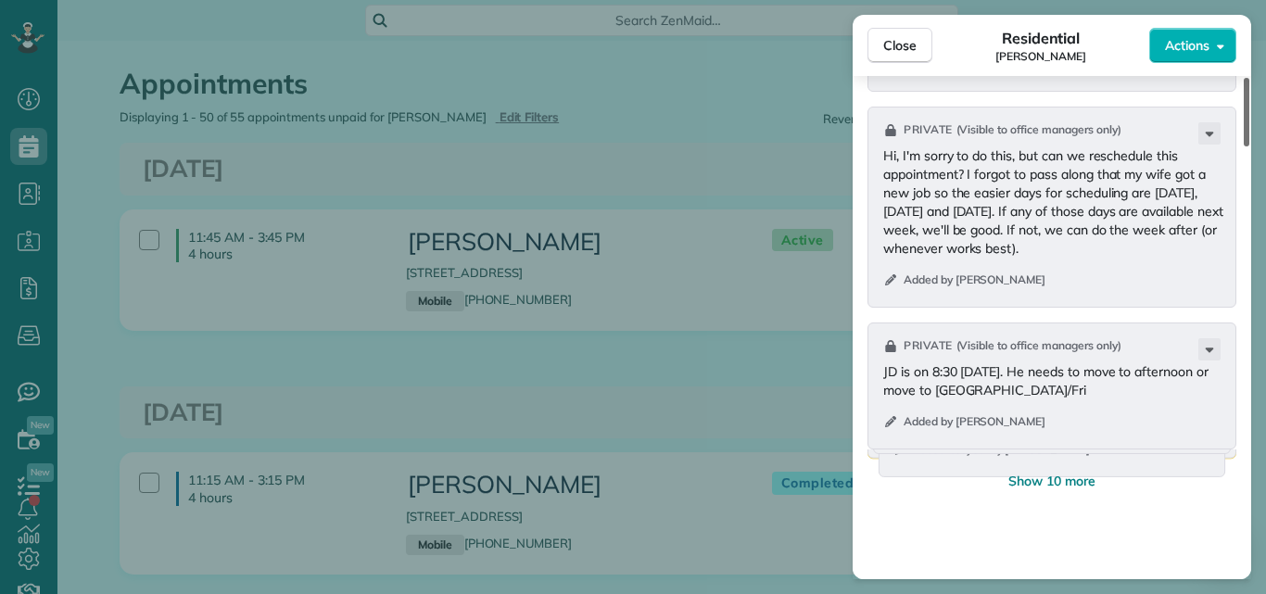
drag, startPoint x: 1246, startPoint y: 390, endPoint x: 1241, endPoint y: 421, distance: 31.1
click at [1243, 146] on div at bounding box center [1246, 112] width 6 height 69
click at [1055, 475] on span "Show 10 more" at bounding box center [1051, 481] width 87 height 19
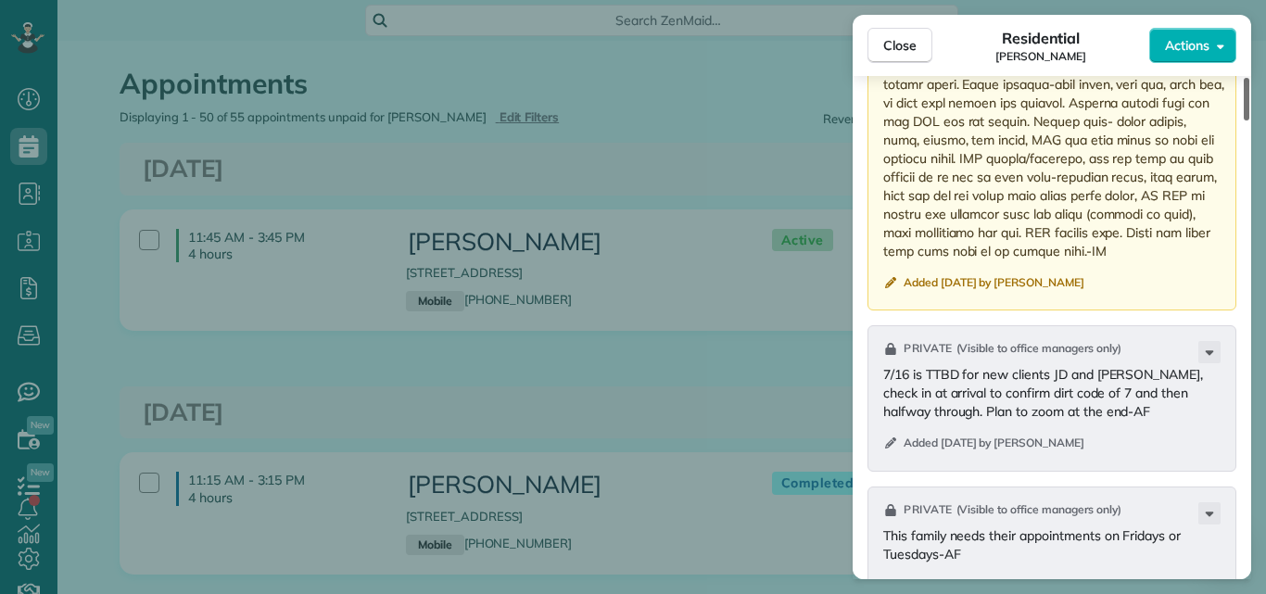
scroll to position [4450, 0]
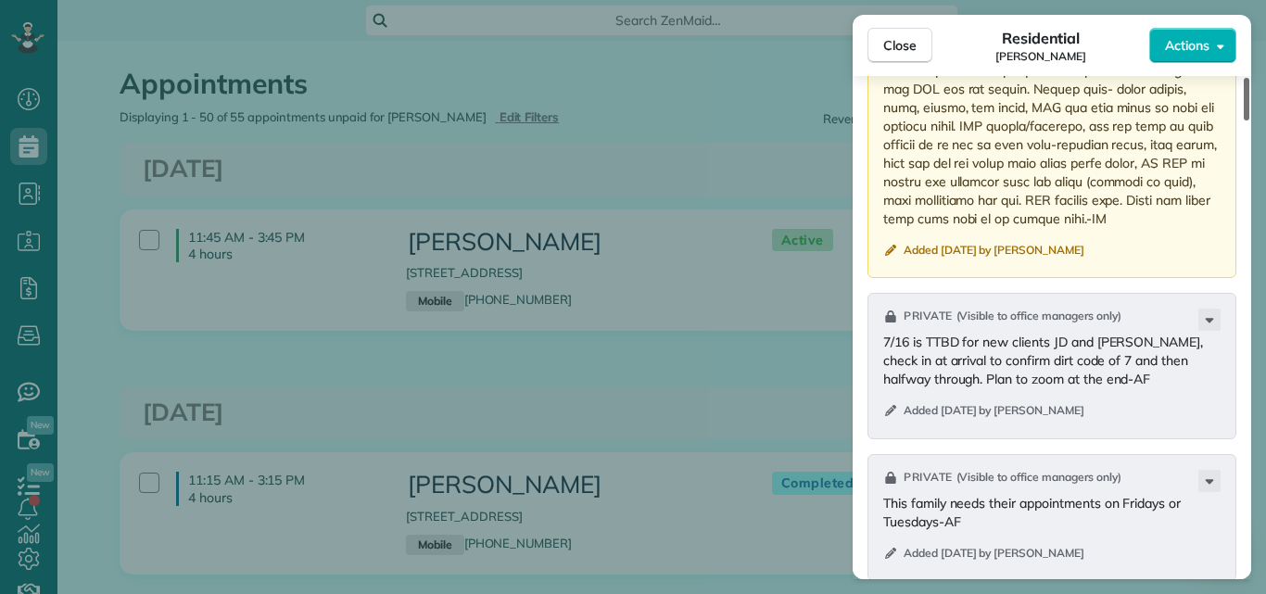
drag, startPoint x: 1245, startPoint y: 311, endPoint x: 1235, endPoint y: 482, distance: 170.8
click at [1243, 120] on div at bounding box center [1246, 99] width 6 height 43
drag, startPoint x: 892, startPoint y: 40, endPoint x: 1001, endPoint y: 335, distance: 314.8
click at [892, 40] on span "Close" at bounding box center [899, 45] width 33 height 19
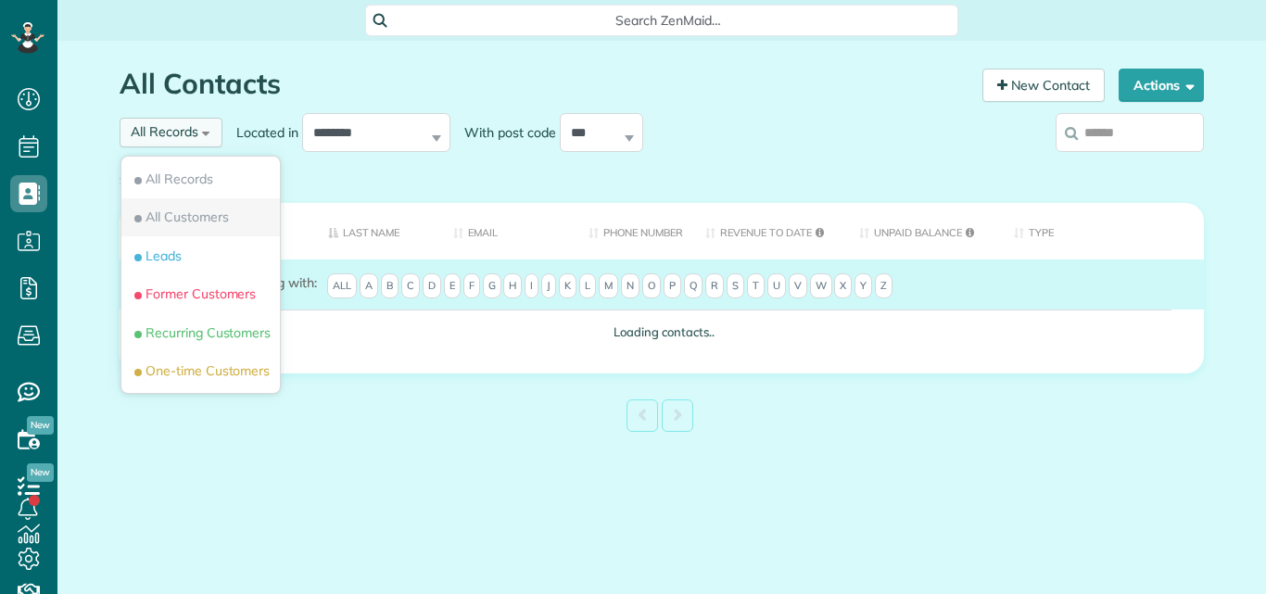
scroll to position [8, 8]
click at [178, 333] on span "Recurring Customers" at bounding box center [201, 332] width 140 height 19
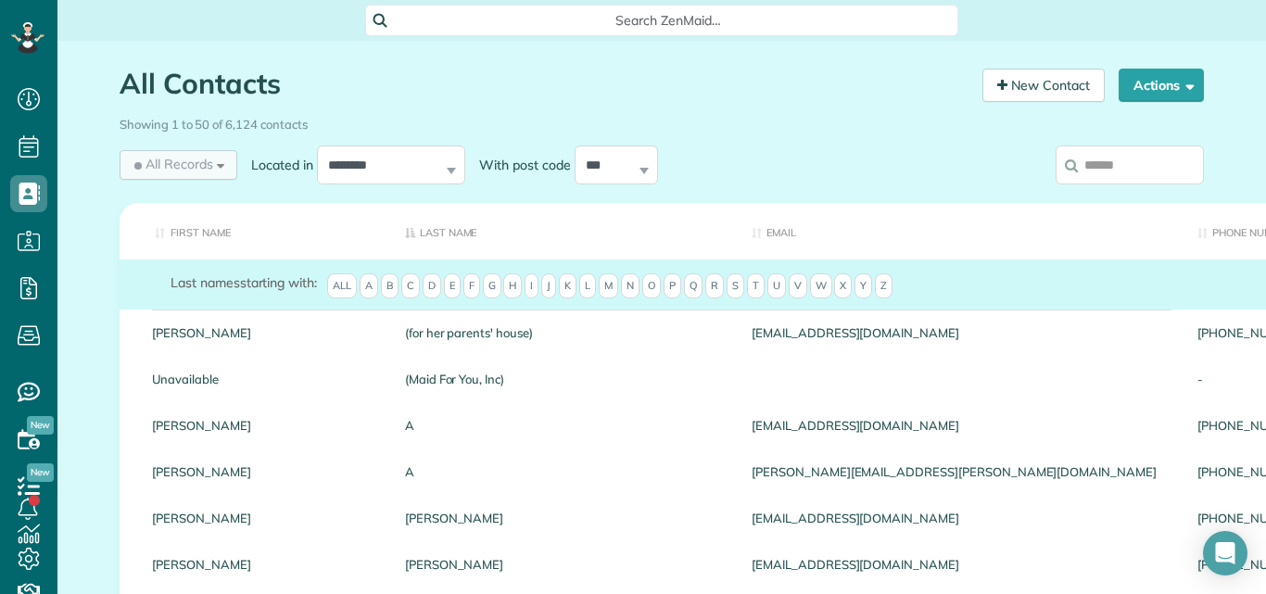
click at [168, 163] on span "All Records" at bounding box center [172, 164] width 82 height 19
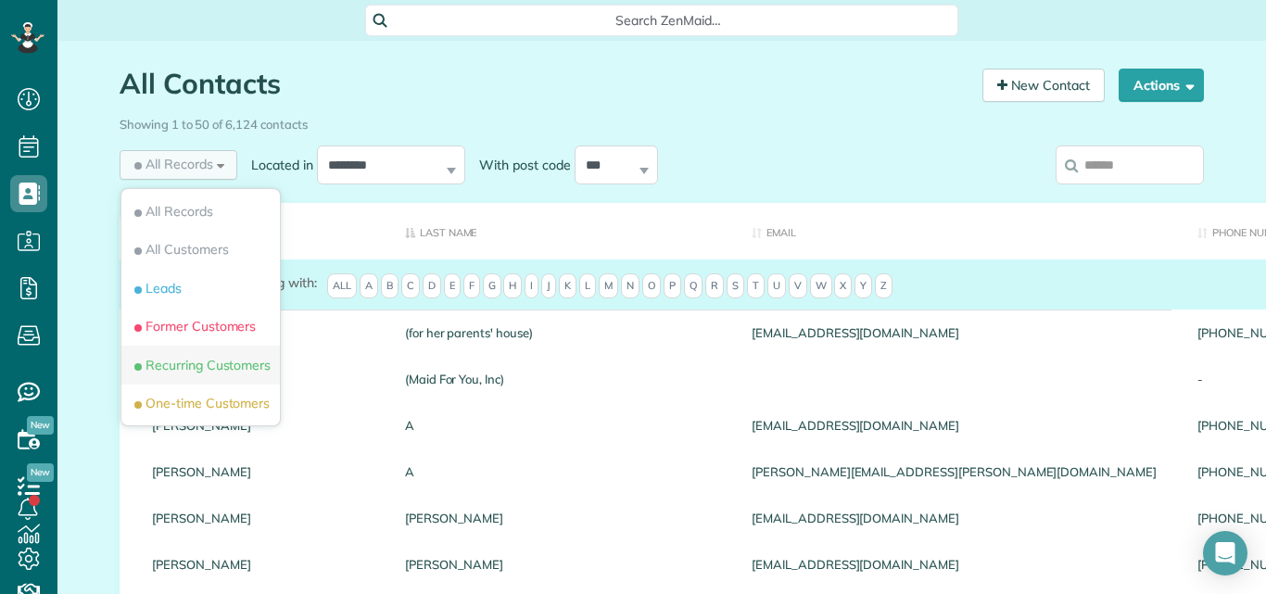
click at [162, 363] on span "Recurring Customers" at bounding box center [201, 365] width 140 height 19
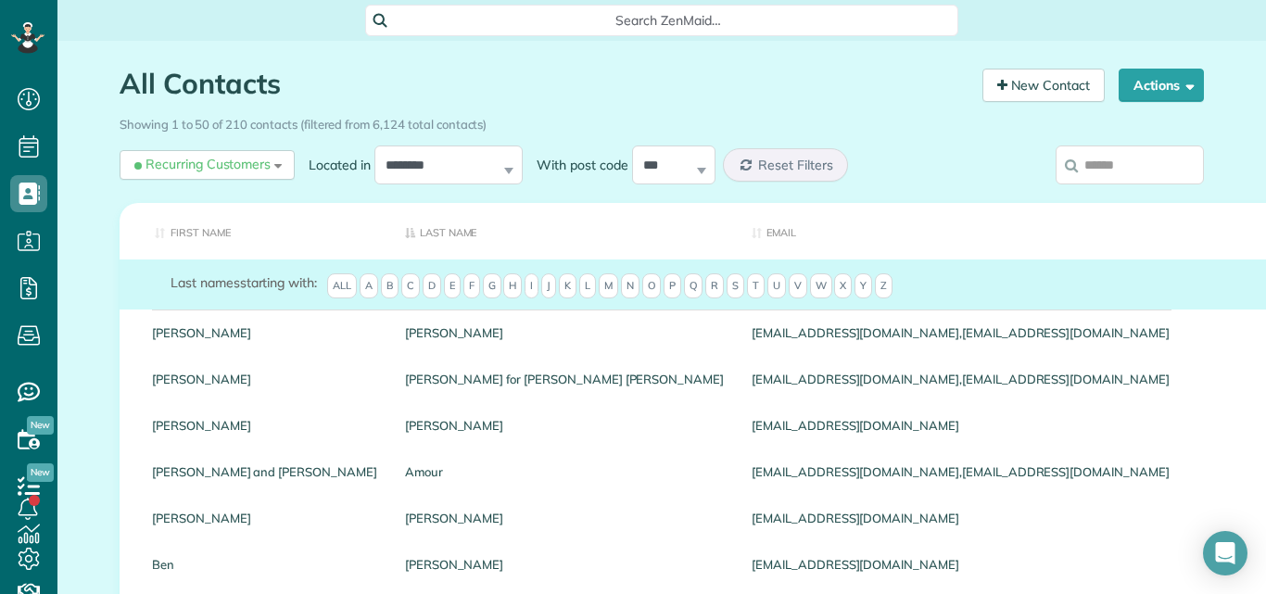
click at [1129, 166] on input "search" at bounding box center [1129, 164] width 148 height 39
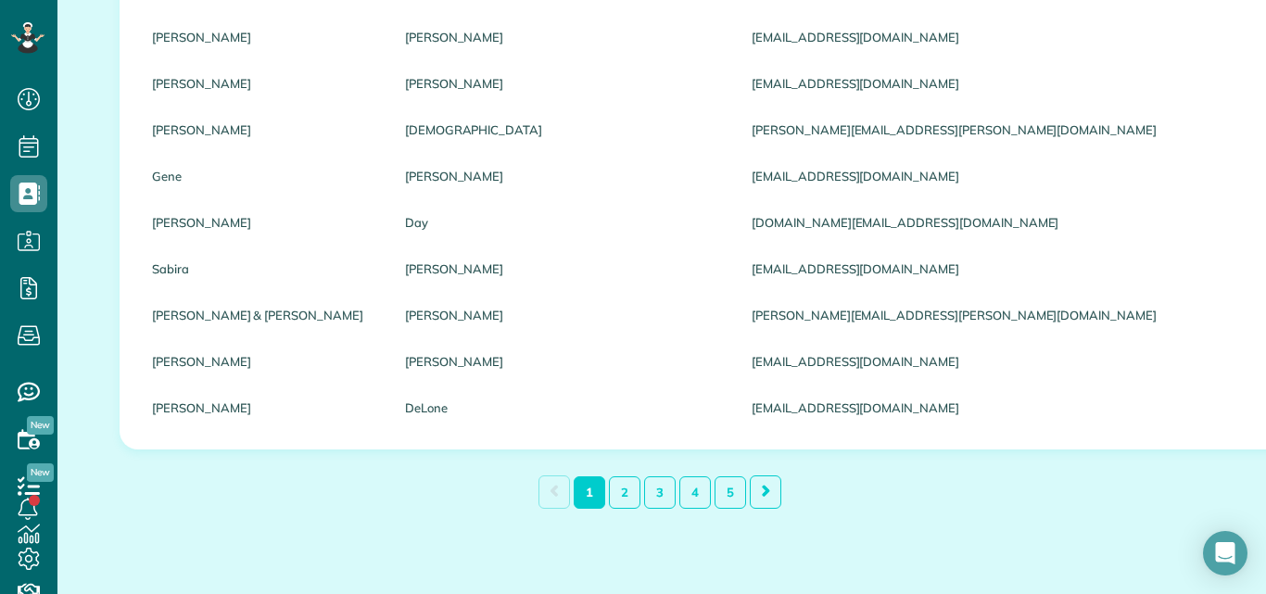
scroll to position [2218, 0]
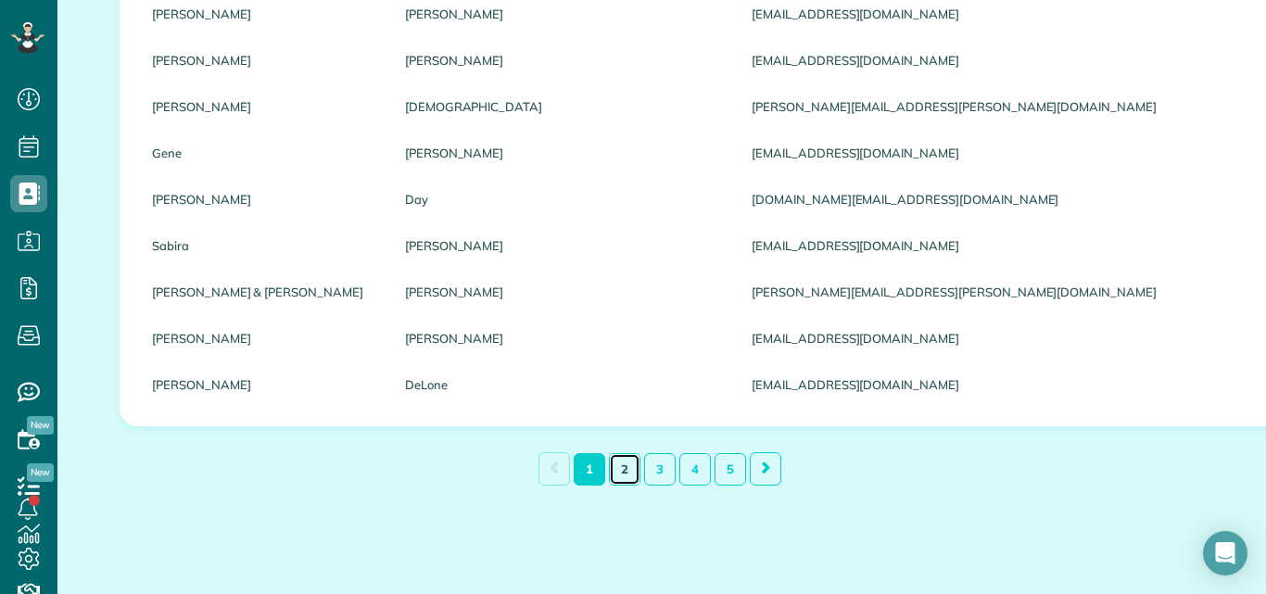
click at [618, 469] on link "2" at bounding box center [625, 469] width 32 height 32
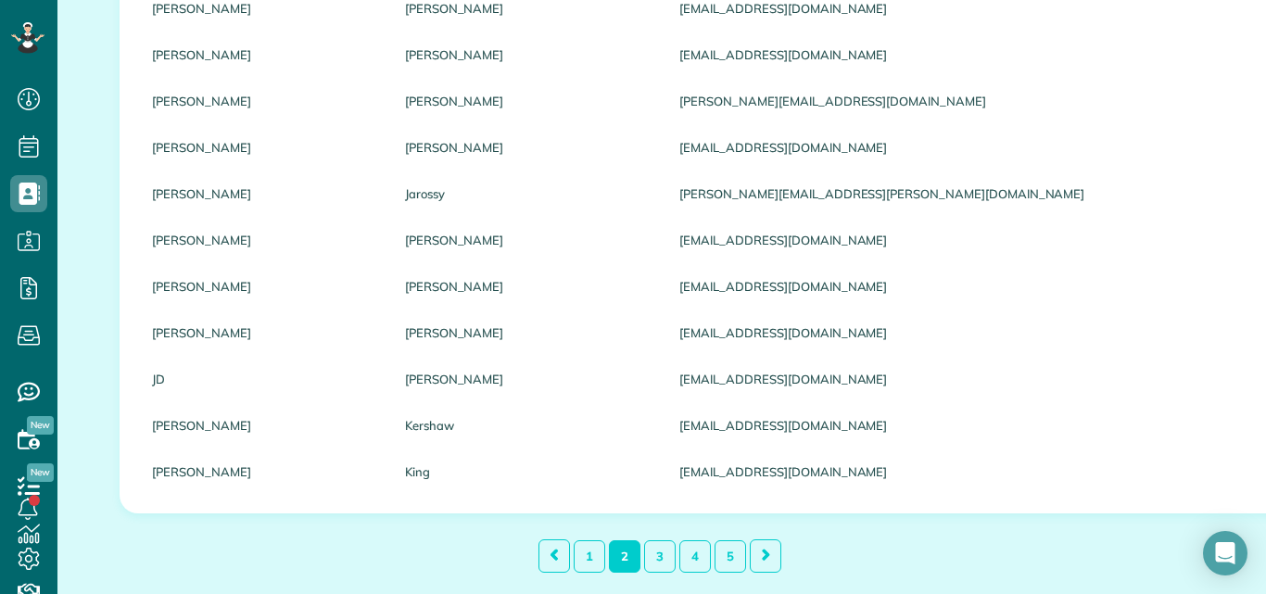
scroll to position [2228, 0]
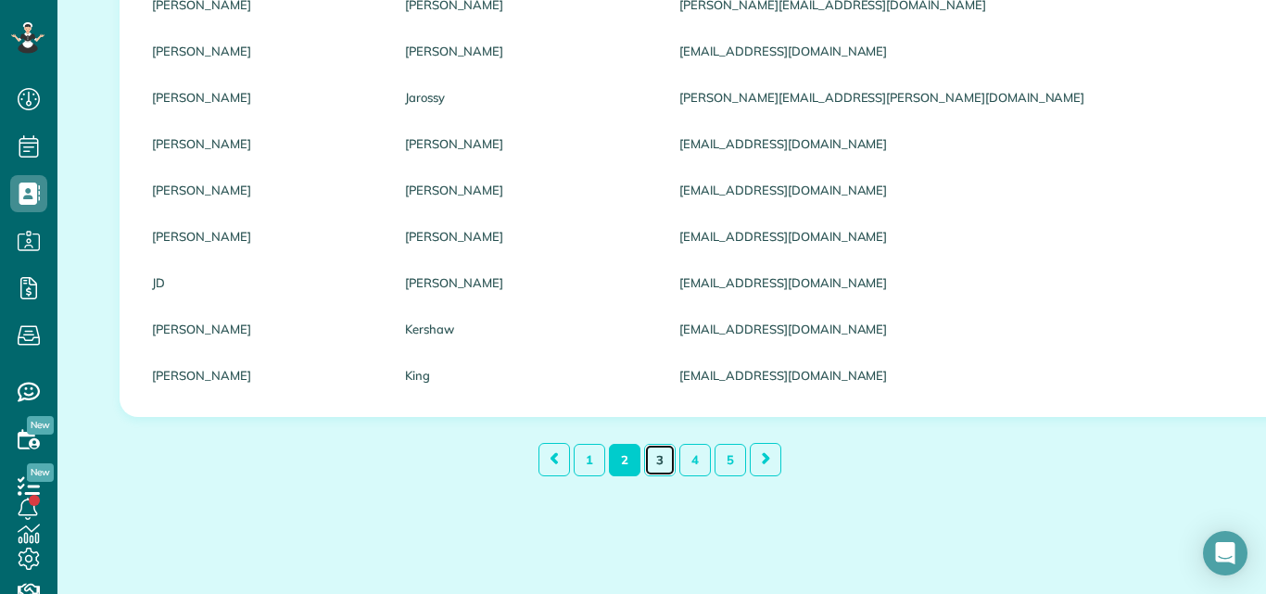
click at [646, 454] on link "3" at bounding box center [660, 460] width 32 height 32
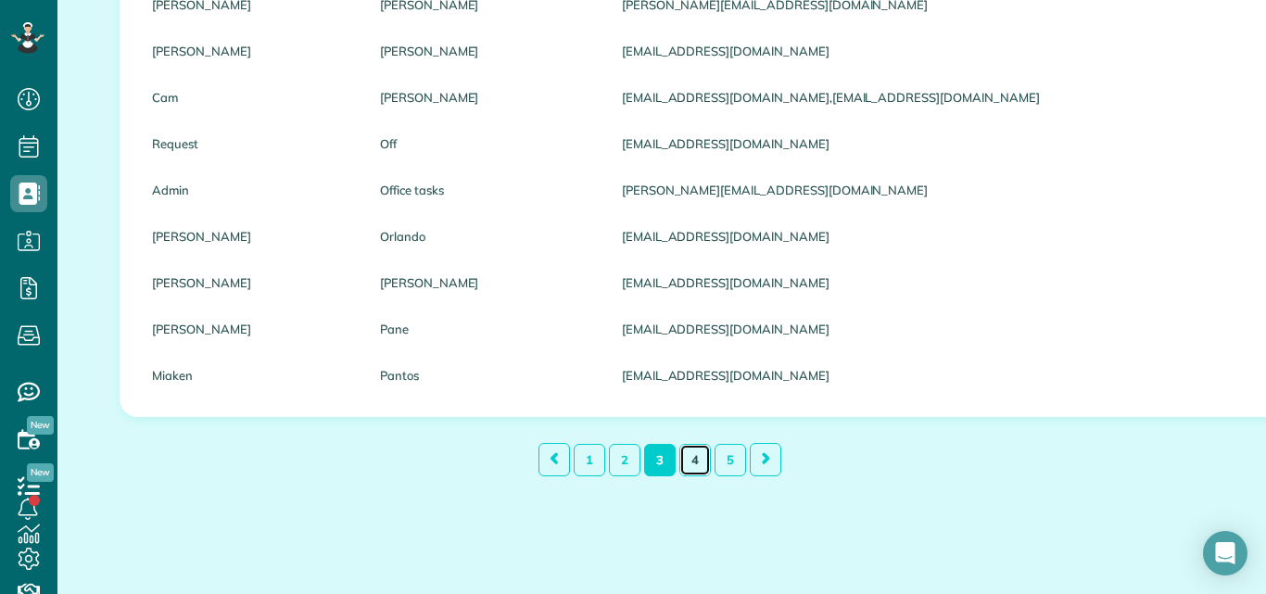
click at [685, 455] on link "4" at bounding box center [695, 460] width 32 height 32
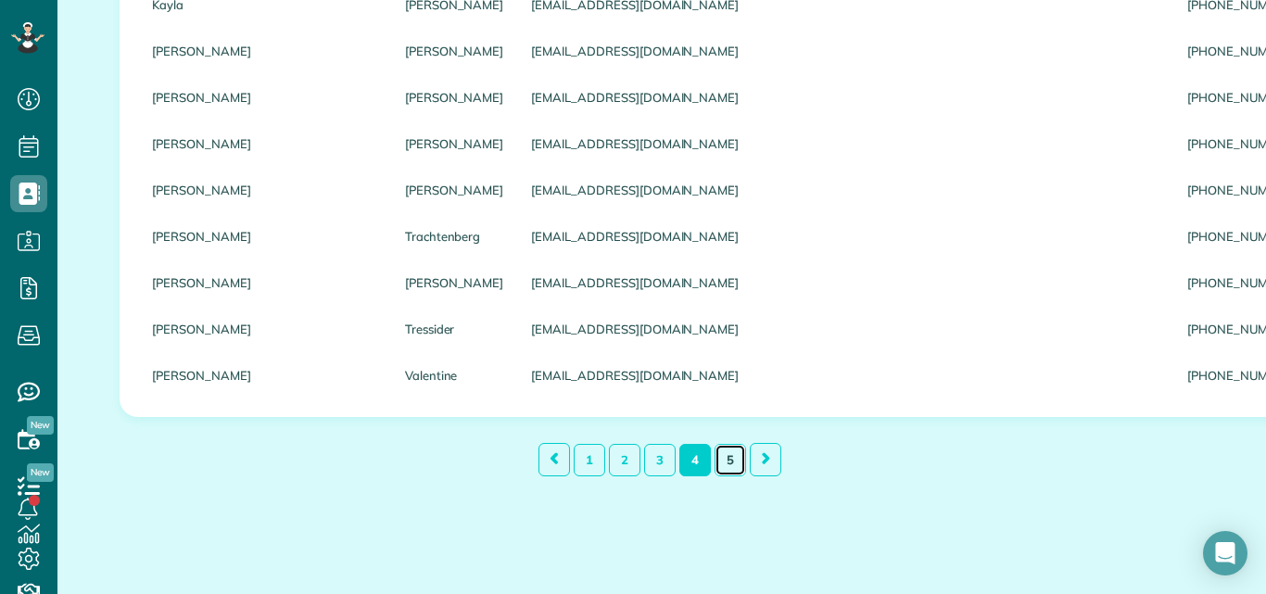
click at [726, 459] on link "5" at bounding box center [730, 460] width 32 height 32
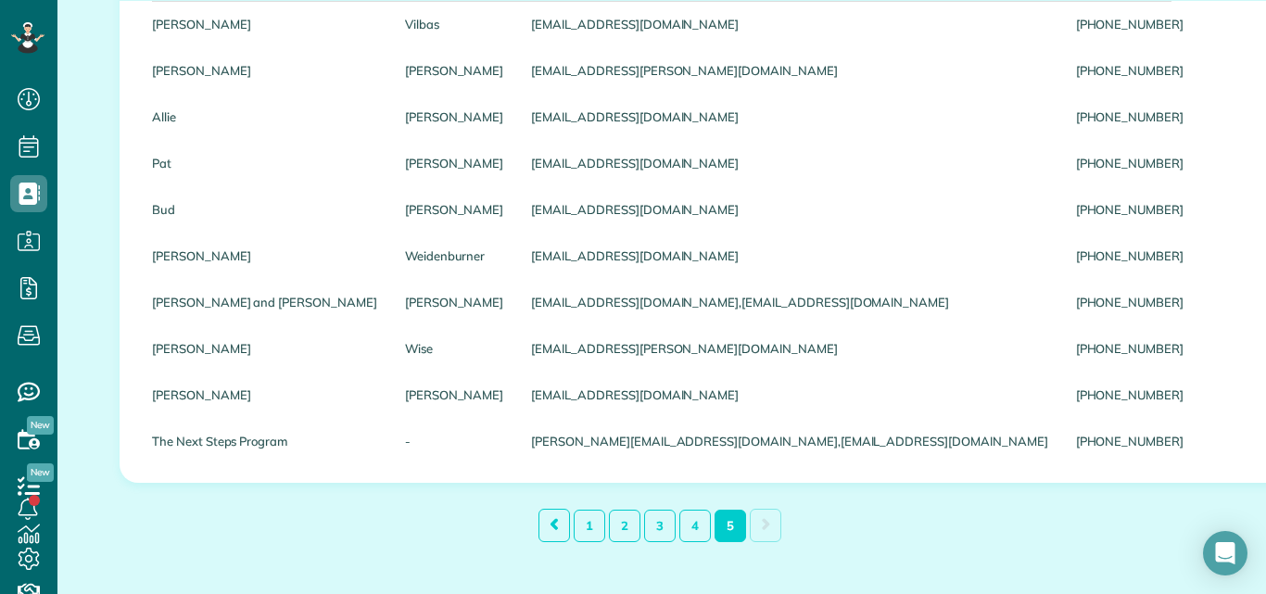
scroll to position [336, 0]
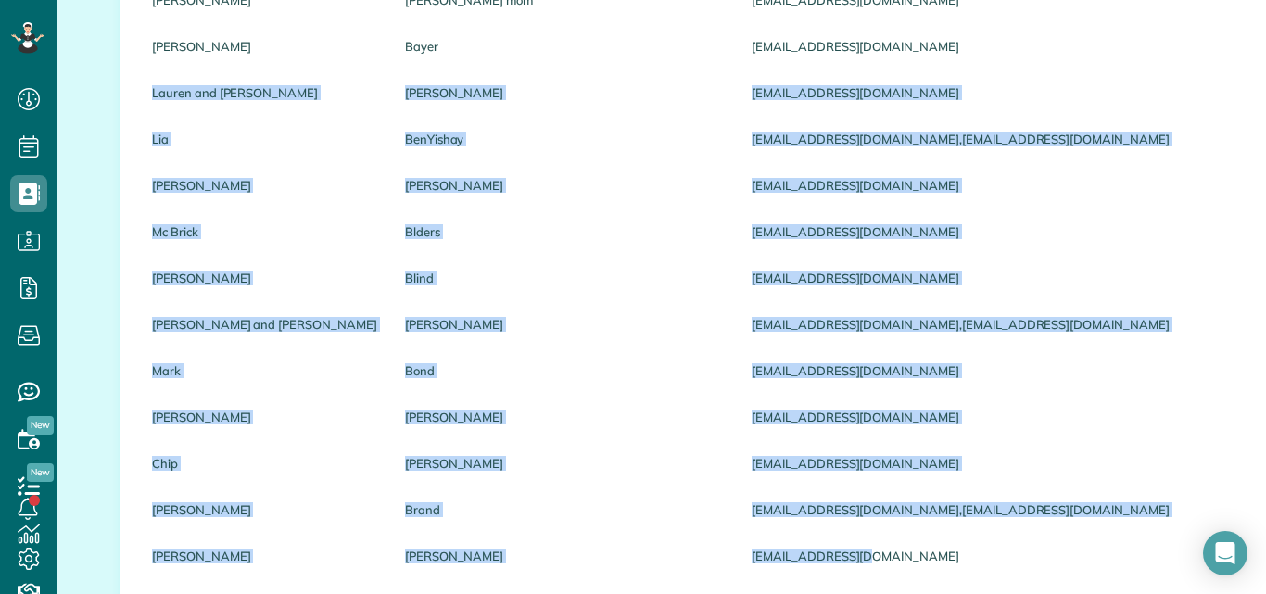
click at [769, 593] on html "Dashboard Scheduling Calendar View List View Dispatch View - Weekly scheduling …" at bounding box center [633, 297] width 1266 height 594
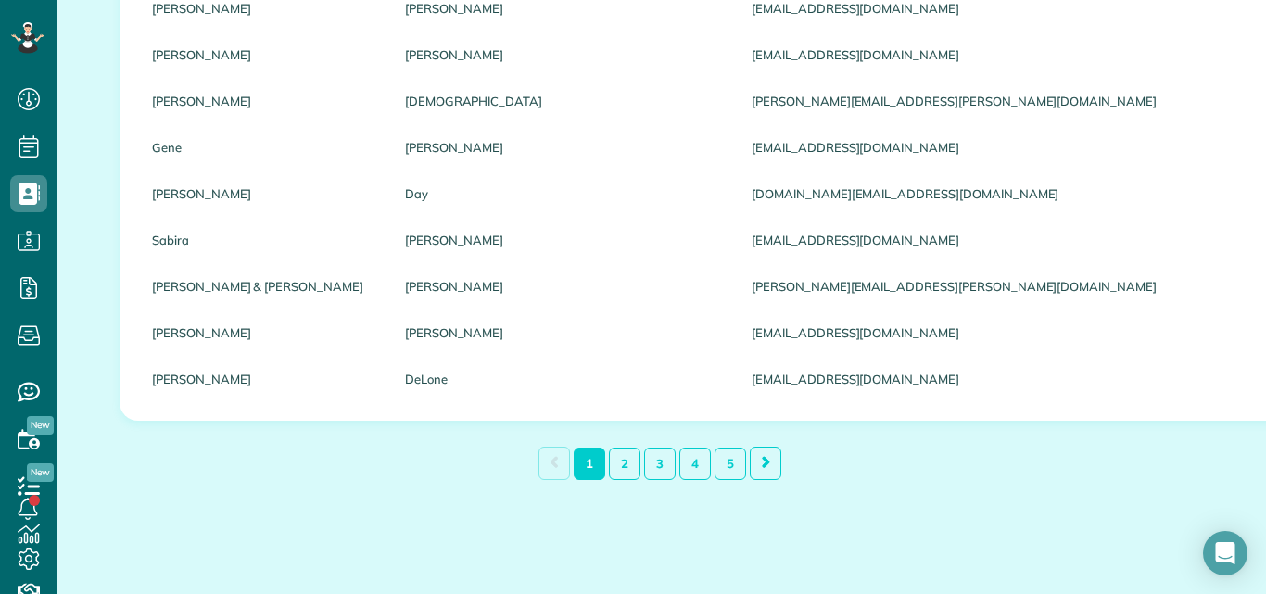
scroll to position [2228, 0]
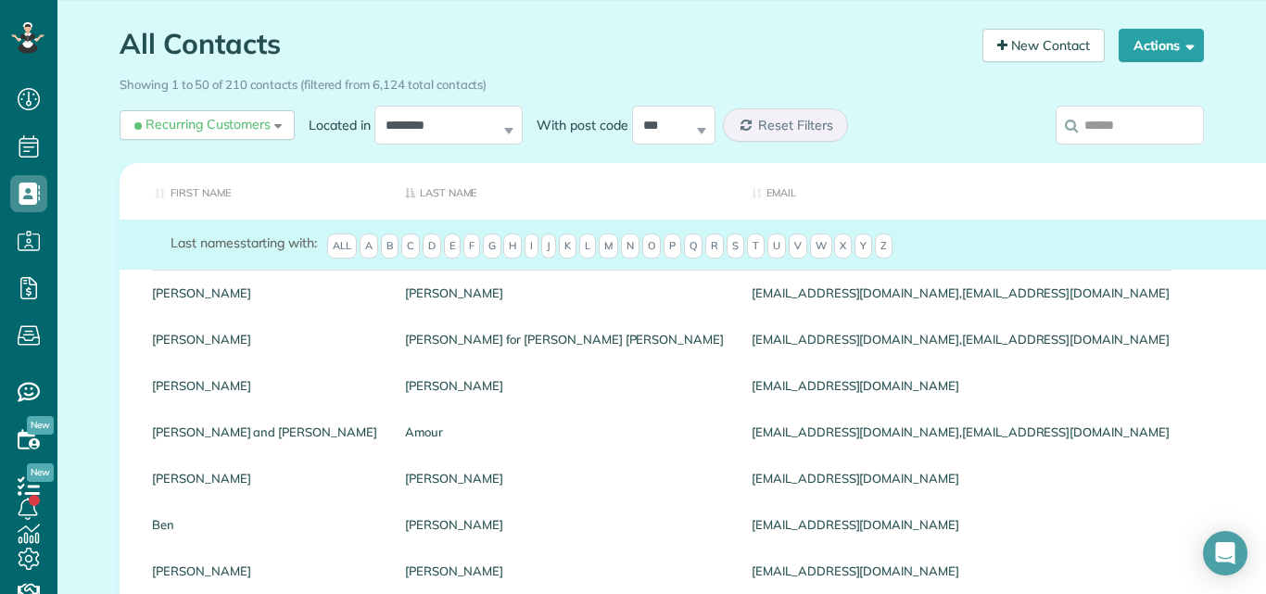
scroll to position [0, 0]
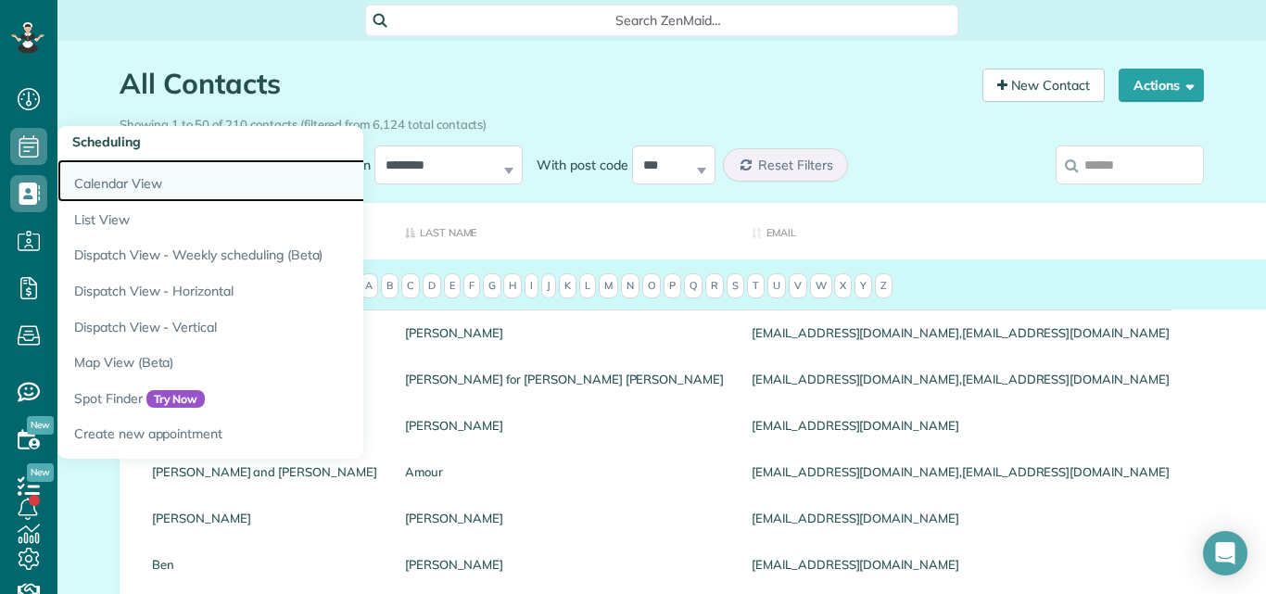
click at [123, 183] on link "Calendar View" at bounding box center [288, 180] width 463 height 43
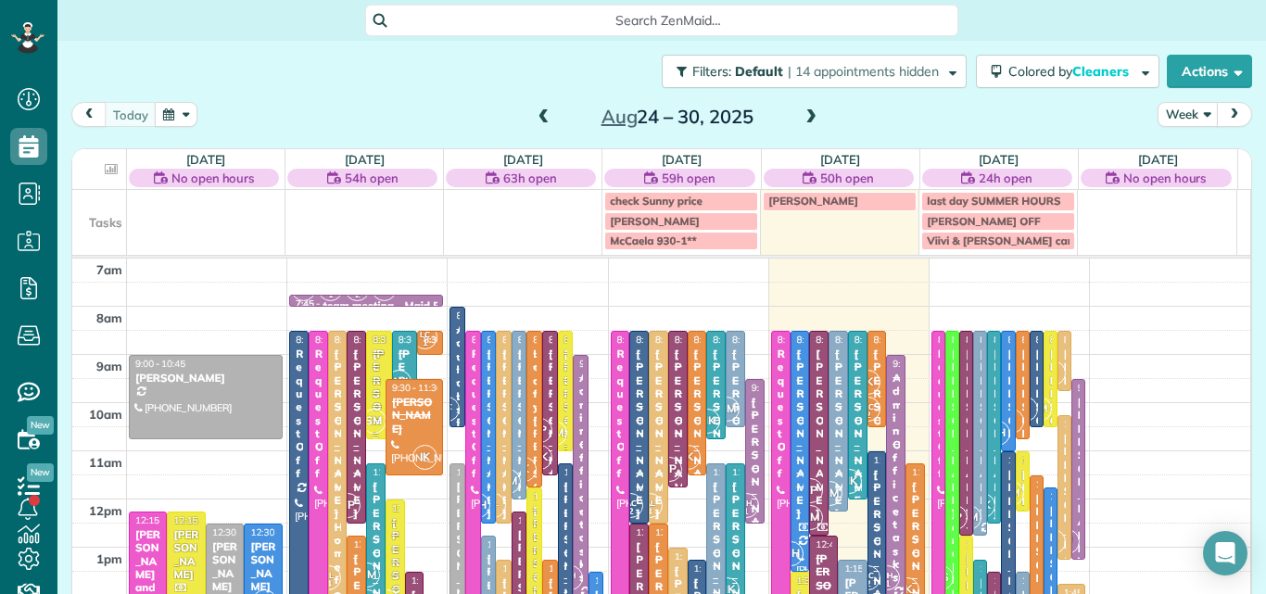
scroll to position [32, 0]
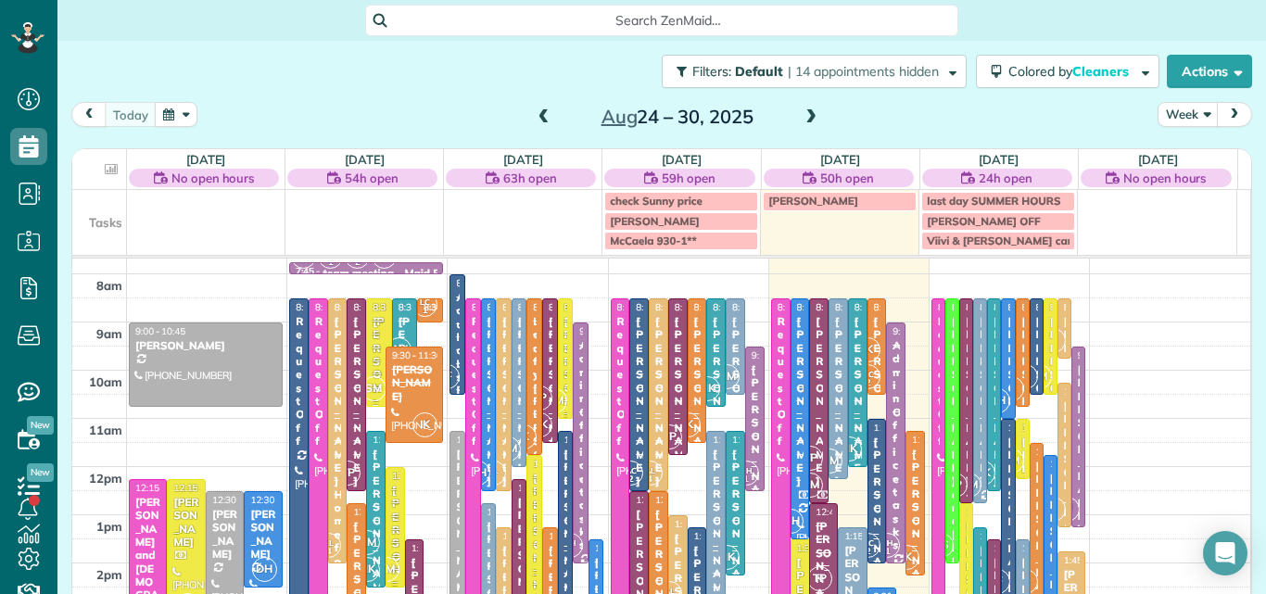
drag, startPoint x: 1239, startPoint y: 324, endPoint x: 1086, endPoint y: 175, distance: 213.6
click at [1086, 175] on div "Filters: Default | 14 appointments hidden Colored by Cleaners Color by Cleaner …" at bounding box center [661, 299] width 1208 height 516
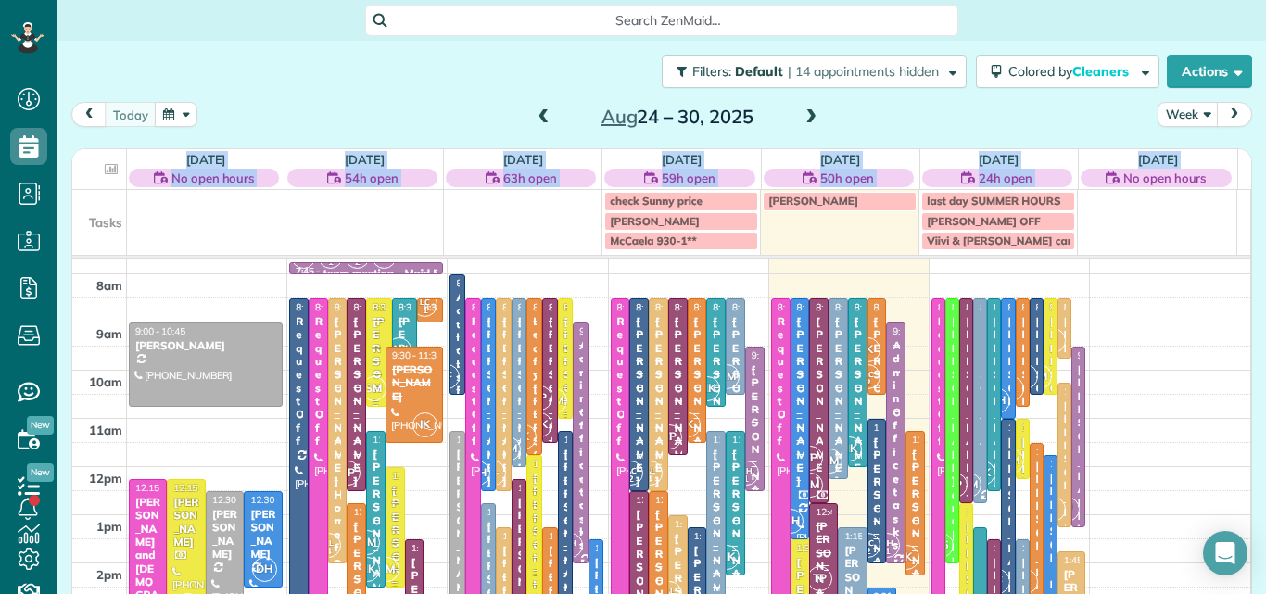
click at [804, 118] on span at bounding box center [811, 117] width 20 height 17
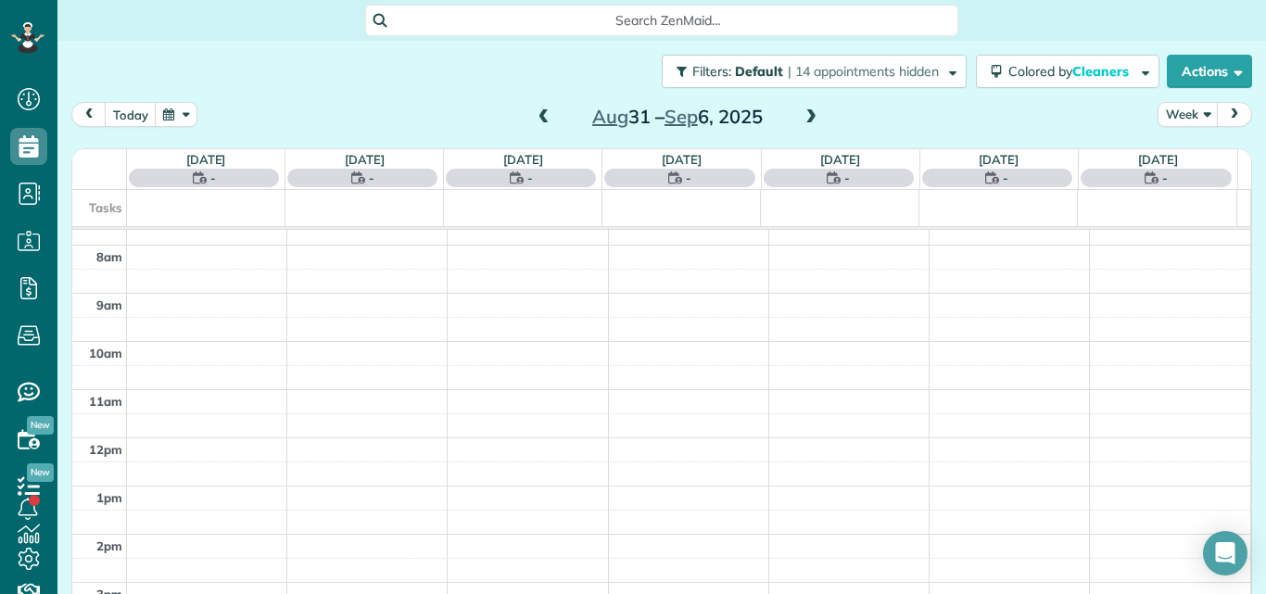
scroll to position [0, 0]
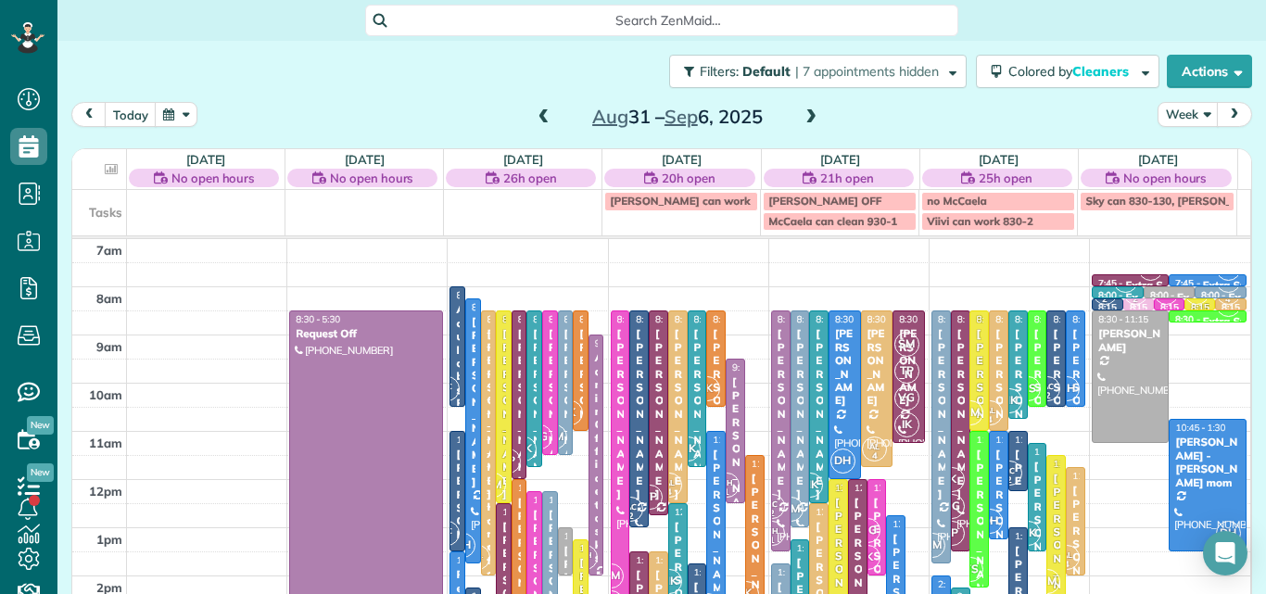
click at [876, 105] on div "[DATE] Week [DATE] – [DATE]" at bounding box center [661, 119] width 1180 height 34
click at [1168, 105] on button "Week" at bounding box center [1187, 114] width 61 height 25
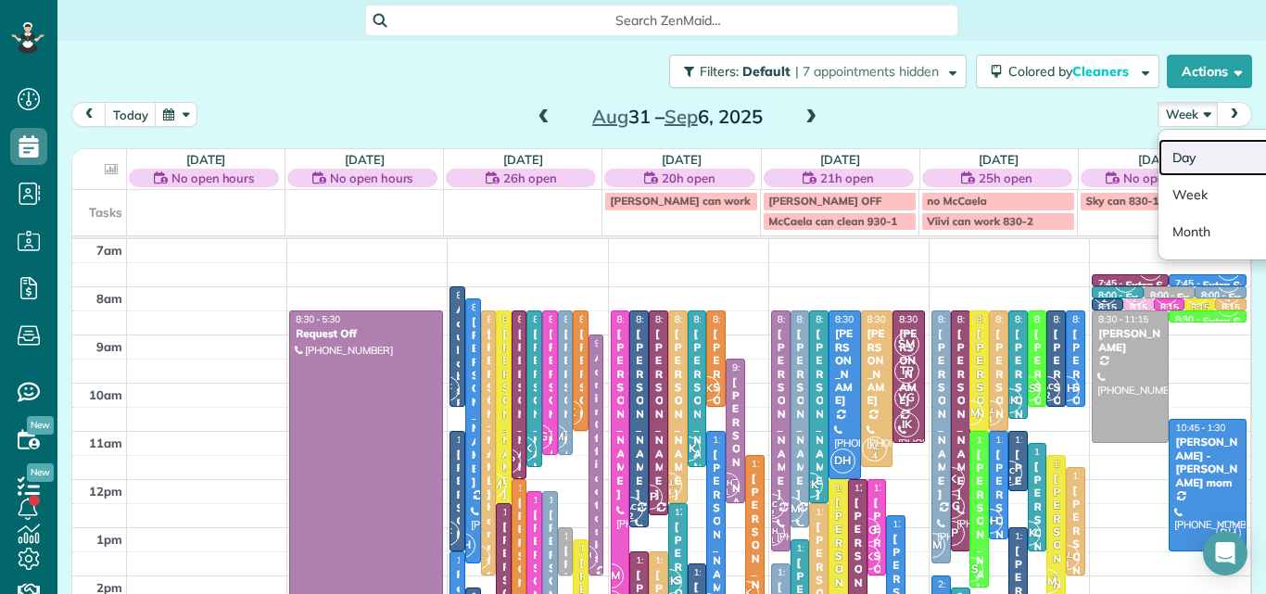
click at [1169, 150] on link "Day" at bounding box center [1231, 157] width 146 height 37
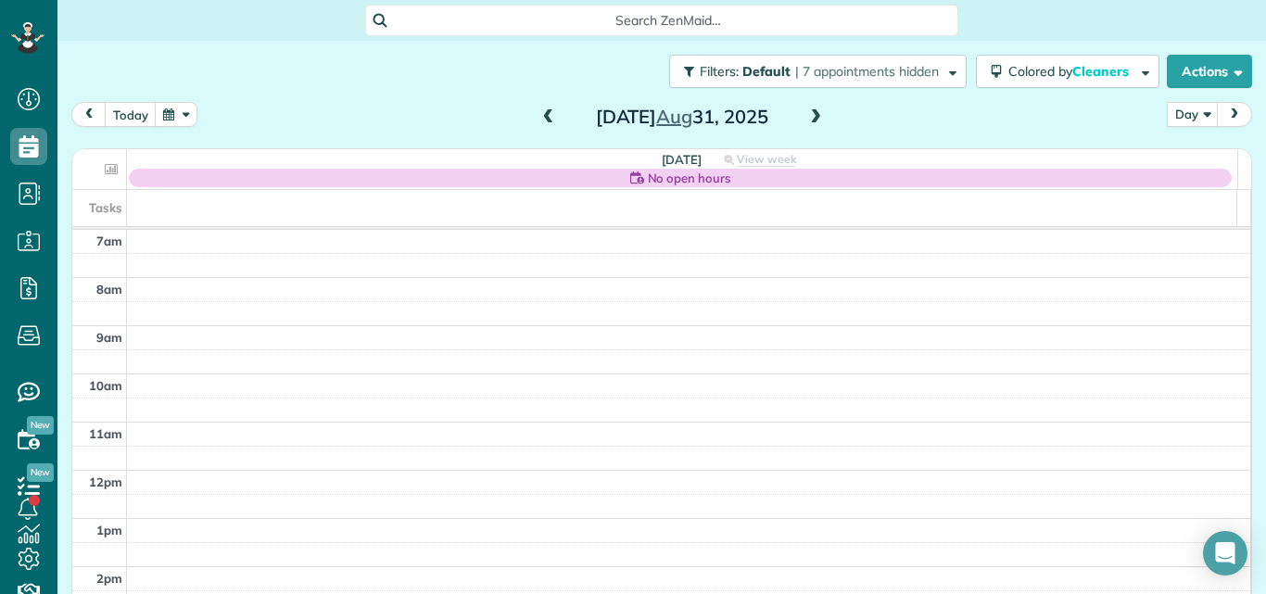
click at [811, 116] on span at bounding box center [815, 117] width 20 height 17
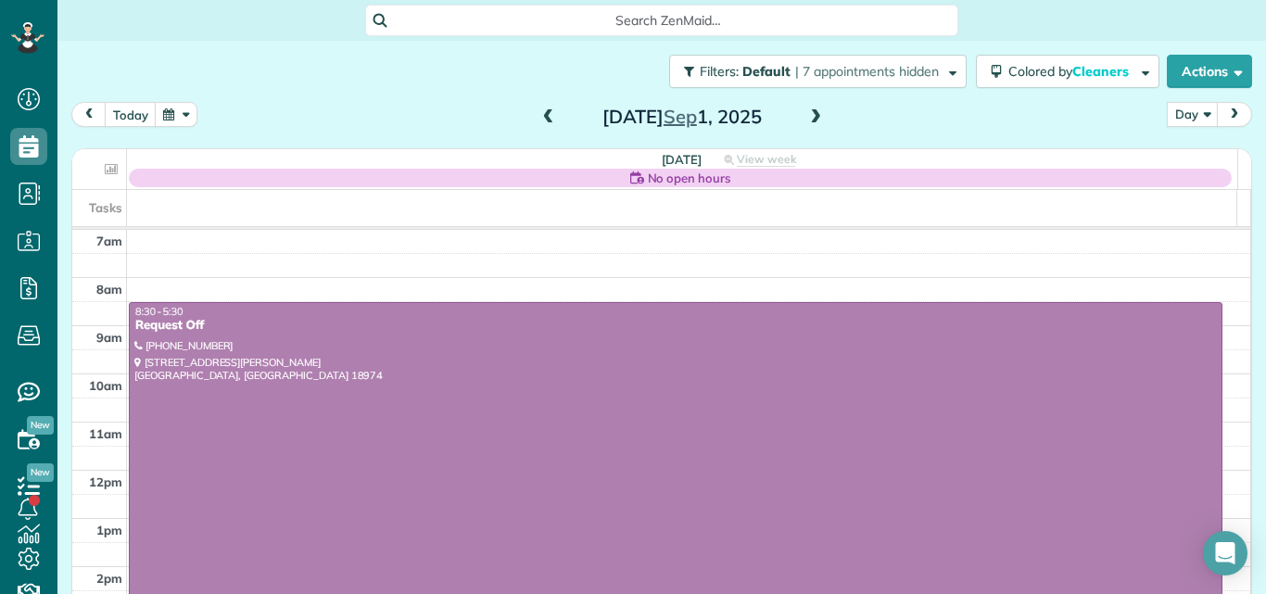
click at [811, 116] on span at bounding box center [815, 117] width 20 height 17
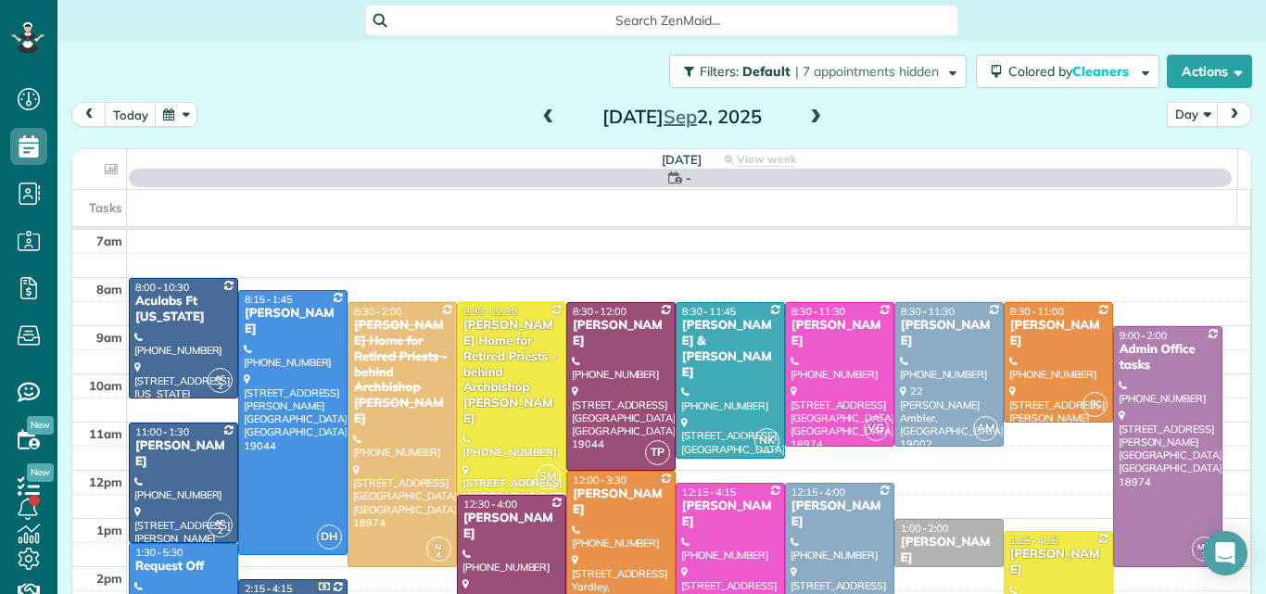
click at [811, 116] on span at bounding box center [815, 117] width 20 height 17
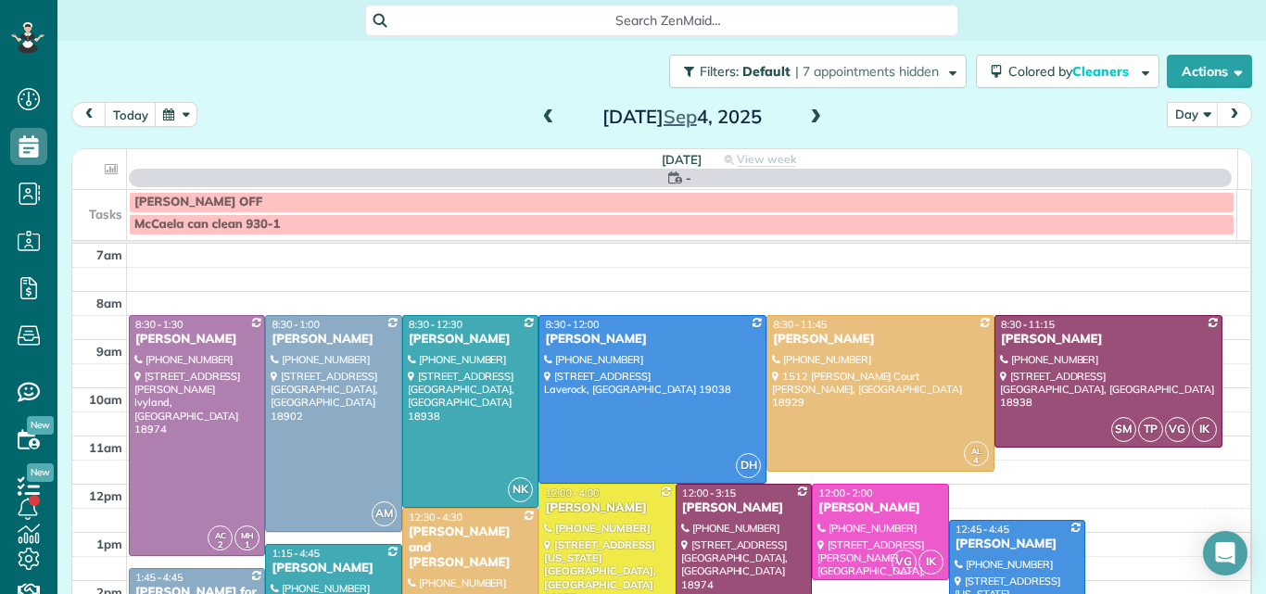
click at [811, 116] on span at bounding box center [815, 117] width 20 height 17
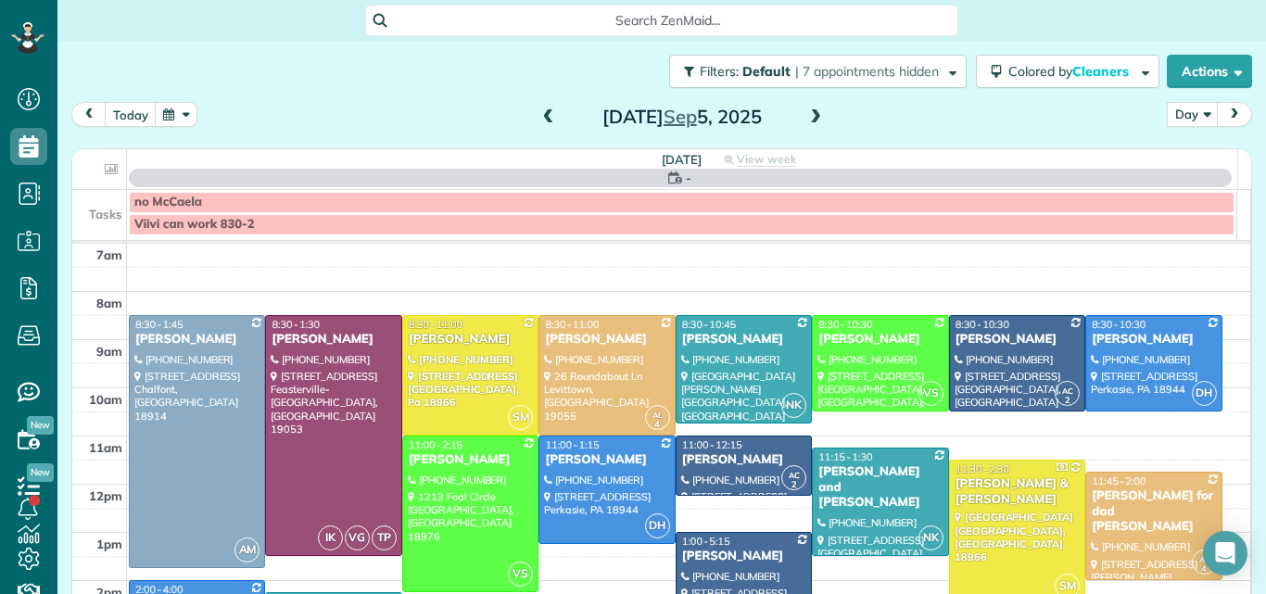
click at [811, 116] on span at bounding box center [815, 117] width 20 height 17
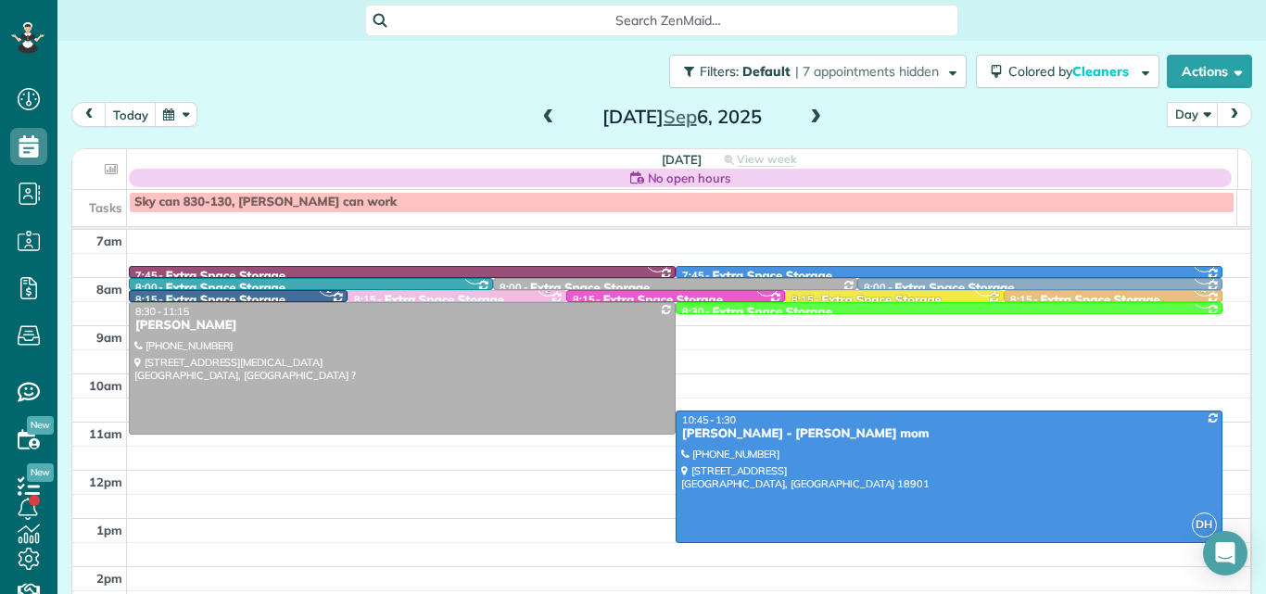
click at [811, 116] on span at bounding box center [815, 117] width 20 height 17
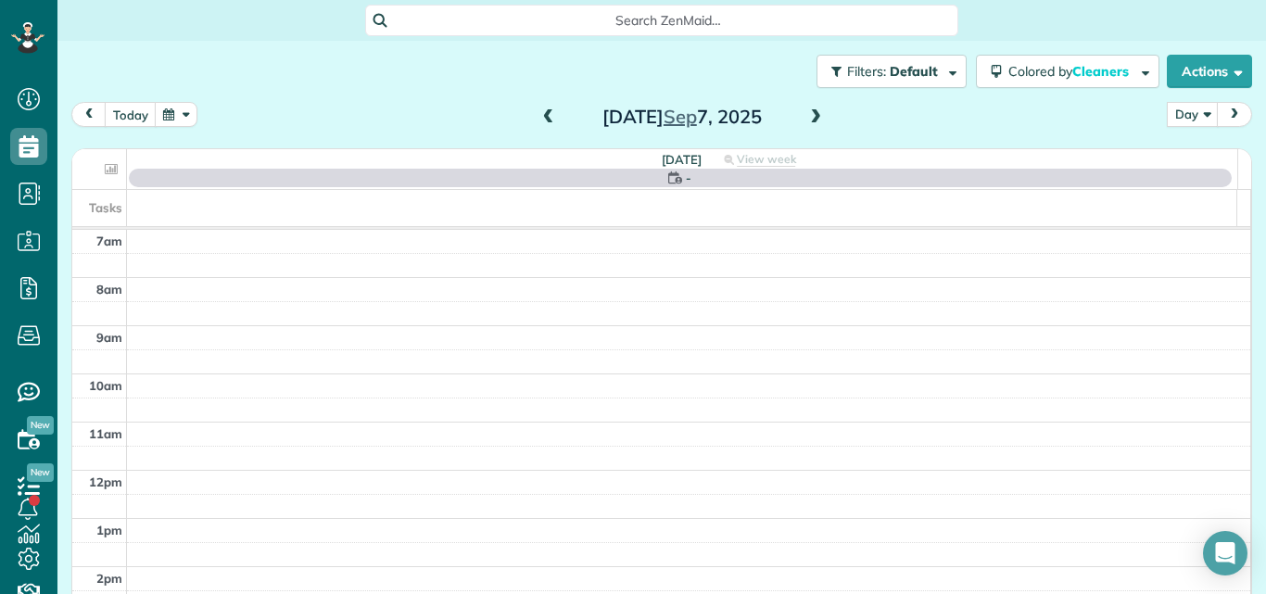
click at [811, 116] on span at bounding box center [815, 117] width 20 height 17
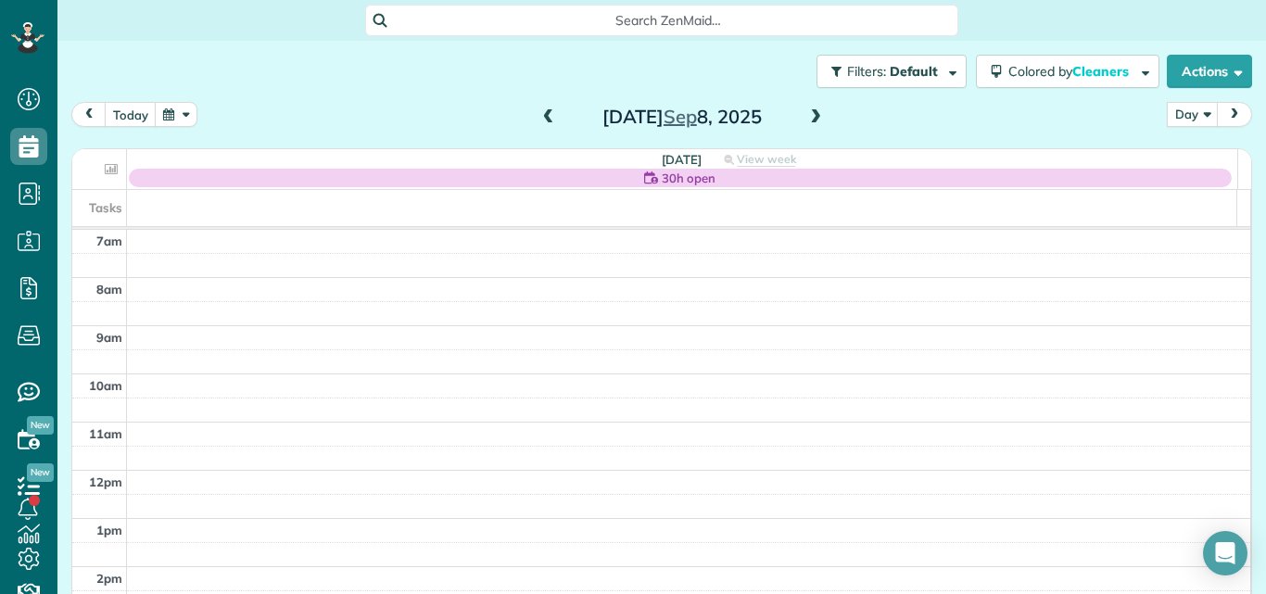
click at [538, 117] on span at bounding box center [548, 117] width 20 height 17
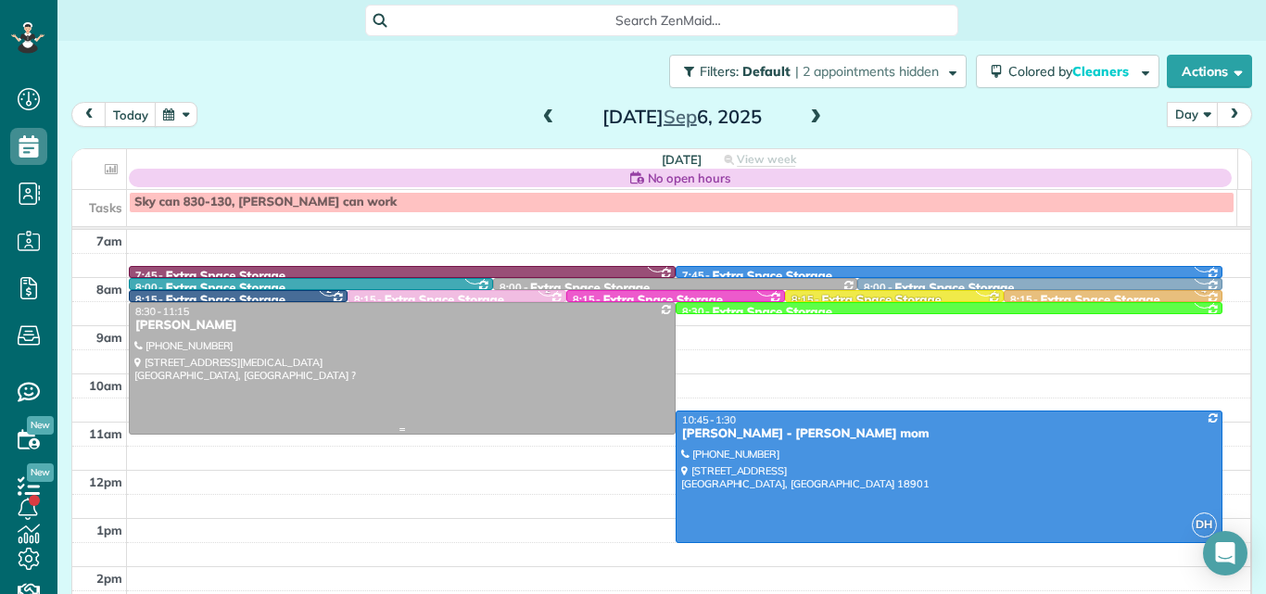
click at [526, 328] on div "[PERSON_NAME]" at bounding box center [402, 326] width 536 height 16
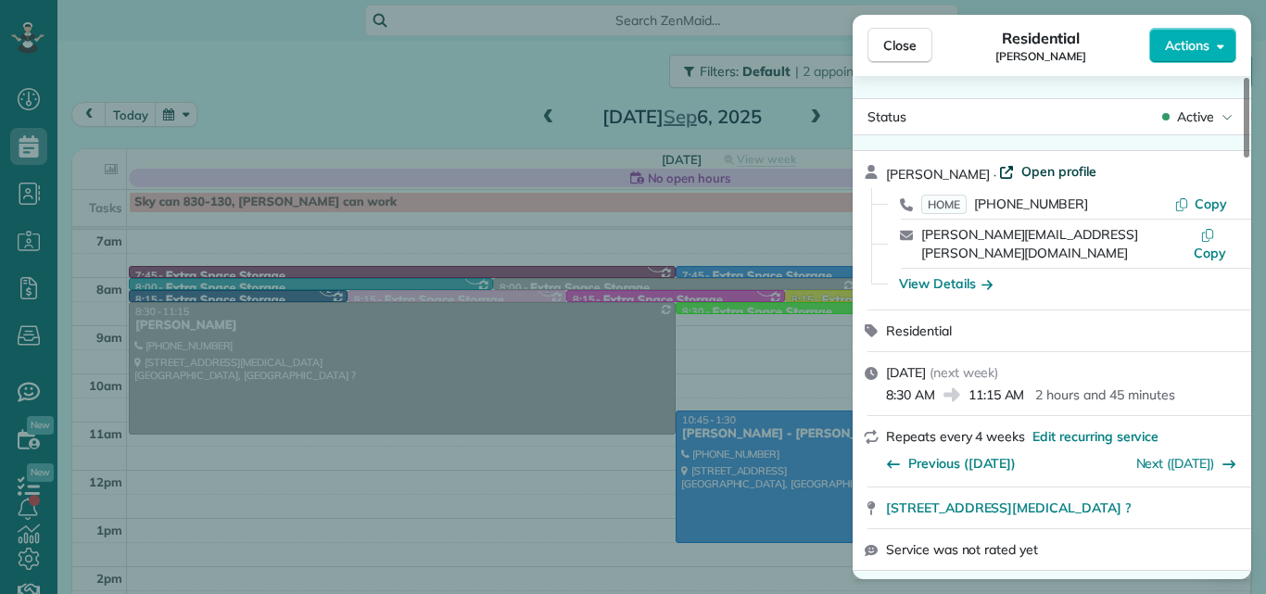
click at [1021, 174] on span "Open profile" at bounding box center [1058, 171] width 75 height 19
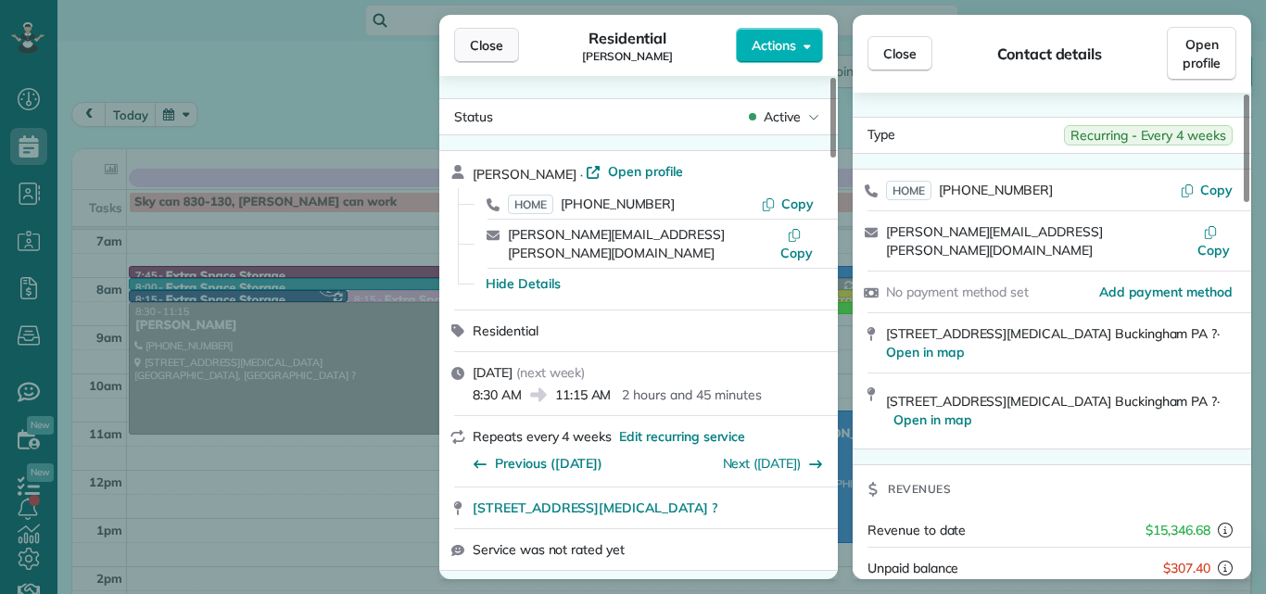
click at [488, 41] on span "Close" at bounding box center [486, 45] width 33 height 19
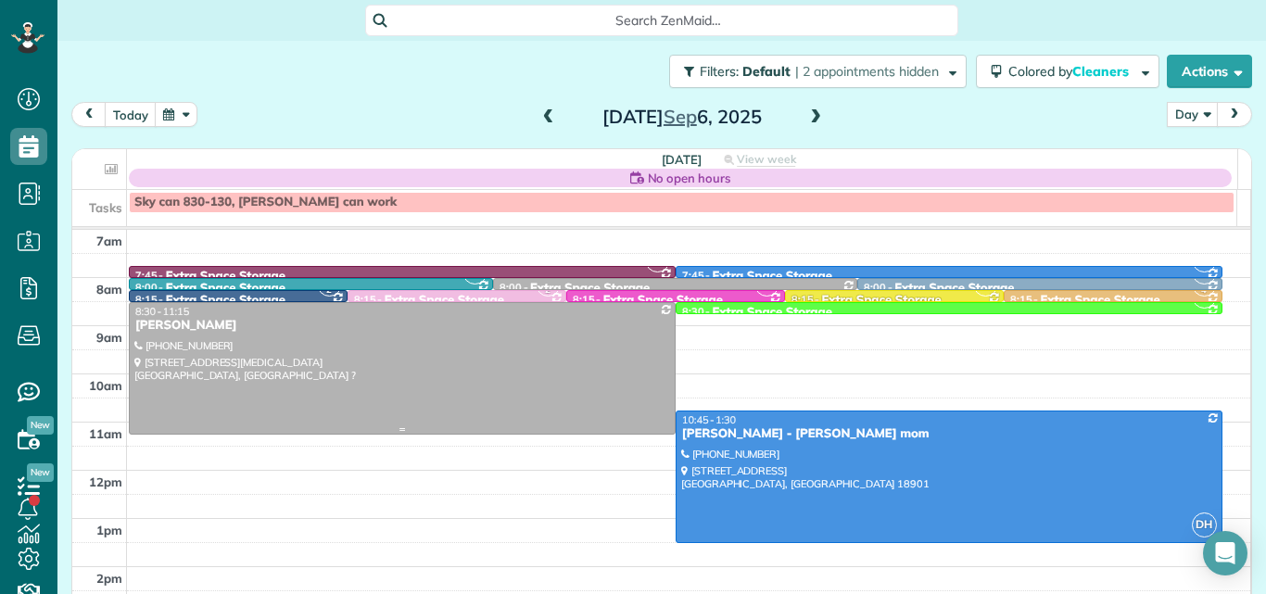
click at [346, 381] on div at bounding box center [402, 368] width 545 height 131
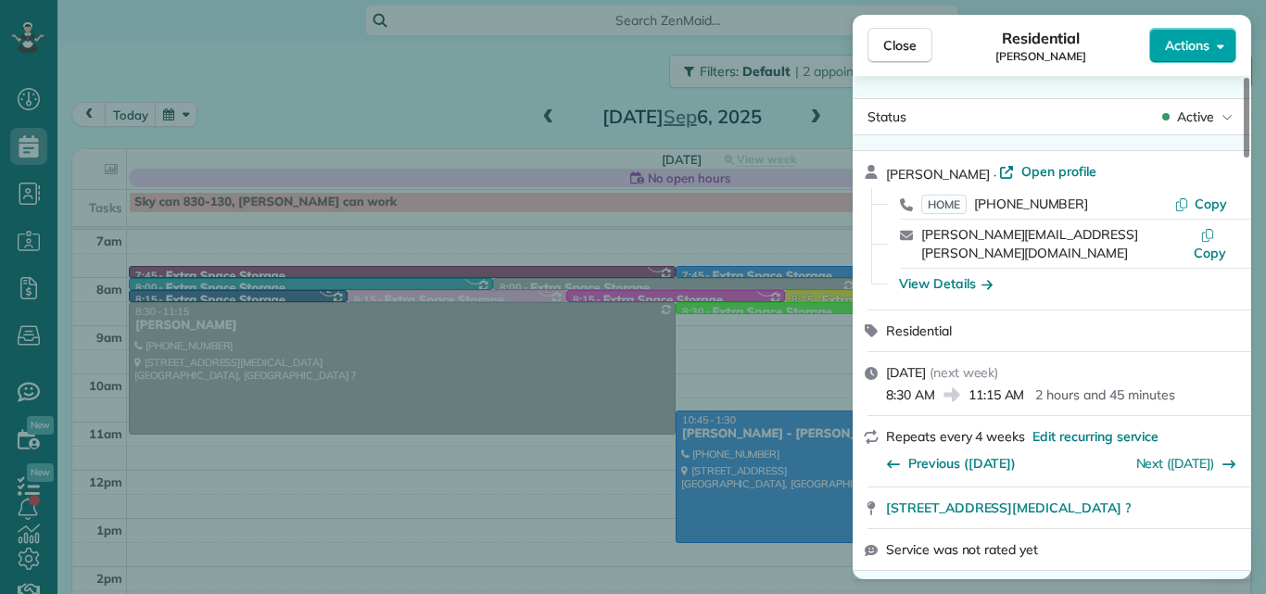
click at [1173, 44] on span "Actions" at bounding box center [1187, 45] width 44 height 19
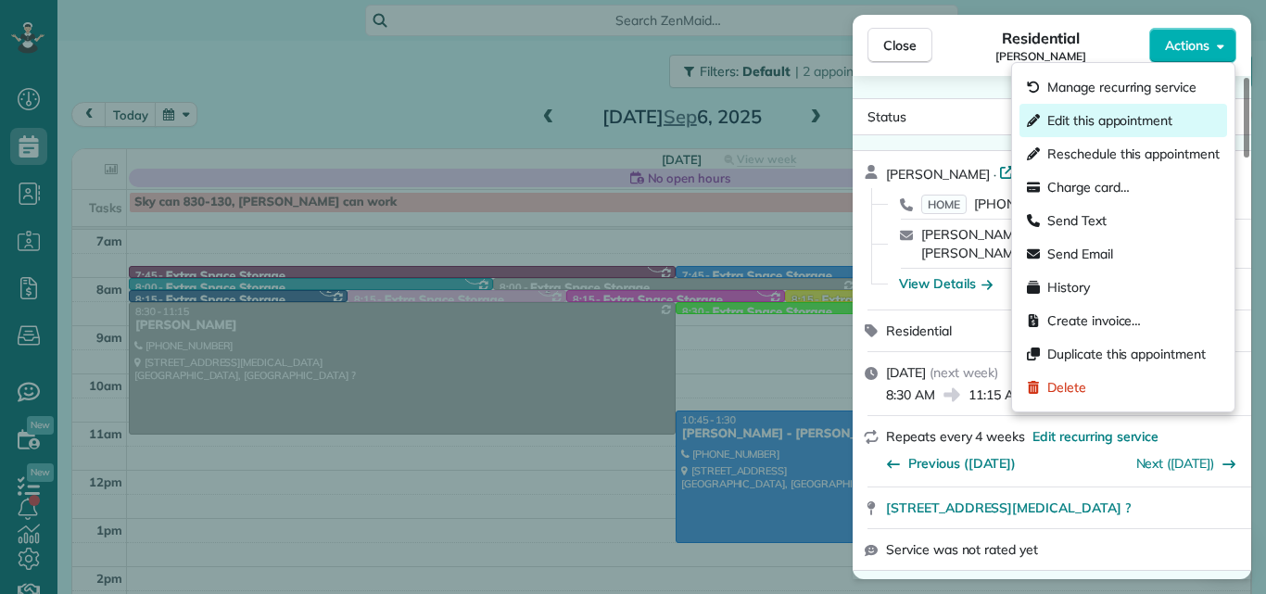
click at [1117, 121] on span "Edit this appointment" at bounding box center [1109, 120] width 125 height 19
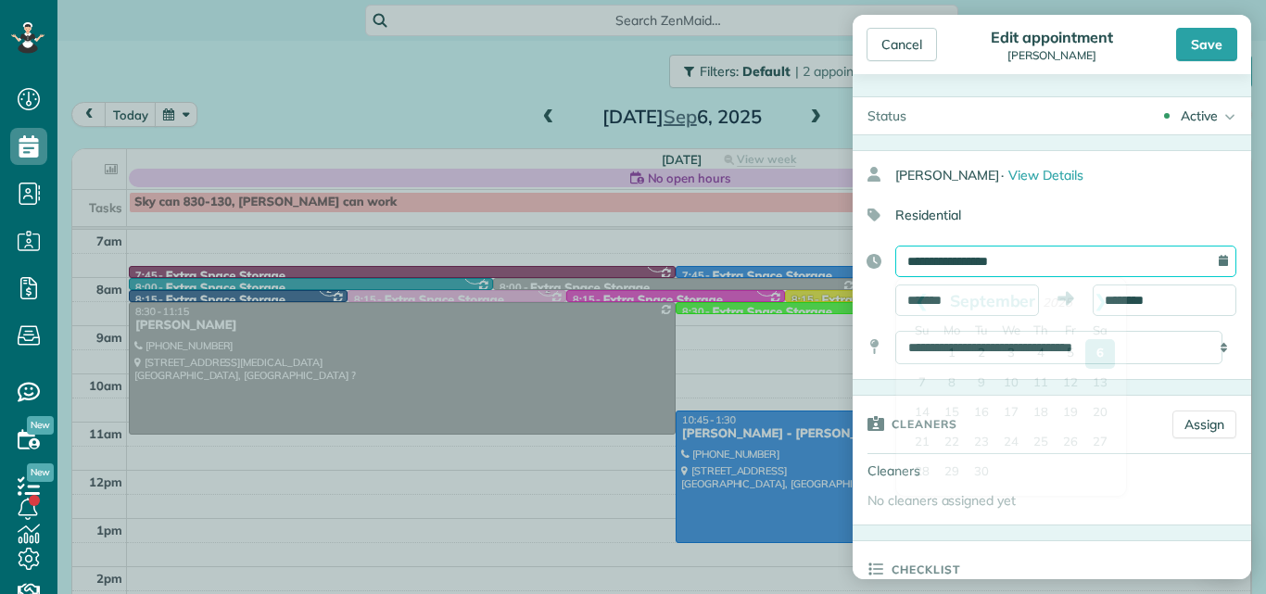
click at [1065, 264] on input "**********" at bounding box center [1065, 262] width 341 height 32
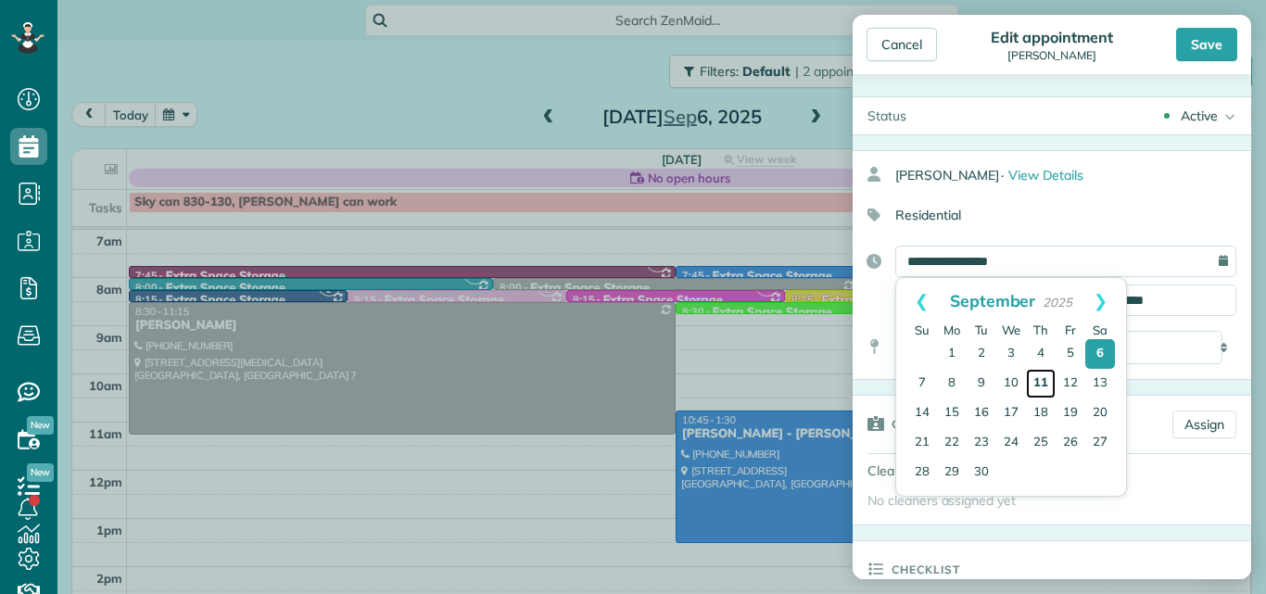
click at [1041, 382] on link "11" at bounding box center [1041, 384] width 30 height 30
type input "**********"
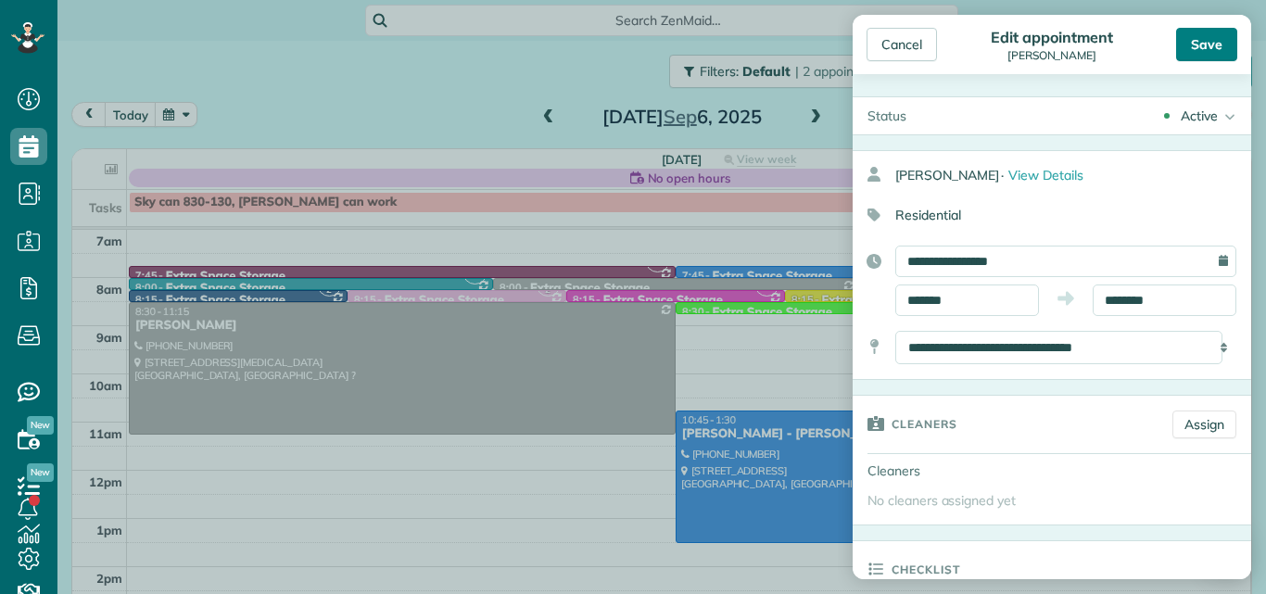
click at [1202, 47] on div "Save" at bounding box center [1206, 44] width 61 height 33
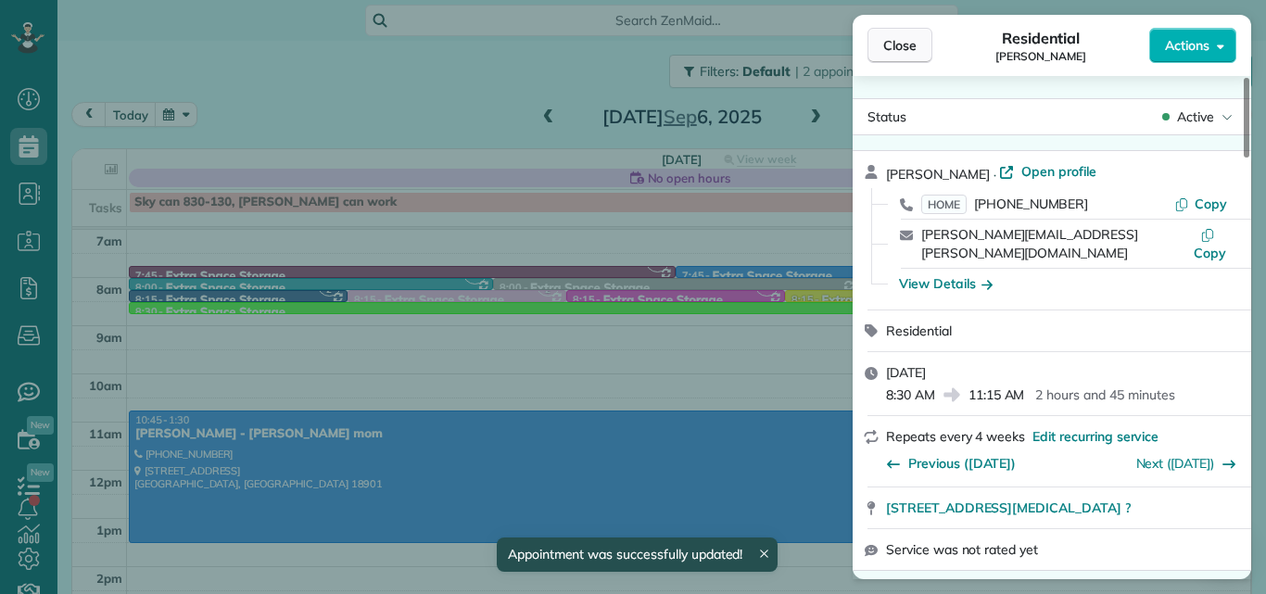
click at [911, 40] on span "Close" at bounding box center [899, 45] width 33 height 19
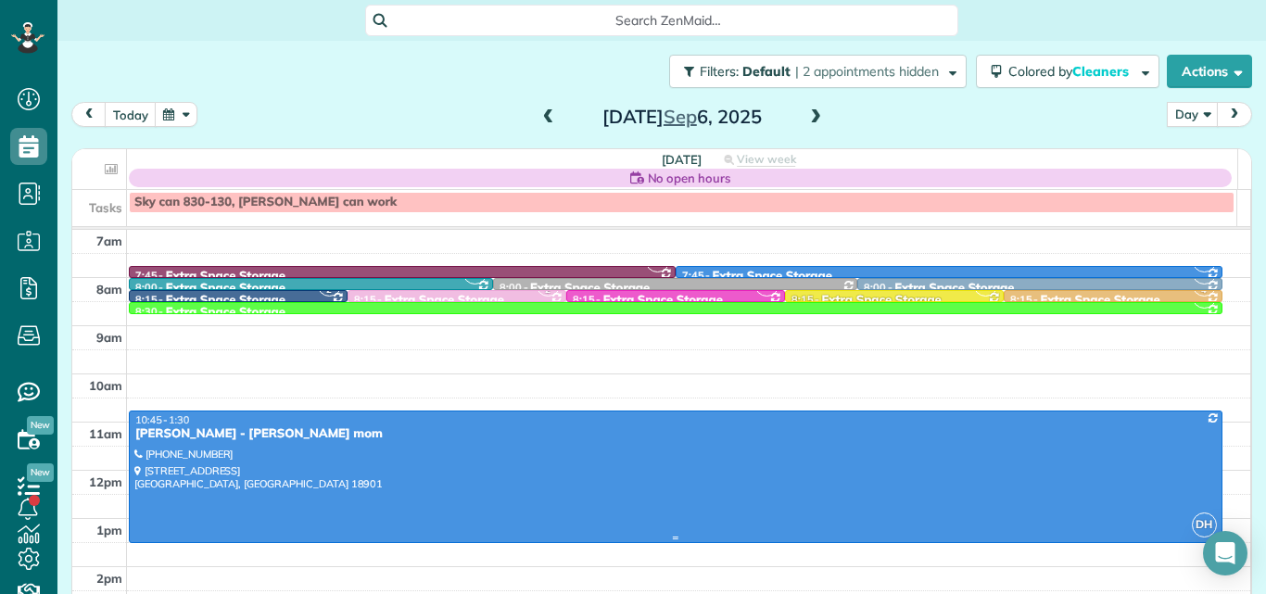
click at [475, 459] on div at bounding box center [676, 476] width 1092 height 131
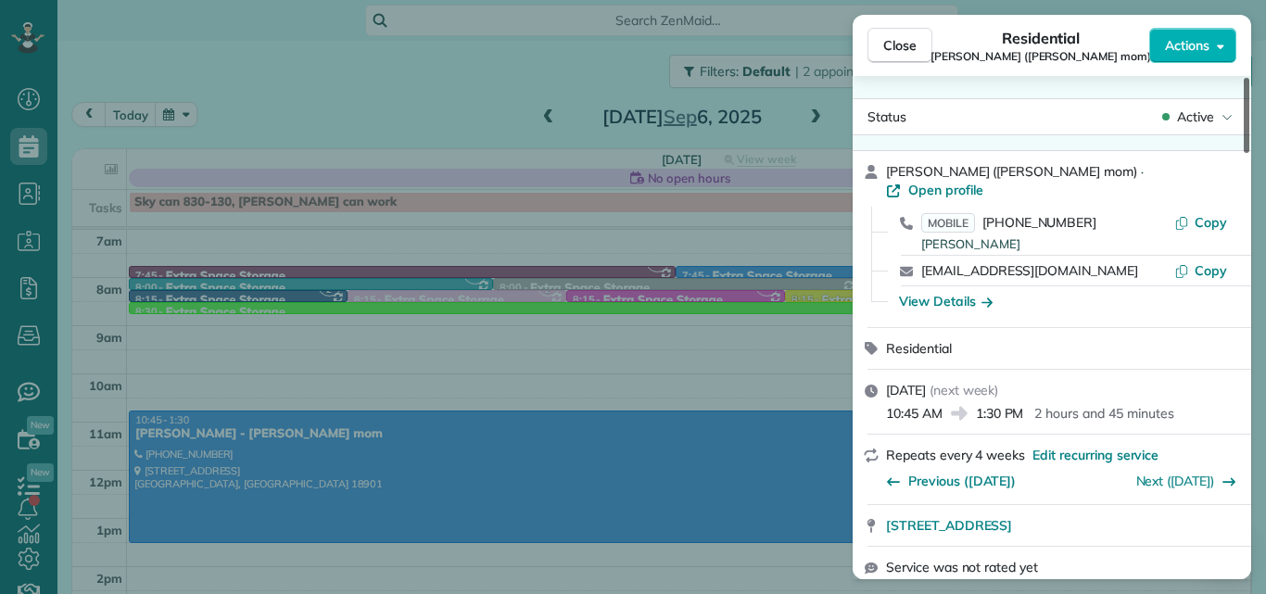
scroll to position [32, 0]
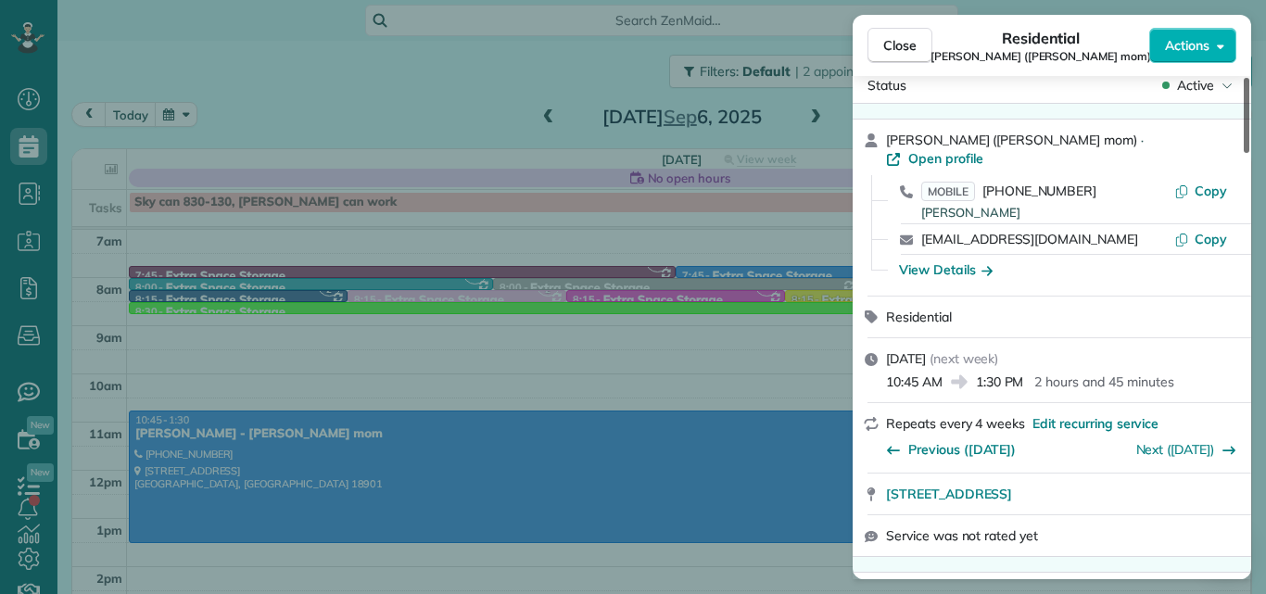
click at [1245, 132] on div at bounding box center [1246, 115] width 6 height 75
click at [915, 37] on span "Close" at bounding box center [899, 45] width 33 height 19
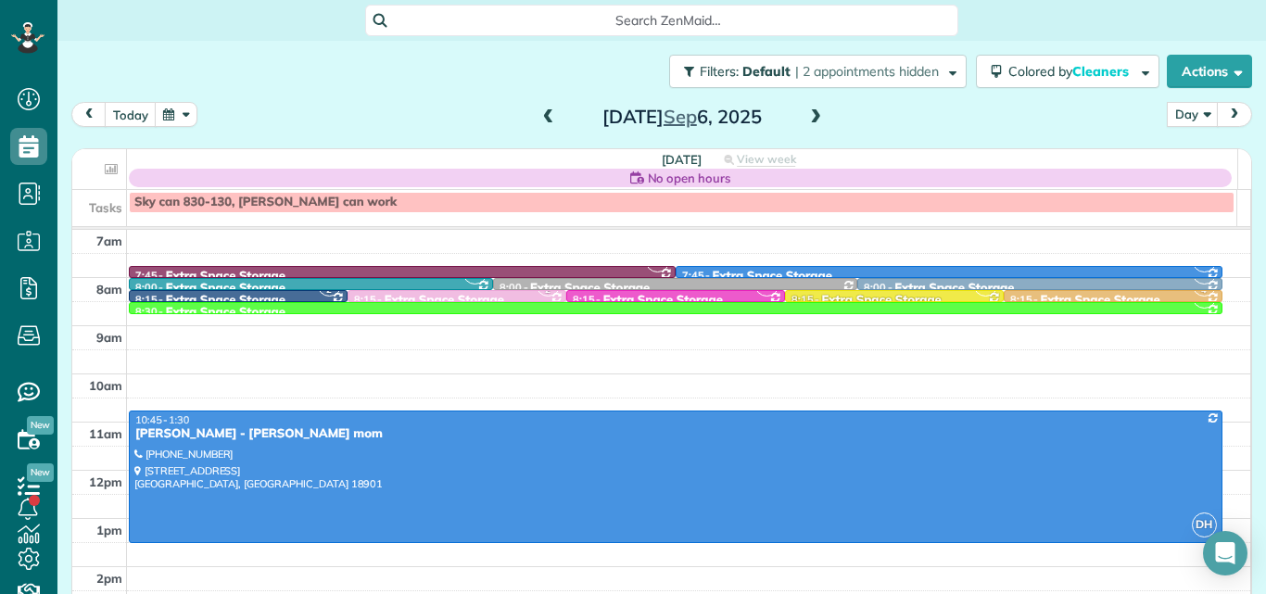
click at [541, 118] on span at bounding box center [548, 117] width 20 height 17
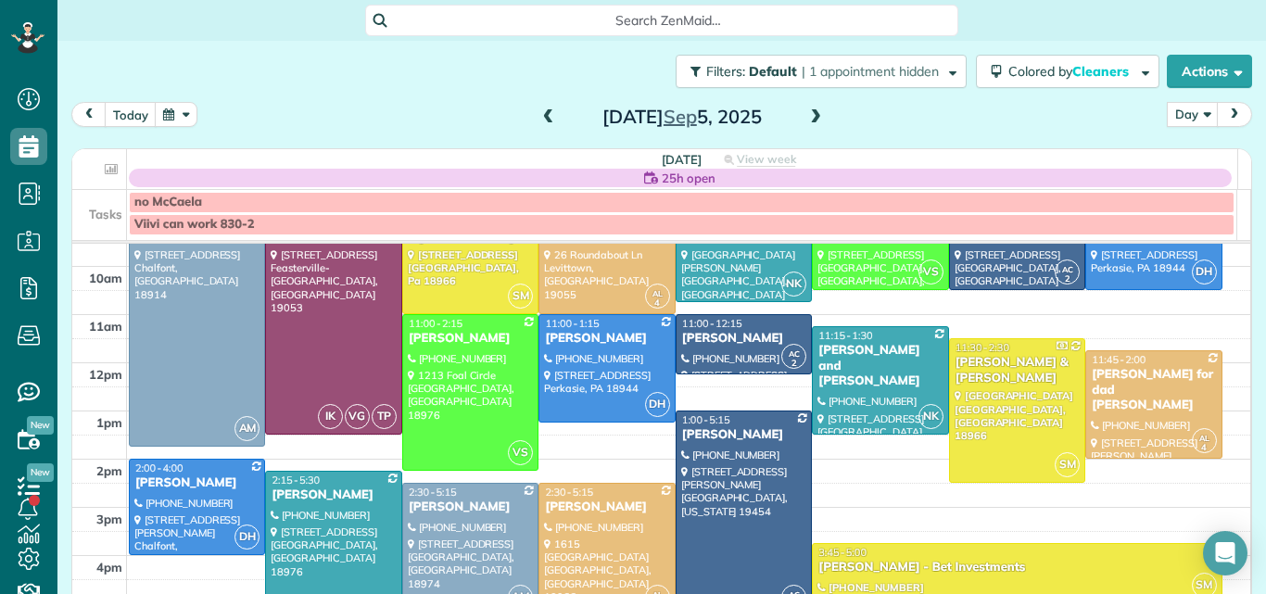
scroll to position [120, 0]
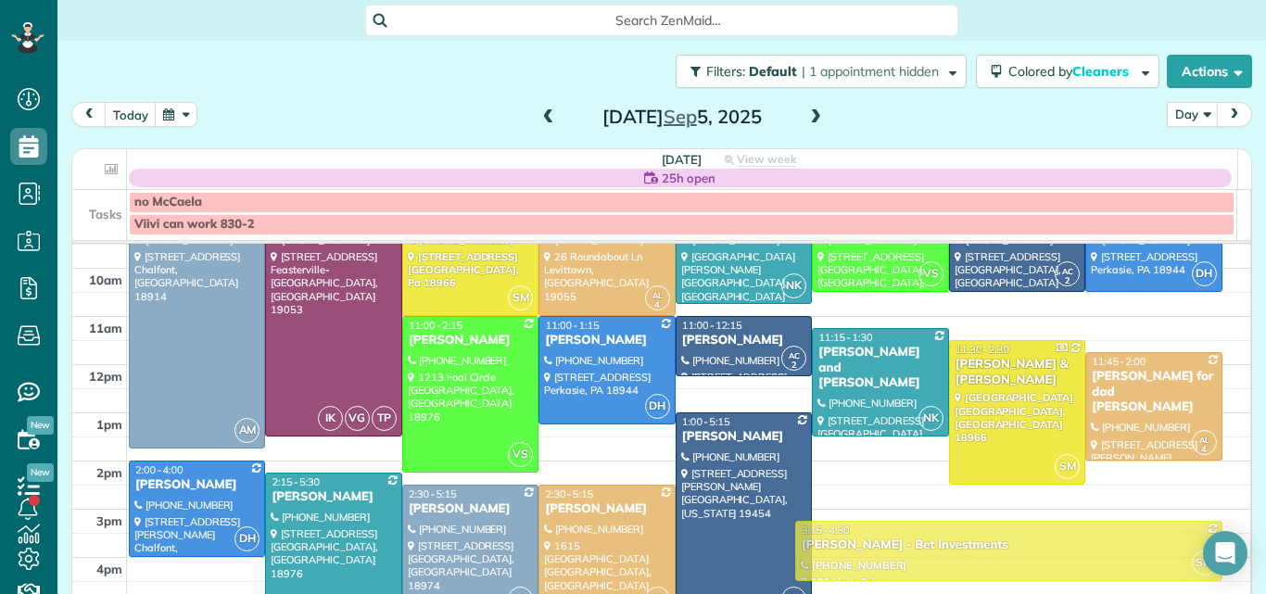
drag, startPoint x: 1035, startPoint y: 566, endPoint x: 1031, endPoint y: 546, distance: 20.7
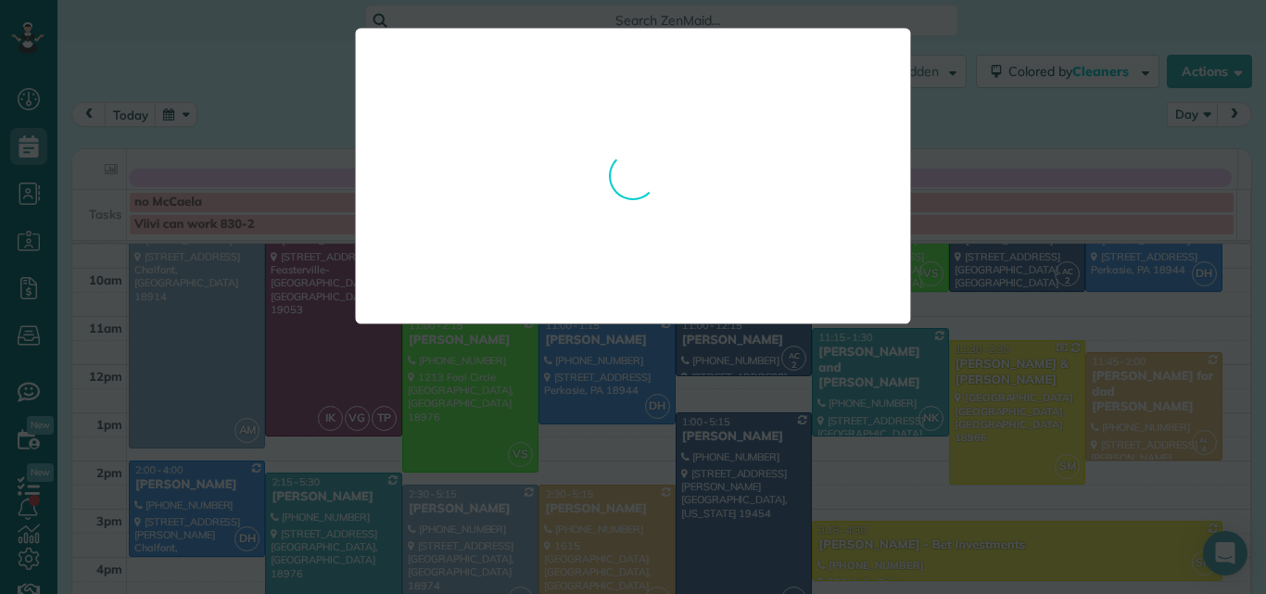
click at [1031, 546] on body "Dashboard Scheduling Calendar View List View Dispatch View - Weekly scheduling …" at bounding box center [633, 297] width 1266 height 594
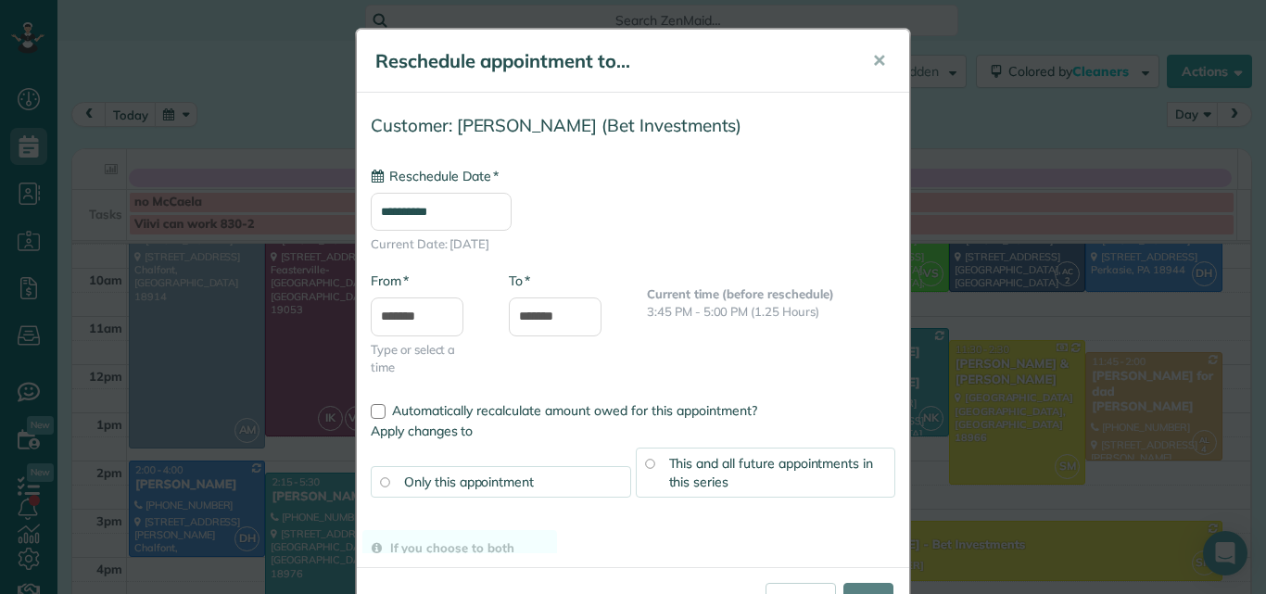
click at [1031, 545] on div "**********" at bounding box center [633, 297] width 1266 height 594
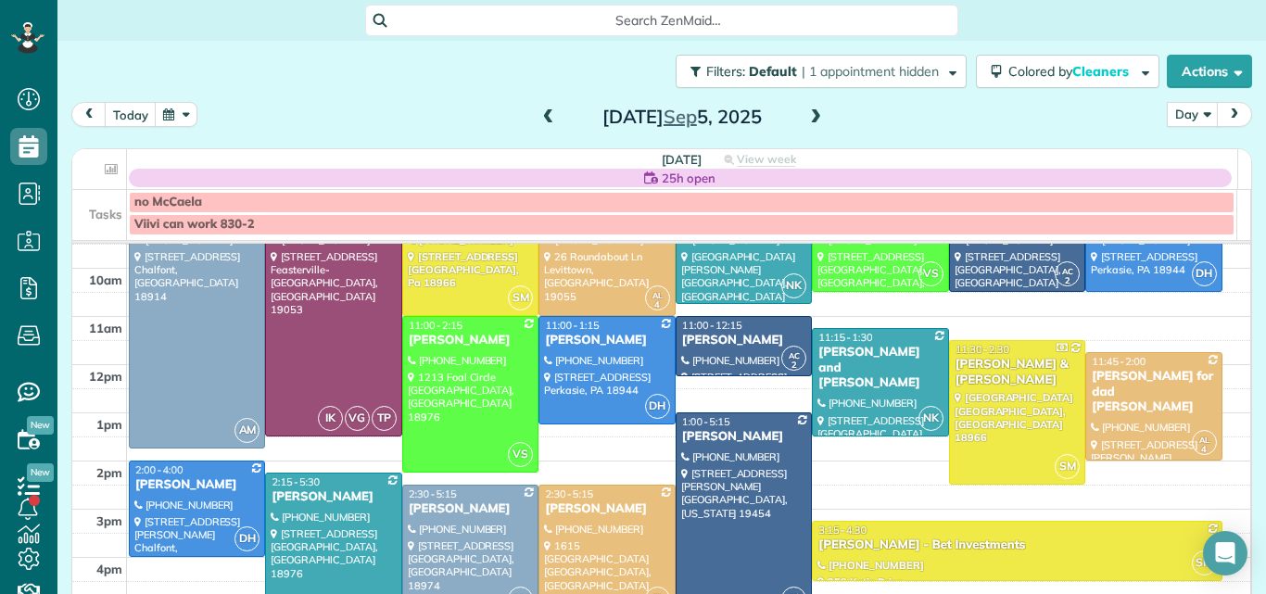
click at [543, 117] on span at bounding box center [548, 117] width 20 height 17
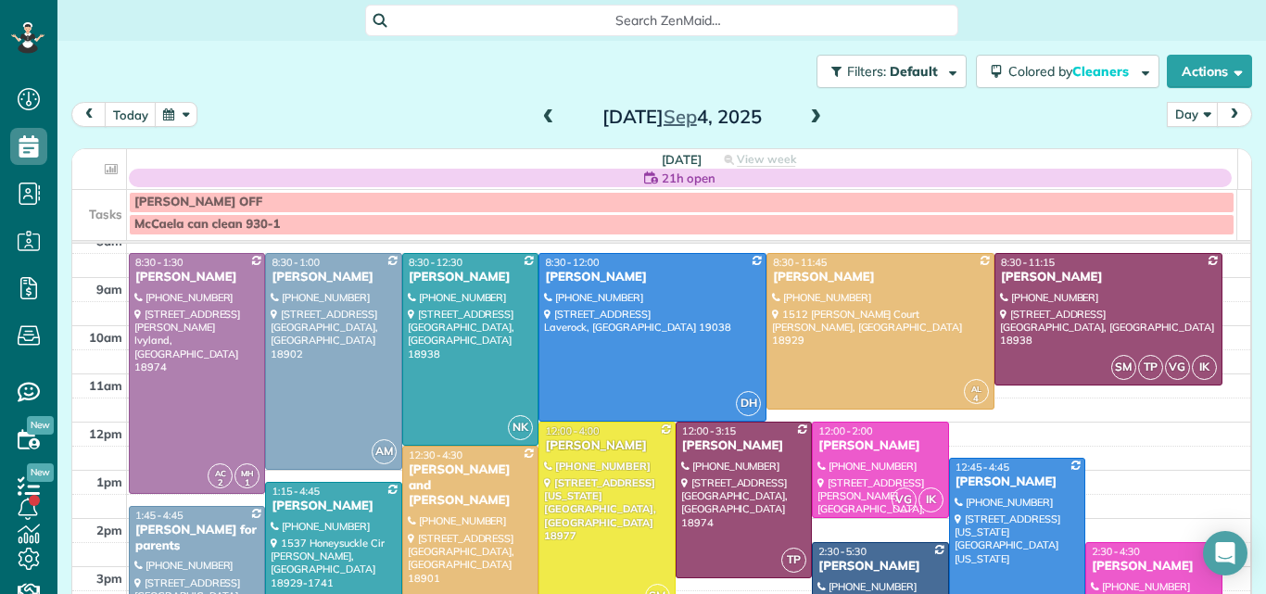
scroll to position [75, 0]
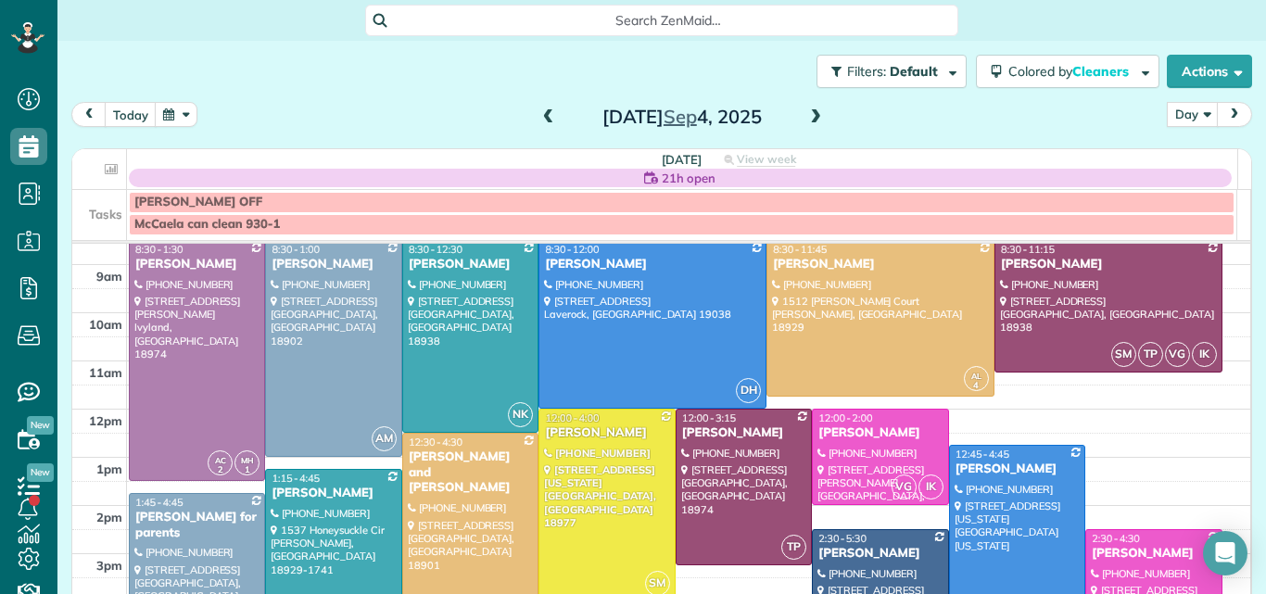
click at [1205, 309] on td at bounding box center [689, 300] width 1124 height 24
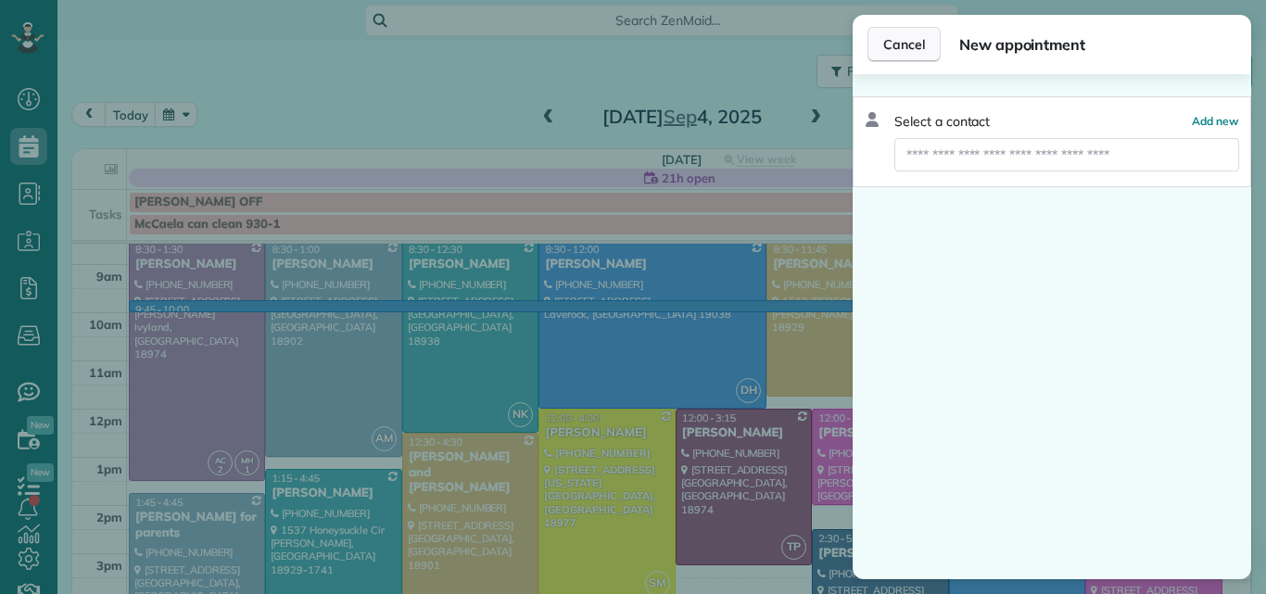
click at [902, 41] on span "Cancel" at bounding box center [904, 44] width 42 height 19
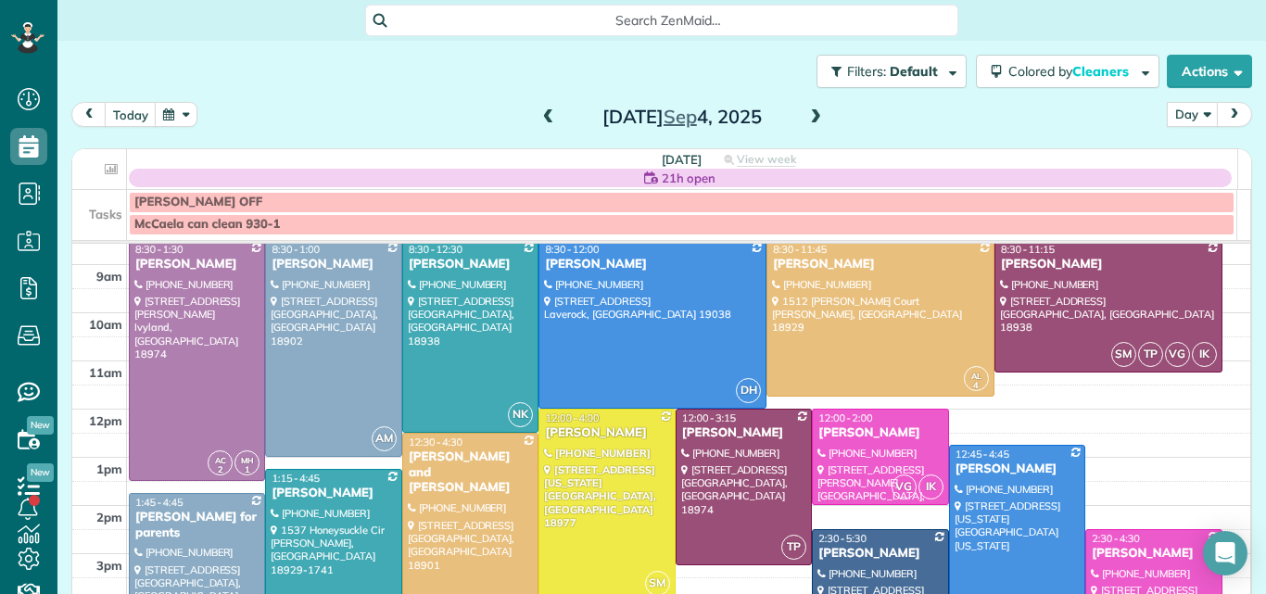
click at [671, 179] on div "21h open" at bounding box center [682, 178] width 1106 height 19
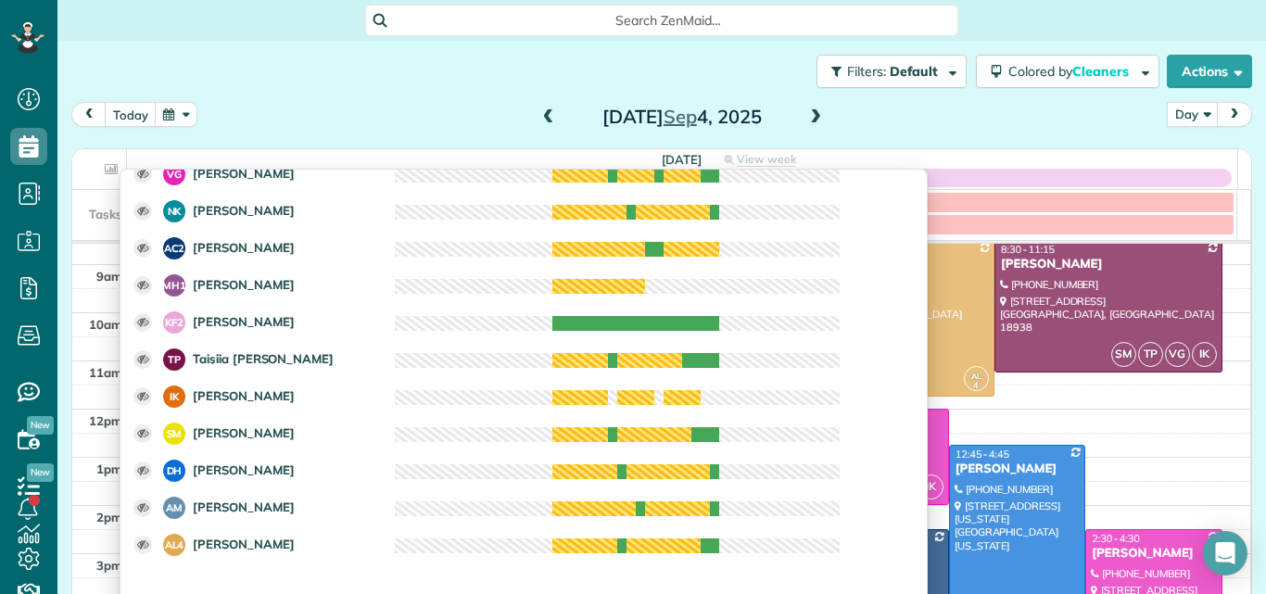
scroll to position [307, 0]
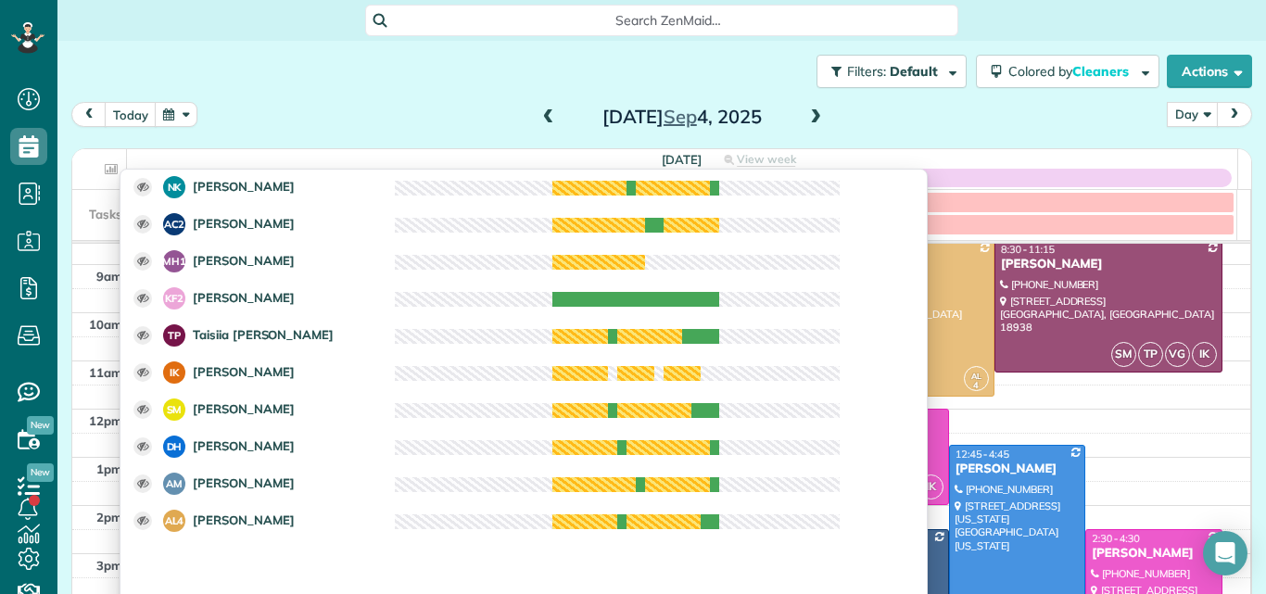
click at [987, 118] on div "today Day Day Week Month Thursday Sep 4, 2025" at bounding box center [661, 119] width 1180 height 34
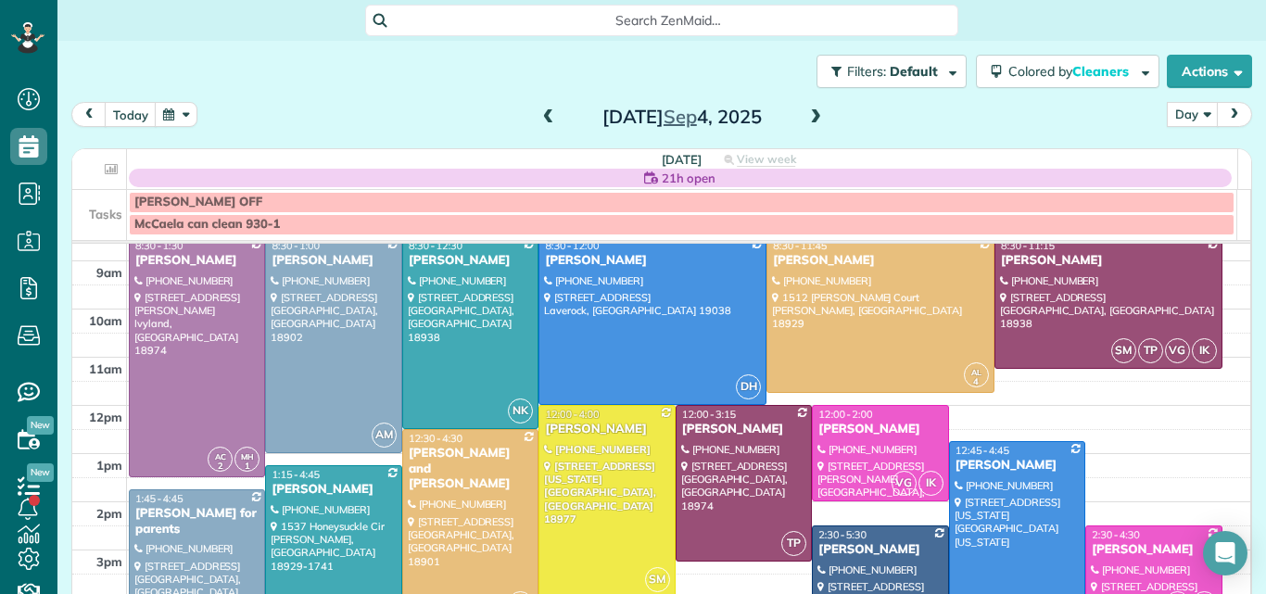
scroll to position [73, 0]
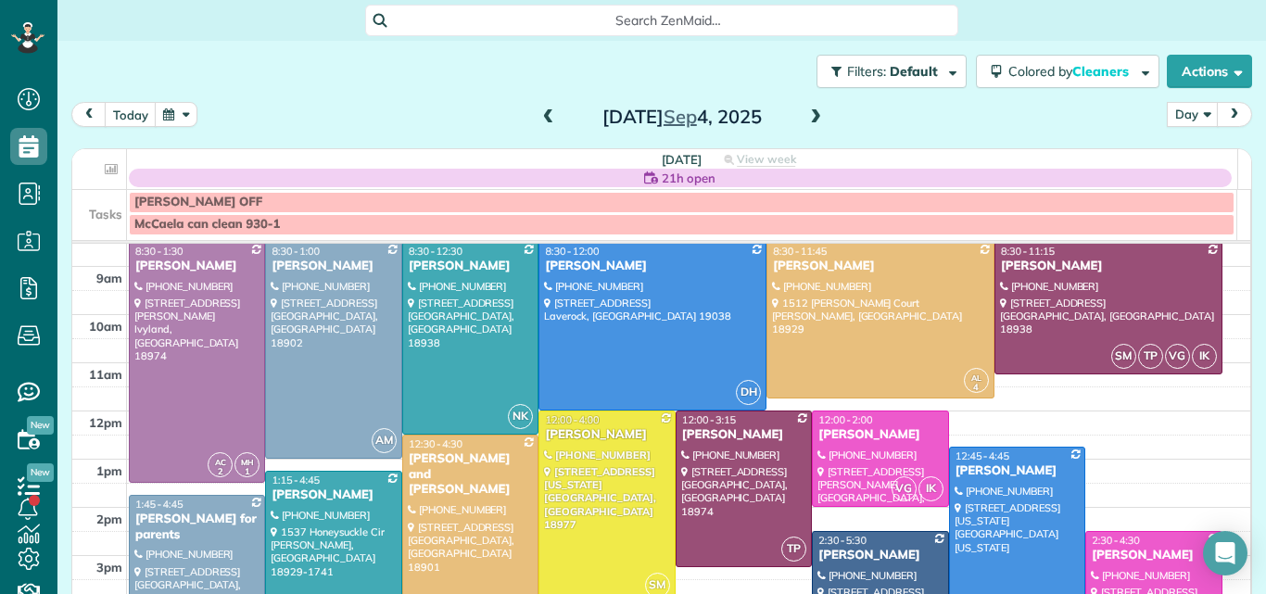
click at [538, 113] on span at bounding box center [548, 117] width 20 height 17
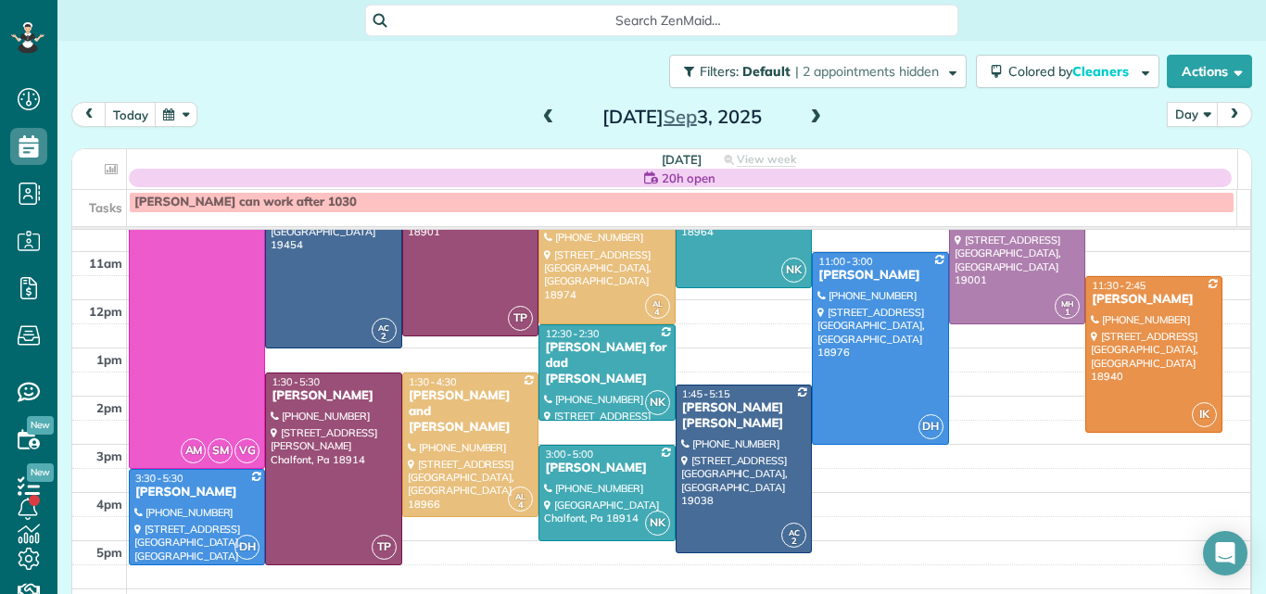
scroll to position [151, 0]
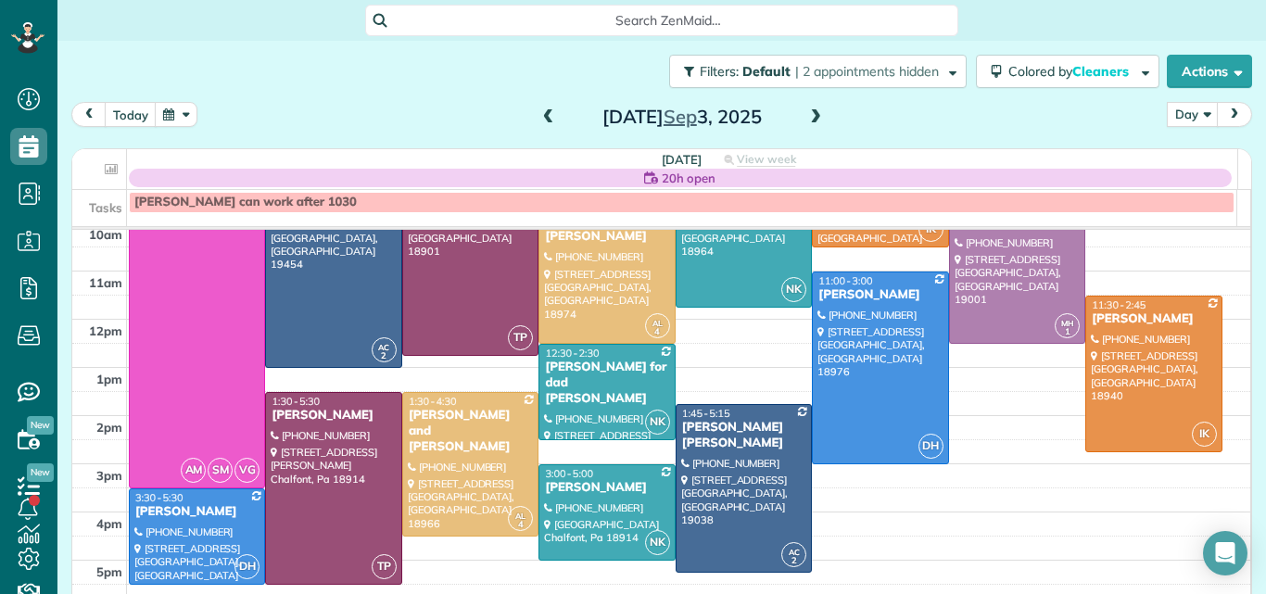
click at [807, 117] on span at bounding box center [815, 117] width 20 height 17
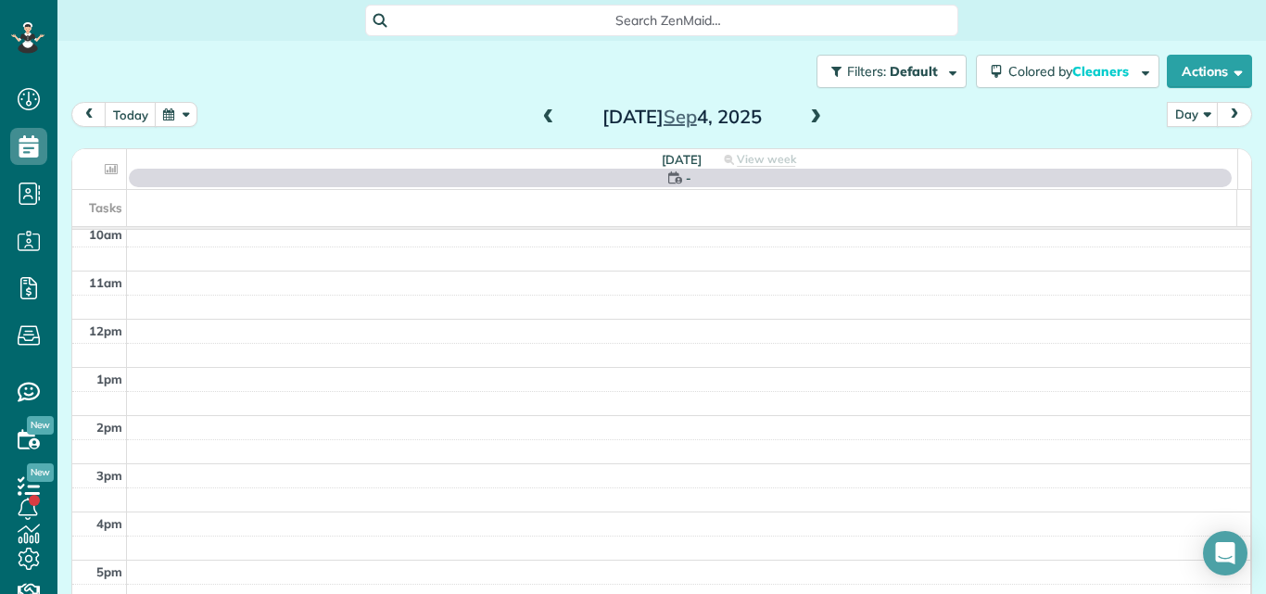
scroll to position [0, 0]
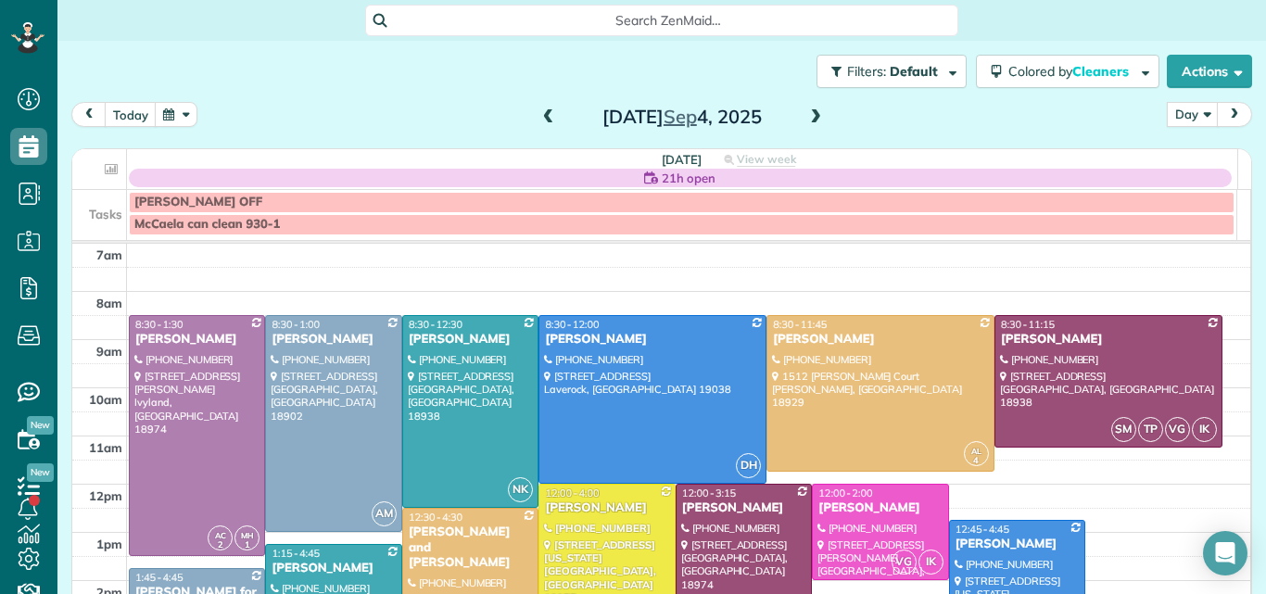
click at [807, 117] on span at bounding box center [815, 117] width 20 height 17
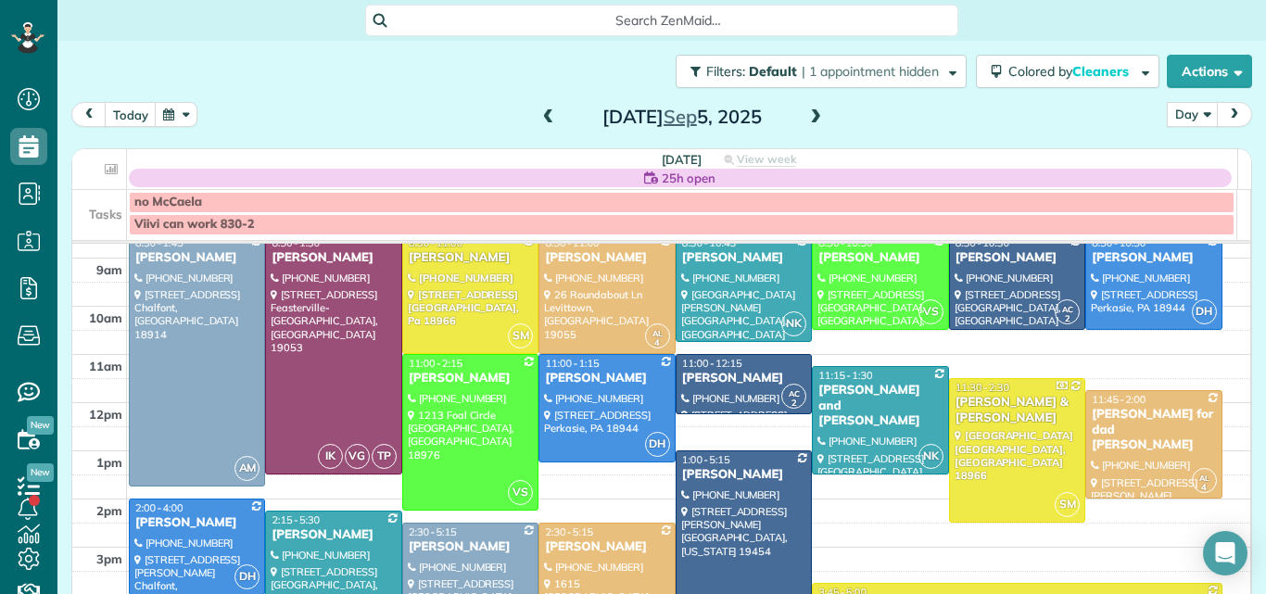
scroll to position [107, 0]
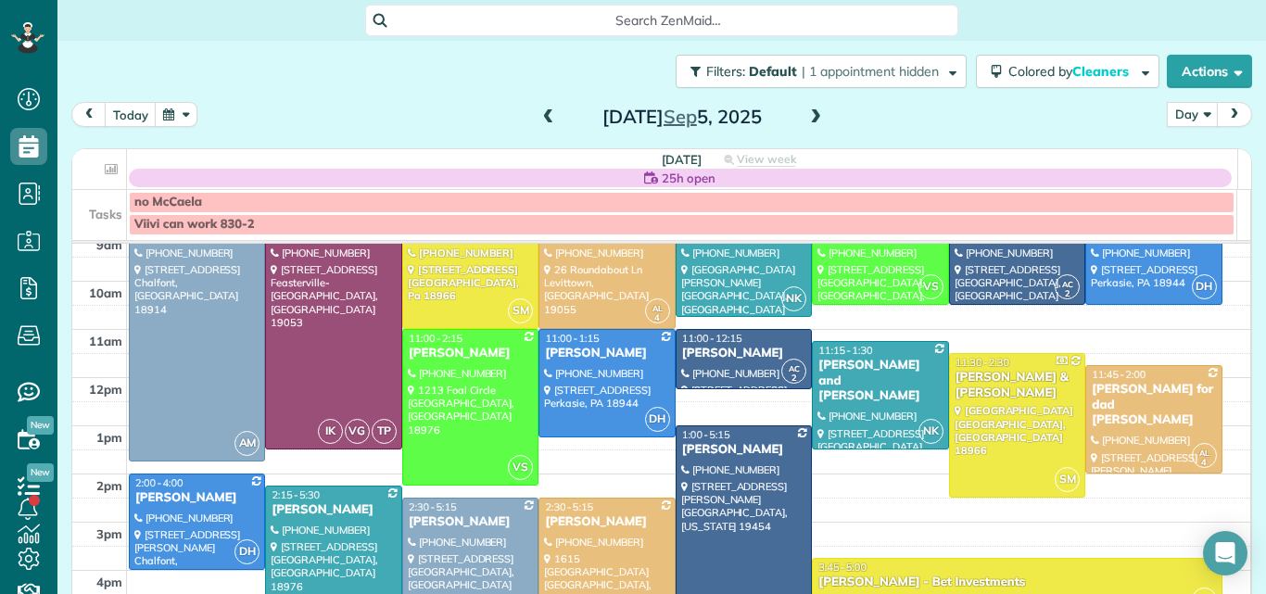
click at [807, 107] on span at bounding box center [815, 118] width 20 height 28
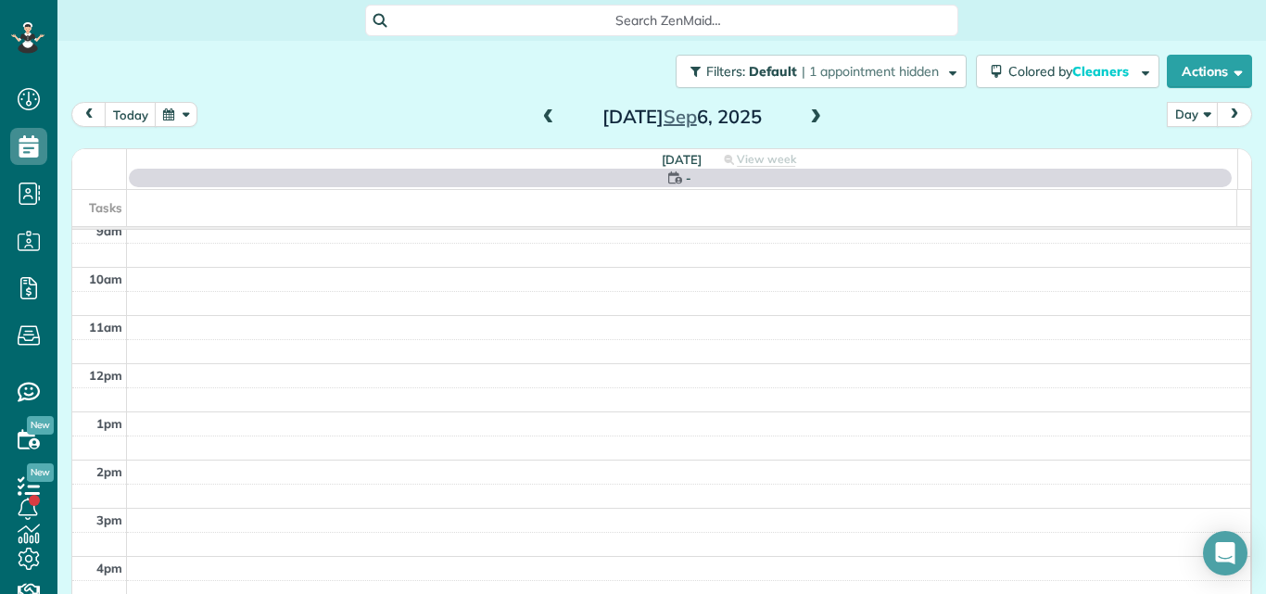
scroll to position [0, 0]
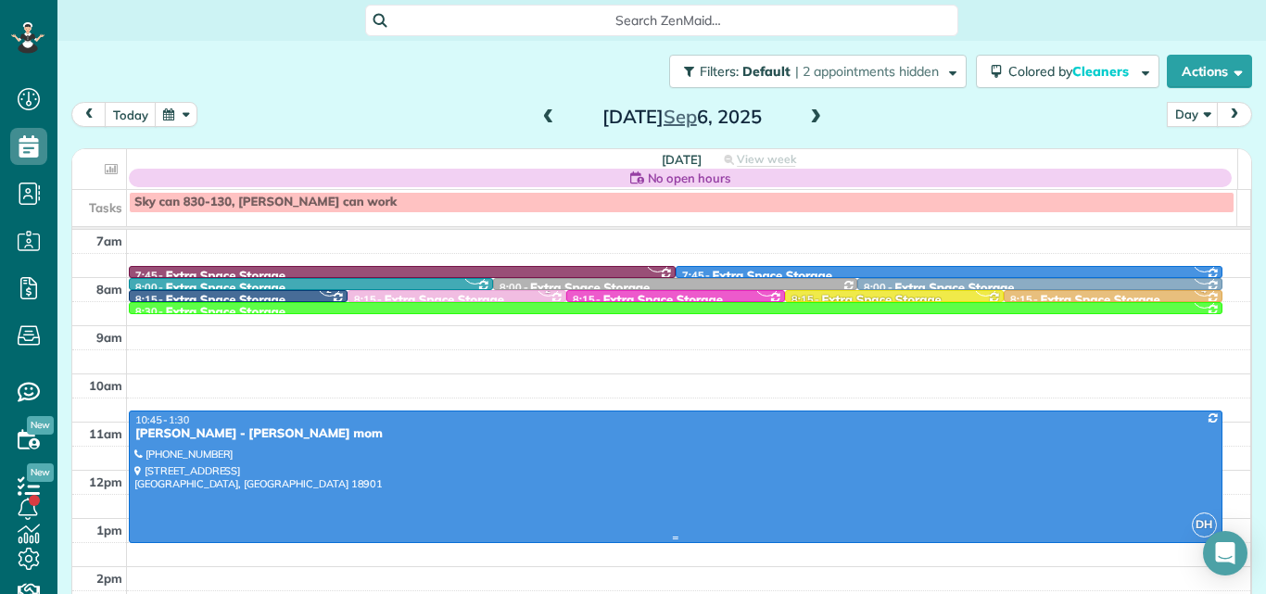
click at [689, 449] on div at bounding box center [676, 476] width 1092 height 131
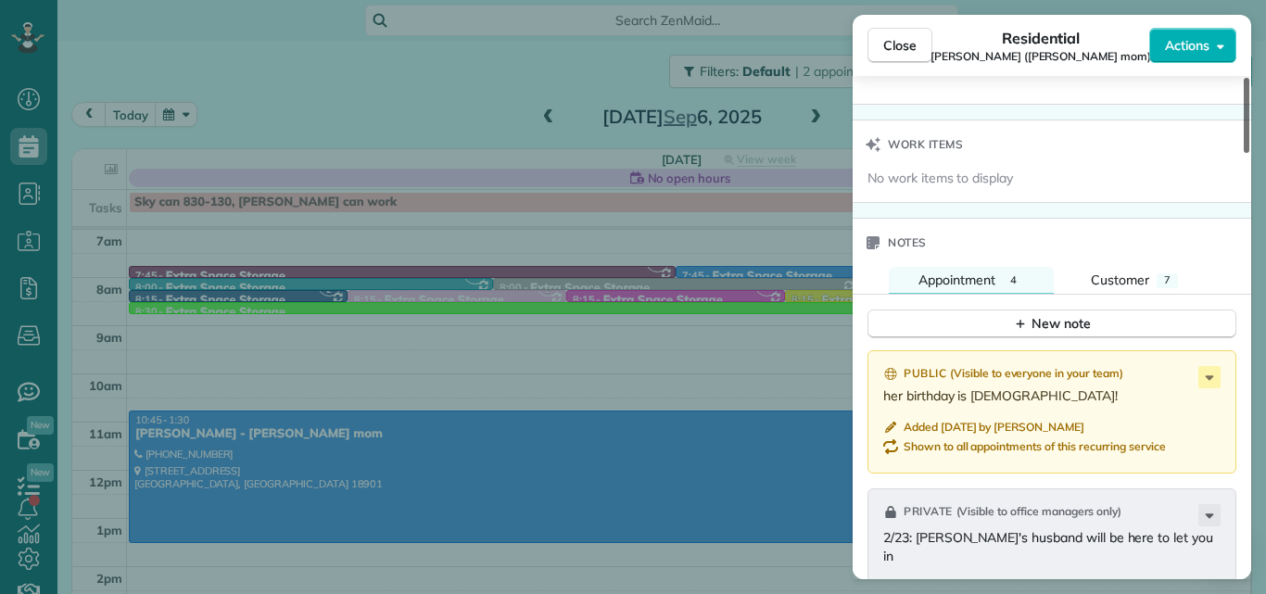
scroll to position [1863, 0]
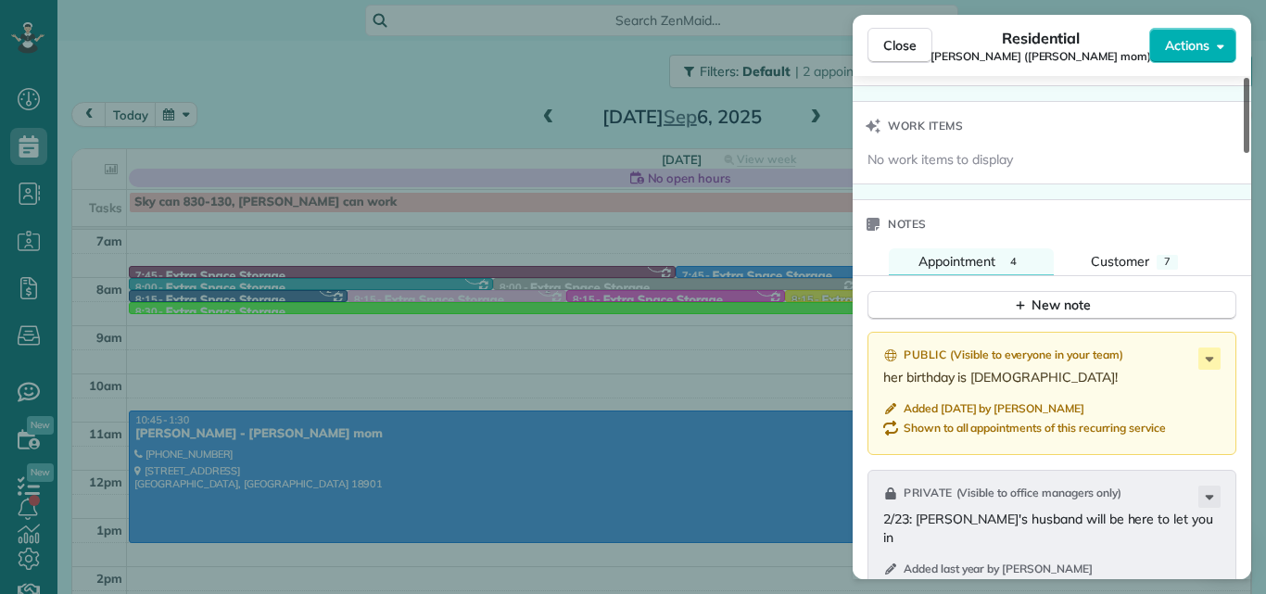
drag, startPoint x: 1245, startPoint y: 119, endPoint x: 1195, endPoint y: 396, distance: 281.5
click at [1243, 153] on div at bounding box center [1246, 115] width 6 height 75
click at [1117, 256] on span "Customer" at bounding box center [1120, 261] width 58 height 17
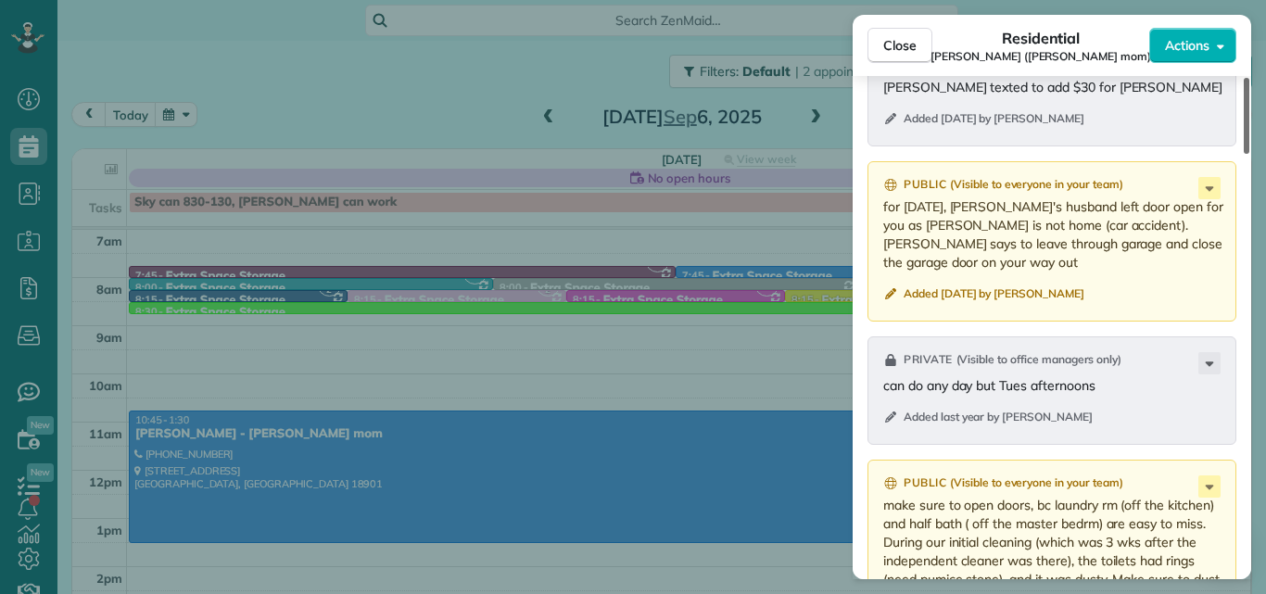
scroll to position [2176, 0]
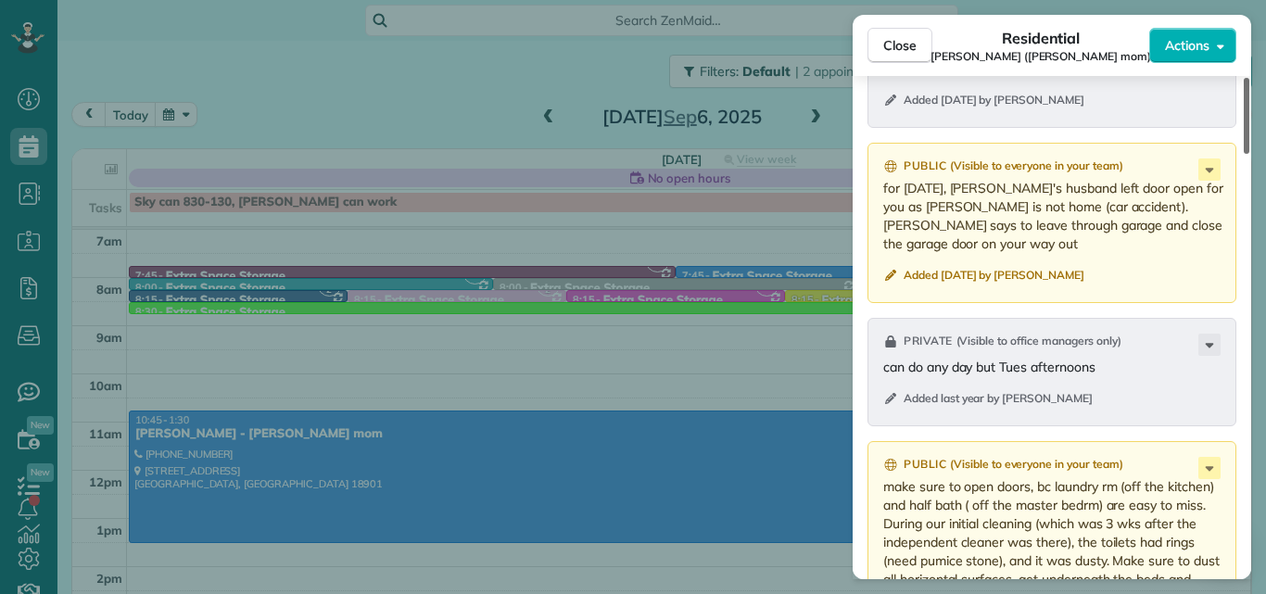
drag, startPoint x: 1246, startPoint y: 374, endPoint x: 1235, endPoint y: 422, distance: 48.5
click at [1243, 154] on div at bounding box center [1246, 116] width 6 height 76
click at [904, 33] on button "Close" at bounding box center [899, 45] width 65 height 35
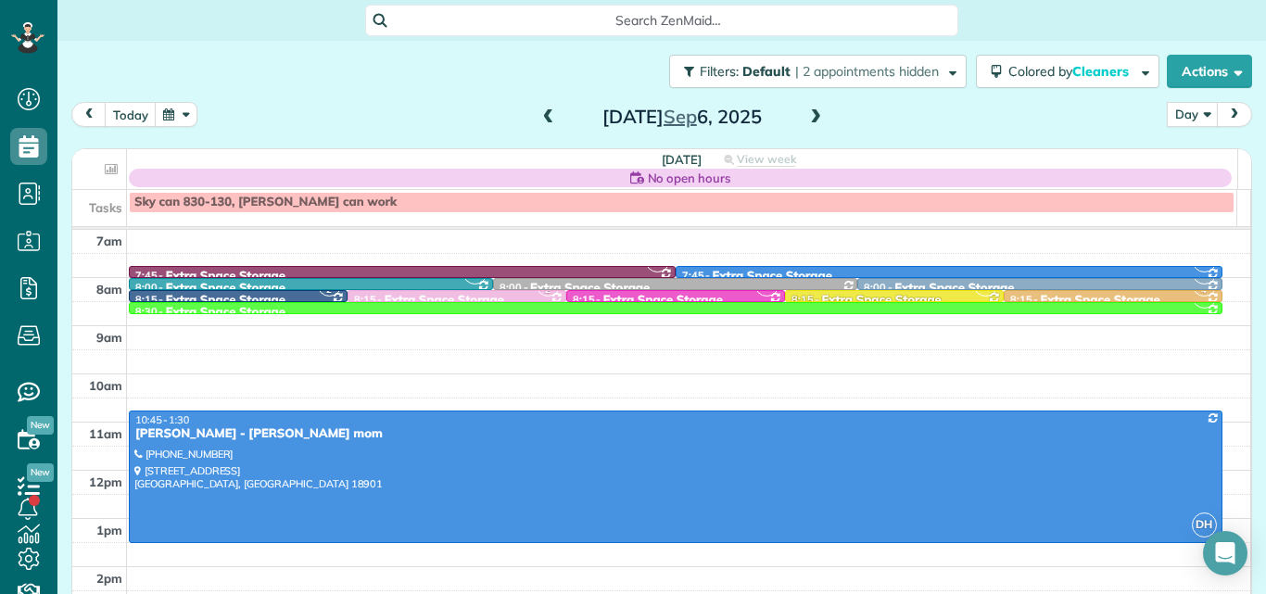
click at [811, 103] on div "Saturday Sep 6, 2025" at bounding box center [682, 117] width 297 height 30
click at [807, 112] on span at bounding box center [815, 117] width 20 height 17
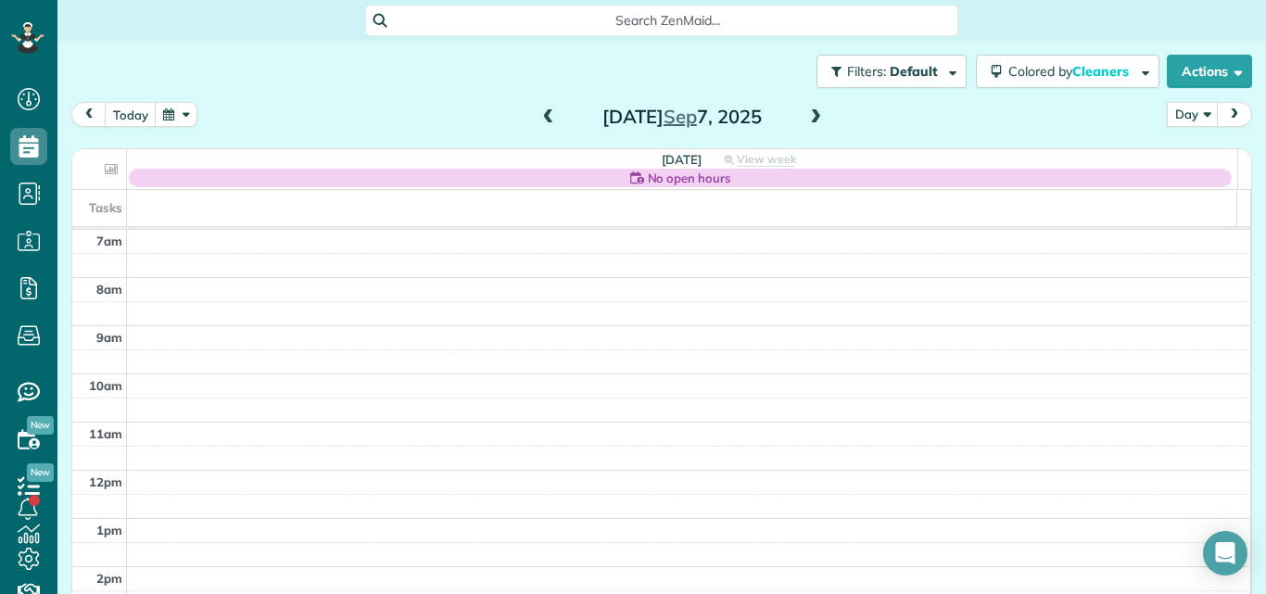
click at [807, 112] on span at bounding box center [815, 117] width 20 height 17
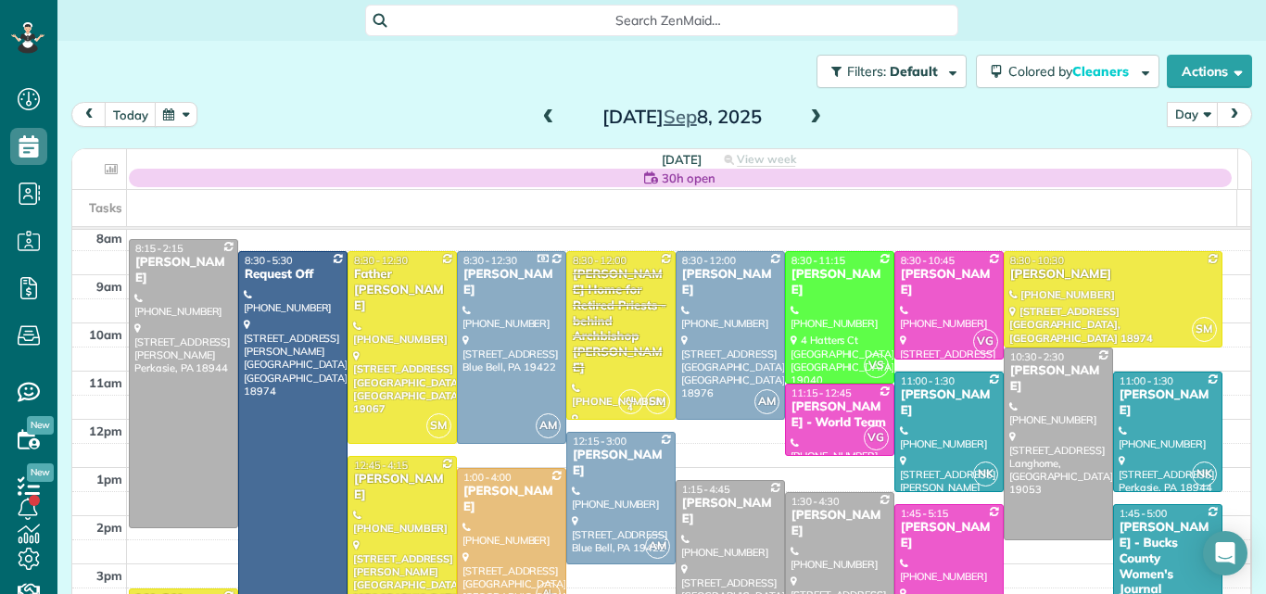
scroll to position [50, 0]
click at [409, 324] on div at bounding box center [401, 348] width 107 height 191
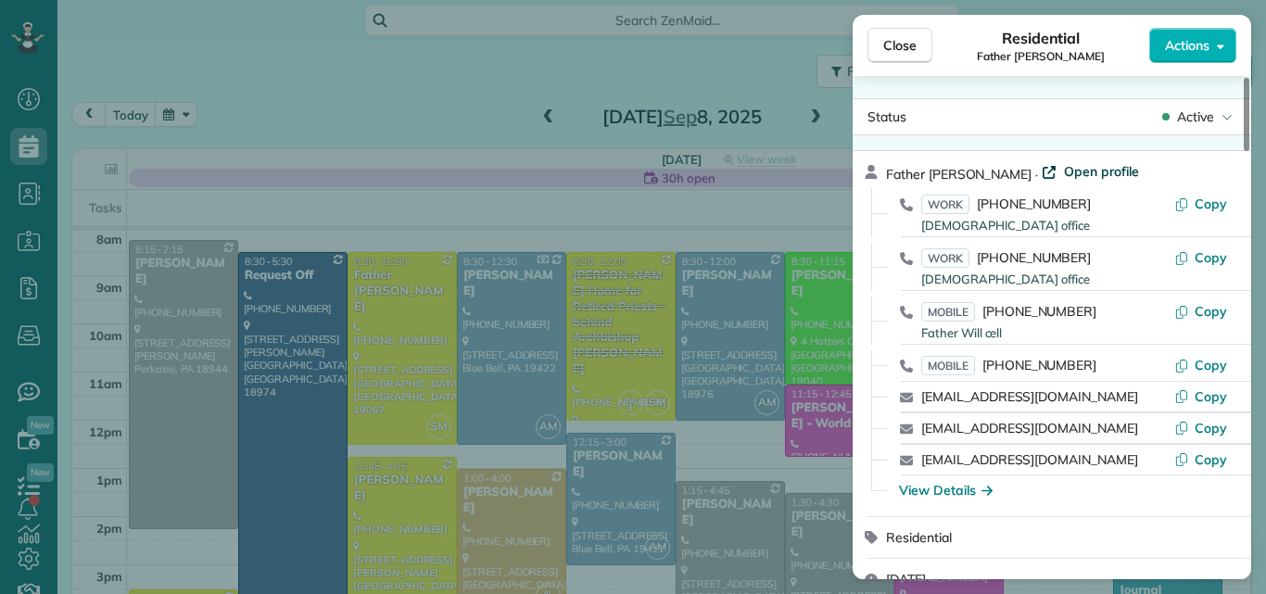
click at [1087, 166] on span "Open profile" at bounding box center [1101, 171] width 75 height 19
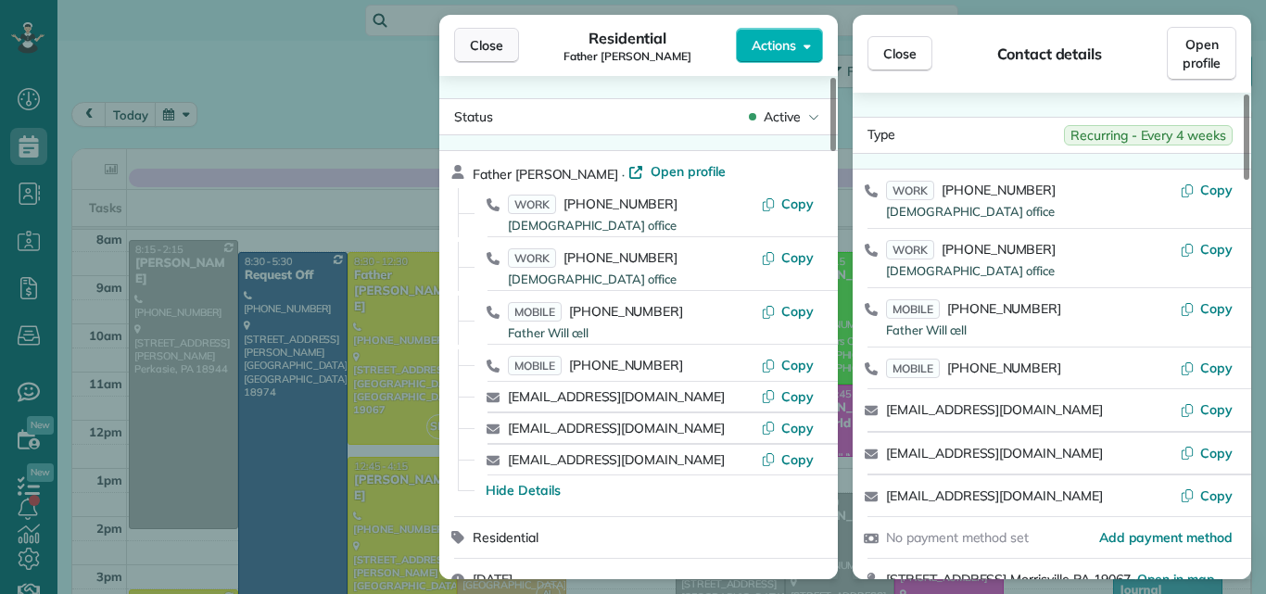
click at [494, 45] on span "Close" at bounding box center [486, 45] width 33 height 19
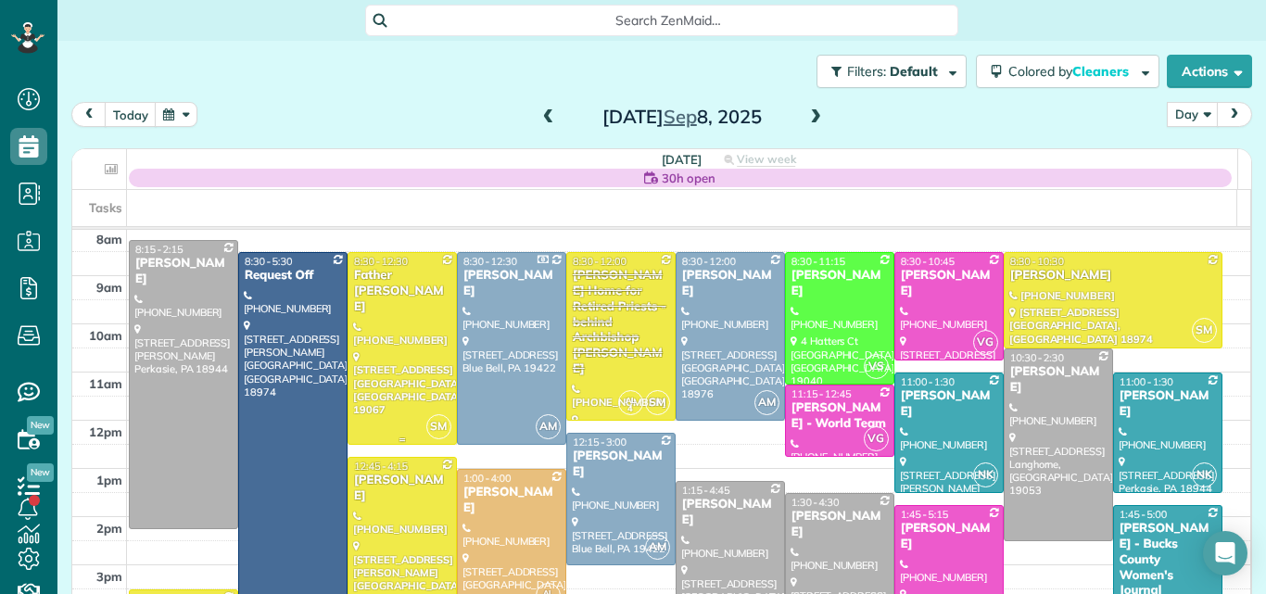
click at [419, 342] on div at bounding box center [401, 348] width 107 height 191
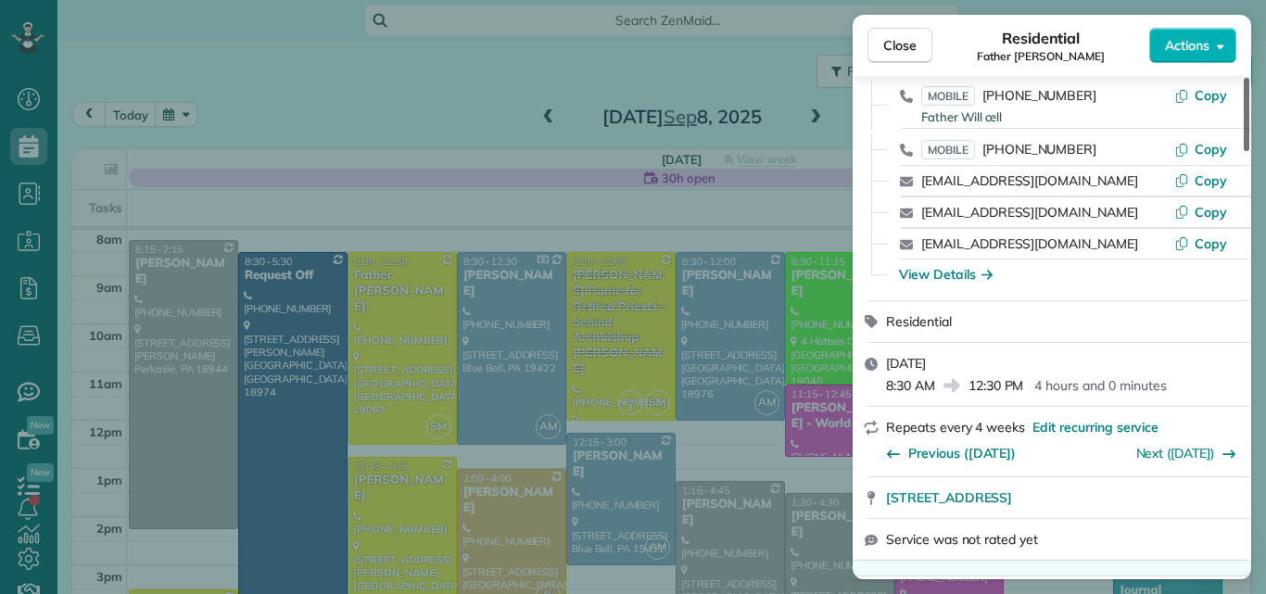
drag, startPoint x: 1249, startPoint y: 126, endPoint x: 1234, endPoint y: 153, distance: 30.7
click at [1243, 151] on div at bounding box center [1246, 114] width 6 height 73
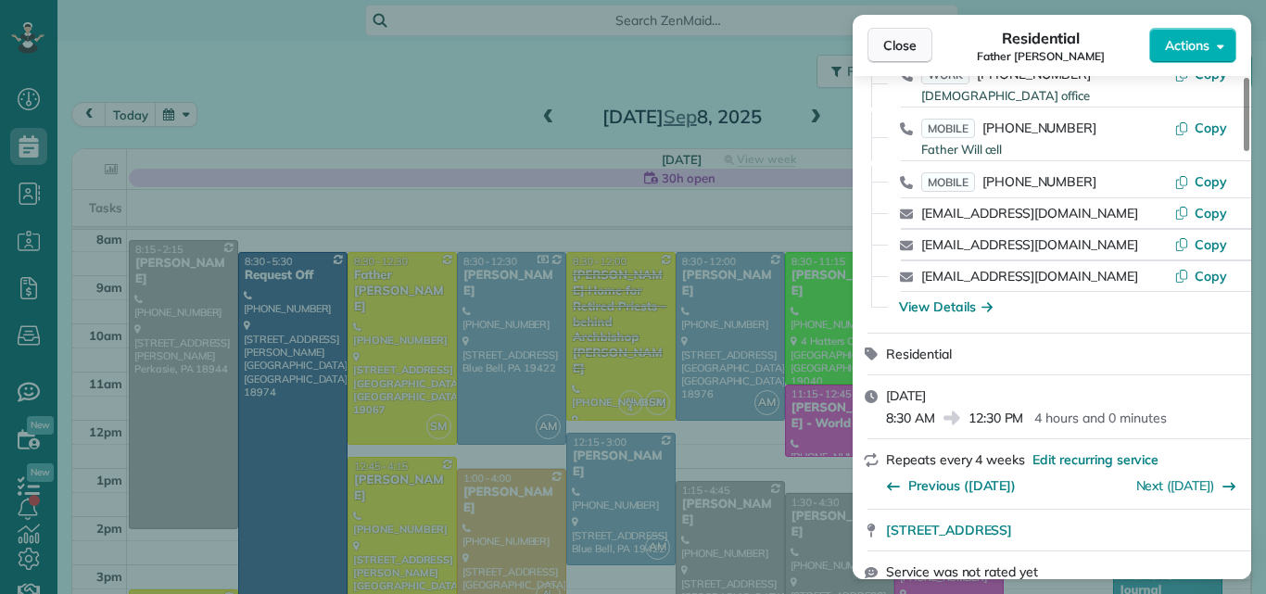
click at [895, 44] on span "Close" at bounding box center [899, 45] width 33 height 19
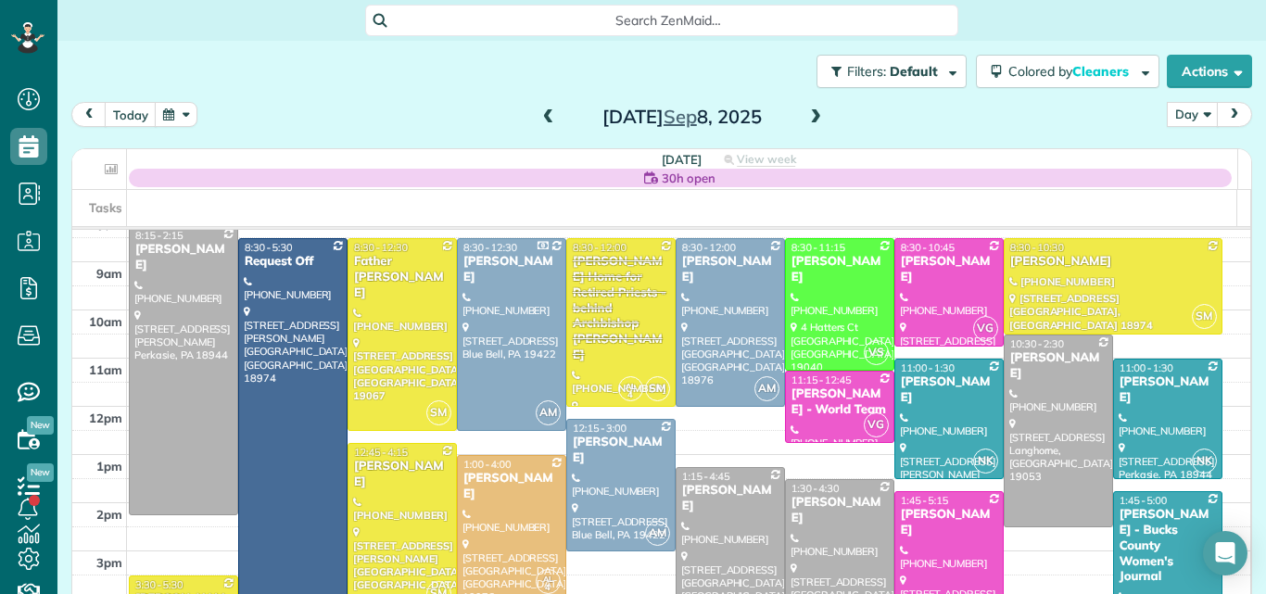
scroll to position [68, 0]
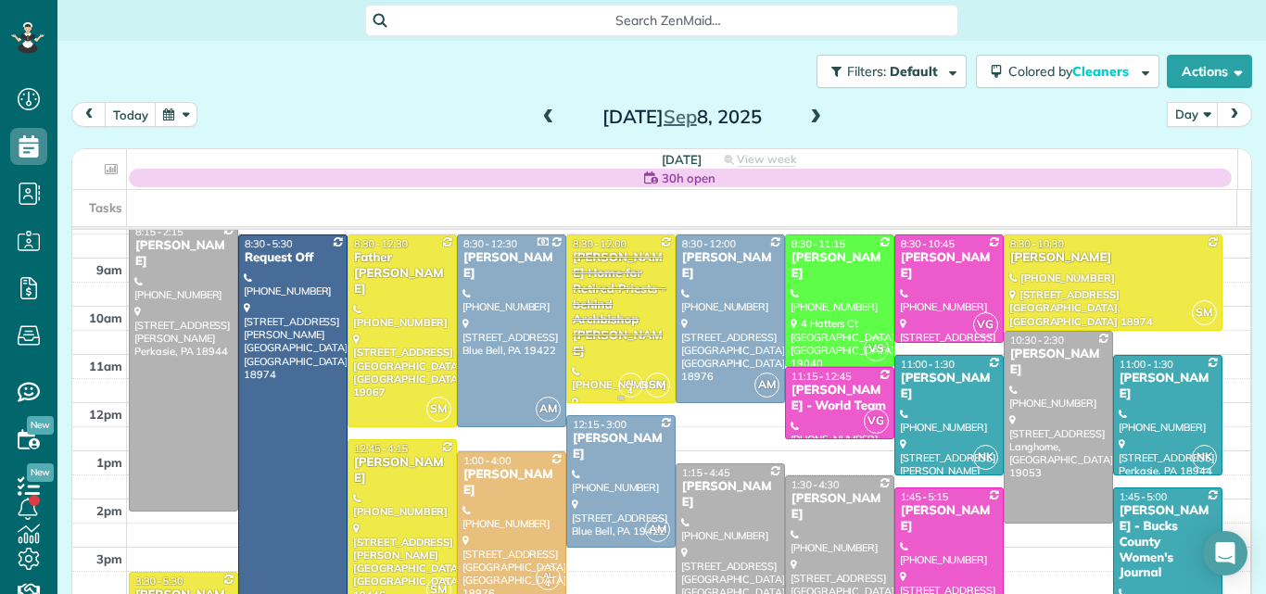
click at [607, 346] on div at bounding box center [620, 318] width 107 height 167
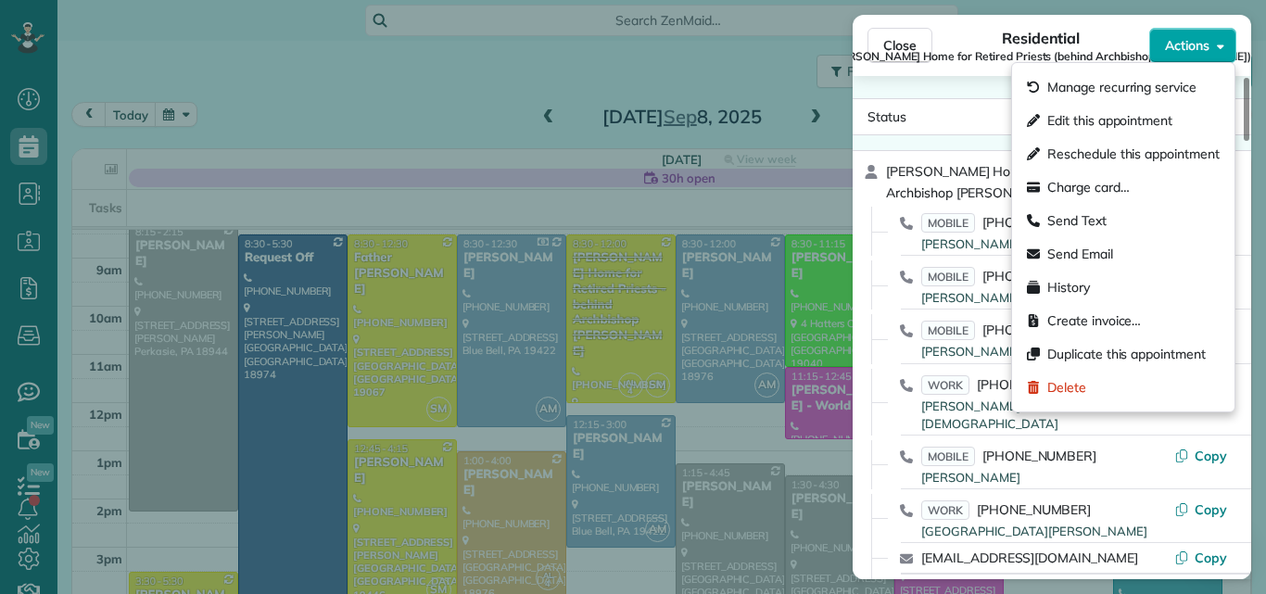
click at [1189, 44] on span "Actions" at bounding box center [1187, 45] width 44 height 19
click at [1148, 109] on div "Edit this appointment" at bounding box center [1123, 120] width 208 height 33
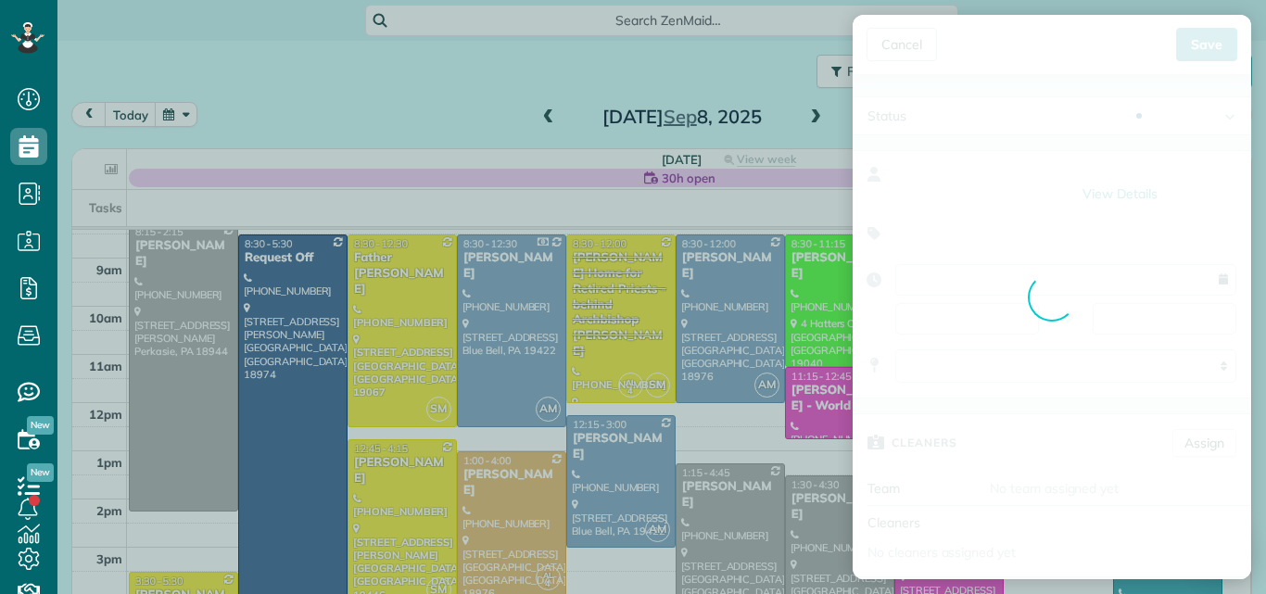
type input "**********"
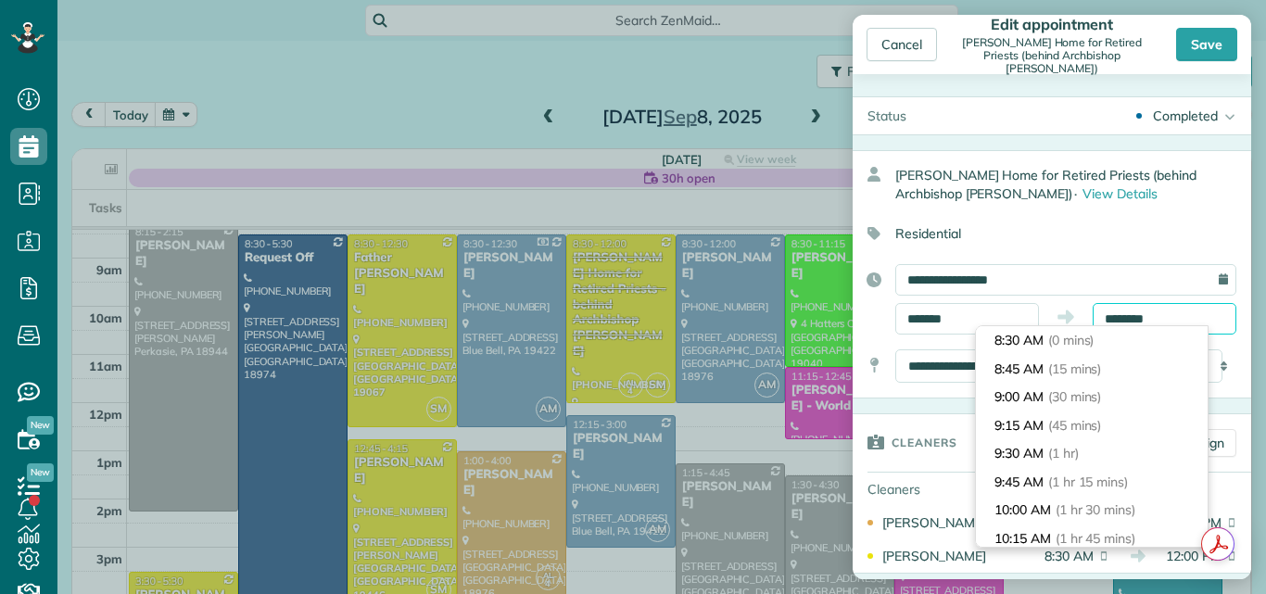
click at [1116, 311] on input "********" at bounding box center [1164, 319] width 144 height 32
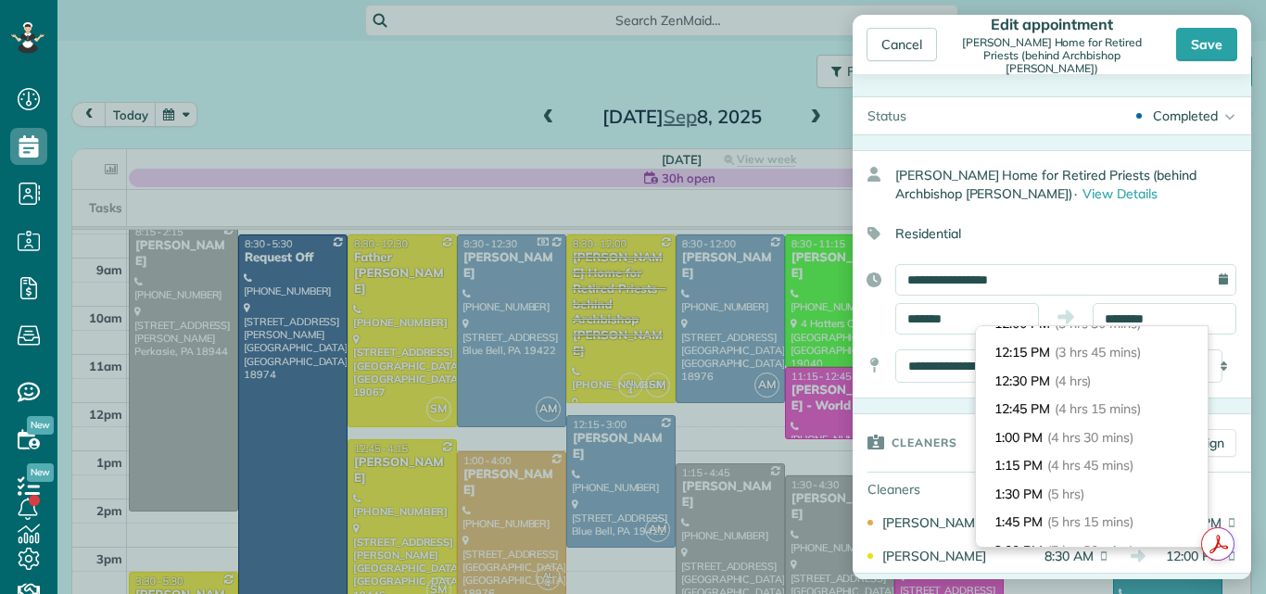
scroll to position [483, 0]
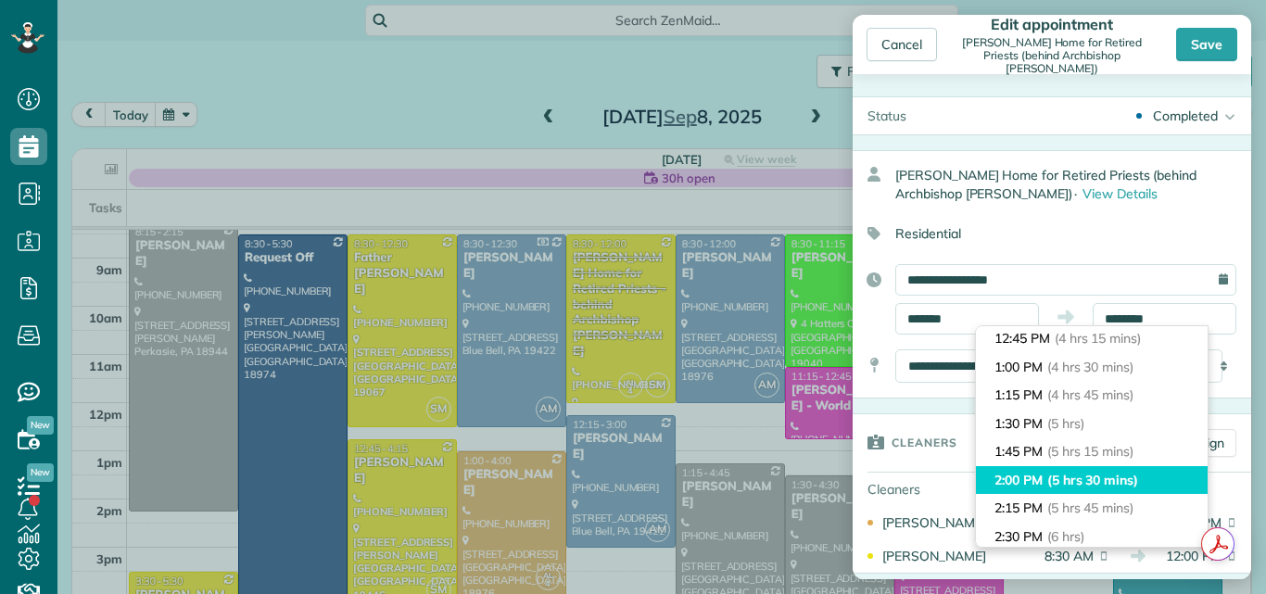
type input "*******"
click at [1138, 476] on span "(5 hrs 30 mins)" at bounding box center [1092, 480] width 91 height 17
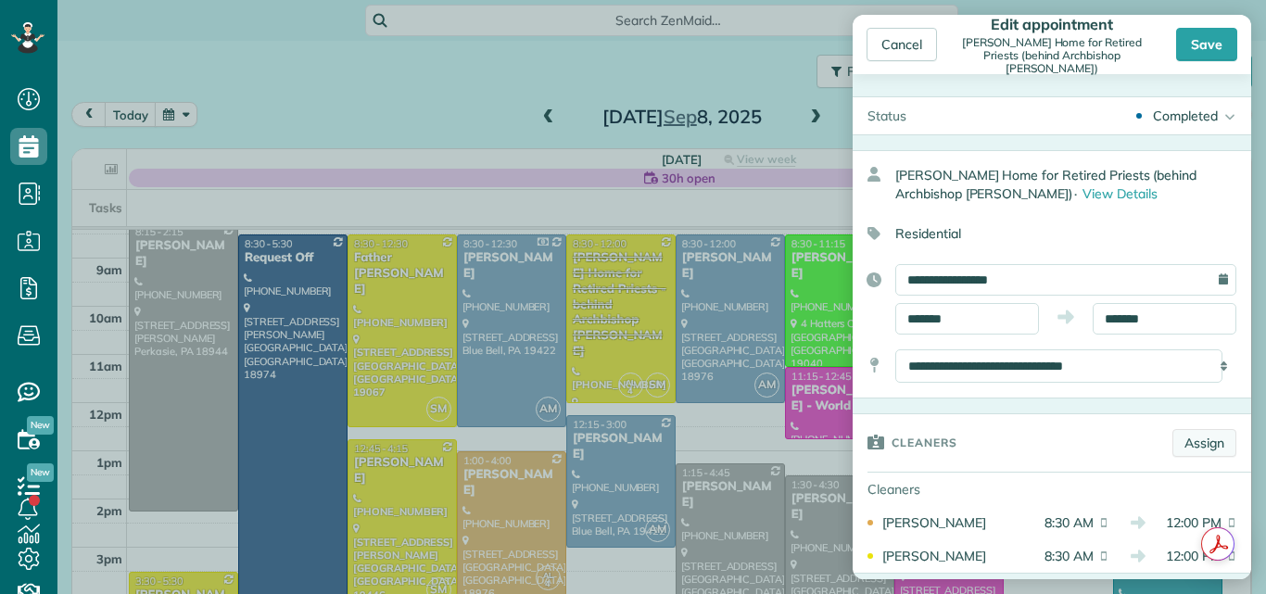
click at [1193, 443] on link "Assign" at bounding box center [1204, 443] width 64 height 28
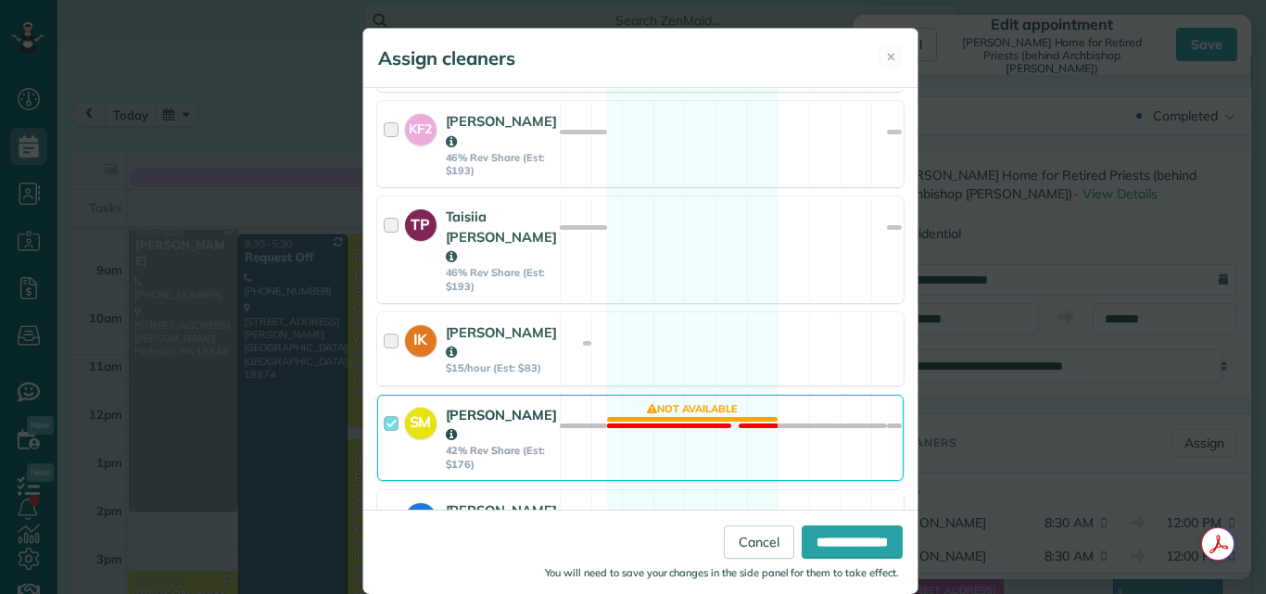
scroll to position [1220, 0]
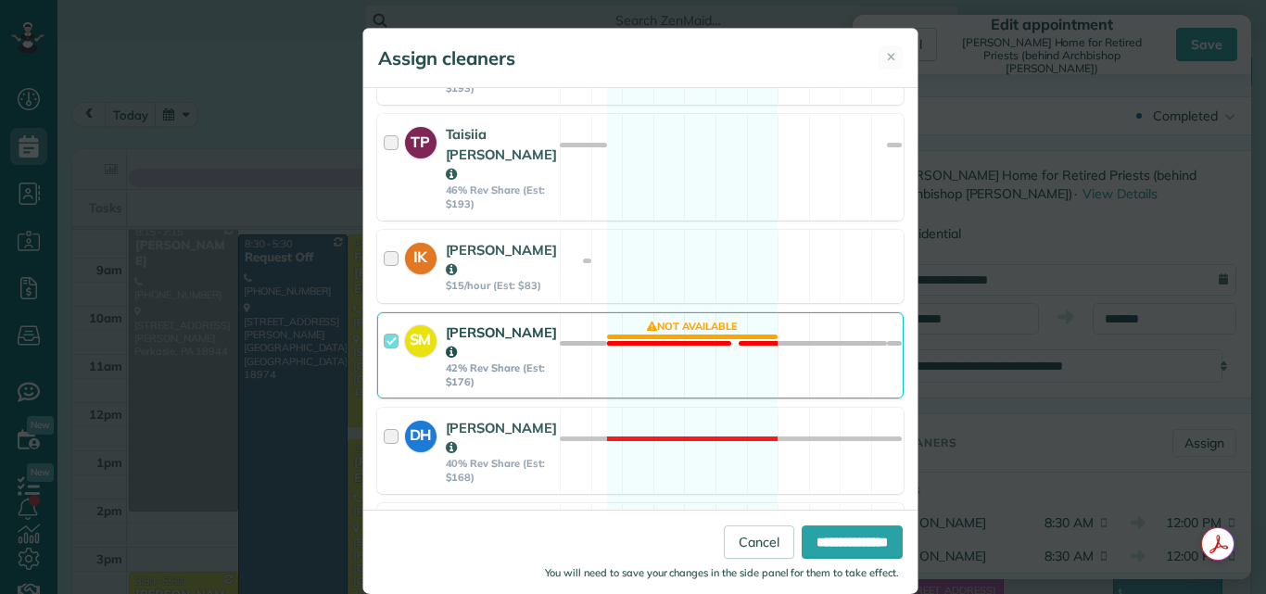
click at [384, 322] on div at bounding box center [394, 355] width 21 height 66
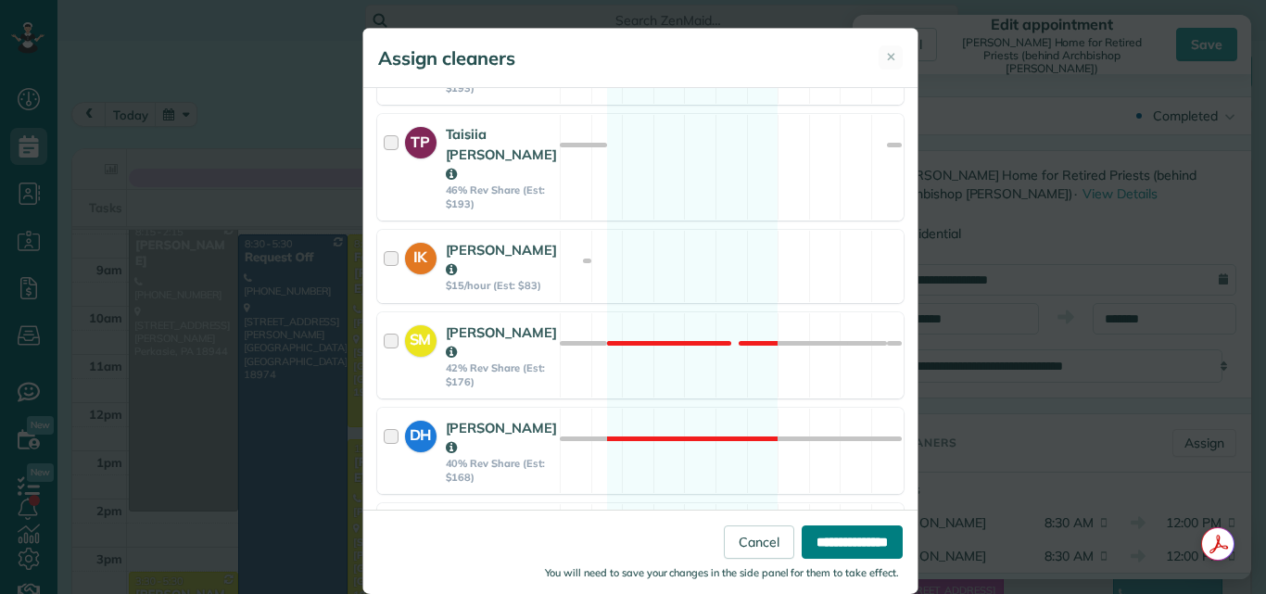
click at [802, 535] on input "**********" at bounding box center [852, 541] width 101 height 33
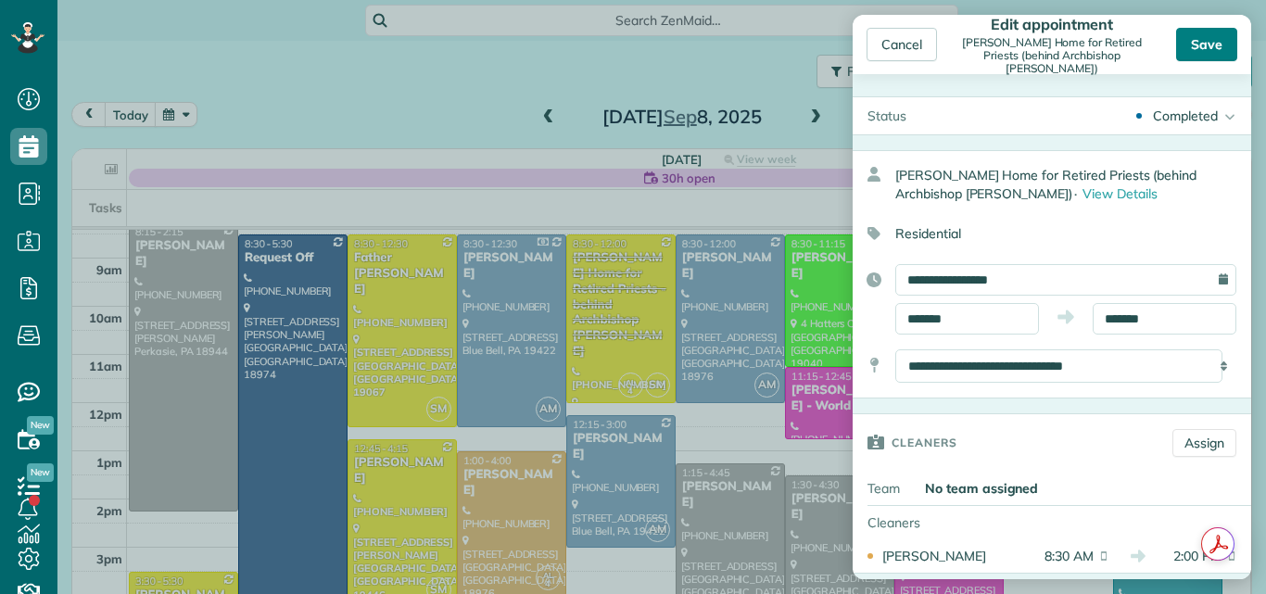
click at [1202, 42] on div "Save" at bounding box center [1206, 44] width 61 height 33
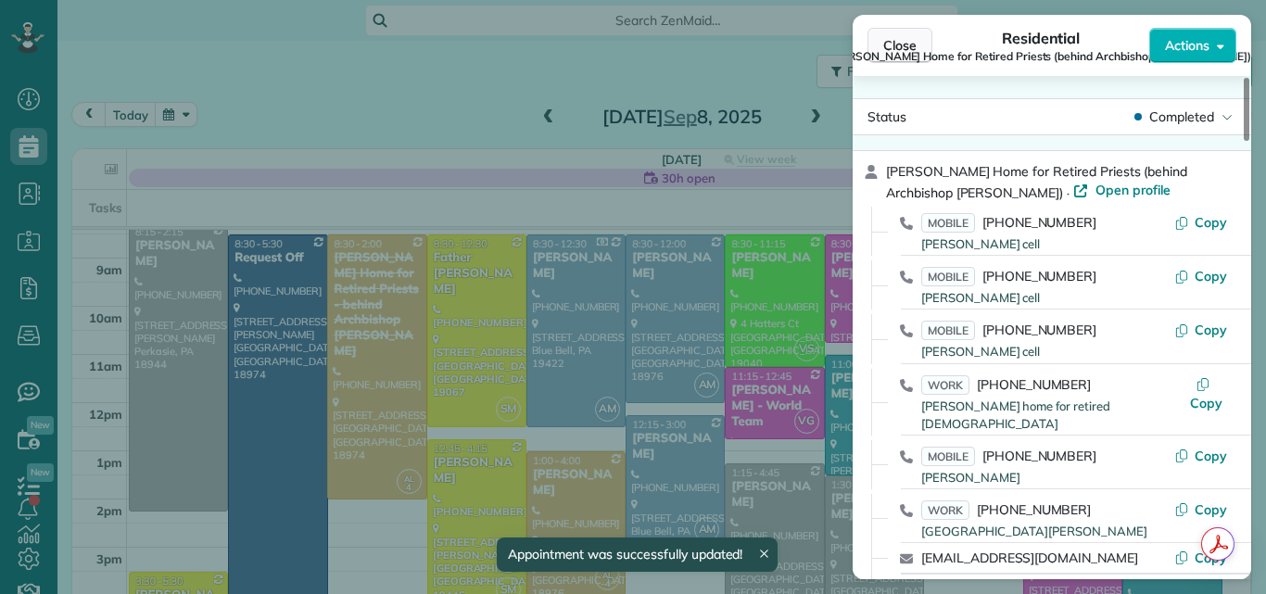
click at [898, 43] on span "Close" at bounding box center [899, 45] width 33 height 19
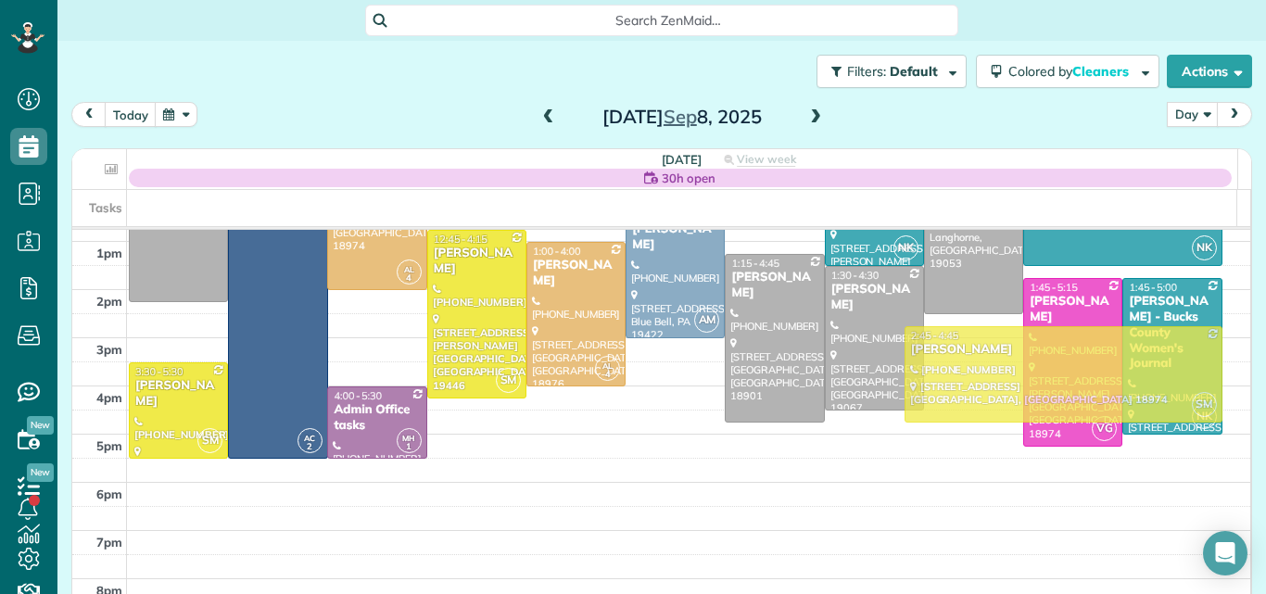
drag, startPoint x: 1062, startPoint y: 305, endPoint x: 1017, endPoint y: 611, distance: 309.0
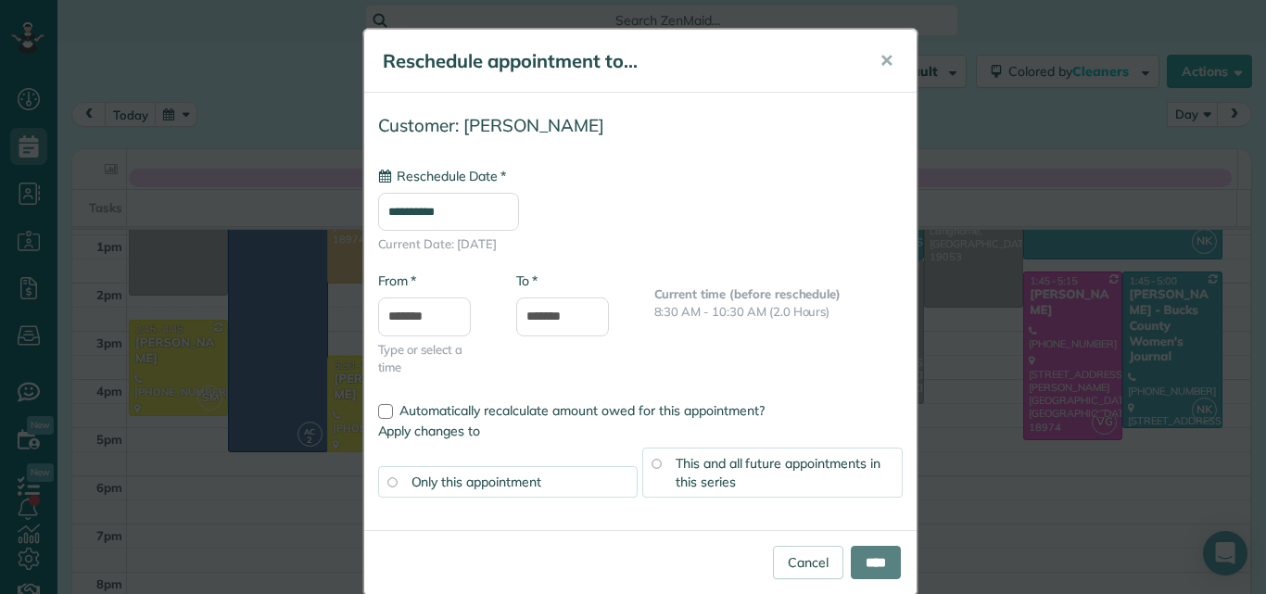
type input "**********"
click at [865, 549] on input "****" at bounding box center [876, 562] width 50 height 33
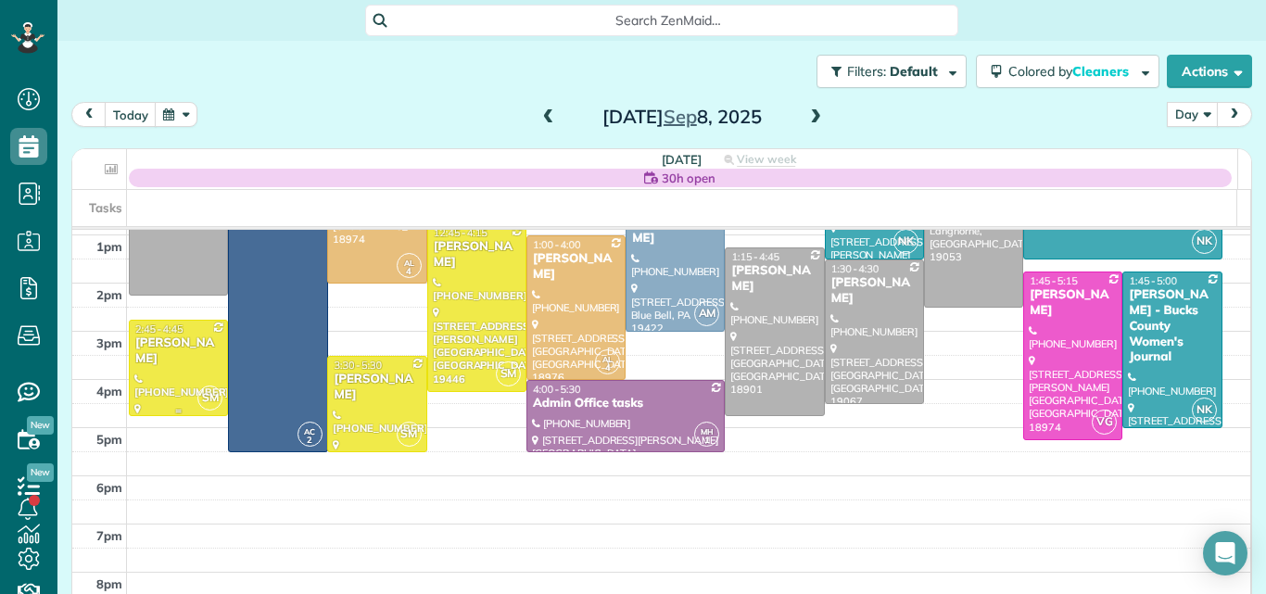
click at [168, 336] on div "Kayla Sweigart" at bounding box center [178, 351] width 88 height 32
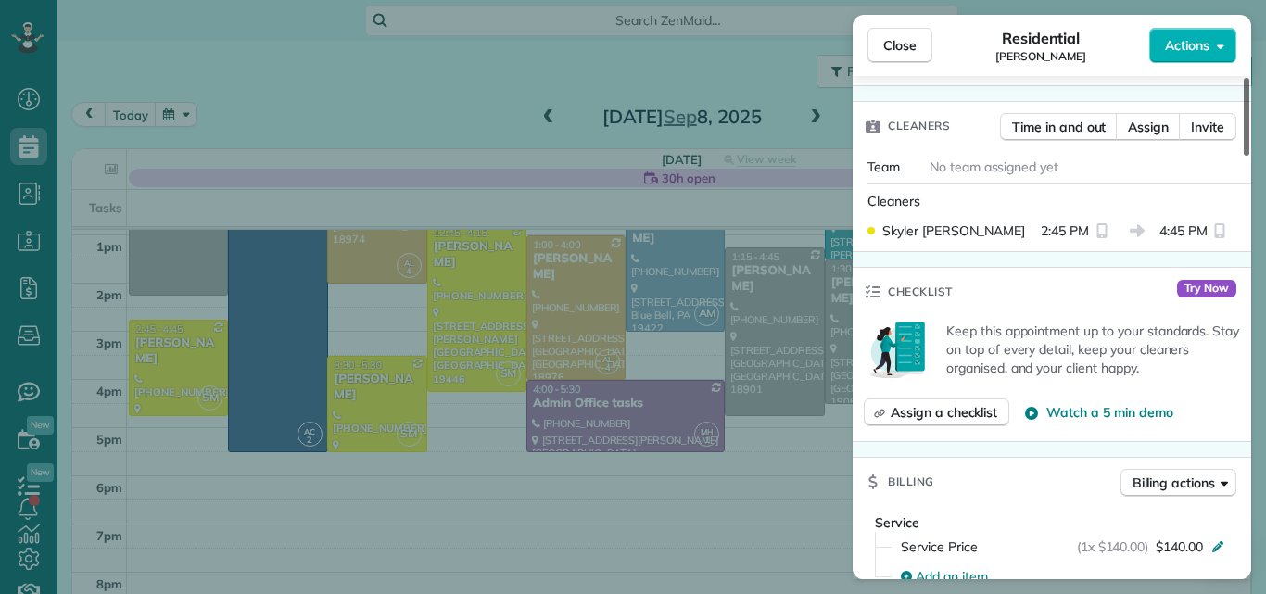
drag, startPoint x: 1243, startPoint y: 102, endPoint x: 1223, endPoint y: 180, distance: 80.2
click at [1243, 156] on div at bounding box center [1246, 117] width 6 height 78
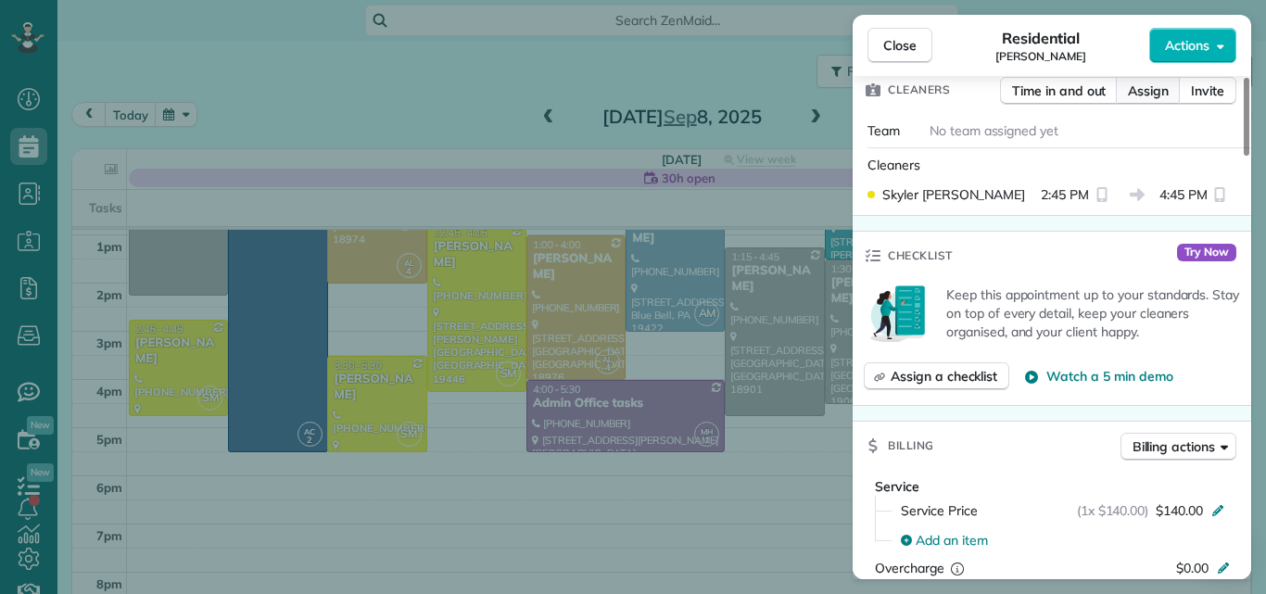
click at [1151, 90] on span "Assign" at bounding box center [1148, 91] width 41 height 19
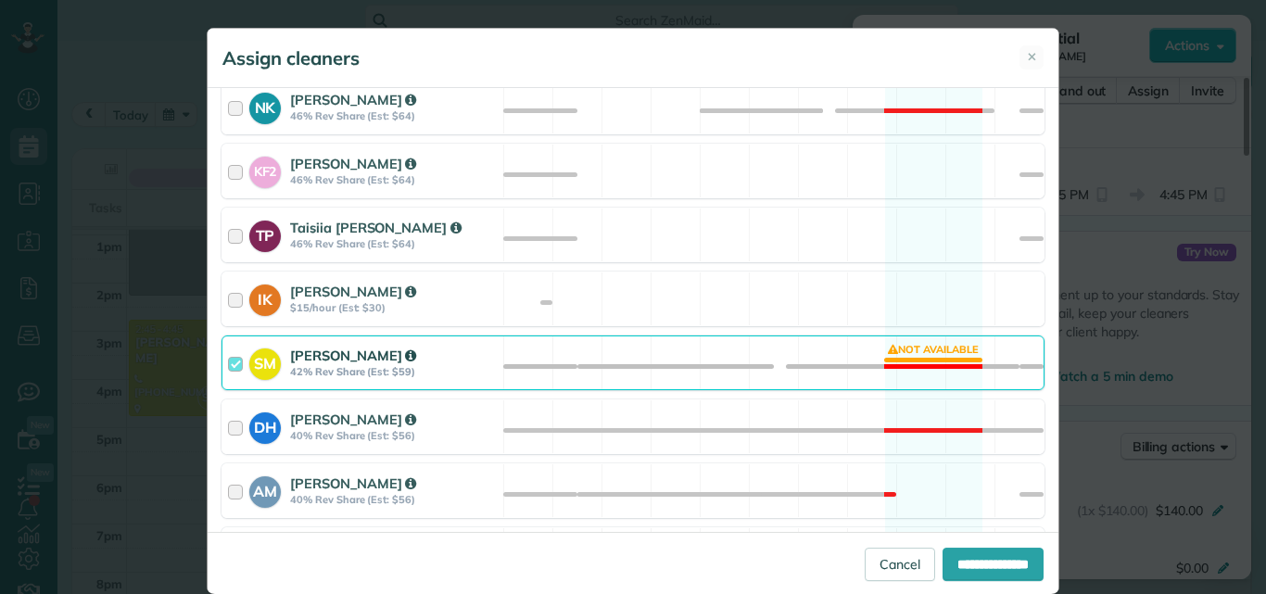
scroll to position [860, 0]
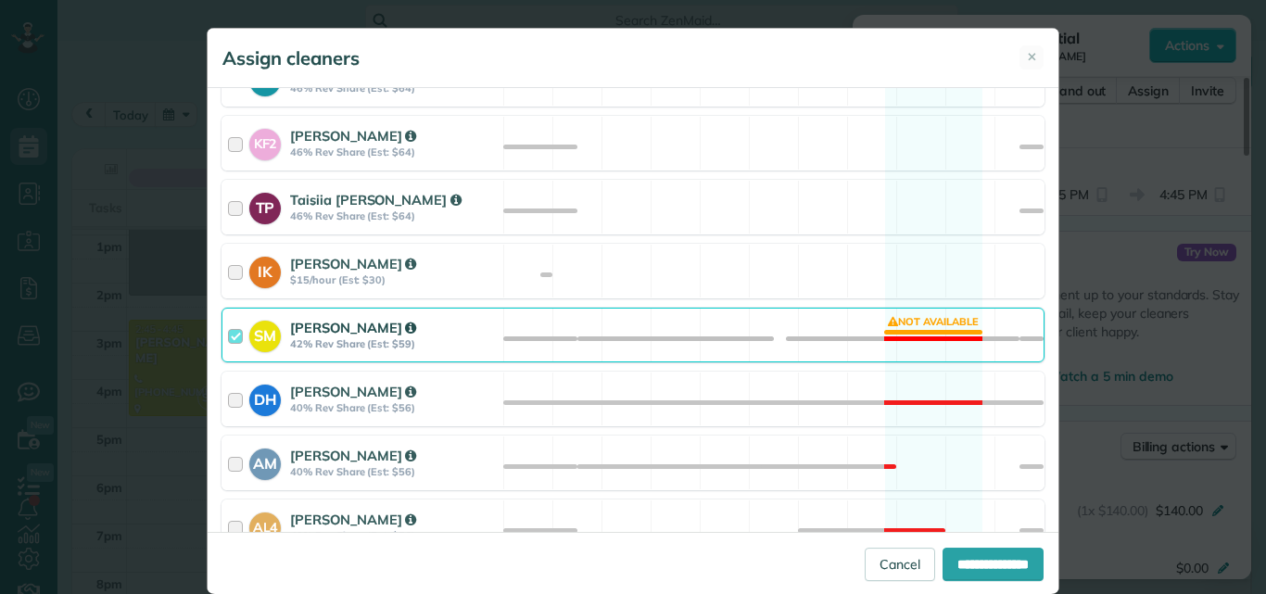
click at [228, 332] on div at bounding box center [238, 335] width 21 height 34
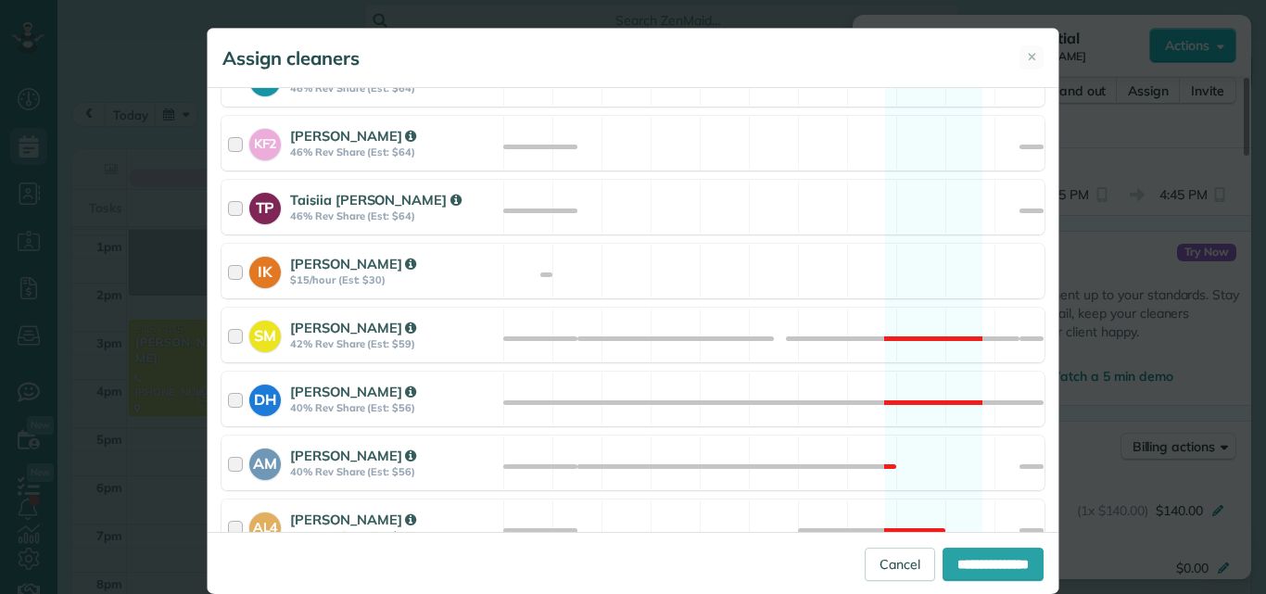
scroll to position [948, 0]
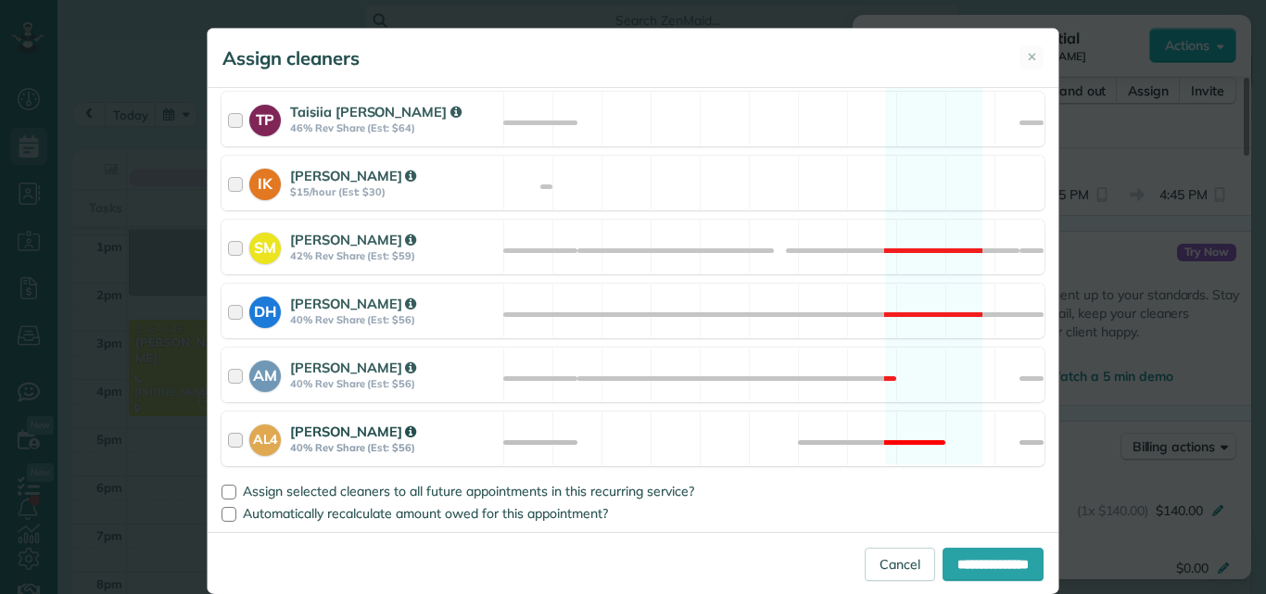
click at [233, 432] on div at bounding box center [238, 439] width 21 height 34
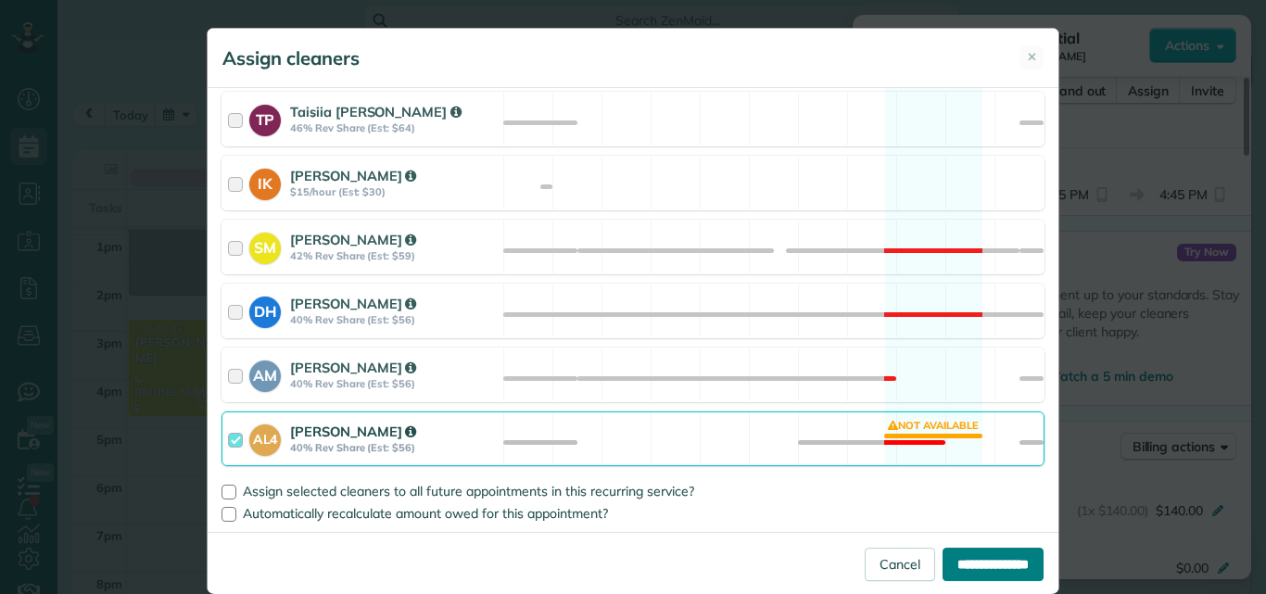
click at [943, 561] on input "**********" at bounding box center [992, 564] width 101 height 33
type input "**********"
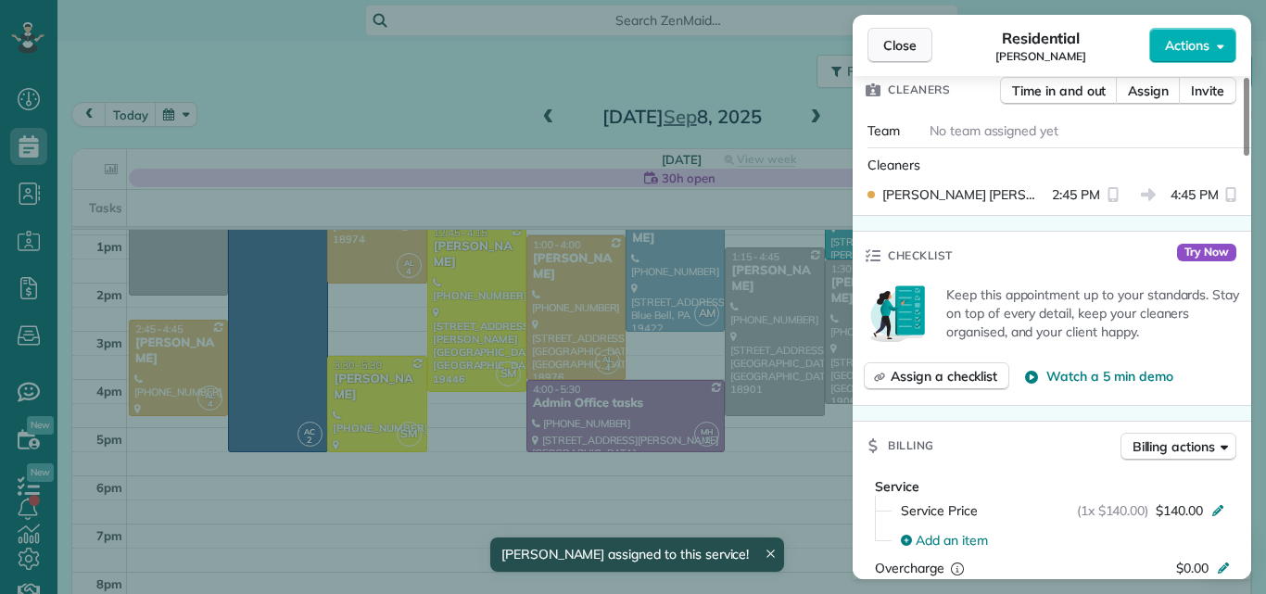
click at [897, 45] on span "Close" at bounding box center [899, 45] width 33 height 19
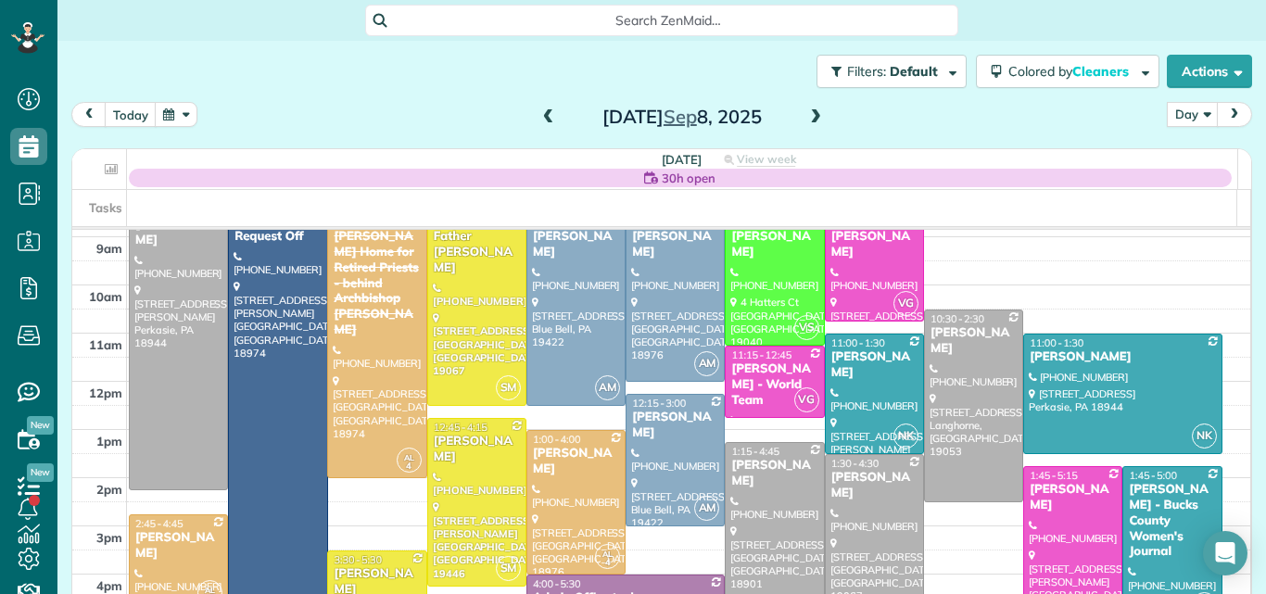
scroll to position [97, 0]
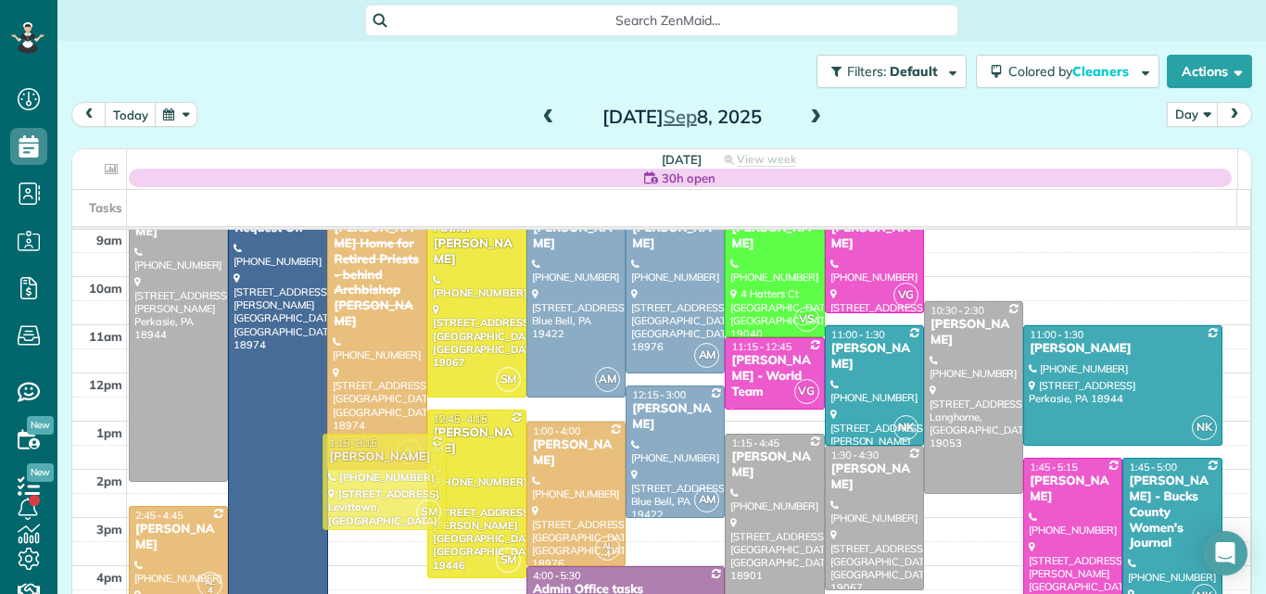
drag, startPoint x: 350, startPoint y: 574, endPoint x: 360, endPoint y: 471, distance: 103.3
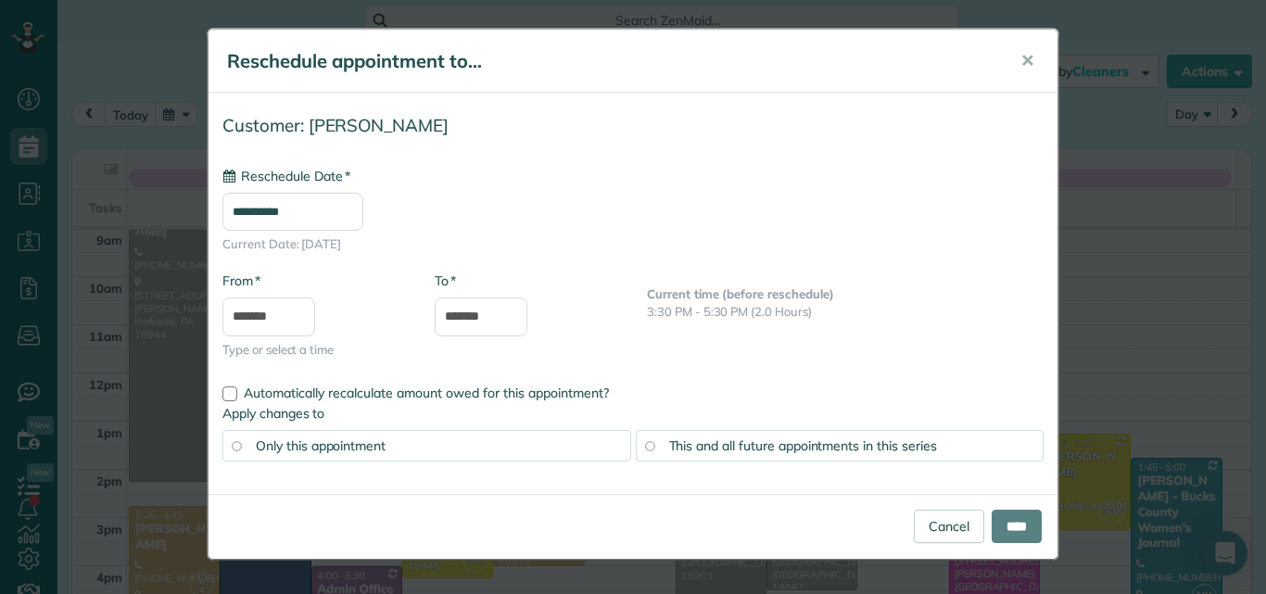
type input "**********"
click at [997, 518] on input "****" at bounding box center [1016, 526] width 50 height 33
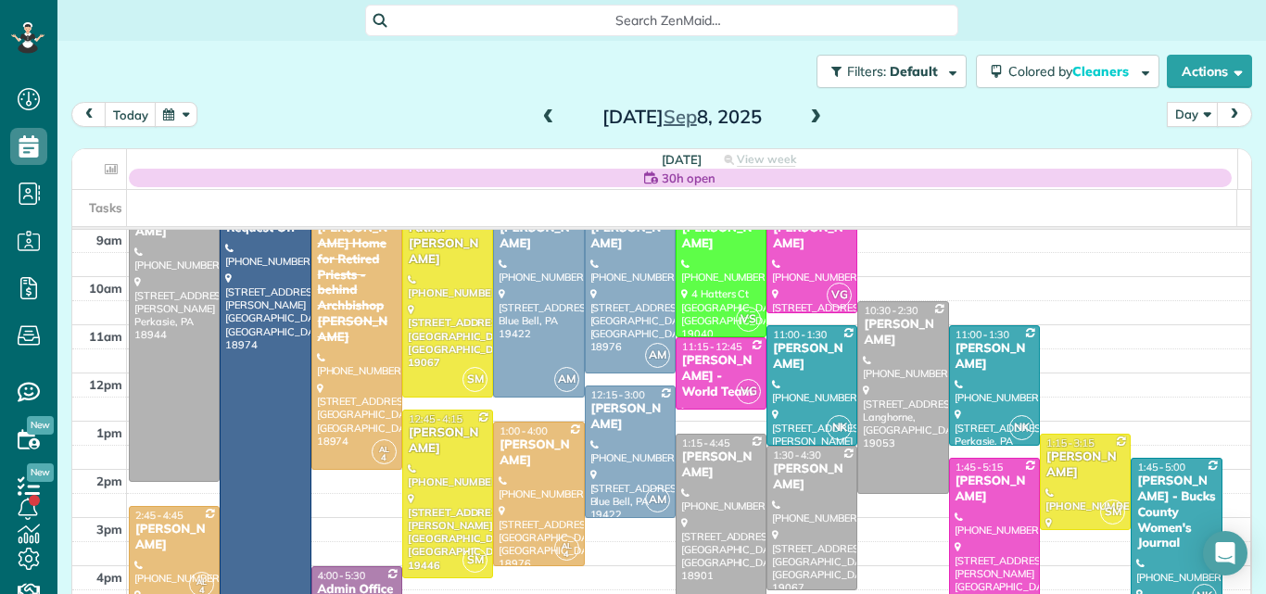
scroll to position [60, 0]
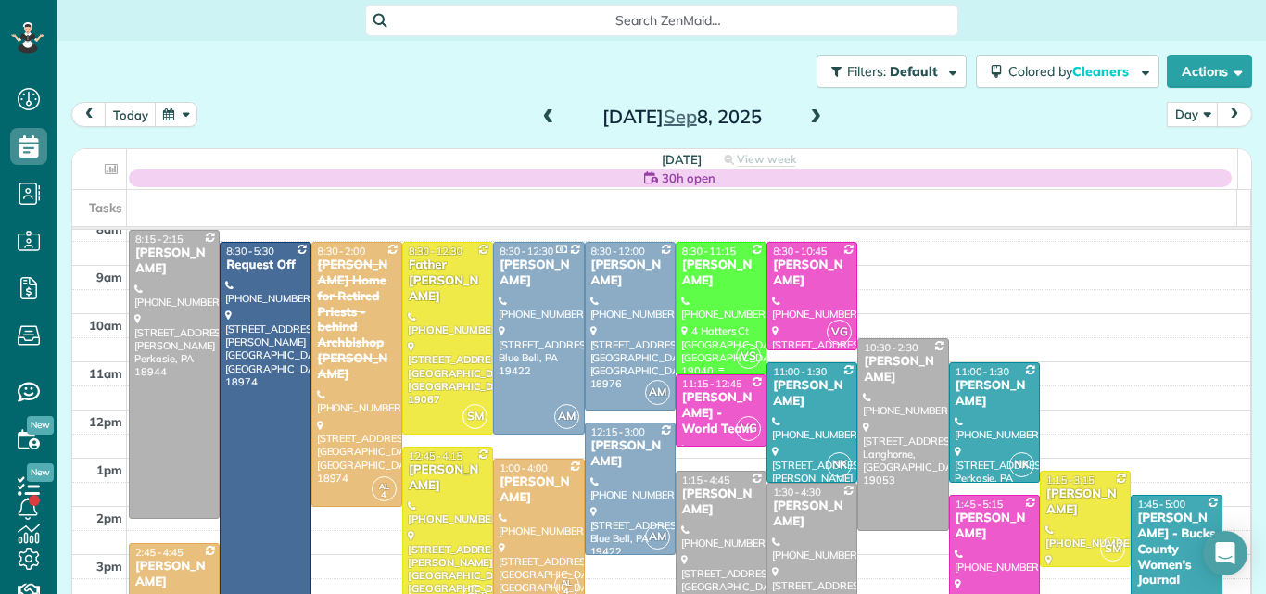
click at [688, 327] on div at bounding box center [720, 308] width 89 height 131
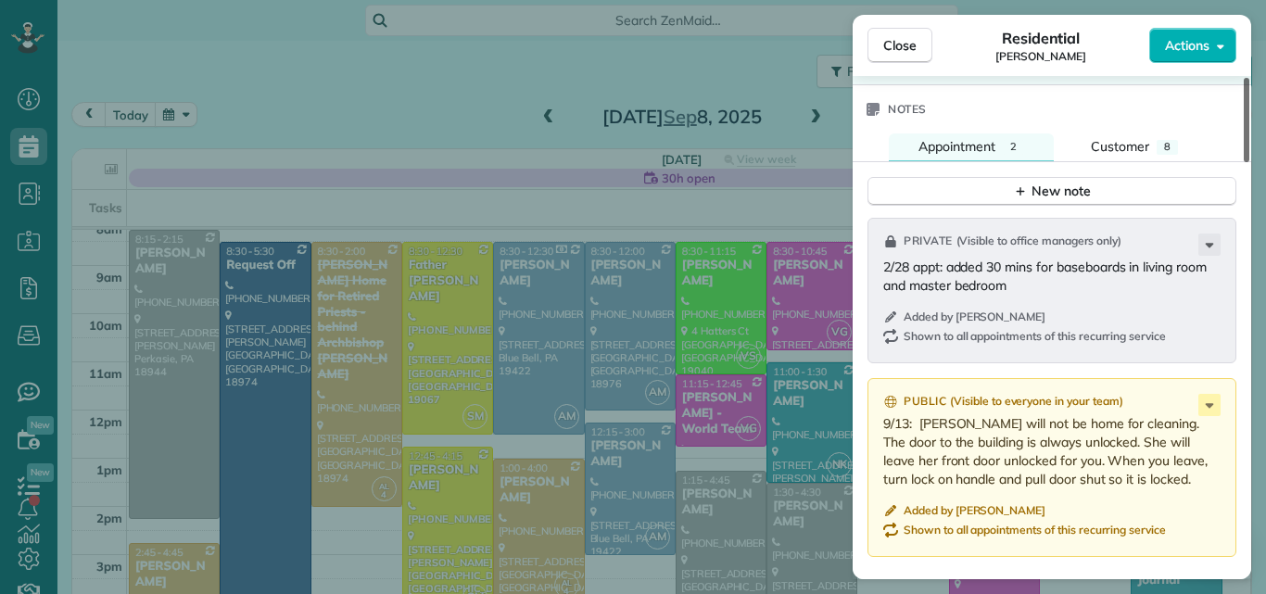
scroll to position [1886, 0]
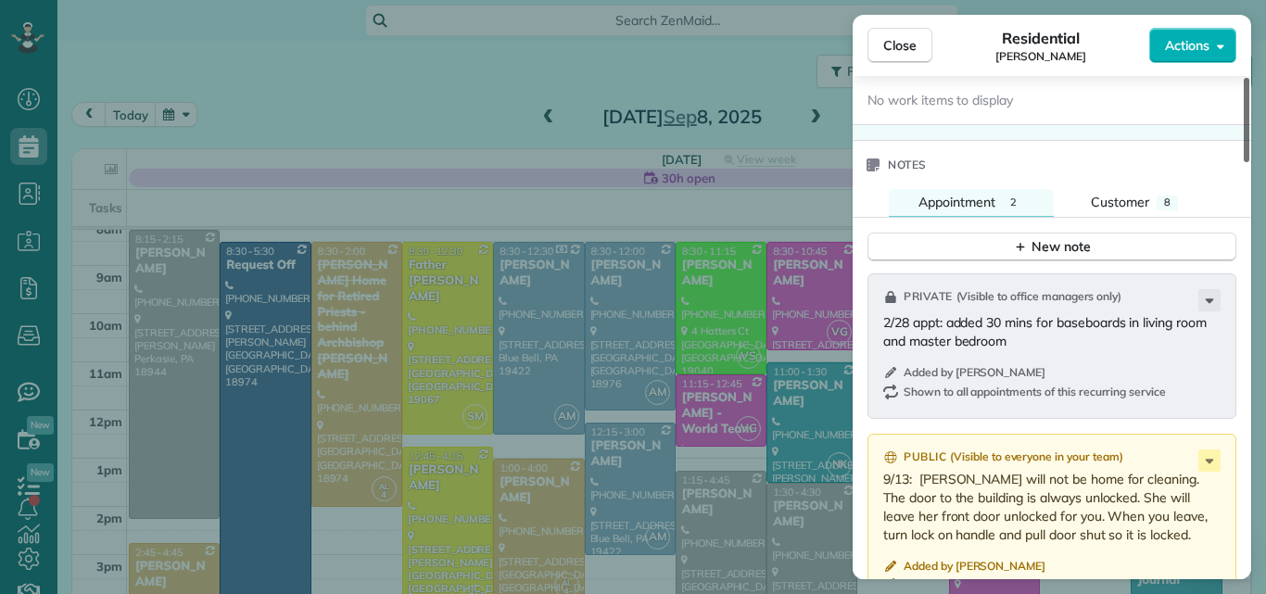
drag, startPoint x: 1246, startPoint y: 133, endPoint x: 1193, endPoint y: 448, distance: 319.4
click at [1243, 162] on div at bounding box center [1246, 120] width 6 height 84
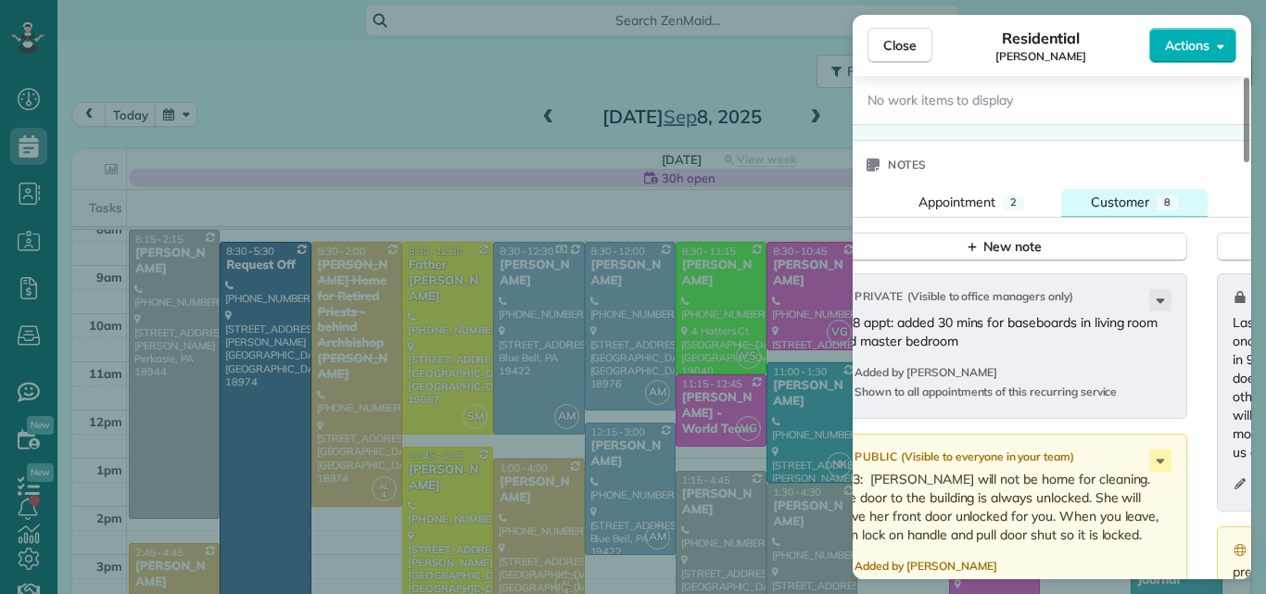
click at [1109, 193] on div "Customer" at bounding box center [1120, 202] width 58 height 19
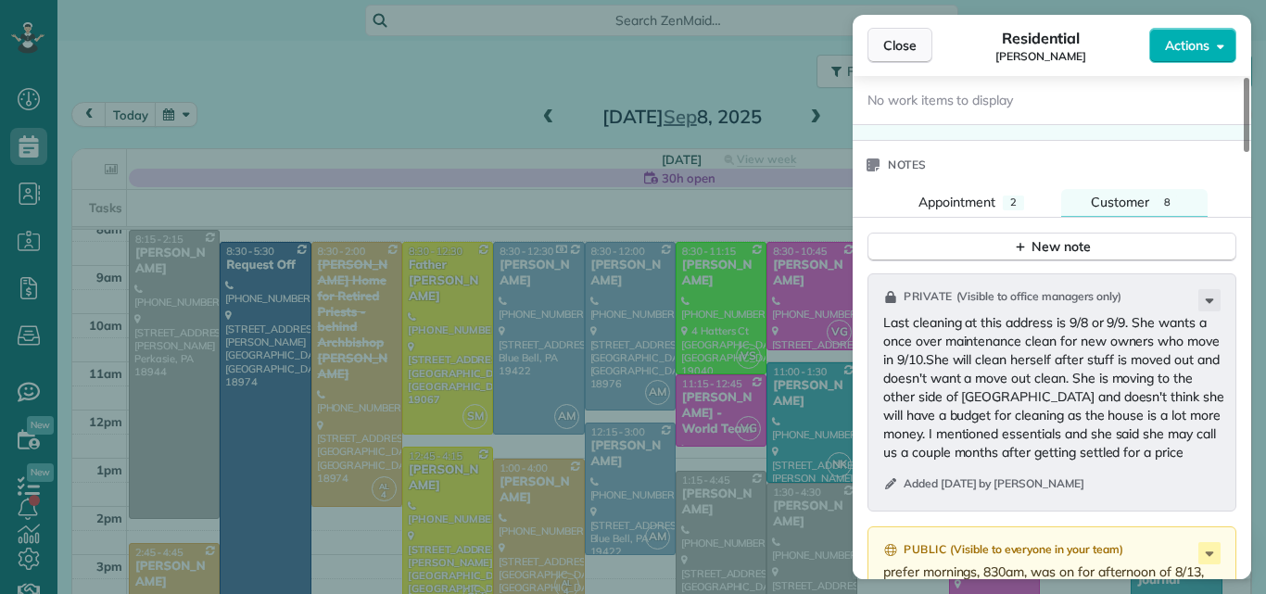
click at [916, 42] on button "Close" at bounding box center [899, 45] width 65 height 35
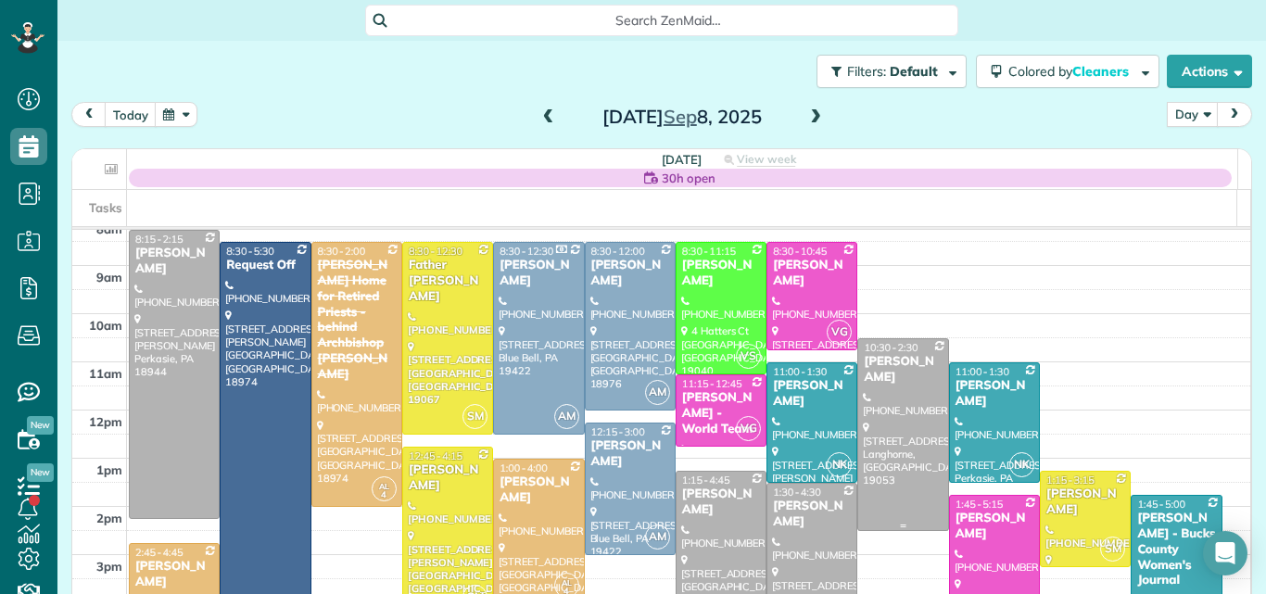
click at [865, 451] on div at bounding box center [902, 434] width 89 height 191
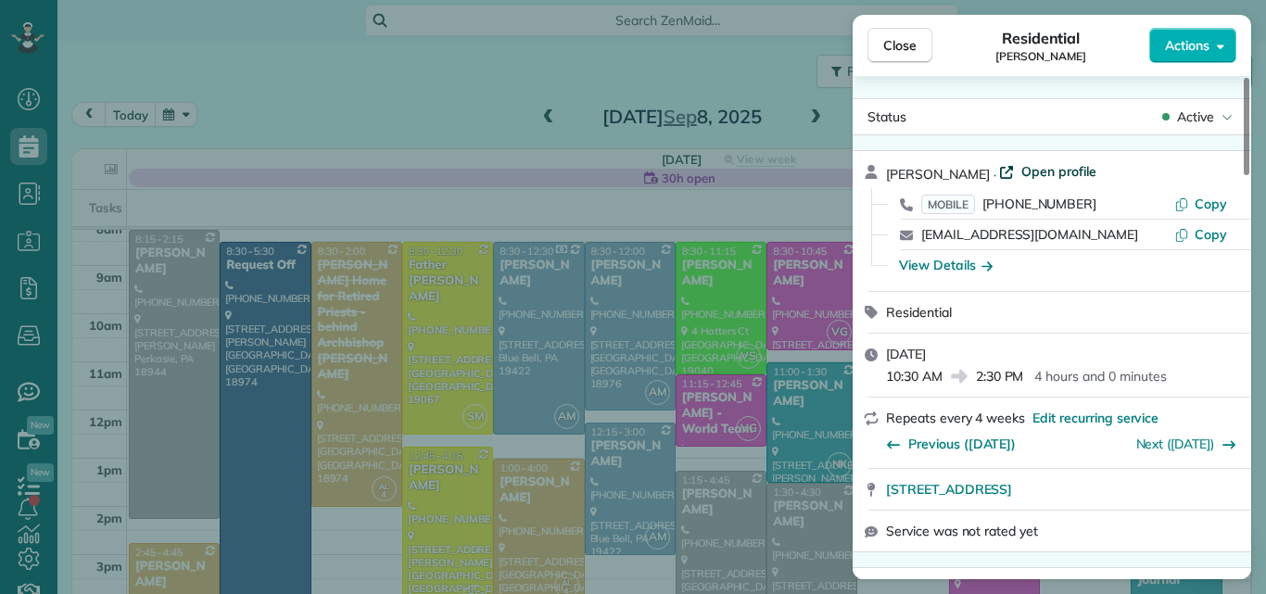
click at [1054, 170] on span "Open profile" at bounding box center [1058, 171] width 75 height 19
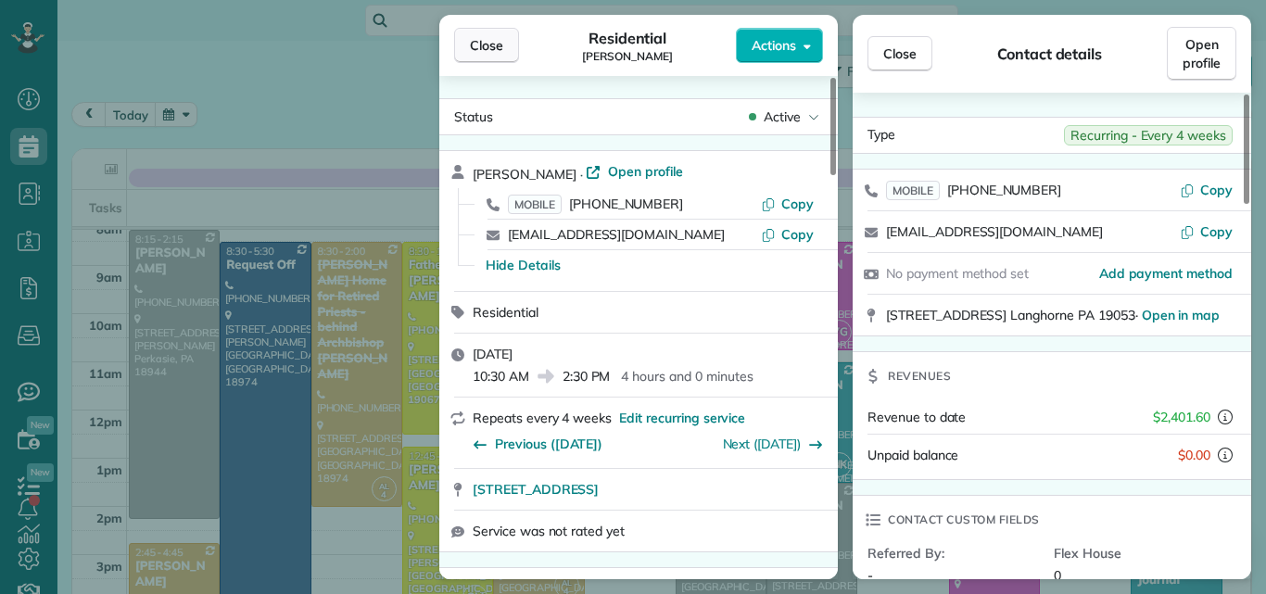
click at [486, 34] on button "Close" at bounding box center [486, 45] width 65 height 35
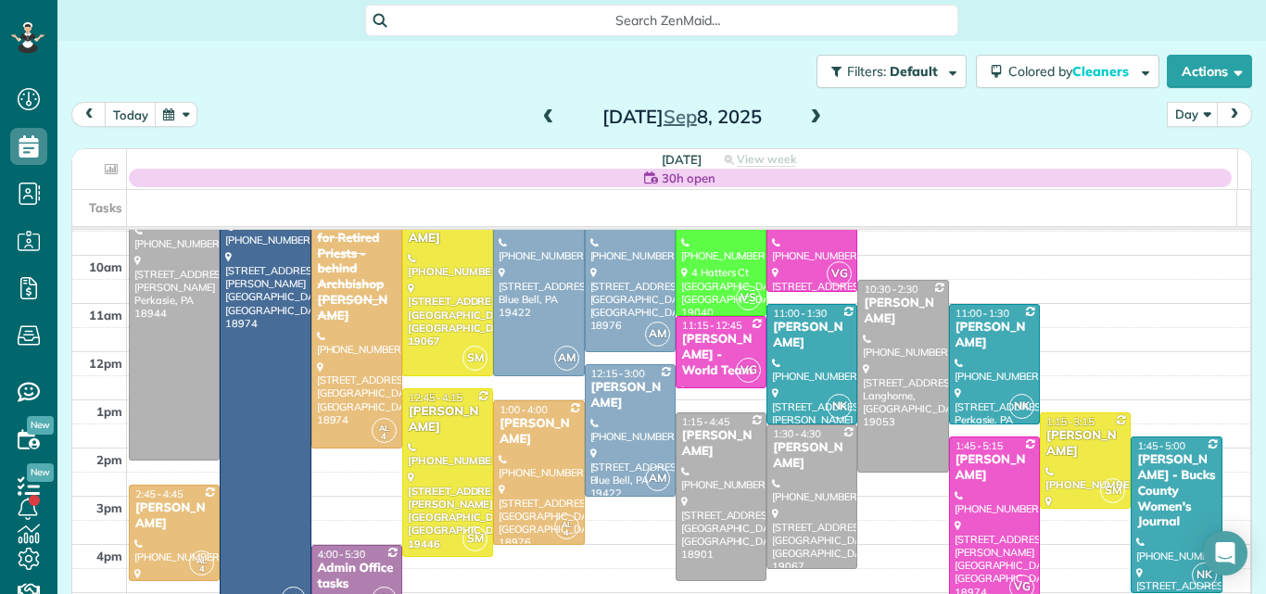
scroll to position [165, 0]
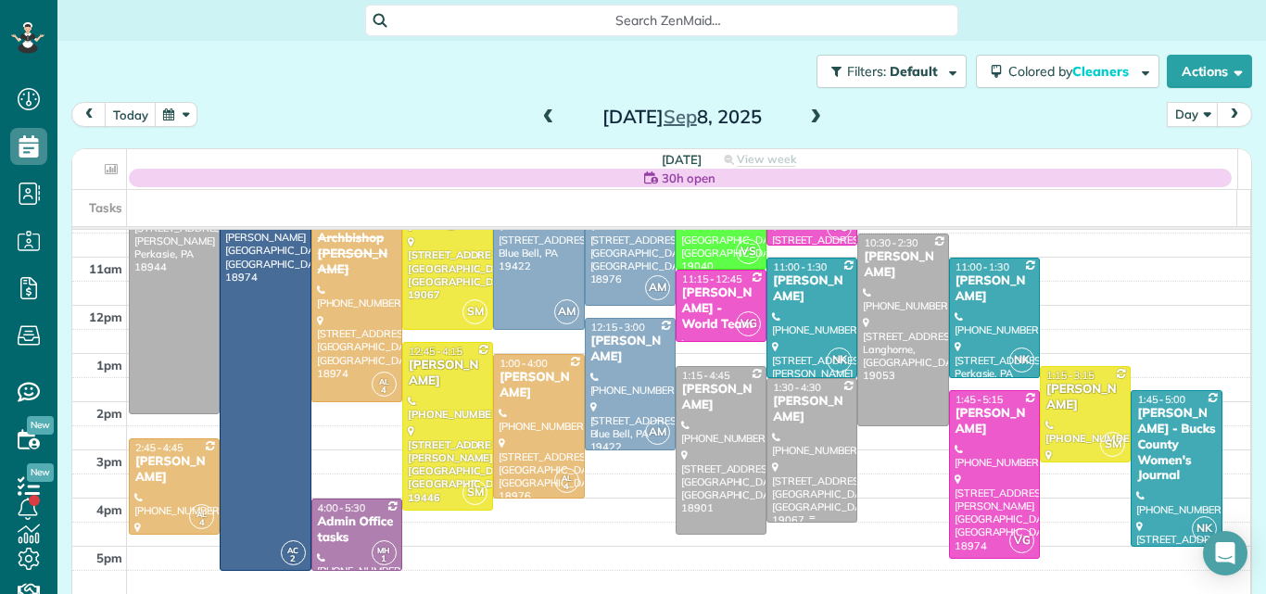
click at [787, 414] on div "Teresa Mazur" at bounding box center [812, 410] width 80 height 32
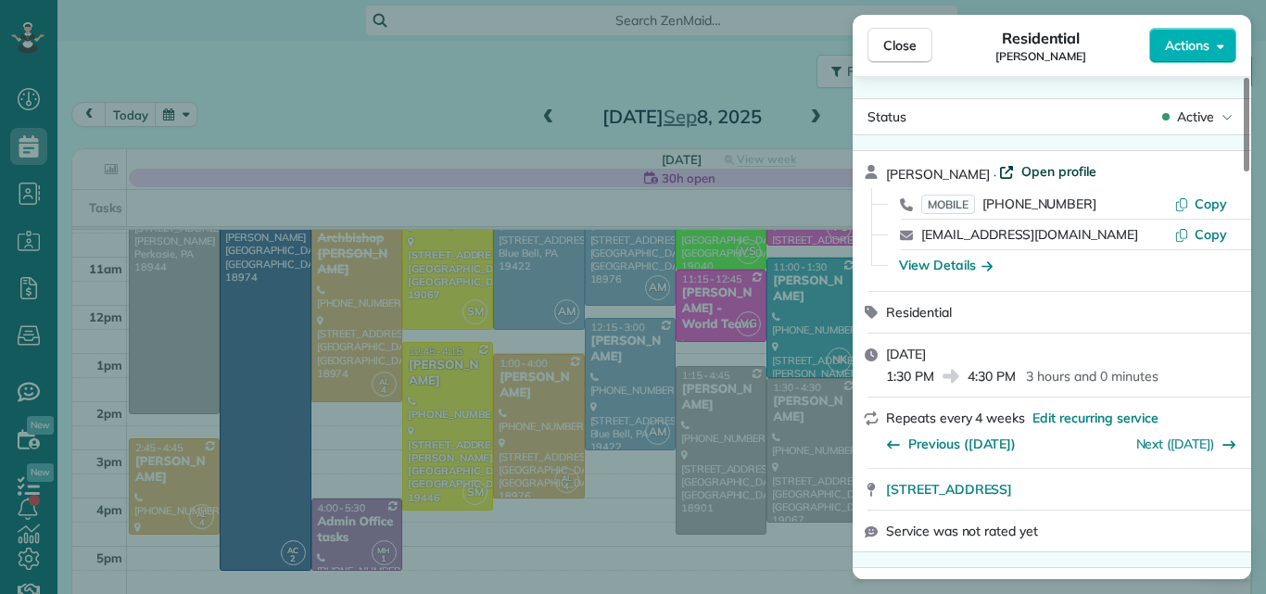
click at [1055, 170] on span "Open profile" at bounding box center [1058, 171] width 75 height 19
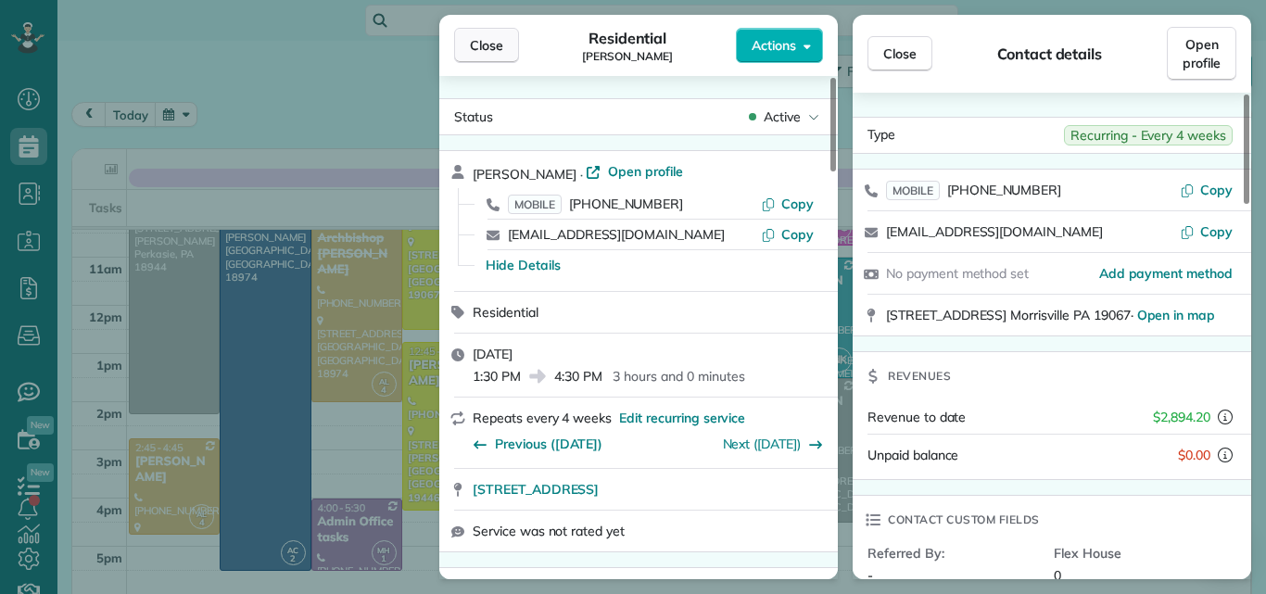
click at [499, 35] on button "Close" at bounding box center [486, 45] width 65 height 35
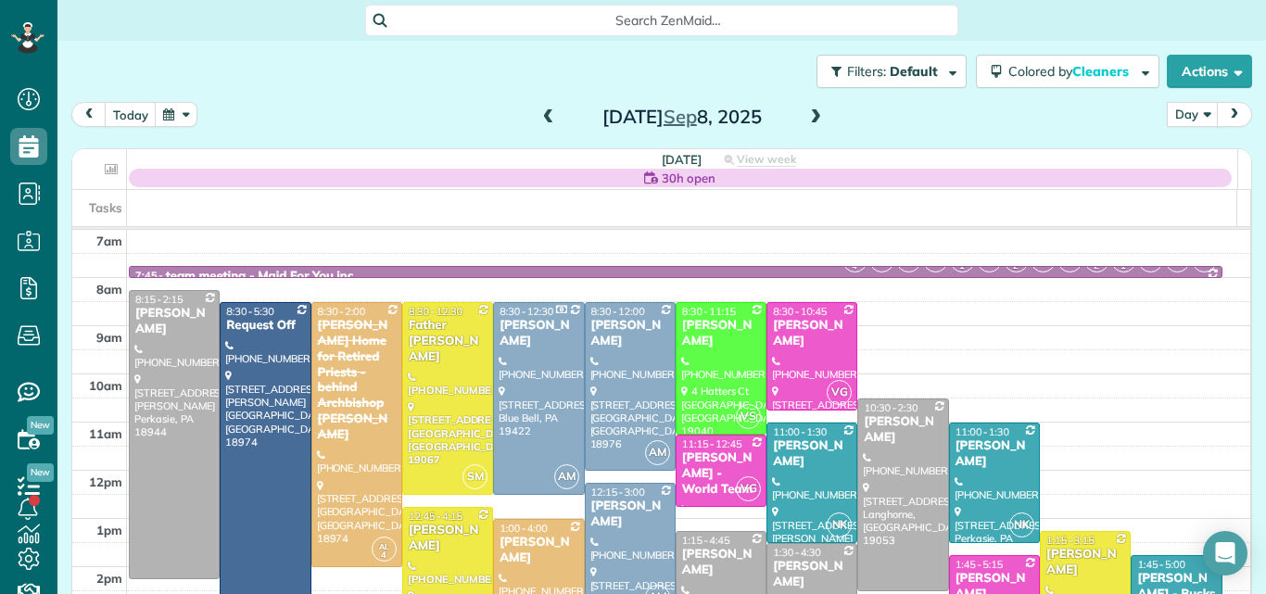
click at [807, 118] on span at bounding box center [815, 117] width 20 height 17
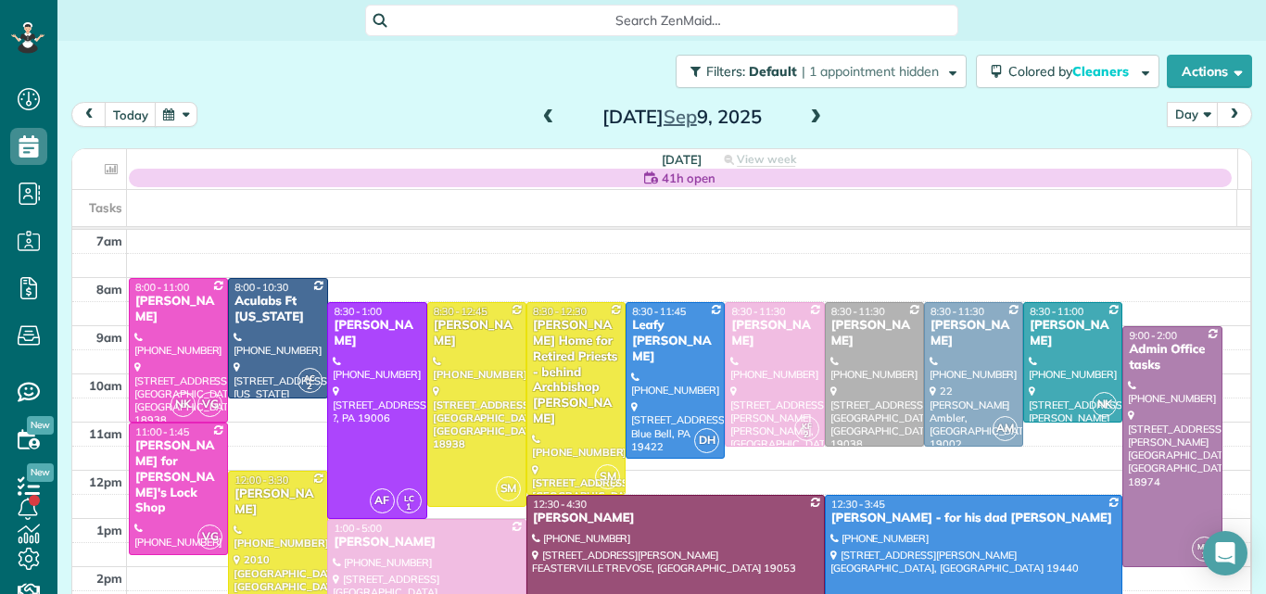
click at [807, 118] on span at bounding box center [815, 117] width 20 height 17
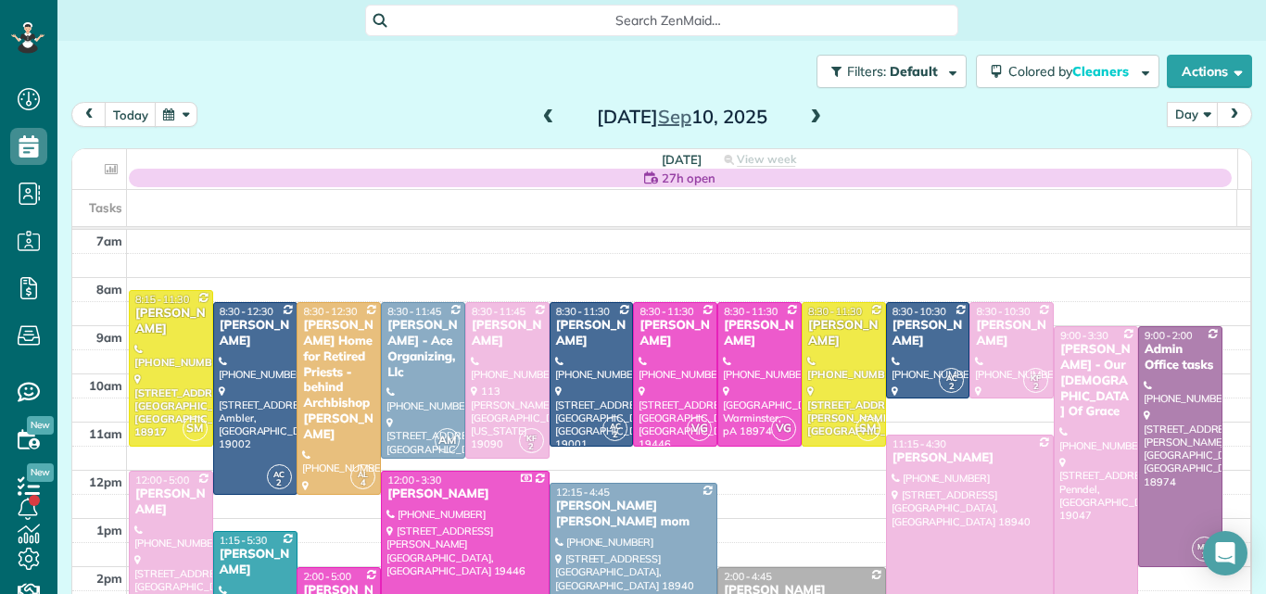
click at [807, 118] on span at bounding box center [815, 117] width 20 height 17
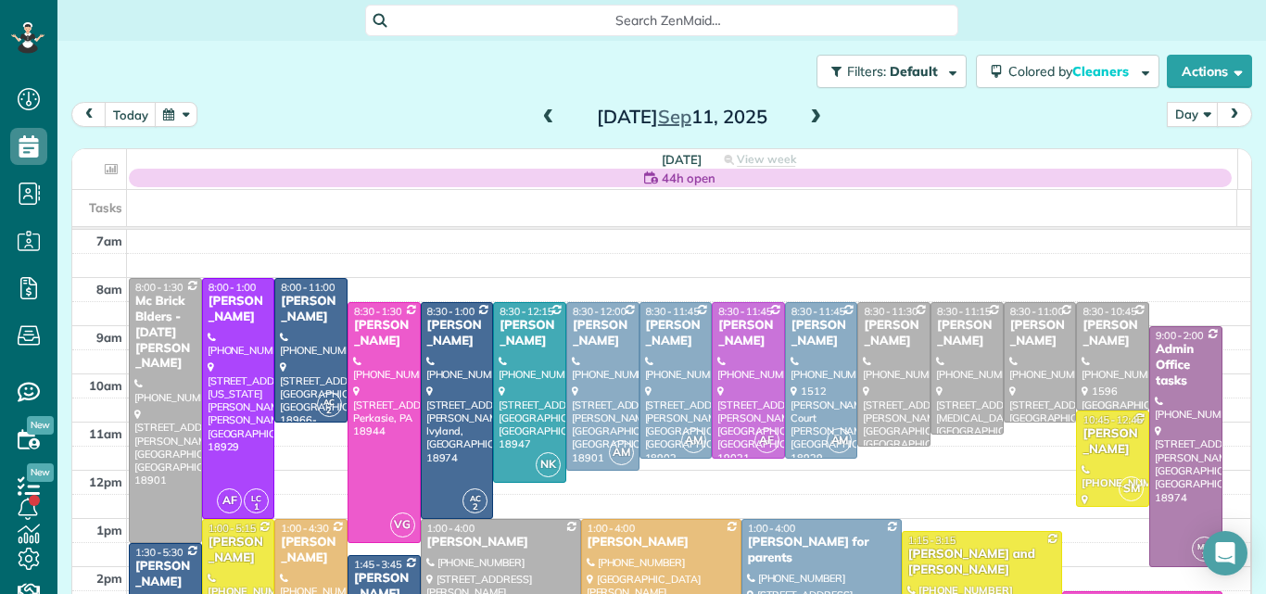
click at [541, 116] on span at bounding box center [548, 117] width 20 height 17
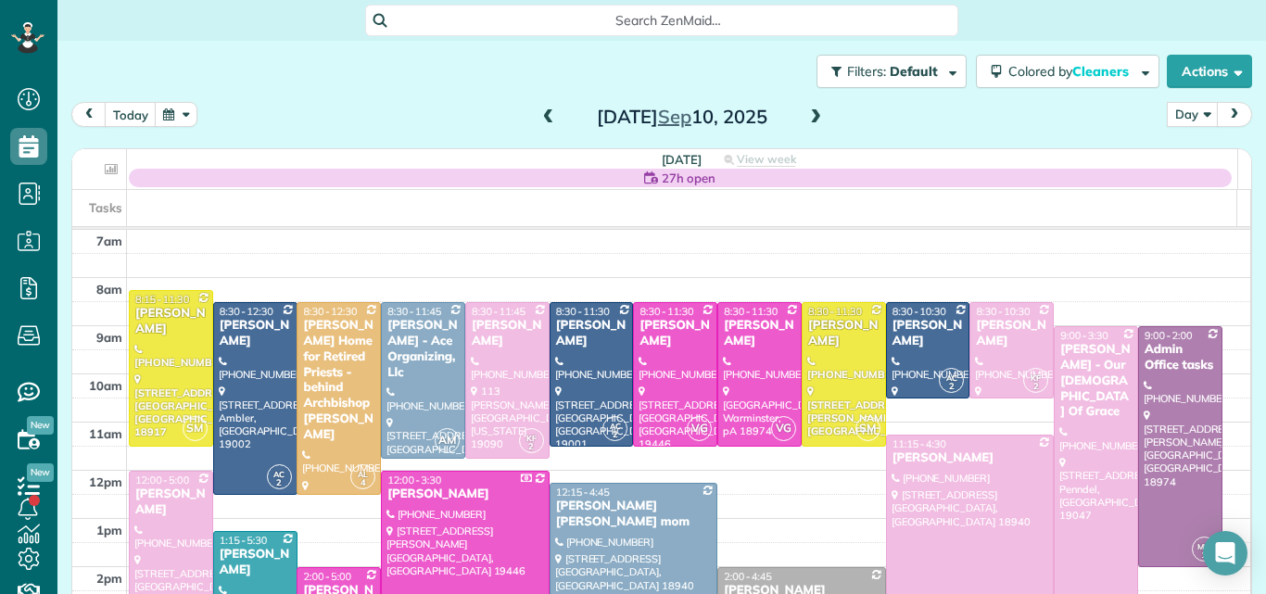
click at [1057, 420] on div at bounding box center [1095, 482] width 82 height 311
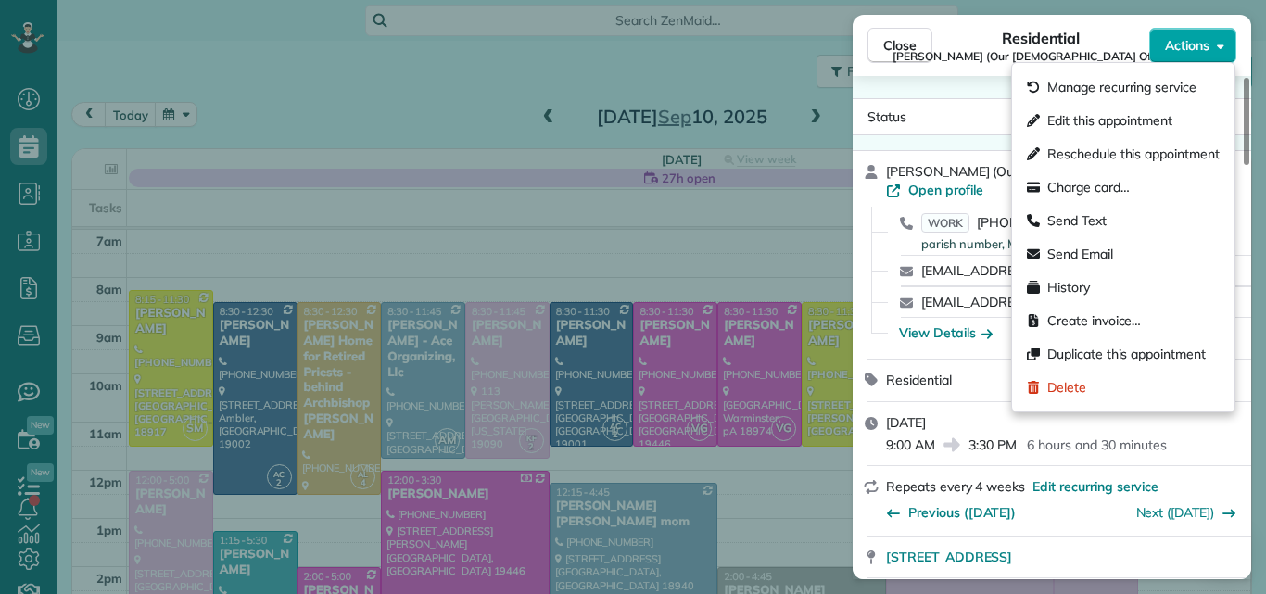
click at [1175, 44] on span "Actions" at bounding box center [1187, 45] width 44 height 19
click at [973, 44] on div "Residential Joseph Prior (Our Lady Of Grace)" at bounding box center [1040, 45] width 217 height 37
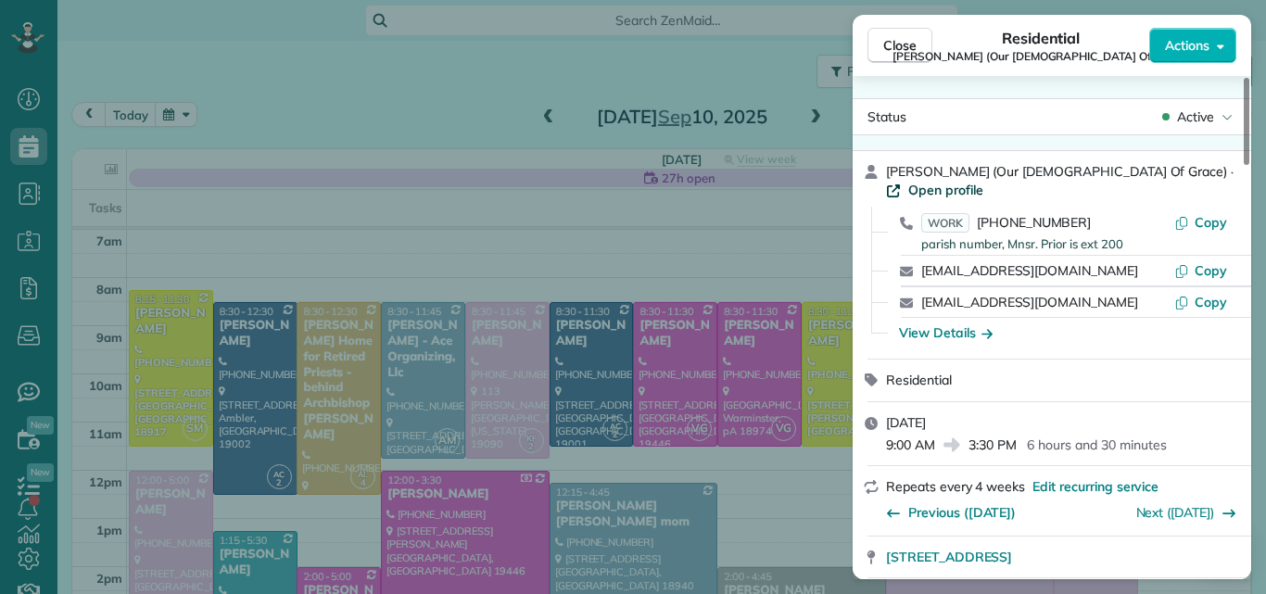
click at [983, 181] on span "Open profile" at bounding box center [945, 190] width 75 height 19
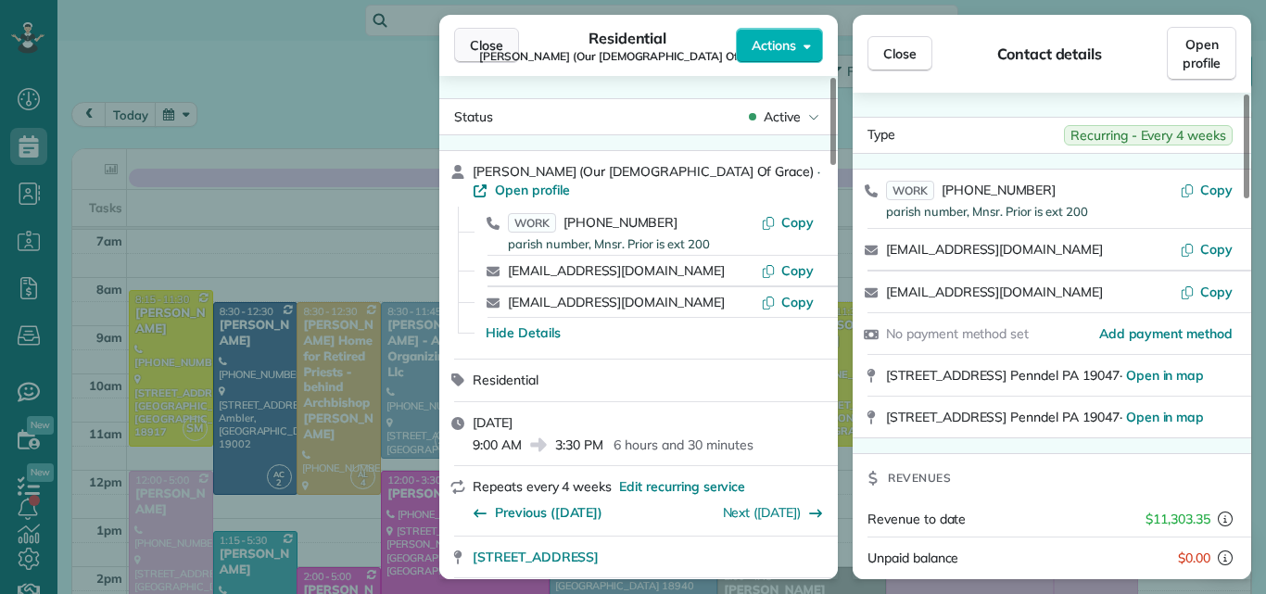
click at [494, 45] on span "Close" at bounding box center [486, 45] width 33 height 19
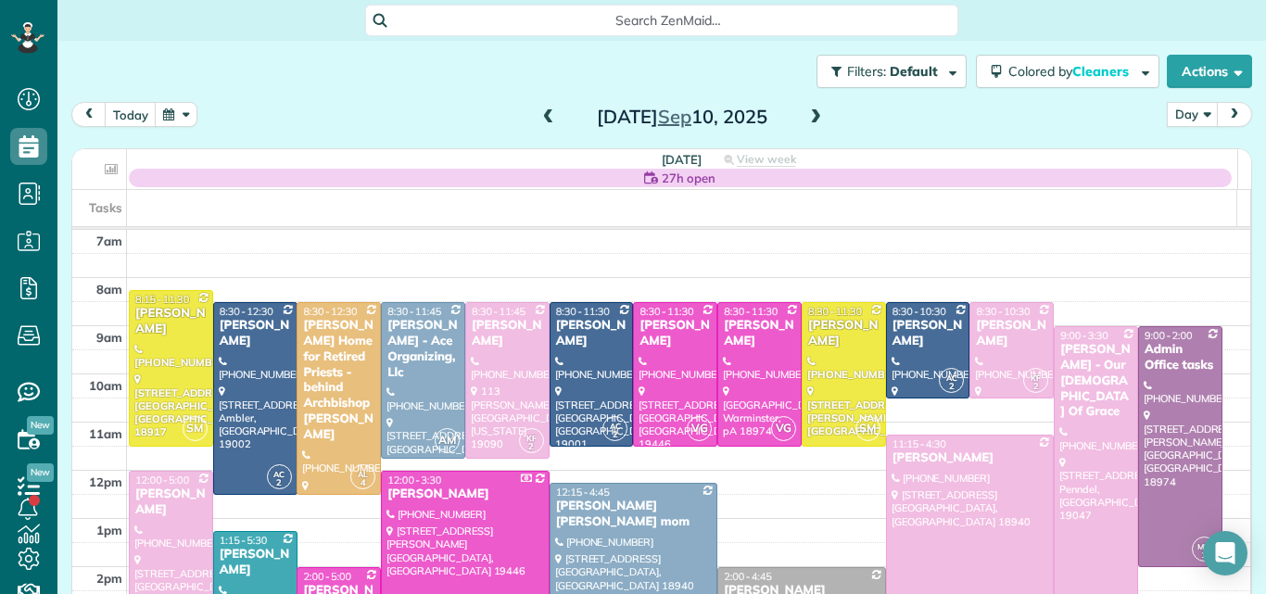
click at [1071, 368] on div "Joseph Prior - Our Lady Of Grace" at bounding box center [1095, 381] width 73 height 78
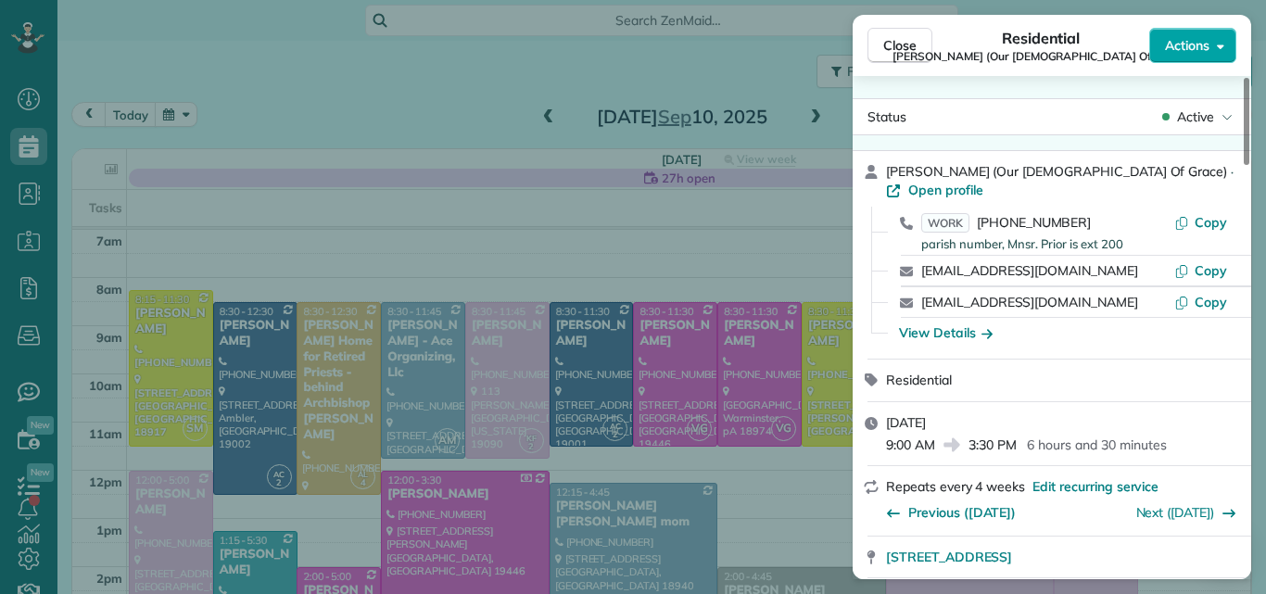
click at [1174, 36] on span "Actions" at bounding box center [1187, 45] width 44 height 19
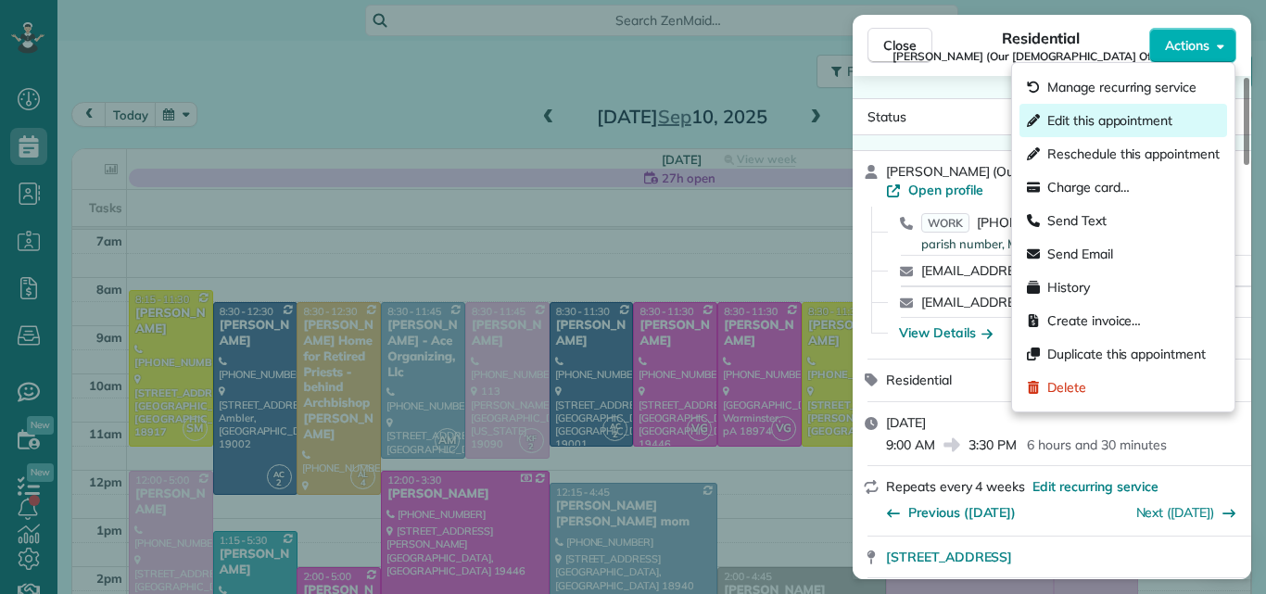
click at [1143, 111] on span "Edit this appointment" at bounding box center [1109, 120] width 125 height 19
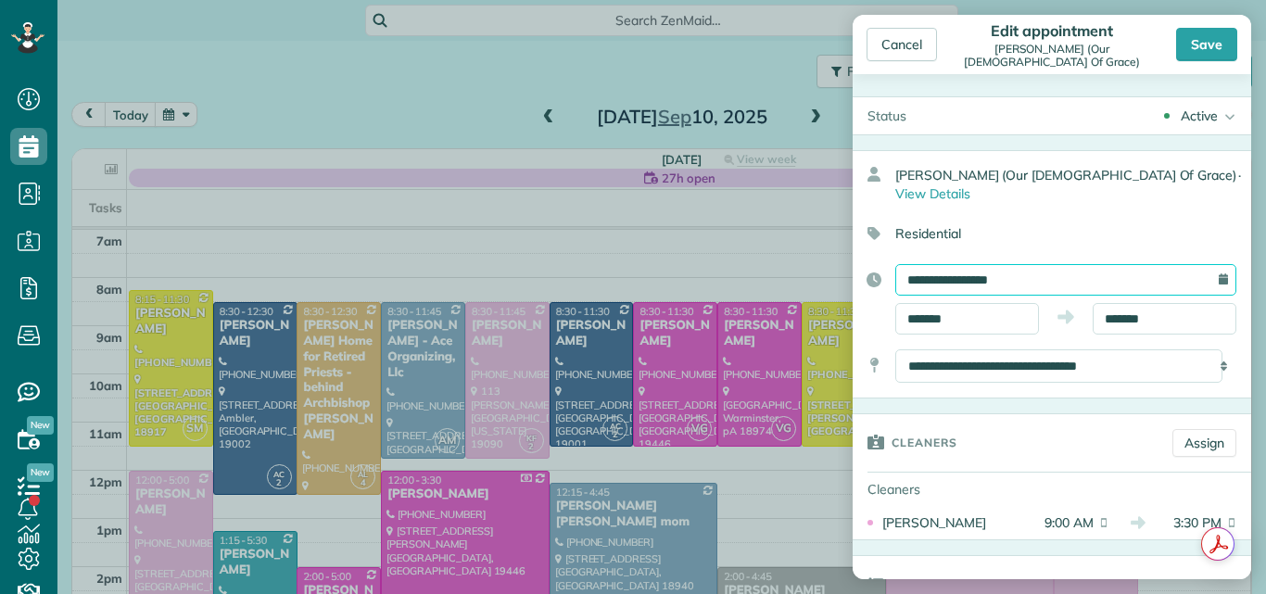
click at [1078, 264] on input "**********" at bounding box center [1065, 280] width 341 height 32
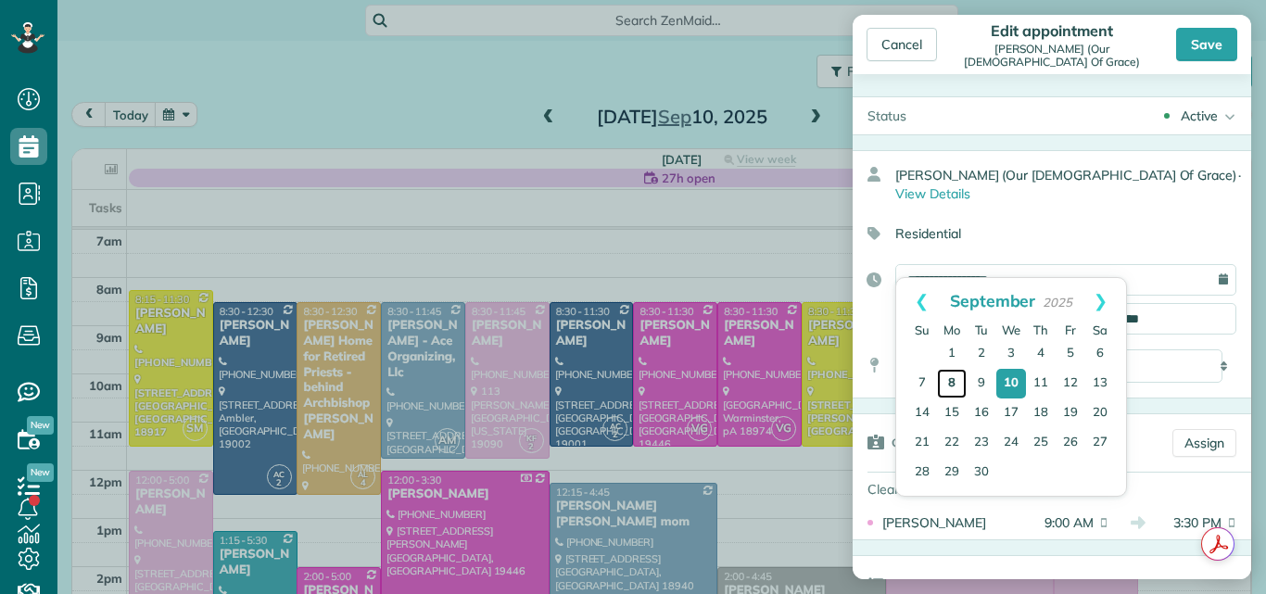
click at [947, 382] on link "8" at bounding box center [952, 384] width 30 height 30
type input "**********"
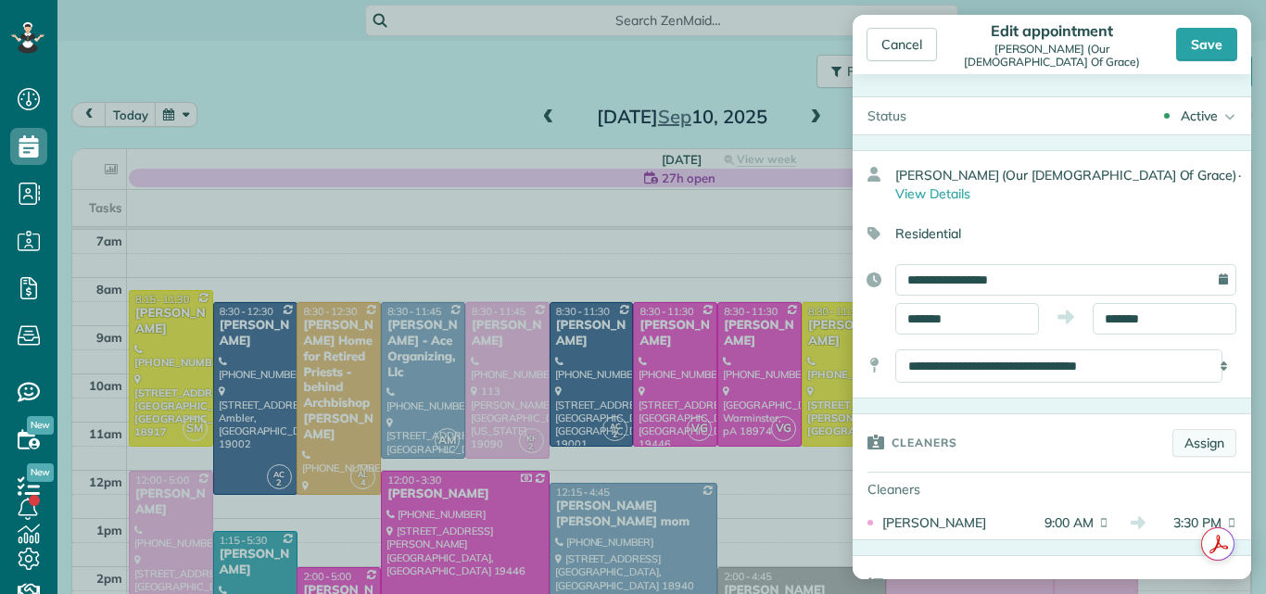
click at [1190, 429] on link "Assign" at bounding box center [1204, 443] width 64 height 28
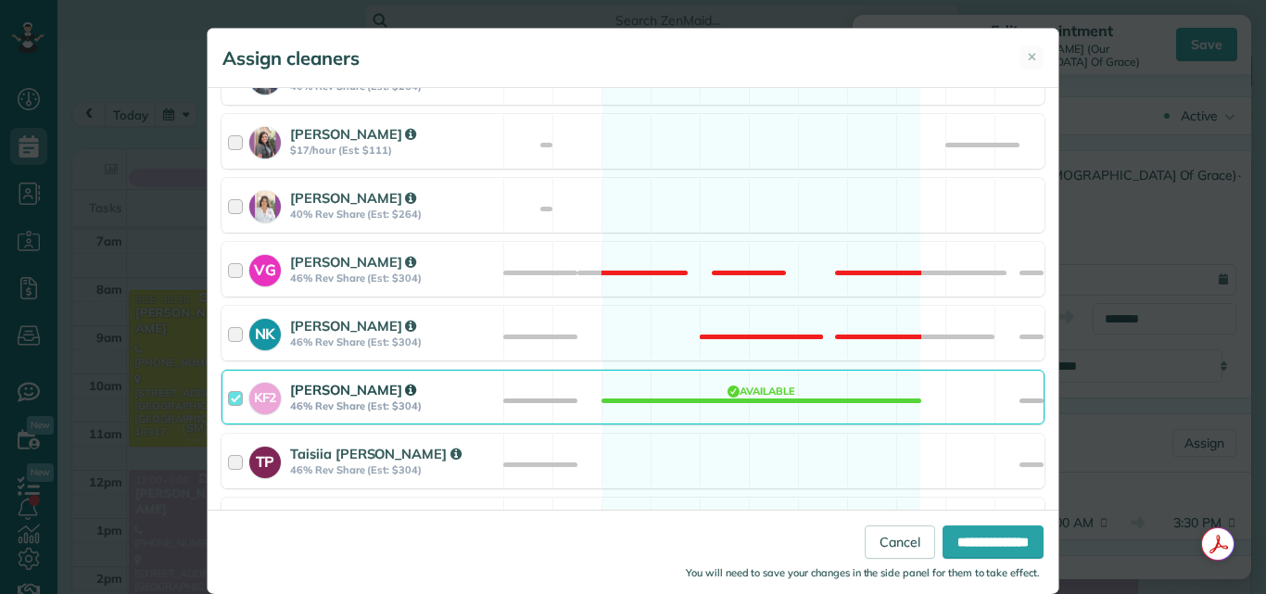
scroll to position [688, 0]
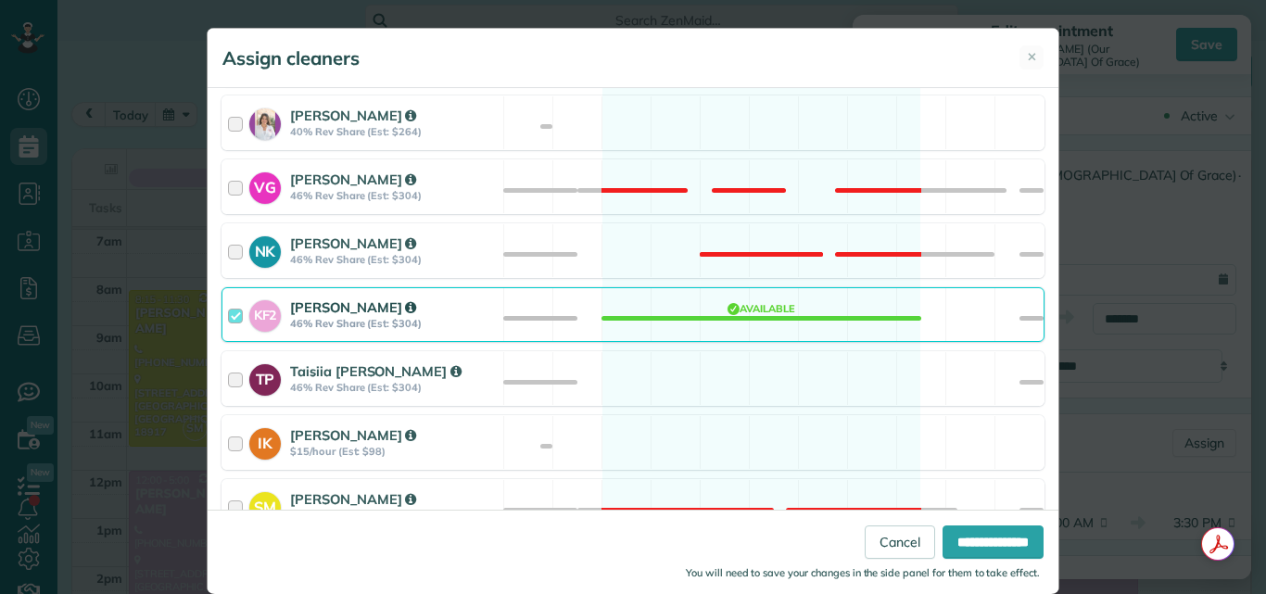
click at [222, 309] on div "KF2 Kathleen Ferrugiari 46% Rev Share (Est: $304)" at bounding box center [362, 314] width 281 height 53
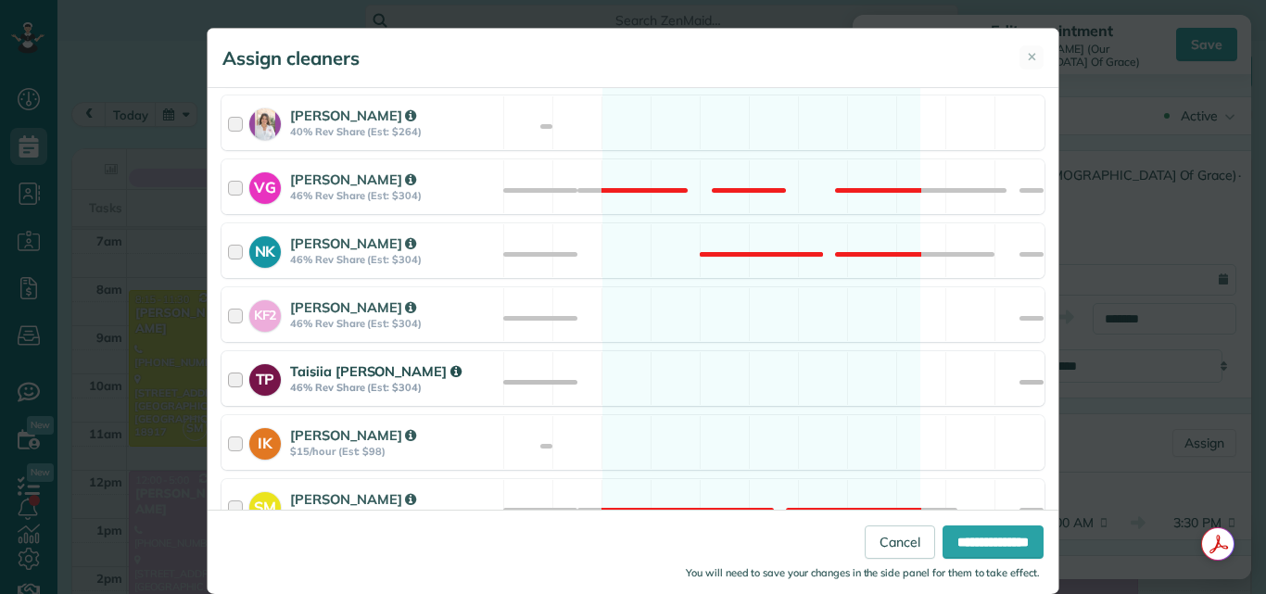
click at [228, 376] on div at bounding box center [238, 378] width 21 height 34
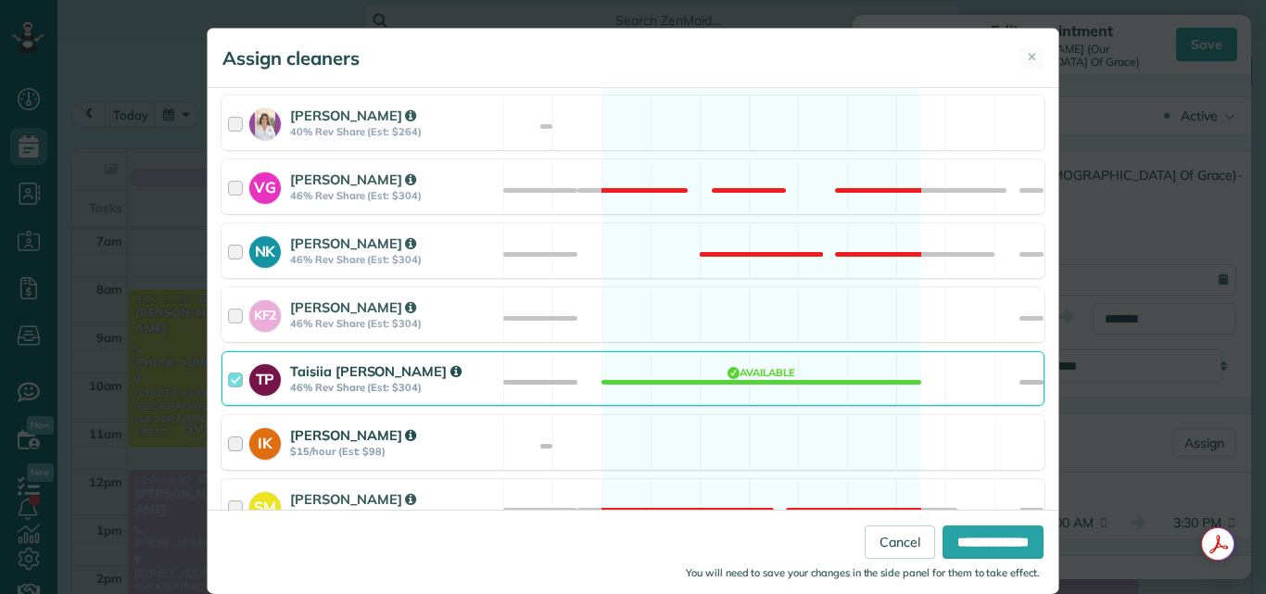
click at [231, 443] on div at bounding box center [238, 442] width 21 height 34
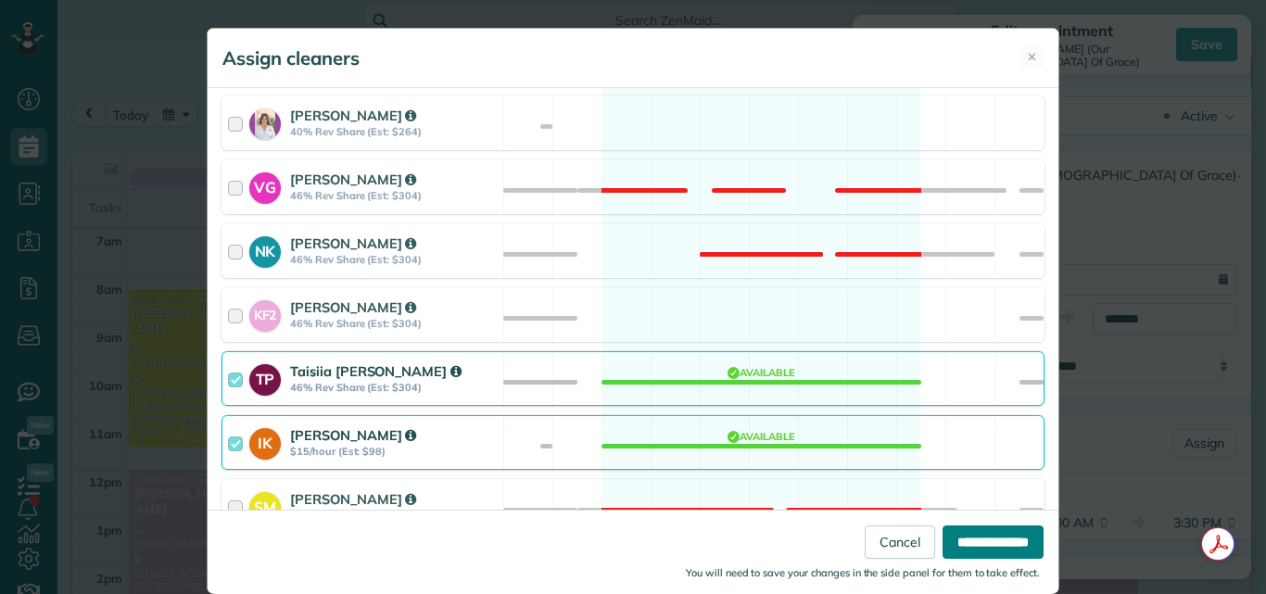
click at [953, 537] on input "**********" at bounding box center [992, 541] width 101 height 33
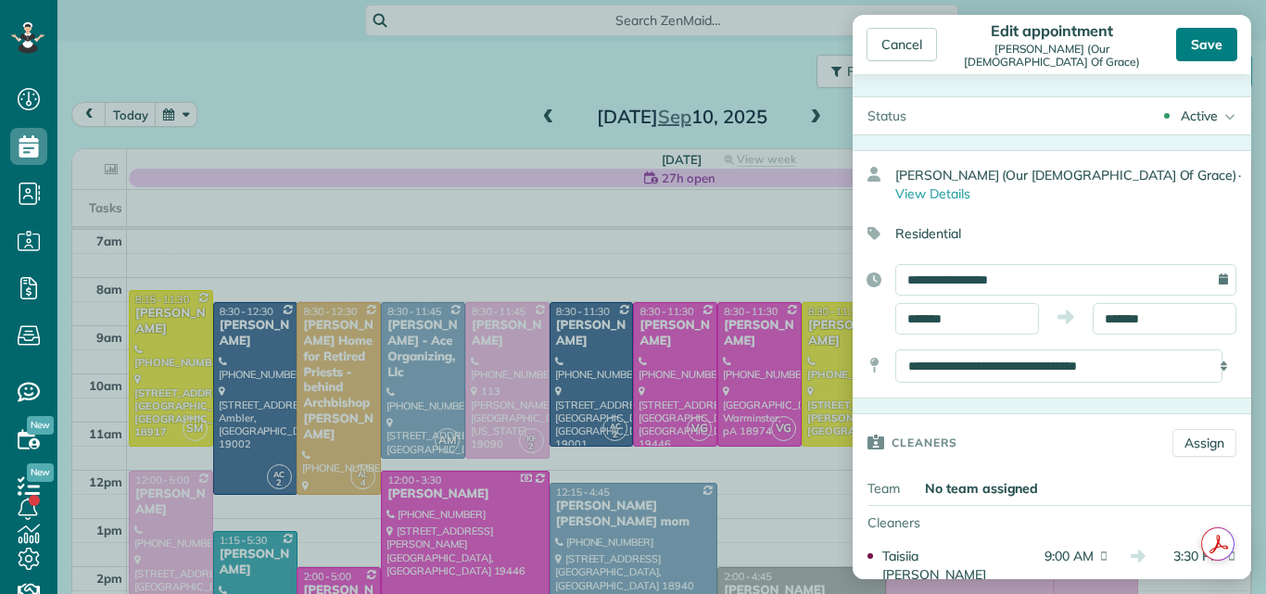
click at [1215, 38] on div "Save" at bounding box center [1206, 44] width 61 height 33
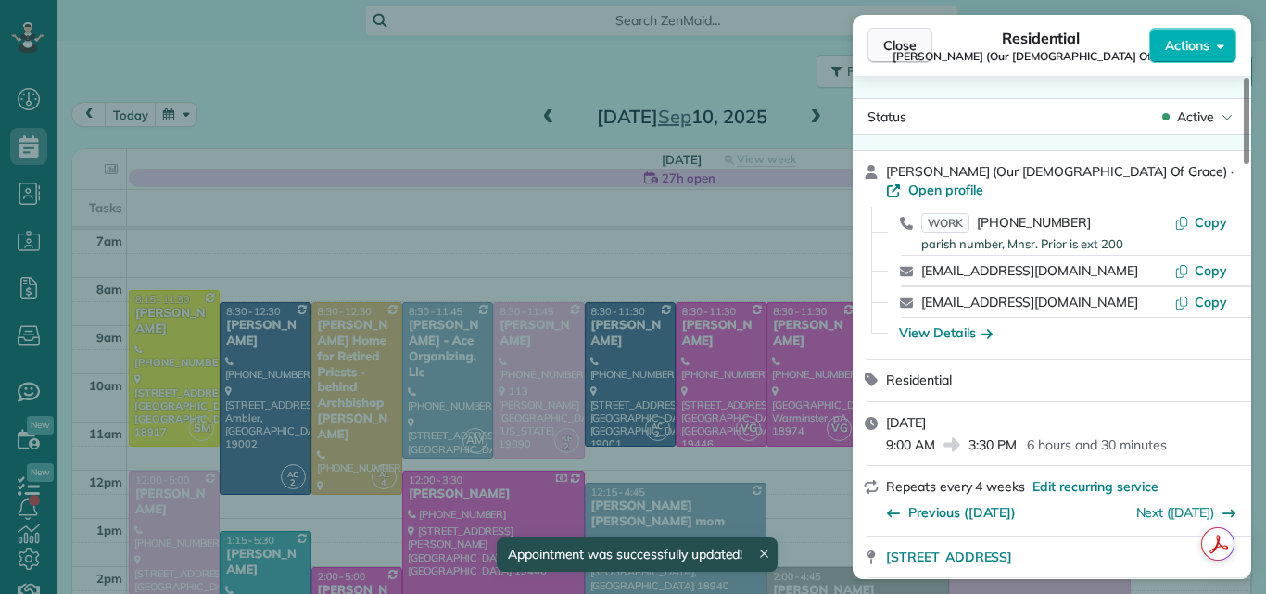
click at [921, 34] on button "Close" at bounding box center [899, 45] width 65 height 35
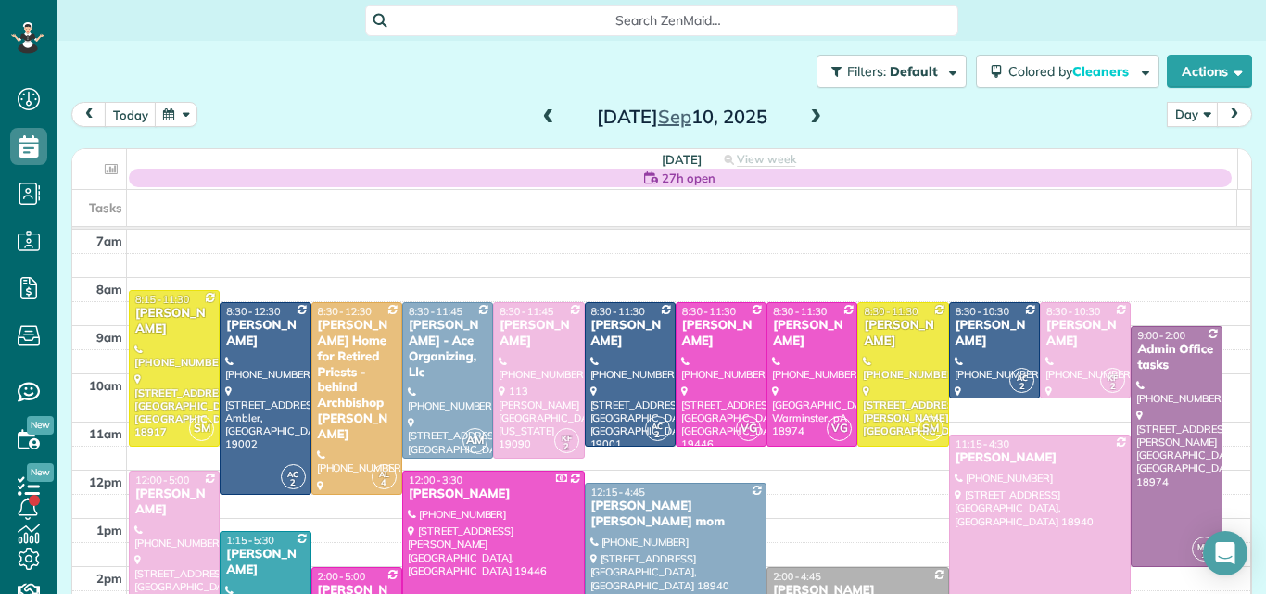
click at [539, 119] on span at bounding box center [548, 117] width 20 height 17
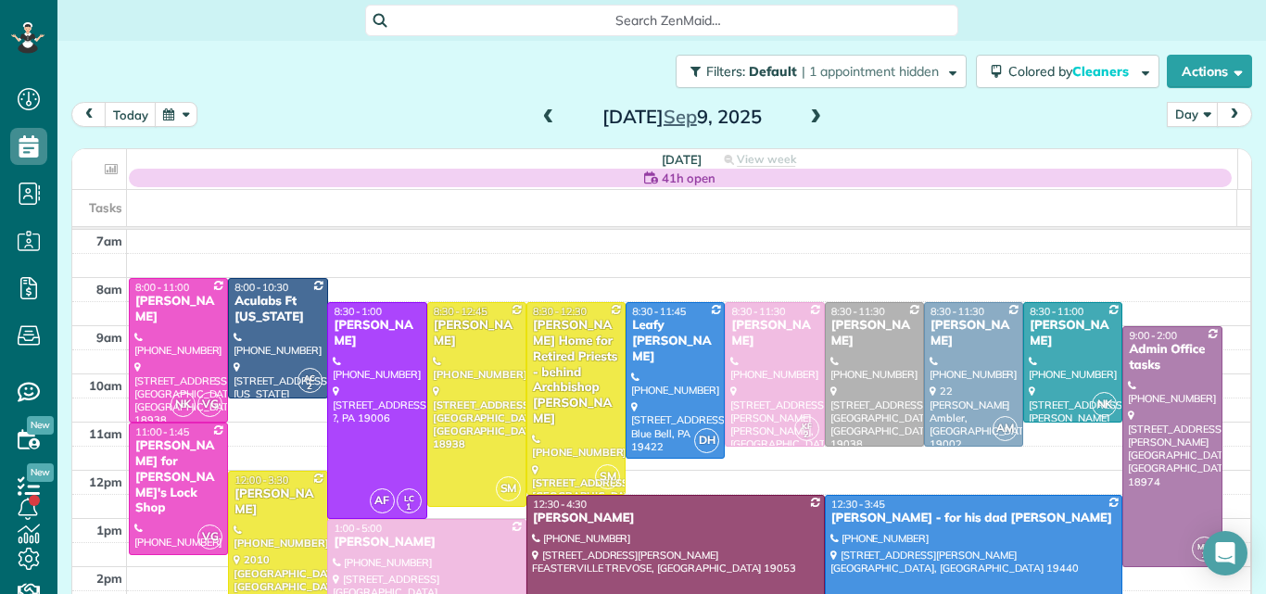
click at [539, 119] on span at bounding box center [548, 117] width 20 height 17
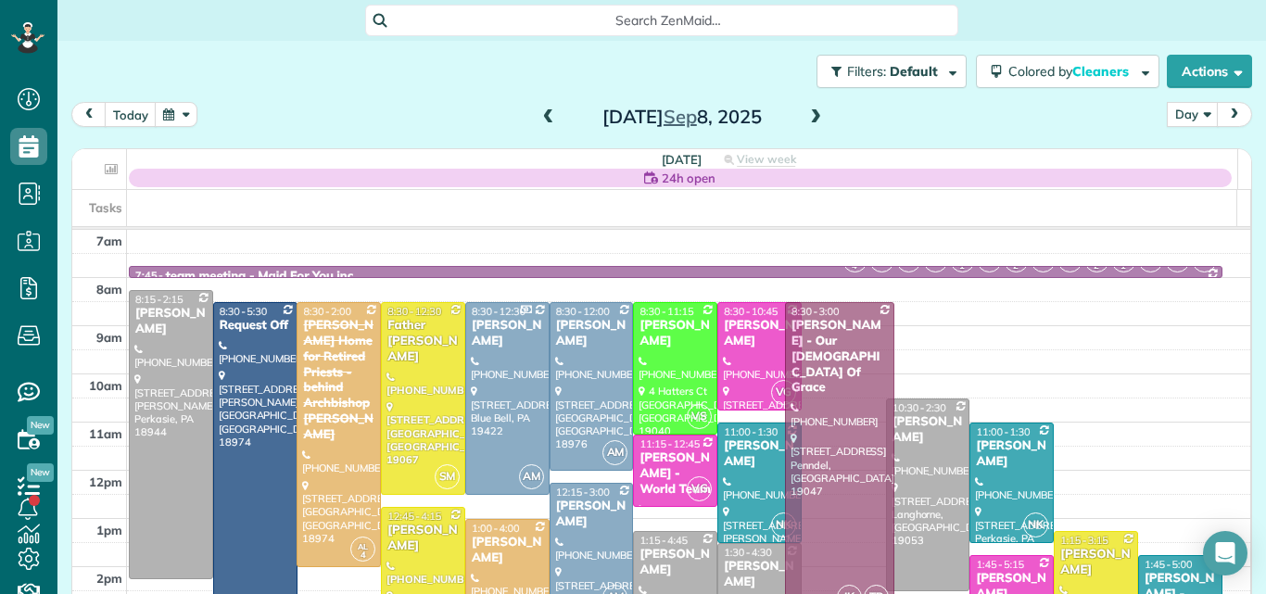
drag, startPoint x: 824, startPoint y: 378, endPoint x: 826, endPoint y: 356, distance: 22.3
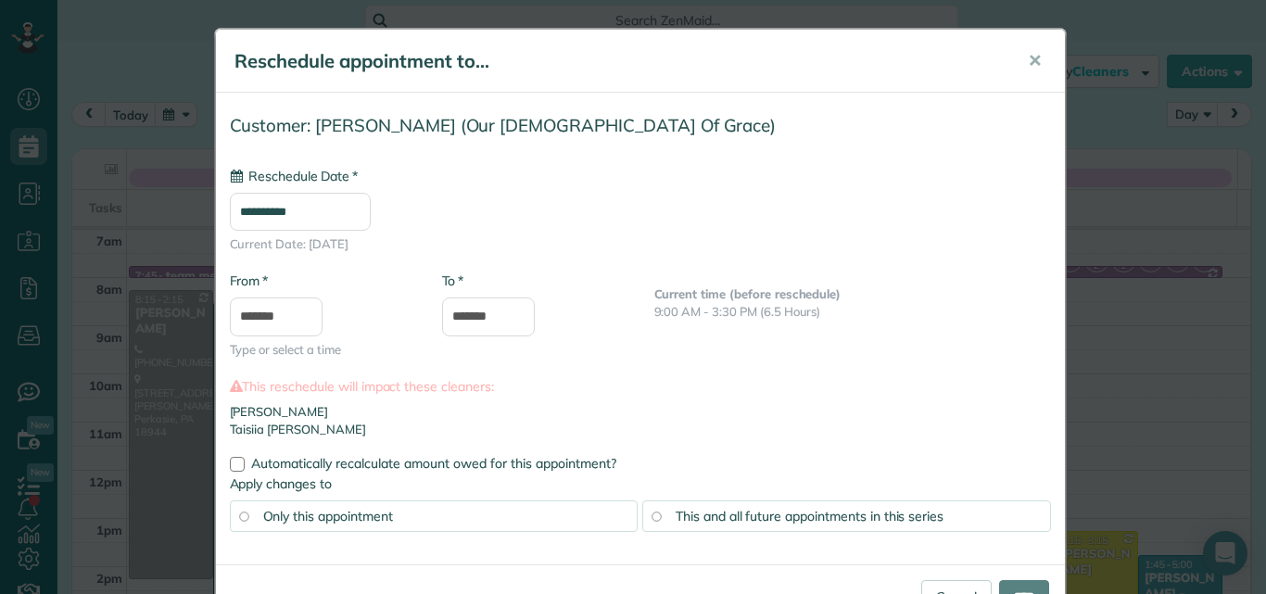
type input "**********"
click at [449, 315] on input "*******" at bounding box center [488, 316] width 93 height 39
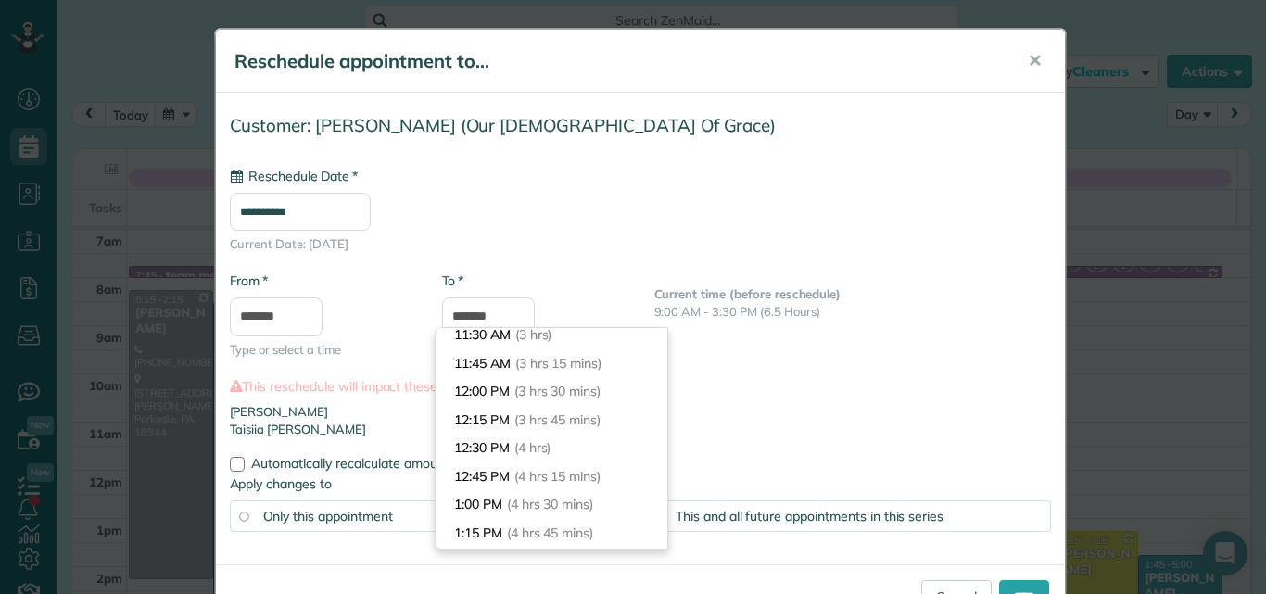
scroll to position [336, 0]
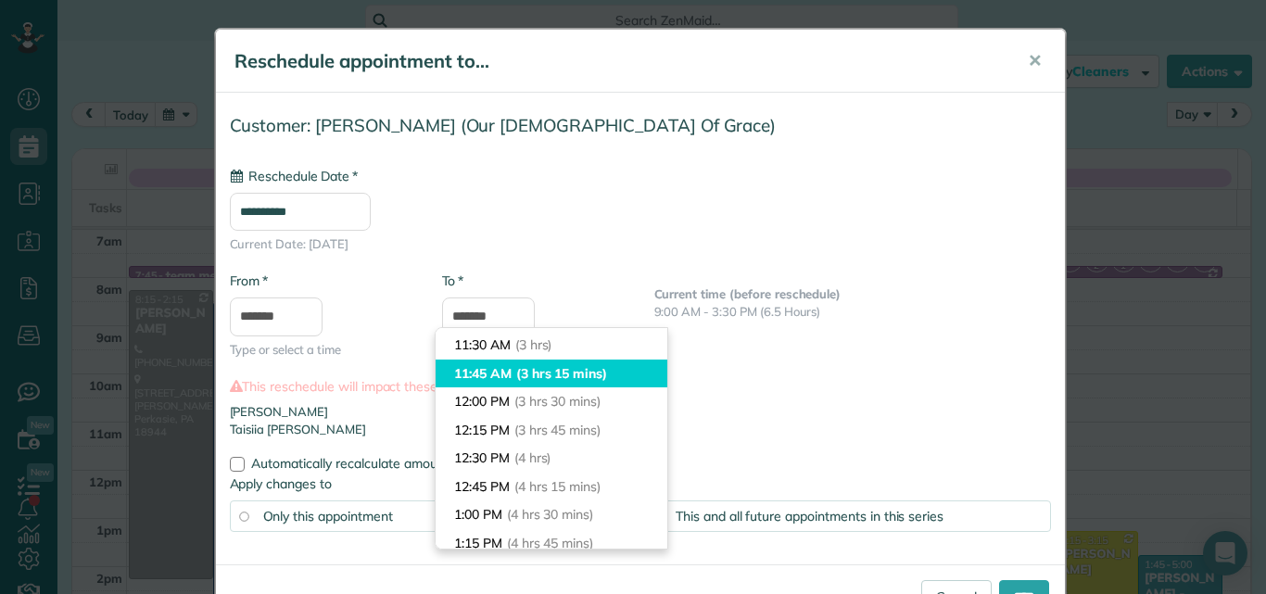
type input "********"
click at [621, 365] on li "11:45 AM (3 hrs 15 mins)" at bounding box center [551, 374] width 232 height 29
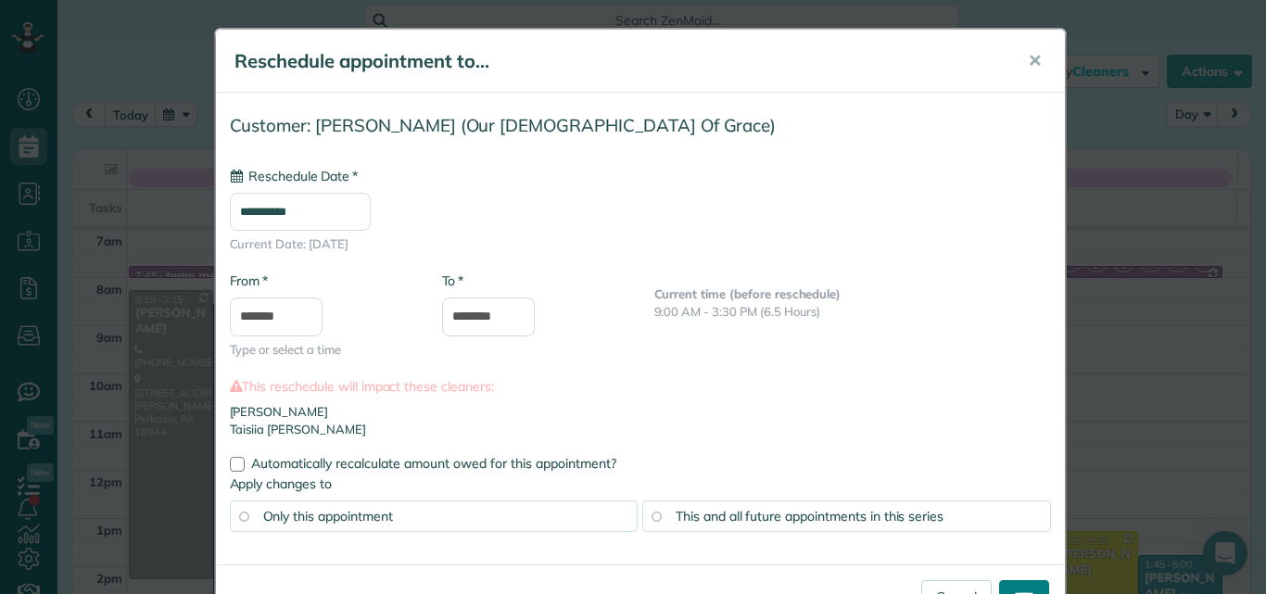
click at [1009, 581] on input "****" at bounding box center [1024, 596] width 50 height 33
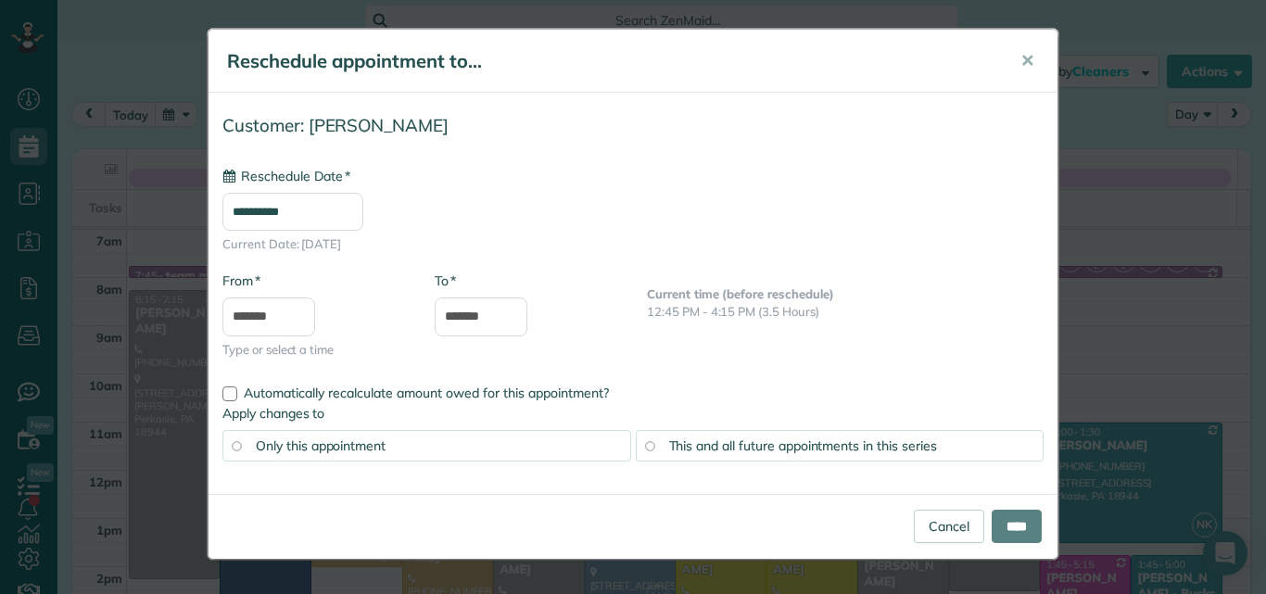
type input "**********"
click at [1025, 522] on input "****" at bounding box center [1016, 526] width 50 height 33
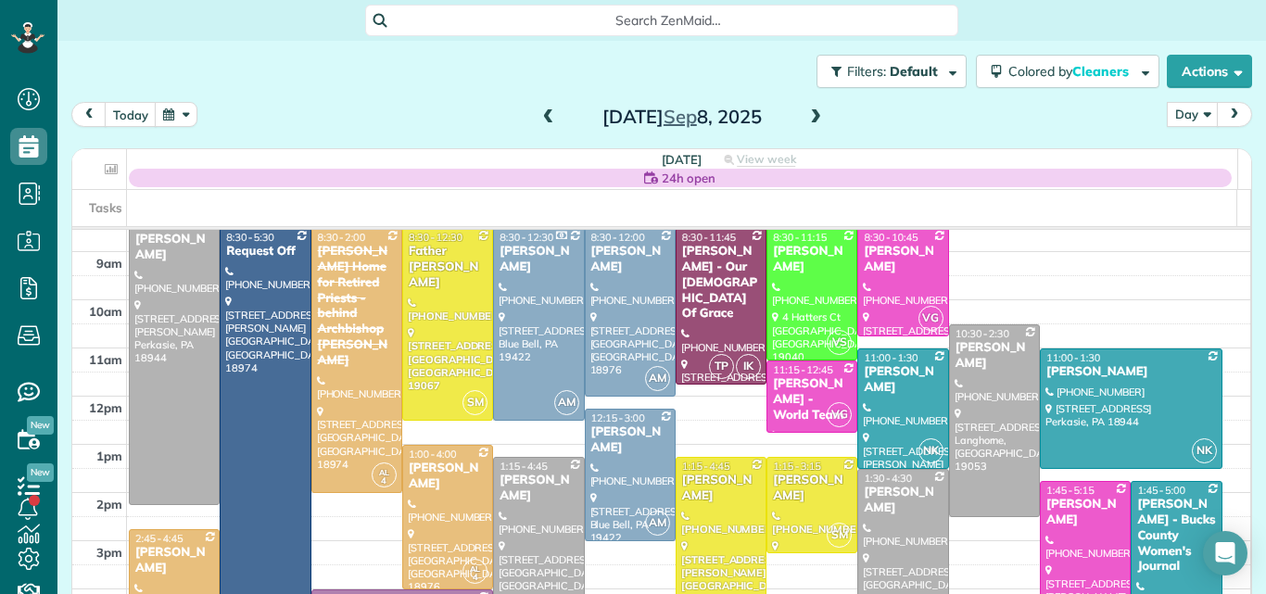
scroll to position [37, 0]
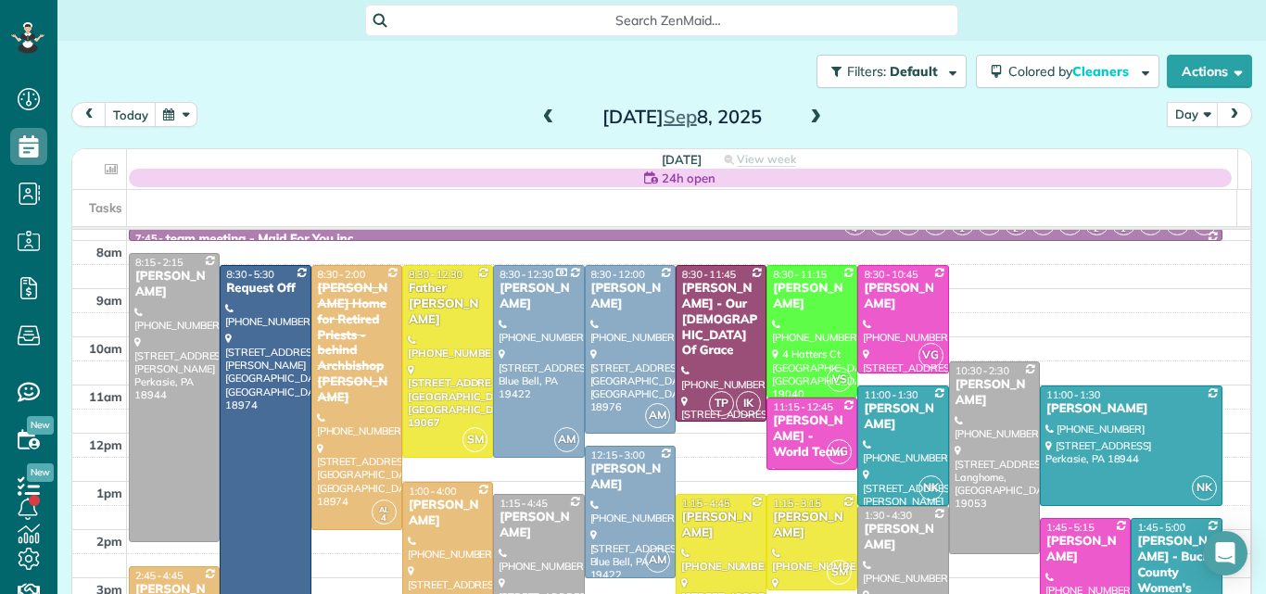
click at [720, 536] on div "Inga Buccella" at bounding box center [721, 526] width 80 height 32
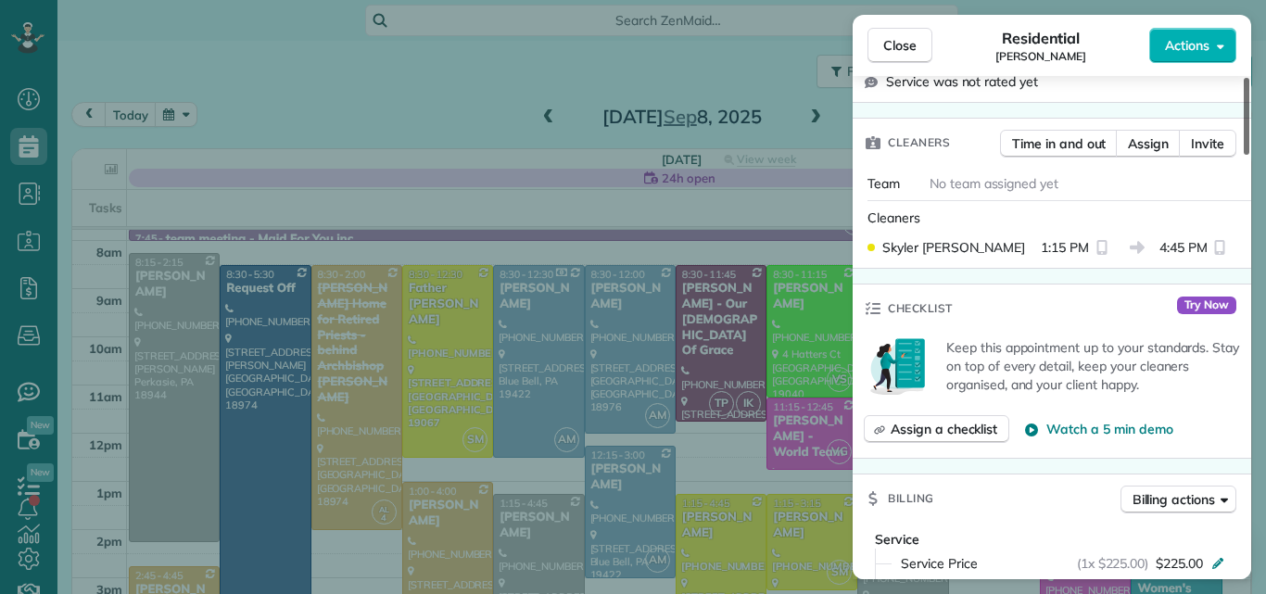
drag, startPoint x: 1244, startPoint y: 125, endPoint x: 1233, endPoint y: 201, distance: 76.8
click at [1243, 155] on div at bounding box center [1246, 116] width 6 height 77
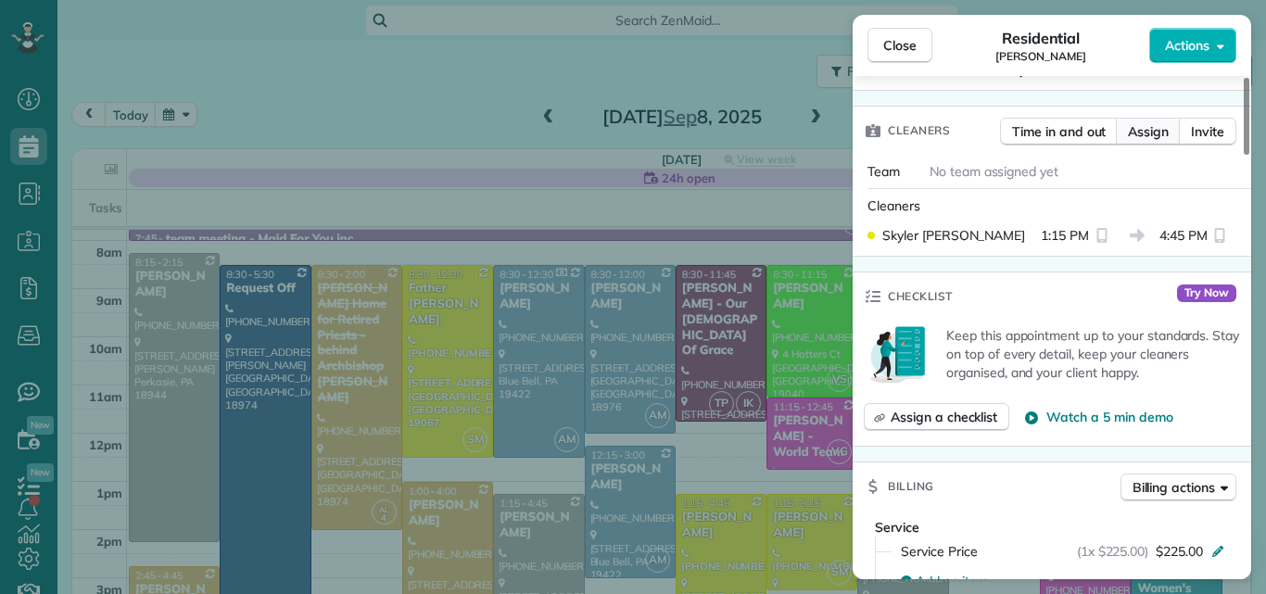
click at [1155, 130] on span "Assign" at bounding box center [1148, 131] width 41 height 19
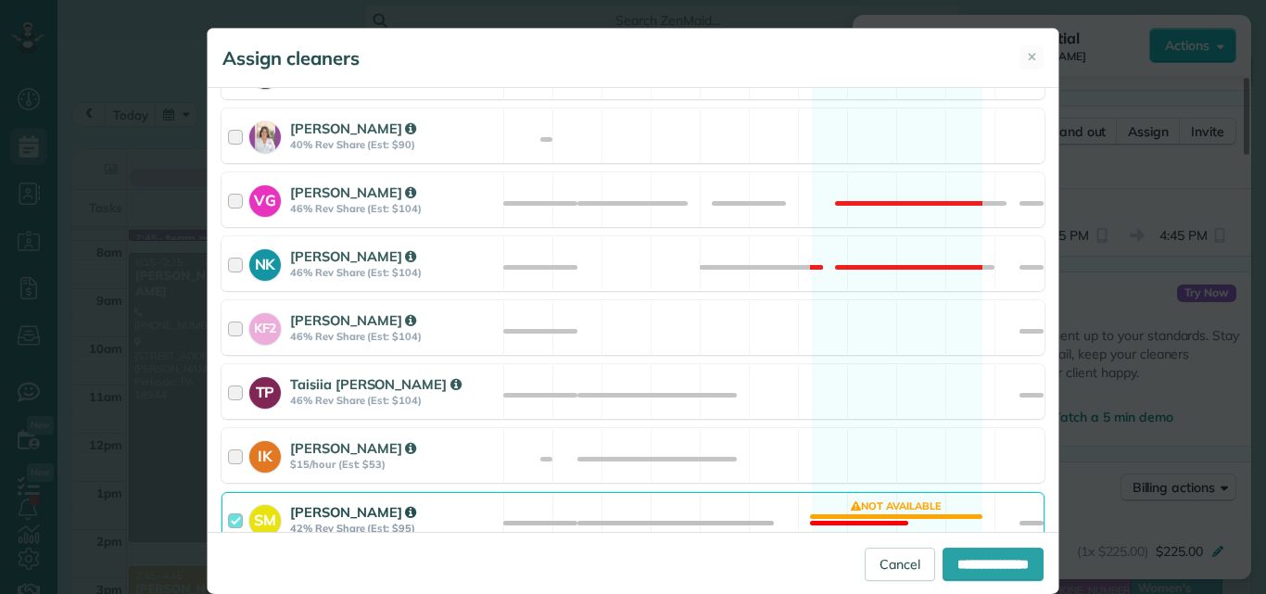
scroll to position [823, 0]
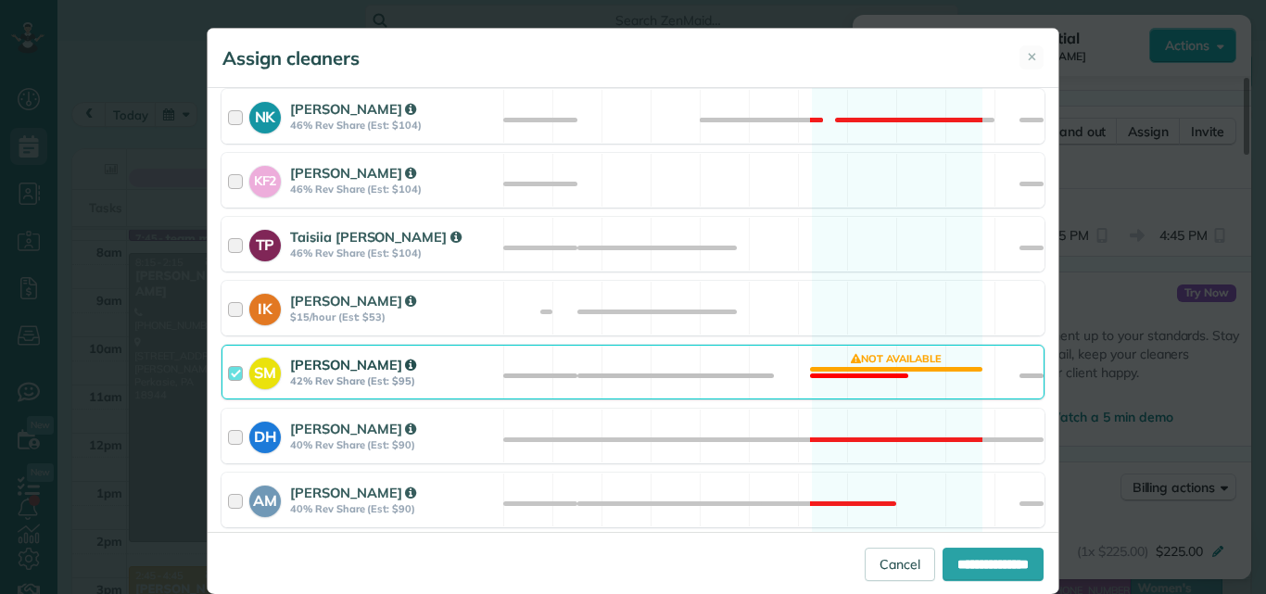
click at [228, 372] on div at bounding box center [238, 372] width 21 height 34
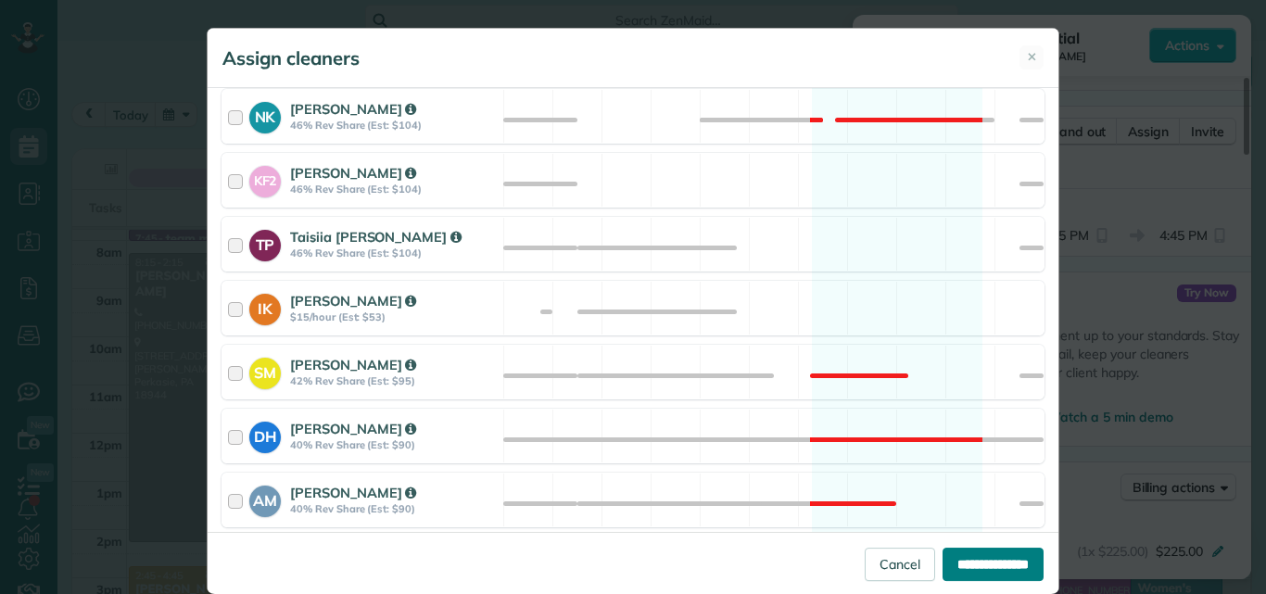
click at [972, 562] on input "**********" at bounding box center [992, 564] width 101 height 33
type input "**********"
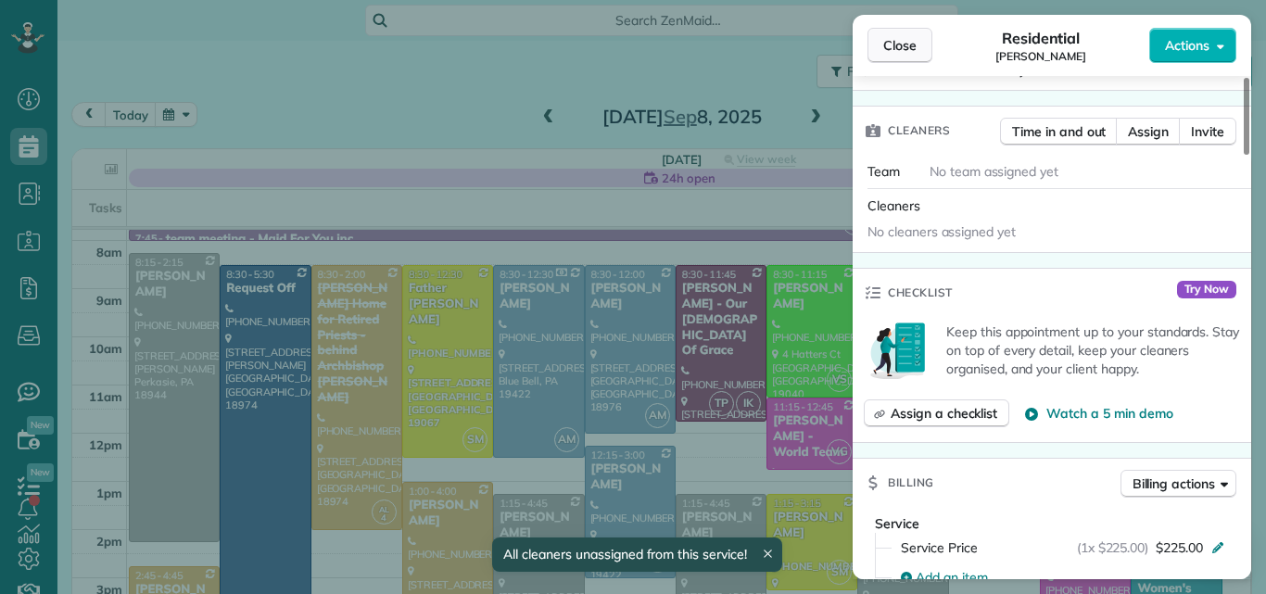
click at [887, 46] on span "Close" at bounding box center [899, 45] width 33 height 19
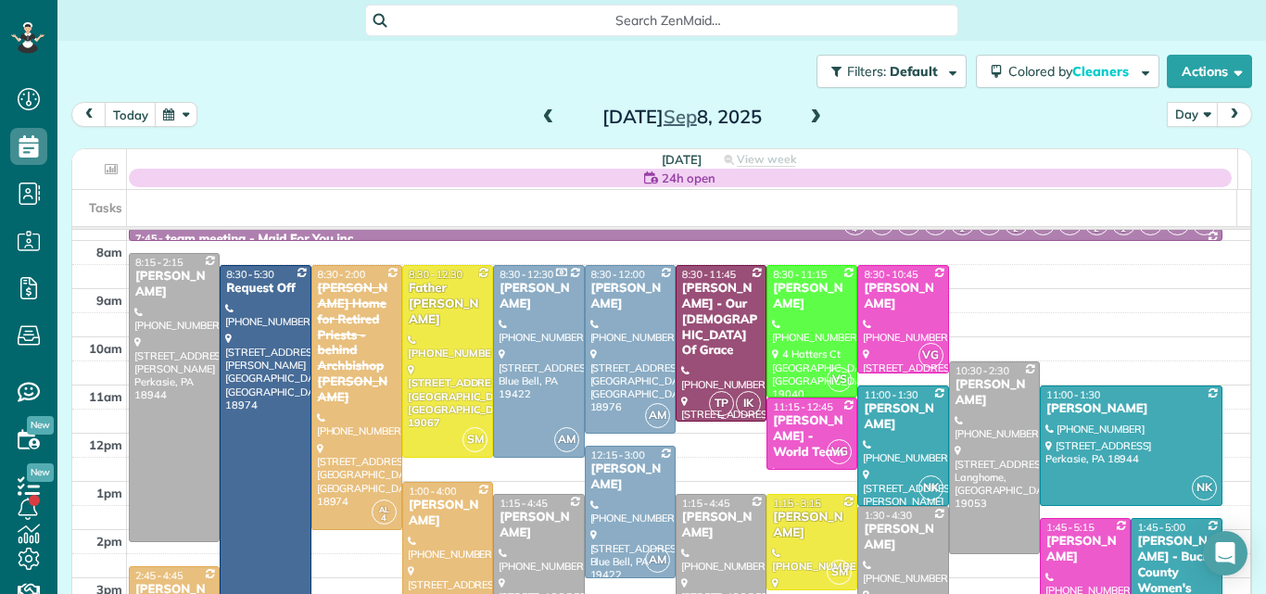
click at [684, 338] on div at bounding box center [720, 343] width 89 height 155
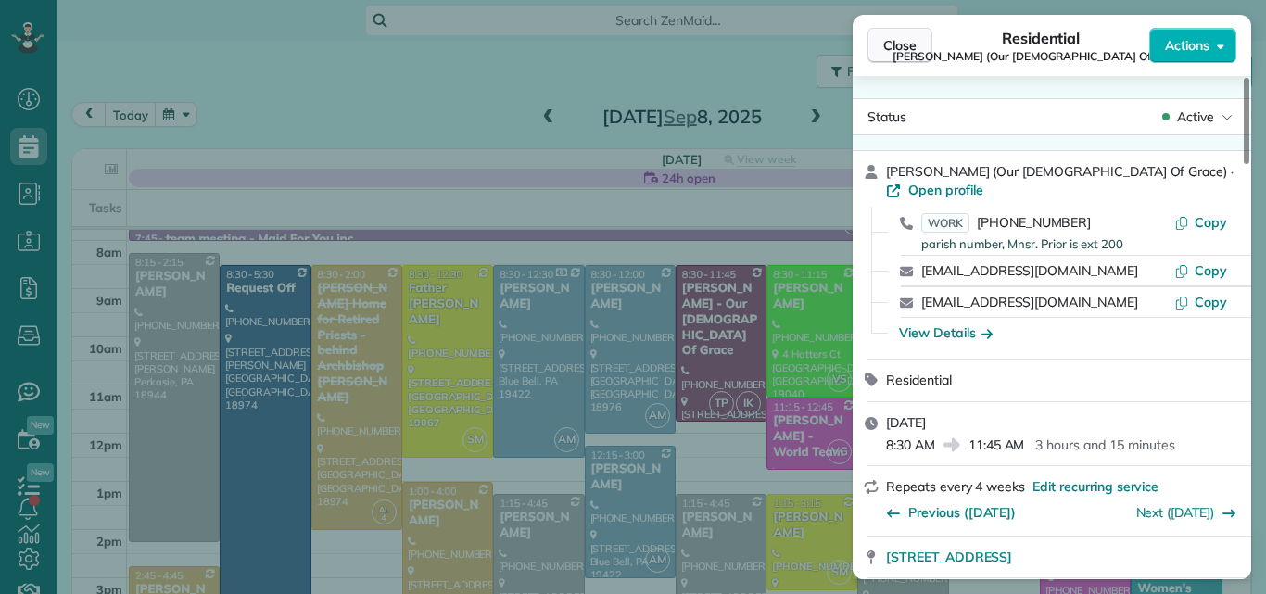
click at [911, 44] on span "Close" at bounding box center [899, 45] width 33 height 19
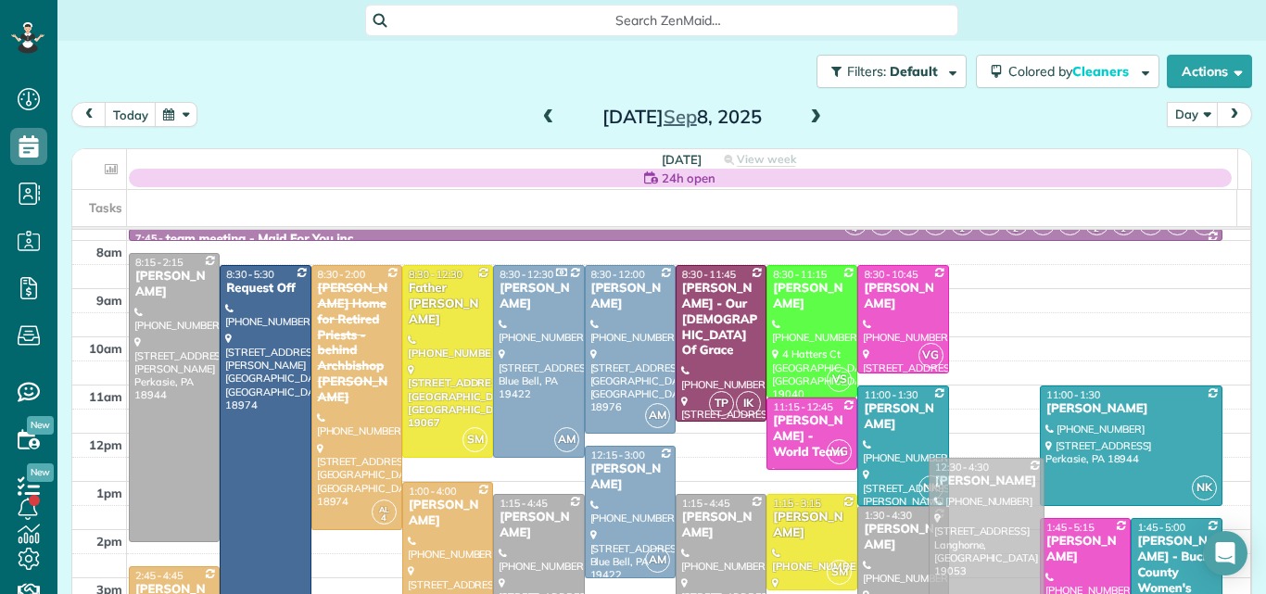
drag, startPoint x: 977, startPoint y: 413, endPoint x: 967, endPoint y: 504, distance: 91.3
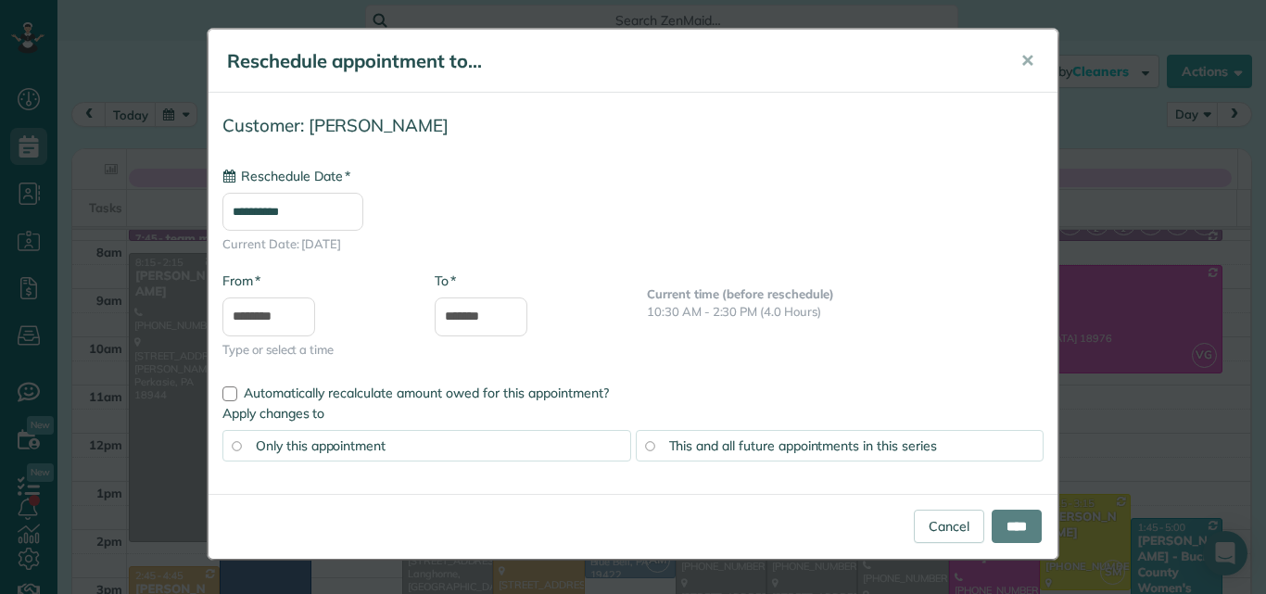
type input "**********"
click at [1019, 514] on input "****" at bounding box center [1016, 526] width 50 height 33
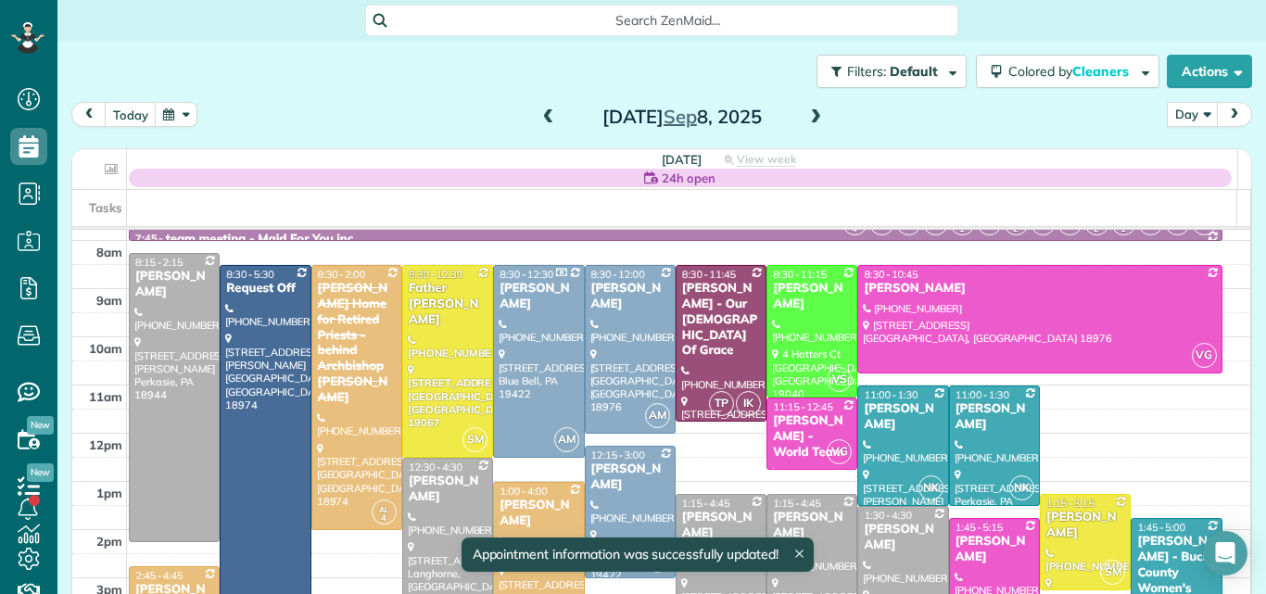
click at [421, 490] on div "Meghan Strong" at bounding box center [448, 489] width 80 height 32
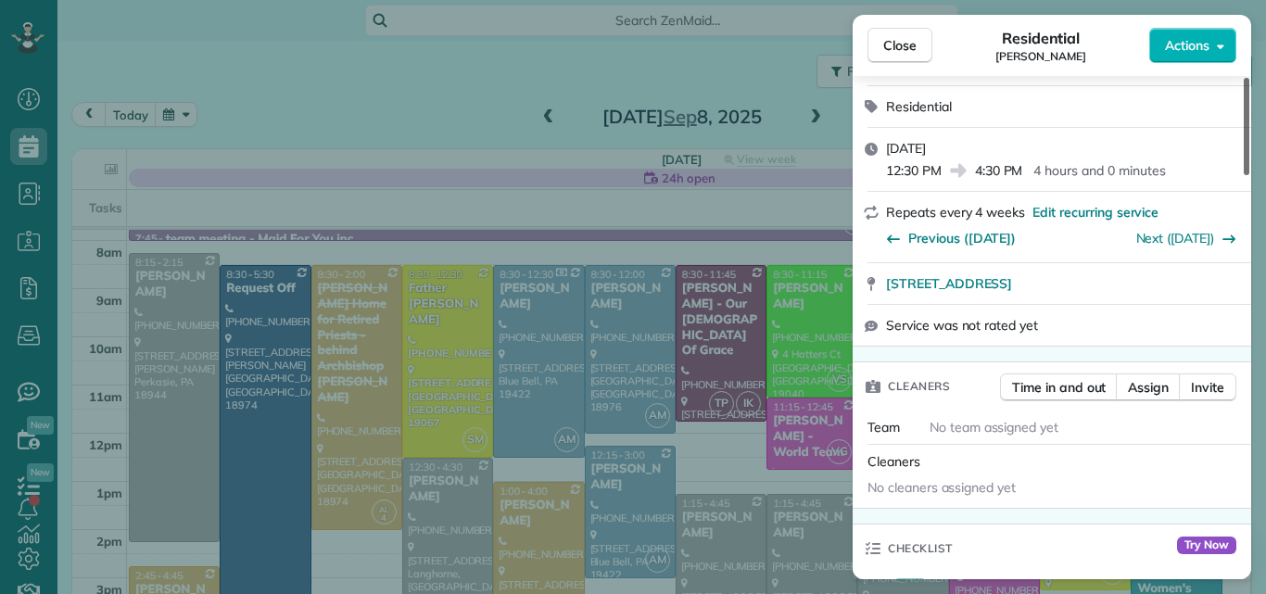
drag, startPoint x: 1244, startPoint y: 142, endPoint x: 1241, endPoint y: 188, distance: 46.5
click at [1243, 175] on div at bounding box center [1246, 126] width 6 height 97
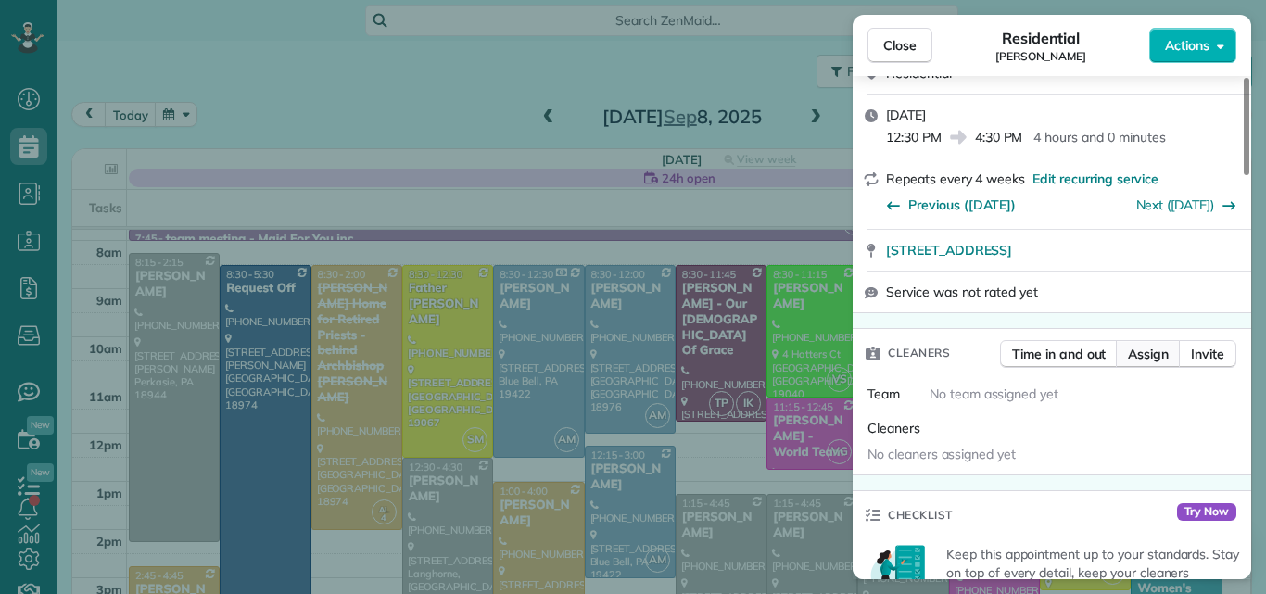
click at [1152, 356] on span "Assign" at bounding box center [1148, 354] width 41 height 19
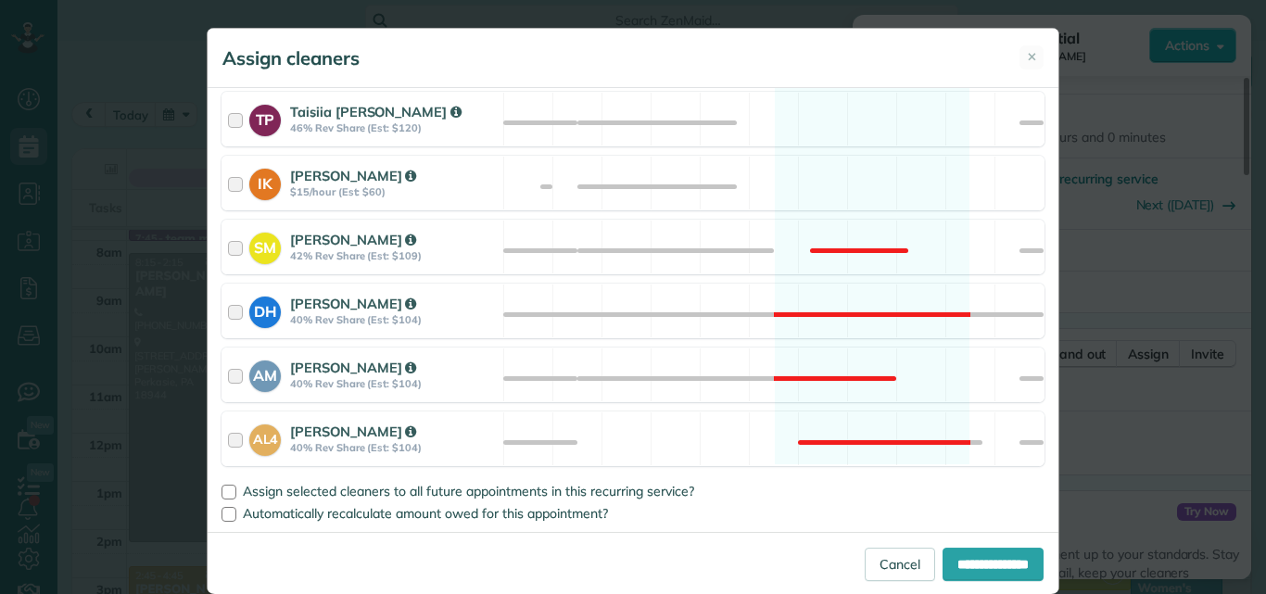
scroll to position [839, 0]
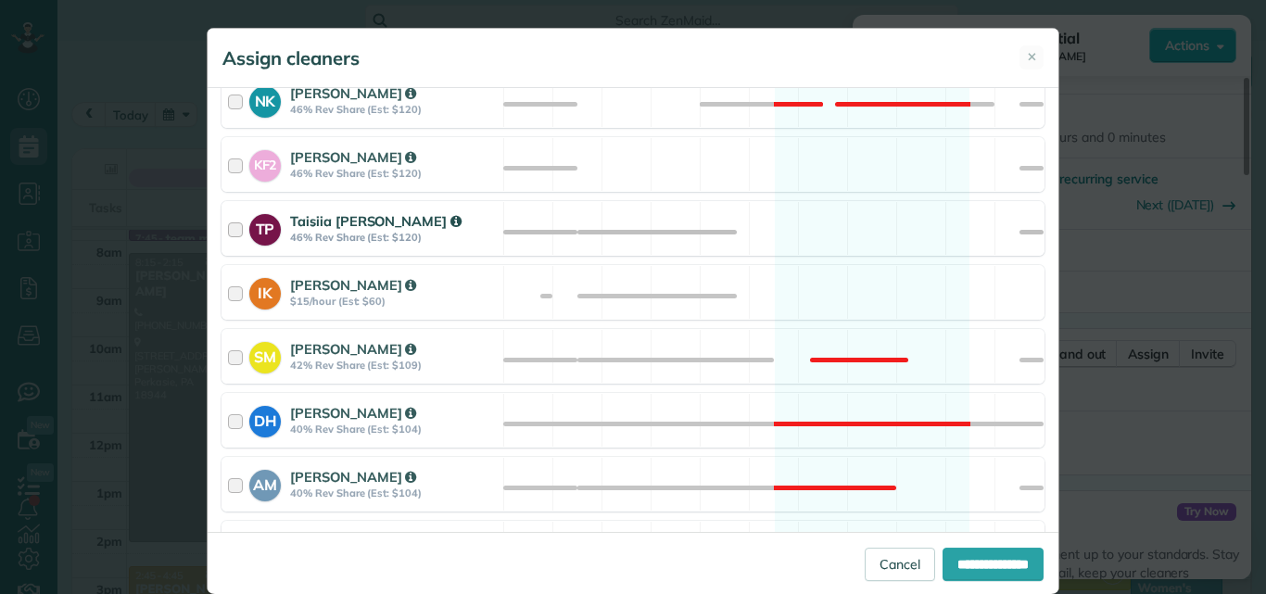
click at [229, 225] on div at bounding box center [238, 228] width 21 height 34
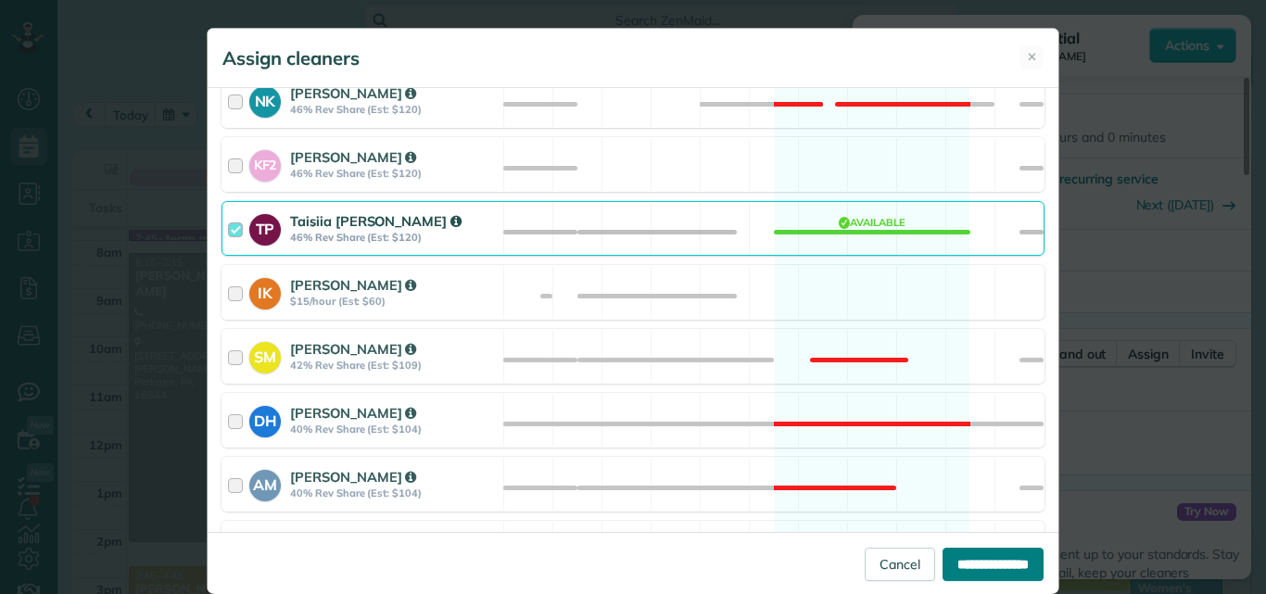
click at [942, 562] on input "**********" at bounding box center [992, 564] width 101 height 33
type input "**********"
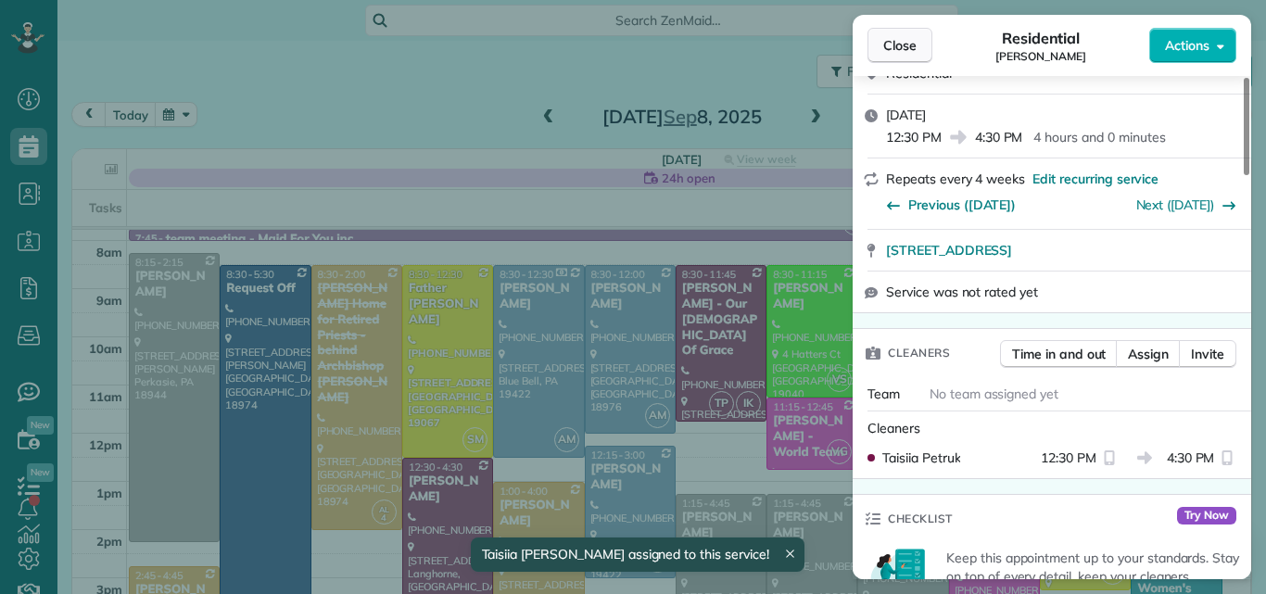
click at [901, 38] on span "Close" at bounding box center [899, 45] width 33 height 19
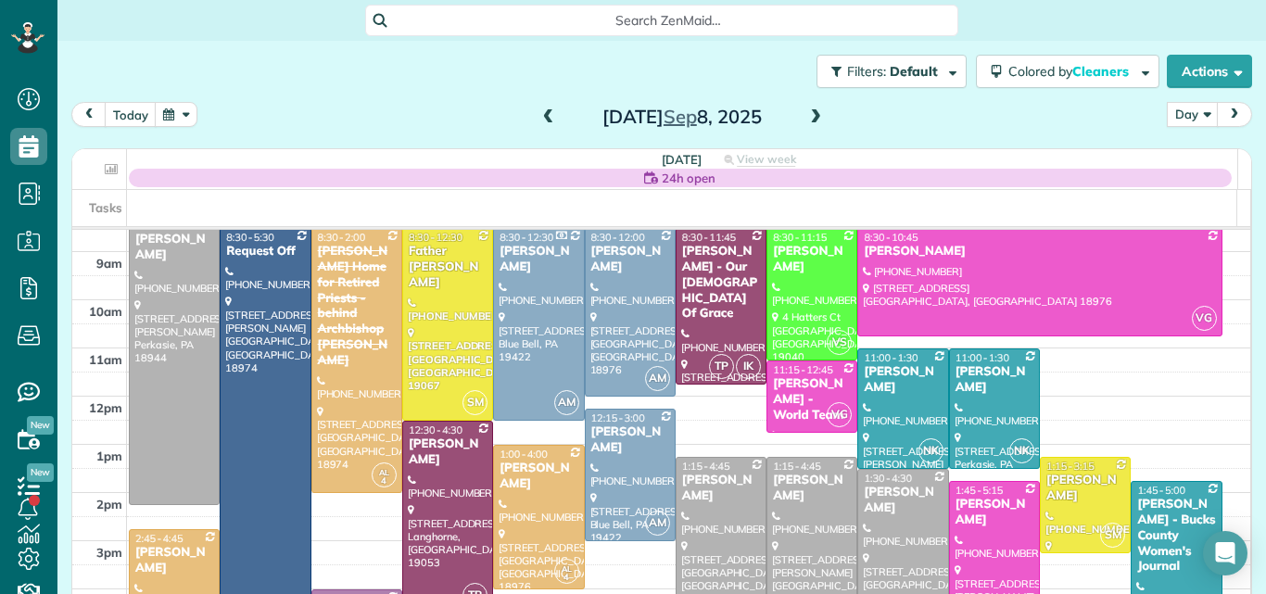
scroll to position [70, 0]
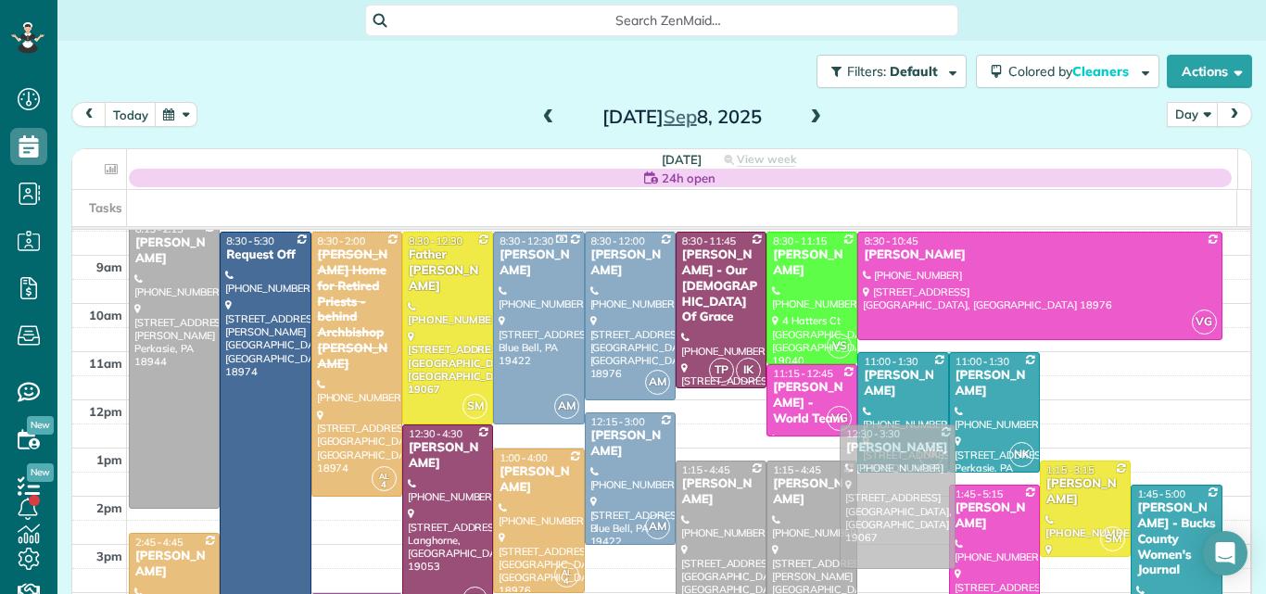
drag, startPoint x: 887, startPoint y: 519, endPoint x: 888, endPoint y: 475, distance: 43.6
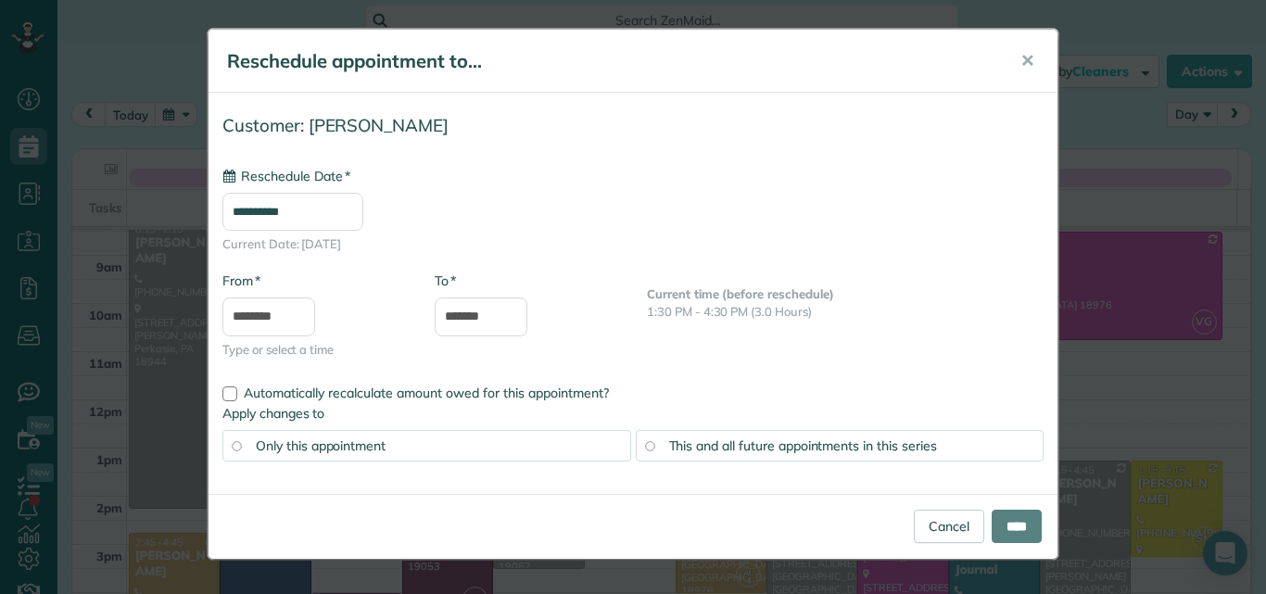
type input "**********"
click at [1016, 524] on input "****" at bounding box center [1016, 526] width 50 height 33
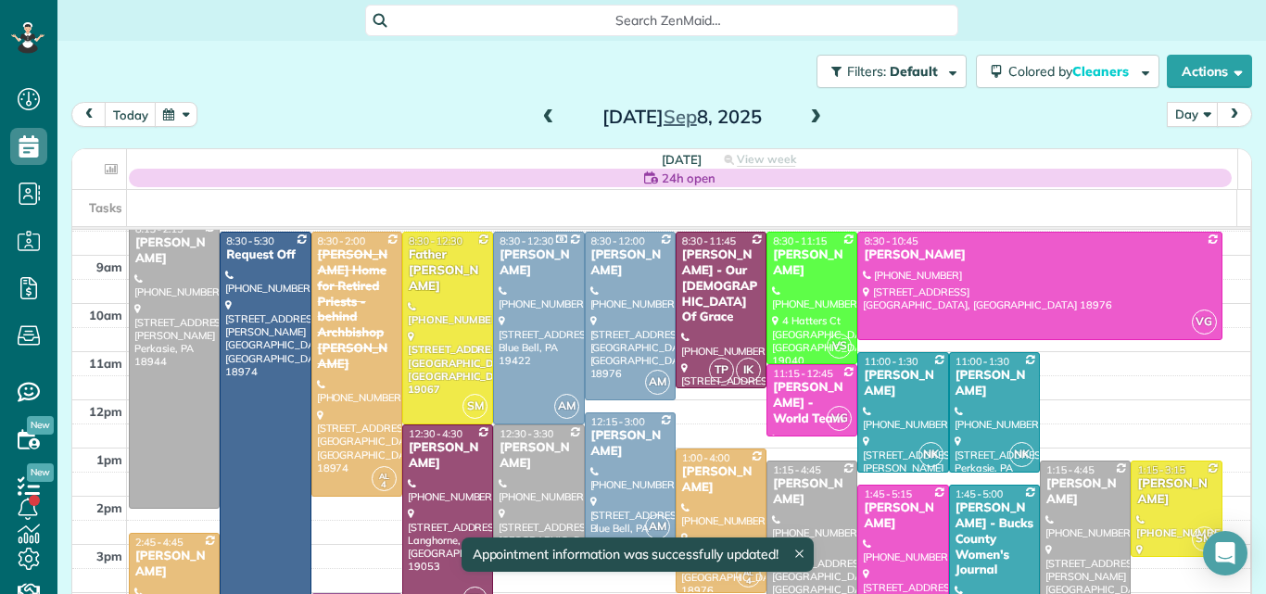
click at [524, 471] on div "Teresa Mazur" at bounding box center [539, 456] width 80 height 32
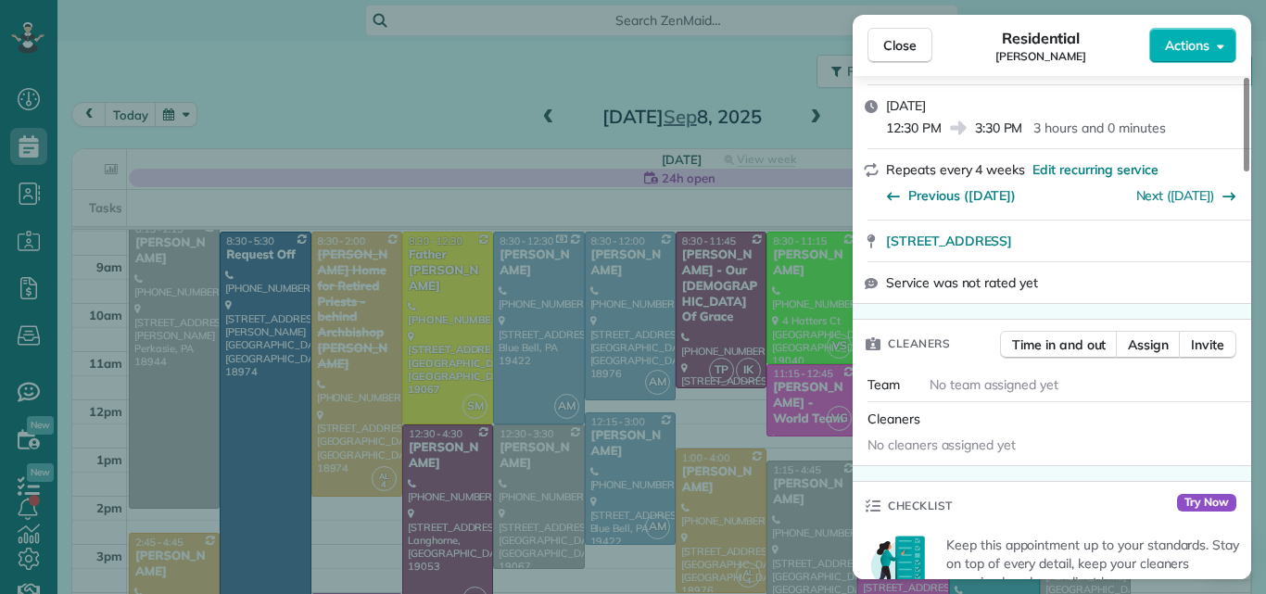
scroll to position [313, 0]
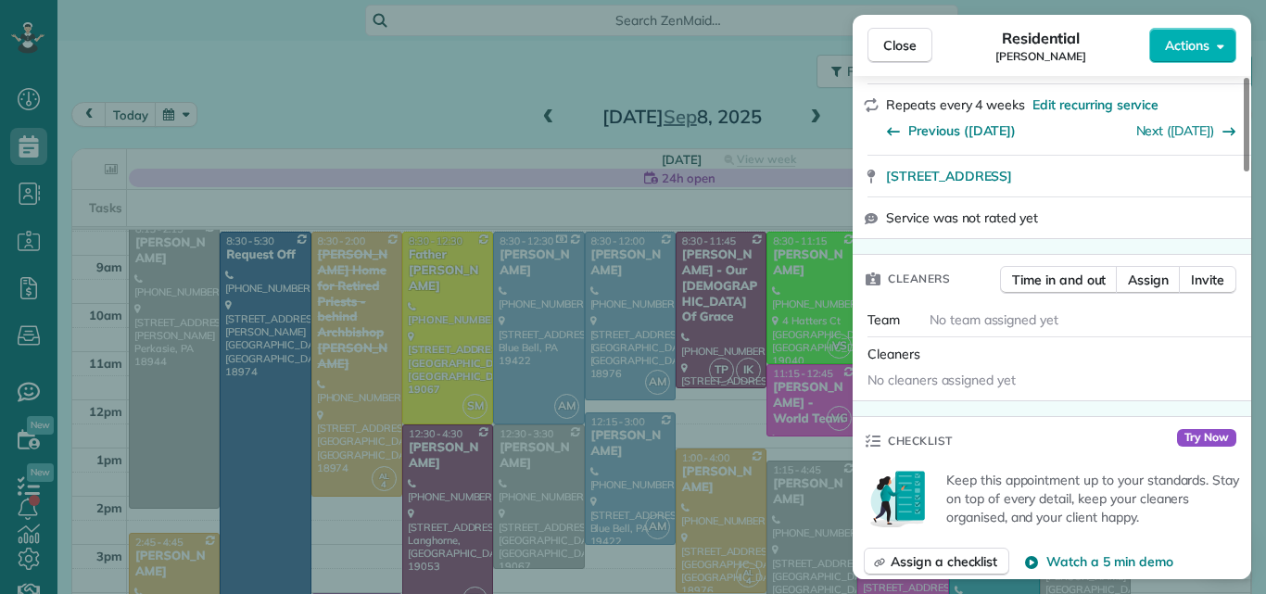
drag, startPoint x: 1244, startPoint y: 158, endPoint x: 1224, endPoint y: 216, distance: 61.8
click at [1243, 171] on div at bounding box center [1246, 125] width 6 height 94
click at [1138, 280] on span "Assign" at bounding box center [1148, 280] width 41 height 19
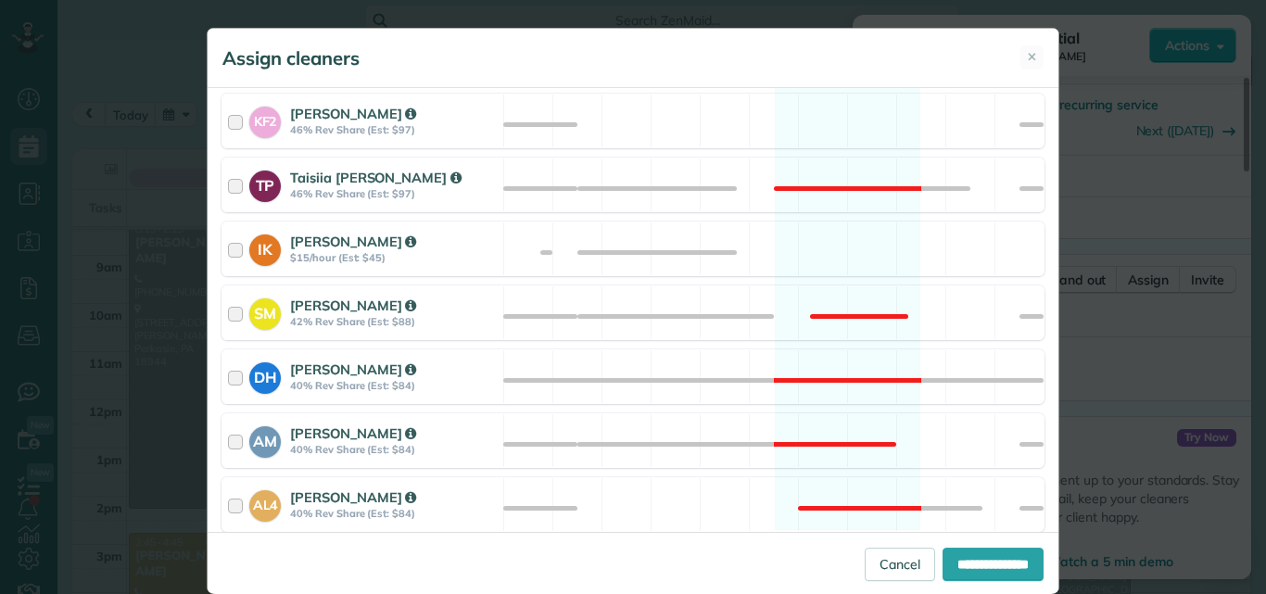
scroll to position [789, 0]
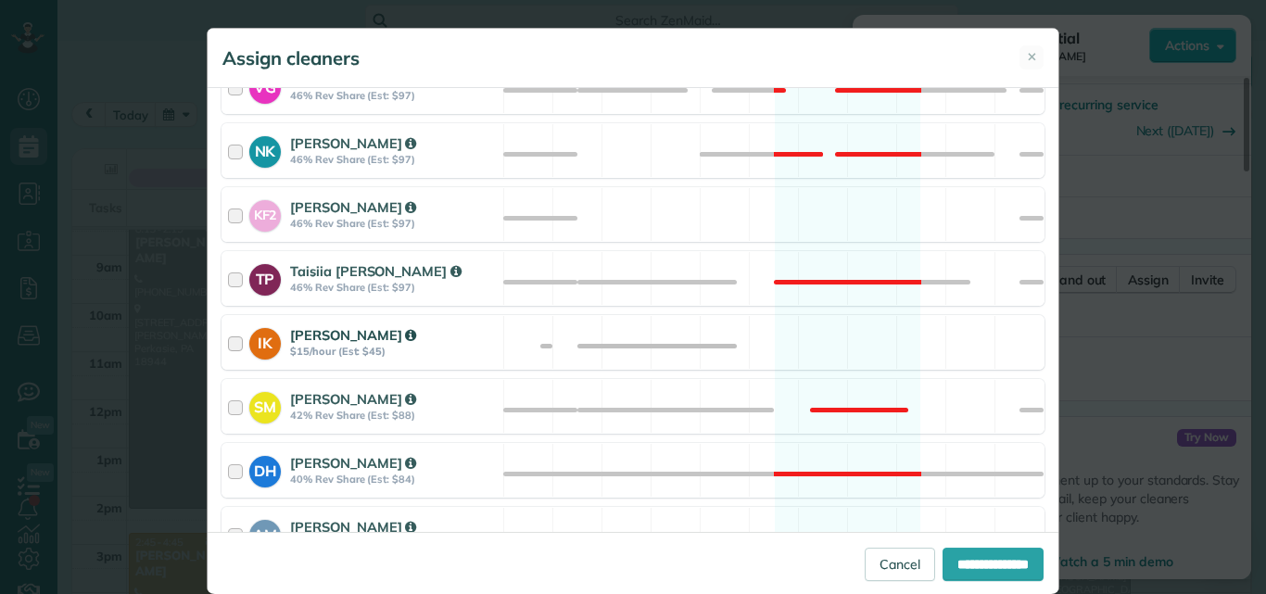
click at [229, 341] on div at bounding box center [238, 342] width 21 height 34
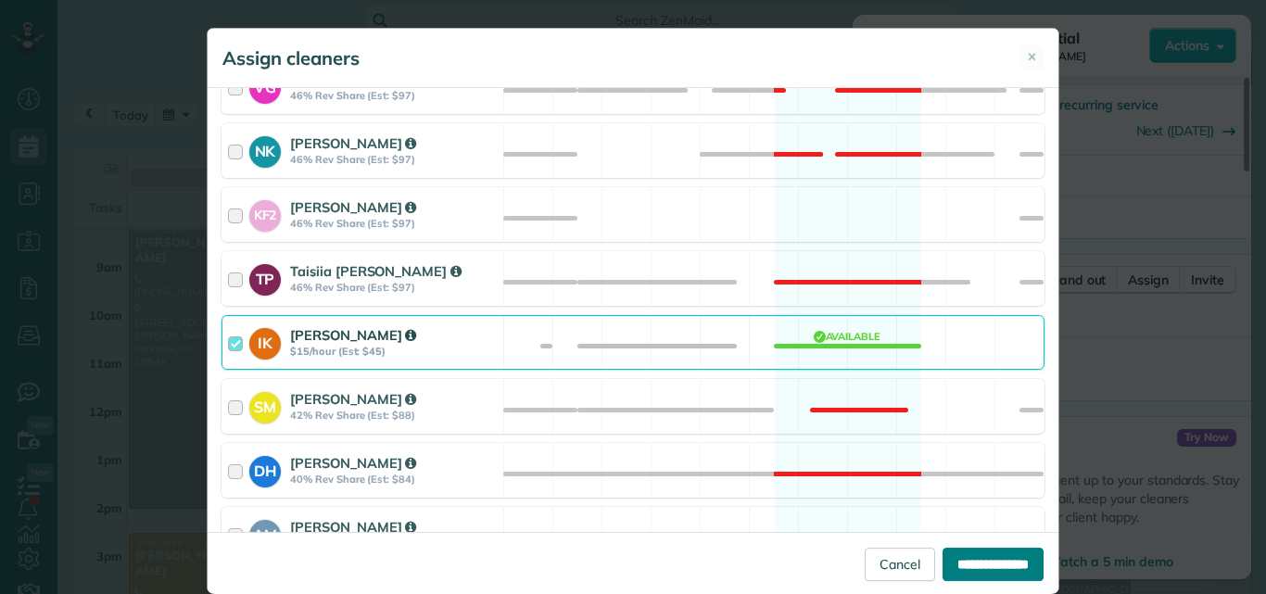
click at [950, 559] on input "**********" at bounding box center [992, 564] width 101 height 33
type input "**********"
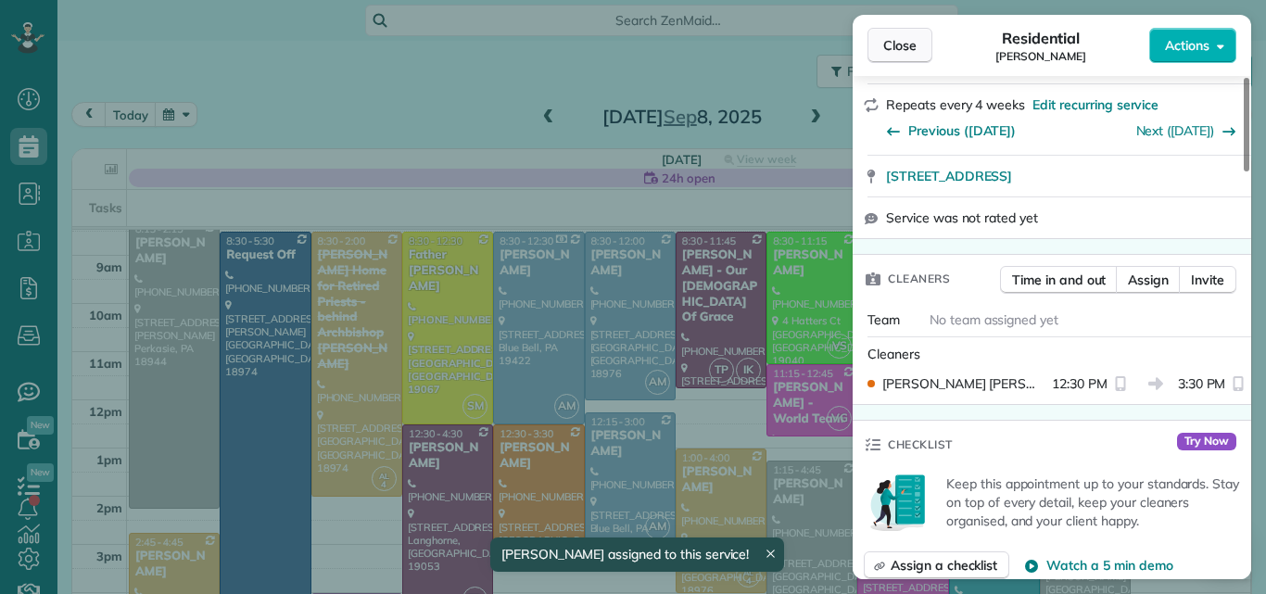
click at [895, 34] on button "Close" at bounding box center [899, 45] width 65 height 35
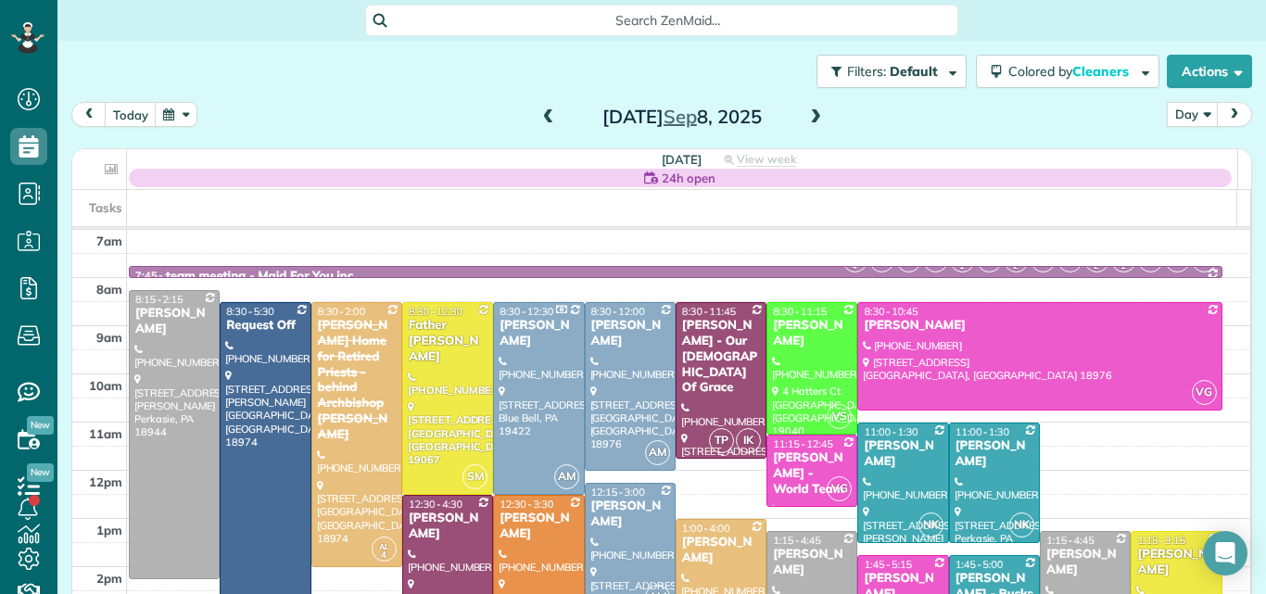
click at [695, 350] on div "Joseph Prior - Our Lady Of Grace" at bounding box center [721, 357] width 80 height 78
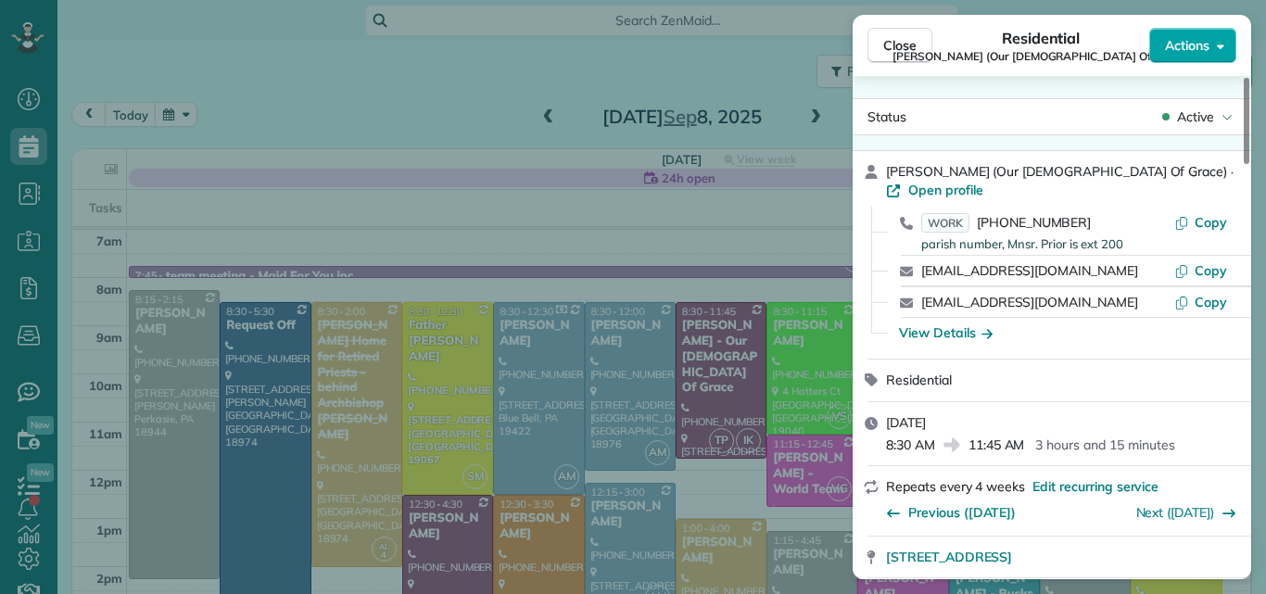
click at [1196, 41] on span "Actions" at bounding box center [1187, 45] width 44 height 19
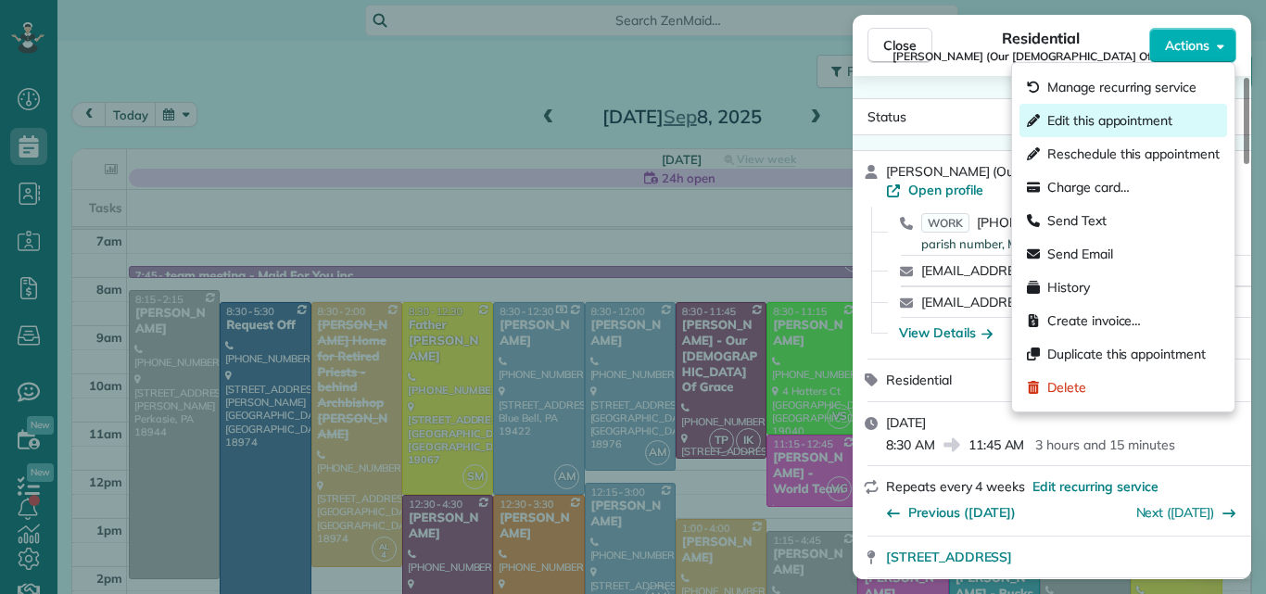
click at [1133, 121] on span "Edit this appointment" at bounding box center [1109, 120] width 125 height 19
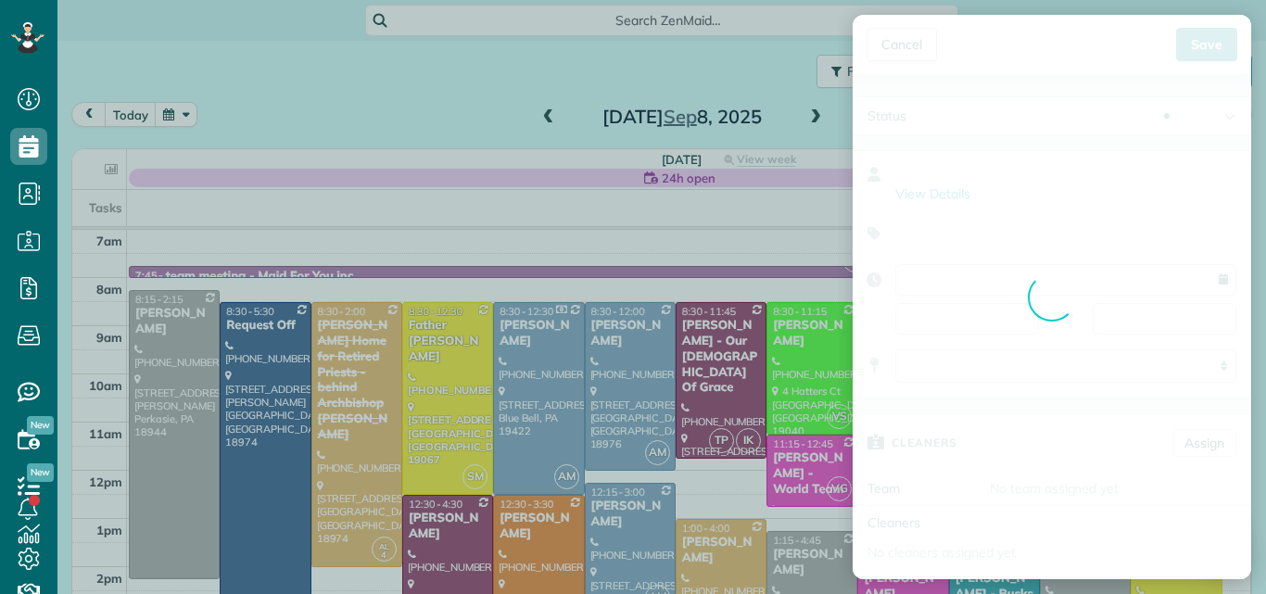
type input "**********"
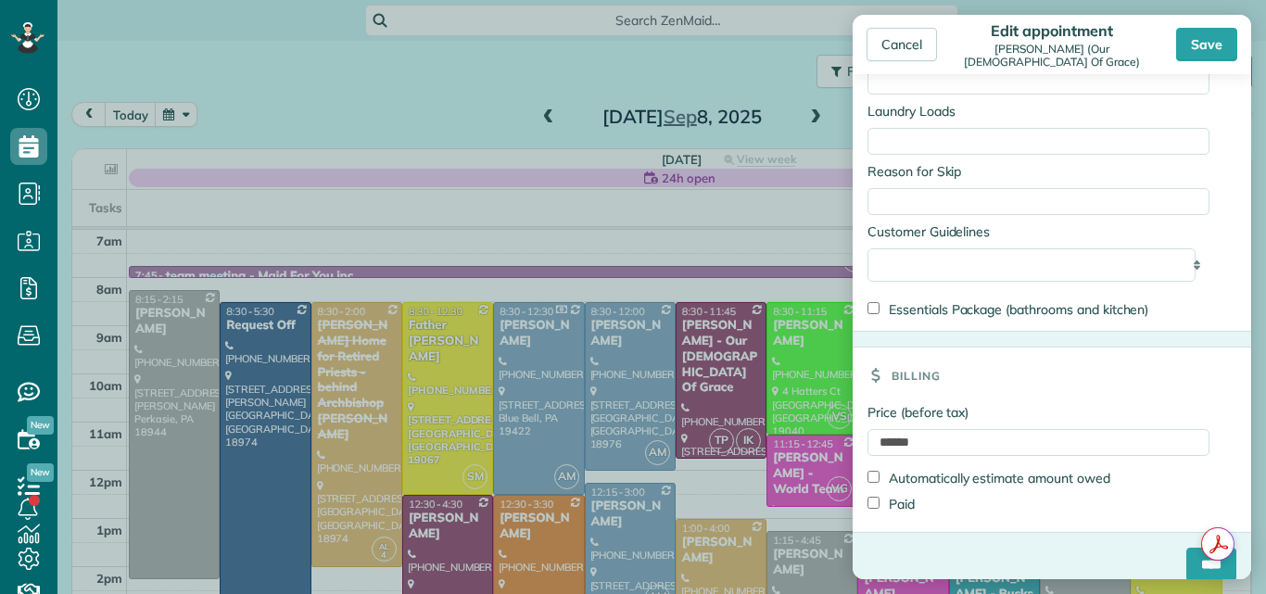
scroll to position [1658, 0]
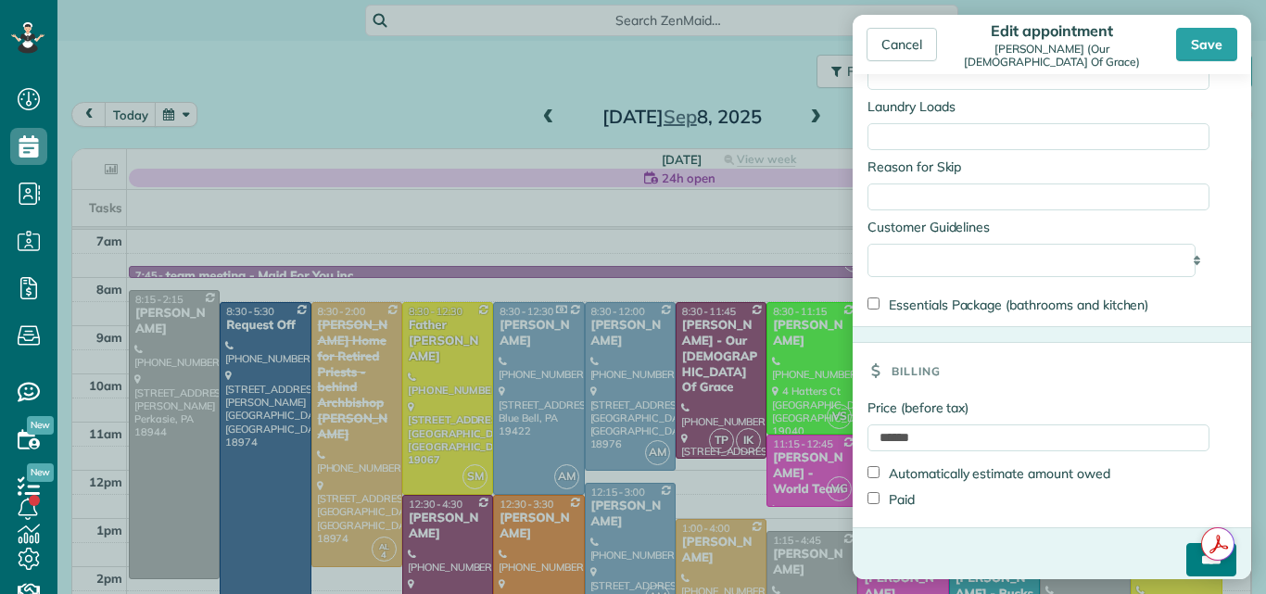
click at [1186, 548] on input "****" at bounding box center [1211, 559] width 50 height 33
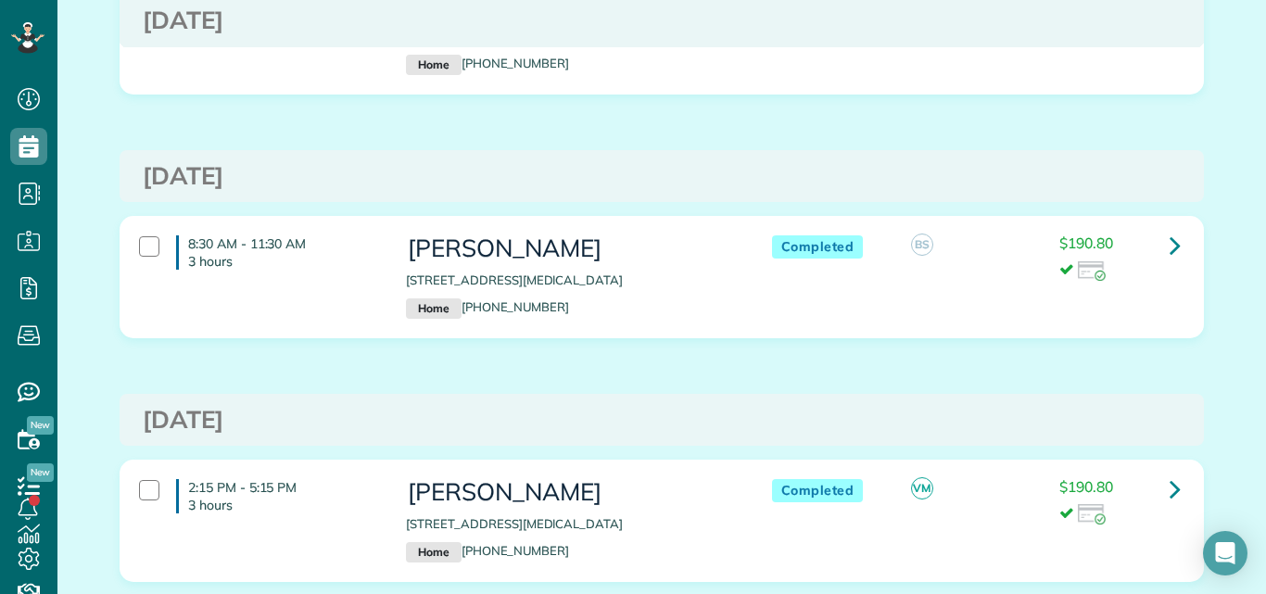
scroll to position [6186, 0]
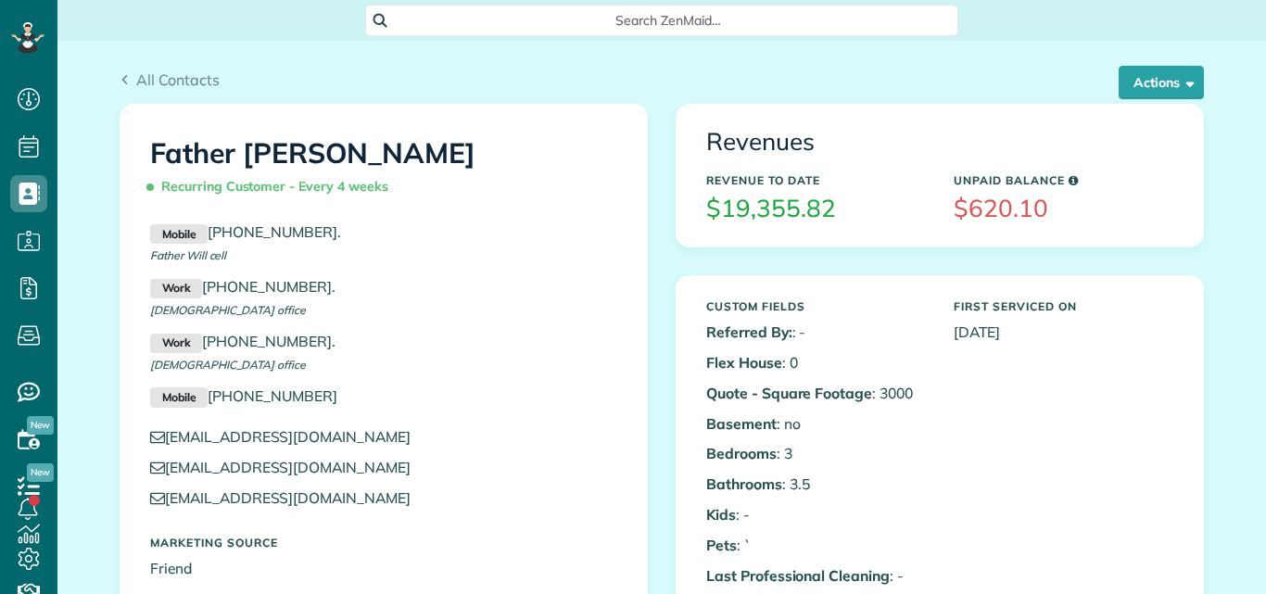
scroll to position [8, 8]
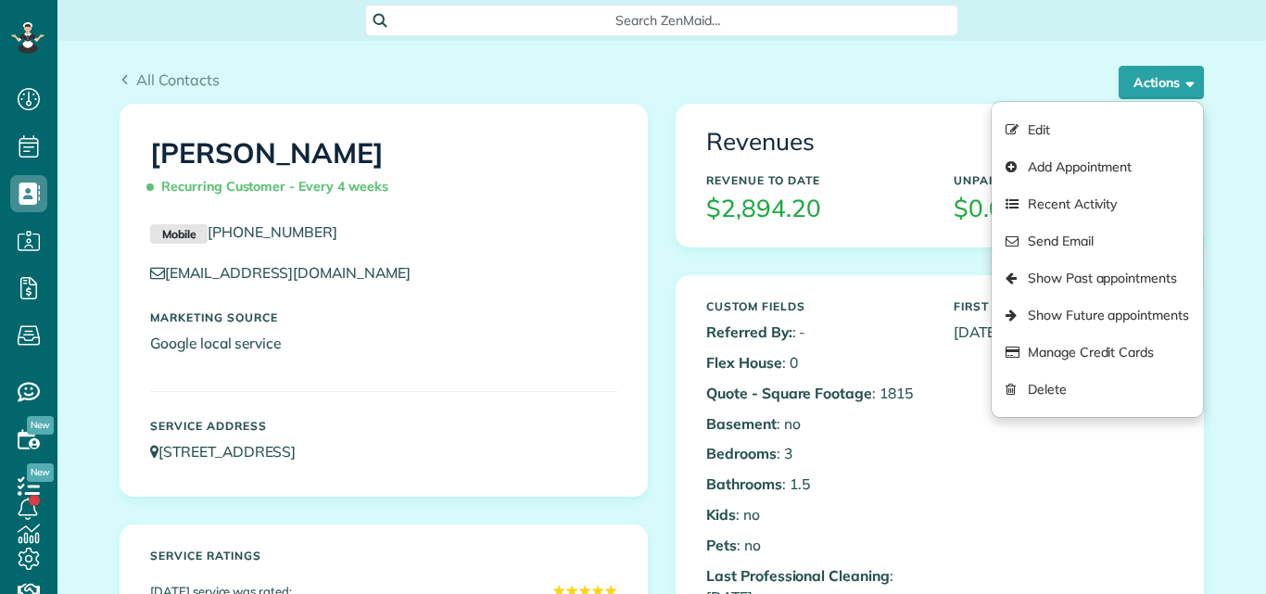
scroll to position [8, 8]
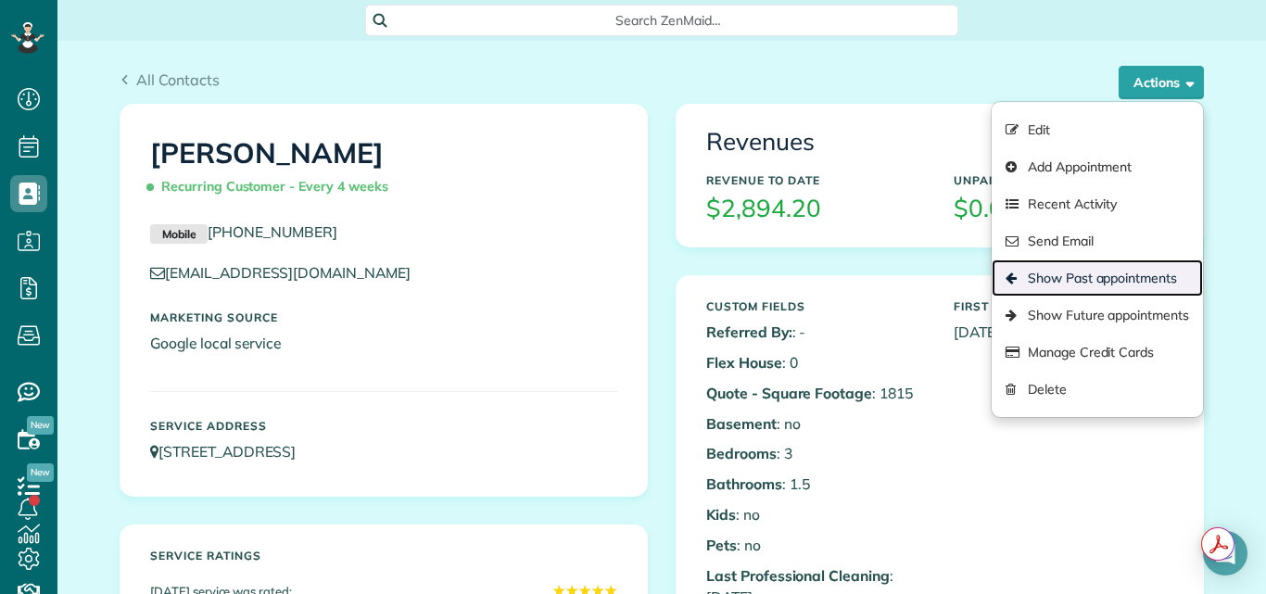
click at [1083, 283] on link "Show Past appointments" at bounding box center [1096, 277] width 211 height 37
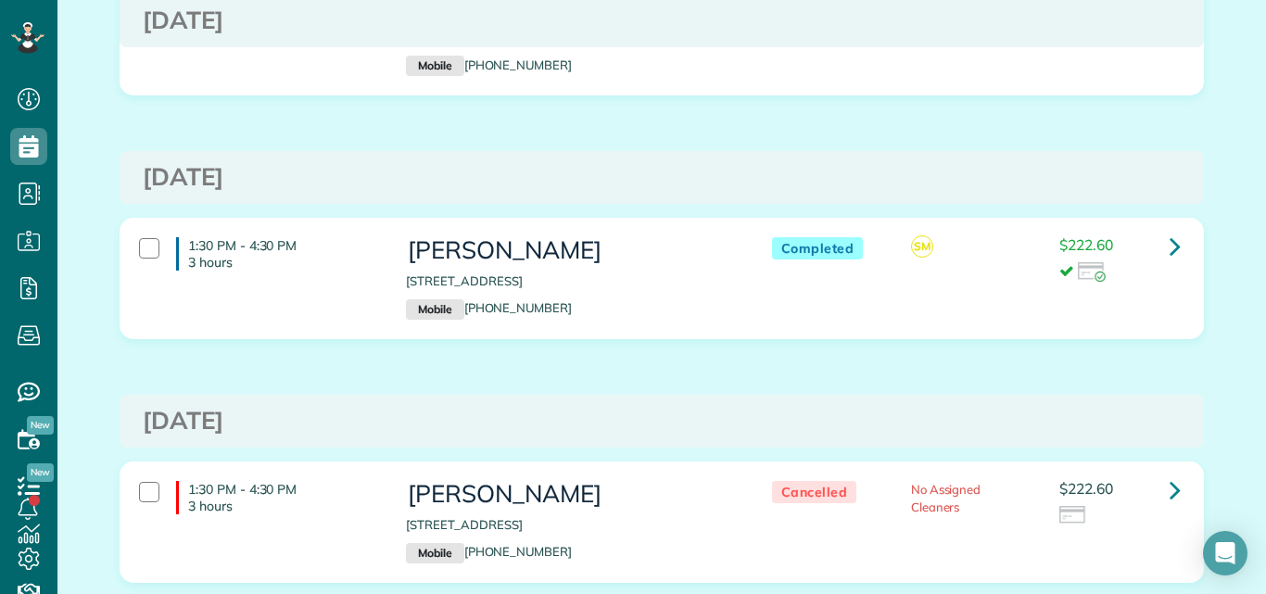
scroll to position [423, 0]
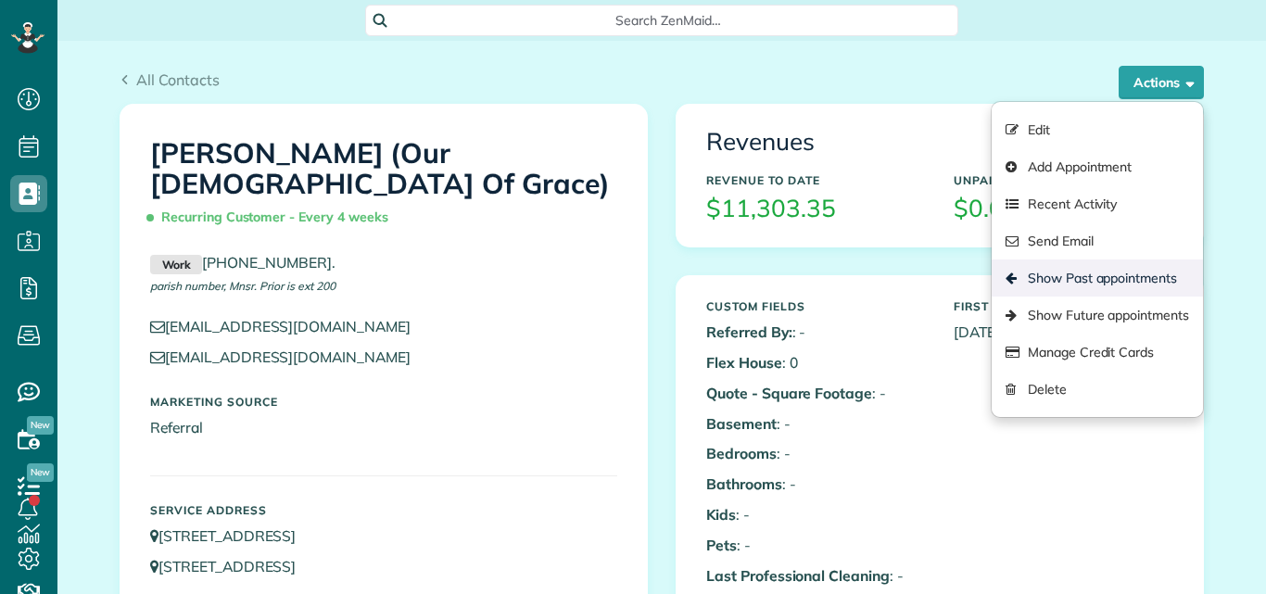
scroll to position [8, 8]
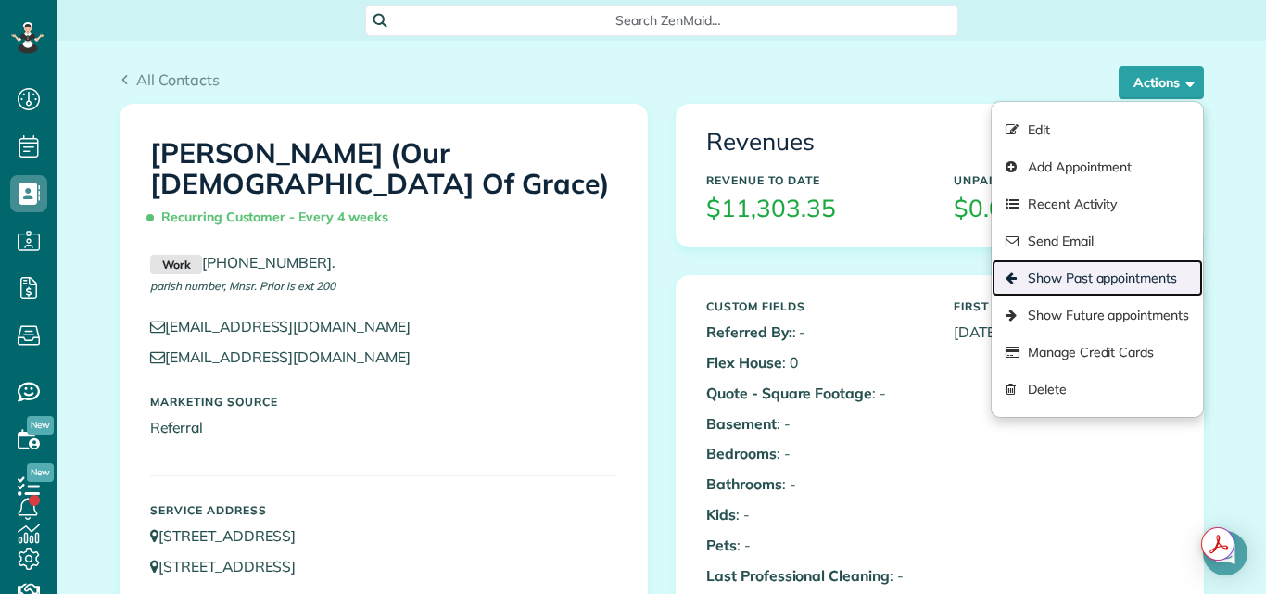
click at [1092, 271] on link "Show Past appointments" at bounding box center [1096, 277] width 211 height 37
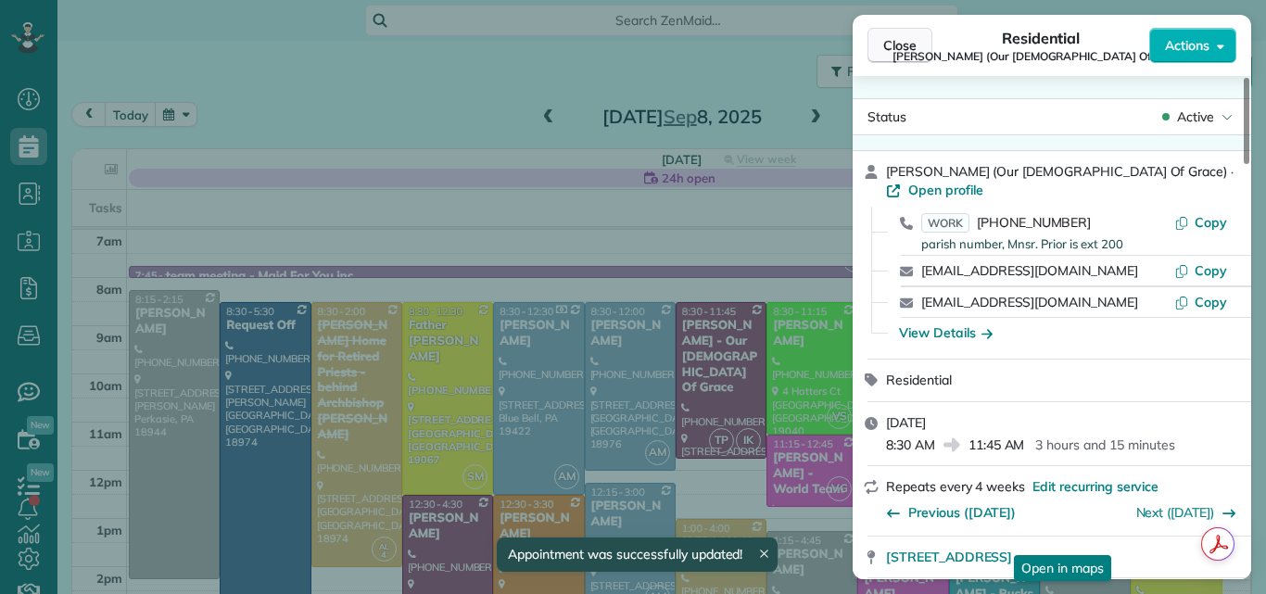
scroll to position [8, 8]
click at [914, 42] on span "Close" at bounding box center [899, 45] width 33 height 19
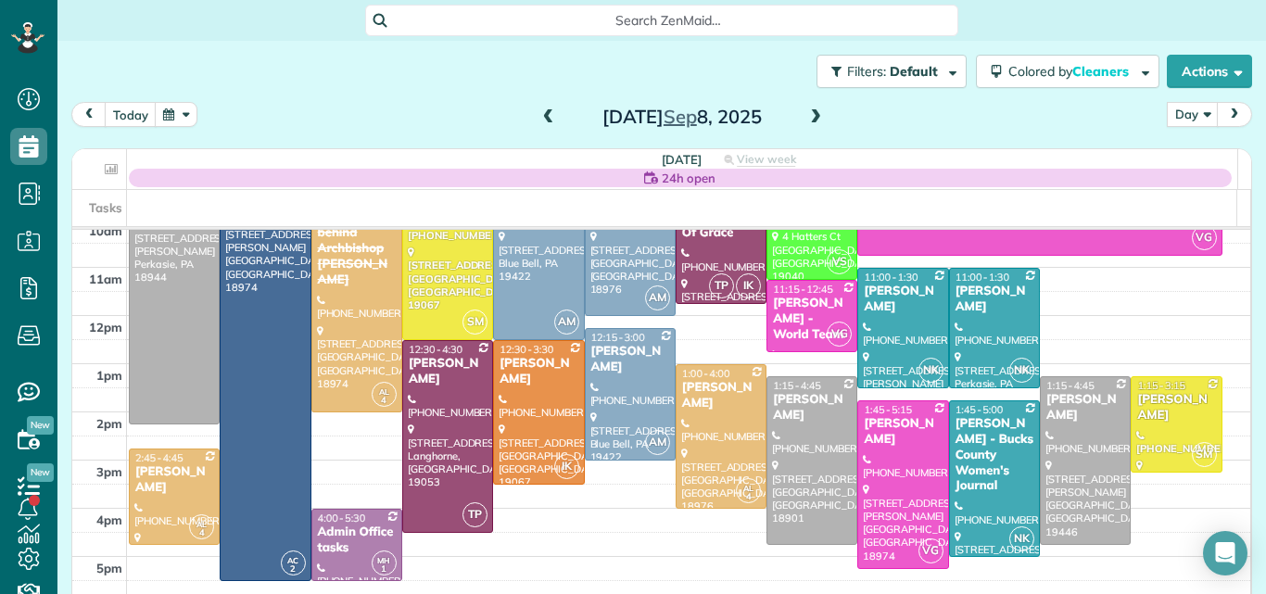
scroll to position [176, 0]
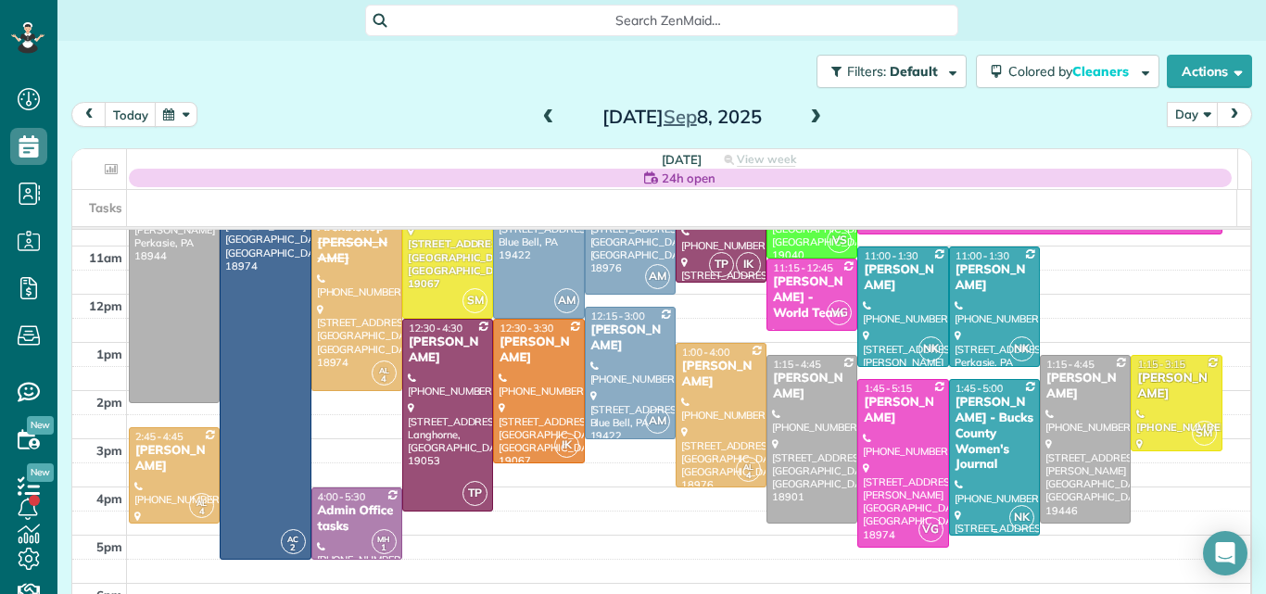
click at [966, 452] on div "[PERSON_NAME] - Bucks County Women's Journal" at bounding box center [994, 434] width 80 height 78
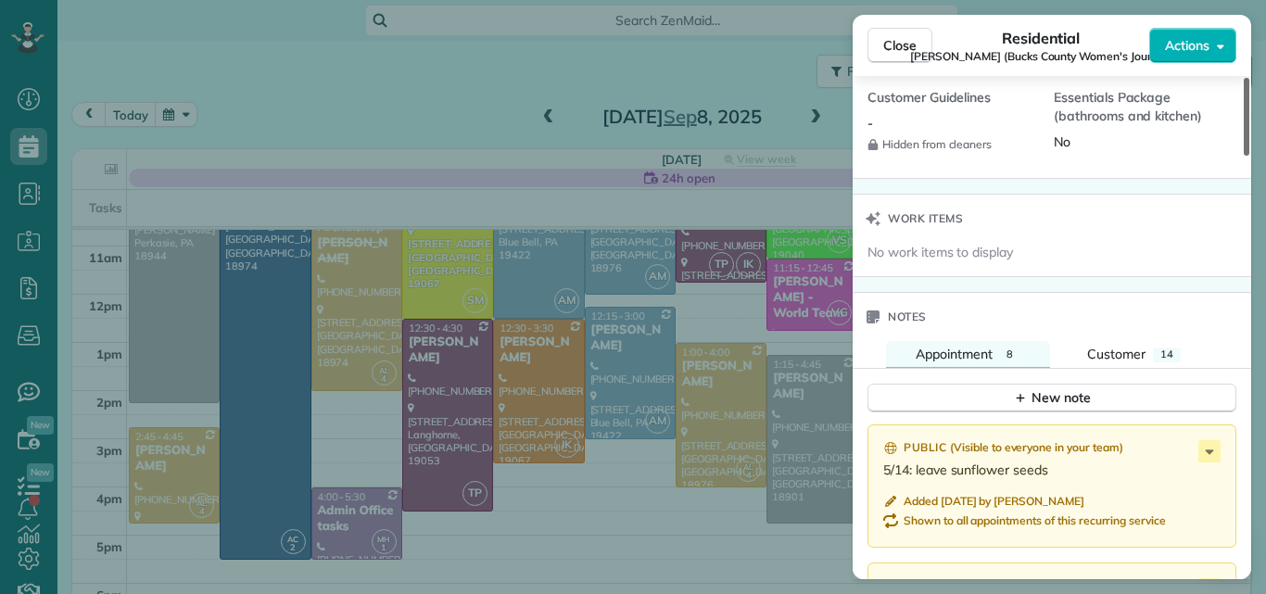
scroll to position [1646, 0]
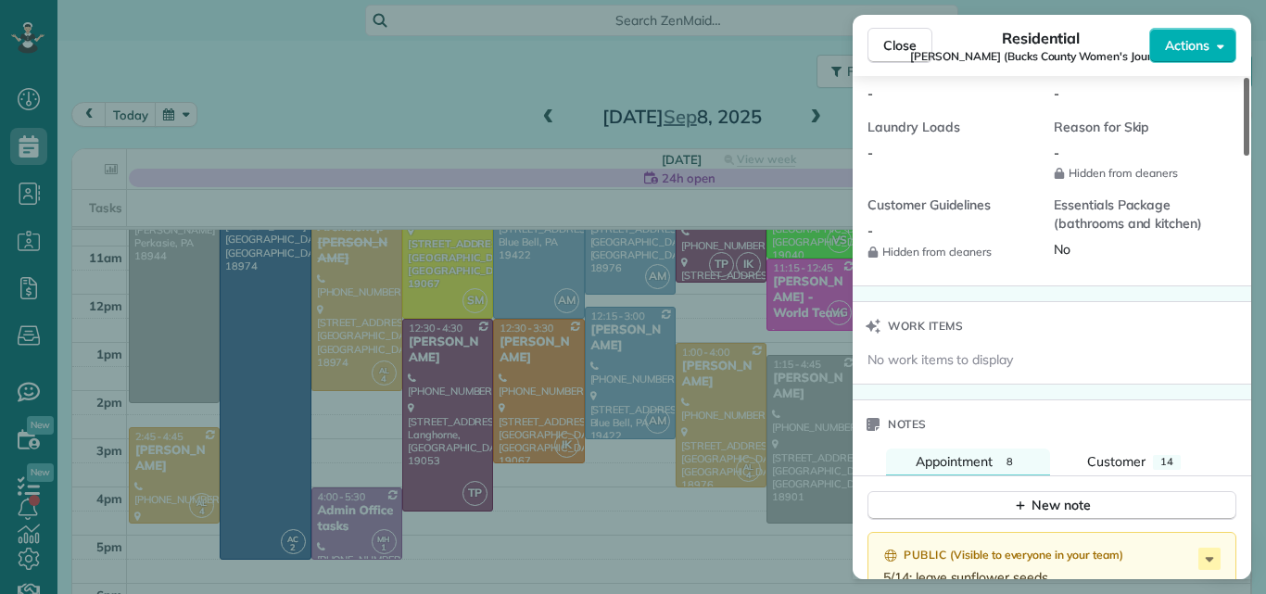
drag, startPoint x: 1247, startPoint y: 86, endPoint x: 1222, endPoint y: 341, distance: 256.0
click at [1243, 156] on div at bounding box center [1246, 117] width 6 height 78
click at [1134, 458] on span "Customer" at bounding box center [1116, 461] width 58 height 17
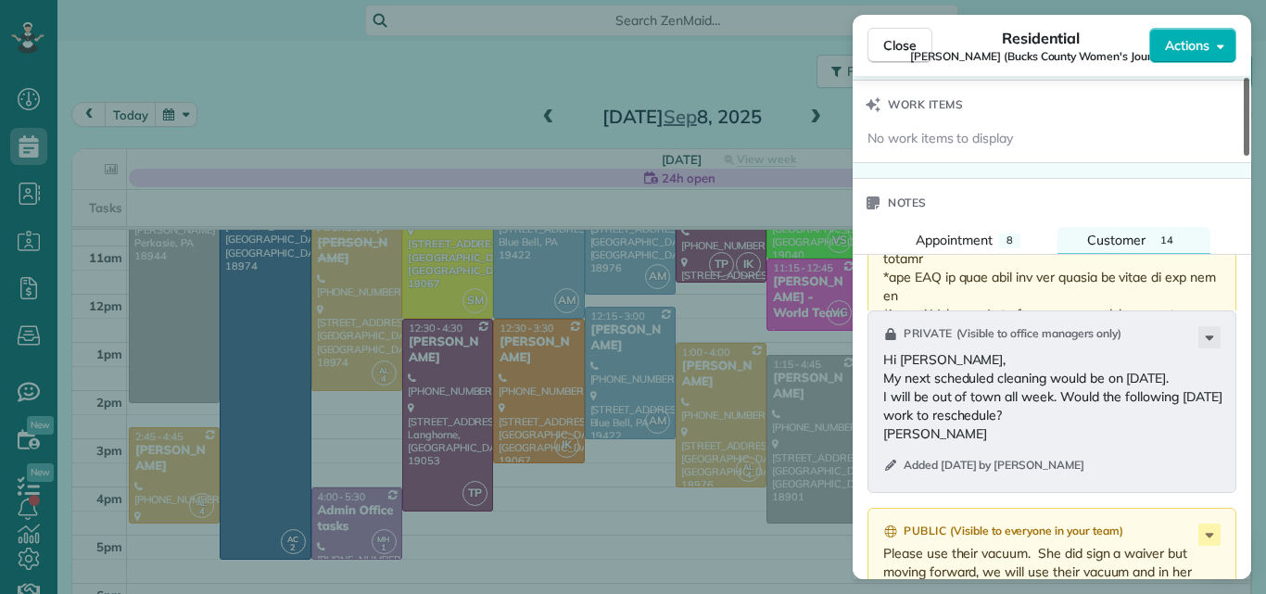
scroll to position [1874, 0]
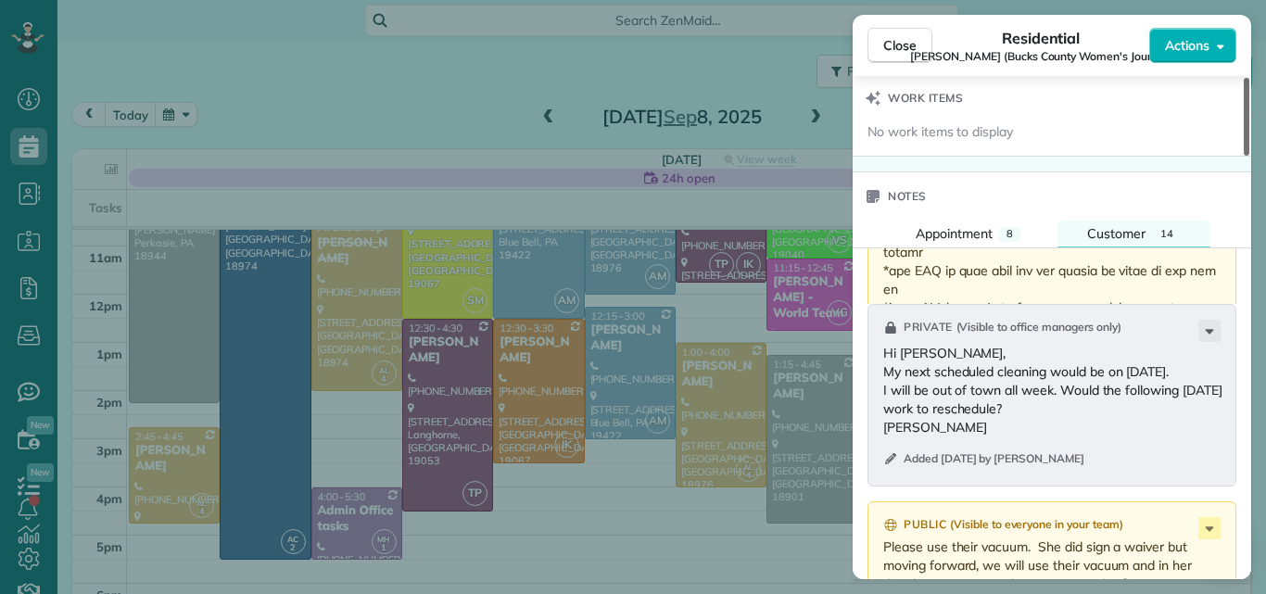
drag, startPoint x: 1247, startPoint y: 358, endPoint x: 1239, endPoint y: 393, distance: 36.2
click at [1243, 156] on div at bounding box center [1246, 117] width 6 height 78
click at [903, 42] on span "Close" at bounding box center [899, 45] width 33 height 19
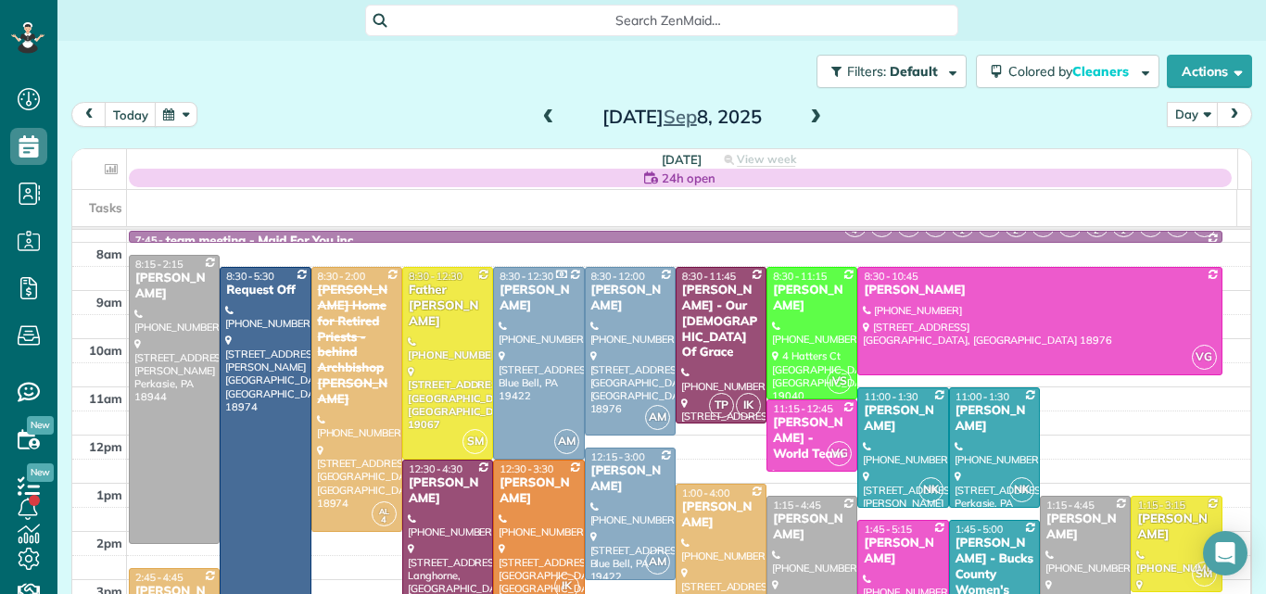
scroll to position [28, 0]
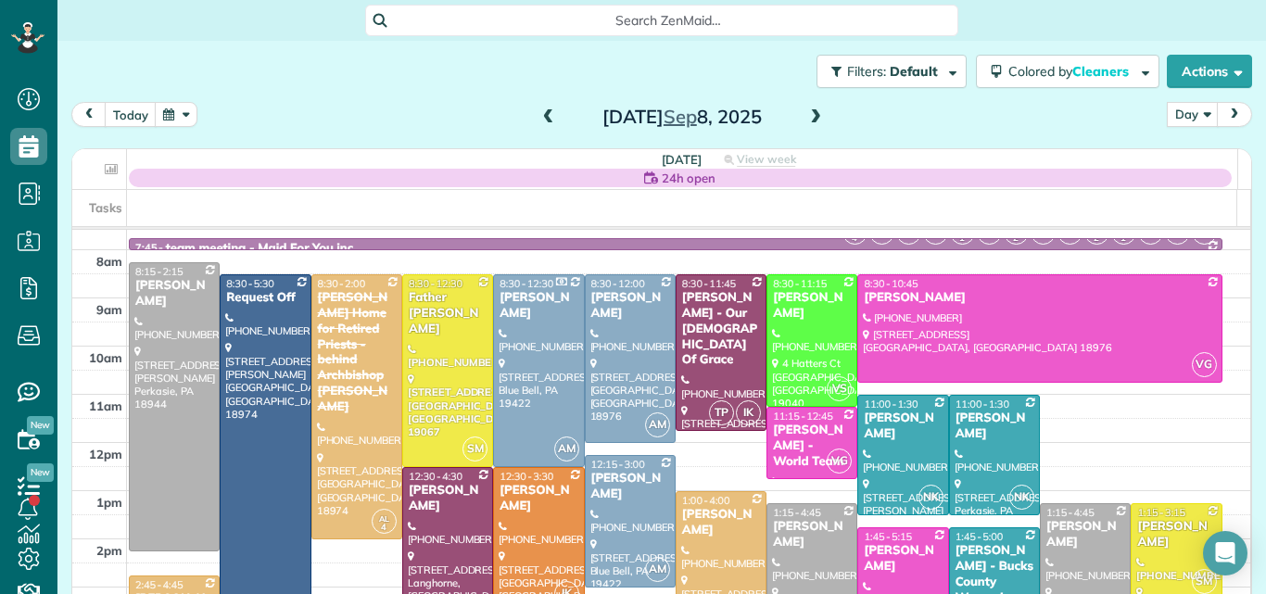
click at [685, 178] on span "24h open" at bounding box center [689, 178] width 54 height 19
click at [646, 173] on icon at bounding box center [651, 177] width 14 height 12
click at [686, 174] on span "24h open" at bounding box center [689, 178] width 54 height 19
click at [644, 177] on icon at bounding box center [651, 177] width 14 height 12
click at [649, 172] on icon at bounding box center [651, 177] width 14 height 14
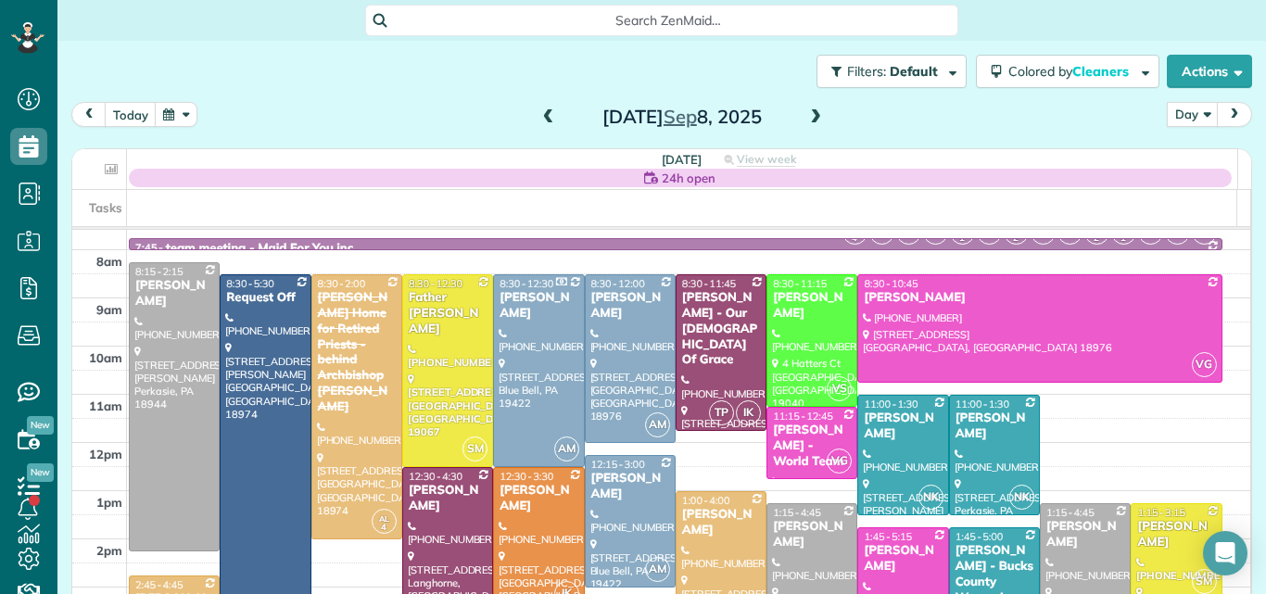
click at [668, 180] on span "24h open" at bounding box center [689, 178] width 54 height 19
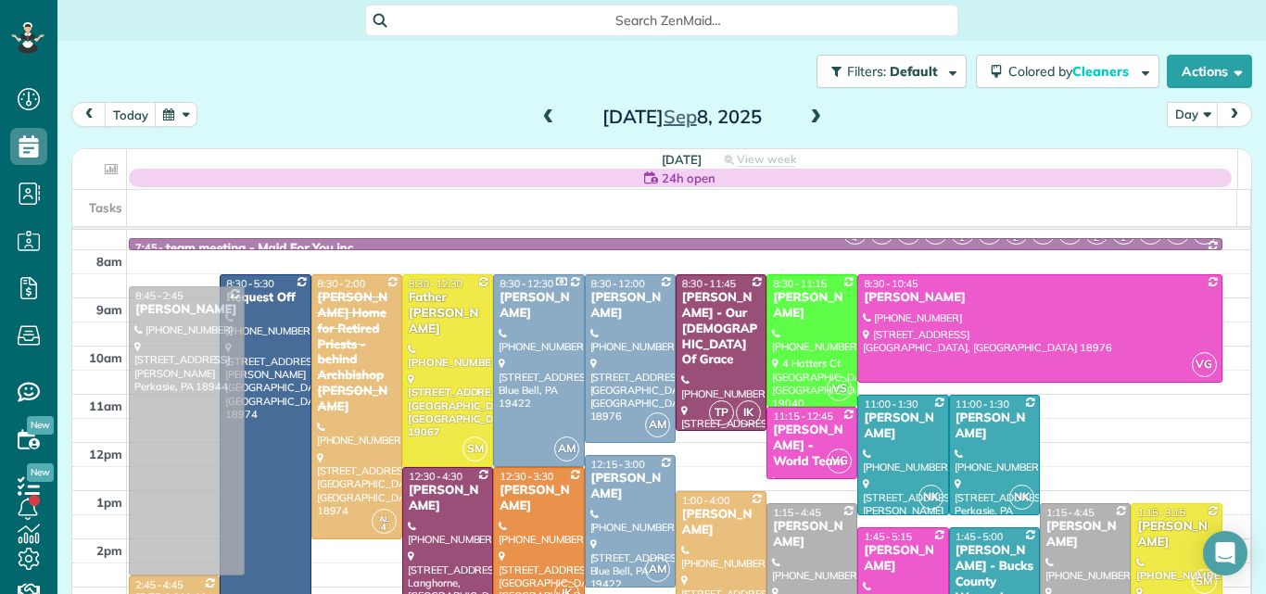
drag, startPoint x: 199, startPoint y: 331, endPoint x: 199, endPoint y: 353, distance: 22.2
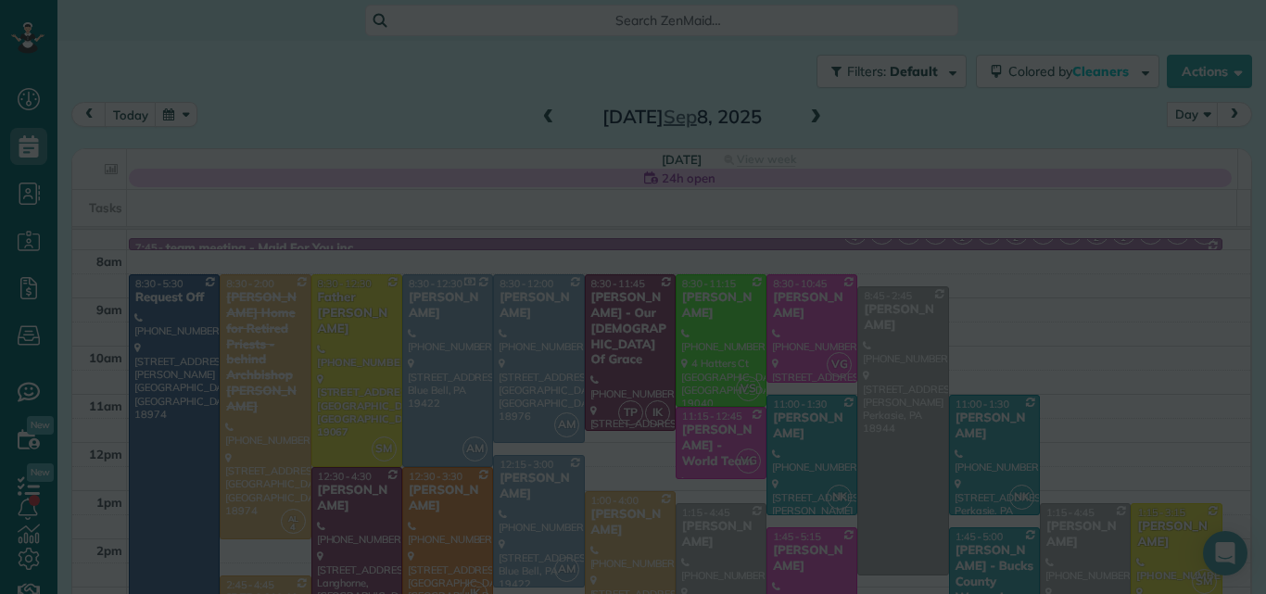
click at [199, 353] on body "Dashboard Scheduling Calendar View List View Dispatch View - Weekly scheduling …" at bounding box center [633, 297] width 1266 height 594
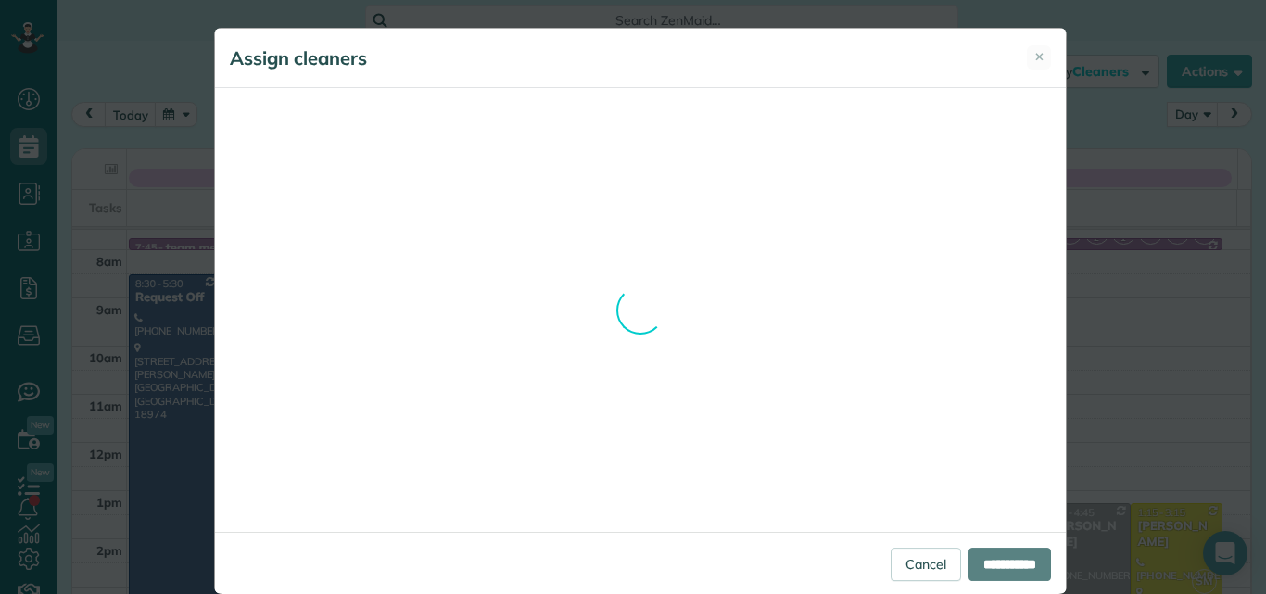
click at [885, 569] on div "**********" at bounding box center [640, 311] width 852 height 566
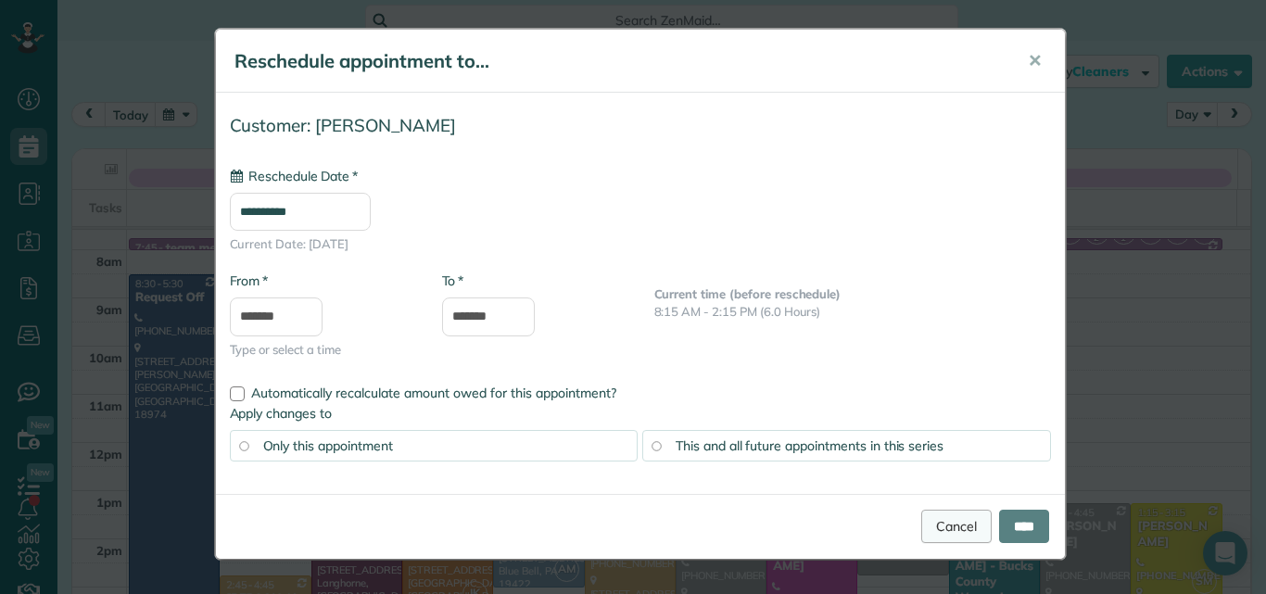
type input "**********"
click at [1031, 58] on span "✕" at bounding box center [1035, 60] width 14 height 21
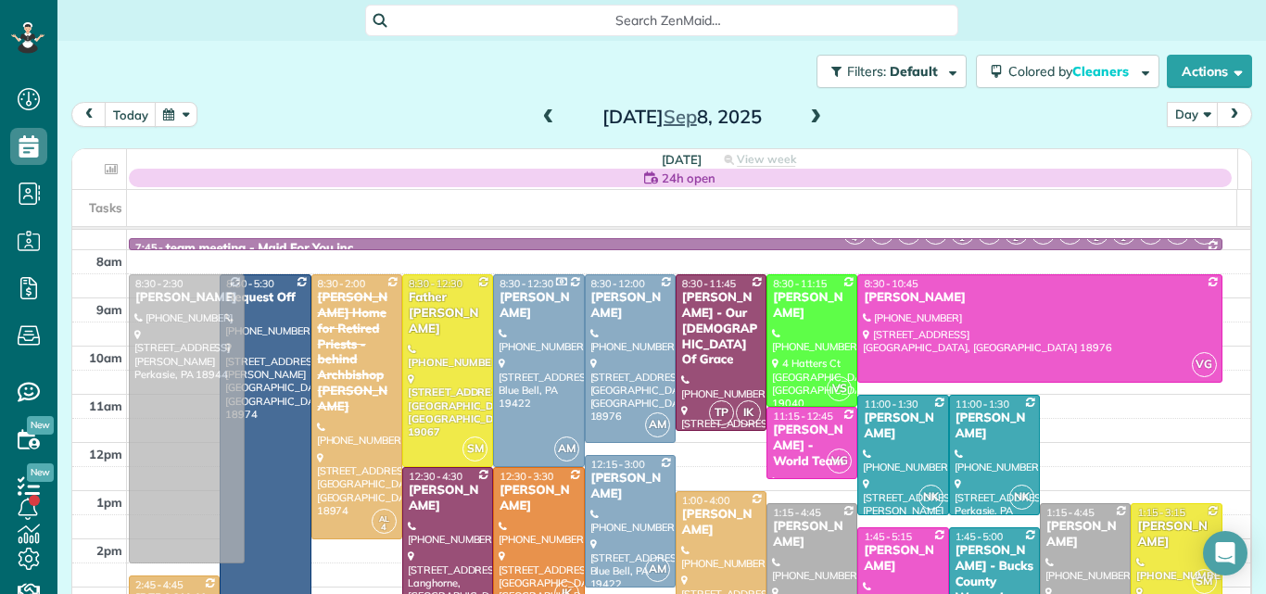
drag, startPoint x: 150, startPoint y: 300, endPoint x: 151, endPoint y: 313, distance: 13.0
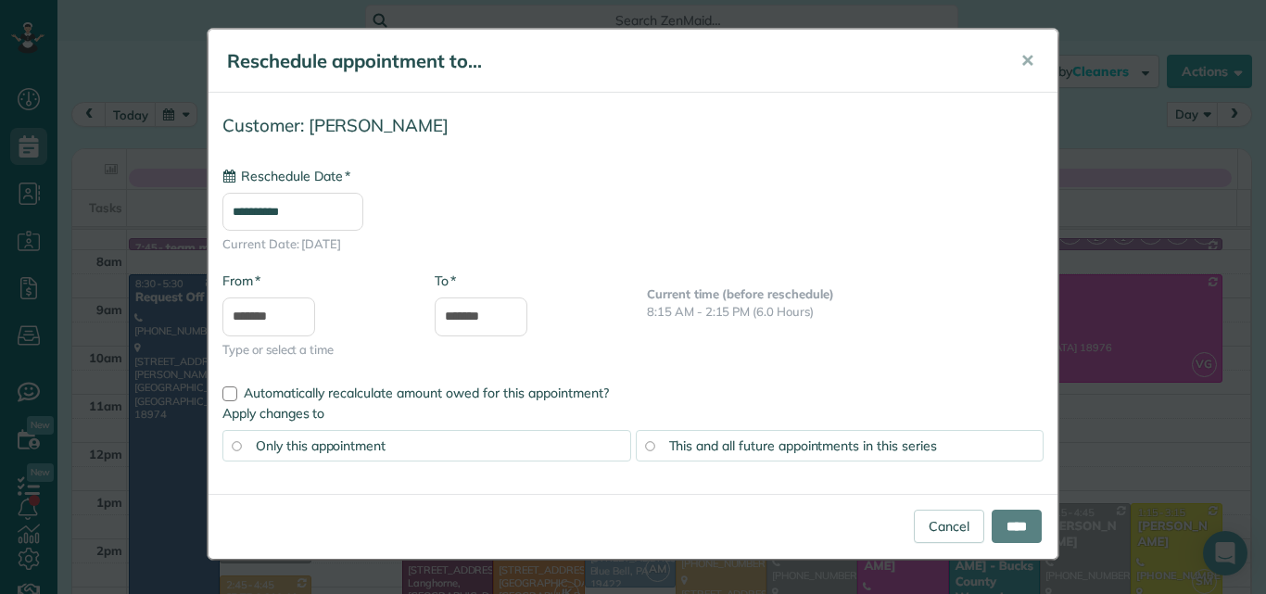
type input "**********"
click at [1003, 536] on input "****" at bounding box center [1016, 526] width 50 height 33
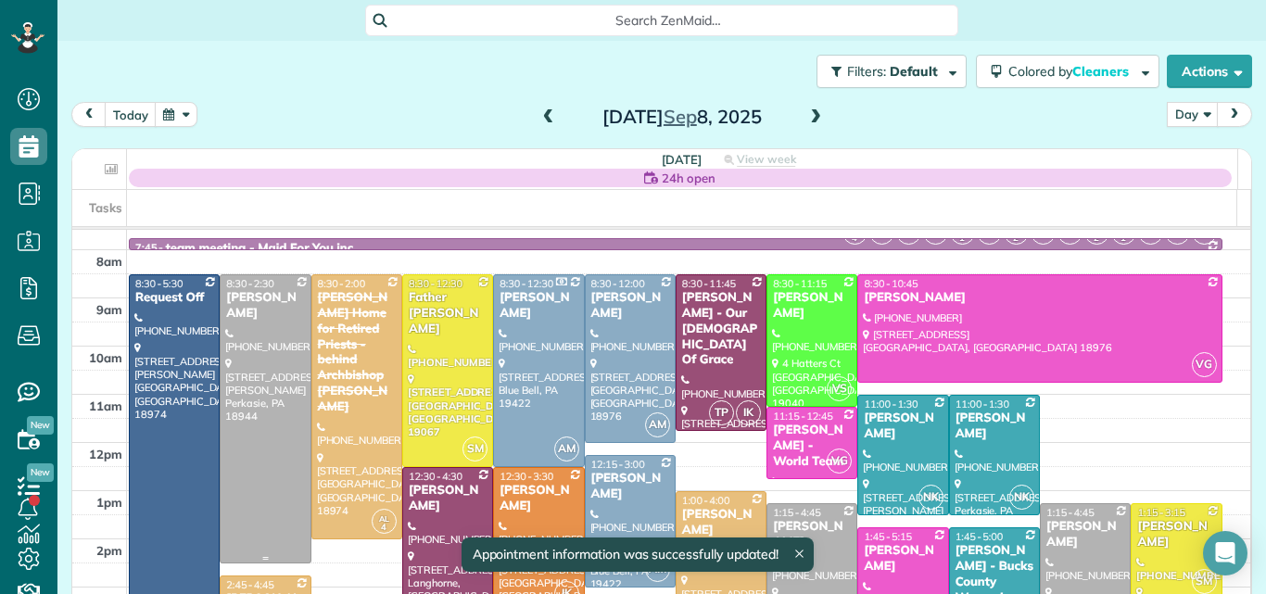
click at [251, 382] on div at bounding box center [265, 418] width 89 height 287
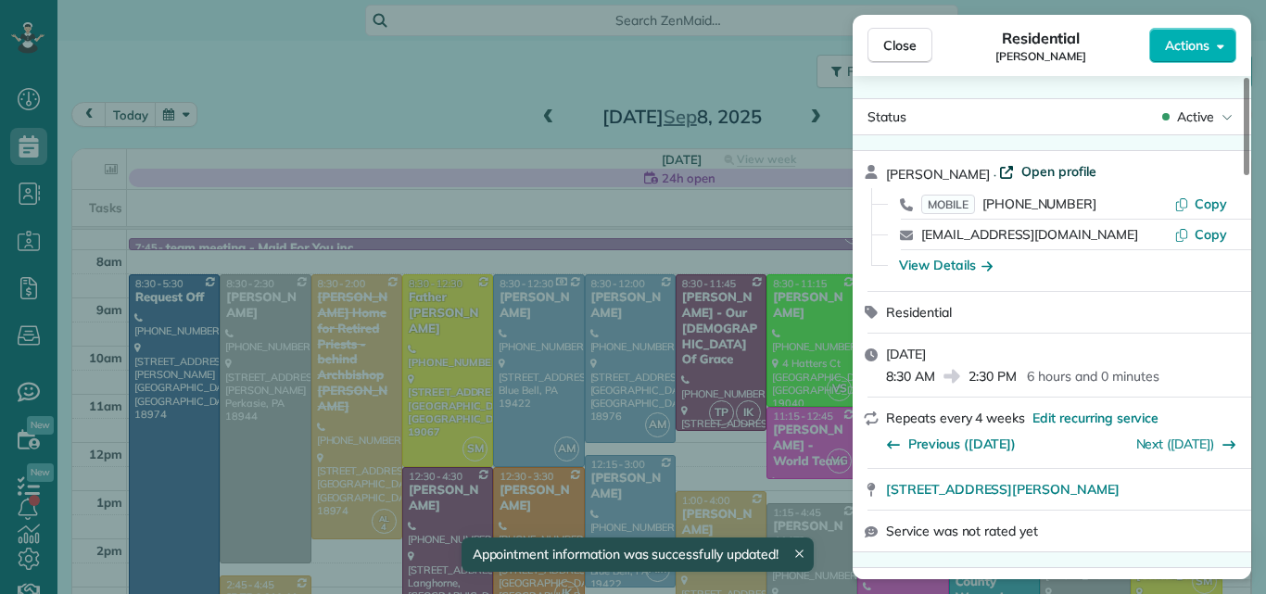
click at [1021, 164] on span "Open profile" at bounding box center [1058, 171] width 75 height 19
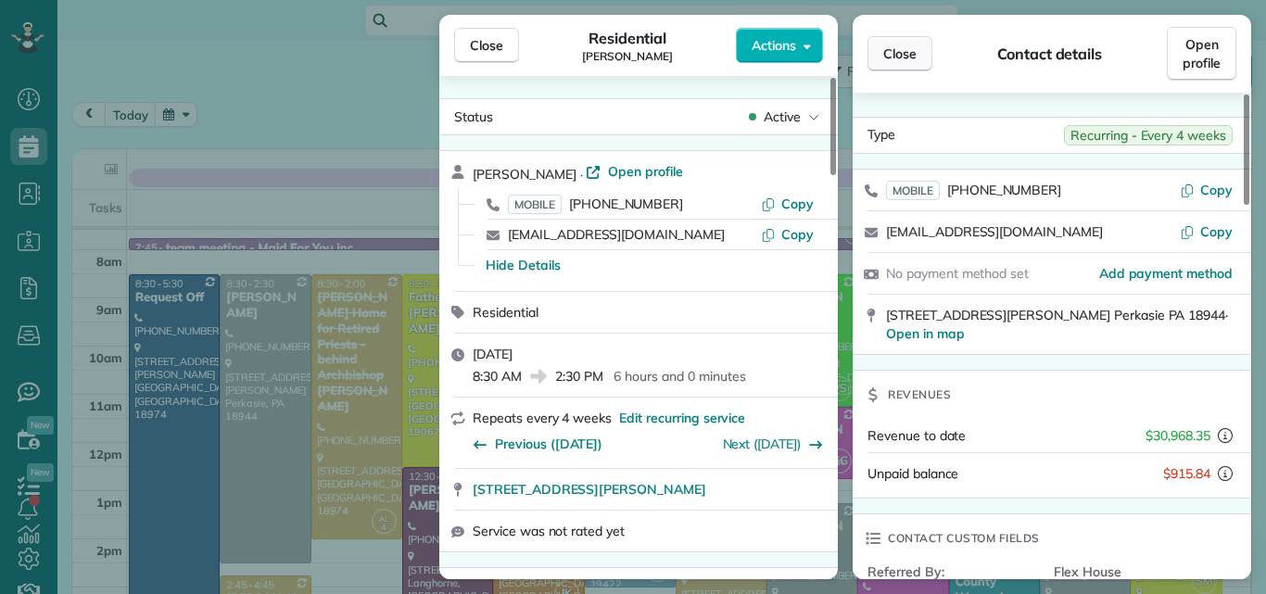
click at [903, 46] on span "Close" at bounding box center [899, 53] width 33 height 19
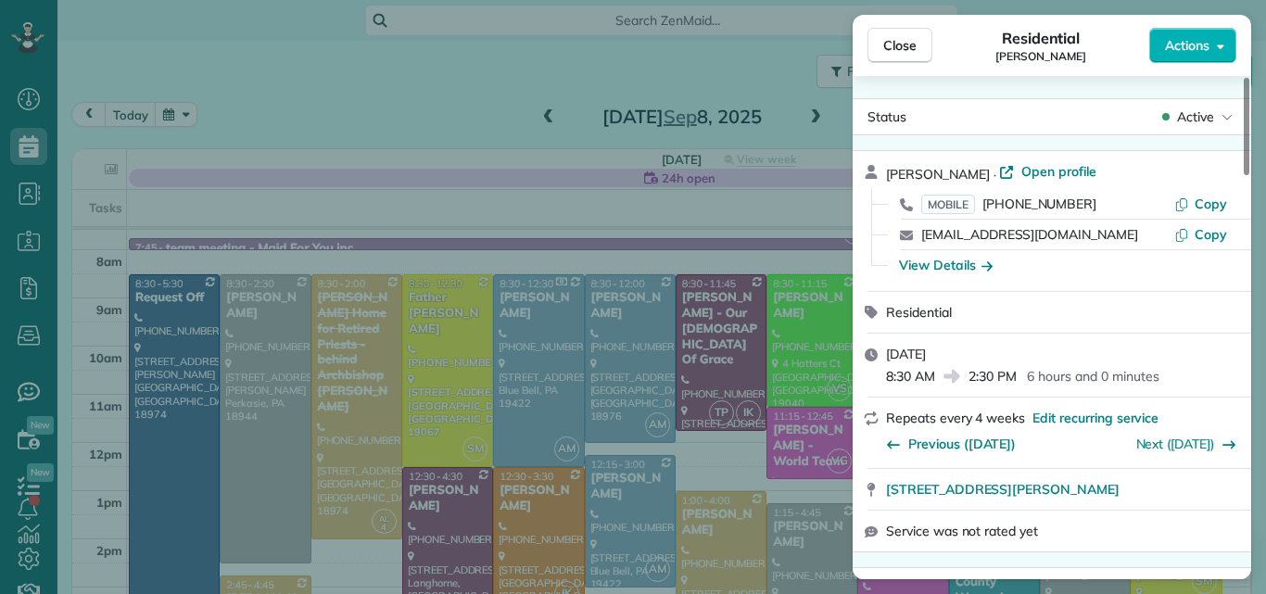
click at [903, 46] on span "Close" at bounding box center [899, 45] width 33 height 19
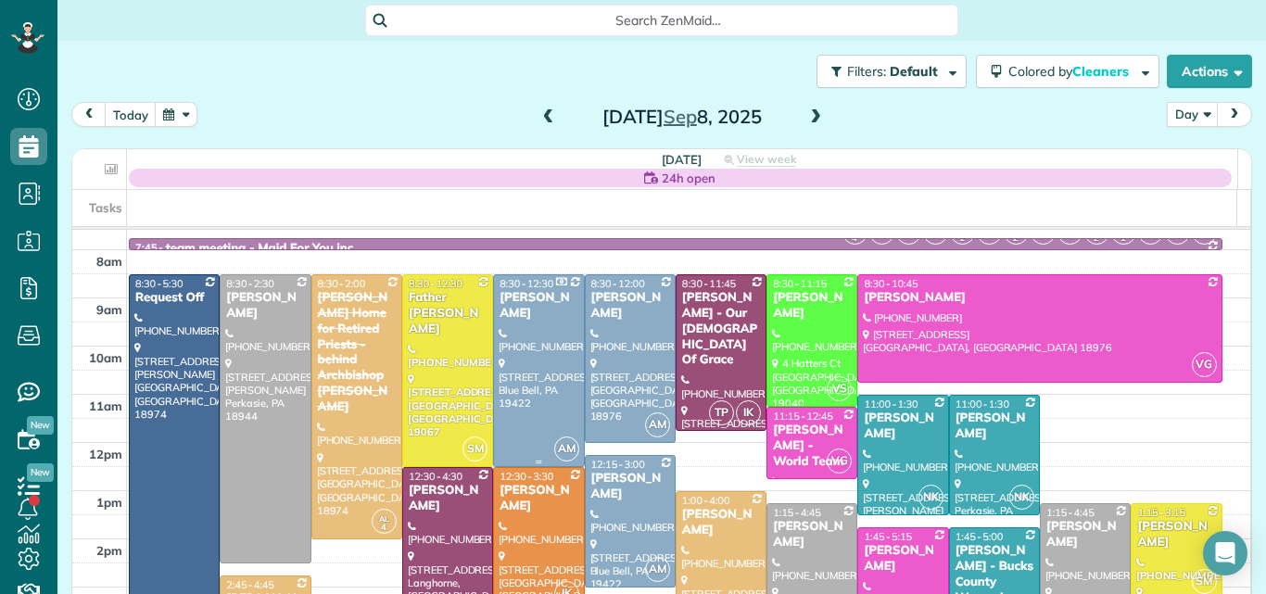
click at [550, 392] on div at bounding box center [538, 370] width 89 height 191
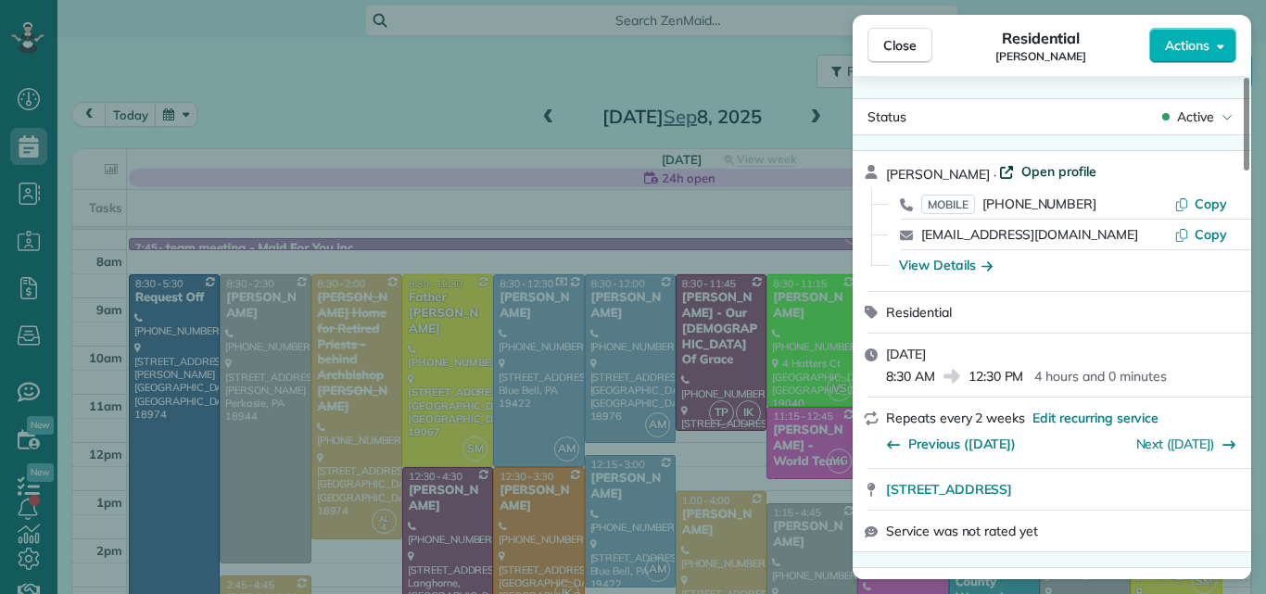
click at [1058, 168] on span "Open profile" at bounding box center [1058, 171] width 75 height 19
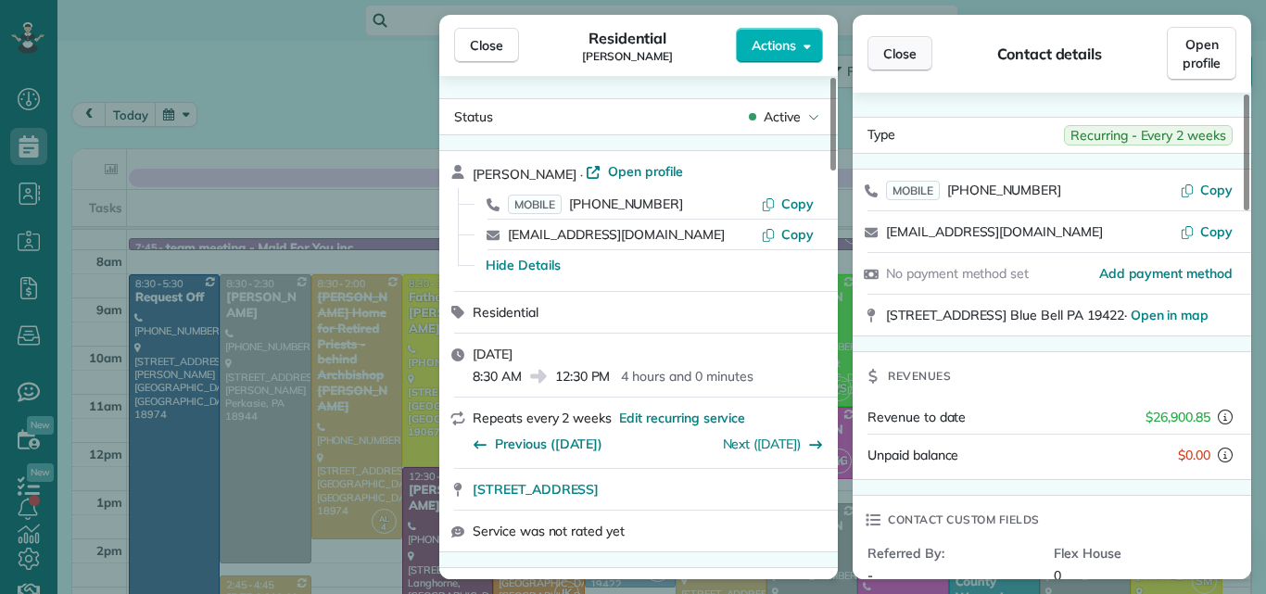
click at [892, 46] on span "Close" at bounding box center [899, 53] width 33 height 19
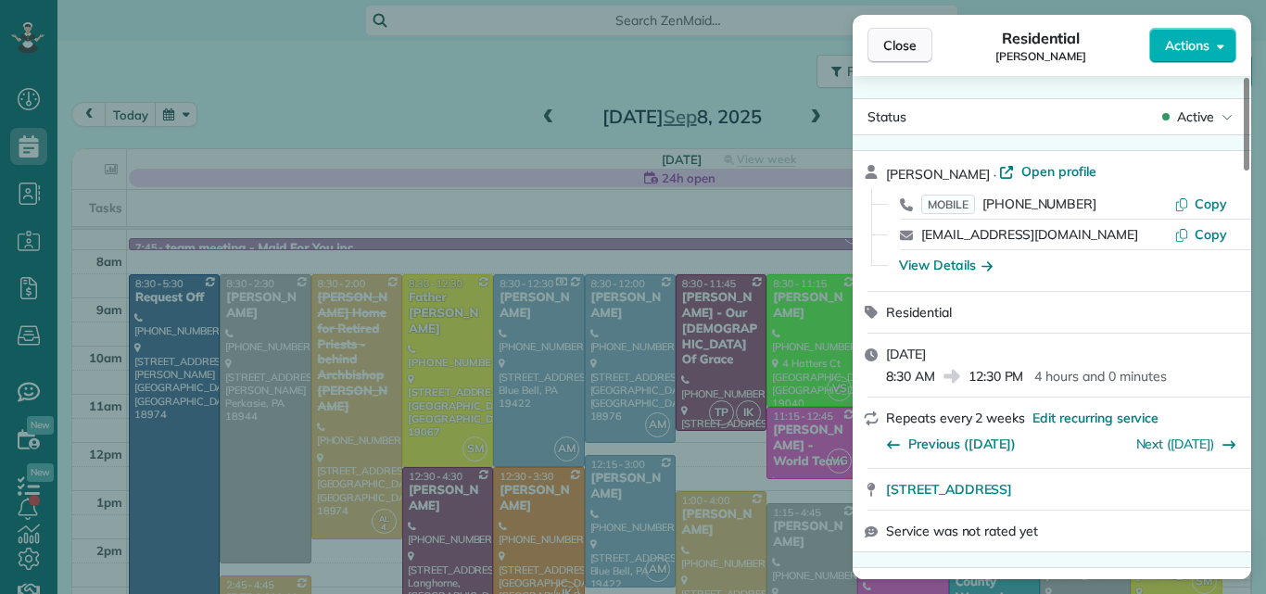
click at [902, 39] on span "Close" at bounding box center [899, 45] width 33 height 19
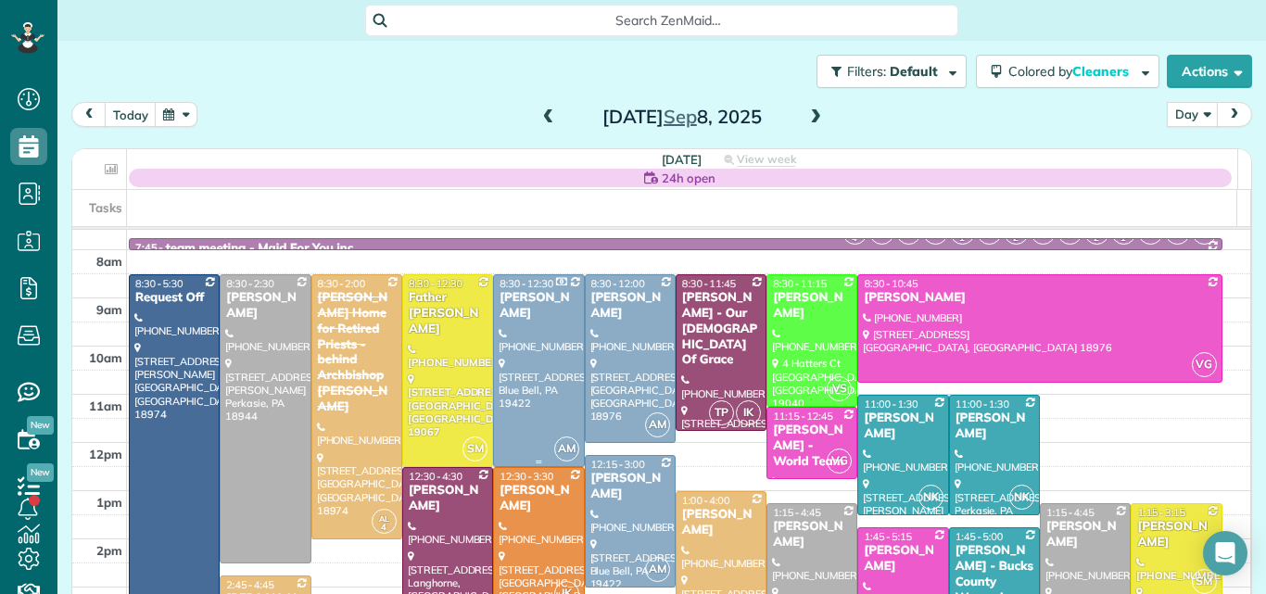
click at [526, 313] on div "[PERSON_NAME]" at bounding box center [539, 306] width 80 height 32
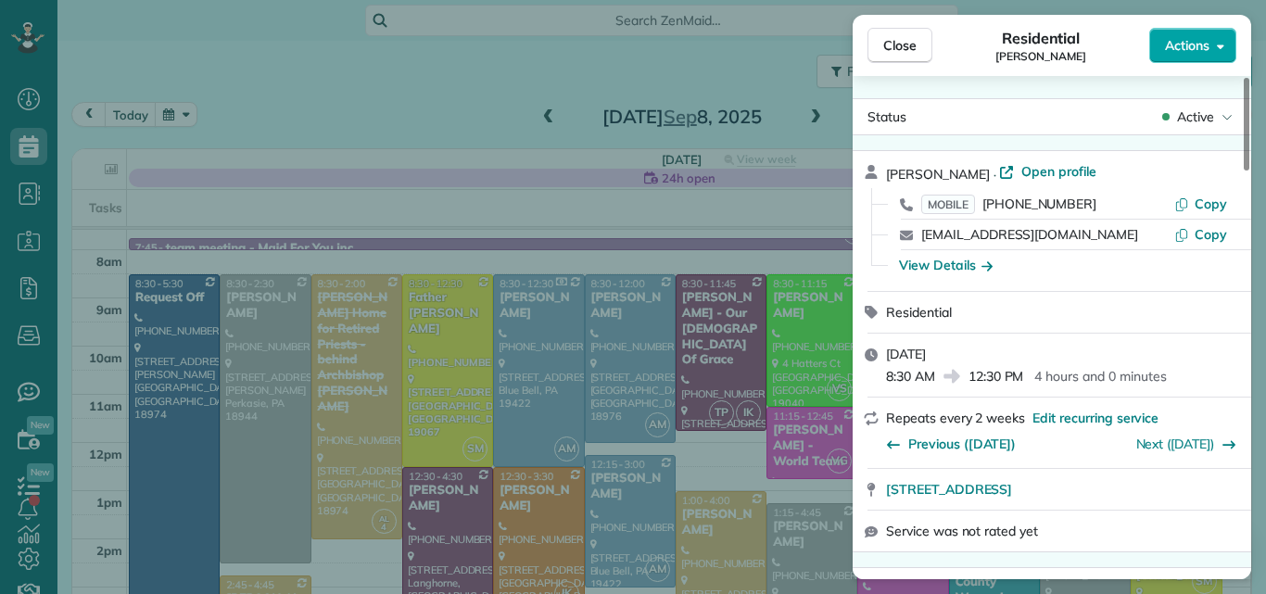
click at [1181, 44] on span "Actions" at bounding box center [1187, 45] width 44 height 19
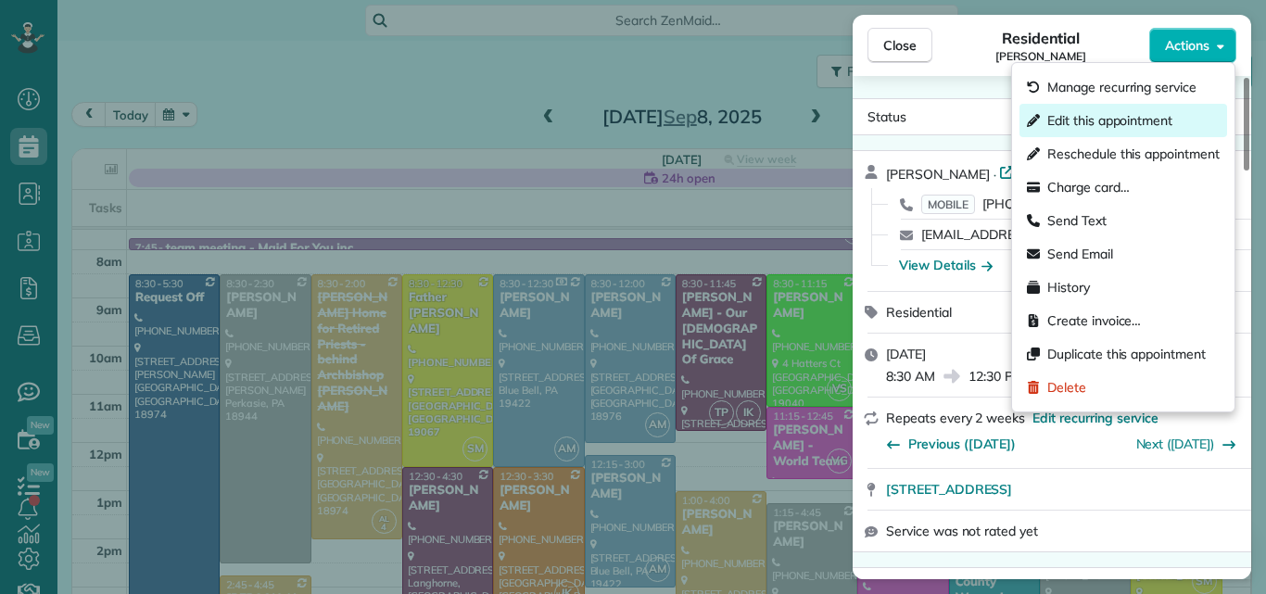
click at [1142, 113] on span "Edit this appointment" at bounding box center [1109, 120] width 125 height 19
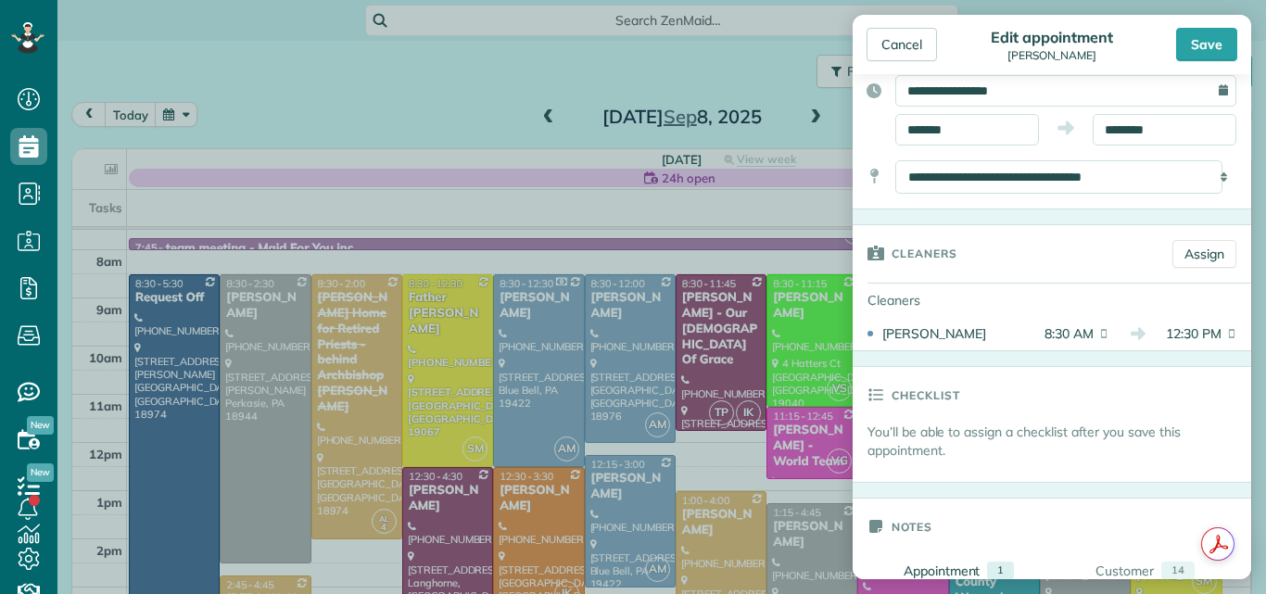
scroll to position [191, 0]
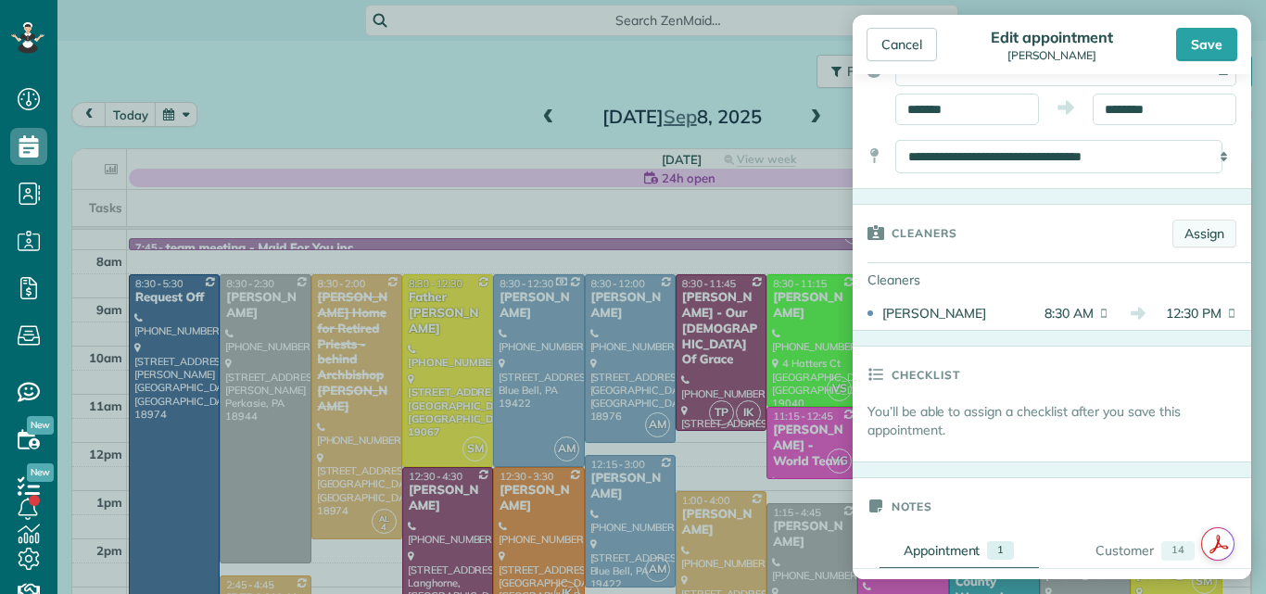
click at [1197, 234] on link "Assign" at bounding box center [1204, 234] width 64 height 28
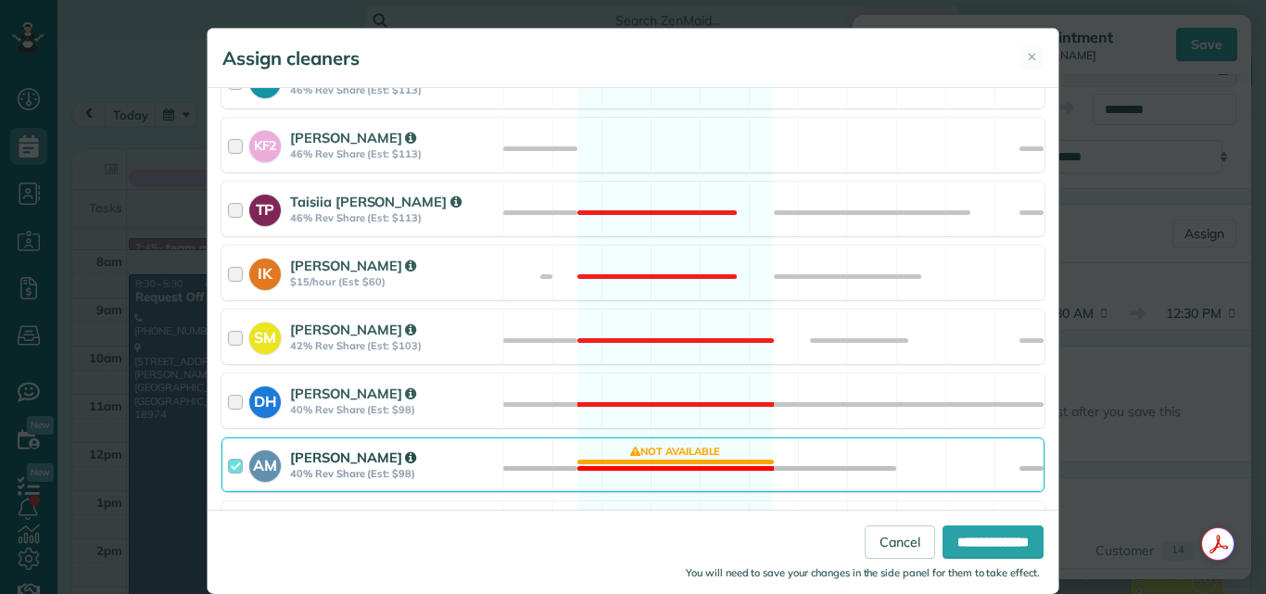
scroll to position [903, 0]
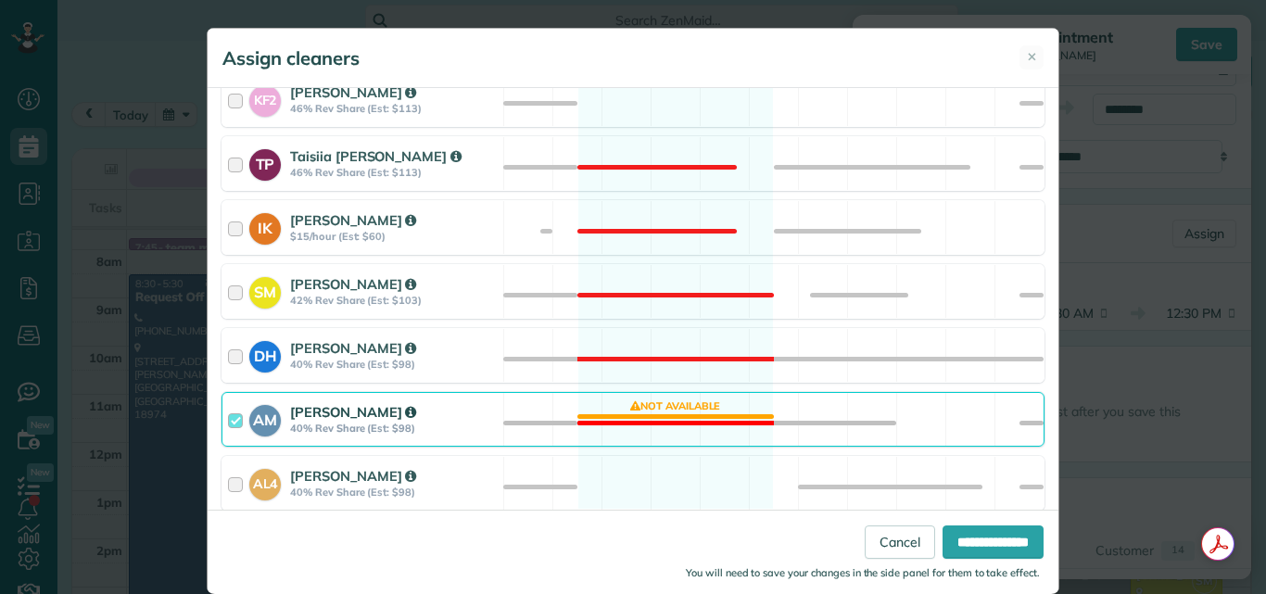
click at [229, 420] on div at bounding box center [238, 419] width 21 height 34
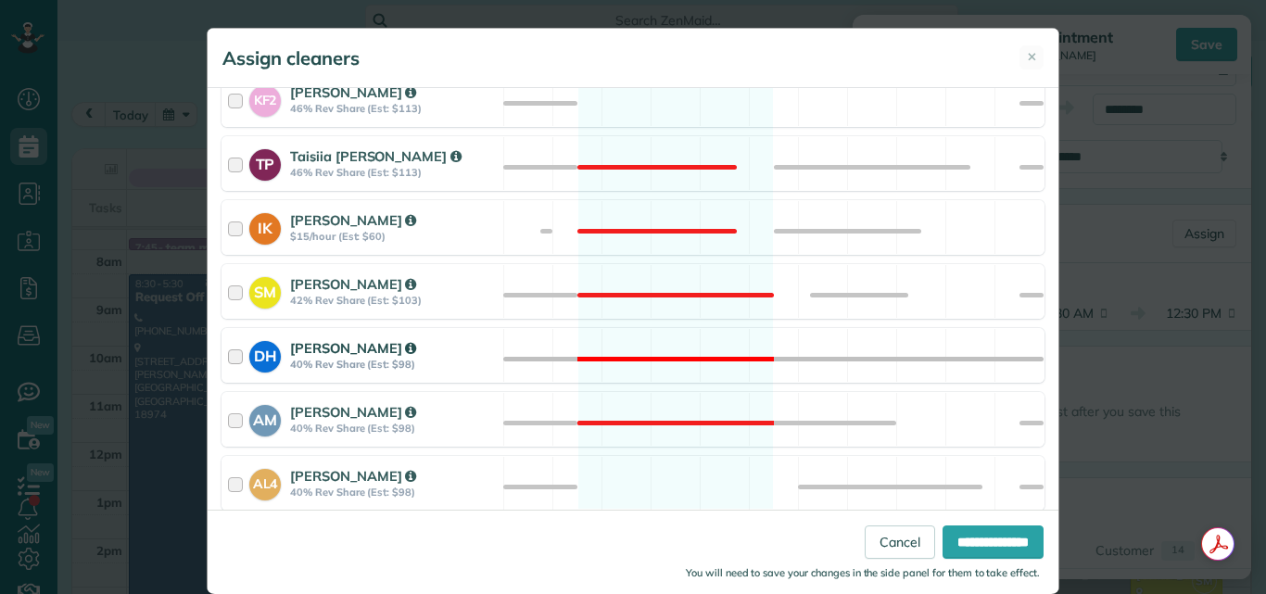
click at [231, 357] on div at bounding box center [238, 355] width 21 height 34
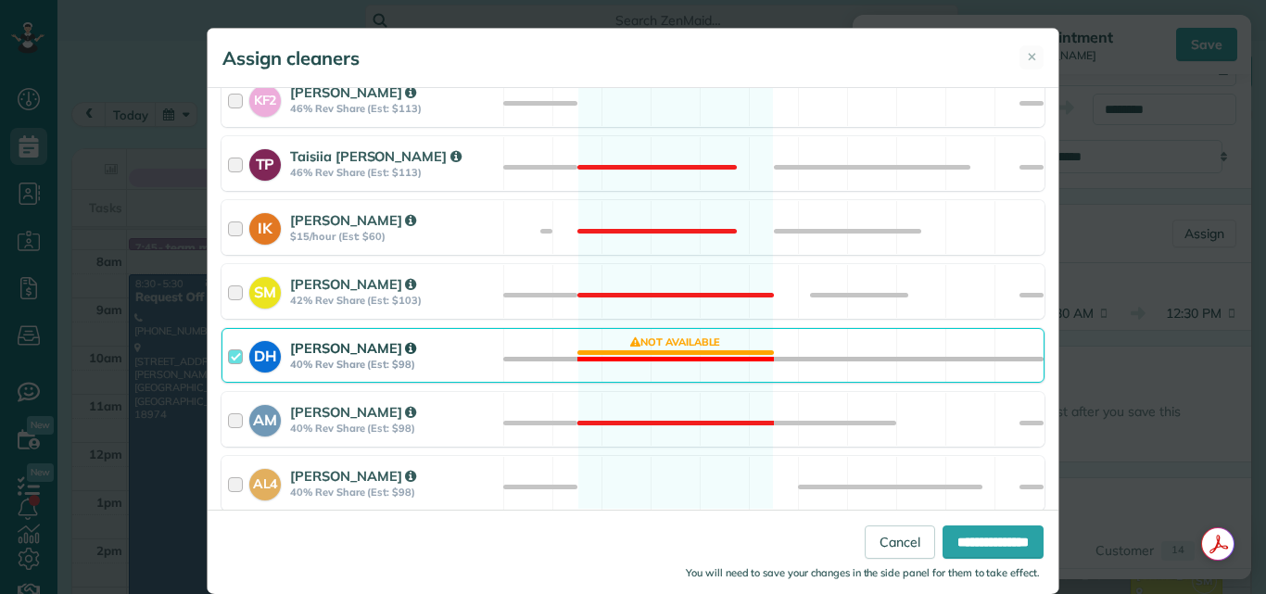
scroll to position [28, 0]
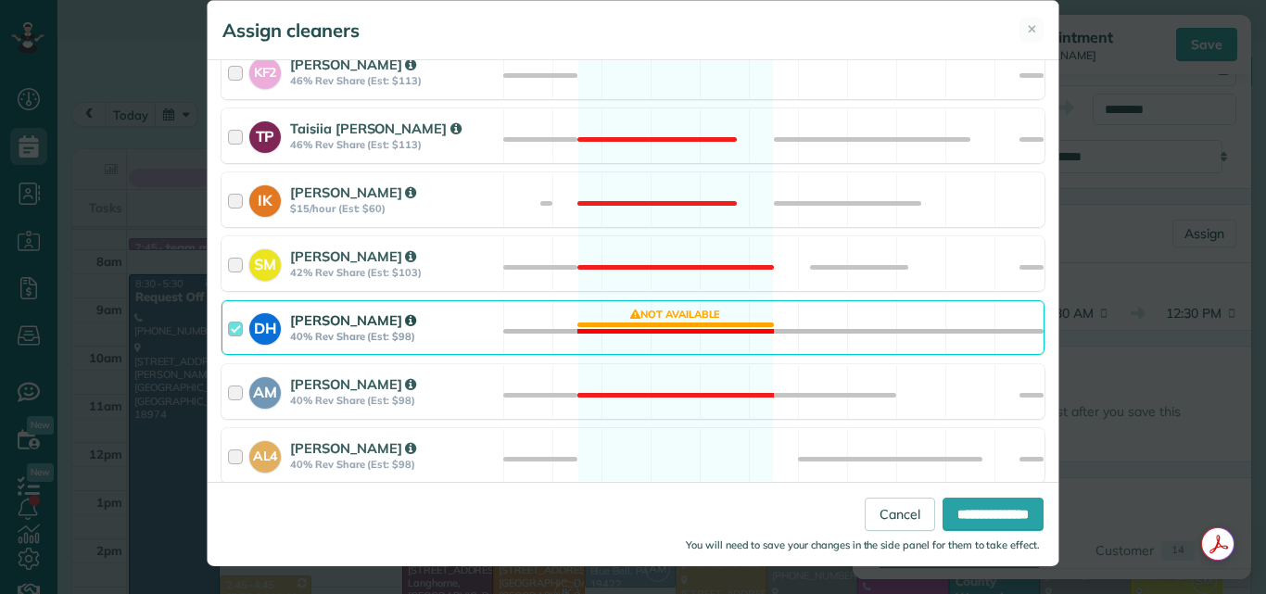
click at [228, 324] on div at bounding box center [238, 327] width 21 height 34
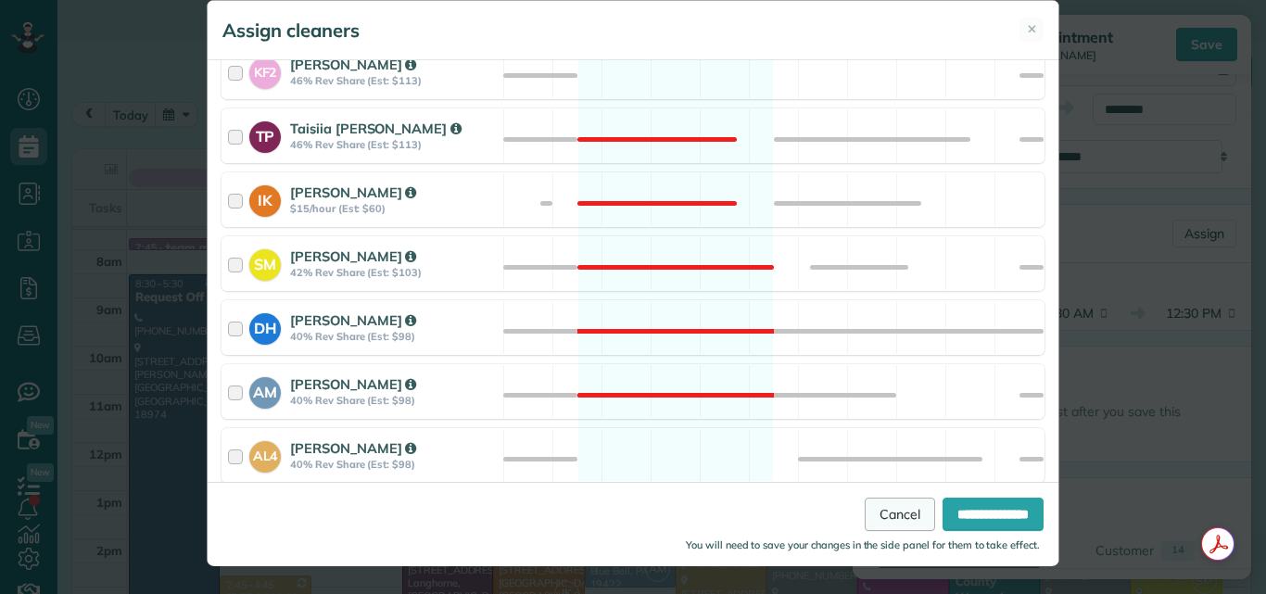
click at [879, 509] on link "Cancel" at bounding box center [900, 514] width 70 height 33
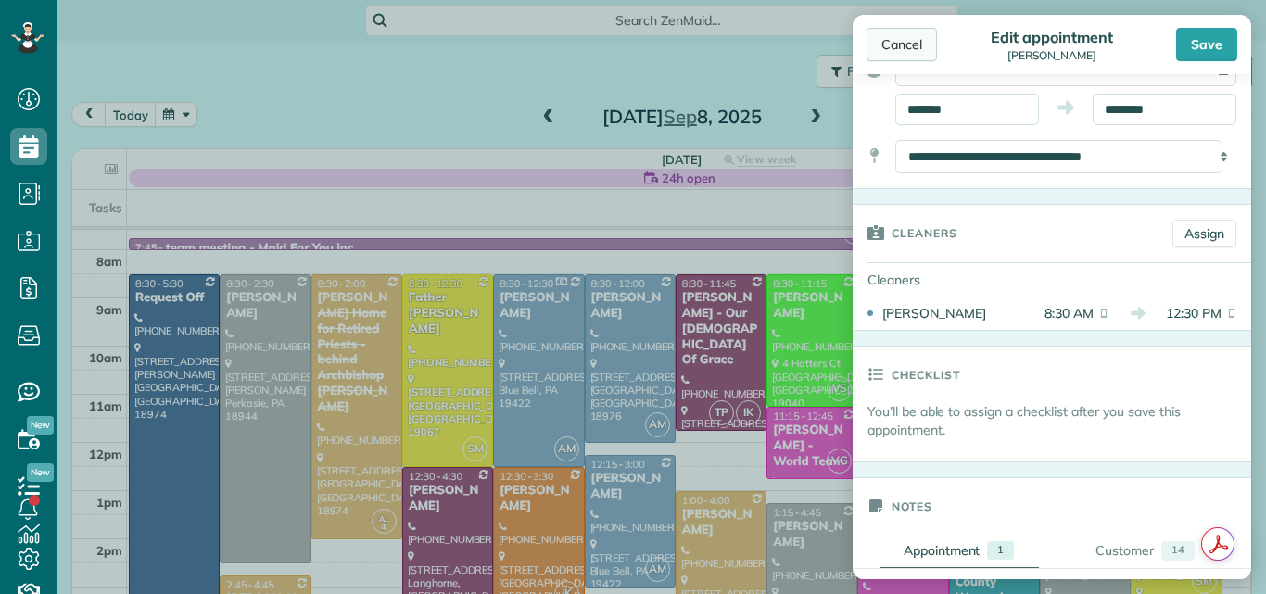
click at [908, 39] on div "Cancel" at bounding box center [901, 44] width 70 height 33
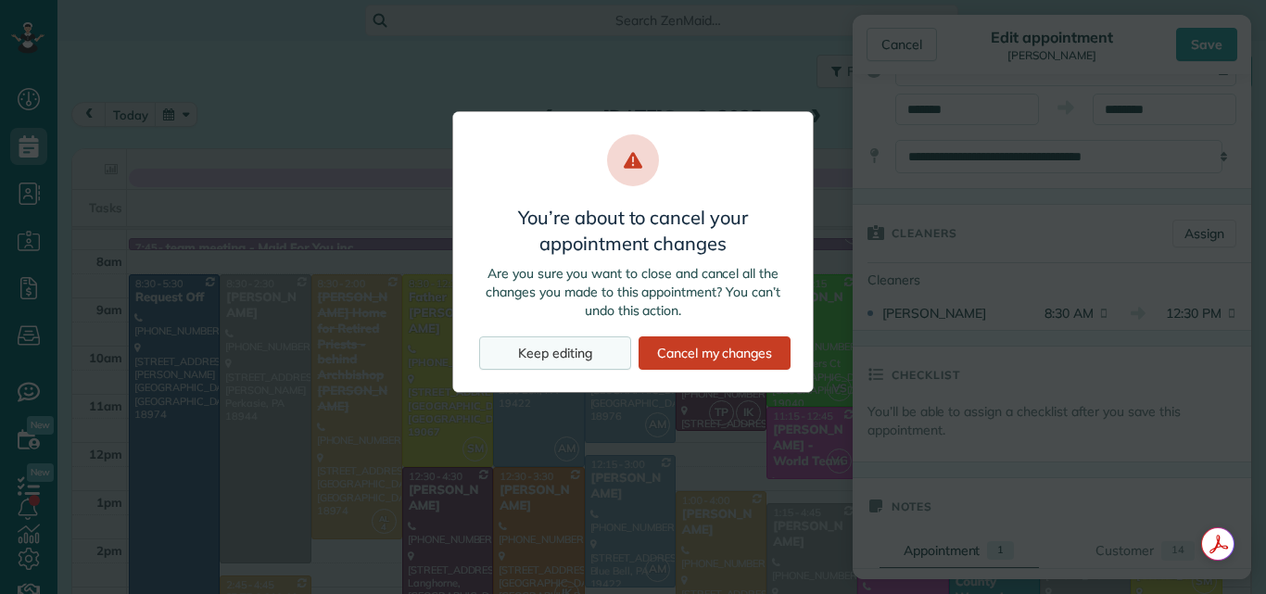
click at [577, 350] on div "Keep editing" at bounding box center [555, 352] width 152 height 33
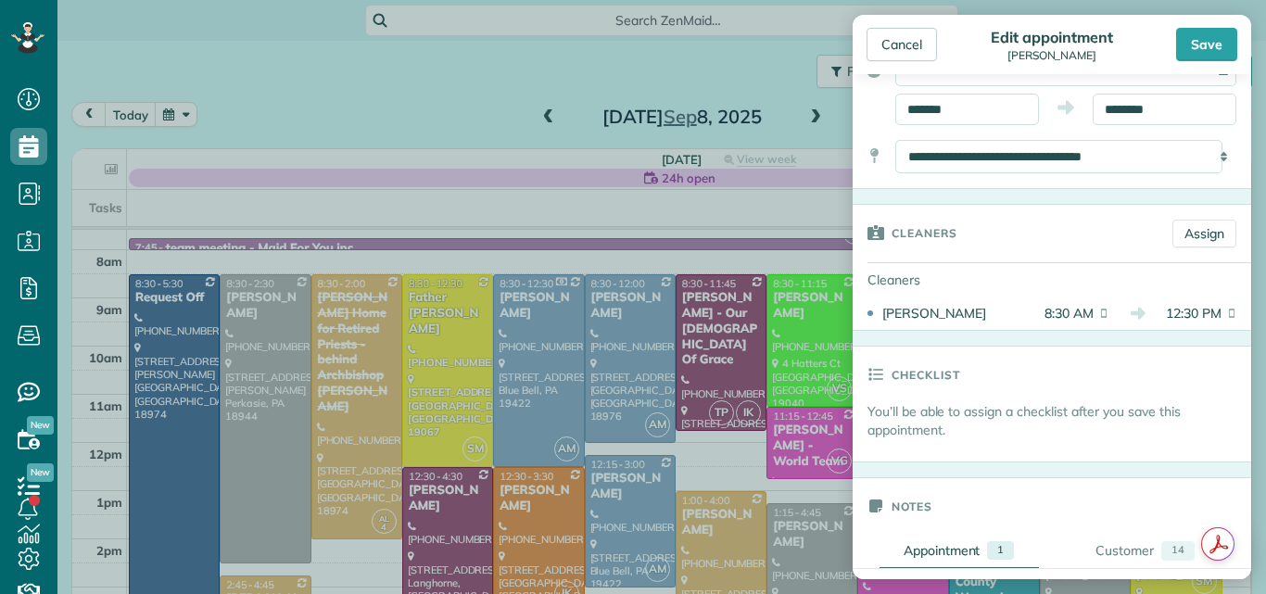
scroll to position [318, 0]
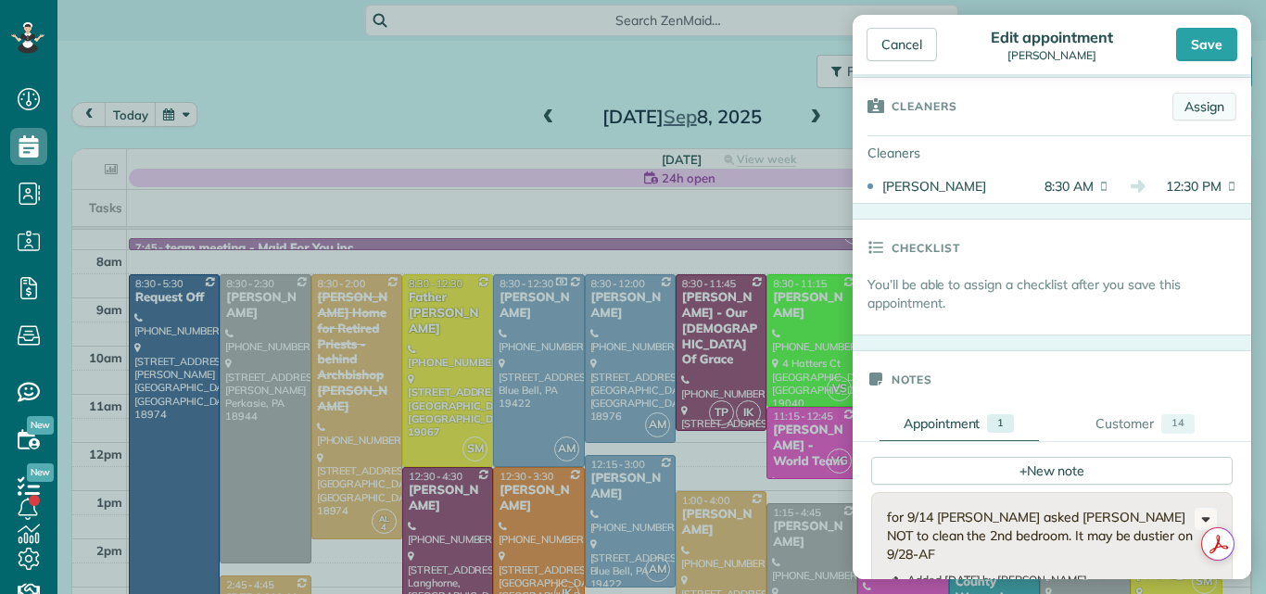
click at [1189, 107] on link "Assign" at bounding box center [1204, 107] width 64 height 28
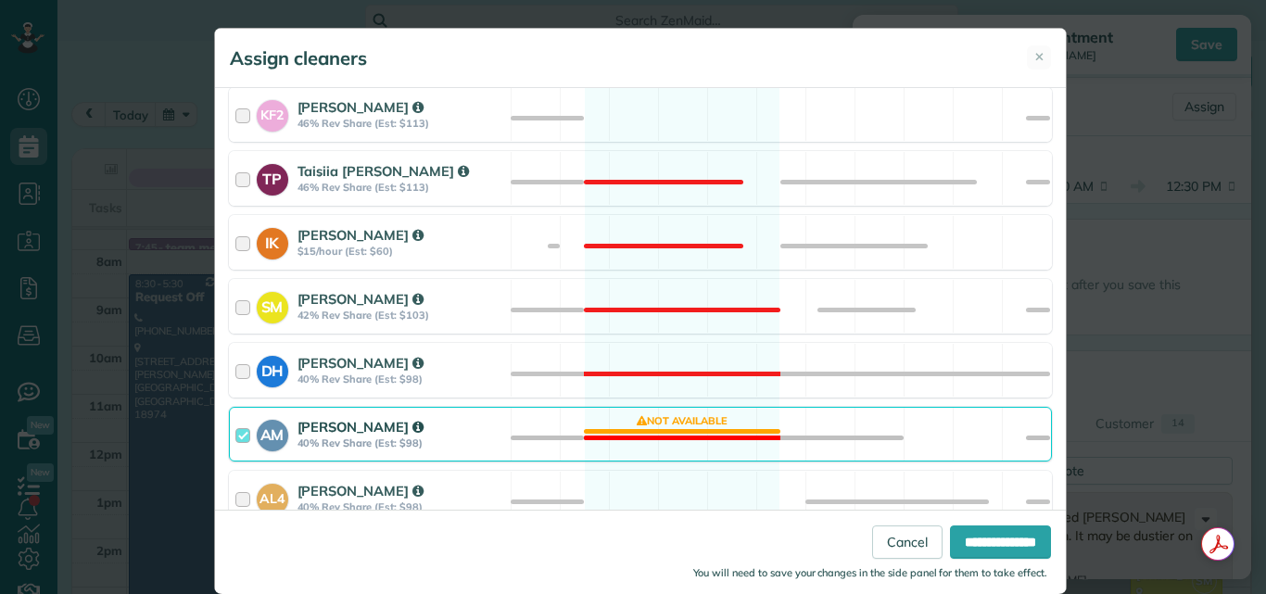
scroll to position [903, 0]
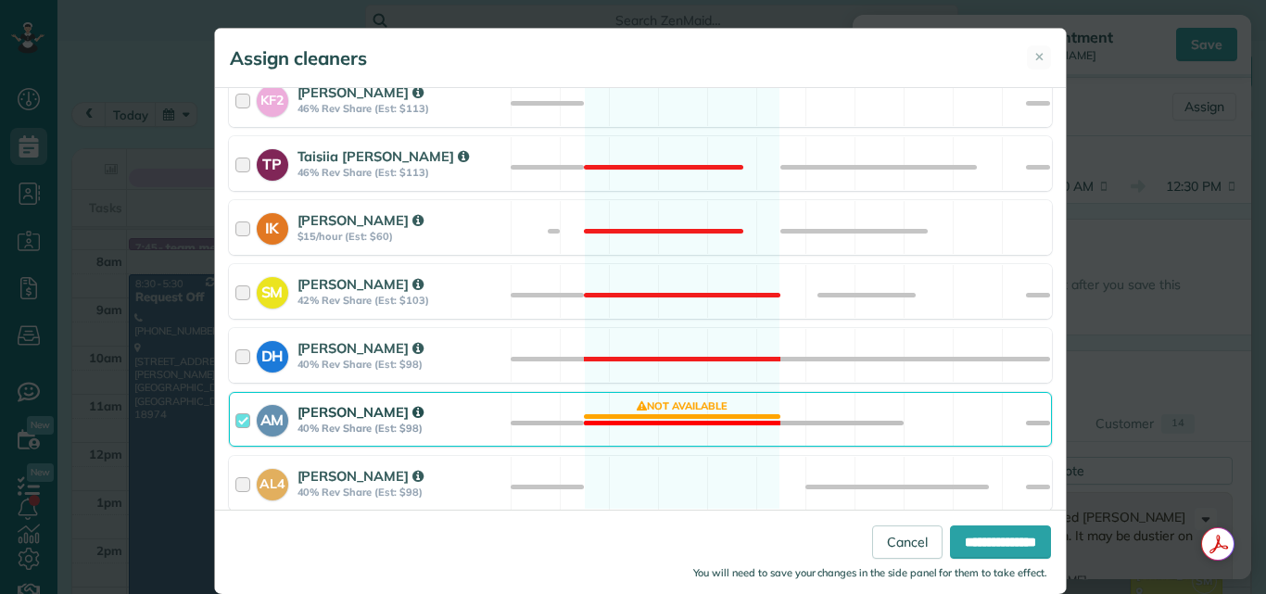
click at [235, 418] on div at bounding box center [245, 419] width 21 height 34
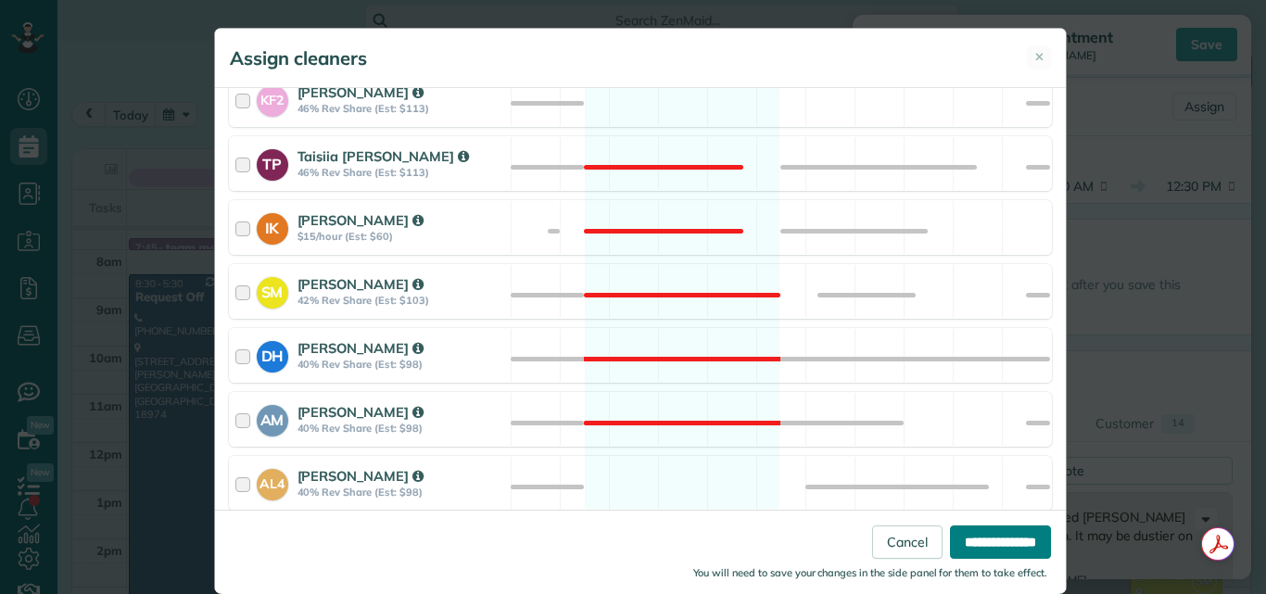
click at [953, 542] on input "**********" at bounding box center [1000, 541] width 101 height 33
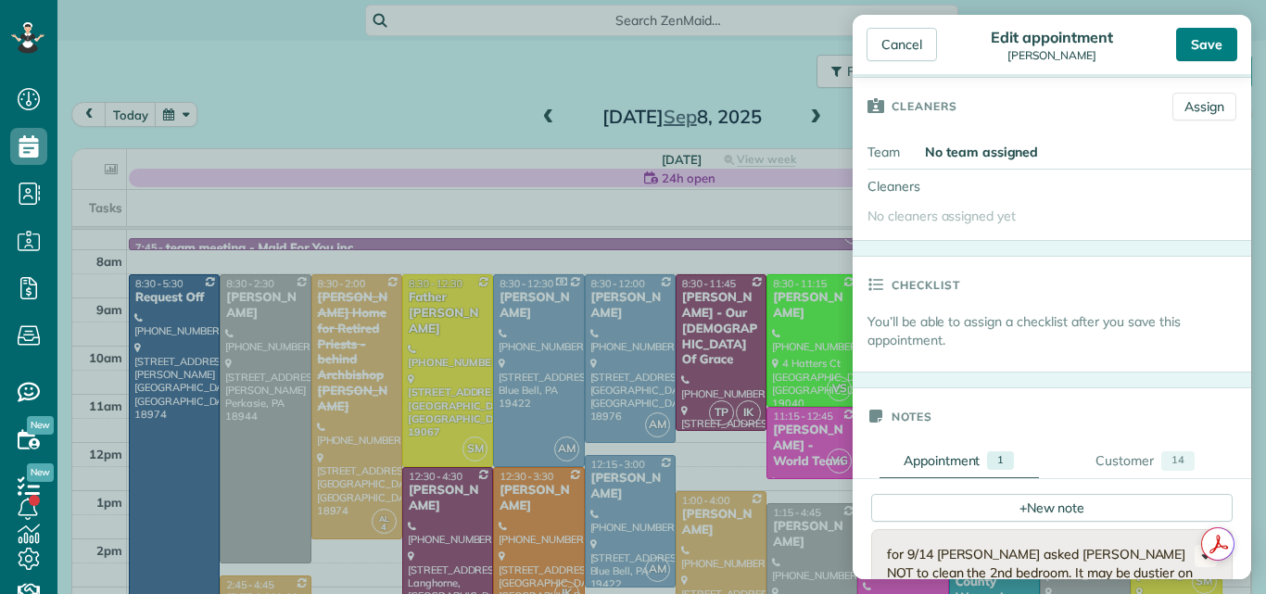
click at [1208, 40] on div "Save" at bounding box center [1206, 44] width 61 height 33
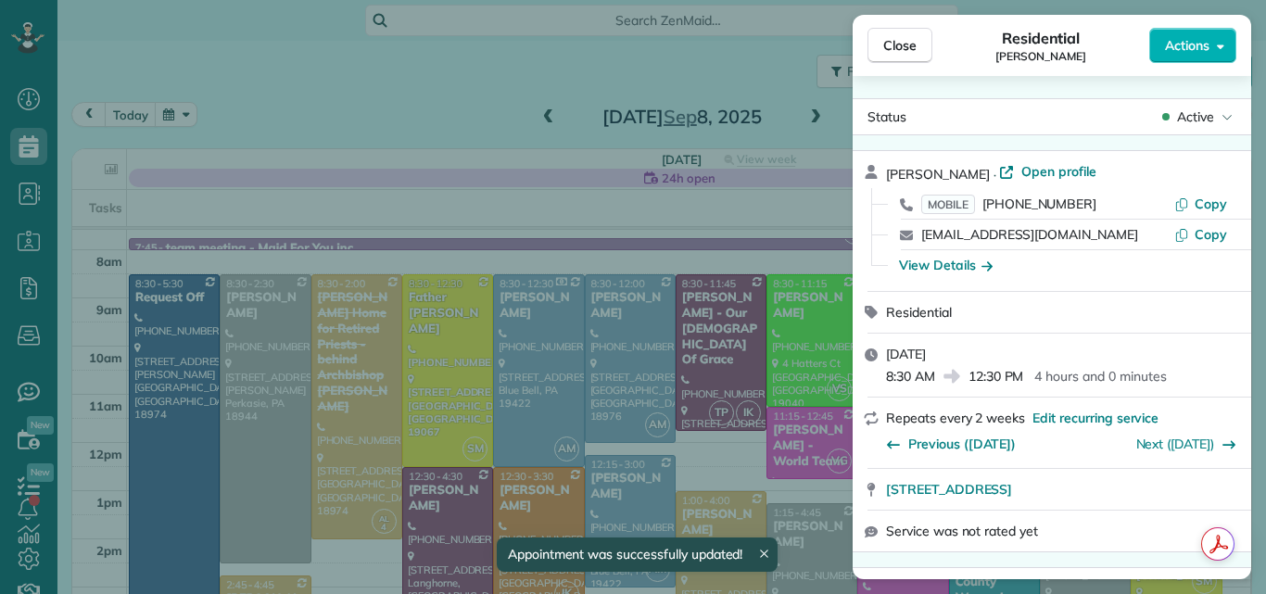
click at [87, 109] on div "Close Residential Paula Krosky Actions Status Active Paula Krosky · Open profil…" at bounding box center [633, 297] width 1266 height 594
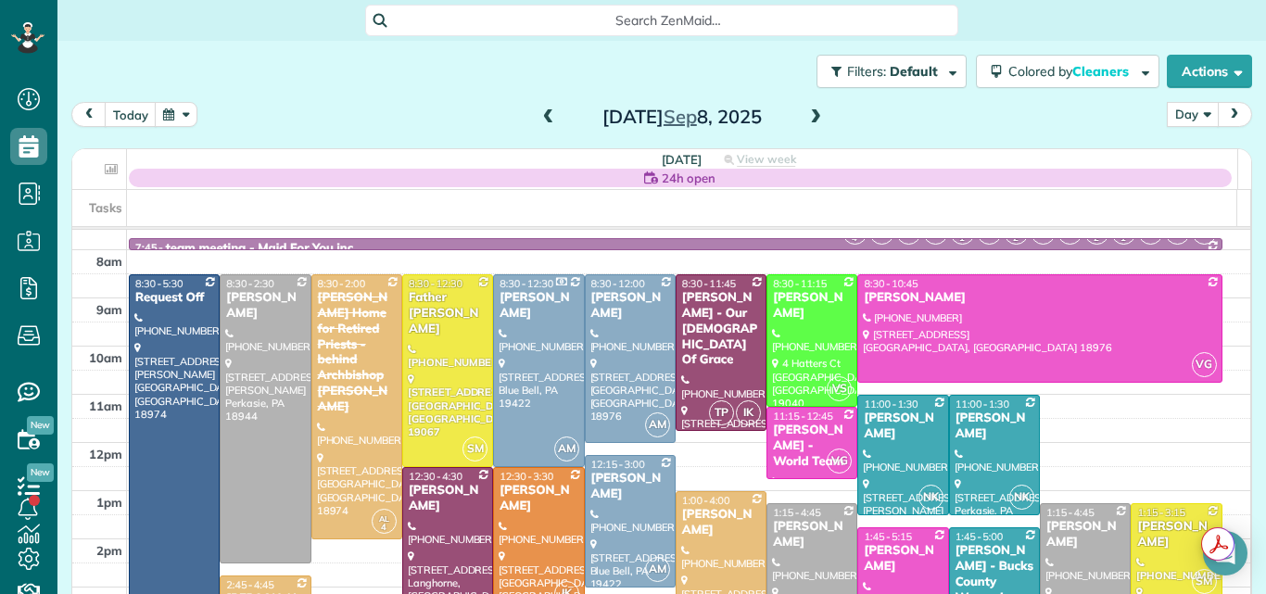
click at [1171, 106] on button "Day" at bounding box center [1193, 114] width 52 height 25
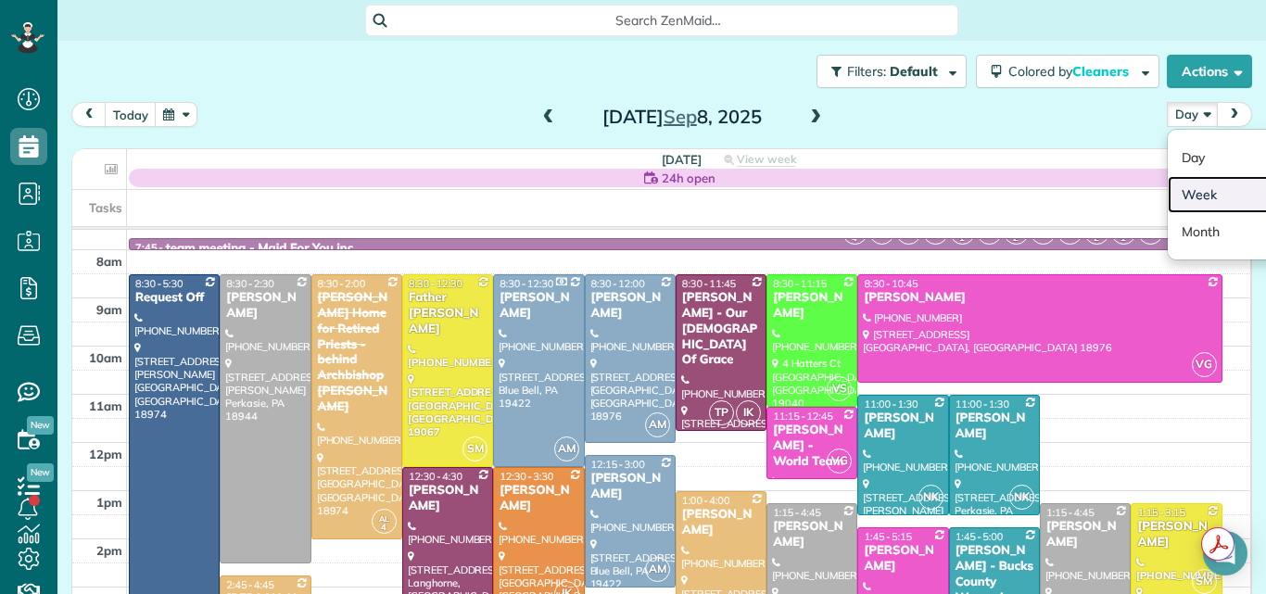
click at [1173, 187] on link "Week" at bounding box center [1241, 194] width 146 height 37
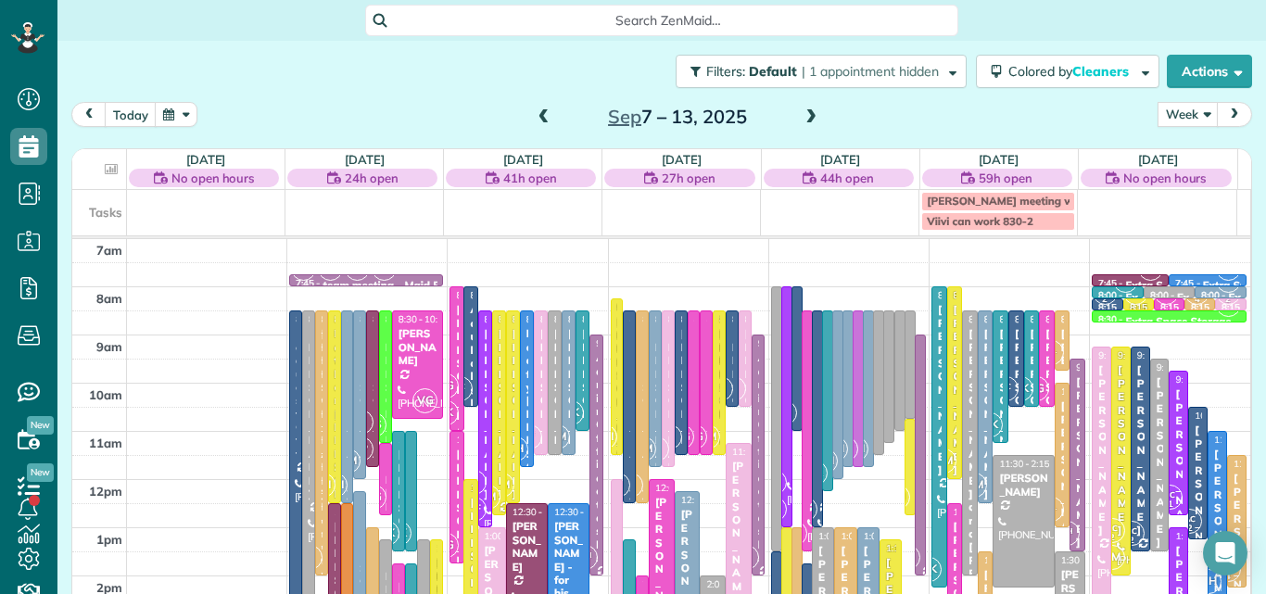
click at [537, 115] on span at bounding box center [544, 117] width 20 height 17
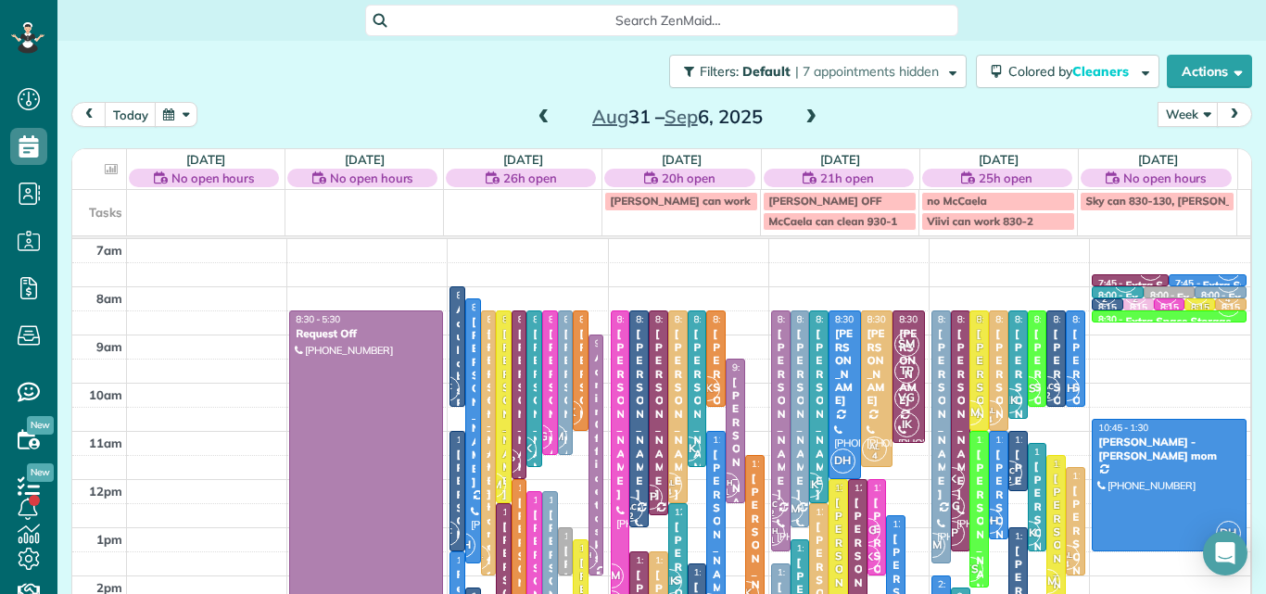
click at [537, 115] on span at bounding box center [544, 117] width 20 height 17
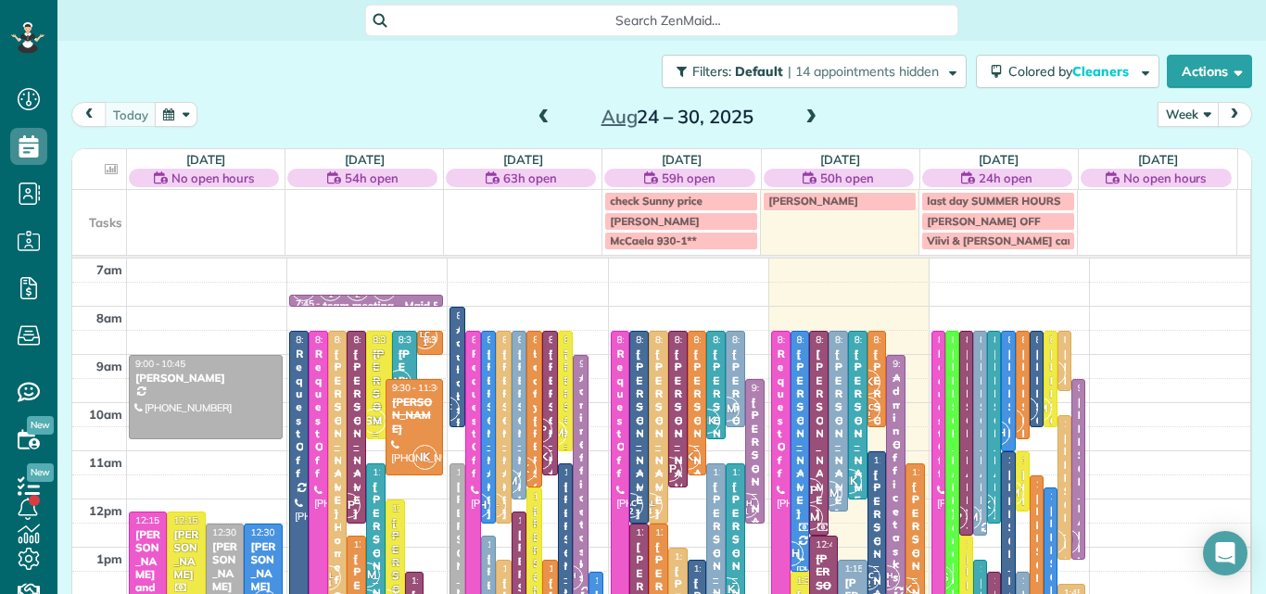
click at [1167, 105] on button "Week" at bounding box center [1187, 114] width 61 height 25
click at [1162, 158] on link "Day" at bounding box center [1231, 157] width 146 height 37
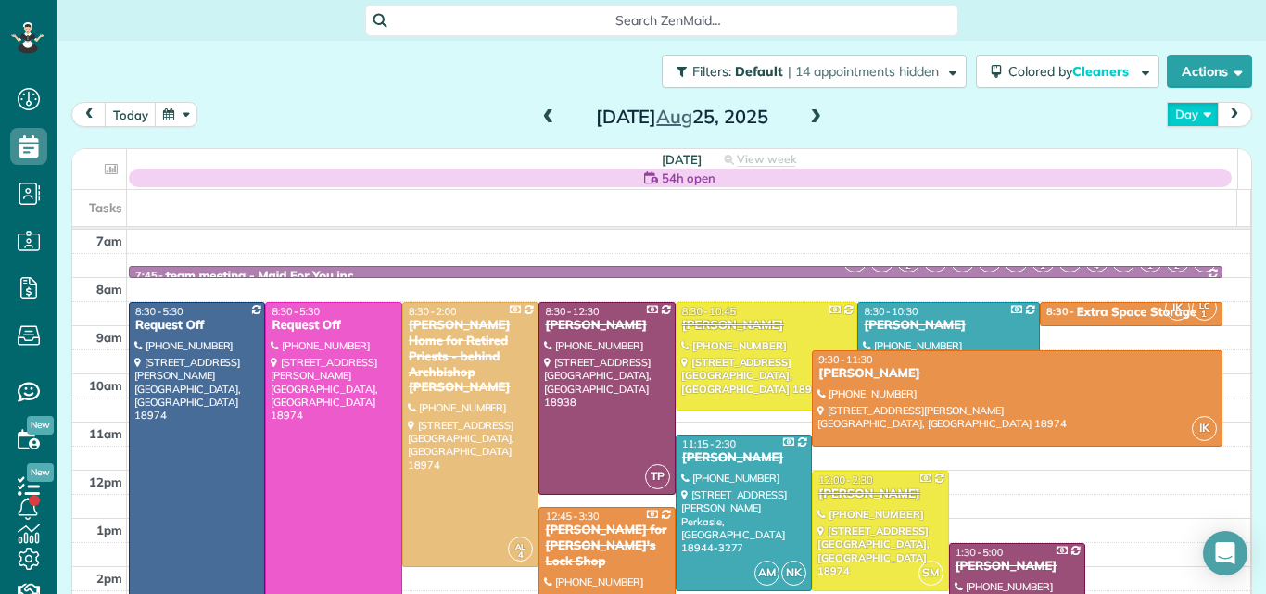
click at [1179, 112] on button "Day" at bounding box center [1193, 114] width 52 height 25
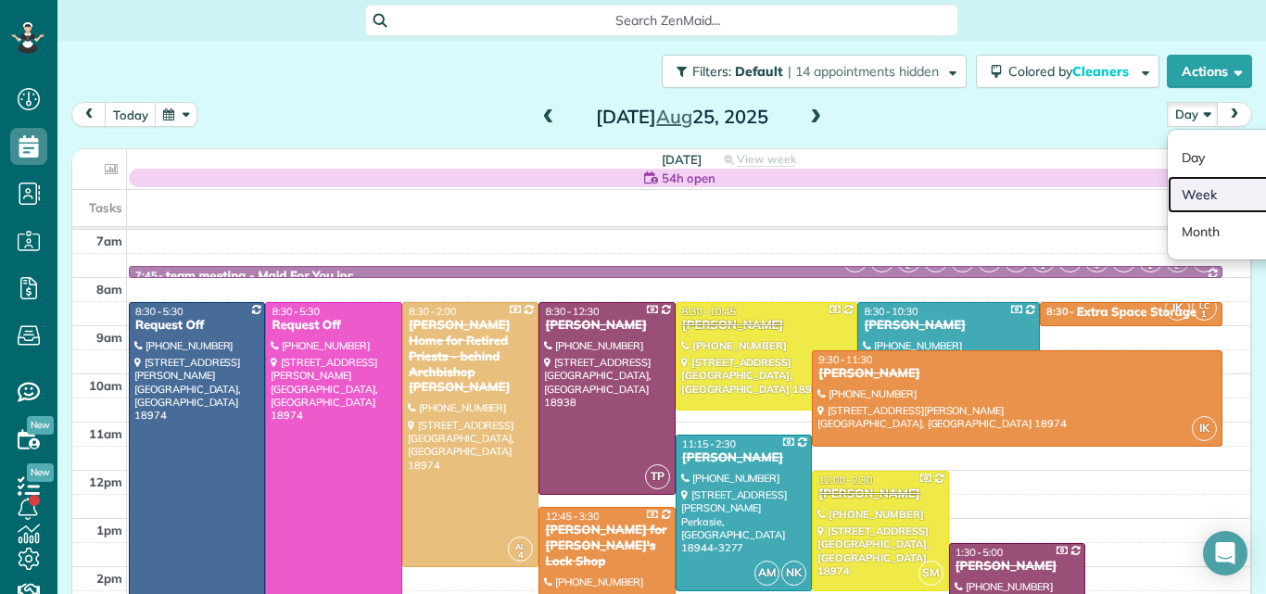
click at [1176, 188] on link "Week" at bounding box center [1241, 194] width 146 height 37
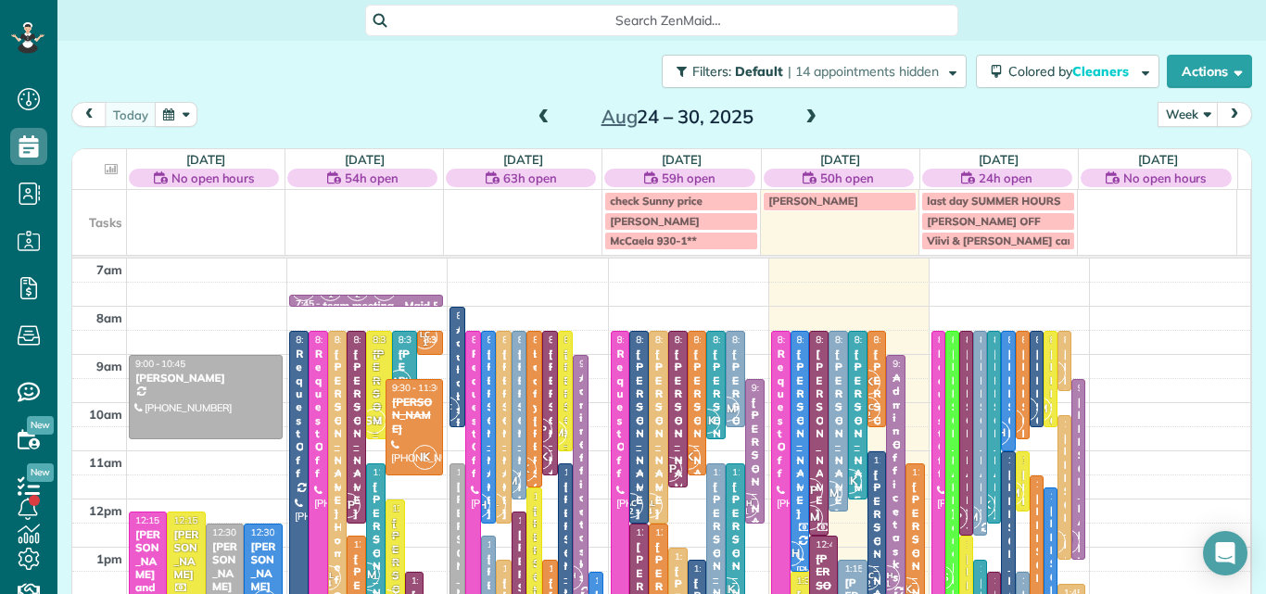
click at [801, 116] on span at bounding box center [811, 117] width 20 height 17
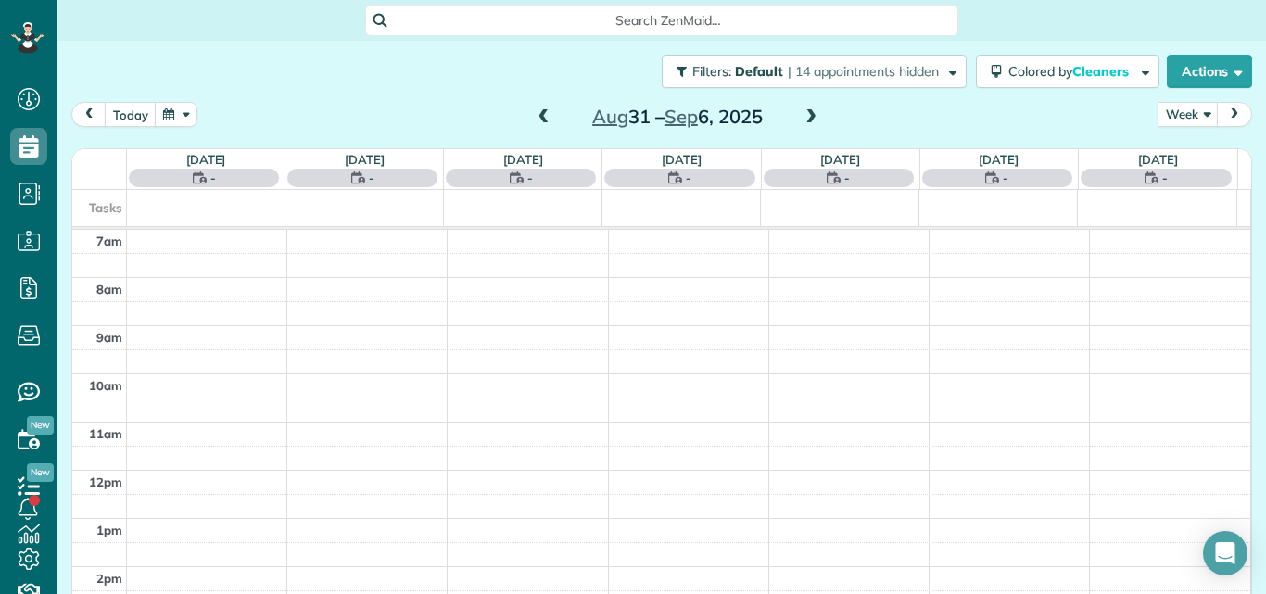
click at [801, 116] on span at bounding box center [811, 117] width 20 height 17
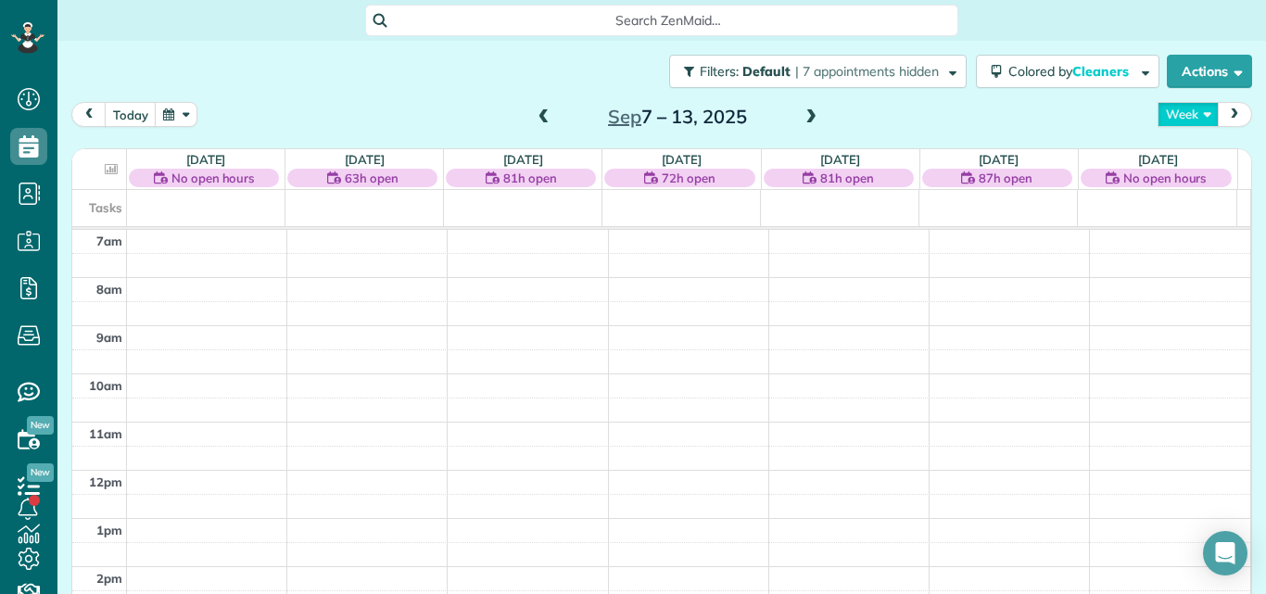
click at [1157, 114] on button "Week" at bounding box center [1187, 114] width 61 height 25
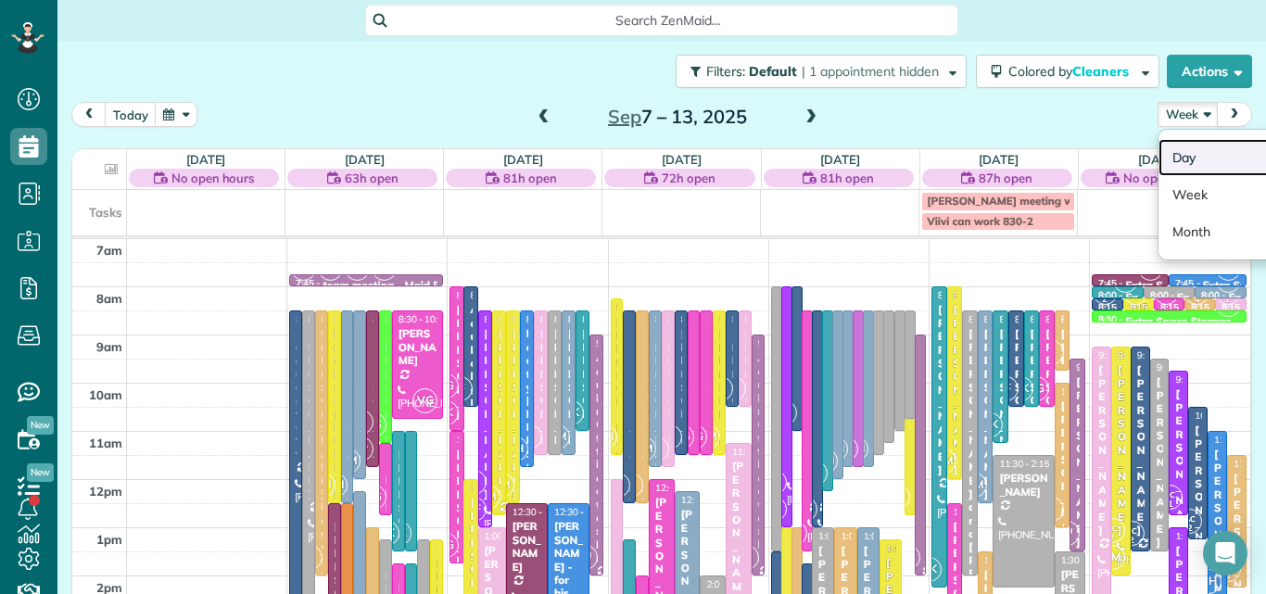
click at [1161, 157] on link "Day" at bounding box center [1231, 157] width 146 height 37
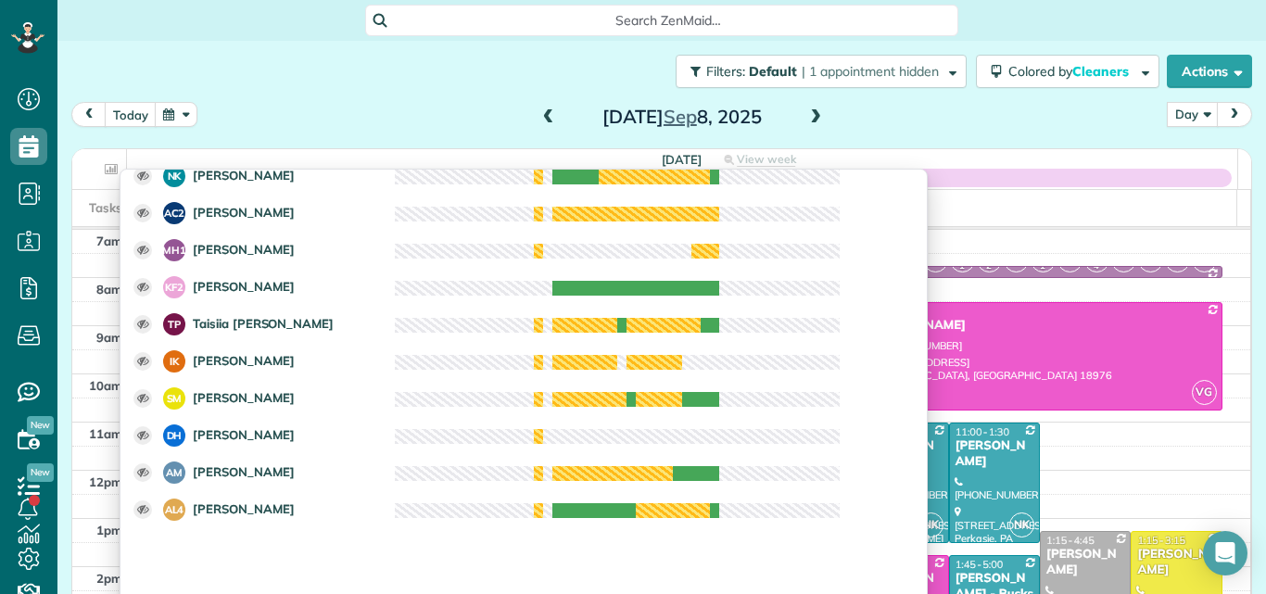
scroll to position [334, 0]
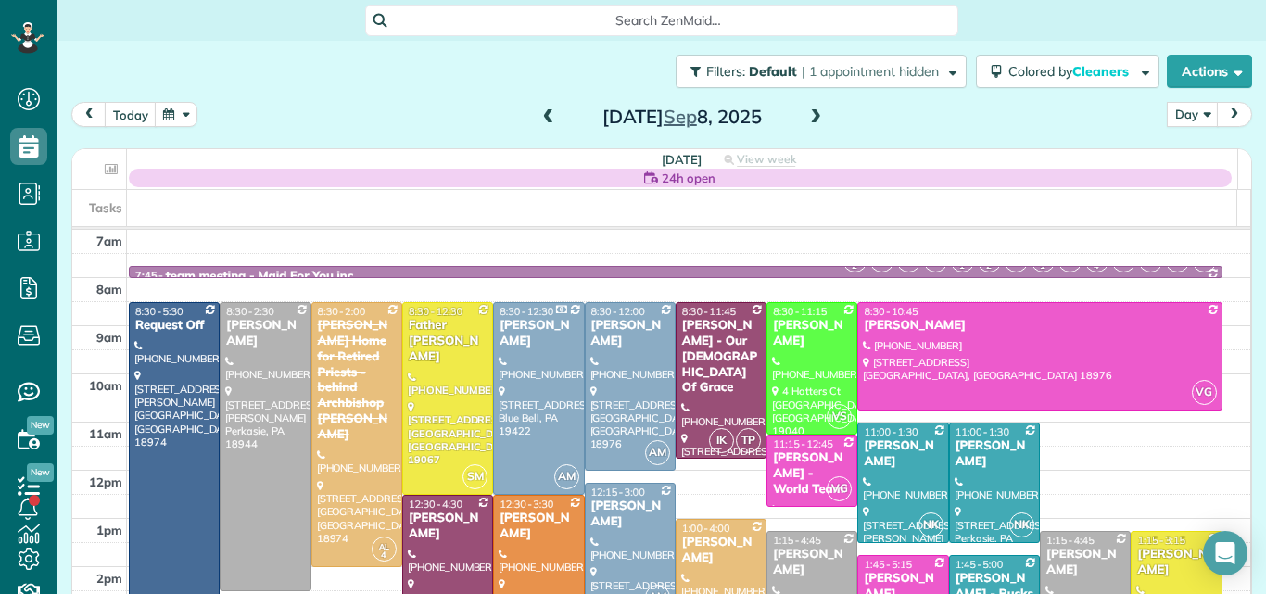
click at [963, 101] on div "Filters: Default | 1 appointment hidden Colored by Cleaners Color by Cleaner Co…" at bounding box center [661, 71] width 1208 height 61
click at [246, 335] on div "Amanda Pufky" at bounding box center [265, 334] width 80 height 32
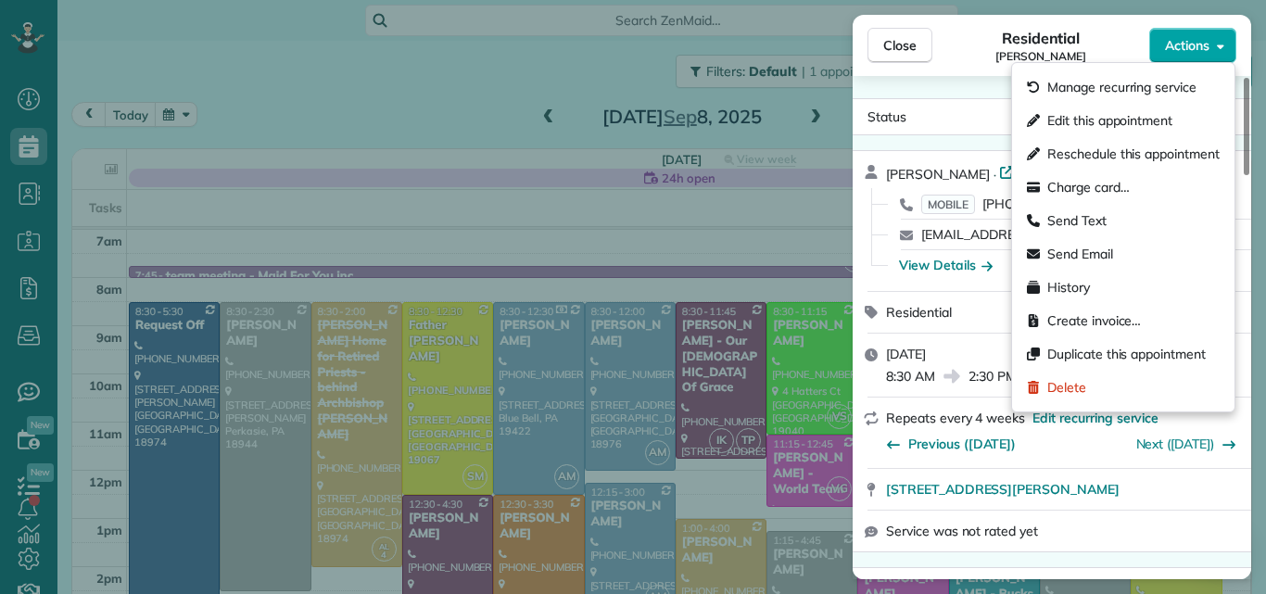
click at [1173, 32] on button "Actions" at bounding box center [1192, 45] width 87 height 35
click at [1110, 110] on div "Edit this appointment" at bounding box center [1123, 120] width 208 height 33
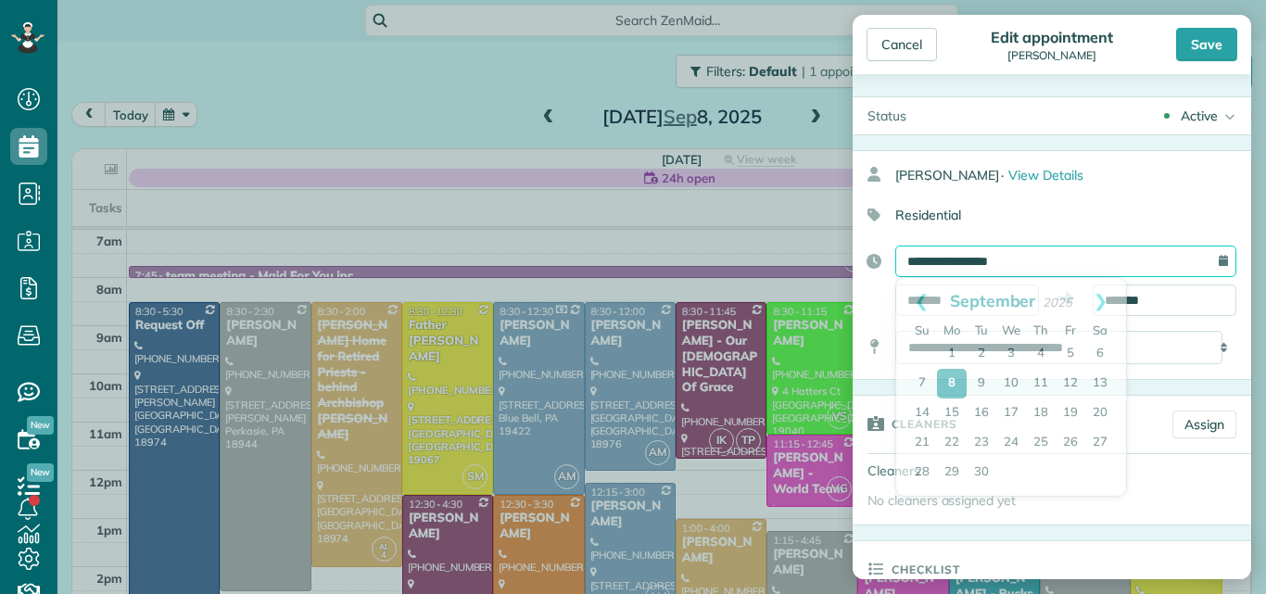
click at [1091, 251] on input "**********" at bounding box center [1065, 262] width 341 height 32
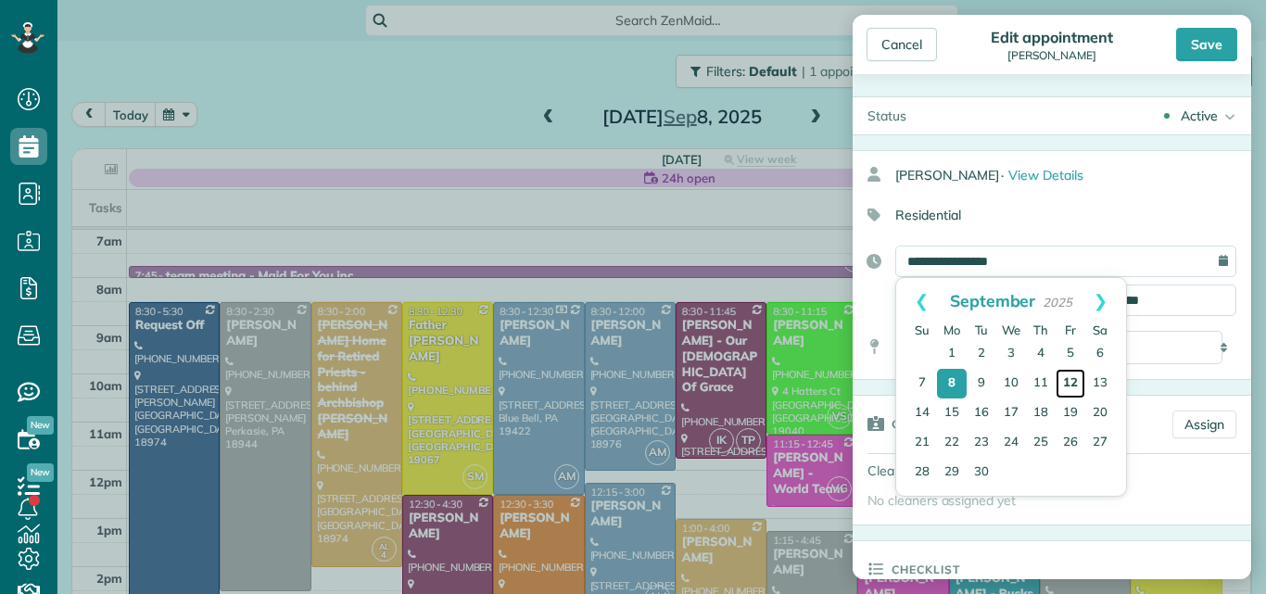
click at [1068, 375] on link "12" at bounding box center [1070, 384] width 30 height 30
type input "**********"
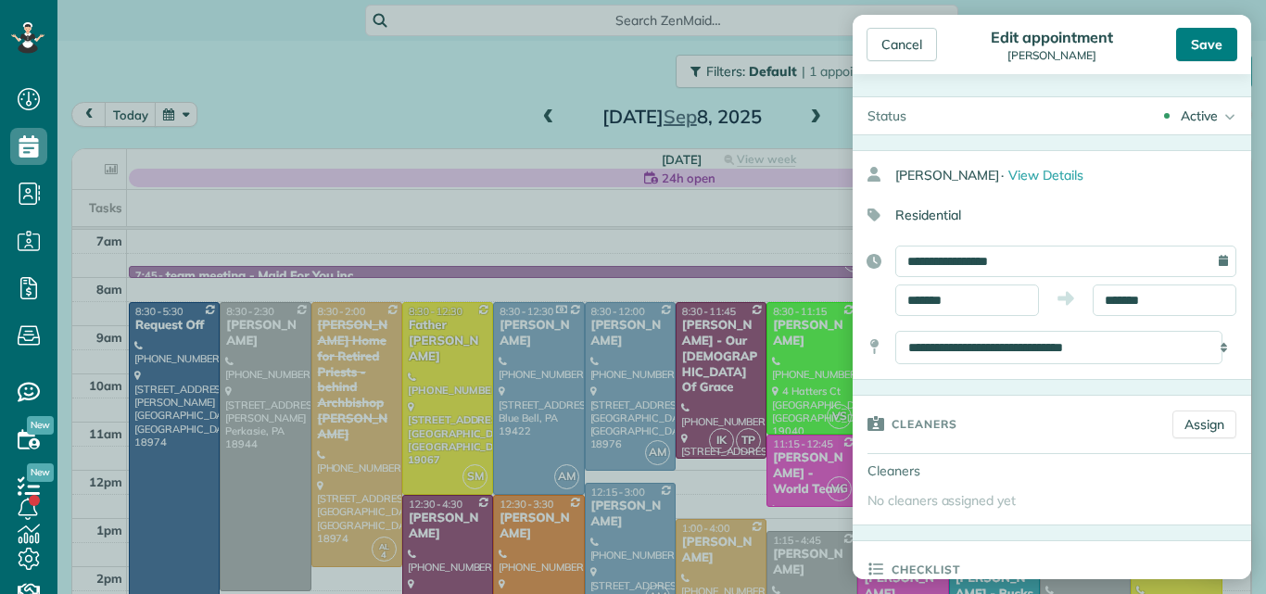
click at [1204, 47] on div "Save" at bounding box center [1206, 44] width 61 height 33
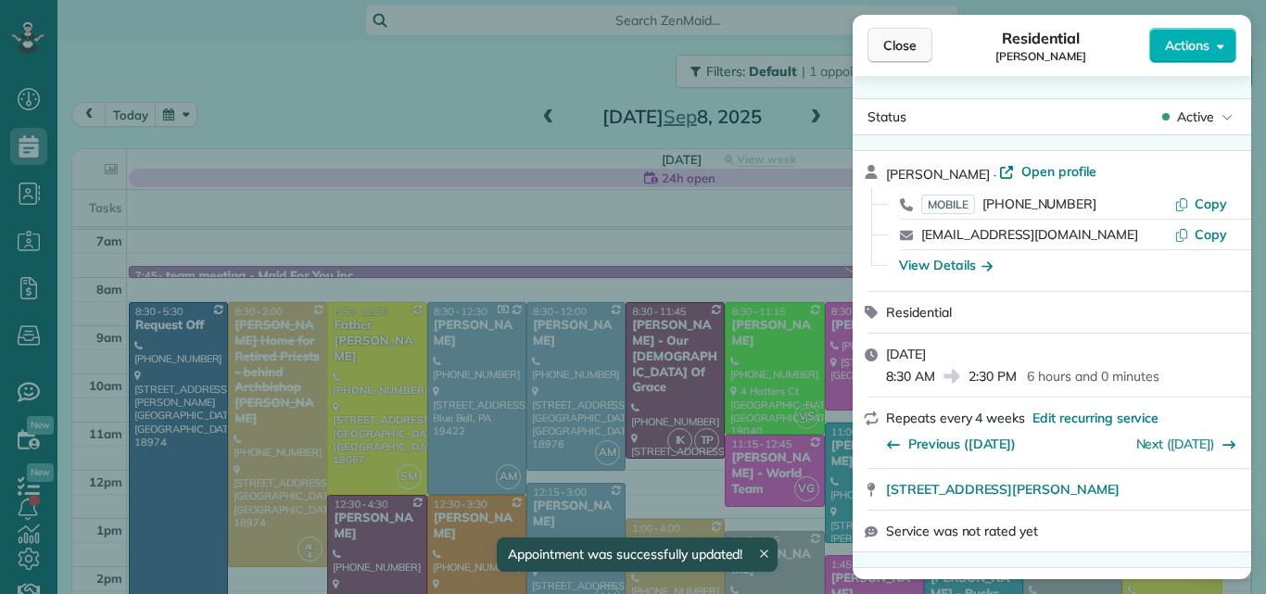
scroll to position [28, 0]
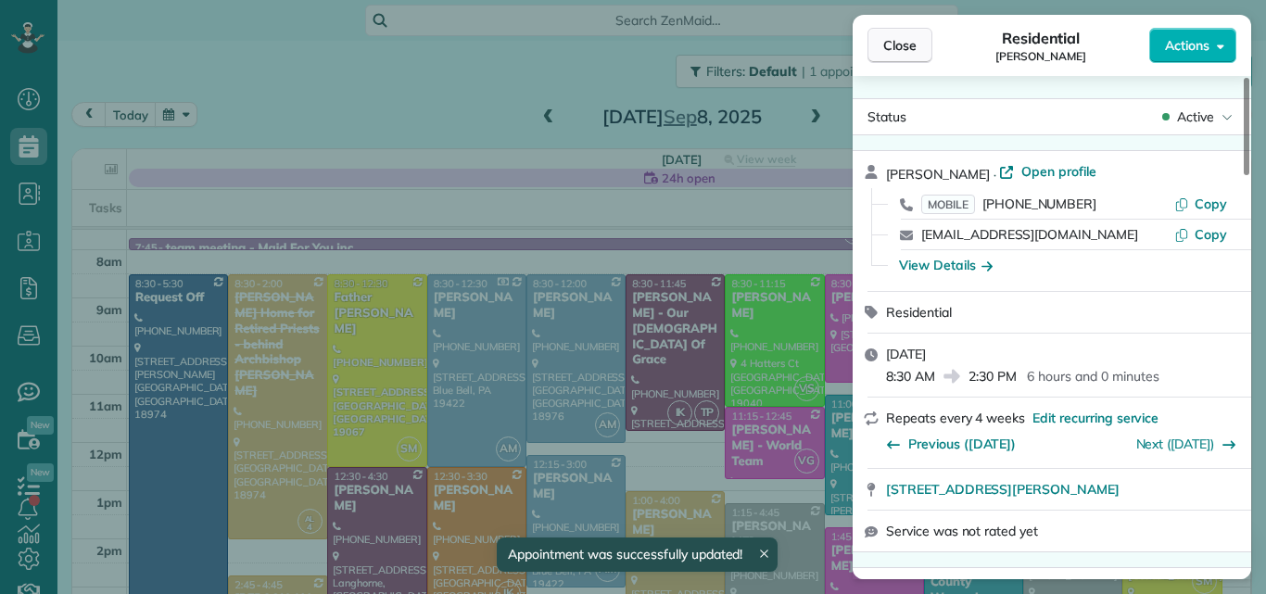
click at [902, 43] on span "Close" at bounding box center [899, 45] width 33 height 19
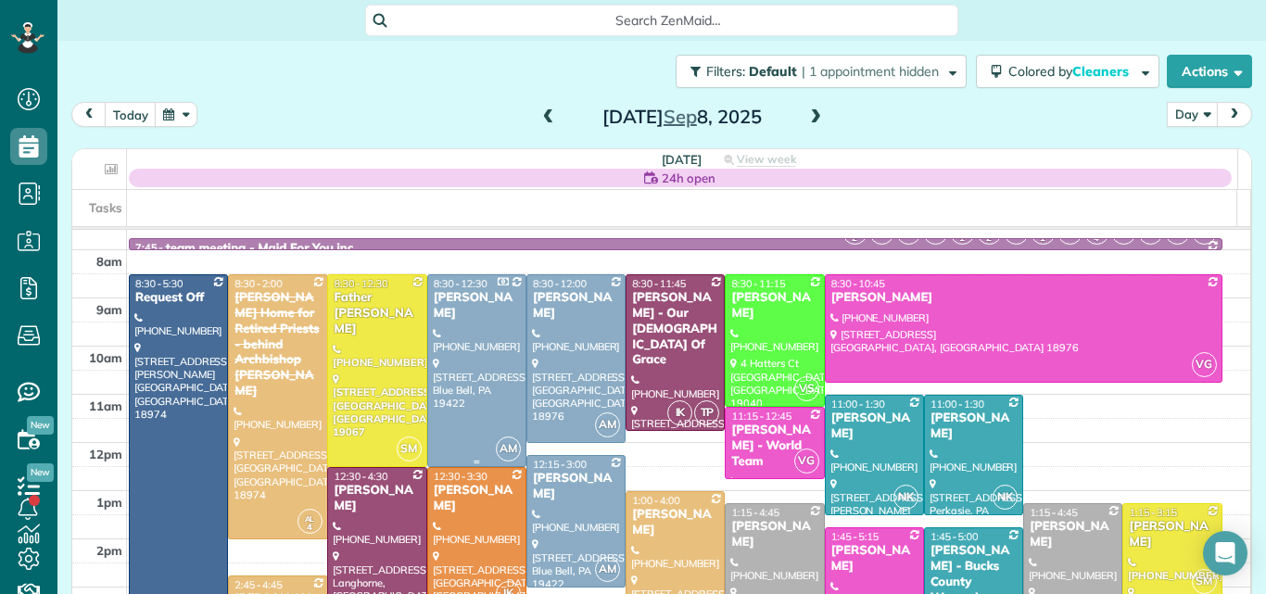
click at [464, 352] on div at bounding box center [476, 370] width 97 height 191
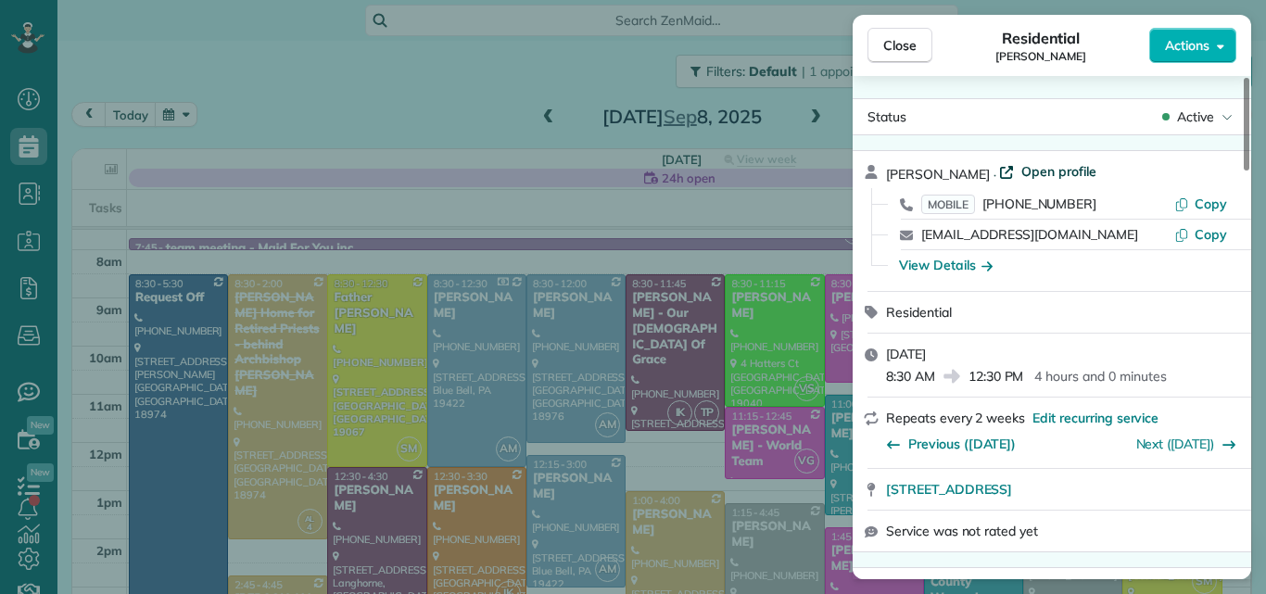
click at [1048, 167] on span "Open profile" at bounding box center [1058, 171] width 75 height 19
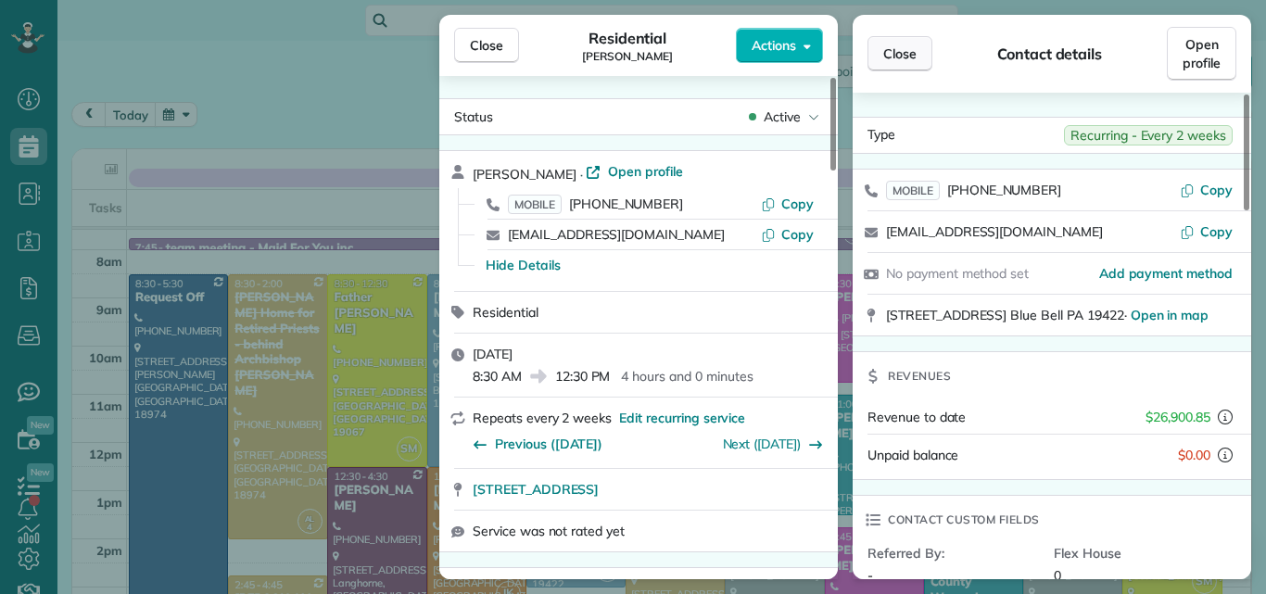
click at [910, 47] on span "Close" at bounding box center [899, 53] width 33 height 19
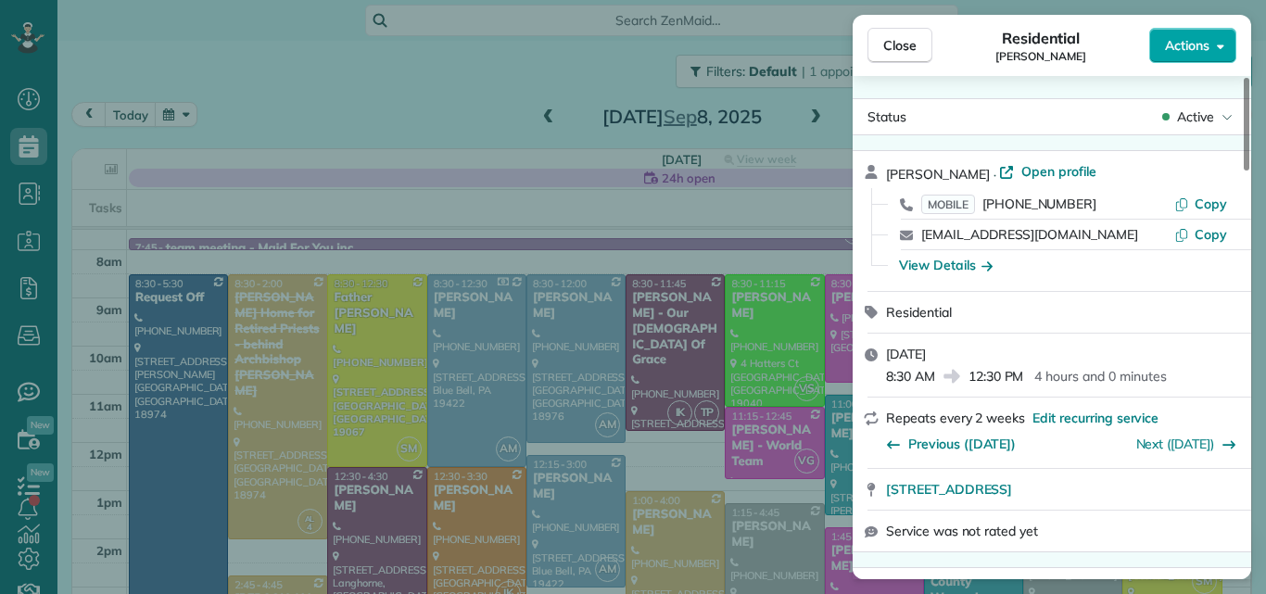
click at [1174, 37] on span "Actions" at bounding box center [1187, 45] width 44 height 19
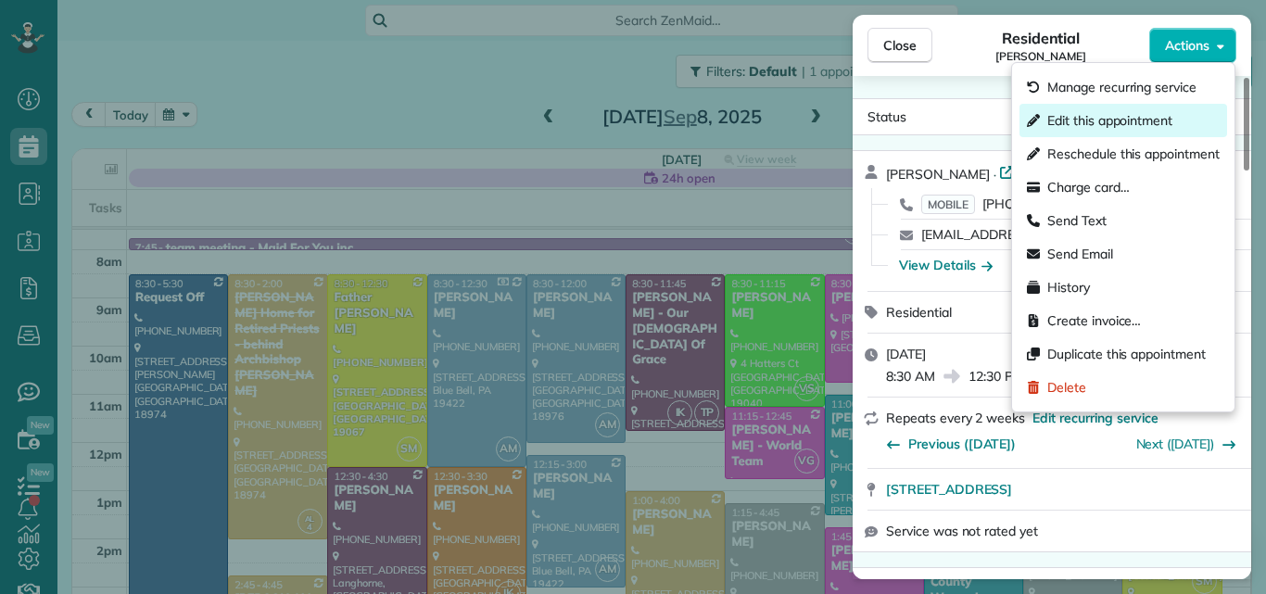
click at [1134, 120] on span "Edit this appointment" at bounding box center [1109, 120] width 125 height 19
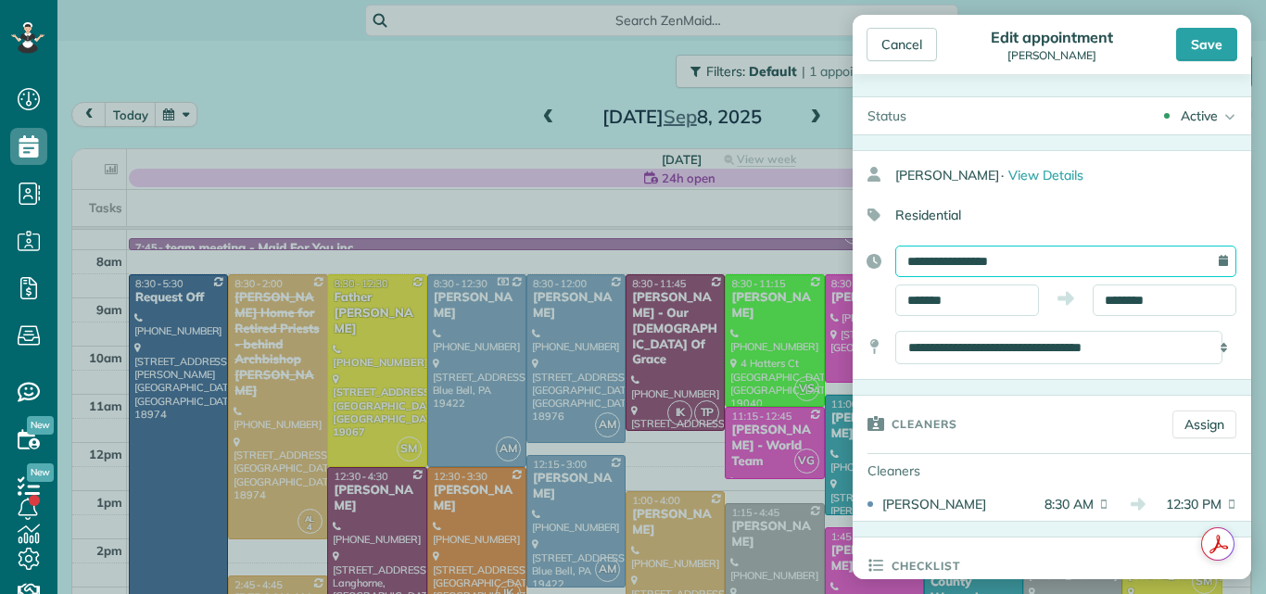
click at [1079, 258] on input "**********" at bounding box center [1065, 262] width 341 height 32
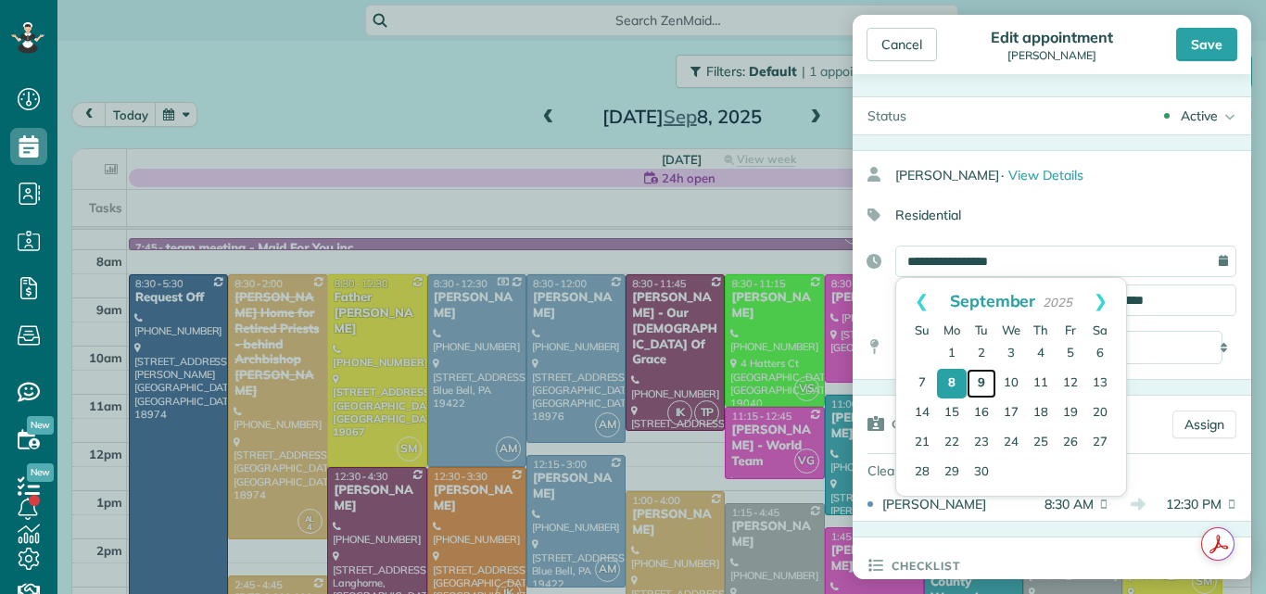
click at [977, 383] on link "9" at bounding box center [981, 384] width 30 height 30
type input "**********"
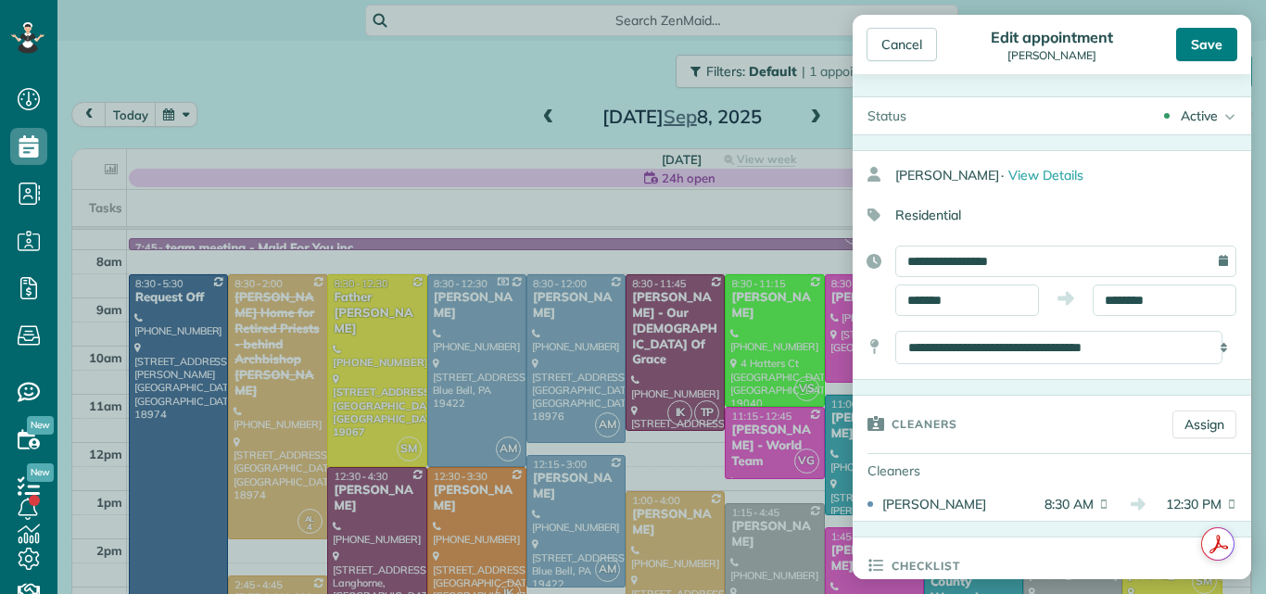
click at [1203, 44] on div "Save" at bounding box center [1206, 44] width 61 height 33
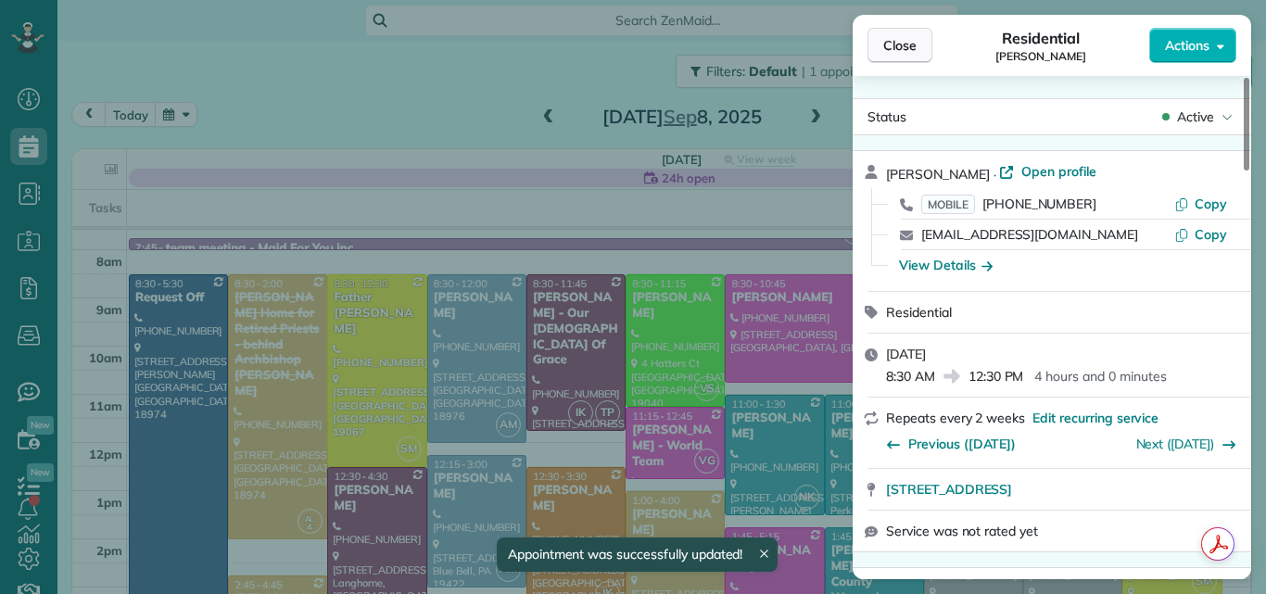
click at [894, 44] on span "Close" at bounding box center [899, 45] width 33 height 19
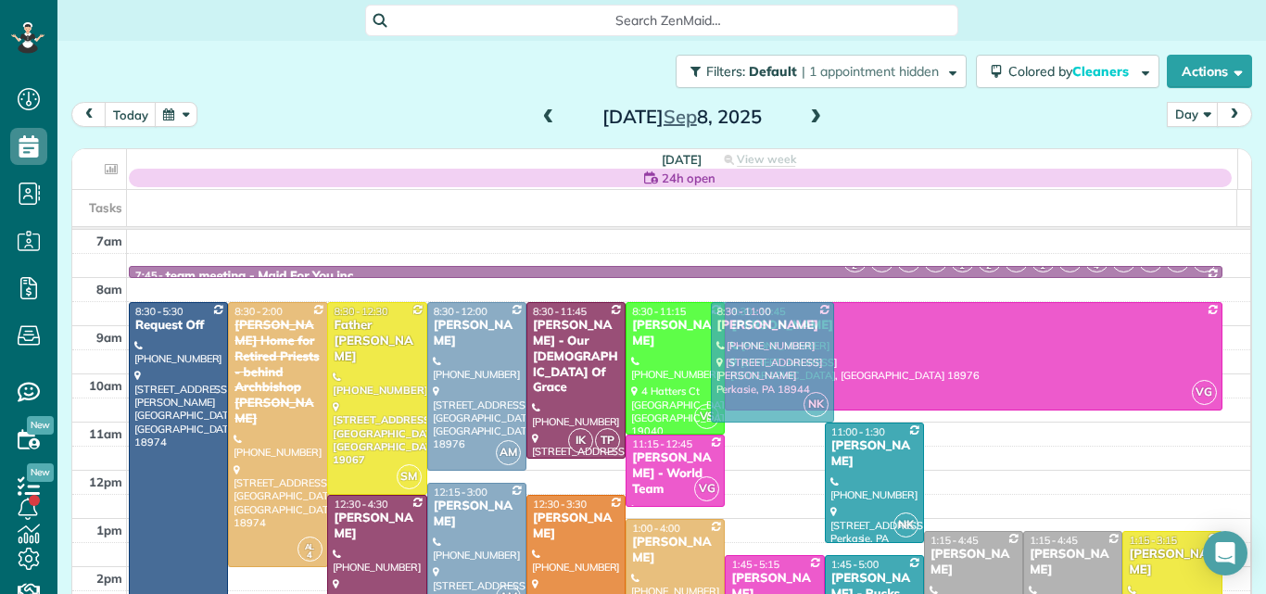
drag, startPoint x: 767, startPoint y: 453, endPoint x: 780, endPoint y: 357, distance: 97.2
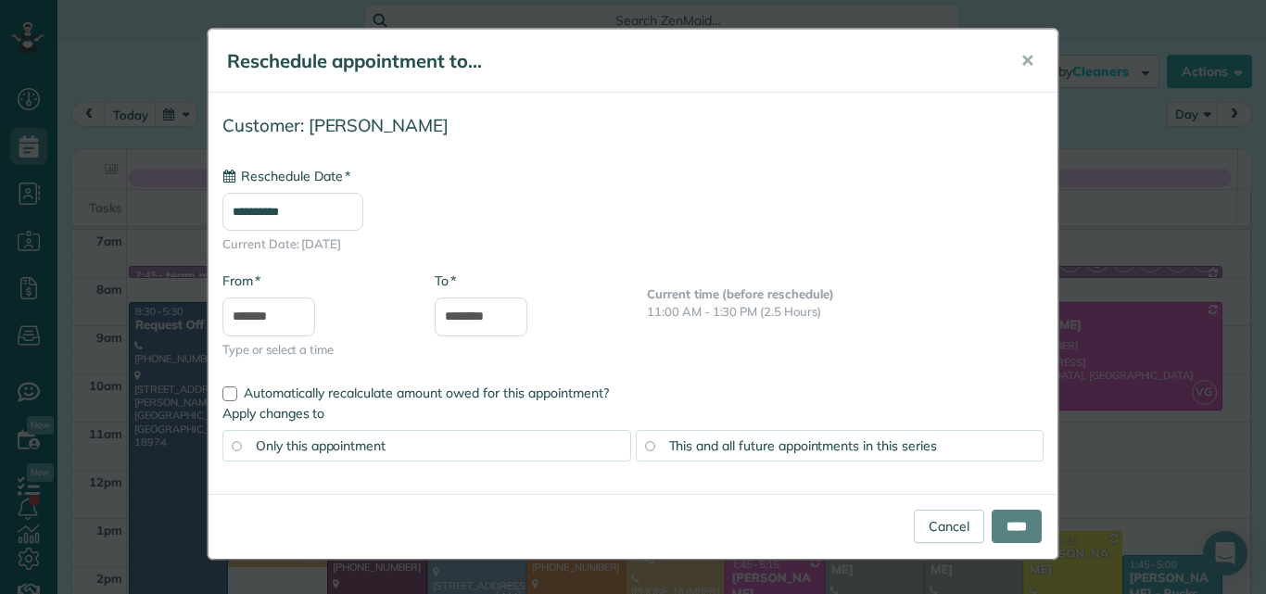
type input "**********"
click at [1021, 514] on input "****" at bounding box center [1016, 526] width 50 height 33
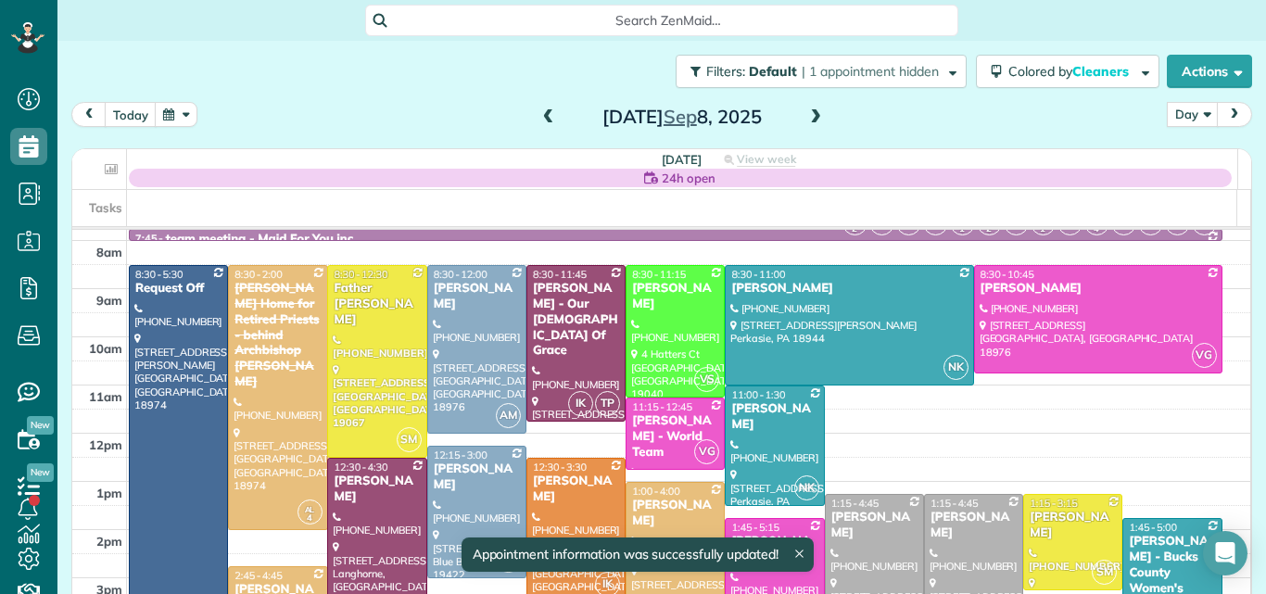
scroll to position [57, 0]
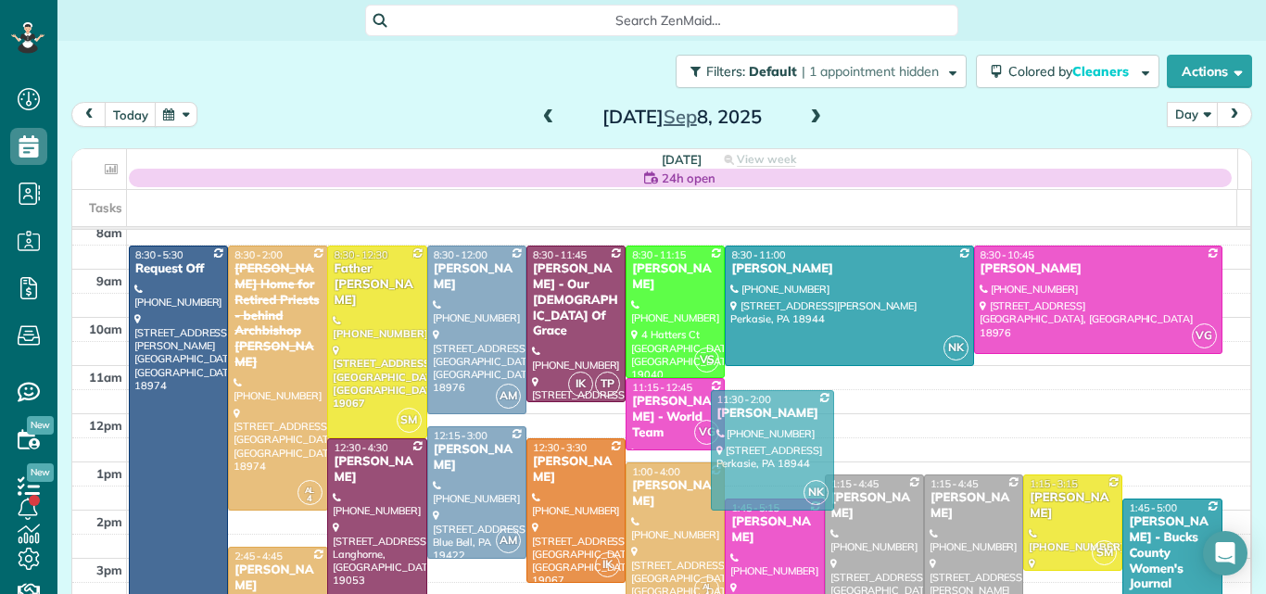
drag, startPoint x: 766, startPoint y: 437, endPoint x: 764, endPoint y: 457, distance: 19.7
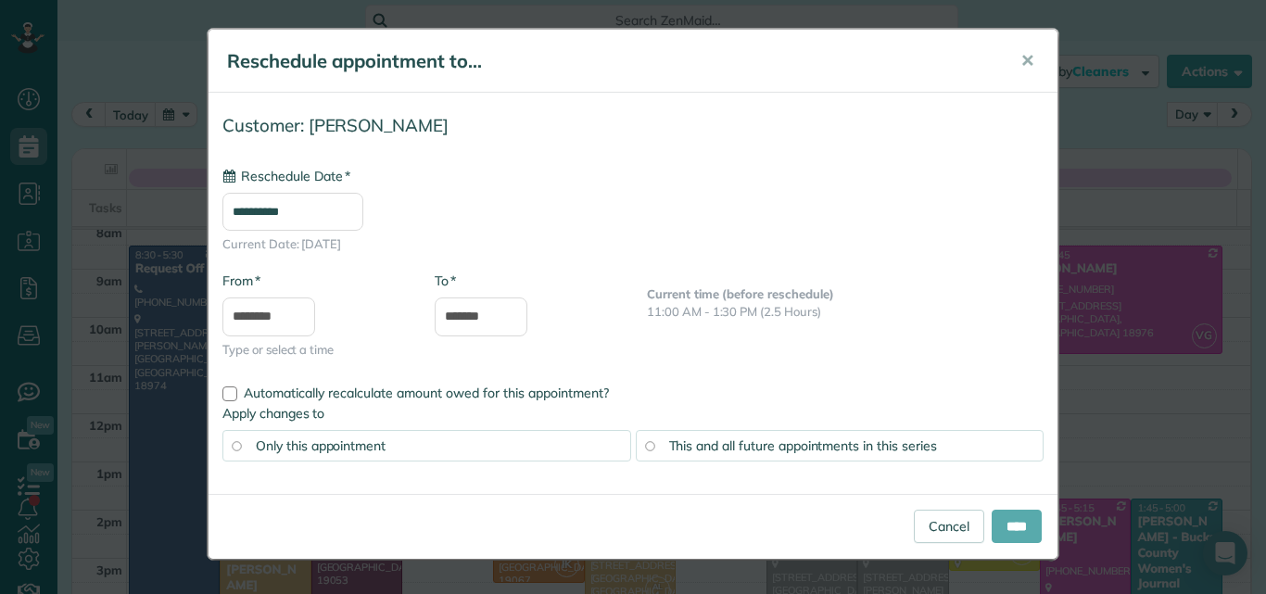
type input "**********"
click at [1016, 524] on input "****" at bounding box center [1016, 526] width 50 height 33
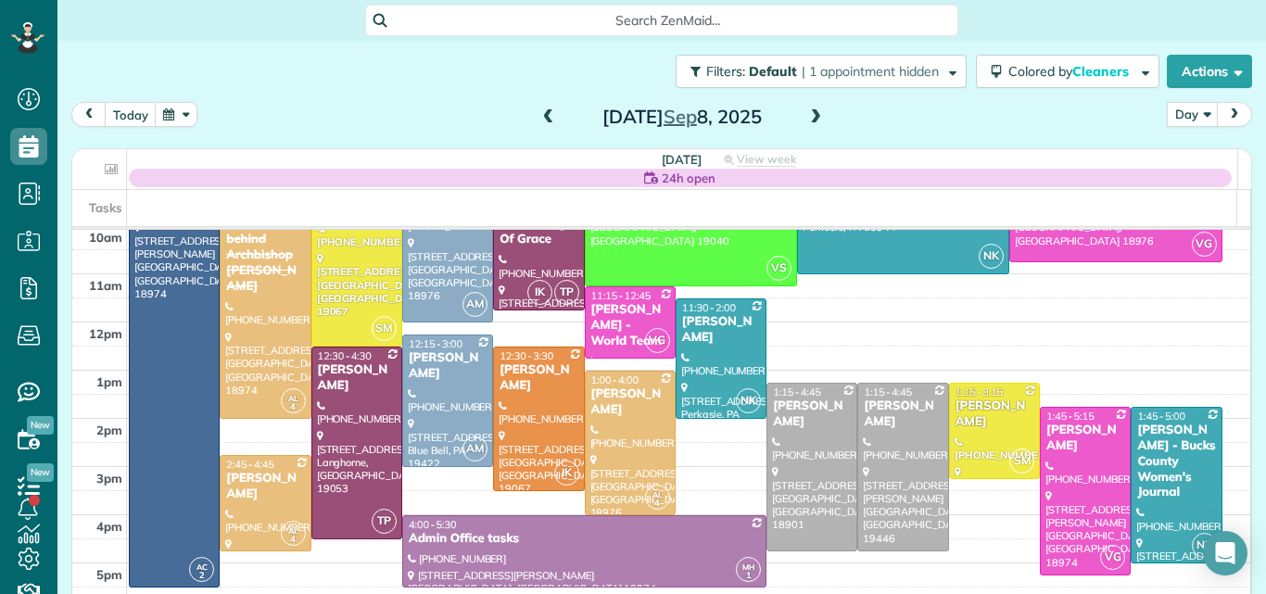
scroll to position [153, 0]
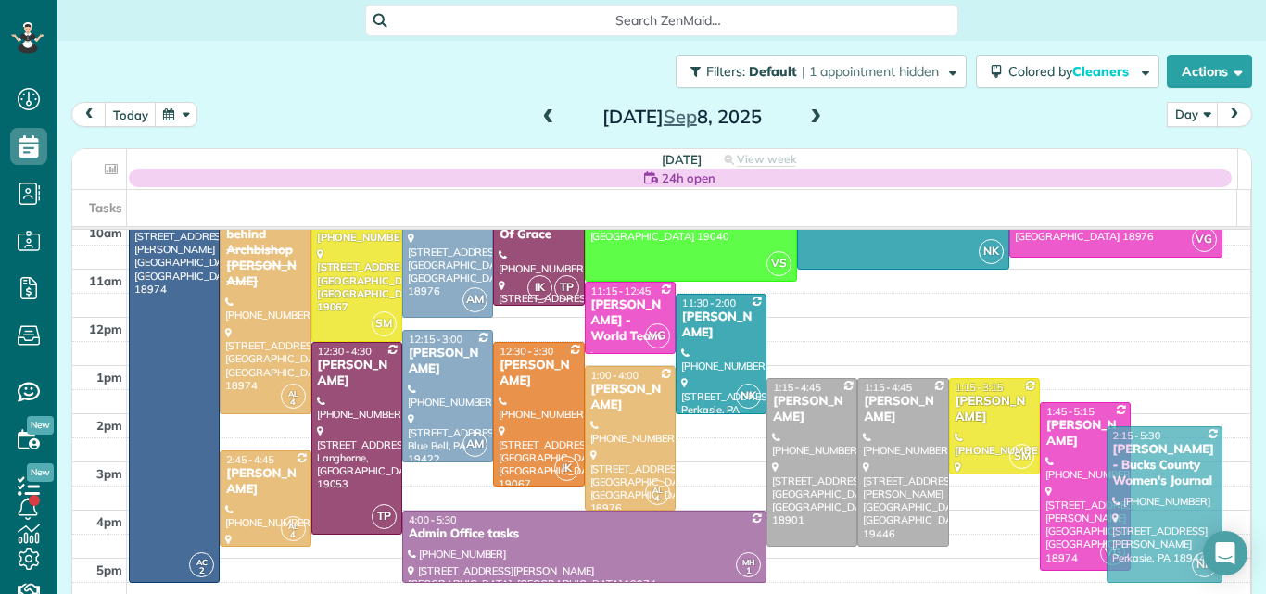
drag, startPoint x: 1134, startPoint y: 455, endPoint x: 1133, endPoint y: 477, distance: 22.3
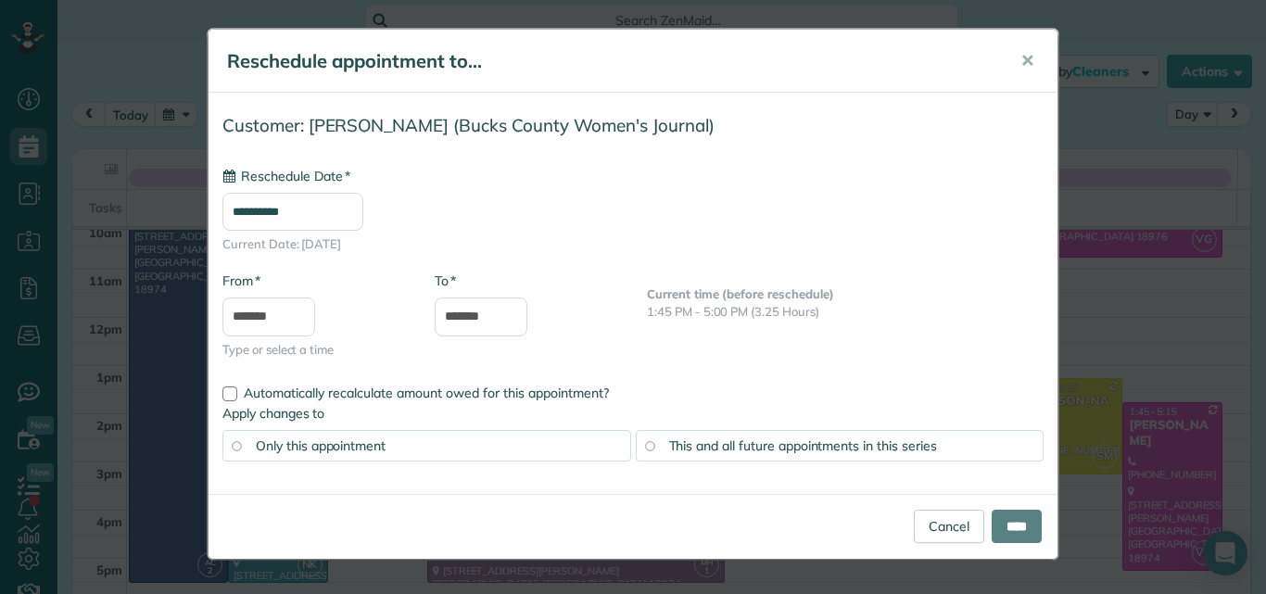
type input "**********"
click at [1013, 518] on input "****" at bounding box center [1016, 526] width 50 height 33
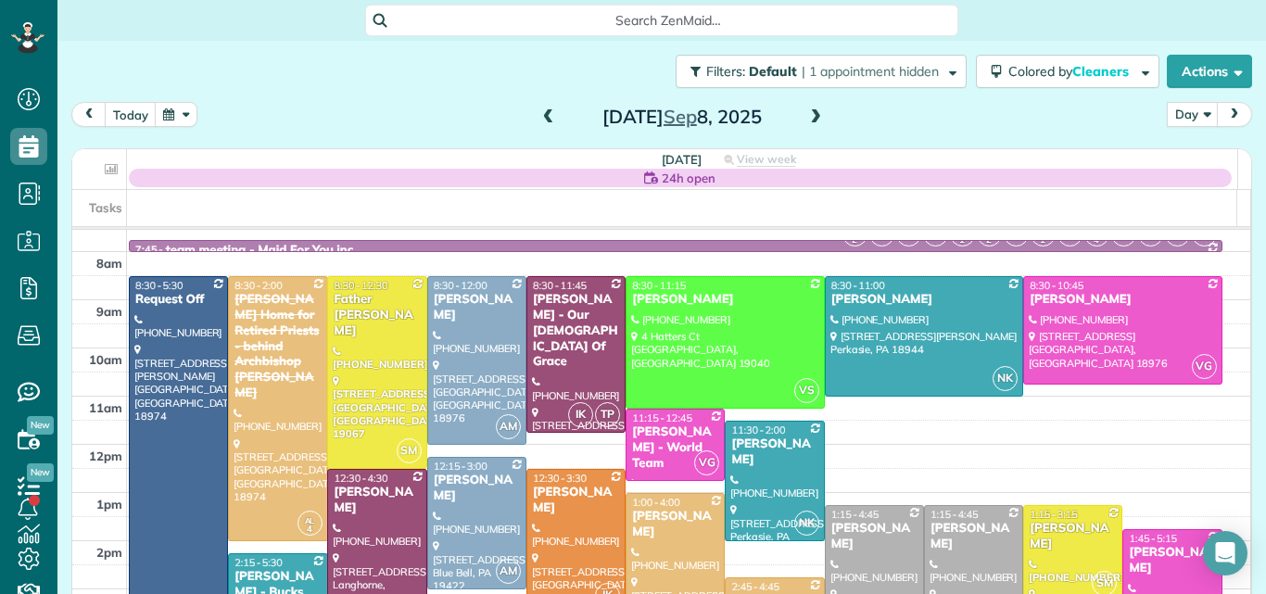
scroll to position [32, 0]
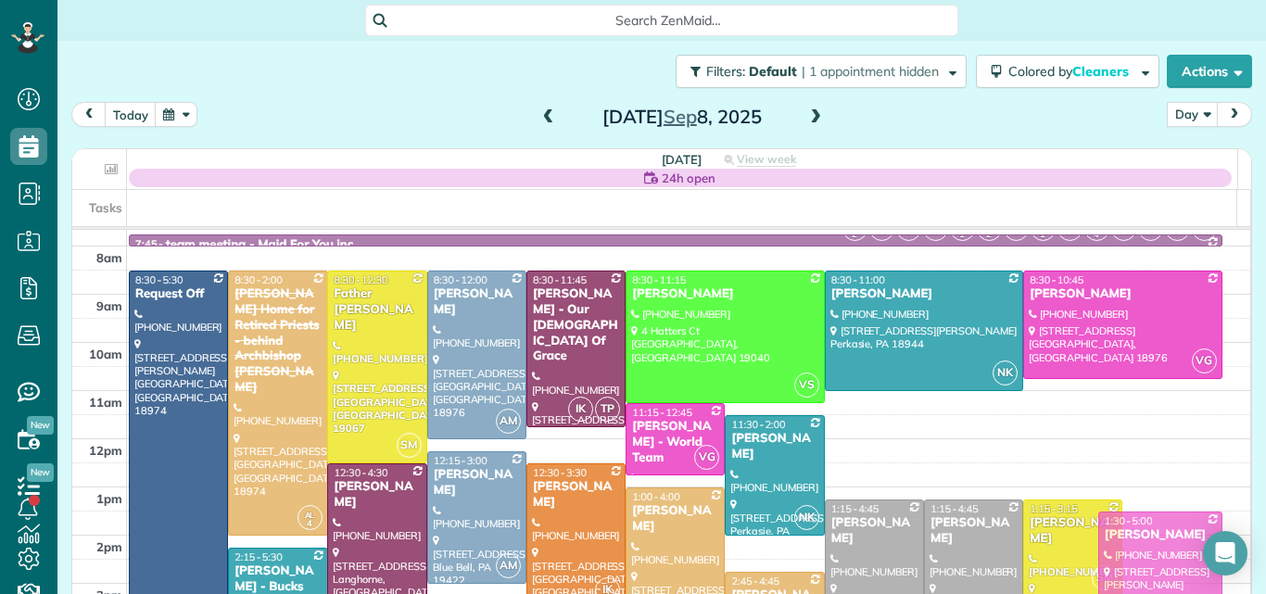
drag, startPoint x: 1169, startPoint y: 558, endPoint x: 1166, endPoint y: 544, distance: 14.4
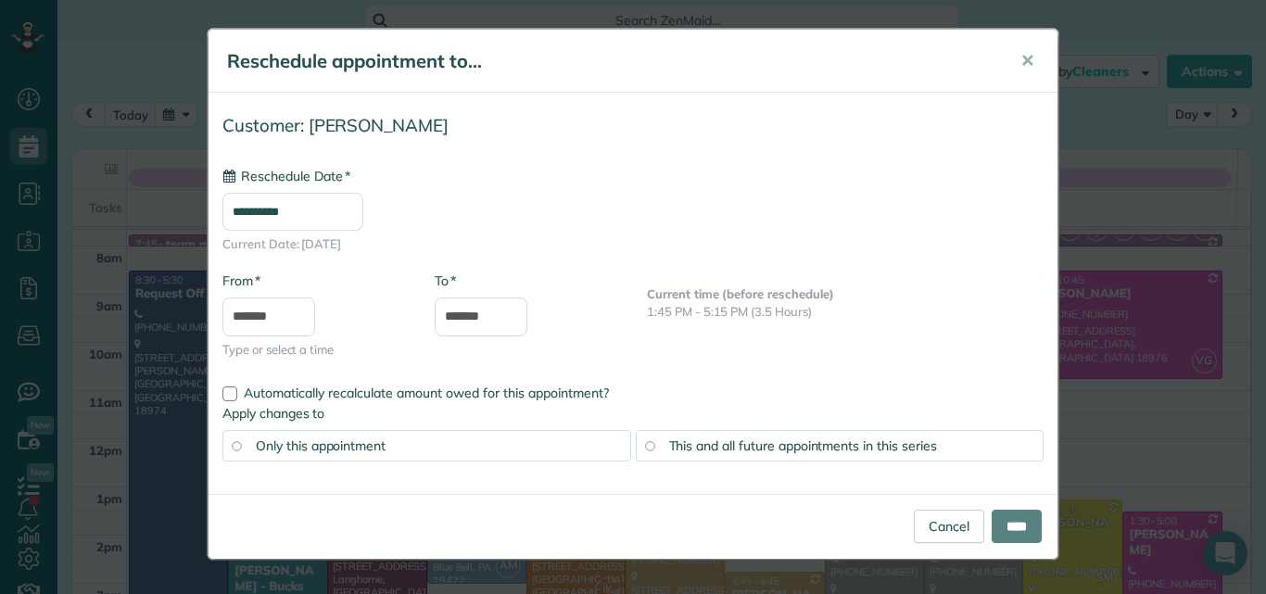
type input "**********"
click at [1015, 513] on input "****" at bounding box center [1016, 526] width 50 height 33
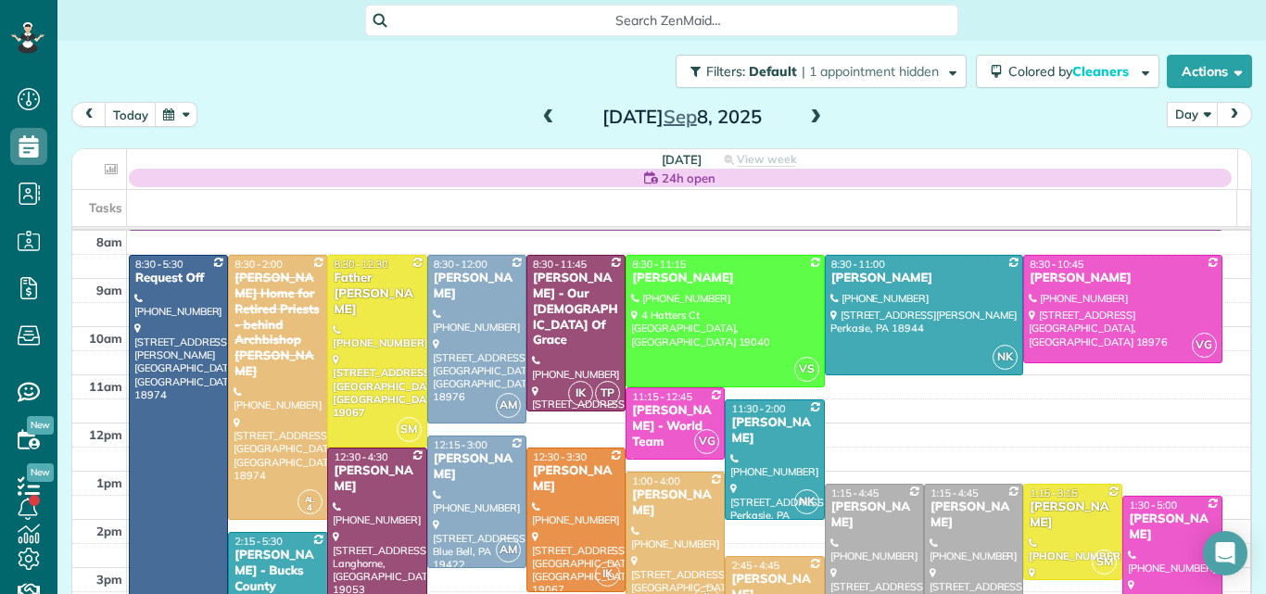
scroll to position [45, 0]
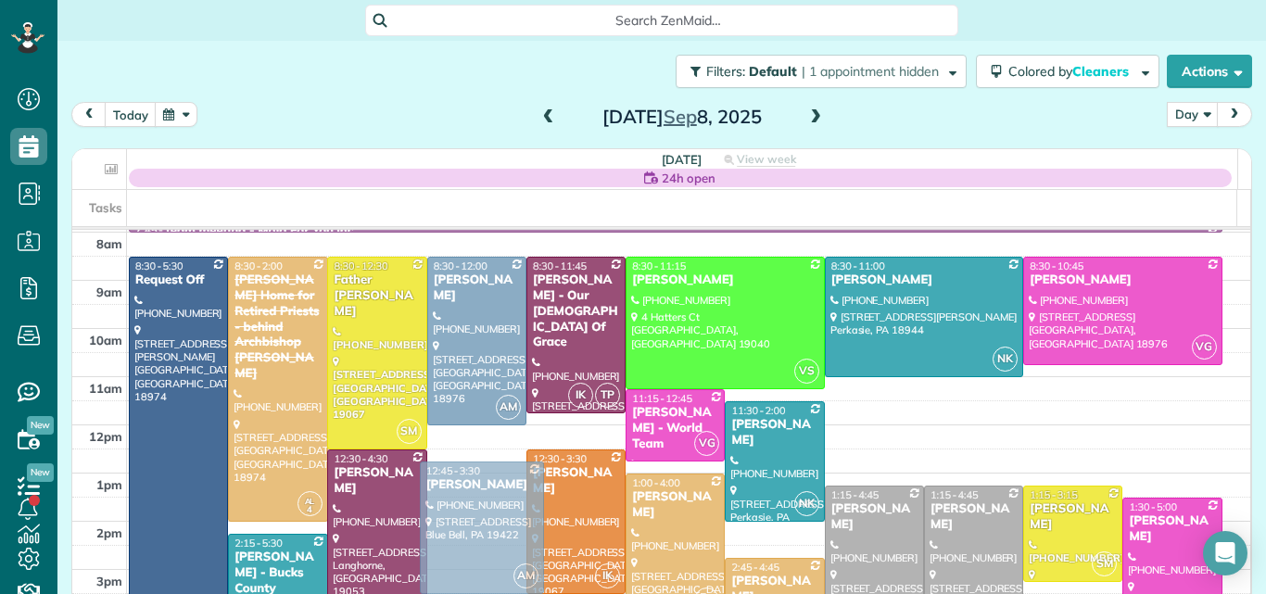
drag, startPoint x: 479, startPoint y: 477, endPoint x: 471, endPoint y: 505, distance: 29.0
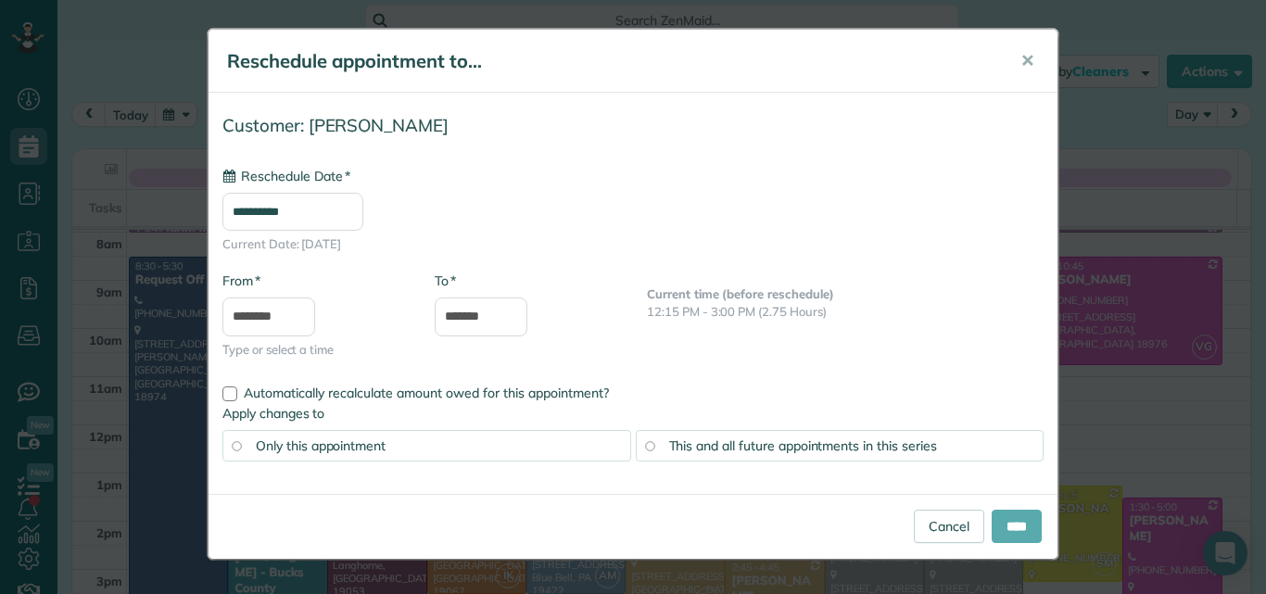
type input "**********"
click at [1007, 524] on input "****" at bounding box center [1016, 526] width 50 height 33
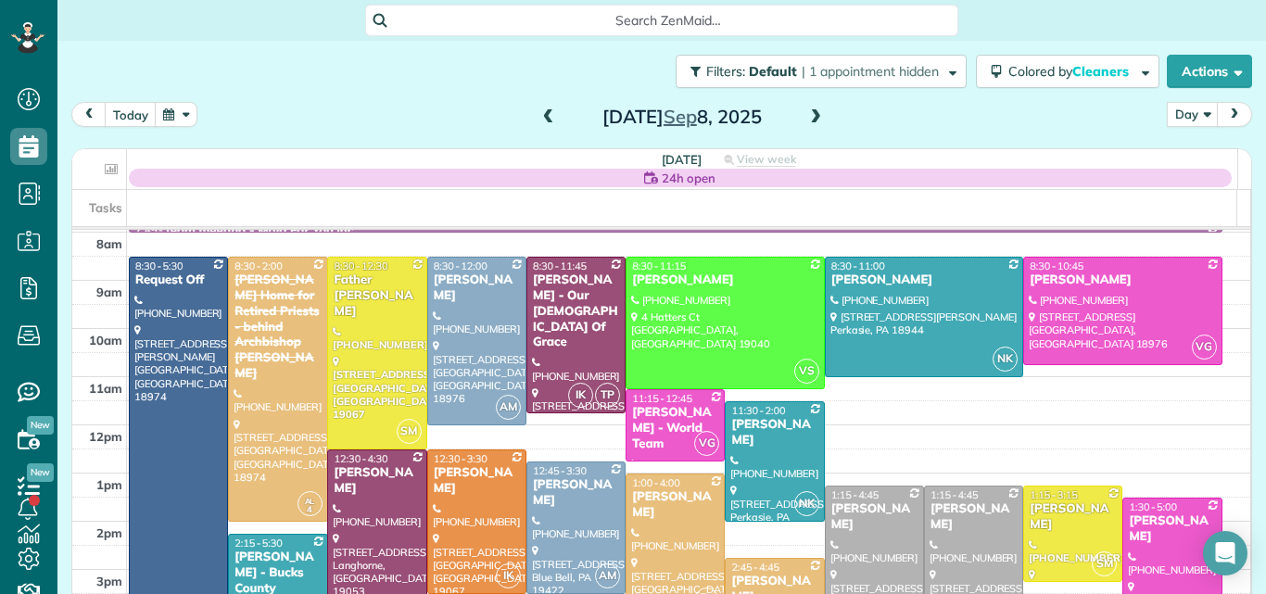
click at [652, 522] on div at bounding box center [674, 545] width 97 height 143
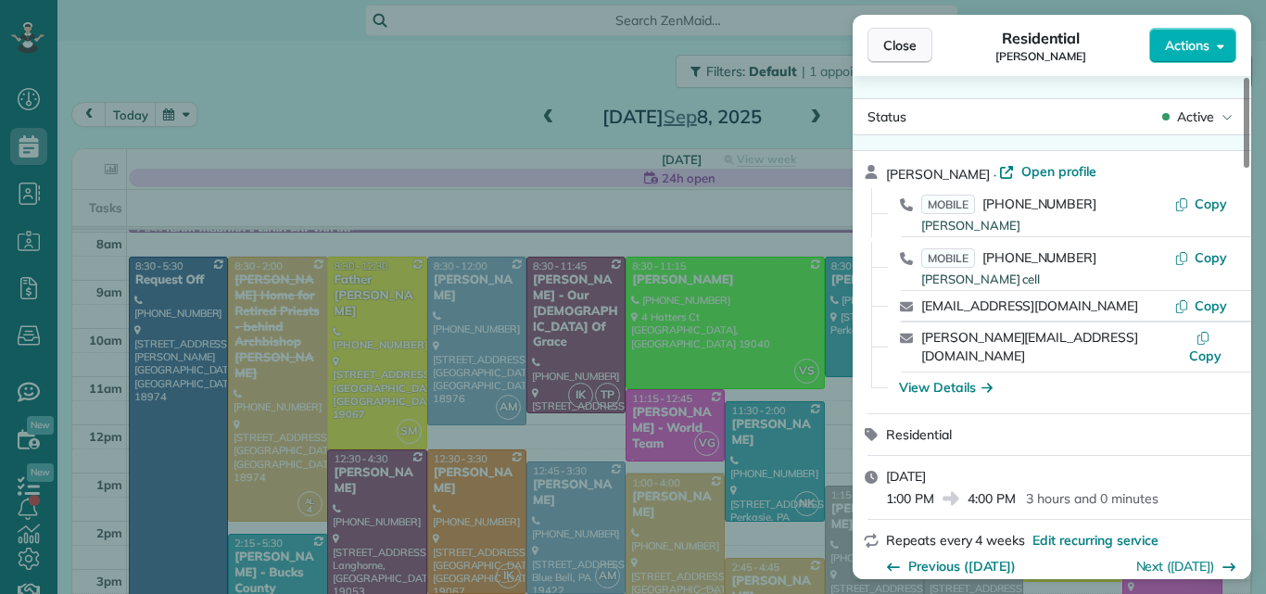
click at [895, 38] on span "Close" at bounding box center [899, 45] width 33 height 19
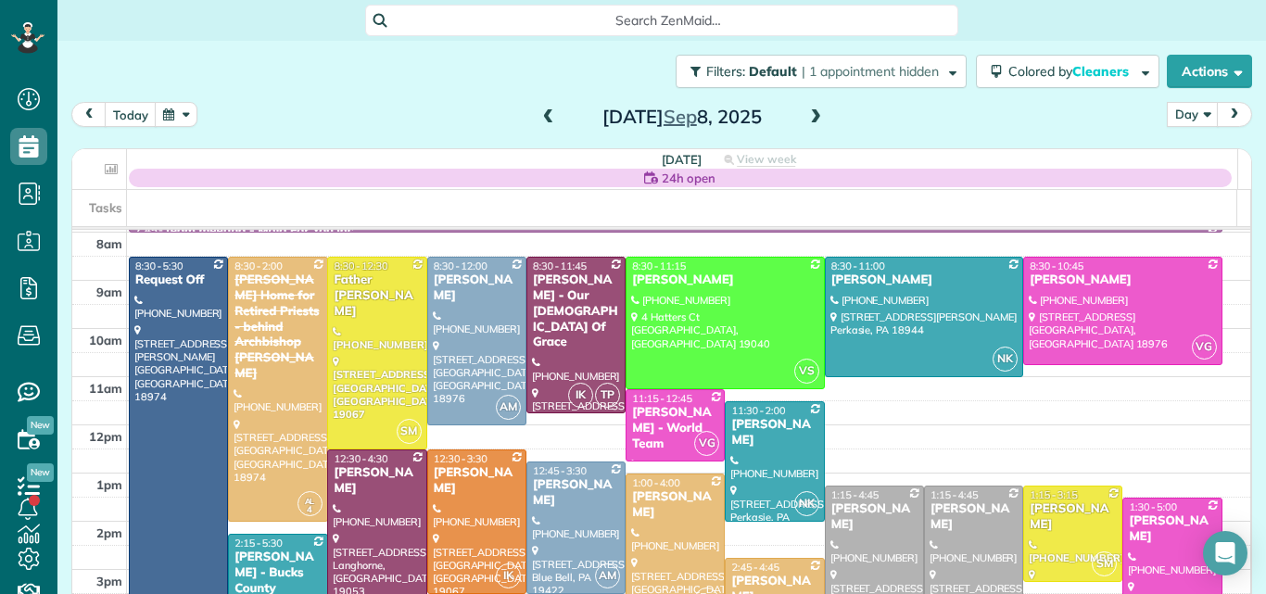
click at [956, 527] on div at bounding box center [973, 569] width 97 height 167
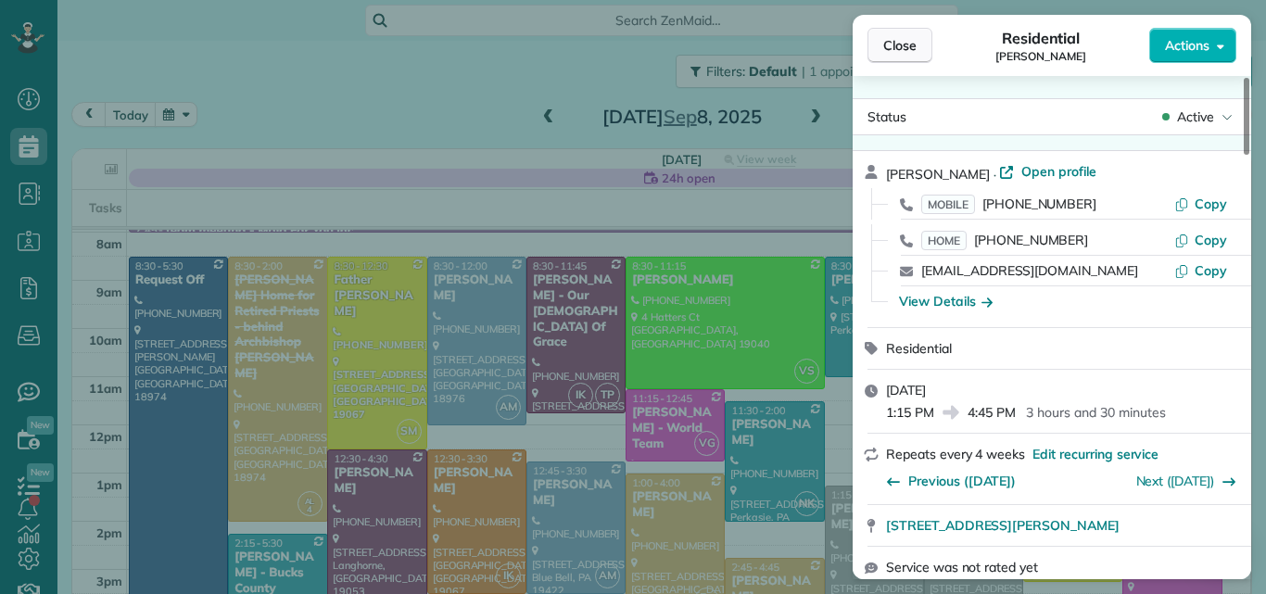
click at [885, 41] on span "Close" at bounding box center [899, 45] width 33 height 19
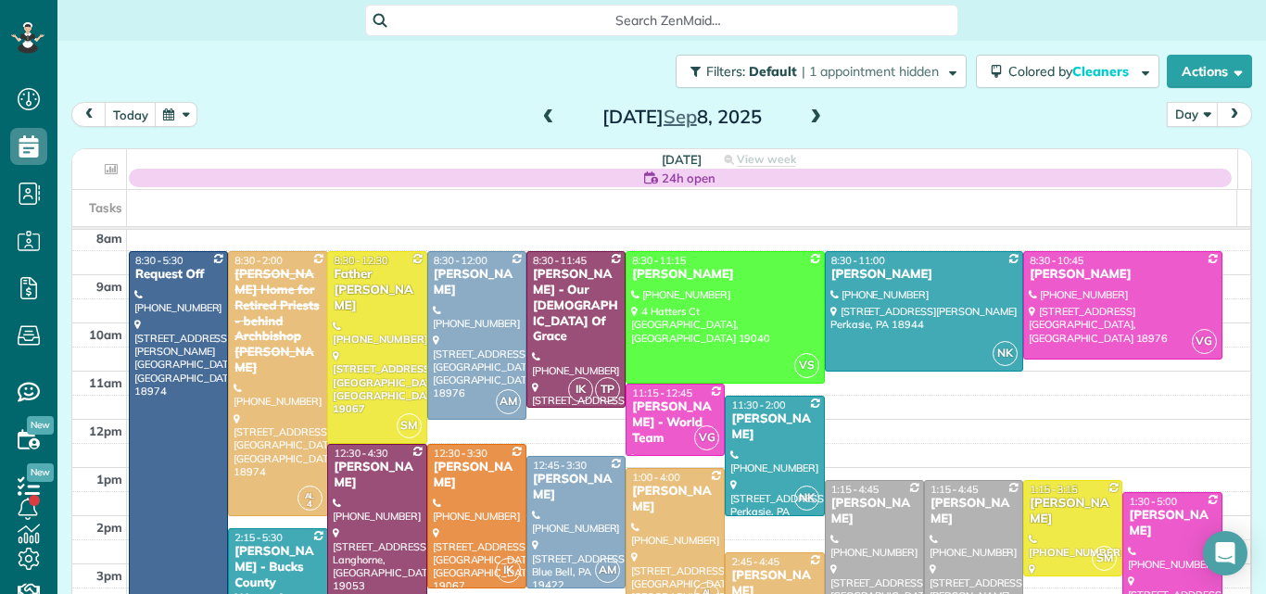
scroll to position [49, 0]
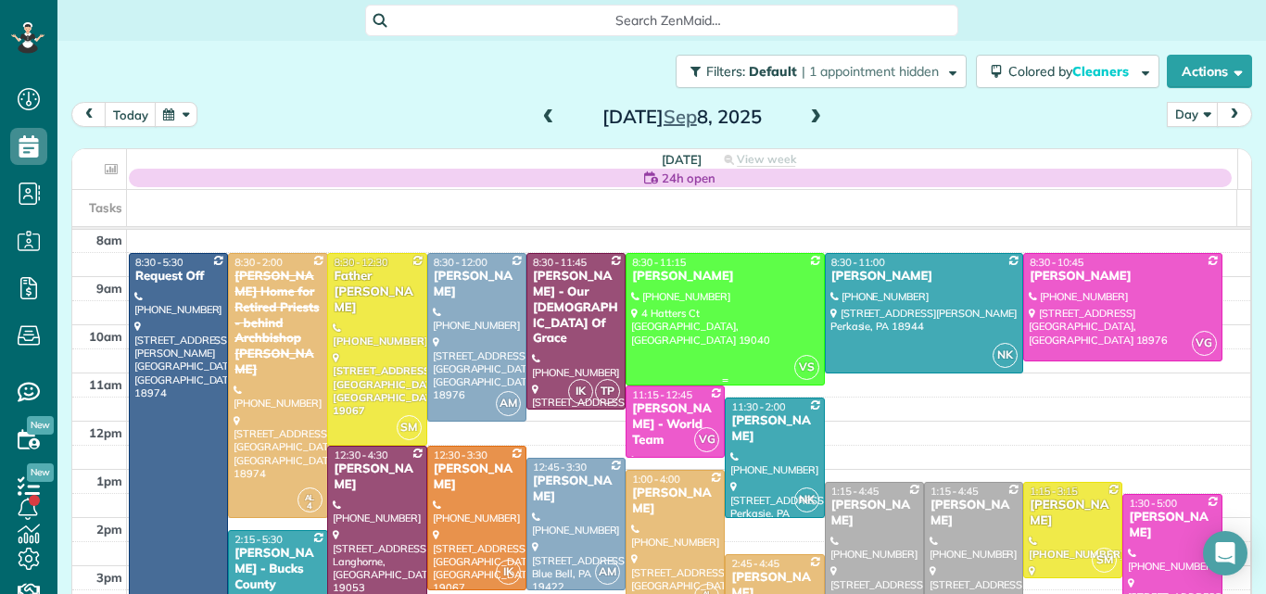
click at [751, 319] on div at bounding box center [724, 319] width 197 height 131
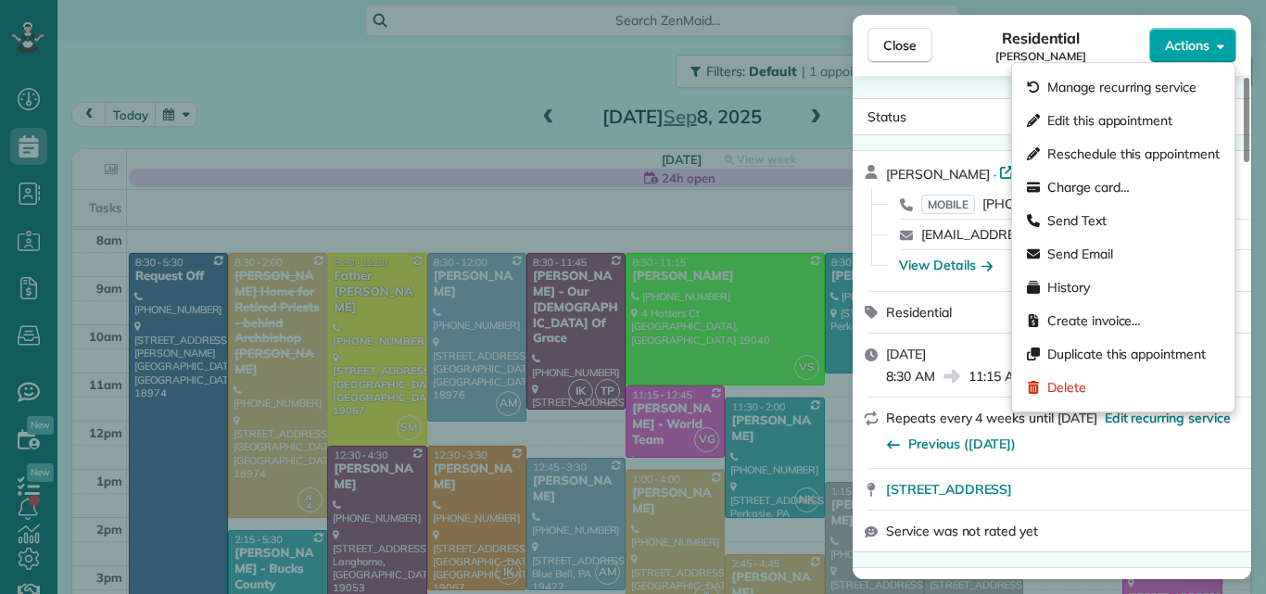
click at [1180, 34] on button "Actions" at bounding box center [1192, 45] width 87 height 35
click at [1134, 118] on span "Edit this appointment" at bounding box center [1109, 120] width 125 height 19
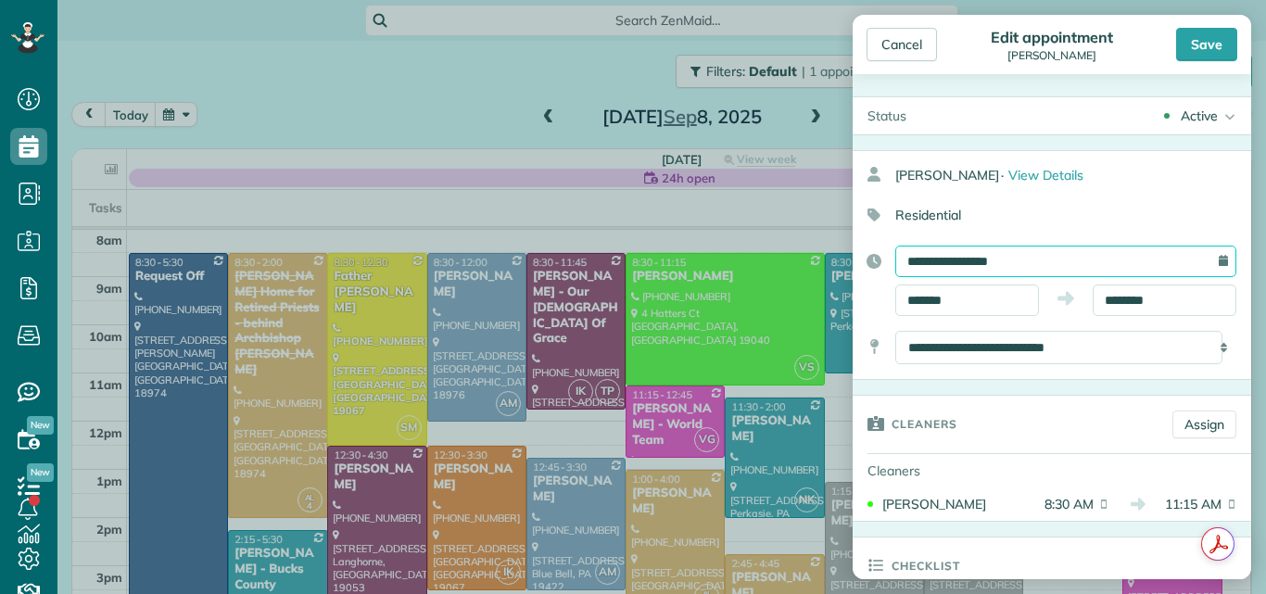
click at [1044, 253] on input "**********" at bounding box center [1065, 262] width 341 height 32
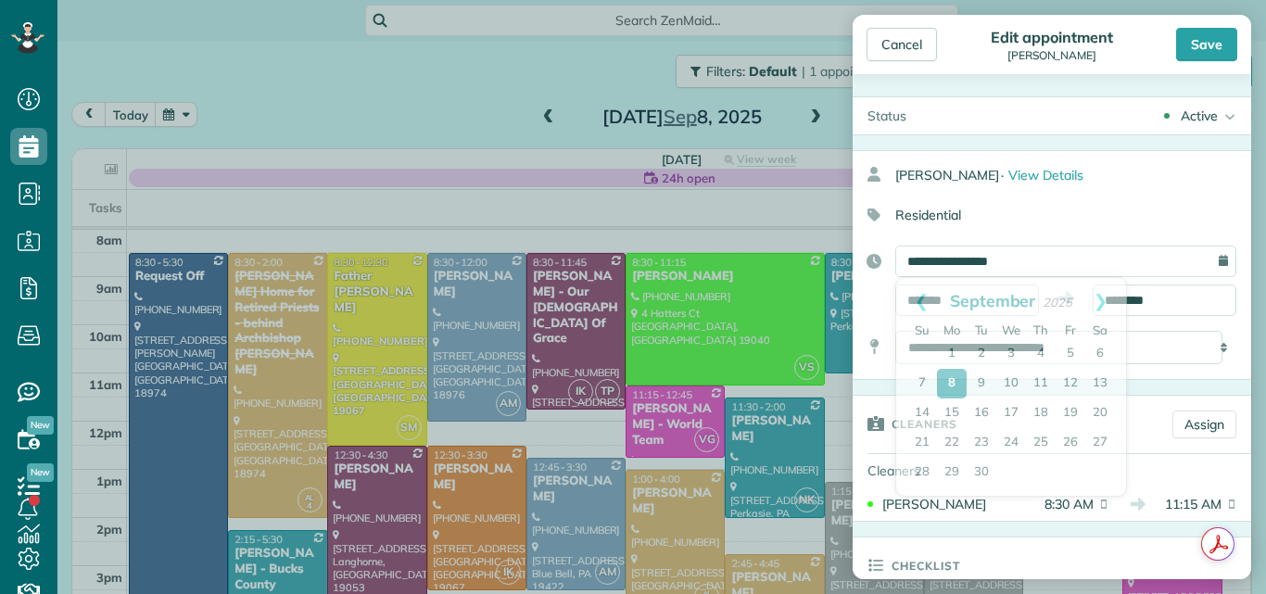
click at [1021, 216] on div "Residential" at bounding box center [1044, 215] width 384 height 32
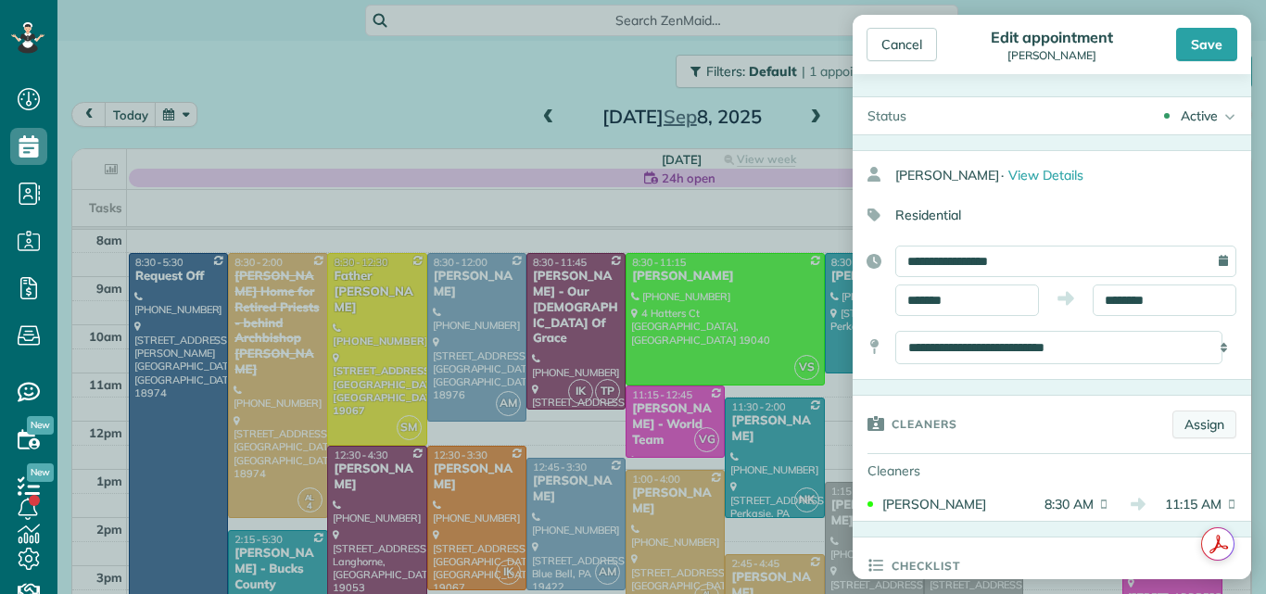
click at [1179, 423] on link "Assign" at bounding box center [1204, 424] width 64 height 28
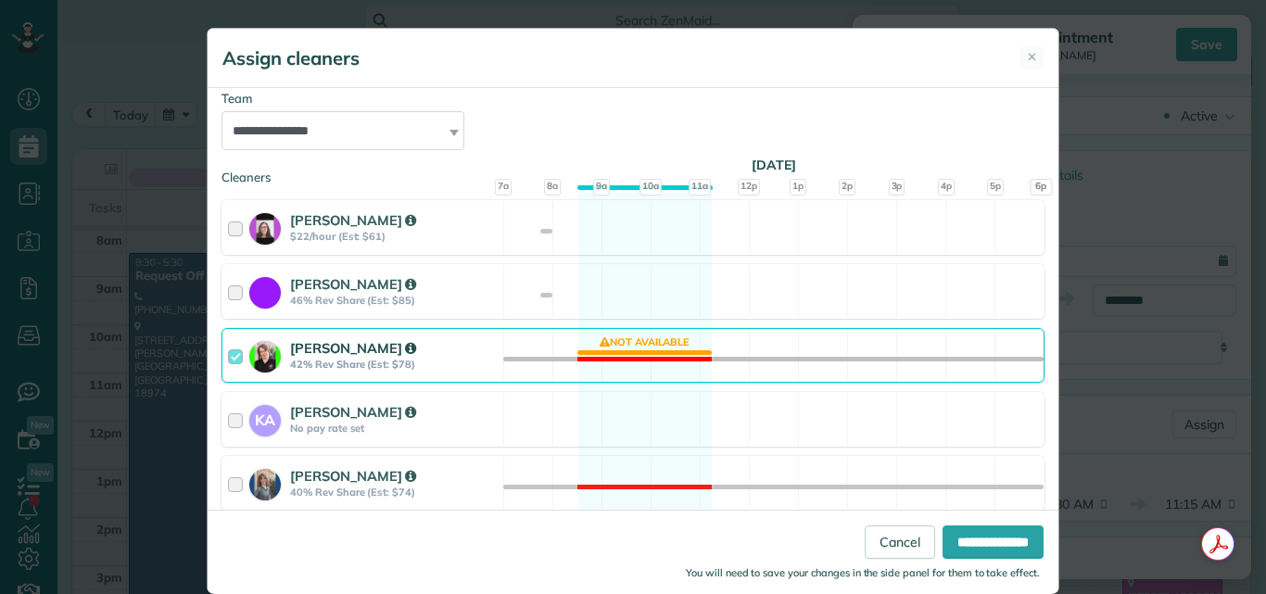
scroll to position [252, 0]
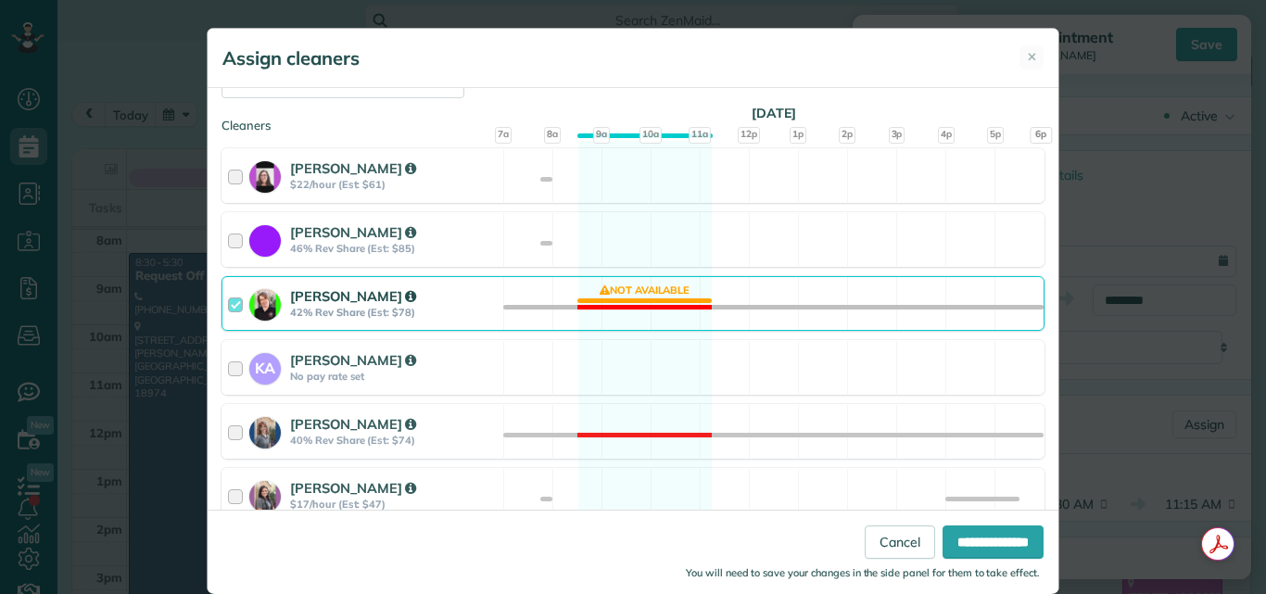
click at [228, 302] on div at bounding box center [238, 303] width 21 height 34
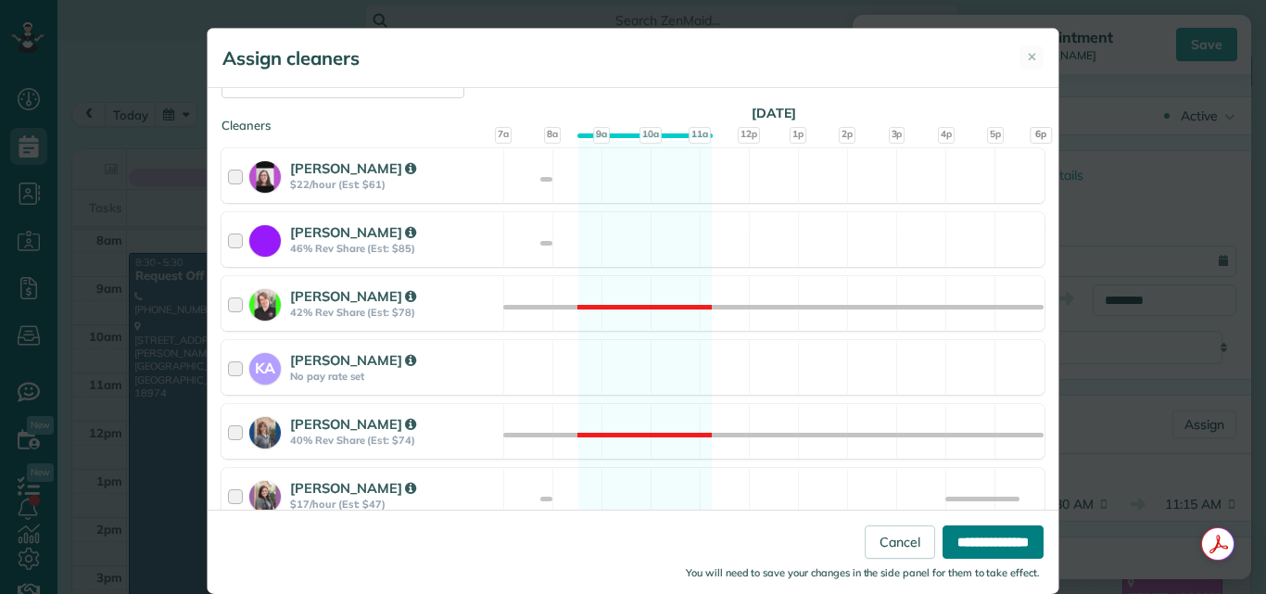
click at [975, 536] on input "**********" at bounding box center [992, 541] width 101 height 33
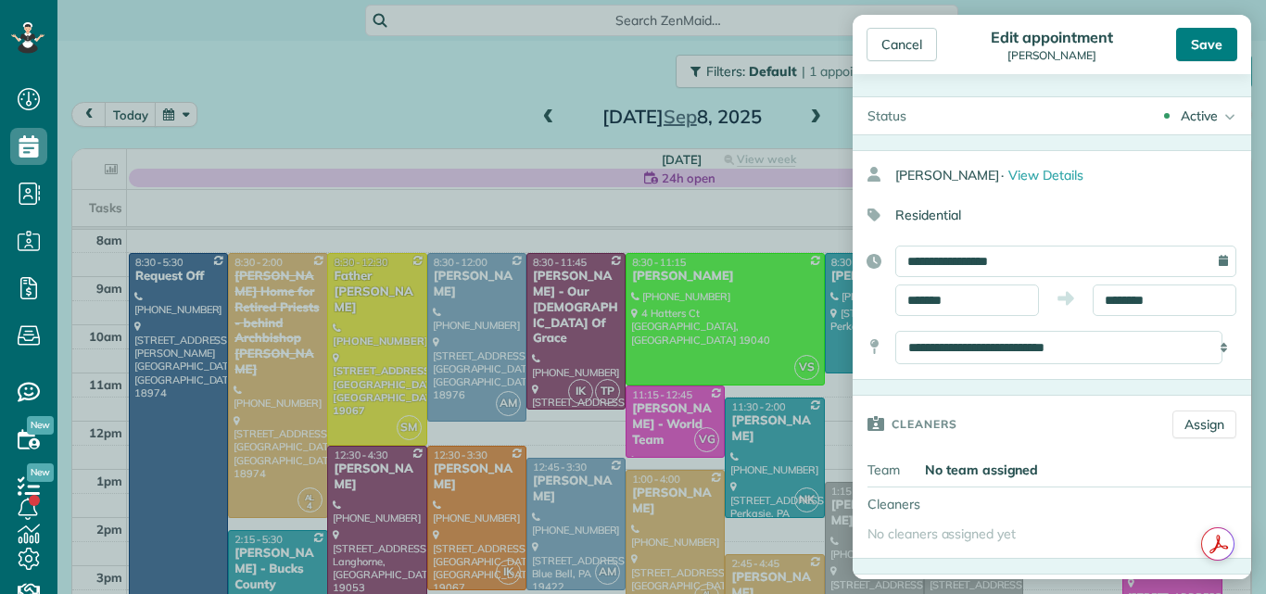
click at [1202, 42] on div "Save" at bounding box center [1206, 44] width 61 height 33
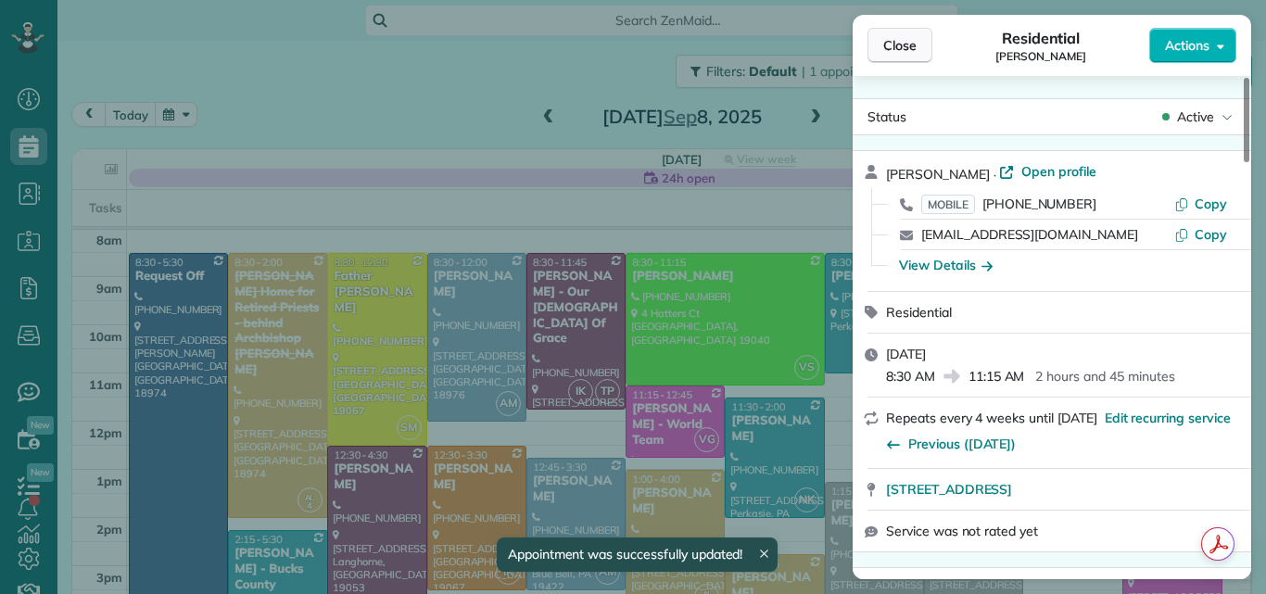
click at [902, 45] on span "Close" at bounding box center [899, 45] width 33 height 19
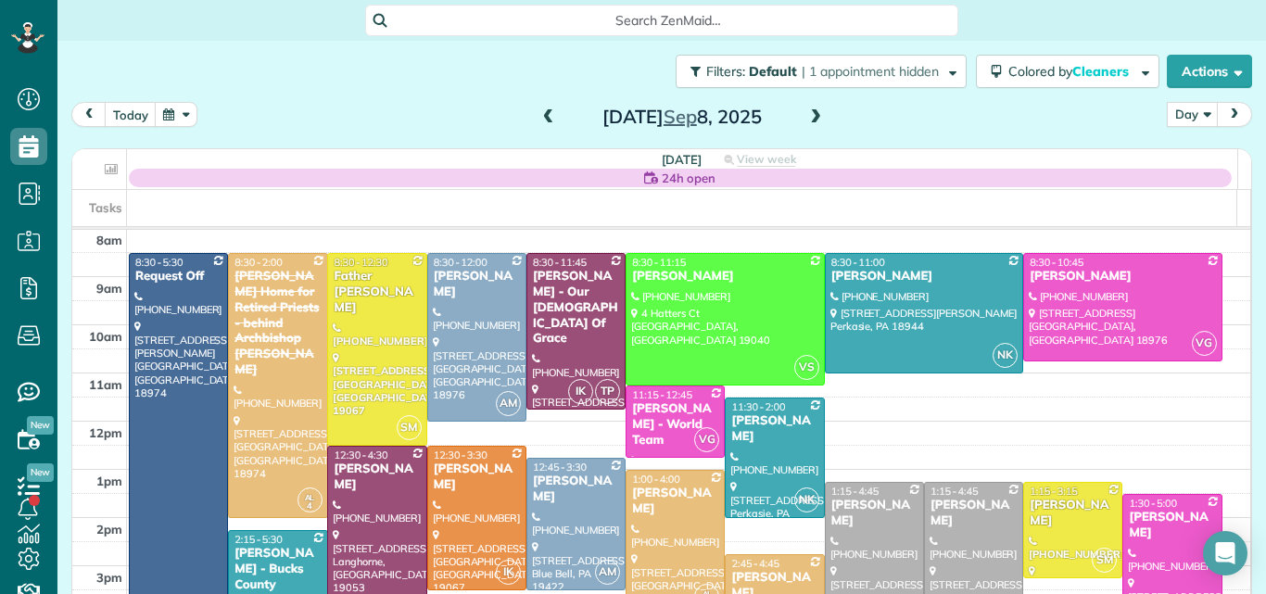
click at [853, 522] on div "Debbie Forman" at bounding box center [874, 514] width 88 height 32
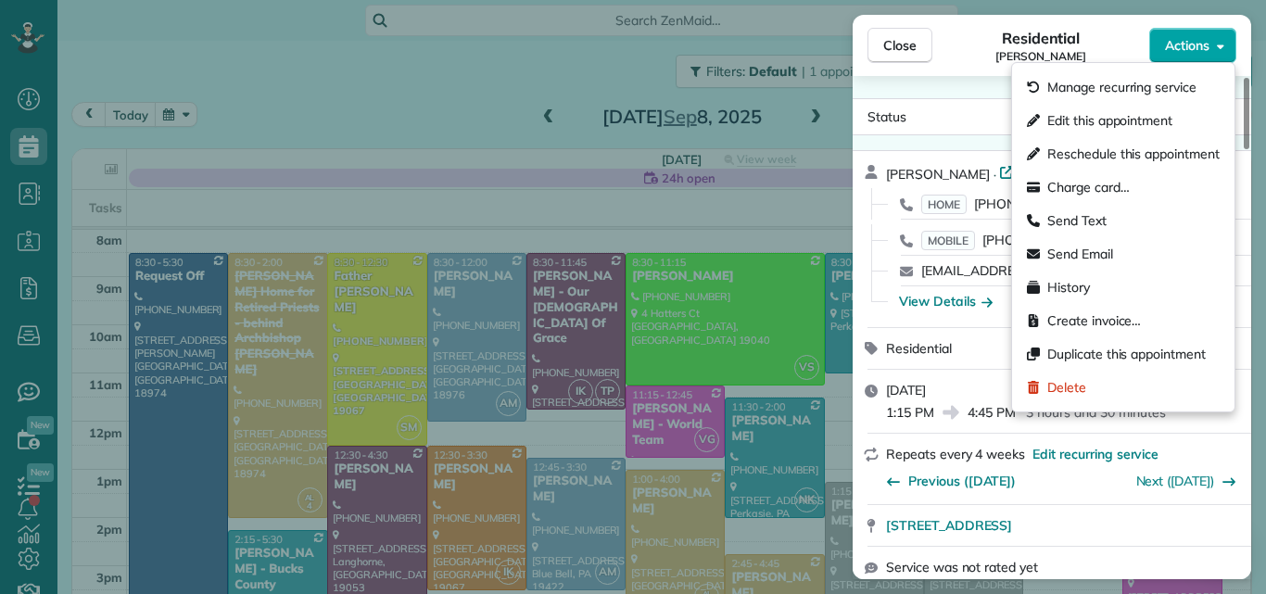
click at [1182, 32] on button "Actions" at bounding box center [1192, 45] width 87 height 35
click at [1120, 113] on span "Edit this appointment" at bounding box center [1109, 120] width 125 height 19
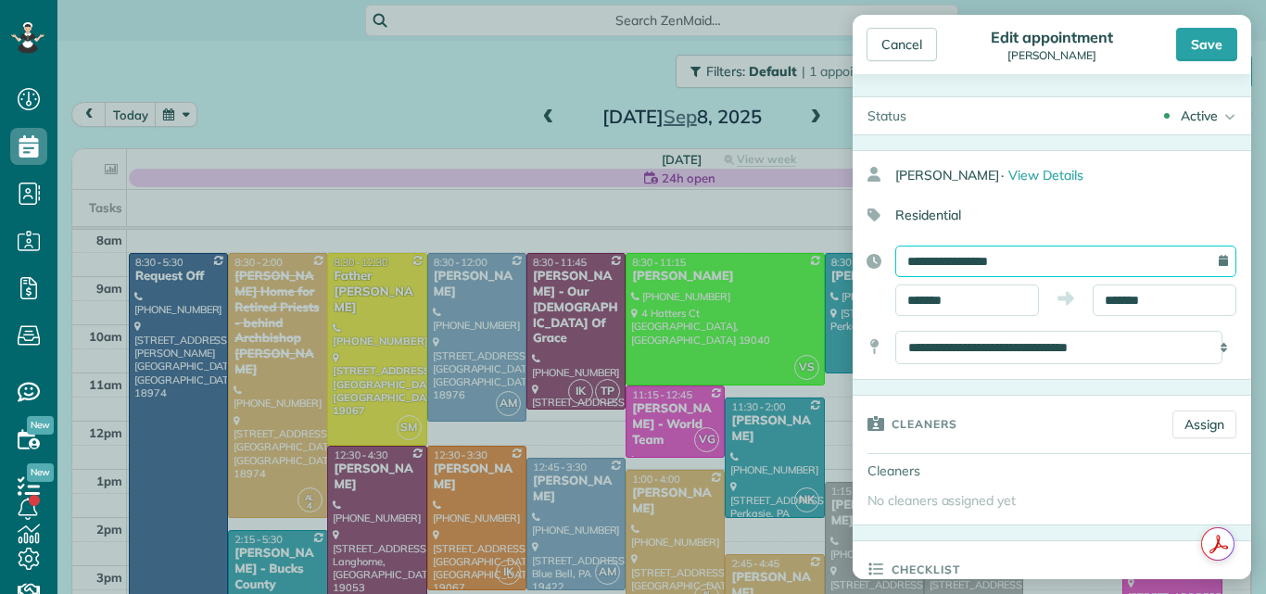
click at [1082, 255] on input "**********" at bounding box center [1065, 262] width 341 height 32
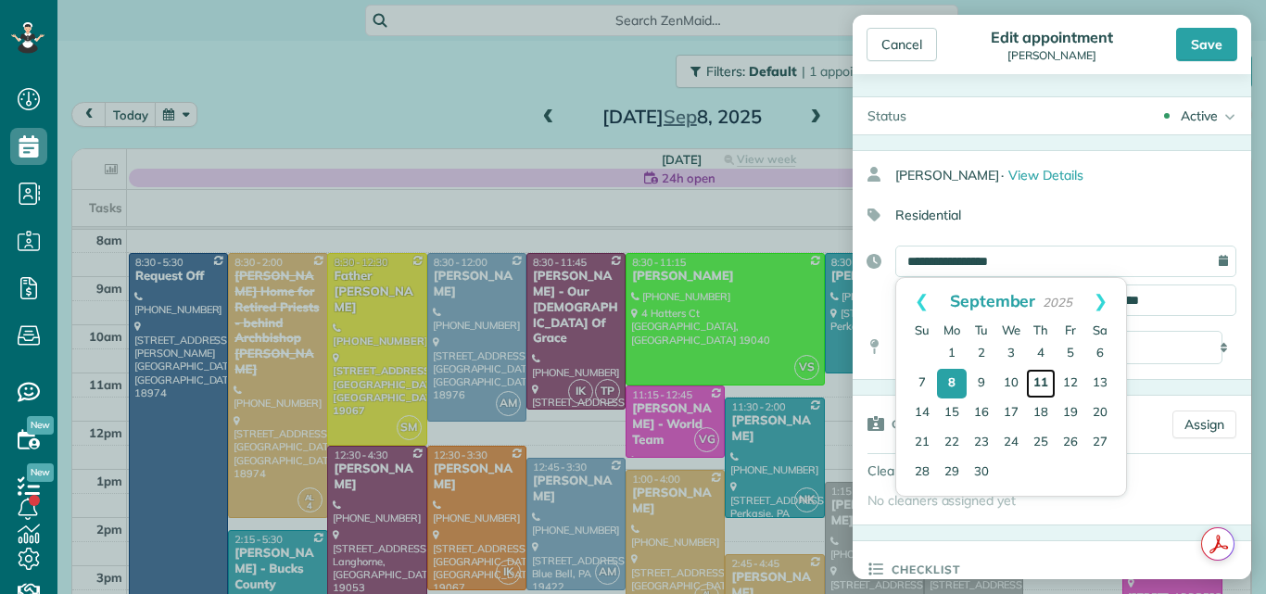
click at [1045, 380] on link "11" at bounding box center [1041, 384] width 30 height 30
type input "**********"
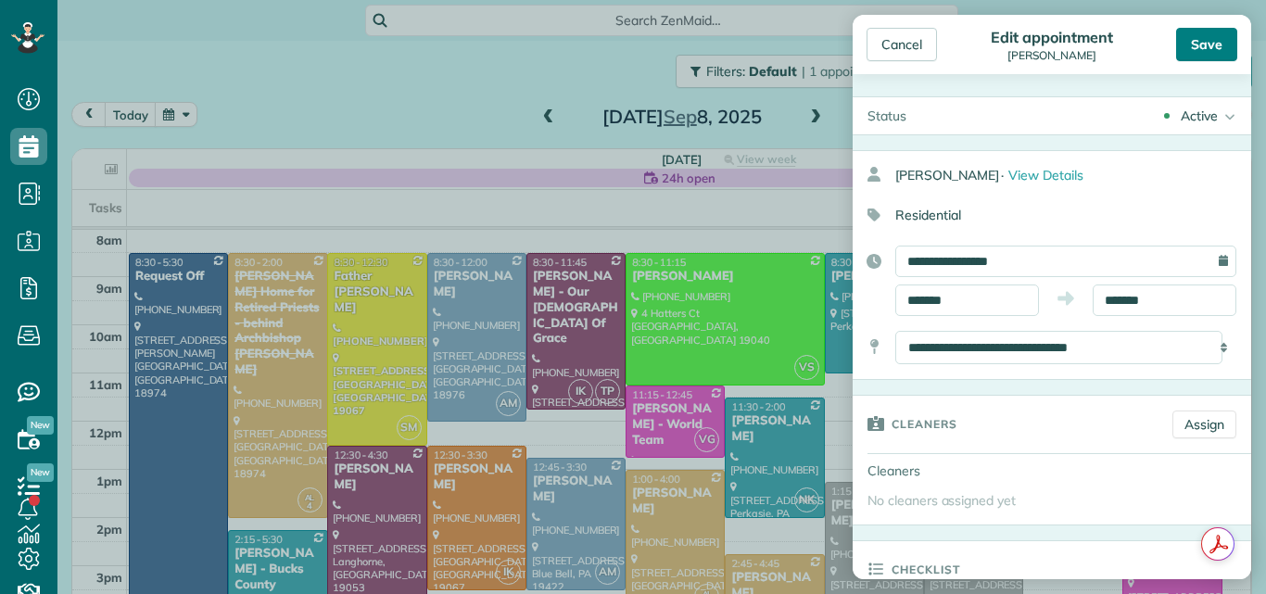
click at [1216, 39] on div "Save" at bounding box center [1206, 44] width 61 height 33
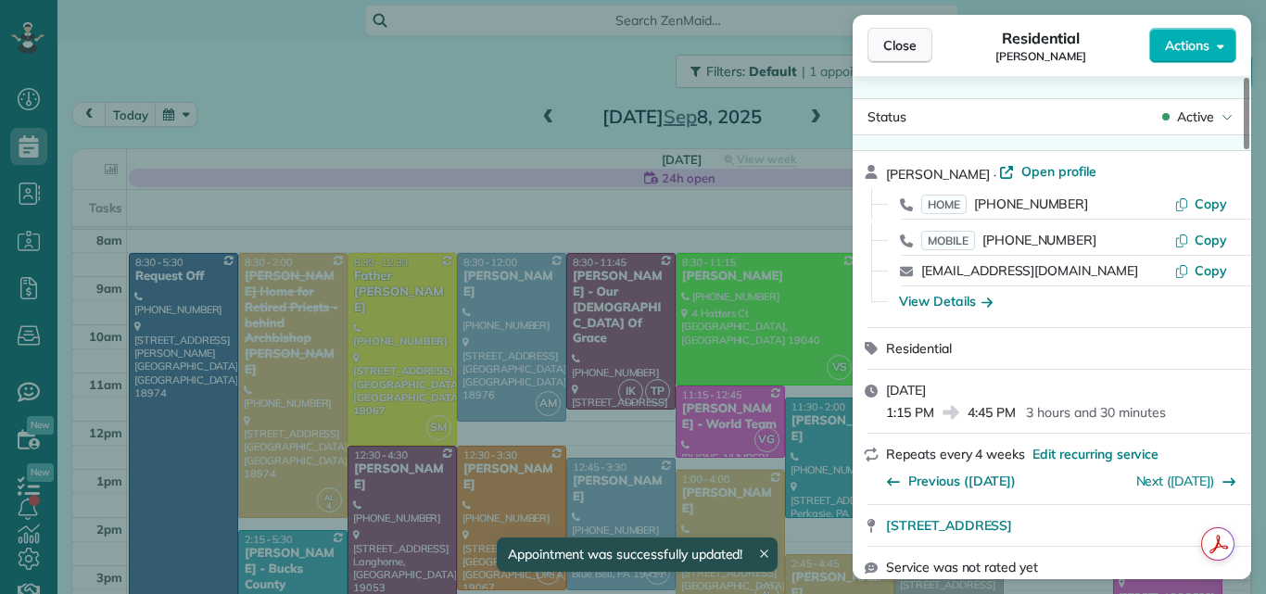
click at [909, 50] on span "Close" at bounding box center [899, 45] width 33 height 19
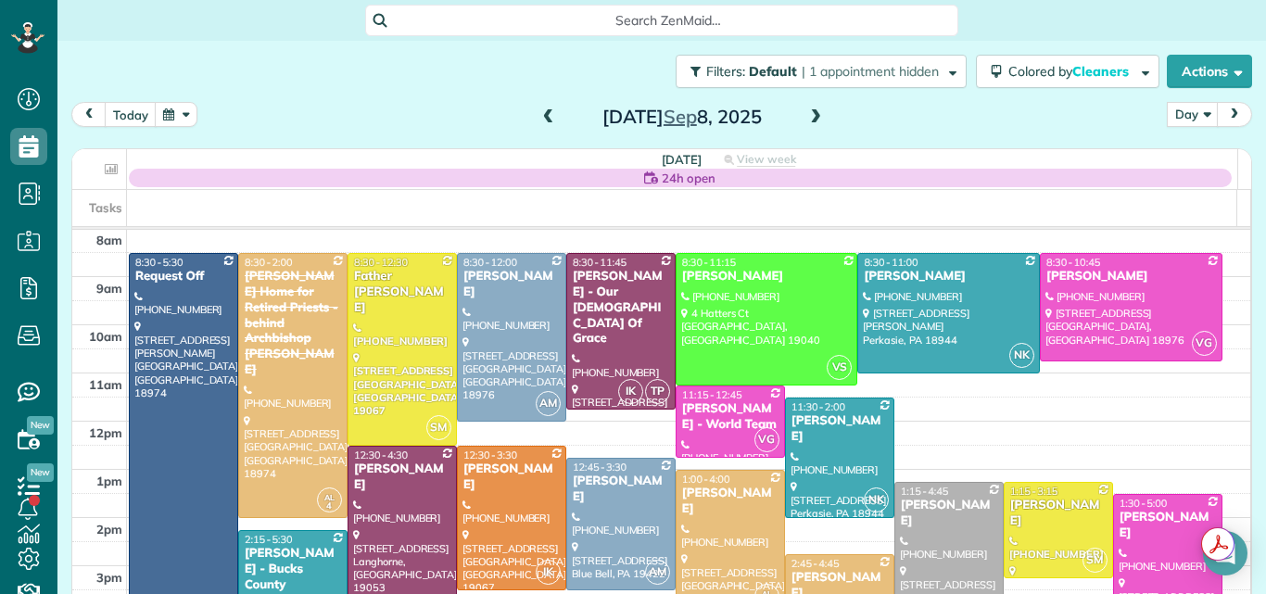
click at [899, 526] on div at bounding box center [948, 566] width 107 height 167
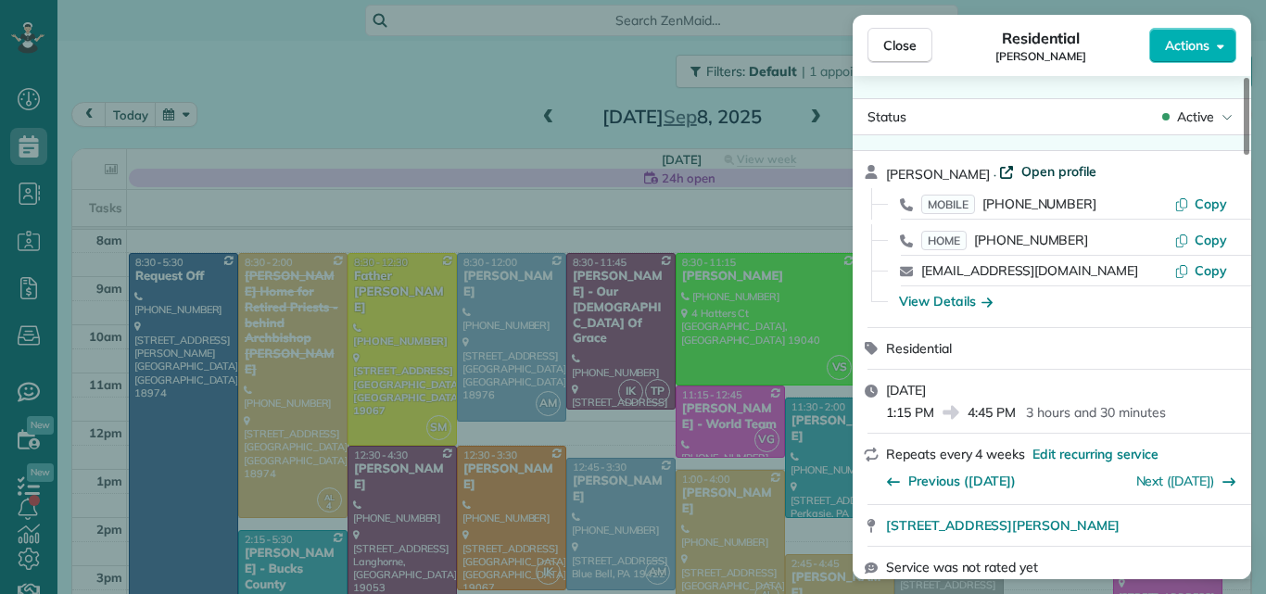
click at [1049, 171] on span "Open profile" at bounding box center [1058, 171] width 75 height 19
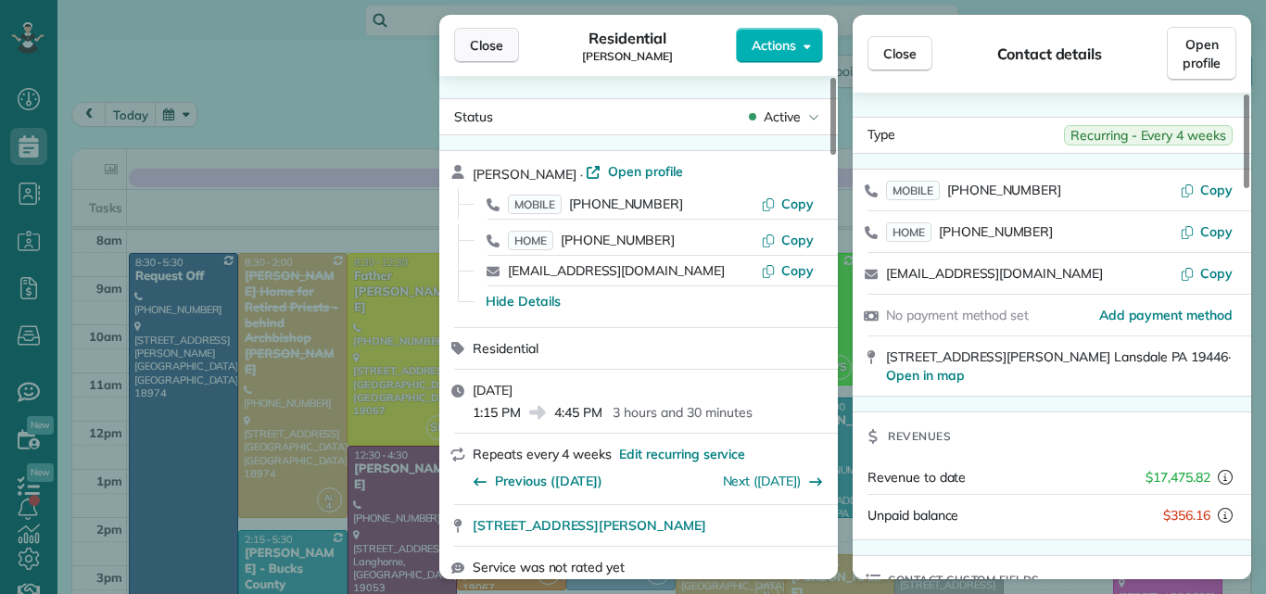
click at [492, 44] on span "Close" at bounding box center [486, 45] width 33 height 19
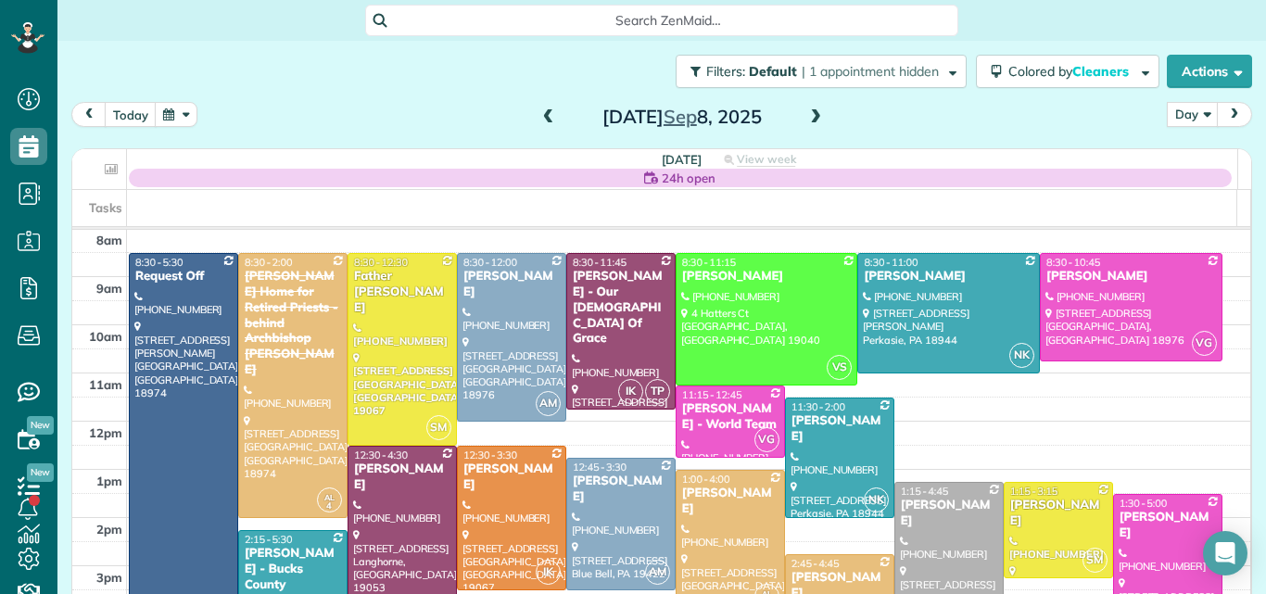
click at [936, 504] on div "Inga Buccella" at bounding box center [949, 514] width 98 height 32
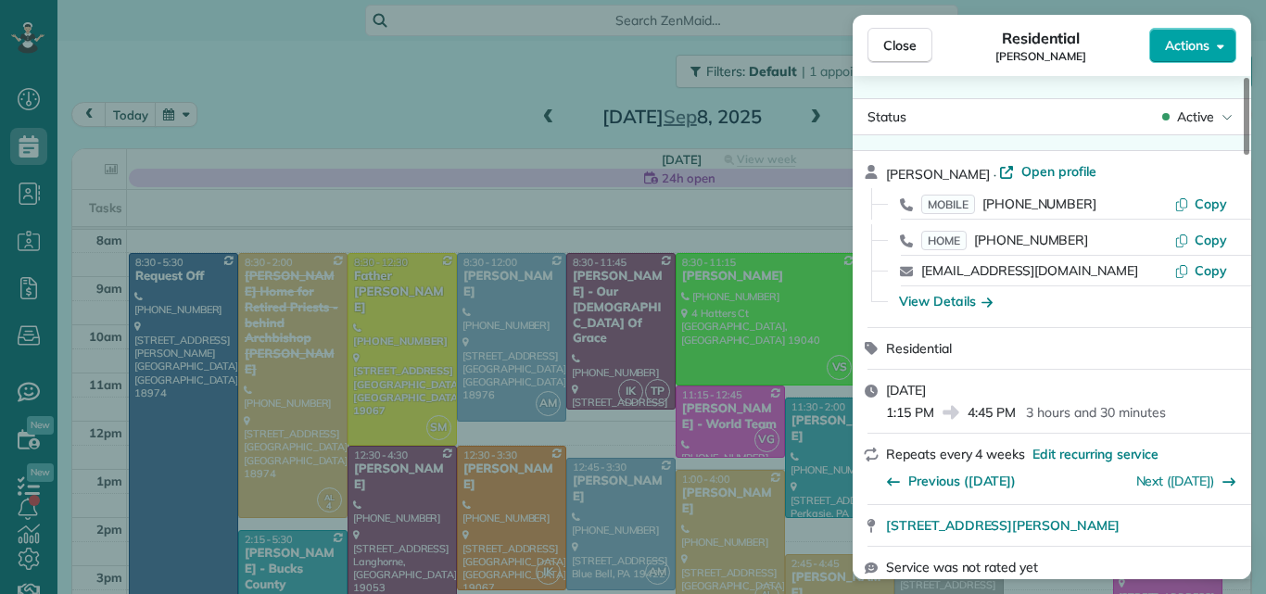
click at [1189, 37] on span "Actions" at bounding box center [1187, 45] width 44 height 19
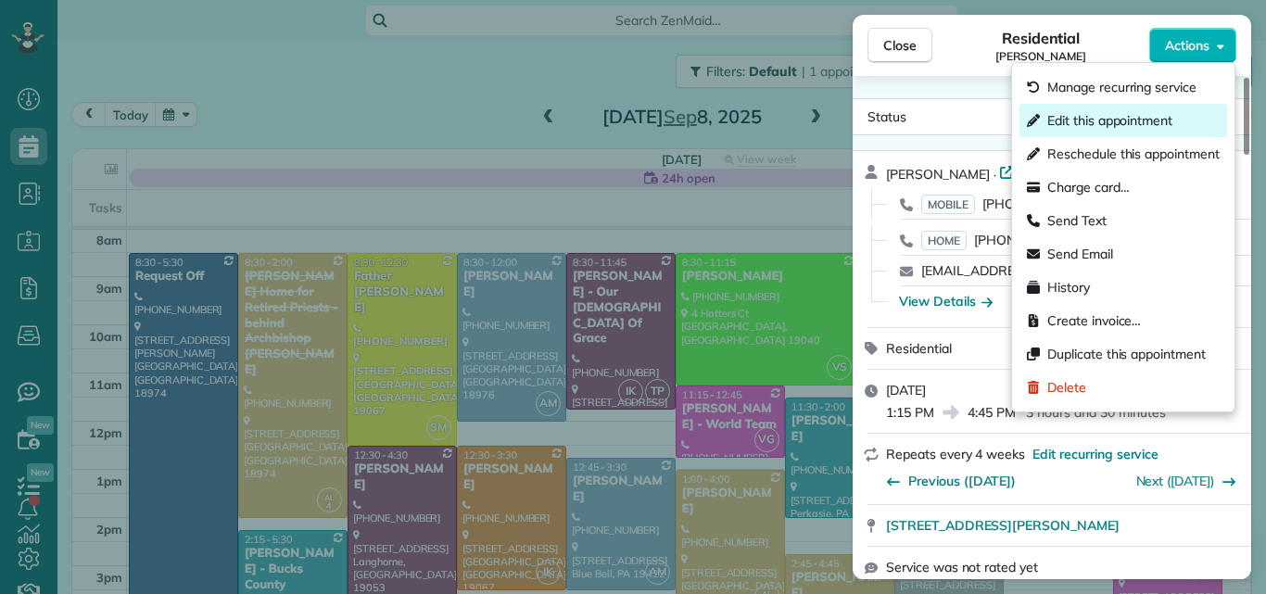
click at [1120, 117] on span "Edit this appointment" at bounding box center [1109, 120] width 125 height 19
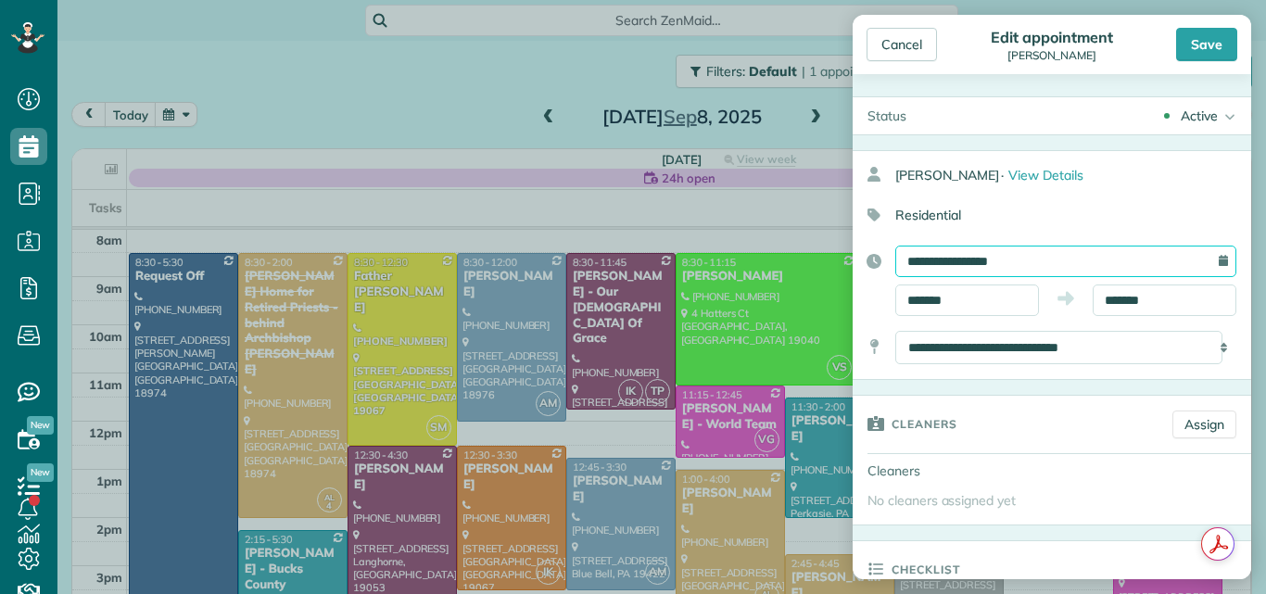
click at [1067, 255] on input "**********" at bounding box center [1065, 262] width 341 height 32
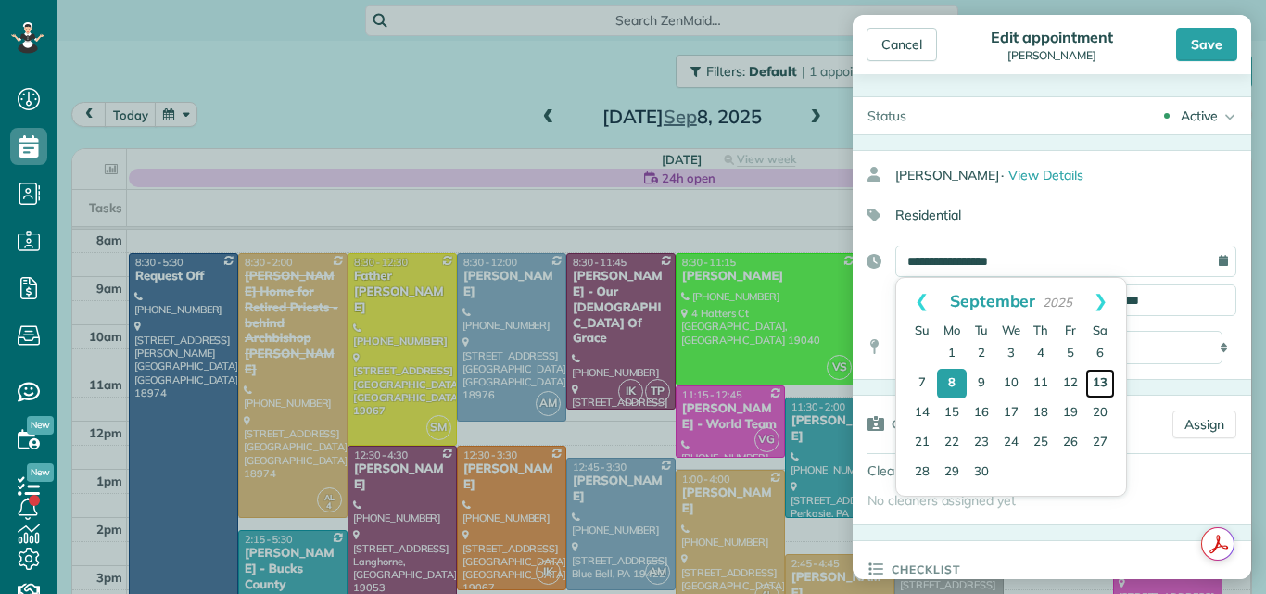
click at [1107, 380] on link "13" at bounding box center [1100, 384] width 30 height 30
type input "**********"
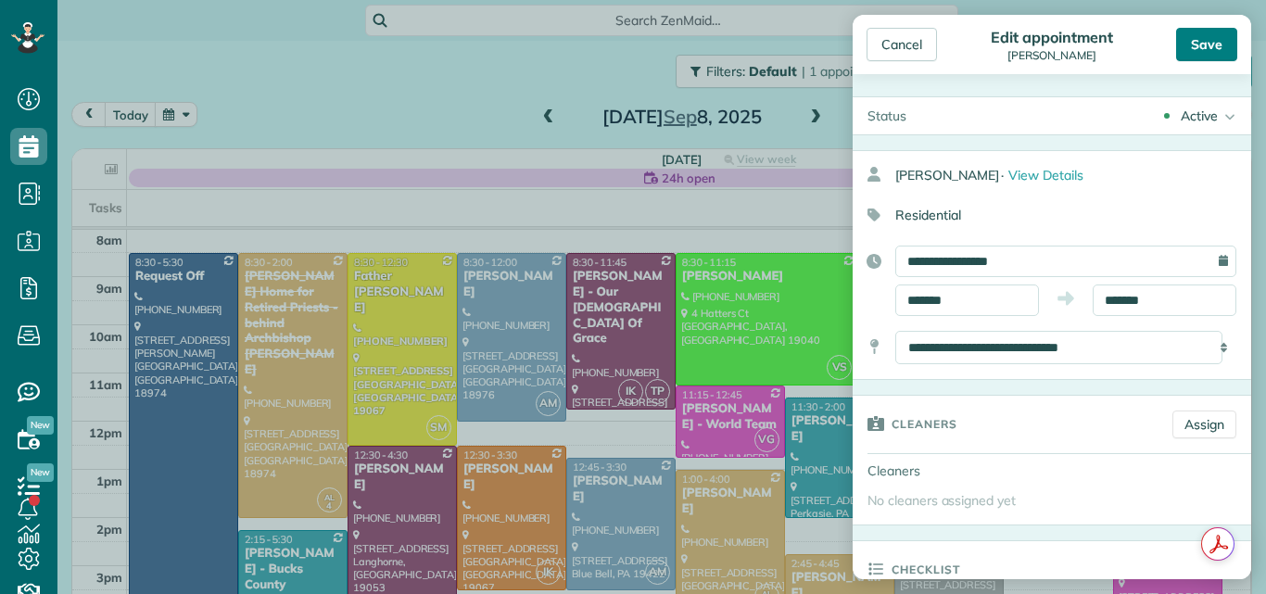
click at [1208, 31] on div "Save" at bounding box center [1206, 44] width 61 height 33
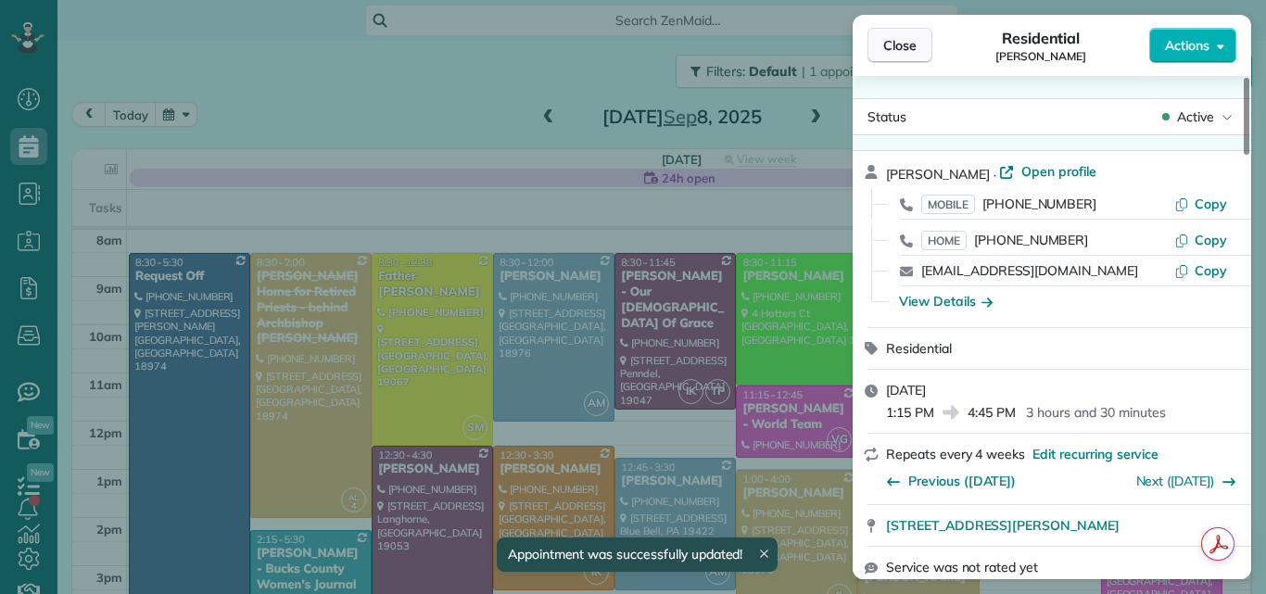
click at [894, 48] on span "Close" at bounding box center [899, 45] width 33 height 19
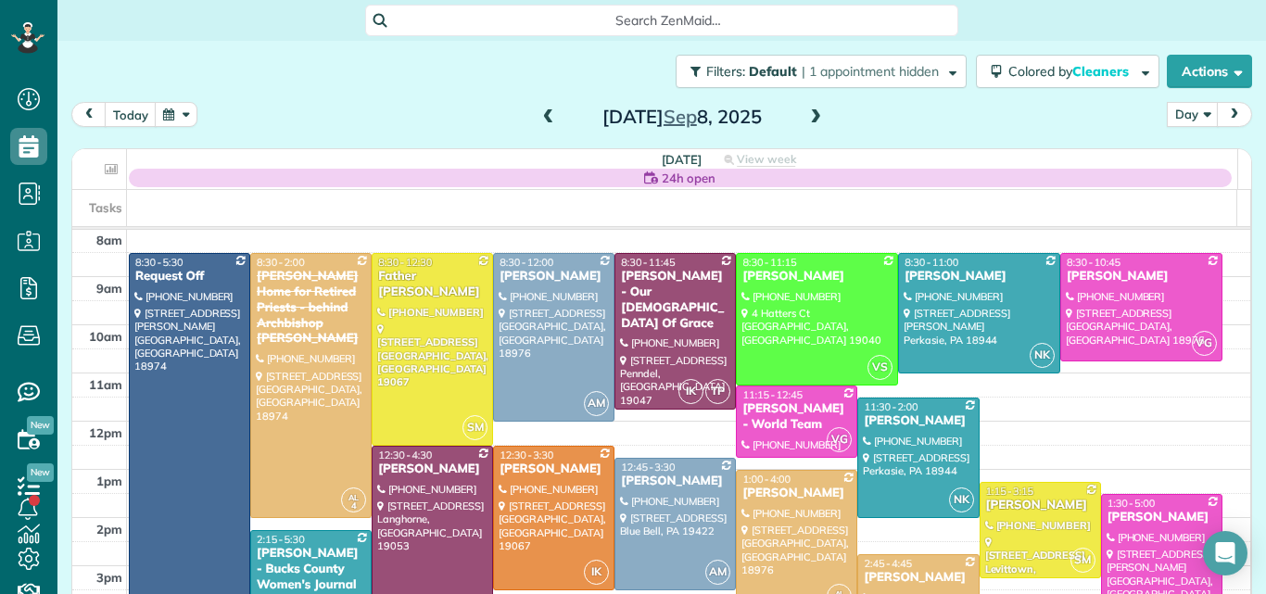
click at [776, 511] on div at bounding box center [797, 542] width 120 height 143
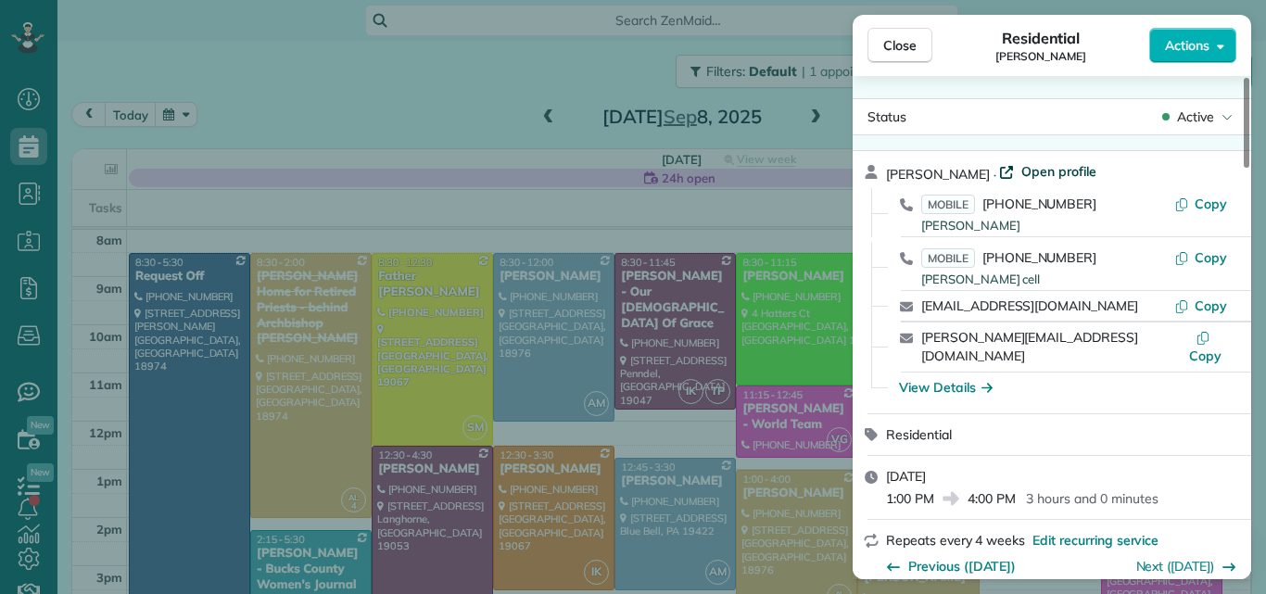
click at [1058, 170] on span "Open profile" at bounding box center [1058, 171] width 75 height 19
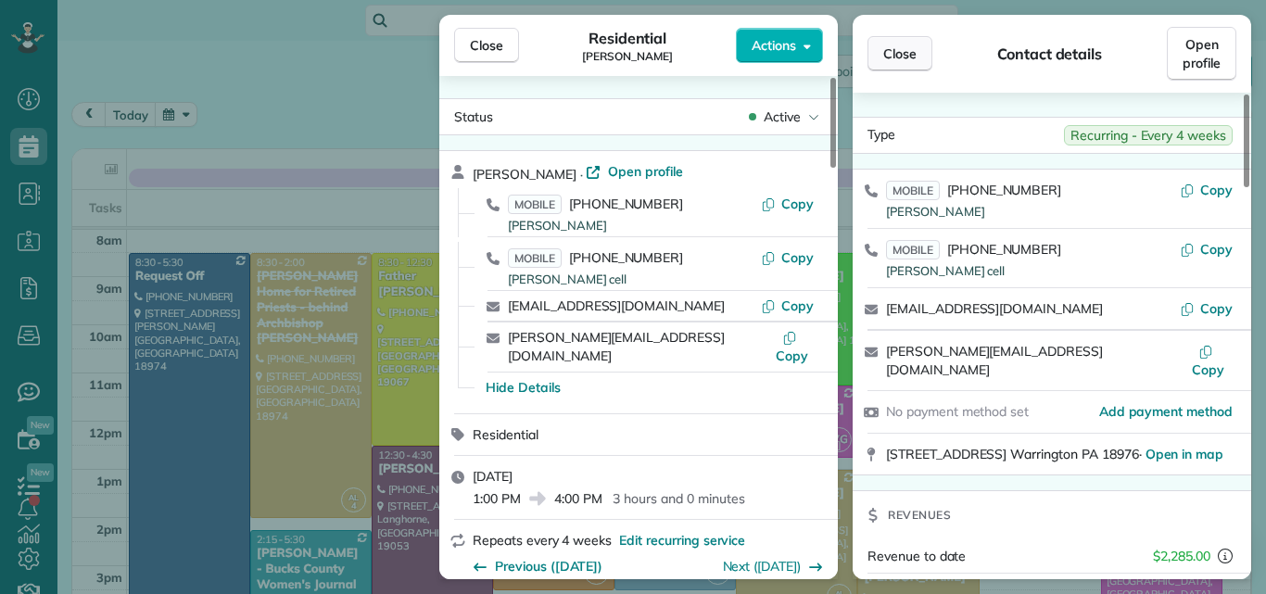
click at [895, 53] on span "Close" at bounding box center [899, 53] width 33 height 19
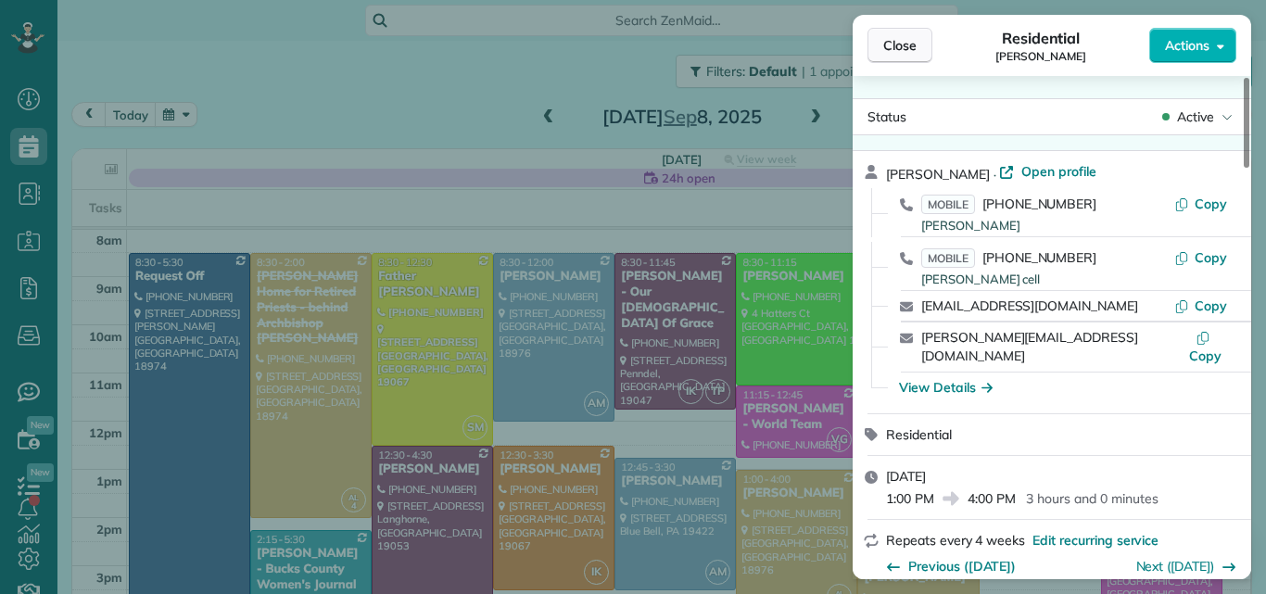
click at [889, 45] on span "Close" at bounding box center [899, 45] width 33 height 19
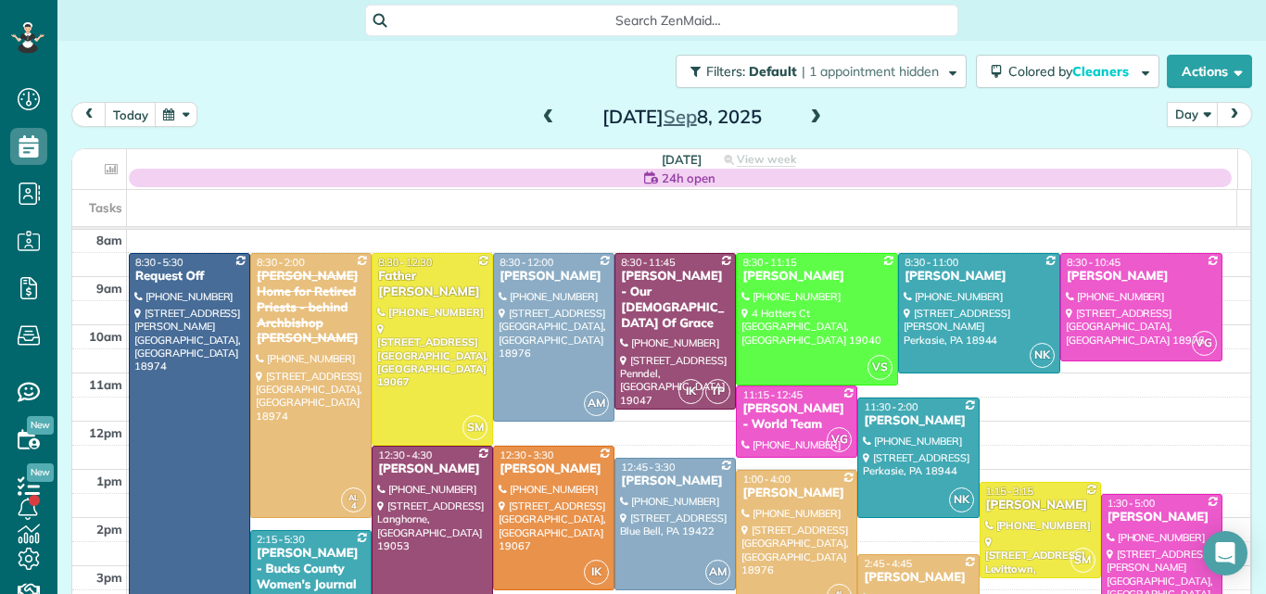
click at [788, 526] on div at bounding box center [797, 542] width 120 height 143
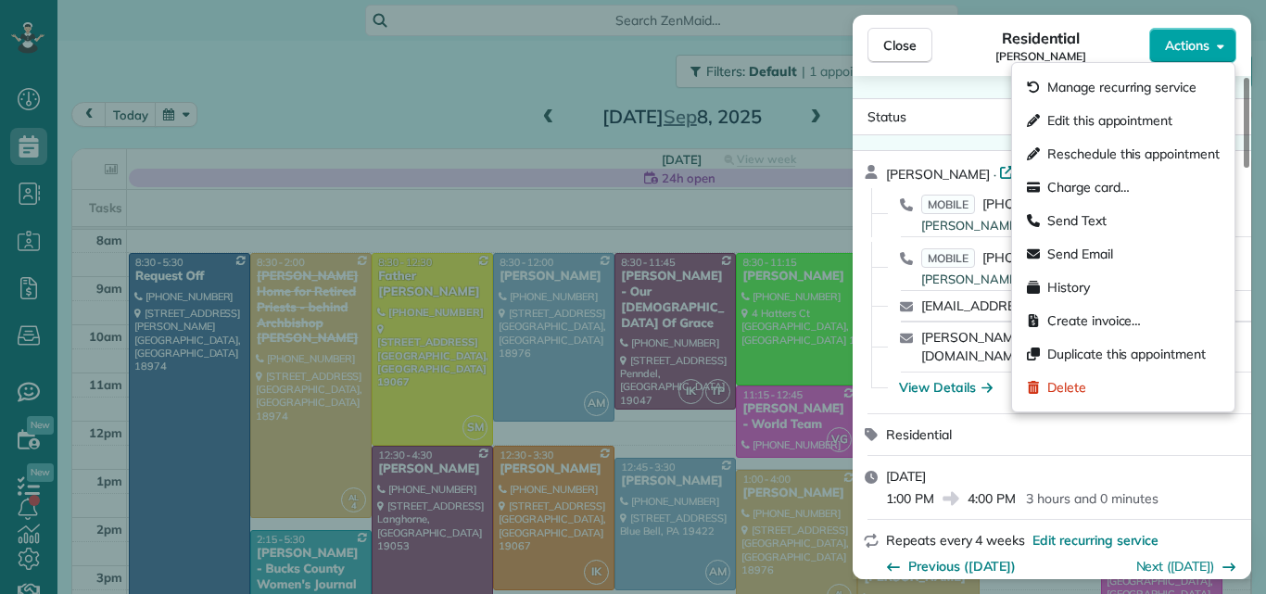
click at [1174, 42] on span "Actions" at bounding box center [1187, 45] width 44 height 19
click at [1130, 114] on span "Edit this appointment" at bounding box center [1109, 120] width 125 height 19
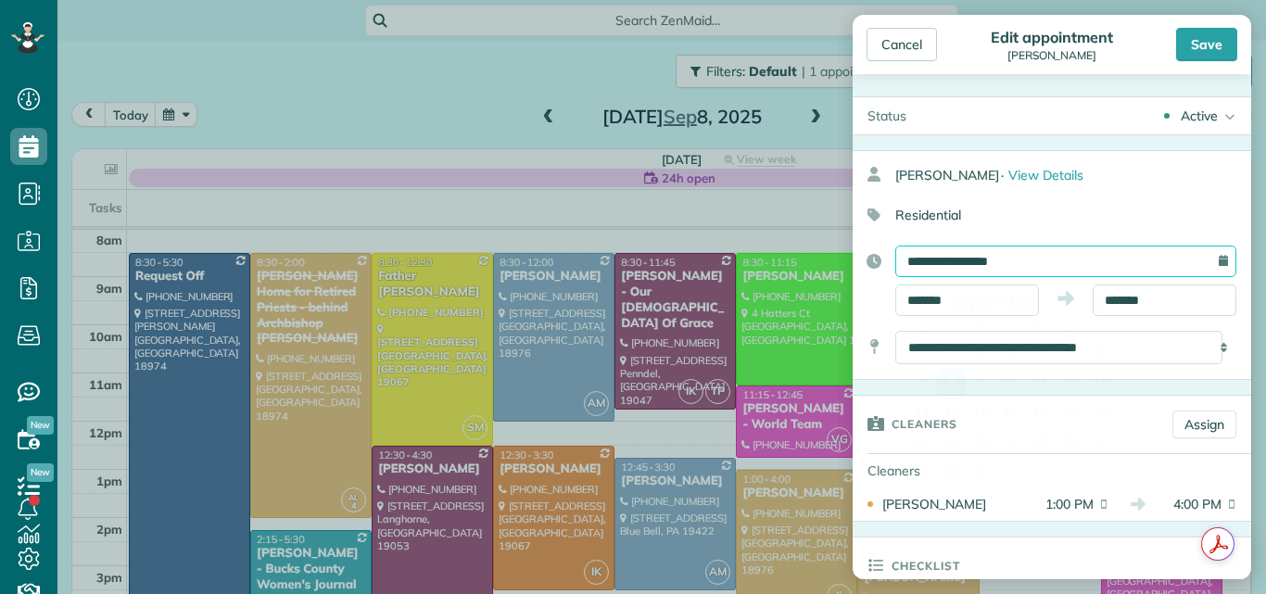
click at [1074, 253] on input "**********" at bounding box center [1065, 262] width 341 height 32
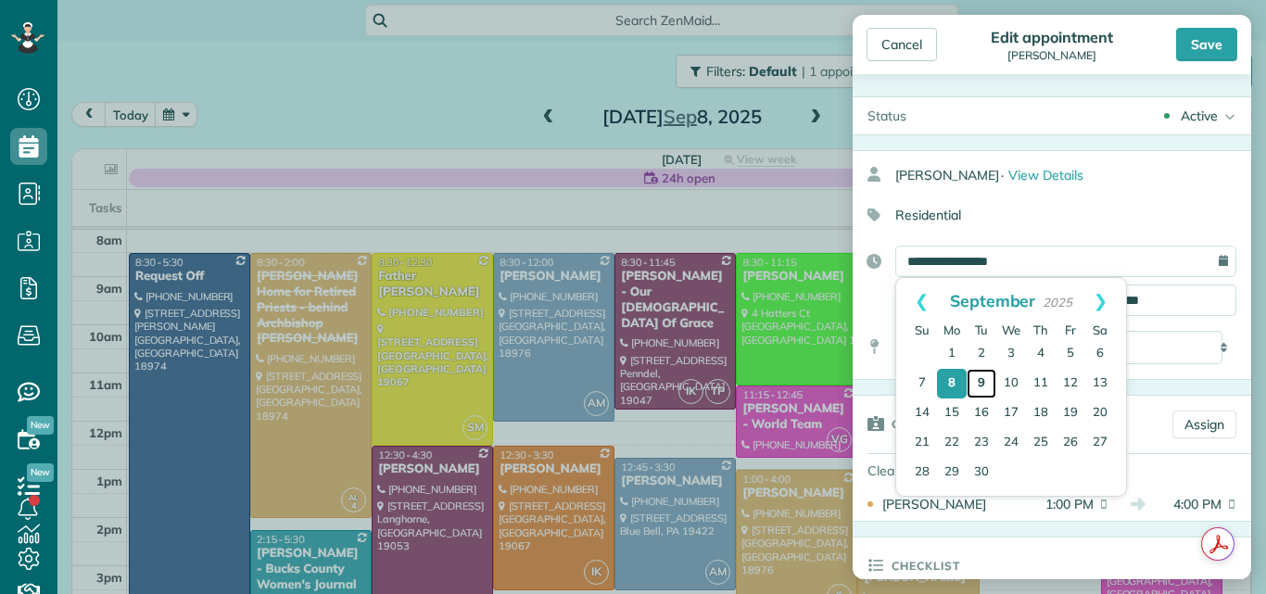
click at [979, 382] on link "9" at bounding box center [981, 384] width 30 height 30
type input "**********"
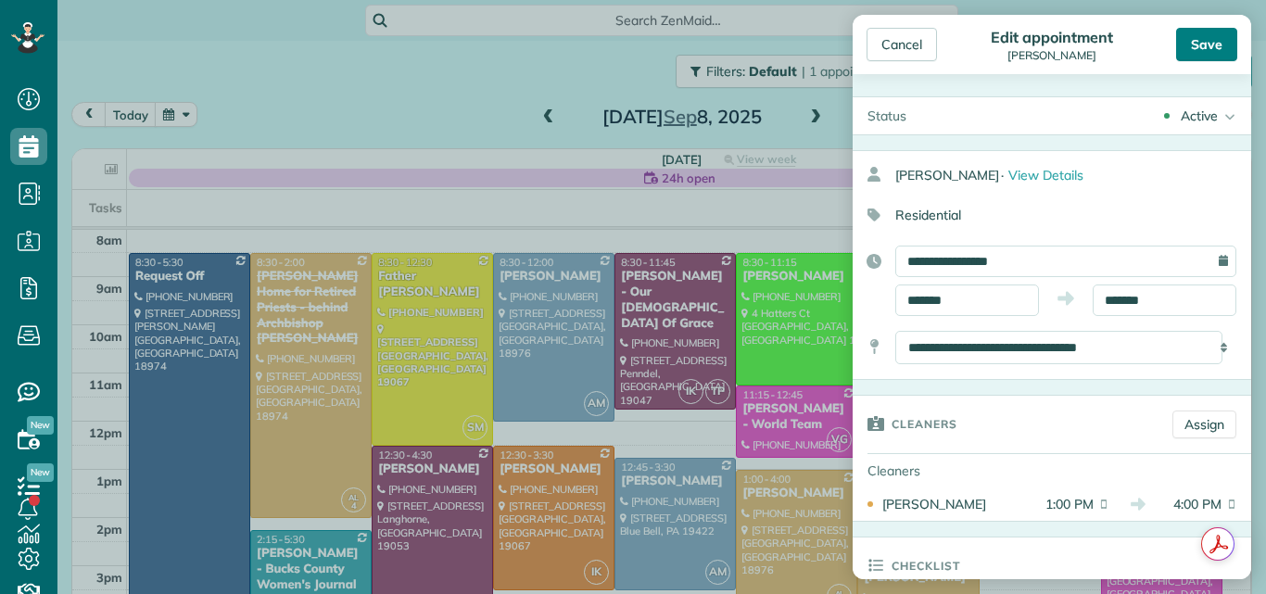
click at [1209, 32] on div "Save" at bounding box center [1206, 44] width 61 height 33
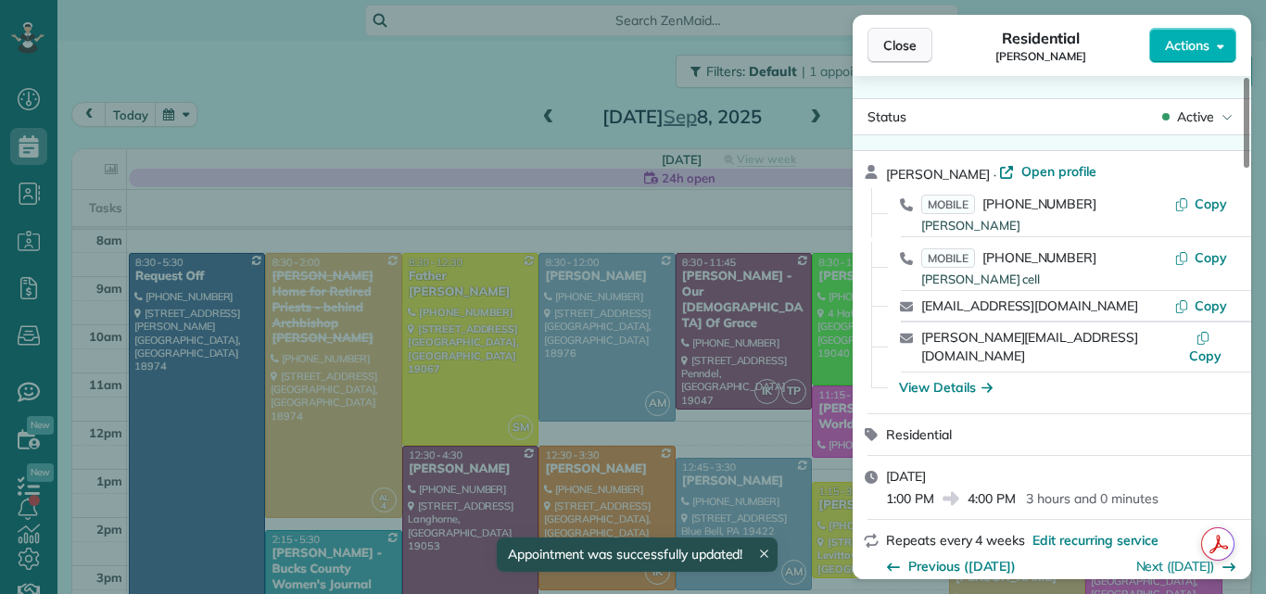
click at [901, 36] on span "Close" at bounding box center [899, 45] width 33 height 19
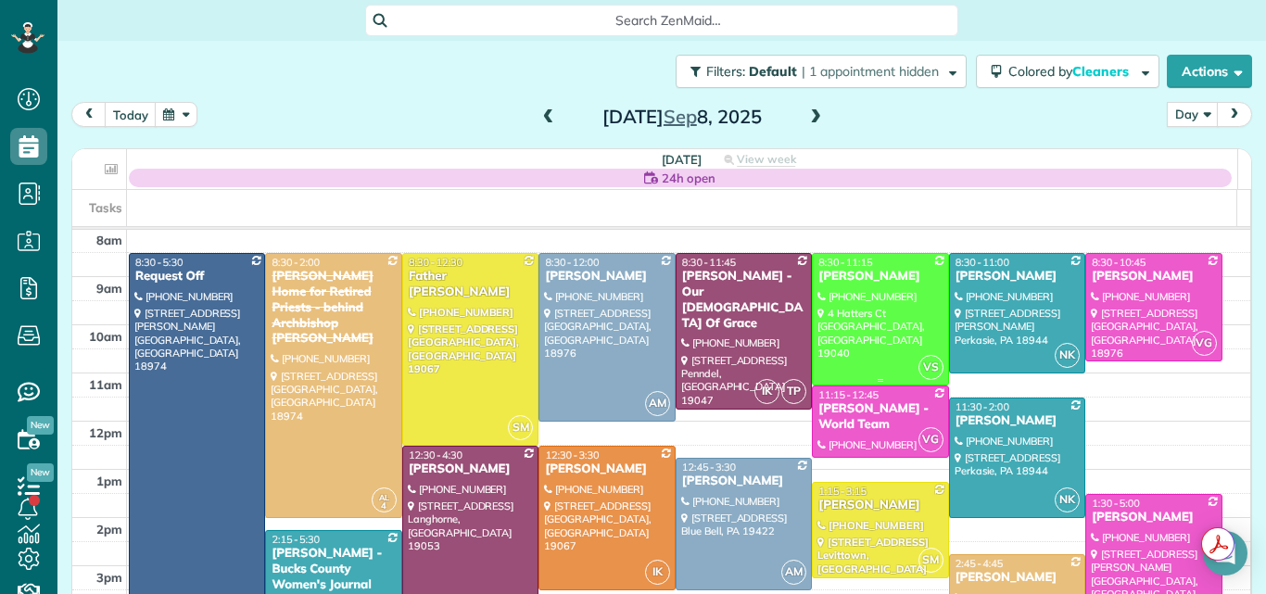
click at [821, 322] on div at bounding box center [880, 319] width 134 height 131
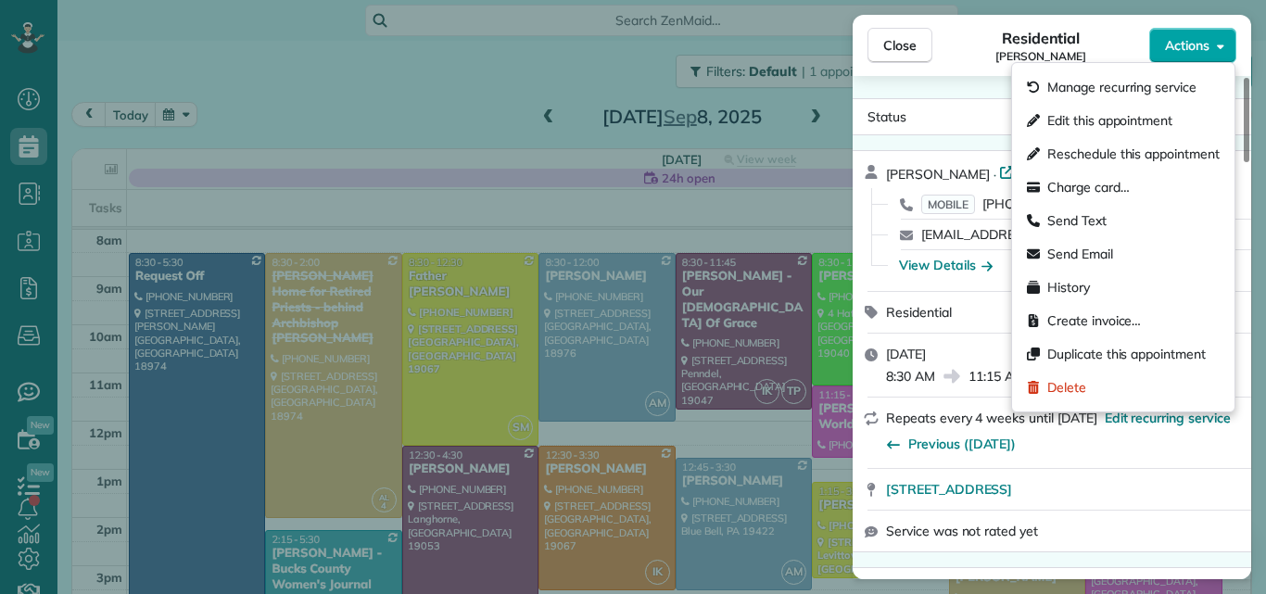
click at [1190, 41] on span "Actions" at bounding box center [1187, 45] width 44 height 19
click at [1146, 112] on span "Edit this appointment" at bounding box center [1109, 120] width 125 height 19
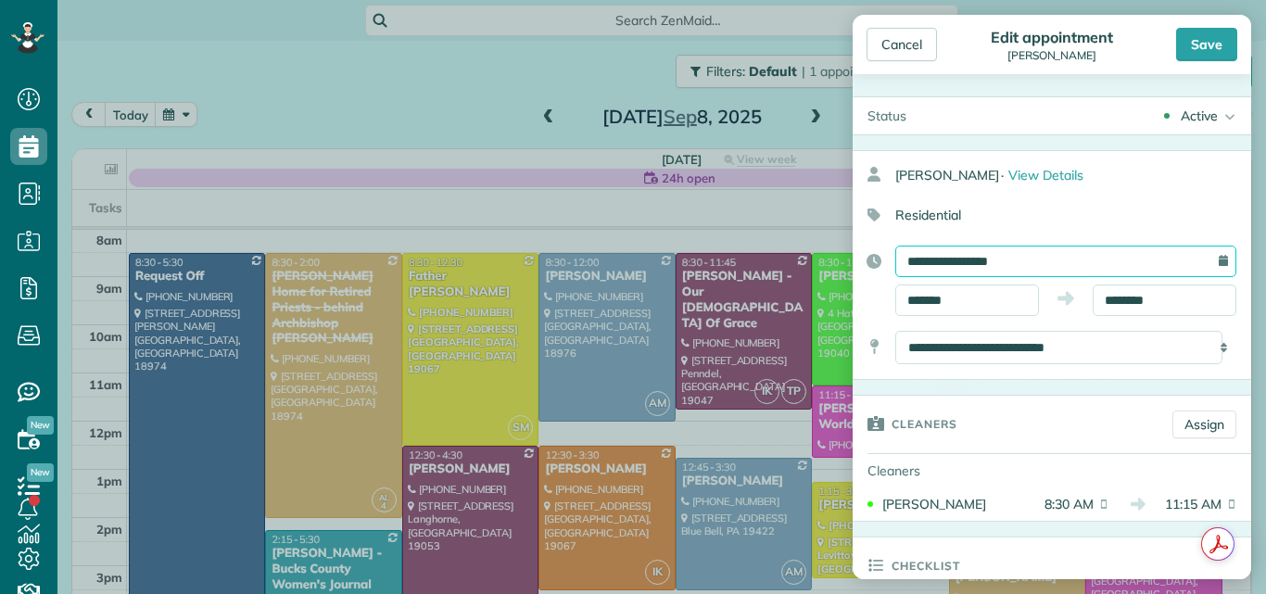
click at [1081, 259] on input "**********" at bounding box center [1065, 262] width 341 height 32
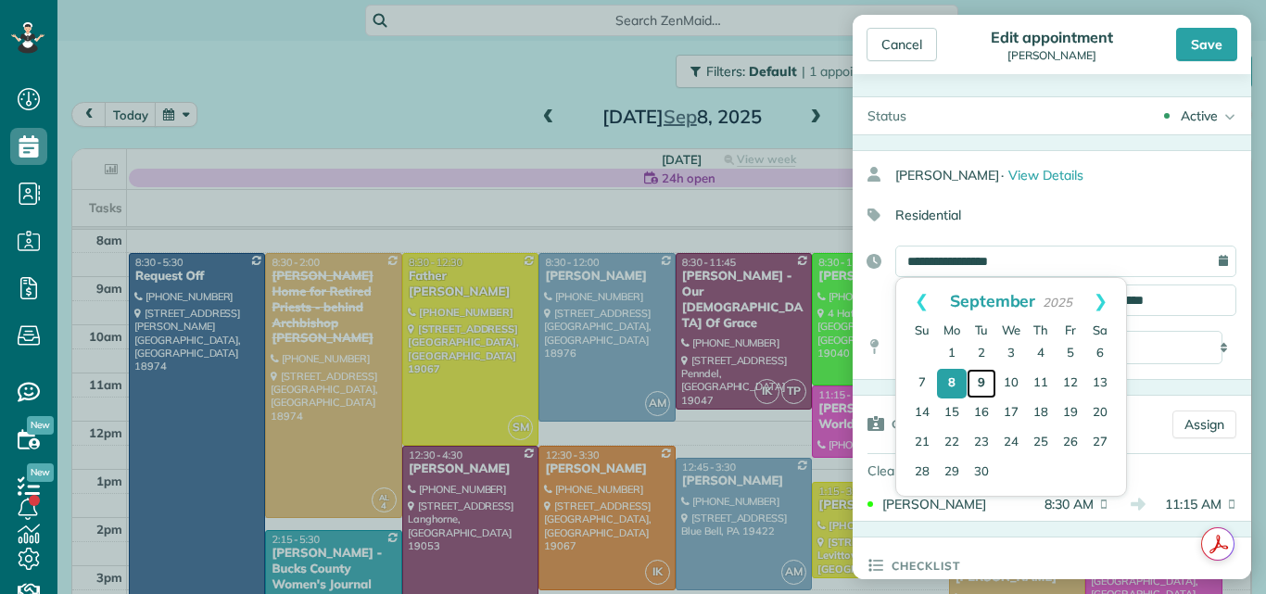
click at [983, 382] on link "9" at bounding box center [981, 384] width 30 height 30
type input "**********"
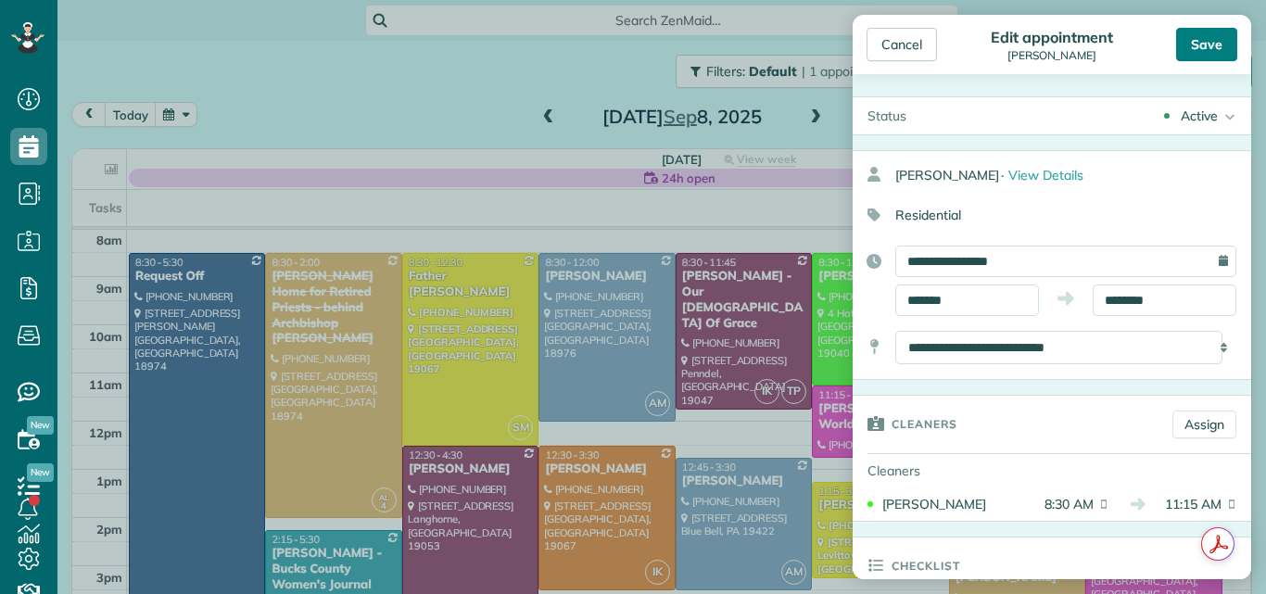
click at [1215, 38] on div "Save" at bounding box center [1206, 44] width 61 height 33
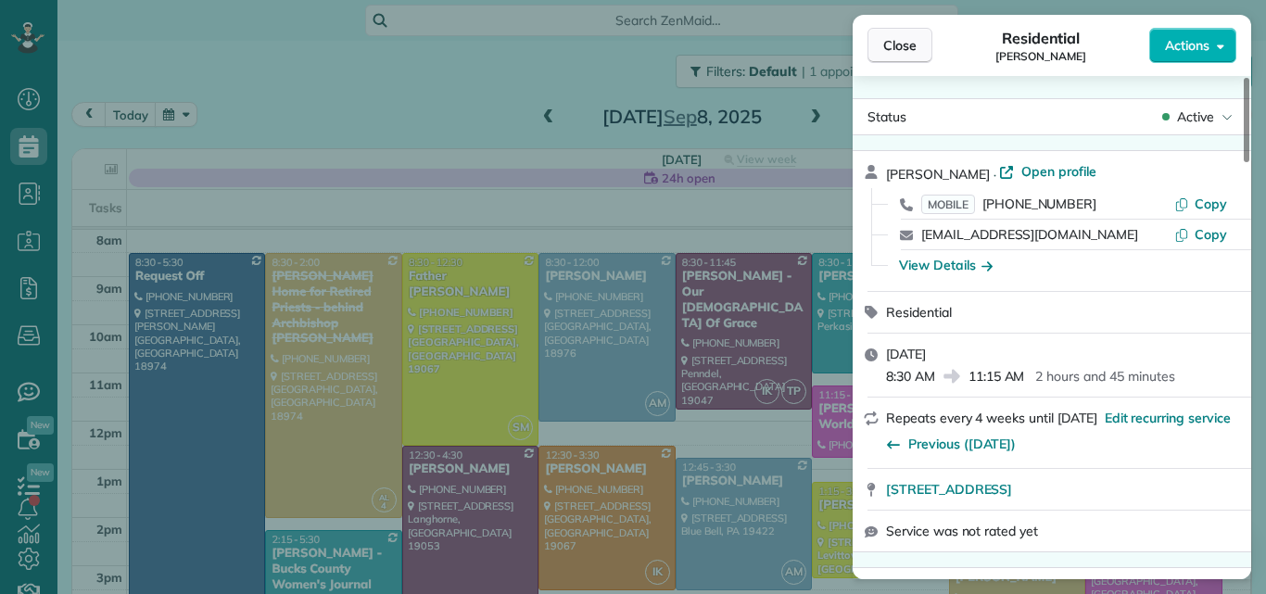
click at [882, 35] on button "Close" at bounding box center [899, 45] width 65 height 35
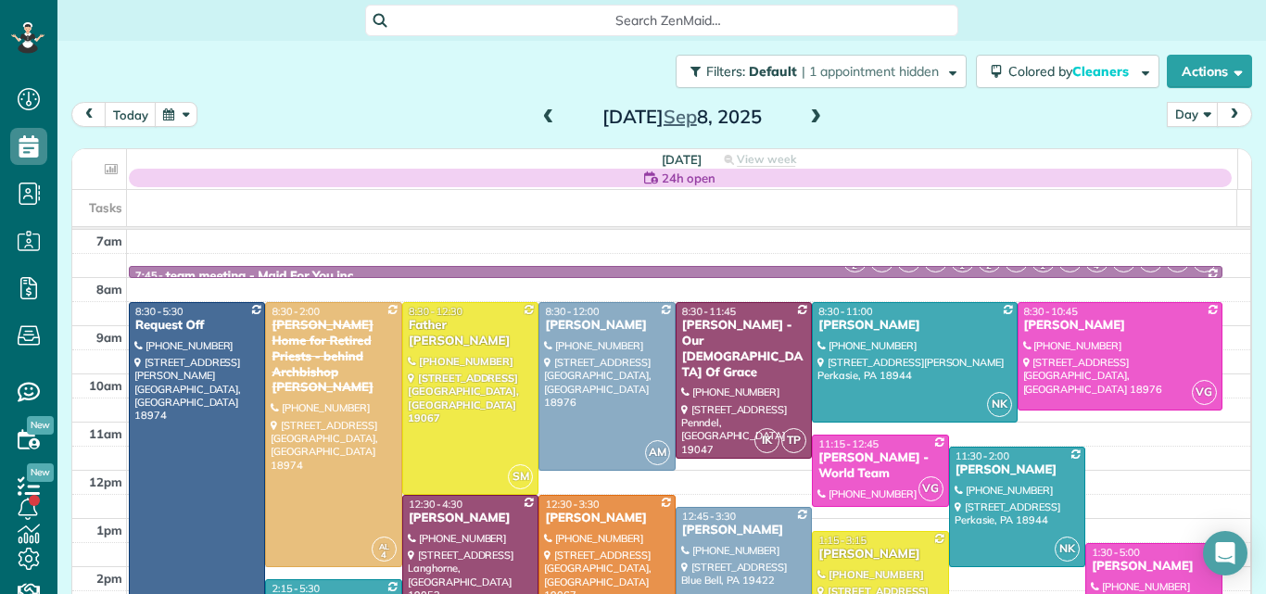
click at [808, 113] on span at bounding box center [815, 117] width 20 height 17
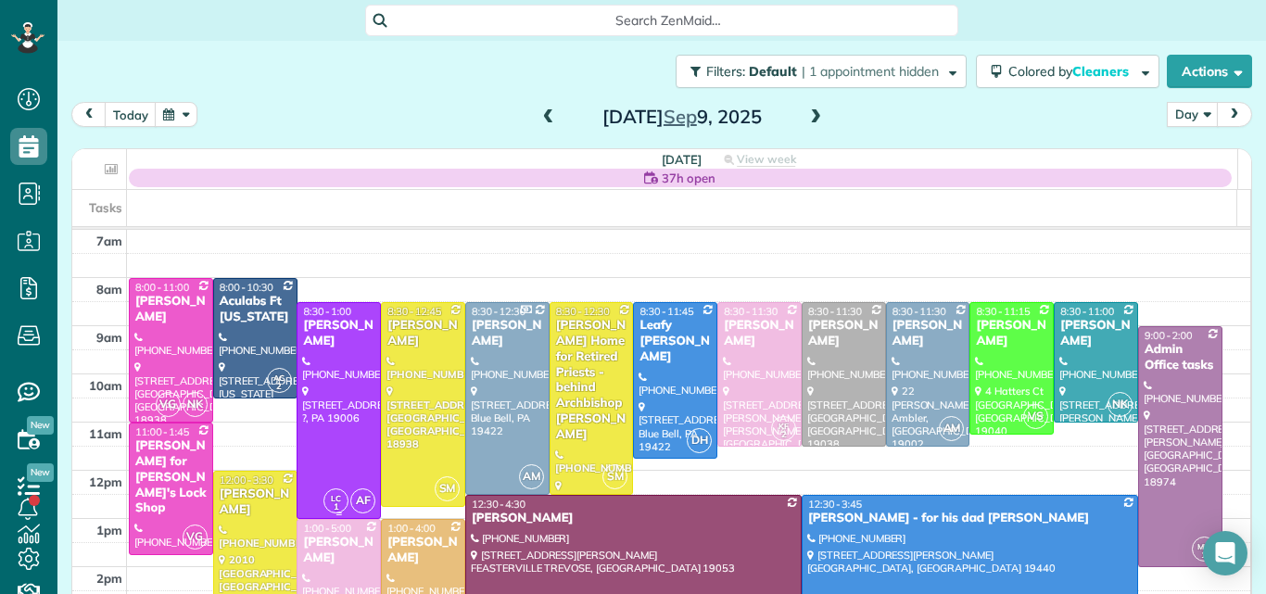
click at [316, 394] on div at bounding box center [338, 410] width 82 height 215
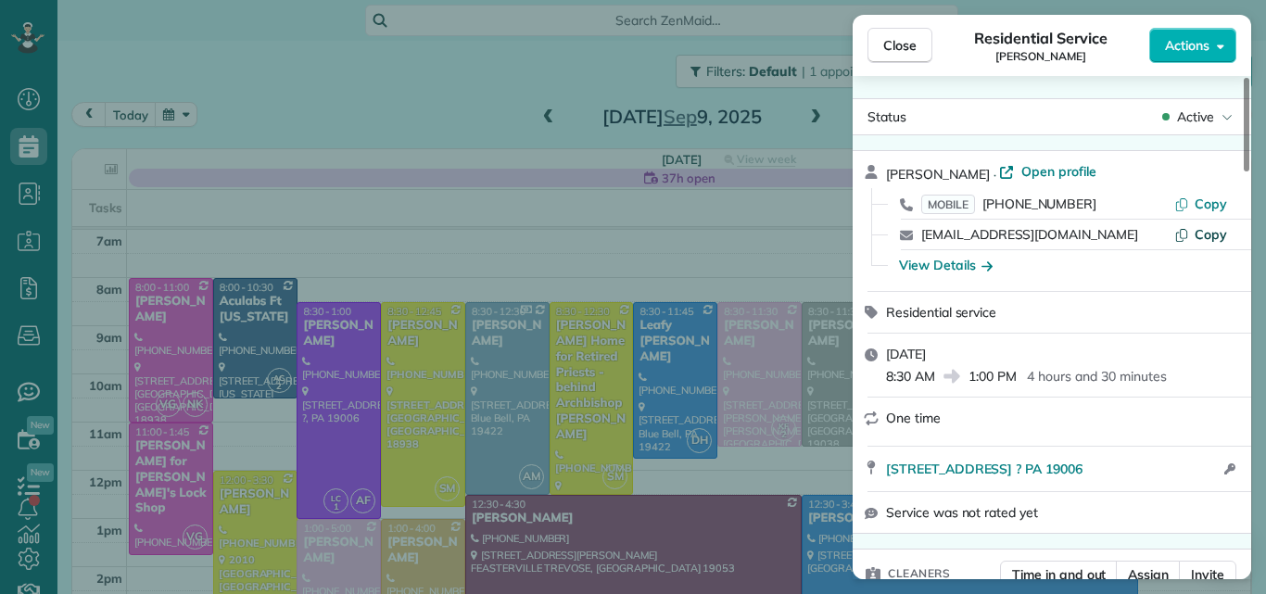
click at [1179, 229] on icon "button" at bounding box center [1181, 234] width 15 height 15
click at [1184, 31] on button "Actions" at bounding box center [1192, 45] width 87 height 35
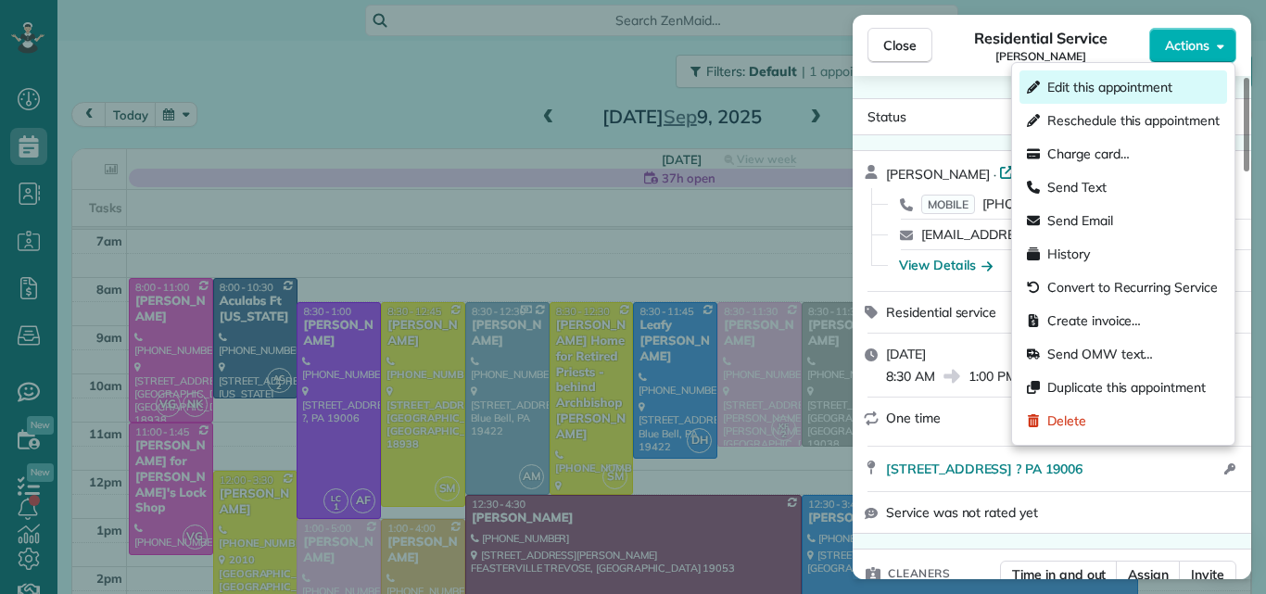
click at [1087, 82] on span "Edit this appointment" at bounding box center [1109, 87] width 125 height 19
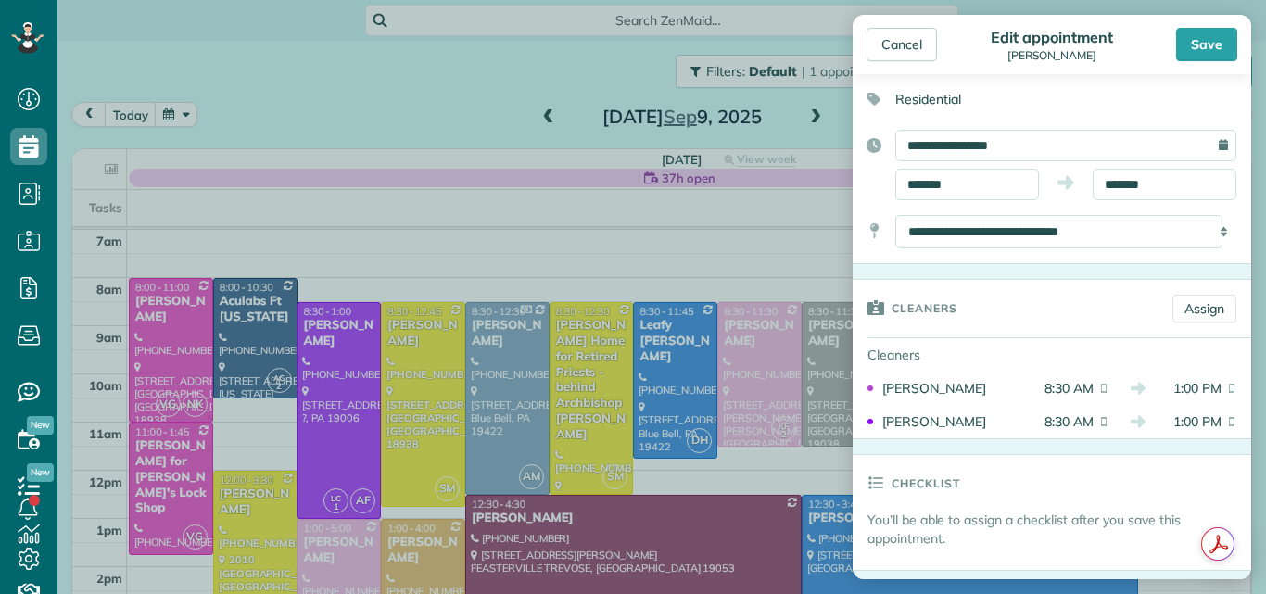
scroll to position [31, 0]
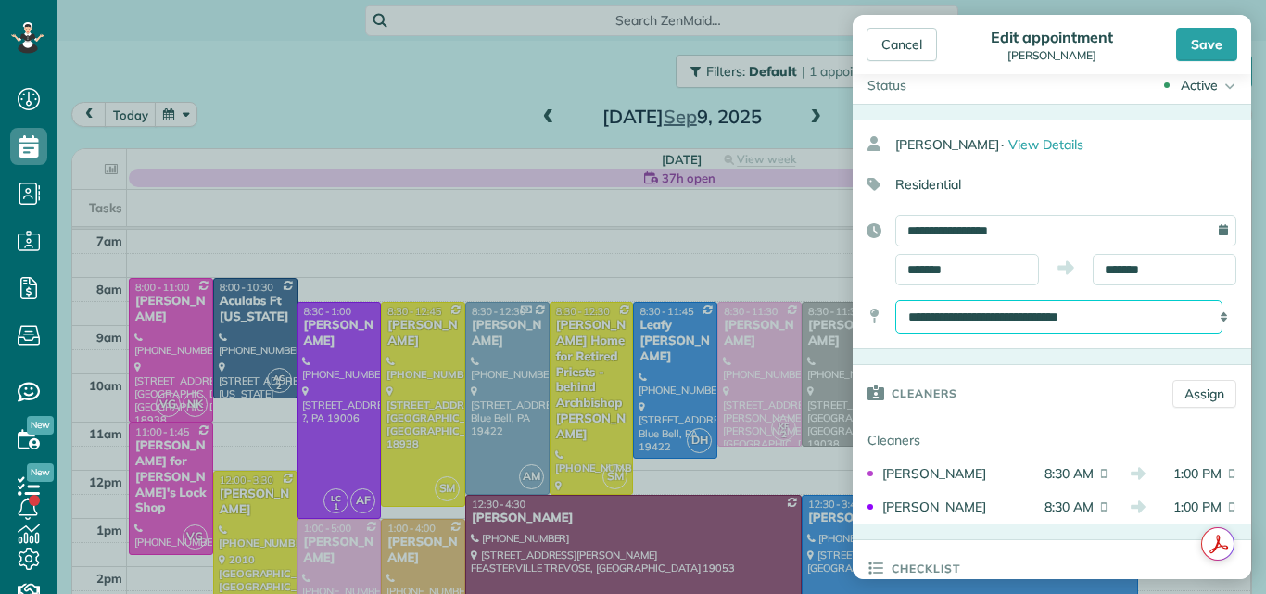
click at [1172, 324] on select "**********" at bounding box center [1058, 316] width 327 height 33
click at [1130, 48] on div "Save" at bounding box center [1177, 44] width 119 height 33
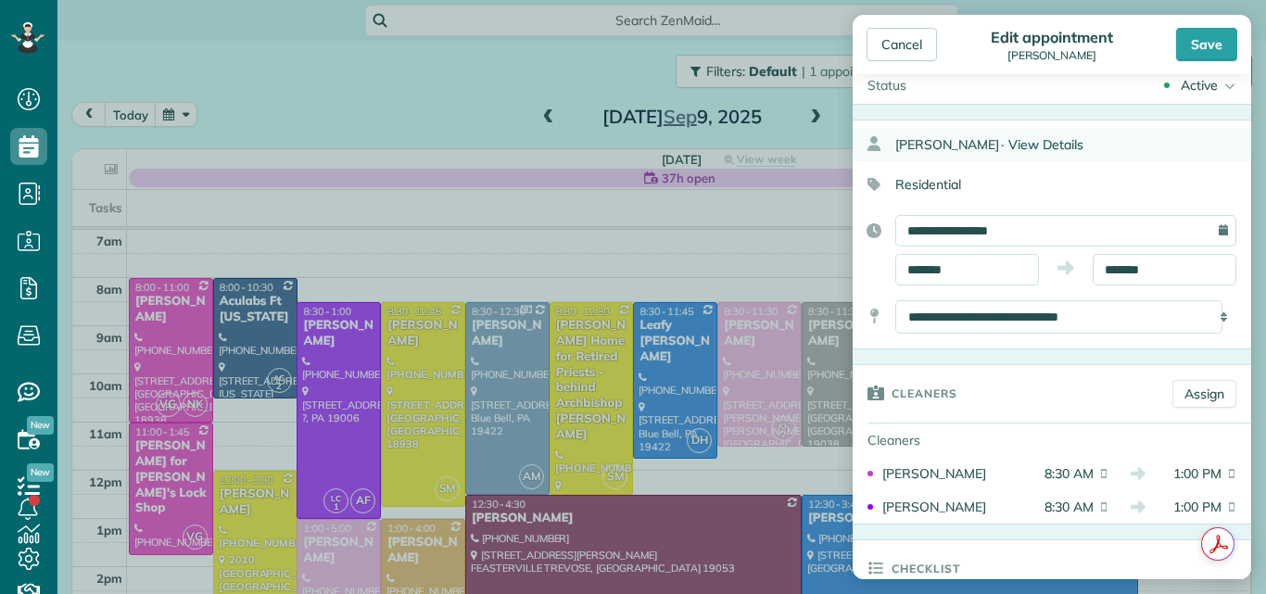
click at [1054, 143] on span "View Details" at bounding box center [1045, 144] width 75 height 17
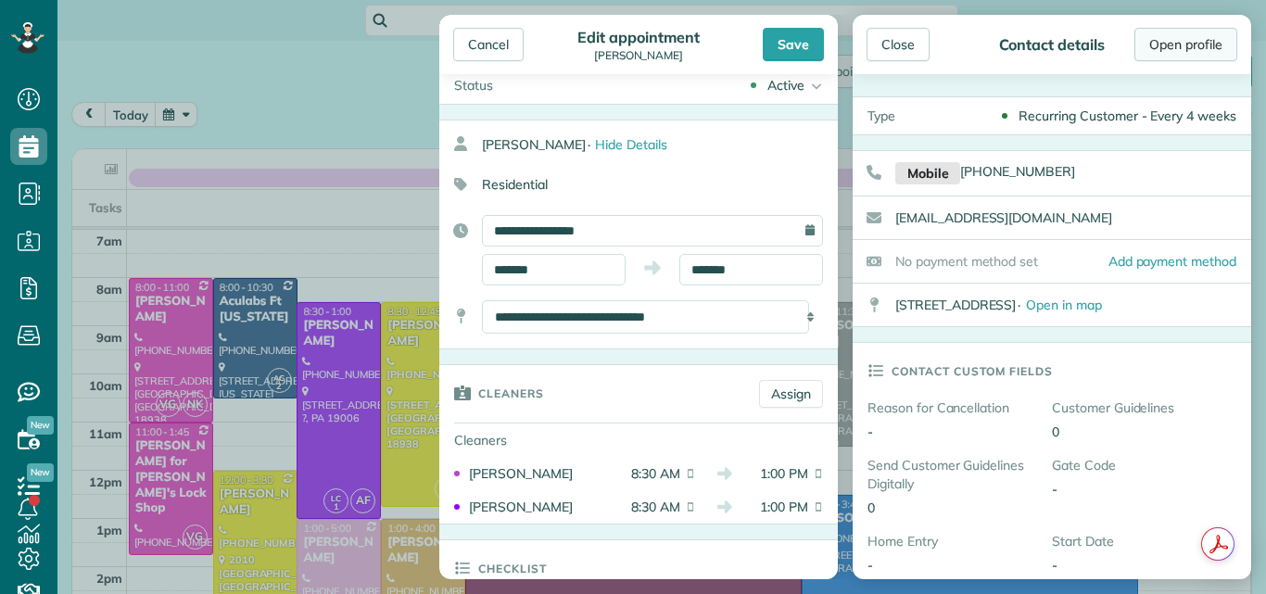
click at [1165, 42] on link "Open profile" at bounding box center [1185, 44] width 103 height 33
click at [485, 34] on div "Cancel" at bounding box center [488, 44] width 70 height 33
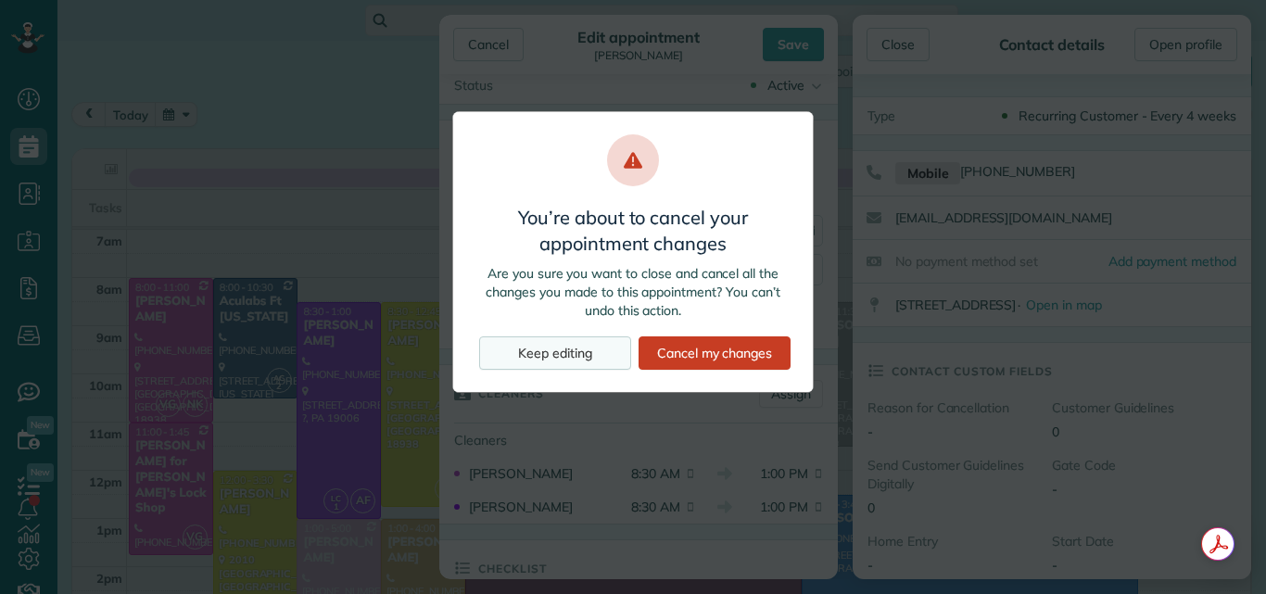
click at [578, 351] on div "Keep editing" at bounding box center [555, 352] width 152 height 33
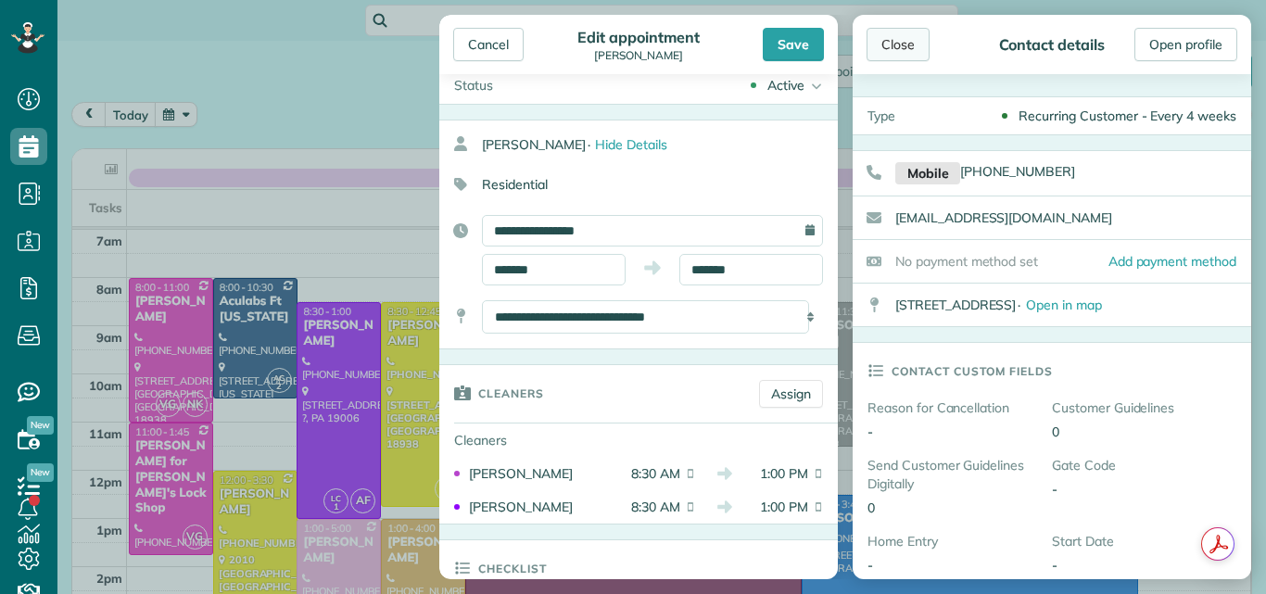
click at [908, 44] on div "Close" at bounding box center [897, 44] width 63 height 33
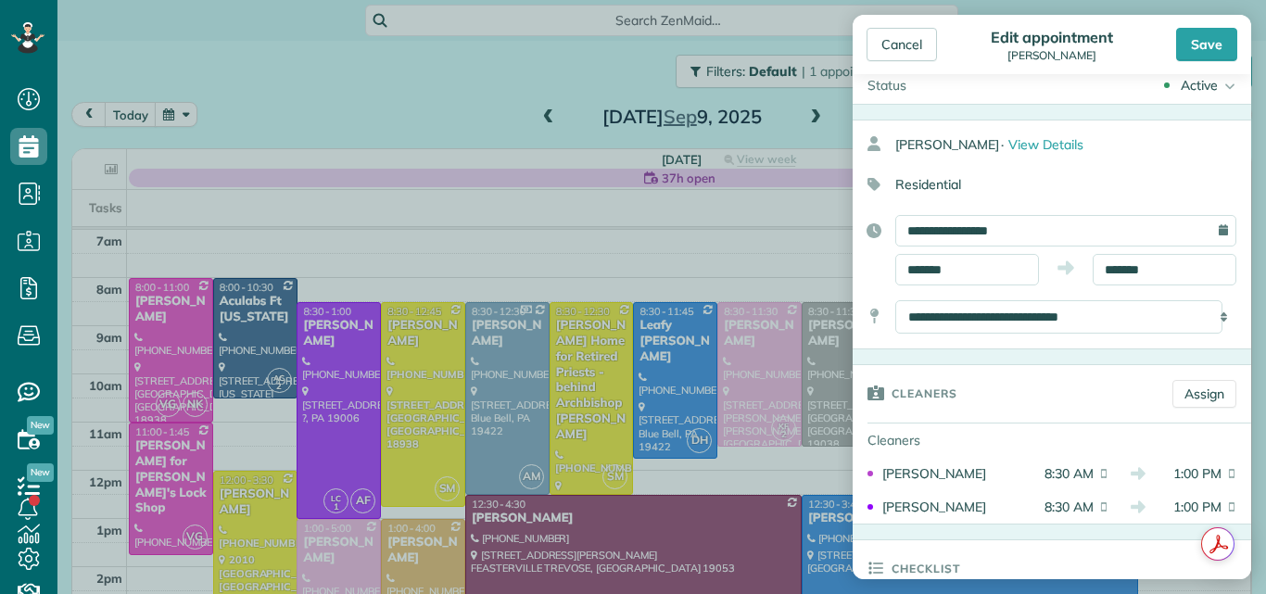
click at [908, 44] on div "Cancel" at bounding box center [901, 44] width 70 height 33
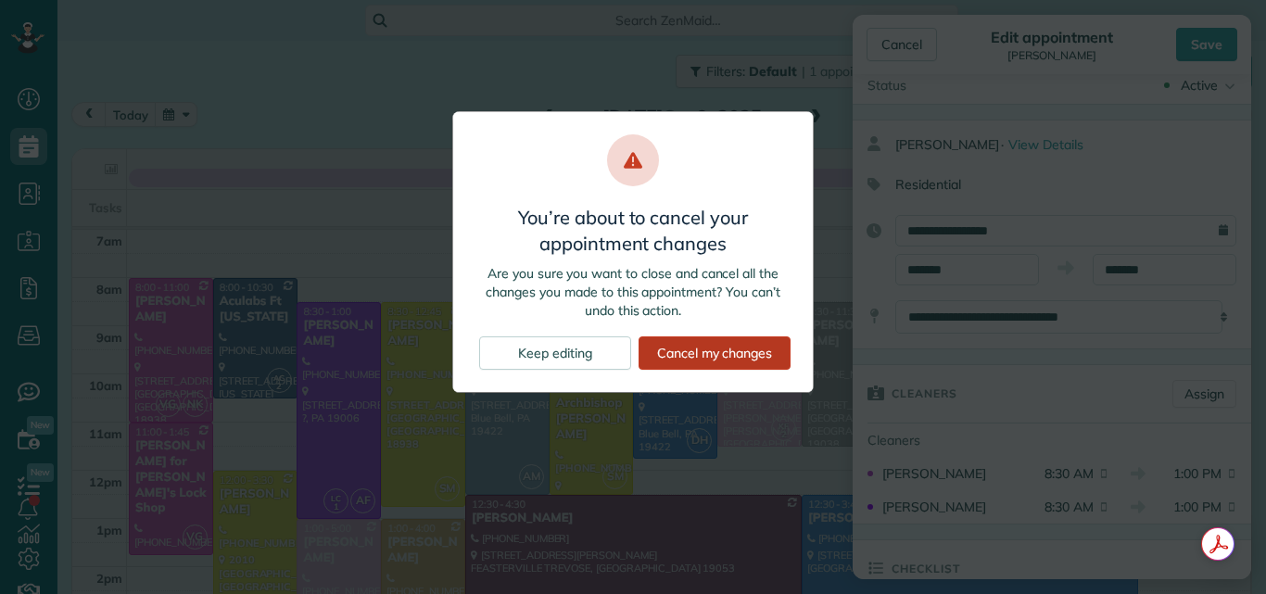
click at [672, 350] on div "Cancel my changes" at bounding box center [714, 352] width 152 height 33
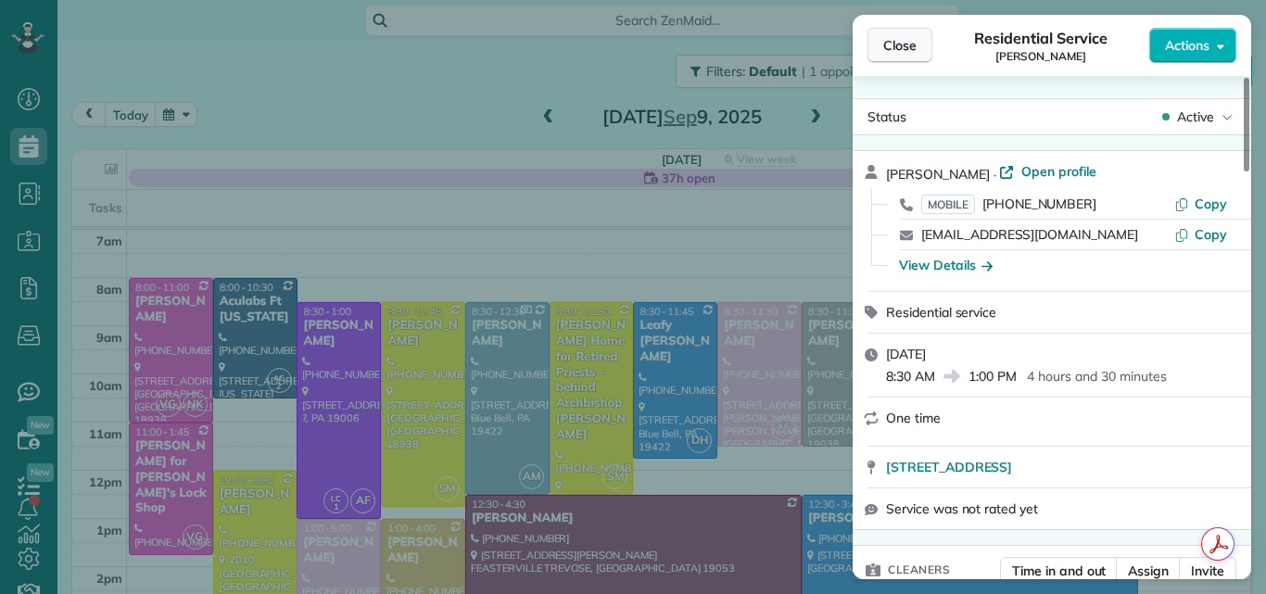
click at [890, 41] on span "Close" at bounding box center [899, 45] width 33 height 19
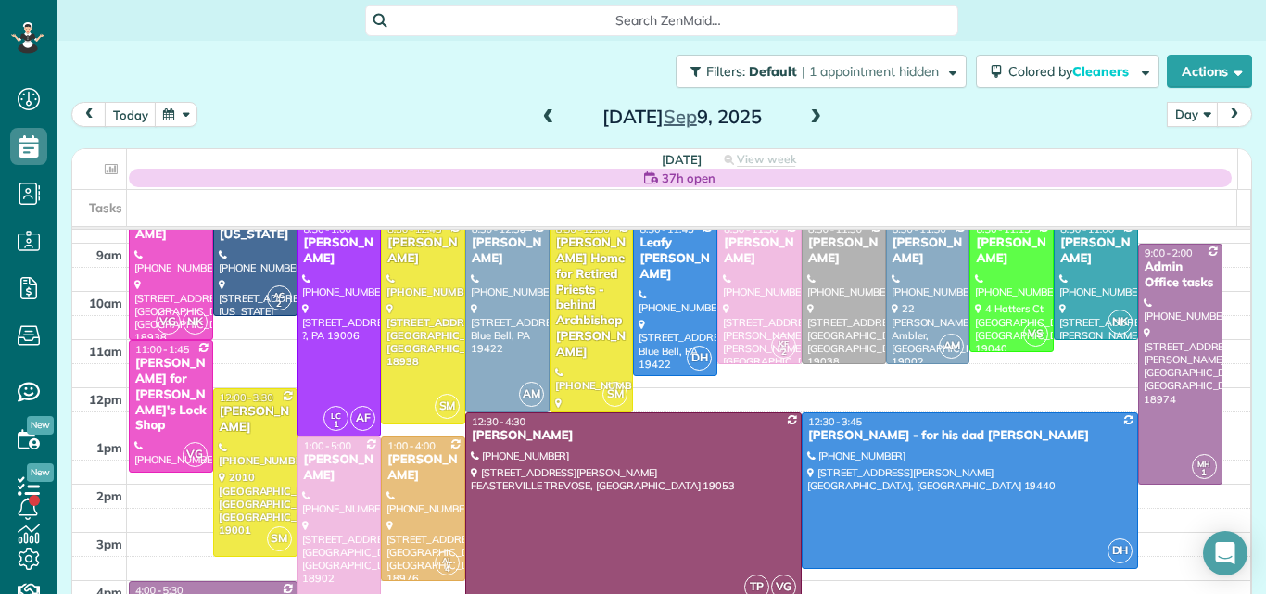
scroll to position [90, 0]
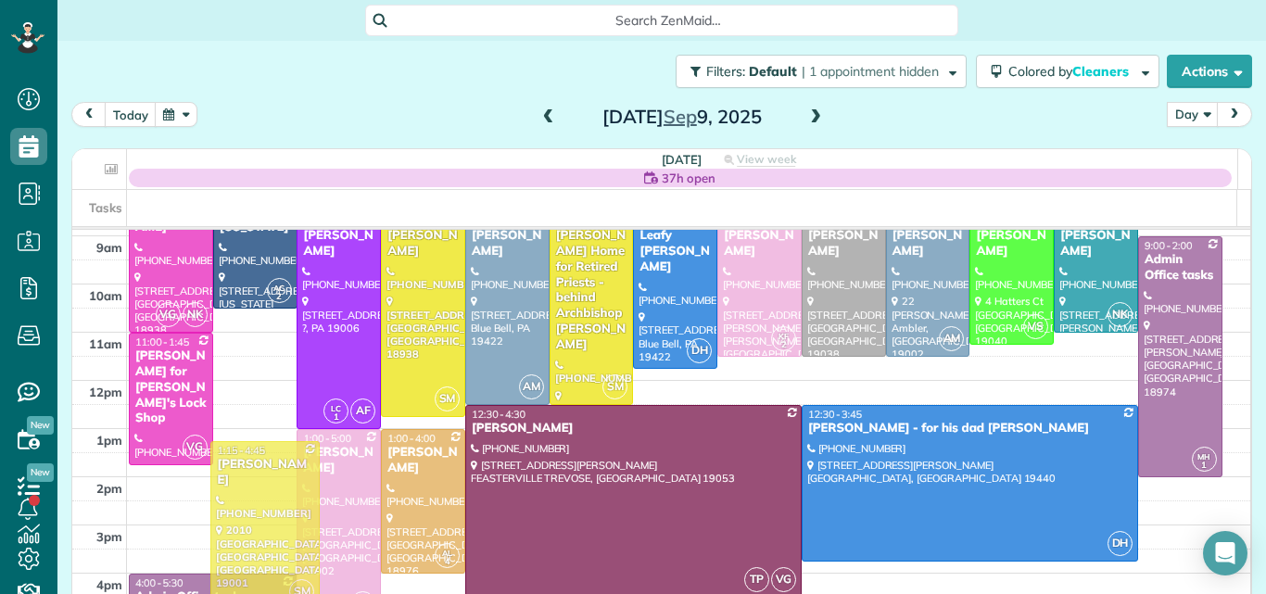
drag, startPoint x: 271, startPoint y: 439, endPoint x: 266, endPoint y: 494, distance: 55.0
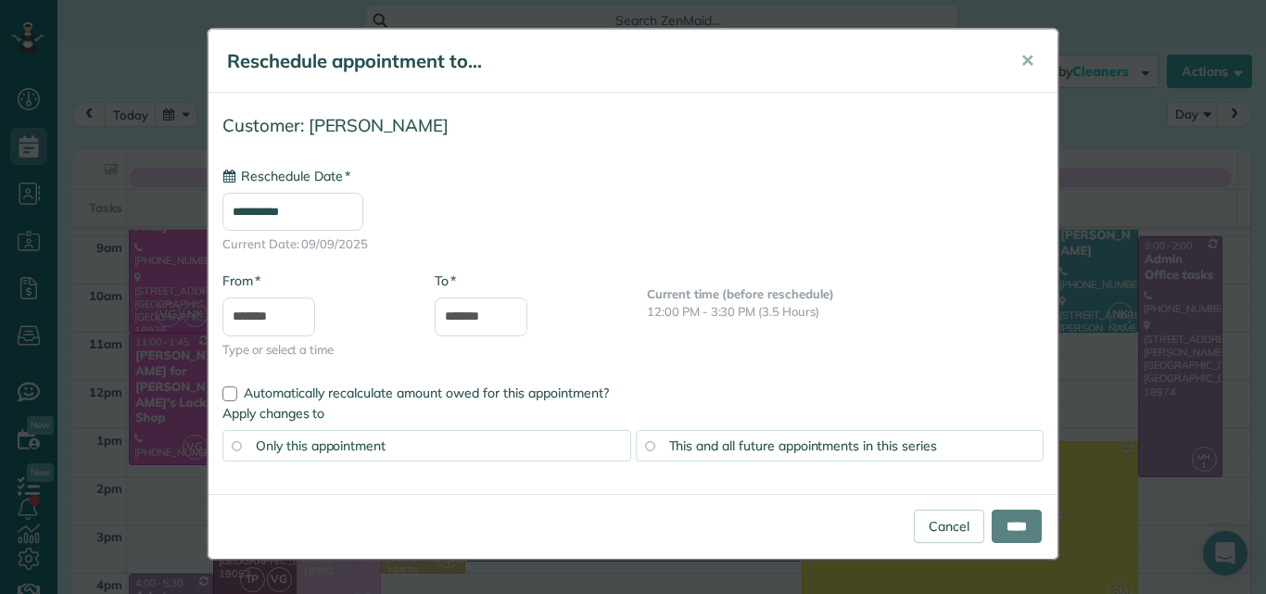
type input "**********"
click at [1018, 530] on input "****" at bounding box center [1016, 526] width 50 height 33
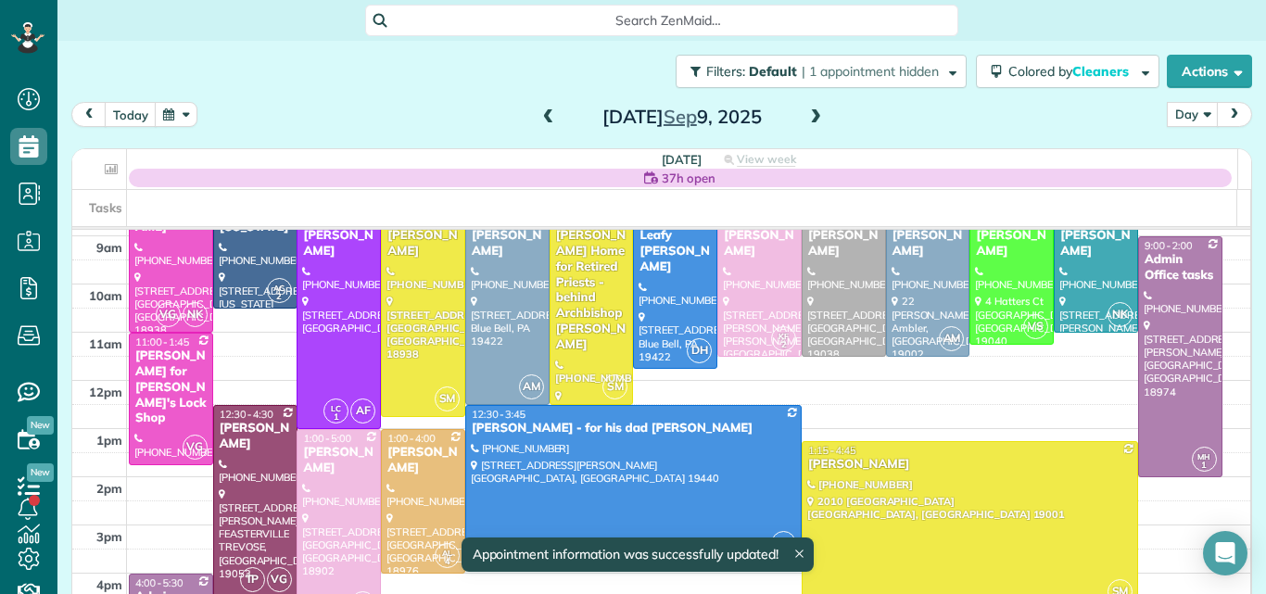
scroll to position [53, 0]
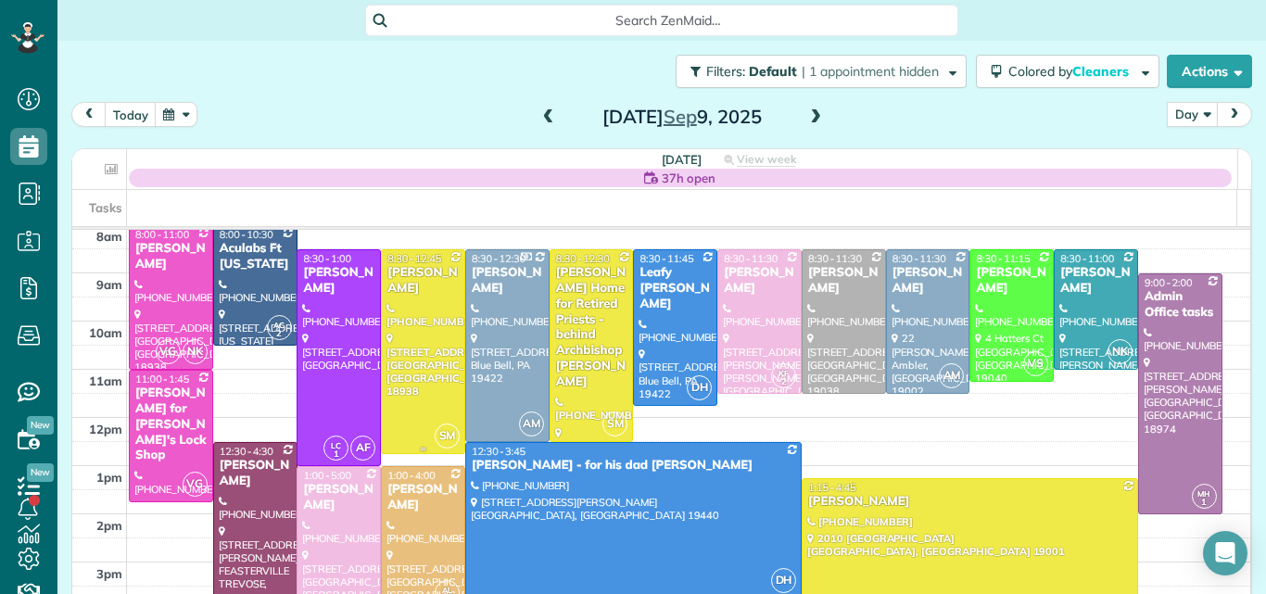
click at [401, 294] on div "Sabira De Piero" at bounding box center [422, 281] width 73 height 32
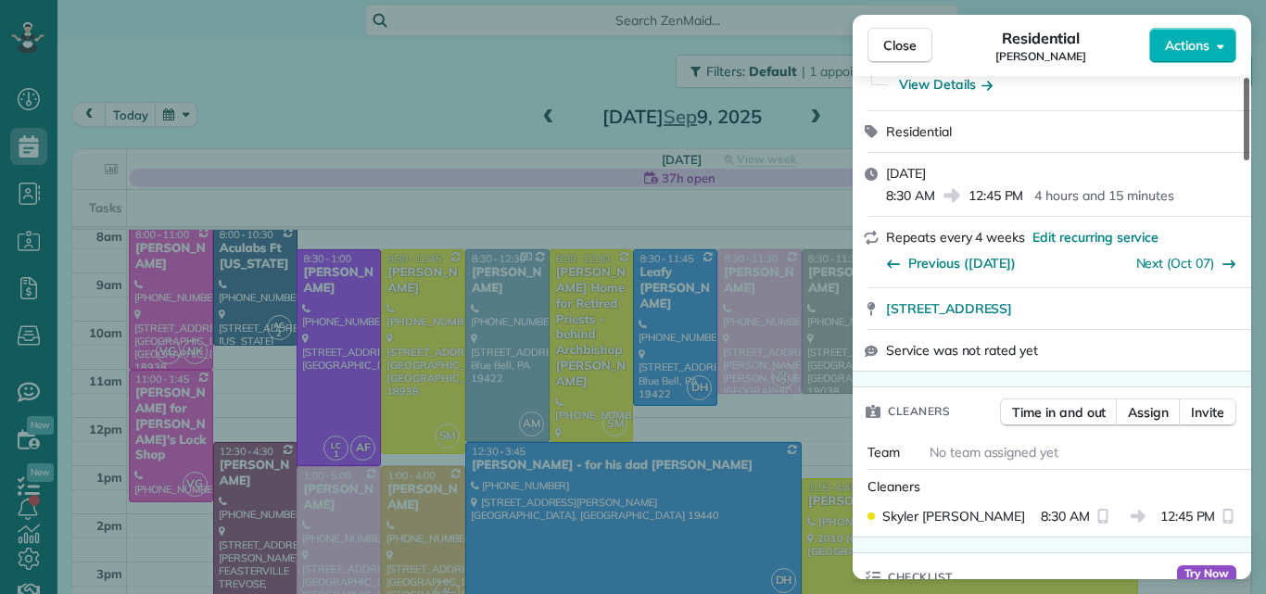
scroll to position [271, 0]
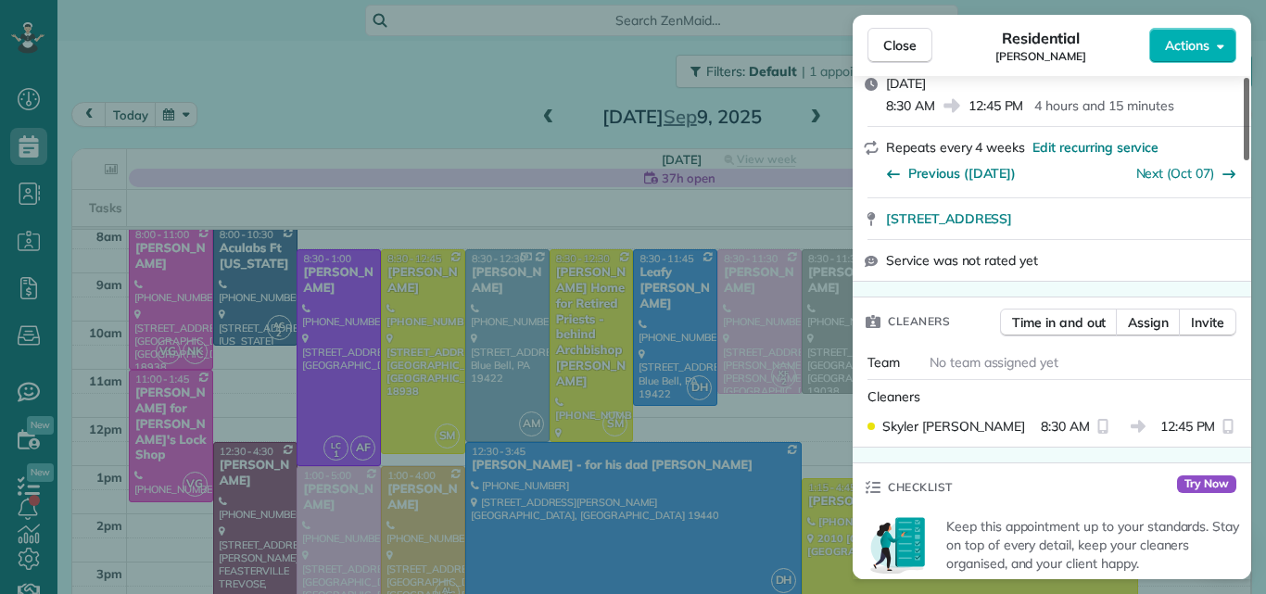
drag, startPoint x: 1246, startPoint y: 123, endPoint x: 1236, endPoint y: 168, distance: 45.6
click at [1243, 160] on div at bounding box center [1246, 119] width 6 height 82
click at [1151, 322] on span "Assign" at bounding box center [1148, 322] width 41 height 19
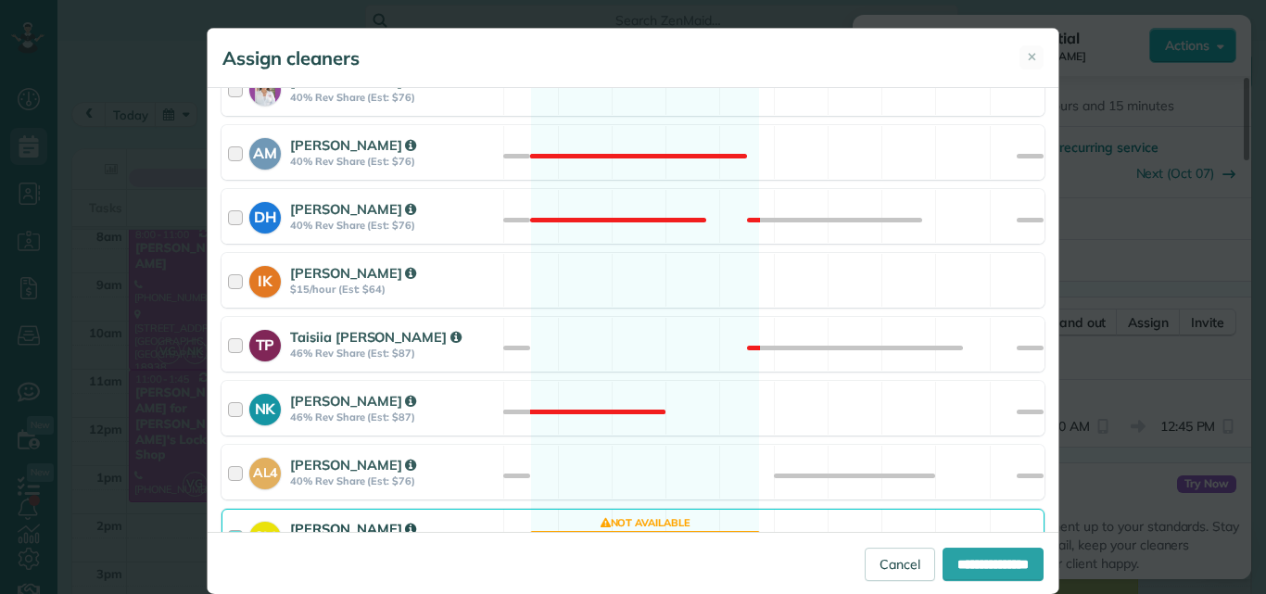
scroll to position [866, 0]
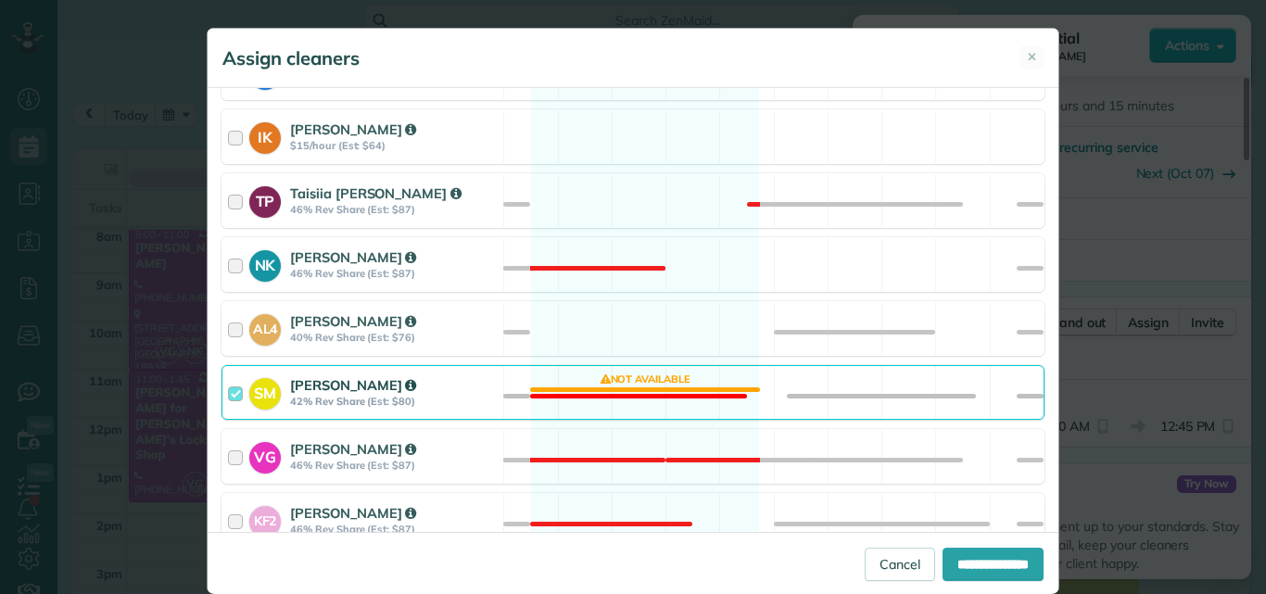
click at [228, 392] on div at bounding box center [238, 392] width 21 height 34
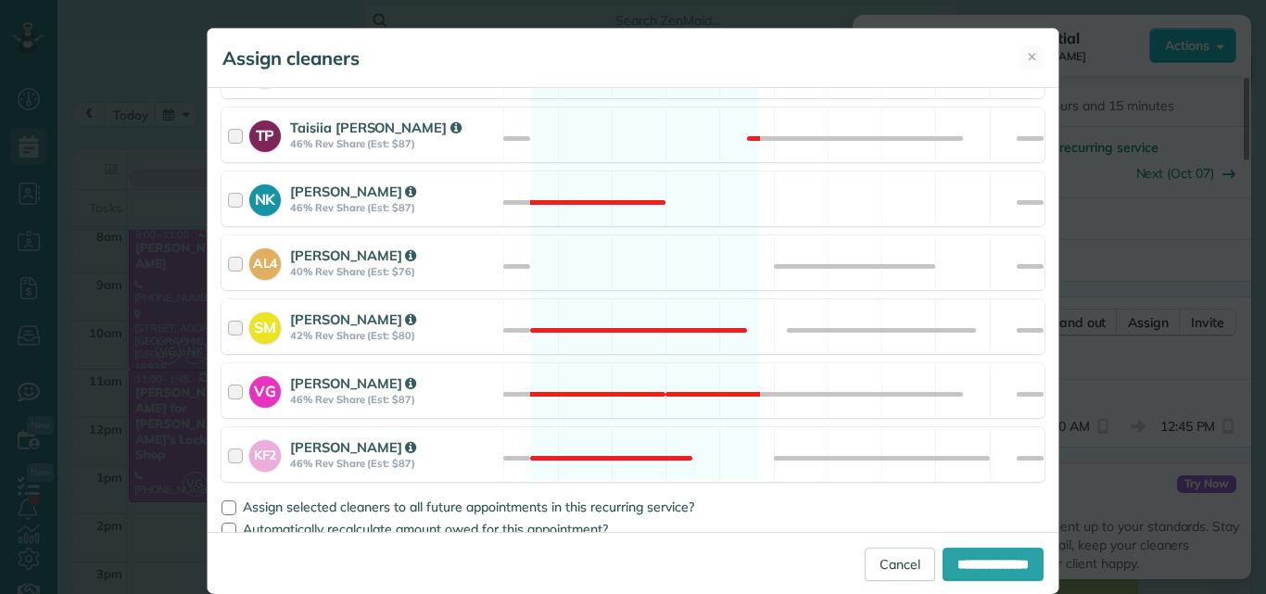
scroll to position [948, 0]
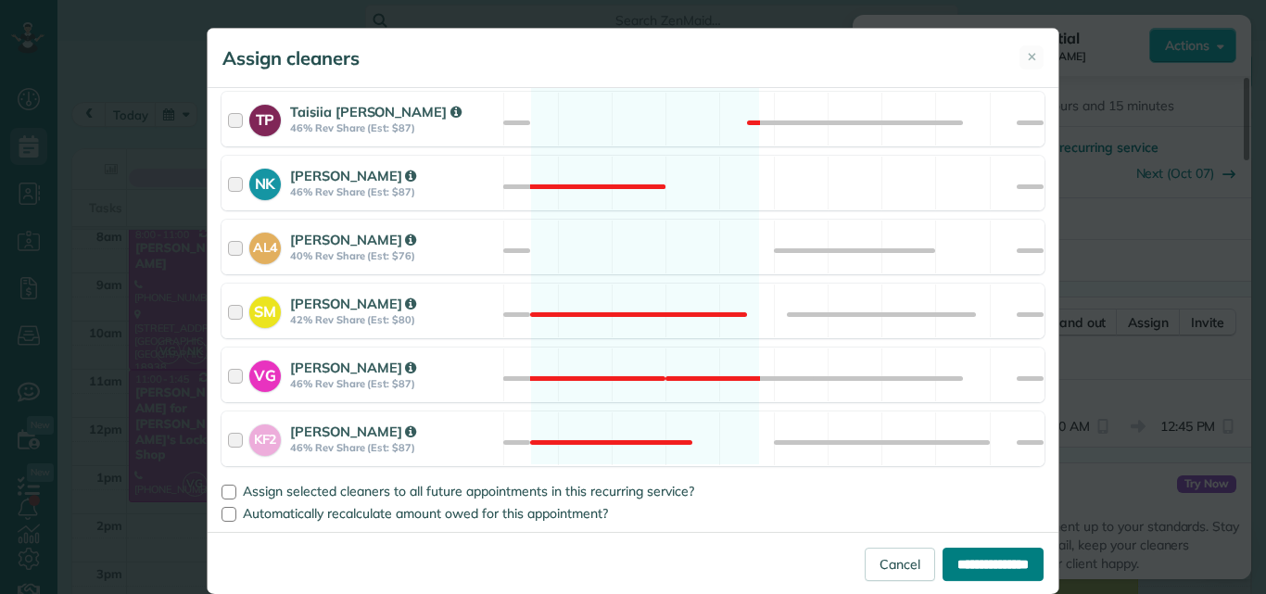
click at [942, 561] on input "**********" at bounding box center [992, 564] width 101 height 33
type input "**********"
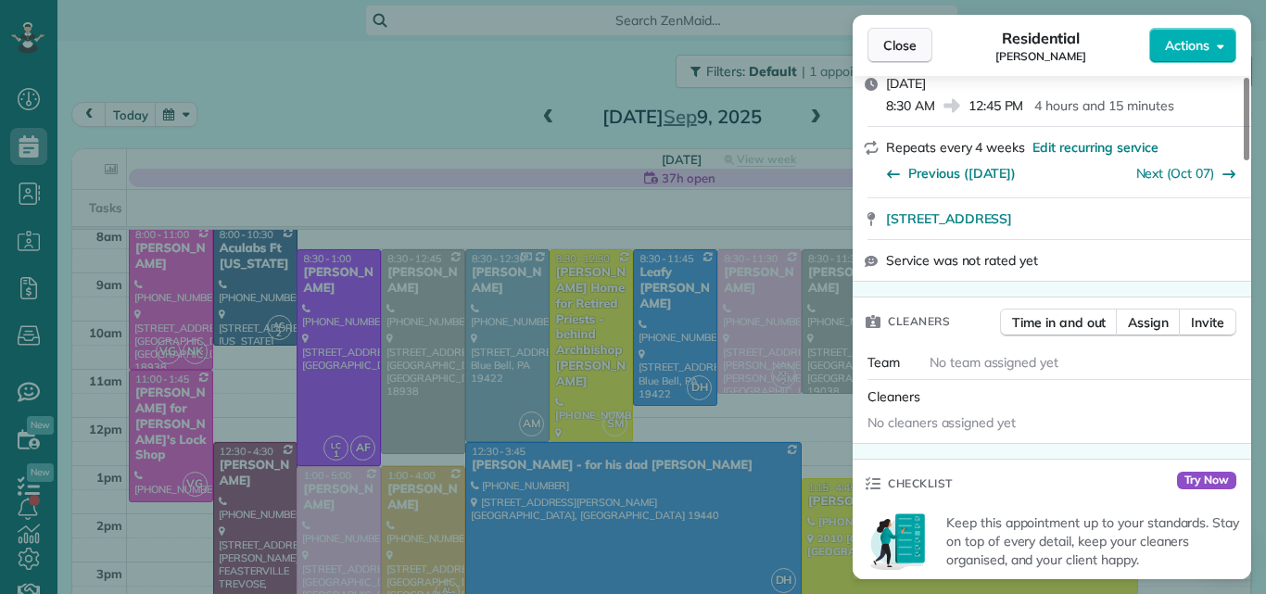
click at [905, 41] on span "Close" at bounding box center [899, 45] width 33 height 19
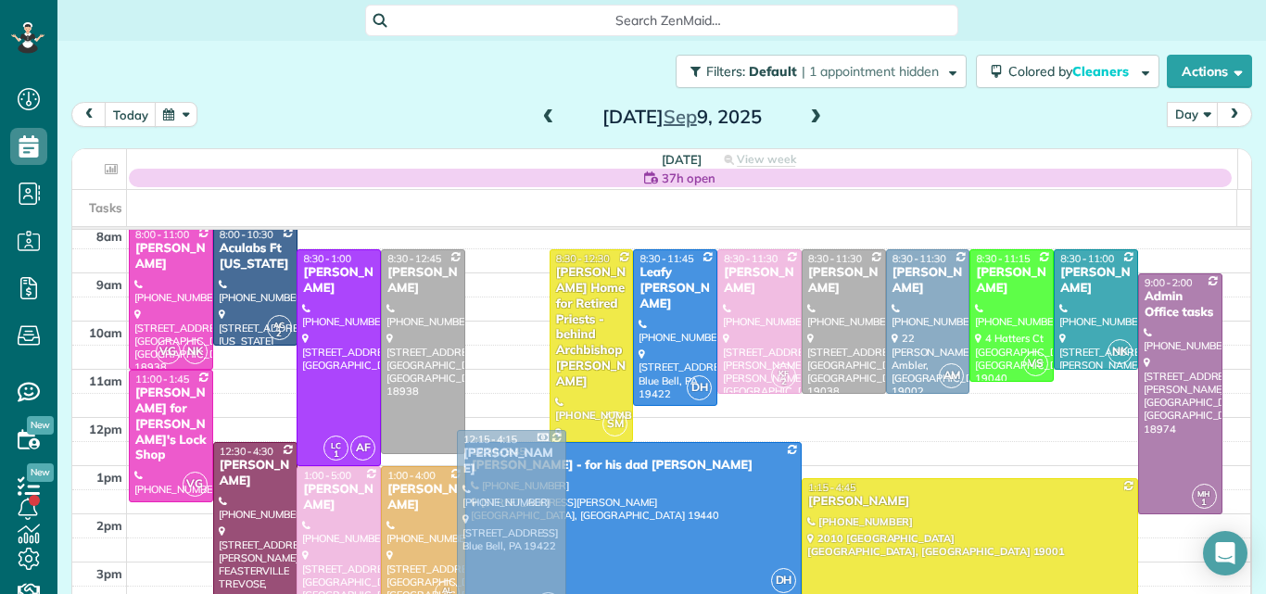
drag, startPoint x: 496, startPoint y: 299, endPoint x: 472, endPoint y: 474, distance: 176.8
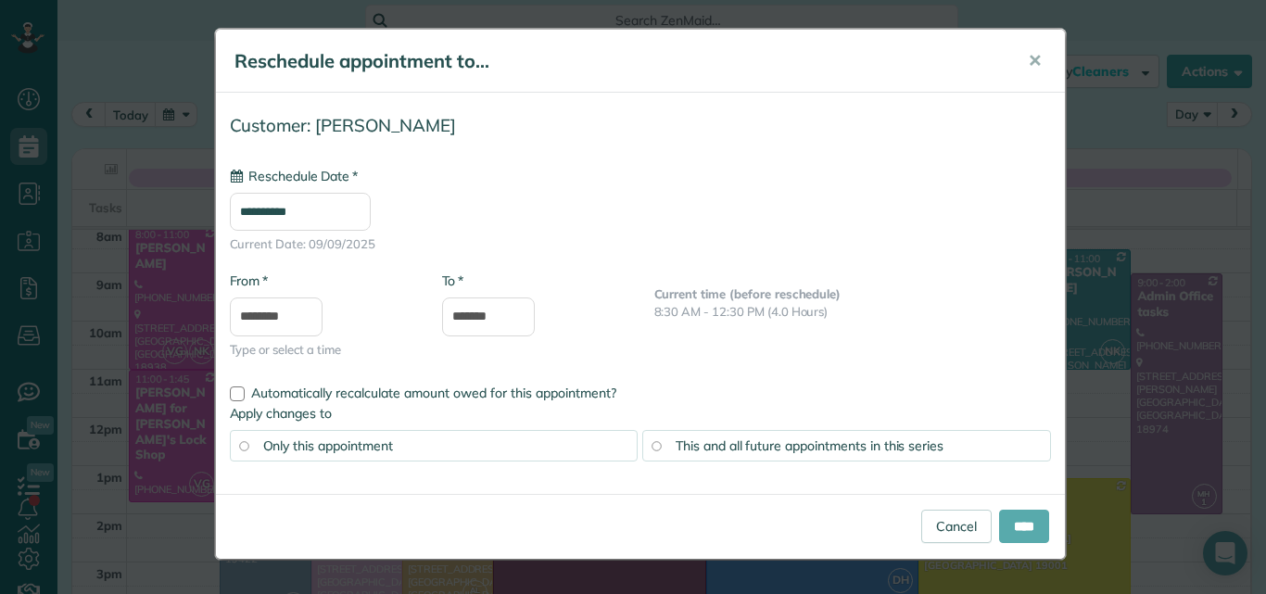
type input "**********"
click at [1013, 518] on input "****" at bounding box center [1024, 526] width 50 height 33
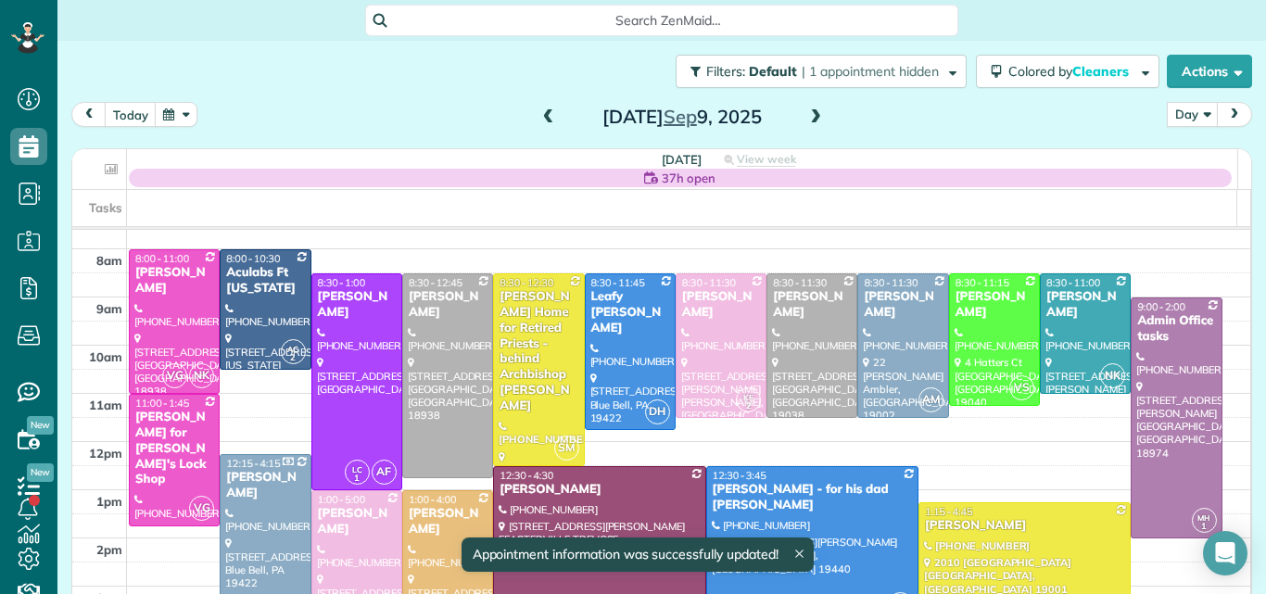
scroll to position [16, 0]
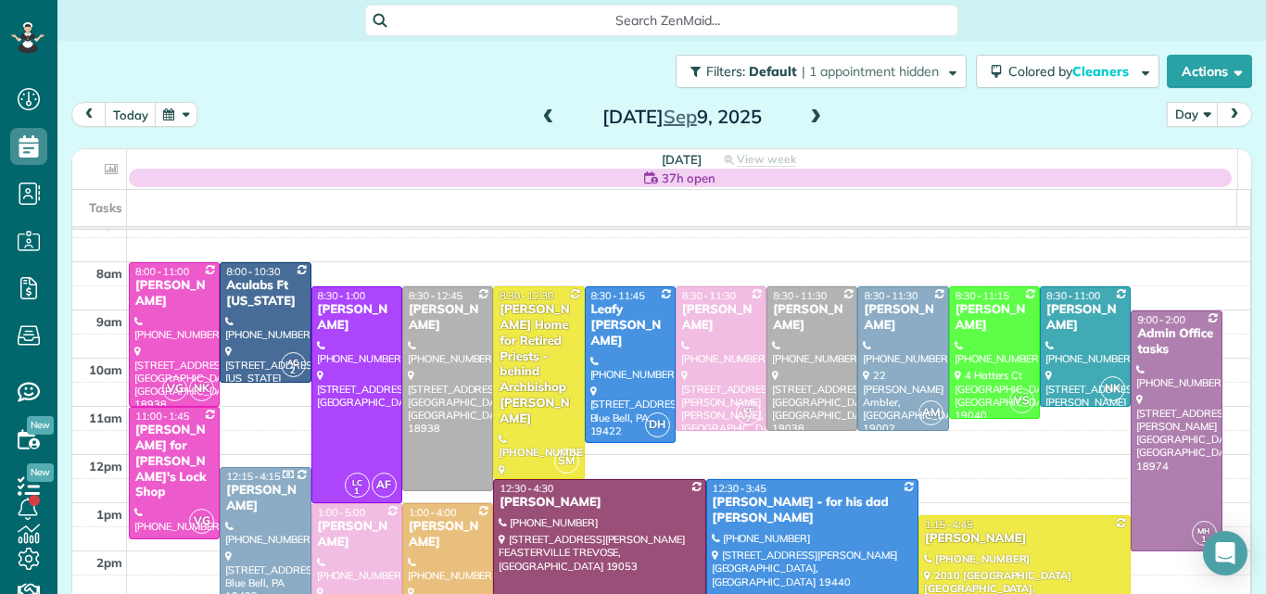
click at [681, 178] on span "37h open" at bounding box center [689, 178] width 54 height 19
click at [669, 176] on span "37h open" at bounding box center [689, 178] width 54 height 19
click at [978, 324] on div "Lara Schwarz" at bounding box center [994, 318] width 80 height 32
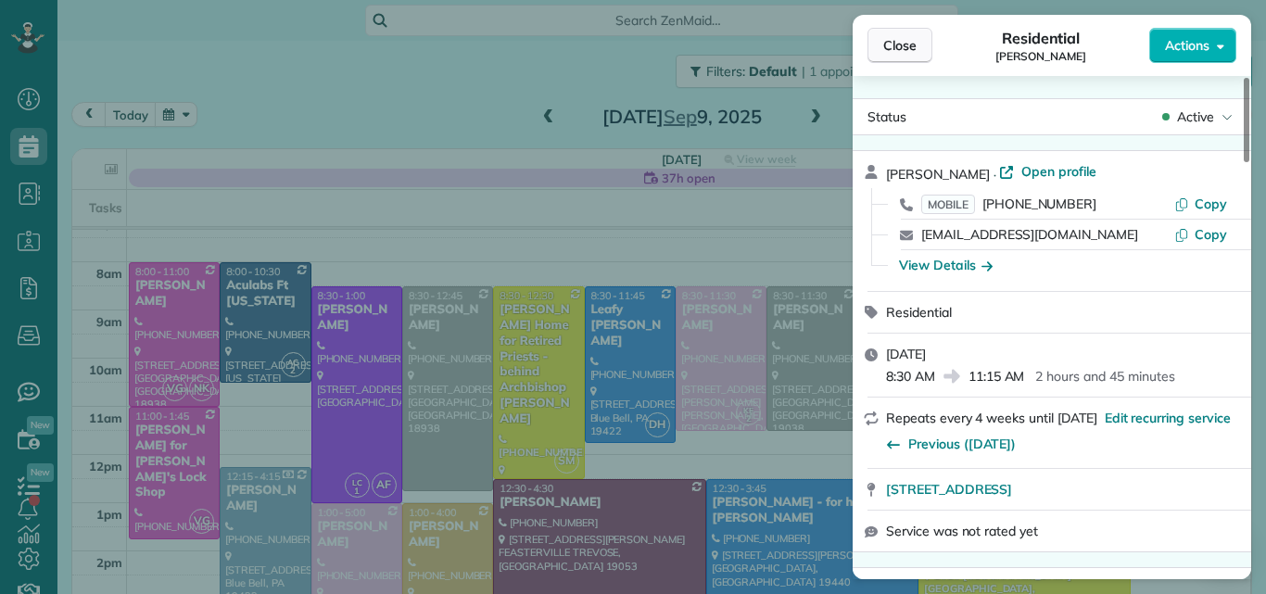
click at [907, 44] on span "Close" at bounding box center [899, 45] width 33 height 19
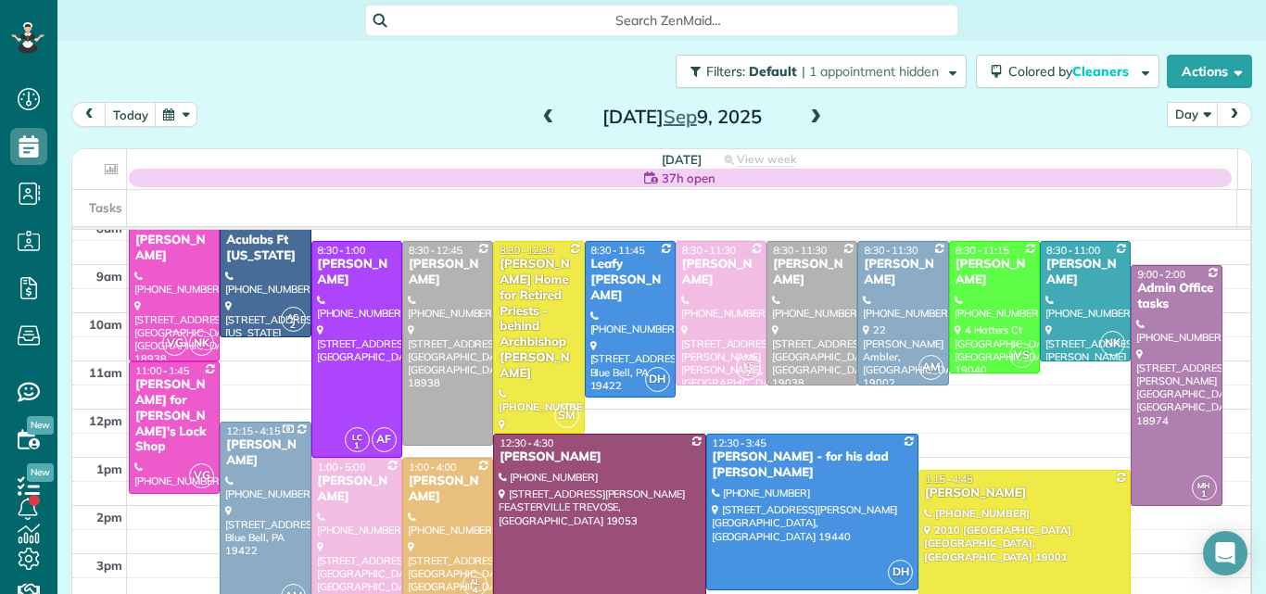
scroll to position [59, 0]
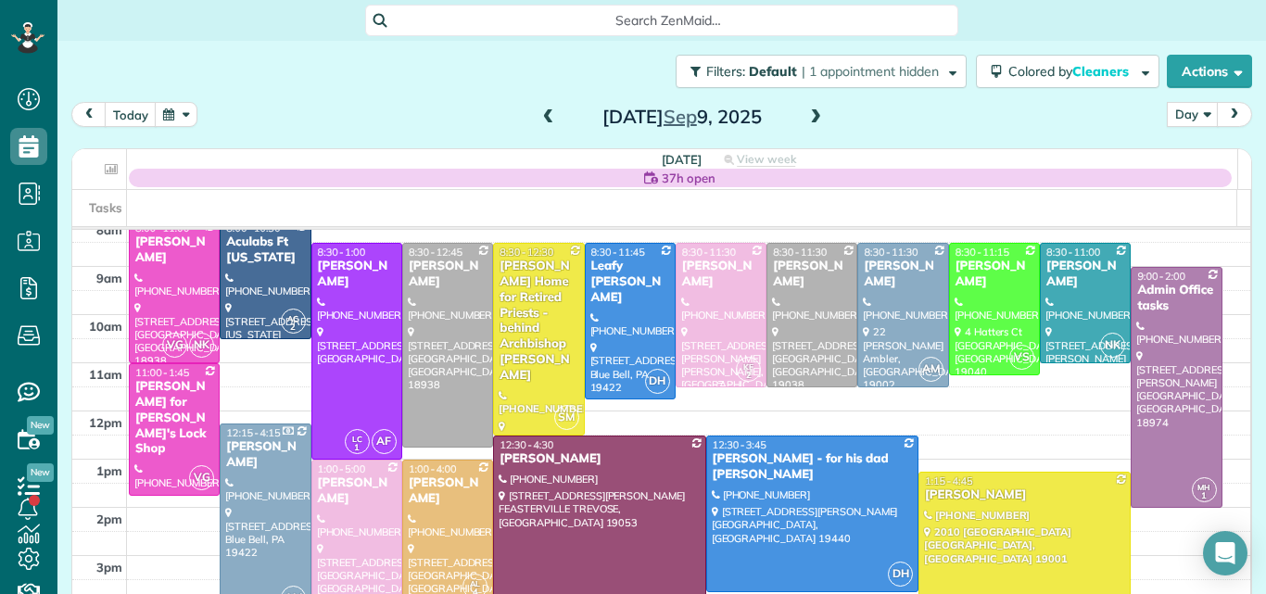
click at [693, 297] on div at bounding box center [720, 315] width 89 height 143
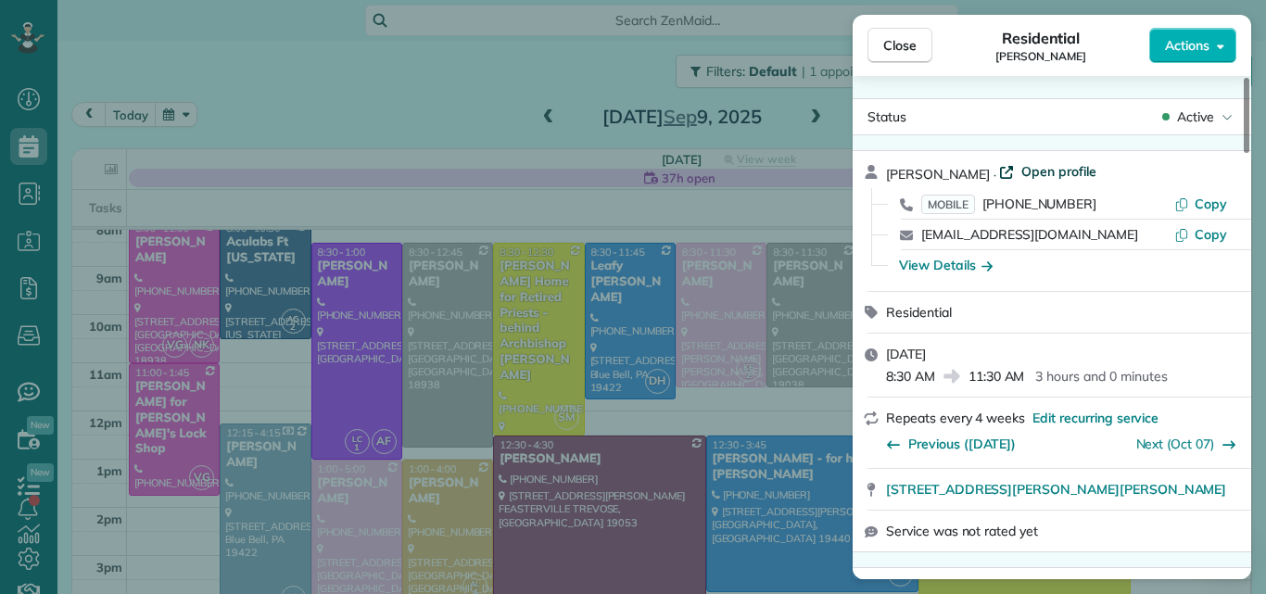
click at [1033, 170] on span "Open profile" at bounding box center [1058, 171] width 75 height 19
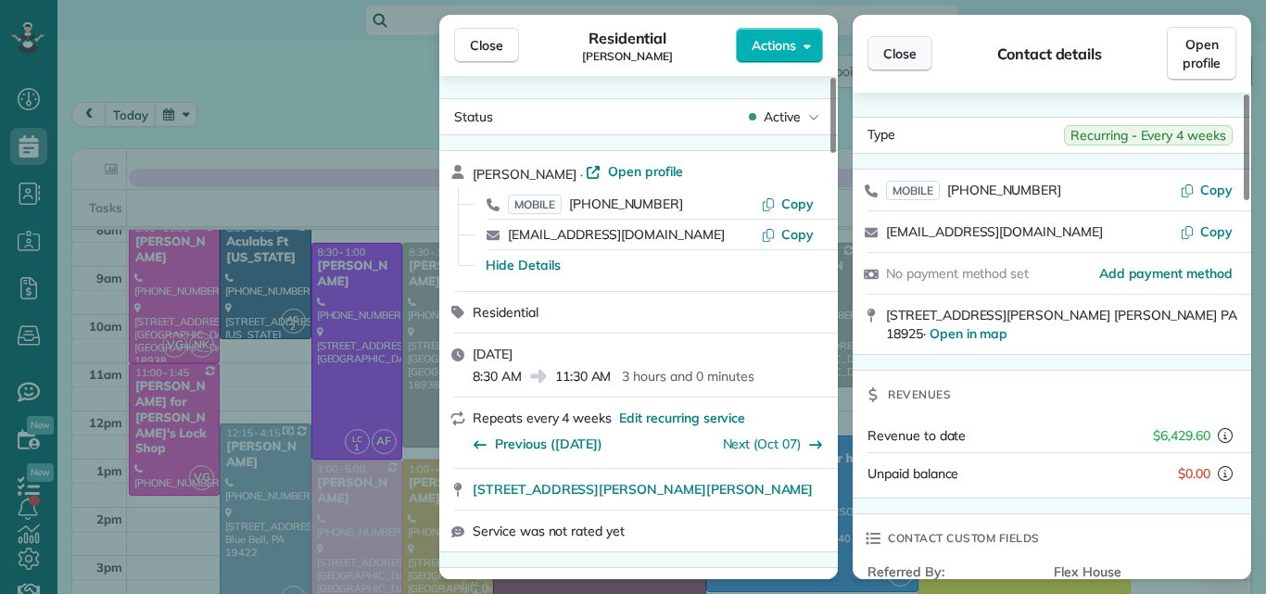
click at [907, 40] on button "Close" at bounding box center [899, 53] width 65 height 35
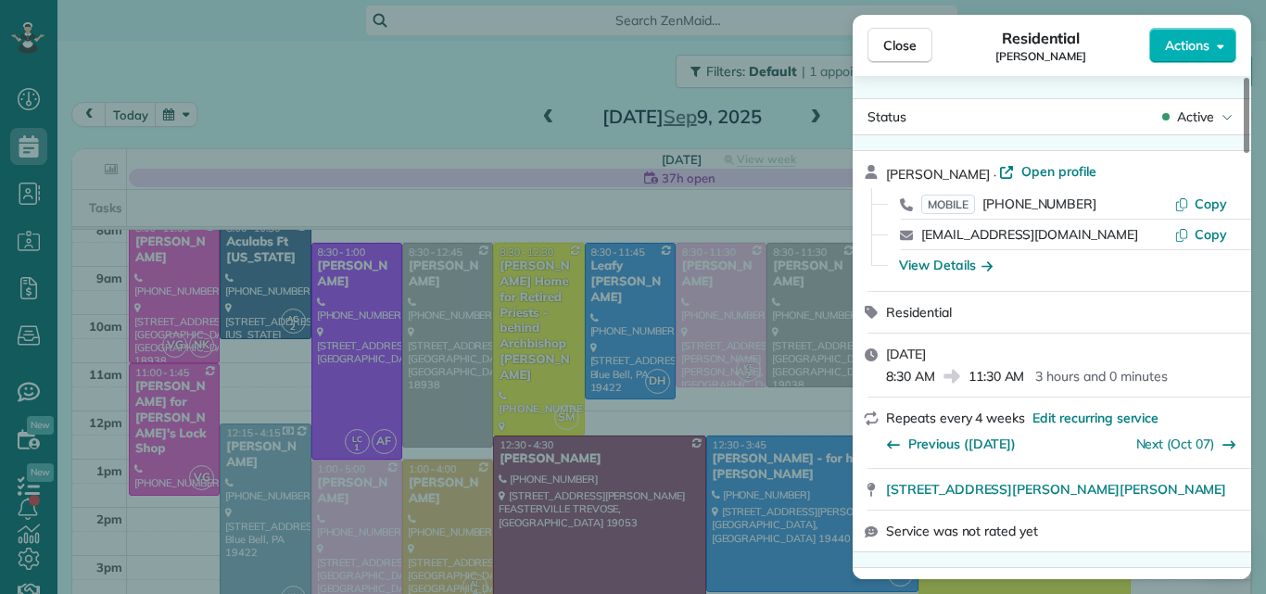
click at [889, 27] on div "Close Residential Vicki Gardner Actions" at bounding box center [1051, 45] width 398 height 61
click at [901, 48] on span "Close" at bounding box center [899, 45] width 33 height 19
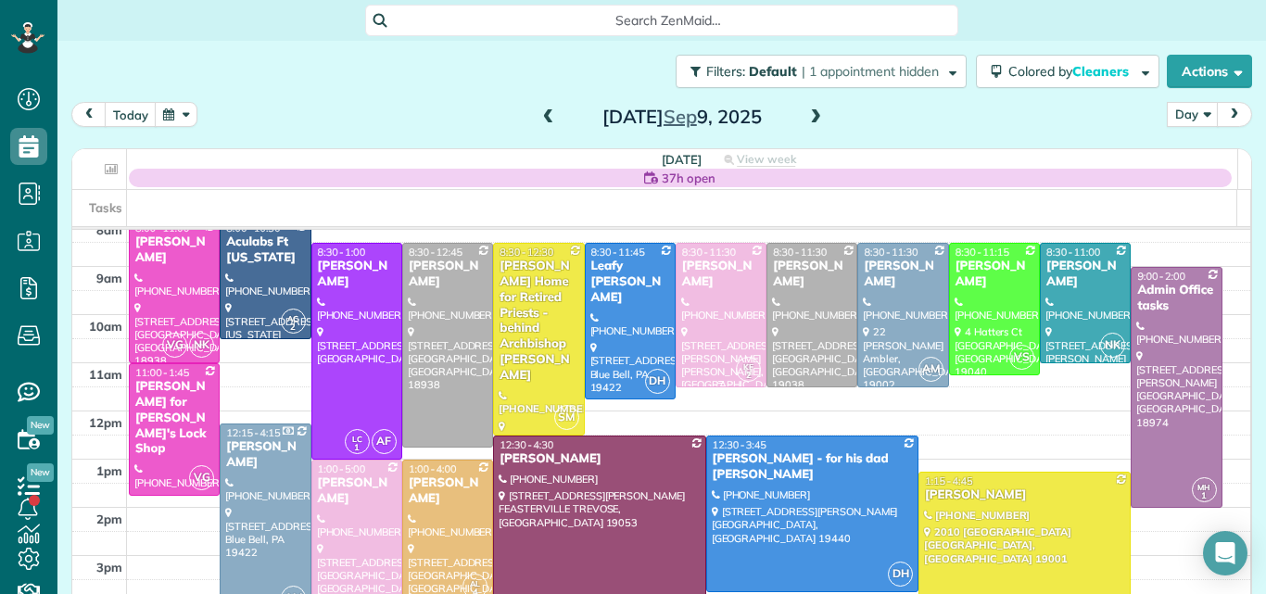
click at [717, 286] on div "Vicki Gardner" at bounding box center [721, 275] width 80 height 32
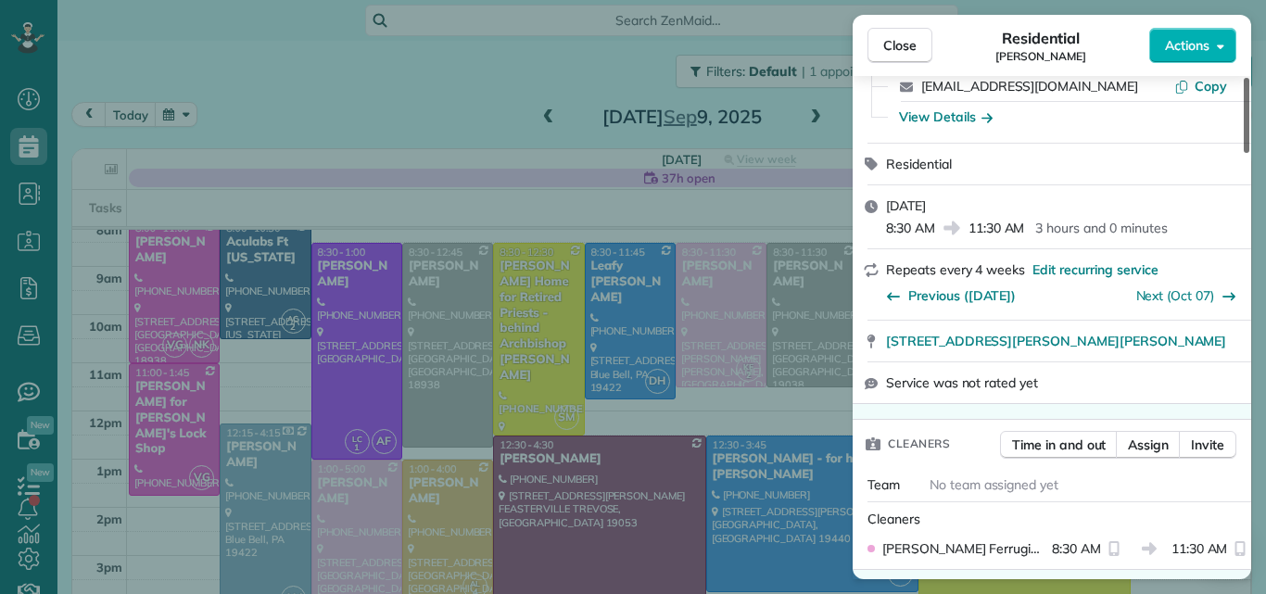
scroll to position [285, 0]
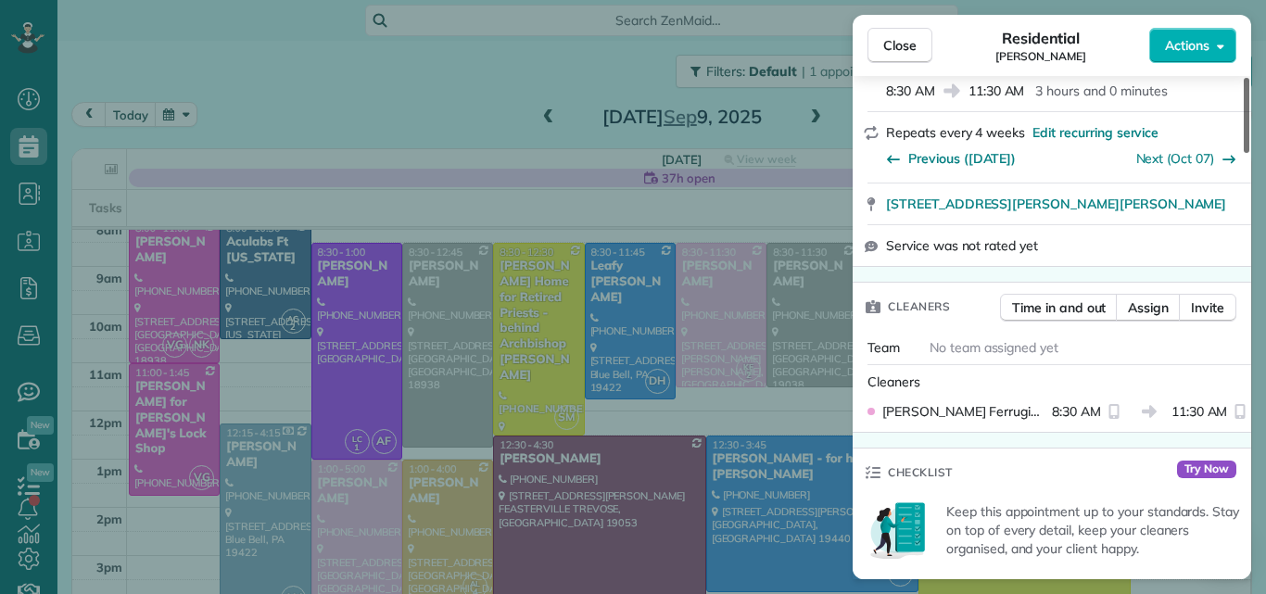
drag, startPoint x: 1244, startPoint y: 100, endPoint x: 1231, endPoint y: 143, distance: 44.8
click at [1243, 143] on div at bounding box center [1246, 115] width 6 height 75
click at [1140, 309] on span "Assign" at bounding box center [1148, 307] width 41 height 19
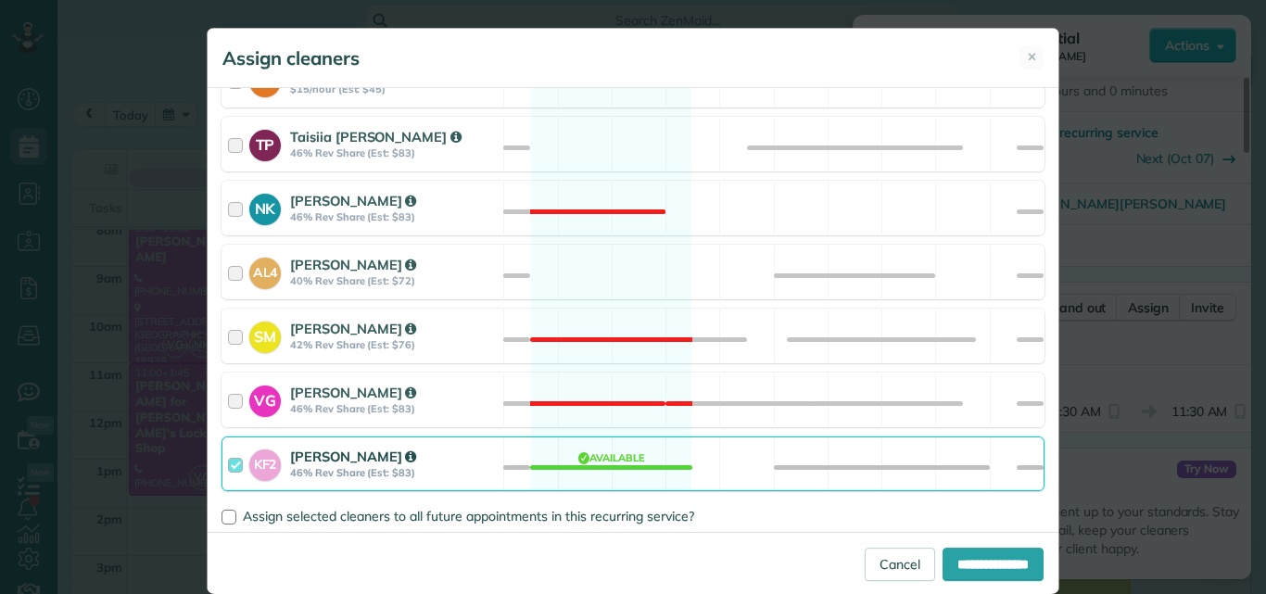
scroll to position [948, 0]
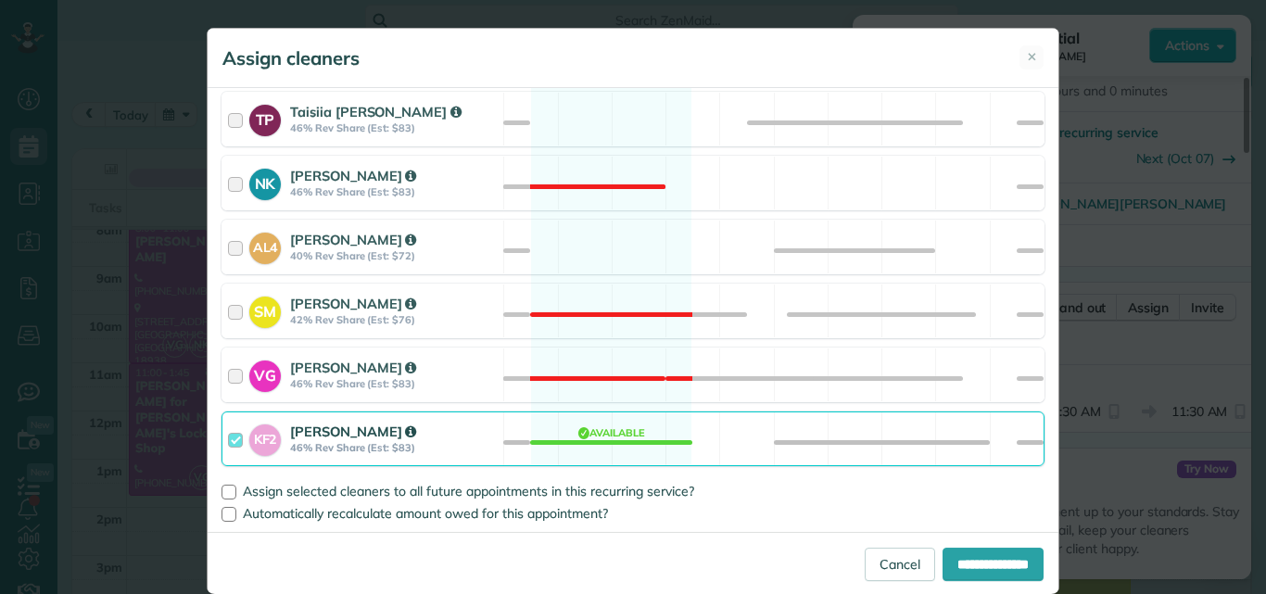
click at [228, 435] on div at bounding box center [238, 439] width 21 height 34
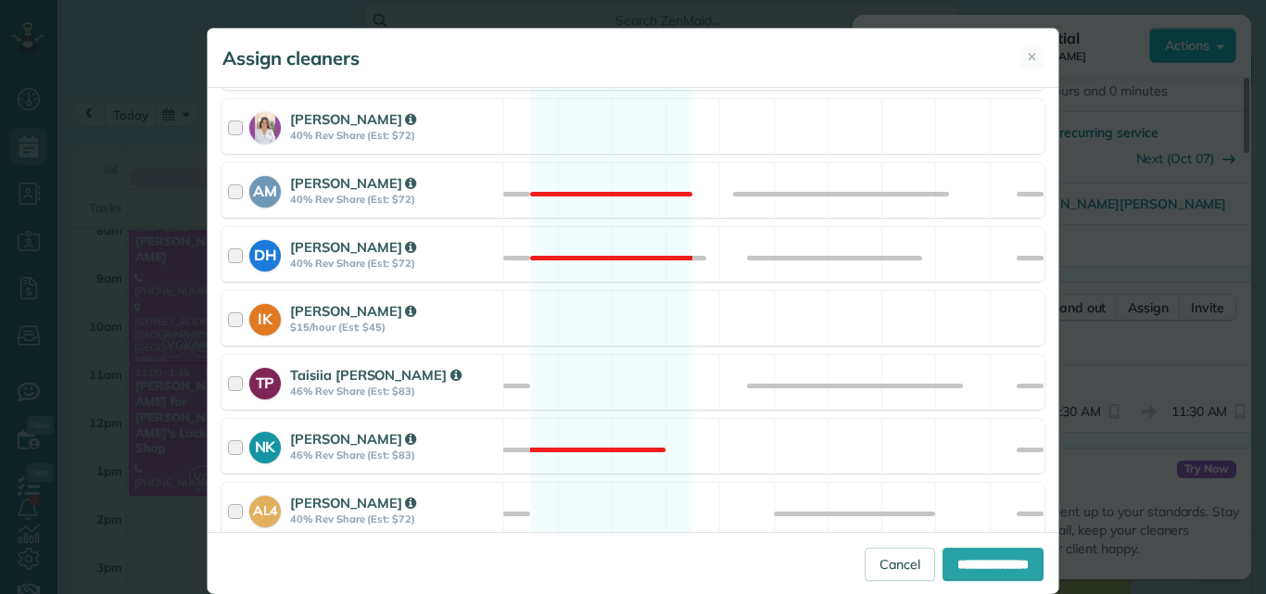
scroll to position [738, 0]
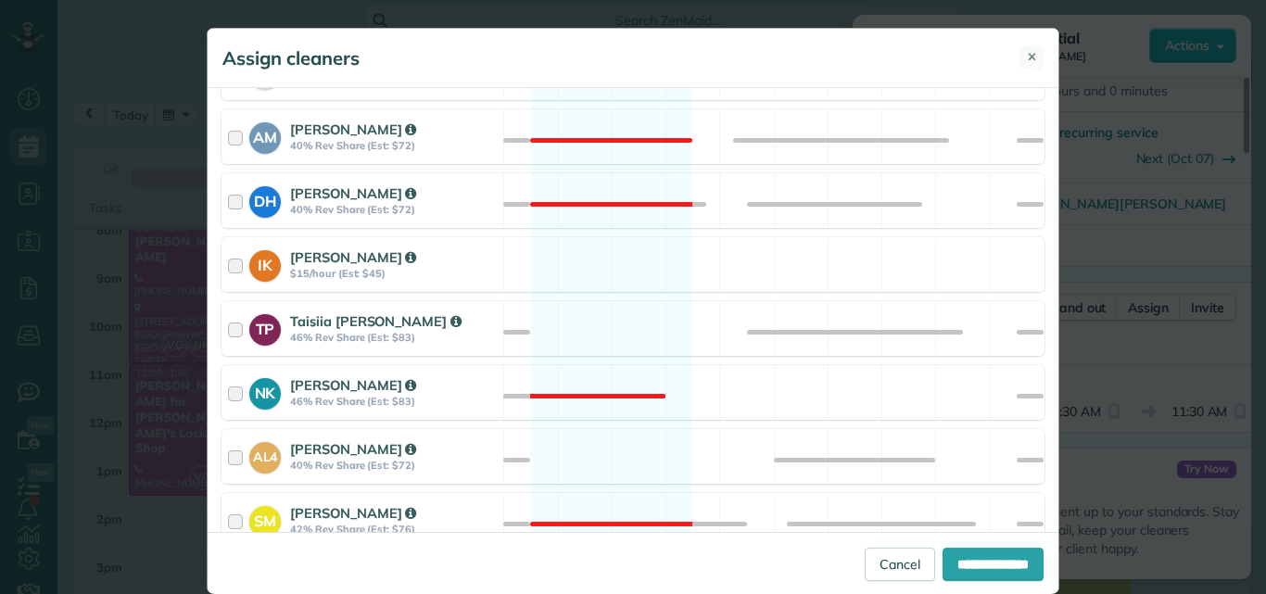
click at [1027, 54] on span "✕" at bounding box center [1032, 57] width 10 height 18
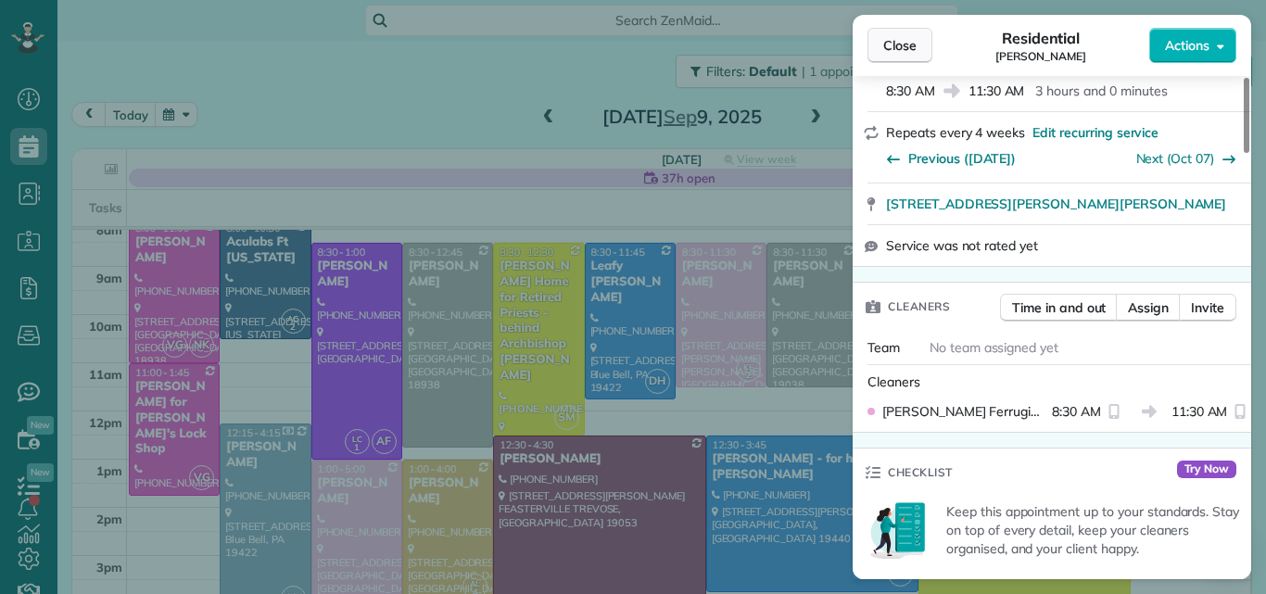
click at [910, 36] on span "Close" at bounding box center [899, 45] width 33 height 19
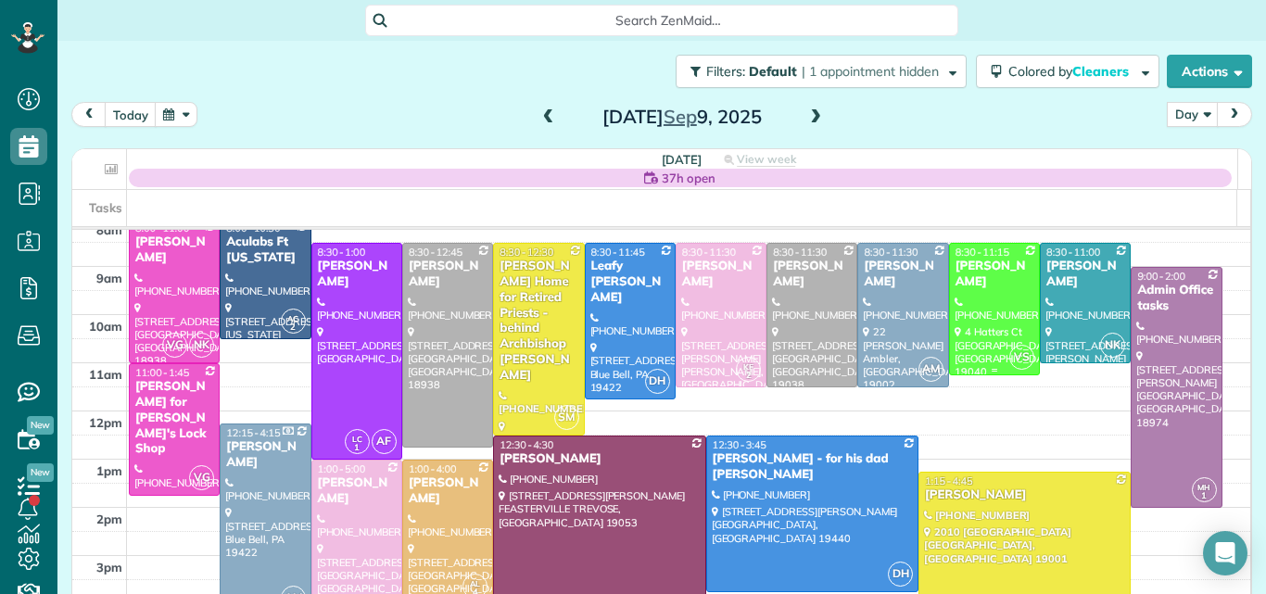
click at [965, 292] on div at bounding box center [994, 309] width 89 height 131
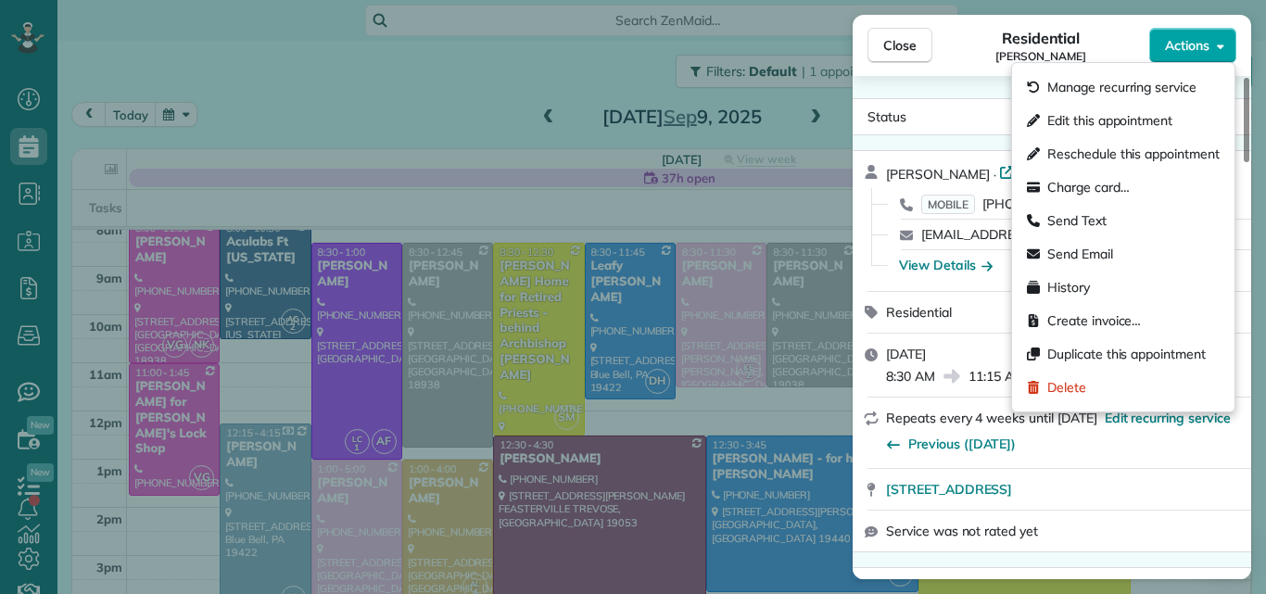
click at [1176, 47] on span "Actions" at bounding box center [1187, 45] width 44 height 19
click at [1117, 115] on span "Edit this appointment" at bounding box center [1109, 120] width 125 height 19
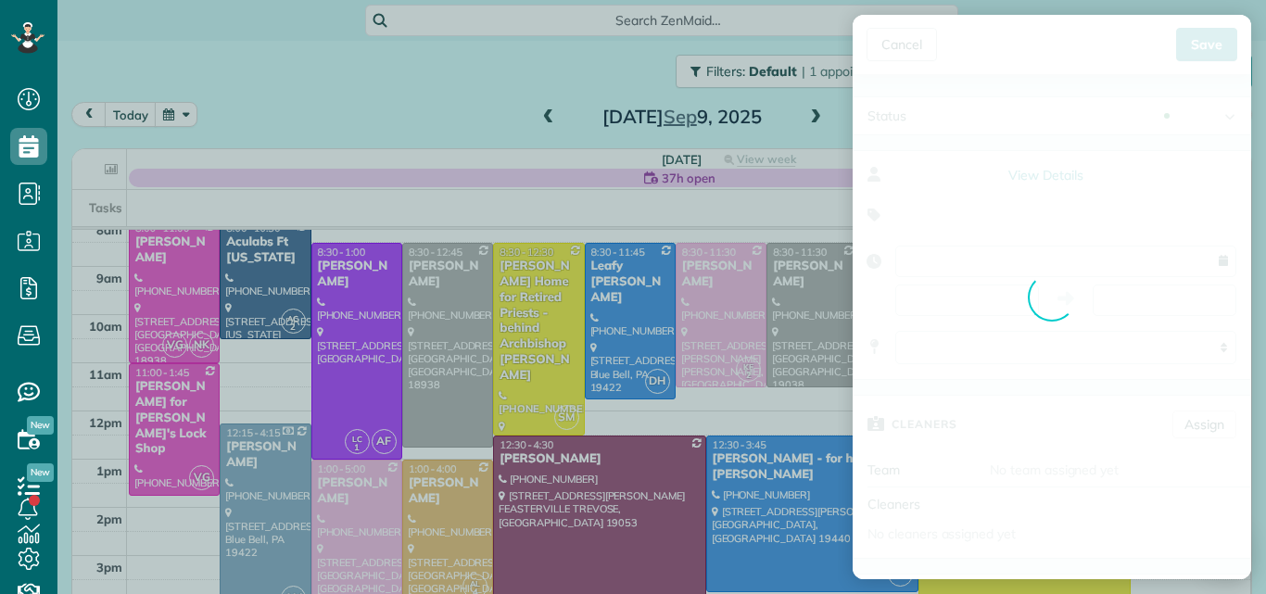
type input "**********"
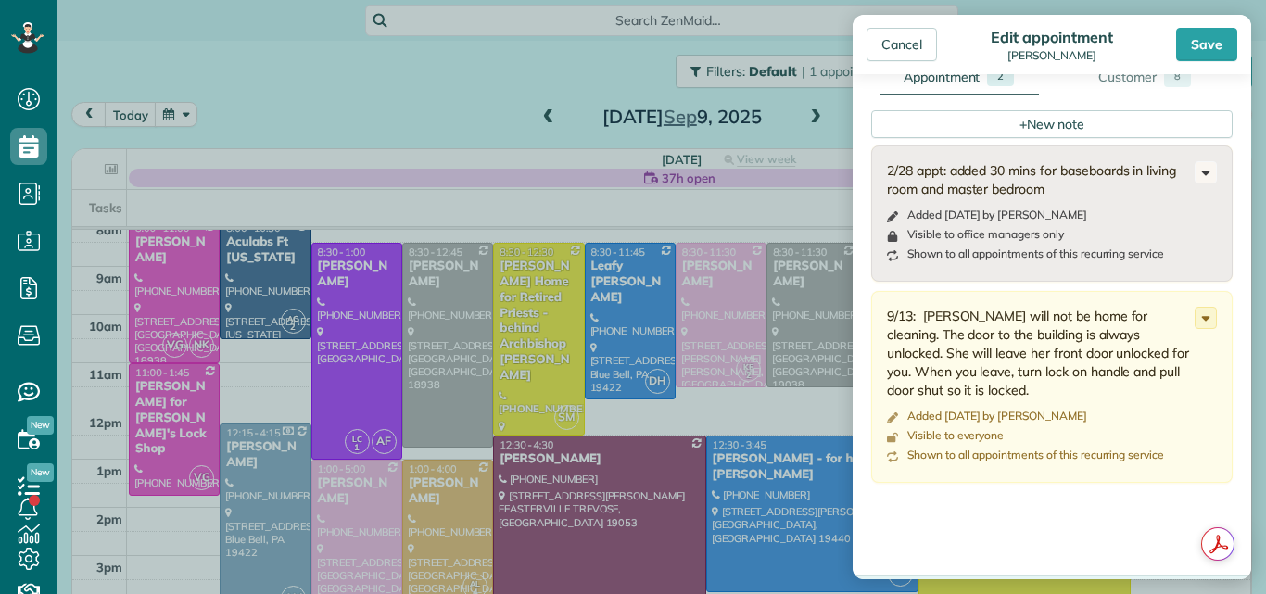
scroll to position [563, 0]
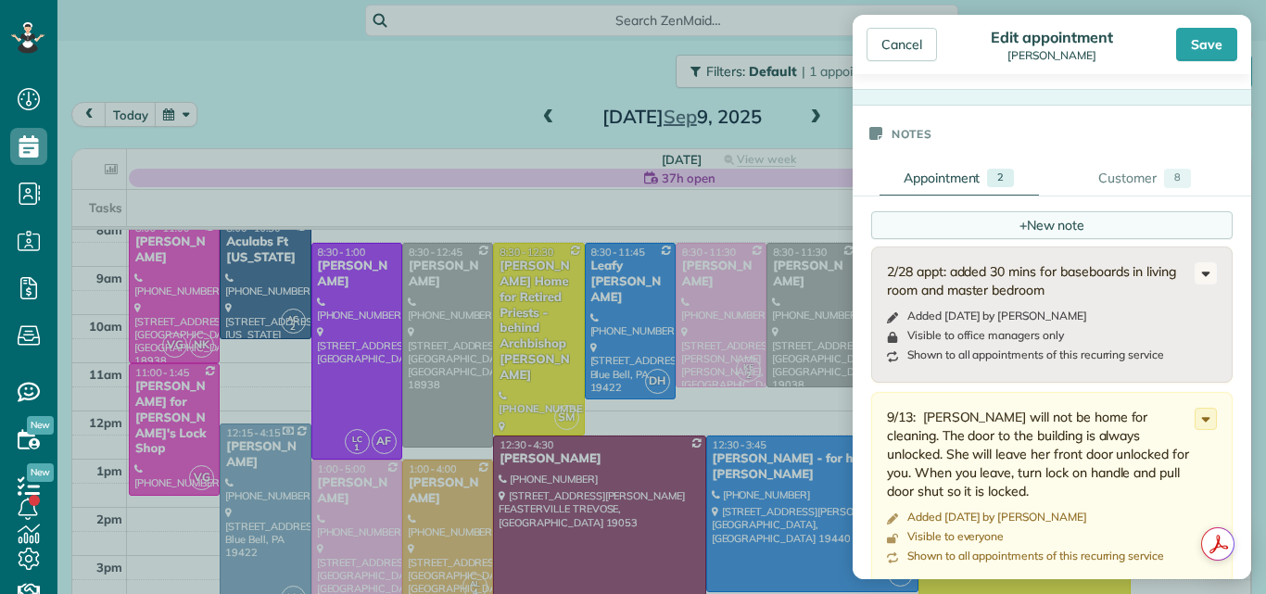
click at [1039, 219] on div "+ New note" at bounding box center [1051, 225] width 361 height 28
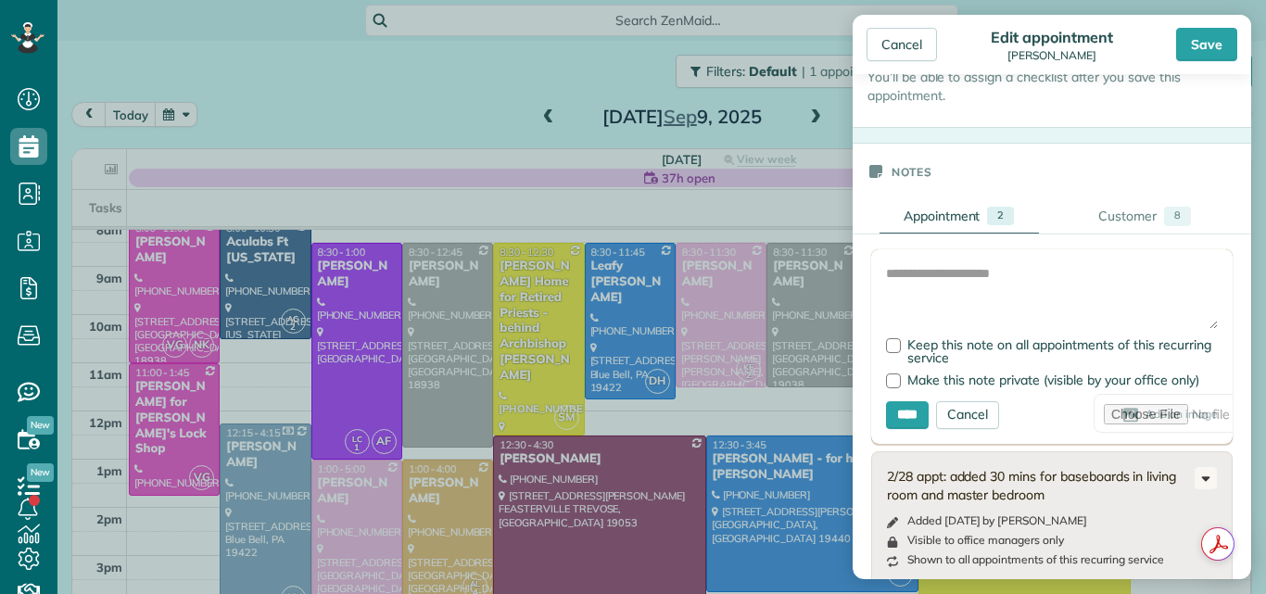
scroll to position [451, 0]
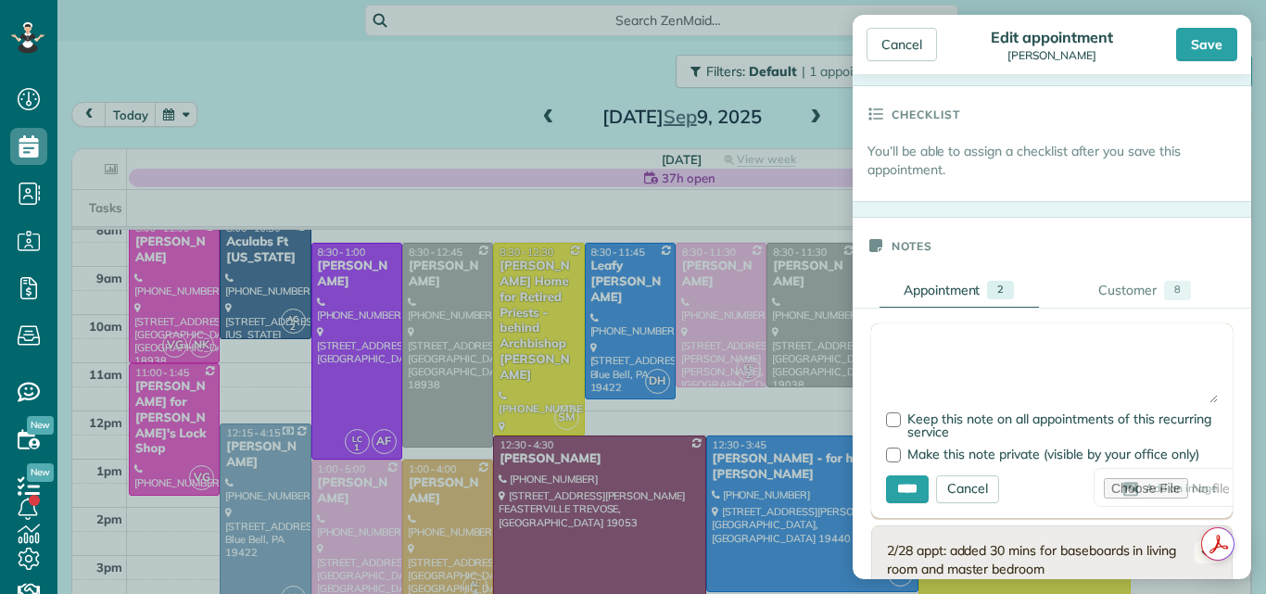
click at [911, 348] on textarea at bounding box center [1052, 370] width 332 height 65
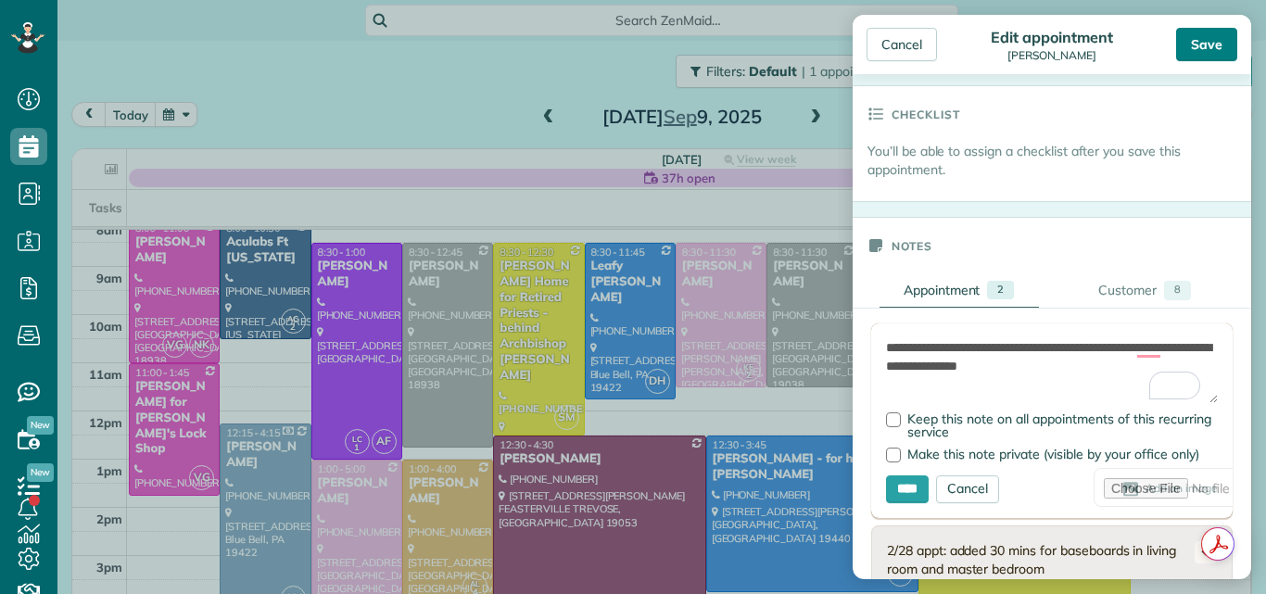
type textarea "**********"
click at [1209, 37] on div "Save" at bounding box center [1206, 44] width 61 height 33
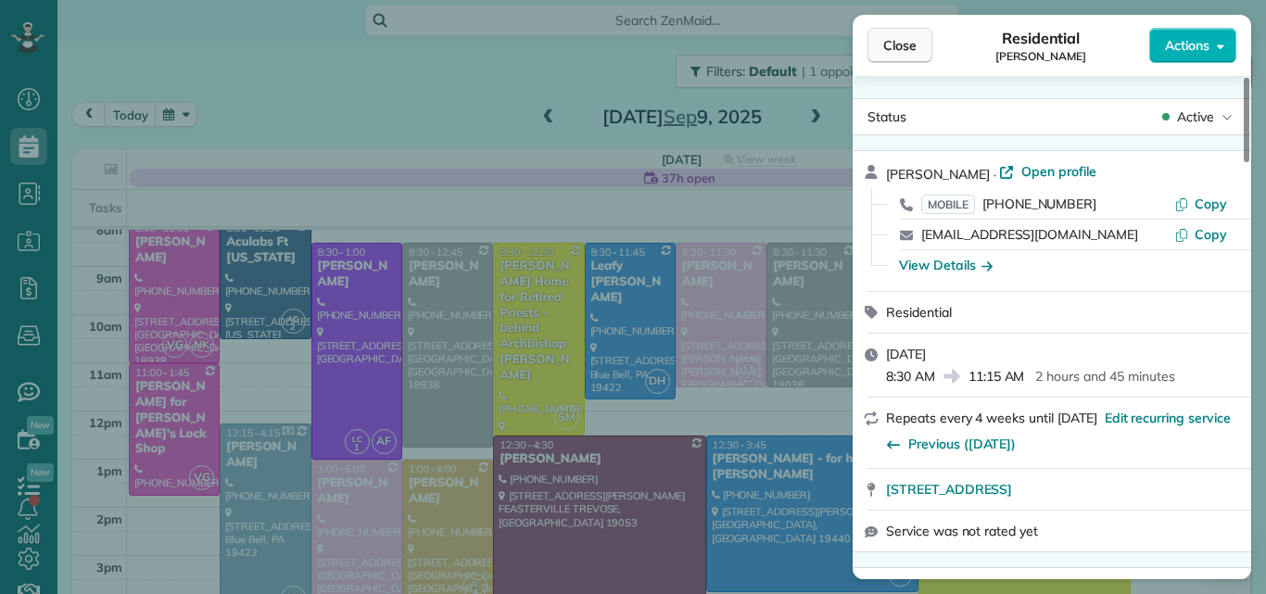
click at [890, 39] on span "Close" at bounding box center [899, 45] width 33 height 19
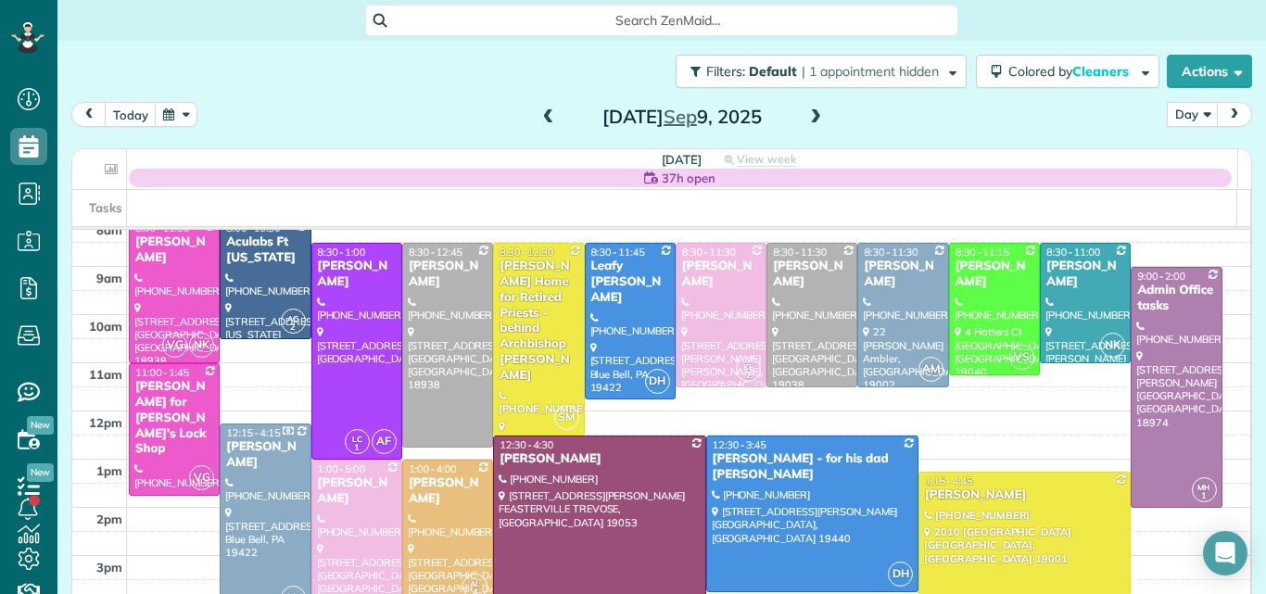
click at [723, 291] on div at bounding box center [720, 315] width 89 height 143
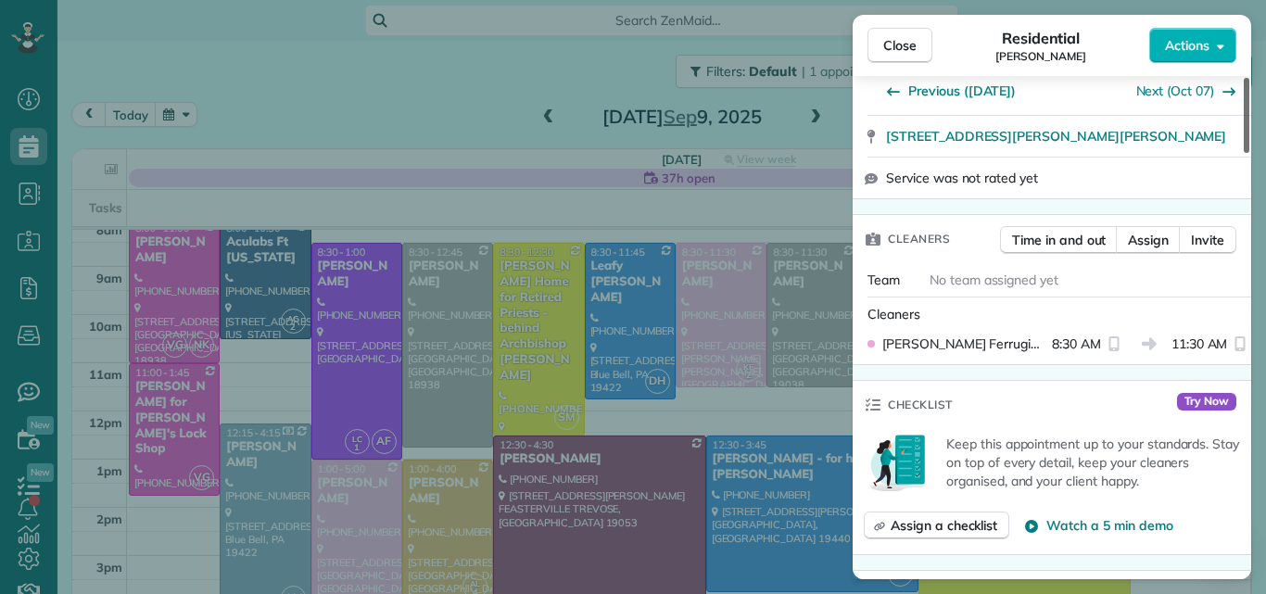
scroll to position [365, 0]
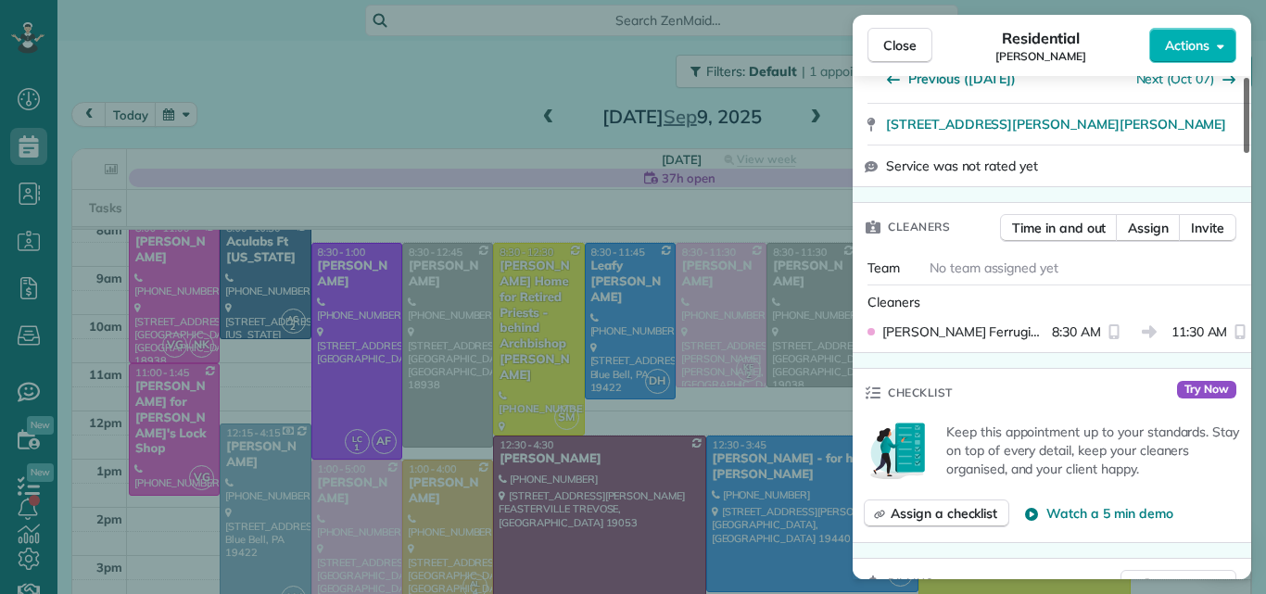
drag, startPoint x: 1246, startPoint y: 131, endPoint x: 1222, endPoint y: 185, distance: 59.7
click at [1243, 153] on div at bounding box center [1246, 115] width 6 height 75
click at [1159, 219] on span "Assign" at bounding box center [1148, 228] width 41 height 19
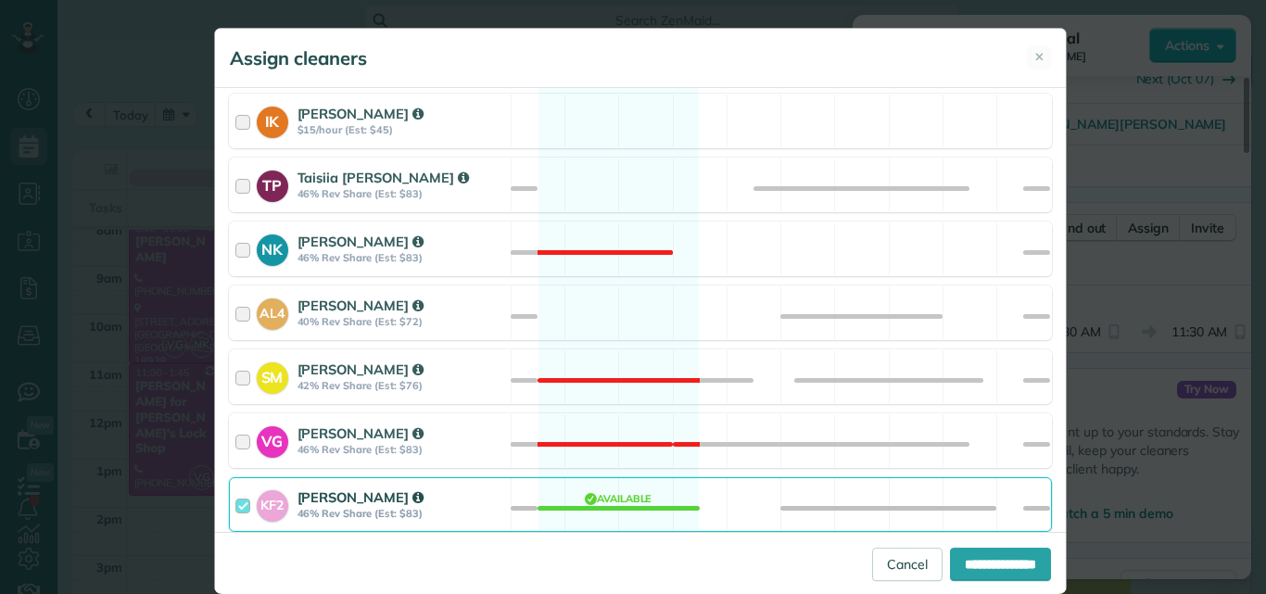
scroll to position [948, 0]
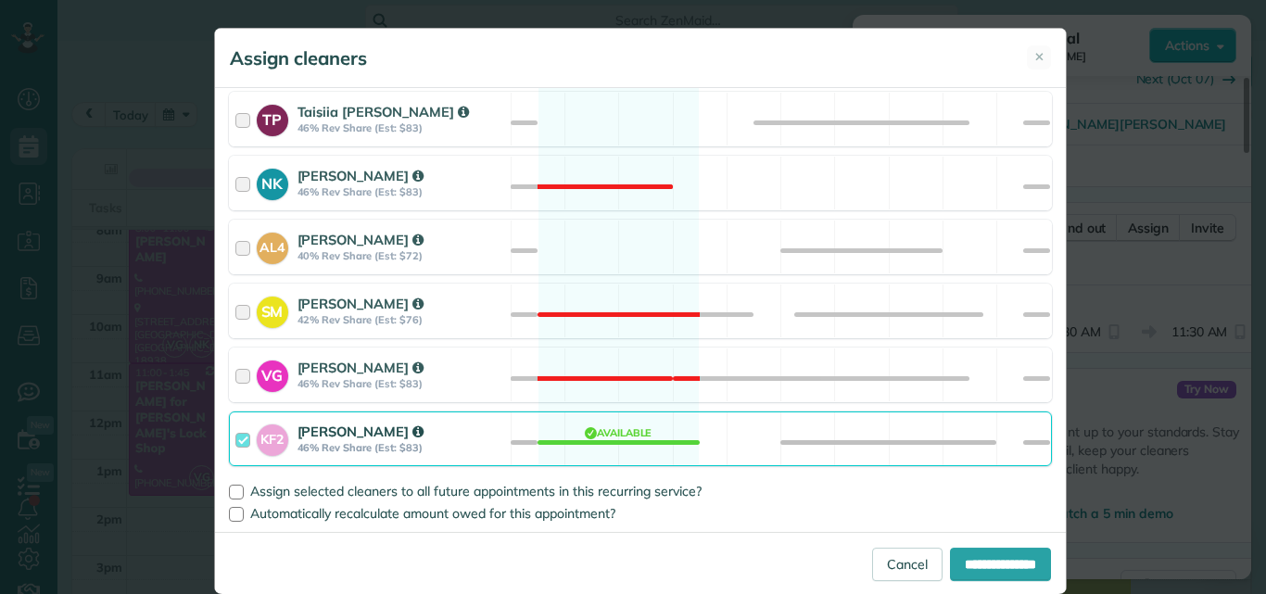
click at [235, 436] on div at bounding box center [245, 439] width 21 height 34
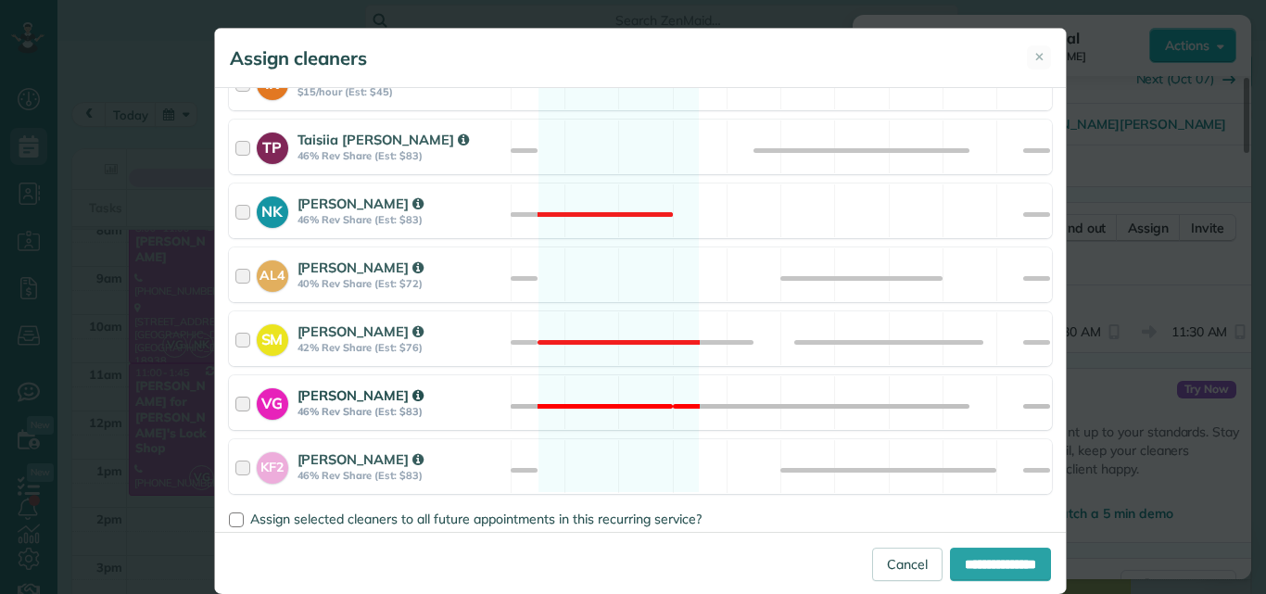
scroll to position [927, 0]
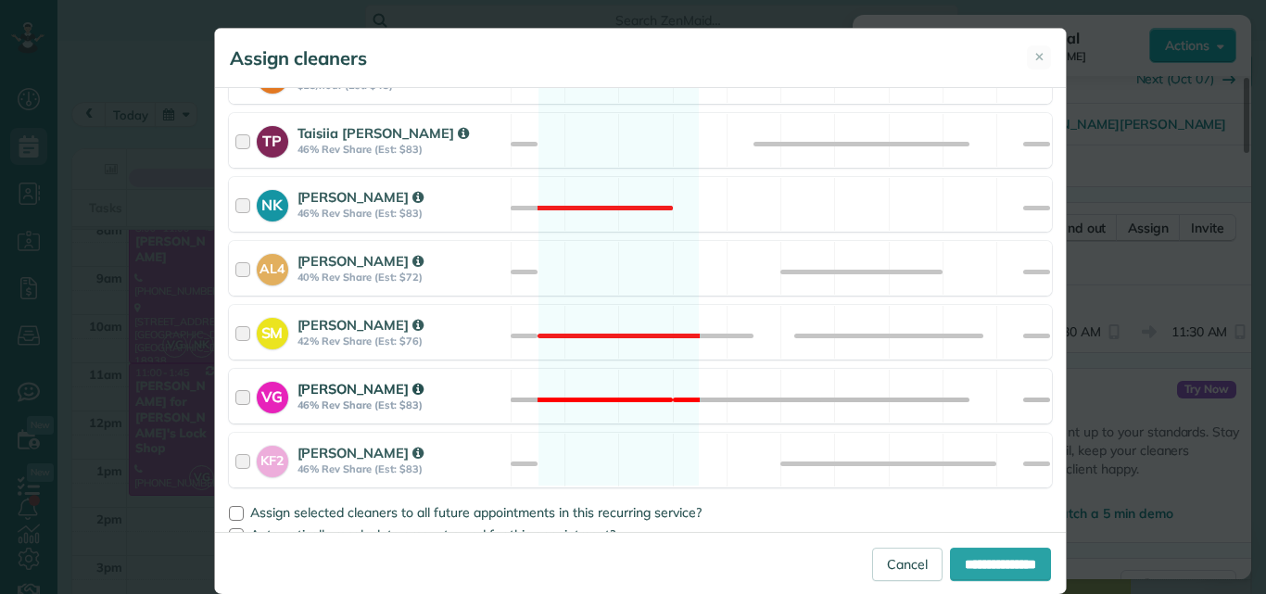
click at [235, 397] on div at bounding box center [245, 396] width 21 height 34
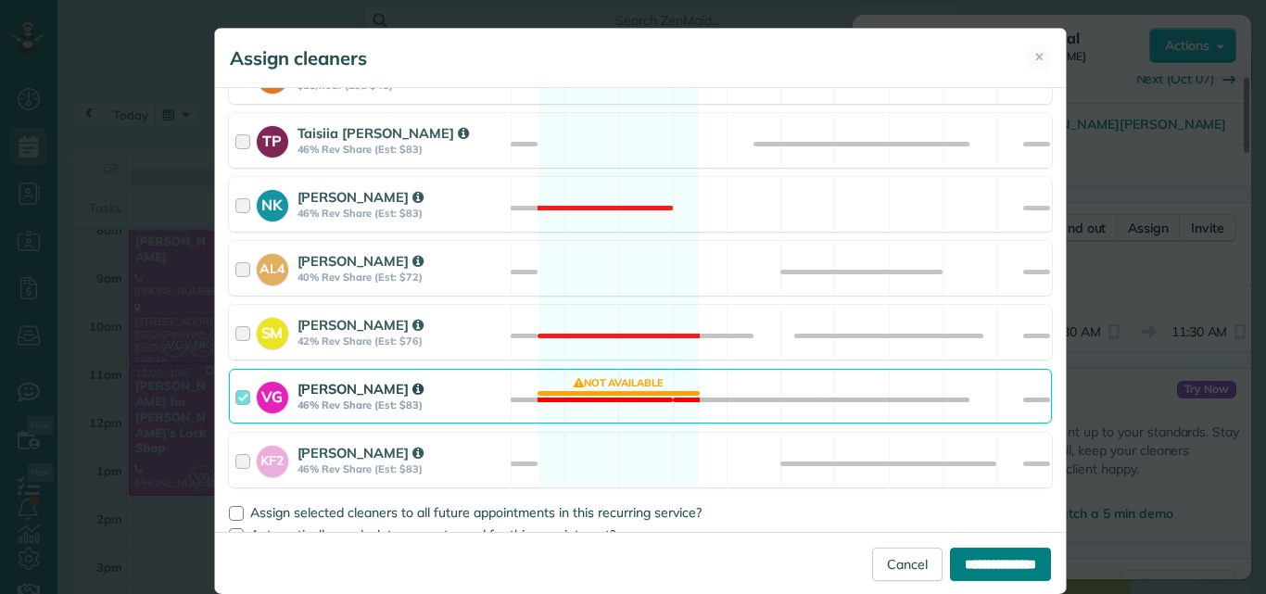
click at [954, 563] on input "**********" at bounding box center [1000, 564] width 101 height 33
type input "**********"
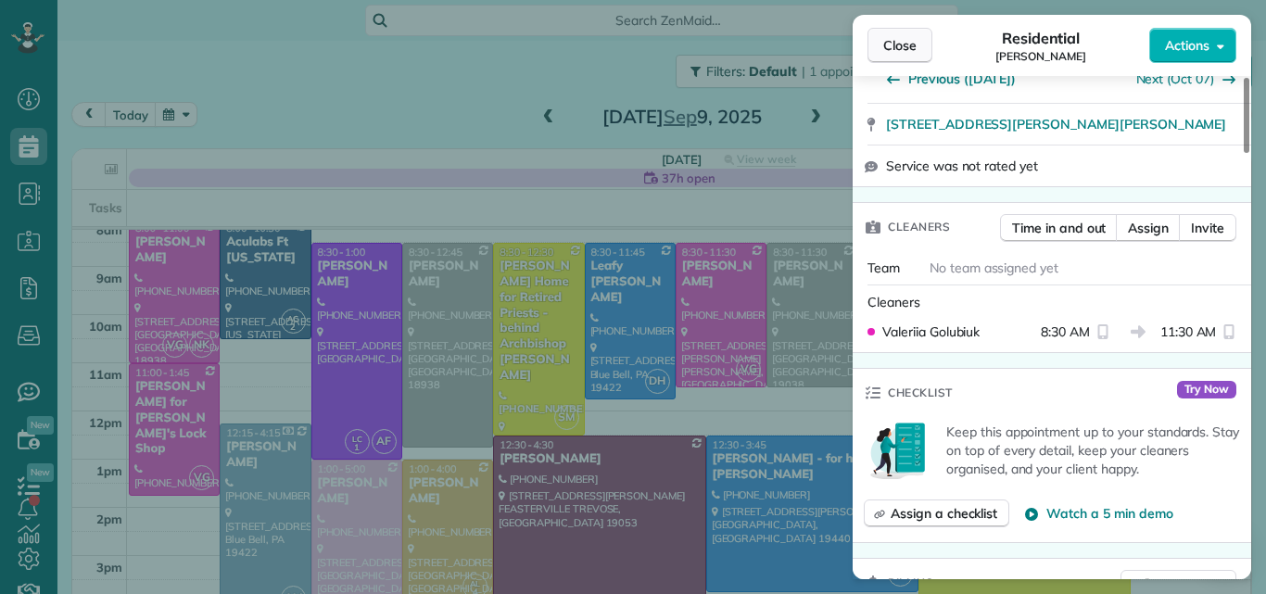
click at [902, 34] on button "Close" at bounding box center [899, 45] width 65 height 35
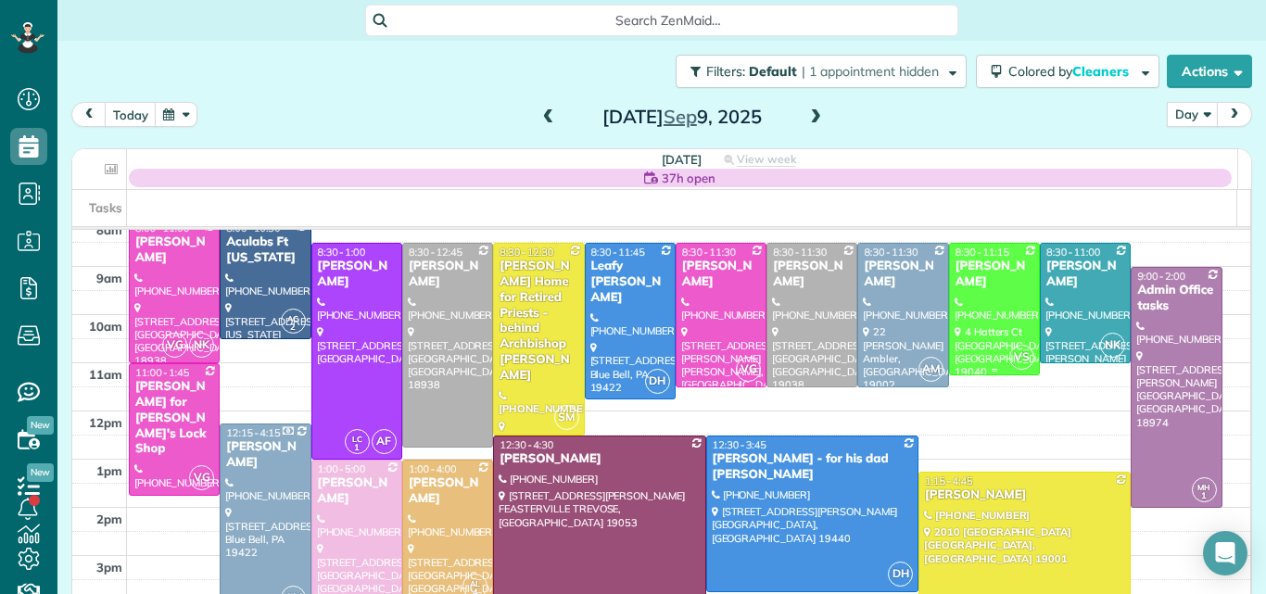
click at [970, 269] on div "Lara Schwarz" at bounding box center [994, 275] width 80 height 32
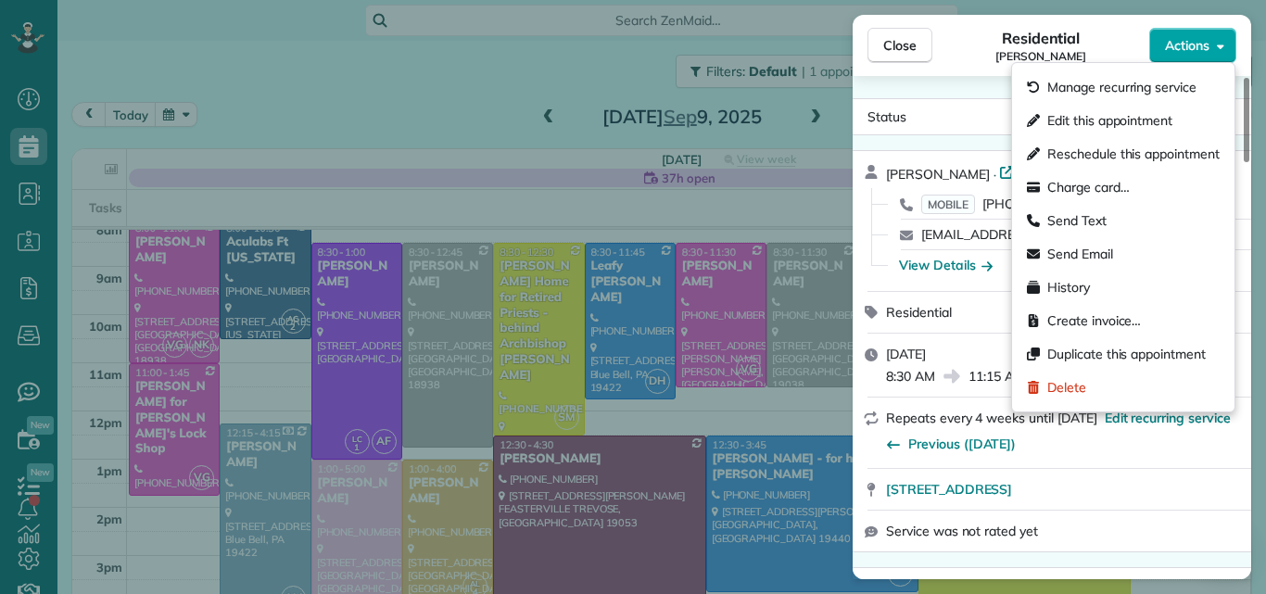
click at [1188, 46] on span "Actions" at bounding box center [1187, 45] width 44 height 19
click at [1151, 112] on span "Edit this appointment" at bounding box center [1109, 120] width 125 height 19
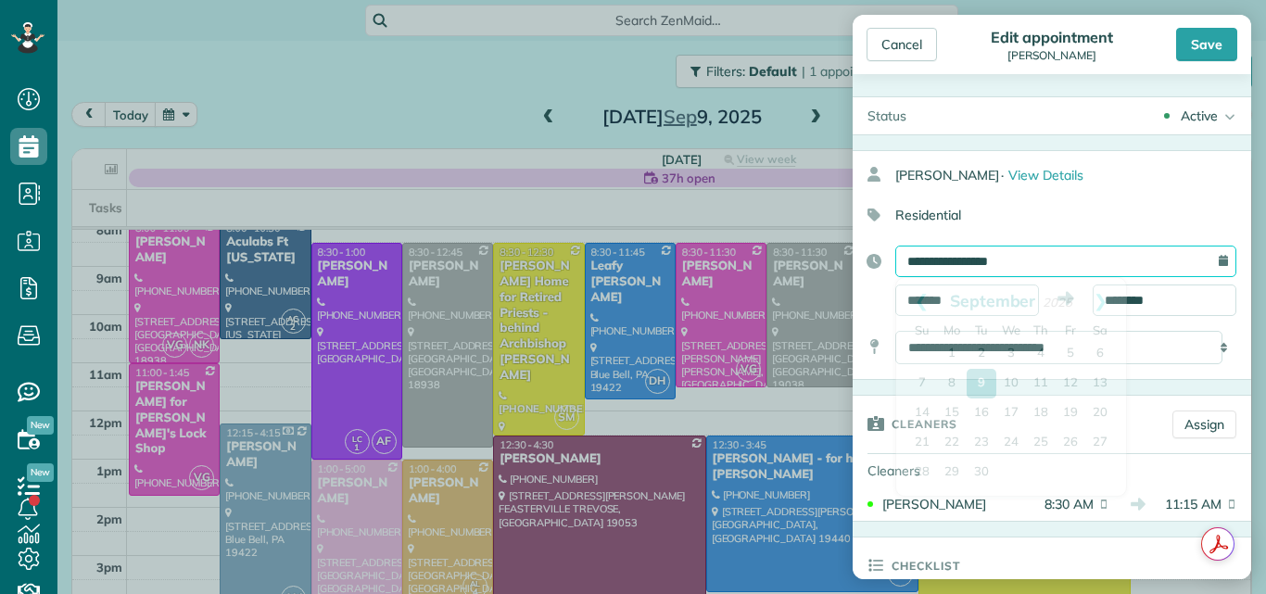
click at [1085, 263] on input "**********" at bounding box center [1065, 262] width 341 height 32
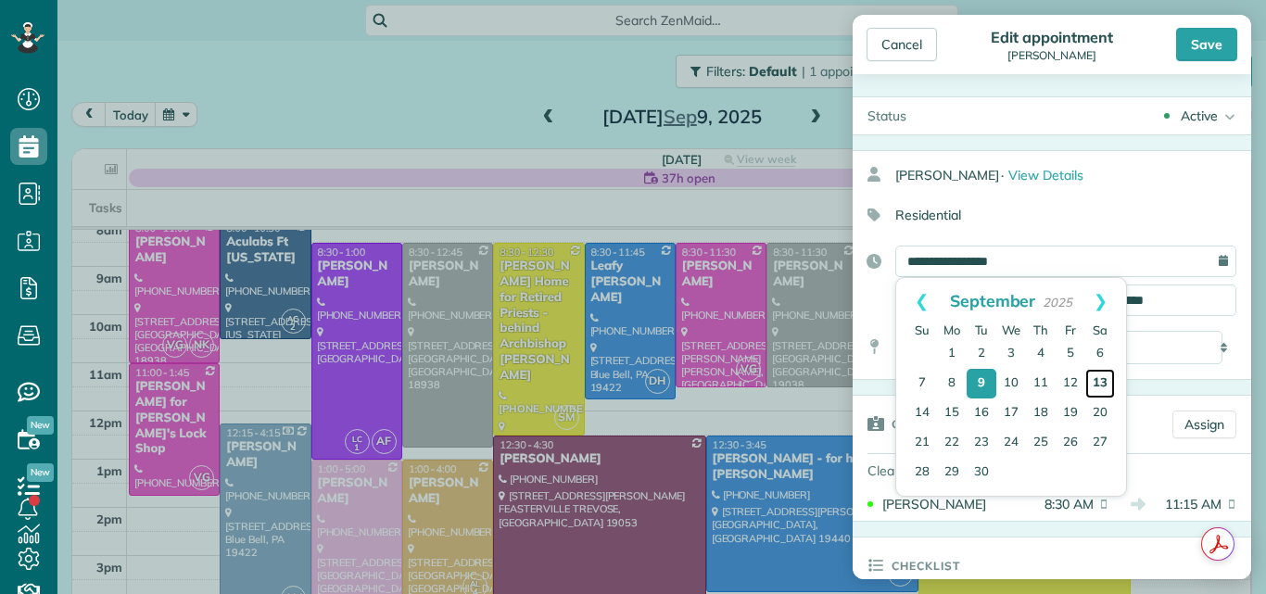
click at [1101, 380] on link "13" at bounding box center [1100, 384] width 30 height 30
type input "**********"
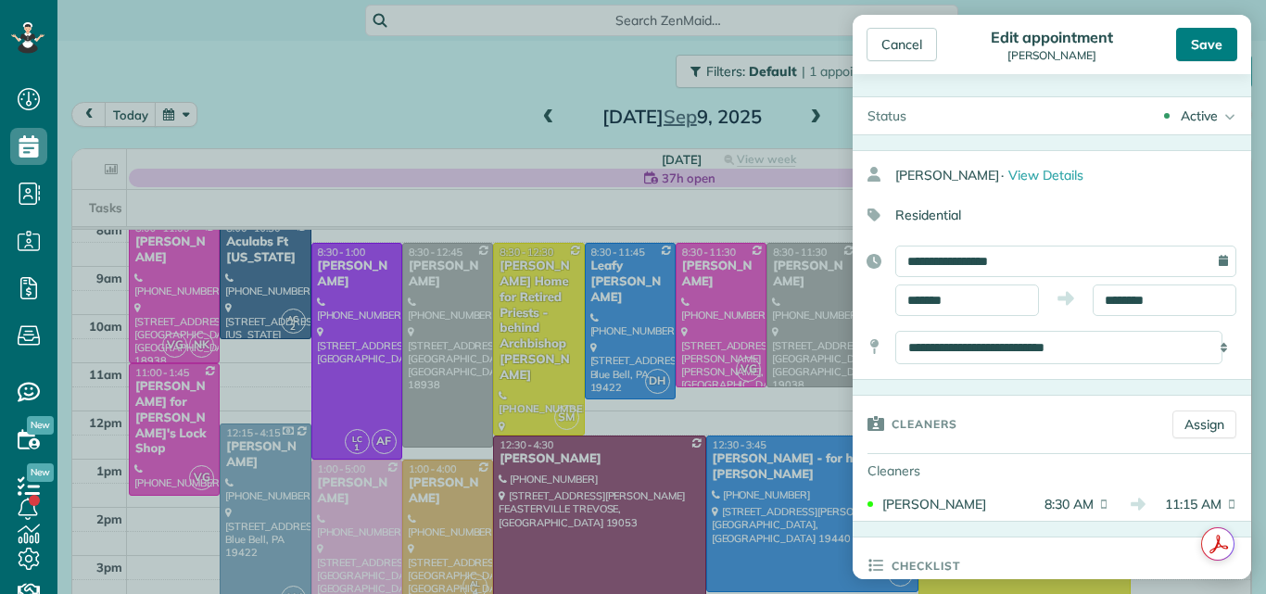
click at [1211, 45] on div "Save" at bounding box center [1206, 44] width 61 height 33
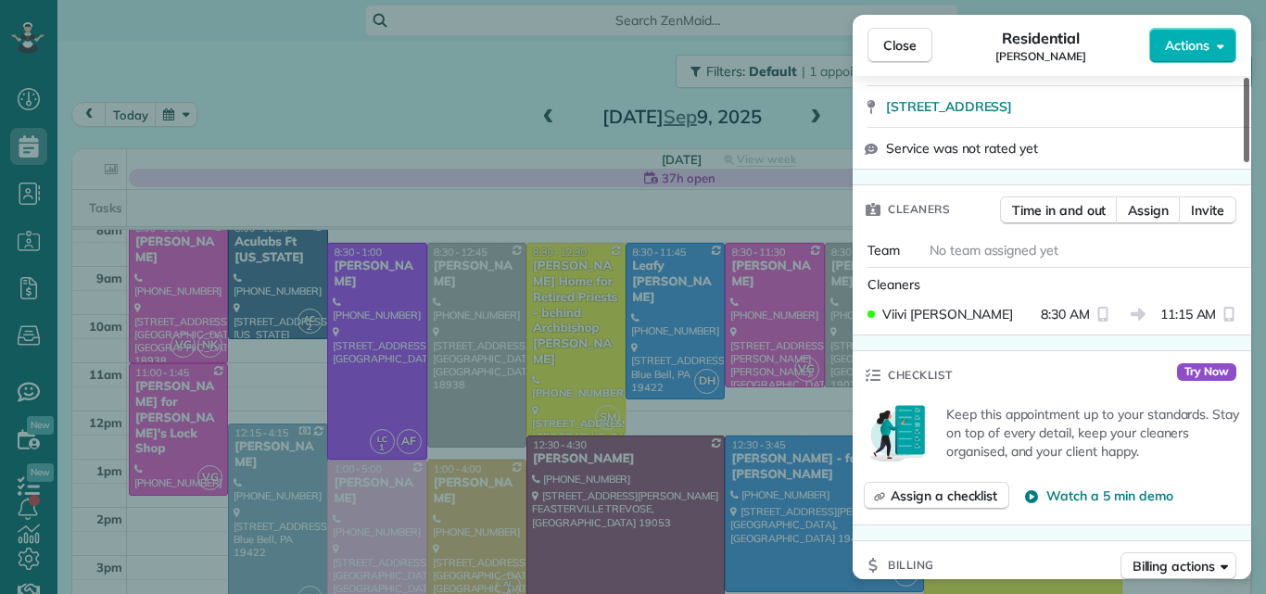
scroll to position [388, 0]
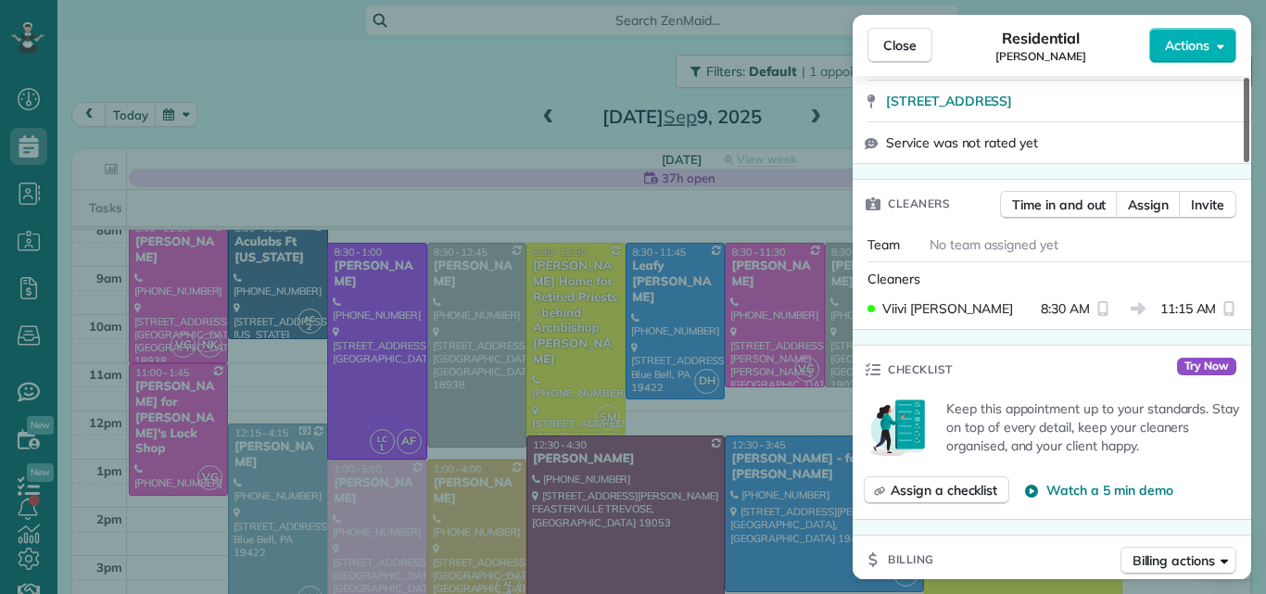
drag, startPoint x: 1244, startPoint y: 130, endPoint x: 1231, endPoint y: 195, distance: 66.1
click at [1243, 162] on div at bounding box center [1246, 120] width 6 height 84
click at [1146, 198] on span "Assign" at bounding box center [1148, 205] width 41 height 19
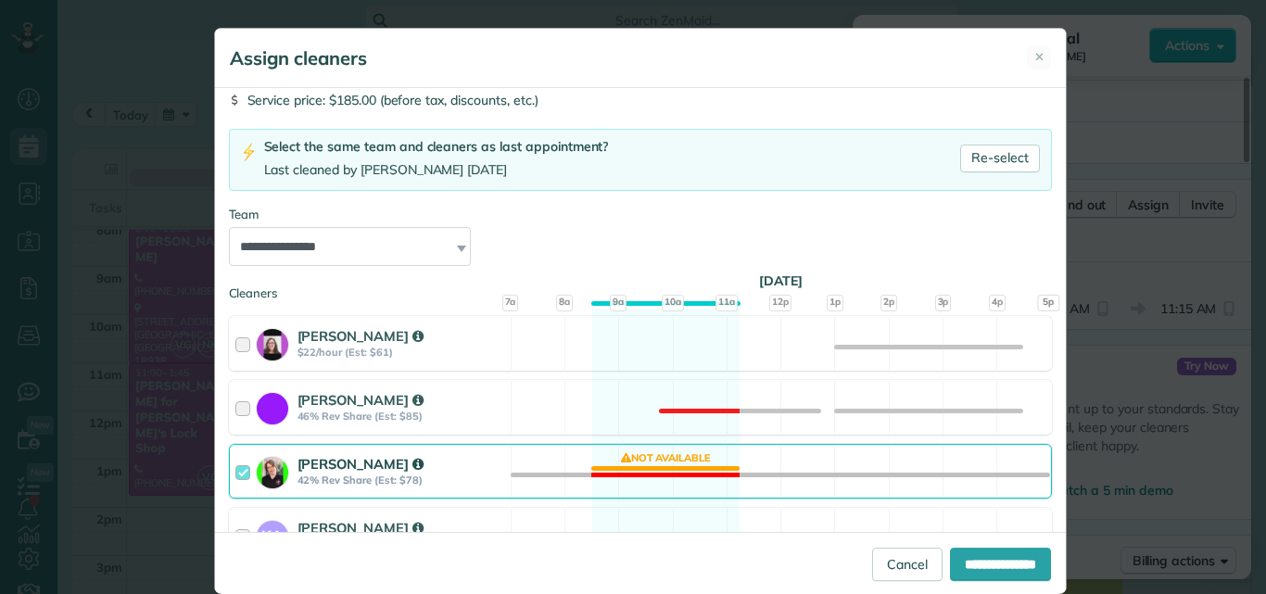
scroll to position [166, 0]
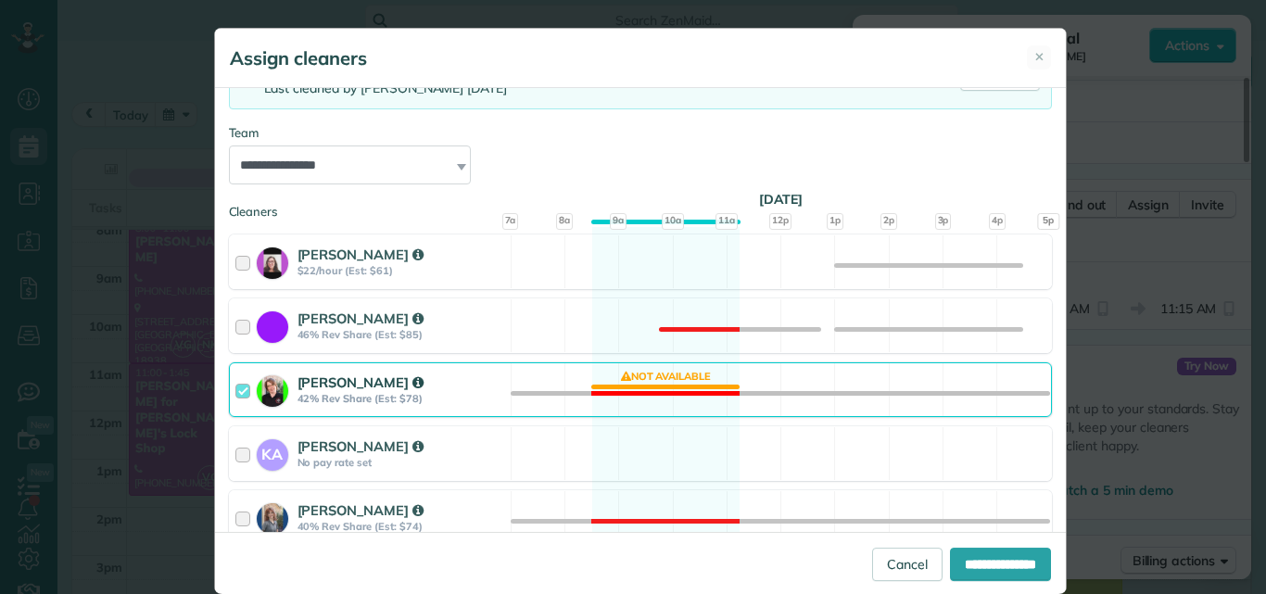
click at [235, 384] on div at bounding box center [245, 389] width 21 height 34
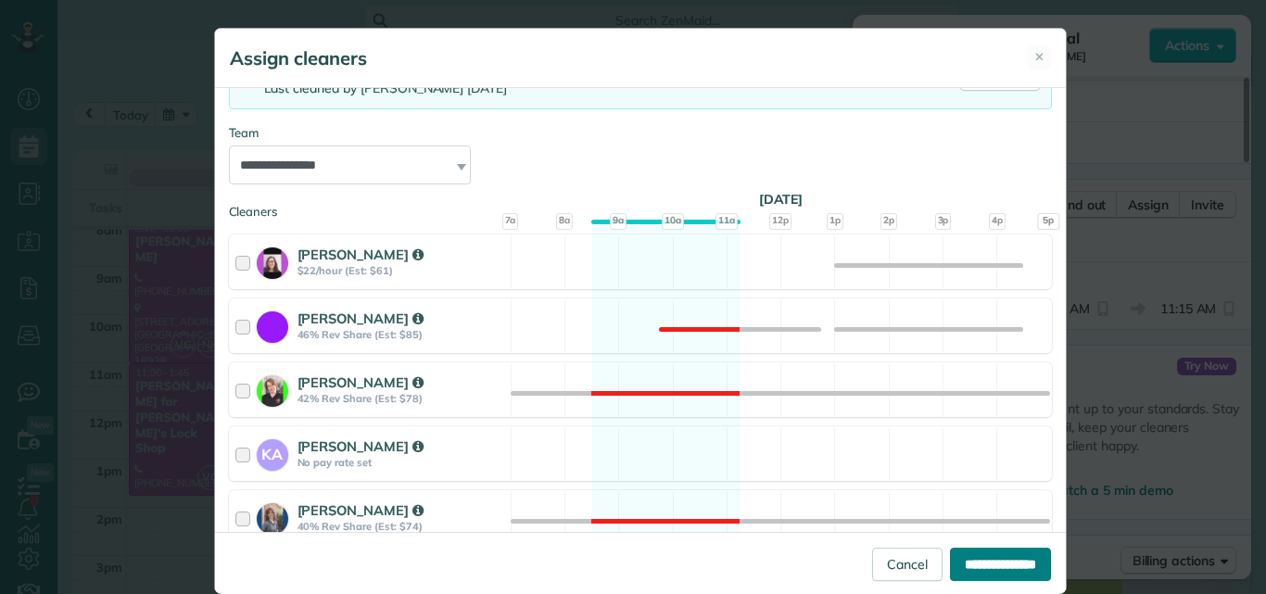
click at [950, 565] on input "**********" at bounding box center [1000, 564] width 101 height 33
type input "**********"
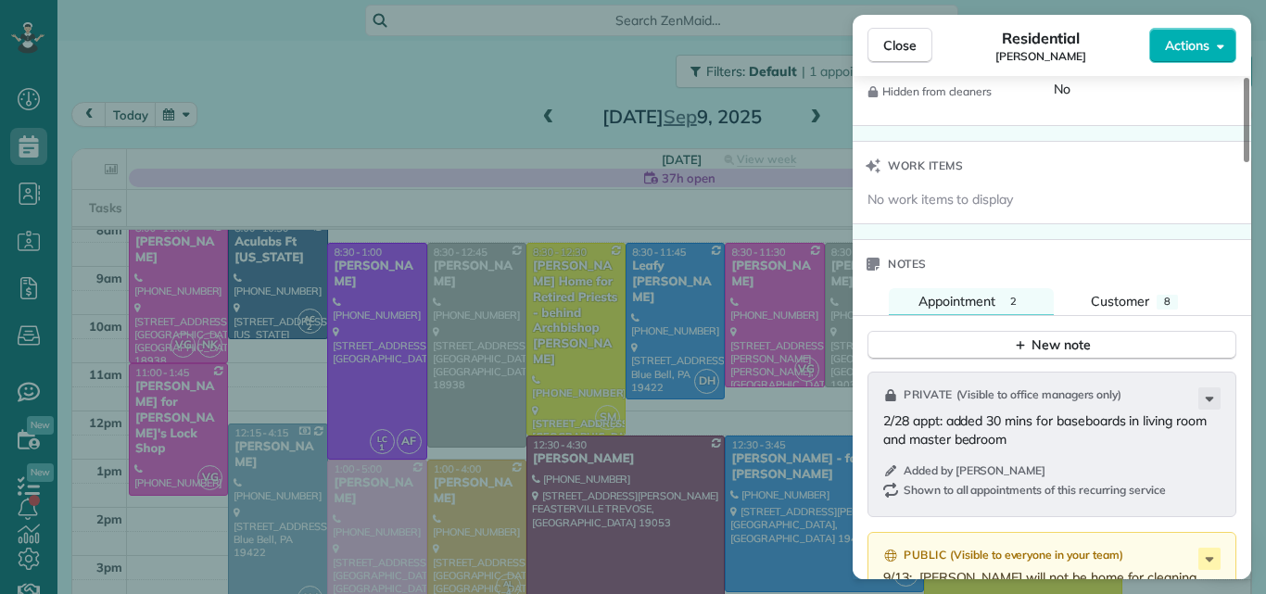
drag, startPoint x: 1246, startPoint y: 196, endPoint x: 1232, endPoint y: 434, distance: 238.5
click at [1243, 162] on div at bounding box center [1246, 120] width 6 height 84
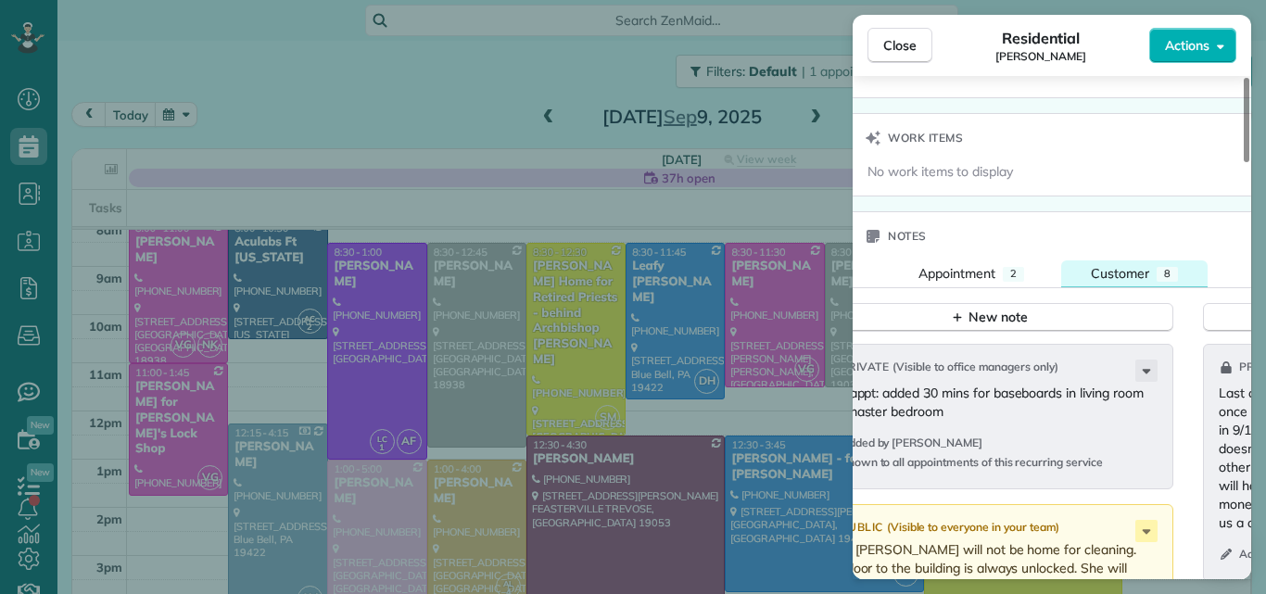
click at [1120, 275] on span "Customer" at bounding box center [1120, 273] width 58 height 17
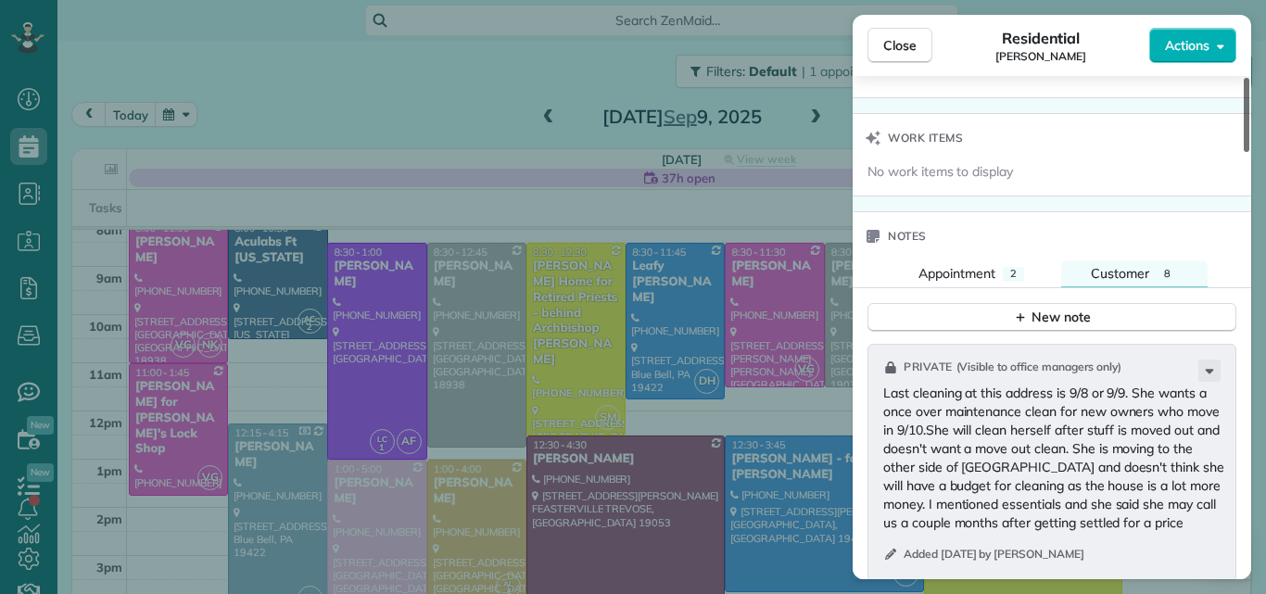
drag, startPoint x: 1244, startPoint y: 365, endPoint x: 1265, endPoint y: 365, distance: 20.4
click at [1249, 152] on div at bounding box center [1246, 115] width 6 height 74
click at [982, 271] on span "Appointment" at bounding box center [956, 273] width 77 height 17
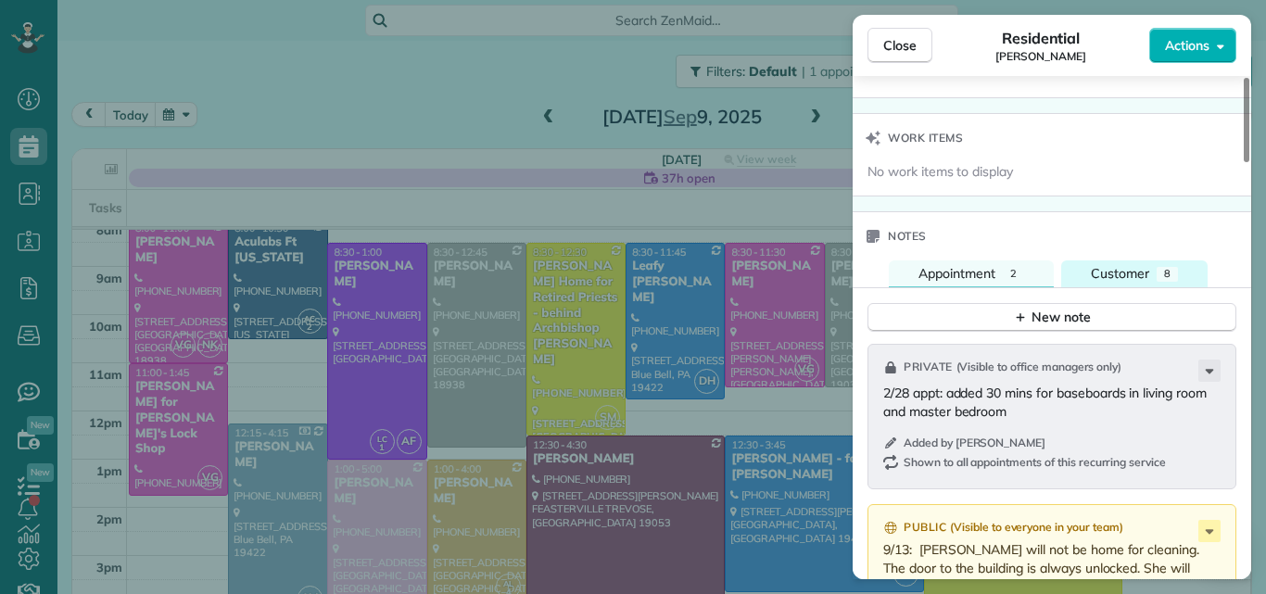
click at [1114, 267] on span "Customer" at bounding box center [1120, 273] width 58 height 17
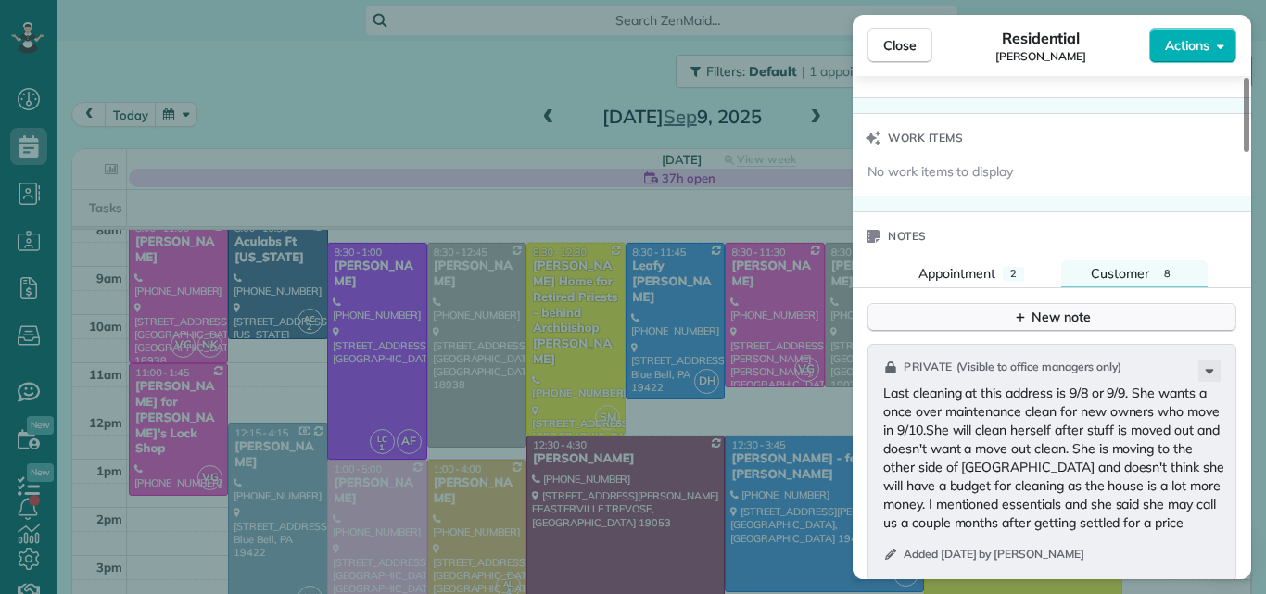
click at [1086, 309] on div "New note" at bounding box center [1052, 317] width 78 height 19
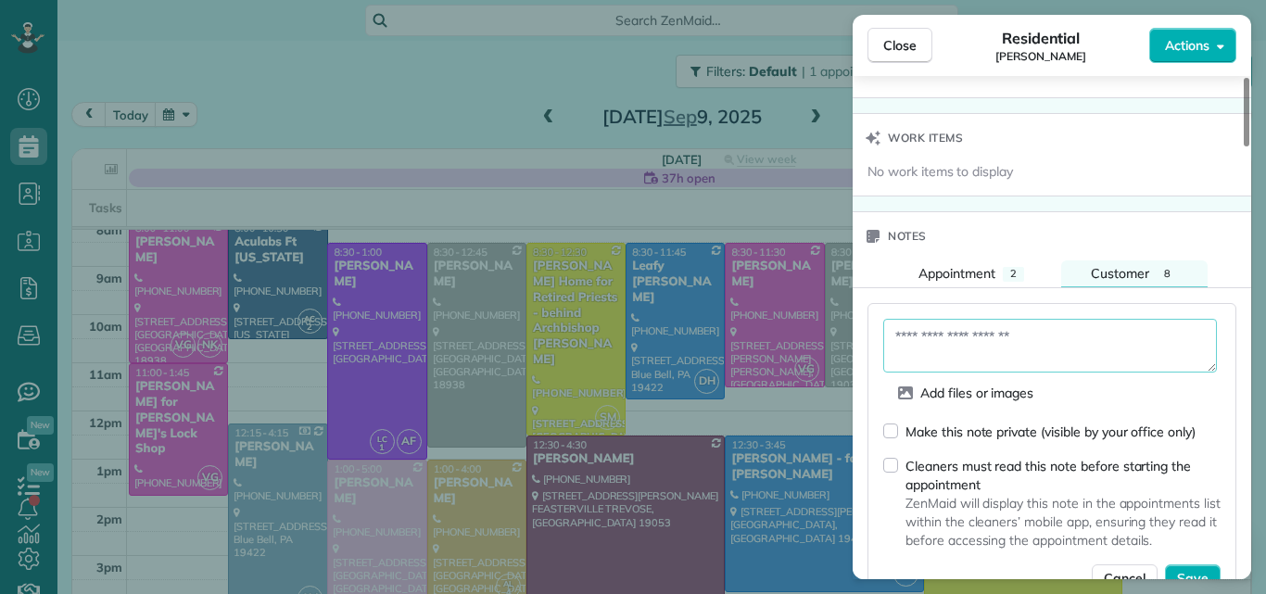
click at [961, 342] on textarea at bounding box center [1050, 346] width 334 height 54
type textarea "*********"
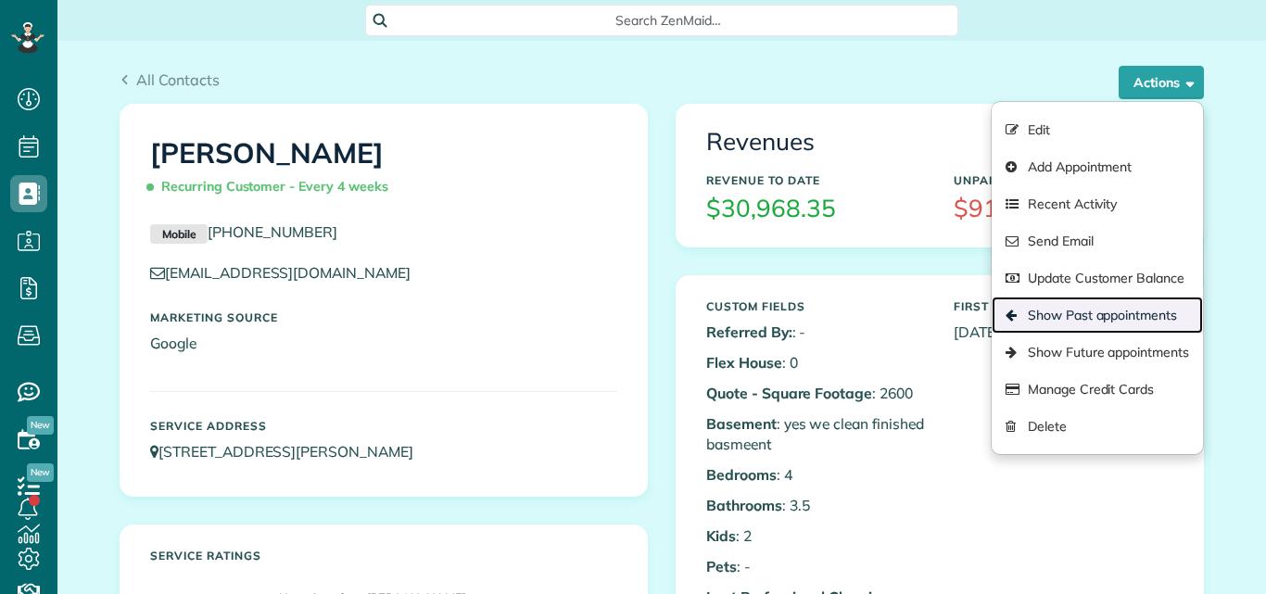
click at [1050, 313] on link "Show Past appointments" at bounding box center [1096, 315] width 211 height 37
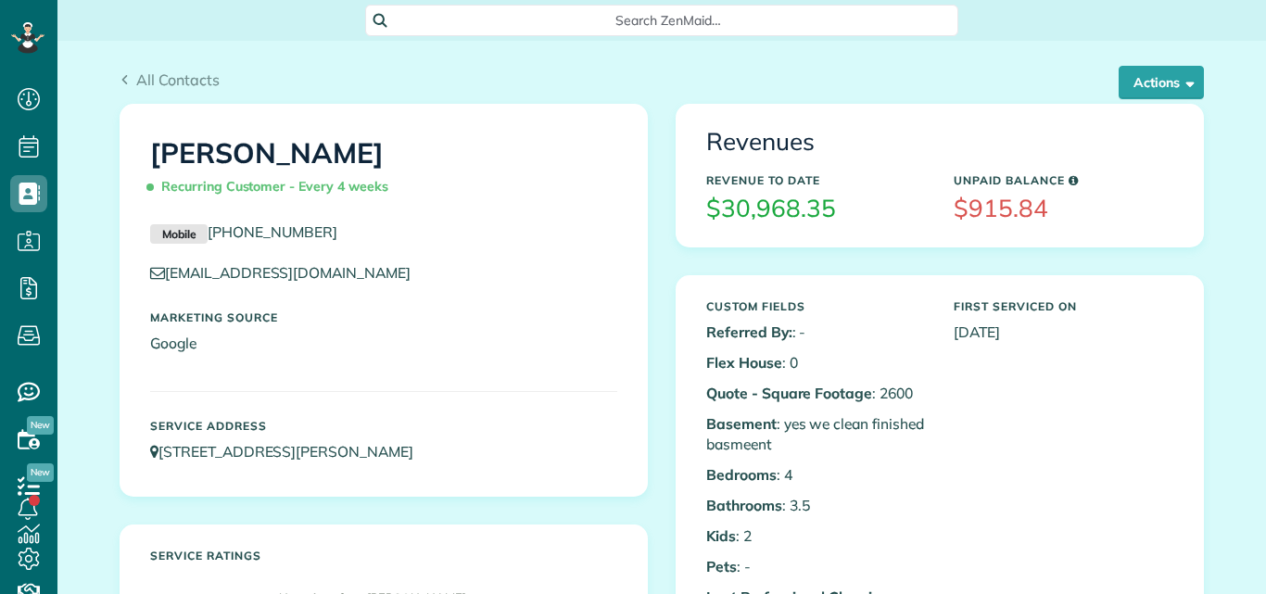
scroll to position [8, 8]
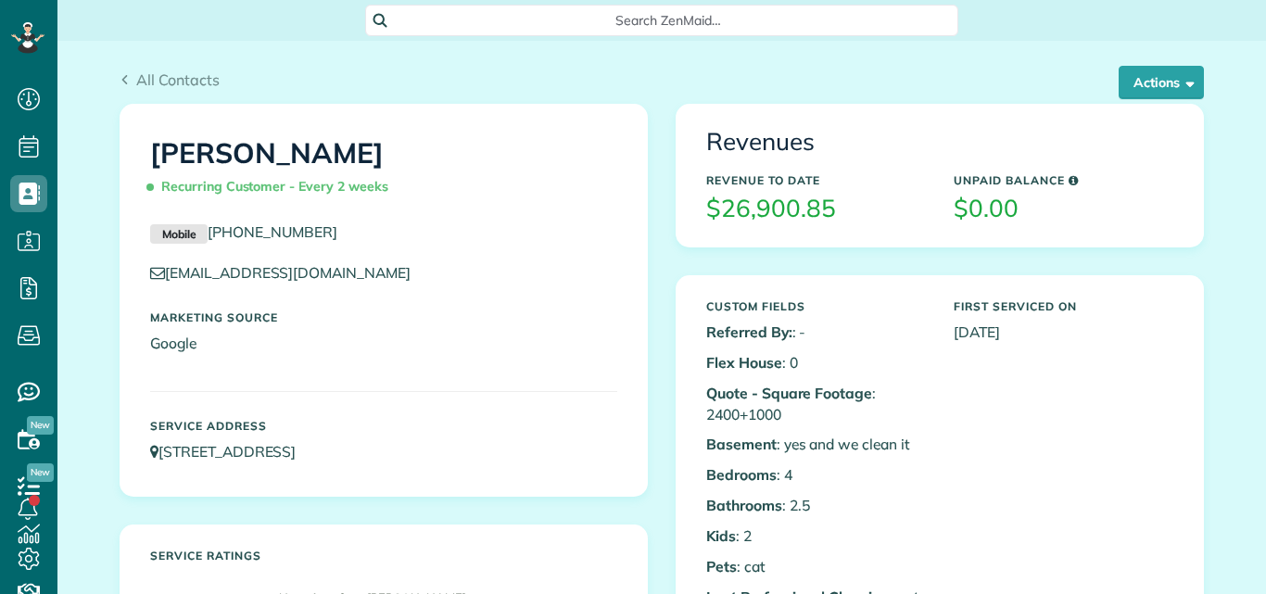
scroll to position [8, 8]
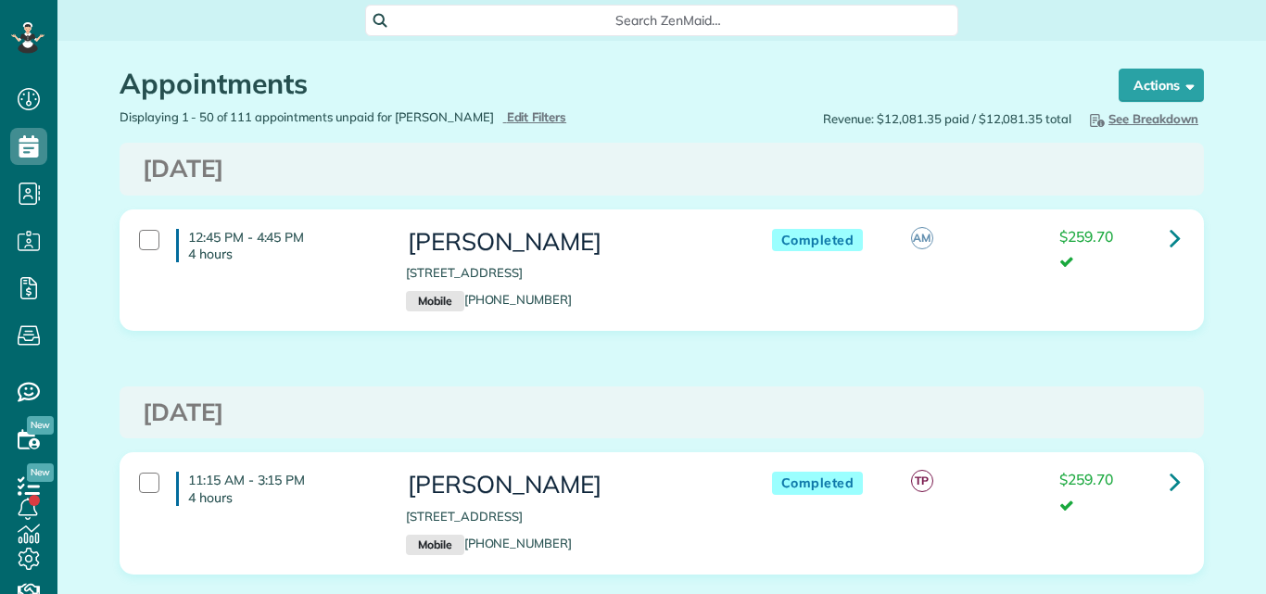
scroll to position [8, 8]
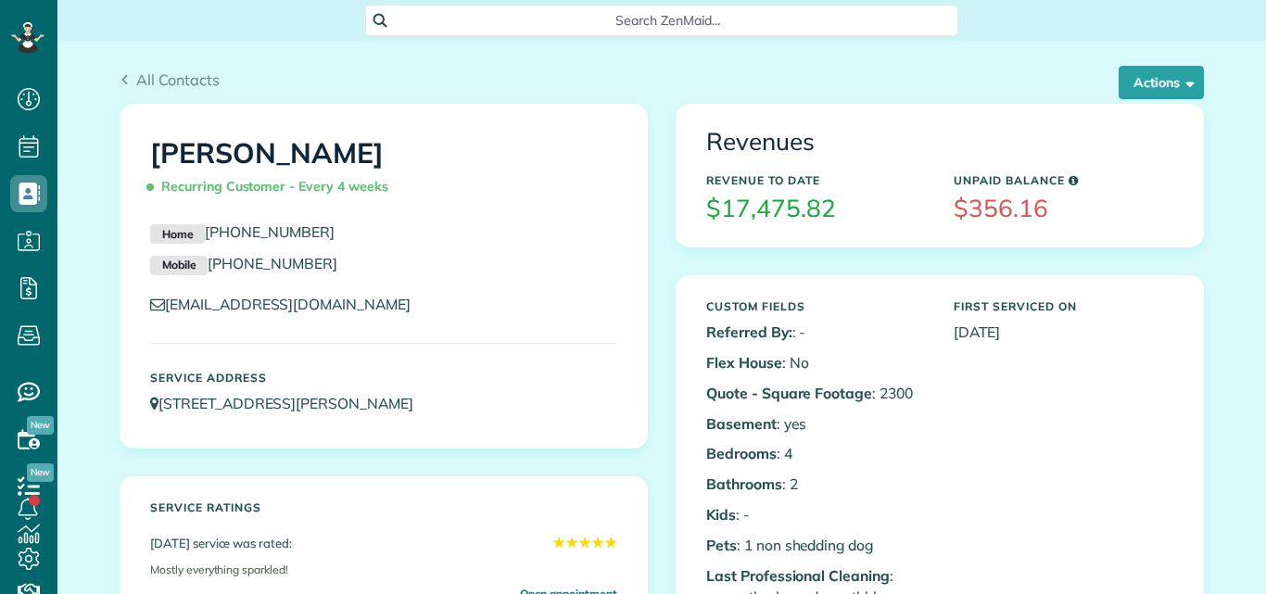
click at [1133, 77] on button "Actions" at bounding box center [1160, 82] width 85 height 33
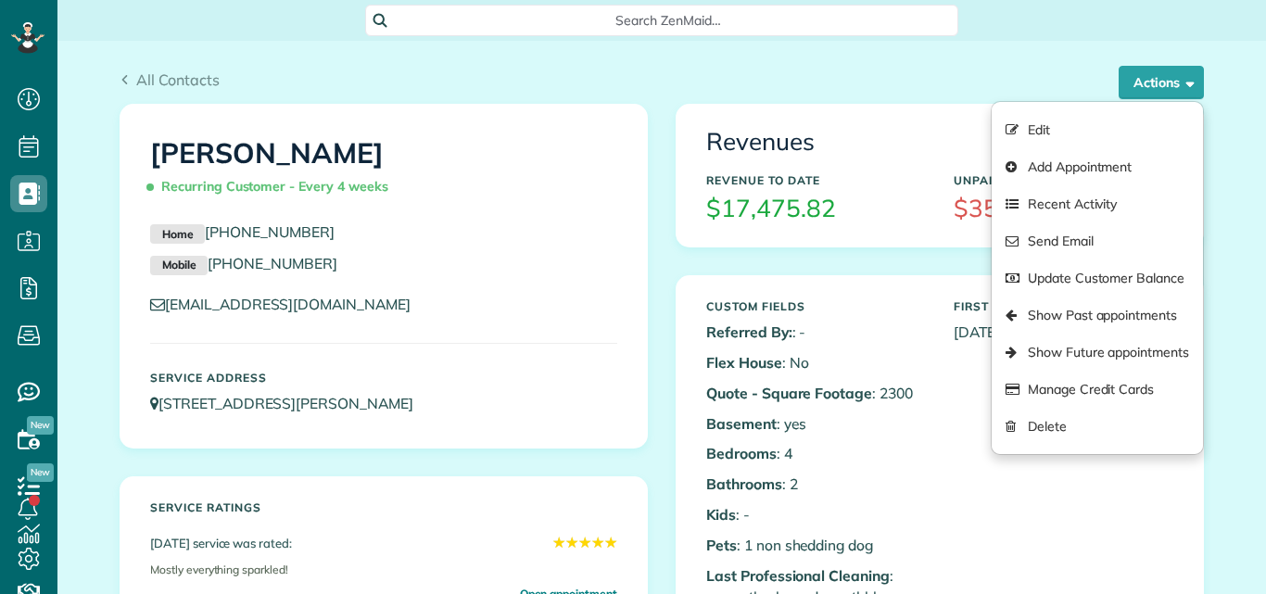
scroll to position [8, 8]
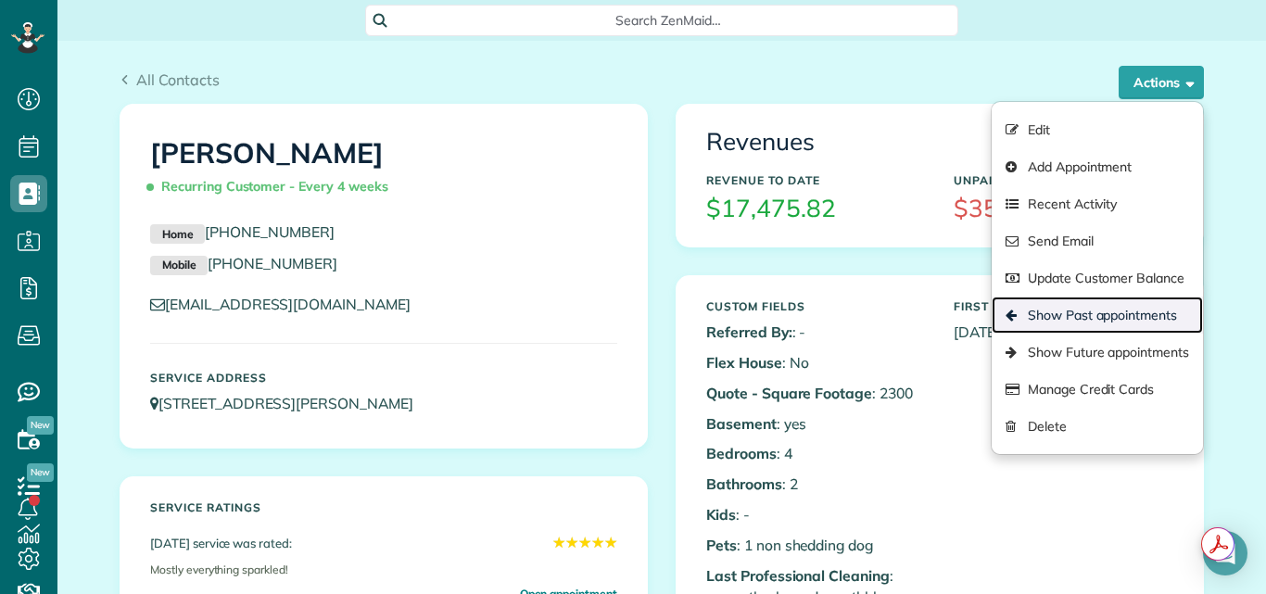
click at [1079, 312] on link "Show Past appointments" at bounding box center [1096, 315] width 211 height 37
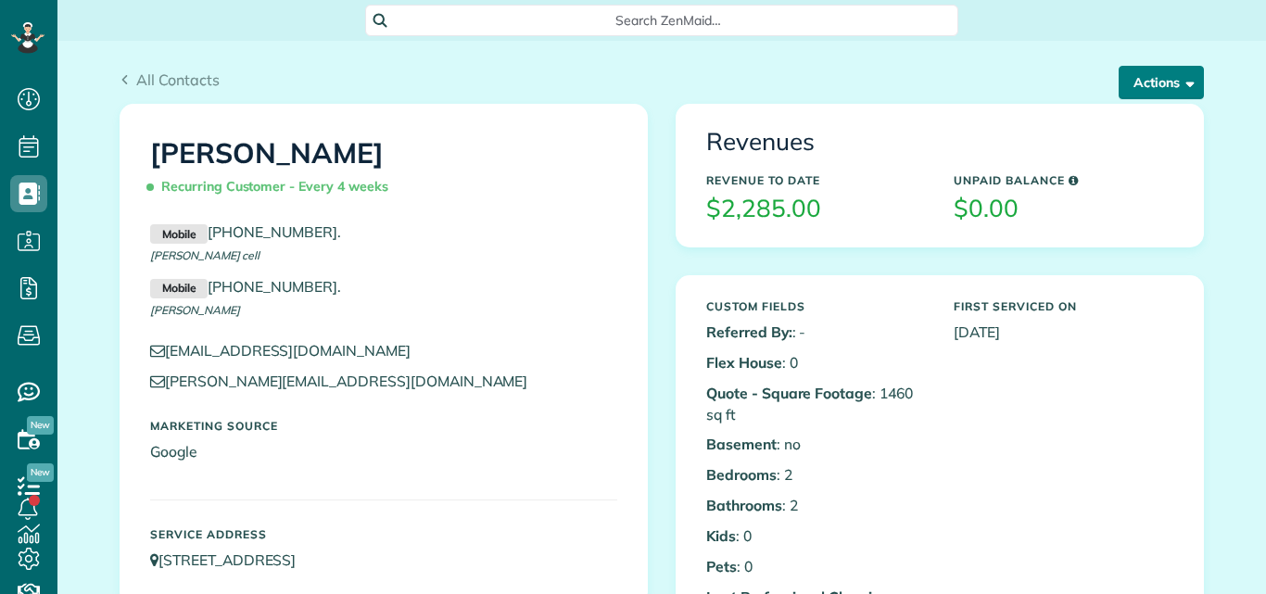
scroll to position [8, 8]
click at [1144, 78] on button "Actions" at bounding box center [1160, 82] width 85 height 33
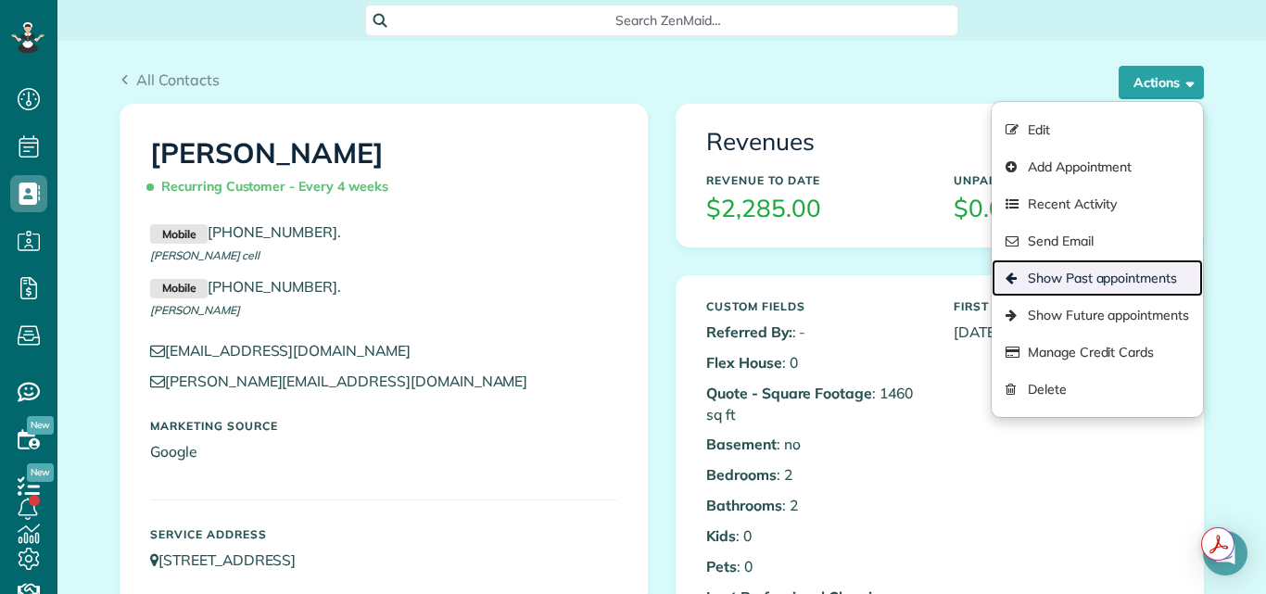
click at [1124, 273] on link "Show Past appointments" at bounding box center [1096, 277] width 211 height 37
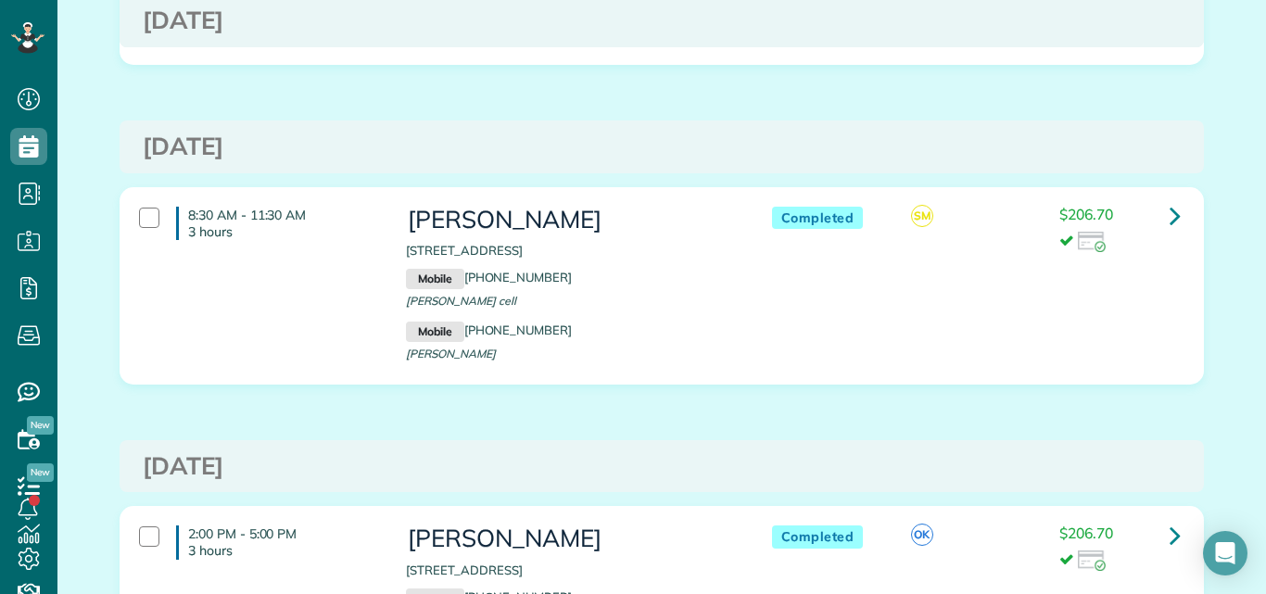
scroll to position [1383, 0]
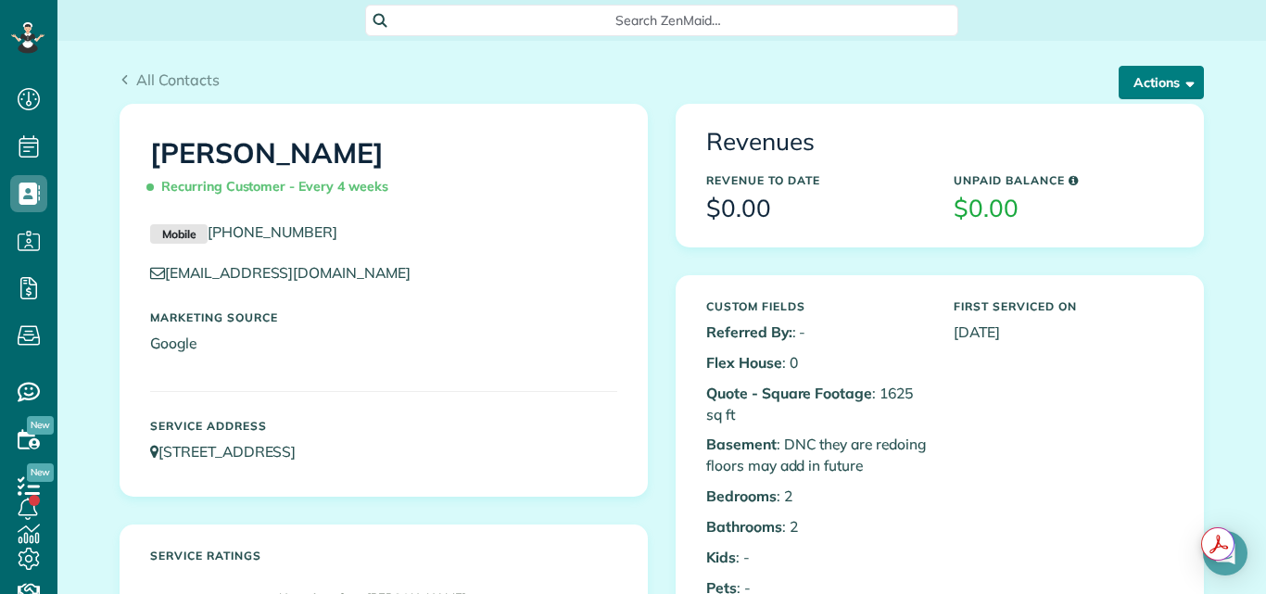
click at [1147, 74] on button "Actions" at bounding box center [1160, 82] width 85 height 33
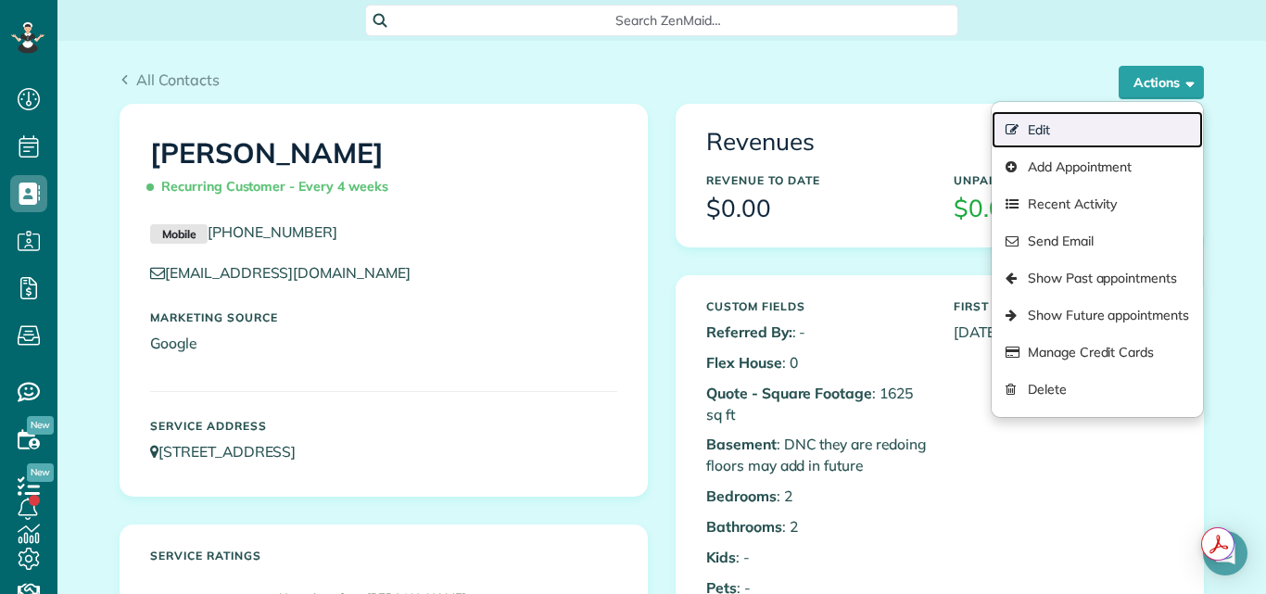
click at [1034, 121] on link "Edit" at bounding box center [1096, 129] width 211 height 37
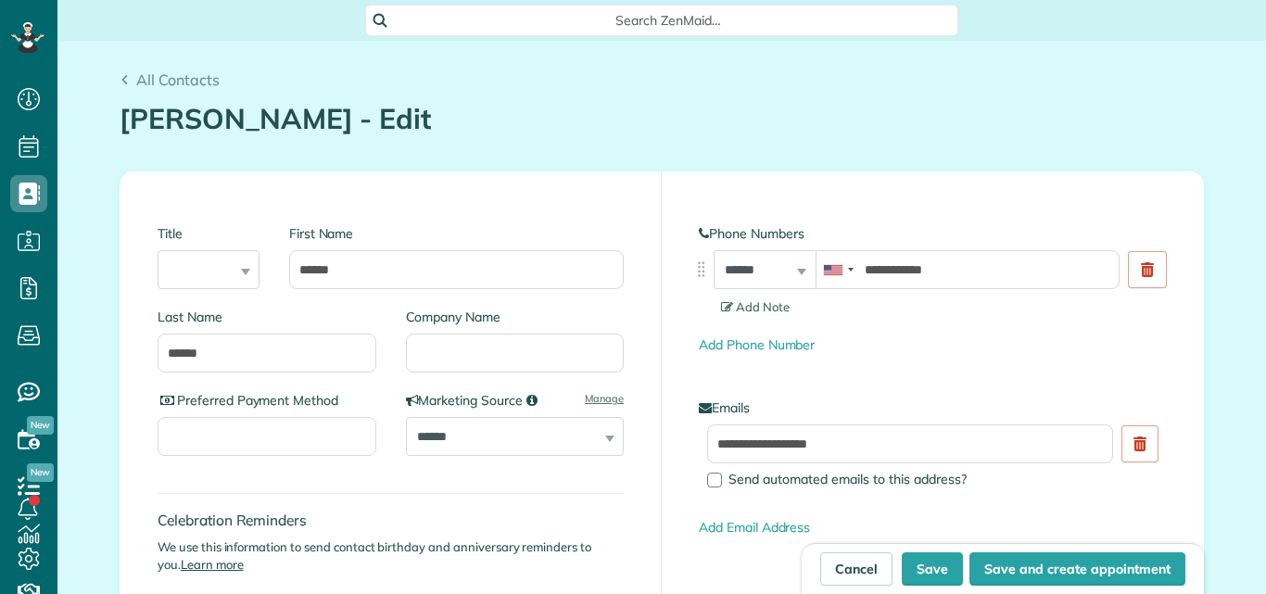
scroll to position [8, 8]
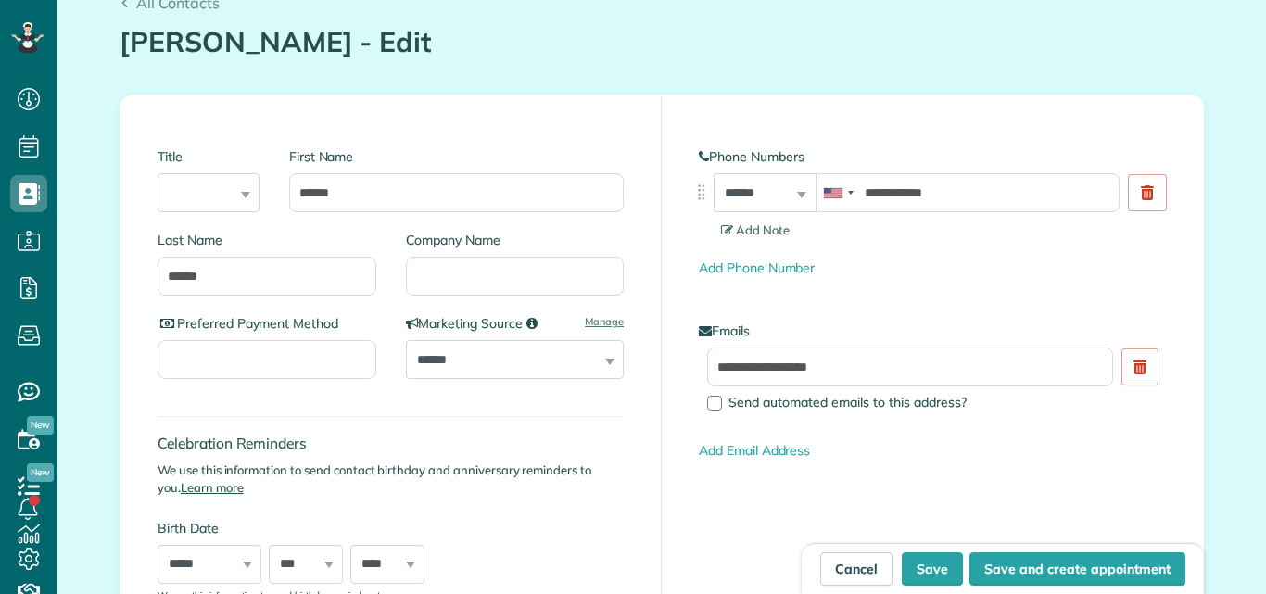
type input "**********"
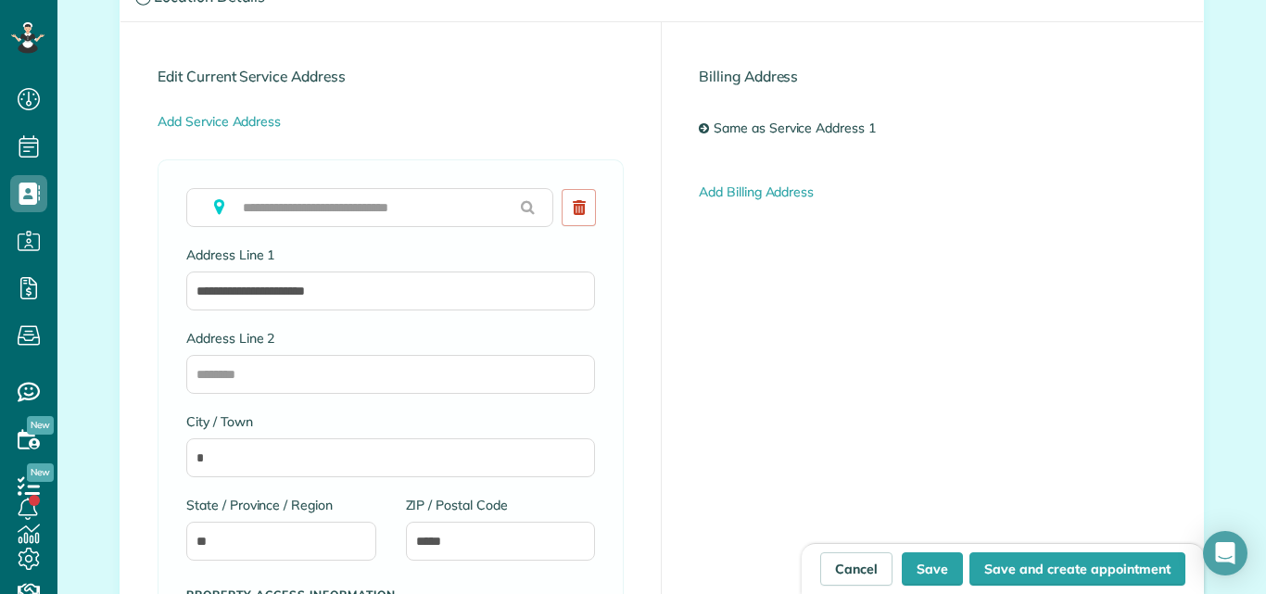
scroll to position [926, 0]
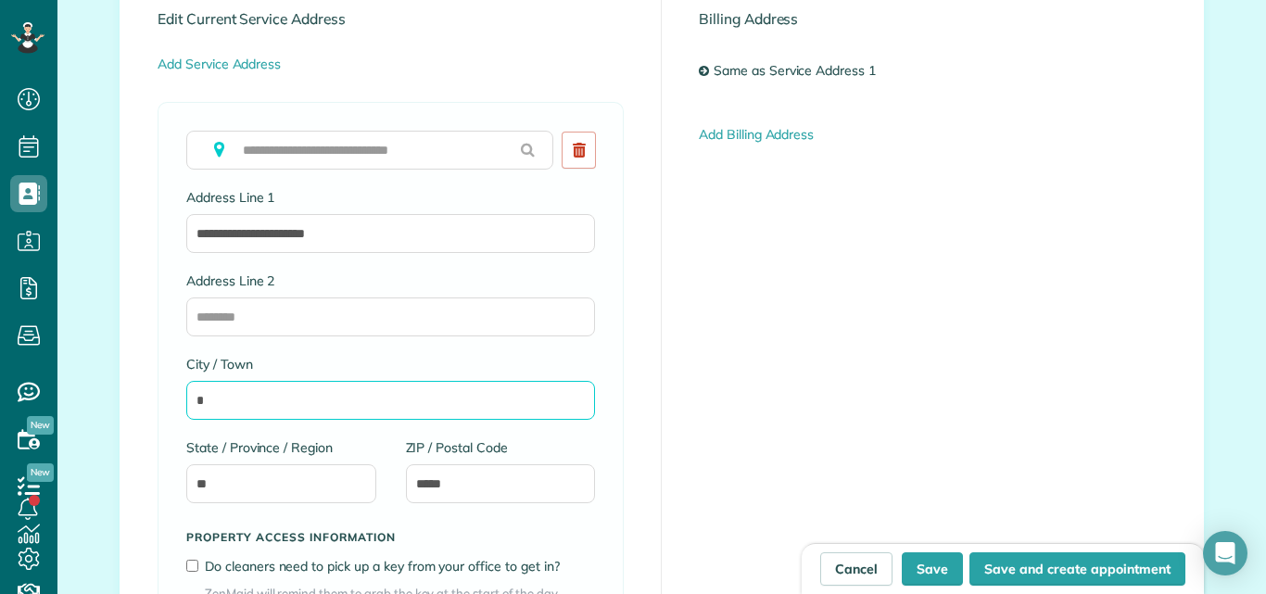
click at [255, 397] on input "*" at bounding box center [390, 400] width 409 height 39
click at [258, 391] on input "**********" at bounding box center [390, 400] width 409 height 39
click at [311, 399] on input "**********" at bounding box center [390, 400] width 409 height 39
type input "**********"
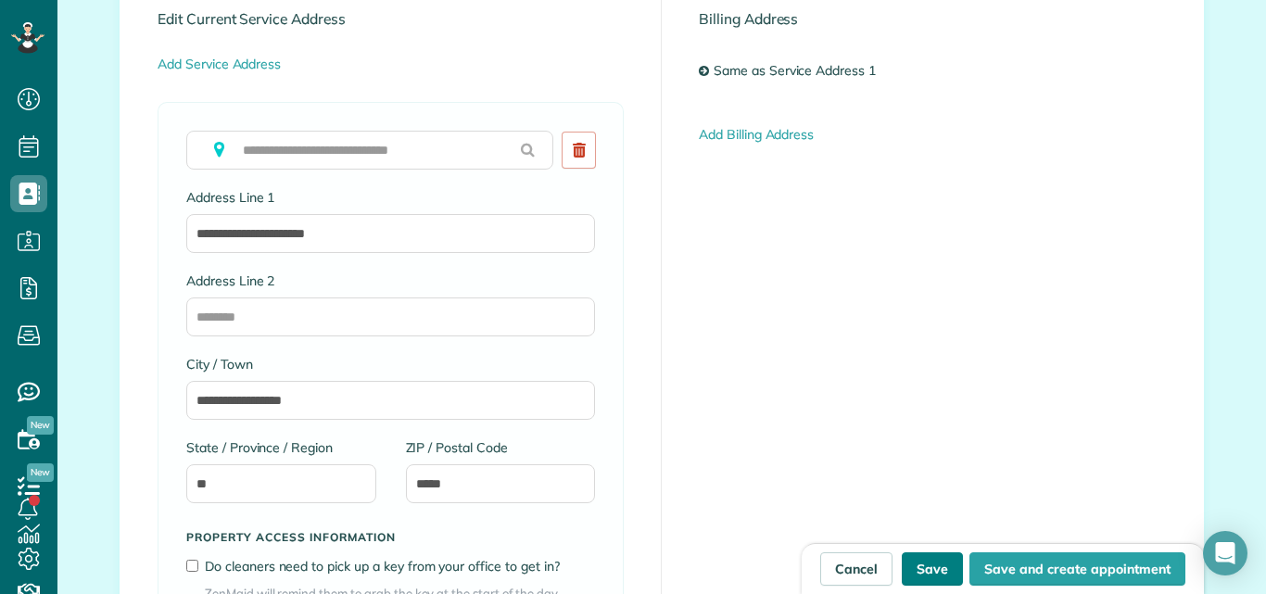
click at [940, 566] on button "Save" at bounding box center [932, 568] width 61 height 33
type input "**********"
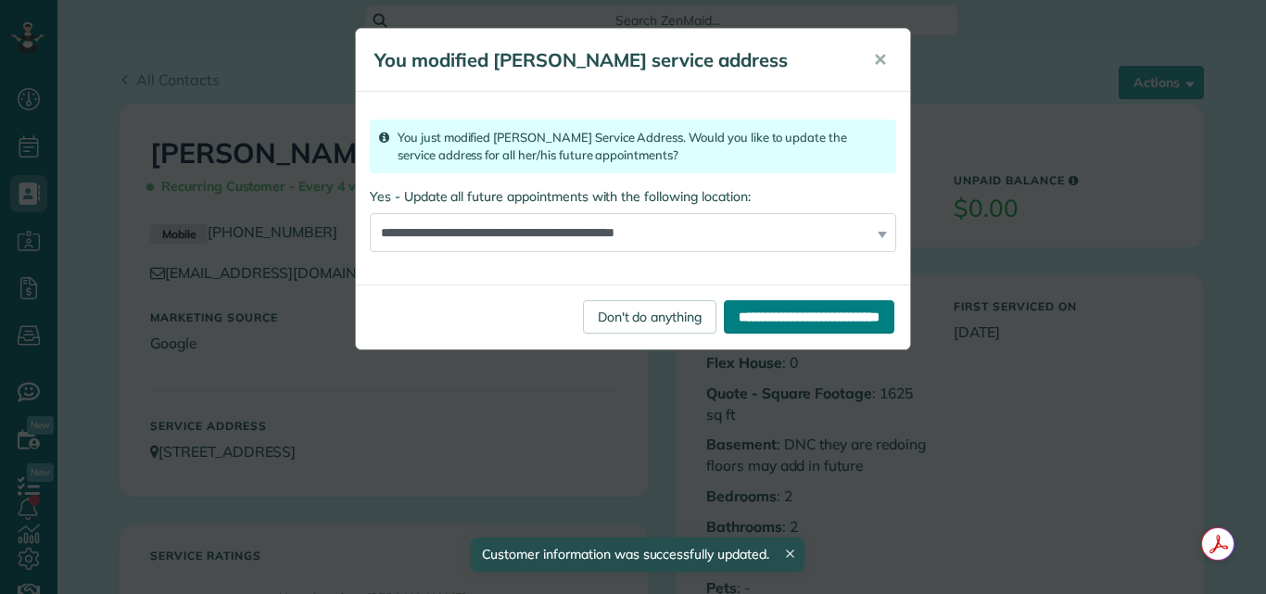
scroll to position [8, 8]
click at [724, 314] on input "**********" at bounding box center [809, 316] width 170 height 33
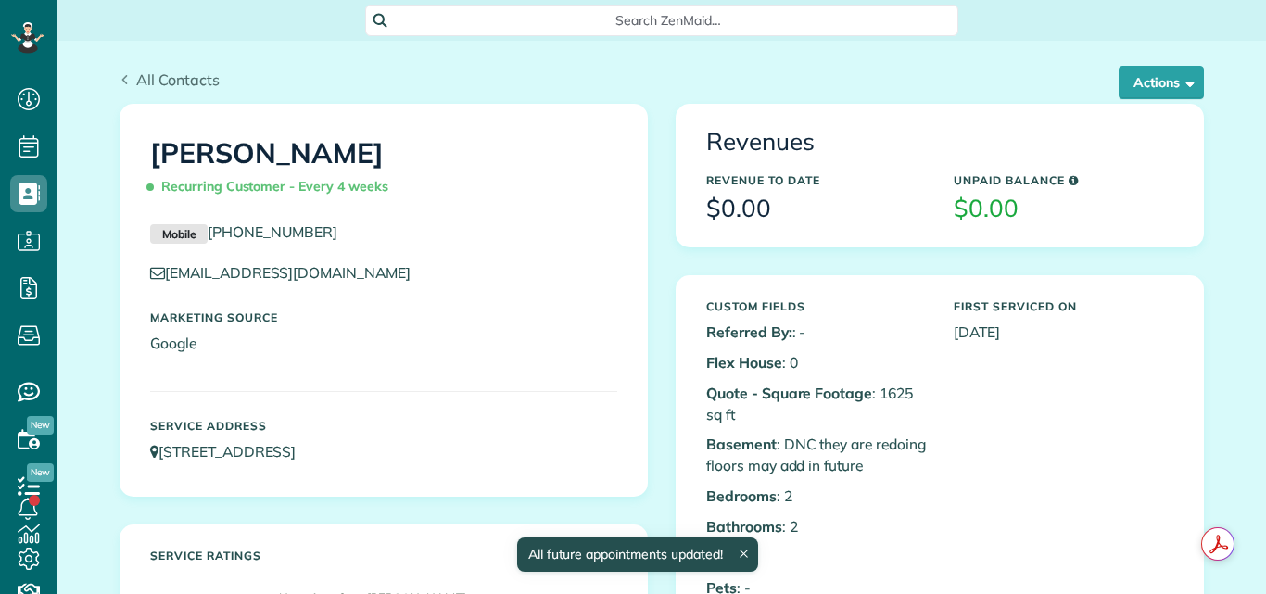
scroll to position [8, 8]
click at [173, 70] on span "All Contacts" at bounding box center [177, 79] width 83 height 19
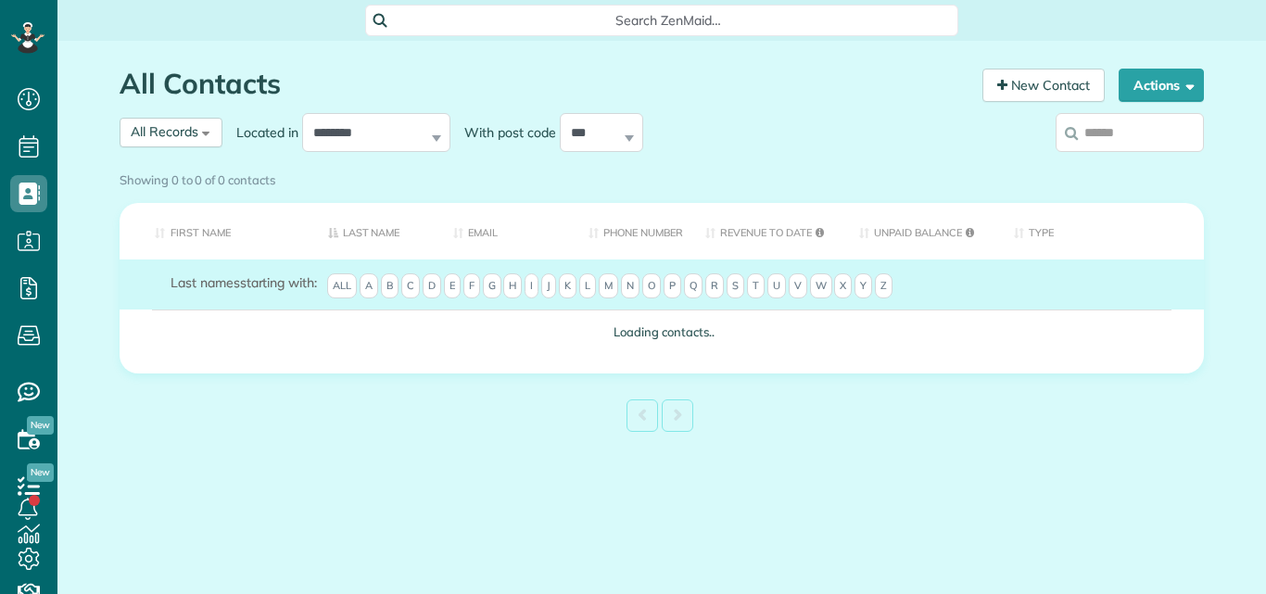
scroll to position [8, 8]
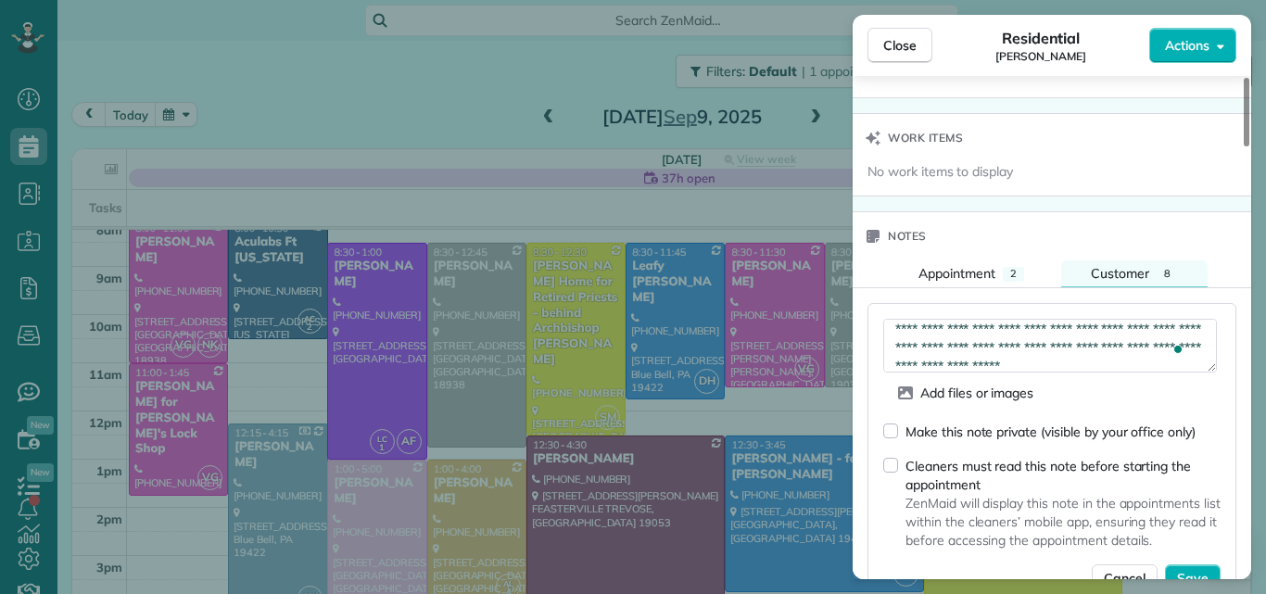
scroll to position [19, 0]
click at [1130, 354] on textarea "**********" at bounding box center [1050, 346] width 334 height 54
type textarea "**********"
click at [1187, 571] on span "Save" at bounding box center [1193, 578] width 32 height 19
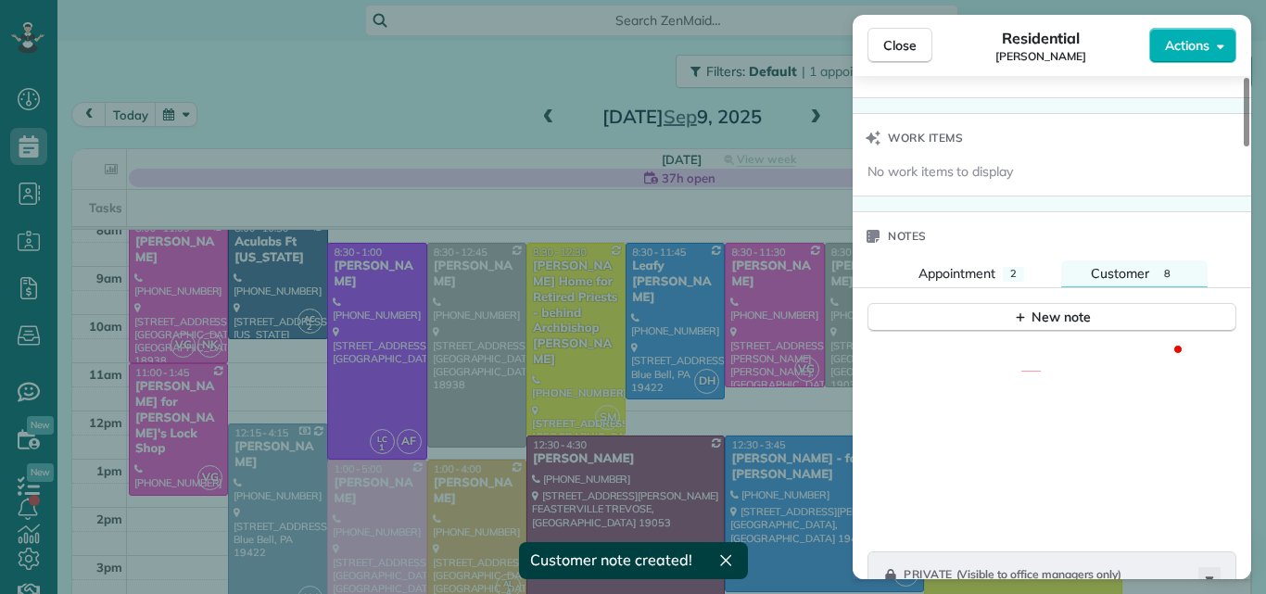
scroll to position [28, 0]
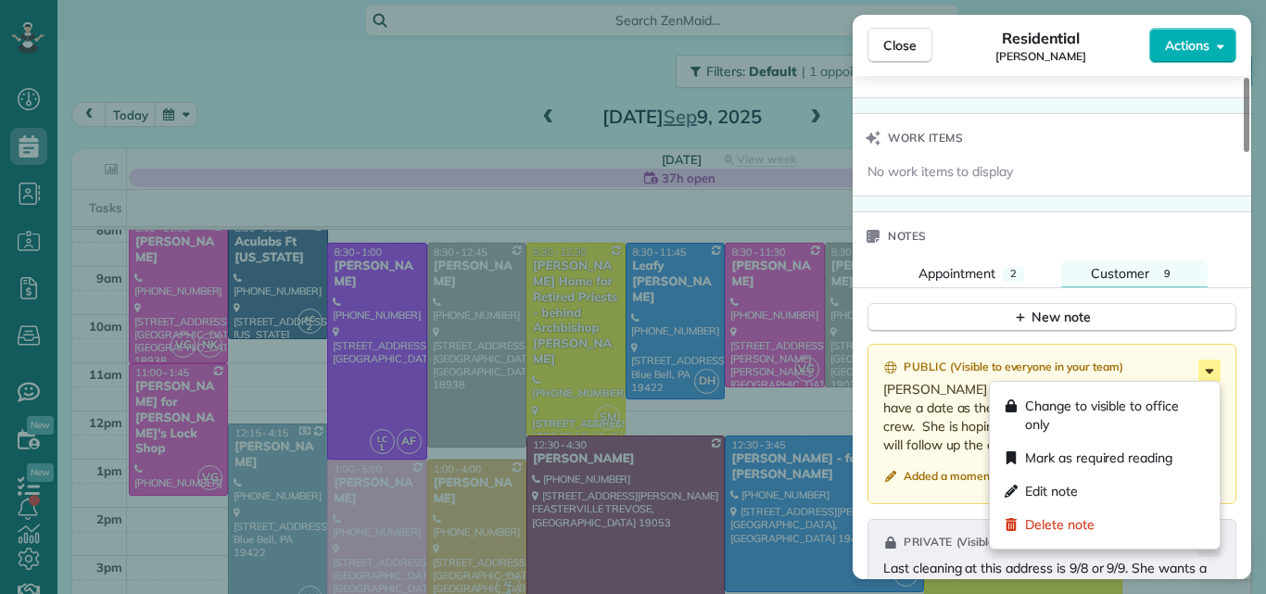
click at [1208, 369] on icon at bounding box center [1209, 371] width 8 height 5
click at [1060, 487] on span "Edit note" at bounding box center [1051, 491] width 53 height 19
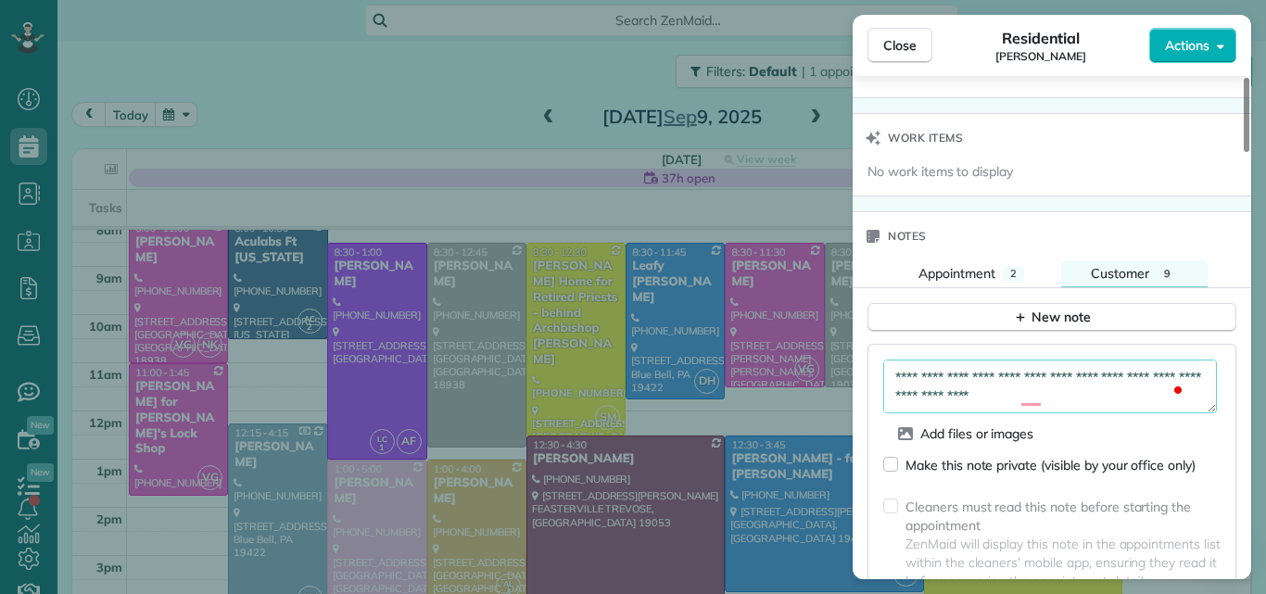
scroll to position [37, 0]
click at [901, 42] on span "Close" at bounding box center [899, 45] width 33 height 19
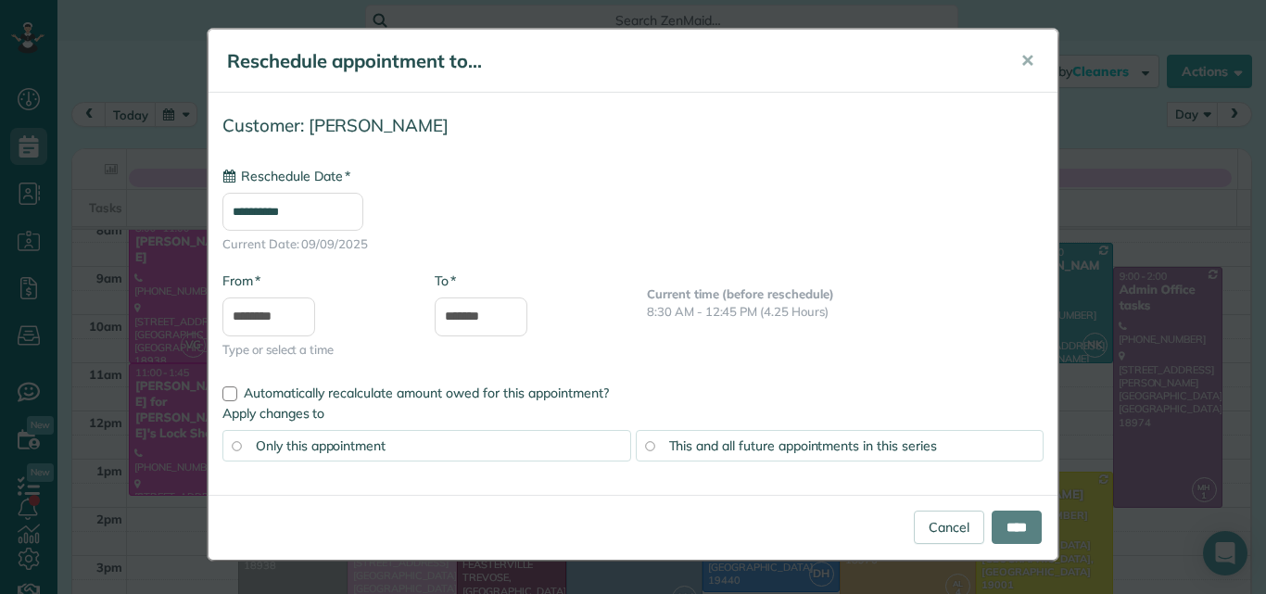
click at [455, 479] on div "**********" at bounding box center [633, 297] width 1266 height 594
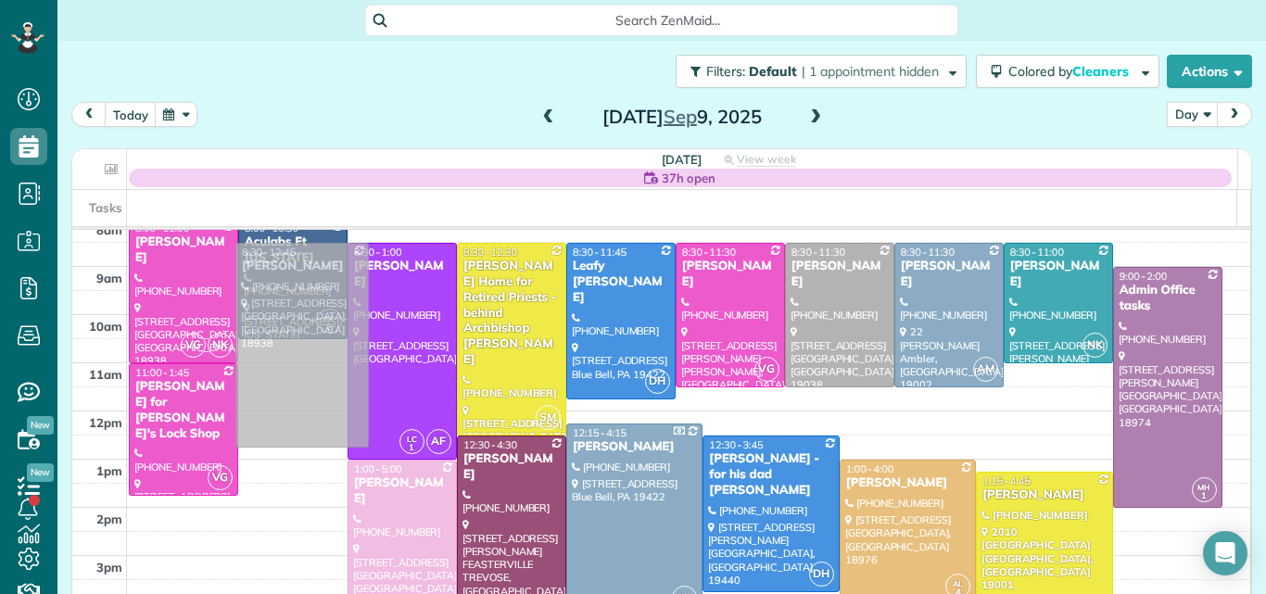
drag, startPoint x: 304, startPoint y: 454, endPoint x: 336, endPoint y: 271, distance: 185.4
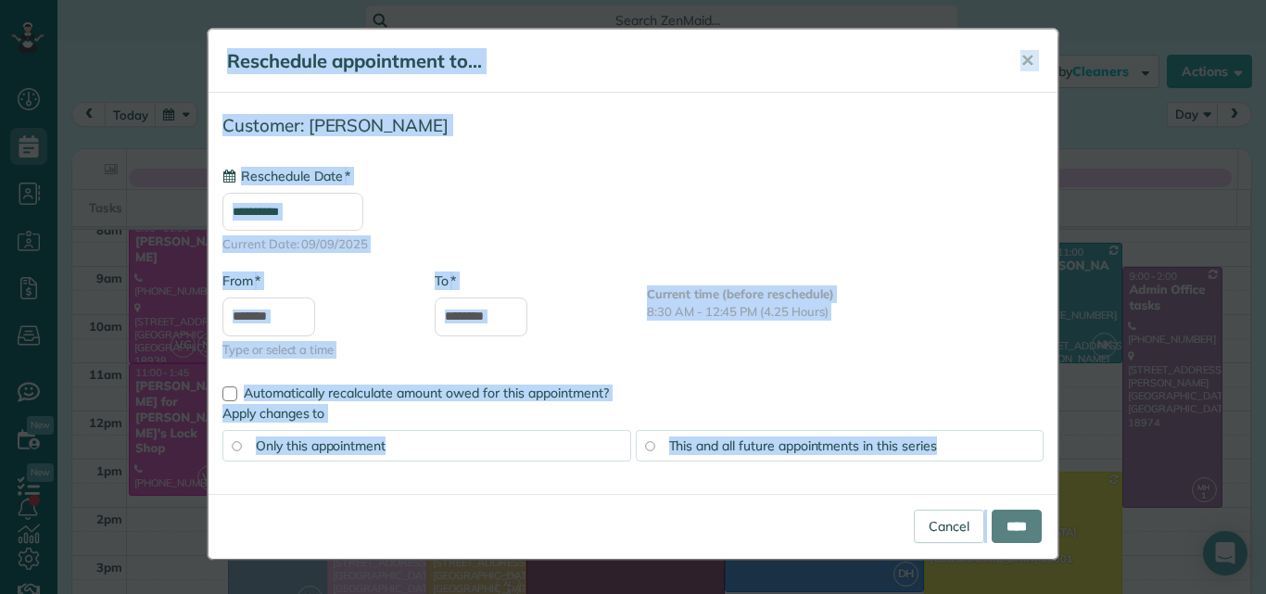
type input "**********"
click at [1017, 521] on input "****" at bounding box center [1016, 526] width 50 height 33
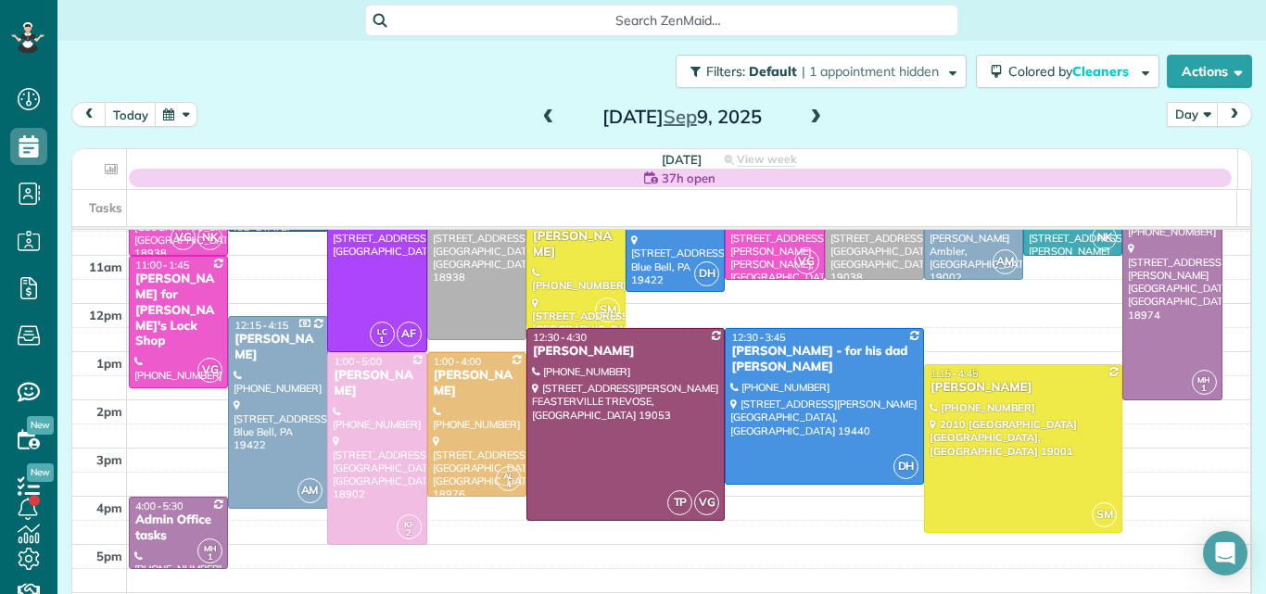
scroll to position [186, 0]
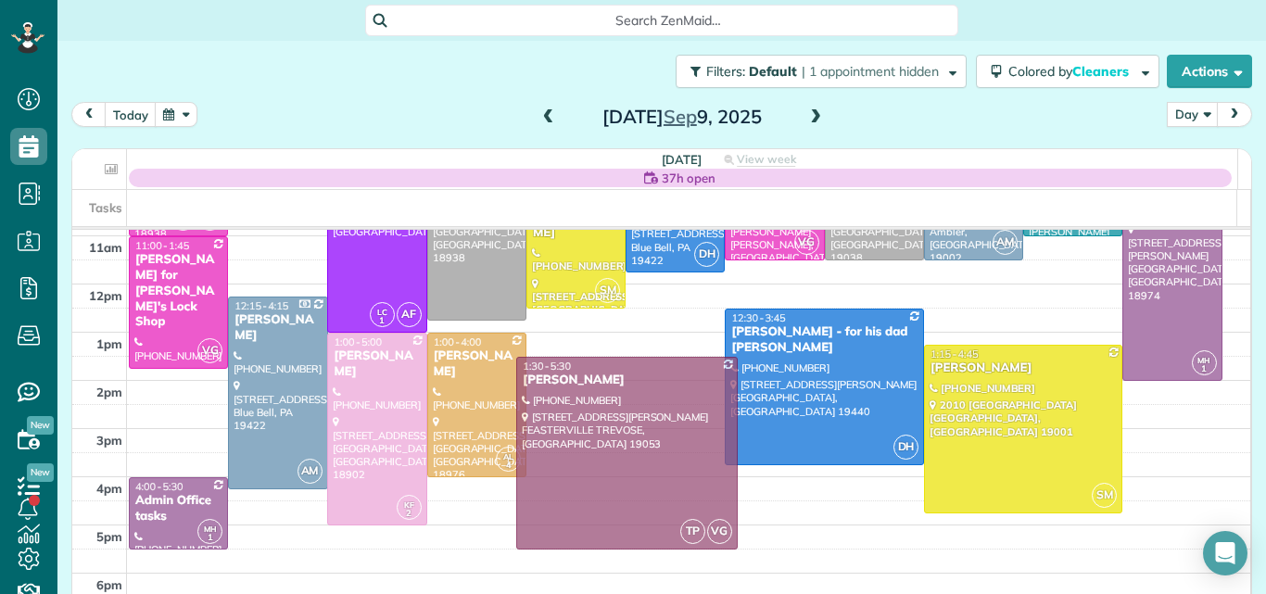
drag, startPoint x: 682, startPoint y: 397, endPoint x: 682, endPoint y: 440, distance: 43.5
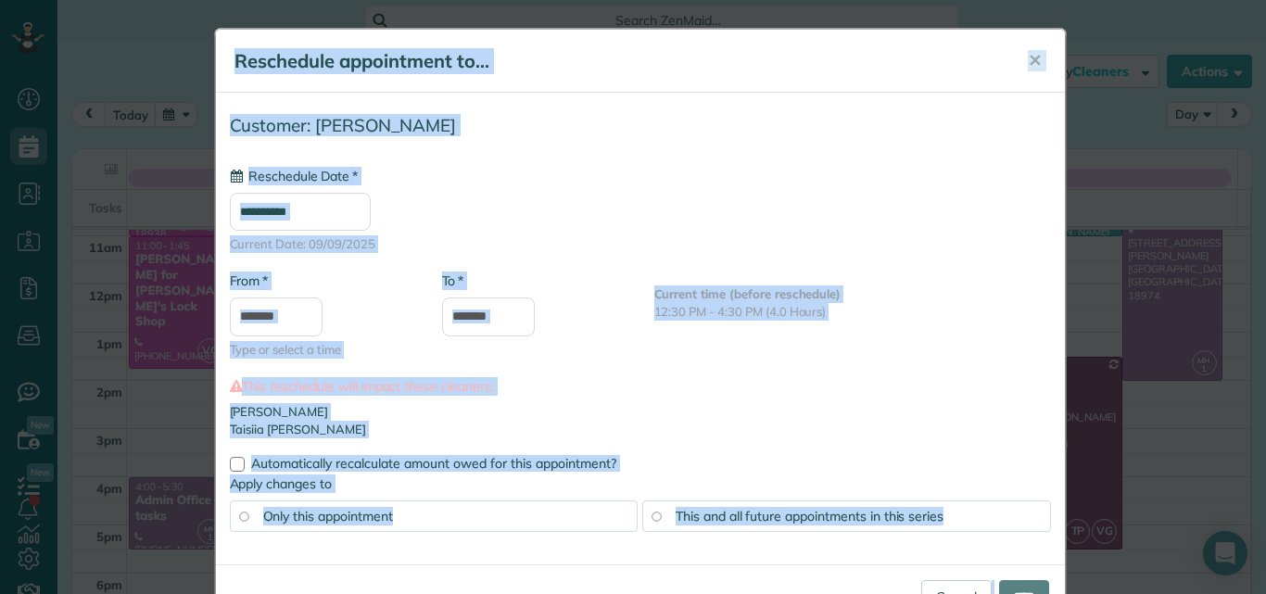
type input "**********"
click at [1028, 58] on span "✕" at bounding box center [1035, 60] width 14 height 21
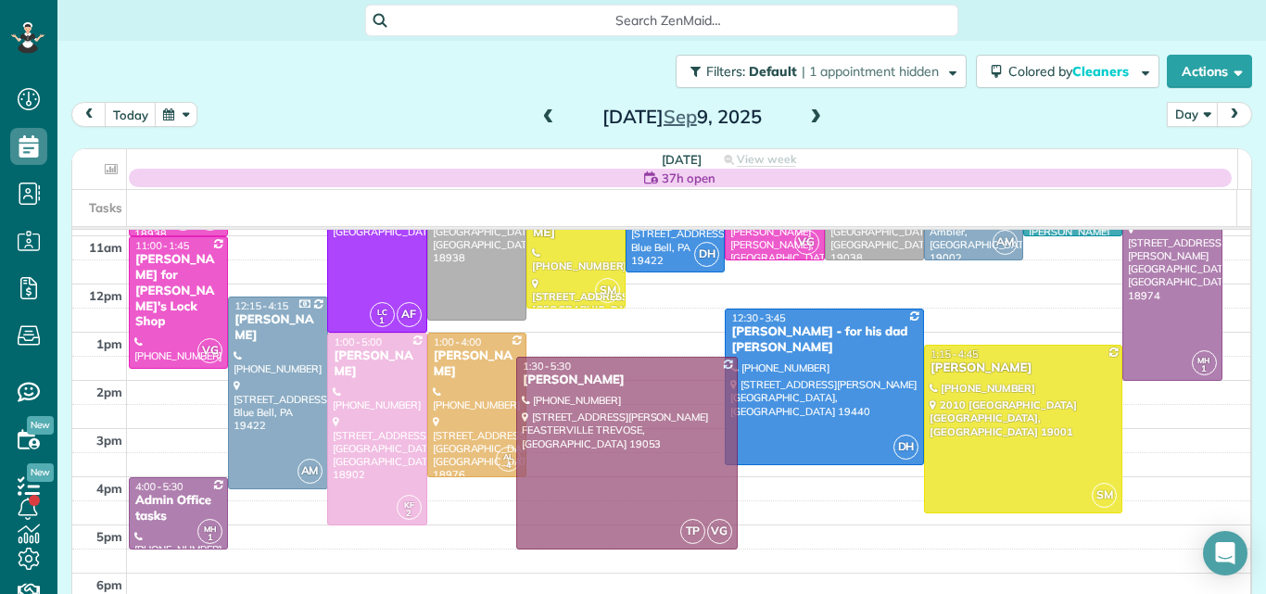
drag, startPoint x: 624, startPoint y: 439, endPoint x: 617, endPoint y: 482, distance: 43.1
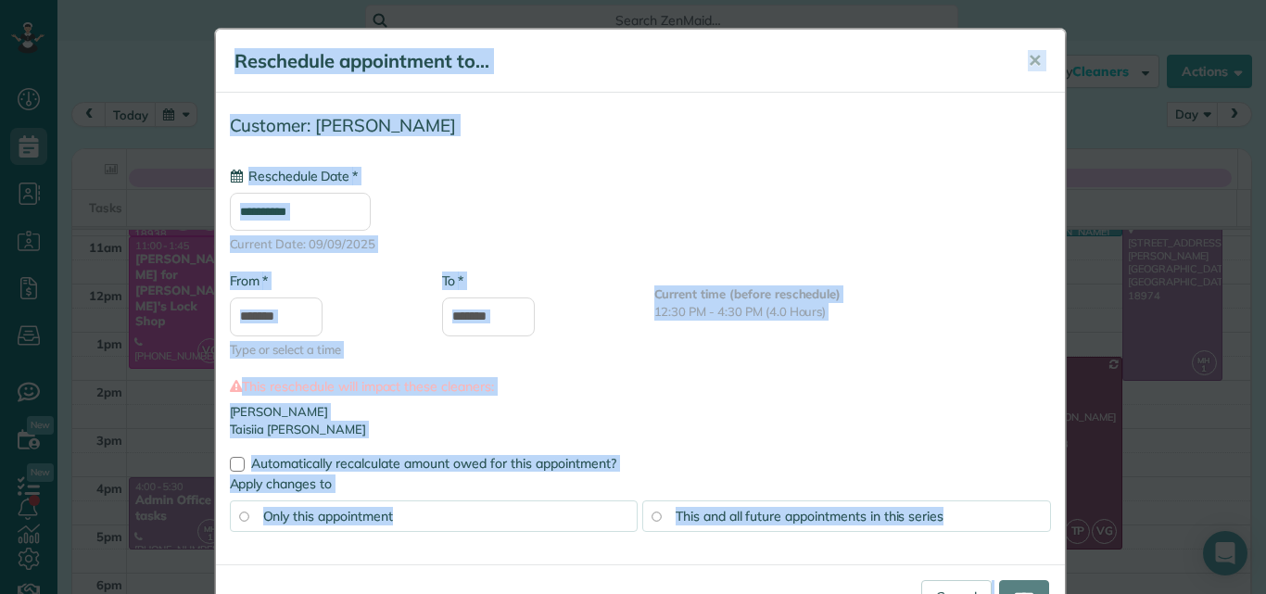
type input "**********"
click at [999, 582] on input "****" at bounding box center [1024, 596] width 50 height 33
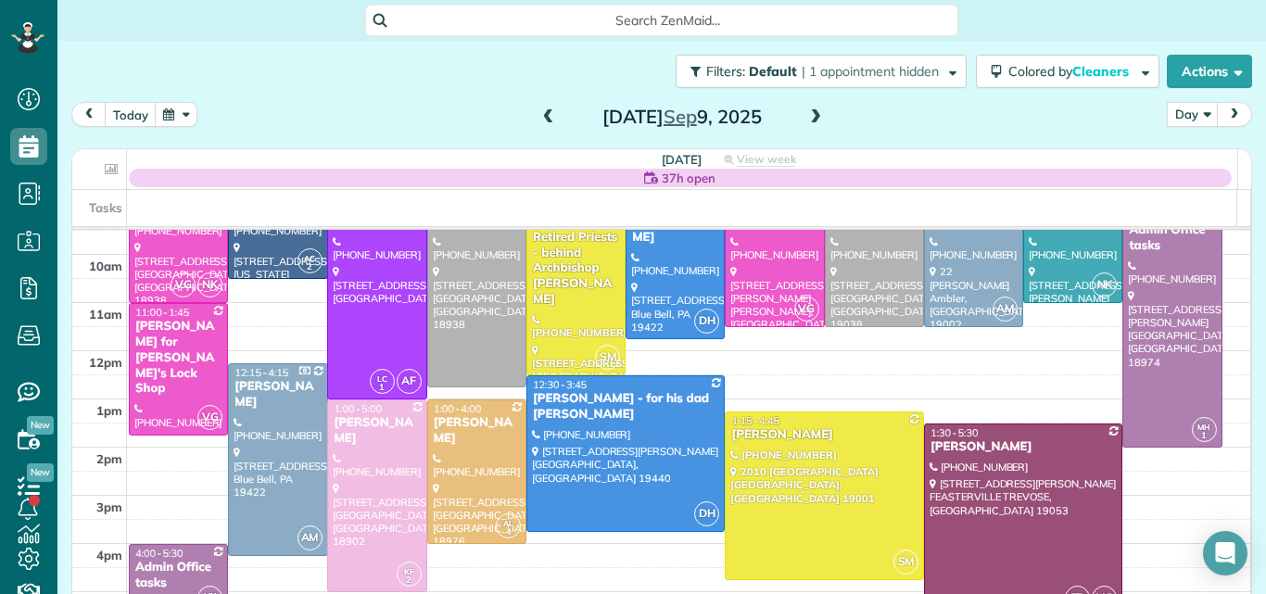
scroll to position [123, 0]
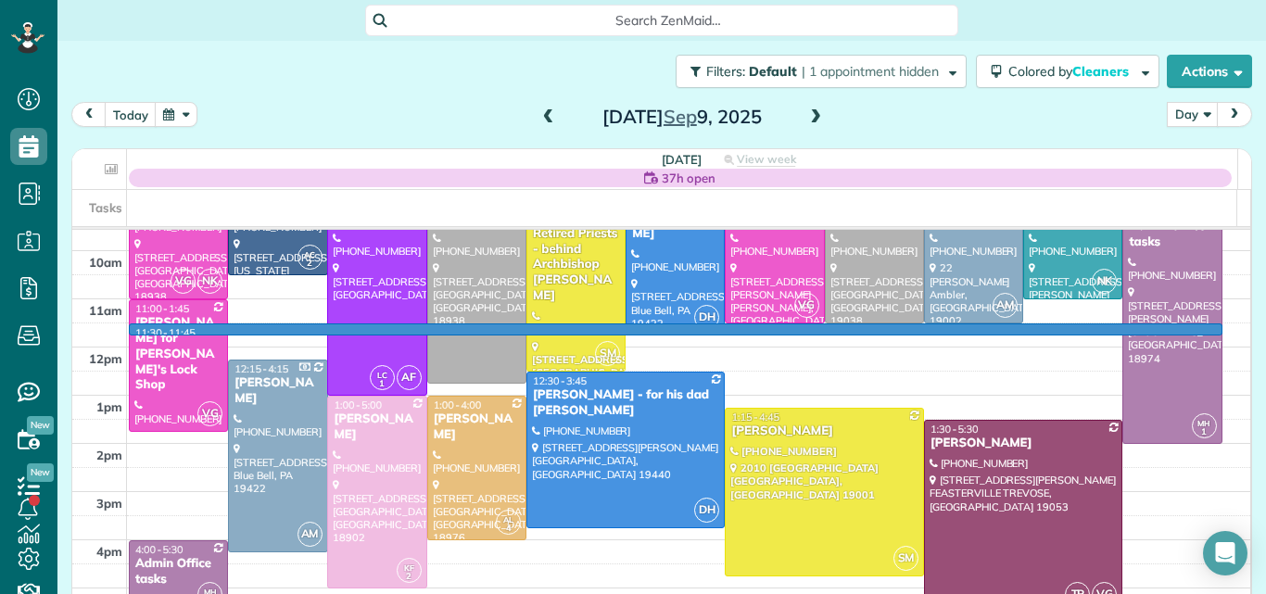
drag, startPoint x: 1215, startPoint y: 332, endPoint x: 1215, endPoint y: 320, distance: 12.0
click at [1215, 320] on tbody "7am 8am 9am 10am 11am 12pm 1pm 2pm 3pm 4pm 5pm 6pm 7pm 8pm" at bounding box center [661, 444] width 1178 height 674
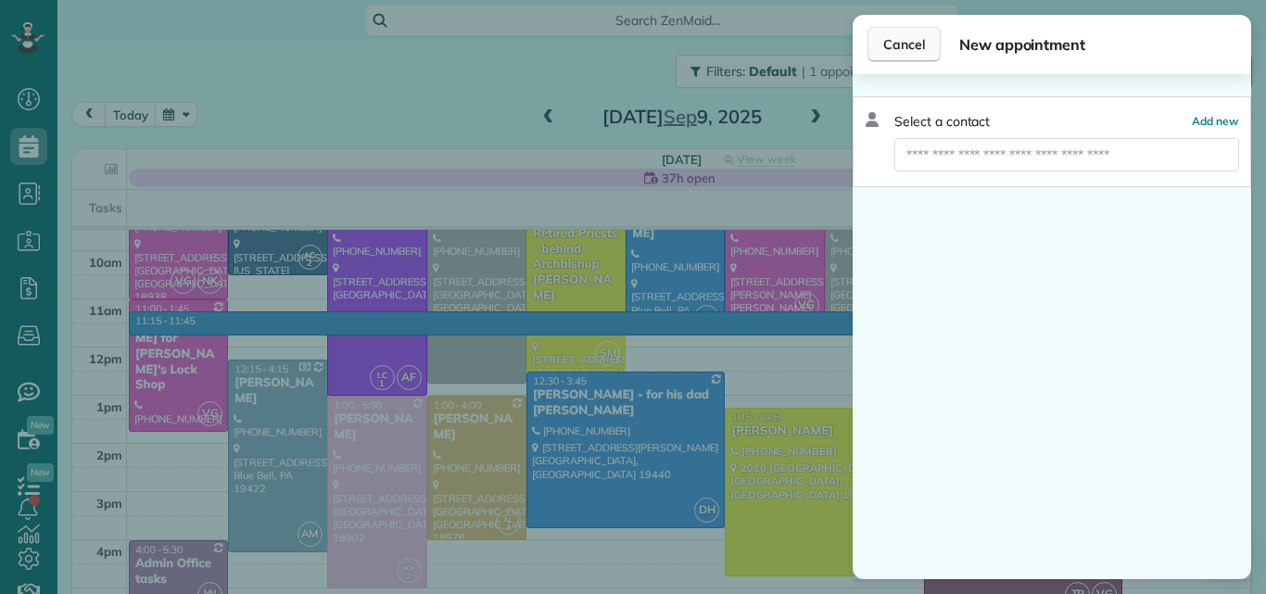
click at [900, 36] on span "Cancel" at bounding box center [904, 44] width 42 height 19
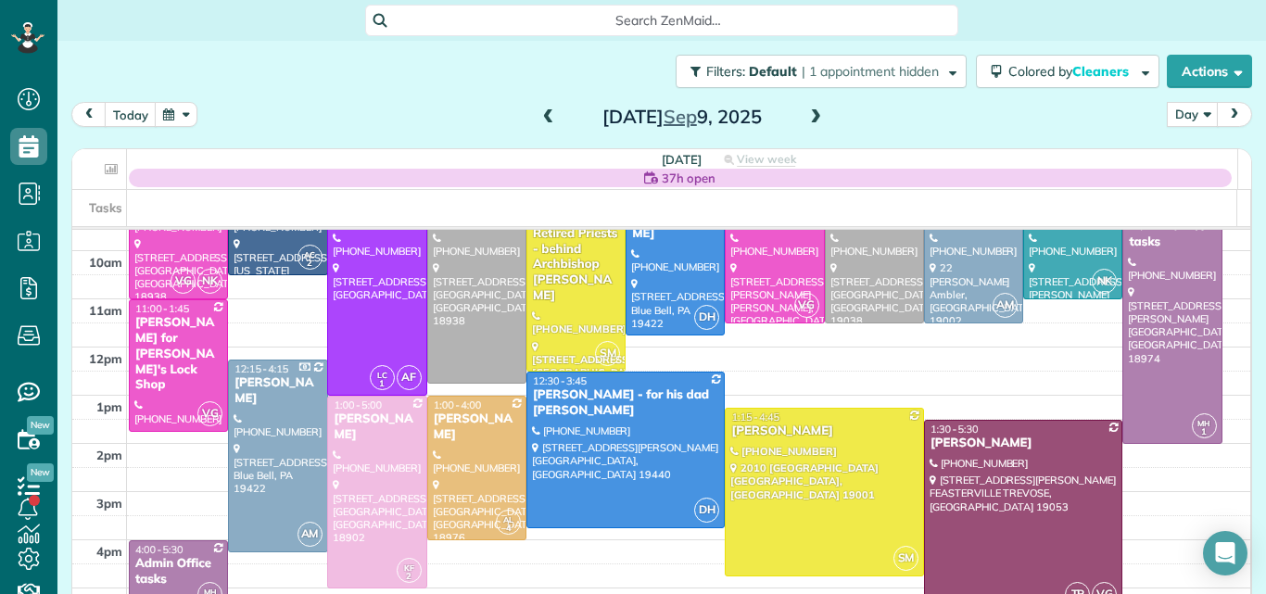
scroll to position [86, 0]
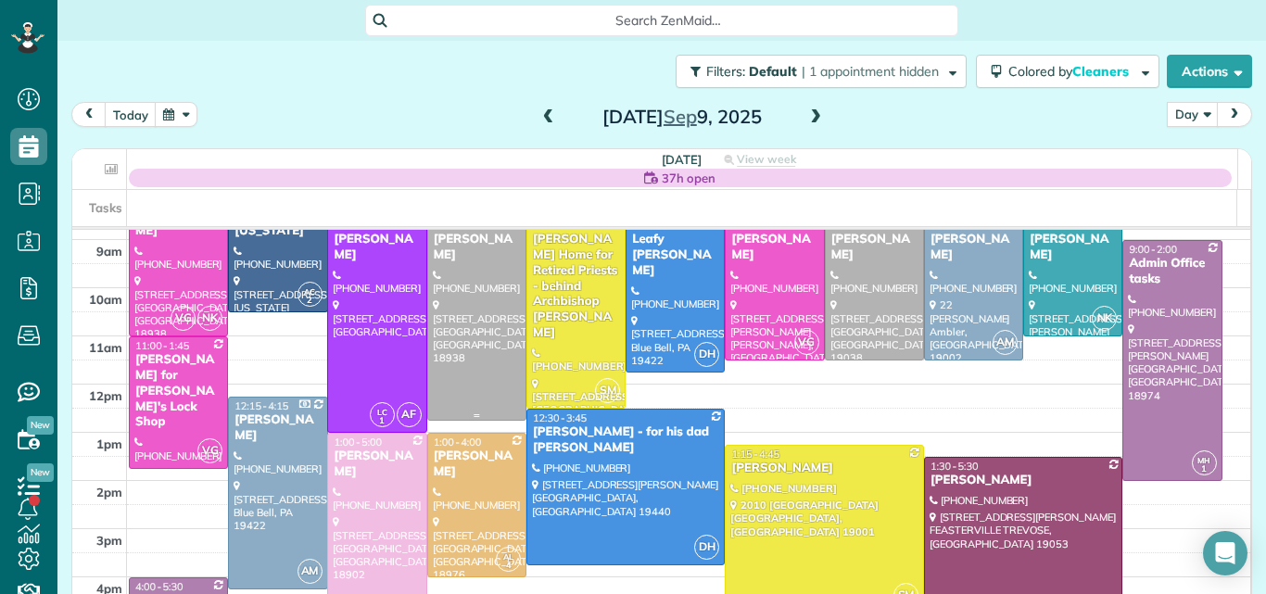
click at [480, 303] on div at bounding box center [476, 318] width 97 height 203
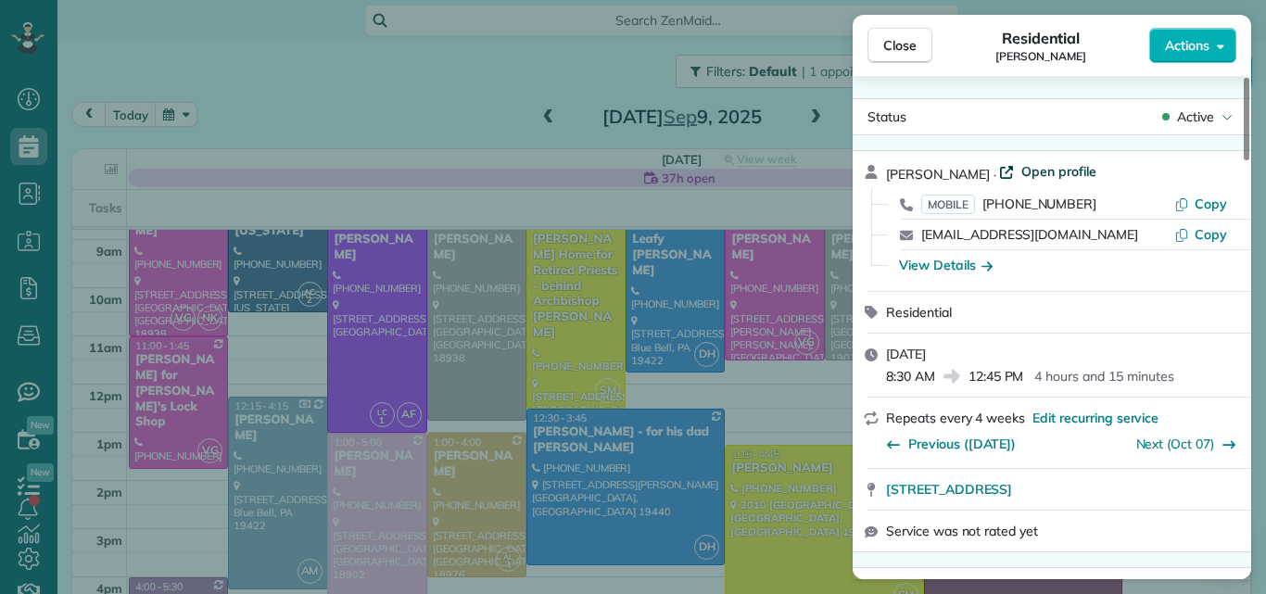
click at [1040, 163] on span "Open profile" at bounding box center [1058, 171] width 75 height 19
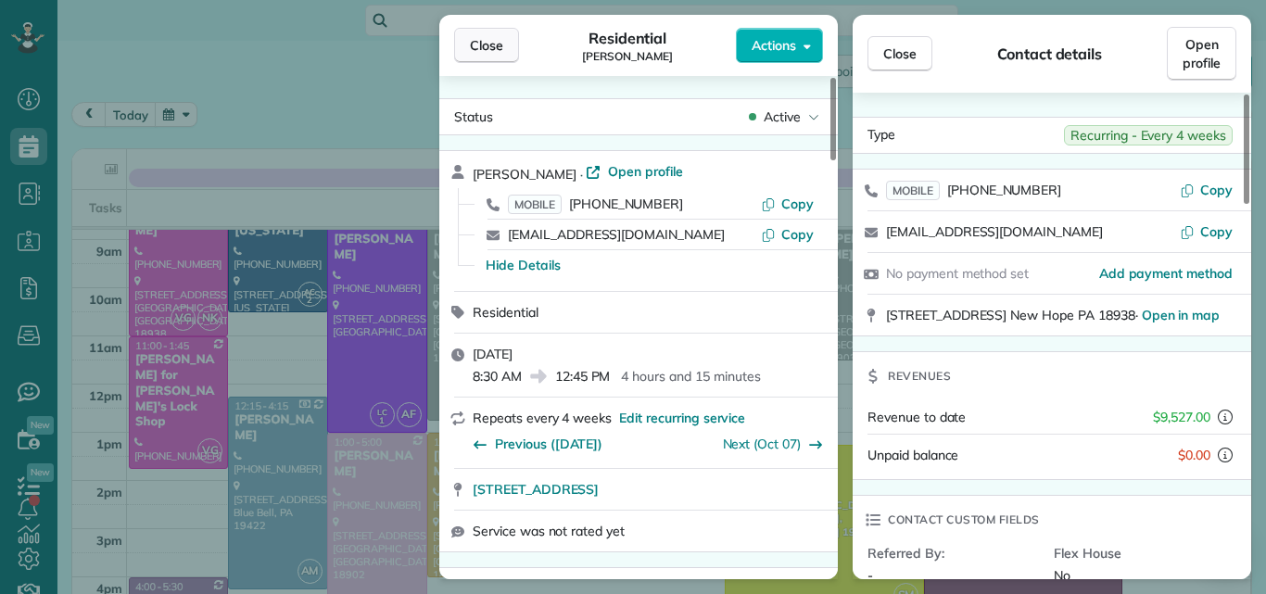
click at [472, 47] on span "Close" at bounding box center [486, 45] width 33 height 19
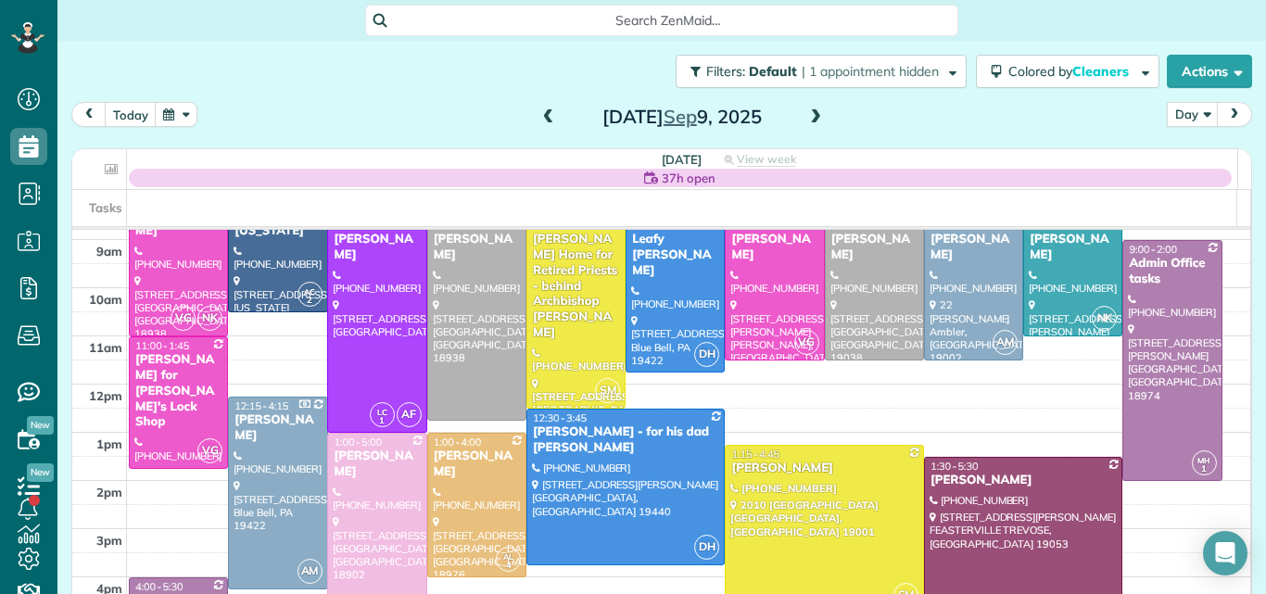
click at [894, 57] on div "Close Residential Sabira De Piero Actions Status Active [PERSON_NAME] · Open pr…" at bounding box center [633, 297] width 1266 height 594
drag, startPoint x: 892, startPoint y: 48, endPoint x: 775, endPoint y: 6, distance: 124.8
click at [775, 6] on div "Search ZenMaid… Filters: Default | 1 appointment hidden Colored by Cleaners Col…" at bounding box center [661, 278] width 1208 height 557
click at [486, 265] on div at bounding box center [476, 318] width 97 height 203
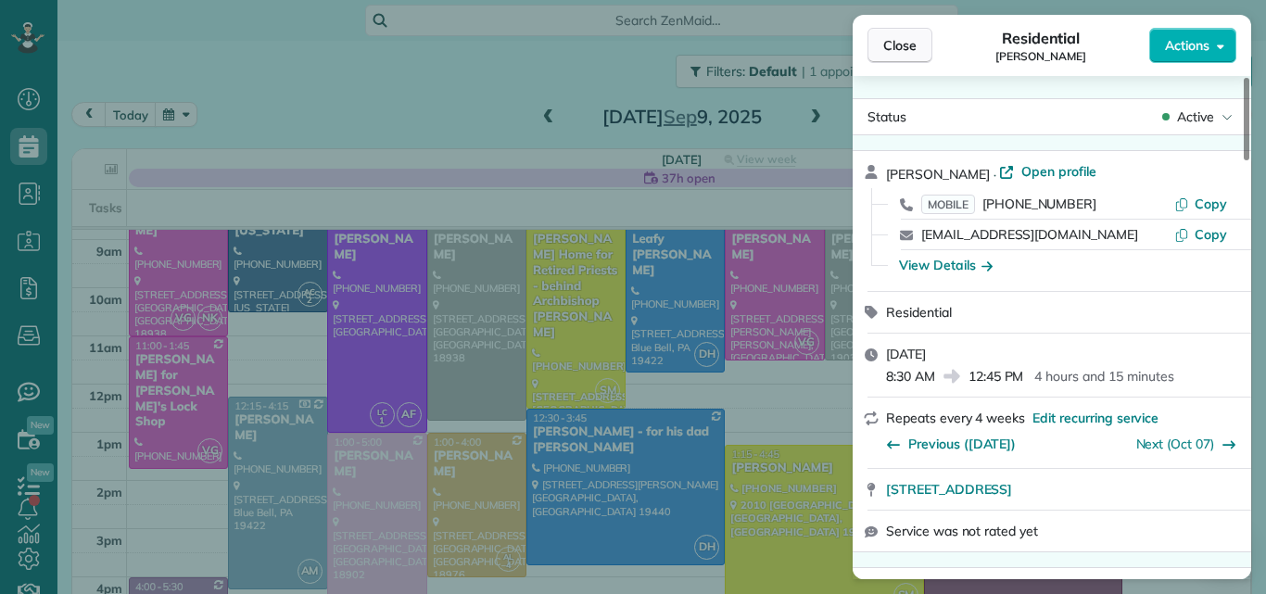
click at [899, 45] on span "Close" at bounding box center [899, 45] width 33 height 19
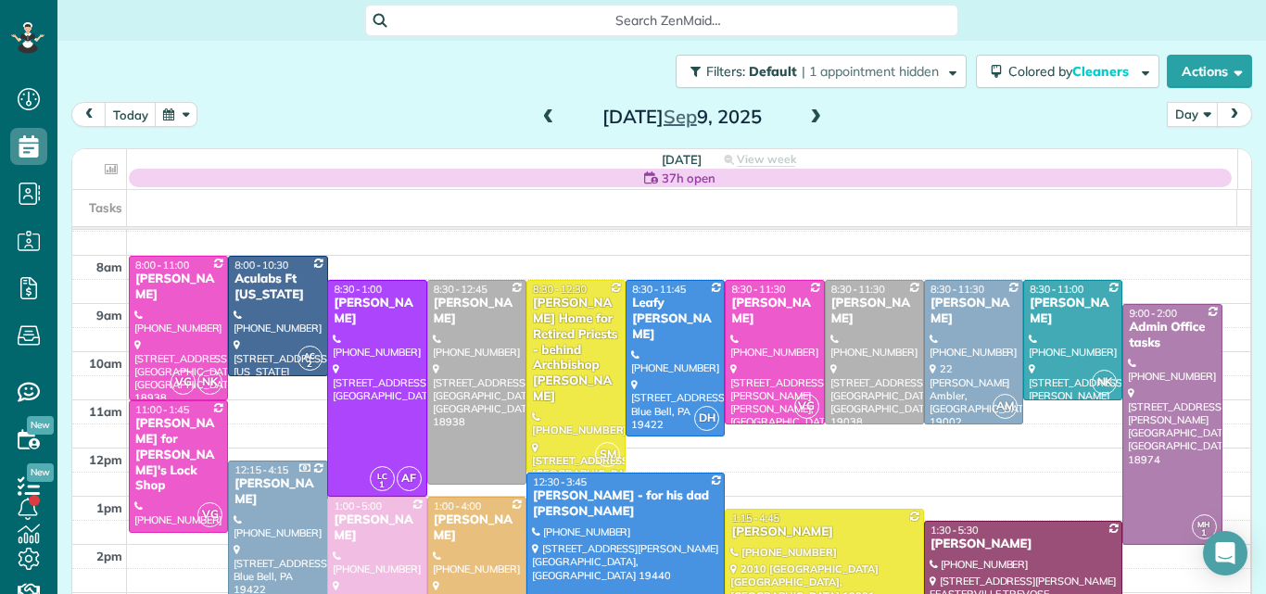
scroll to position [12, 0]
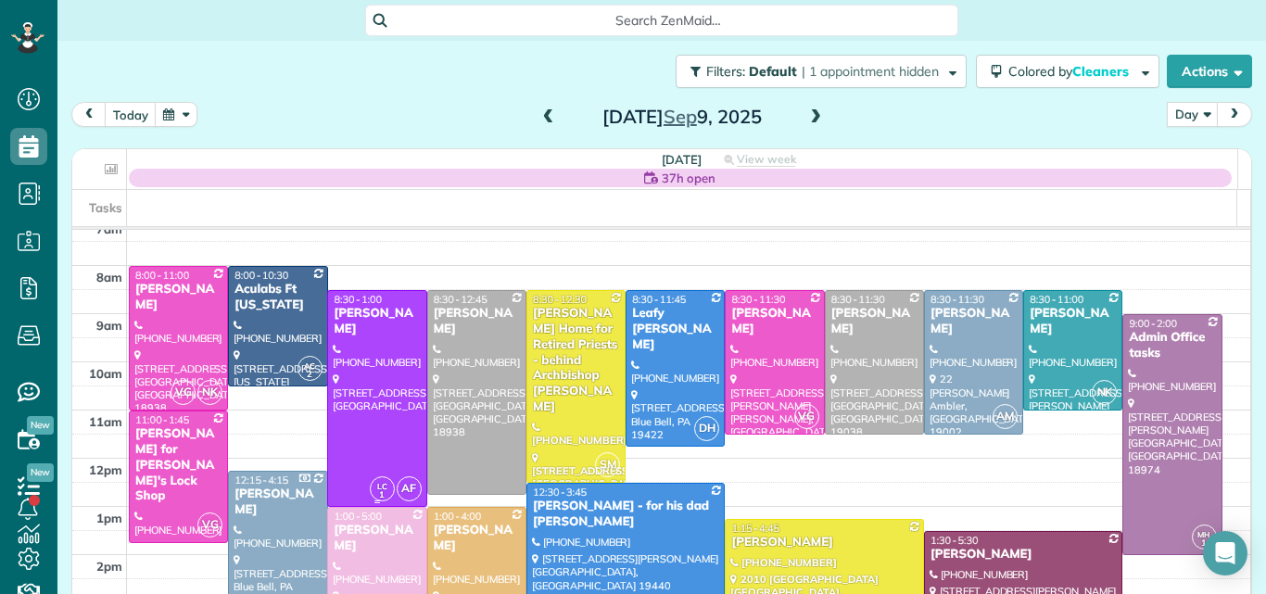
click at [372, 402] on div at bounding box center [376, 398] width 97 height 215
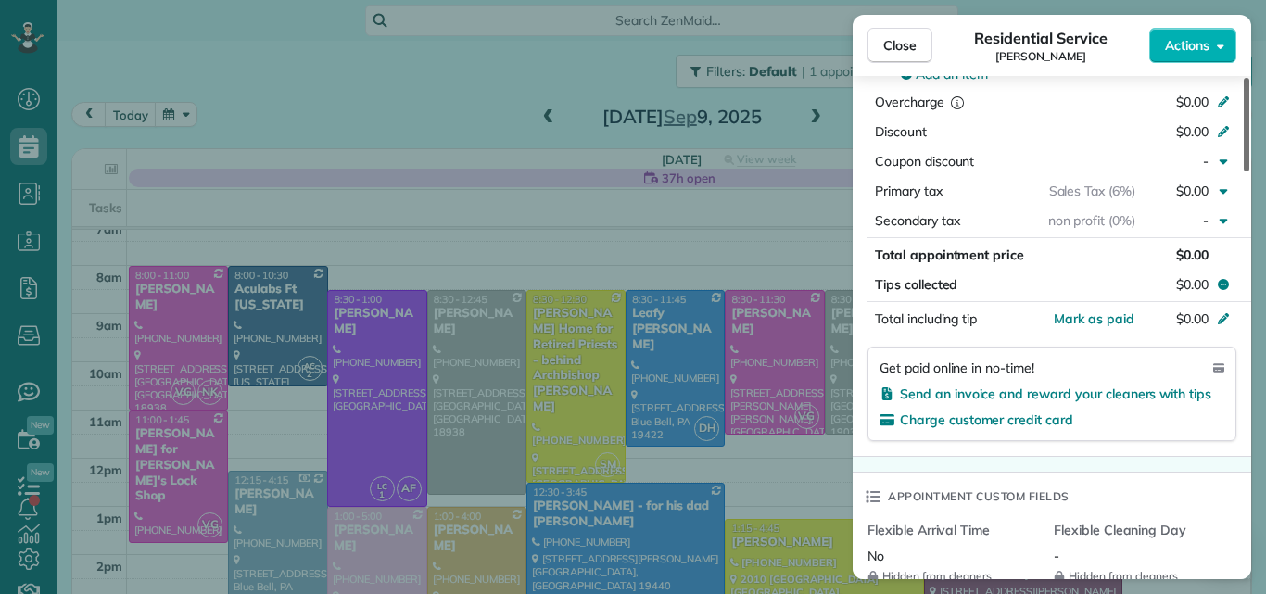
scroll to position [985, 0]
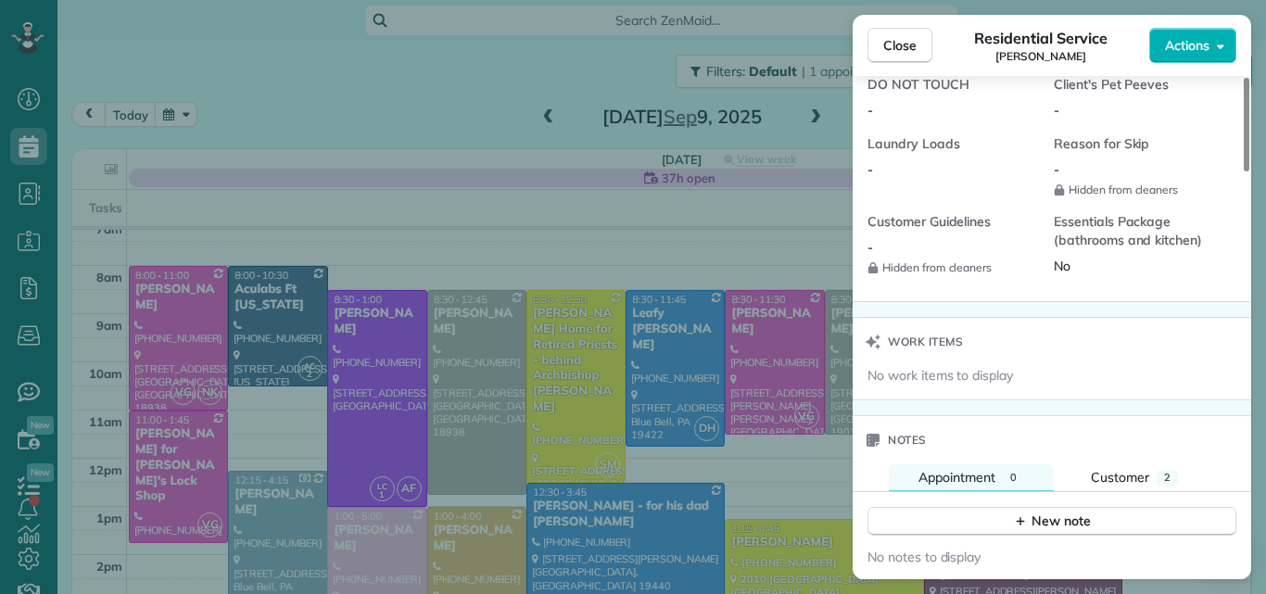
drag, startPoint x: 1246, startPoint y: 131, endPoint x: 1234, endPoint y: 431, distance: 300.5
click at [1243, 171] on div at bounding box center [1246, 125] width 6 height 94
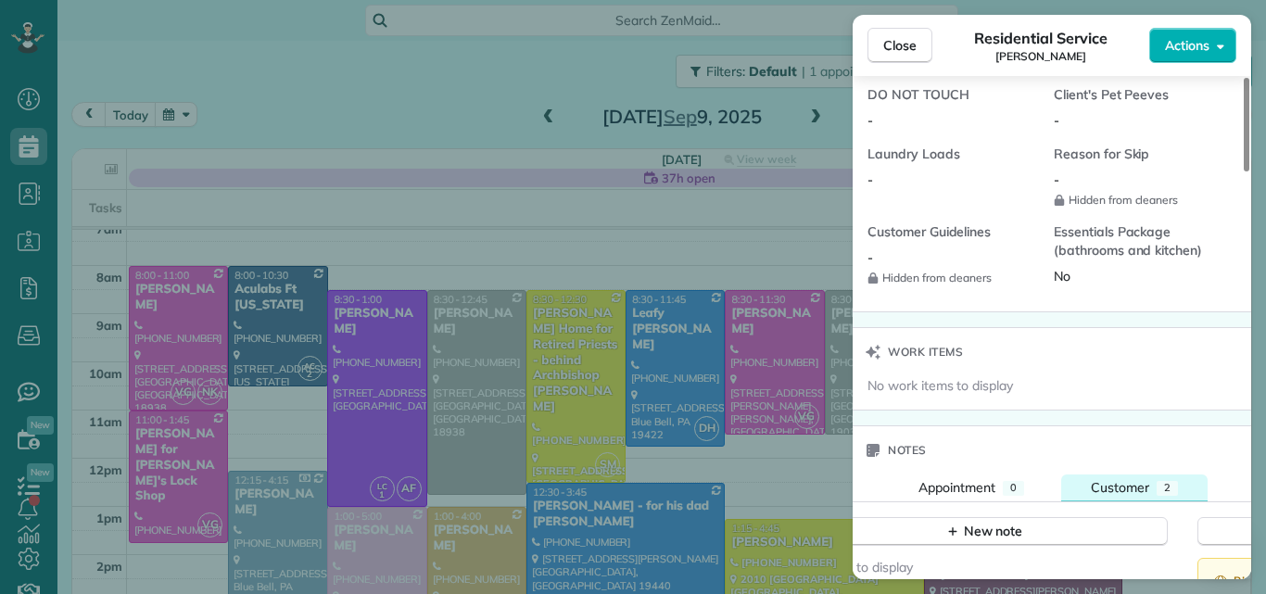
click at [1124, 479] on span "Customer" at bounding box center [1120, 487] width 58 height 17
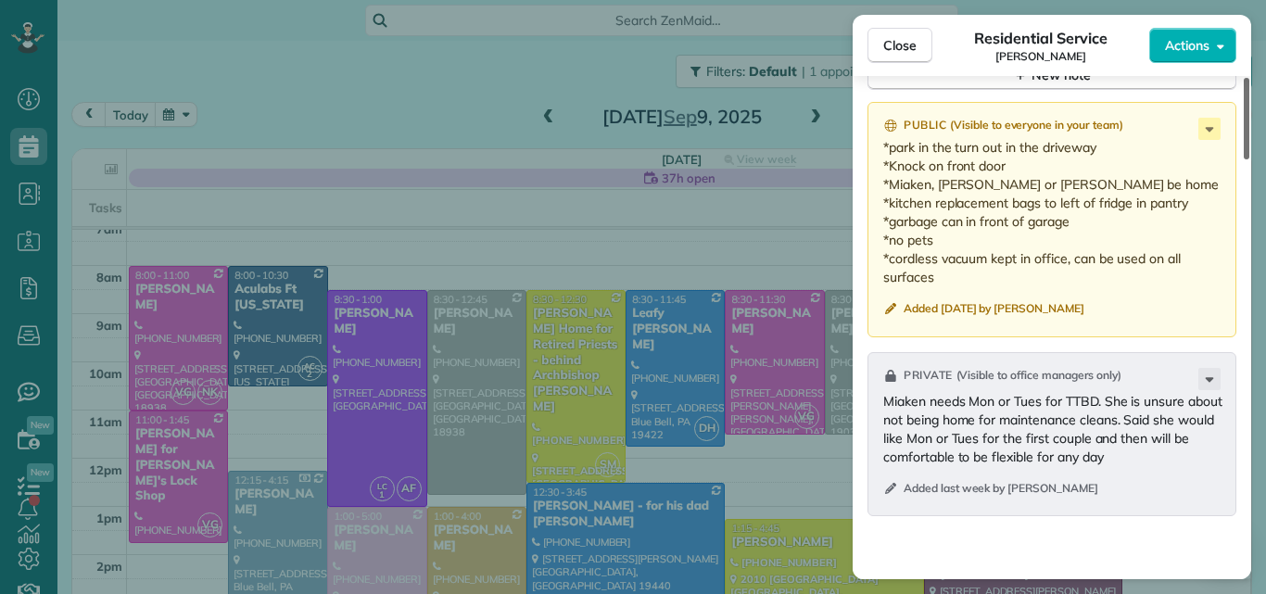
scroll to position [2074, 0]
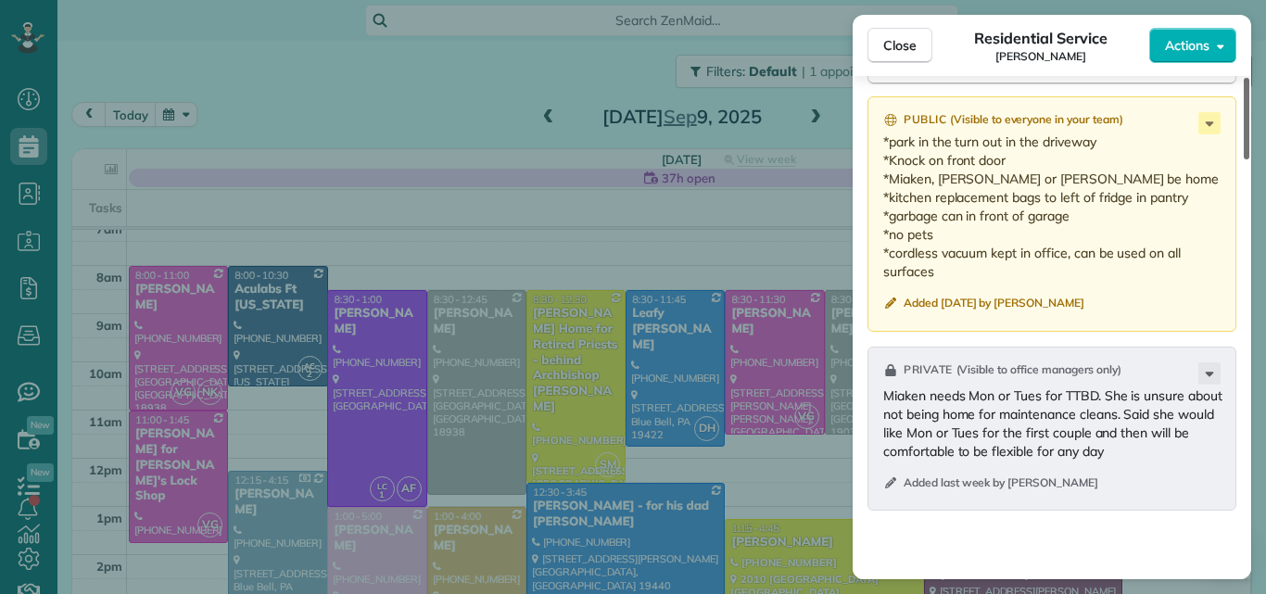
drag, startPoint x: 1248, startPoint y: 350, endPoint x: 1244, endPoint y: 425, distance: 75.1
click at [1244, 159] on div at bounding box center [1246, 119] width 6 height 82
click at [903, 32] on button "Close" at bounding box center [899, 45] width 65 height 35
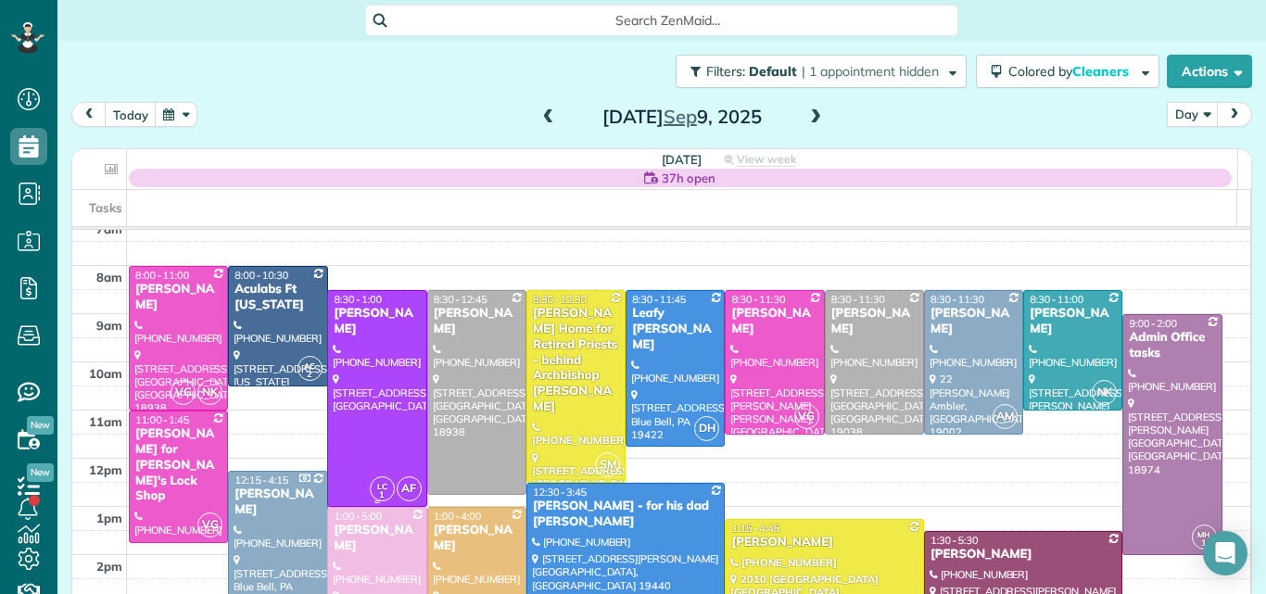
click at [345, 380] on div at bounding box center [376, 398] width 97 height 215
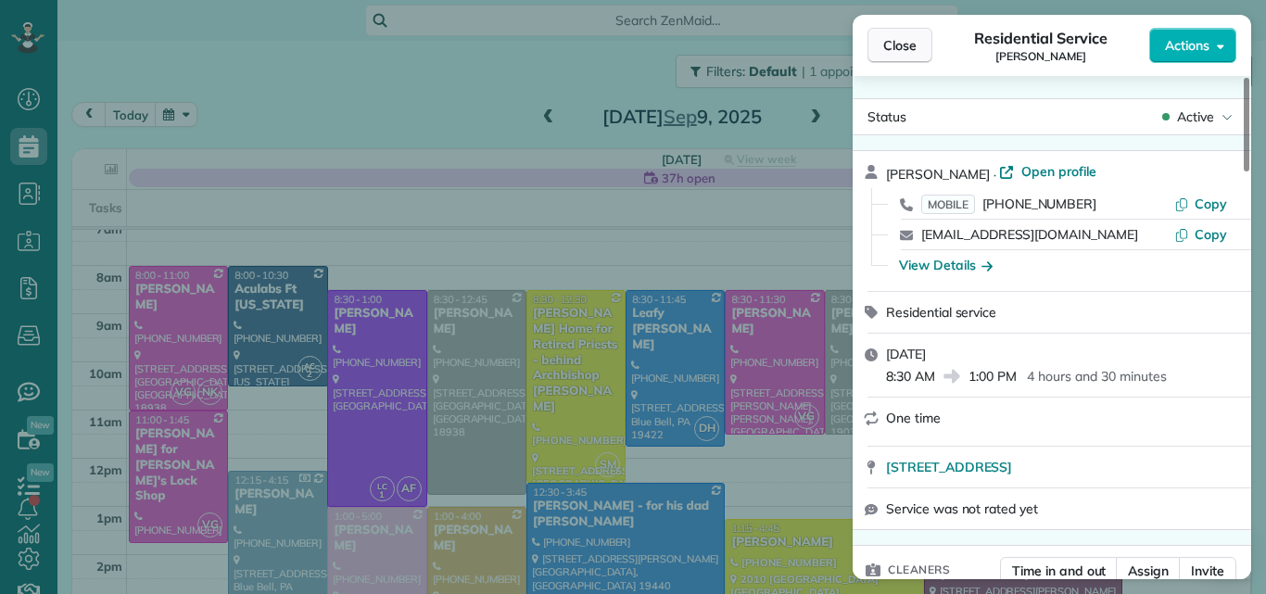
click at [890, 45] on span "Close" at bounding box center [899, 45] width 33 height 19
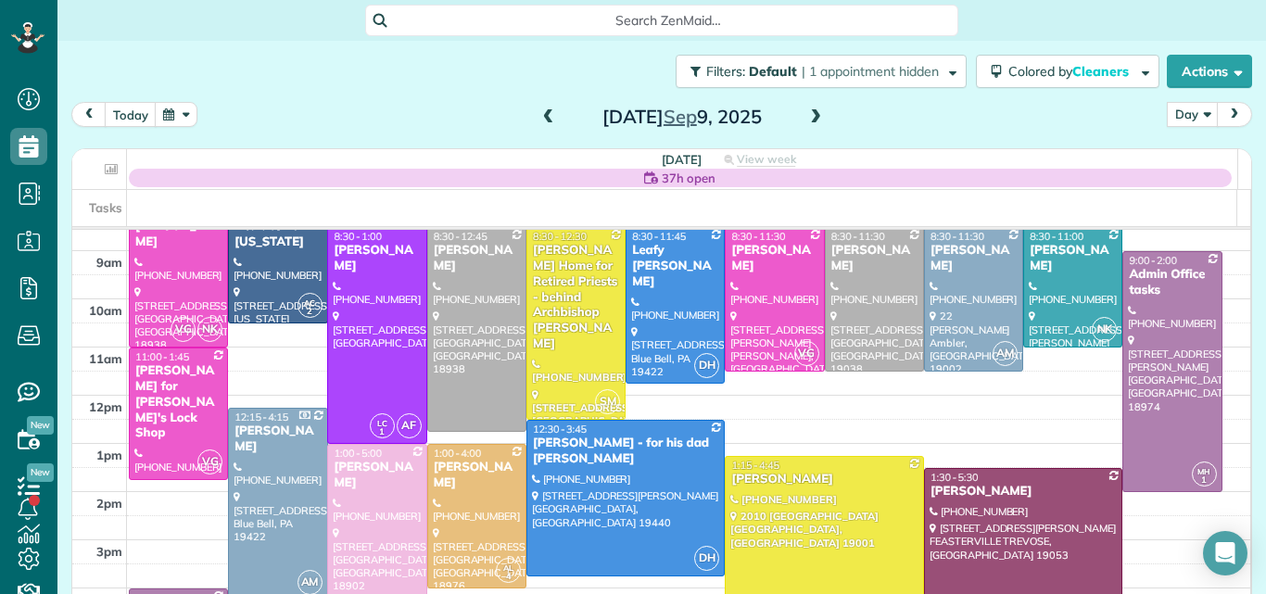
scroll to position [30, 0]
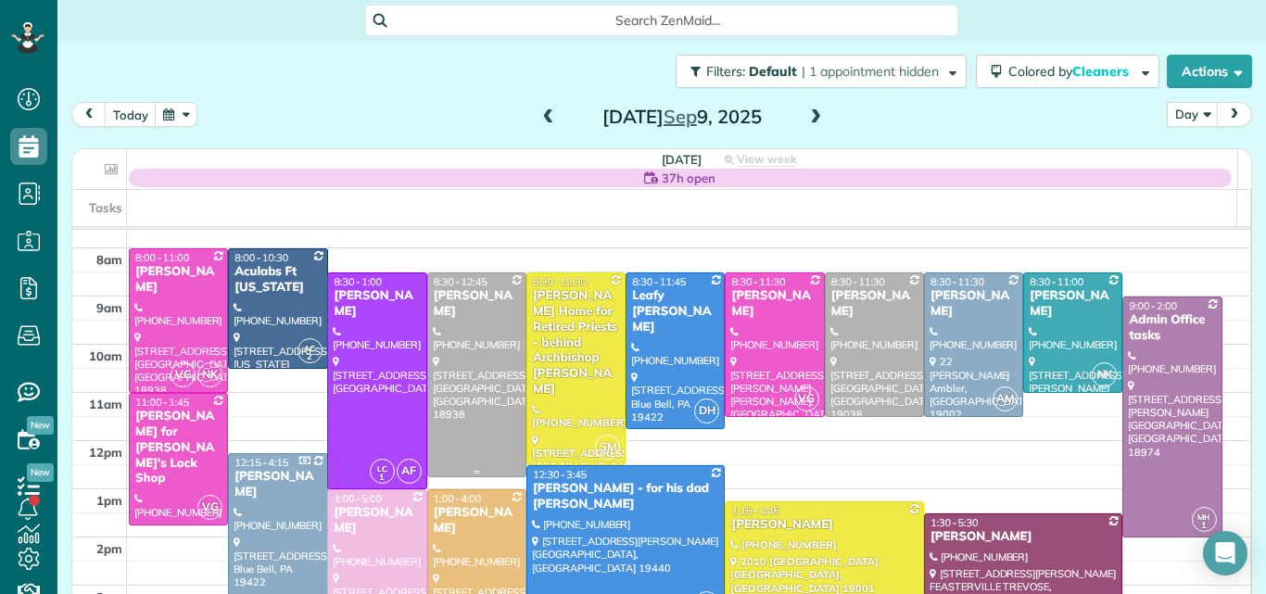
click at [458, 405] on div at bounding box center [476, 374] width 97 height 203
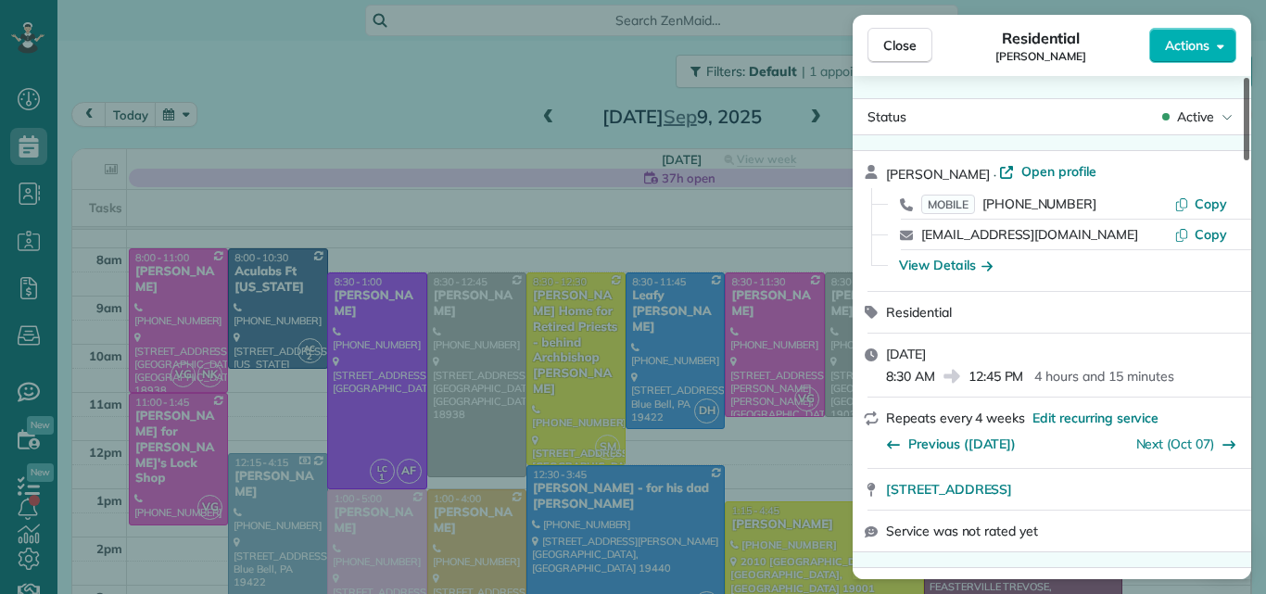
scroll to position [28, 0]
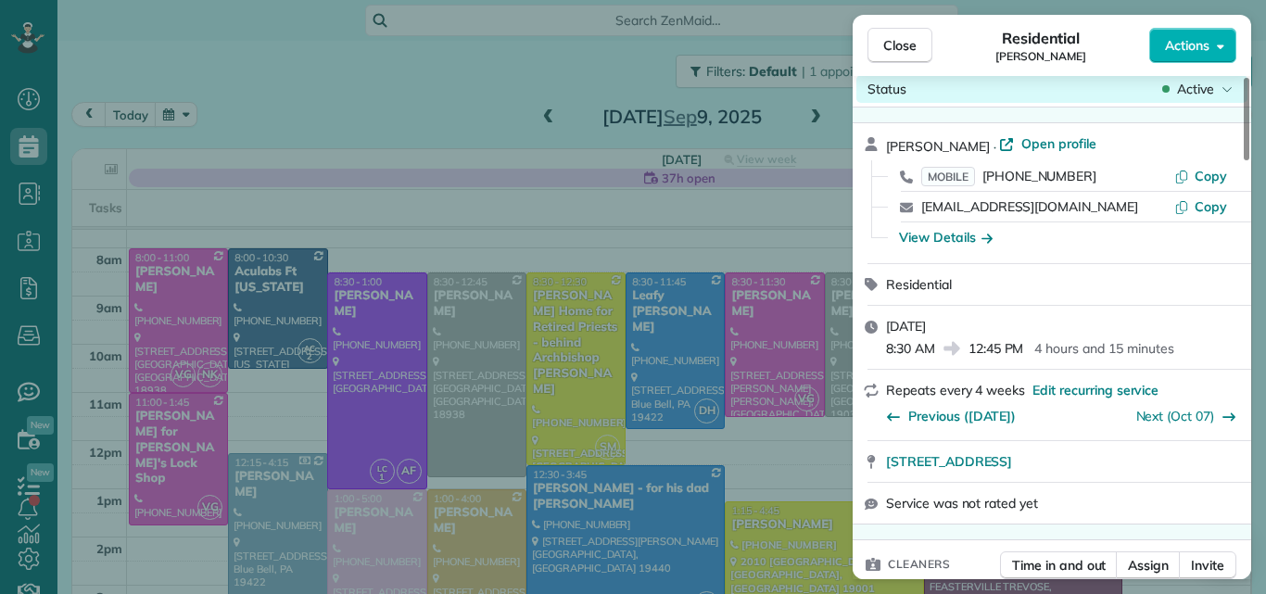
click at [1117, 91] on div "Status Active" at bounding box center [1051, 89] width 391 height 28
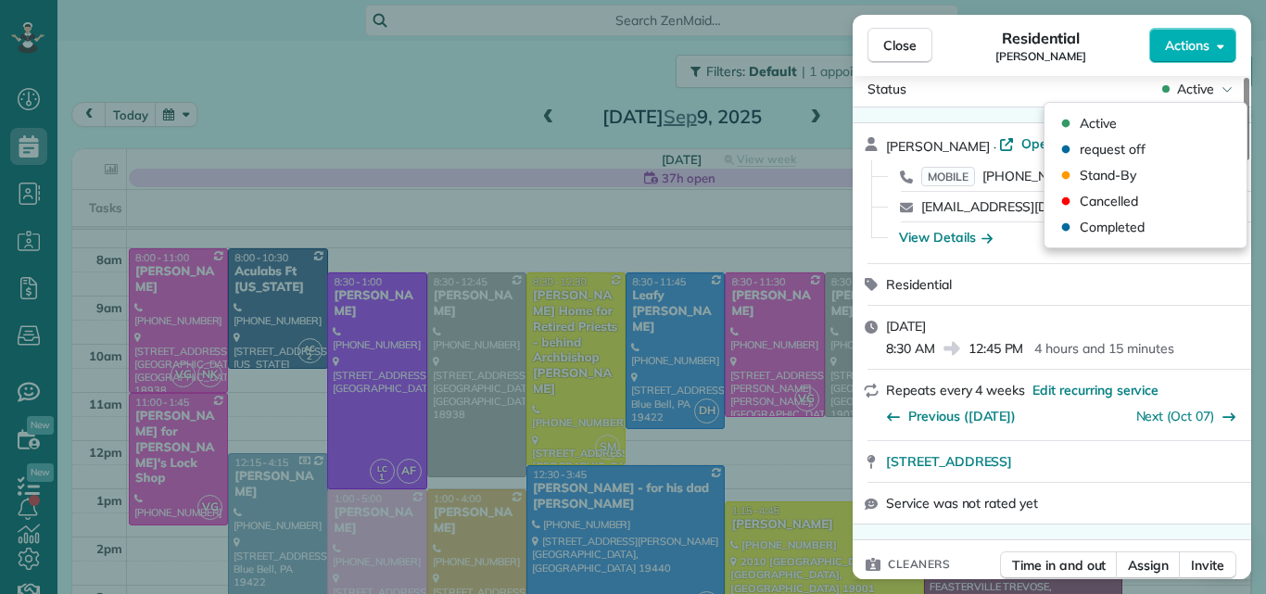
click at [952, 48] on div "Residential Sabira De Piero" at bounding box center [1040, 45] width 217 height 37
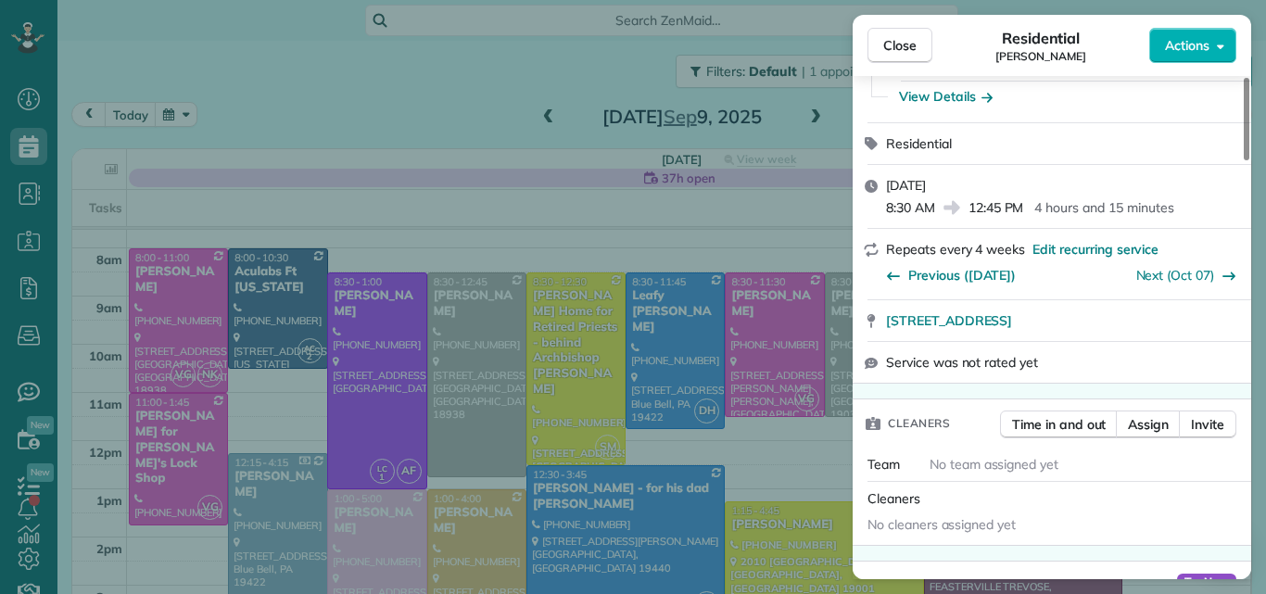
scroll to position [315, 0]
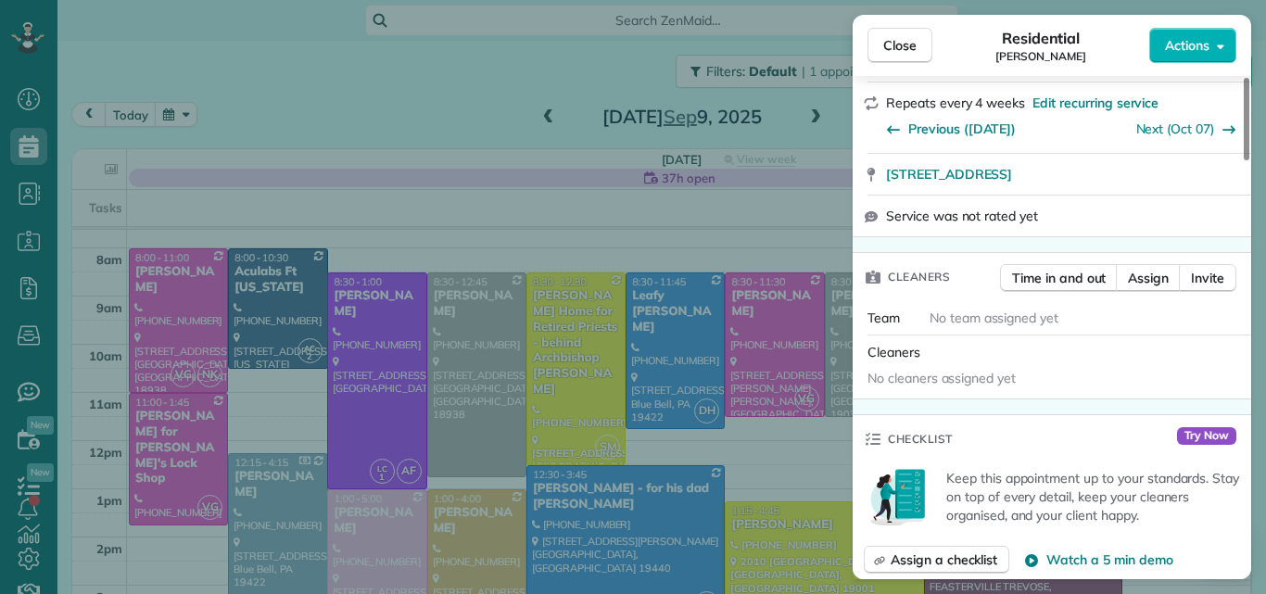
drag, startPoint x: 1245, startPoint y: 143, endPoint x: 1236, endPoint y: 190, distance: 48.2
click at [1243, 160] on div at bounding box center [1246, 119] width 6 height 82
click at [1149, 269] on span "Assign" at bounding box center [1148, 278] width 41 height 19
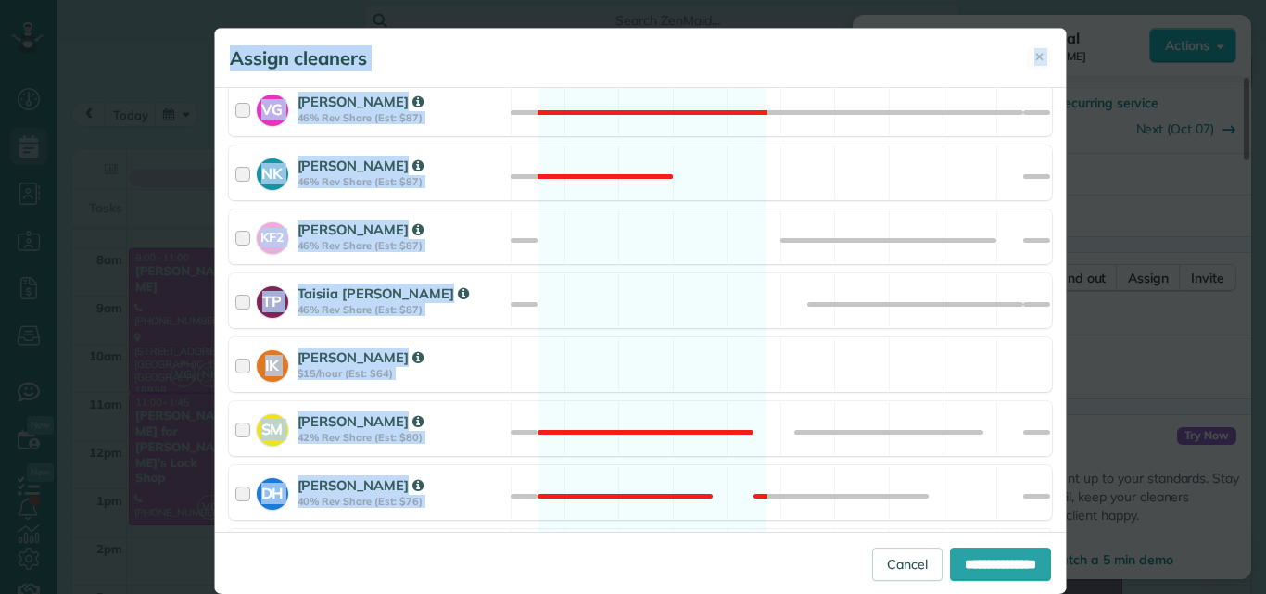
scroll to position [789, 0]
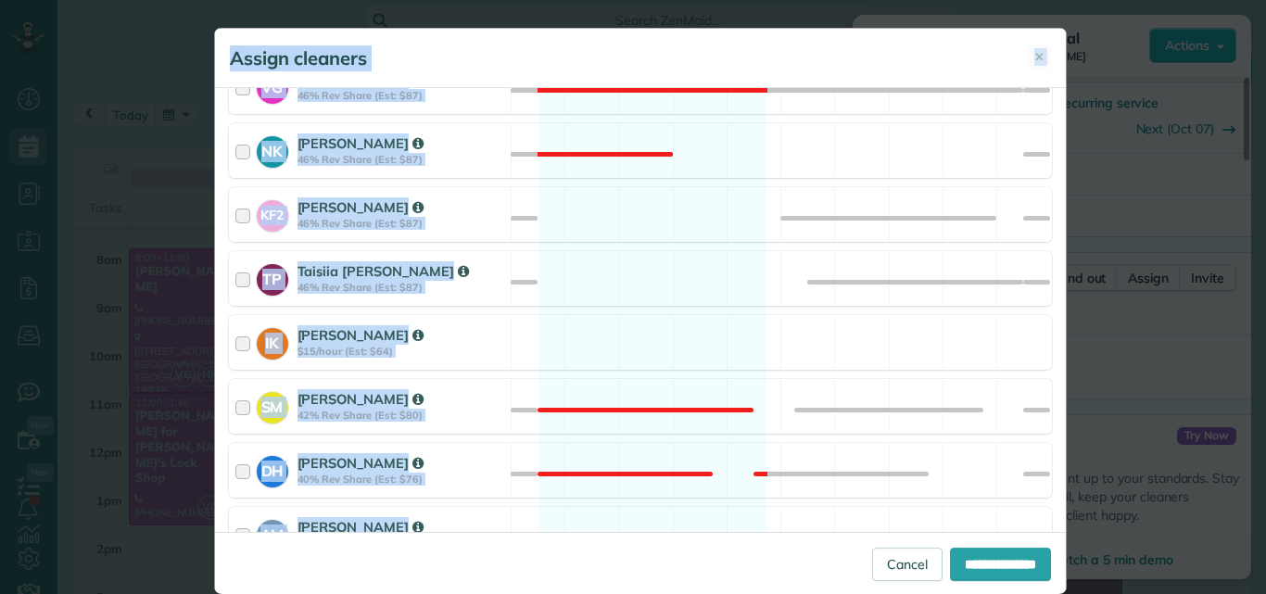
click at [1032, 431] on div "**********" at bounding box center [640, 311] width 851 height 446
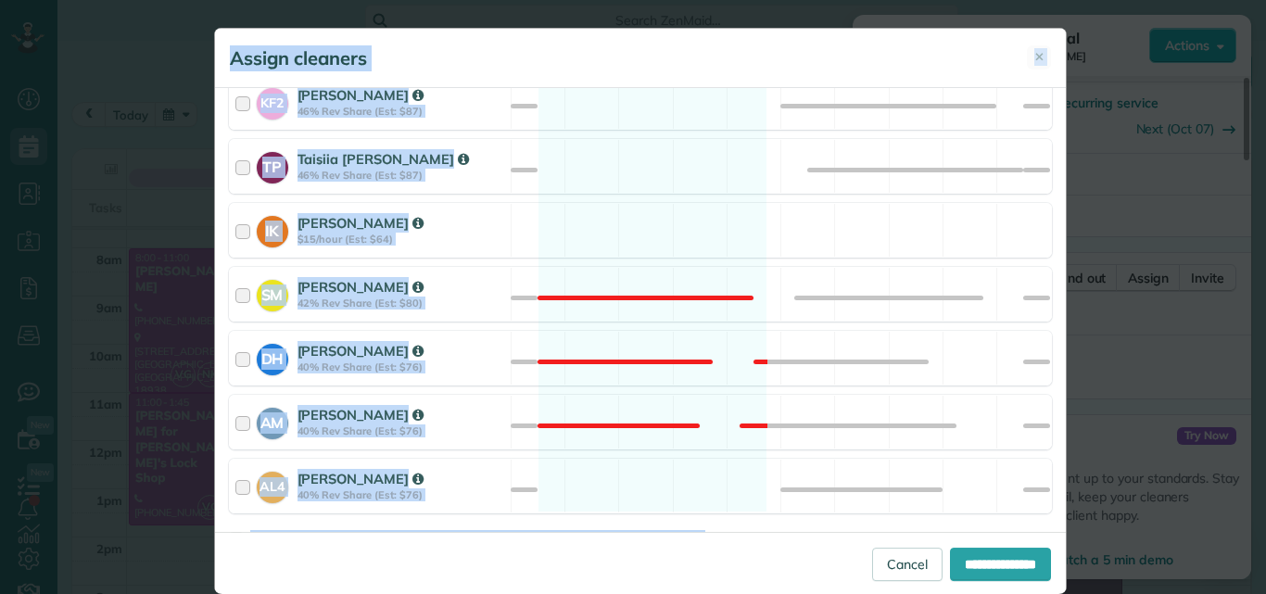
scroll to position [948, 0]
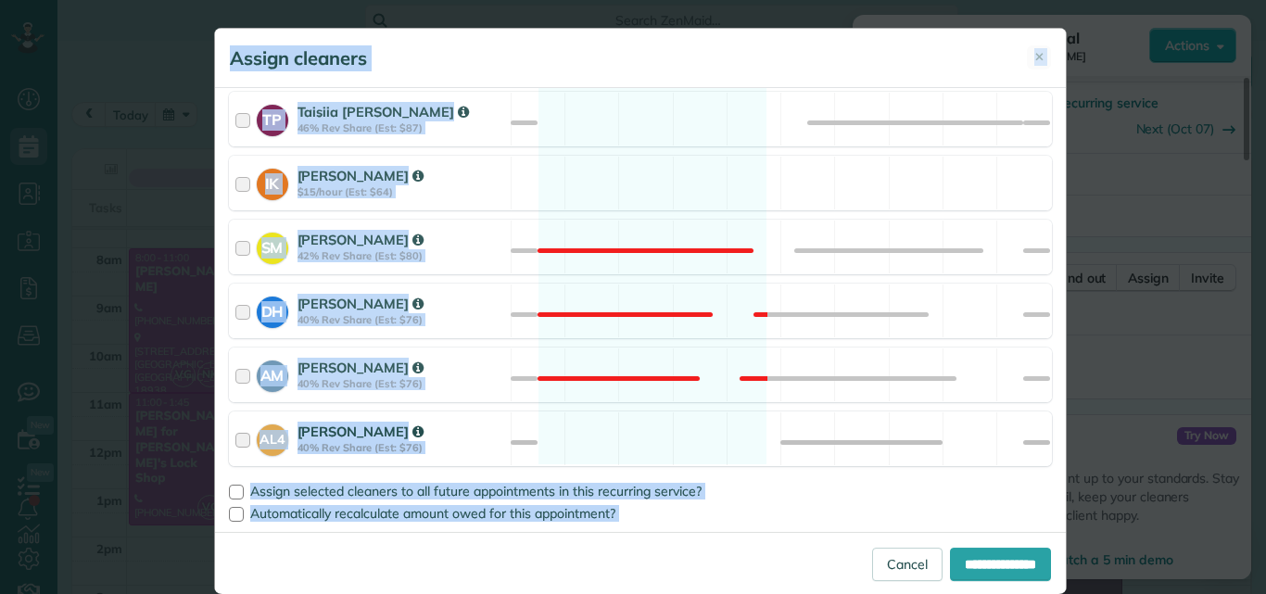
click at [235, 436] on div at bounding box center [245, 439] width 21 height 34
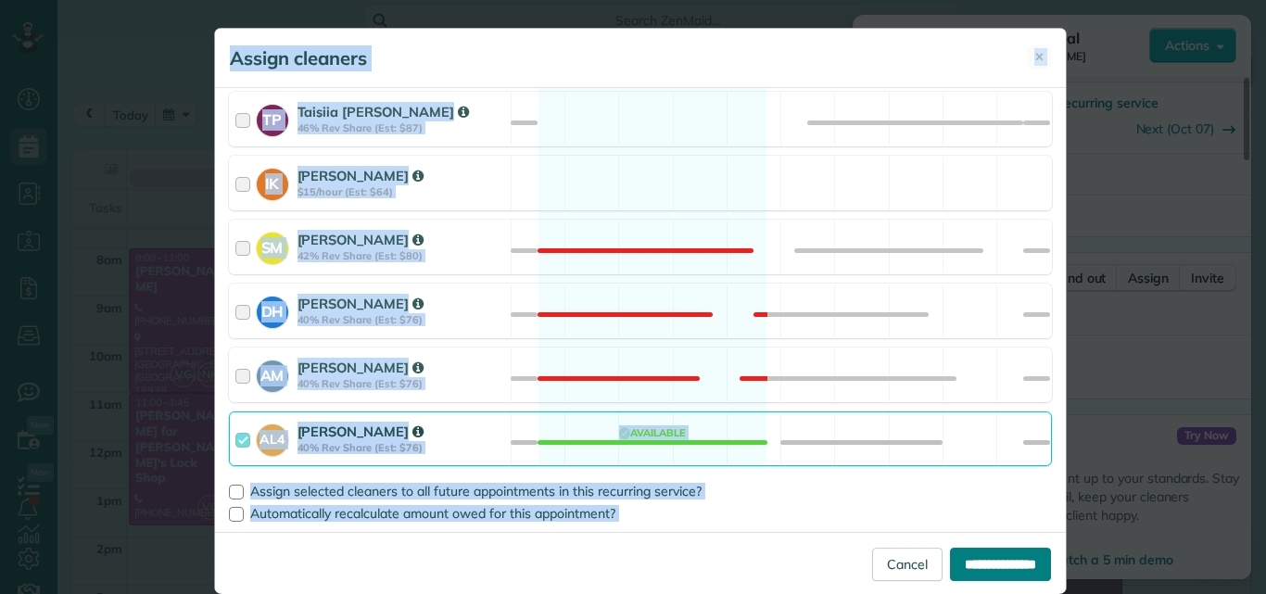
click at [965, 564] on input "**********" at bounding box center [1000, 564] width 101 height 33
type input "**********"
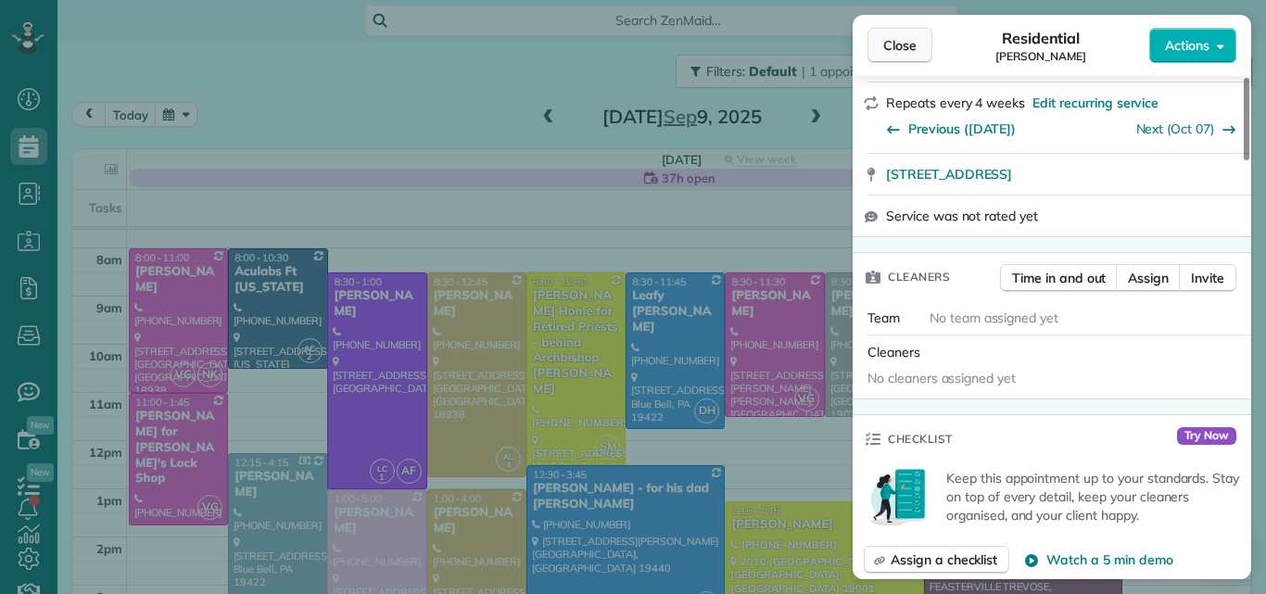
click at [891, 36] on span "Close" at bounding box center [899, 45] width 33 height 19
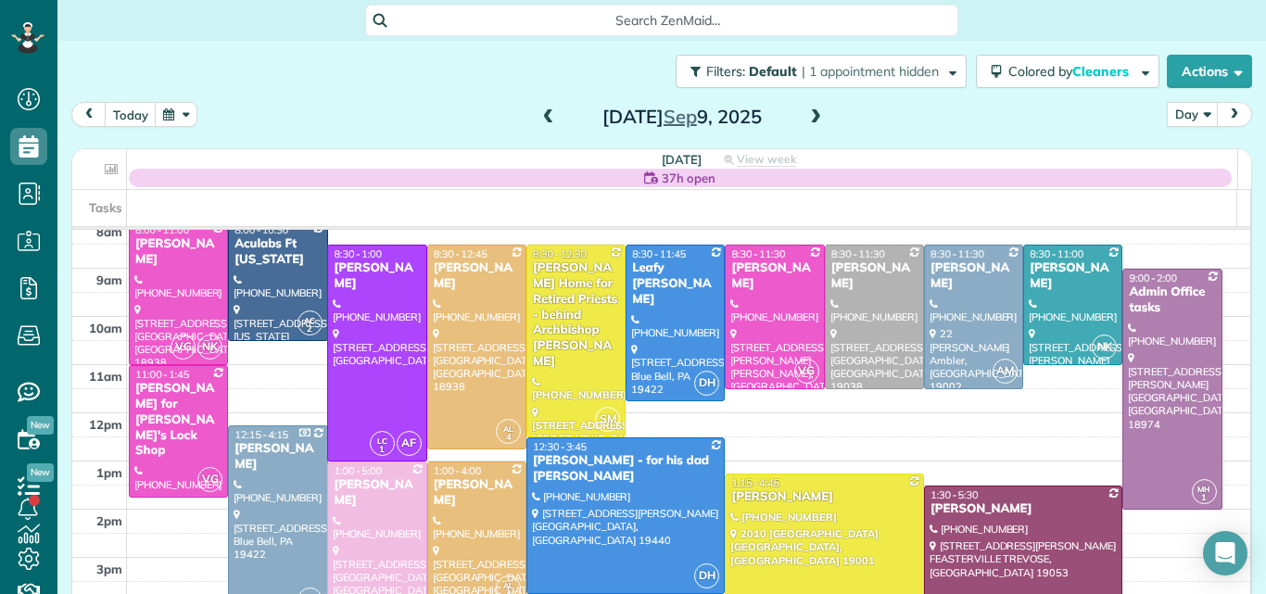
scroll to position [107, 0]
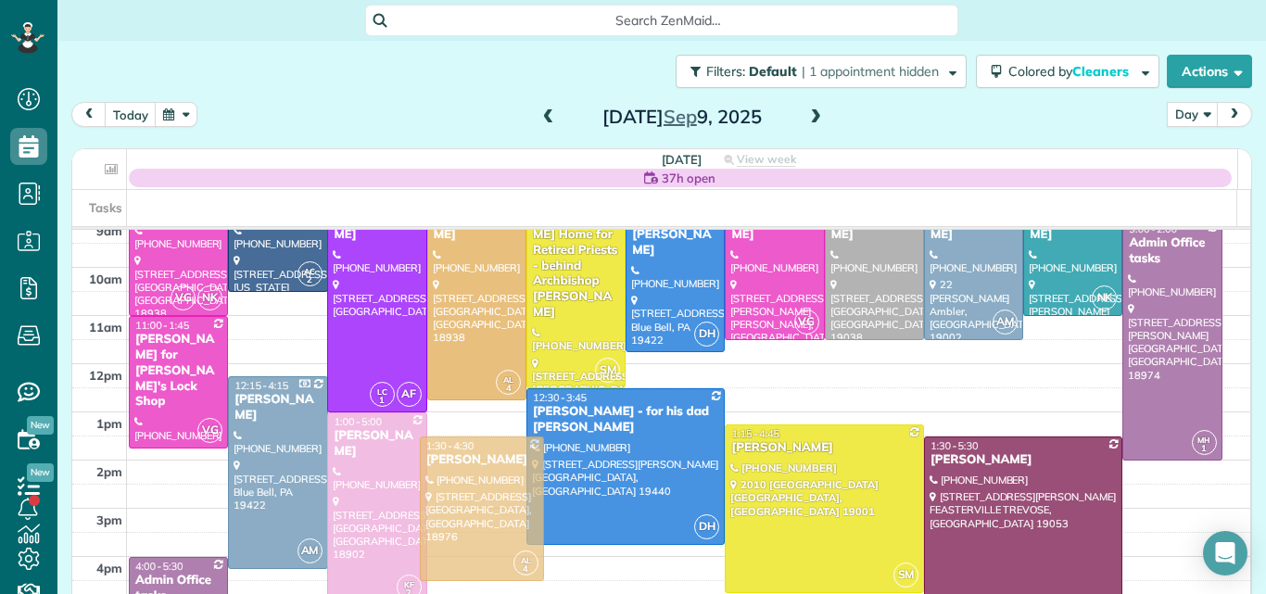
drag, startPoint x: 479, startPoint y: 444, endPoint x: 474, endPoint y: 470, distance: 26.4
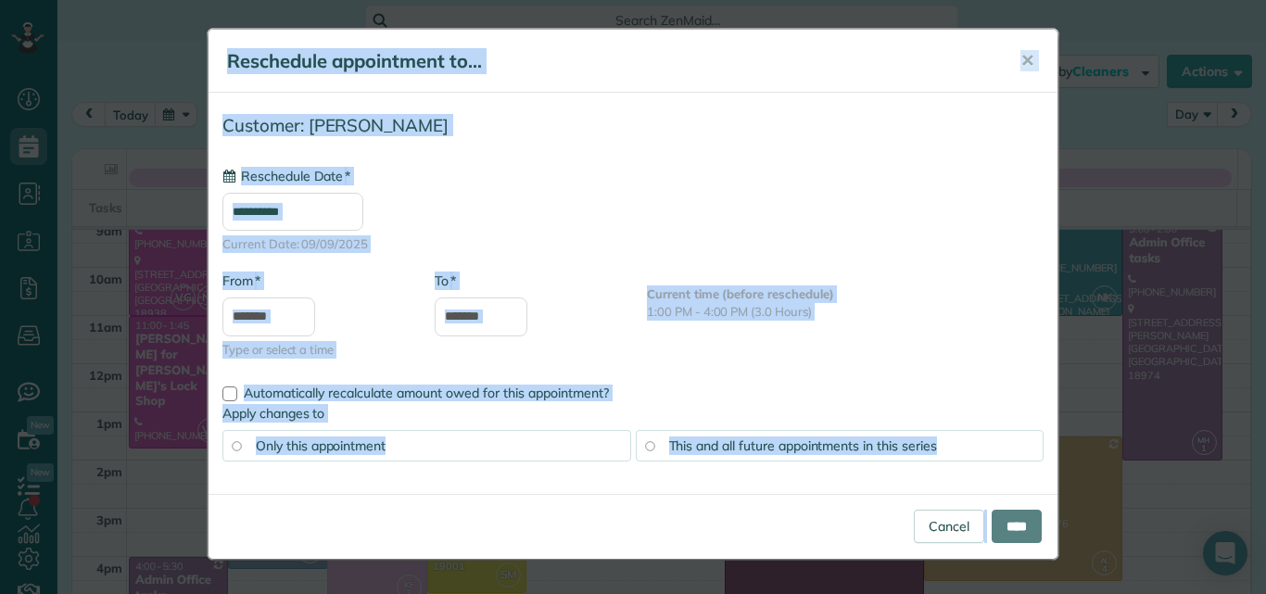
type input "**********"
click at [1004, 523] on input "****" at bounding box center [1016, 526] width 50 height 33
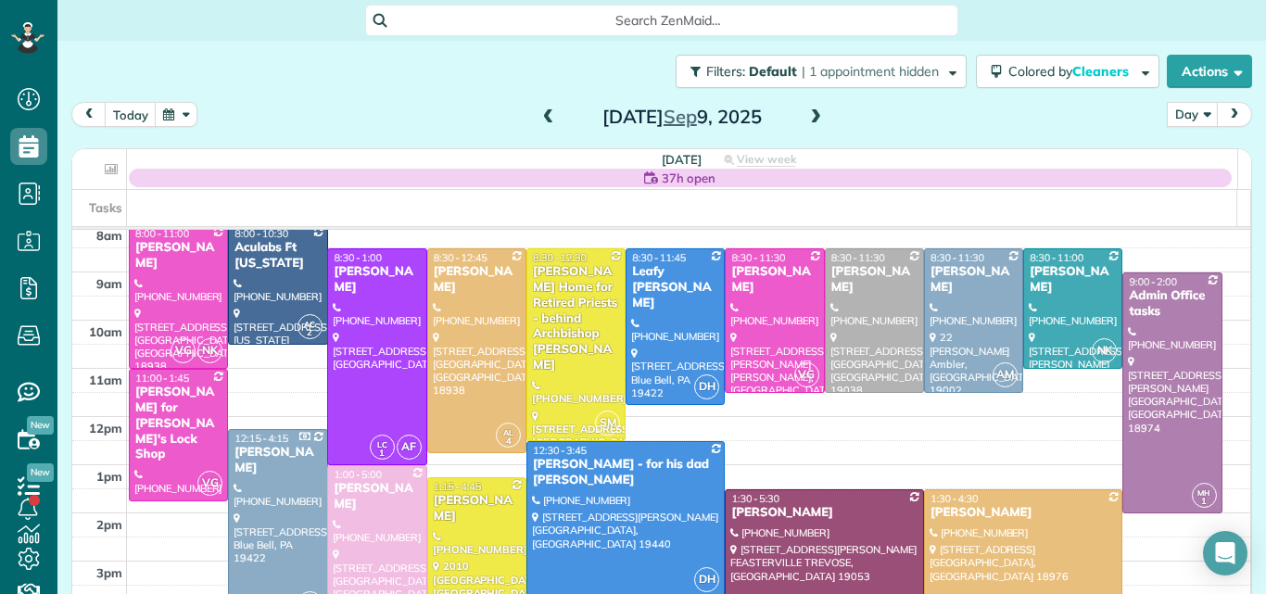
scroll to position [26, 0]
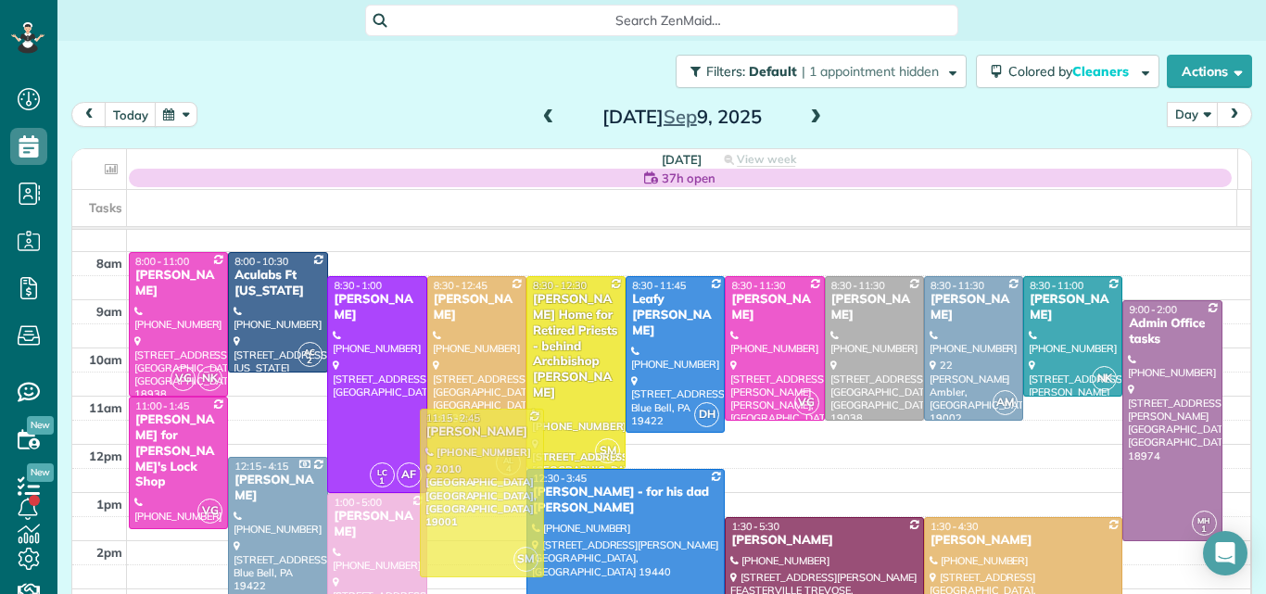
drag, startPoint x: 473, startPoint y: 535, endPoint x: 467, endPoint y: 435, distance: 100.2
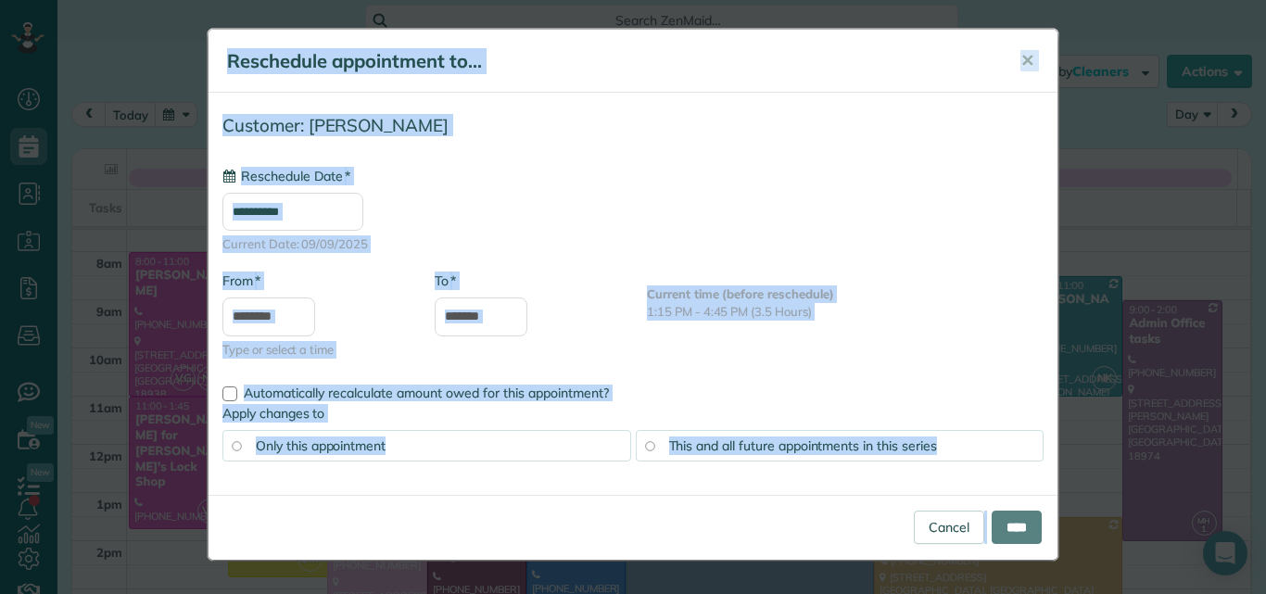
click at [467, 435] on body "Dashboard Scheduling Calendar View List View Dispatch View - Weekly scheduling …" at bounding box center [633, 297] width 1266 height 594
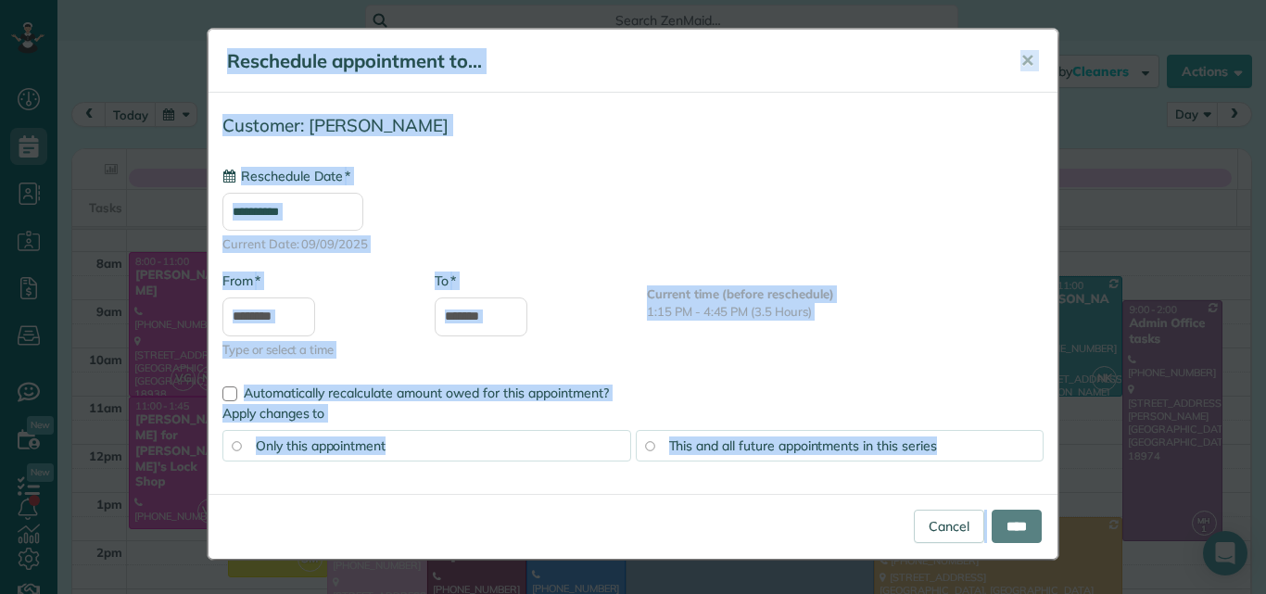
type input "**********"
click at [998, 528] on input "****" at bounding box center [1016, 526] width 50 height 33
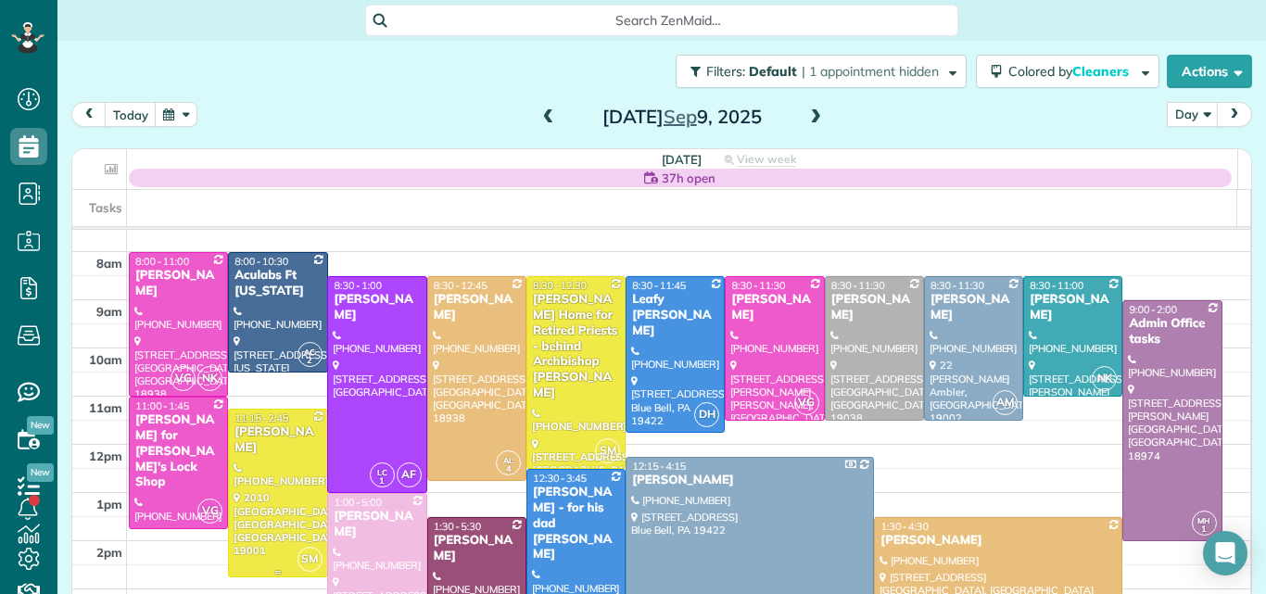
click at [297, 442] on div at bounding box center [277, 493] width 97 height 167
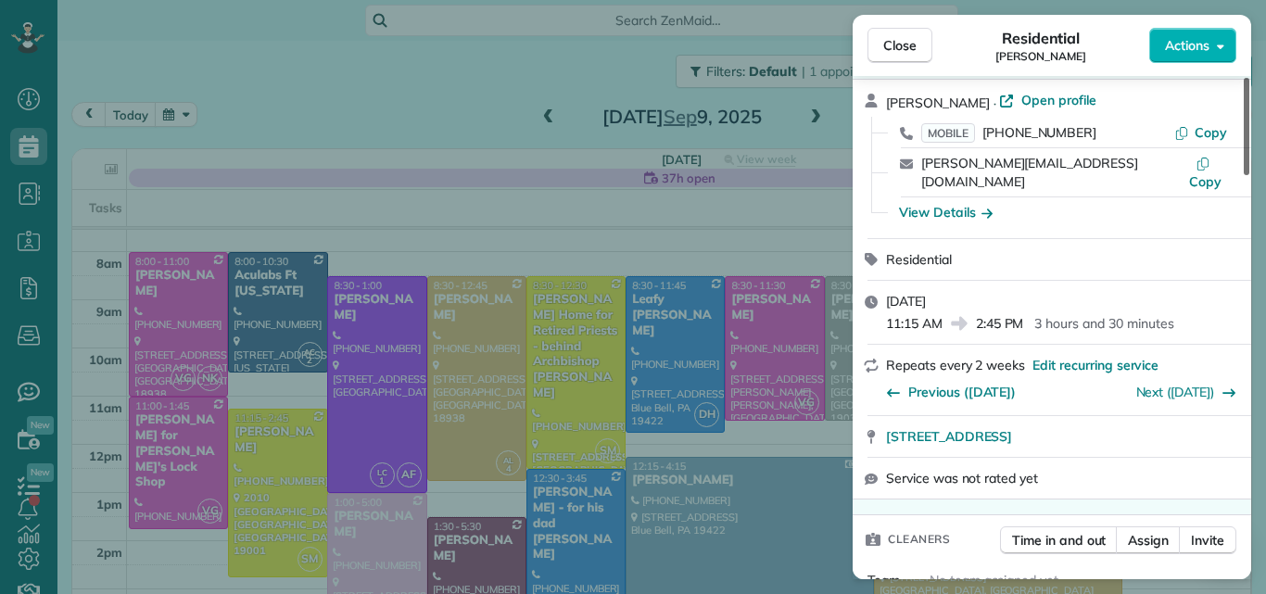
scroll to position [106, 0]
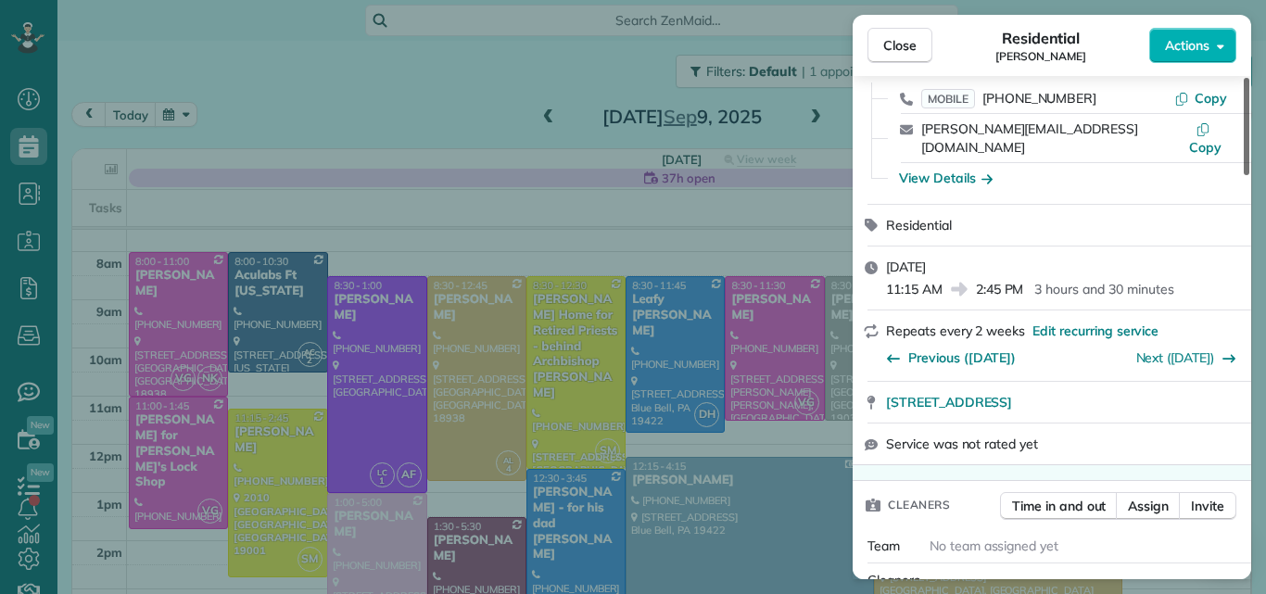
drag, startPoint x: 1246, startPoint y: 100, endPoint x: 1243, endPoint y: 120, distance: 20.6
click at [1243, 120] on div at bounding box center [1246, 126] width 6 height 97
drag, startPoint x: 274, startPoint y: 462, endPoint x: 274, endPoint y: 431, distance: 31.5
click at [274, 431] on div "Close Residential Paul Styles Actions Status Active Paul Styles · Open profile …" at bounding box center [633, 297] width 1266 height 594
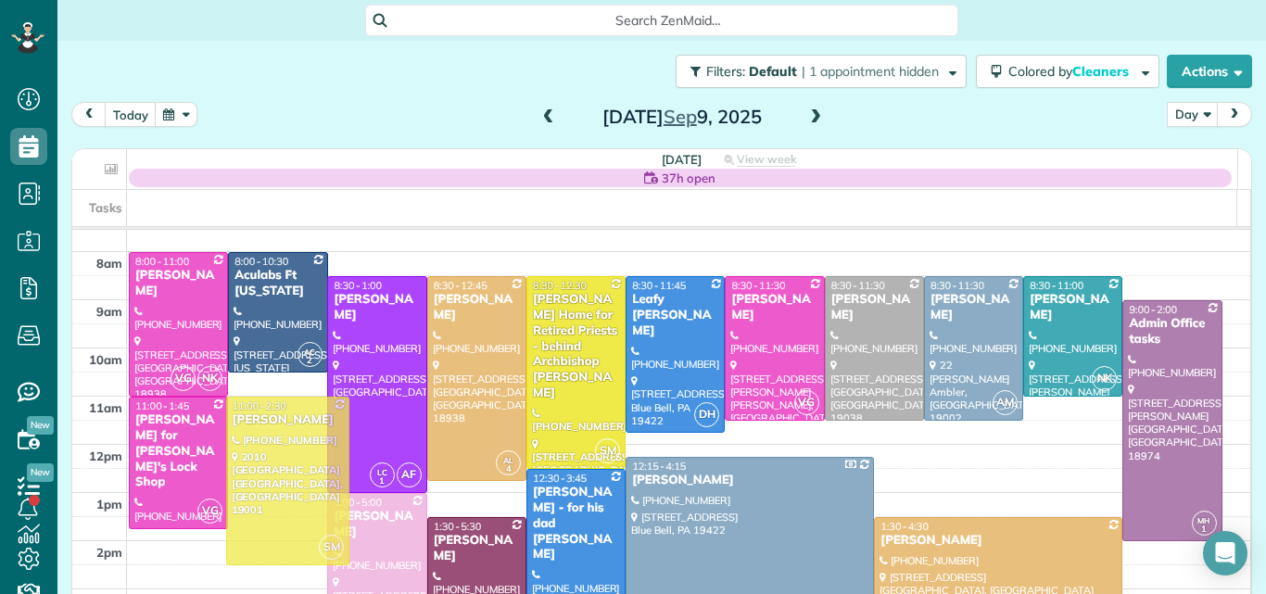
drag, startPoint x: 270, startPoint y: 426, endPoint x: 268, endPoint y: 409, distance: 17.7
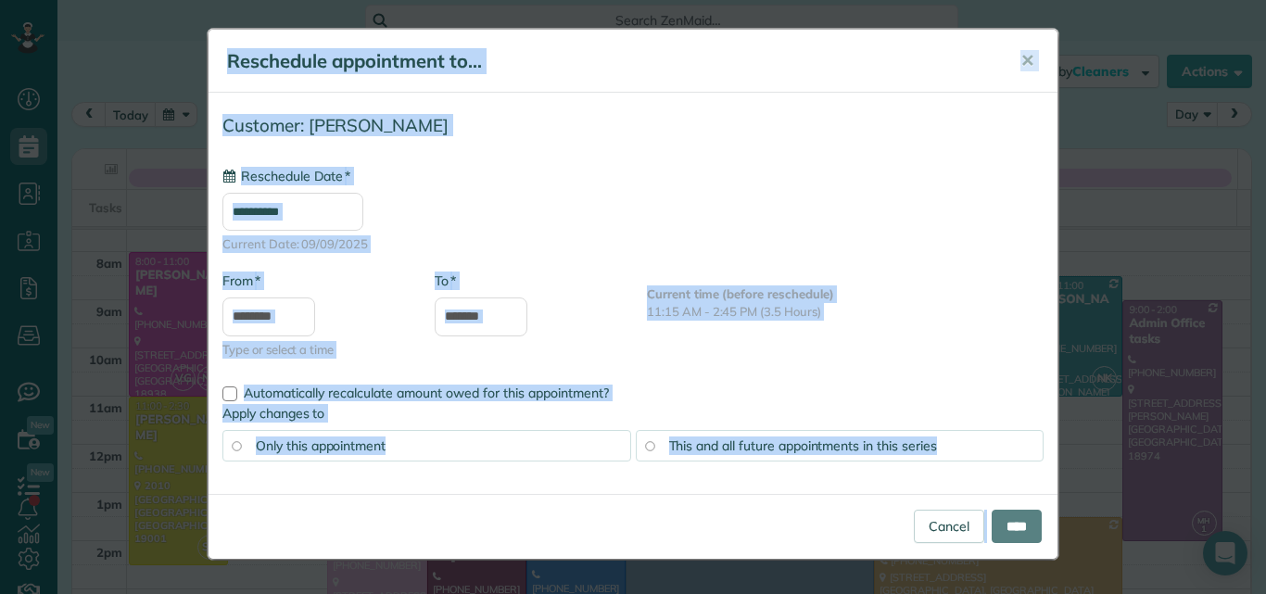
type input "**********"
click at [1004, 515] on input "****" at bounding box center [1016, 526] width 50 height 33
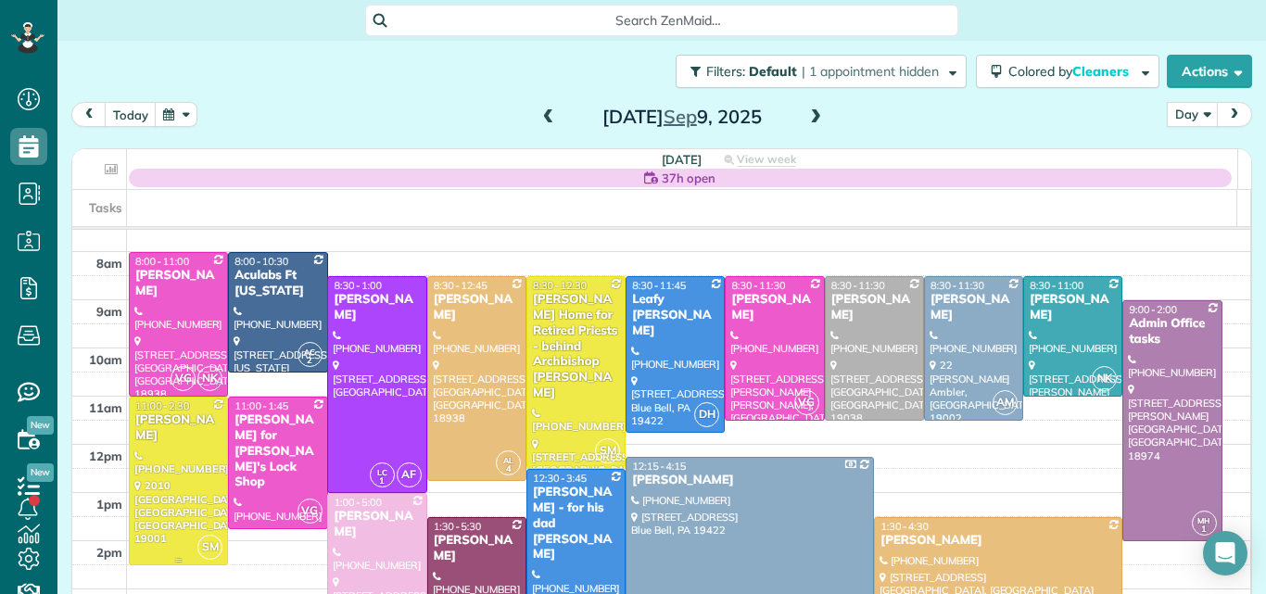
click at [144, 453] on div at bounding box center [178, 481] width 97 height 167
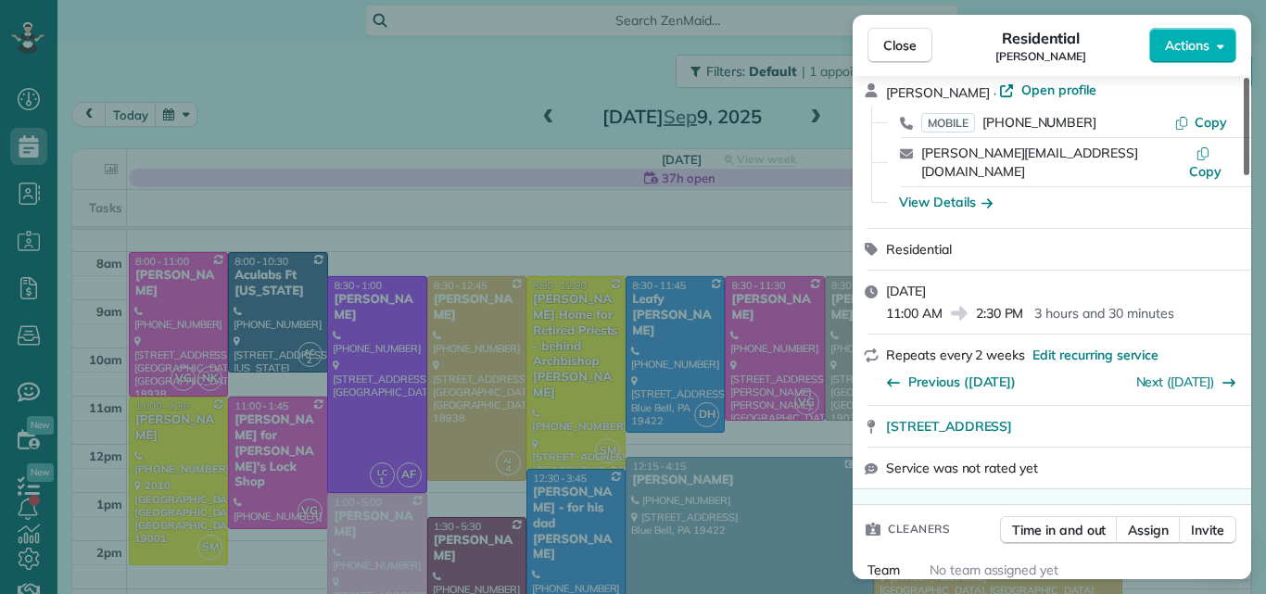
scroll to position [110, 0]
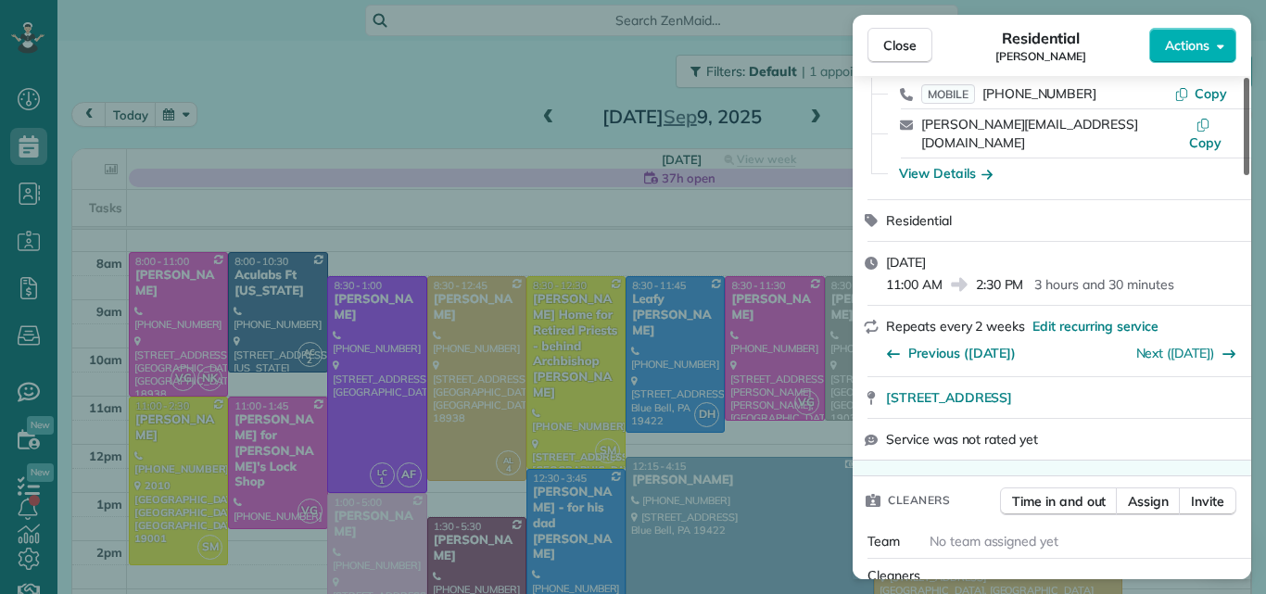
drag, startPoint x: 1243, startPoint y: 112, endPoint x: 1239, endPoint y: 133, distance: 21.6
click at [1243, 133] on div at bounding box center [1246, 126] width 6 height 97
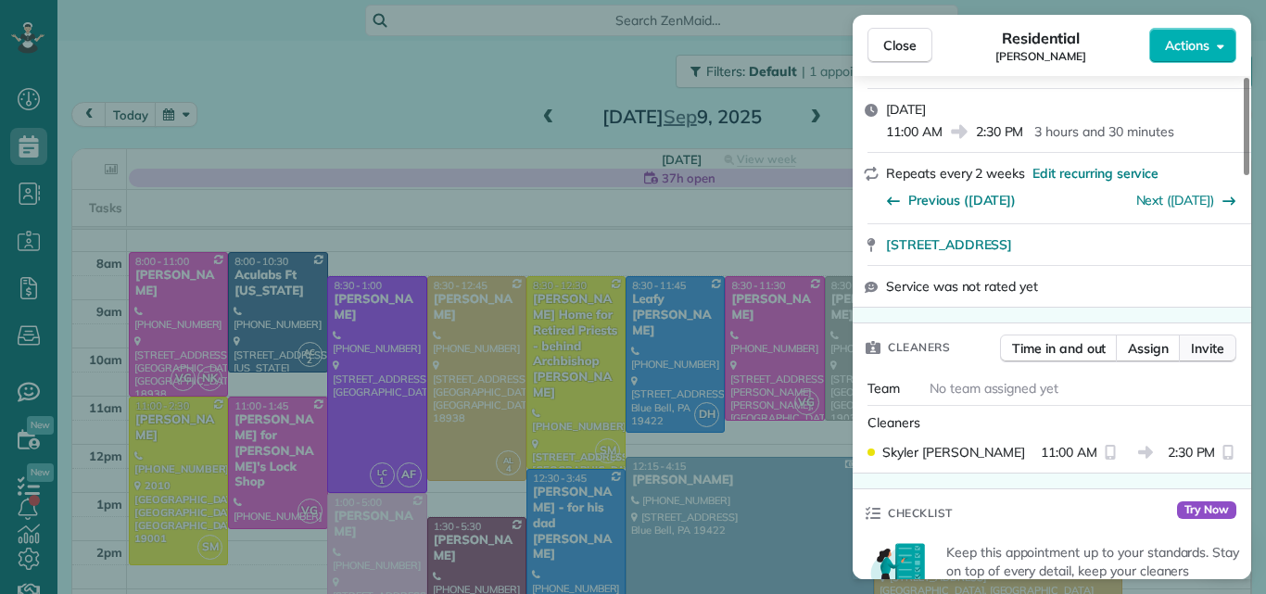
scroll to position [378, 0]
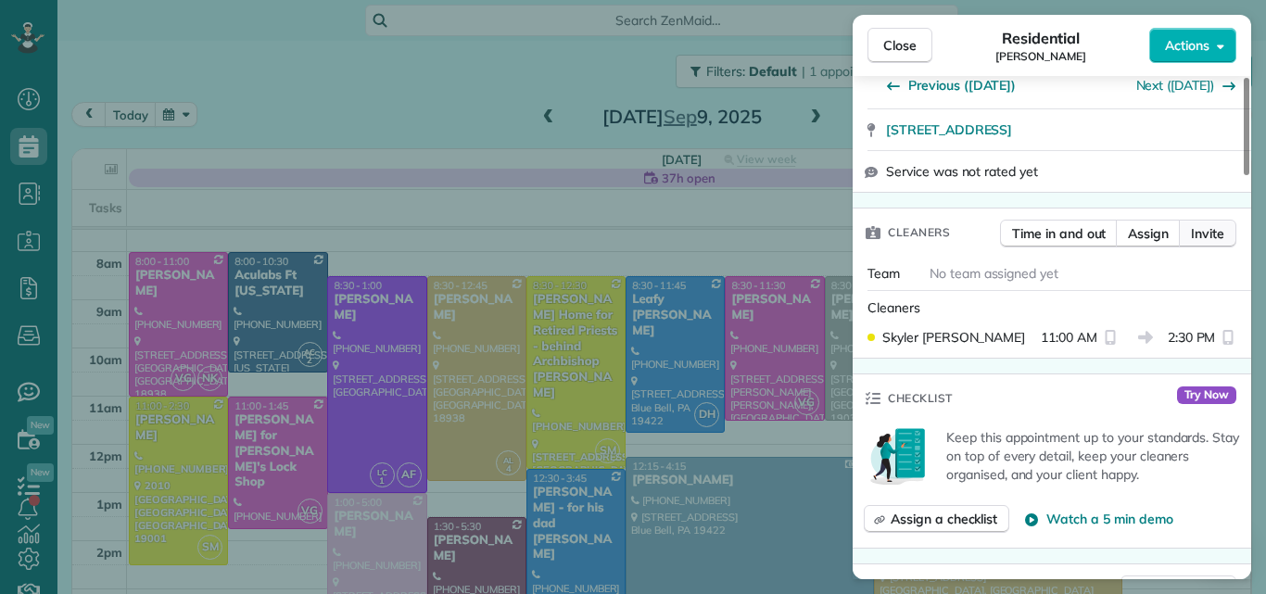
drag, startPoint x: 1243, startPoint y: 155, endPoint x: 1233, endPoint y: 207, distance: 52.7
click at [1243, 175] on div at bounding box center [1246, 126] width 6 height 97
click at [1165, 224] on span "Assign" at bounding box center [1148, 233] width 41 height 19
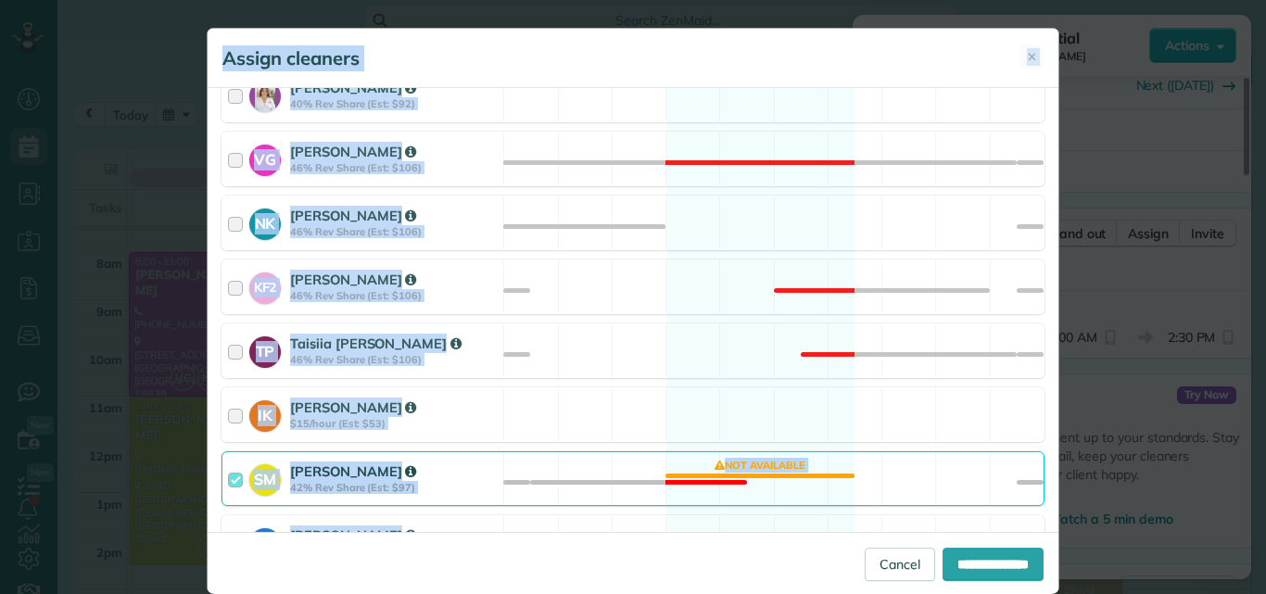
scroll to position [879, 0]
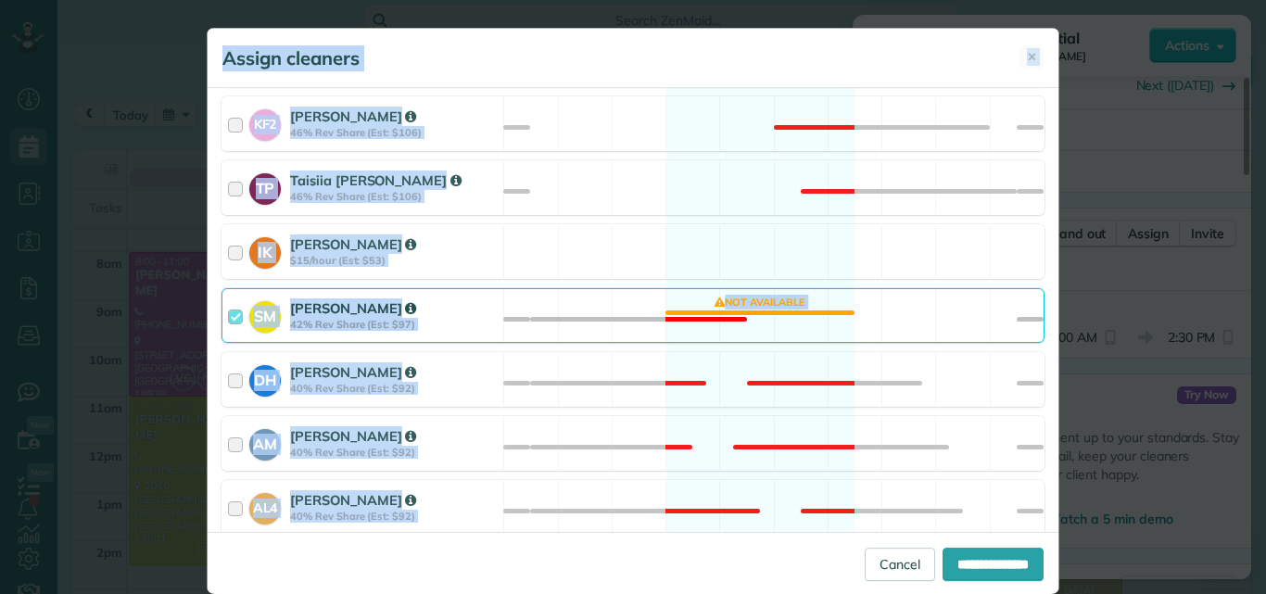
click at [228, 318] on div at bounding box center [238, 315] width 21 height 34
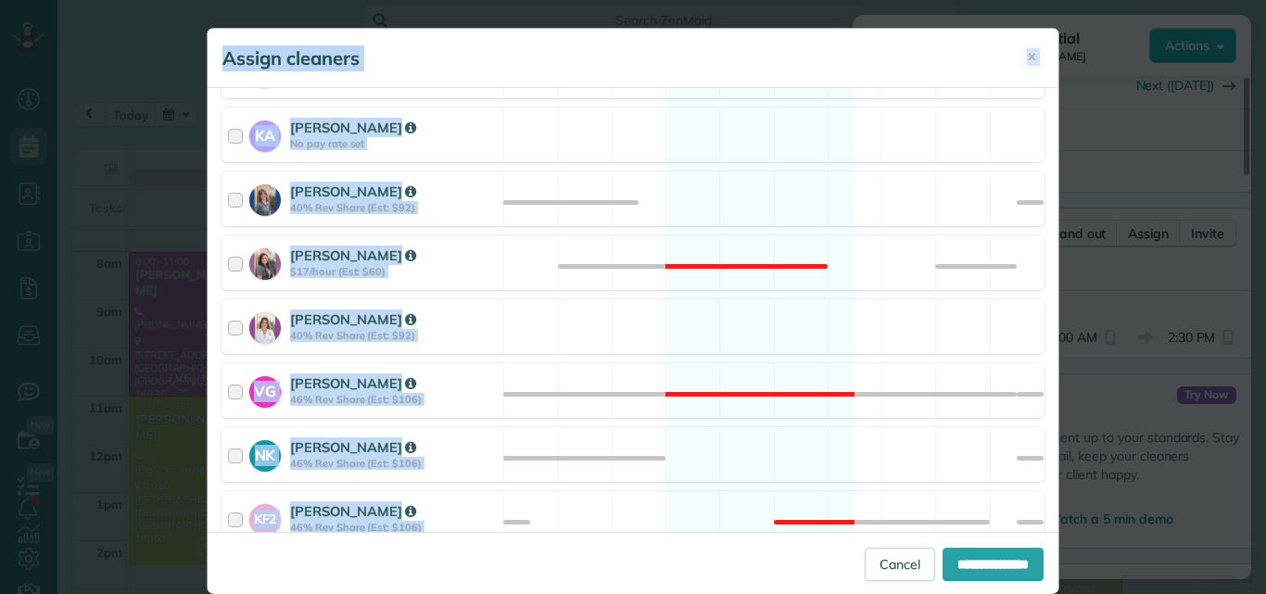
scroll to position [454, 0]
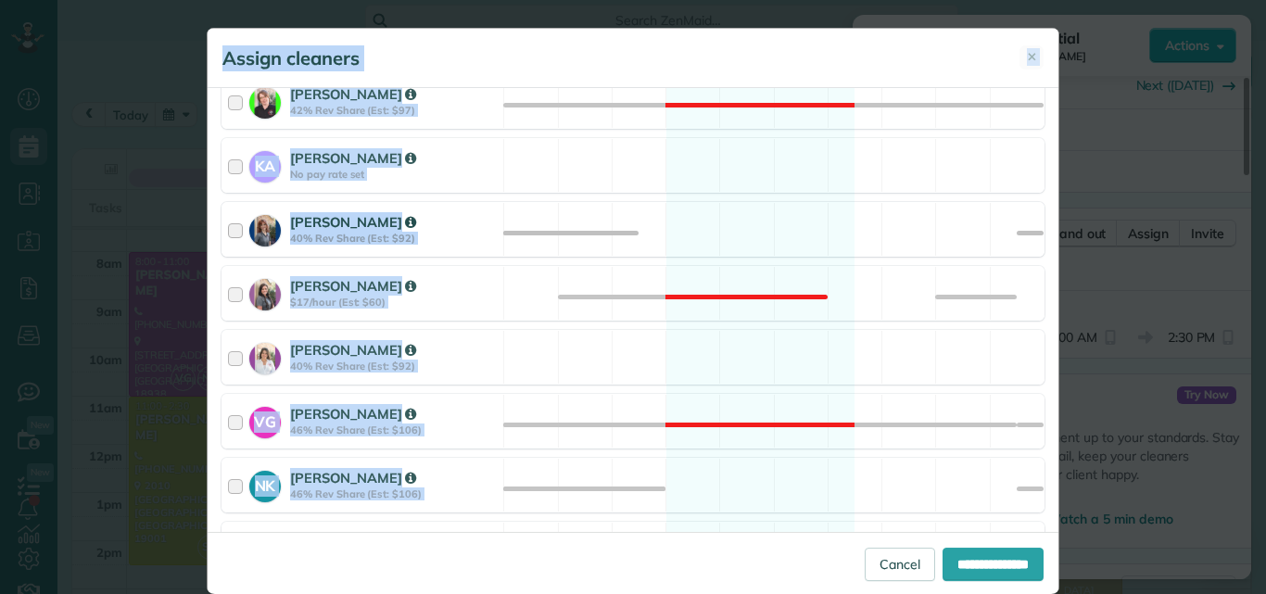
click at [228, 230] on div at bounding box center [238, 229] width 21 height 34
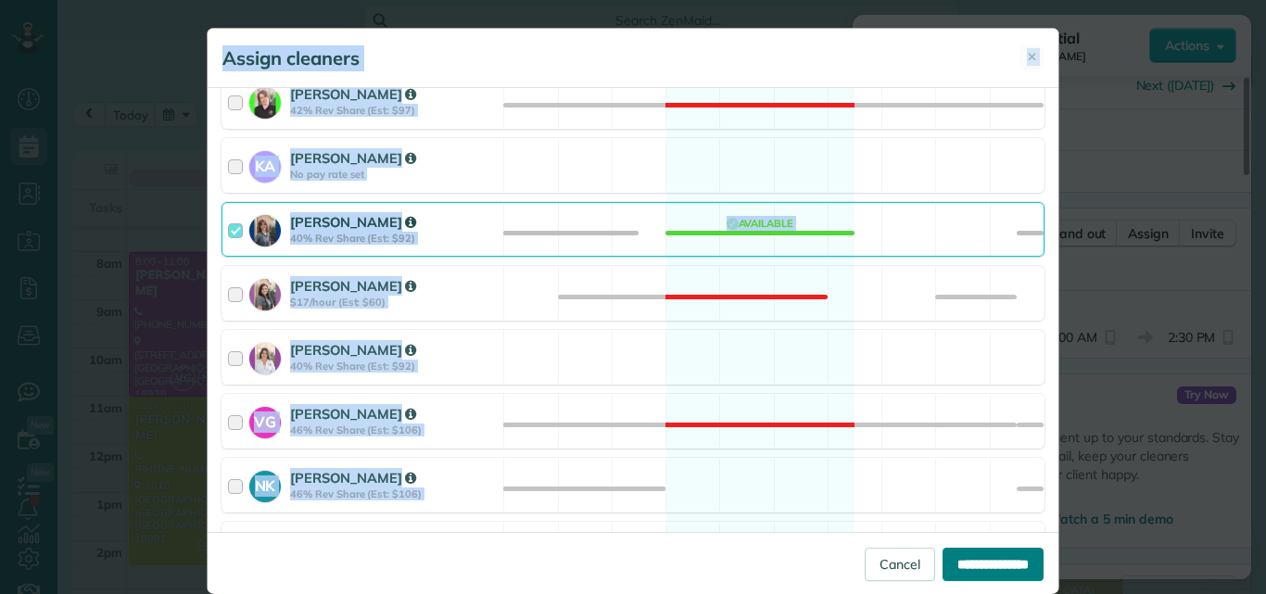
click at [948, 559] on input "**********" at bounding box center [992, 564] width 101 height 33
type input "**********"
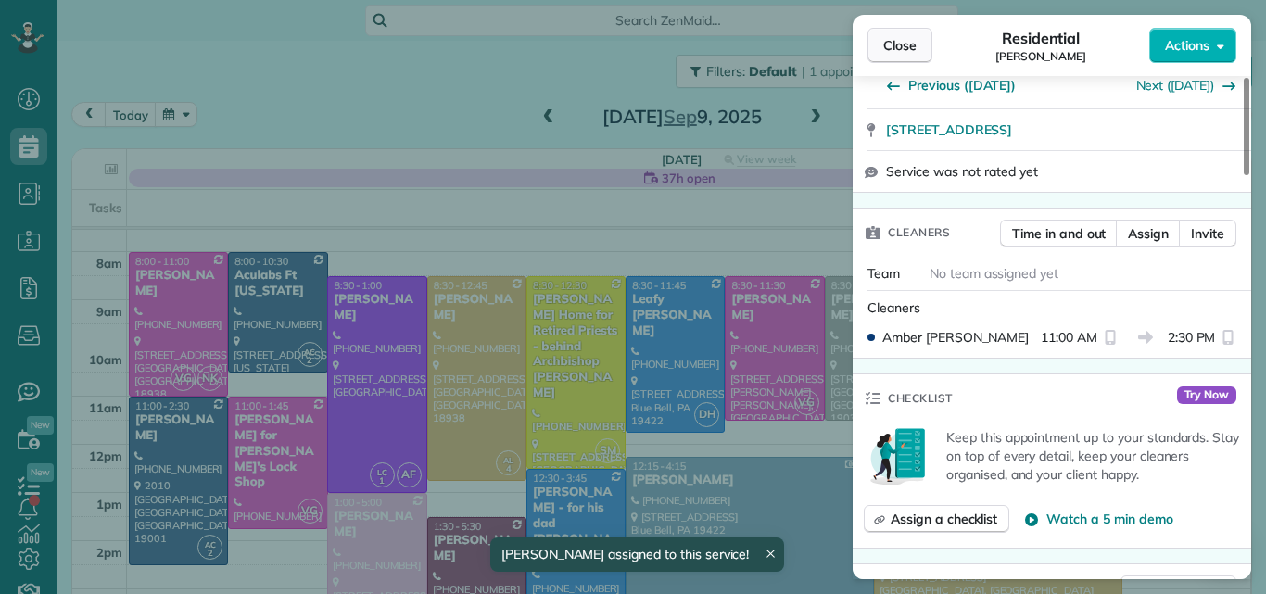
click at [898, 33] on button "Close" at bounding box center [899, 45] width 65 height 35
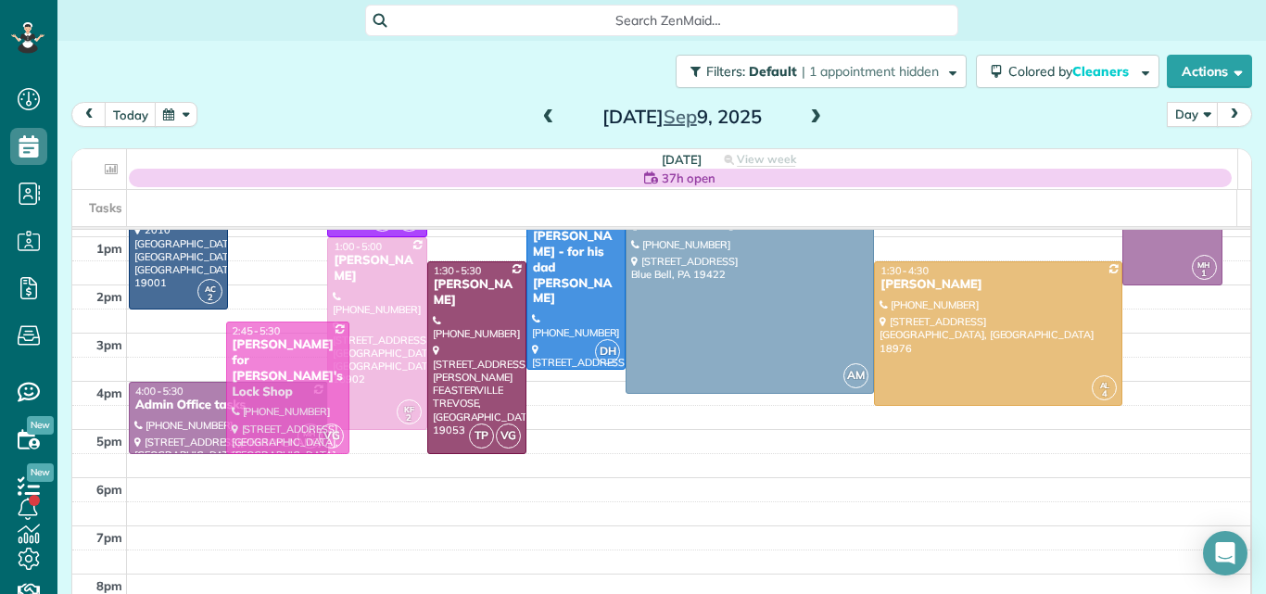
scroll to position [285, 0]
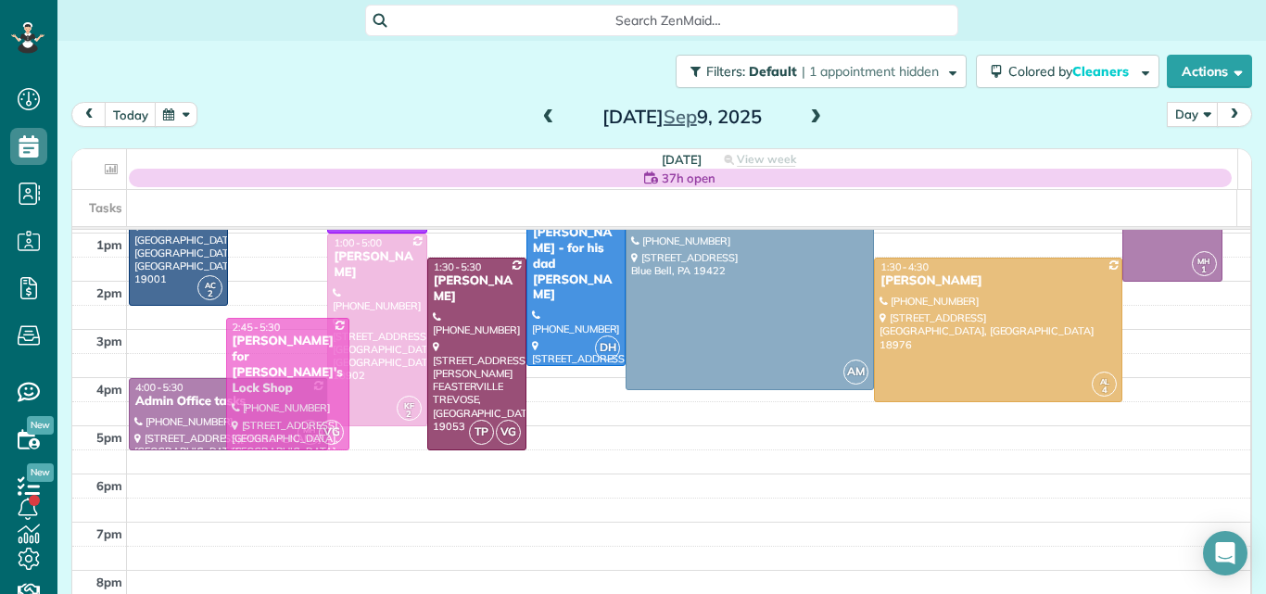
drag, startPoint x: 248, startPoint y: 430, endPoint x: 229, endPoint y: 616, distance: 187.3
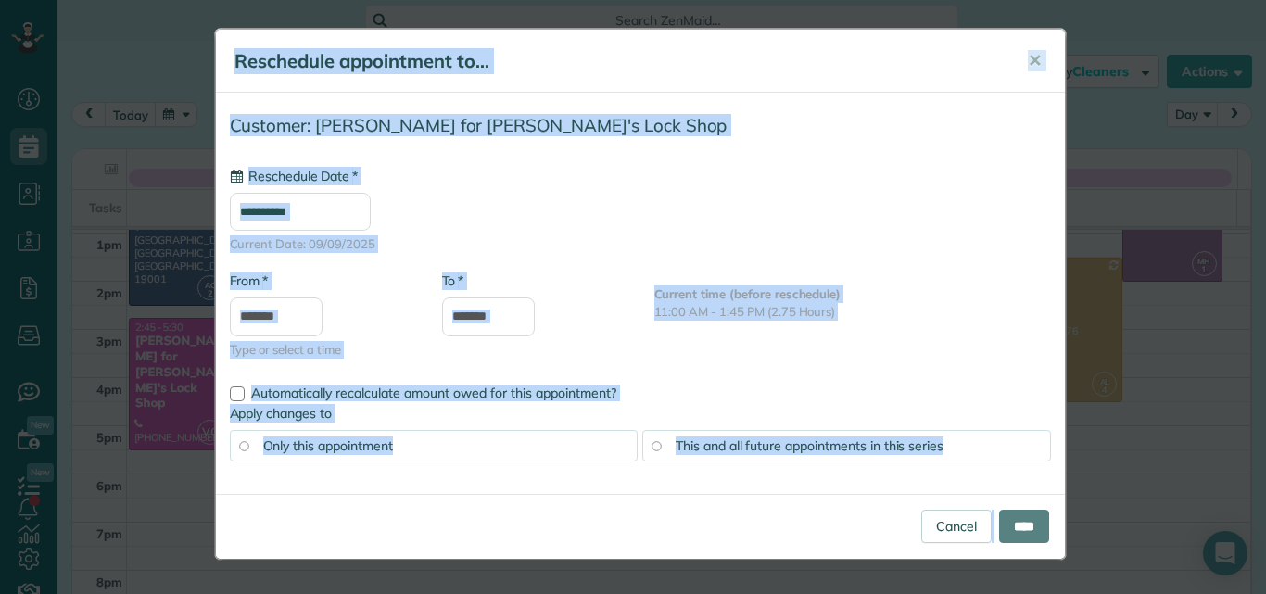
type input "**********"
click at [953, 516] on link "Cancel" at bounding box center [956, 526] width 70 height 33
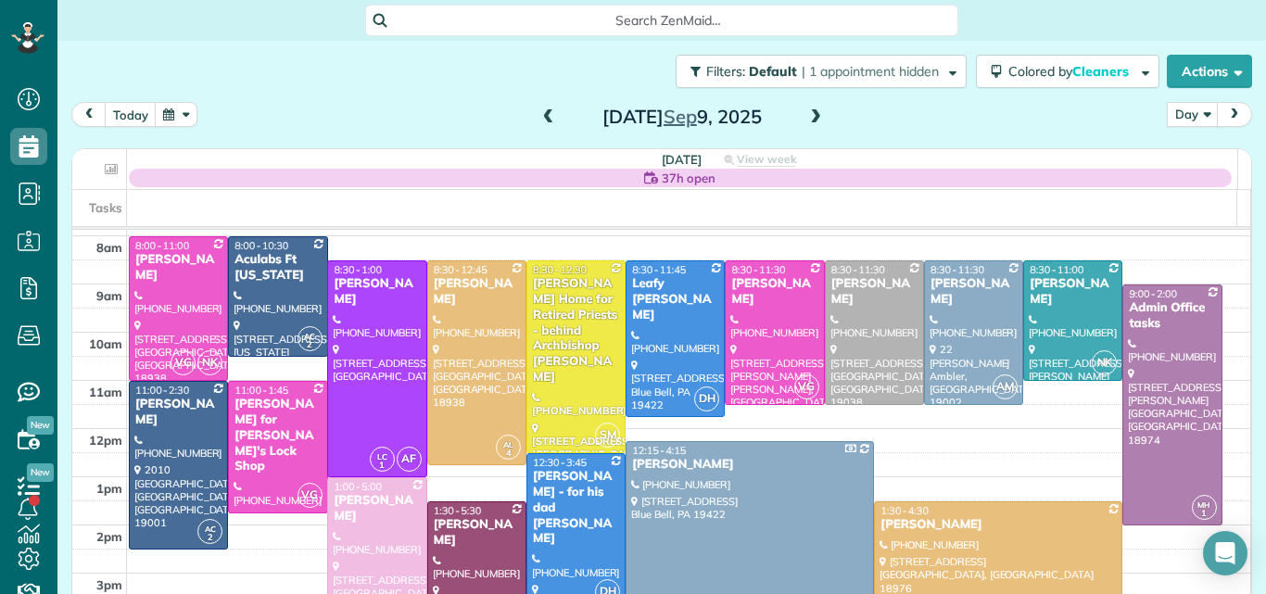
scroll to position [47, 0]
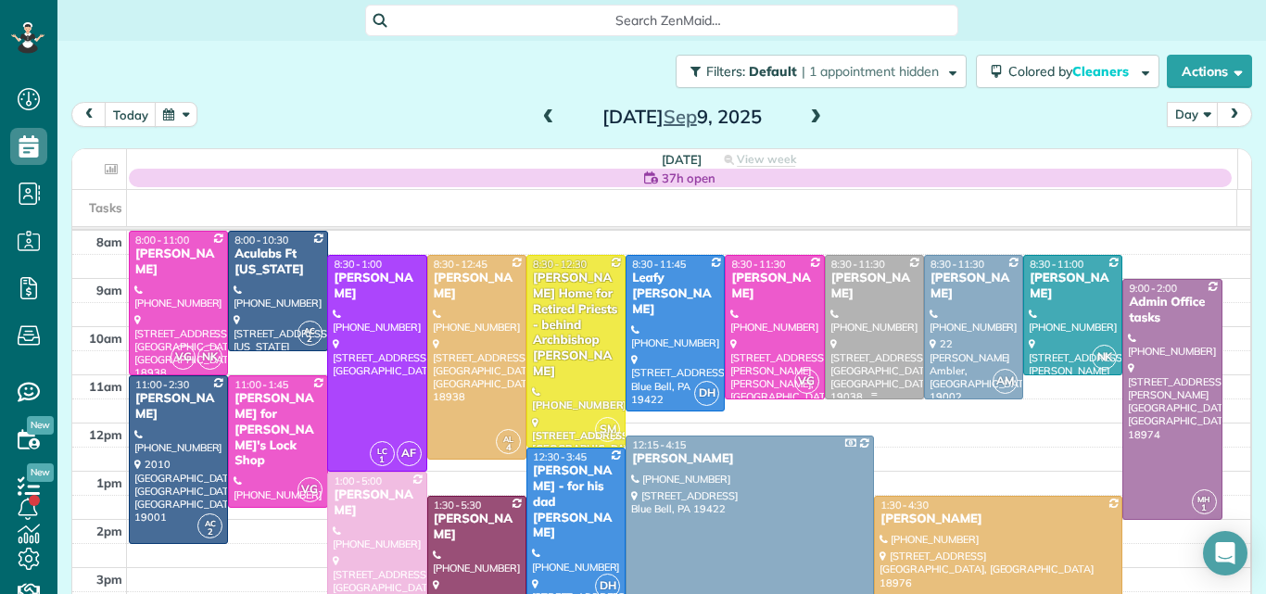
click at [852, 315] on div at bounding box center [874, 327] width 97 height 143
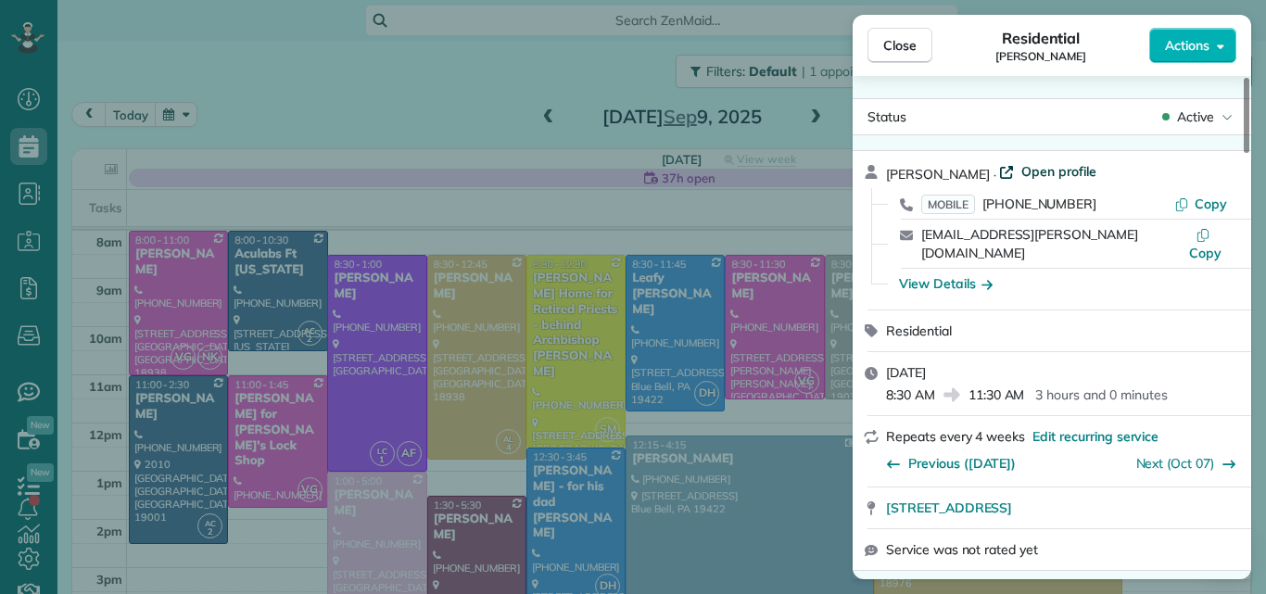
click at [1023, 170] on span "Open profile" at bounding box center [1058, 171] width 75 height 19
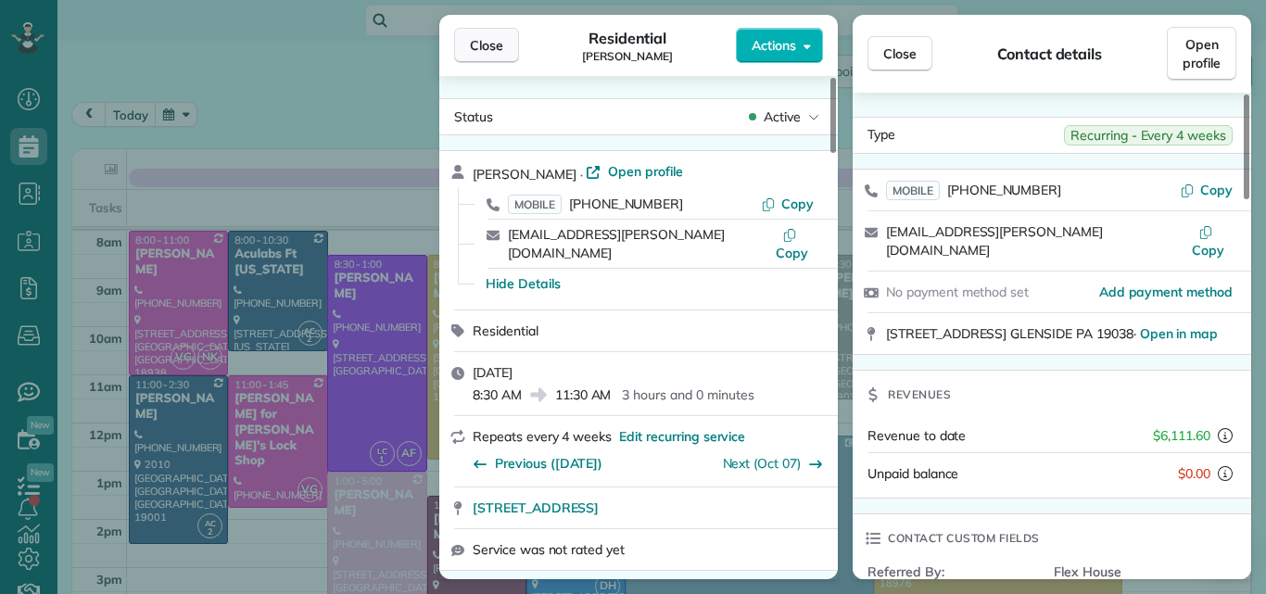
click at [485, 39] on span "Close" at bounding box center [486, 45] width 33 height 19
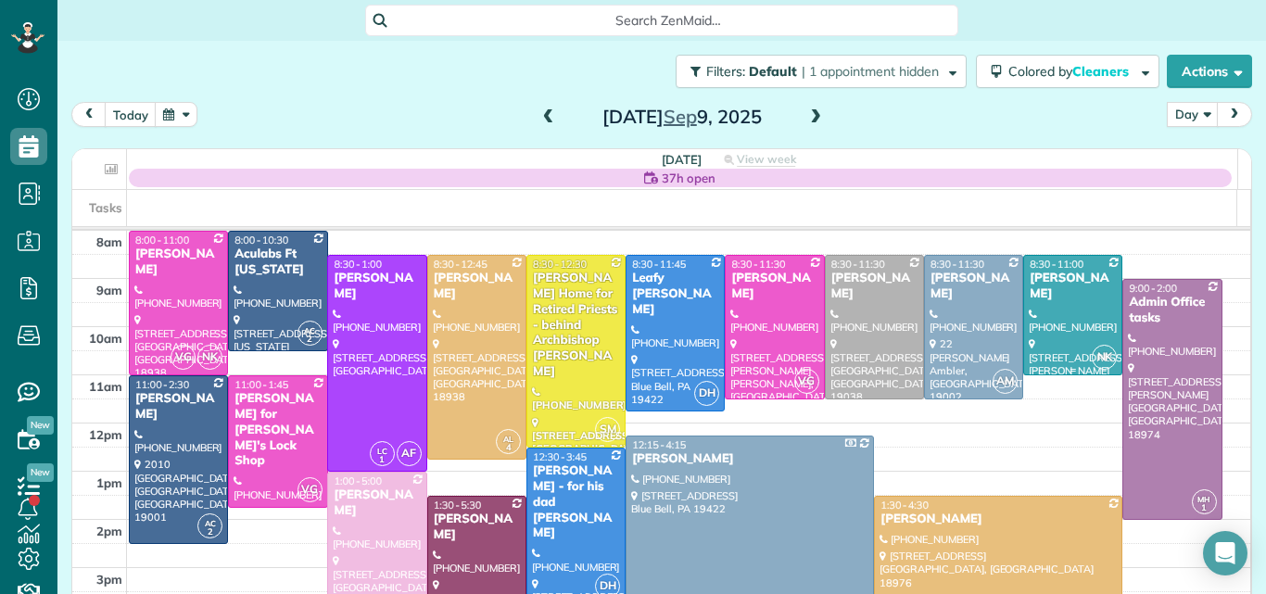
click at [1056, 292] on div "Taylor McKenna" at bounding box center [1073, 287] width 88 height 32
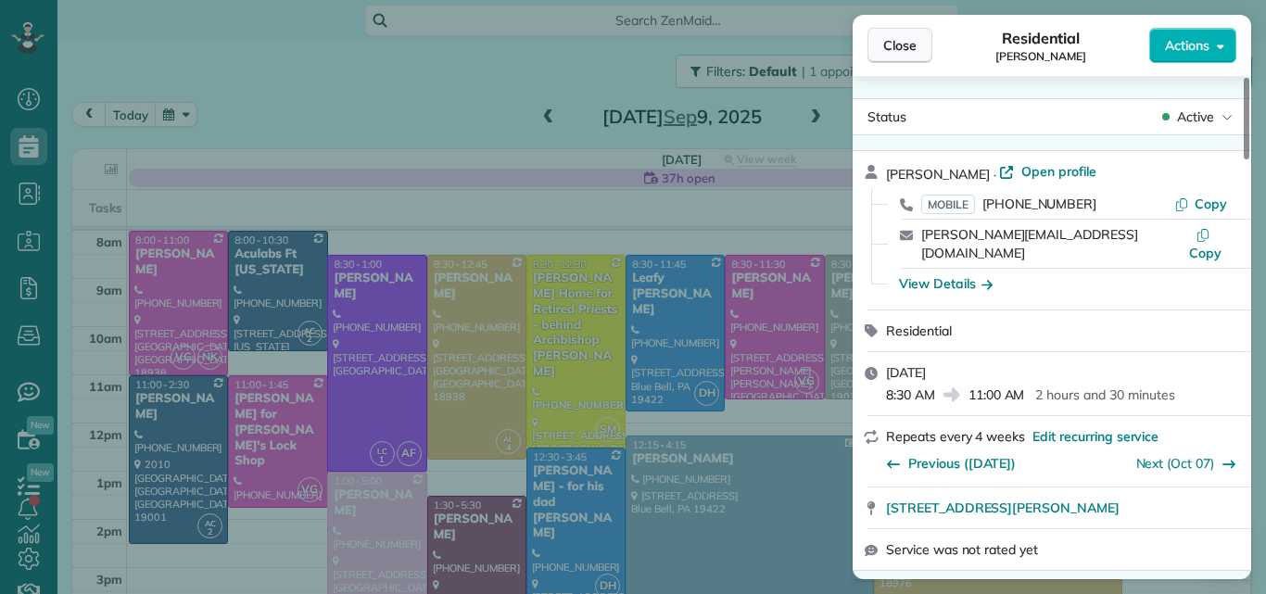
click at [909, 36] on span "Close" at bounding box center [899, 45] width 33 height 19
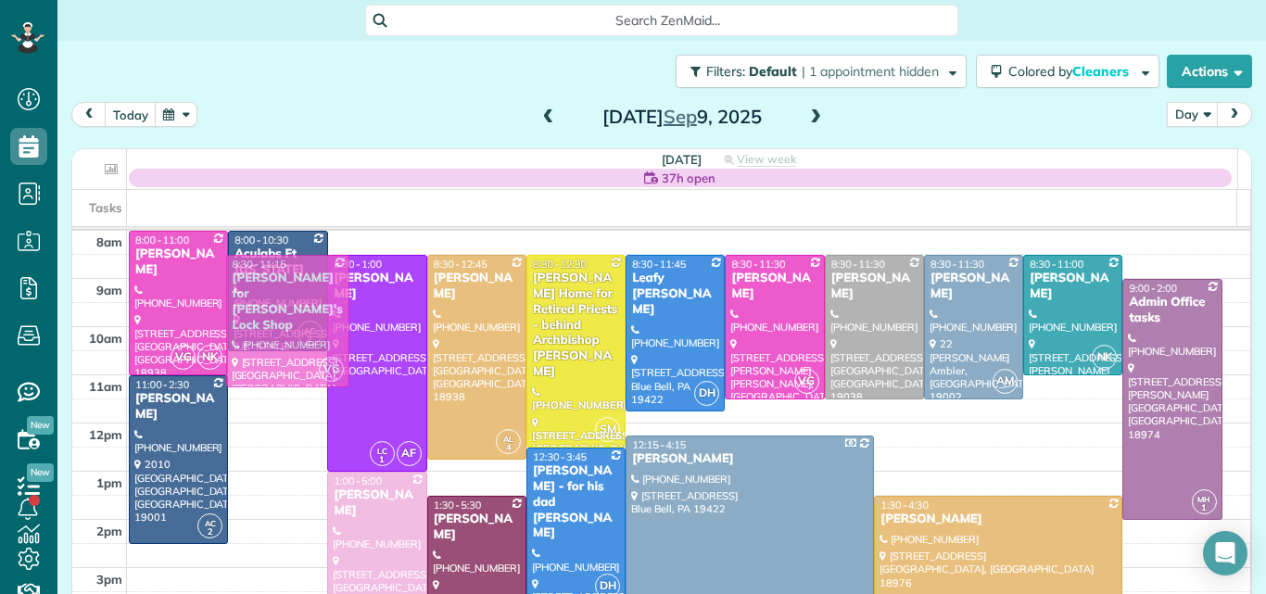
drag, startPoint x: 275, startPoint y: 396, endPoint x: 278, endPoint y: 270, distance: 126.0
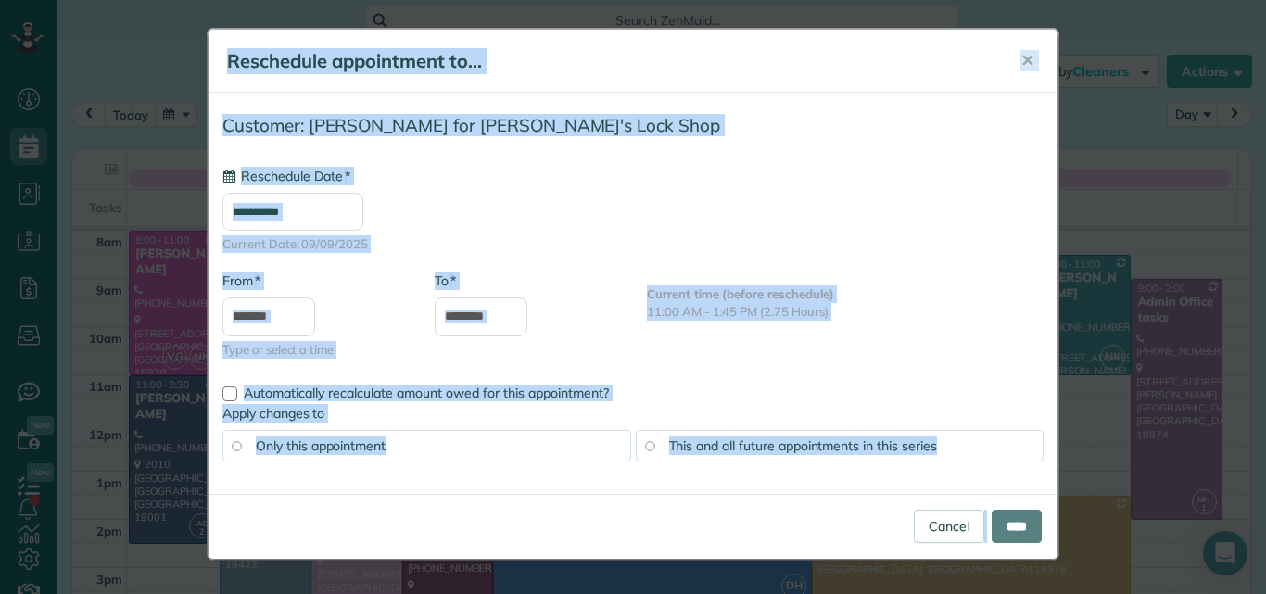
type input "**********"
click at [1012, 523] on input "****" at bounding box center [1016, 526] width 50 height 33
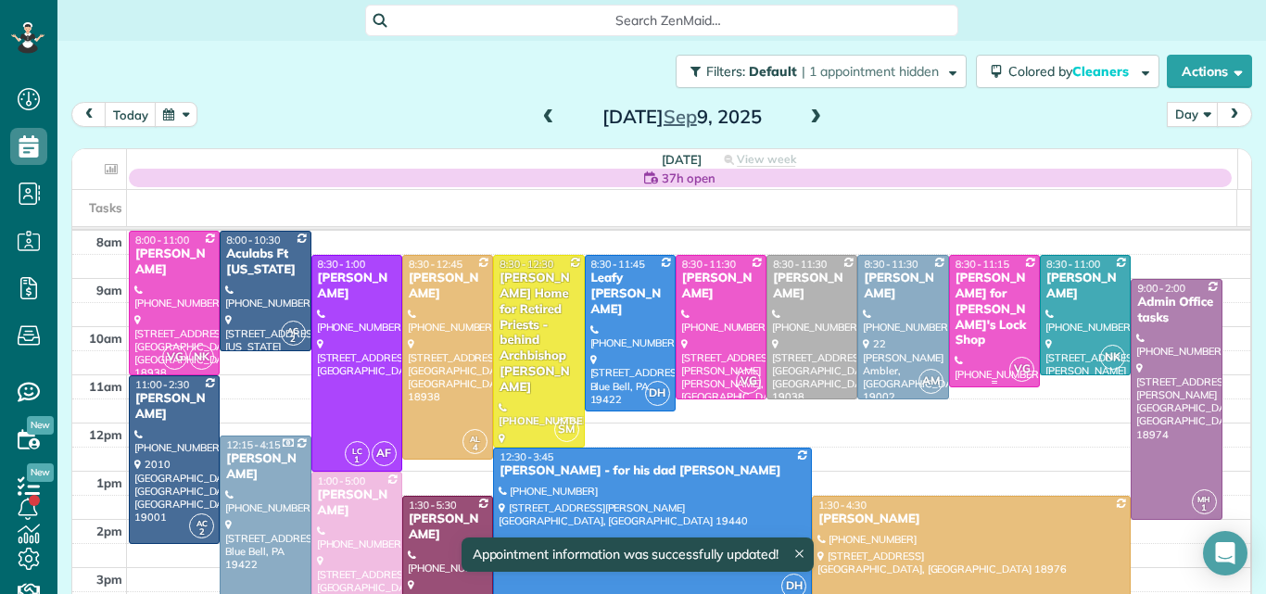
click at [958, 294] on div "Benjamin Cogan for Mike's Lock Shop" at bounding box center [994, 310] width 80 height 78
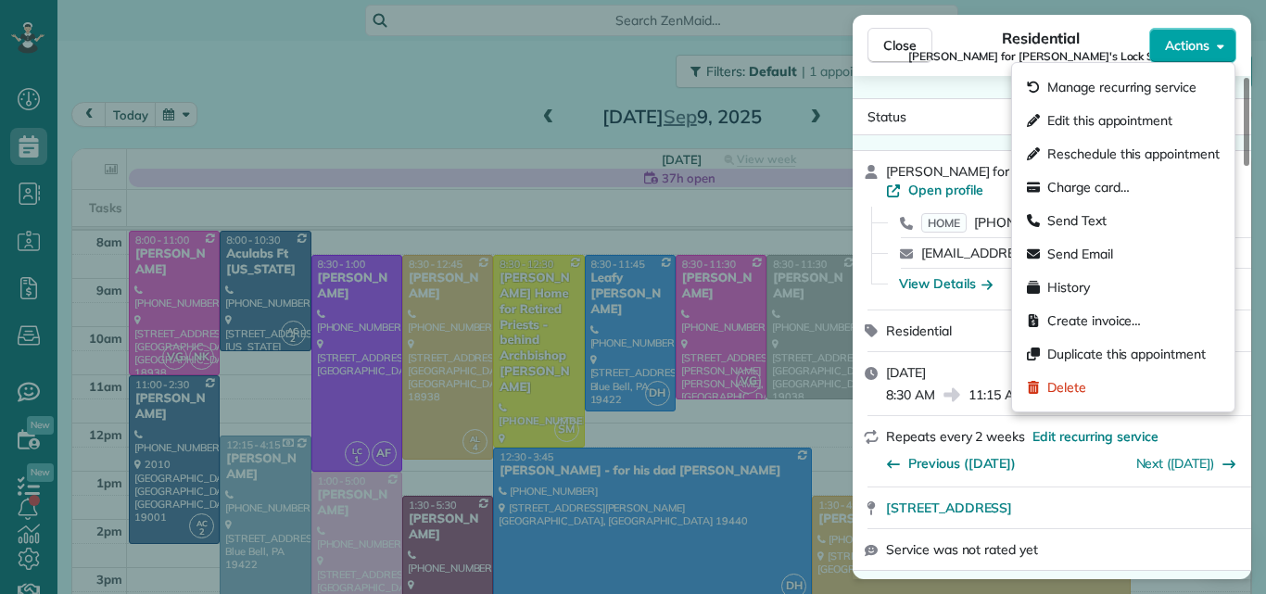
click at [1172, 44] on span "Actions" at bounding box center [1187, 45] width 44 height 19
click at [1128, 112] on span "Edit this appointment" at bounding box center [1109, 120] width 125 height 19
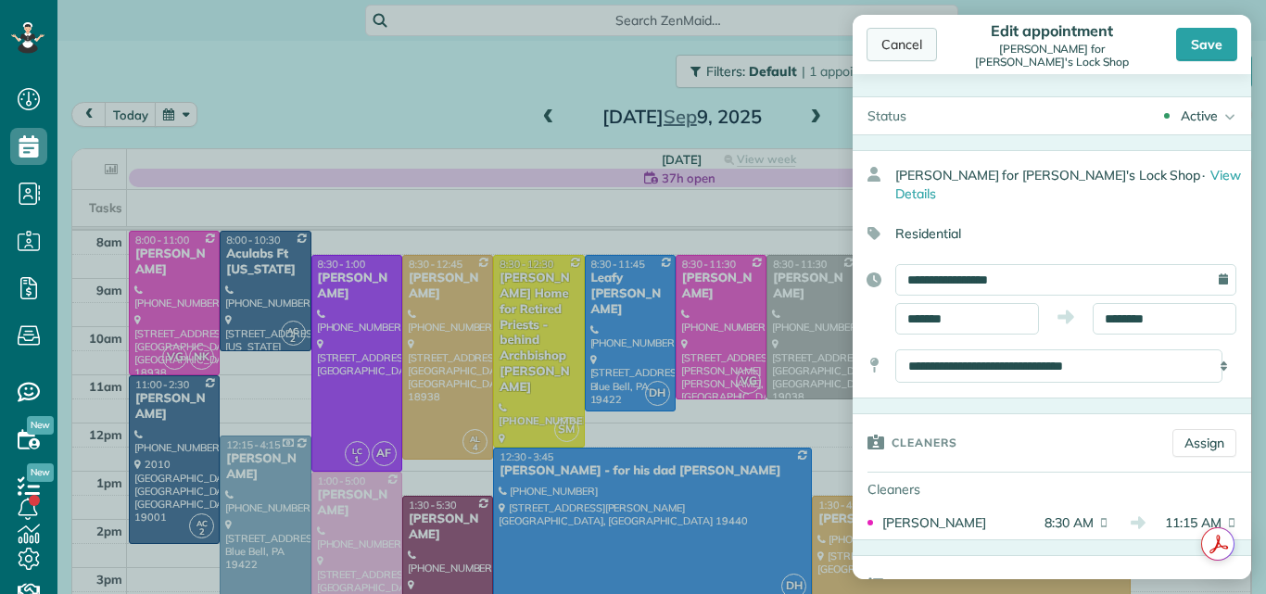
click at [890, 40] on div "Cancel" at bounding box center [901, 44] width 70 height 33
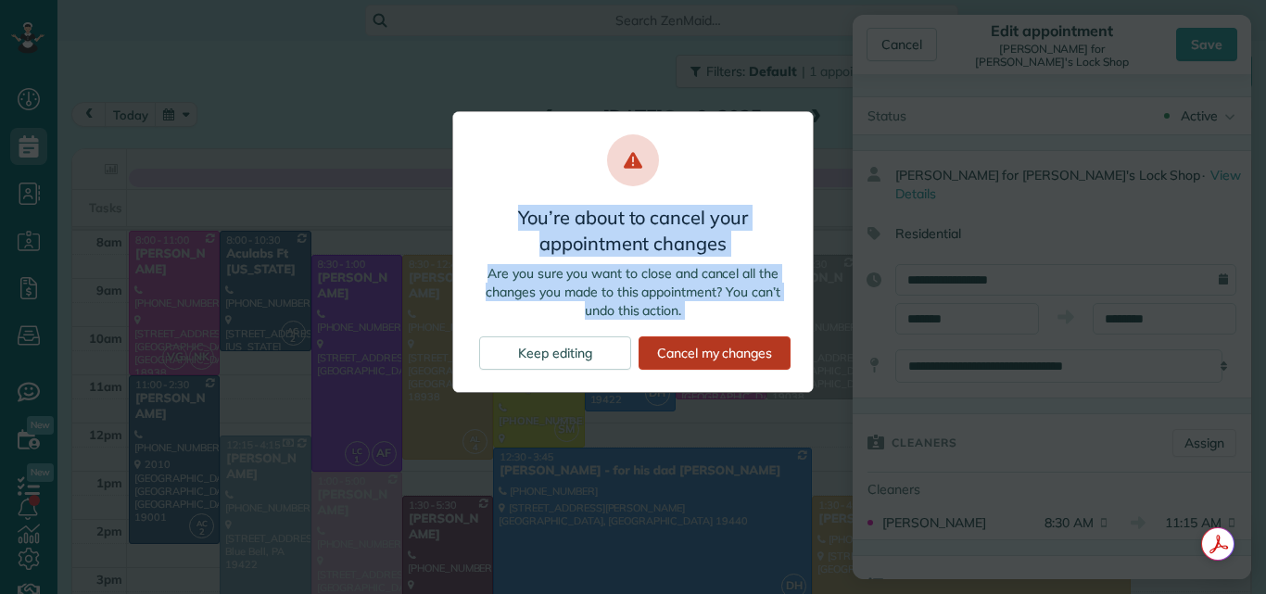
click at [715, 350] on div "Cancel my changes" at bounding box center [714, 352] width 152 height 33
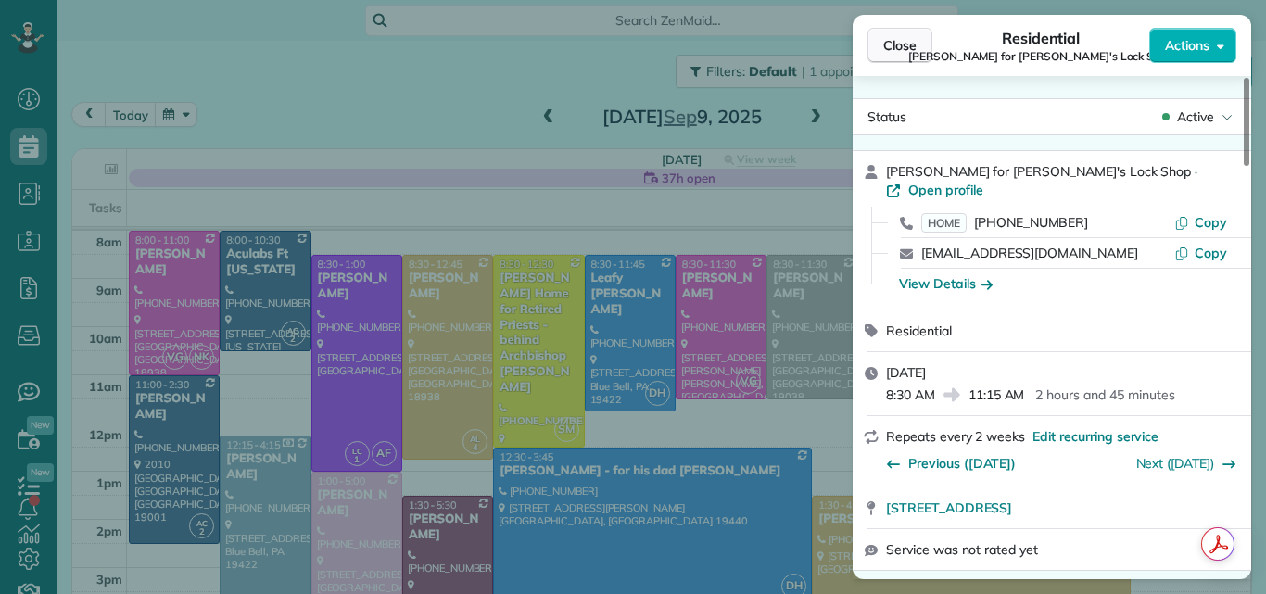
click at [901, 38] on span "Close" at bounding box center [899, 45] width 33 height 19
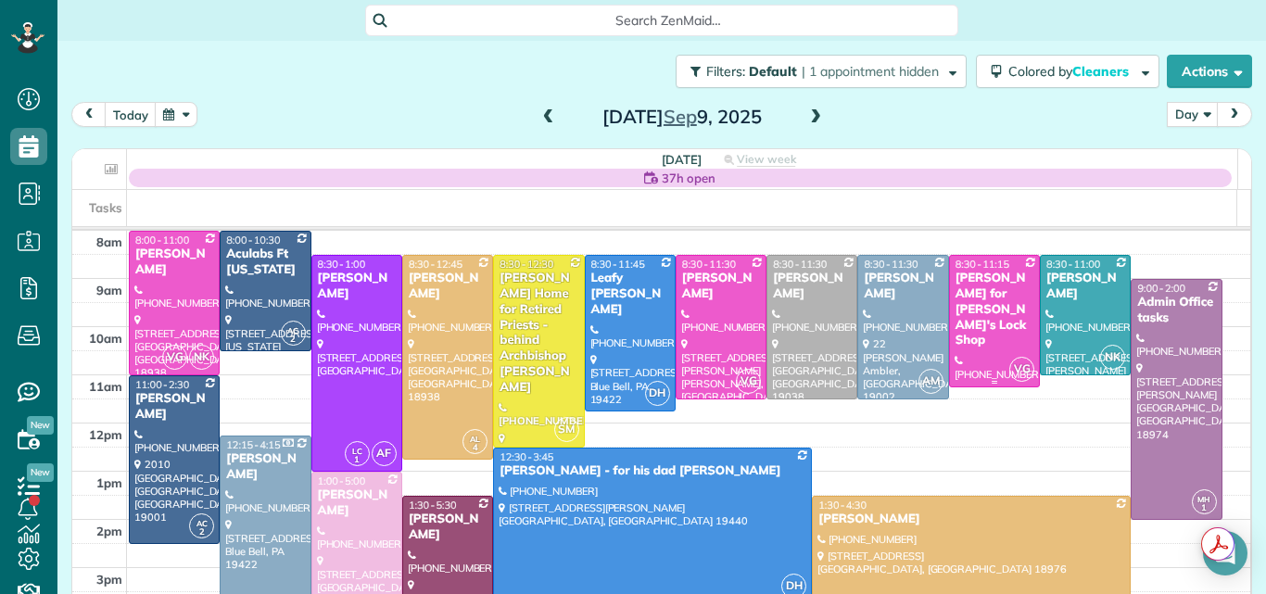
click at [956, 309] on div "Benjamin Cogan for Mike's Lock Shop" at bounding box center [994, 310] width 80 height 78
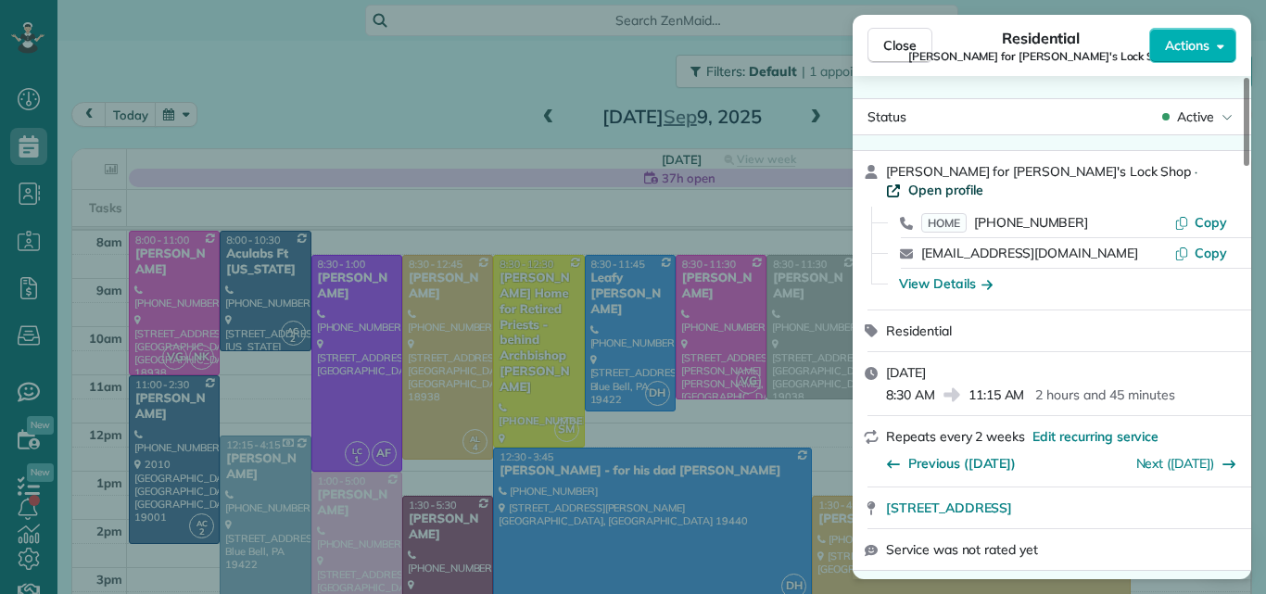
click at [983, 181] on span "Open profile" at bounding box center [945, 190] width 75 height 19
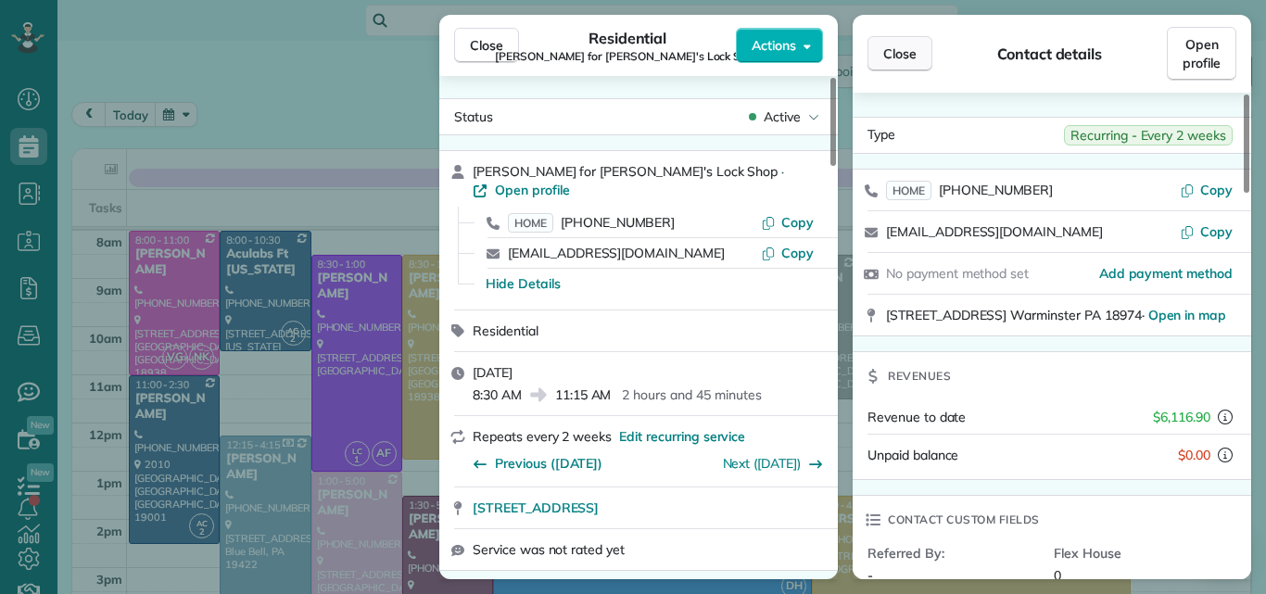
click at [893, 51] on span "Close" at bounding box center [899, 53] width 33 height 19
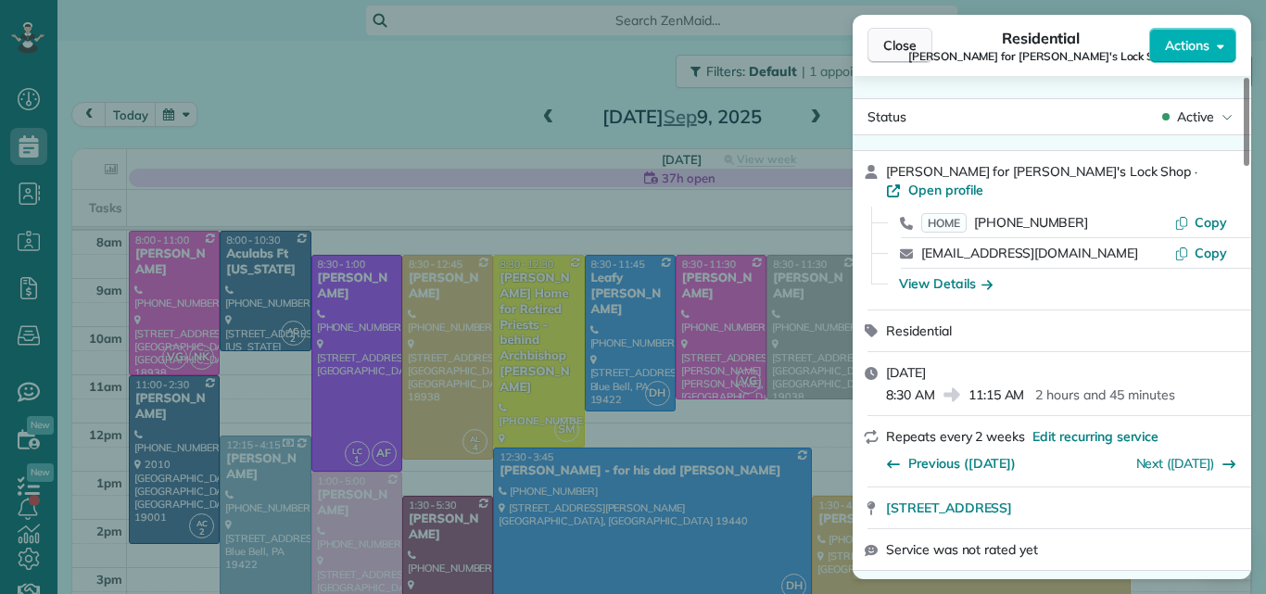
click at [903, 40] on span "Close" at bounding box center [899, 45] width 33 height 19
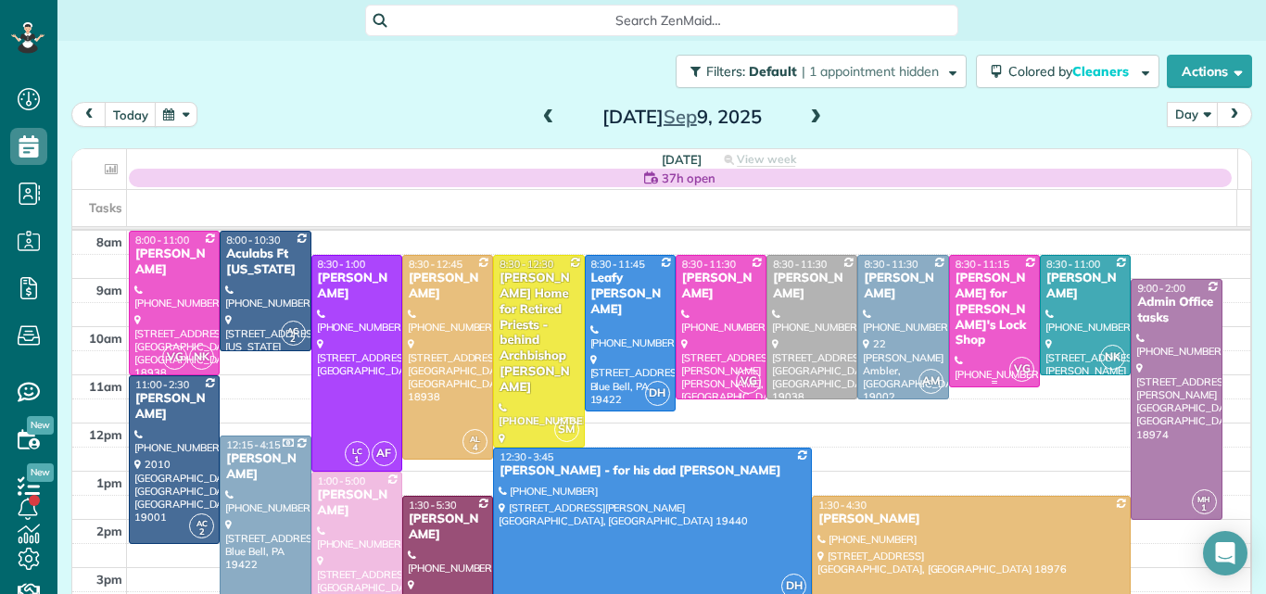
click at [973, 318] on div "Benjamin Cogan for Mike's Lock Shop" at bounding box center [994, 310] width 80 height 78
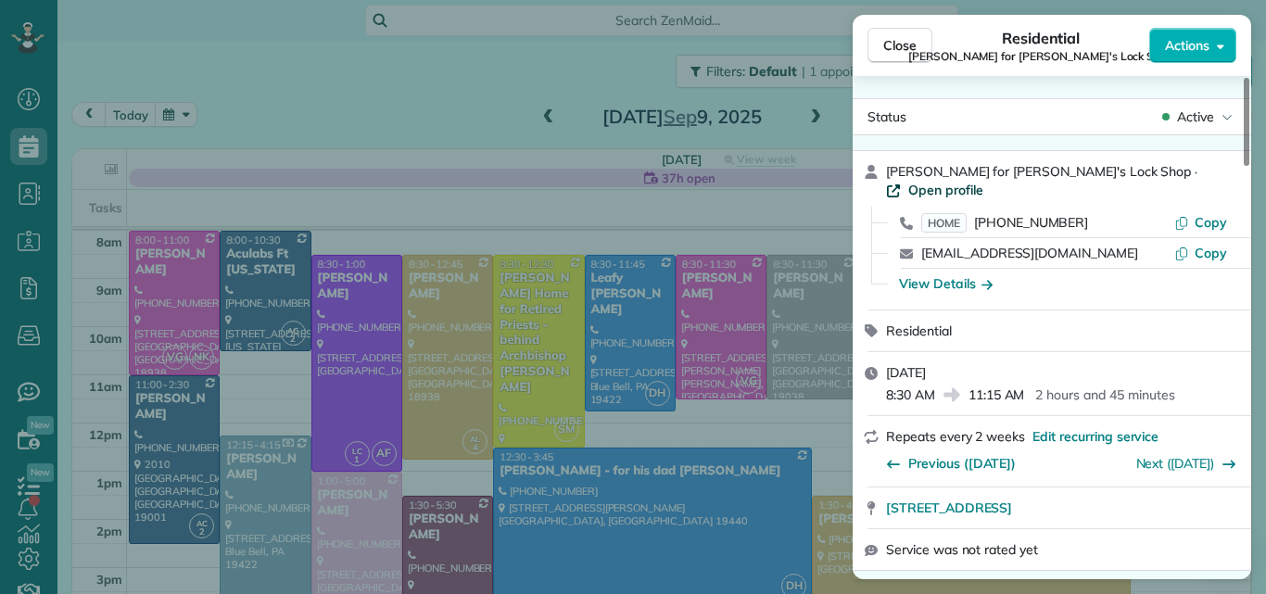
click at [983, 181] on span "Open profile" at bounding box center [945, 190] width 75 height 19
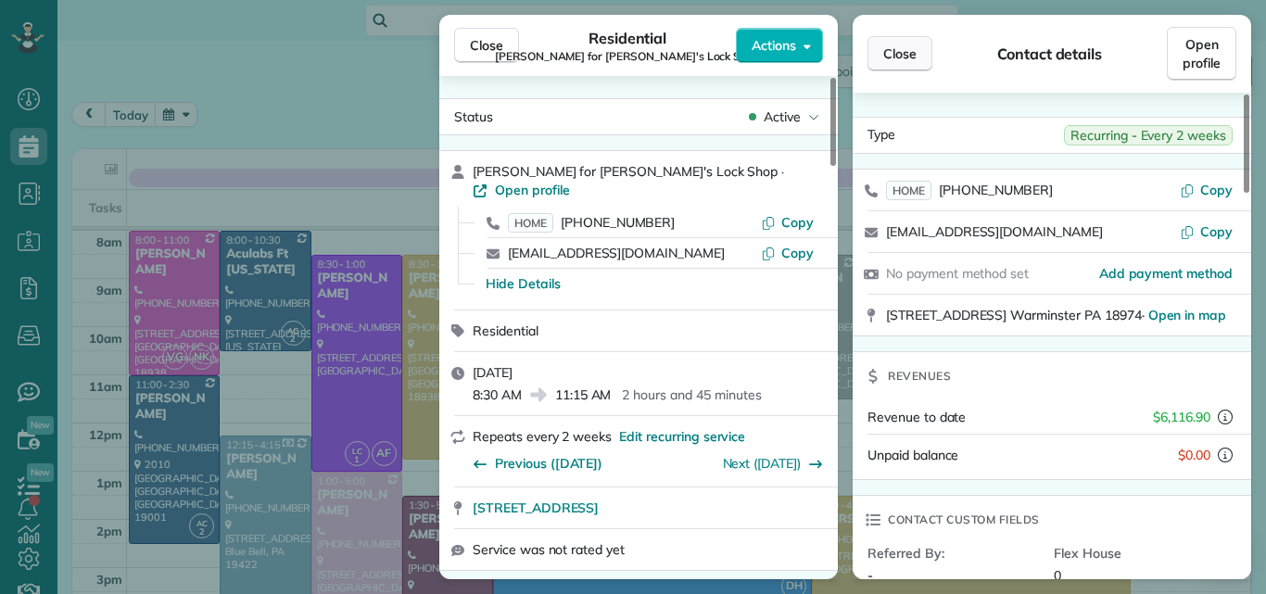
click at [893, 48] on span "Close" at bounding box center [899, 53] width 33 height 19
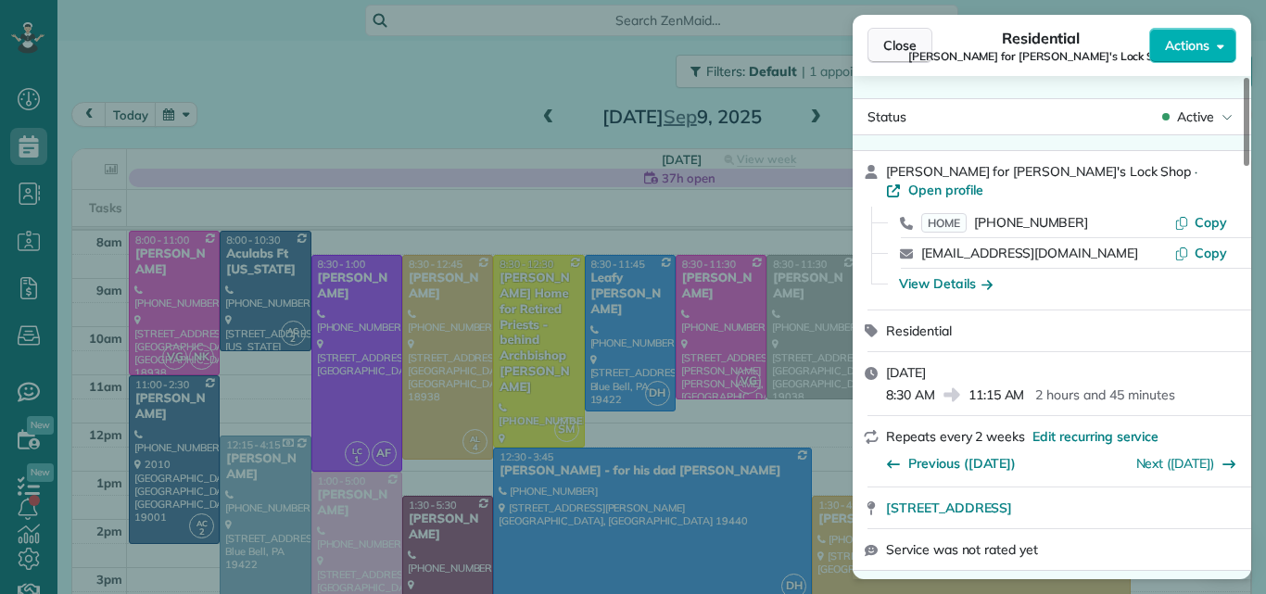
click at [887, 44] on span "Close" at bounding box center [899, 45] width 33 height 19
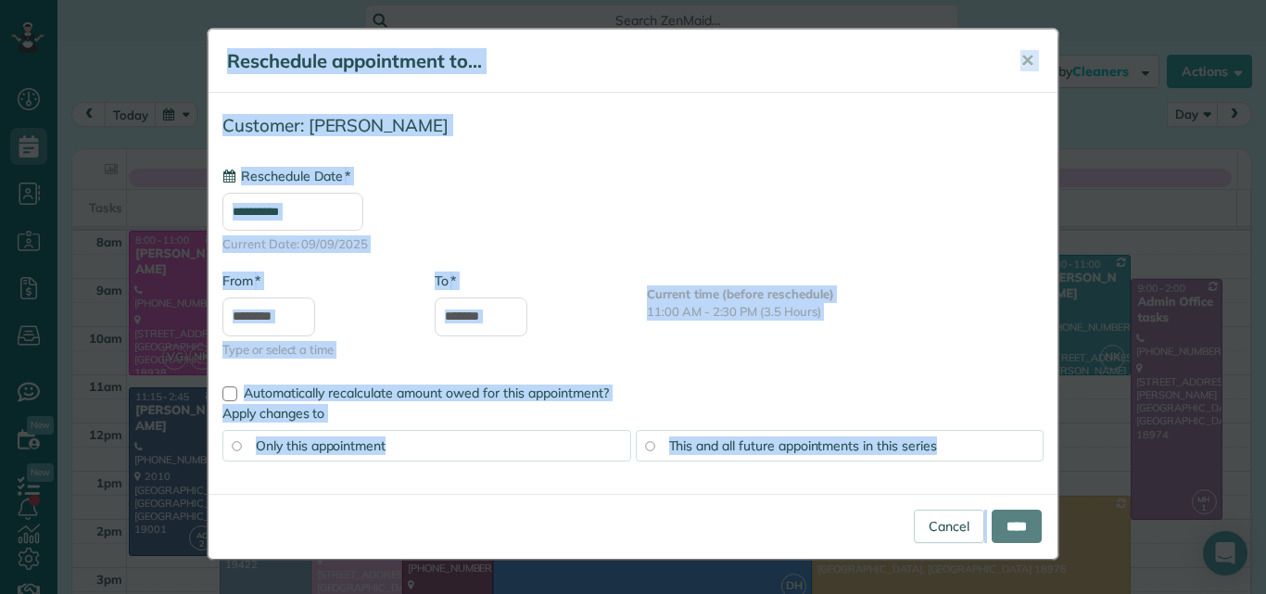
type input "**********"
click at [1016, 519] on input "****" at bounding box center [1016, 526] width 50 height 33
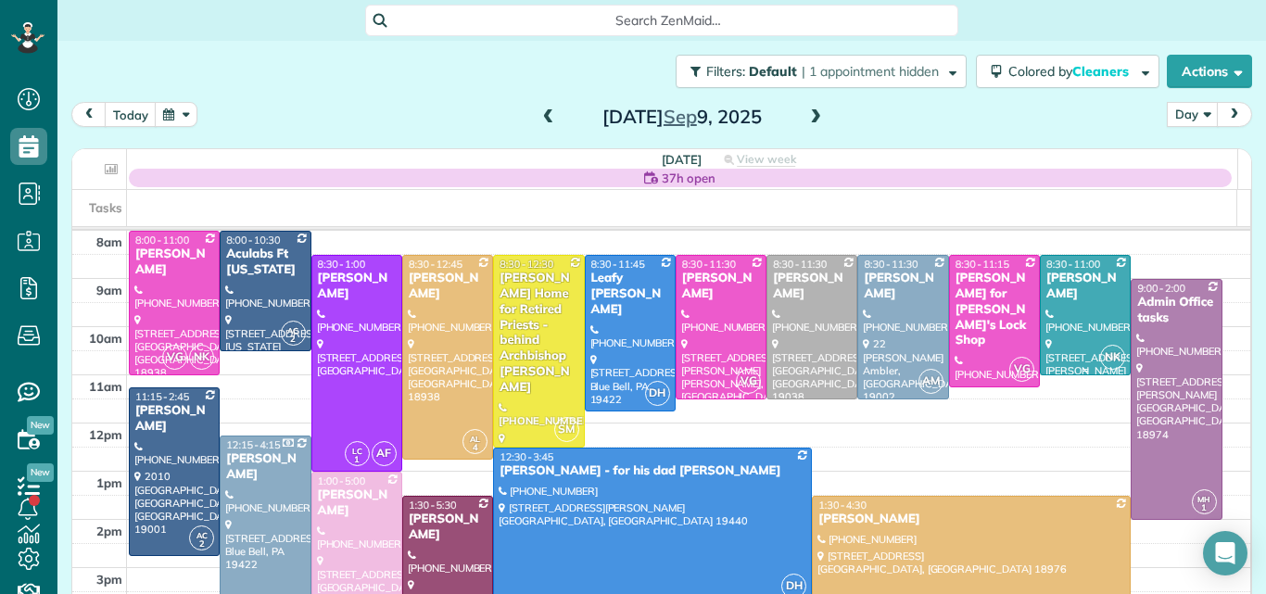
click at [1053, 308] on div at bounding box center [1085, 315] width 89 height 119
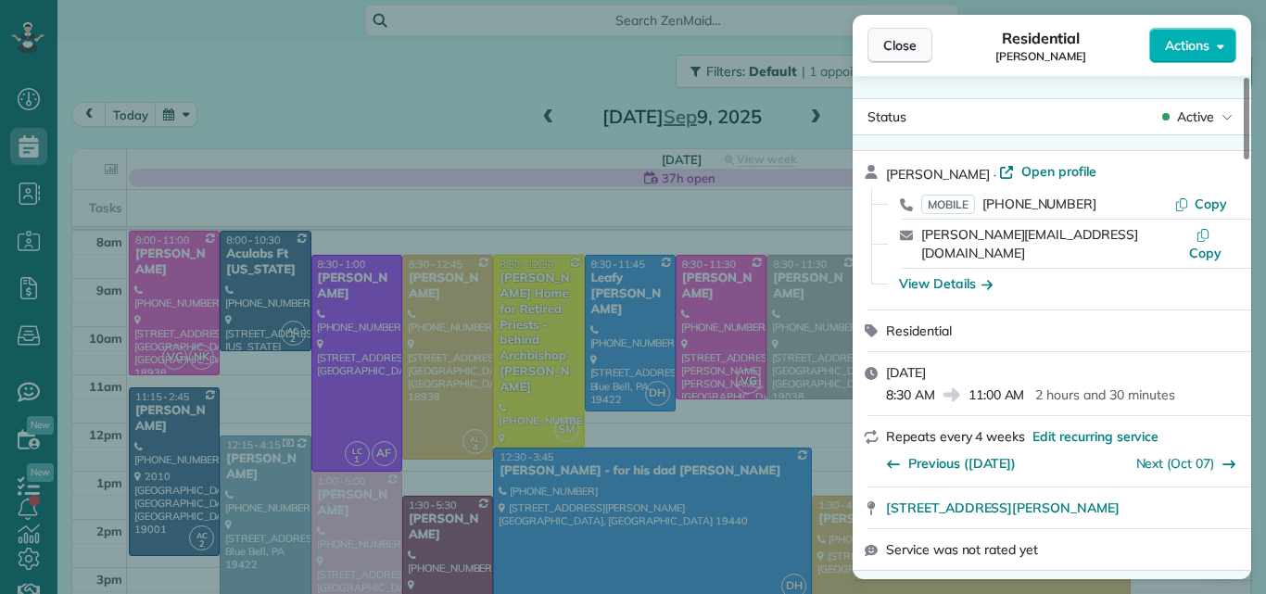
click at [891, 38] on span "Close" at bounding box center [899, 45] width 33 height 19
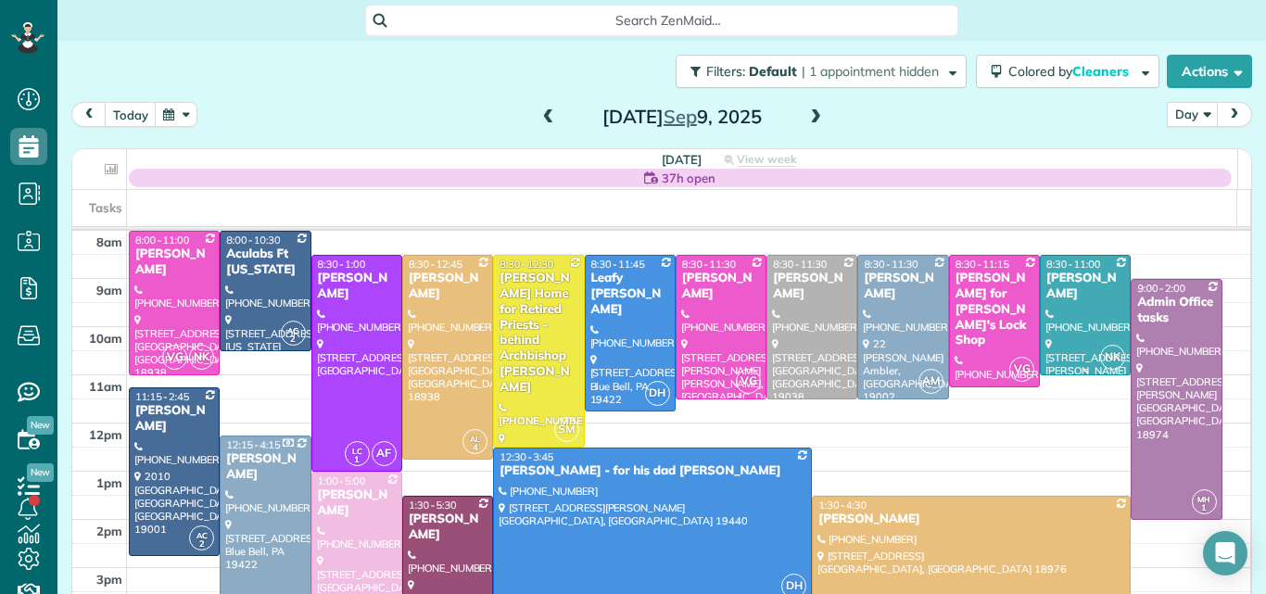
click at [1070, 291] on div "Taylor McKenna" at bounding box center [1085, 287] width 80 height 32
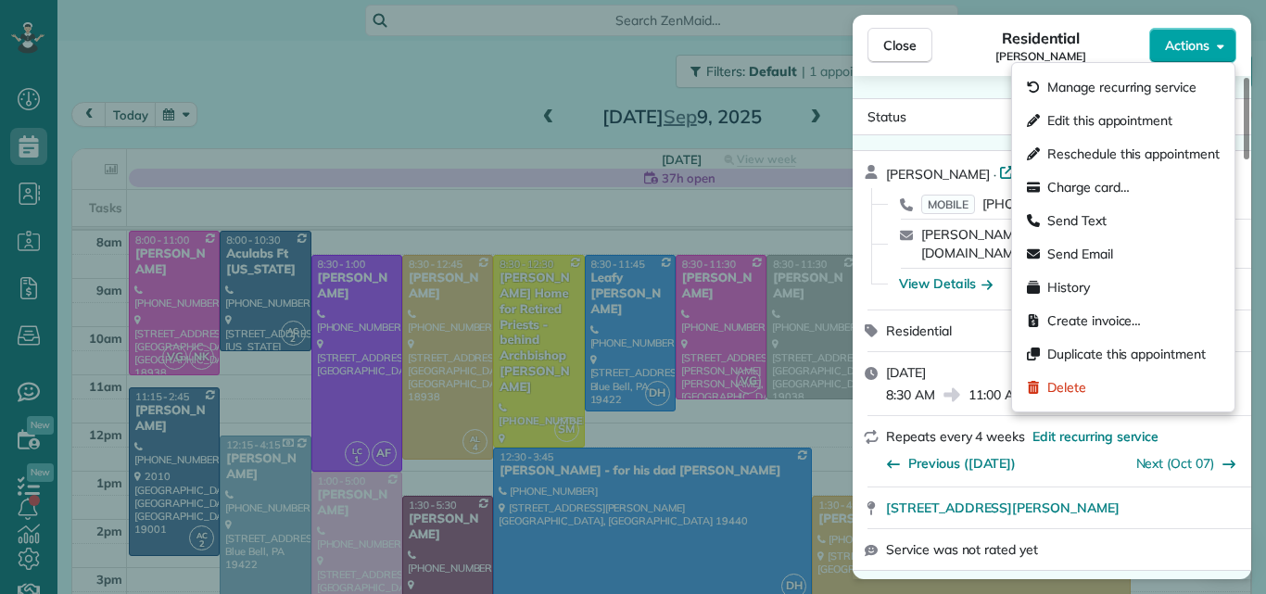
click at [1183, 34] on button "Actions" at bounding box center [1192, 45] width 87 height 35
click at [1126, 113] on span "Edit this appointment" at bounding box center [1109, 120] width 125 height 19
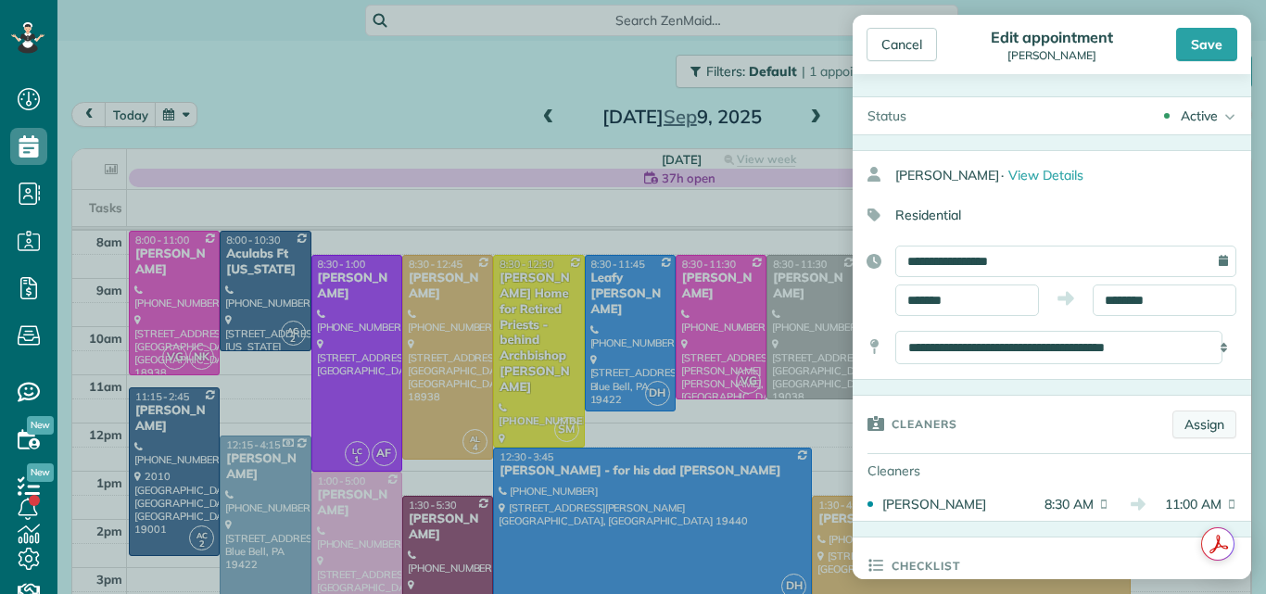
click at [1184, 423] on link "Assign" at bounding box center [1204, 424] width 64 height 28
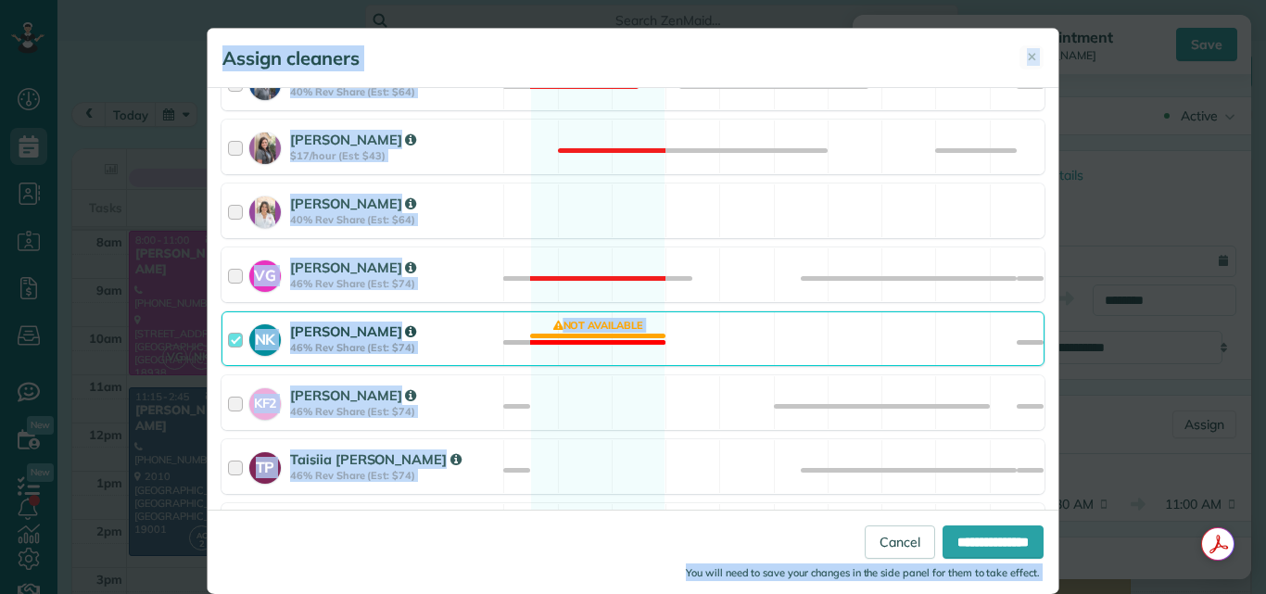
scroll to position [625, 0]
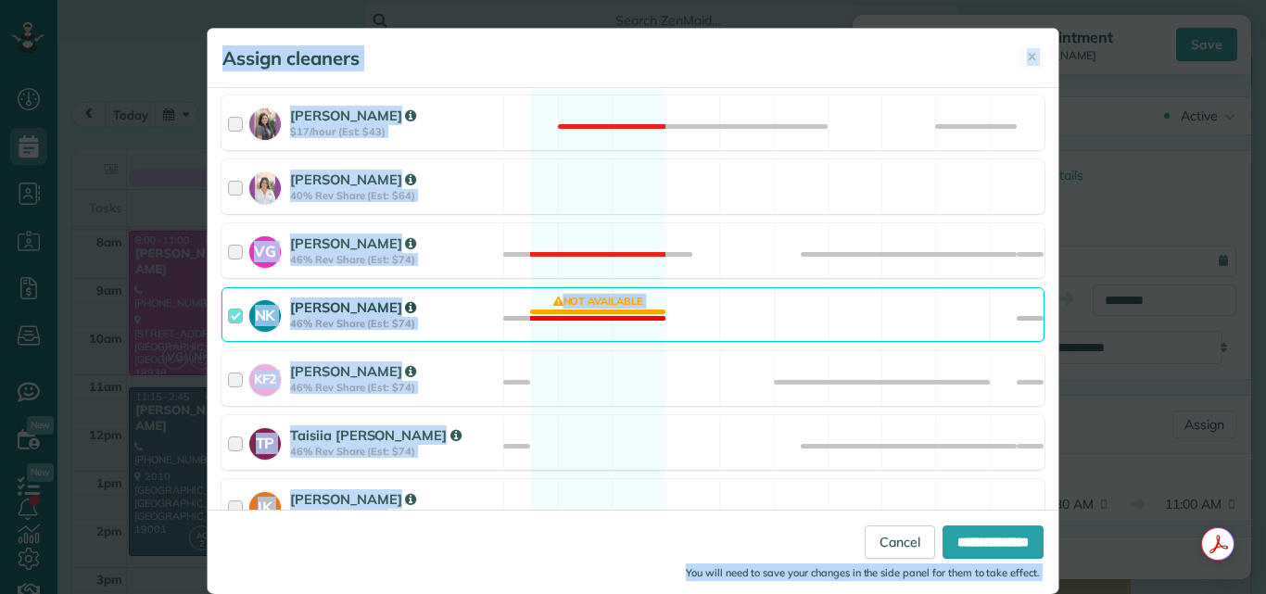
click at [228, 314] on div at bounding box center [238, 314] width 21 height 34
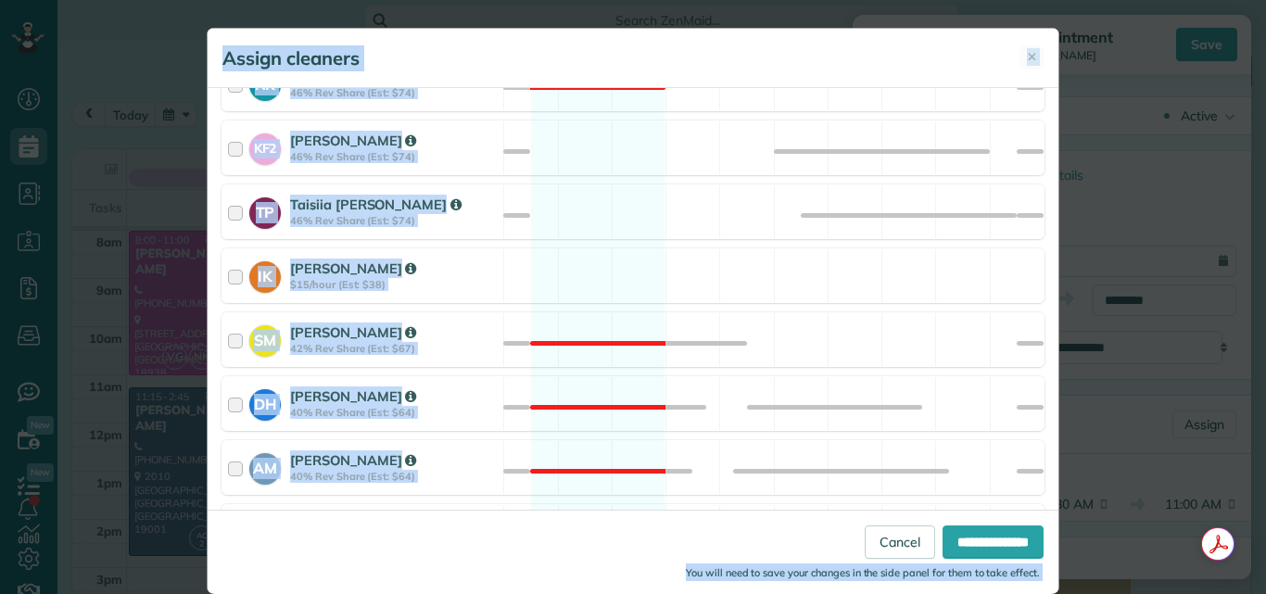
scroll to position [827, 0]
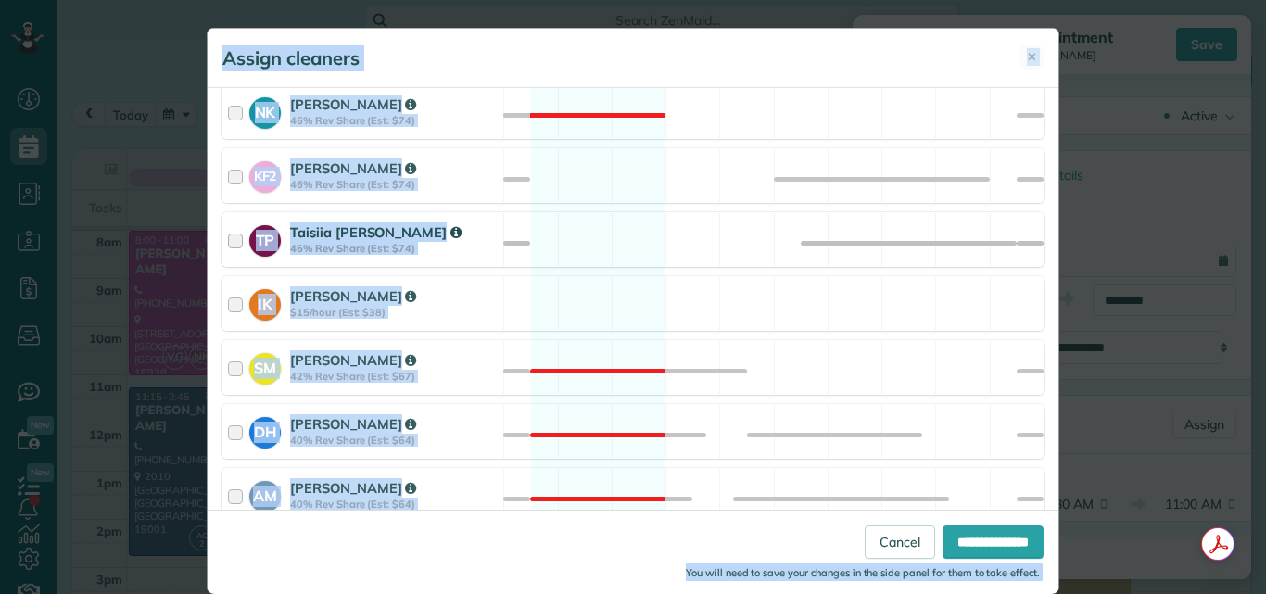
click at [228, 240] on div at bounding box center [238, 239] width 21 height 34
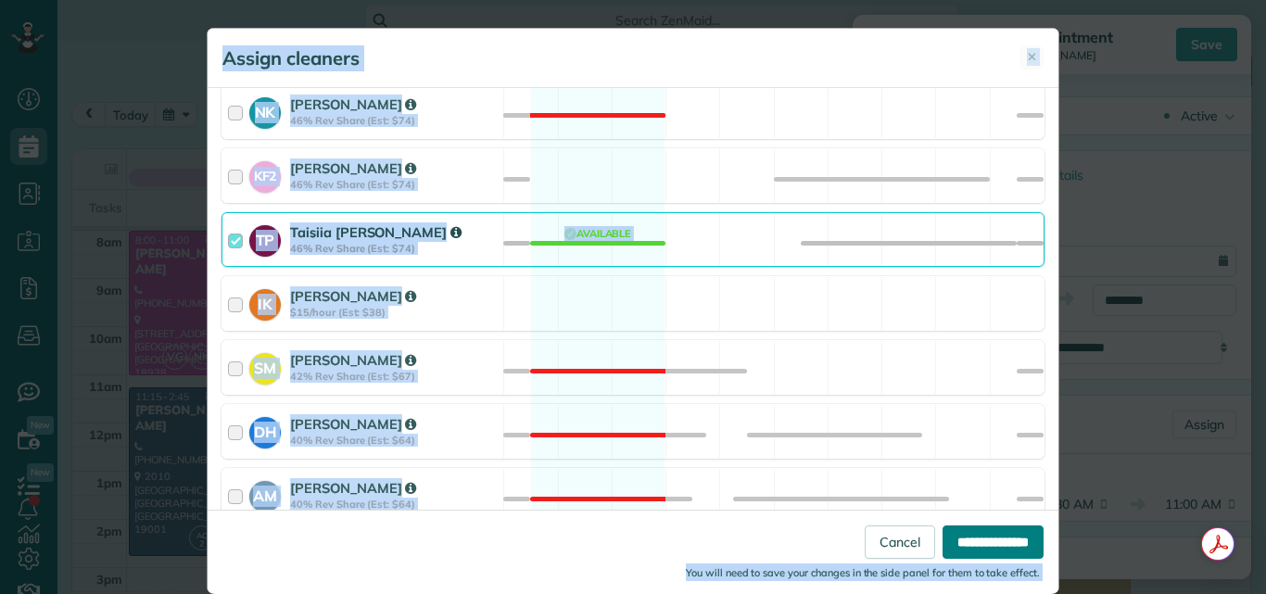
click at [962, 536] on input "**********" at bounding box center [992, 541] width 101 height 33
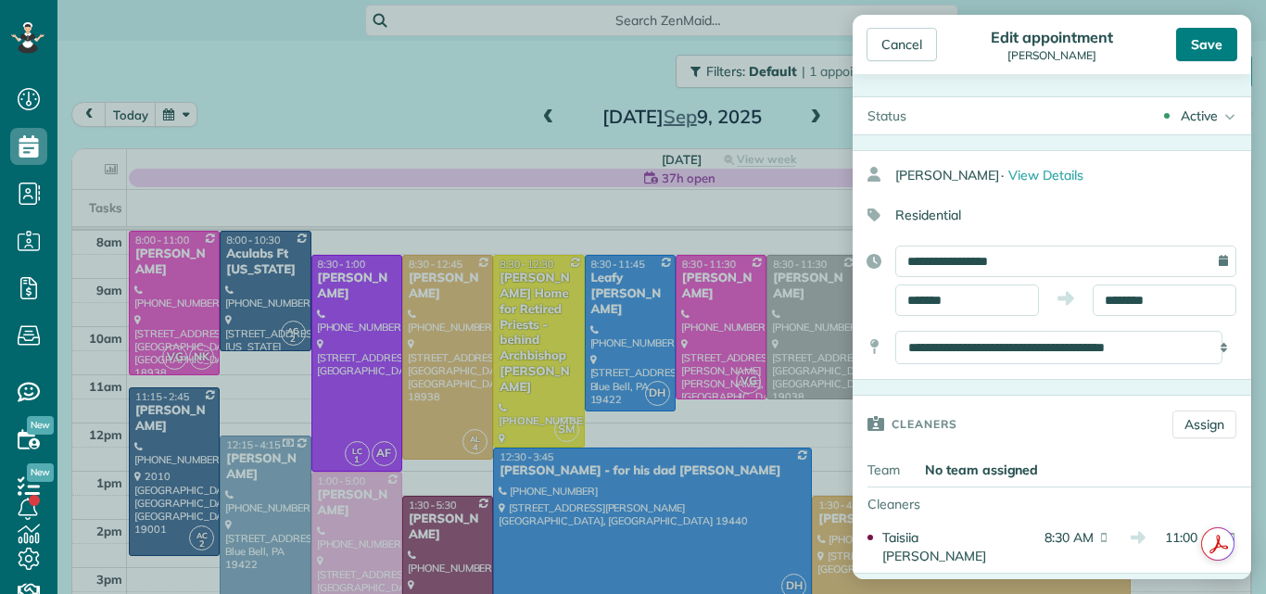
click at [1215, 40] on div "Save" at bounding box center [1206, 44] width 61 height 33
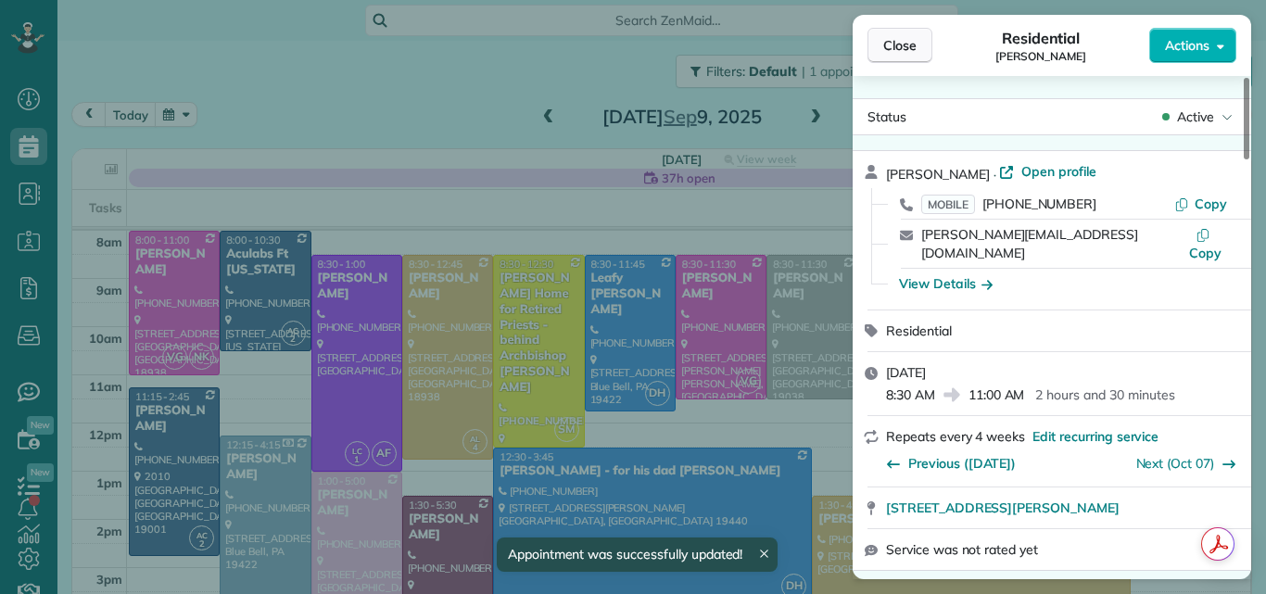
click at [903, 43] on span "Close" at bounding box center [899, 45] width 33 height 19
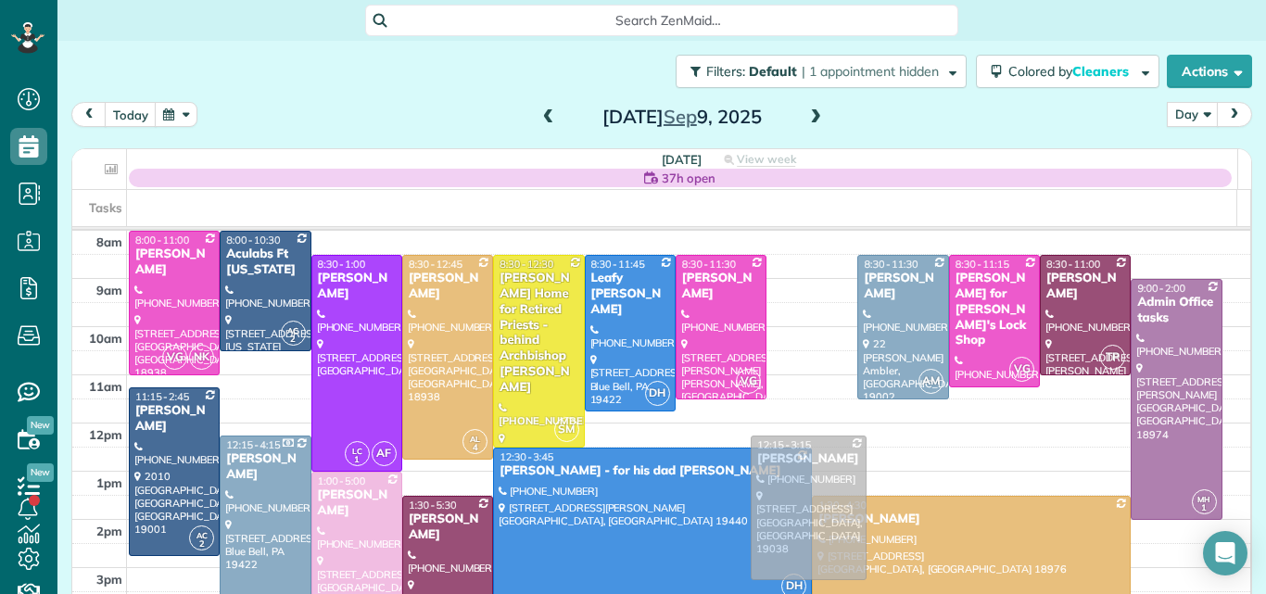
drag, startPoint x: 775, startPoint y: 301, endPoint x: 763, endPoint y: 479, distance: 178.3
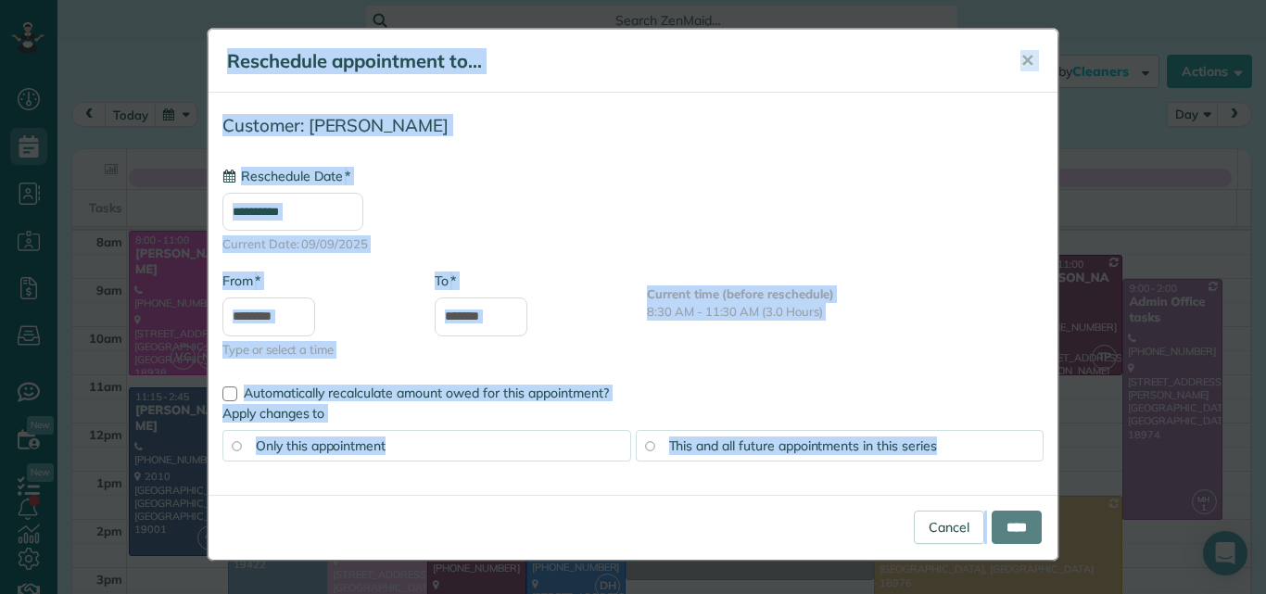
click at [763, 481] on body "Dashboard Scheduling Calendar View List View Dispatch View - Weekly scheduling …" at bounding box center [633, 297] width 1266 height 594
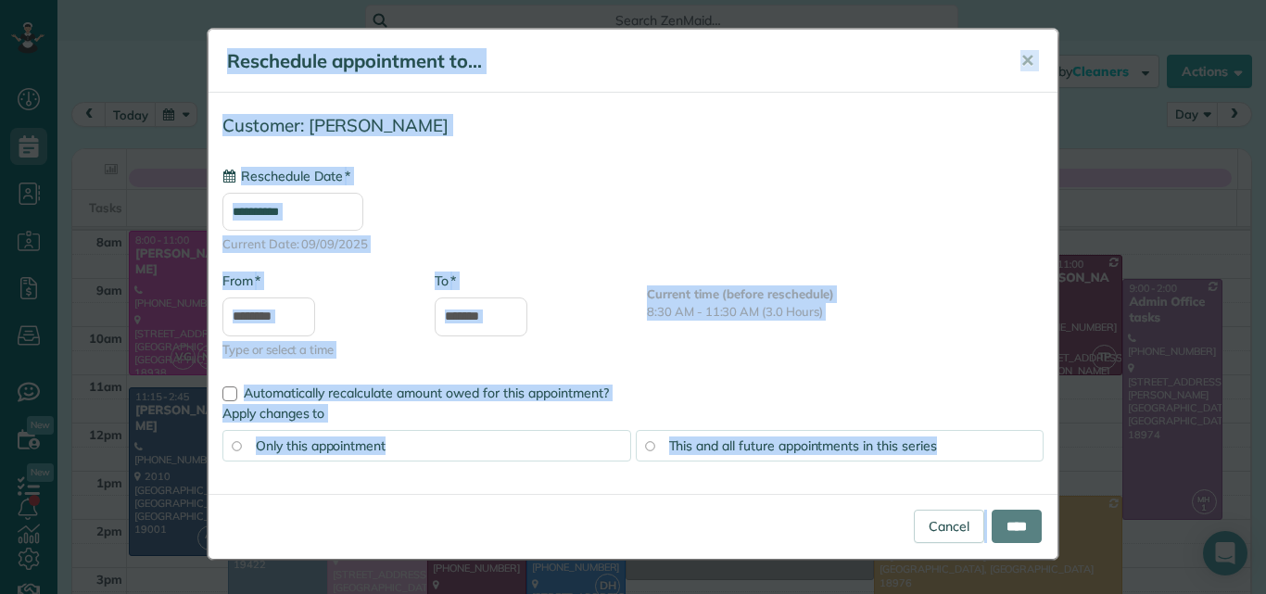
type input "**********"
click at [1001, 519] on input "****" at bounding box center [1016, 526] width 50 height 33
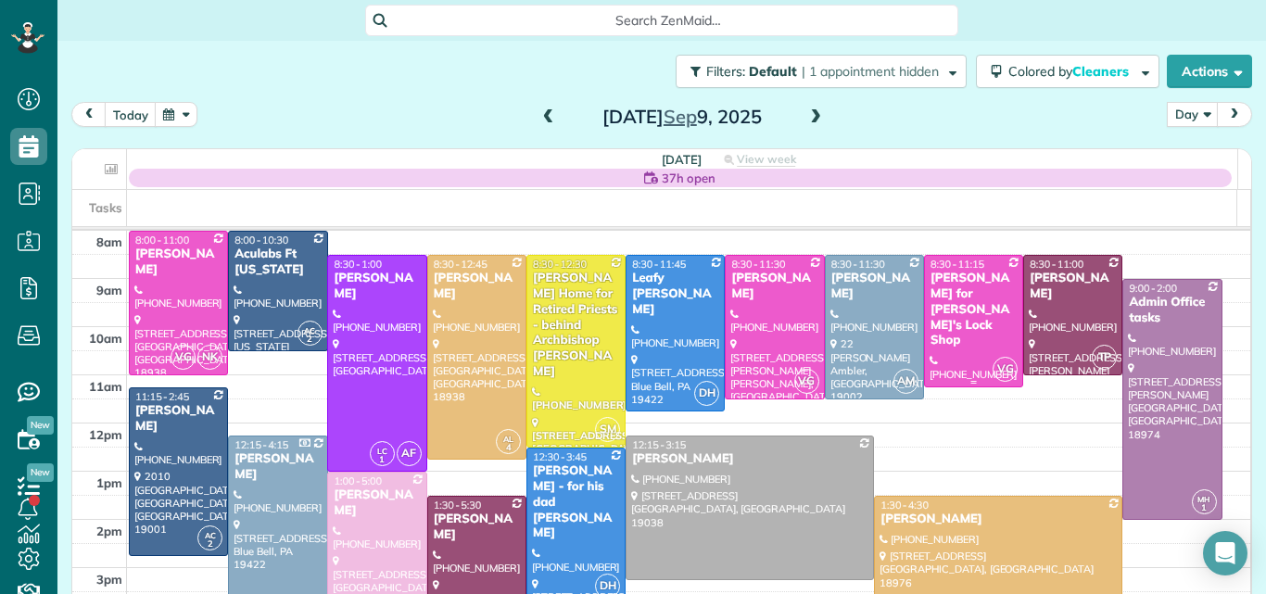
click at [951, 306] on div "Benjamin Cogan for Mike's Lock Shop" at bounding box center [973, 310] width 88 height 78
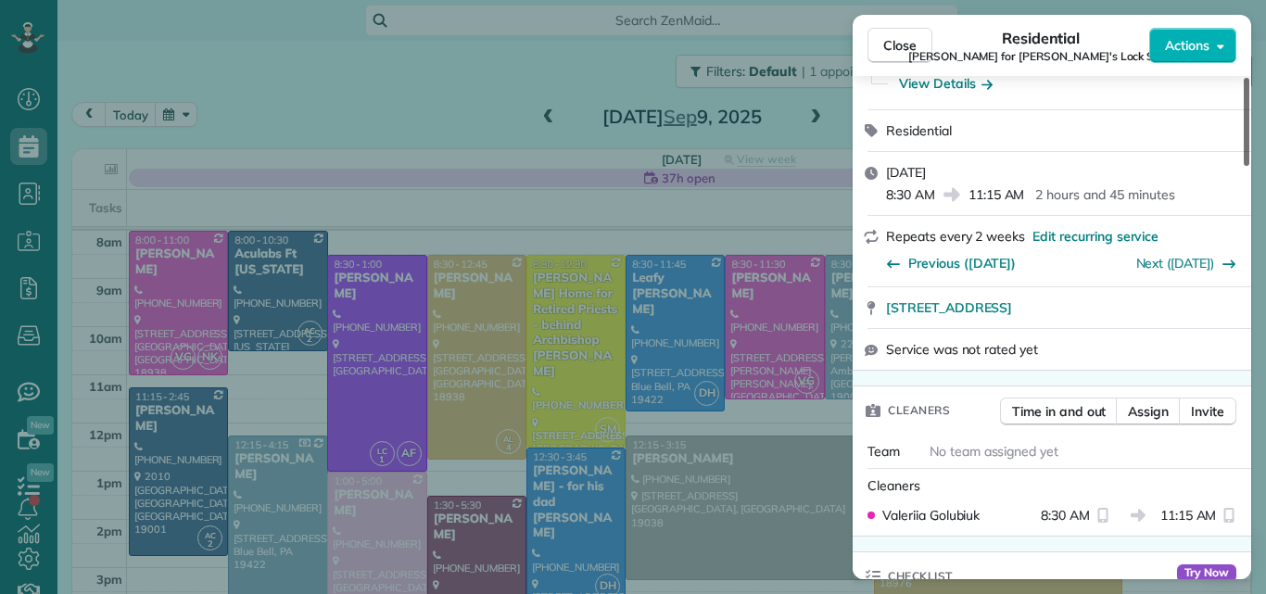
scroll to position [263, 0]
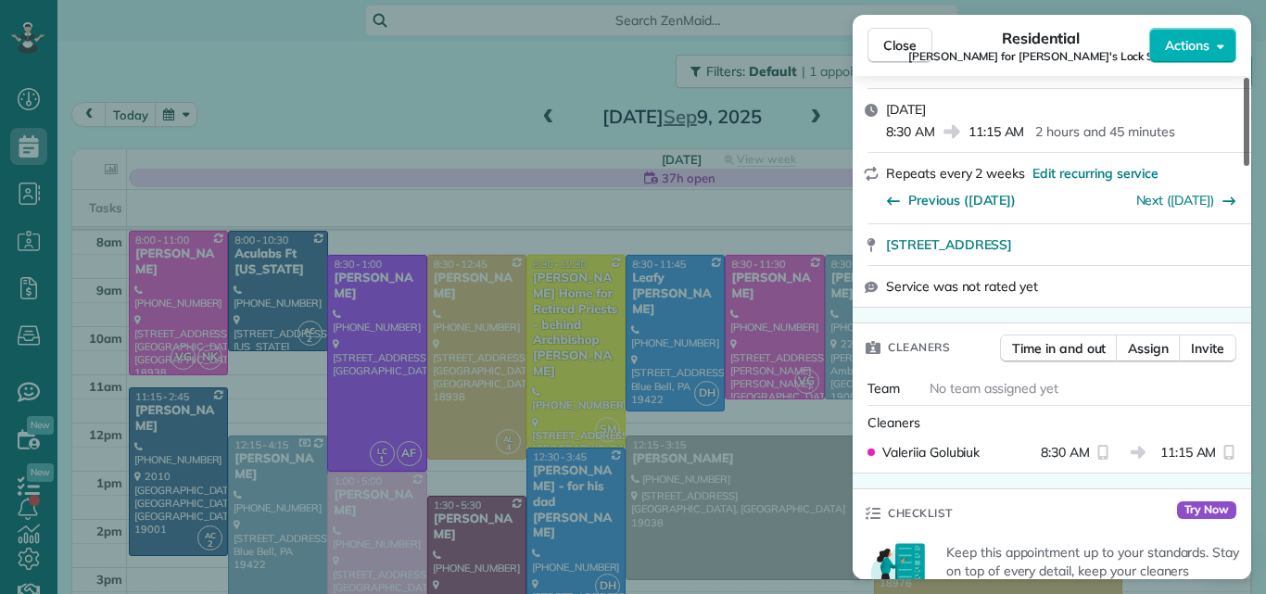
drag, startPoint x: 1243, startPoint y: 129, endPoint x: 1231, endPoint y: 175, distance: 47.9
click at [1243, 166] on div at bounding box center [1246, 122] width 6 height 88
click at [1134, 339] on span "Assign" at bounding box center [1148, 348] width 41 height 19
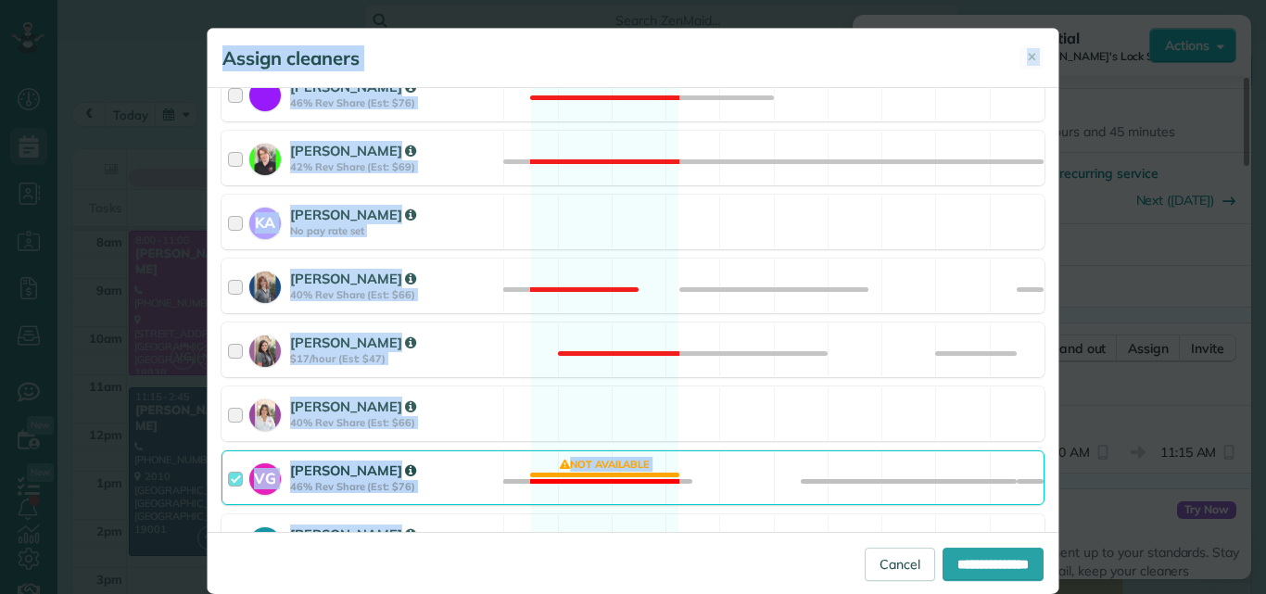
scroll to position [513, 0]
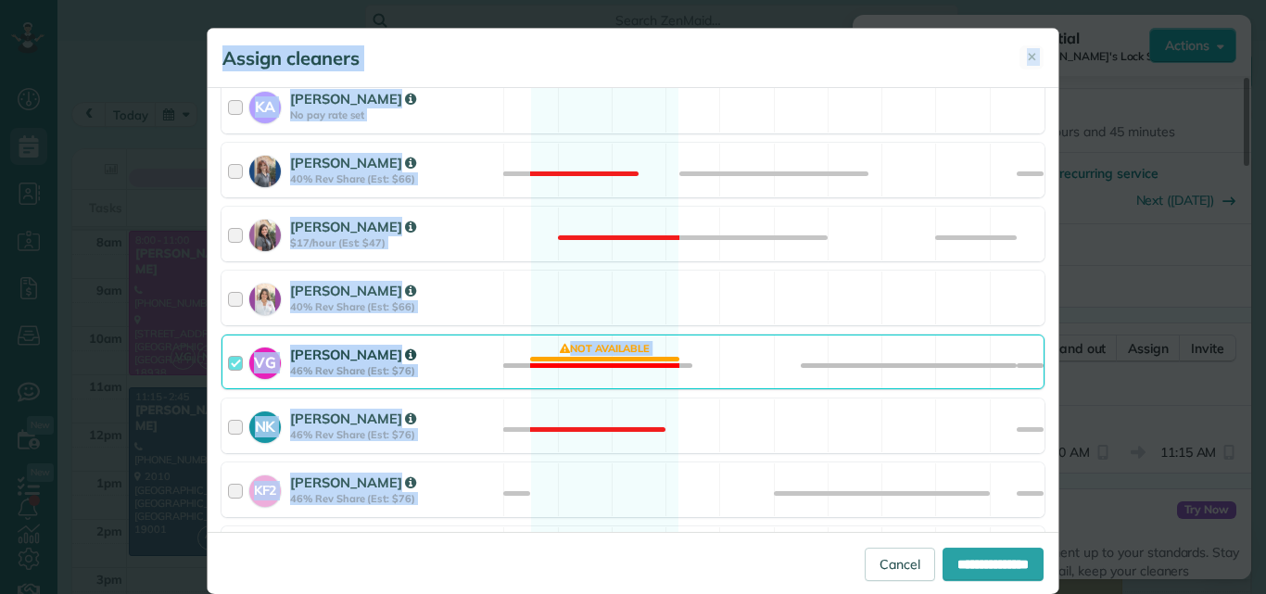
click at [228, 367] on div at bounding box center [238, 362] width 21 height 34
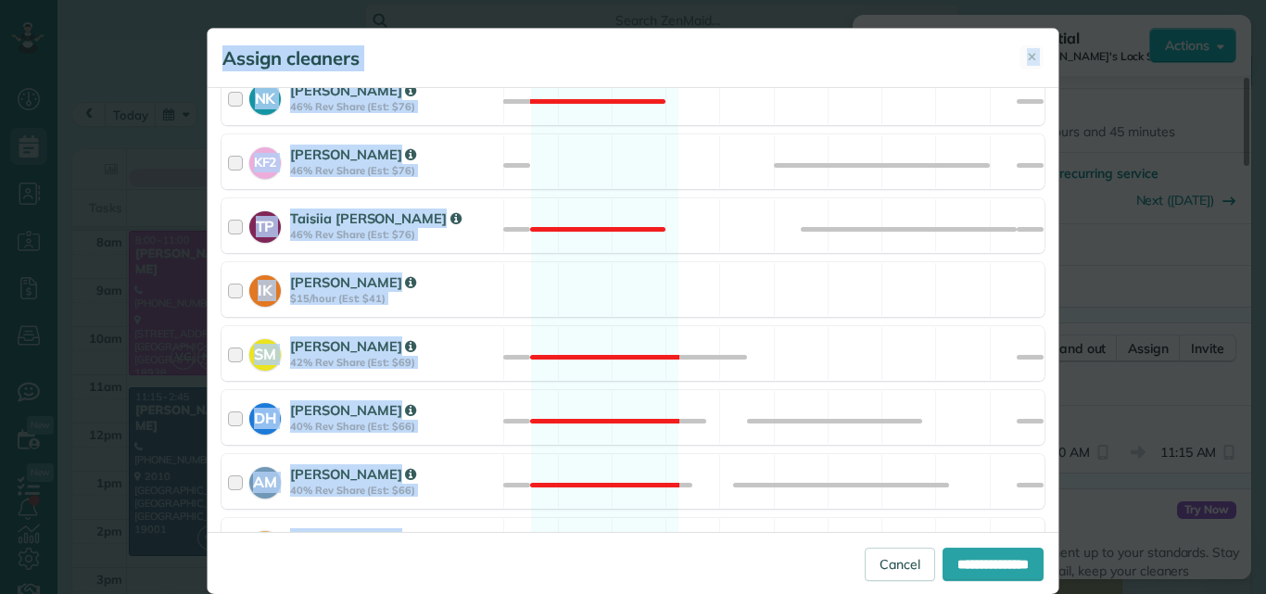
scroll to position [807, 0]
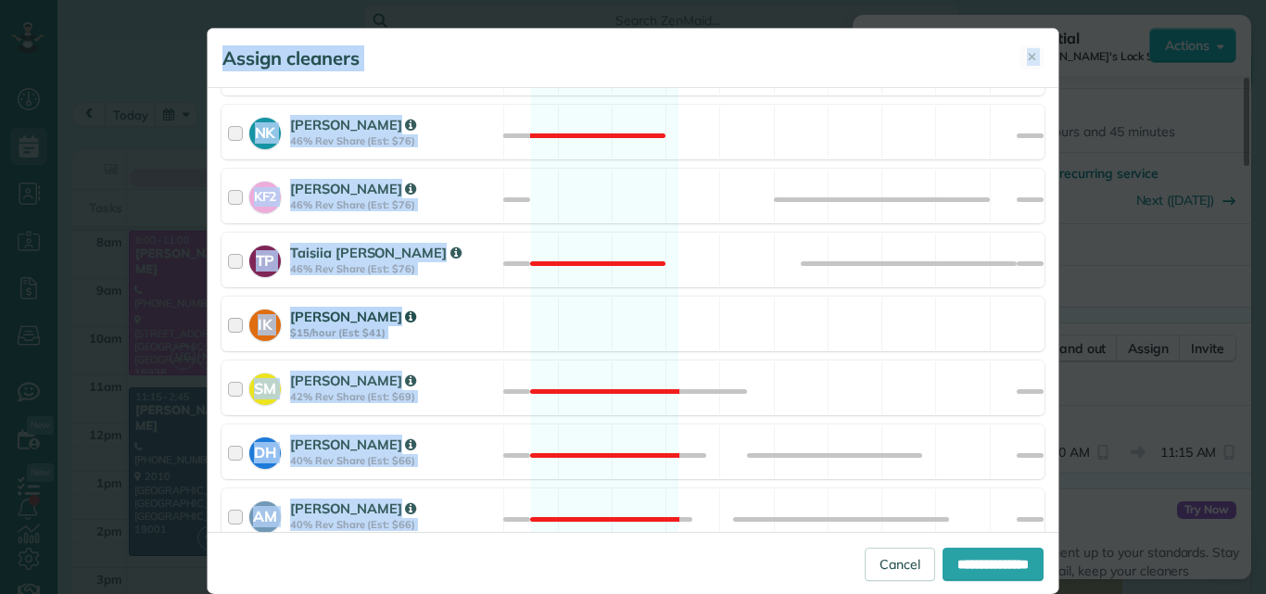
click at [228, 326] on div at bounding box center [238, 324] width 21 height 34
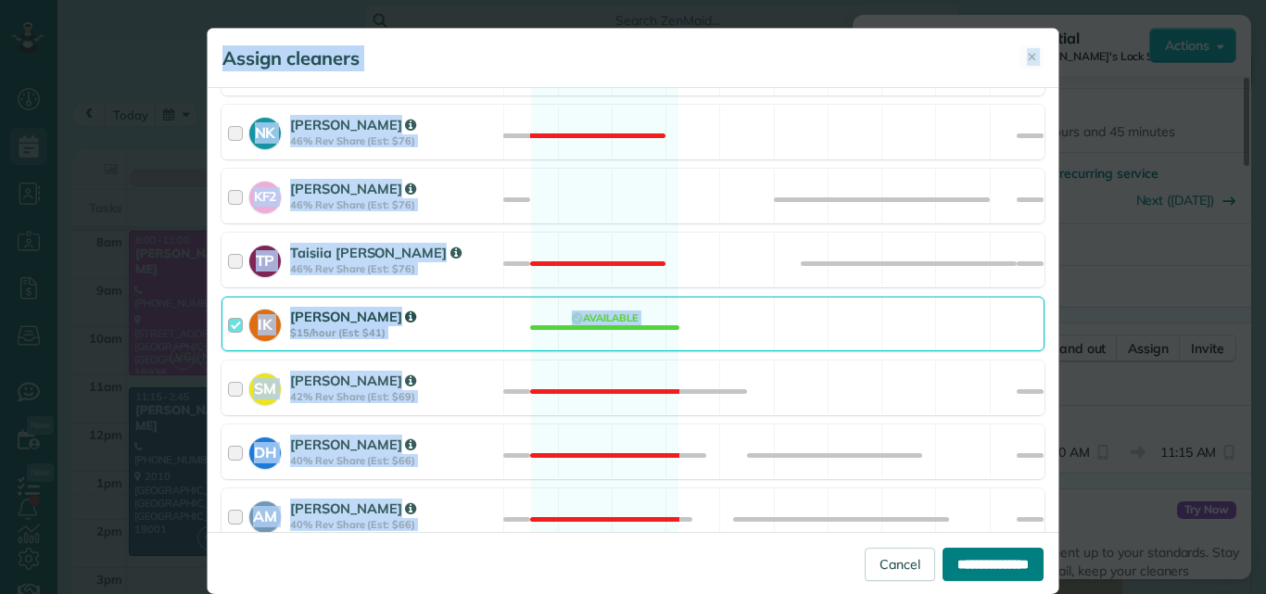
click at [953, 561] on input "**********" at bounding box center [992, 564] width 101 height 33
type input "**********"
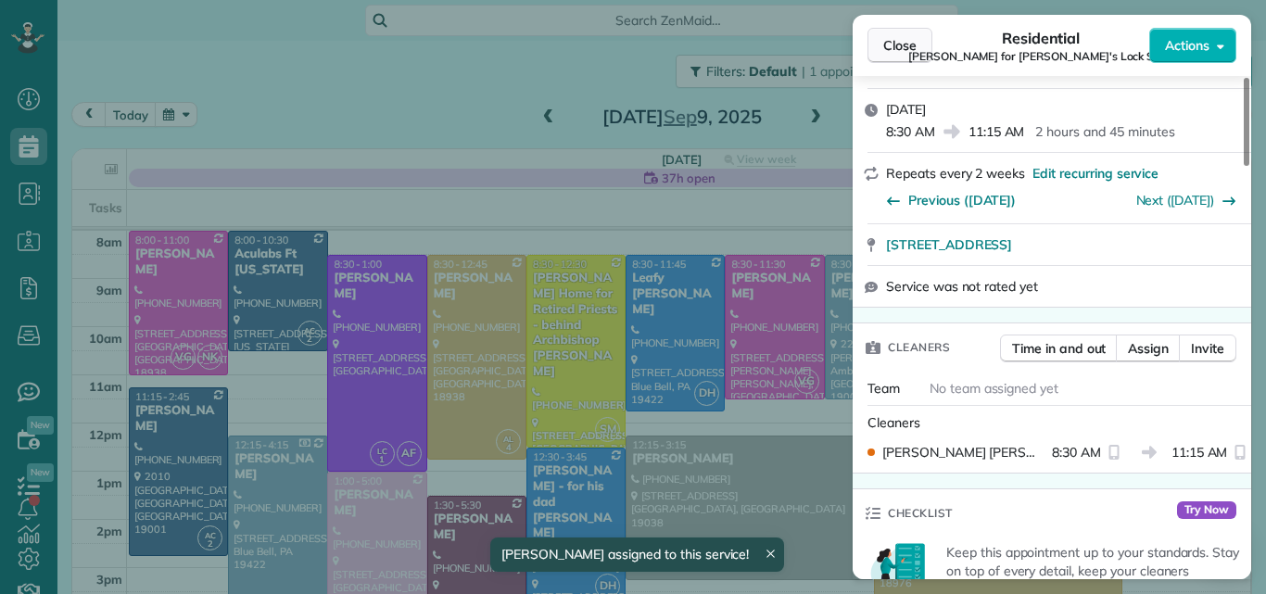
click at [907, 38] on span "Close" at bounding box center [899, 45] width 33 height 19
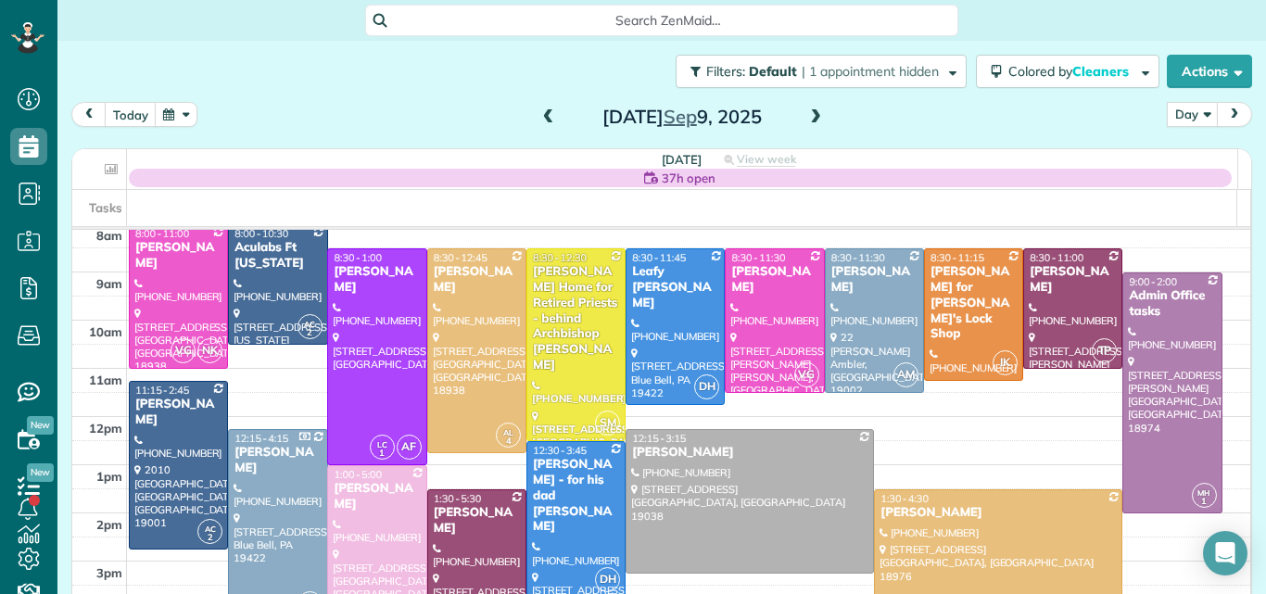
scroll to position [57, 0]
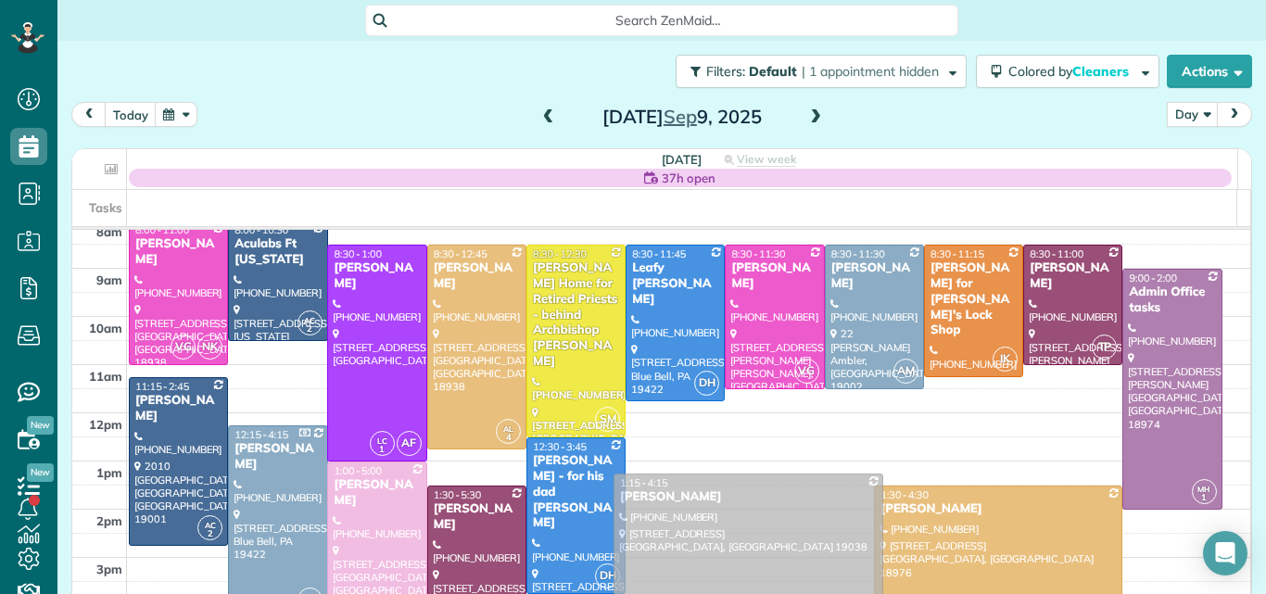
drag, startPoint x: 764, startPoint y: 515, endPoint x: 763, endPoint y: 568, distance: 52.8
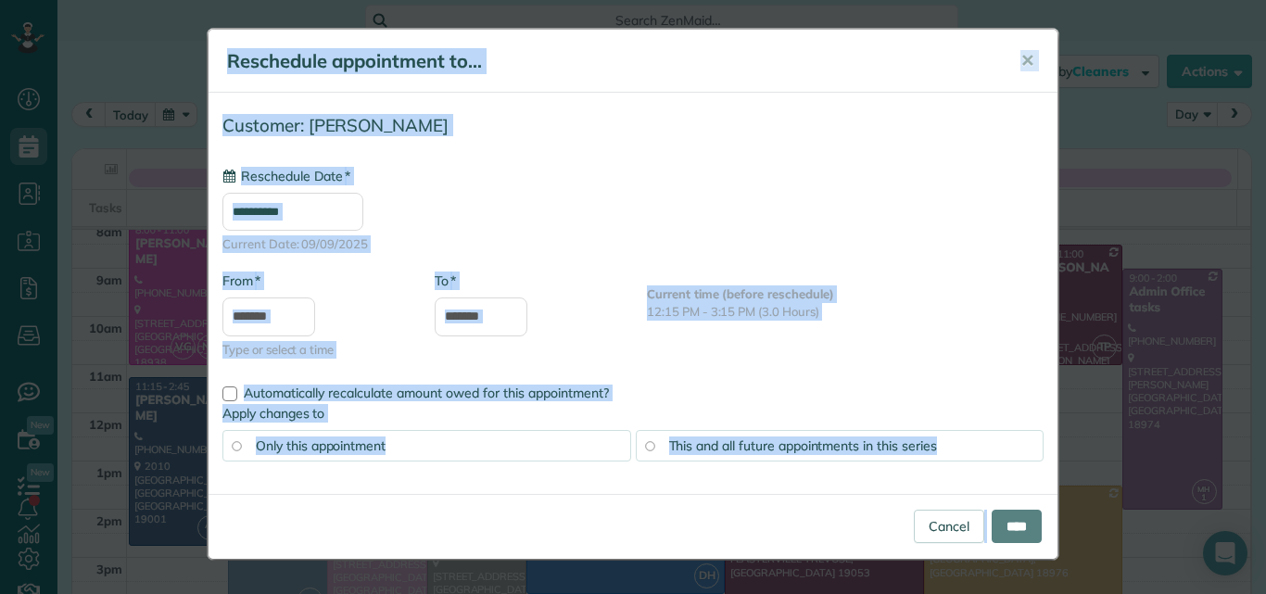
type input "**********"
click at [1012, 516] on input "****" at bounding box center [1016, 526] width 50 height 33
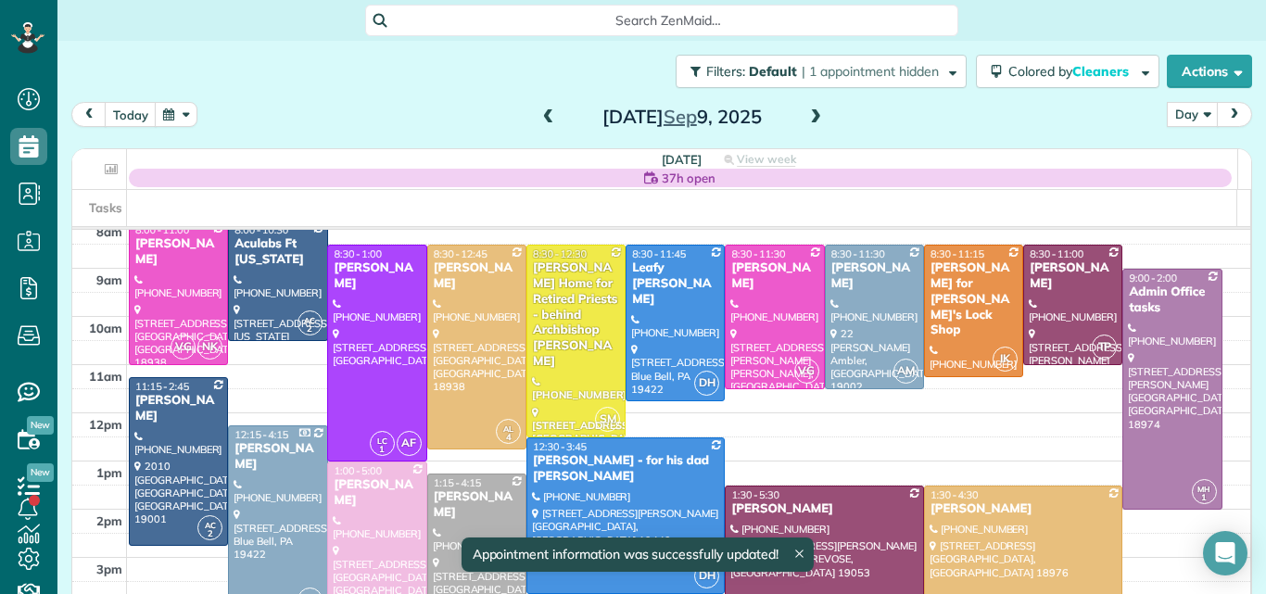
click at [475, 499] on div "Megan Wise" at bounding box center [477, 505] width 88 height 32
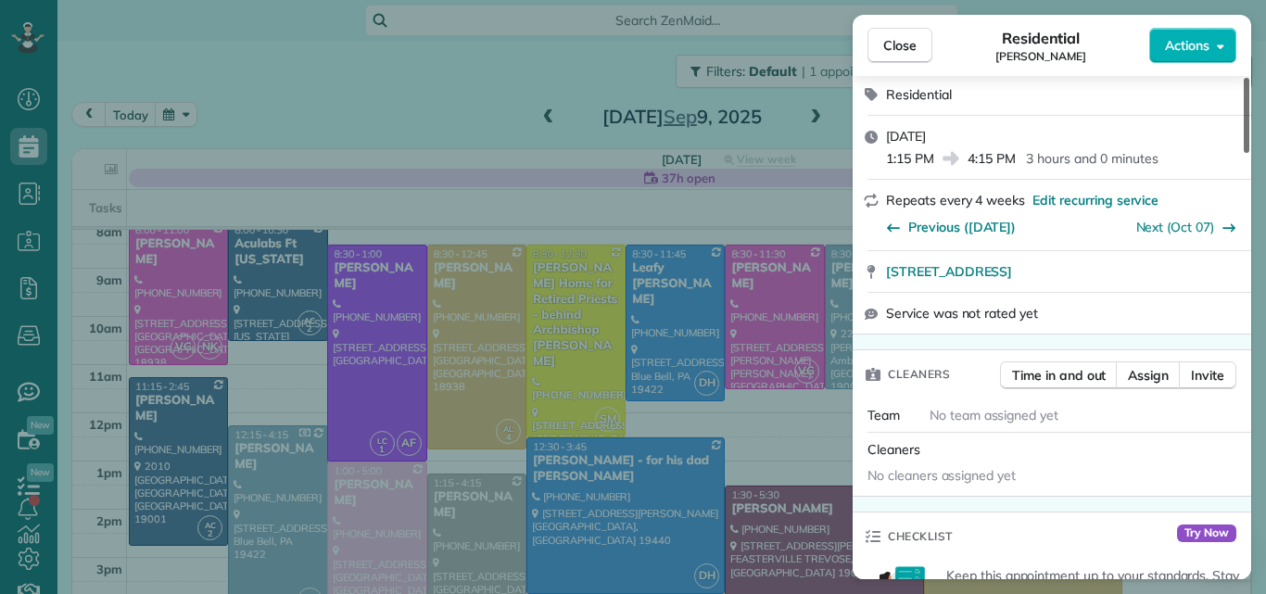
drag, startPoint x: 1246, startPoint y: 137, endPoint x: 1234, endPoint y: 175, distance: 39.9
click at [1243, 153] on div at bounding box center [1246, 115] width 6 height 75
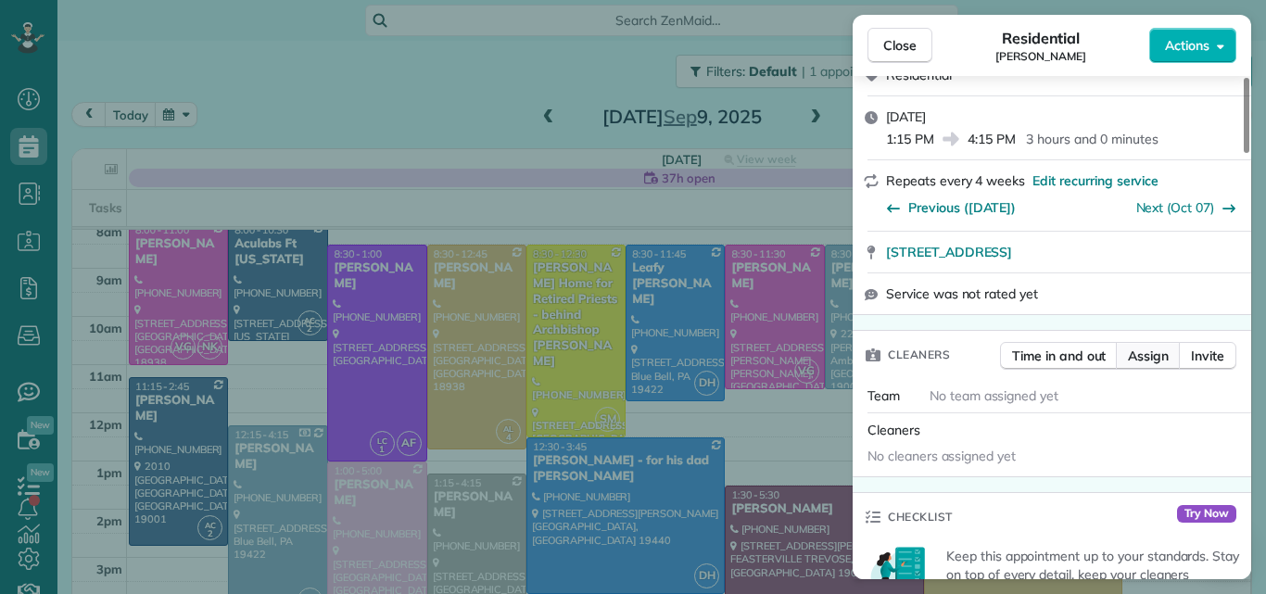
click at [1156, 347] on span "Assign" at bounding box center [1148, 356] width 41 height 19
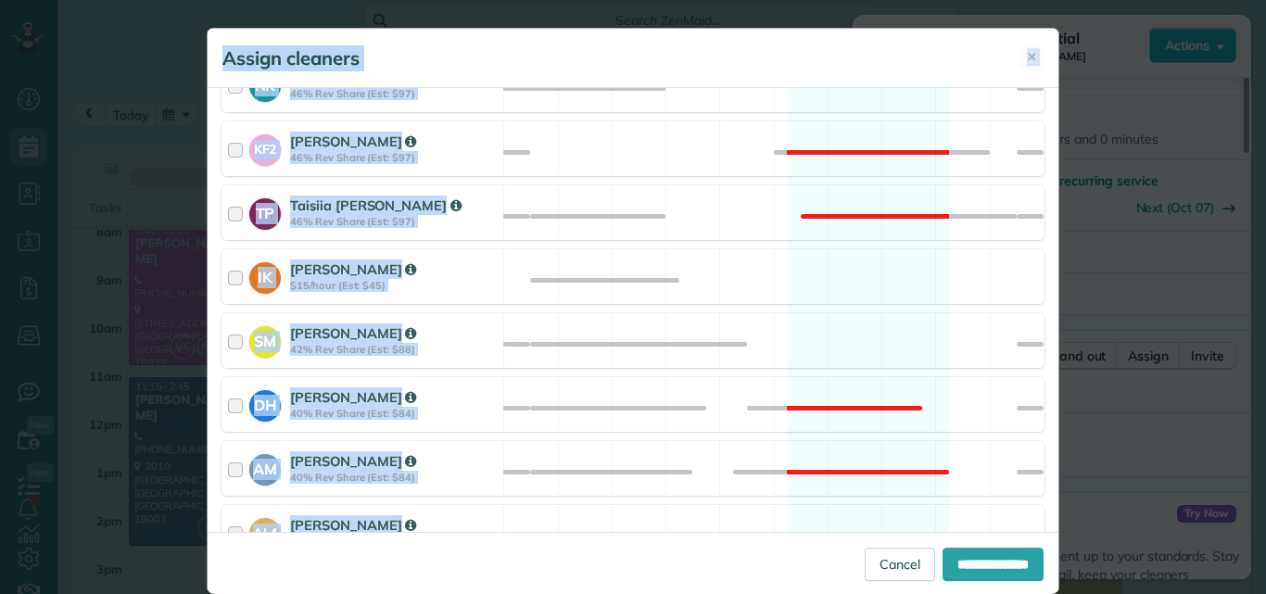
scroll to position [895, 0]
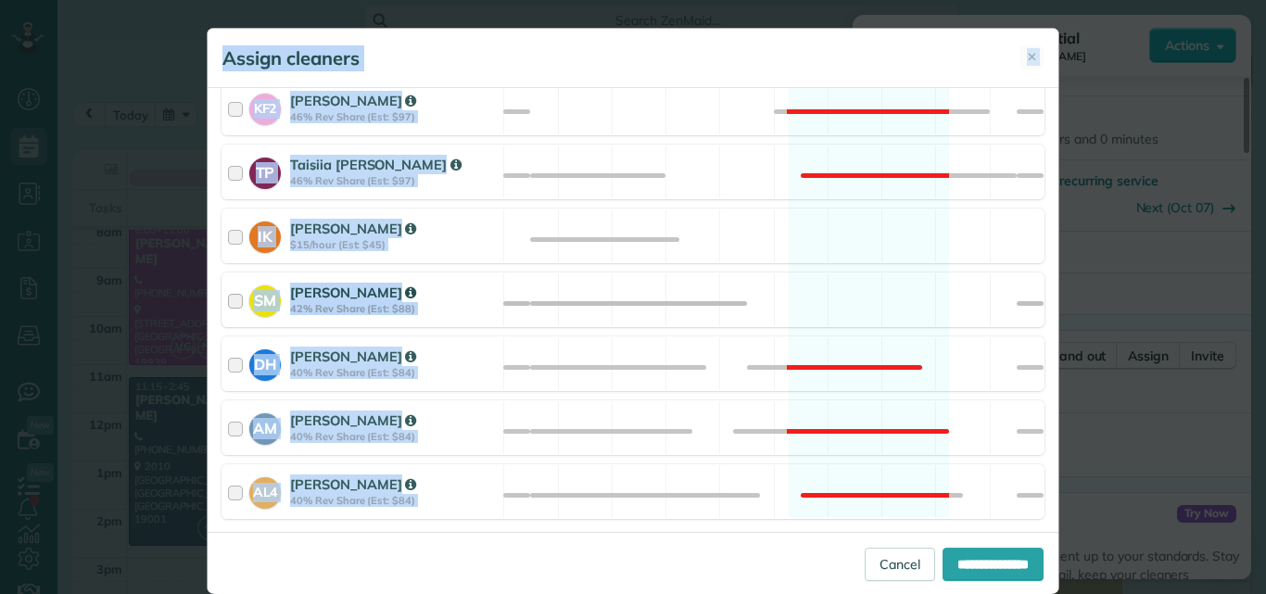
click at [228, 295] on div at bounding box center [238, 300] width 21 height 34
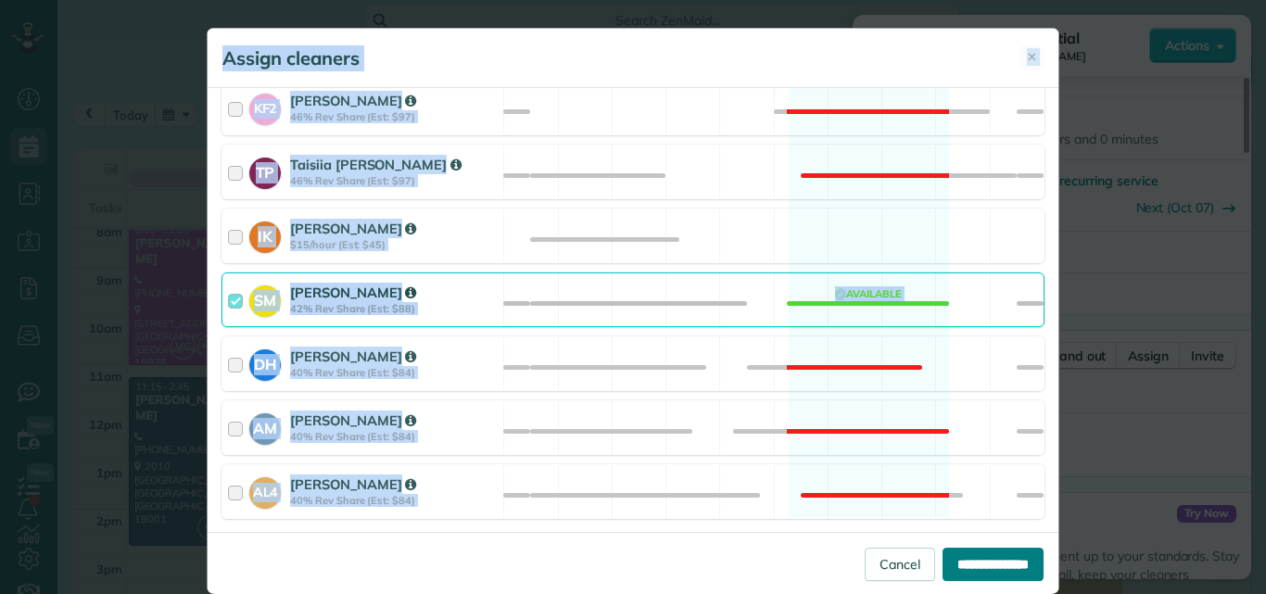
click at [953, 562] on input "**********" at bounding box center [992, 564] width 101 height 33
type input "**********"
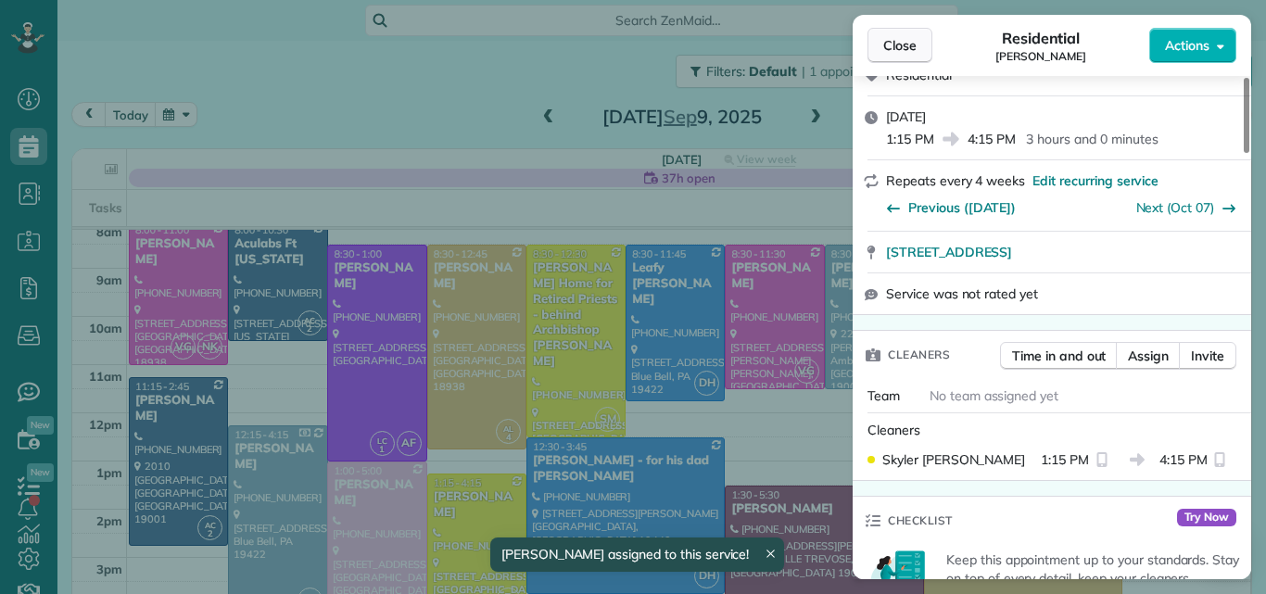
click at [903, 42] on span "Close" at bounding box center [899, 45] width 33 height 19
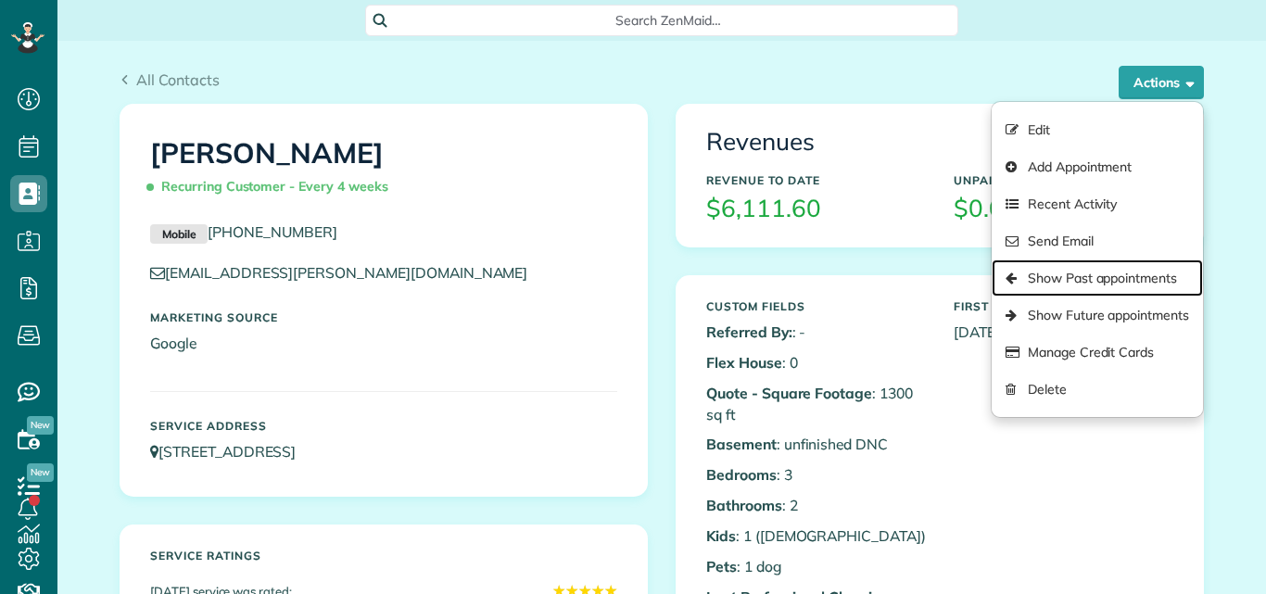
click at [1062, 281] on link "Show Past appointments" at bounding box center [1096, 277] width 211 height 37
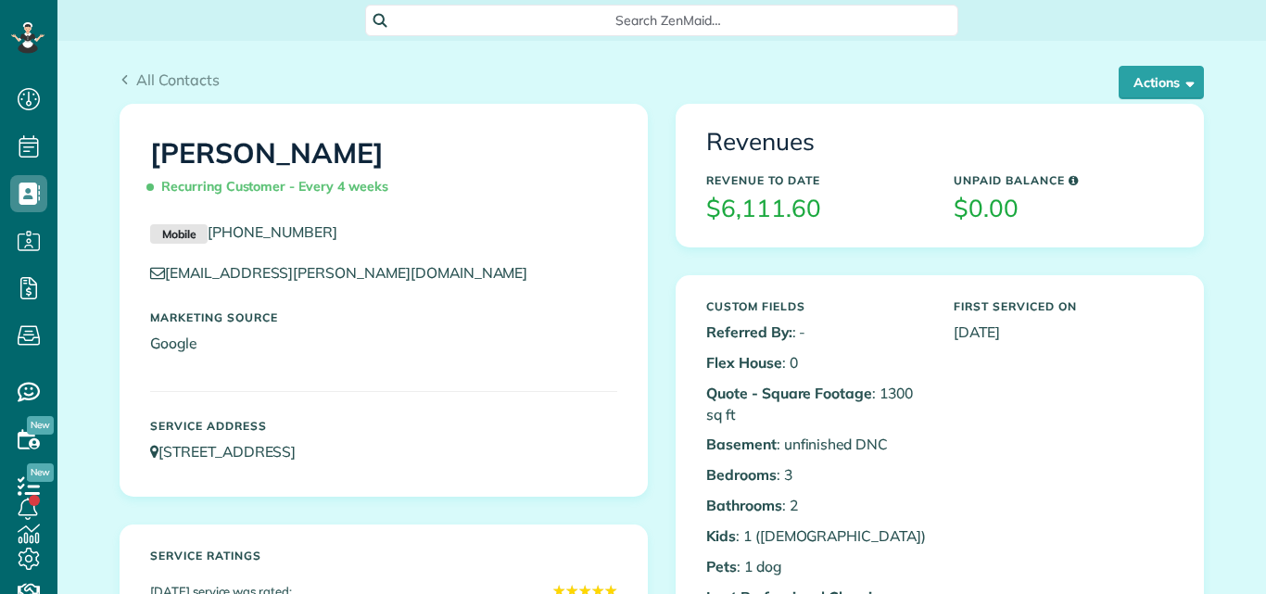
scroll to position [8, 8]
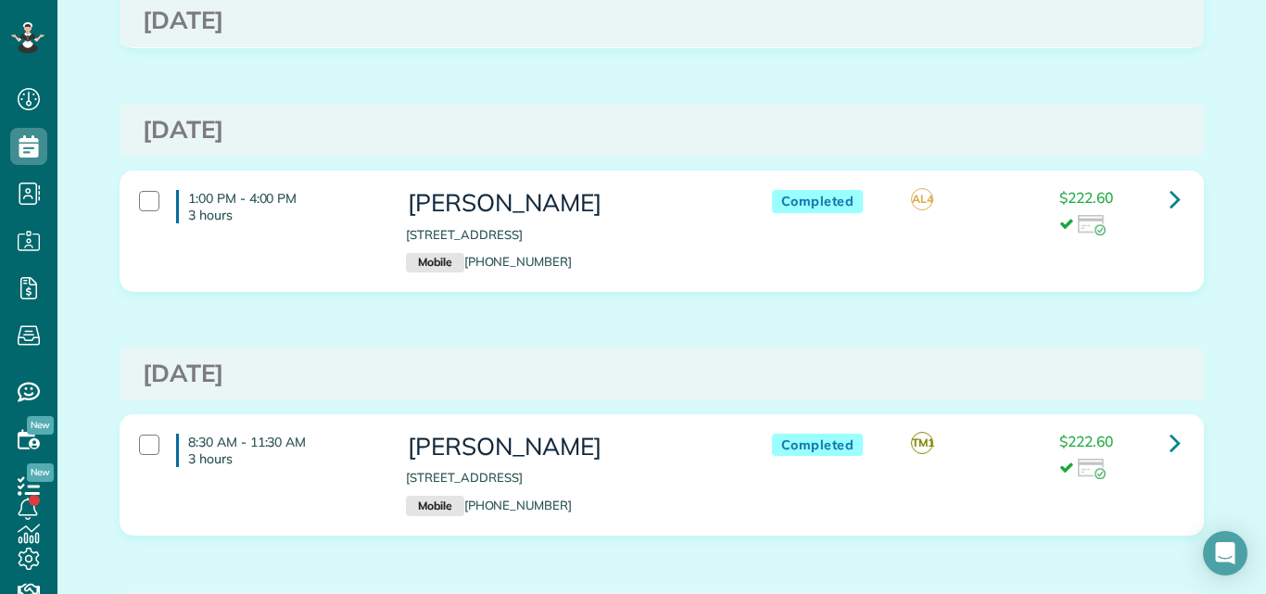
scroll to position [637, 0]
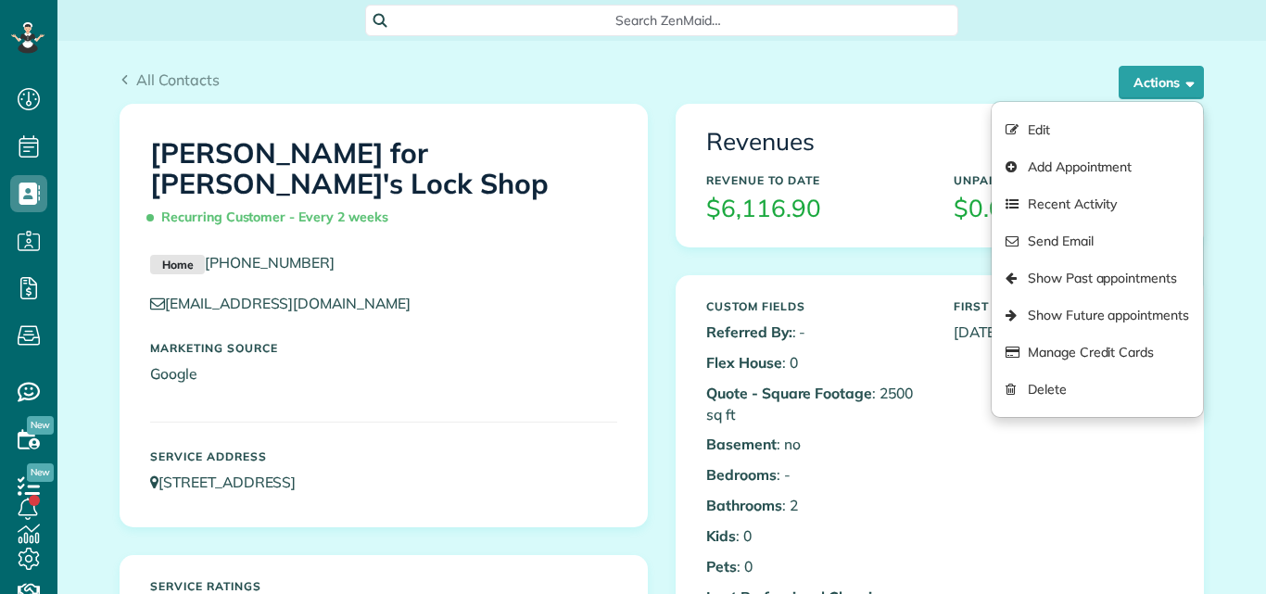
scroll to position [8, 8]
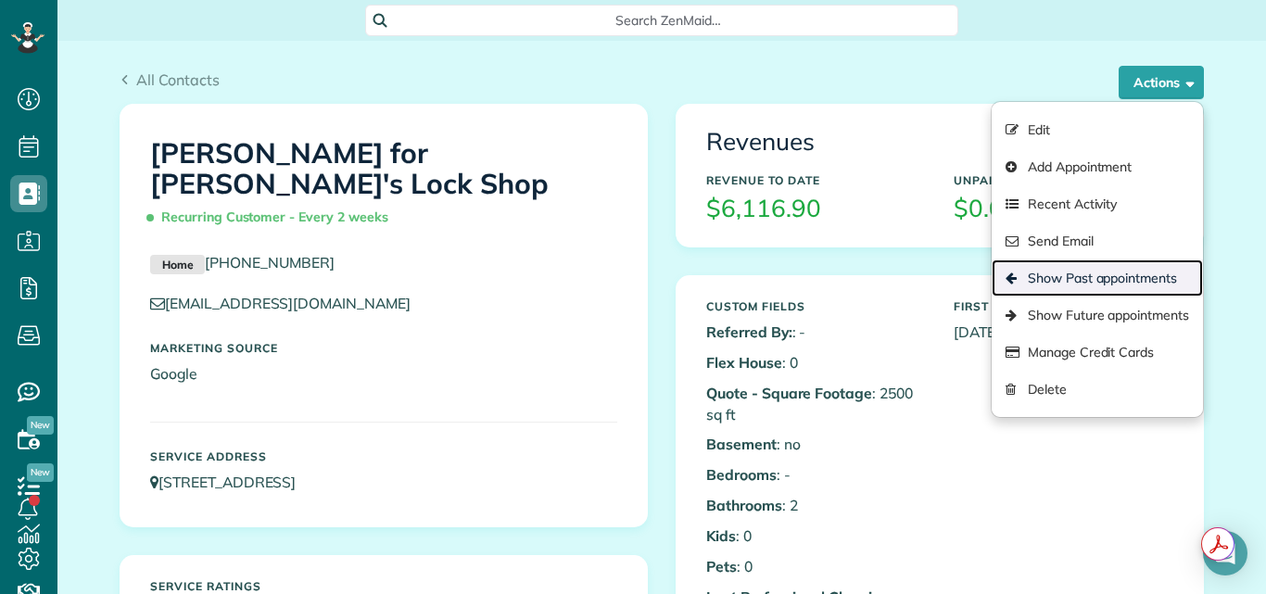
click at [1083, 281] on link "Show Past appointments" at bounding box center [1096, 277] width 211 height 37
click at [1078, 276] on link "Show Past appointments" at bounding box center [1096, 277] width 211 height 37
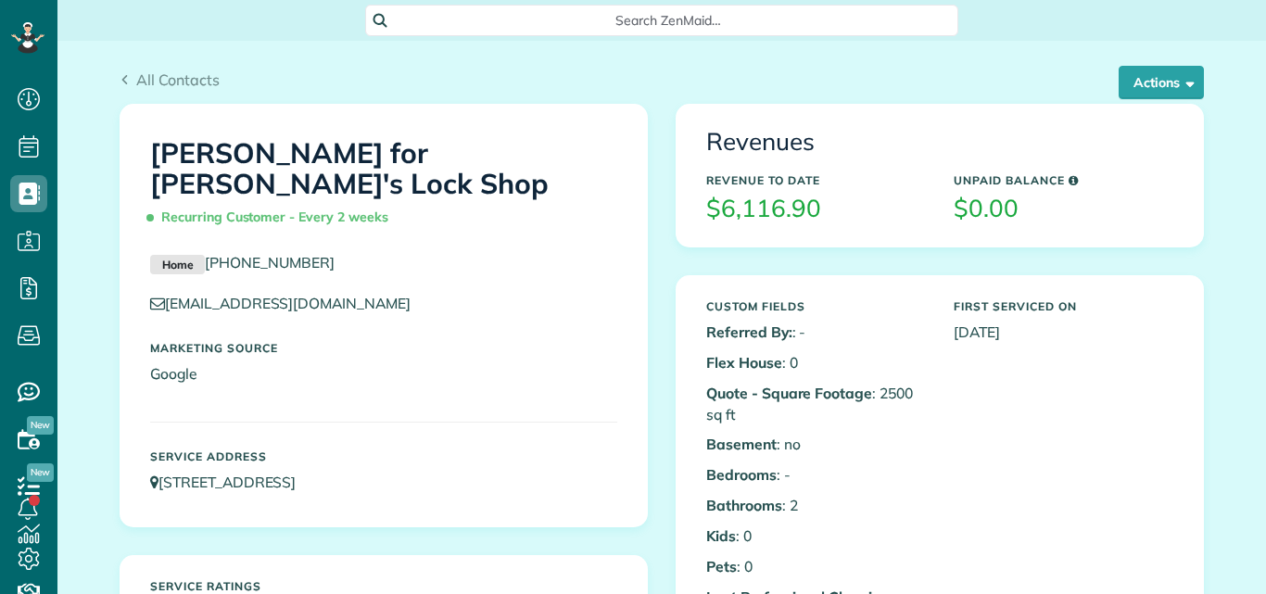
scroll to position [8, 8]
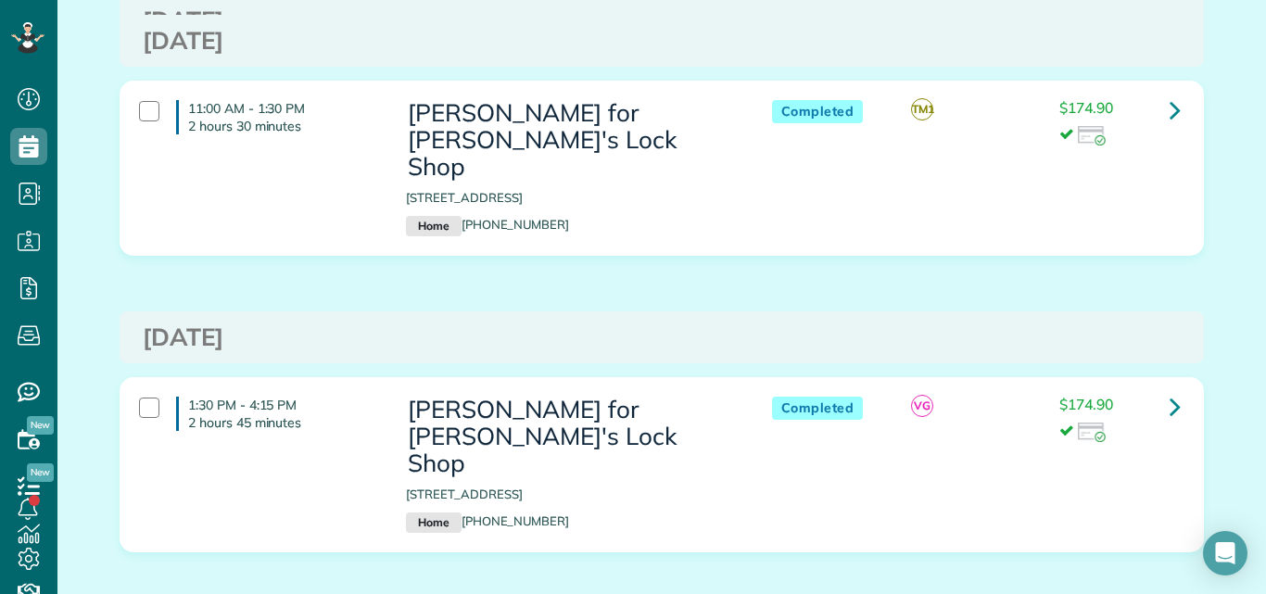
scroll to position [1642, 0]
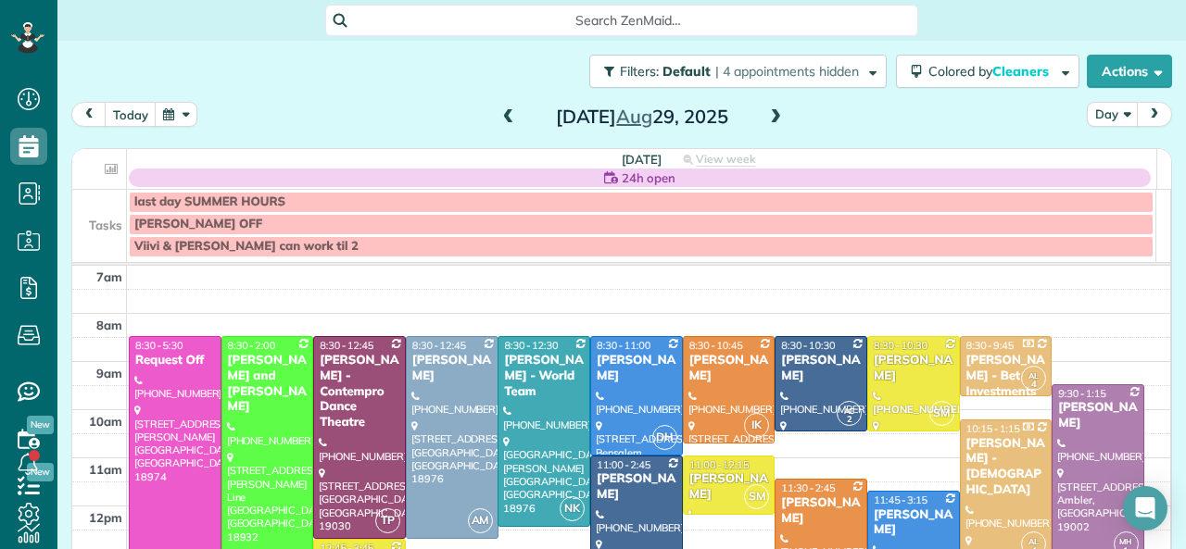
scroll to position [7, 7]
